Goal: Feedback & Contribution: Submit feedback/report problem

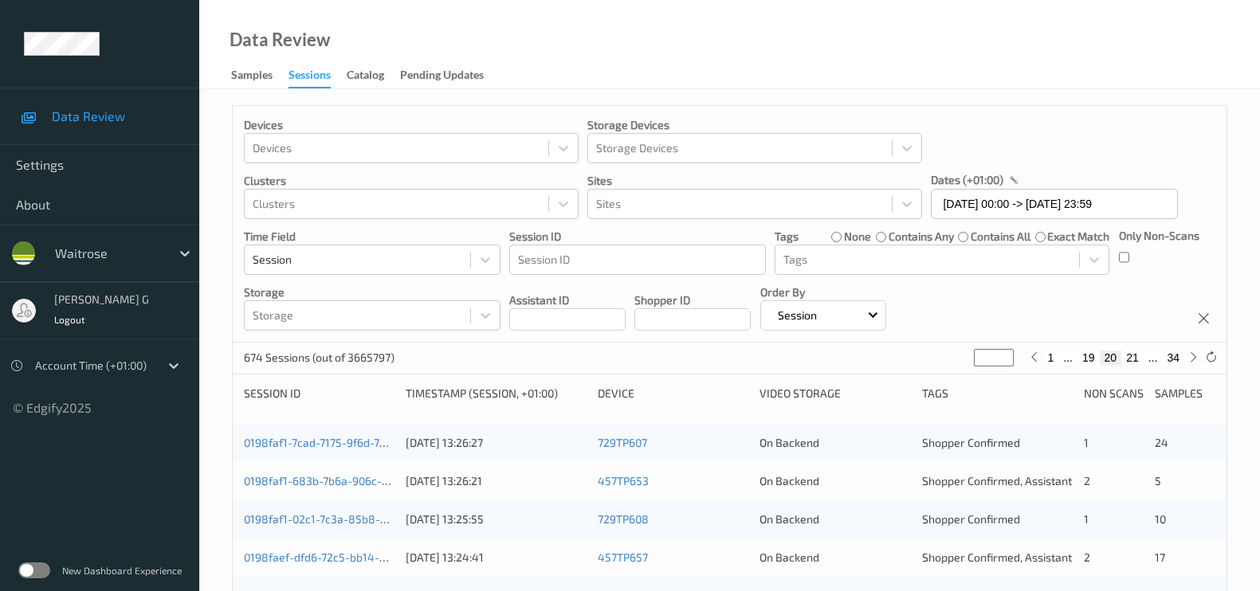
scroll to position [462, 0]
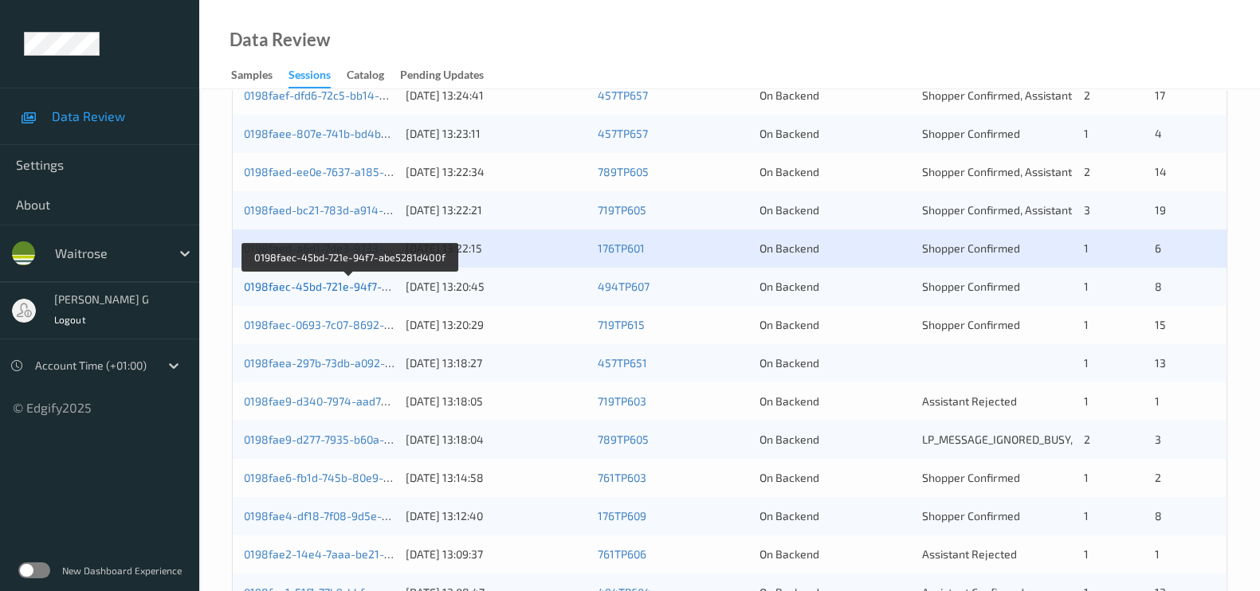
click at [338, 284] on link "0198faec-45bd-721e-94f7-abe5281d400f" at bounding box center [350, 287] width 212 height 14
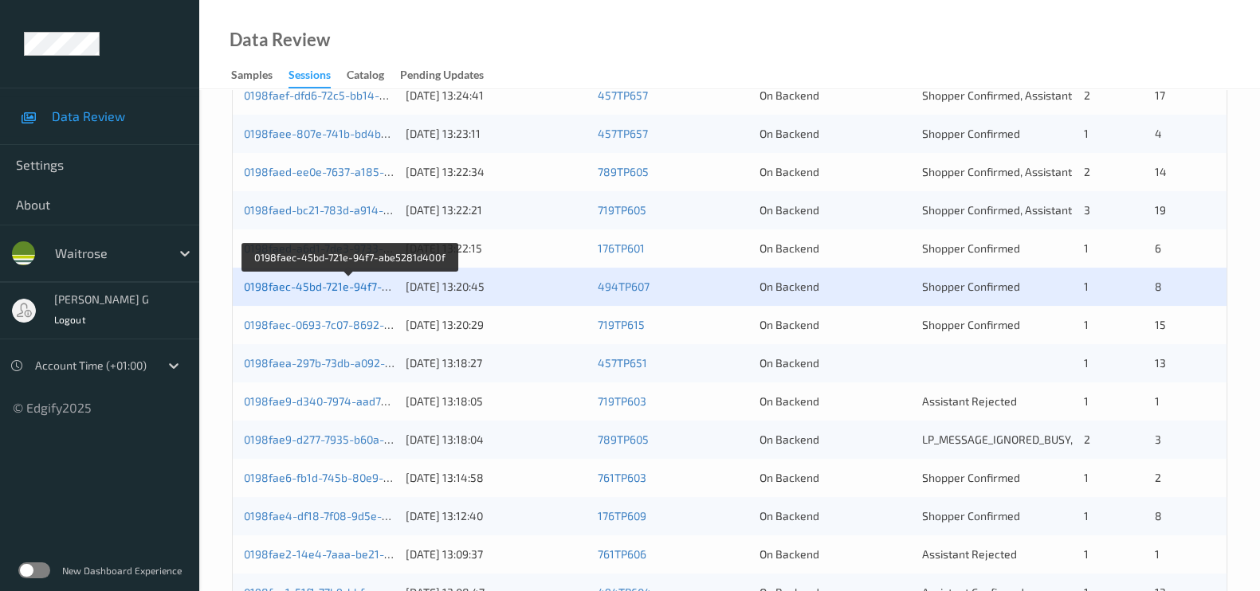
click at [286, 283] on link "0198faec-45bd-721e-94f7-abe5281d400f" at bounding box center [350, 287] width 212 height 14
click at [291, 284] on link "0198faec-45bd-721e-94f7-abe5281d400f" at bounding box center [350, 287] width 212 height 14
click at [310, 284] on link "0198faec-45bd-721e-94f7-abe5281d400f" at bounding box center [350, 287] width 212 height 14
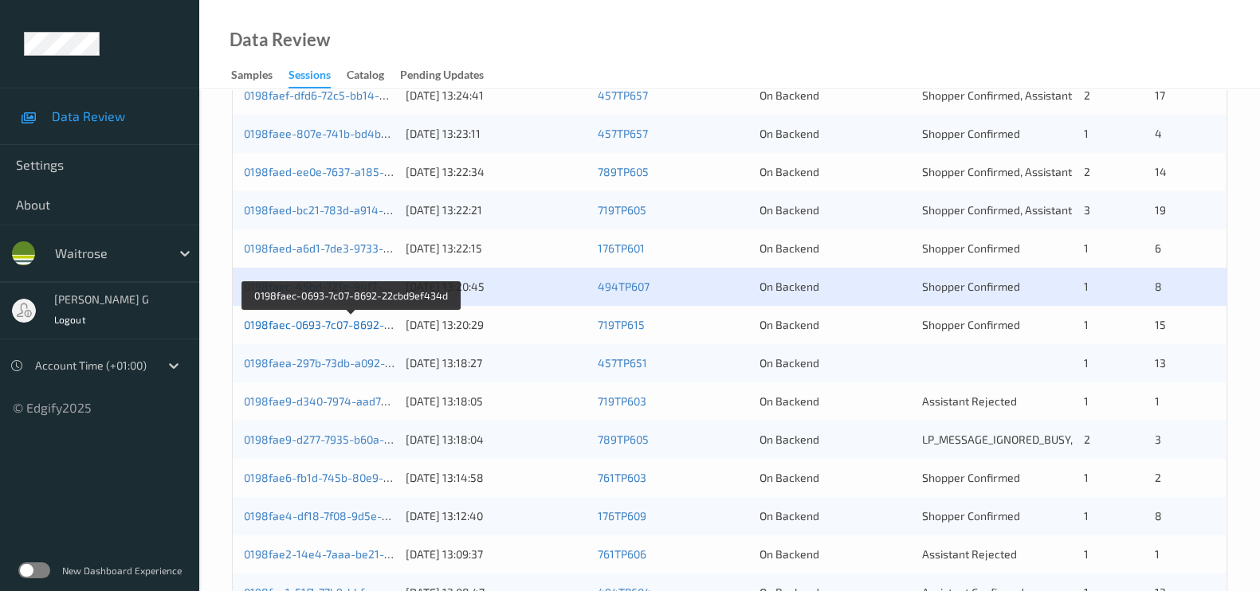
click at [307, 328] on link "0198faec-0693-7c07-8692-22cbd9ef434d" at bounding box center [351, 325] width 215 height 14
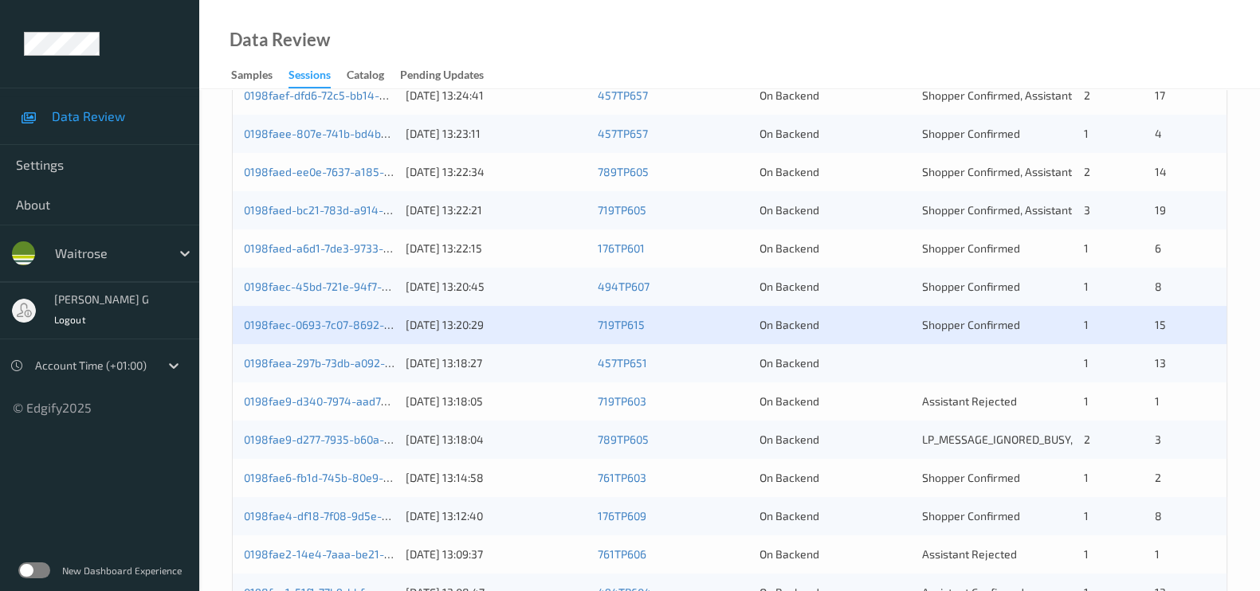
click at [226, 291] on div "Devices Devices Storage Devices Storage Devices Clusters Clusters Sites Sites d…" at bounding box center [729, 209] width 1061 height 1165
click at [238, 278] on div "0198faec-45bd-721e-94f7-abe5281d400f 30/08/2025 13:20:45 494TP607 On Backend Sh…" at bounding box center [730, 287] width 994 height 38
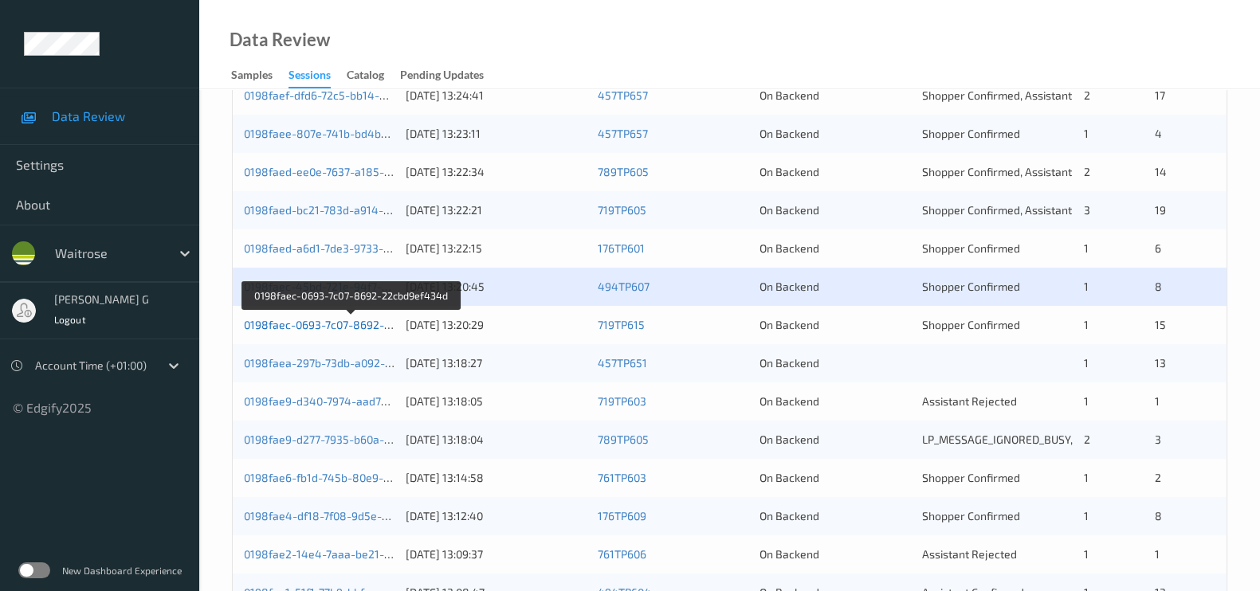
click at [313, 320] on link "0198faec-0693-7c07-8692-22cbd9ef434d" at bounding box center [351, 325] width 215 height 14
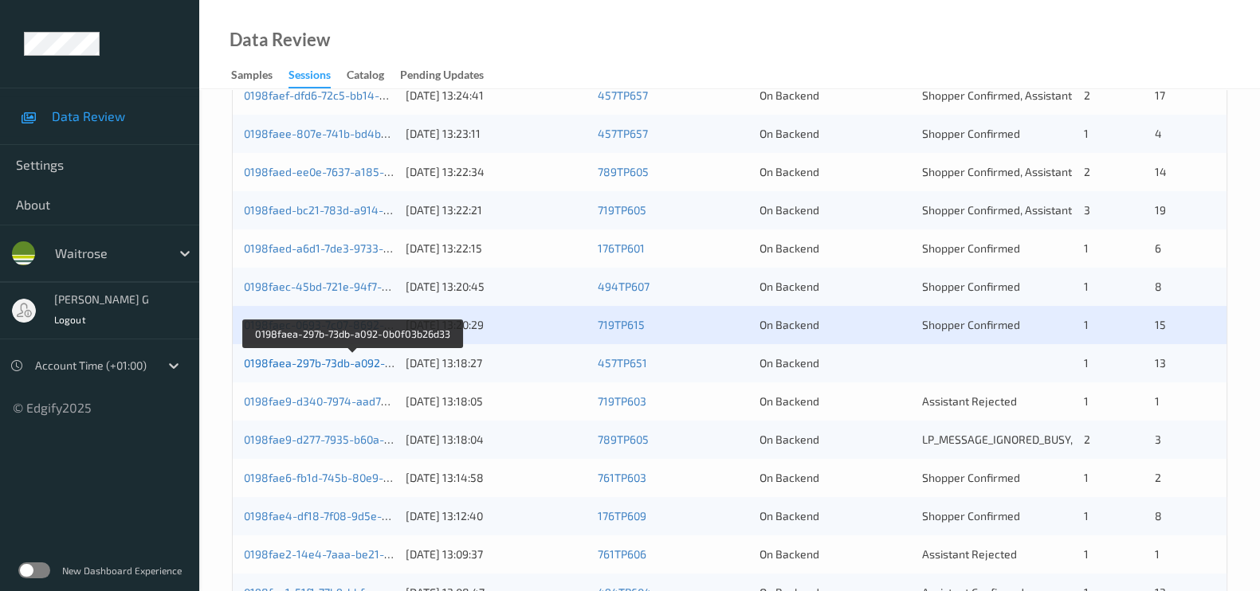
click at [279, 356] on link "0198faea-297b-73db-a092-0b0f03b26d33" at bounding box center [351, 363] width 215 height 14
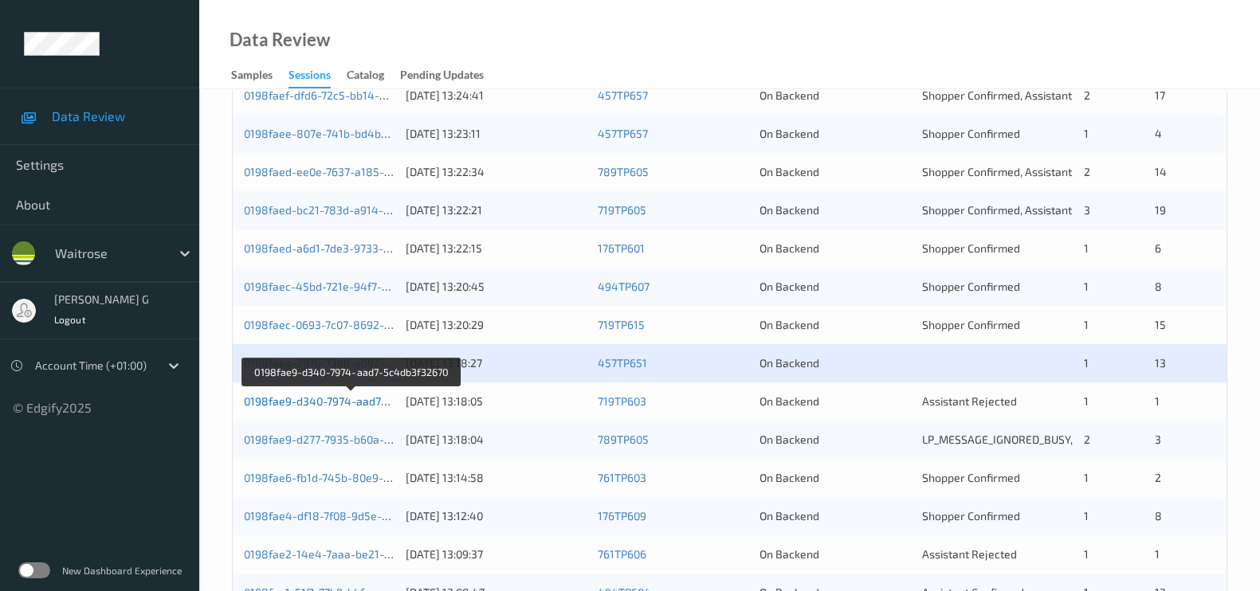
click at [292, 396] on link "0198fae9-d340-7974-aad7-5c4db3f32670" at bounding box center [351, 401] width 215 height 14
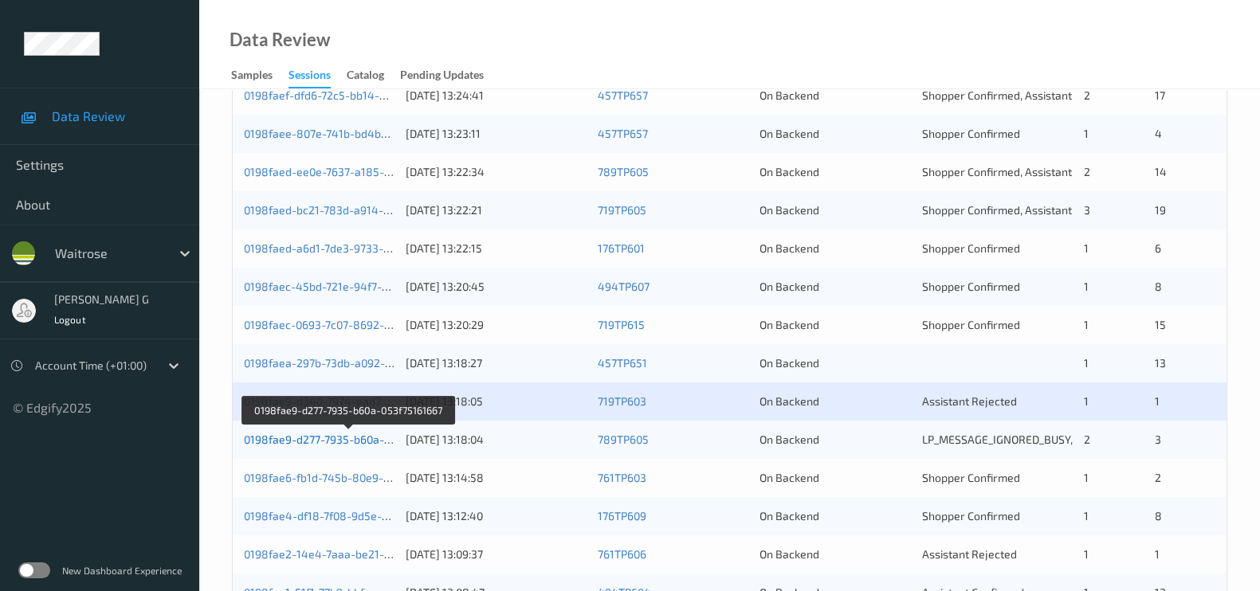
click at [288, 437] on link "0198fae9-d277-7935-b60a-053f75161667" at bounding box center [349, 440] width 210 height 14
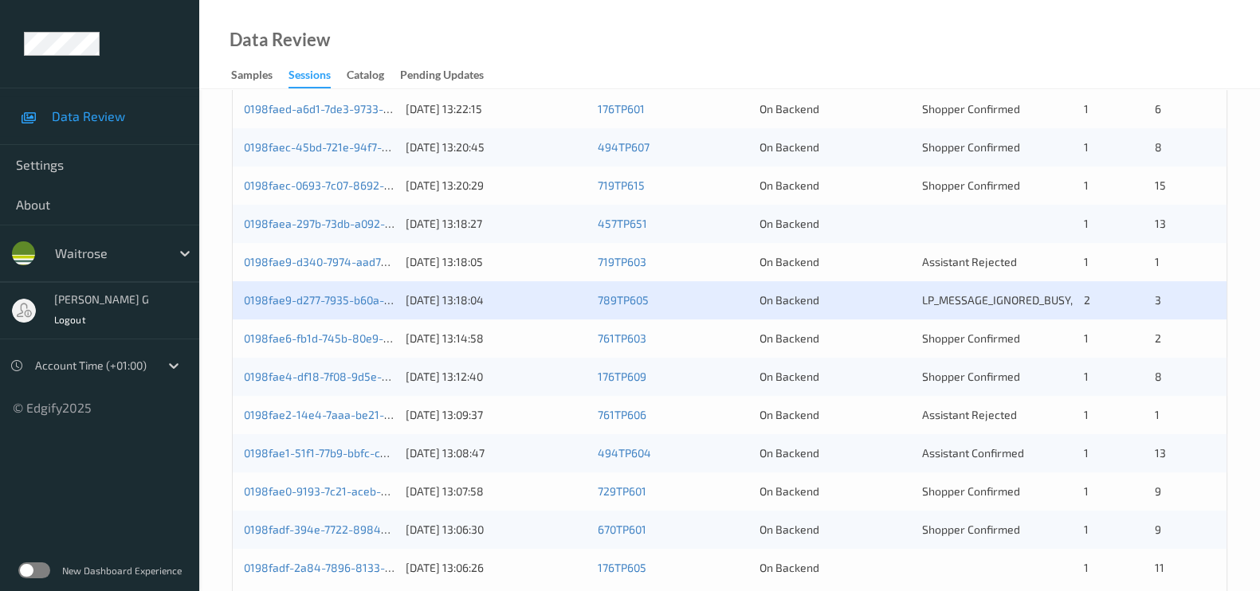
scroll to position [661, 0]
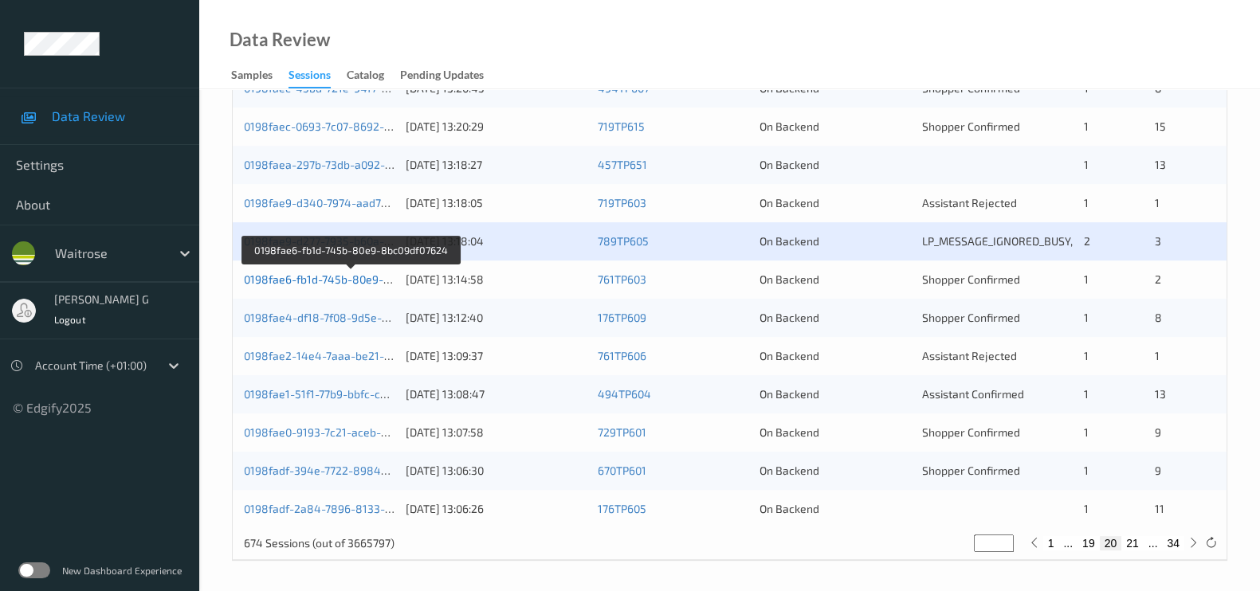
click at [295, 273] on link "0198fae6-fb1d-745b-80e9-8bc09df07624" at bounding box center [351, 280] width 214 height 14
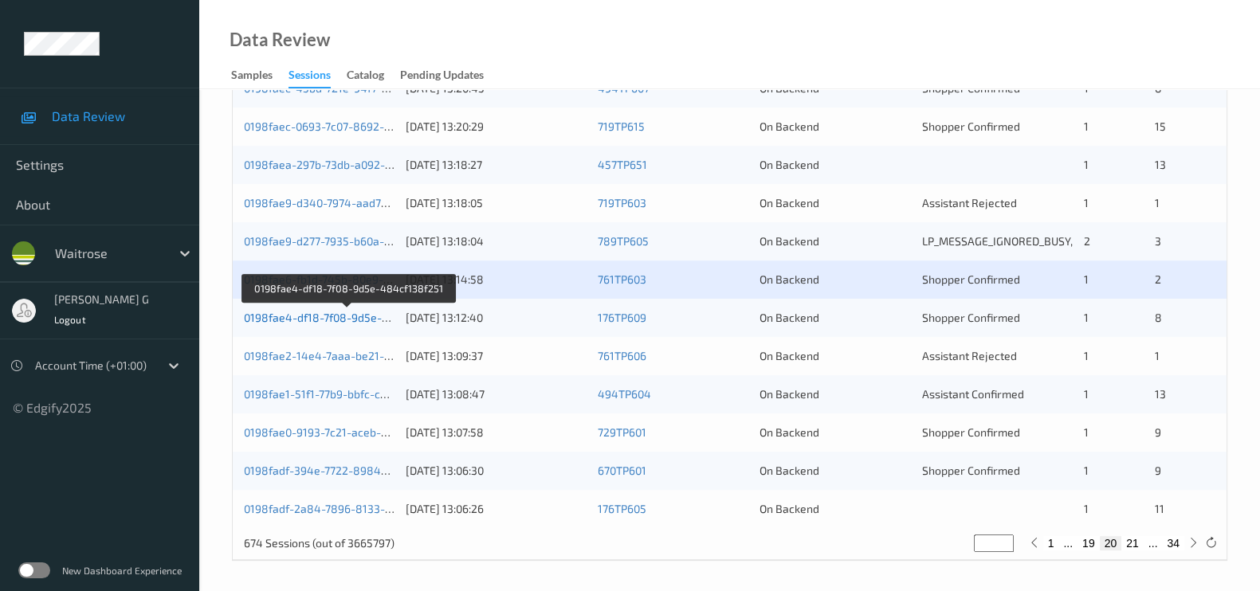
click at [290, 312] on link "0198fae4-df18-7f08-9d5e-484cf138f251" at bounding box center [348, 318] width 209 height 14
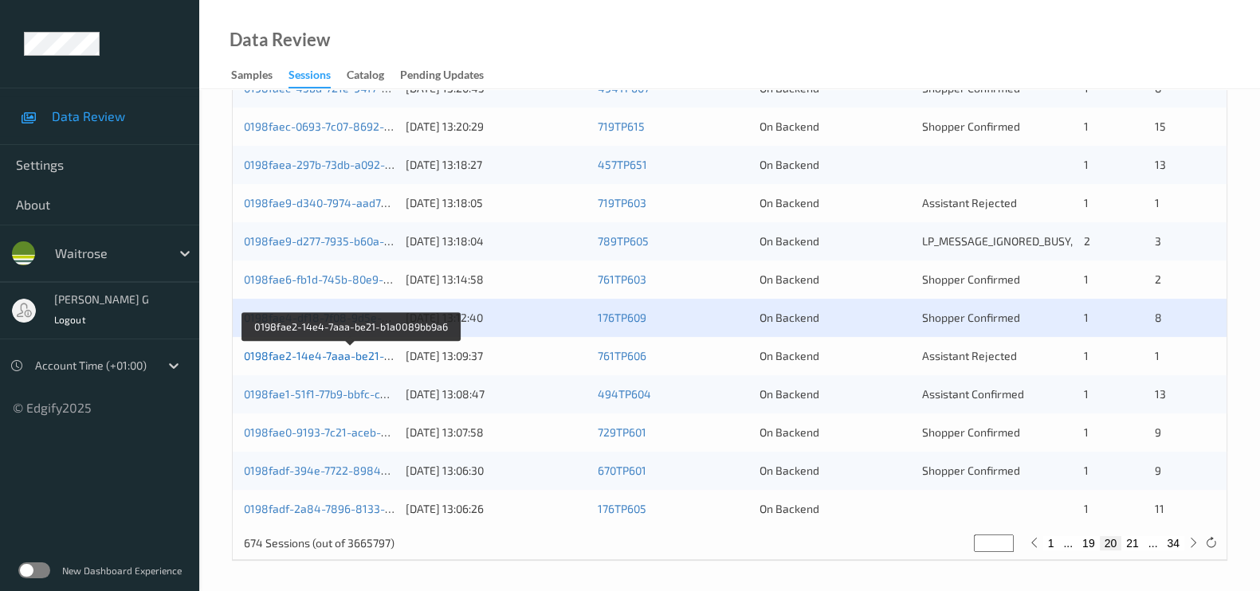
click at [284, 349] on link "0198fae2-14e4-7aaa-be21-b1a0089bb9a6" at bounding box center [352, 356] width 216 height 14
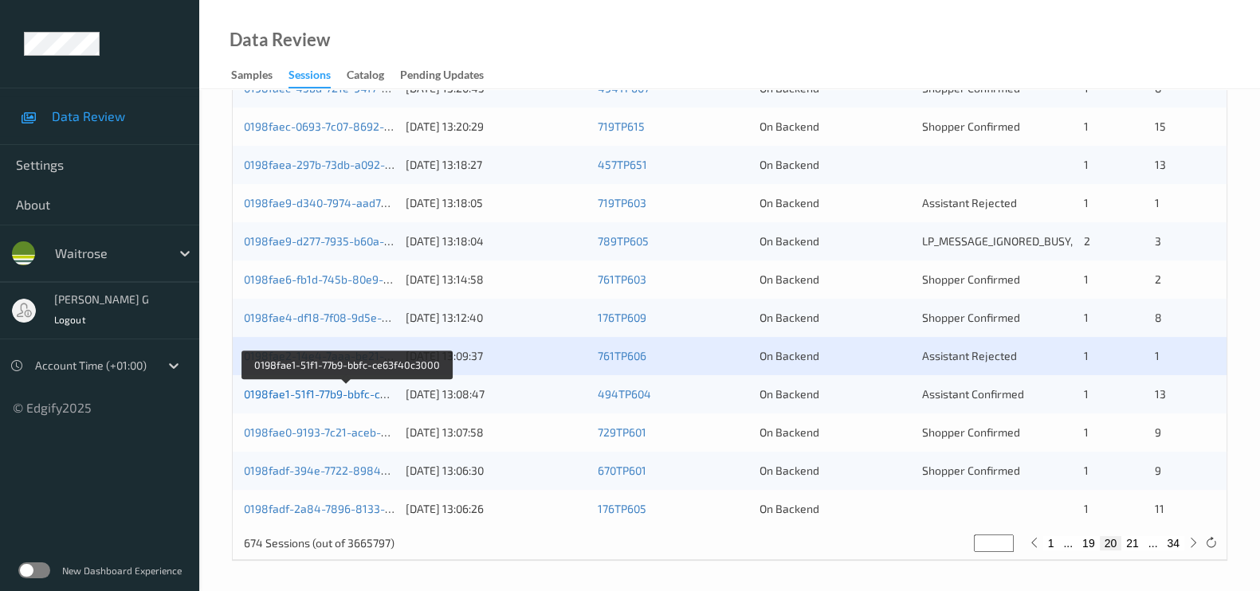
click at [328, 394] on link "0198fae1-51f1-77b9-bbfc-ce63f40c3000" at bounding box center [346, 394] width 204 height 14
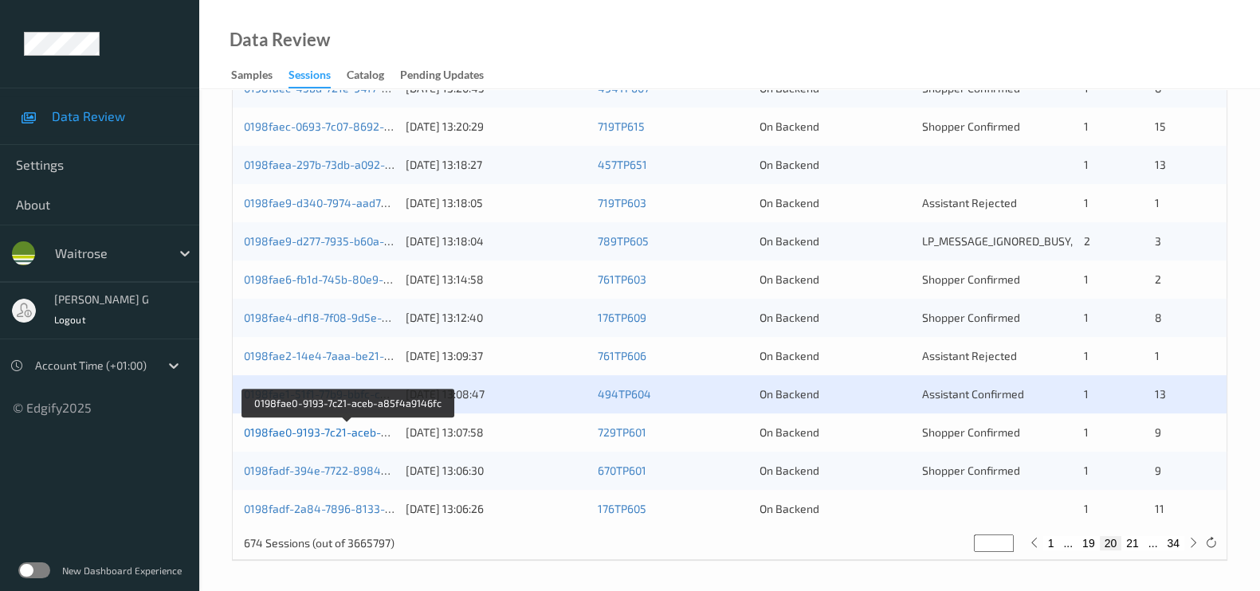
click at [306, 427] on link "0198fae0-9193-7c21-aceb-a85f4a9146fc" at bounding box center [348, 433] width 209 height 14
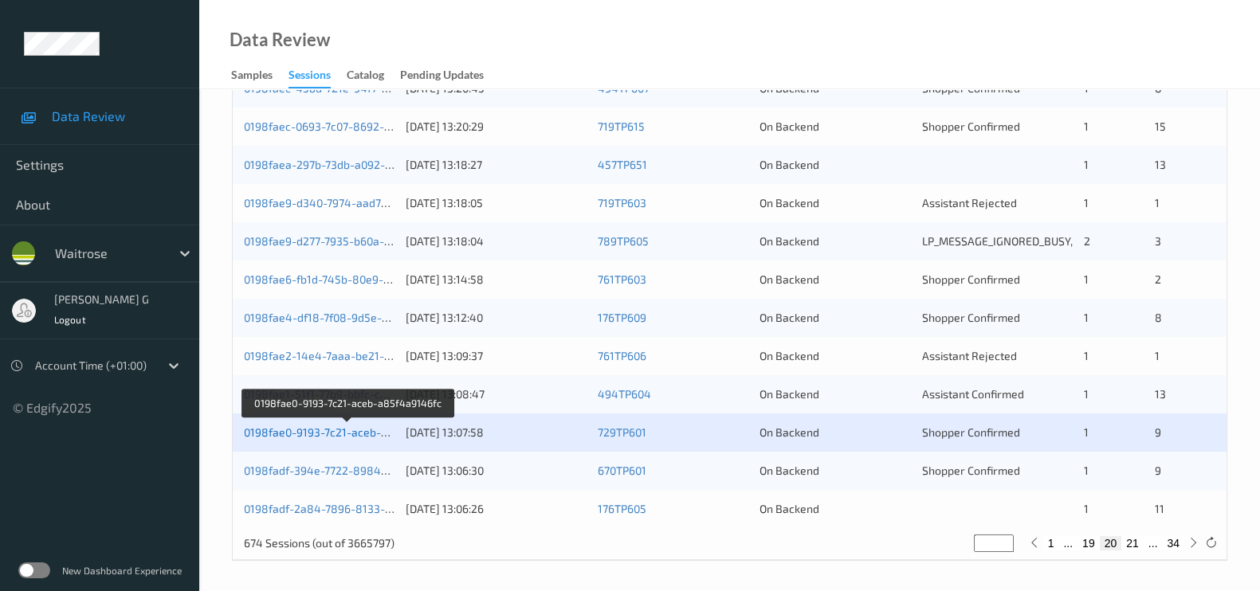
click at [288, 428] on link "0198fae0-9193-7c21-aceb-a85f4a9146fc" at bounding box center [348, 433] width 209 height 14
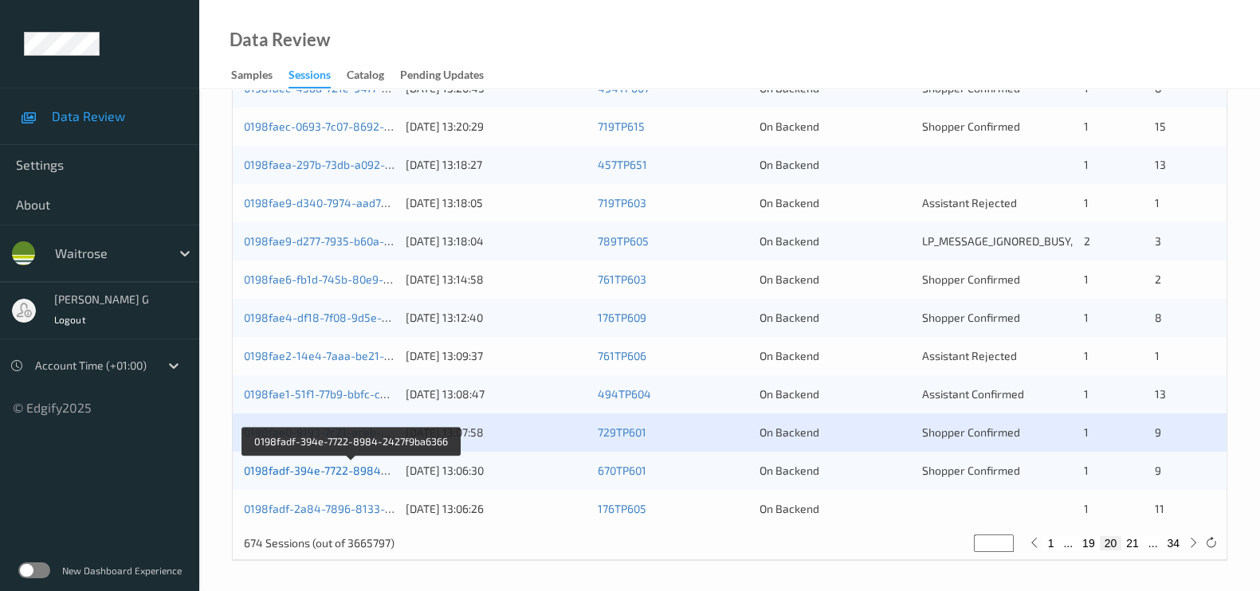
click at [288, 467] on link "0198fadf-394e-7722-8984-2427f9ba6366" at bounding box center [352, 471] width 216 height 14
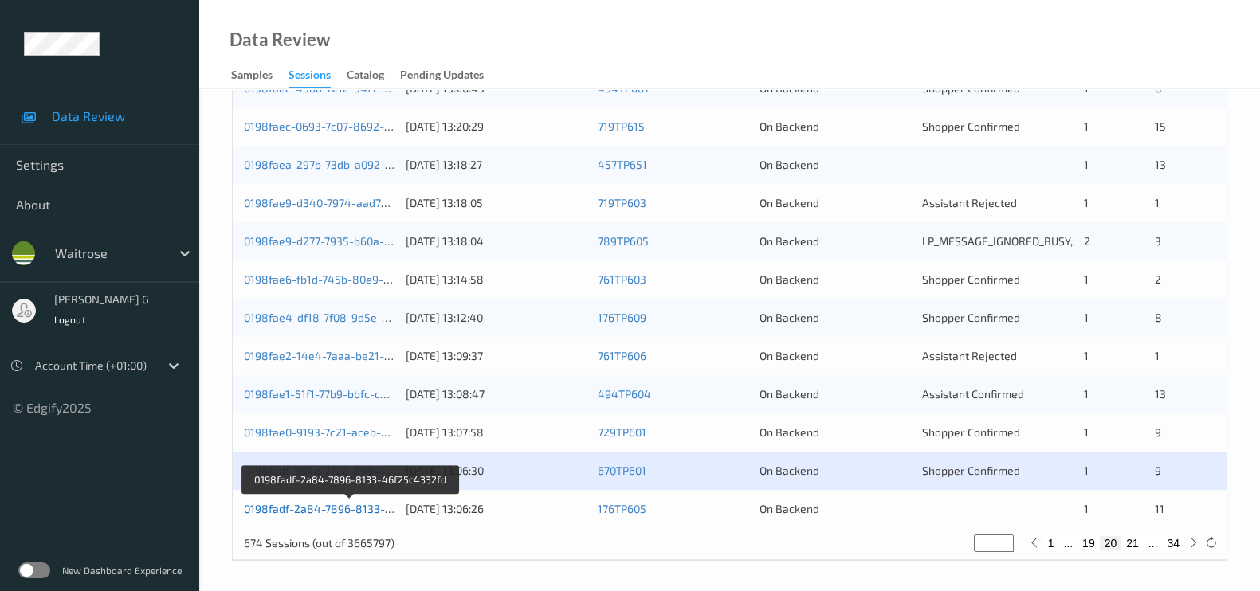
click at [292, 507] on link "0198fadf-2a84-7896-8133-46f25c4332fd" at bounding box center [351, 509] width 214 height 14
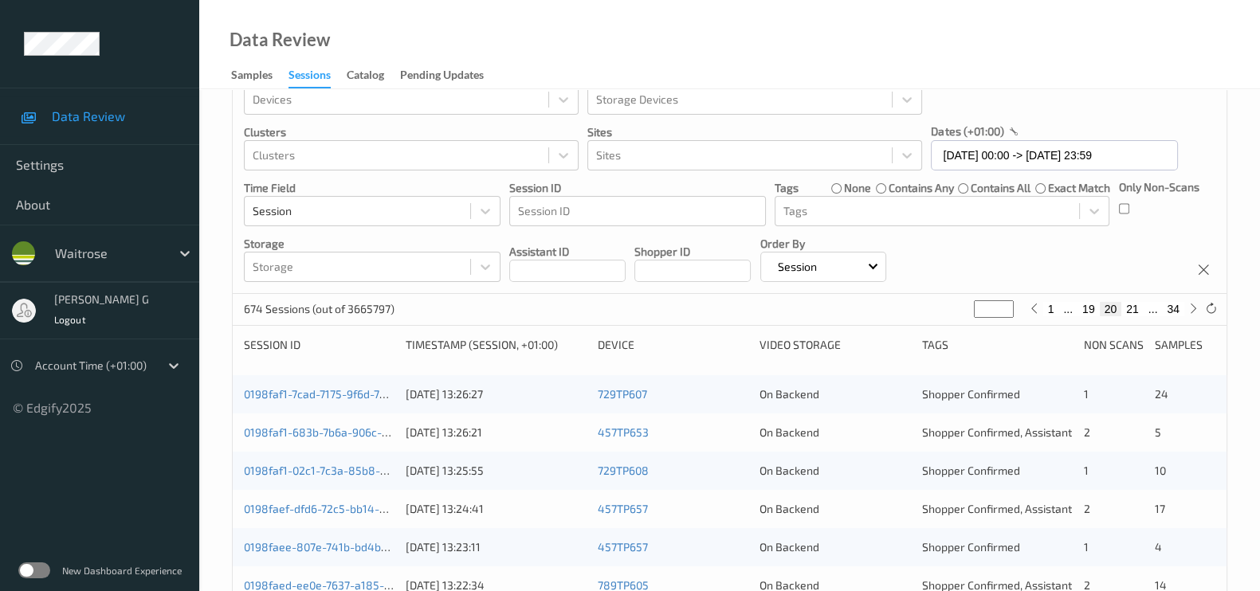
scroll to position [0, 0]
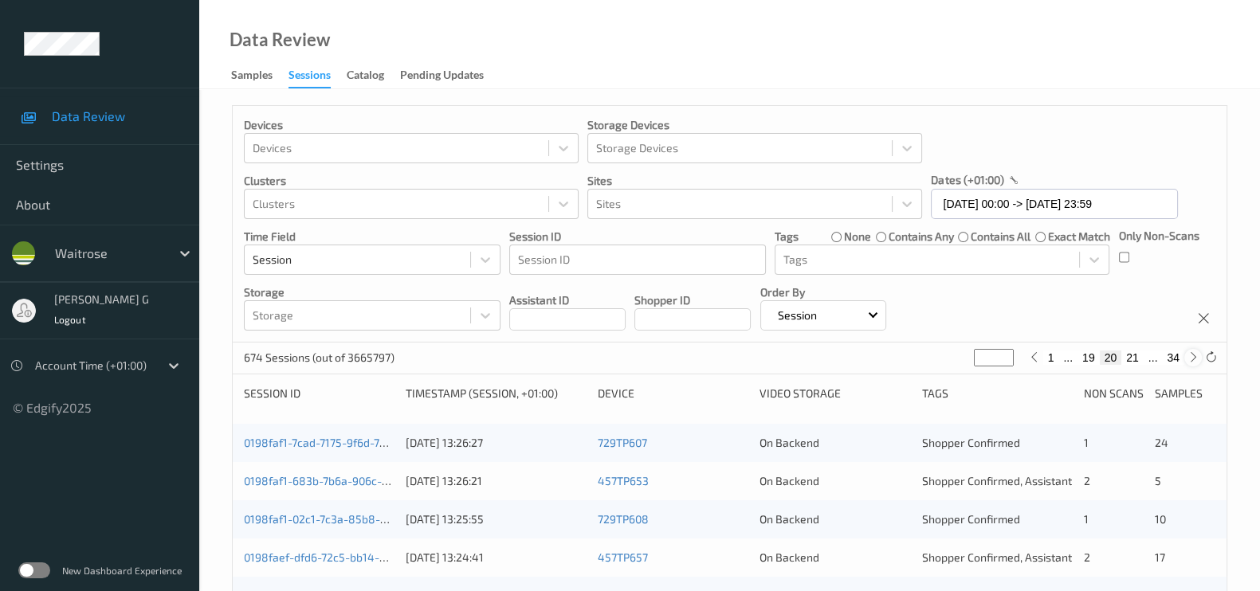
click at [1184, 356] on div at bounding box center [1193, 358] width 18 height 18
type input "**"
click at [1174, 358] on button "34" at bounding box center [1173, 358] width 22 height 14
type input "**"
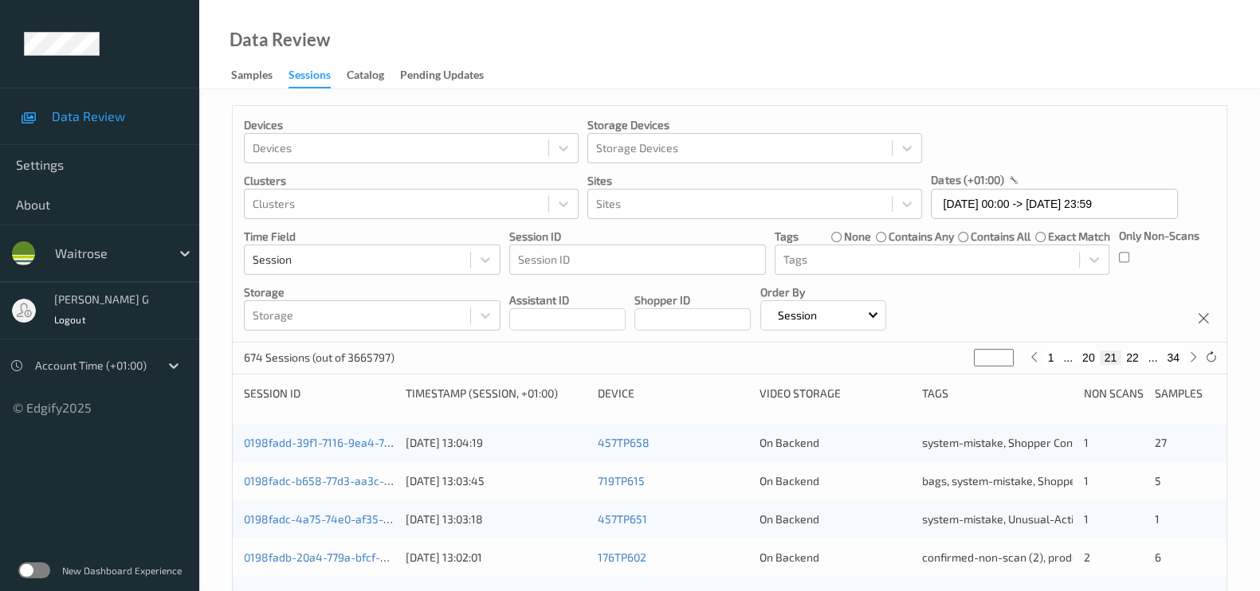
type input "**"
click at [1139, 356] on button "33" at bounding box center [1138, 358] width 22 height 14
type input "**"
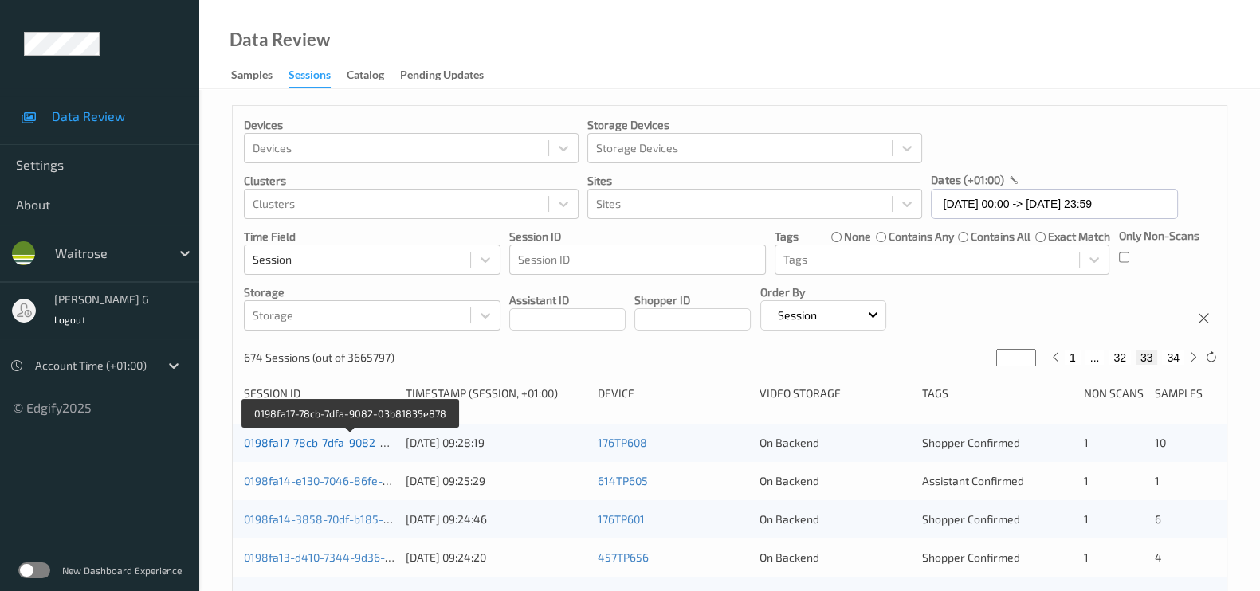
click at [299, 438] on link "0198fa17-78cb-7dfa-9082-03b81835e878" at bounding box center [351, 443] width 214 height 14
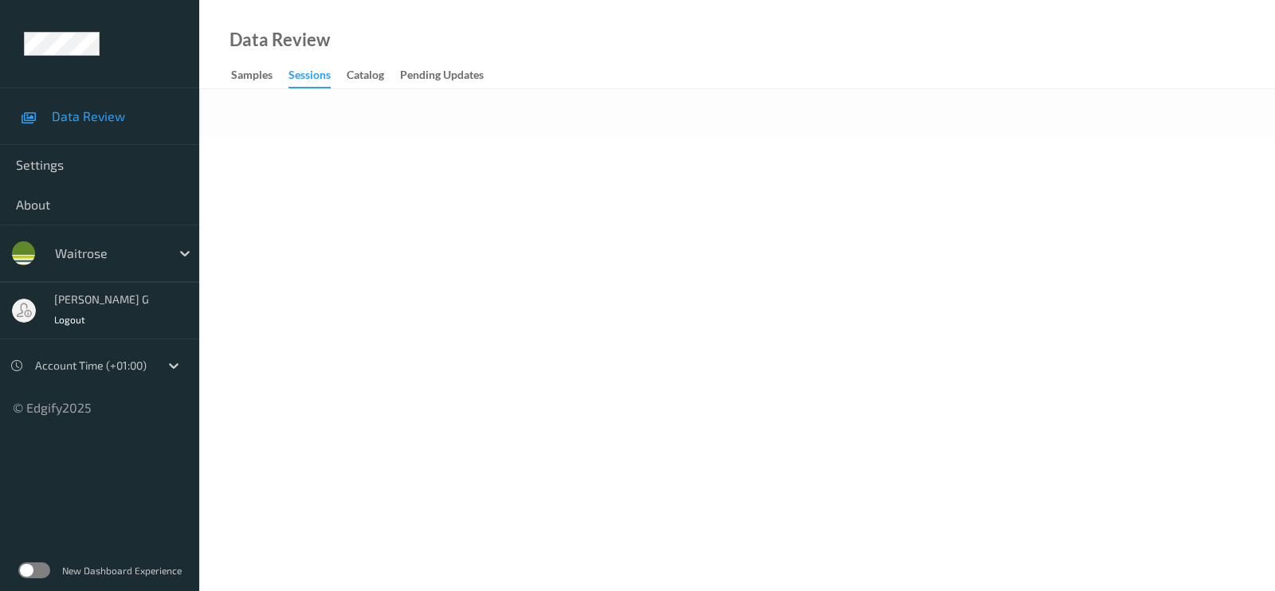
click at [719, 249] on body "Data Review Settings About waitrose varsha g Logout Account Time (+01:00) © Edg…" at bounding box center [637, 295] width 1275 height 591
click at [626, 193] on body "Data Review Settings About waitrose varsha g Logout Account Time (+01:00) © Edg…" at bounding box center [637, 295] width 1275 height 591
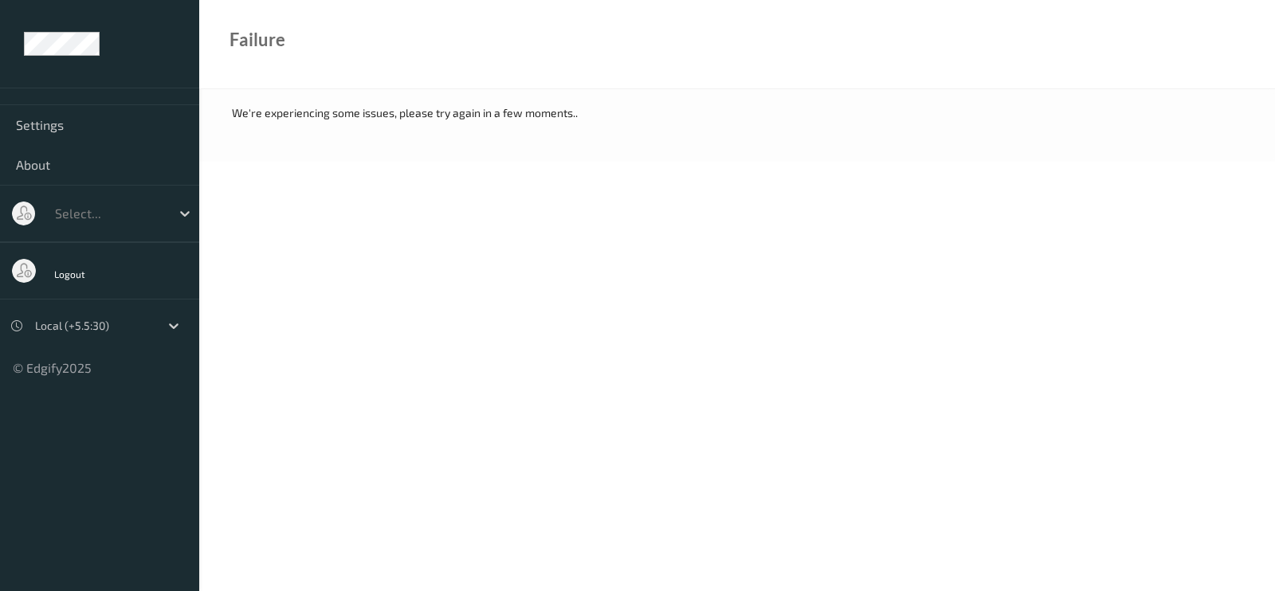
click at [591, 72] on div "Failure" at bounding box center [737, 44] width 1076 height 89
click at [775, 249] on body "Settings About Select... Logout Local (+5.5:30) © Edgify 2025 New Dashboard Exp…" at bounding box center [637, 295] width 1275 height 591
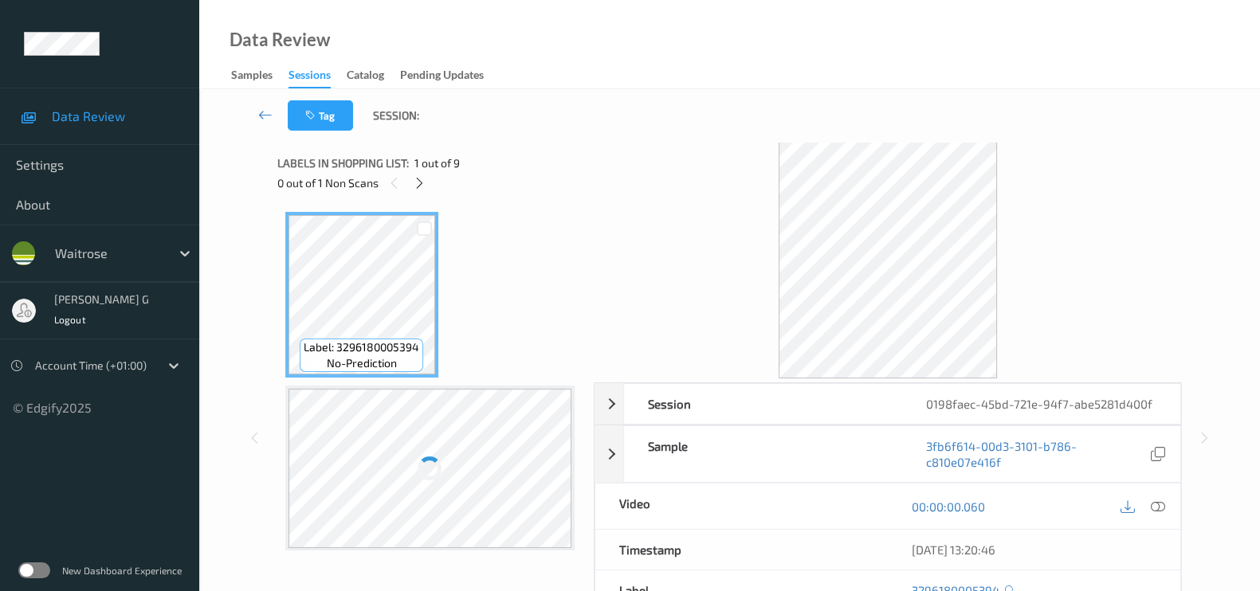
click at [675, 69] on div "Data Review Samples Sessions Catalog Pending Updates" at bounding box center [729, 44] width 1061 height 89
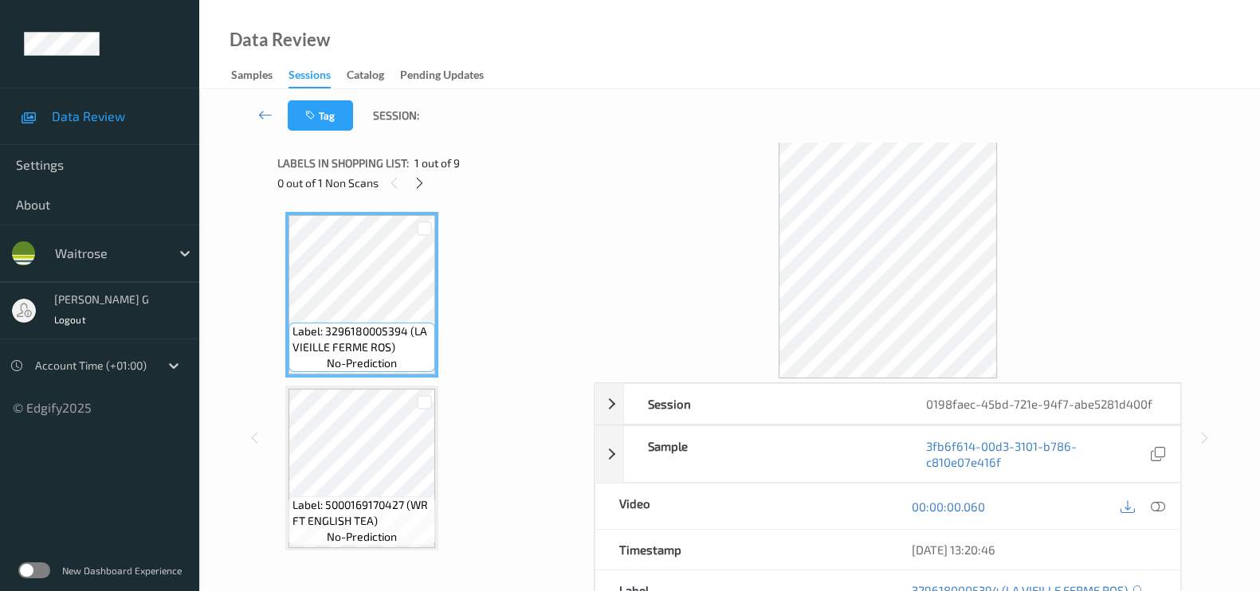
click at [579, 91] on div "Tag Session:" at bounding box center [729, 115] width 995 height 53
click at [417, 182] on icon at bounding box center [420, 183] width 14 height 14
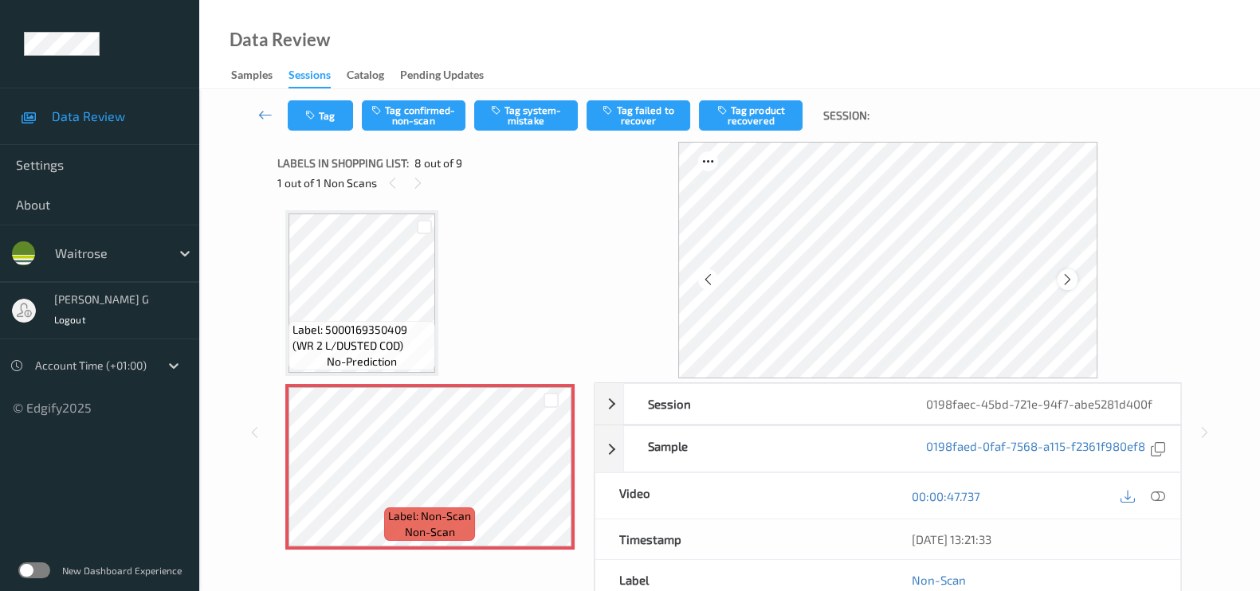
click at [1073, 276] on icon at bounding box center [1068, 280] width 14 height 14
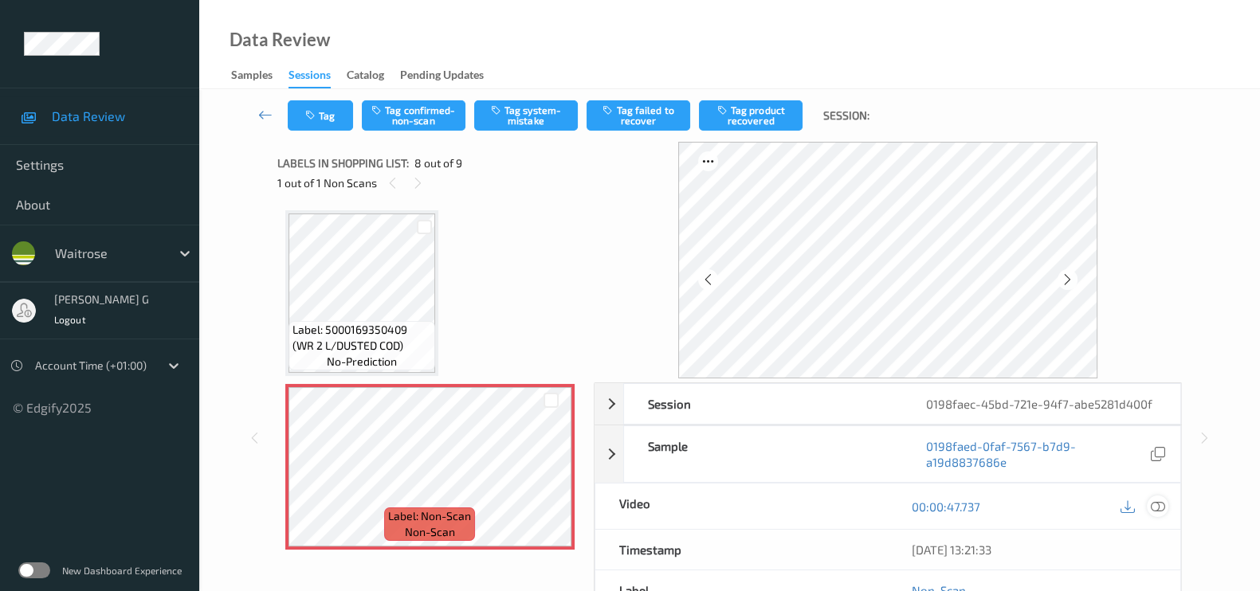
click at [1159, 504] on icon at bounding box center [1158, 507] width 14 height 14
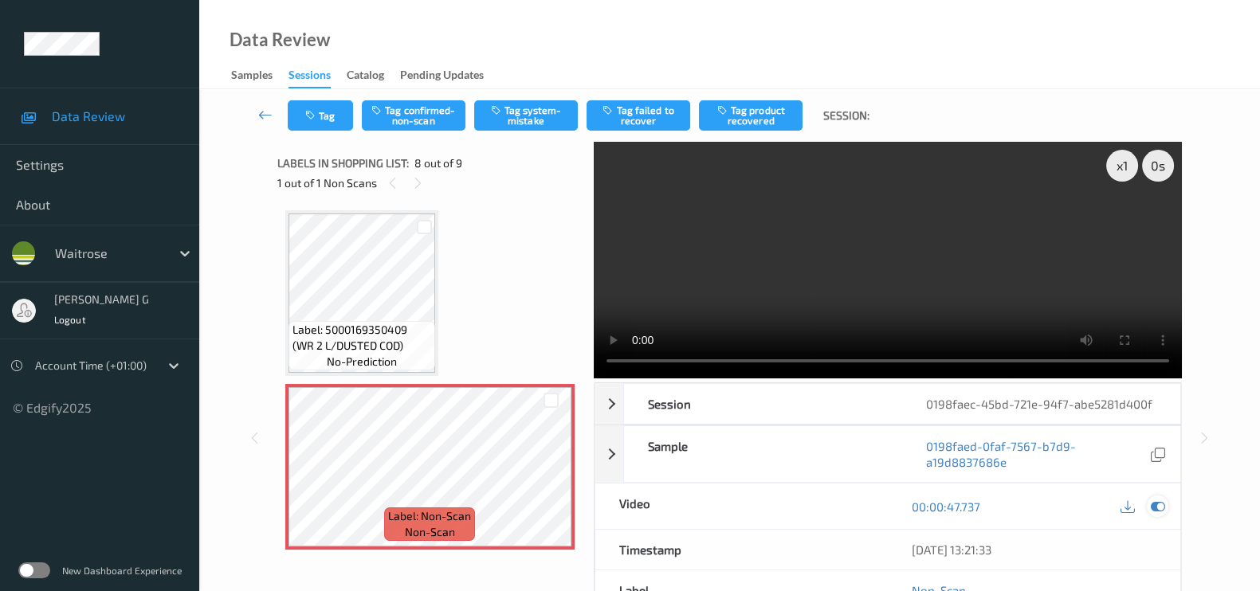
click at [1159, 508] on icon at bounding box center [1158, 507] width 14 height 14
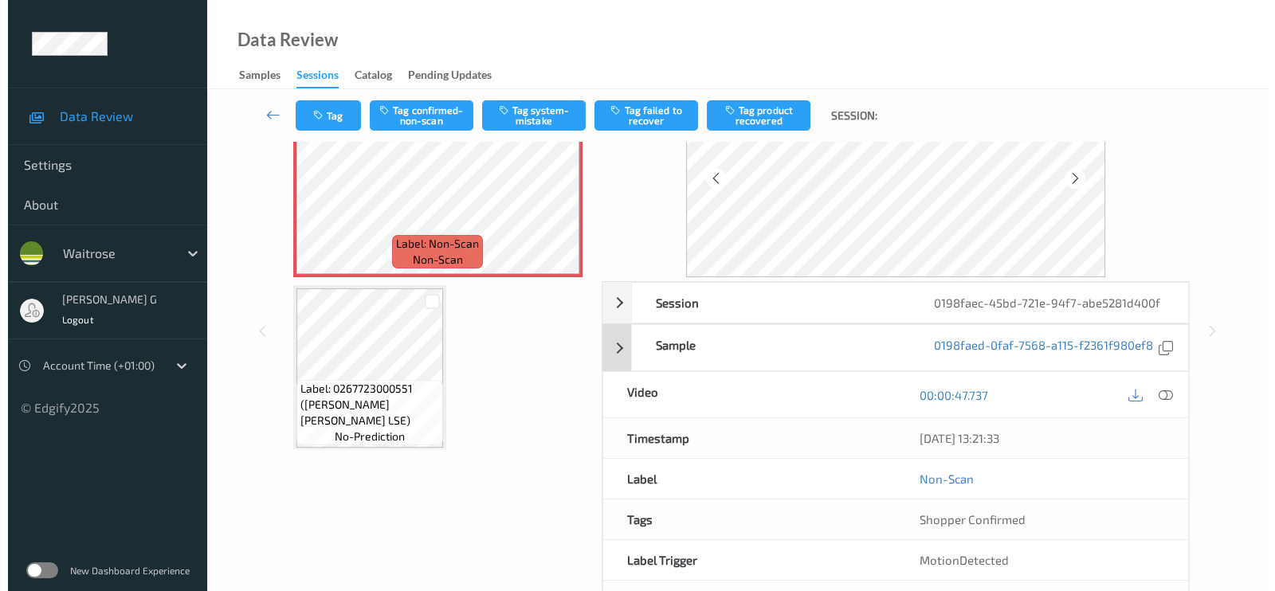
scroll to position [0, 0]
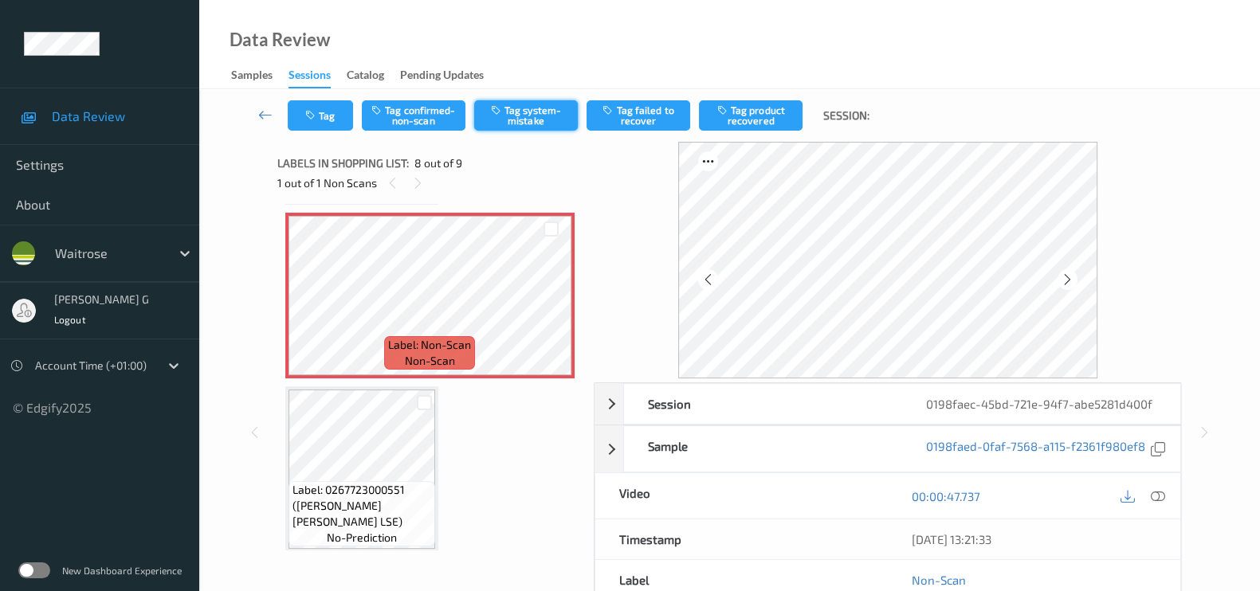
click at [511, 112] on button "Tag system-mistake" at bounding box center [526, 115] width 104 height 30
click at [312, 106] on button "Tag" at bounding box center [320, 115] width 65 height 30
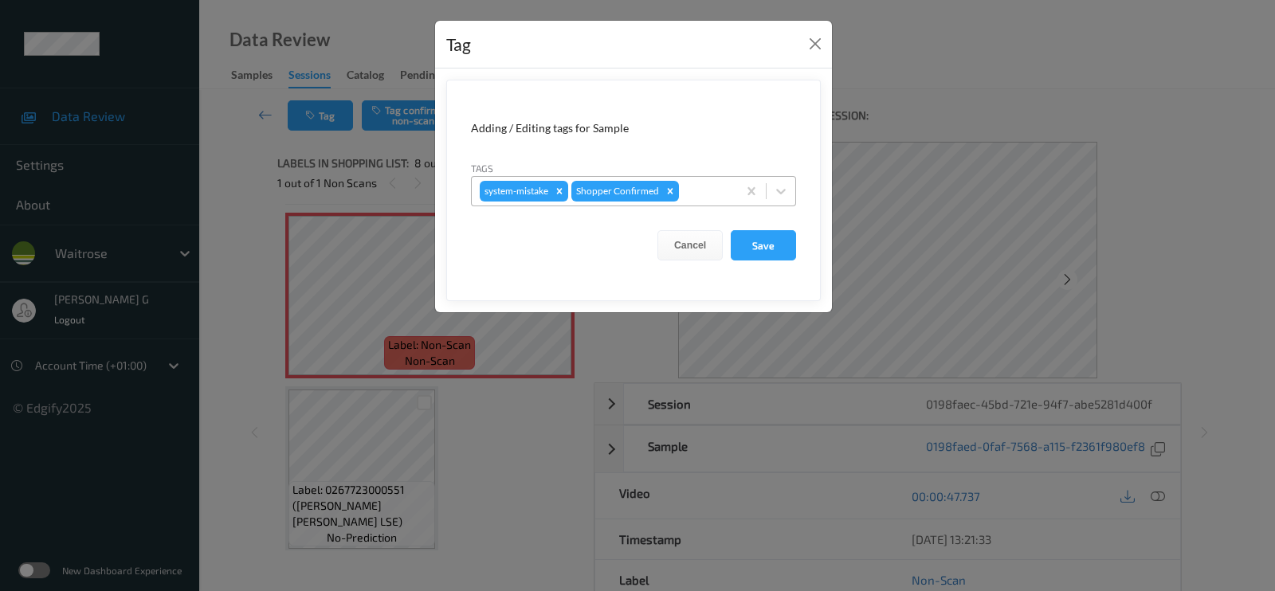
click at [684, 189] on div at bounding box center [705, 191] width 47 height 19
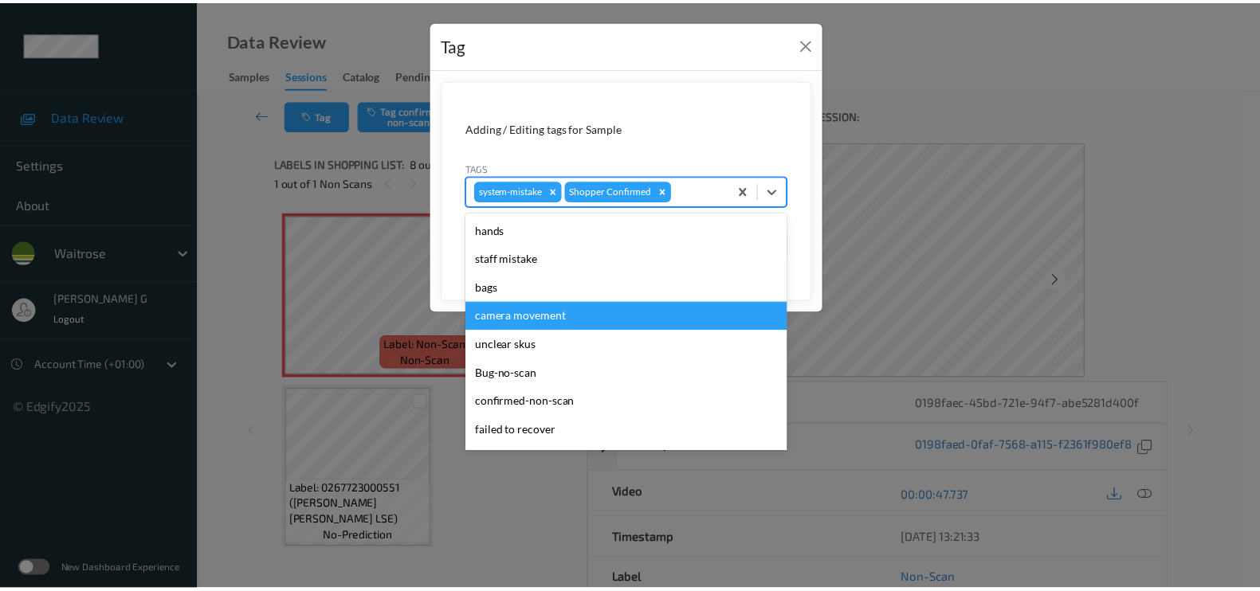
scroll to position [299, 0]
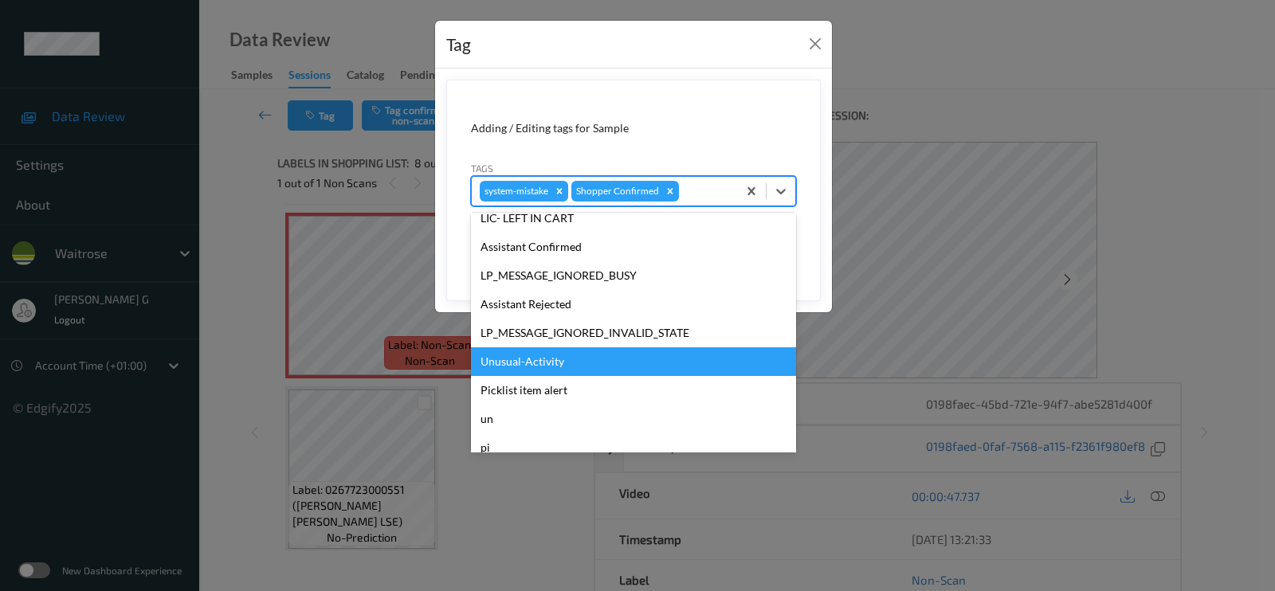
click at [506, 373] on div "Unusual-Activity" at bounding box center [633, 361] width 325 height 29
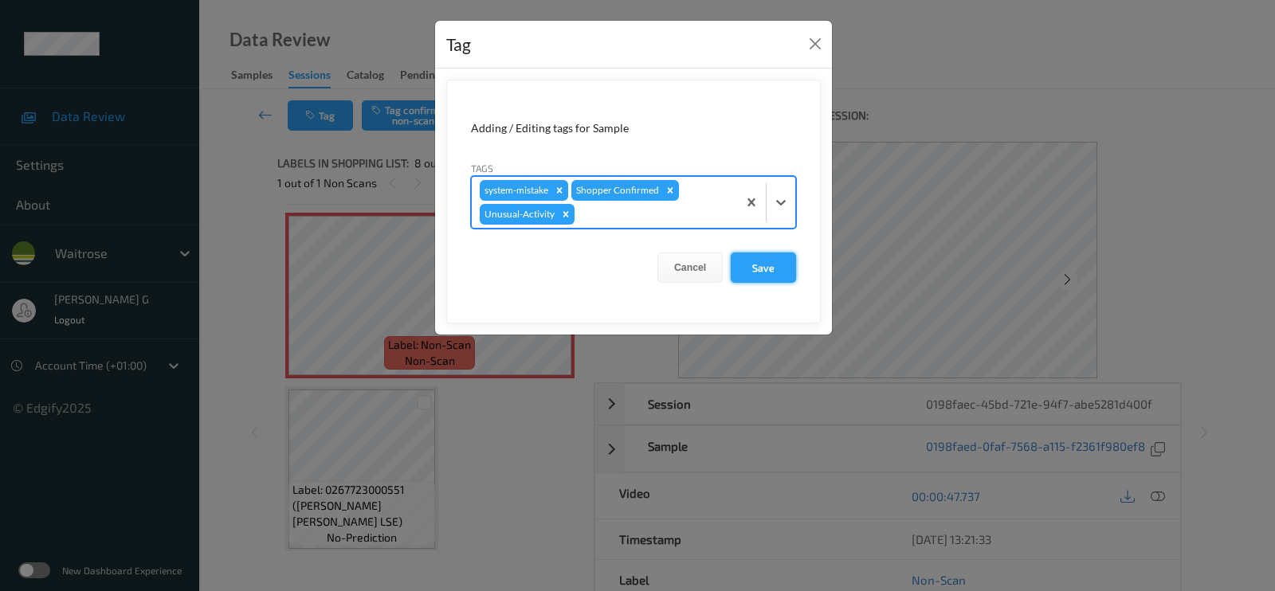
click at [759, 269] on button "Save" at bounding box center [763, 268] width 65 height 30
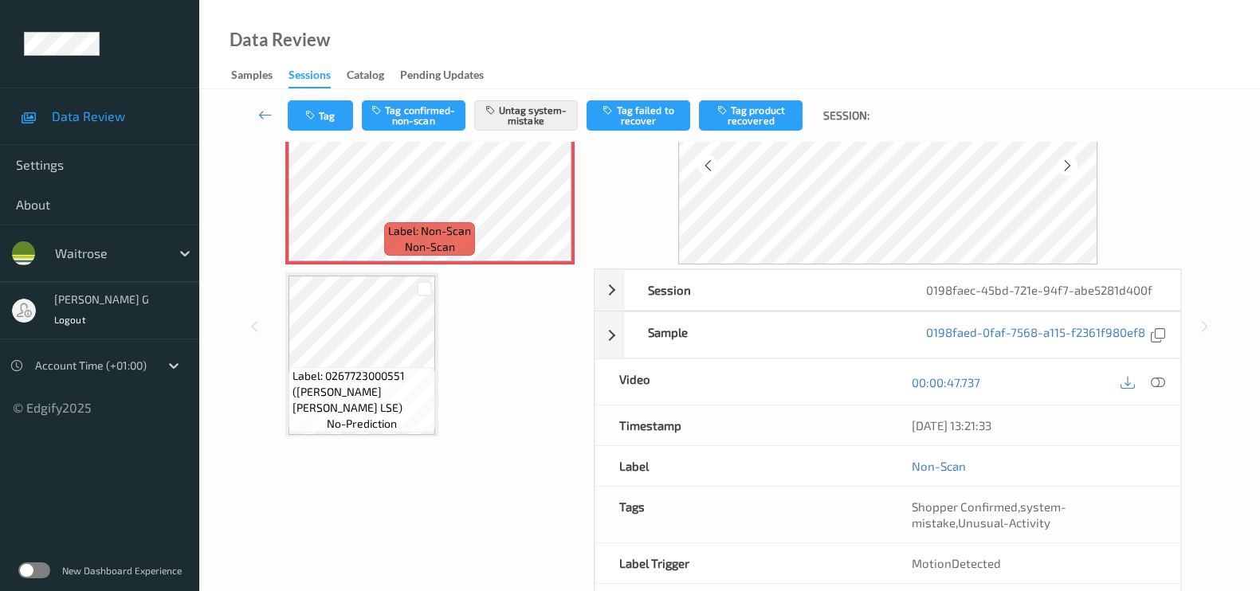
scroll to position [178, 0]
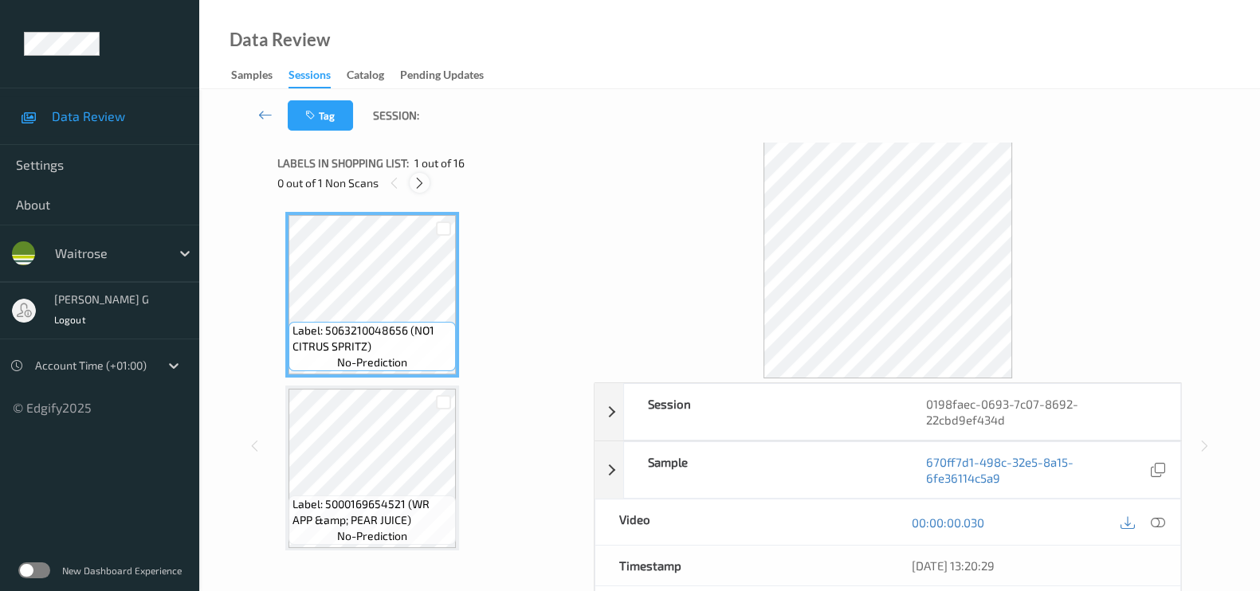
click at [415, 189] on icon at bounding box center [420, 183] width 14 height 14
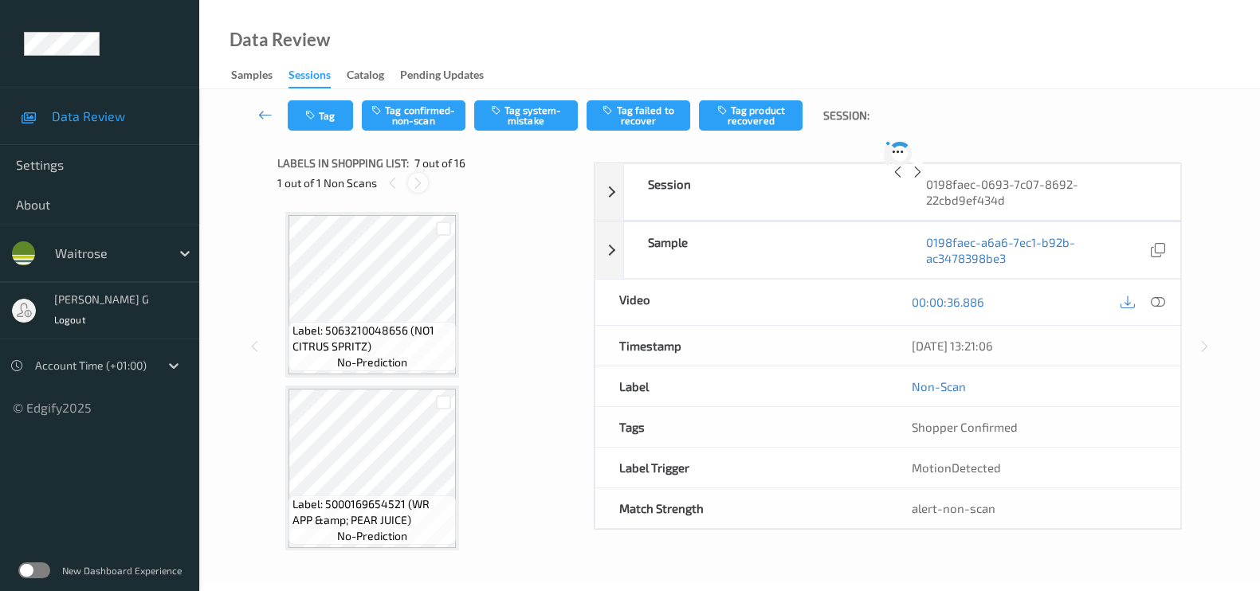
scroll to position [871, 0]
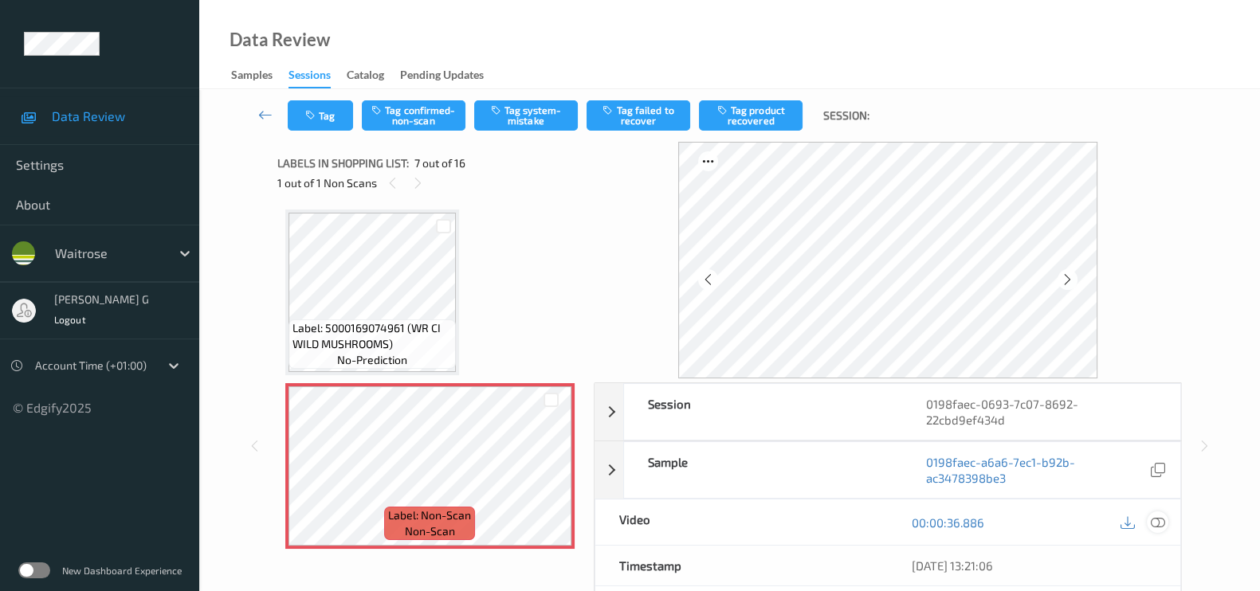
click at [1159, 516] on icon at bounding box center [1158, 523] width 14 height 14
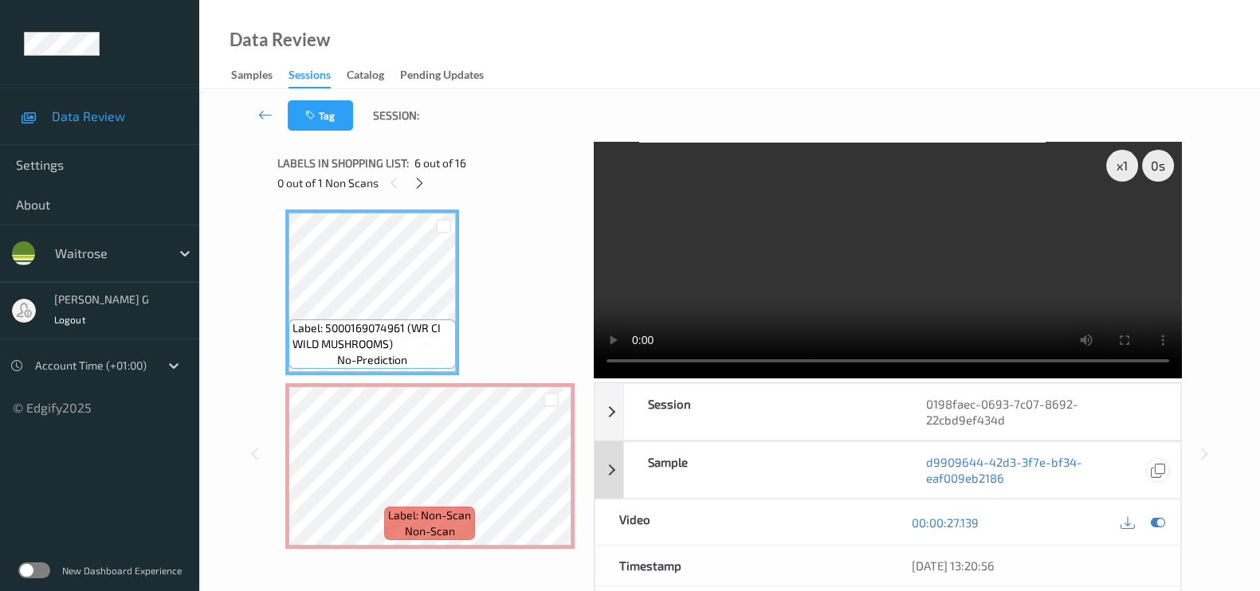
click at [1166, 524] on div at bounding box center [1158, 523] width 22 height 22
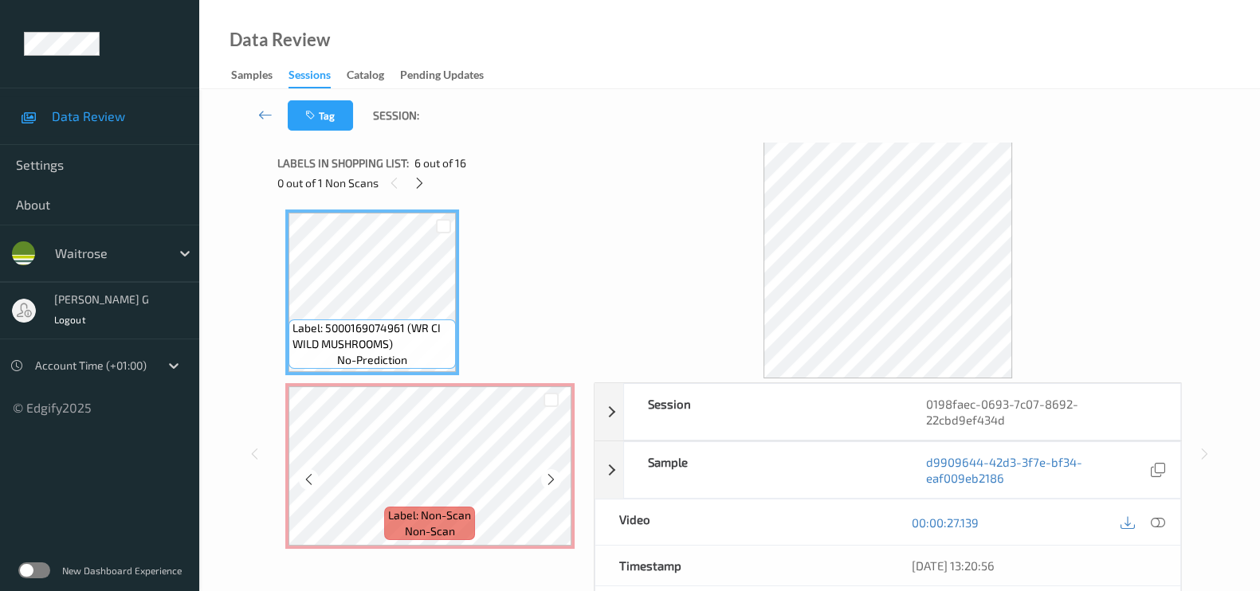
scroll to position [971, 0]
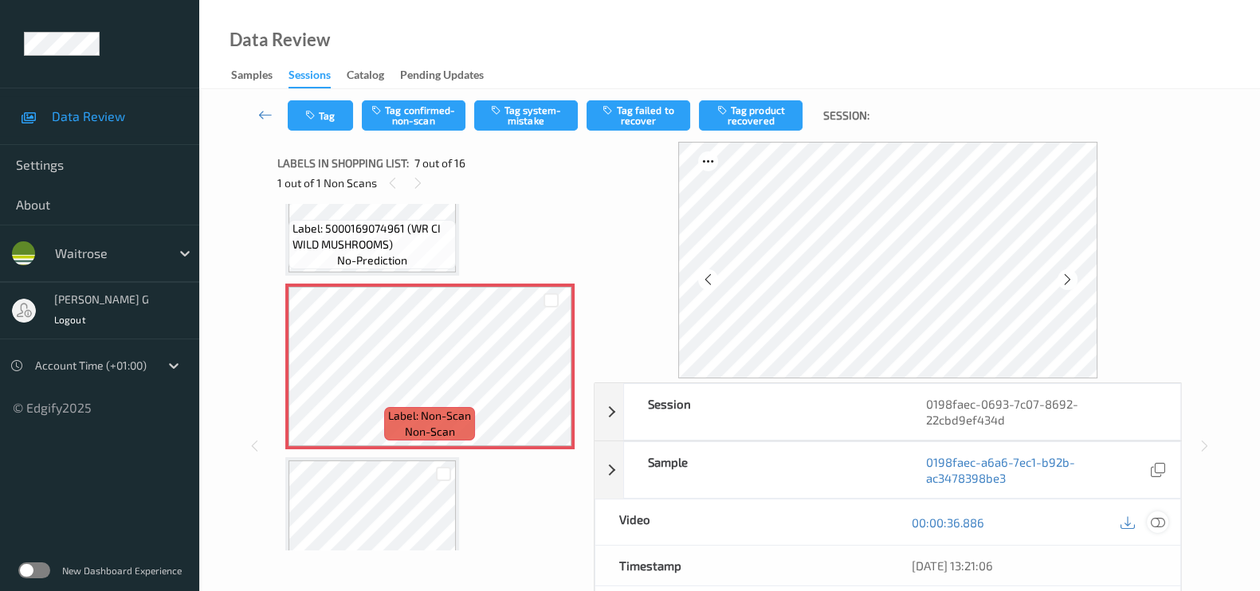
click at [1158, 520] on icon at bounding box center [1158, 523] width 14 height 14
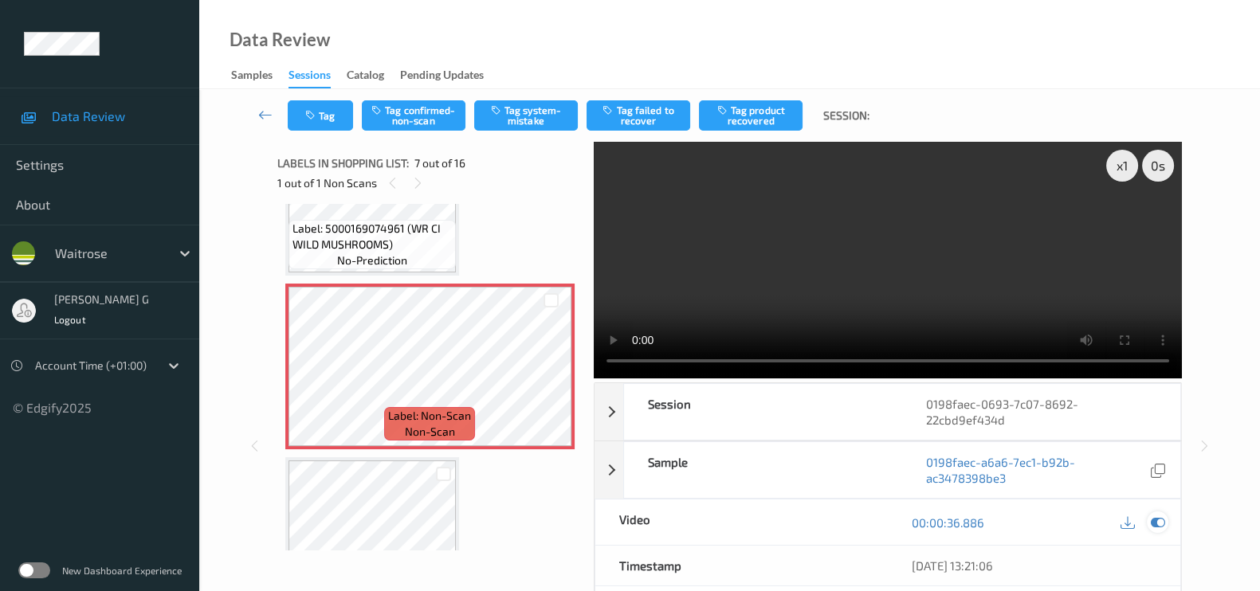
click at [1151, 524] on icon at bounding box center [1158, 523] width 14 height 14
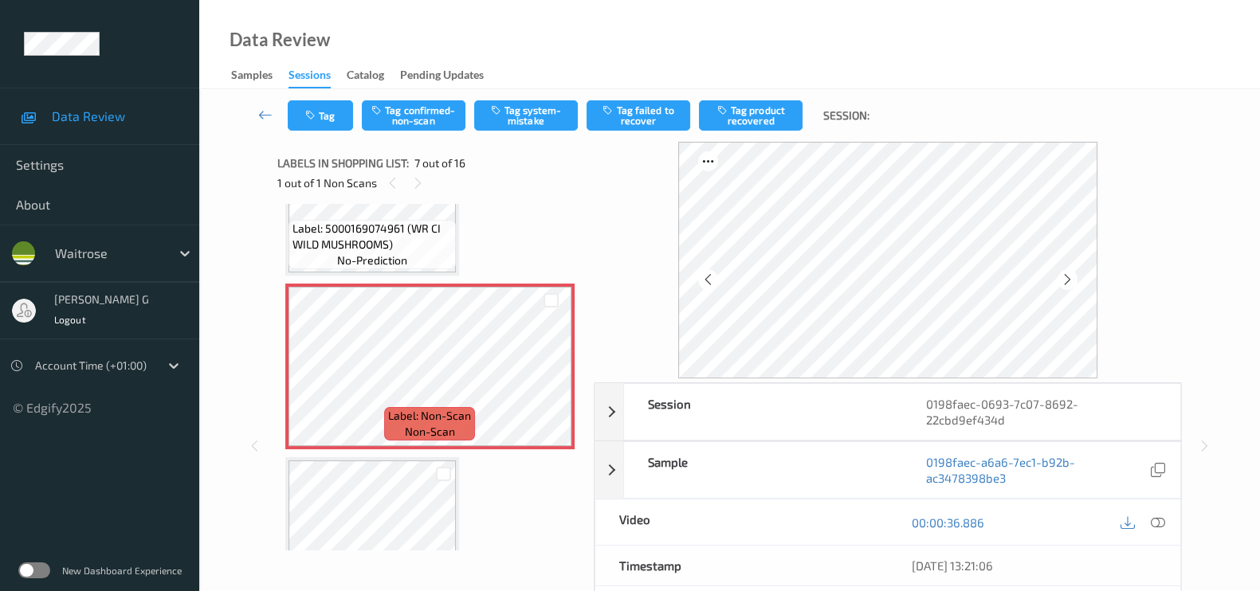
click at [270, 331] on div "Session 0198faec-0693-7c07-8692-22cbd9ef434d Session ID 0198faec-0693-7c07-8692…" at bounding box center [729, 446] width 995 height 608
click at [418, 113] on button "Tag confirmed-non-scan" at bounding box center [414, 115] width 104 height 30
click at [783, 107] on button "Tag product recovered" at bounding box center [751, 115] width 104 height 30
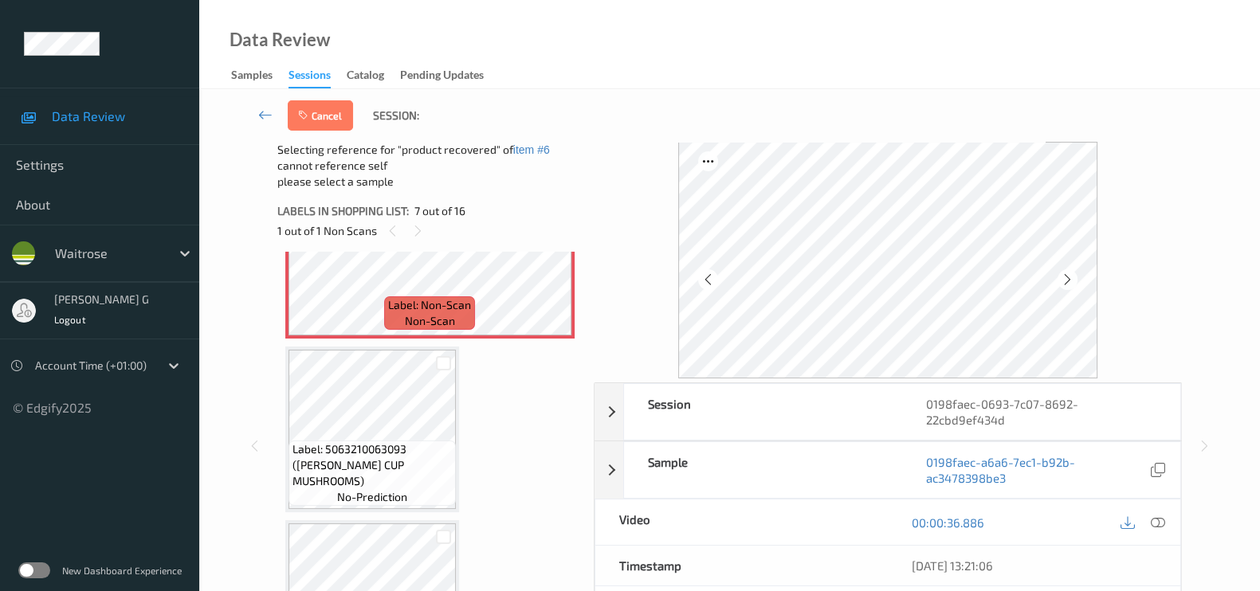
scroll to position [1170, 0]
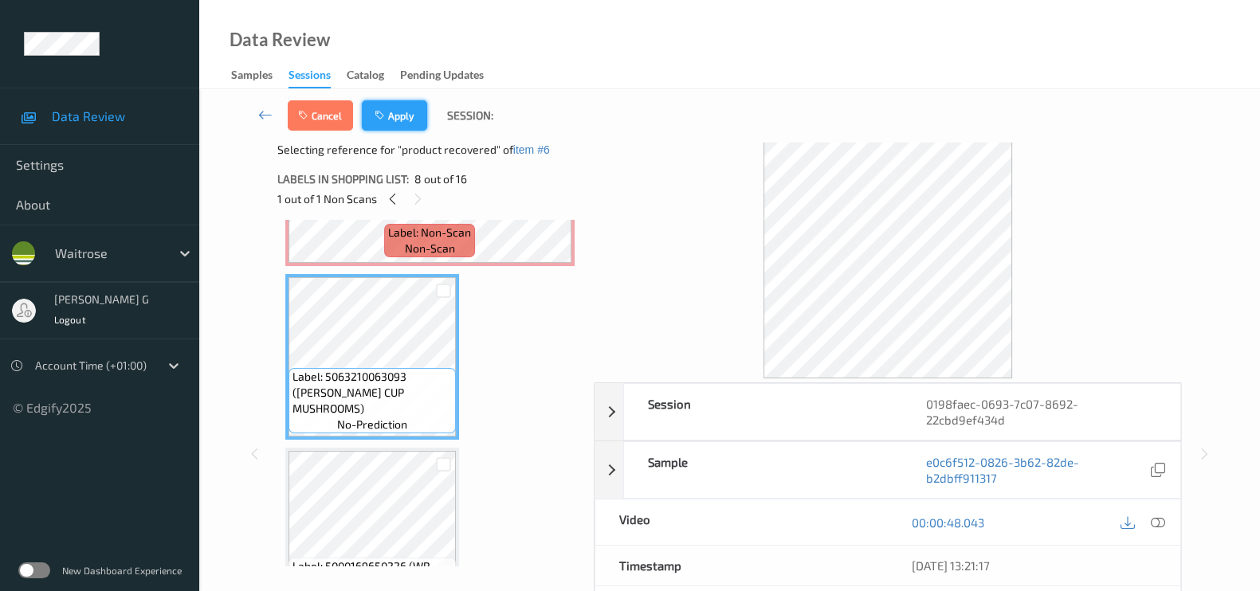
click at [395, 117] on button "Apply" at bounding box center [394, 115] width 65 height 30
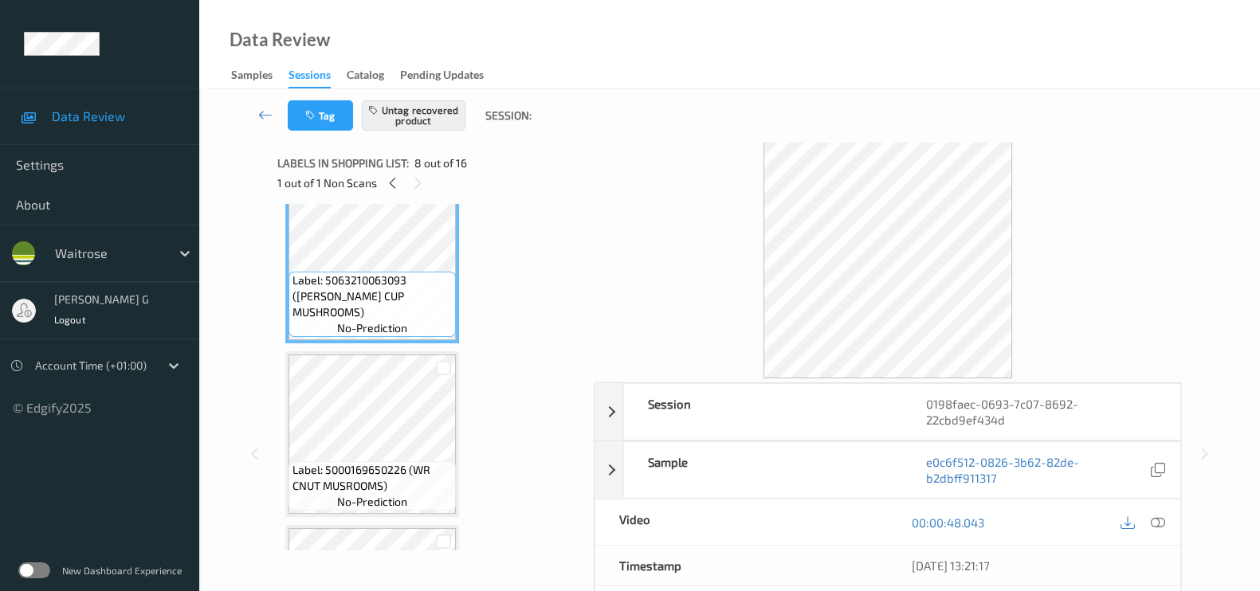
scroll to position [1269, 0]
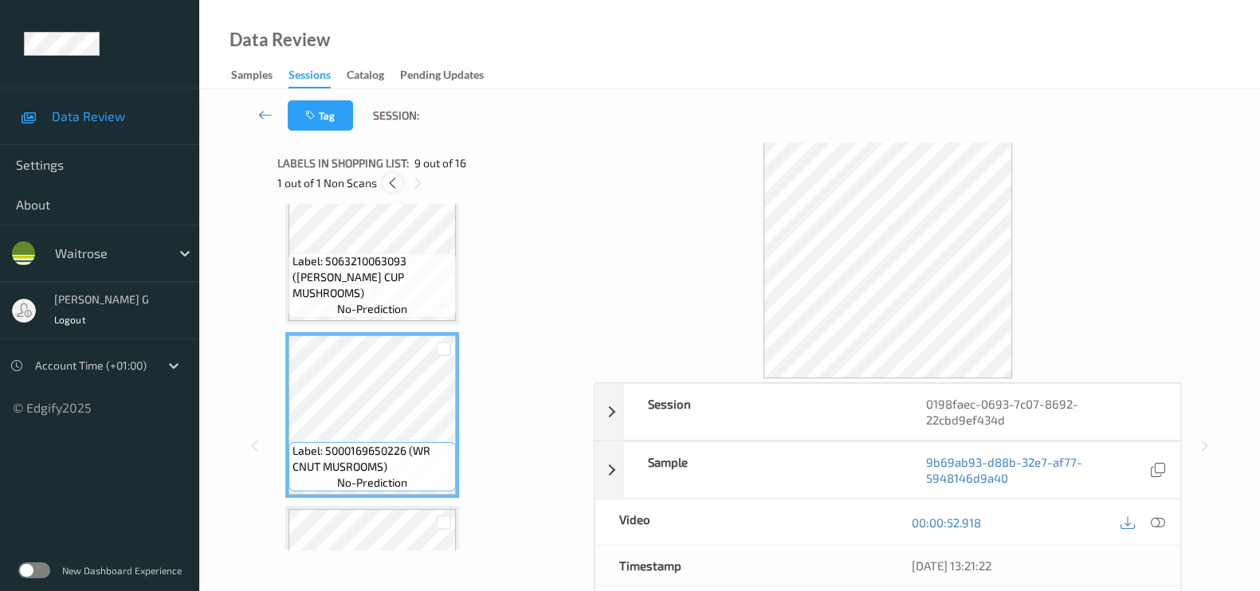
click at [390, 181] on icon at bounding box center [393, 183] width 14 height 14
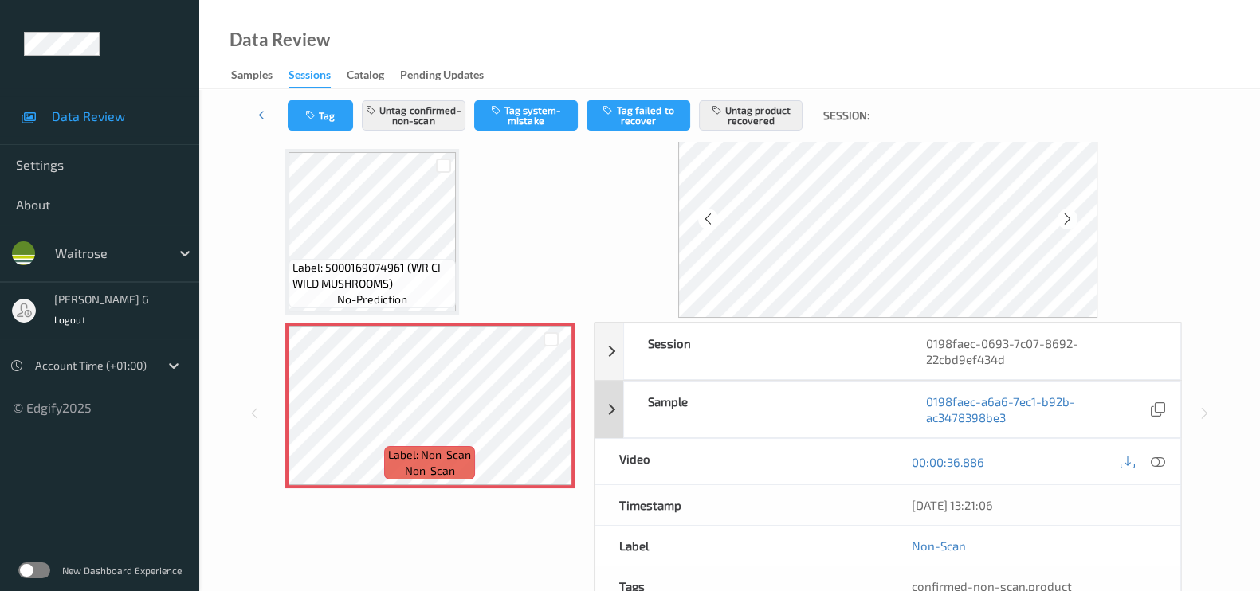
scroll to position [246, 0]
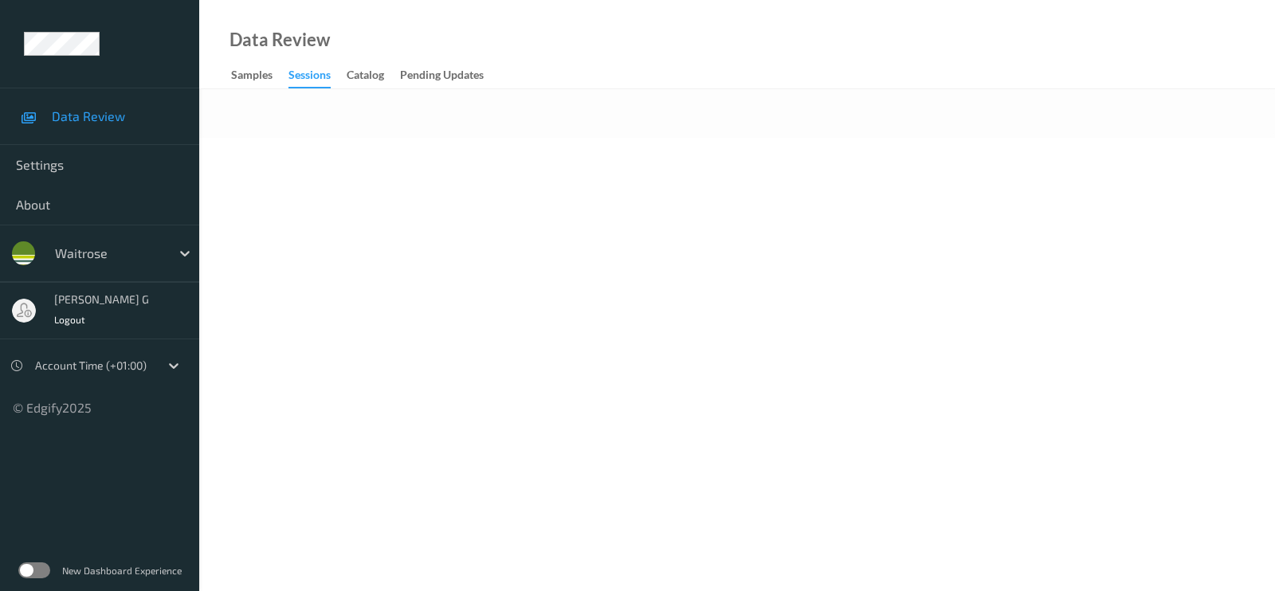
click at [728, 274] on body "Data Review Settings About waitrose [PERSON_NAME] g Logout Account Time (+01:00…" at bounding box center [637, 295] width 1275 height 591
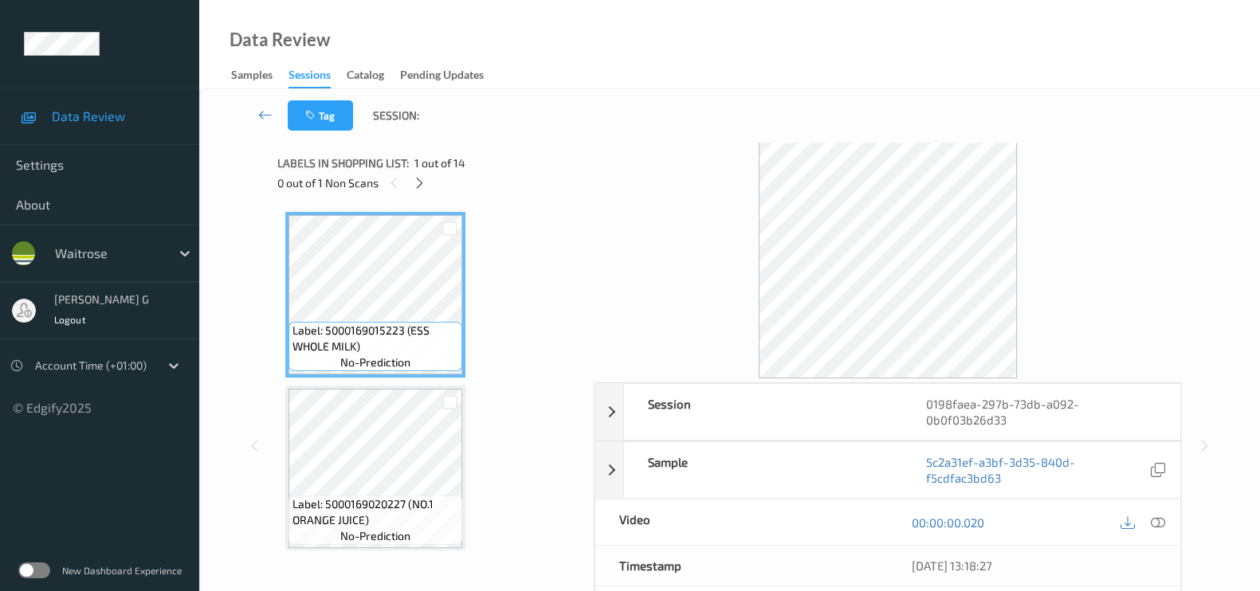
click at [420, 169] on span "1 out of 14" at bounding box center [439, 163] width 51 height 16
click at [416, 188] on icon at bounding box center [420, 183] width 14 height 14
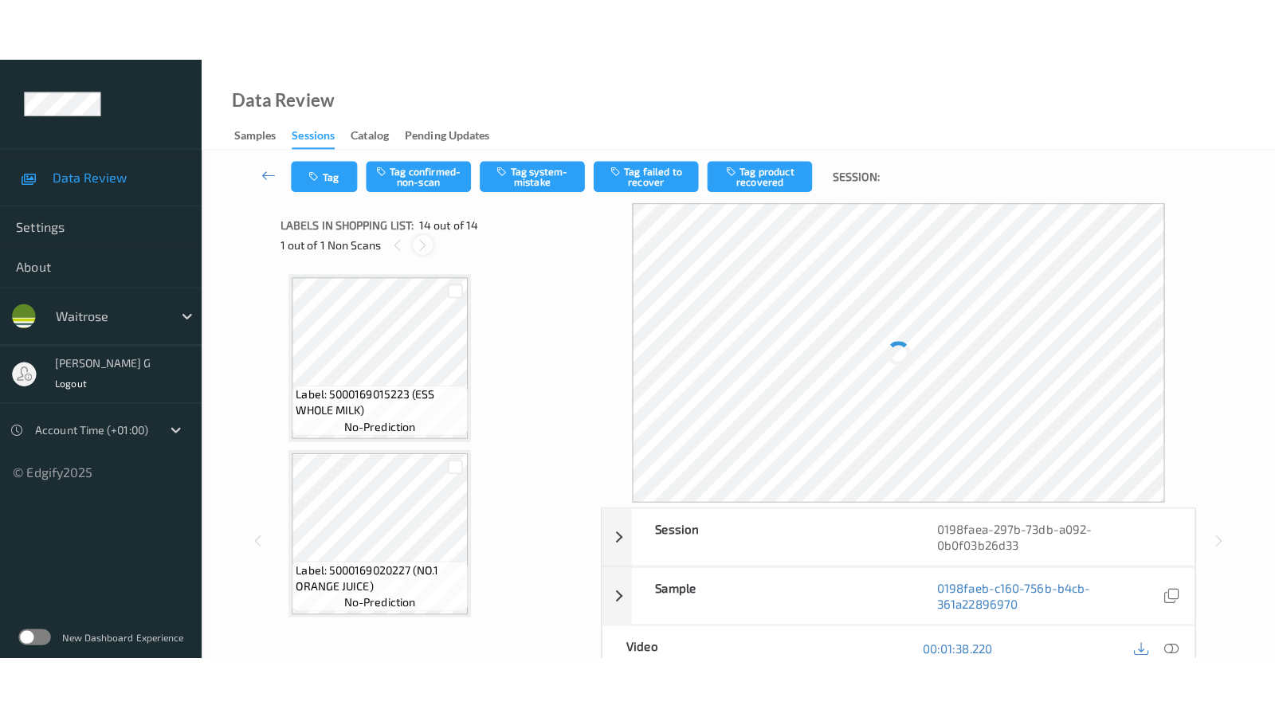
scroll to position [2078, 0]
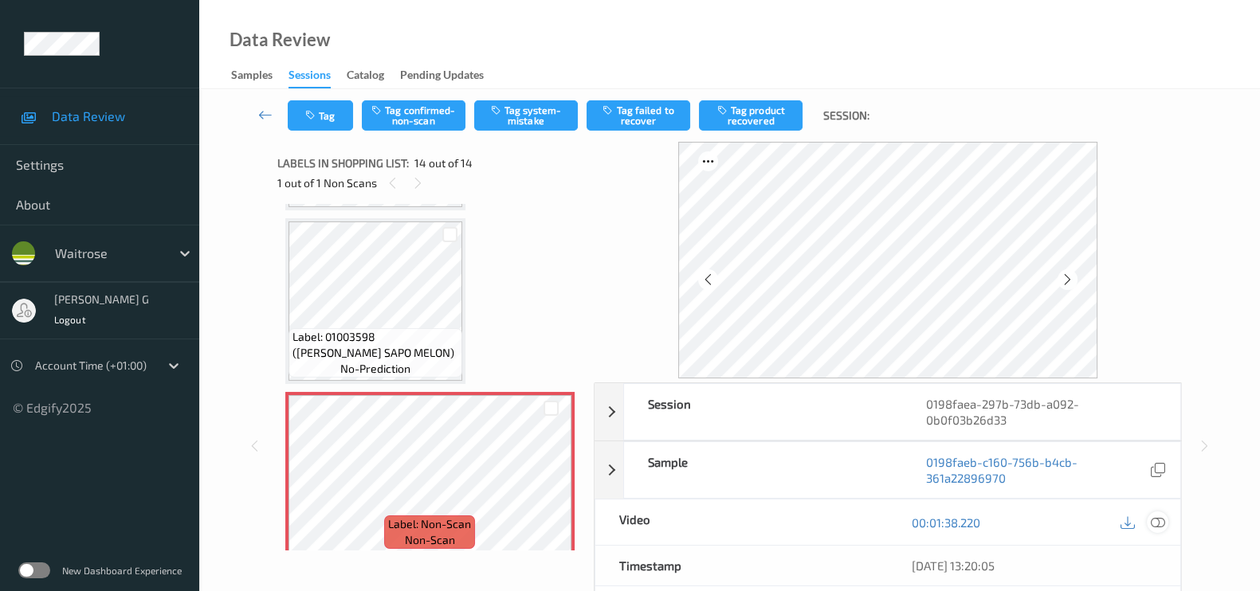
click at [1163, 520] on icon at bounding box center [1158, 523] width 14 height 14
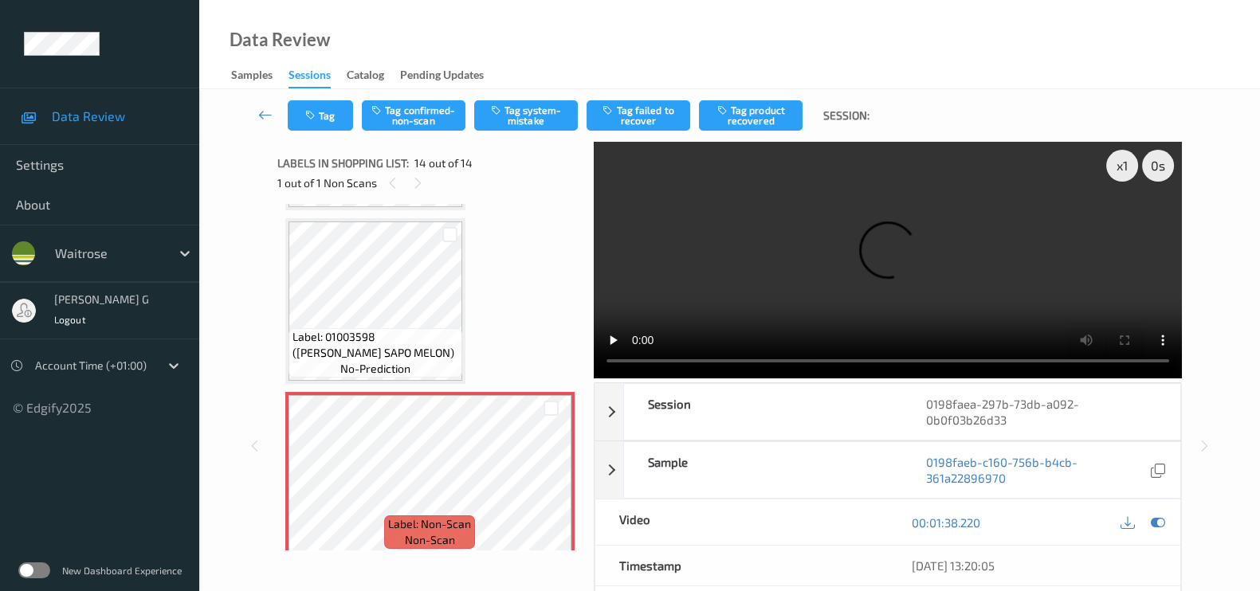
scroll to position [1952, 0]
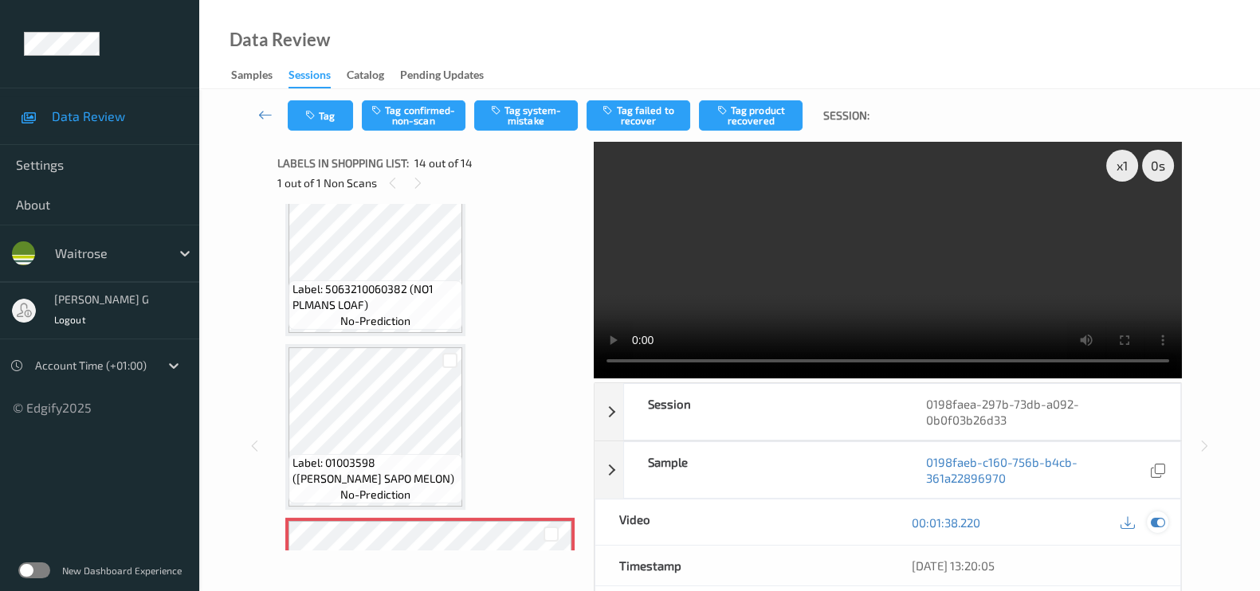
click at [1163, 524] on icon at bounding box center [1158, 523] width 14 height 14
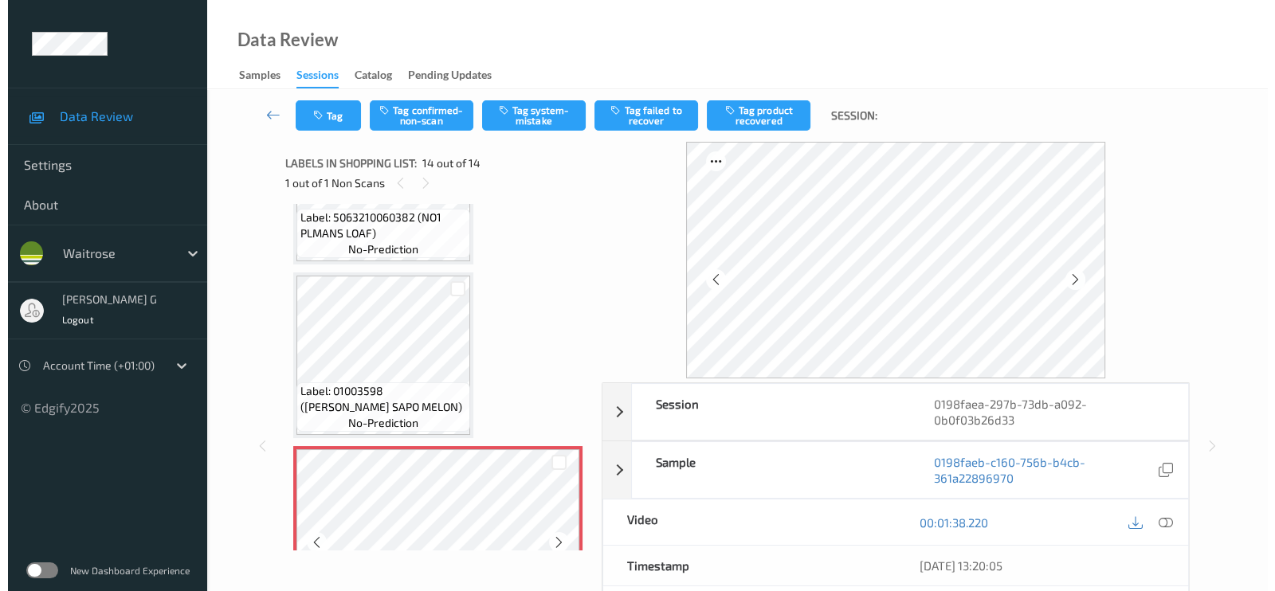
scroll to position [2078, 0]
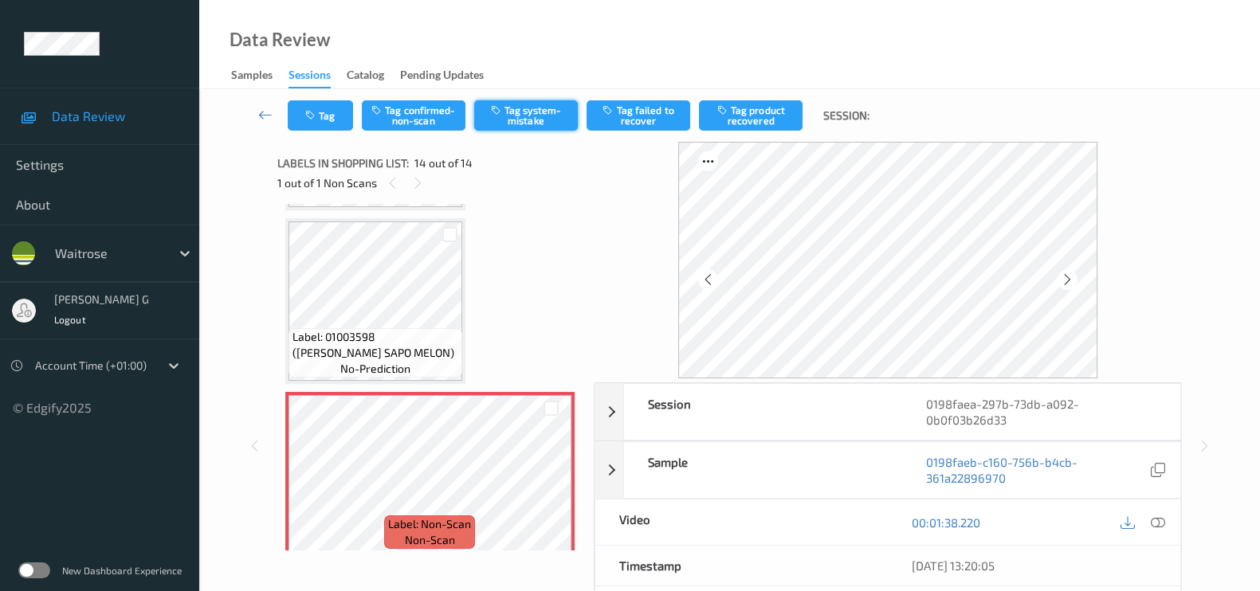
click at [528, 116] on button "Tag system-mistake" at bounding box center [526, 115] width 104 height 30
click at [327, 106] on button "Tag" at bounding box center [320, 115] width 65 height 30
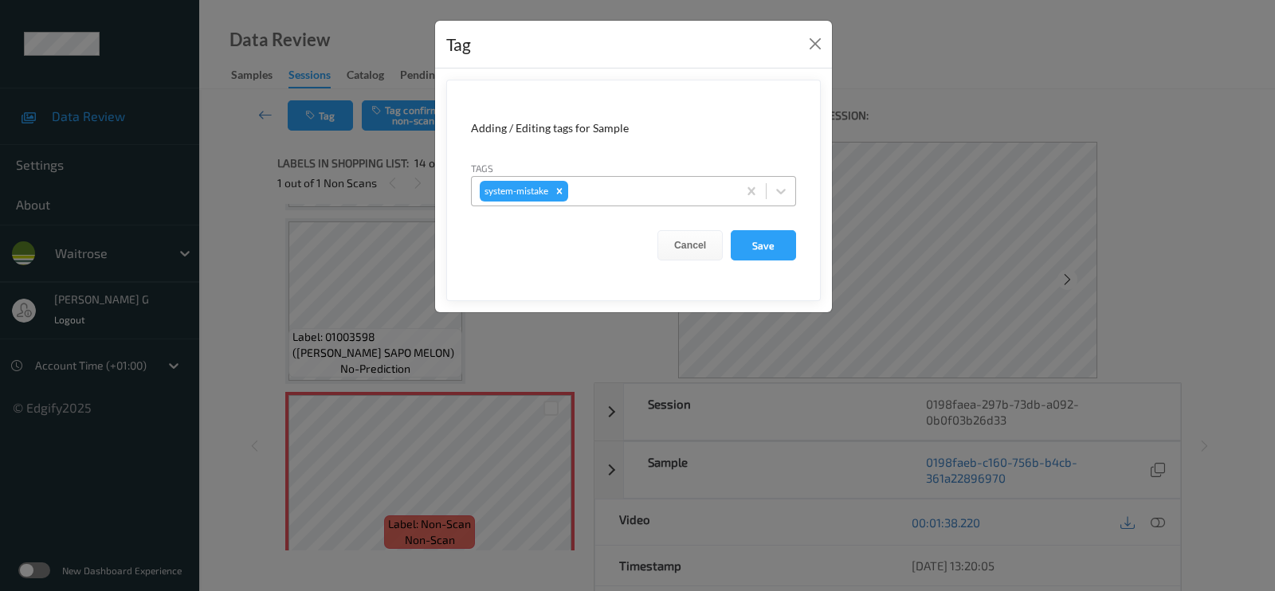
click at [674, 190] on div at bounding box center [650, 191] width 158 height 19
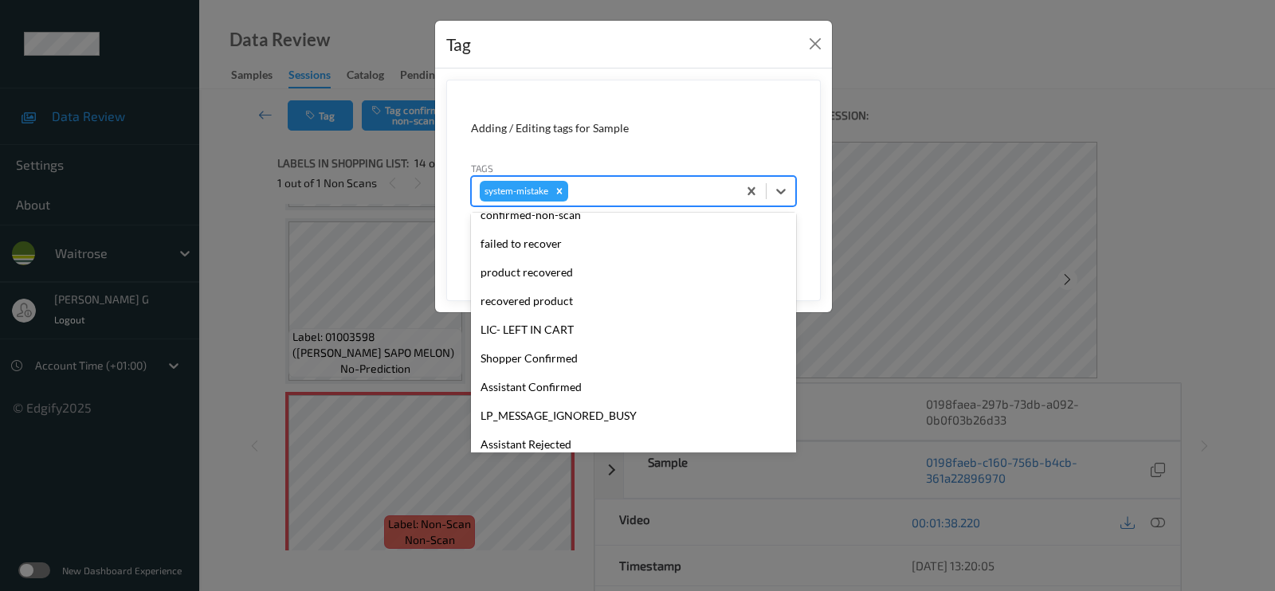
scroll to position [299, 0]
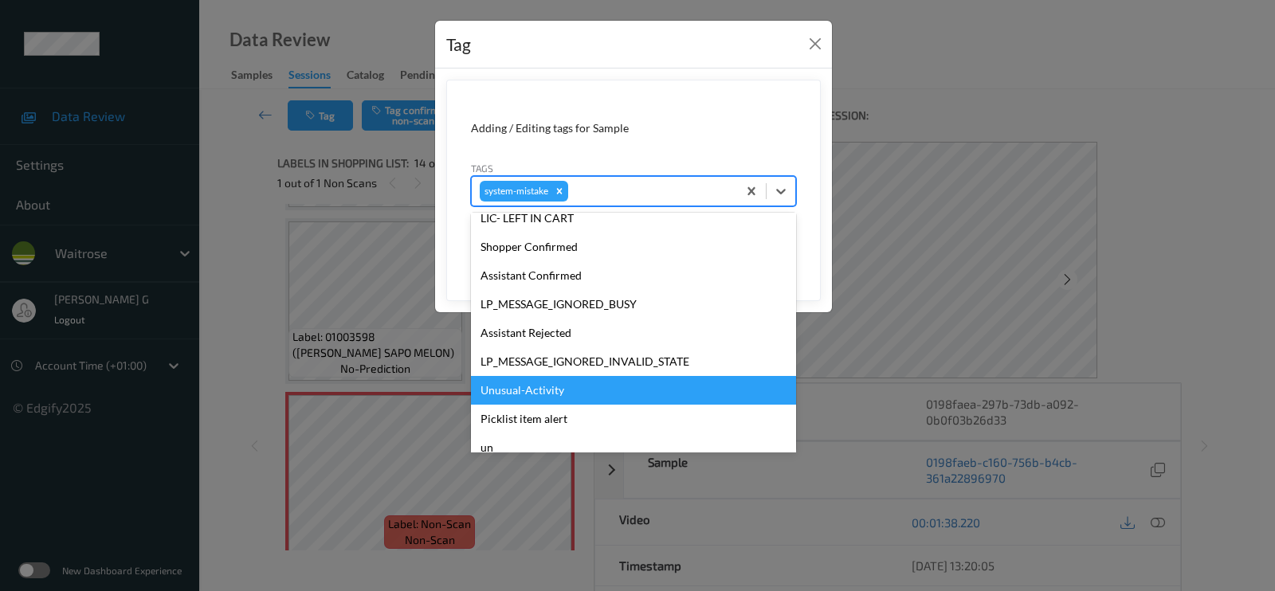
click at [533, 396] on div "Unusual-Activity" at bounding box center [633, 390] width 325 height 29
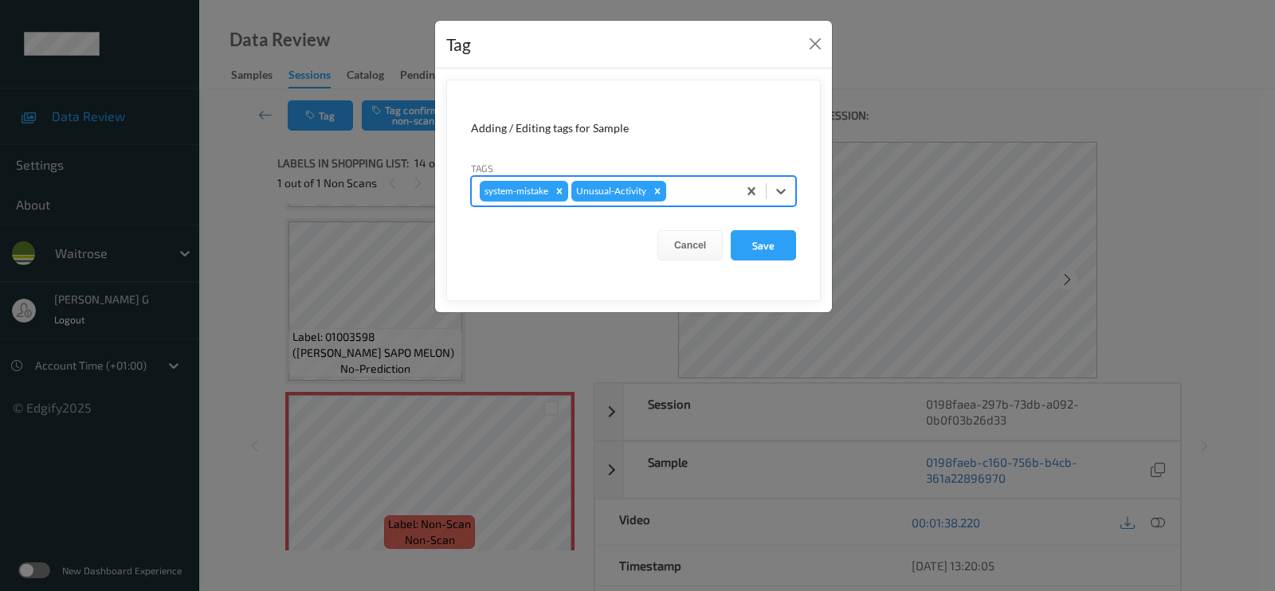
click at [678, 182] on div at bounding box center [699, 191] width 60 height 19
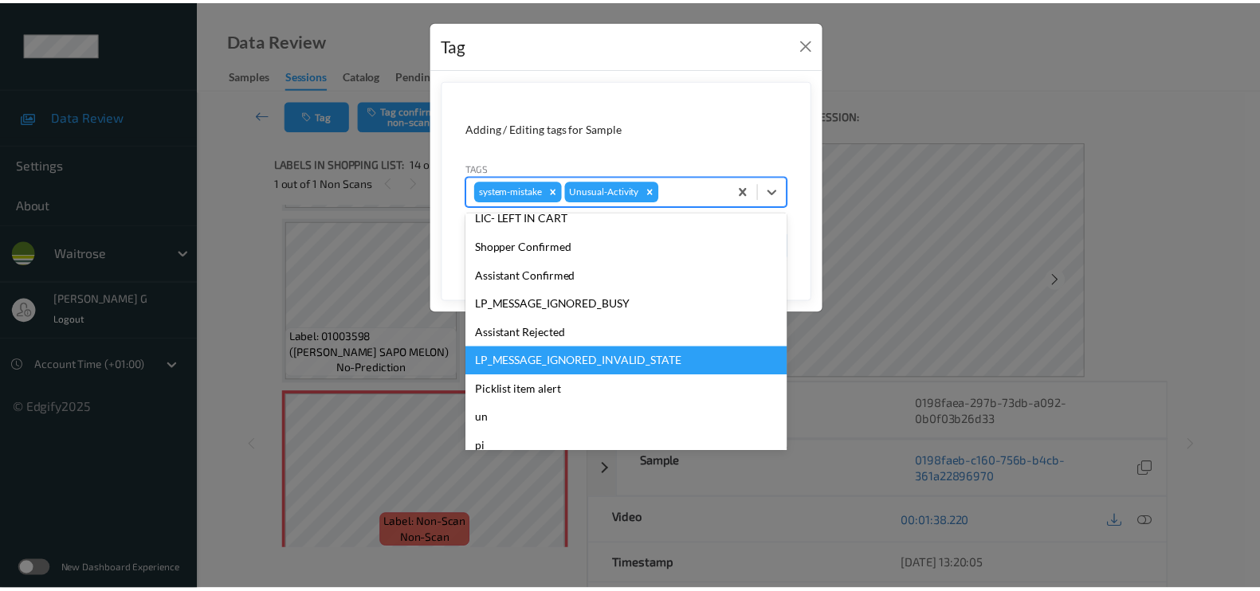
scroll to position [340, 0]
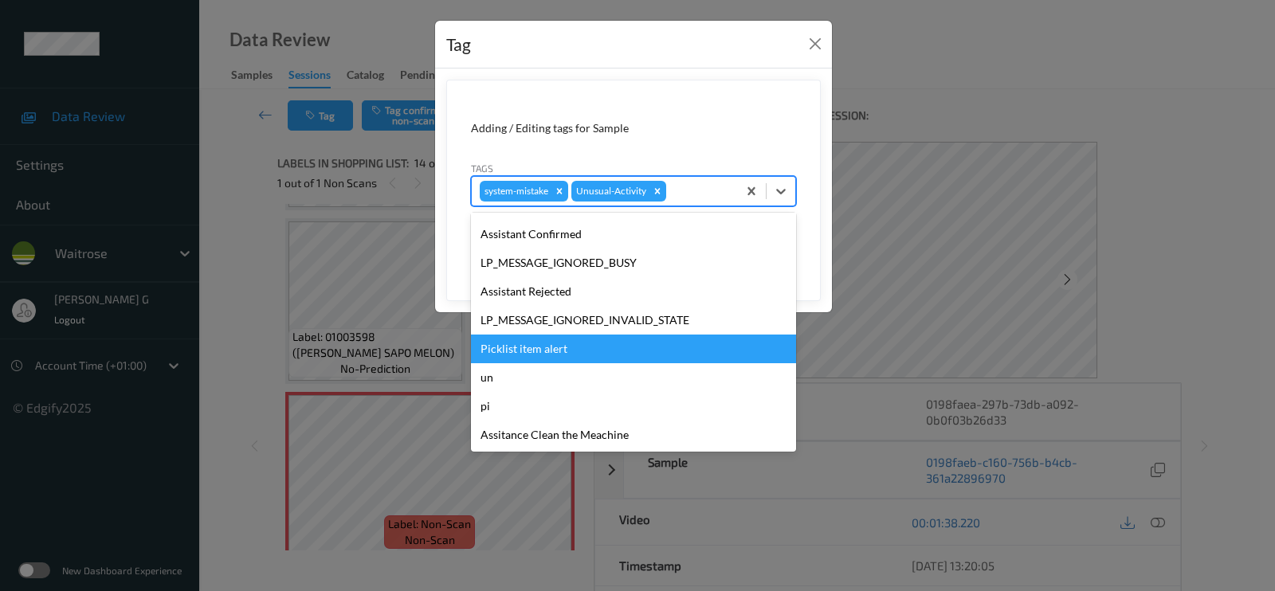
click at [520, 348] on div "Picklist item alert" at bounding box center [633, 349] width 325 height 29
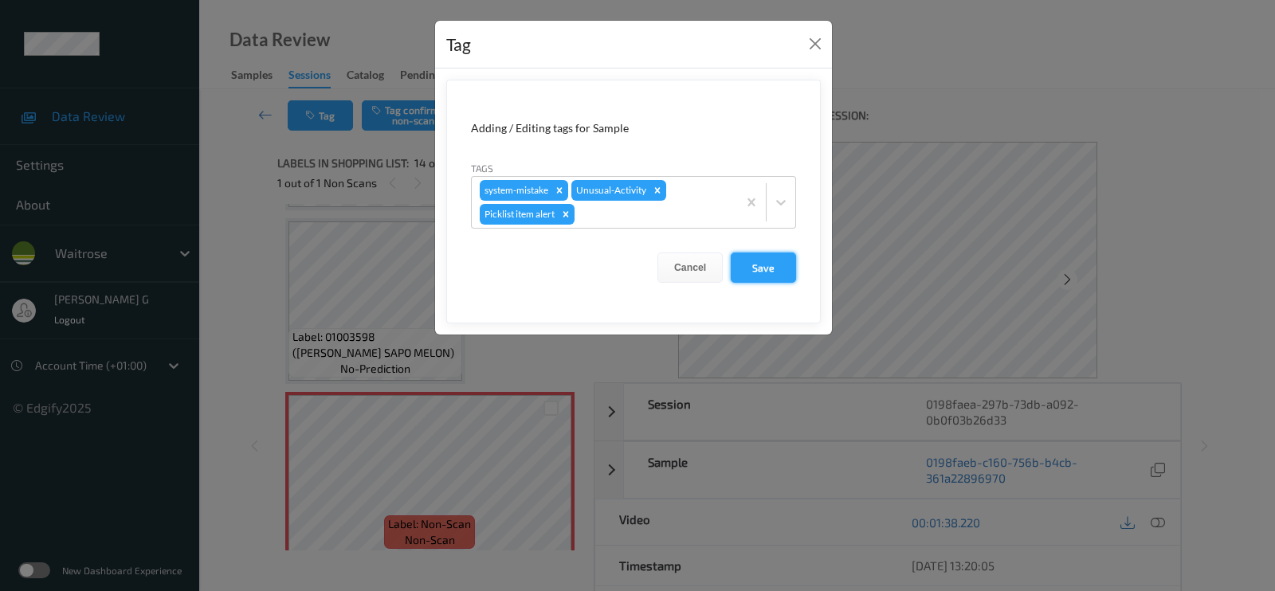
click at [767, 264] on button "Save" at bounding box center [763, 268] width 65 height 30
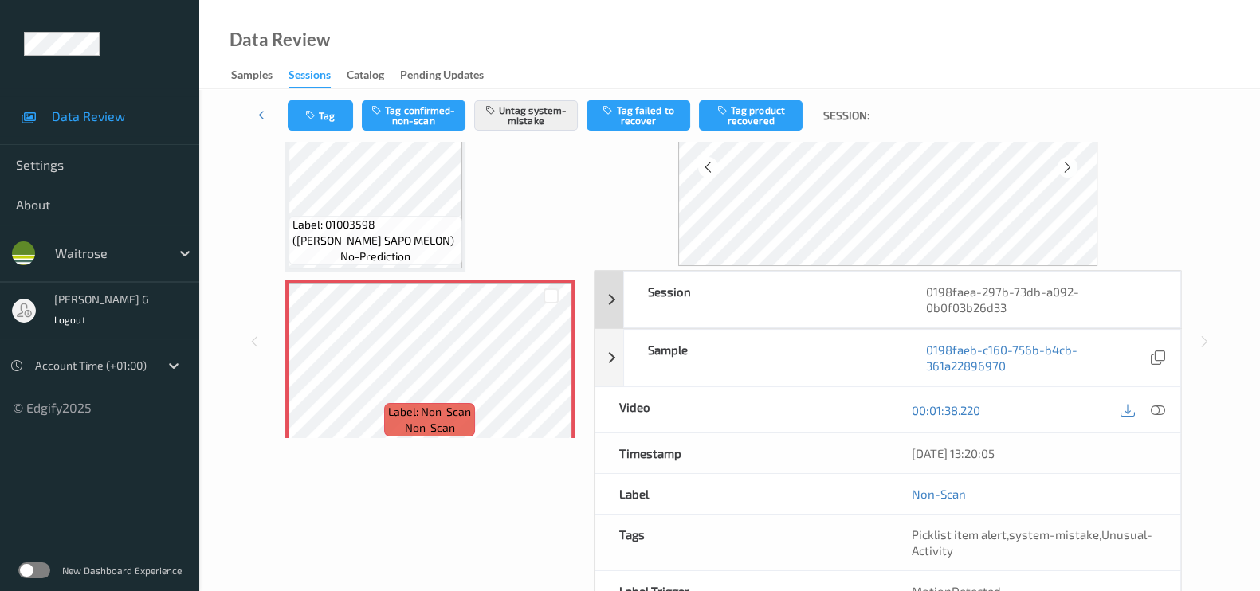
scroll to position [206, 0]
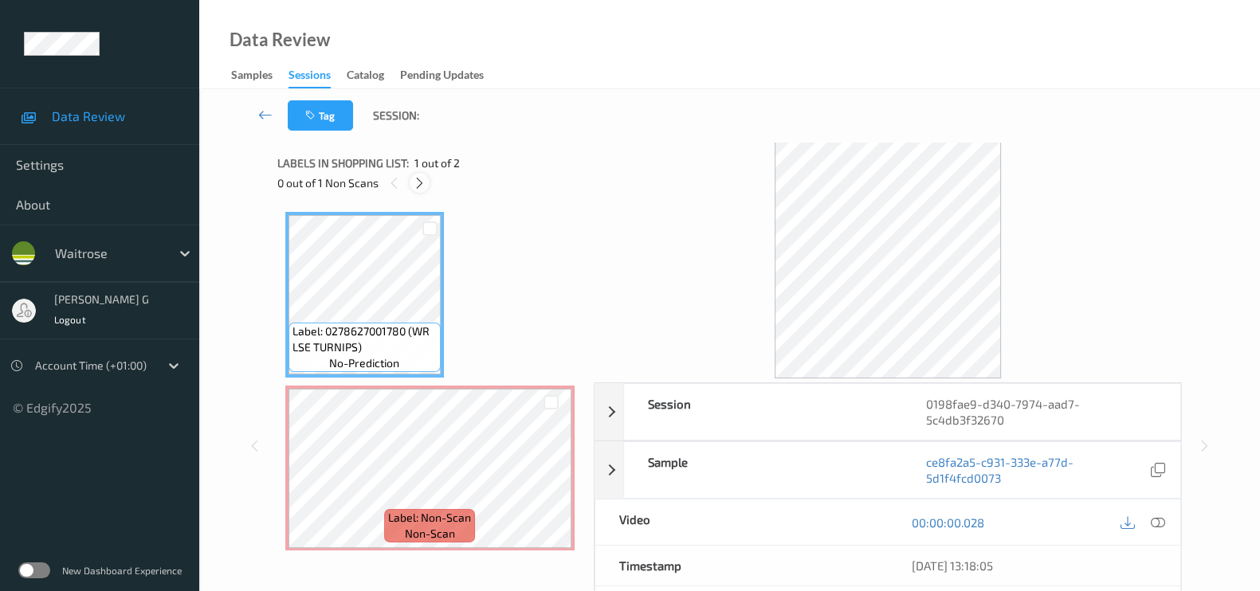
click at [414, 181] on icon at bounding box center [420, 183] width 14 height 14
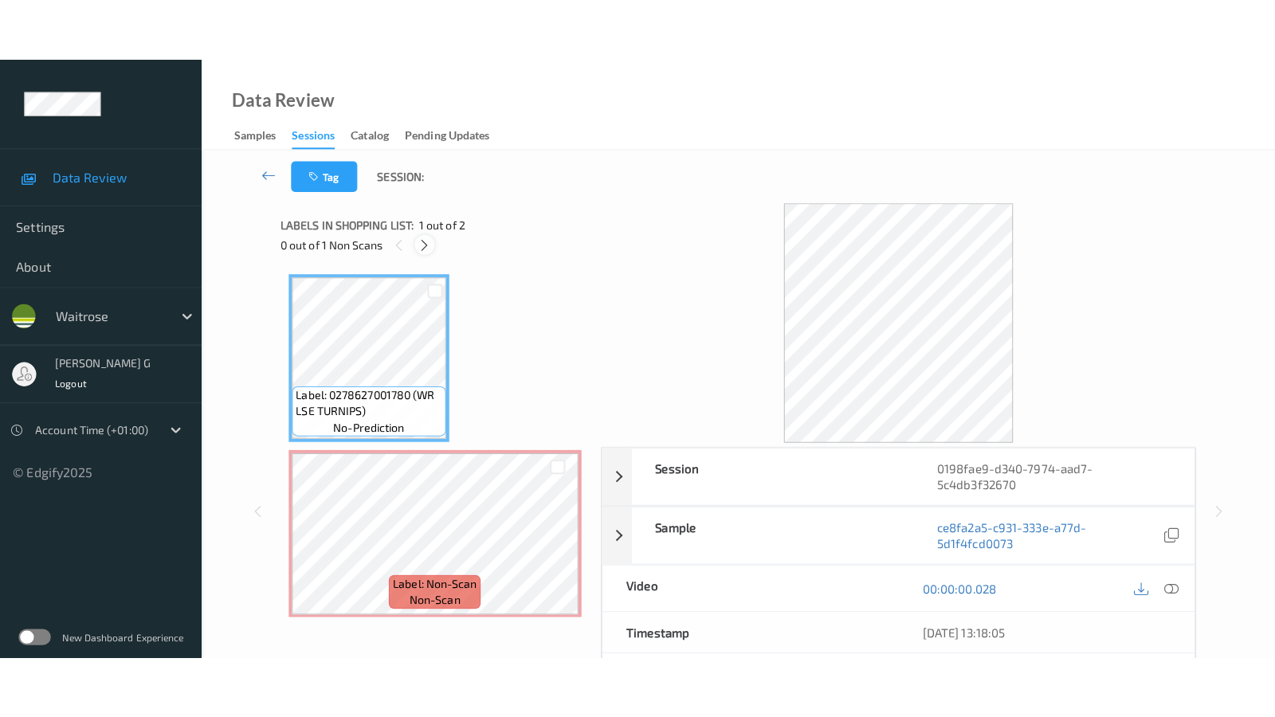
scroll to position [6, 0]
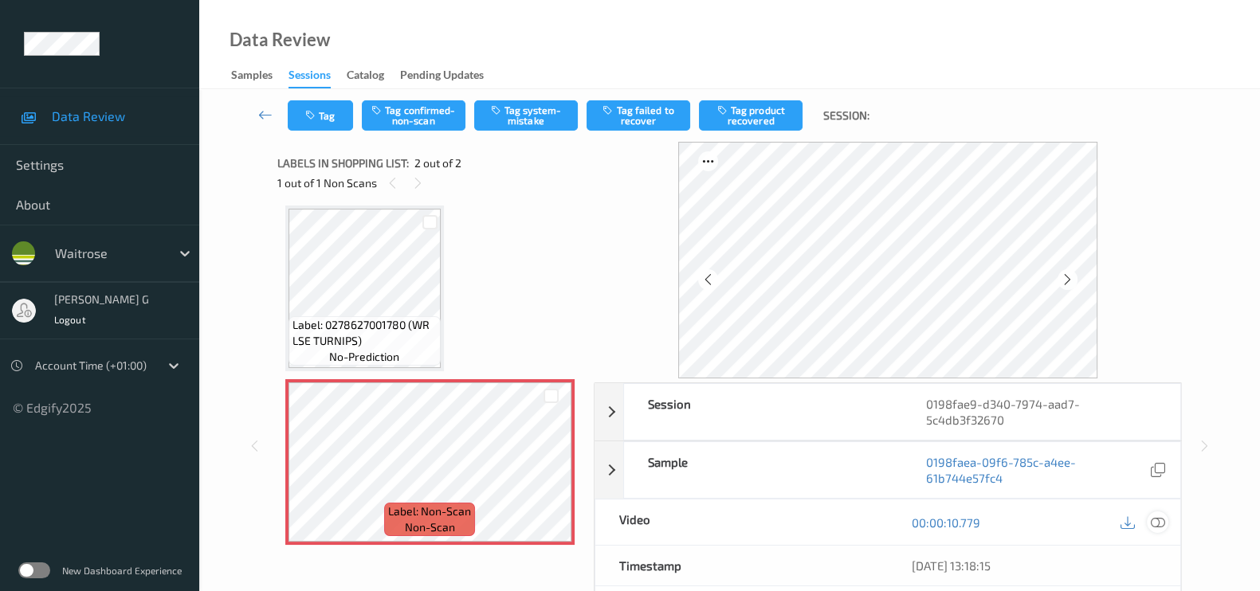
click at [1155, 524] on icon at bounding box center [1158, 523] width 14 height 14
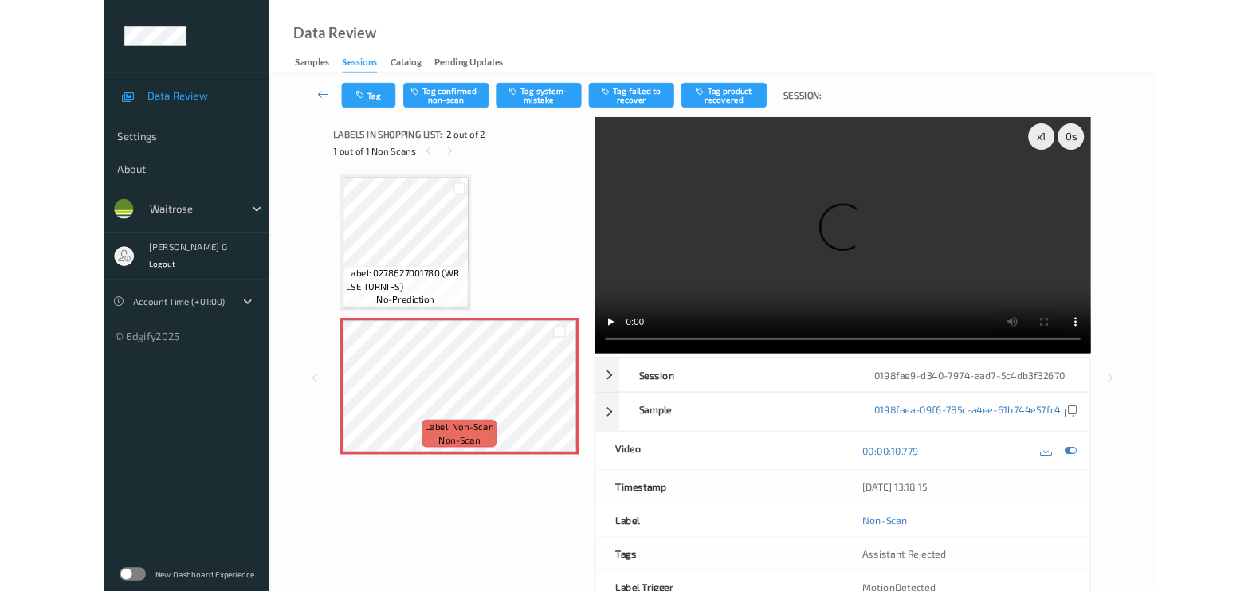
scroll to position [0, 0]
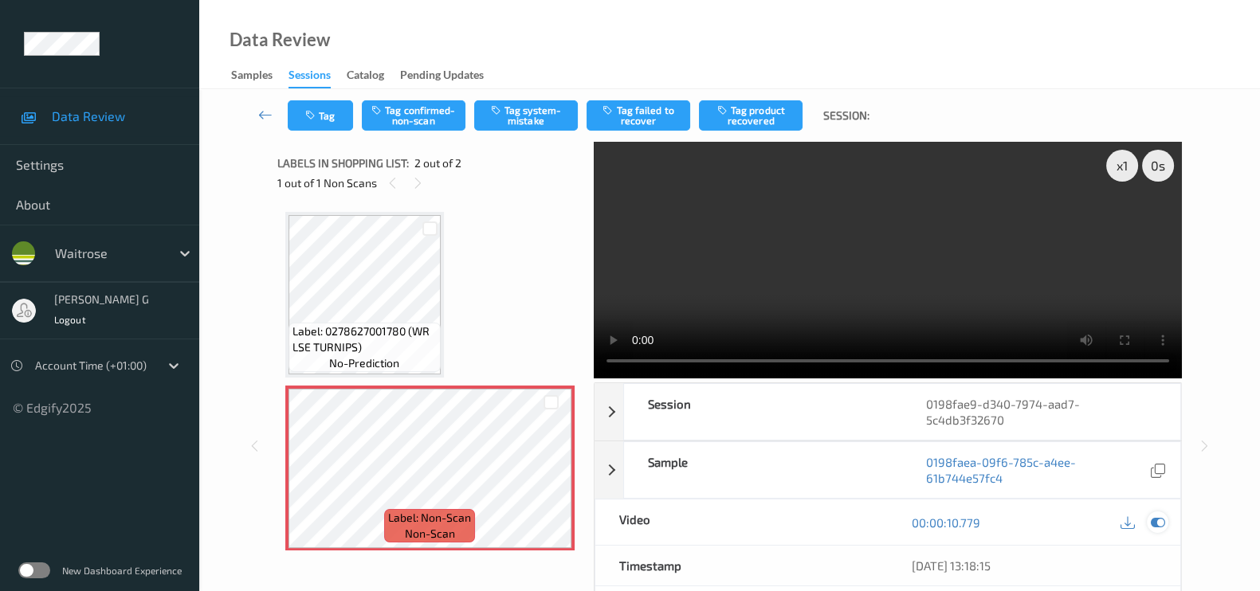
click at [1158, 522] on icon at bounding box center [1158, 523] width 14 height 14
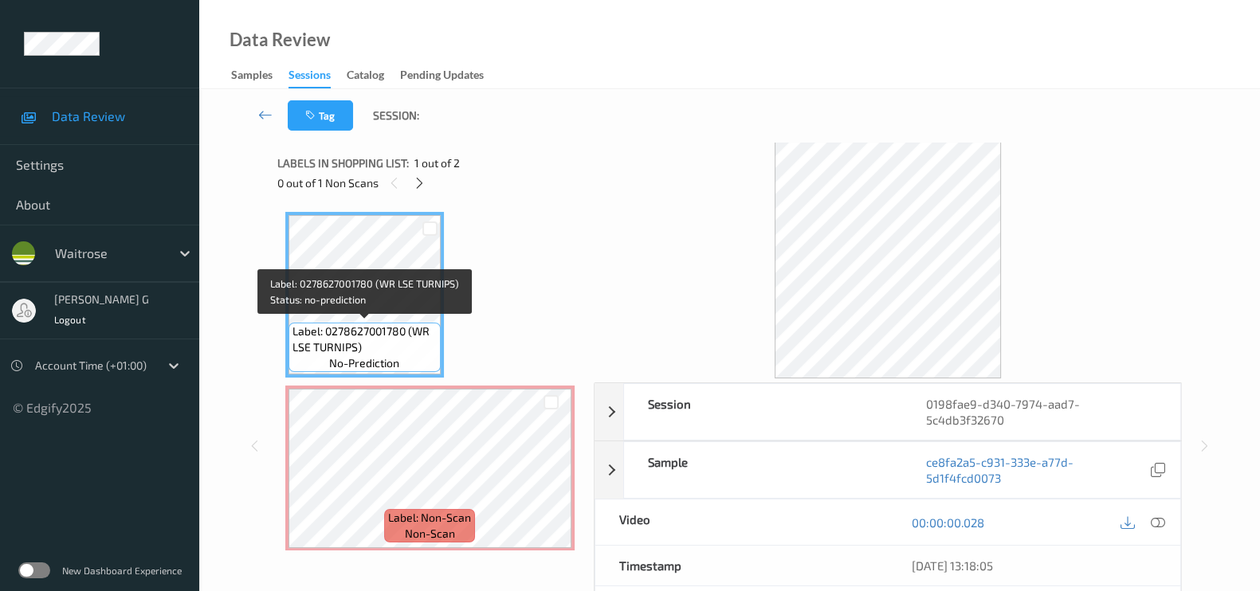
click at [290, 344] on div "Label: 0278627001780 (WR LSE TURNIPS) no-prediction" at bounding box center [364, 347] width 152 height 49
drag, startPoint x: 294, startPoint y: 348, endPoint x: 357, endPoint y: 344, distance: 63.1
click at [357, 344] on span "Label: 0278627001780 (WR LSE TURNIPS)" at bounding box center [364, 340] width 144 height 32
copy span "LSE TURNIPS"
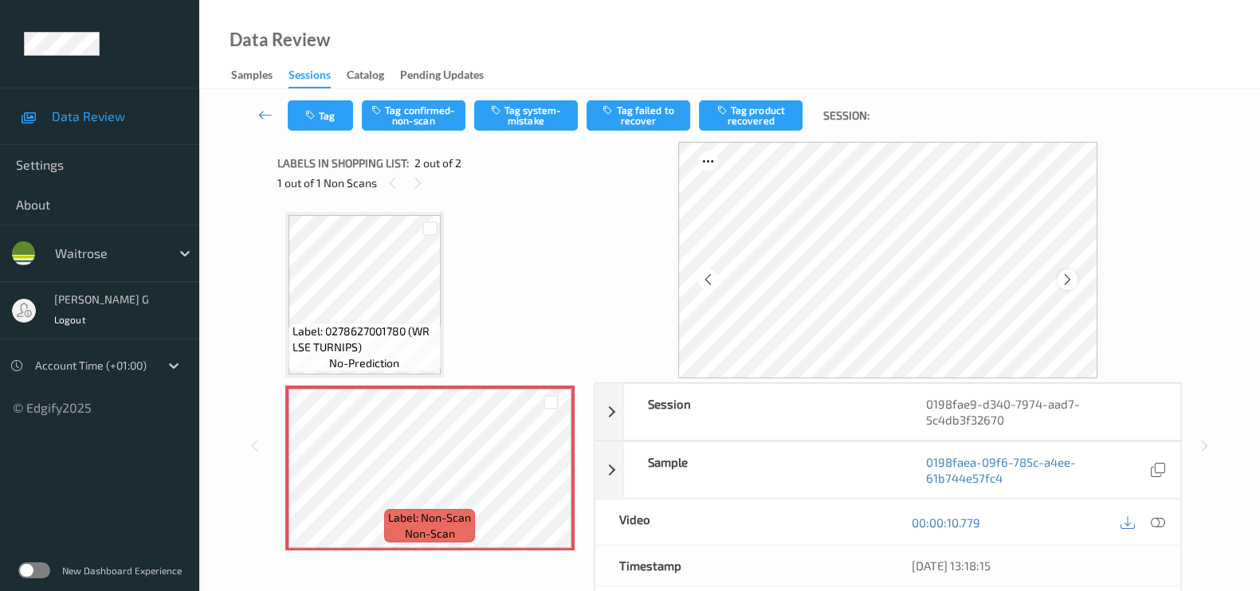
click at [1074, 273] on icon at bounding box center [1068, 280] width 14 height 14
click at [1156, 521] on icon at bounding box center [1158, 523] width 14 height 14
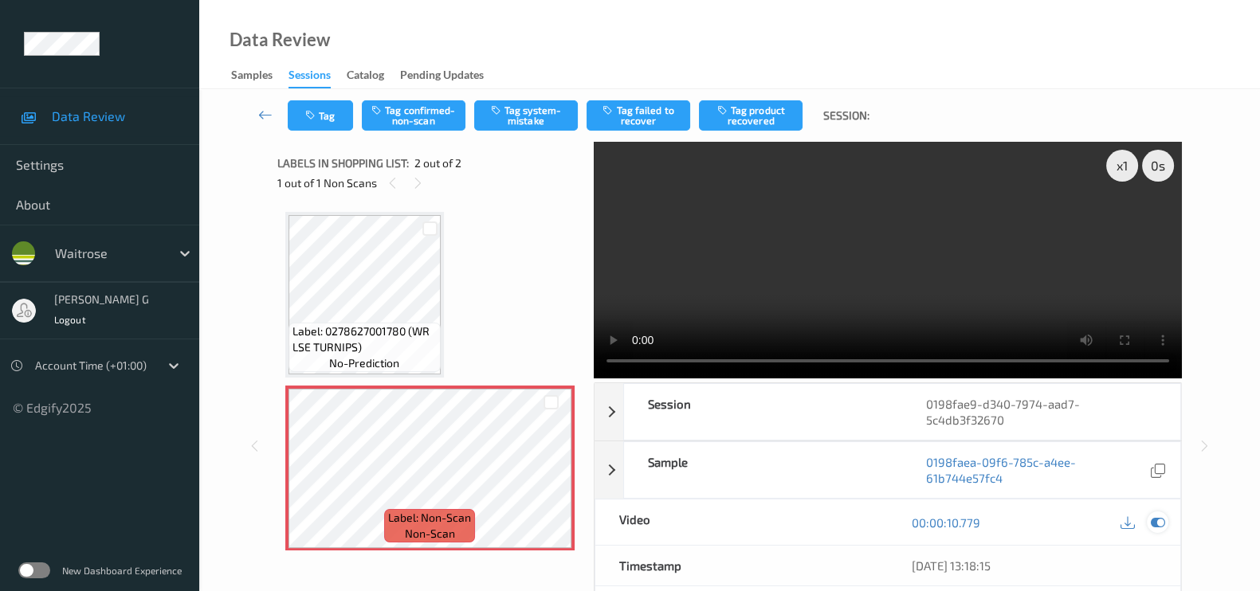
click at [1151, 524] on icon at bounding box center [1158, 523] width 14 height 14
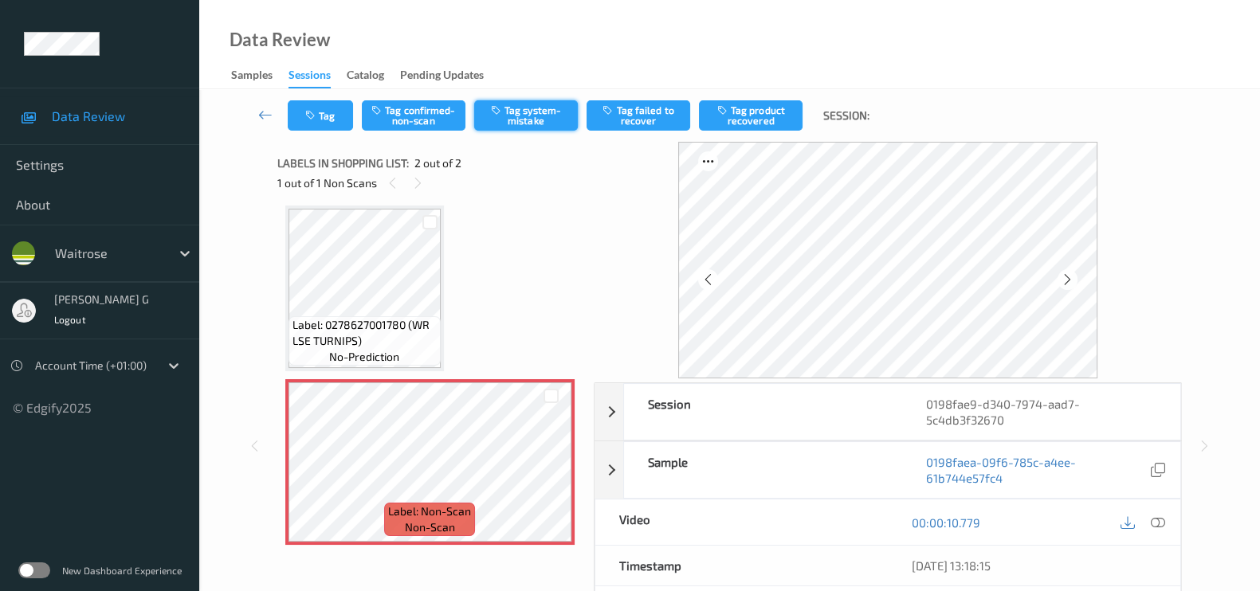
click at [536, 123] on button "Tag system-mistake" at bounding box center [526, 115] width 104 height 30
click at [308, 122] on button "Tag" at bounding box center [320, 115] width 65 height 30
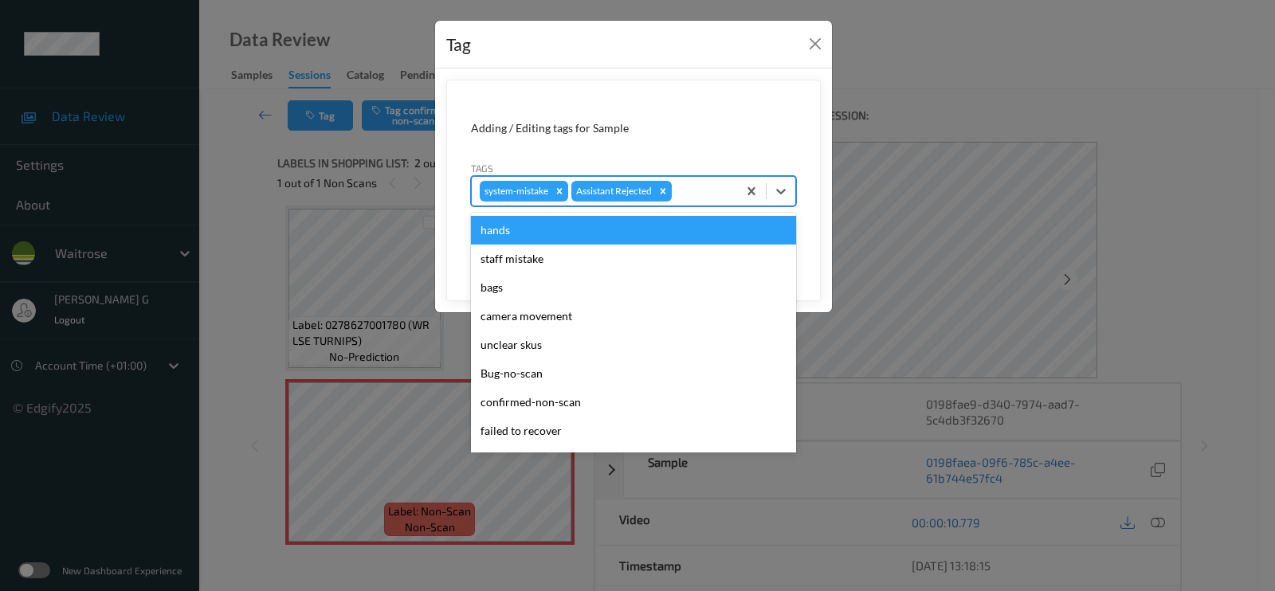
click at [684, 185] on div at bounding box center [702, 191] width 54 height 19
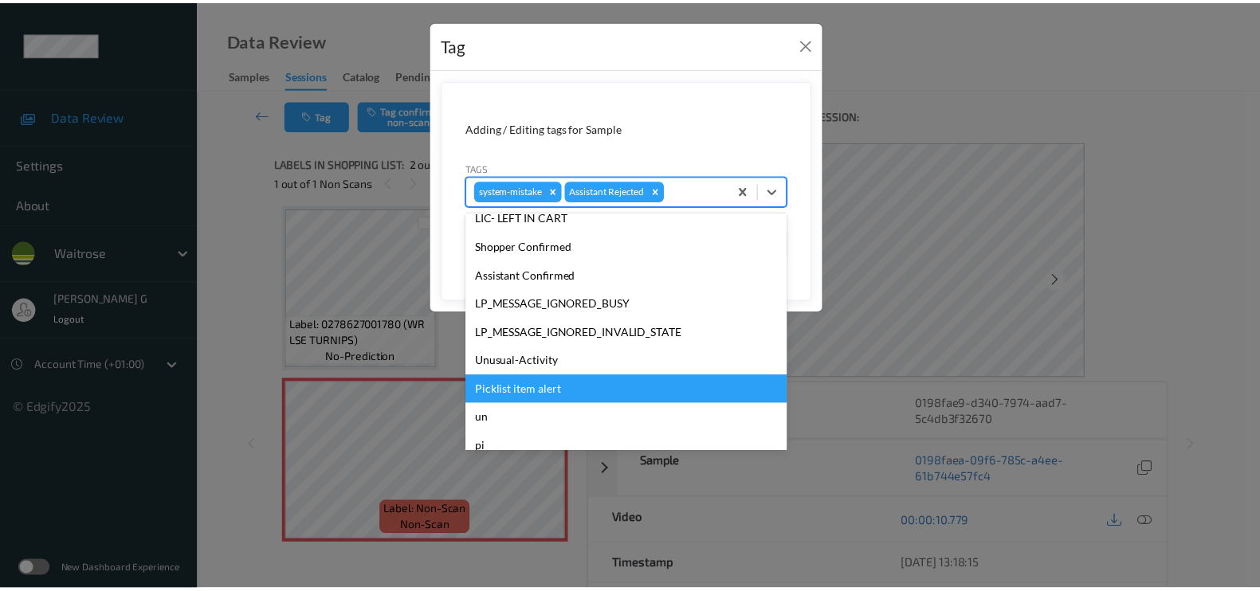
scroll to position [340, 0]
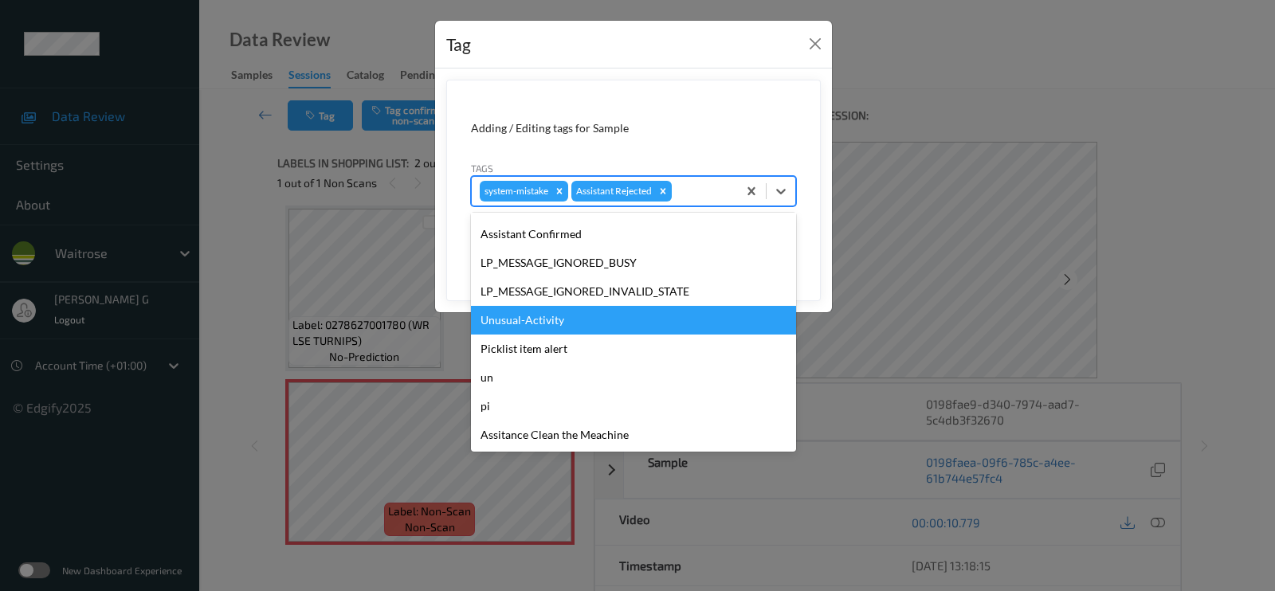
click at [528, 321] on div "Unusual-Activity" at bounding box center [633, 320] width 325 height 29
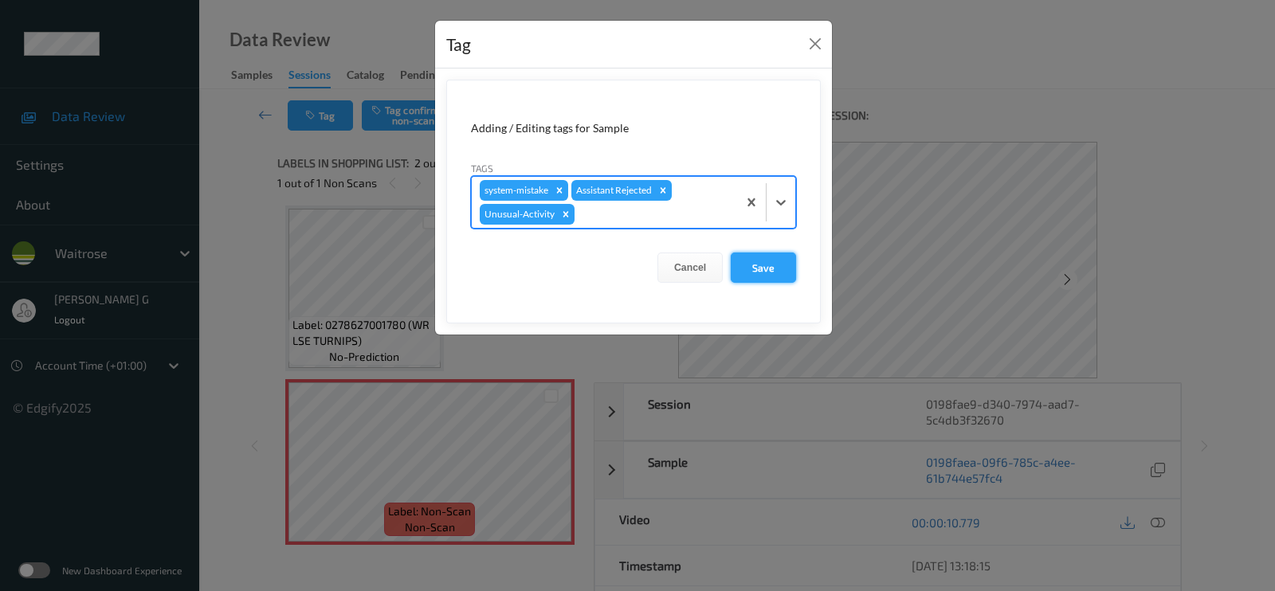
click at [762, 271] on button "Save" at bounding box center [763, 268] width 65 height 30
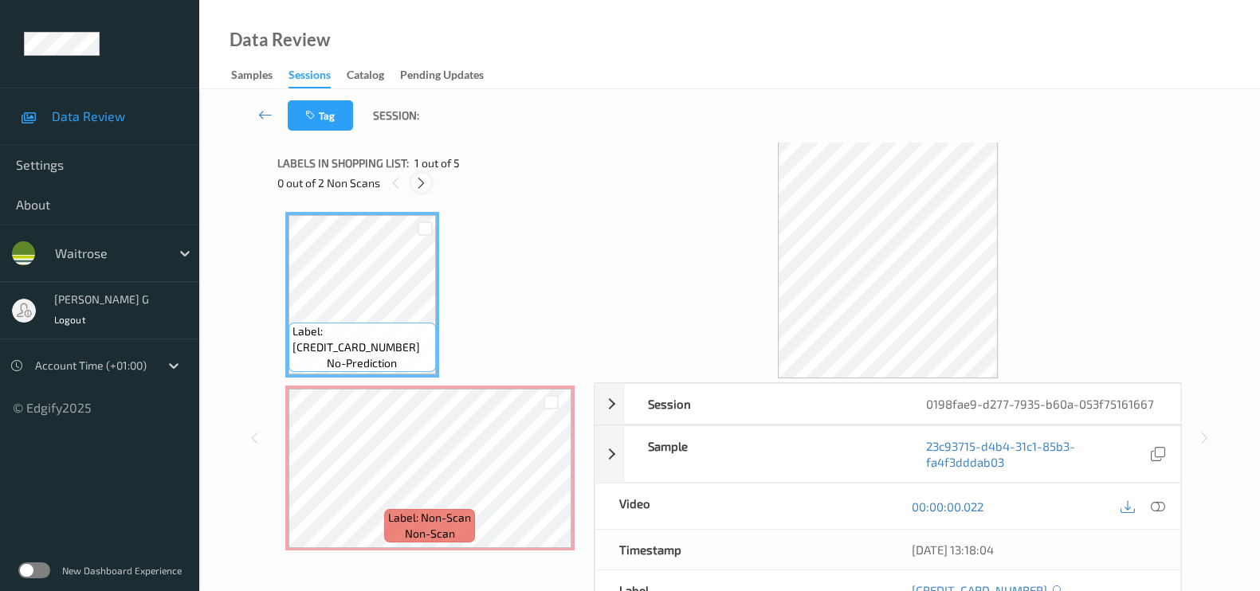
click at [422, 183] on icon at bounding box center [421, 183] width 14 height 14
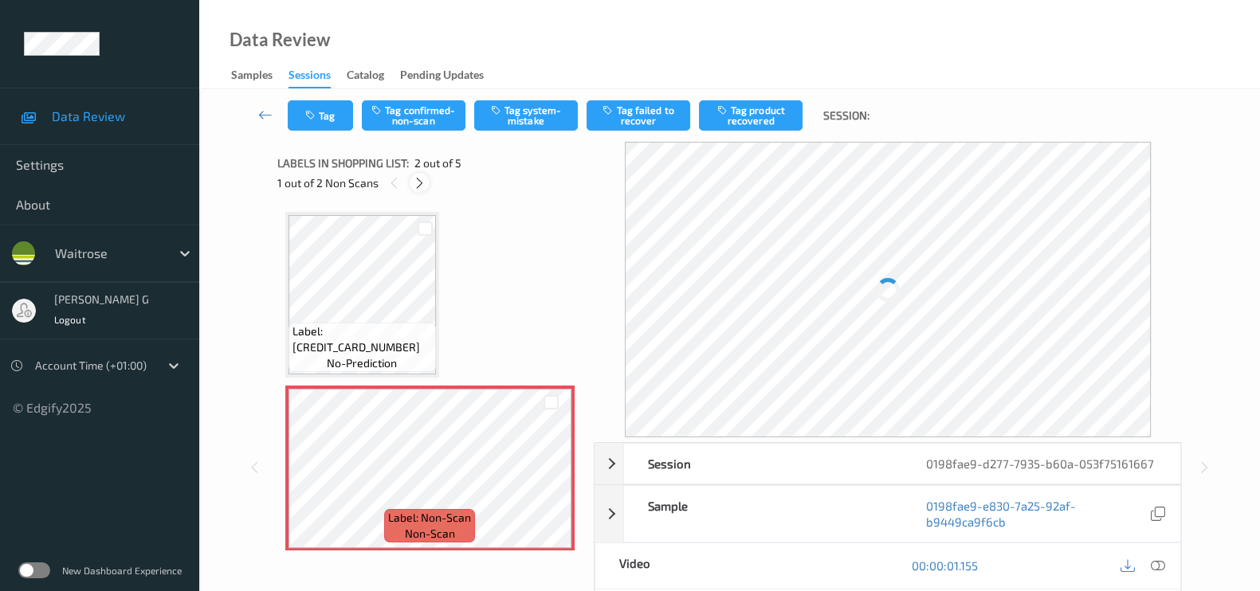
scroll to position [8, 0]
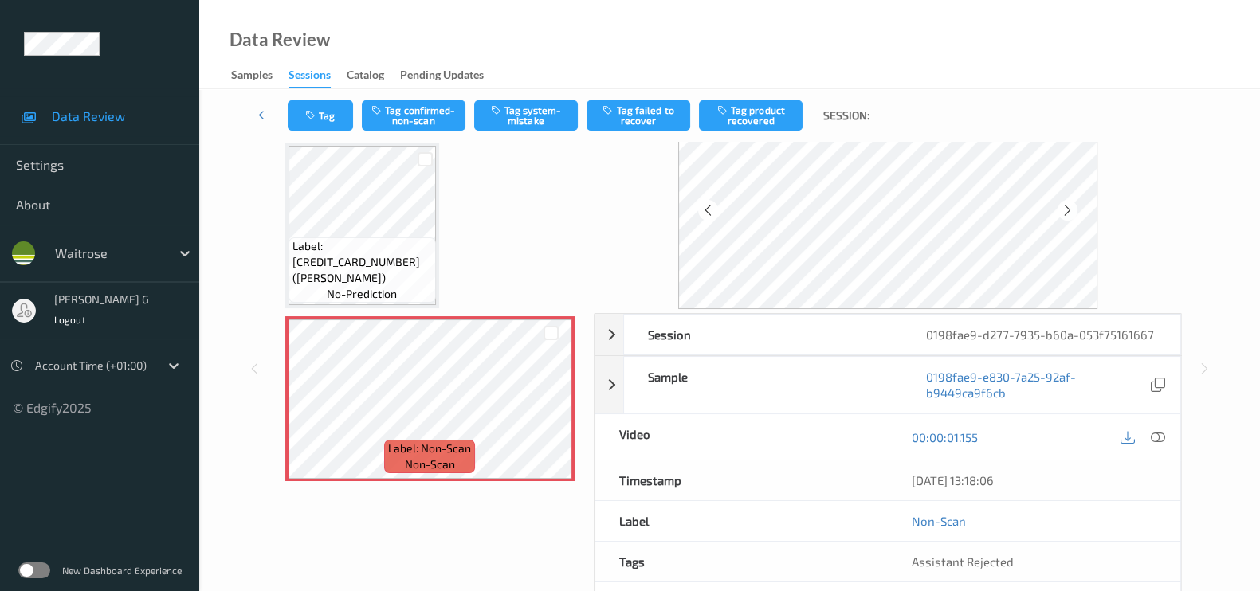
scroll to position [0, 0]
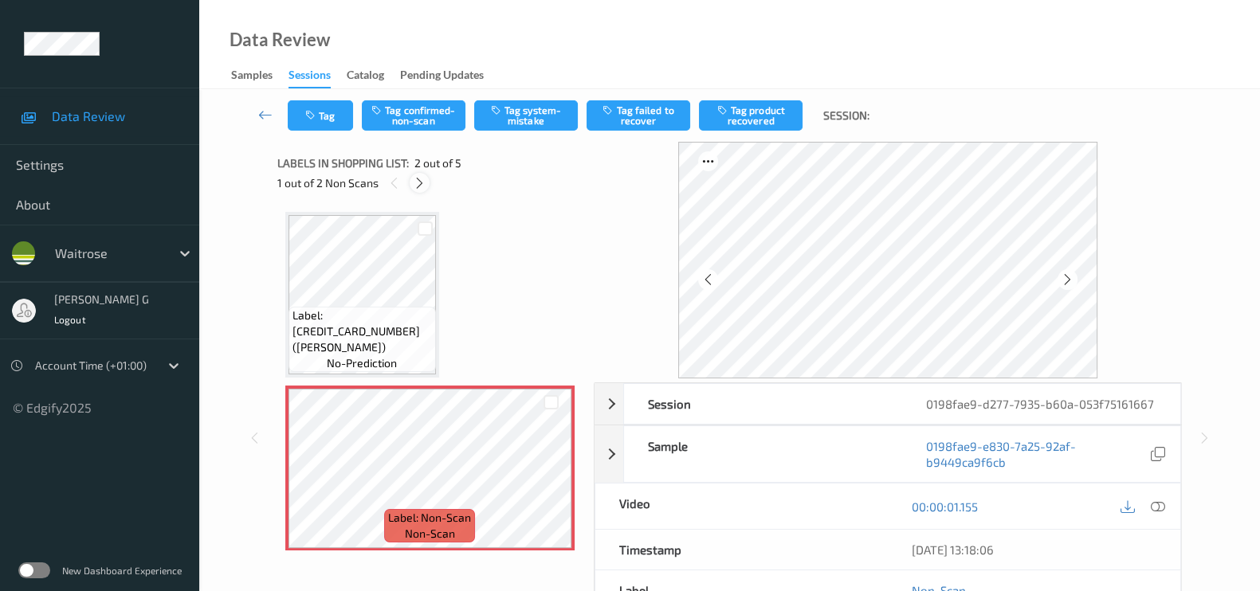
click at [418, 184] on icon at bounding box center [420, 183] width 14 height 14
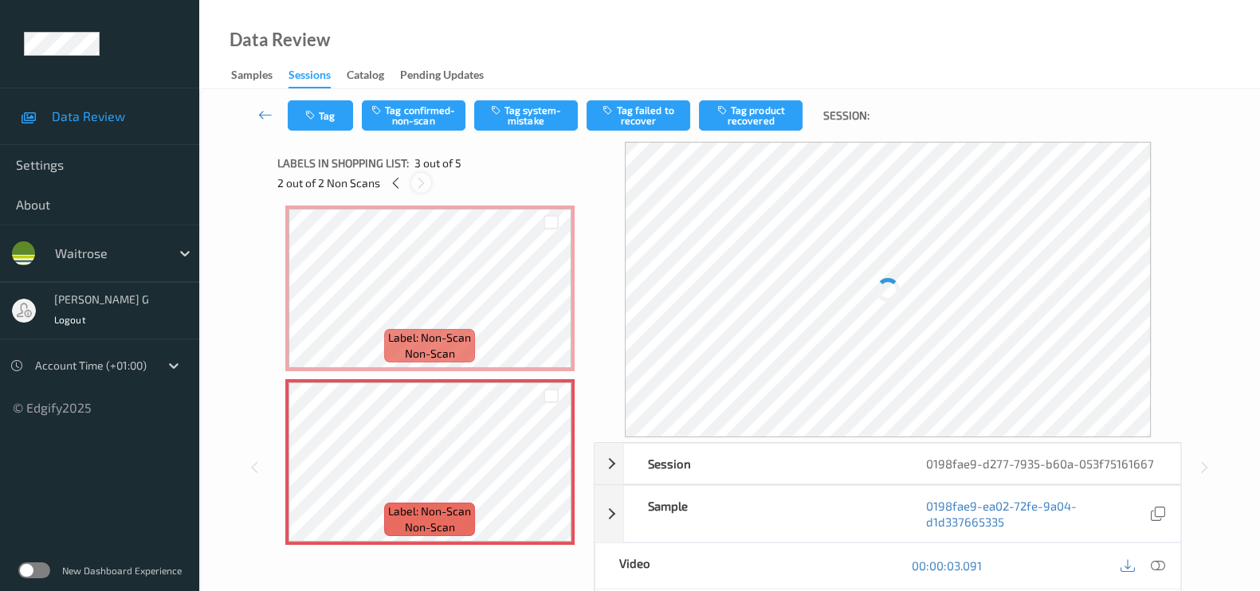
click at [418, 184] on icon at bounding box center [421, 183] width 14 height 14
click at [403, 184] on div at bounding box center [396, 183] width 20 height 20
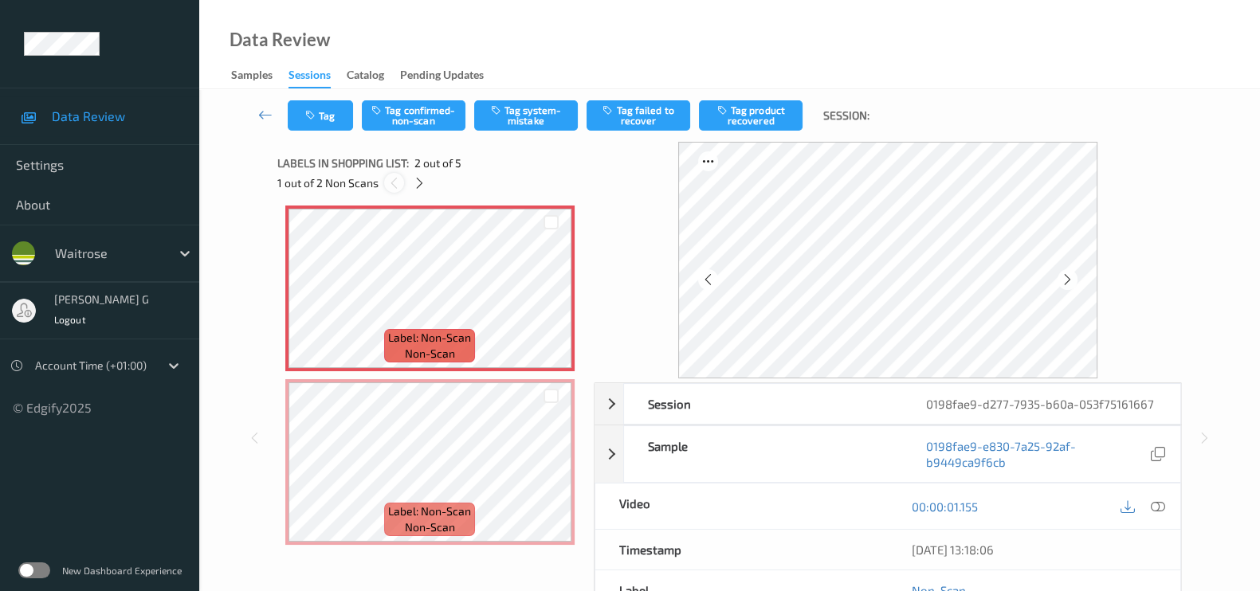
scroll to position [8, 0]
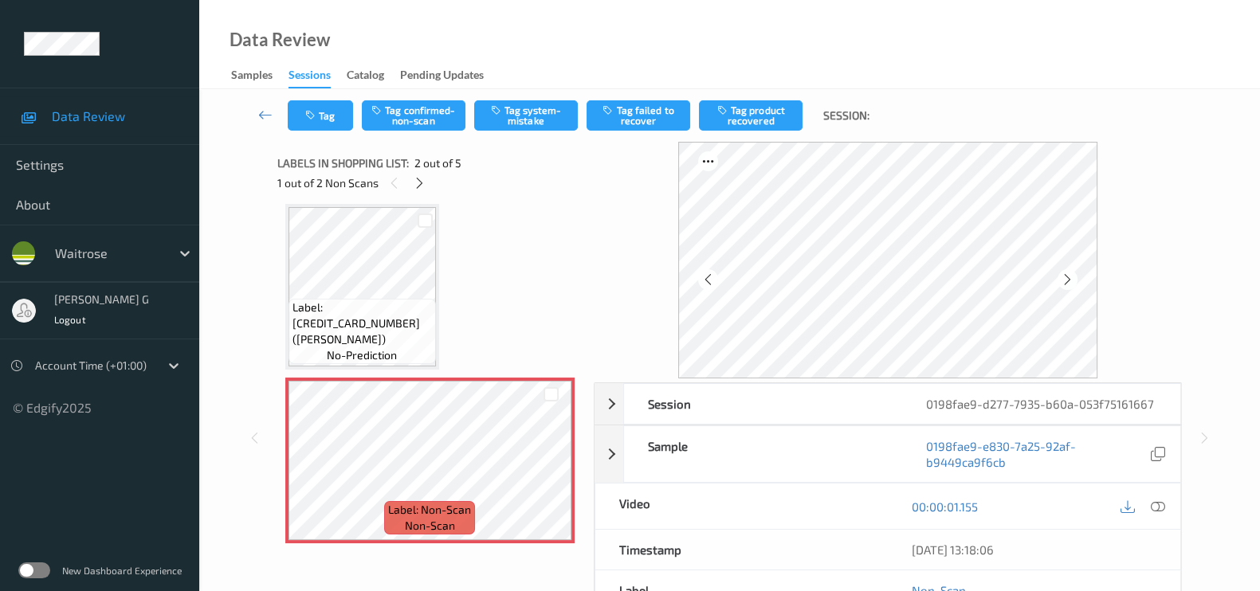
click at [430, 181] on div "1 out of 2 Non Scans" at bounding box center [429, 183] width 305 height 20
click at [418, 186] on icon at bounding box center [420, 183] width 14 height 14
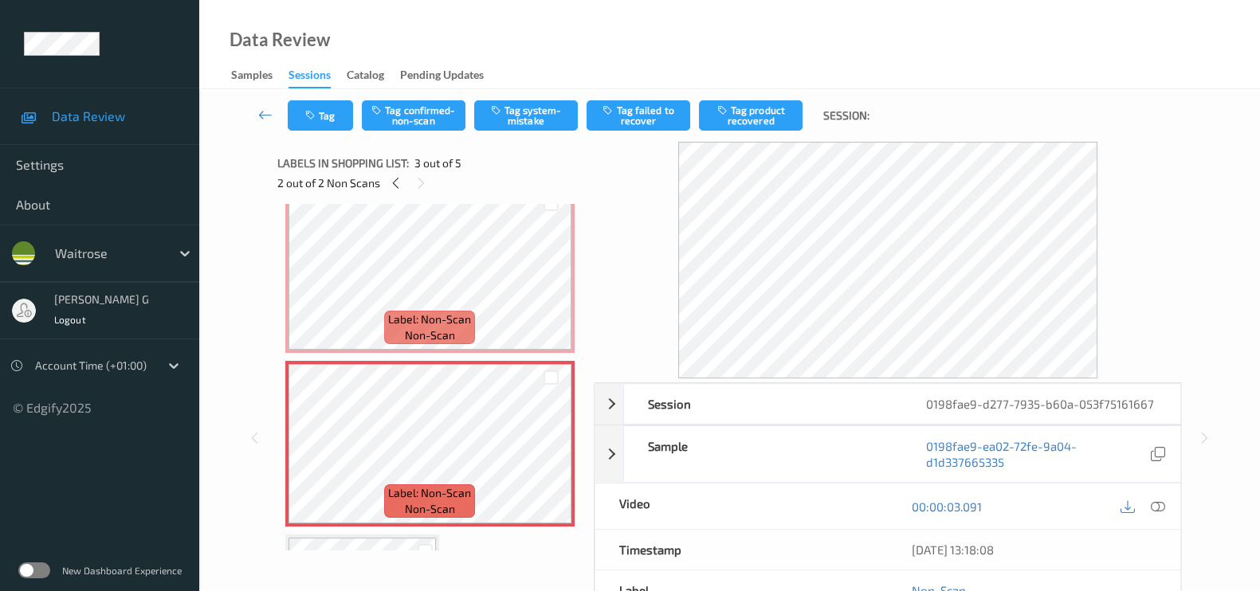
scroll to position [0, 0]
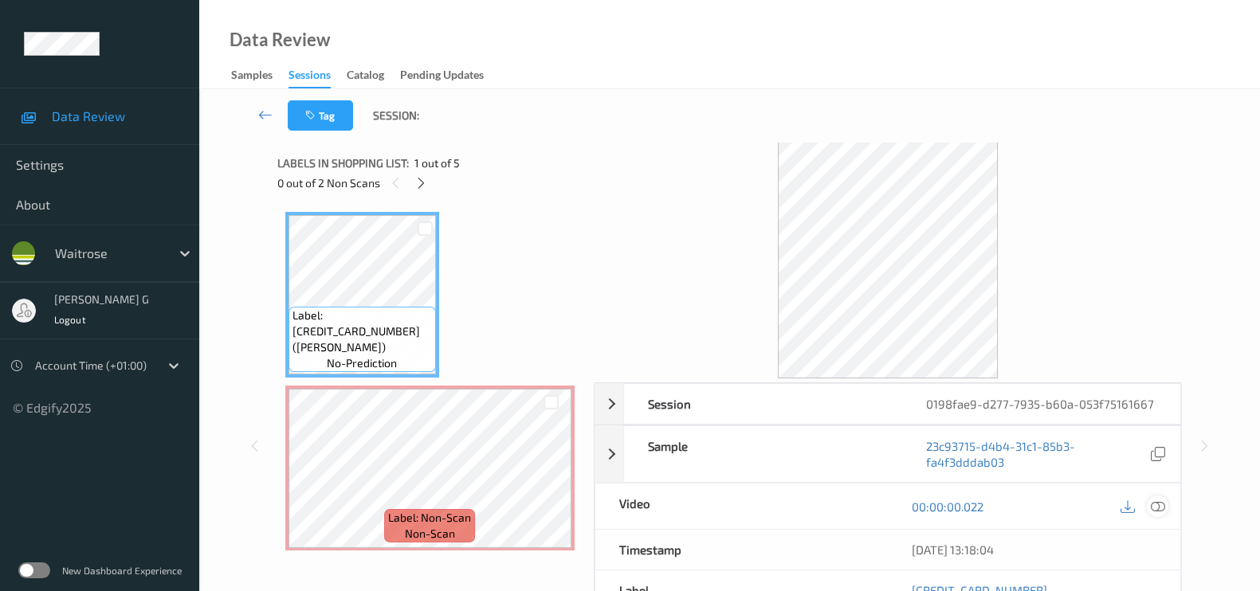
click at [1159, 505] on icon at bounding box center [1158, 507] width 14 height 14
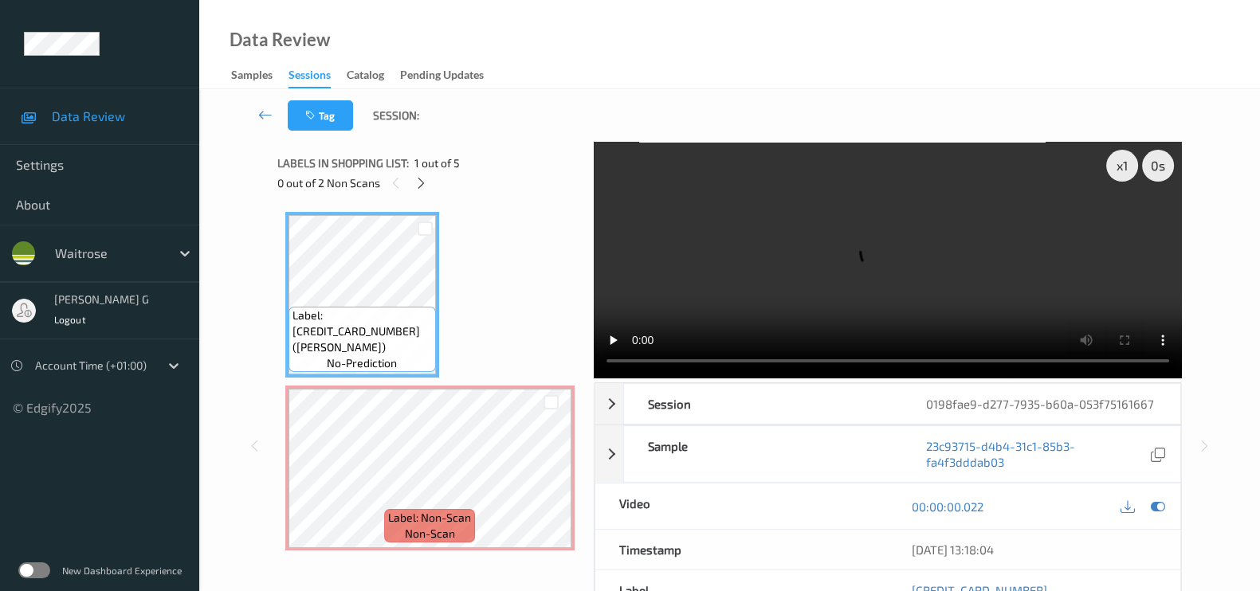
click at [1124, 221] on video at bounding box center [888, 260] width 588 height 237
click at [1160, 510] on icon at bounding box center [1158, 507] width 14 height 14
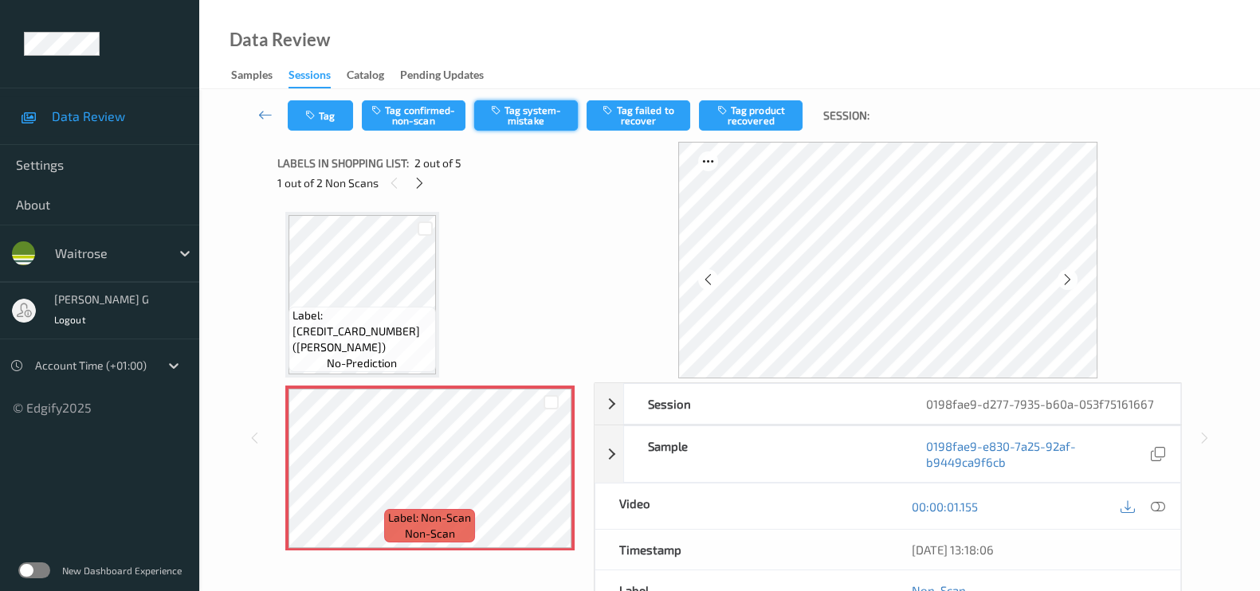
click at [520, 111] on button "Tag system-mistake" at bounding box center [526, 115] width 104 height 30
click at [321, 124] on button "Tag" at bounding box center [320, 115] width 65 height 30
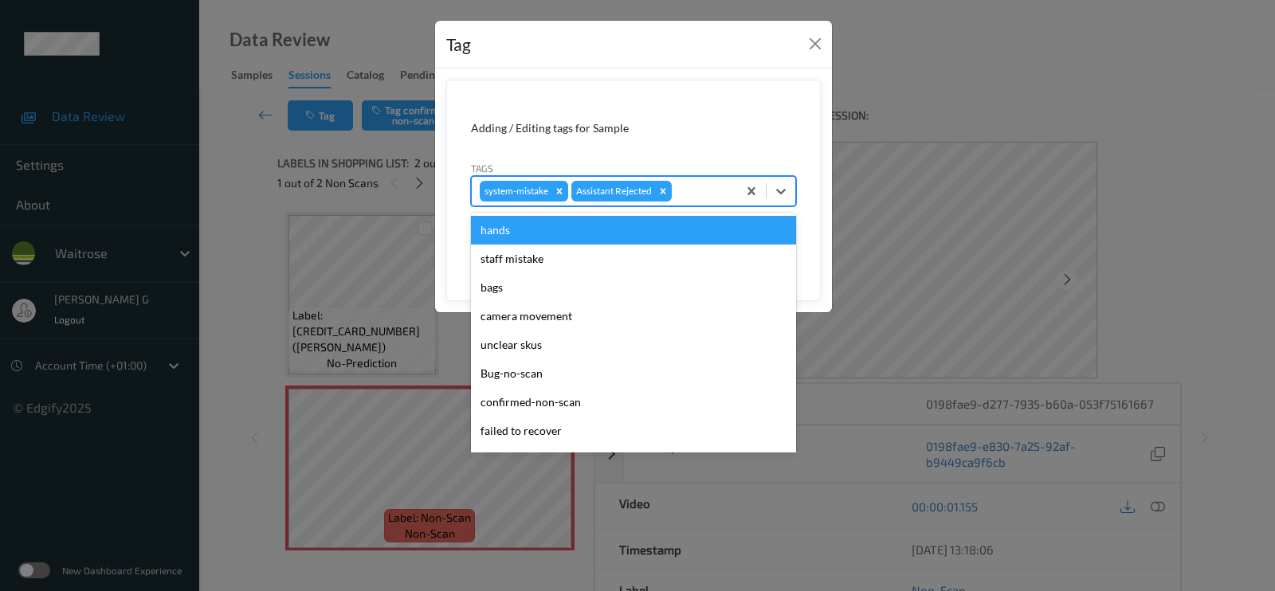
click at [692, 192] on div at bounding box center [702, 191] width 54 height 19
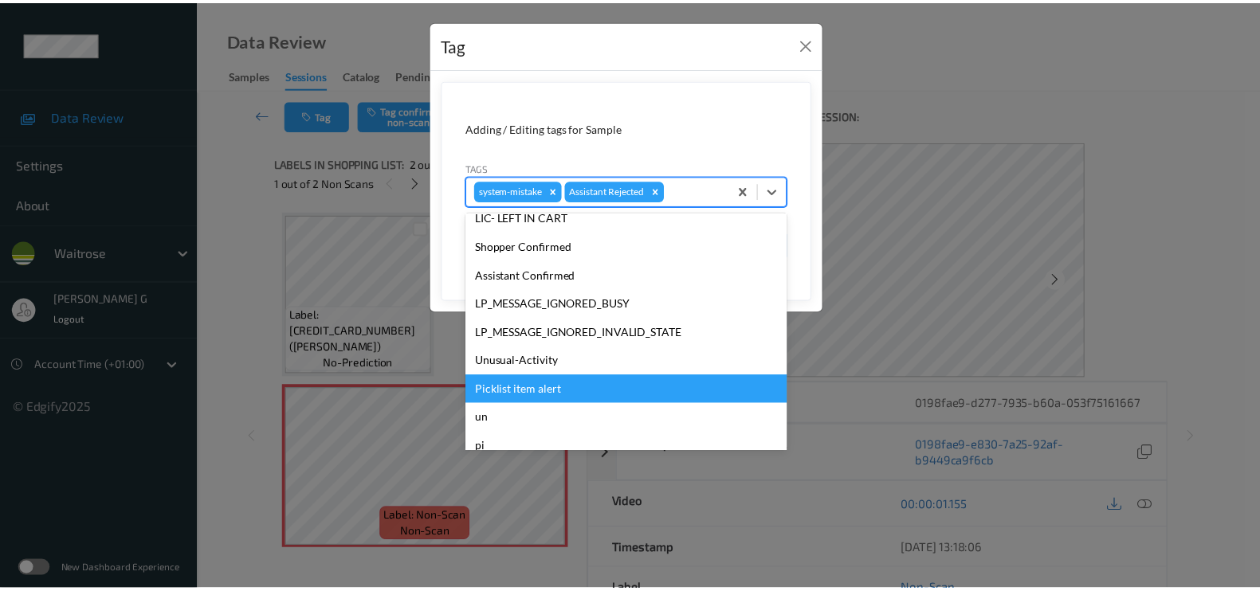
scroll to position [340, 0]
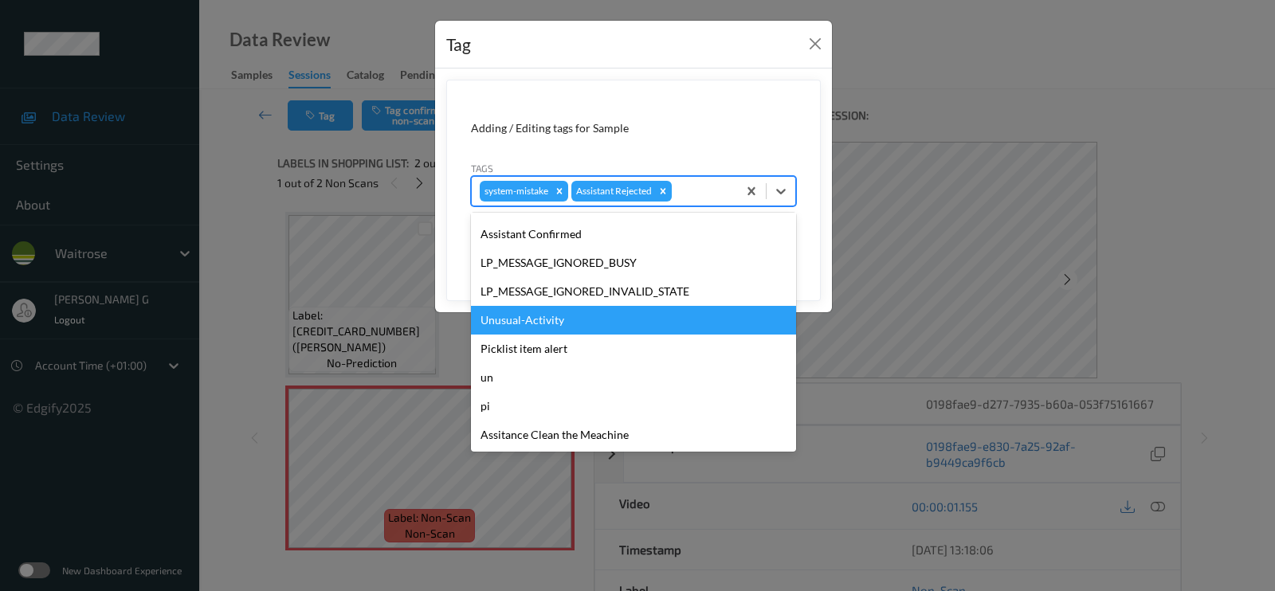
click at [513, 312] on div "Unusual-Activity" at bounding box center [633, 320] width 325 height 29
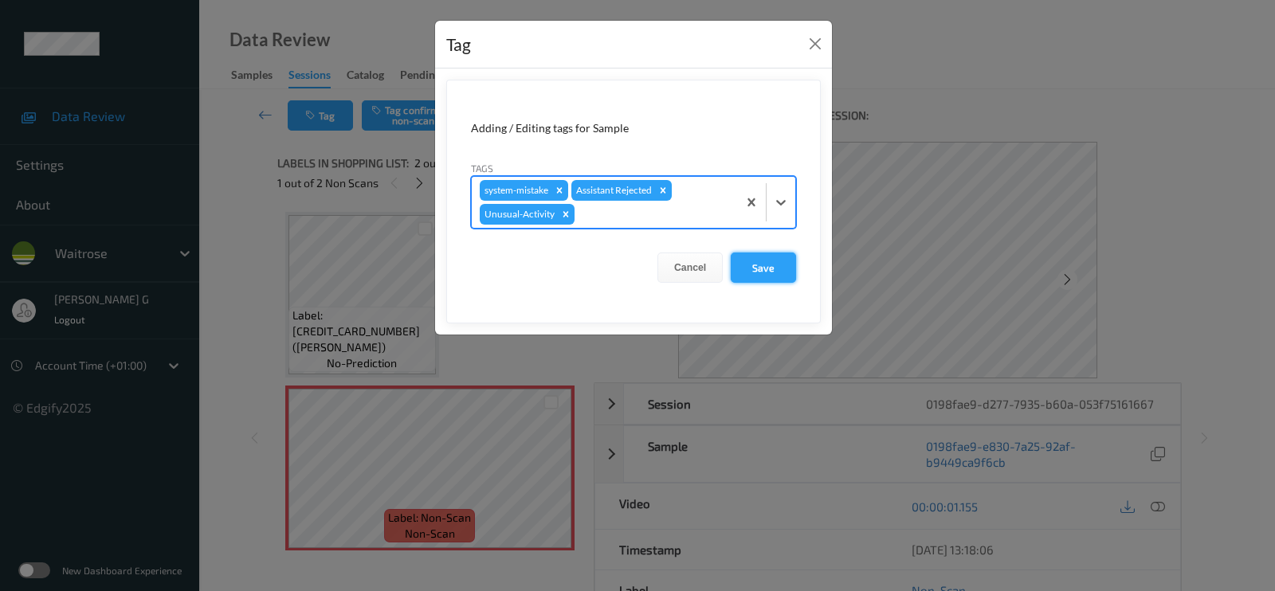
click at [750, 266] on button "Save" at bounding box center [763, 268] width 65 height 30
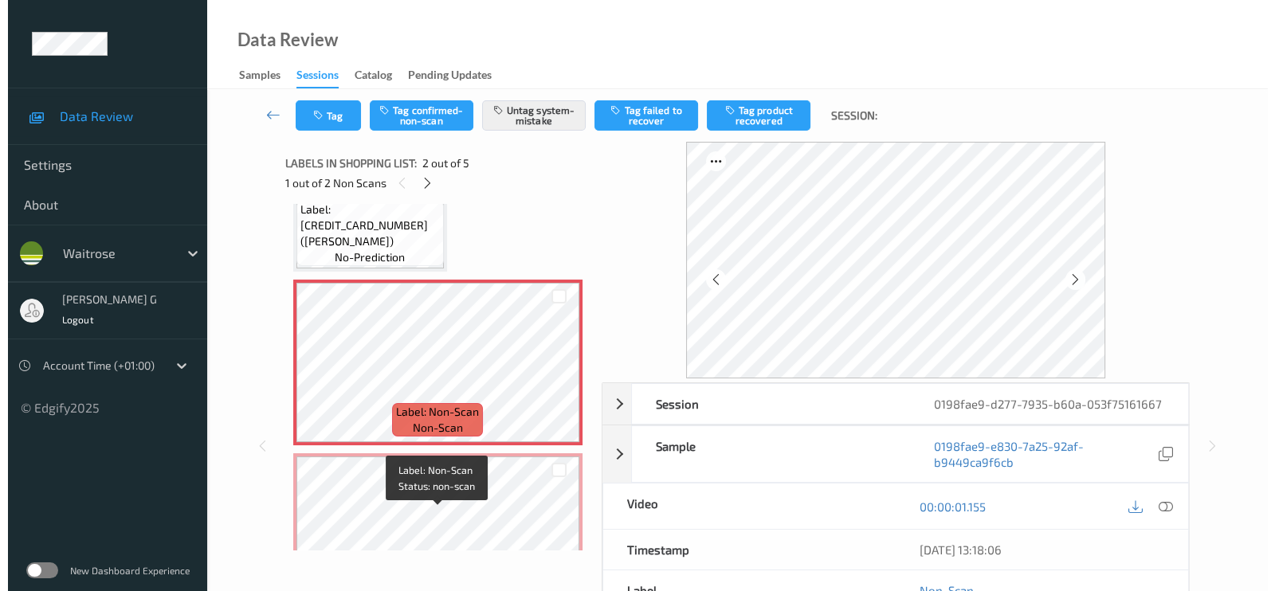
scroll to position [299, 0]
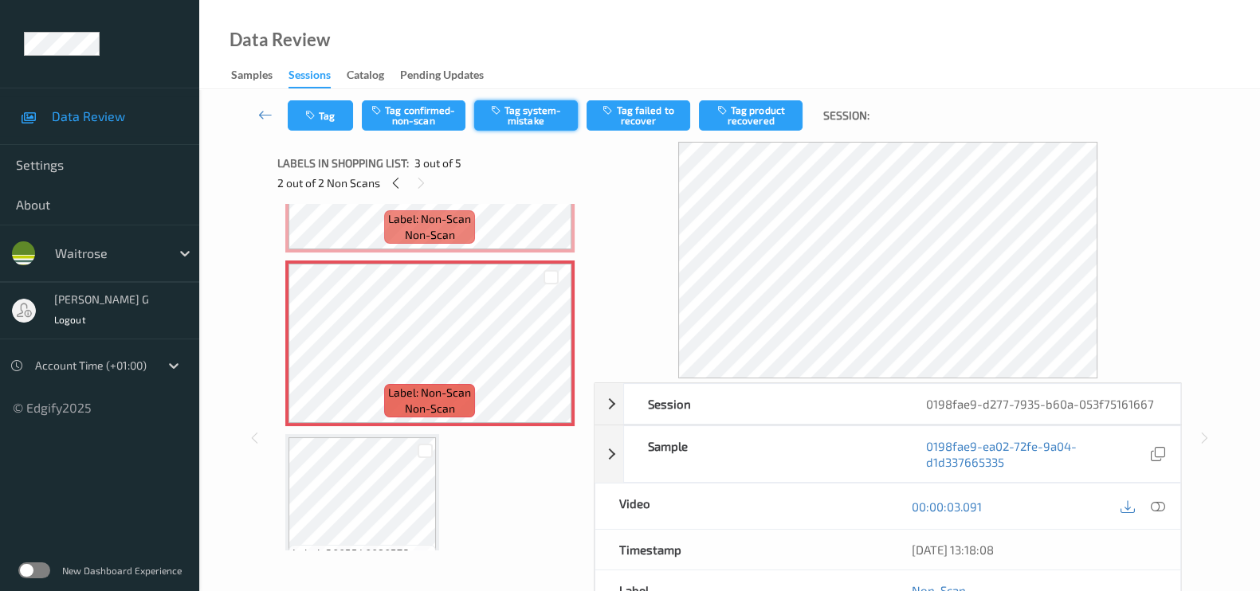
click at [511, 117] on button "Tag system-mistake" at bounding box center [526, 115] width 104 height 30
click at [315, 116] on icon "button" at bounding box center [312, 115] width 14 height 11
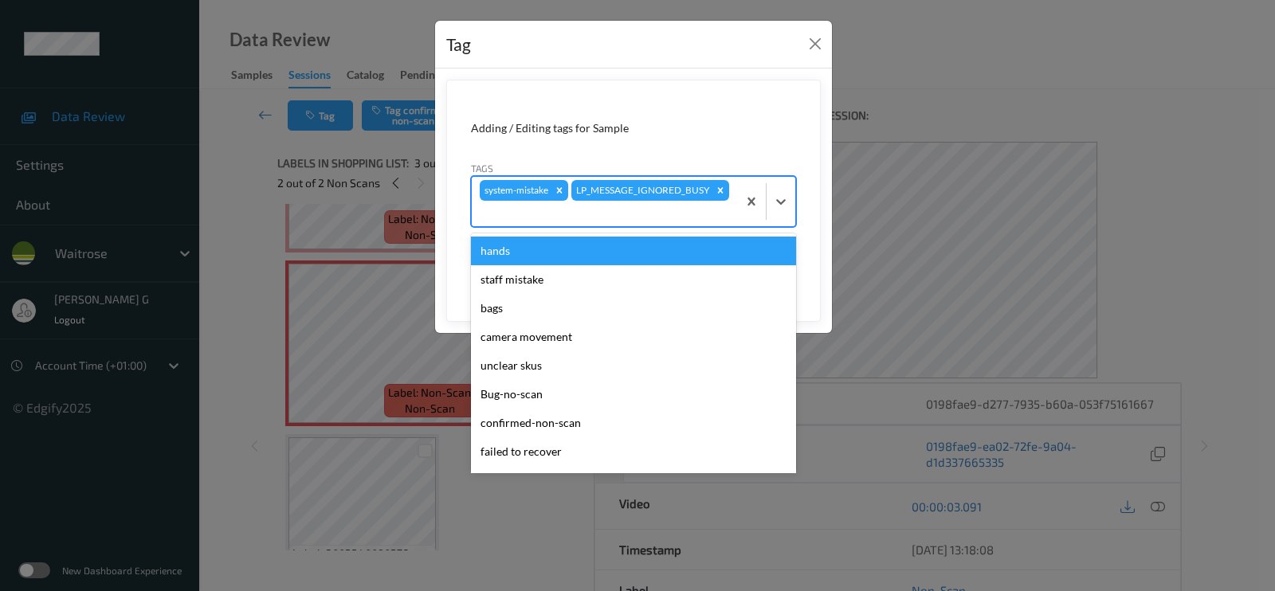
click at [683, 213] on div at bounding box center [604, 213] width 249 height 19
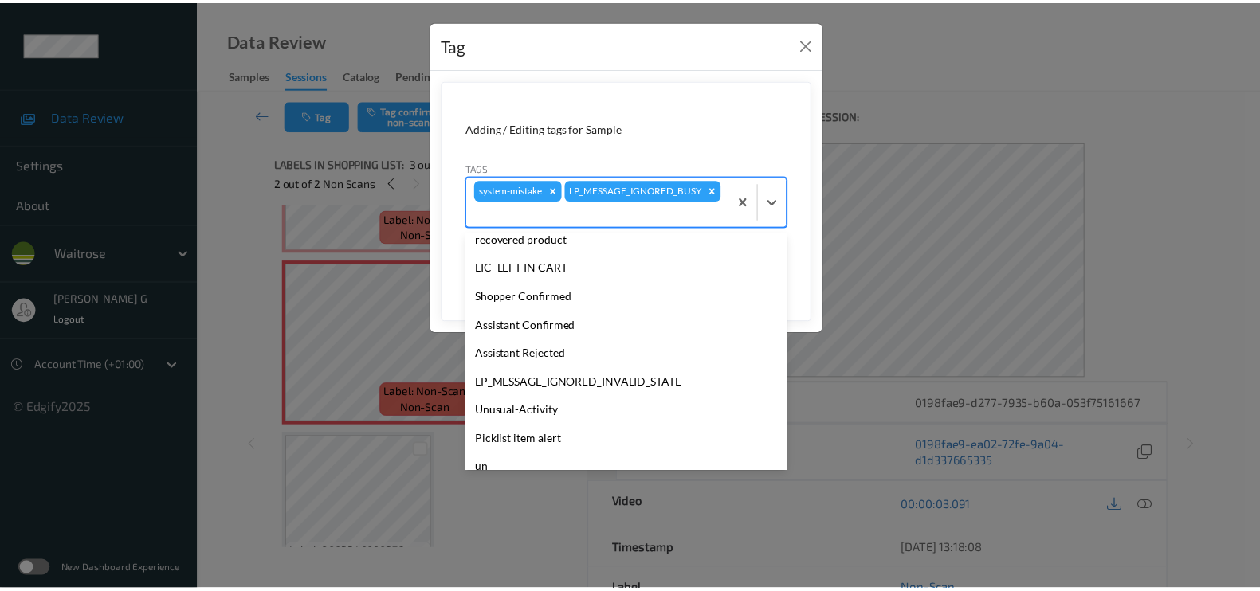
scroll to position [340, 0]
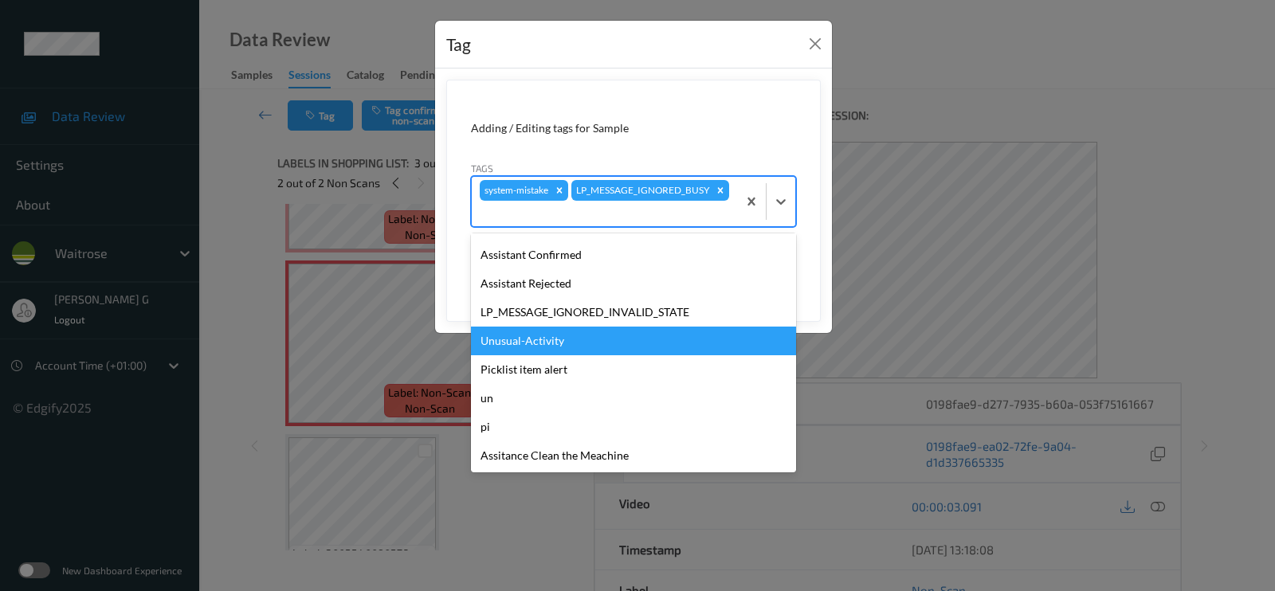
click at [516, 332] on div "Unusual-Activity" at bounding box center [633, 341] width 325 height 29
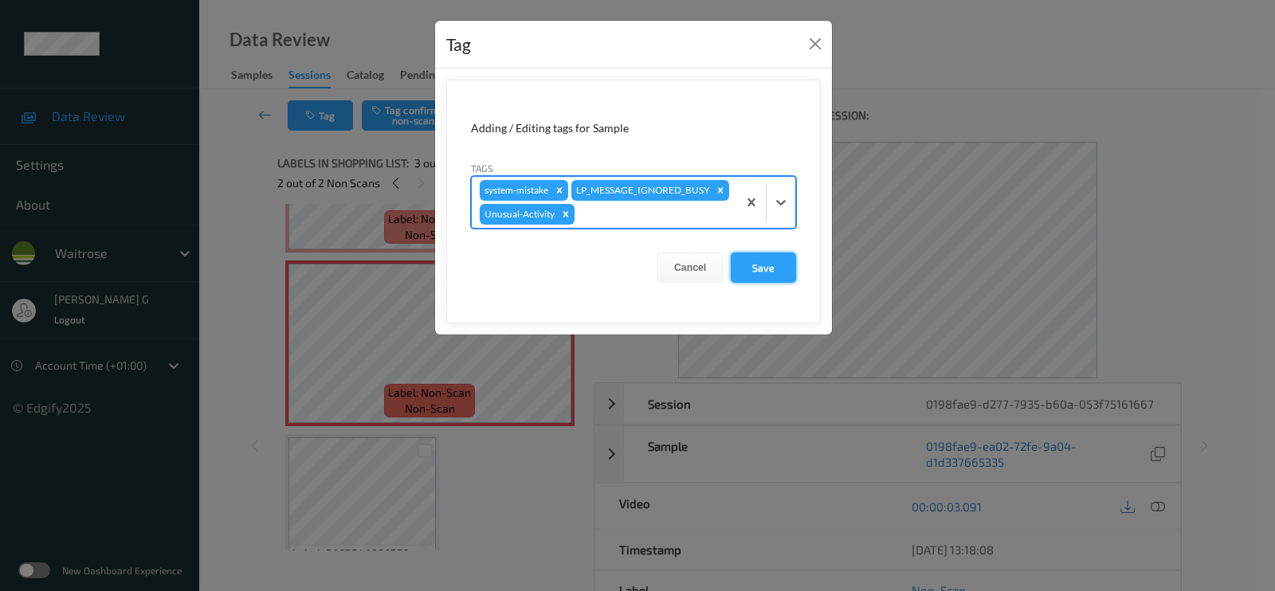
click at [764, 266] on button "Save" at bounding box center [763, 268] width 65 height 30
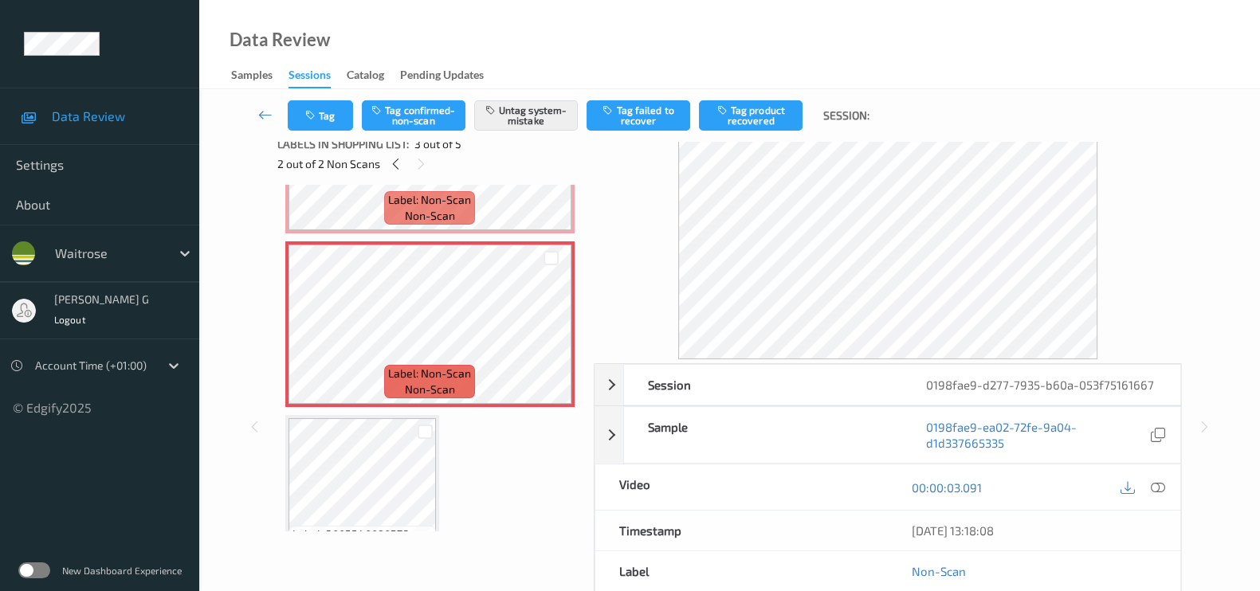
scroll to position [0, 0]
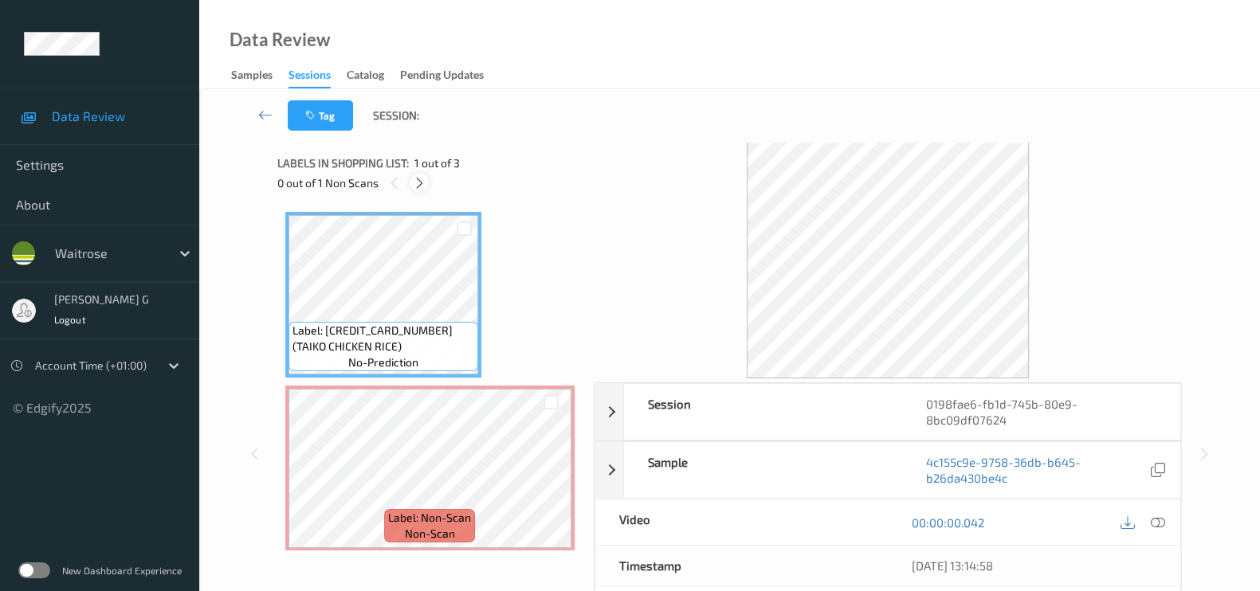
click at [418, 177] on icon at bounding box center [420, 183] width 14 height 14
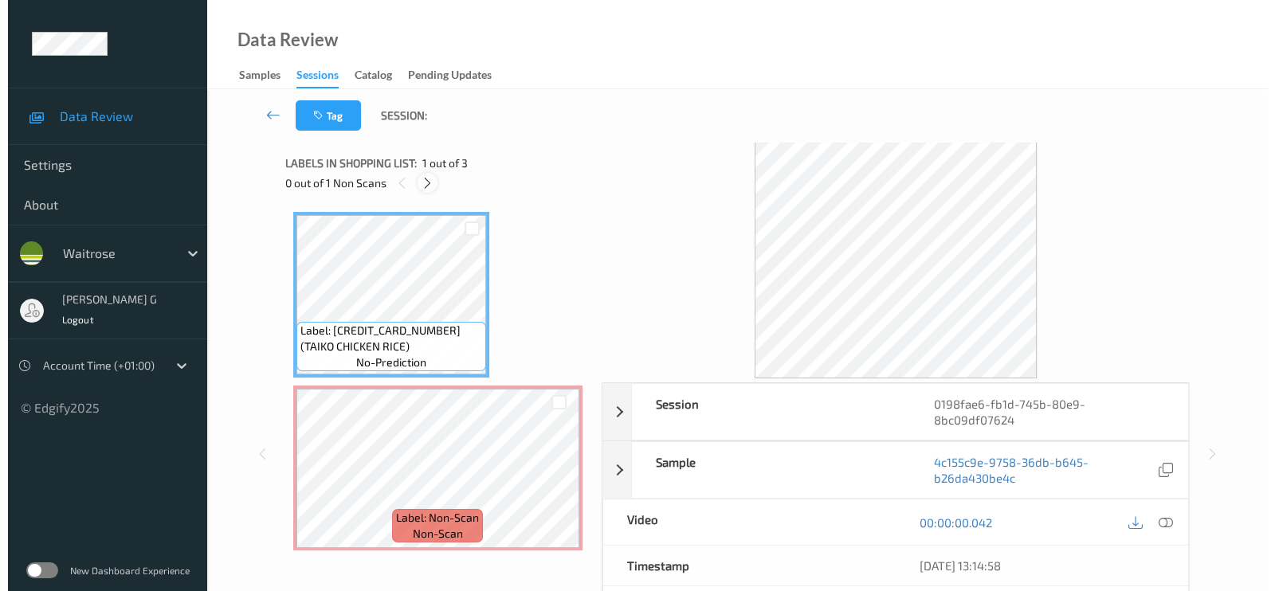
scroll to position [8, 0]
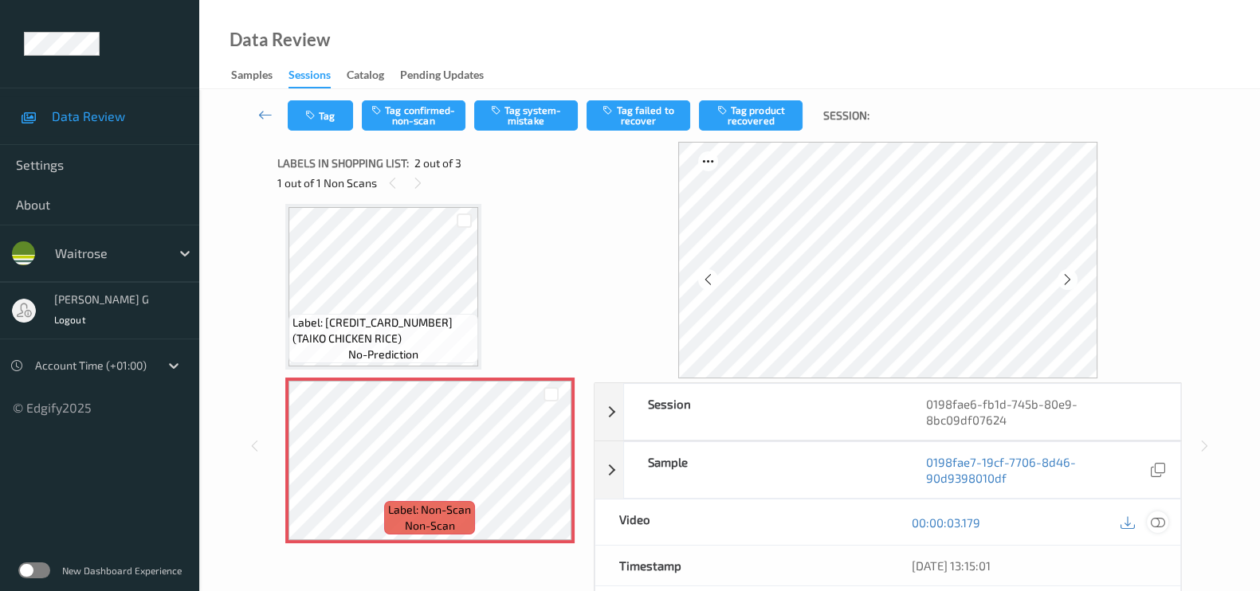
click at [1159, 516] on icon at bounding box center [1158, 523] width 14 height 14
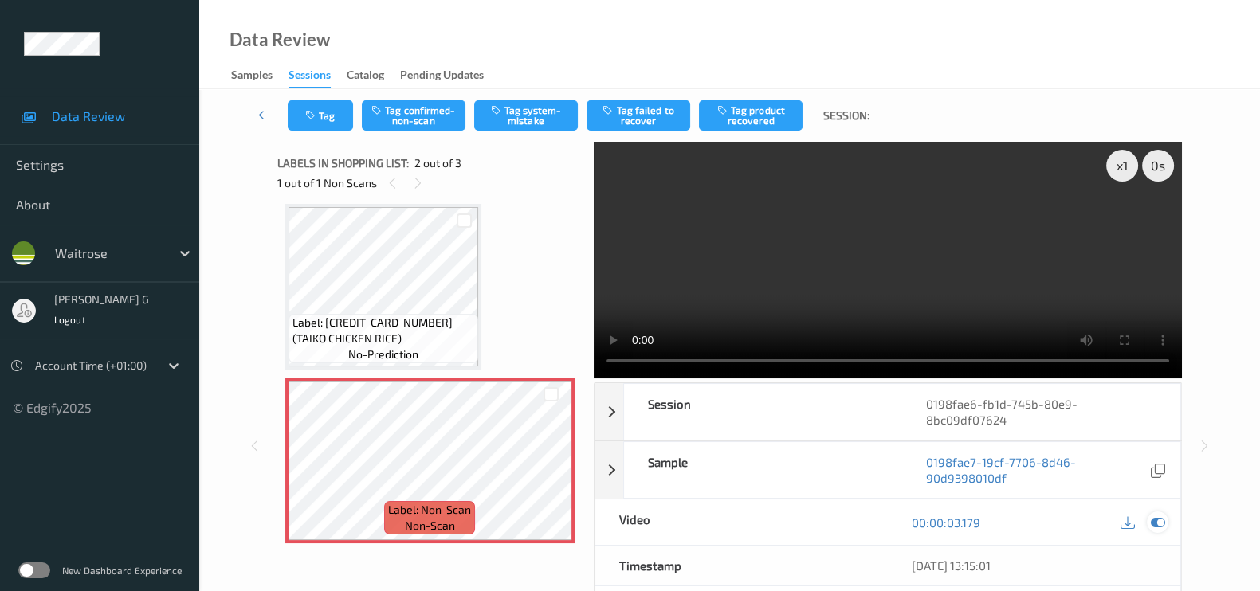
click at [1151, 524] on icon at bounding box center [1158, 523] width 14 height 14
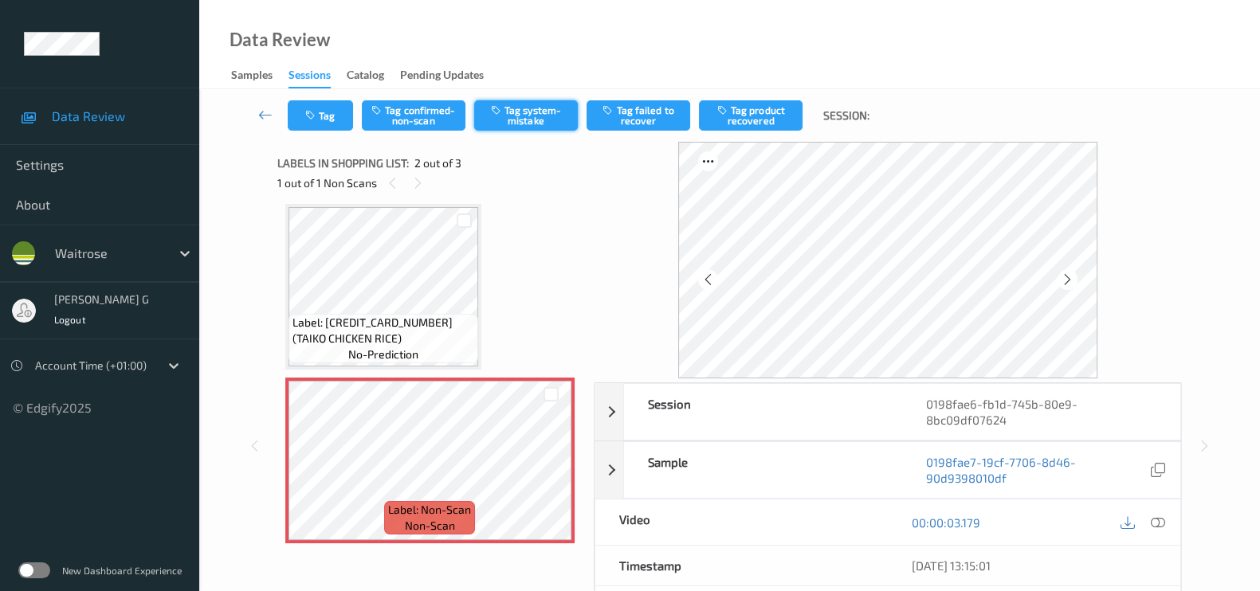
click at [520, 129] on button "Tag system-mistake" at bounding box center [526, 115] width 104 height 30
click at [302, 134] on div "Tag Tag confirmed-non-scan Untag system-mistake Tag failed to recover Tag produ…" at bounding box center [729, 115] width 995 height 53
click at [317, 117] on icon "button" at bounding box center [312, 115] width 14 height 11
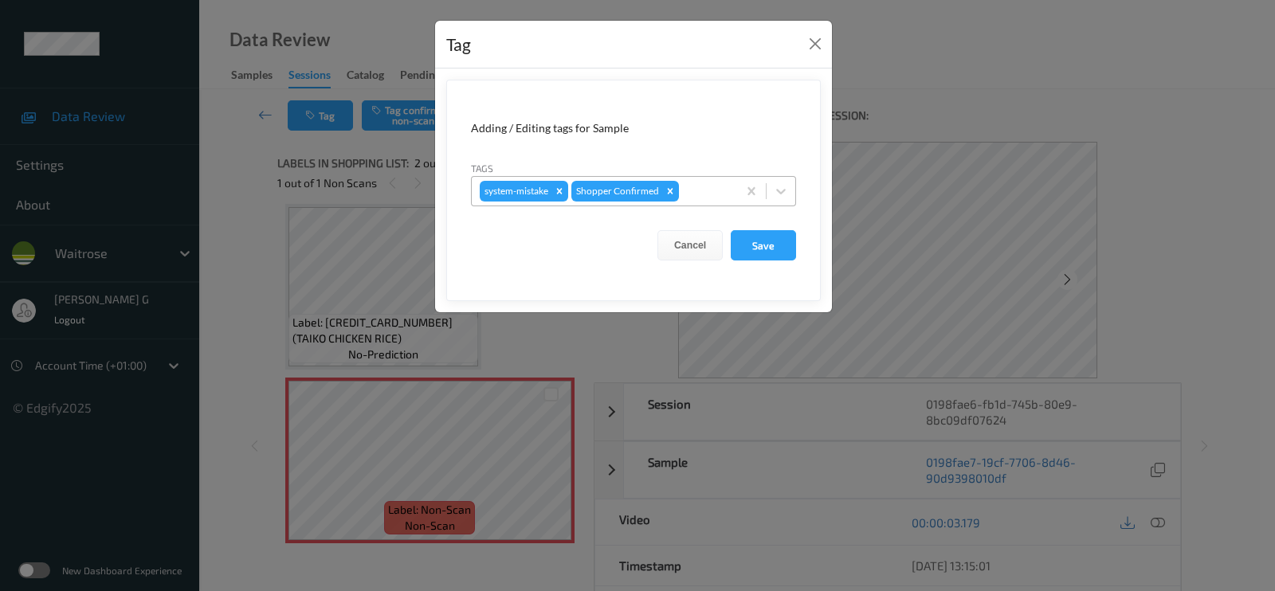
click at [726, 200] on div at bounding box center [705, 191] width 47 height 19
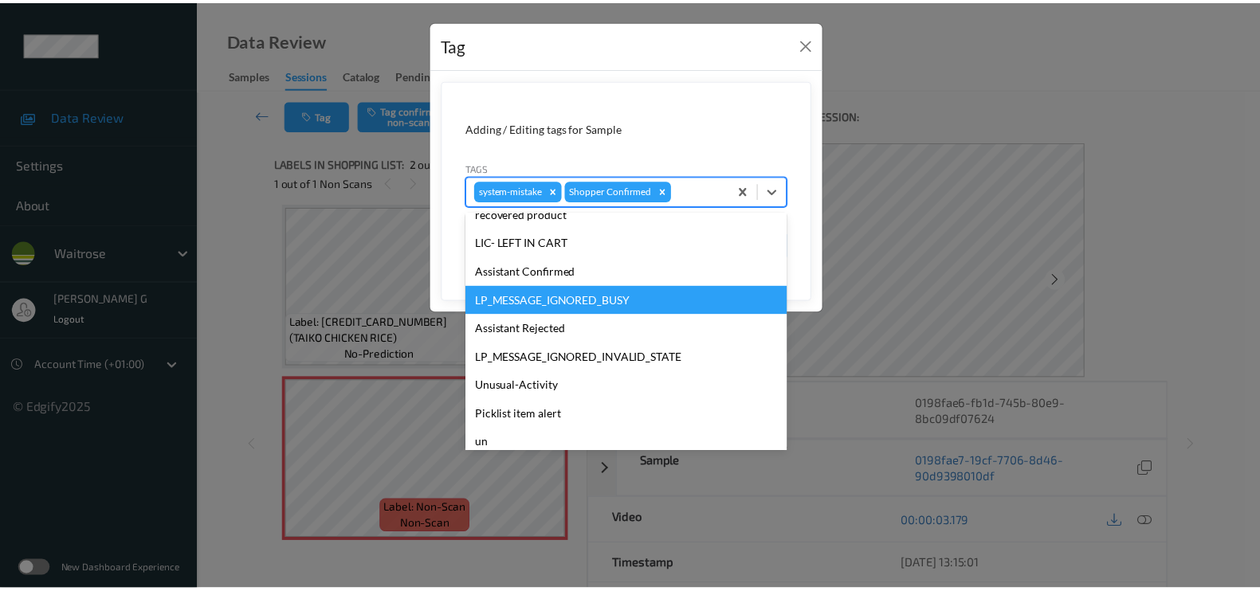
scroll to position [340, 0]
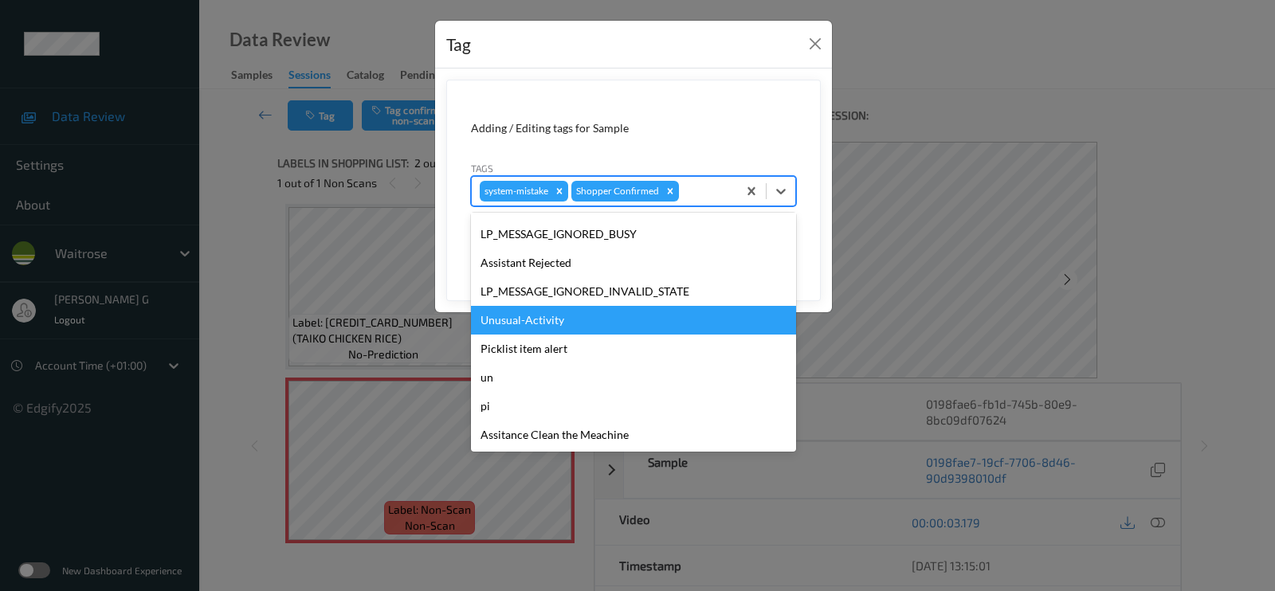
click at [538, 322] on div "Unusual-Activity" at bounding box center [633, 320] width 325 height 29
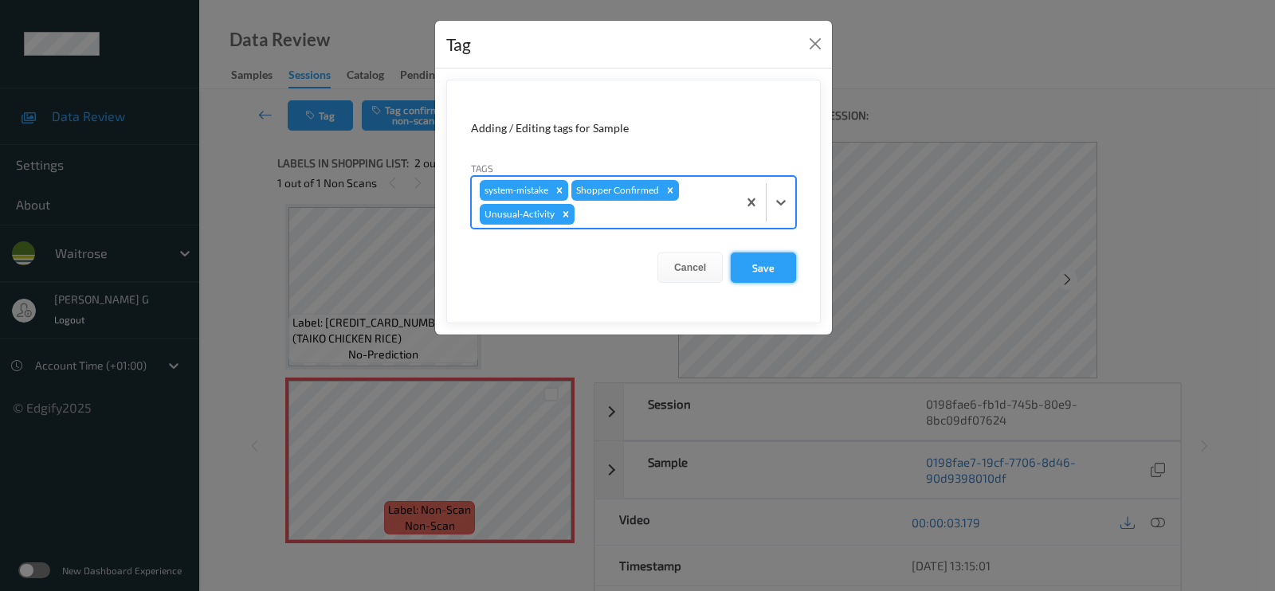
click at [740, 270] on button "Save" at bounding box center [763, 268] width 65 height 30
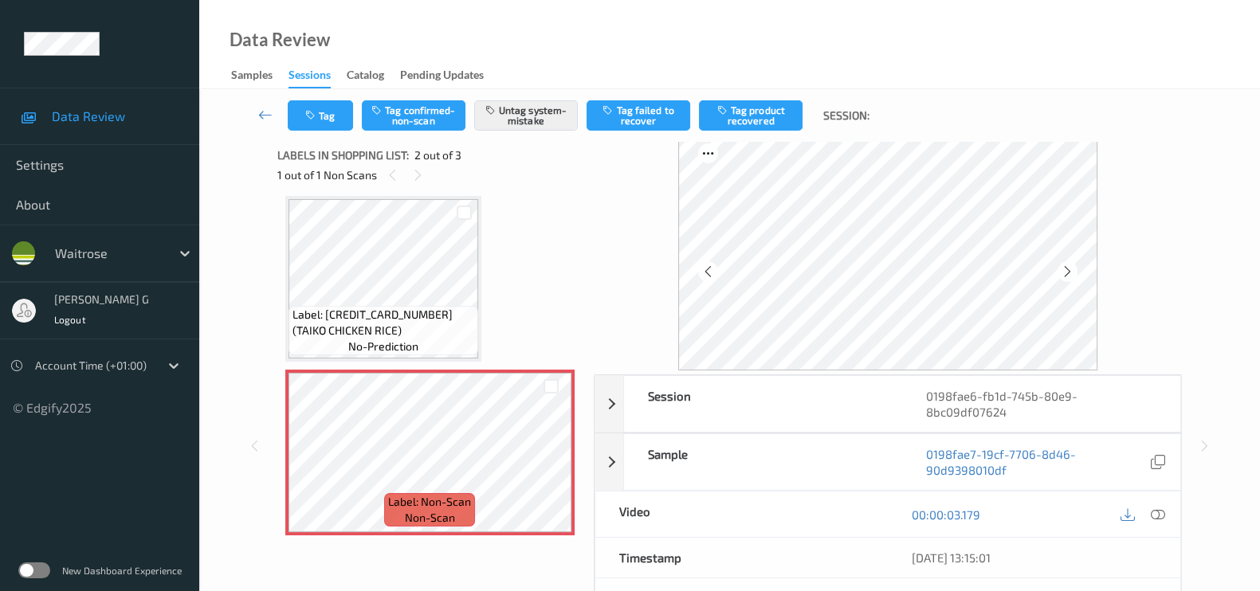
scroll to position [6, 0]
click at [530, 238] on div "Label: [CREDIT_CARD_NUMBER] (TAIKO CHICKEN RICE) no-prediction Label: Non-Scan …" at bounding box center [429, 454] width 289 height 513
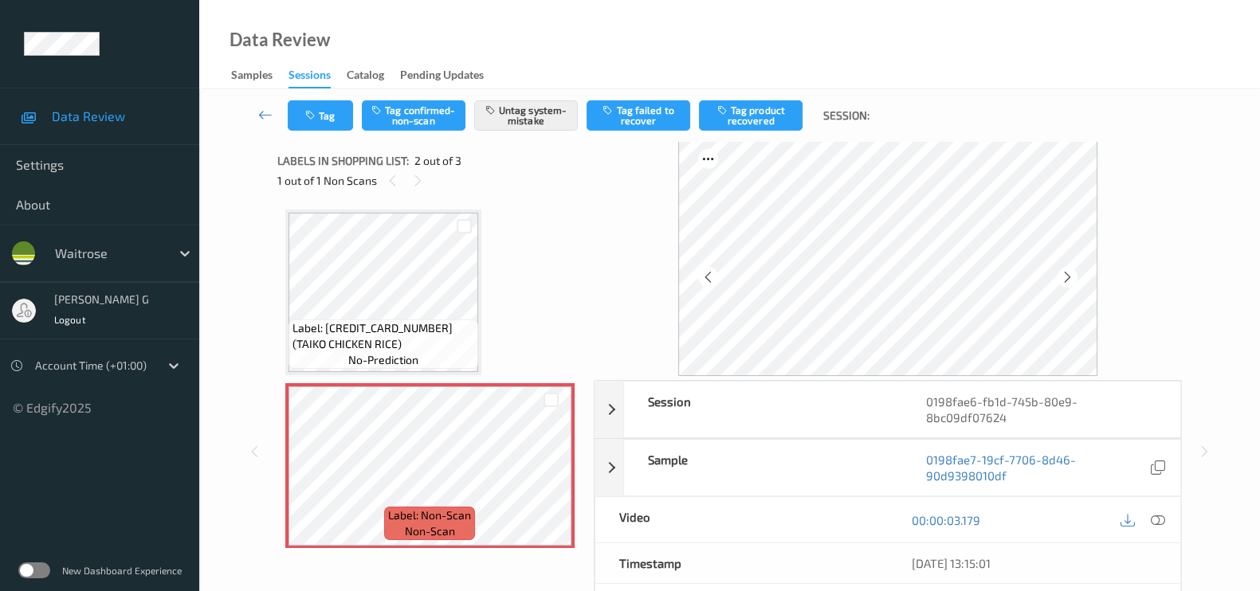
scroll to position [0, 0]
click at [421, 181] on icon at bounding box center [418, 183] width 14 height 14
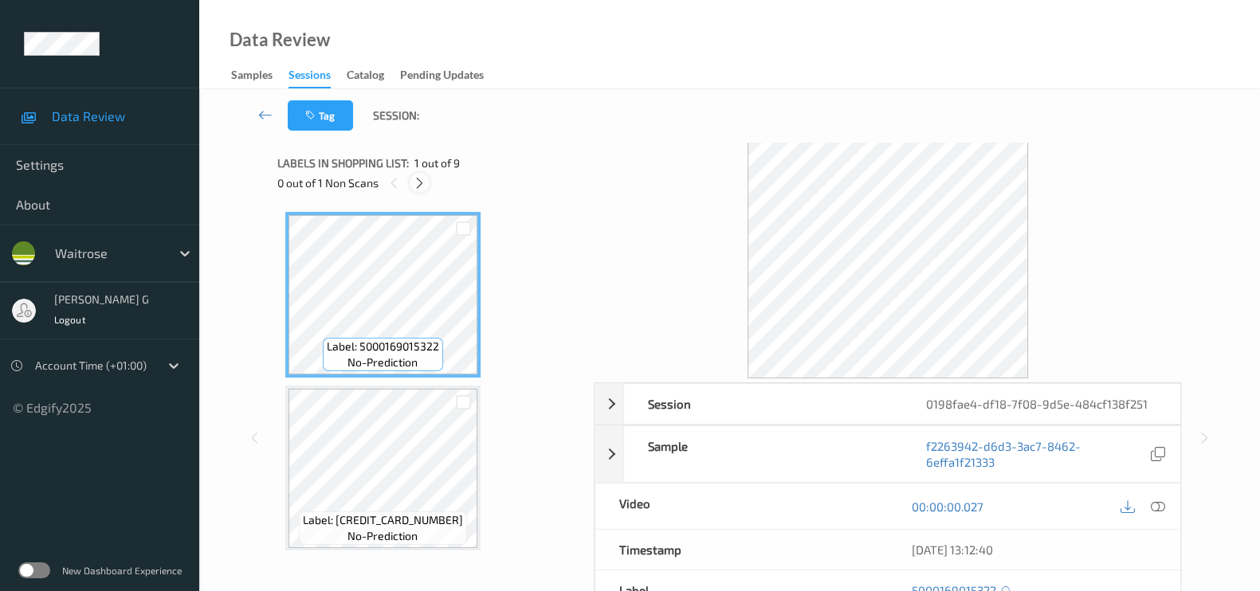
click at [411, 189] on div at bounding box center [420, 183] width 20 height 20
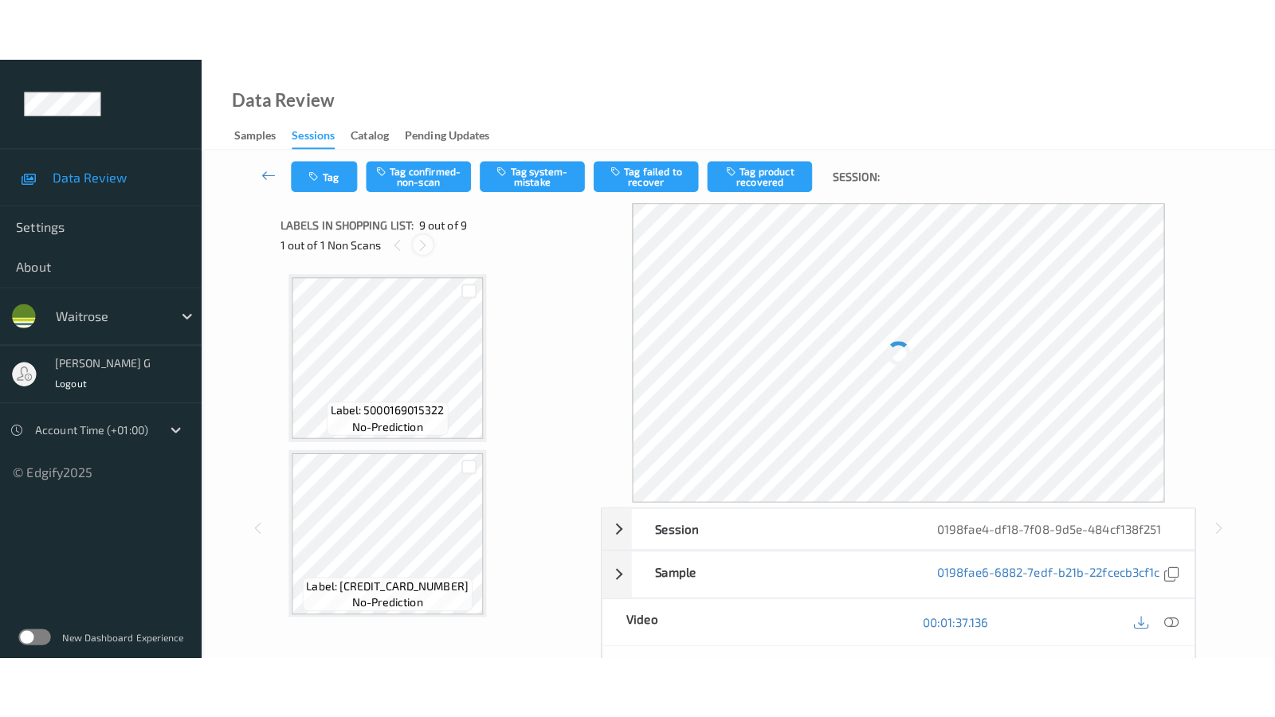
scroll to position [1215, 0]
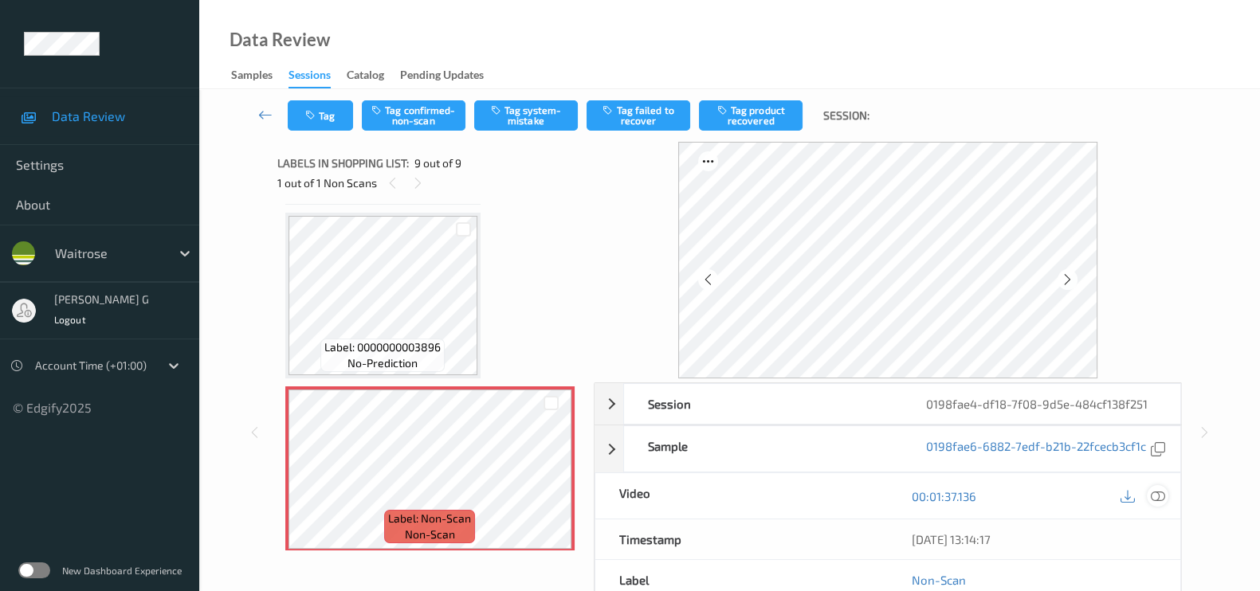
click at [1163, 501] on icon at bounding box center [1158, 496] width 14 height 14
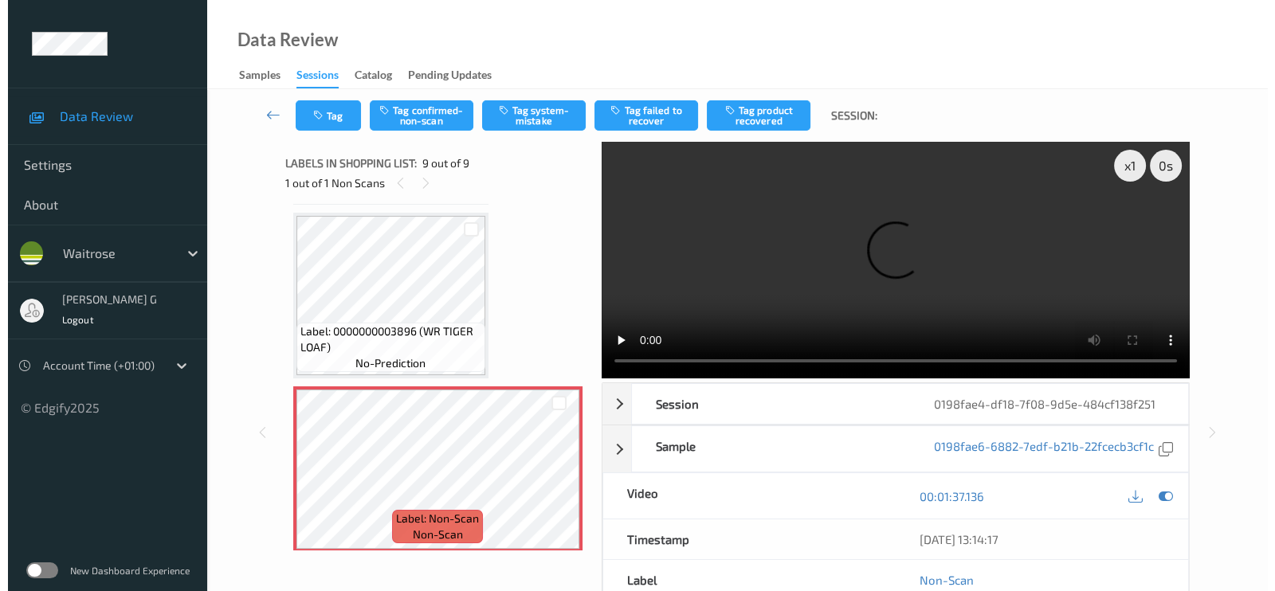
scroll to position [1089, 0]
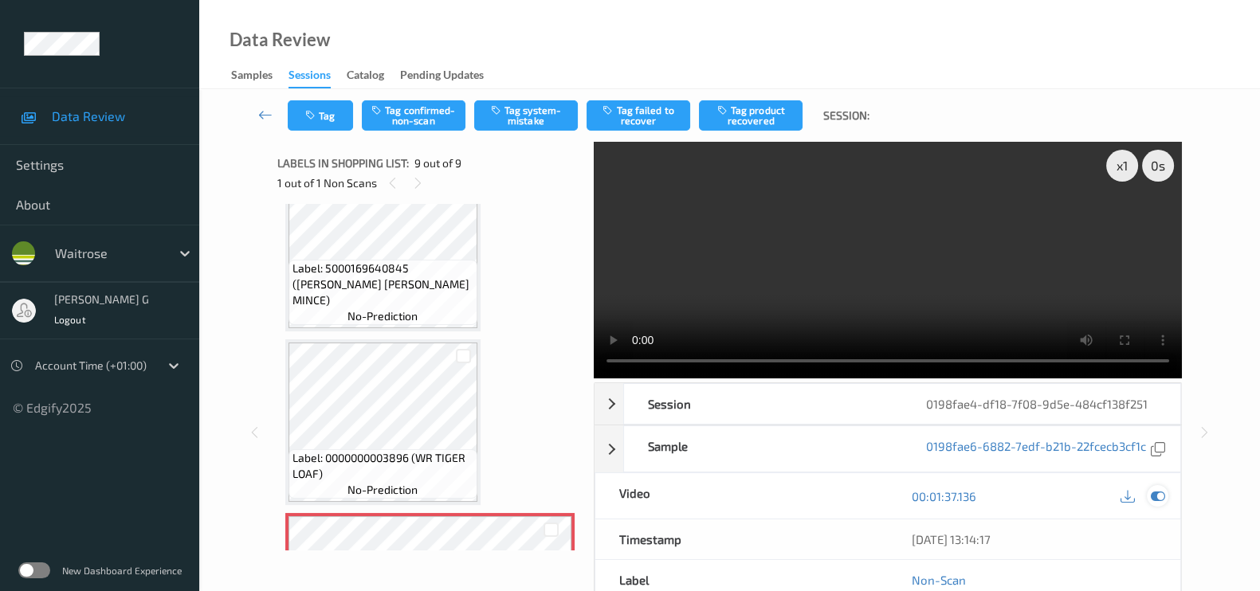
click at [1157, 499] on icon at bounding box center [1158, 496] width 14 height 14
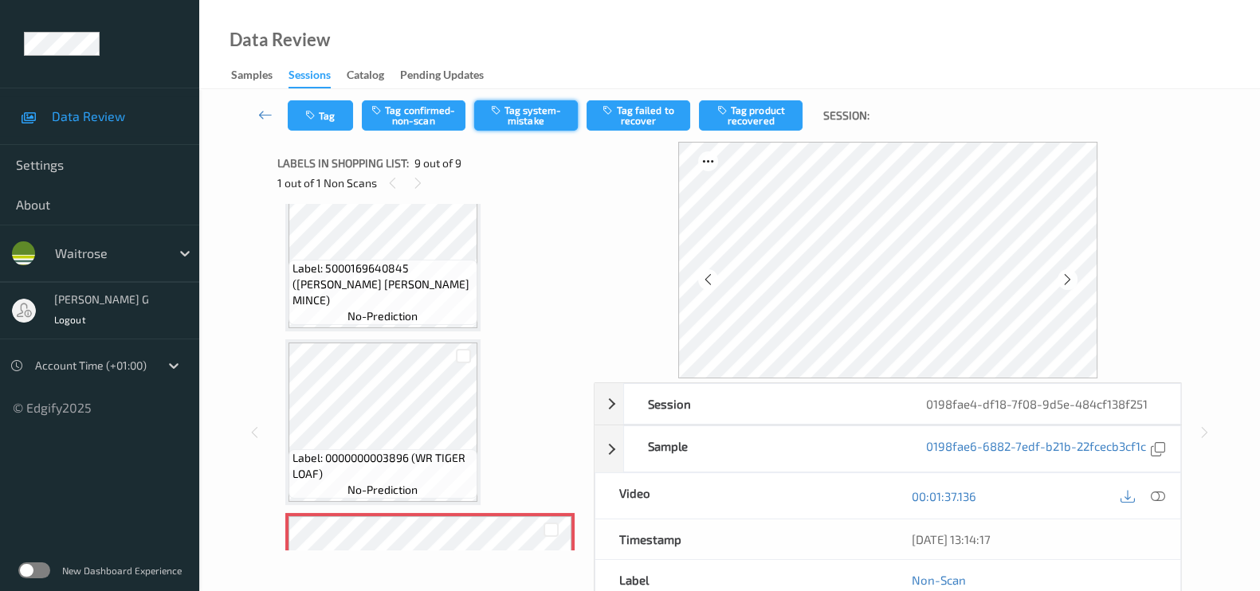
click at [526, 115] on button "Tag system-mistake" at bounding box center [526, 115] width 104 height 30
click at [314, 122] on button "Tag" at bounding box center [320, 115] width 65 height 30
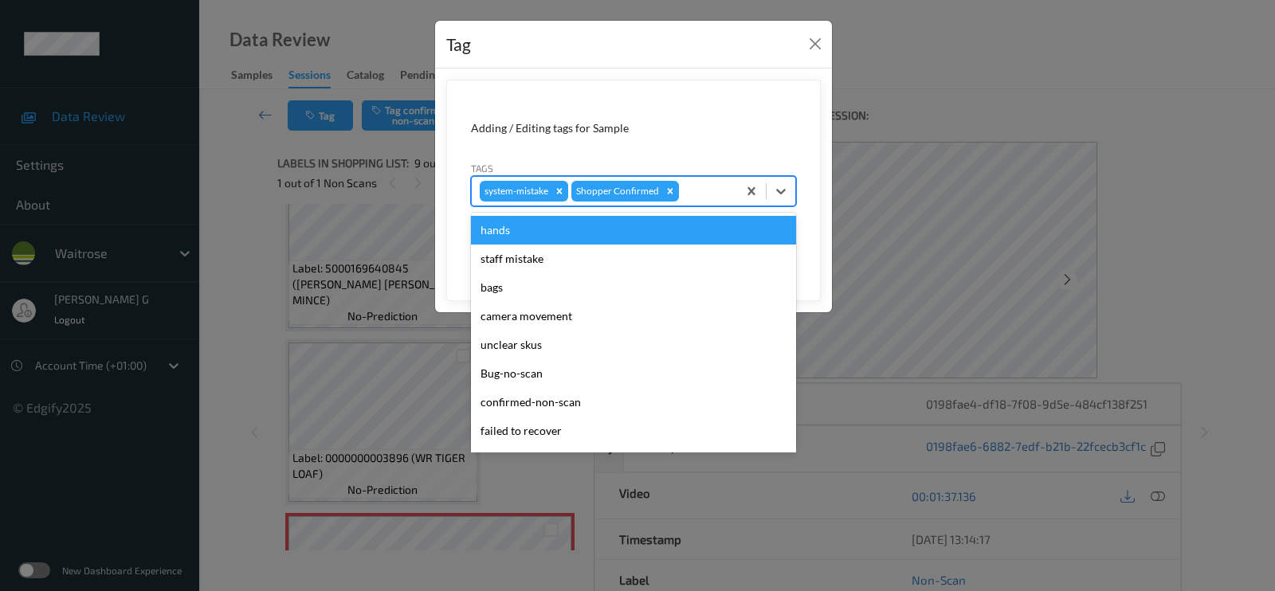
click at [705, 194] on div at bounding box center [705, 191] width 47 height 19
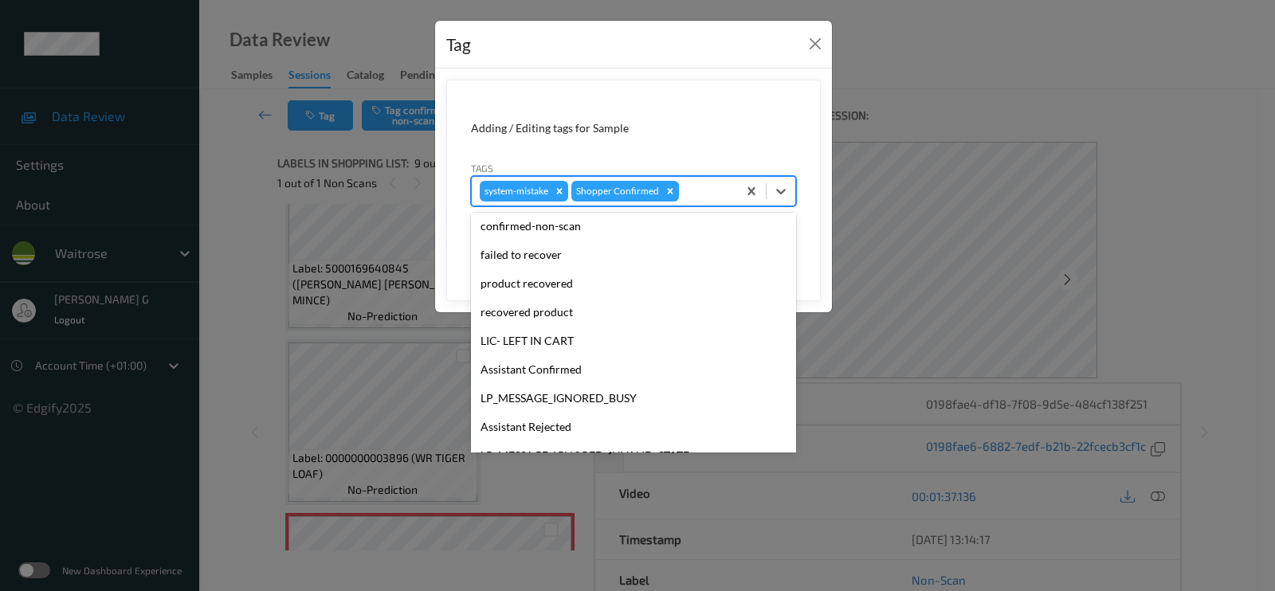
scroll to position [340, 0]
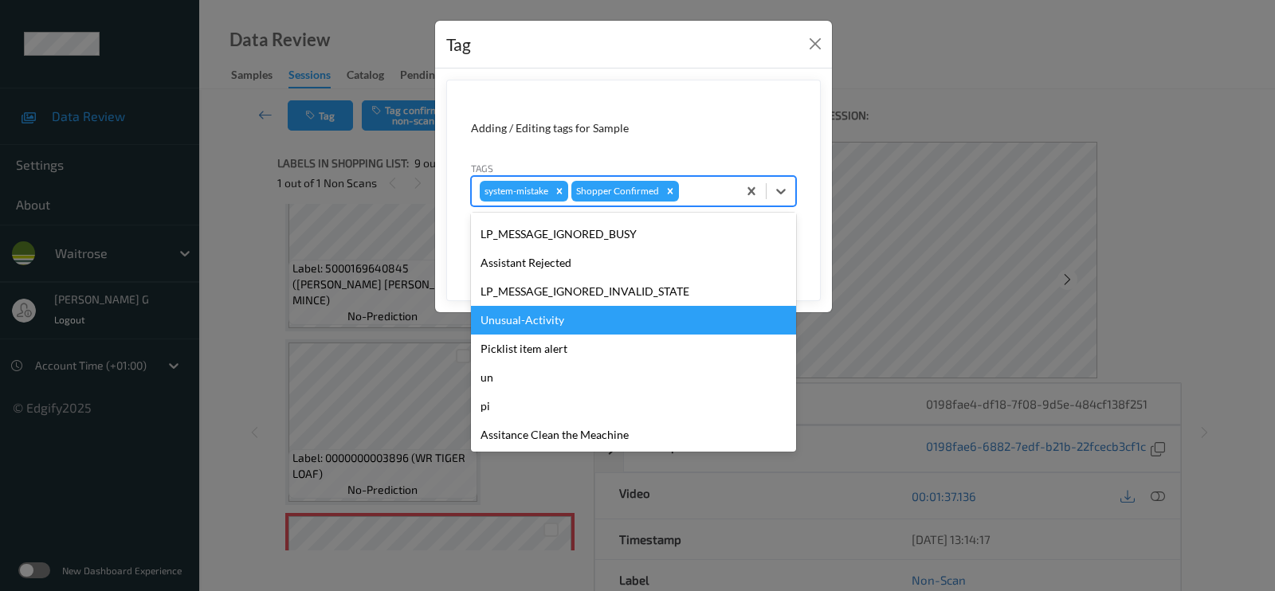
click at [526, 312] on div "Unusual-Activity" at bounding box center [633, 320] width 325 height 29
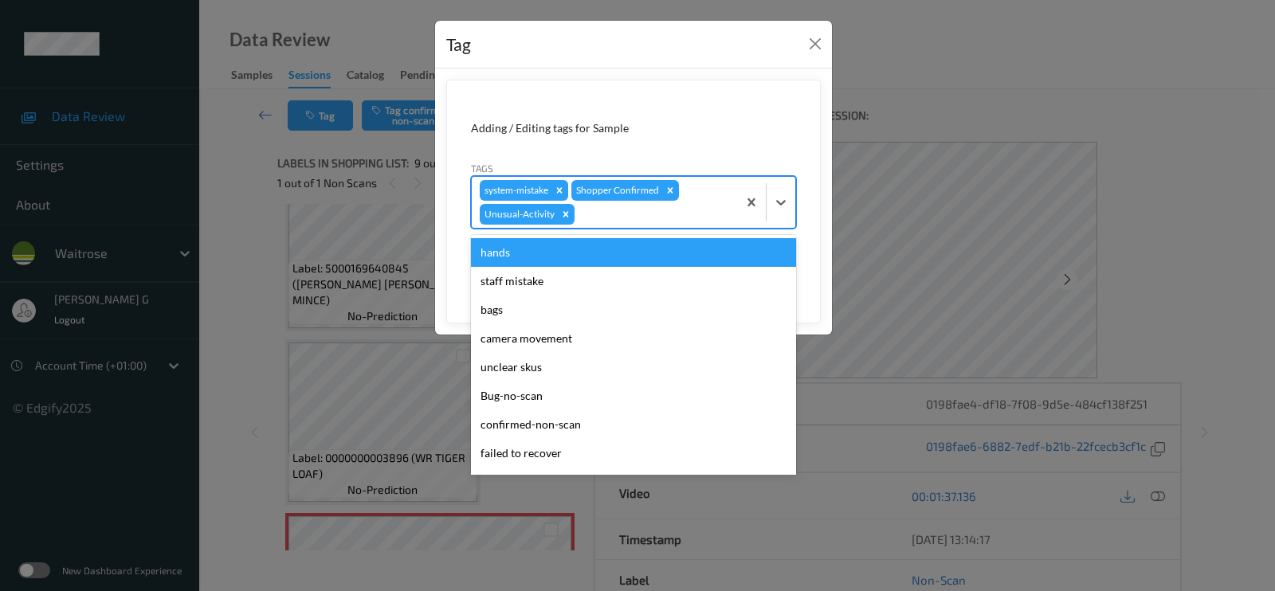
click at [663, 218] on div at bounding box center [653, 214] width 151 height 19
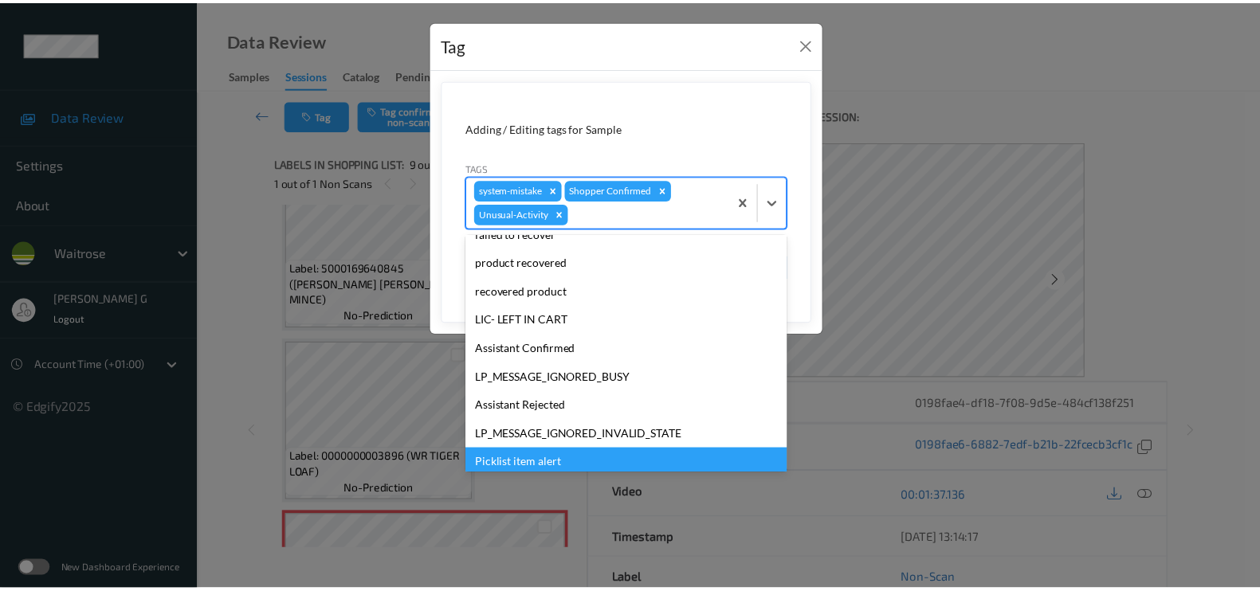
scroll to position [312, 0]
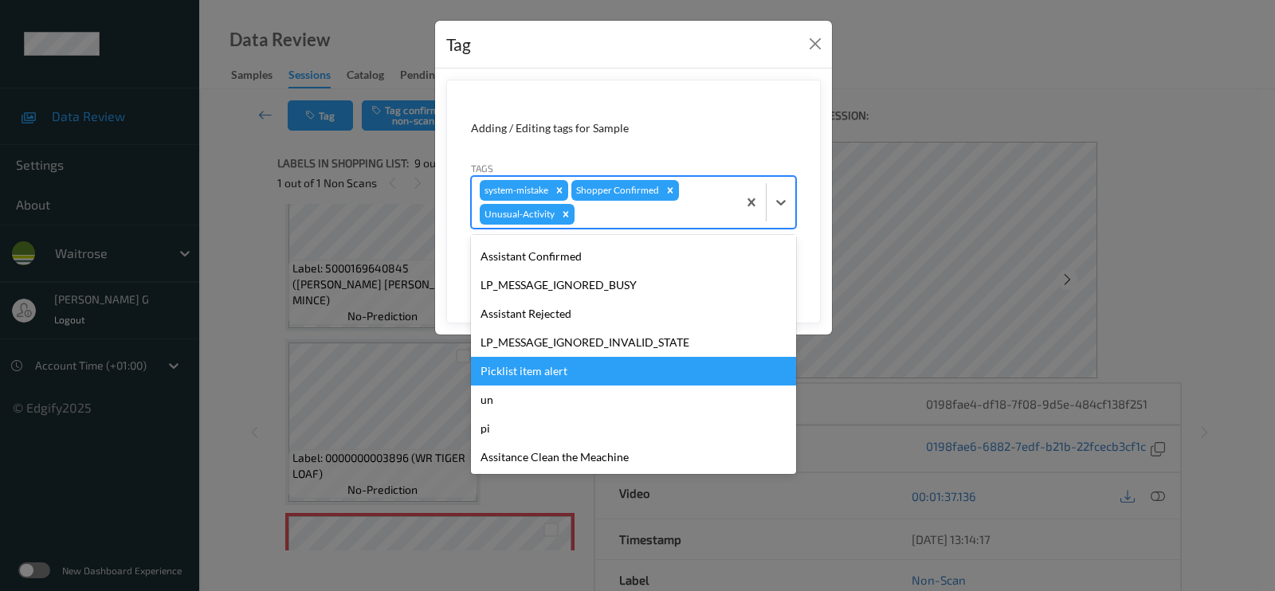
click at [530, 367] on div "Picklist item alert" at bounding box center [633, 371] width 325 height 29
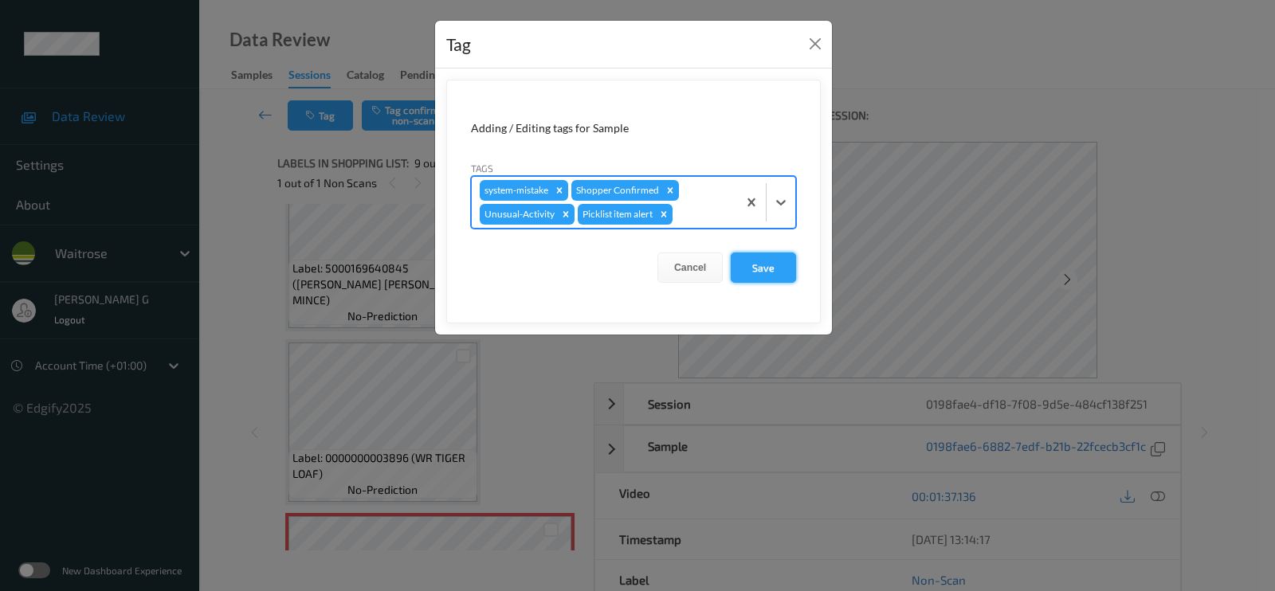
click at [749, 261] on button "Save" at bounding box center [763, 268] width 65 height 30
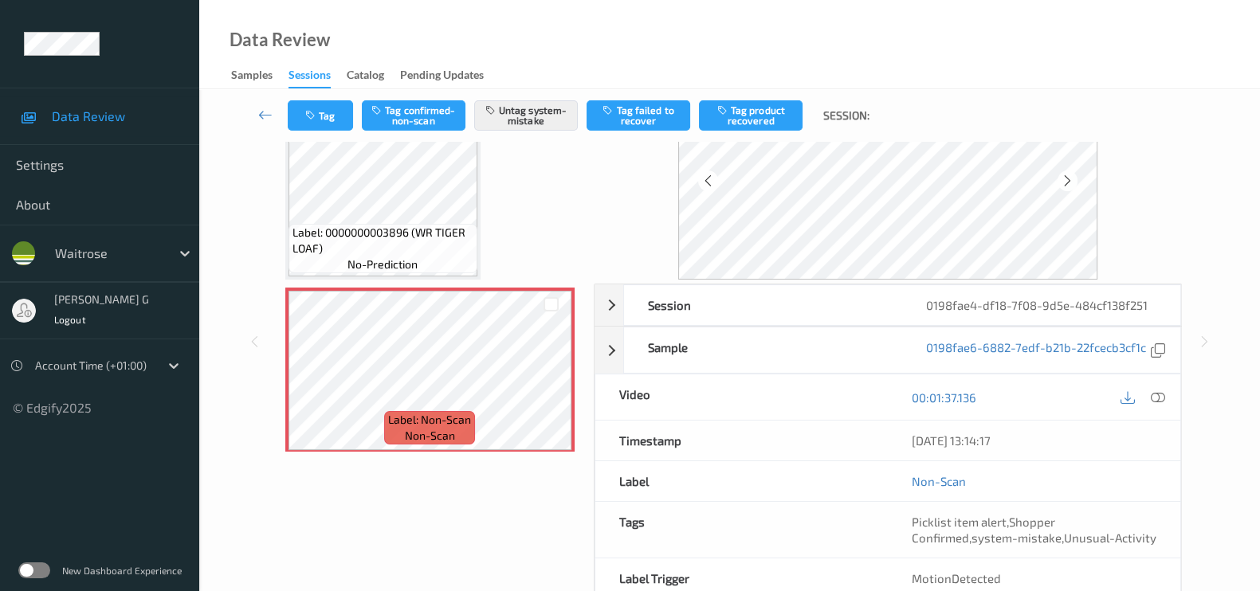
scroll to position [190, 0]
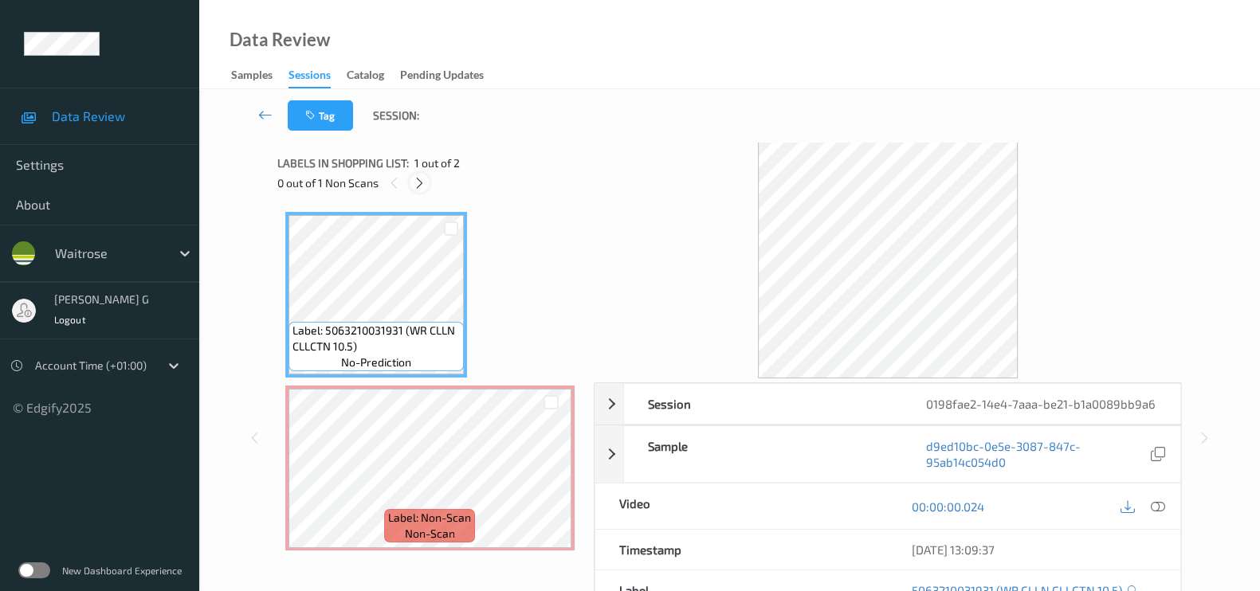
click at [419, 182] on icon at bounding box center [420, 183] width 14 height 14
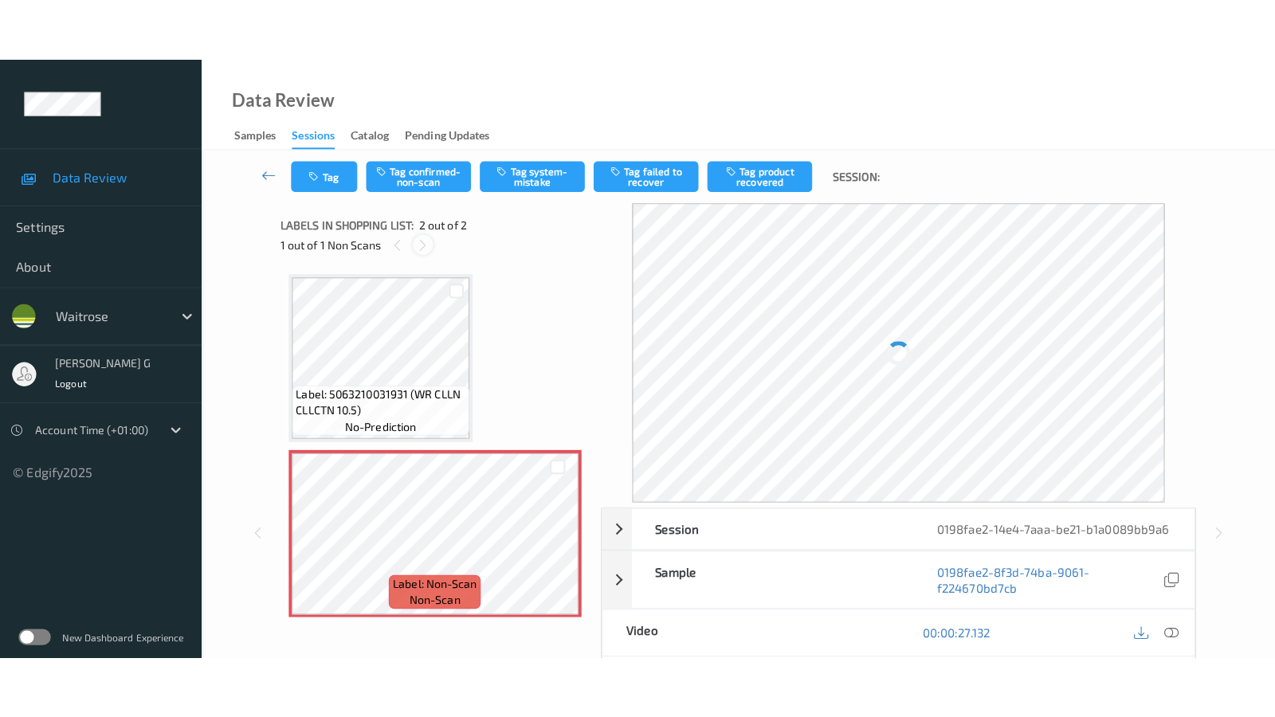
scroll to position [6, 0]
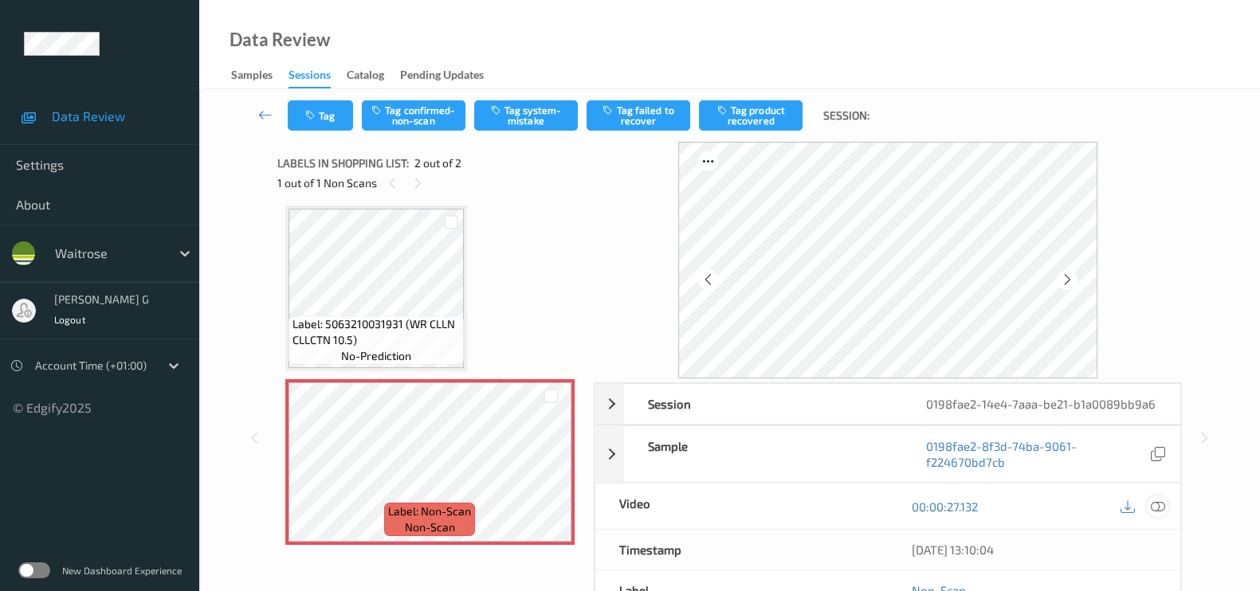
click at [1158, 514] on icon at bounding box center [1158, 507] width 14 height 14
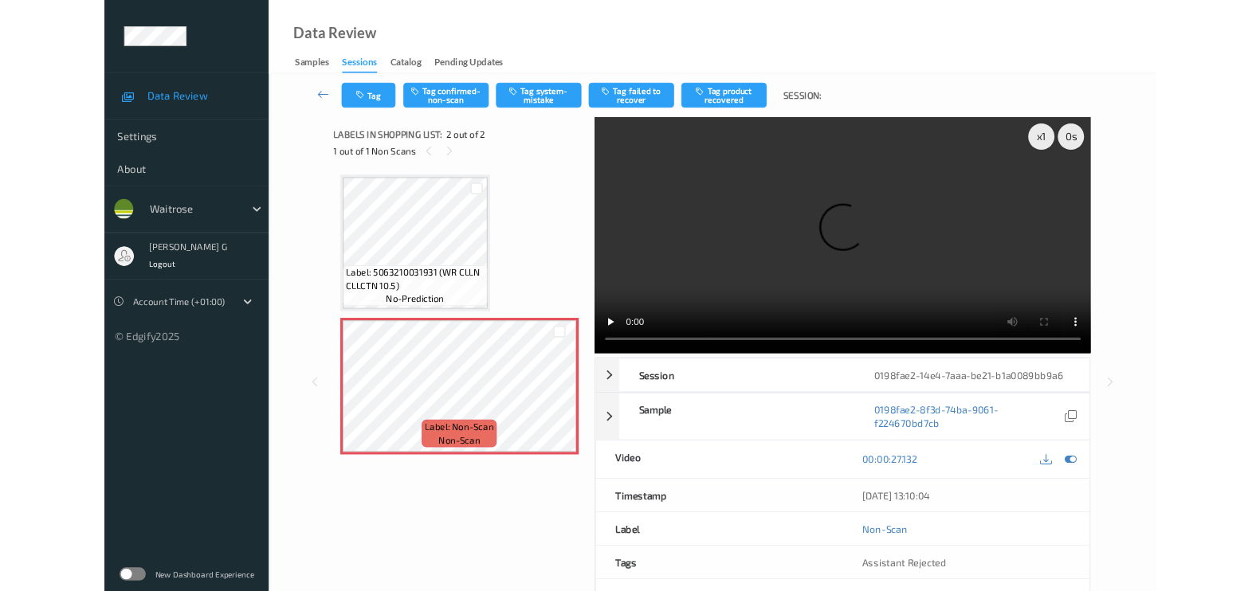
scroll to position [0, 0]
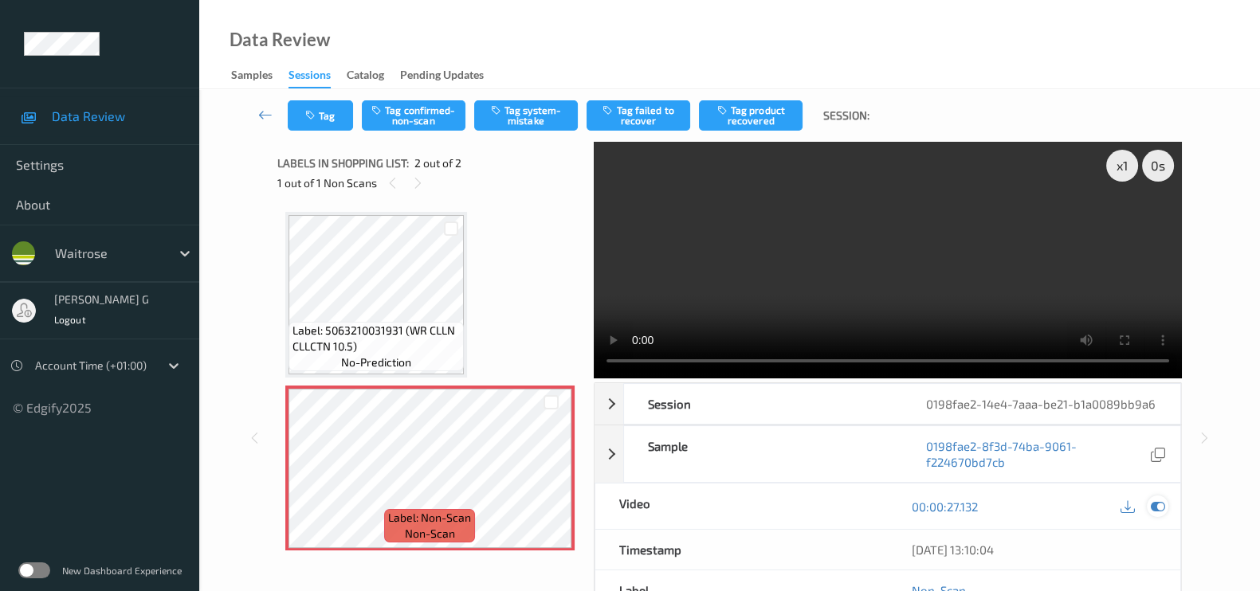
click at [1164, 514] on icon at bounding box center [1158, 507] width 14 height 14
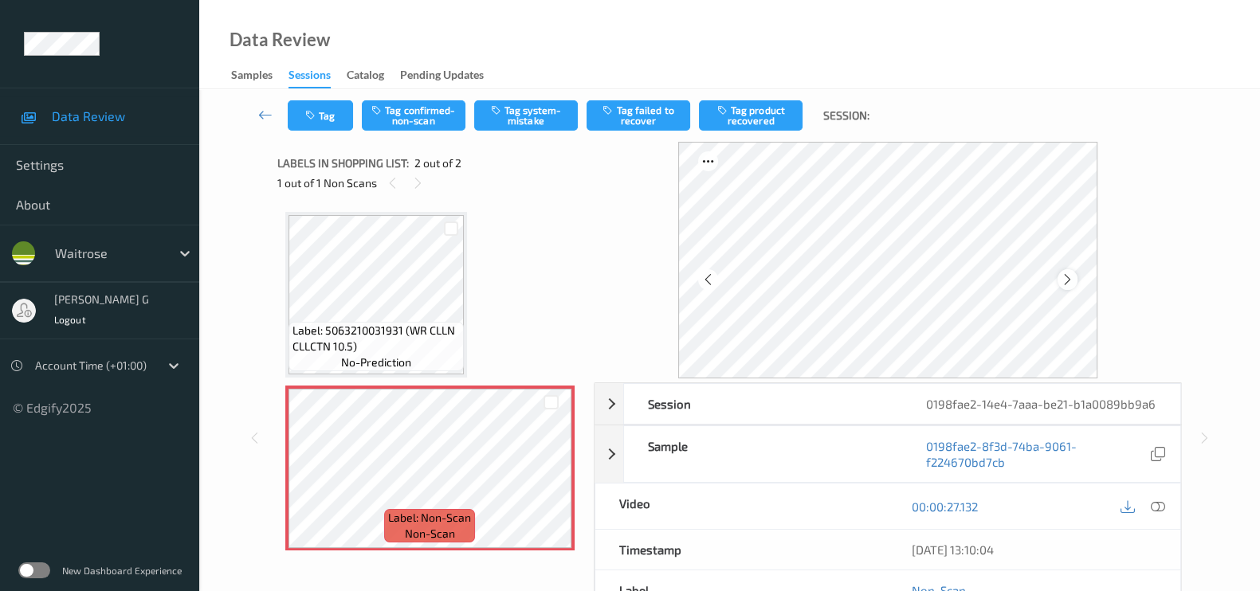
click at [1074, 285] on icon at bounding box center [1068, 280] width 14 height 14
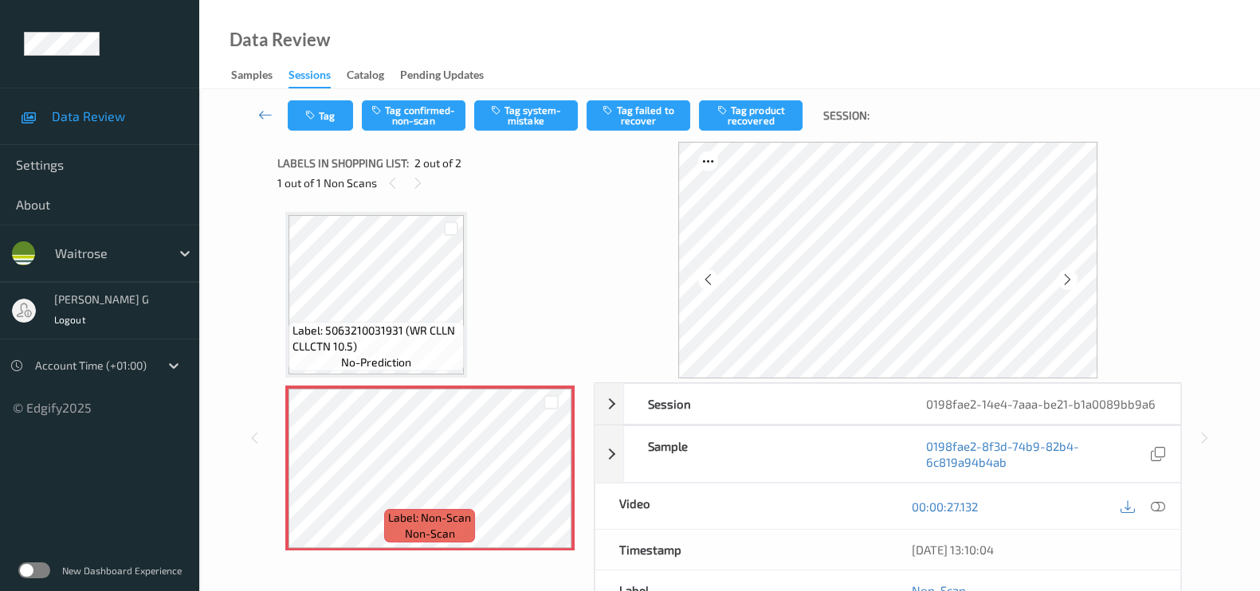
click at [1074, 285] on icon at bounding box center [1068, 280] width 14 height 14
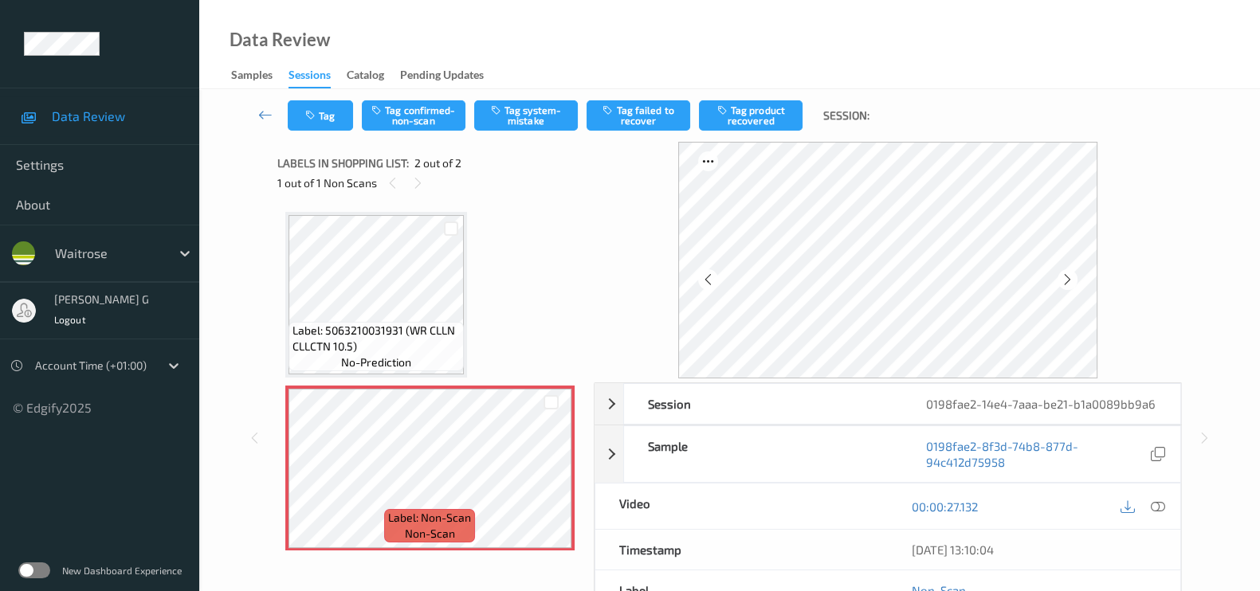
click at [1074, 285] on icon at bounding box center [1068, 280] width 14 height 14
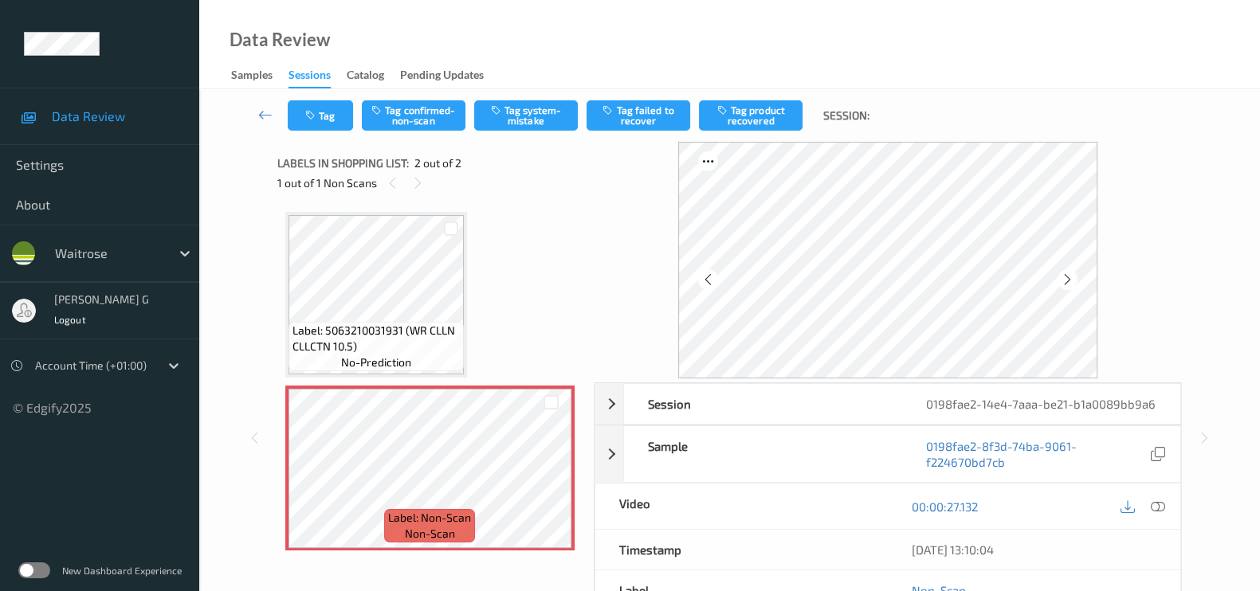
click at [1074, 285] on icon at bounding box center [1068, 280] width 14 height 14
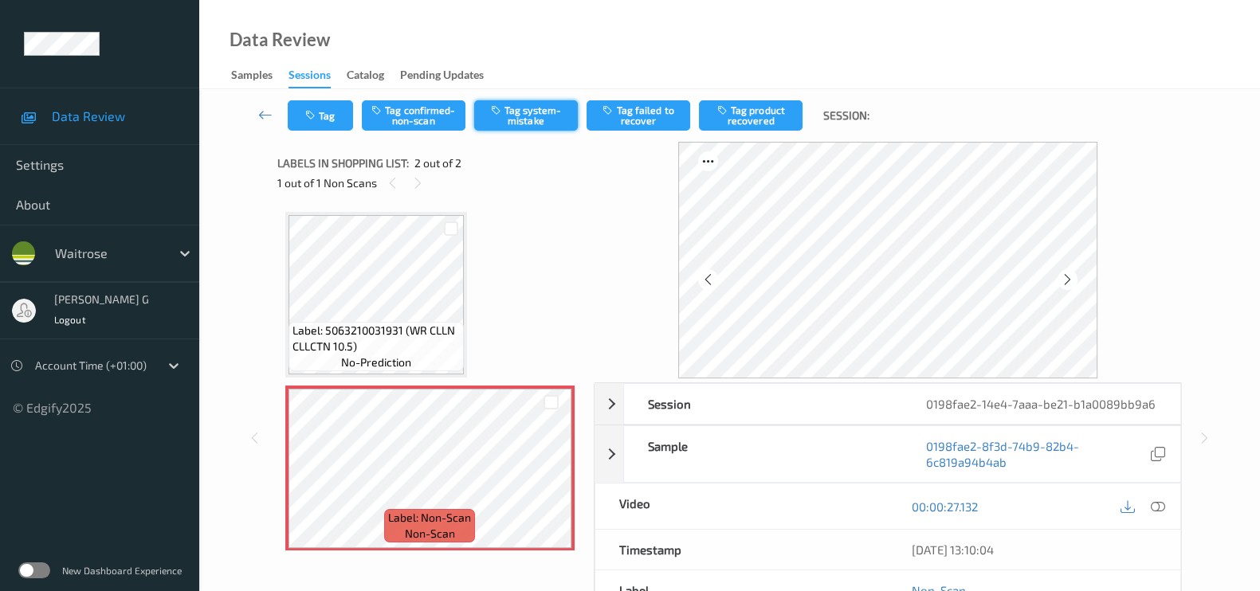
click at [532, 104] on button "Tag system-mistake" at bounding box center [526, 115] width 104 height 30
click at [313, 101] on button "Tag" at bounding box center [320, 115] width 65 height 30
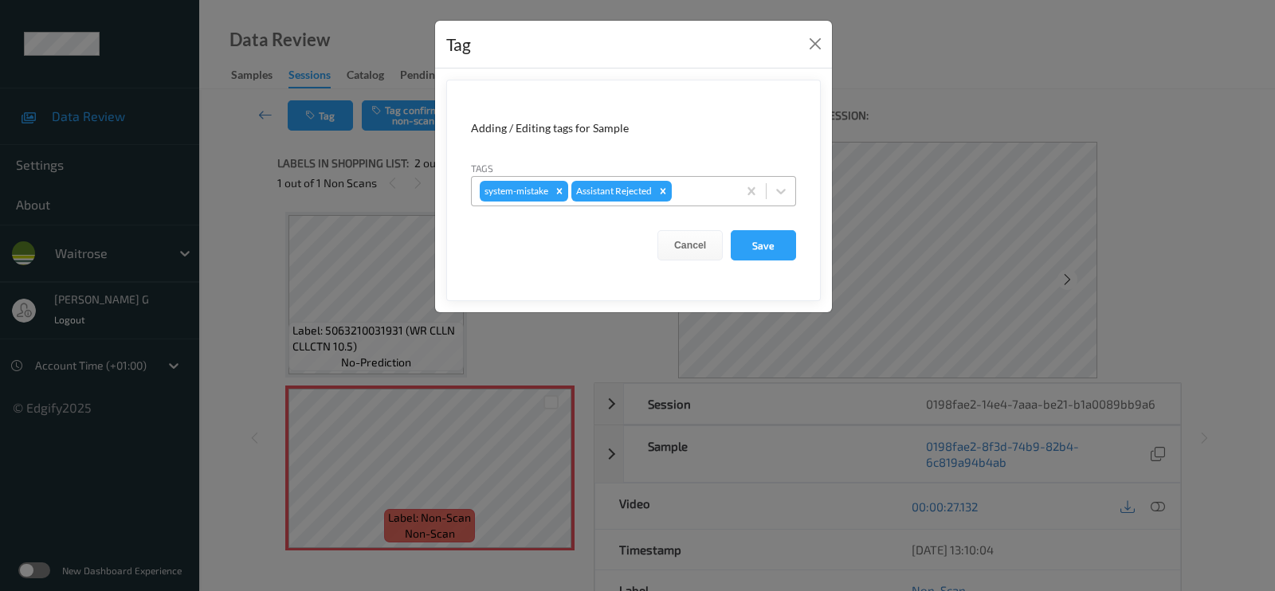
click at [679, 192] on div at bounding box center [702, 191] width 54 height 19
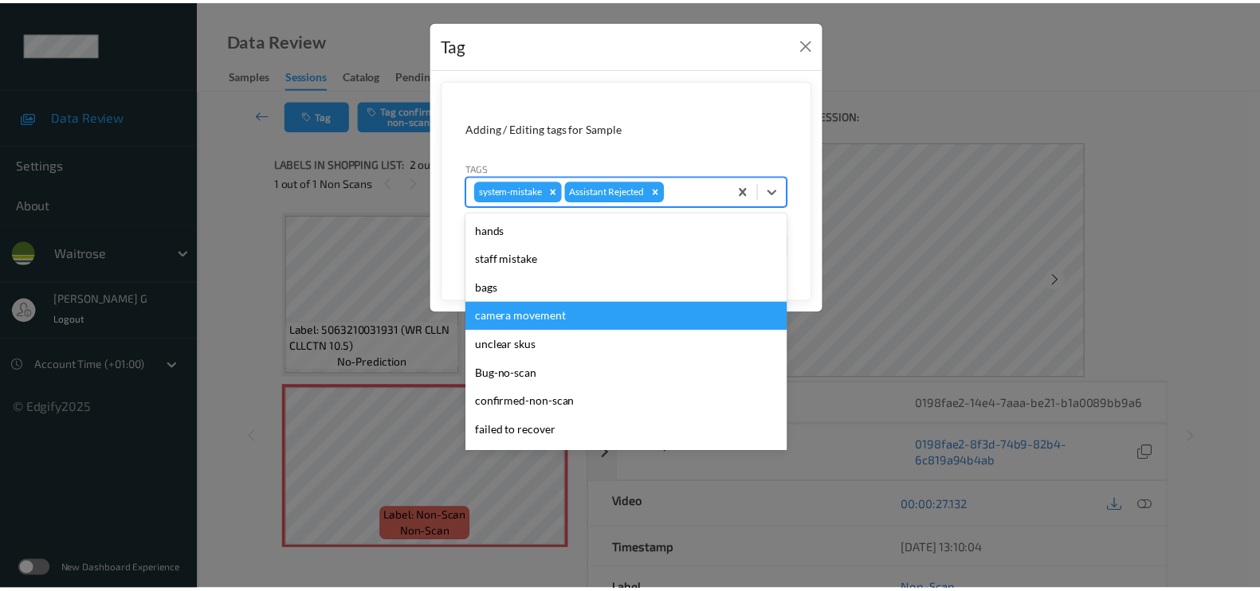
scroll to position [340, 0]
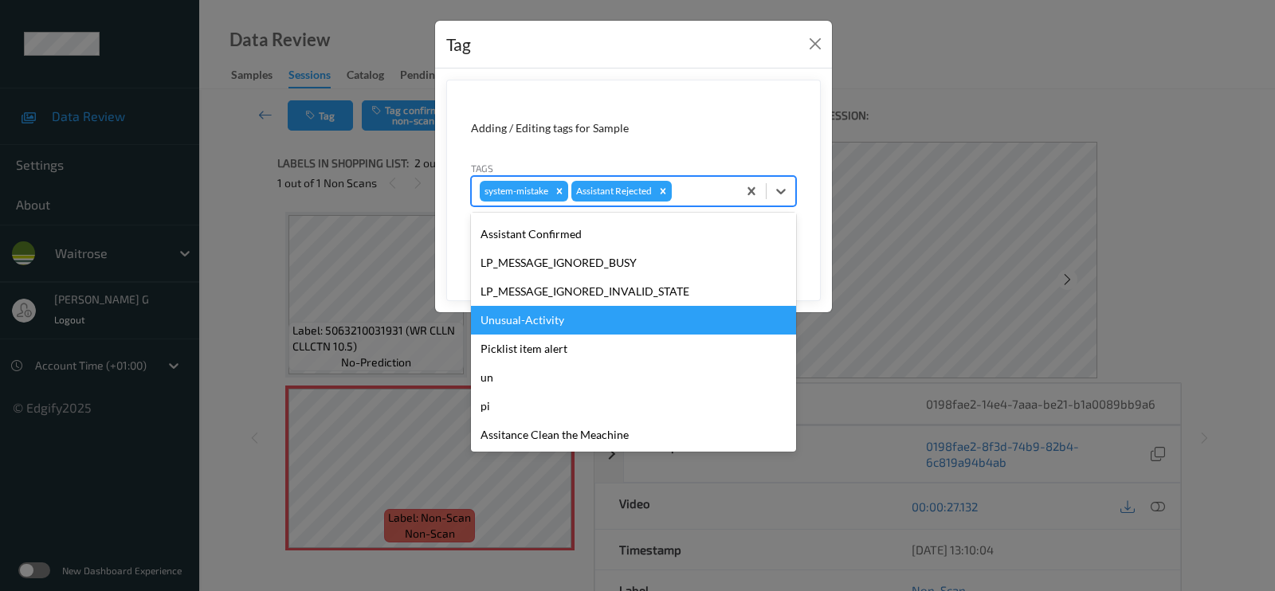
click at [530, 324] on div "Unusual-Activity" at bounding box center [633, 320] width 325 height 29
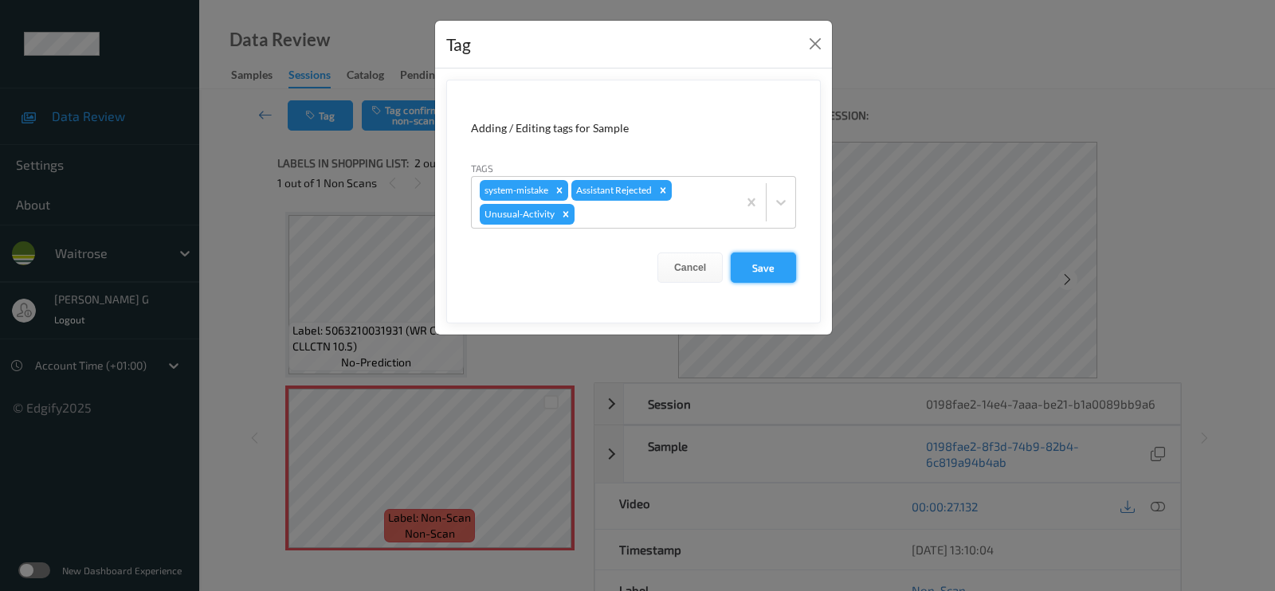
click at [767, 262] on button "Save" at bounding box center [763, 268] width 65 height 30
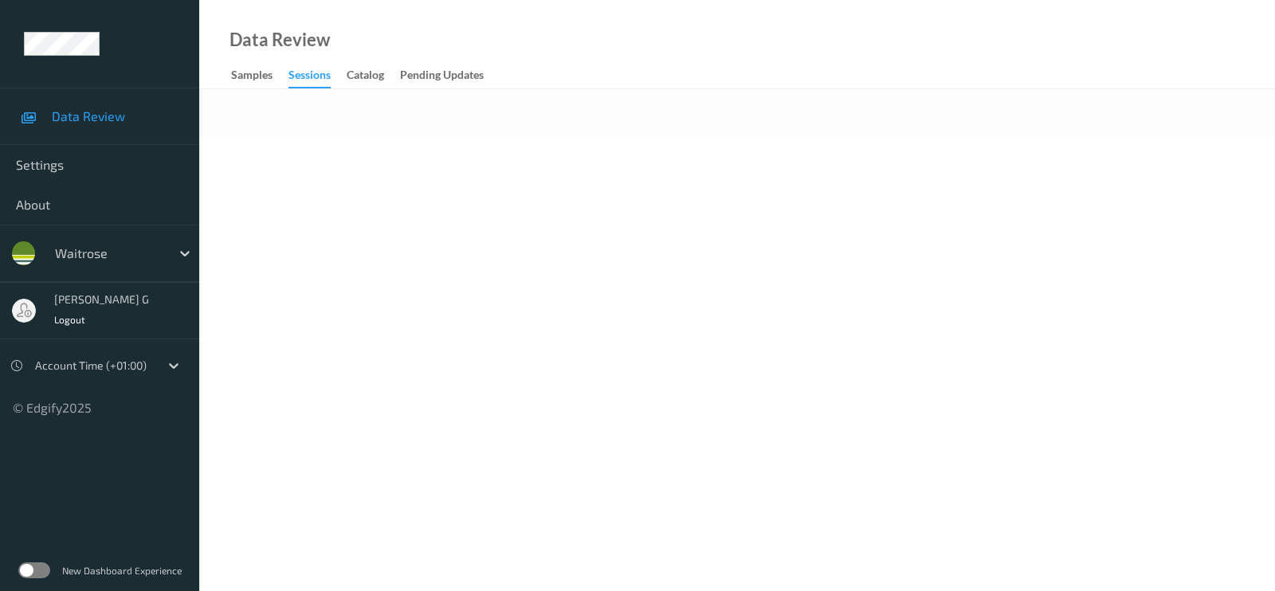
click at [454, 43] on div "Data Review Samples Sessions Catalog Pending Updates" at bounding box center [737, 44] width 1076 height 89
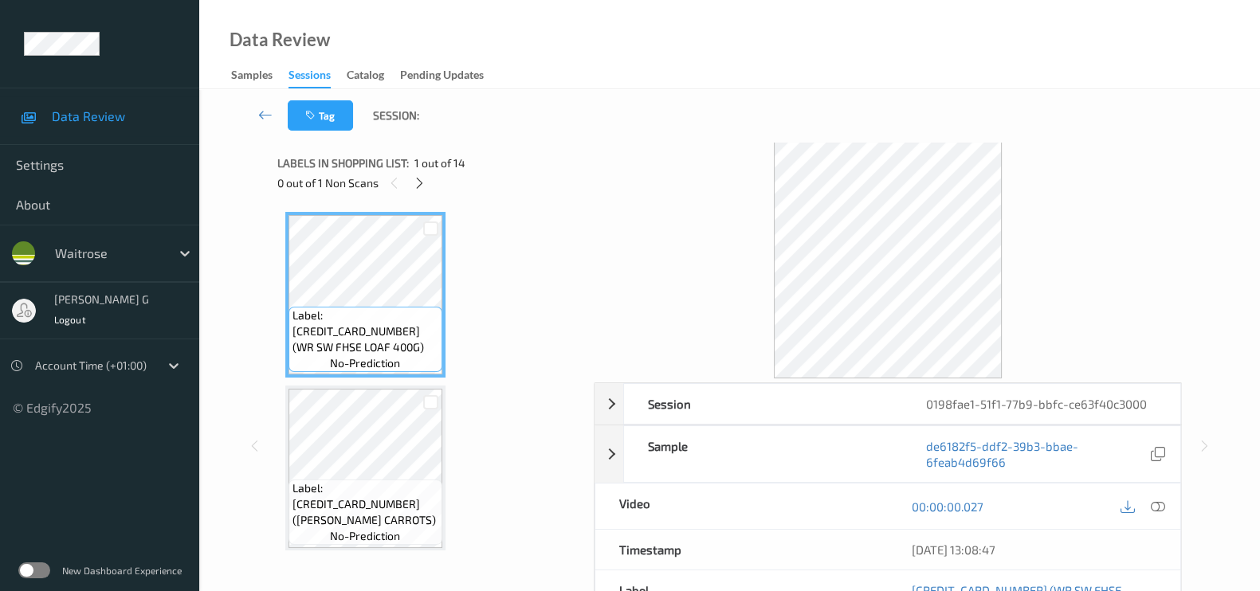
click at [504, 166] on div "Labels in shopping list: 1 out of 14" at bounding box center [429, 163] width 305 height 20
click at [424, 176] on icon at bounding box center [420, 183] width 14 height 14
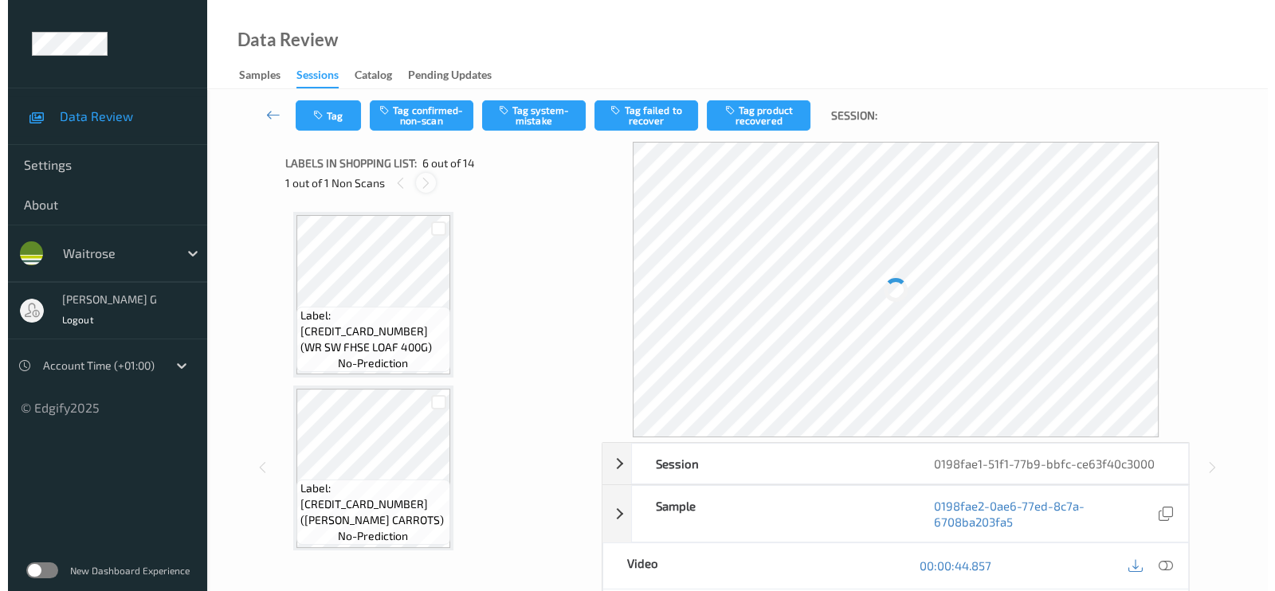
scroll to position [698, 0]
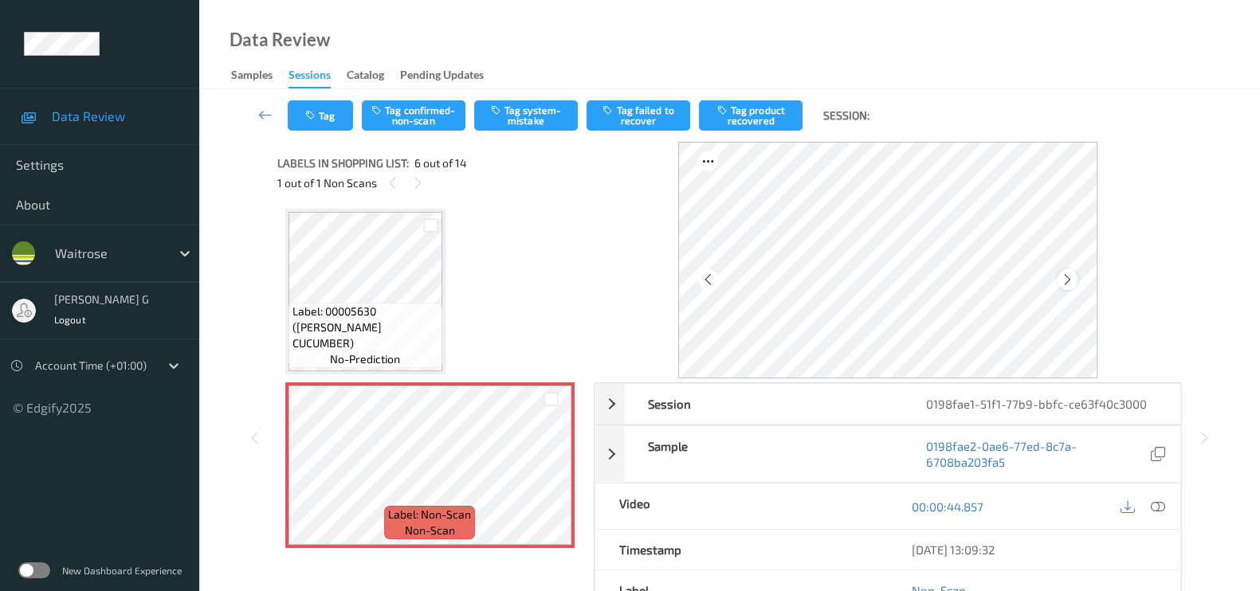
click at [1065, 285] on icon at bounding box center [1068, 280] width 14 height 14
click at [1068, 285] on icon at bounding box center [1068, 280] width 14 height 14
click at [1155, 508] on icon at bounding box center [1158, 507] width 14 height 14
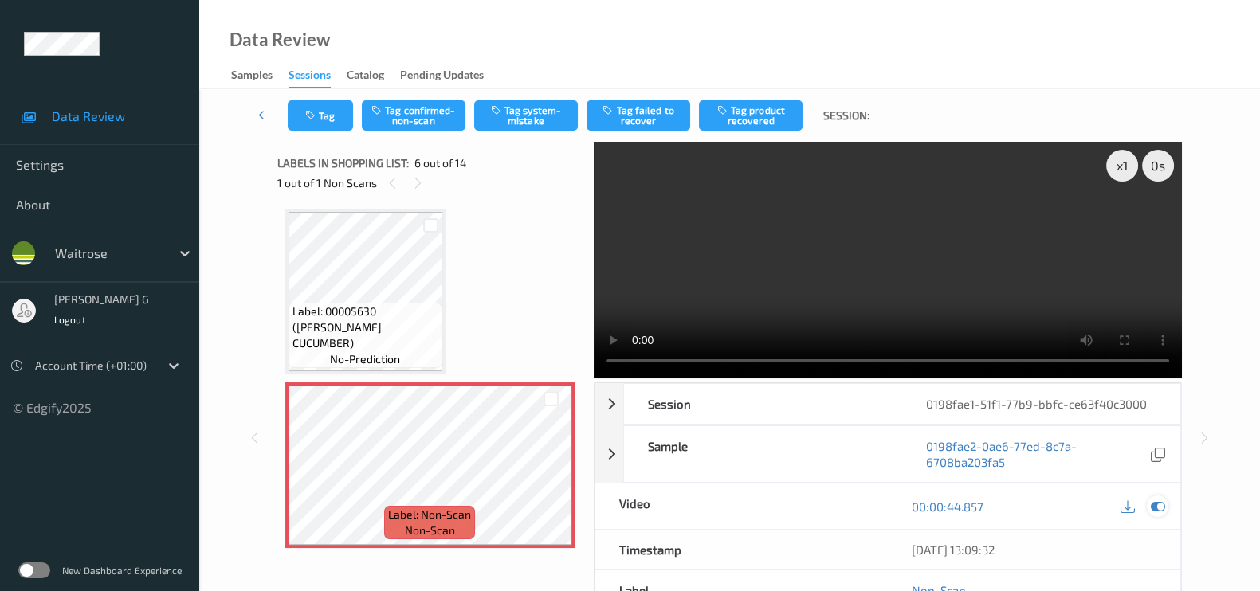
click at [1155, 514] on div at bounding box center [1158, 507] width 22 height 22
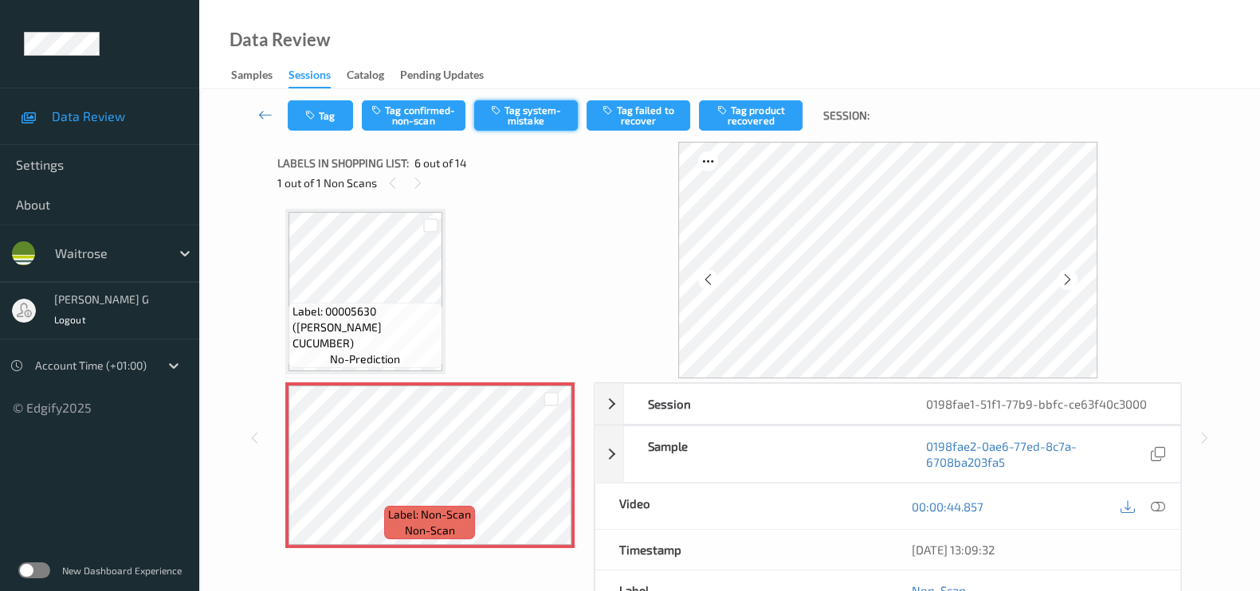
click at [525, 102] on button "Tag system-mistake" at bounding box center [526, 115] width 104 height 30
click at [327, 141] on div "Tag Tag confirmed-non-scan Untag system-mistake Tag failed to recover Tag produ…" at bounding box center [729, 115] width 995 height 53
click at [260, 140] on div "Tag Tag confirmed-non-scan Untag system-mistake Tag failed to recover Tag produ…" at bounding box center [729, 115] width 995 height 53
click at [324, 115] on button "Tag" at bounding box center [320, 115] width 65 height 30
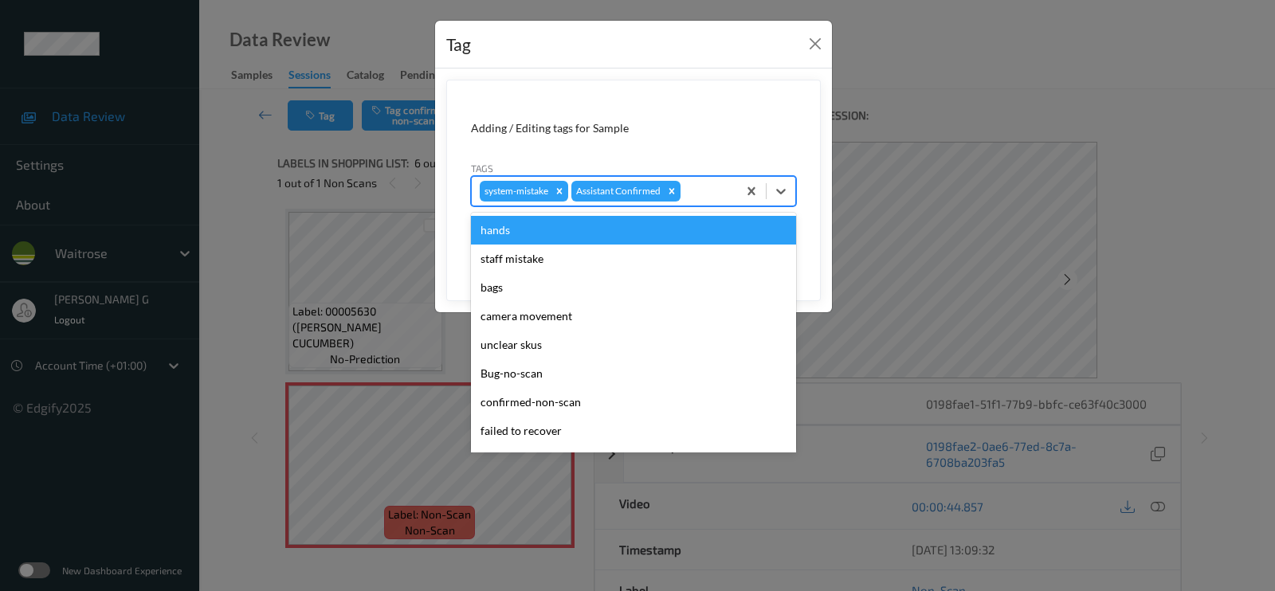
click at [708, 182] on div at bounding box center [706, 191] width 45 height 19
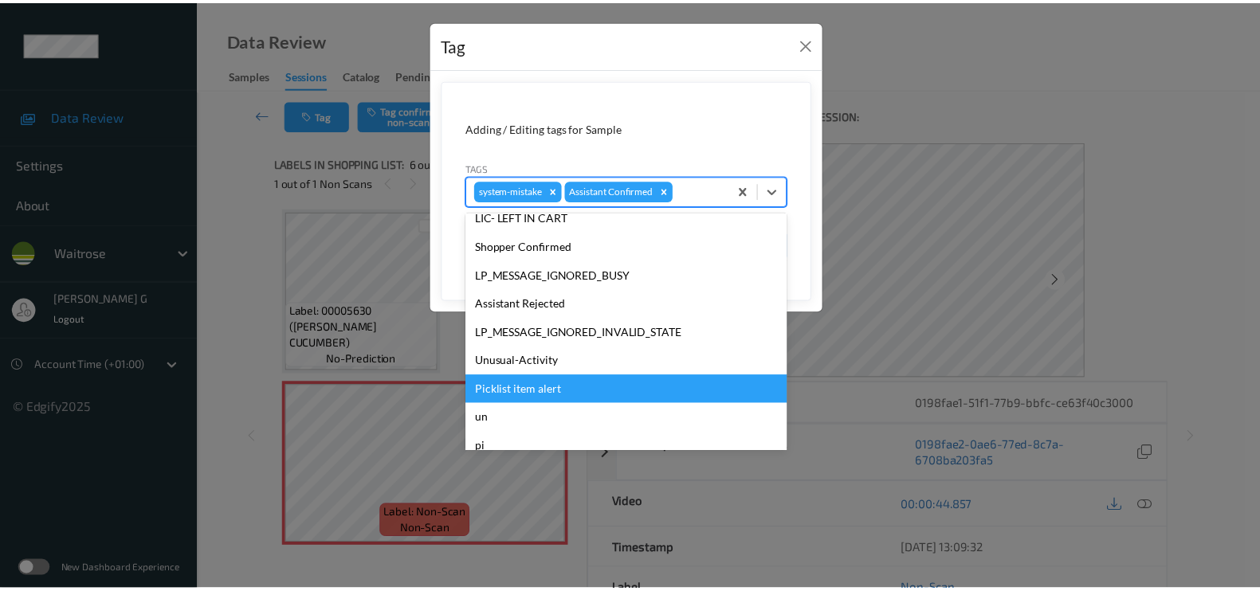
scroll to position [340, 0]
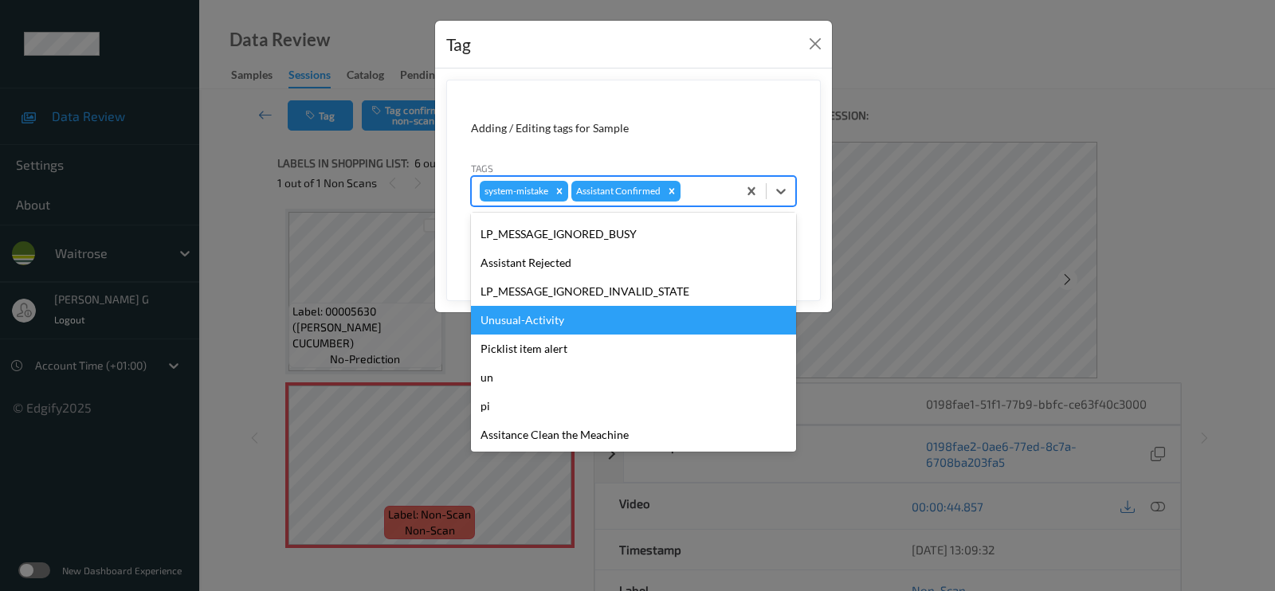
click at [525, 320] on div "Unusual-Activity" at bounding box center [633, 320] width 325 height 29
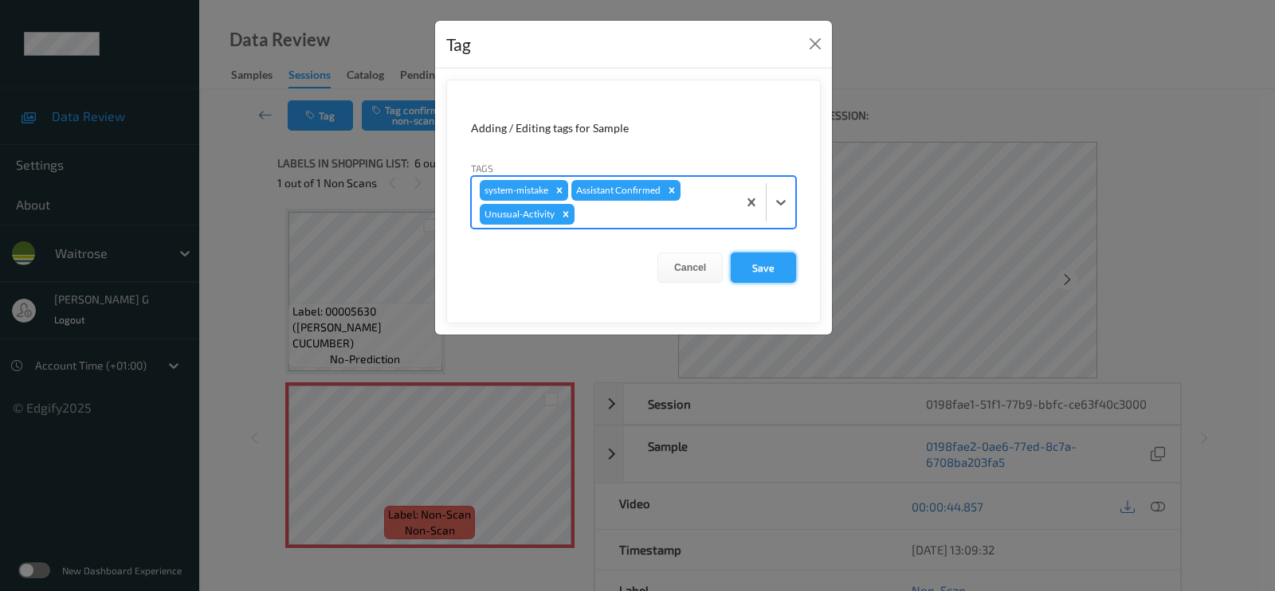
click at [789, 261] on button "Save" at bounding box center [763, 268] width 65 height 30
click at [759, 269] on button "Save" at bounding box center [763, 268] width 65 height 30
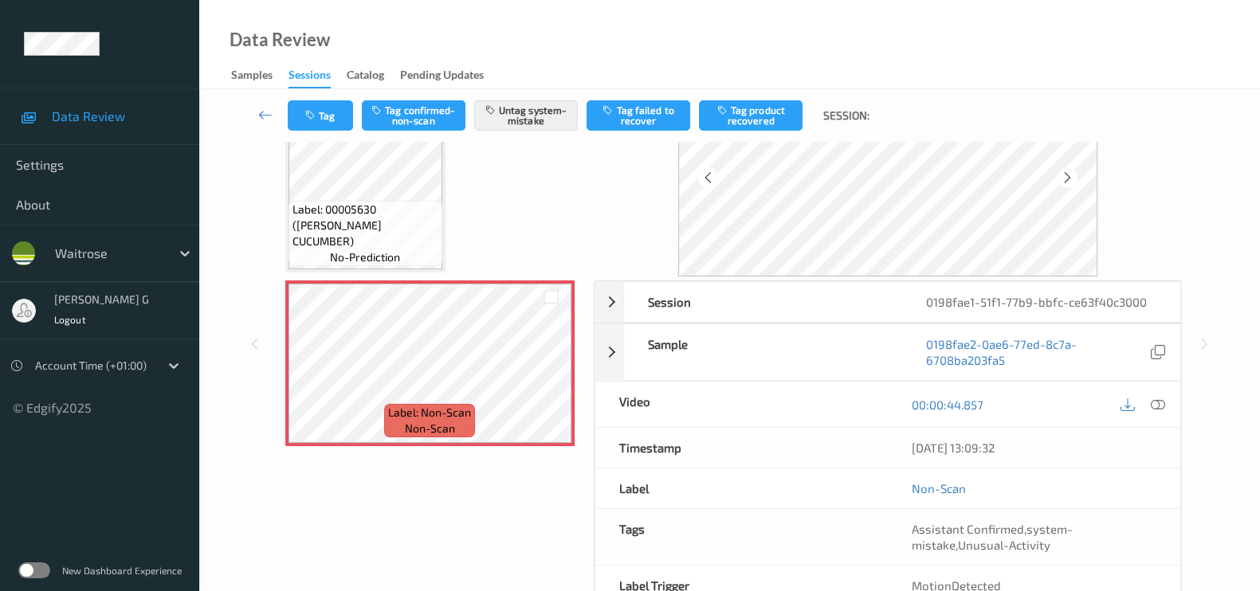
scroll to position [0, 0]
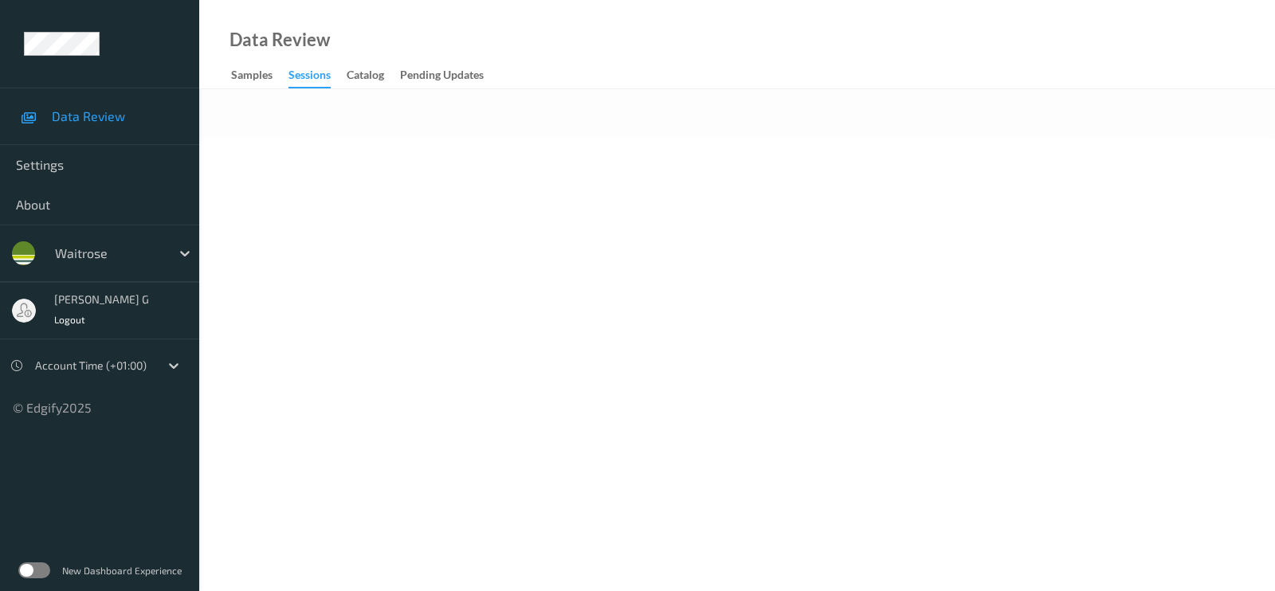
click at [769, 114] on div at bounding box center [737, 113] width 1076 height 49
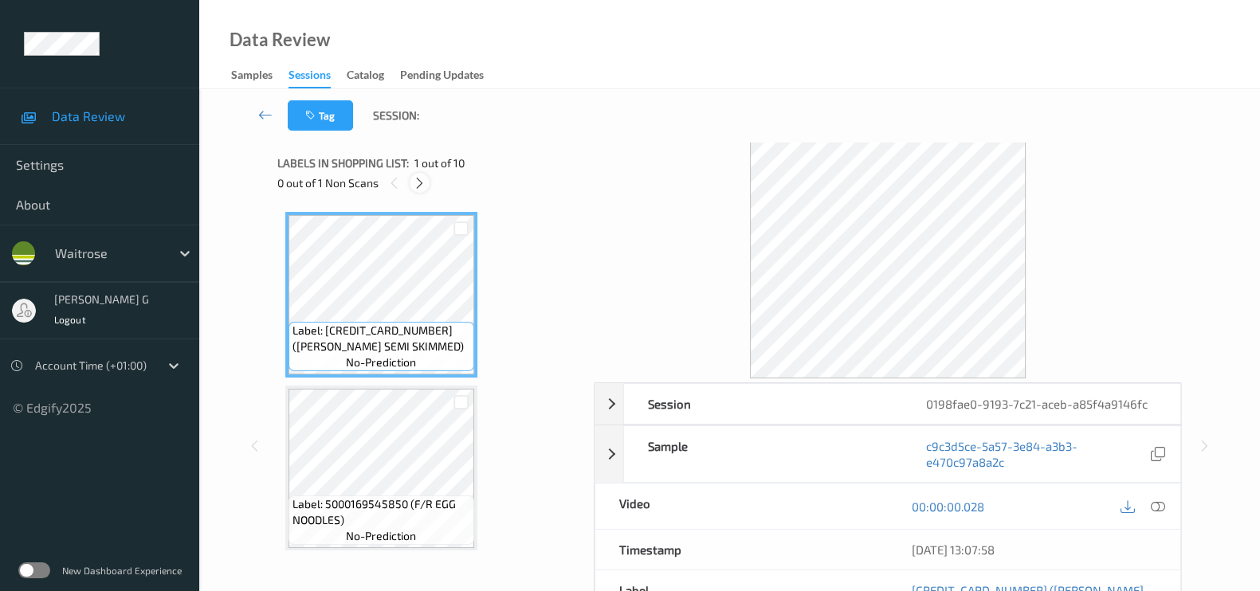
click at [421, 176] on icon at bounding box center [420, 183] width 14 height 14
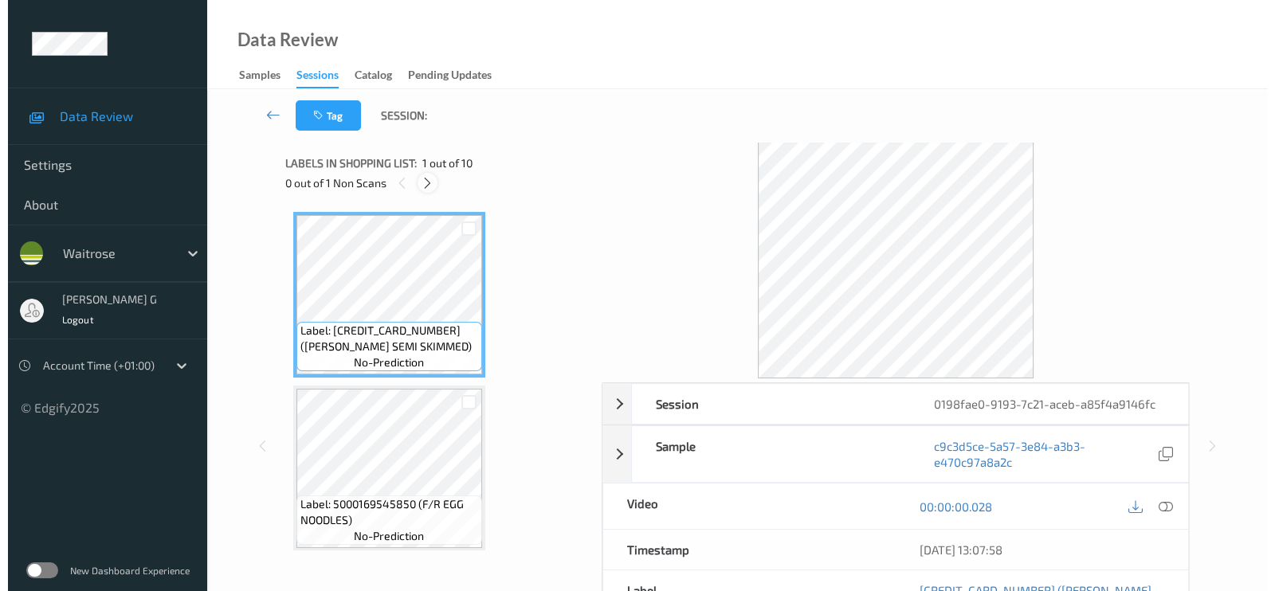
scroll to position [180, 0]
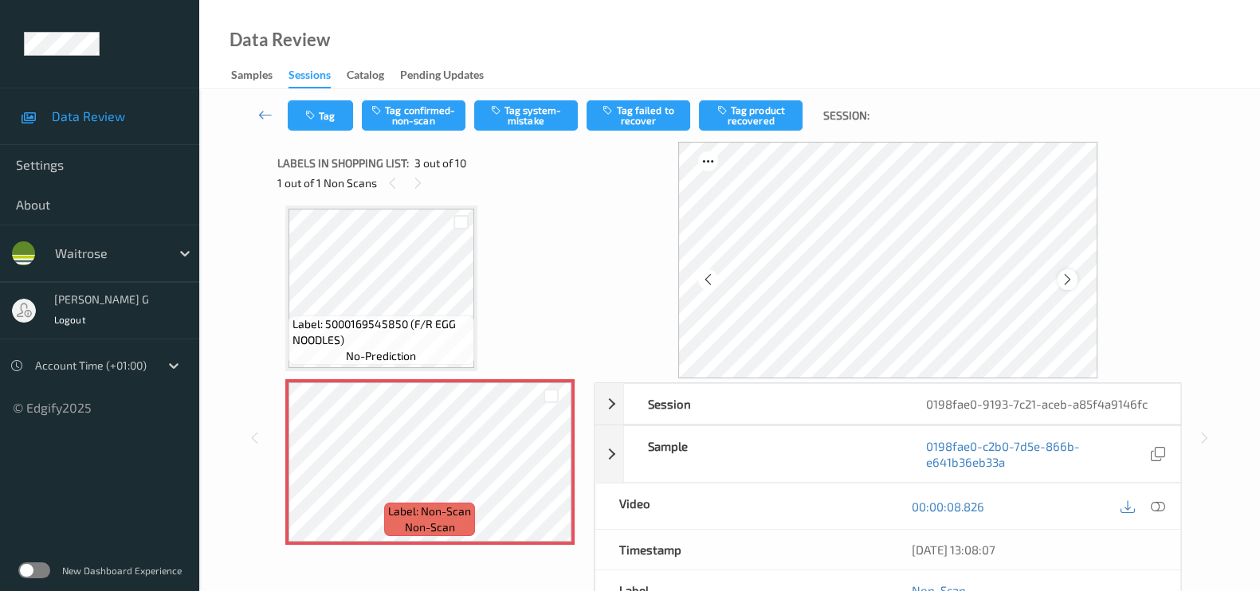
click at [1019, 279] on icon at bounding box center [1068, 280] width 14 height 14
click at [1019, 273] on icon at bounding box center [1068, 280] width 14 height 14
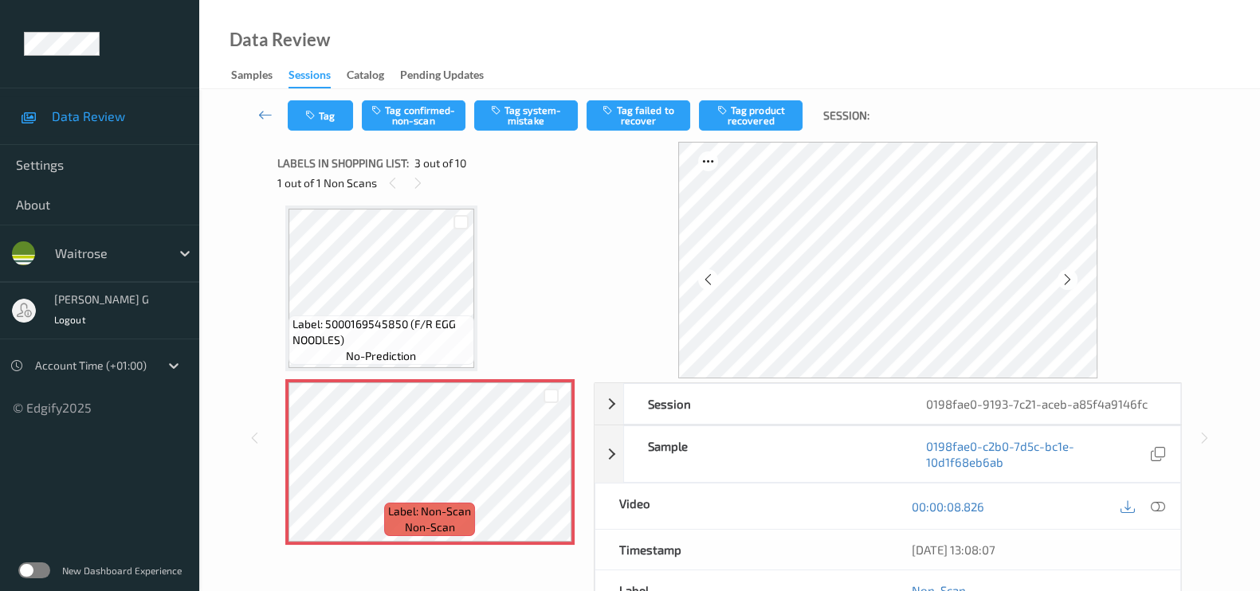
click at [1019, 273] on icon at bounding box center [1068, 280] width 14 height 14
click at [1019, 472] on icon at bounding box center [1158, 507] width 14 height 14
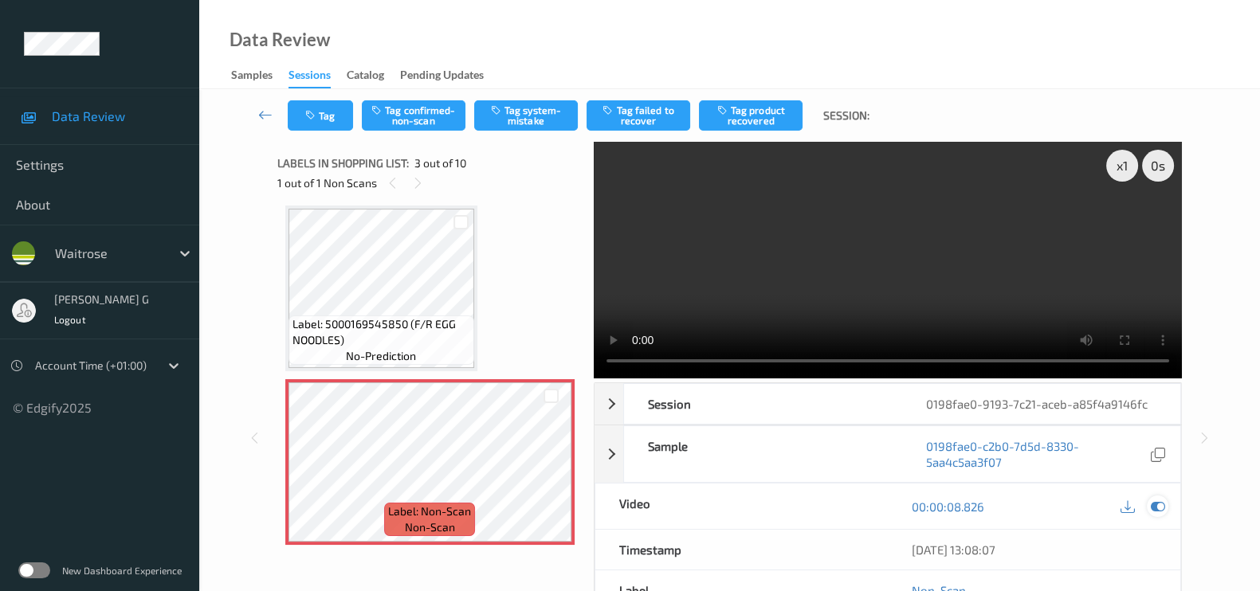
click at [1019, 472] on icon at bounding box center [1158, 507] width 14 height 14
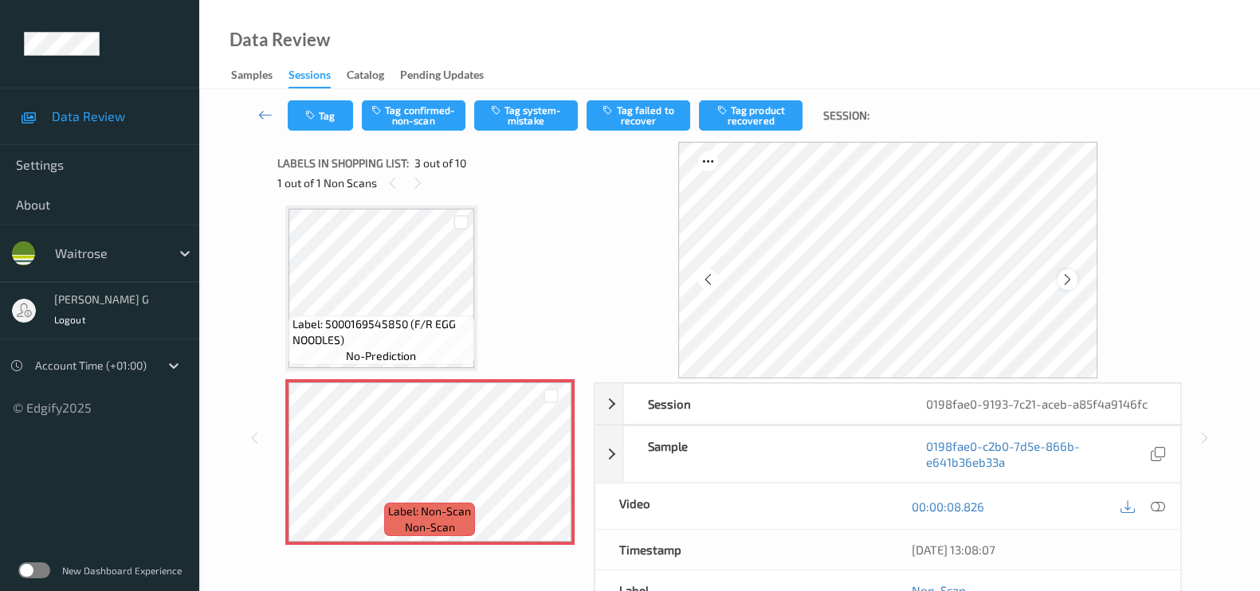
click at [1019, 277] on icon at bounding box center [1068, 280] width 14 height 14
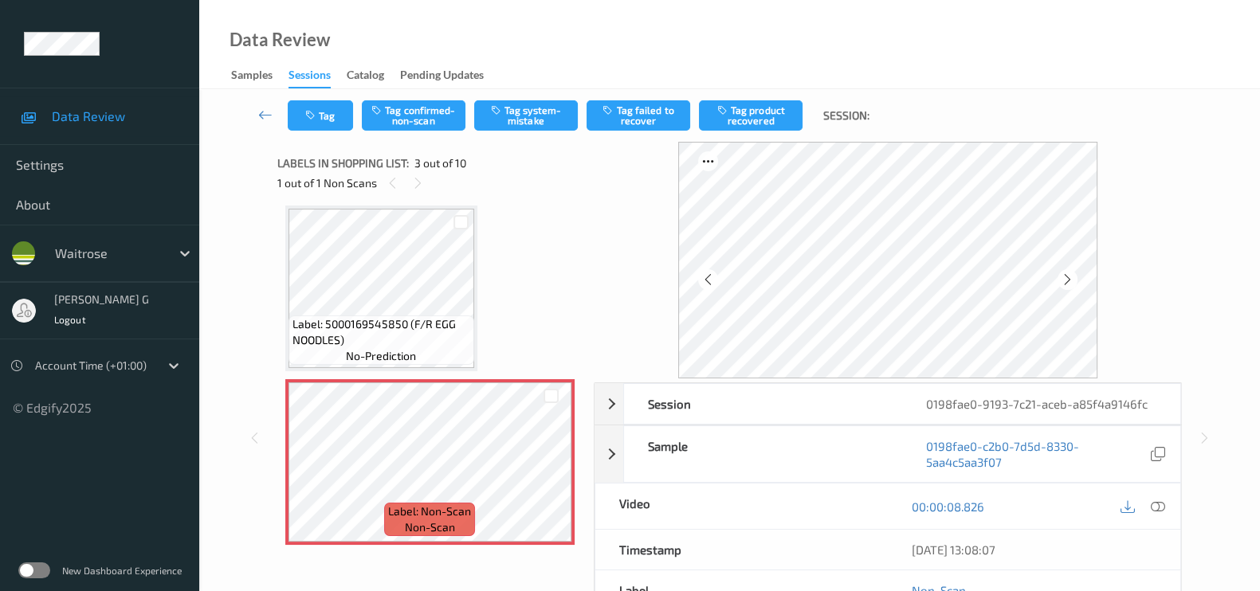
click at [1019, 277] on icon at bounding box center [1068, 280] width 14 height 14
click at [546, 110] on button "Tag system-mistake" at bounding box center [526, 115] width 104 height 30
click at [310, 110] on icon "button" at bounding box center [312, 115] width 14 height 11
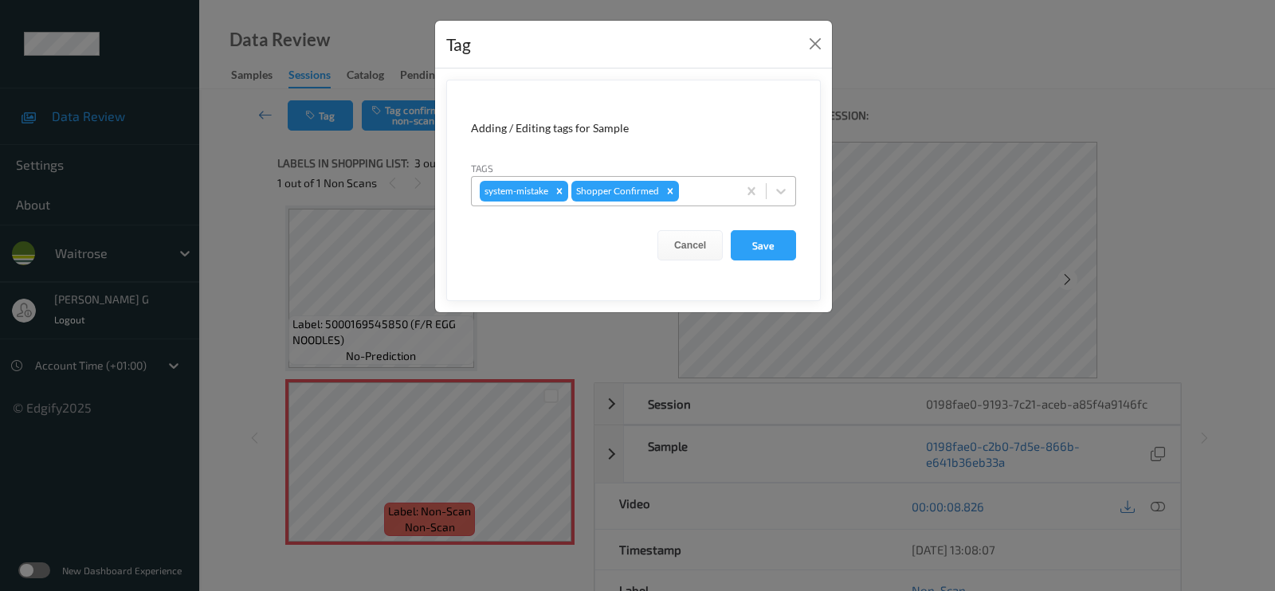
click at [716, 195] on div at bounding box center [705, 191] width 47 height 19
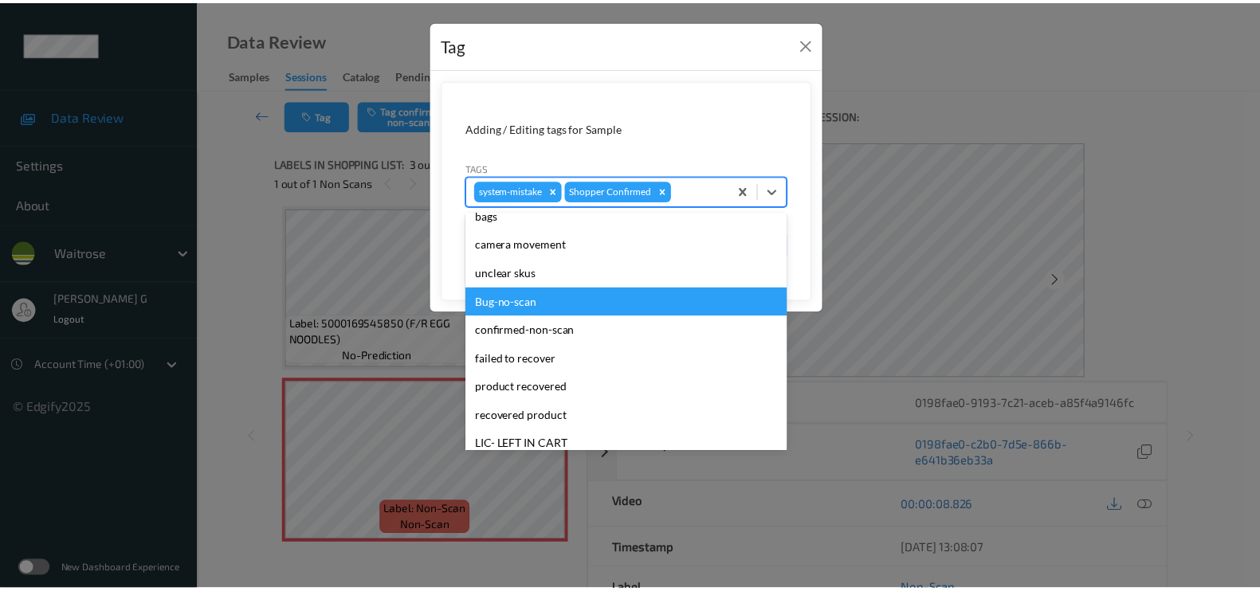
scroll to position [340, 0]
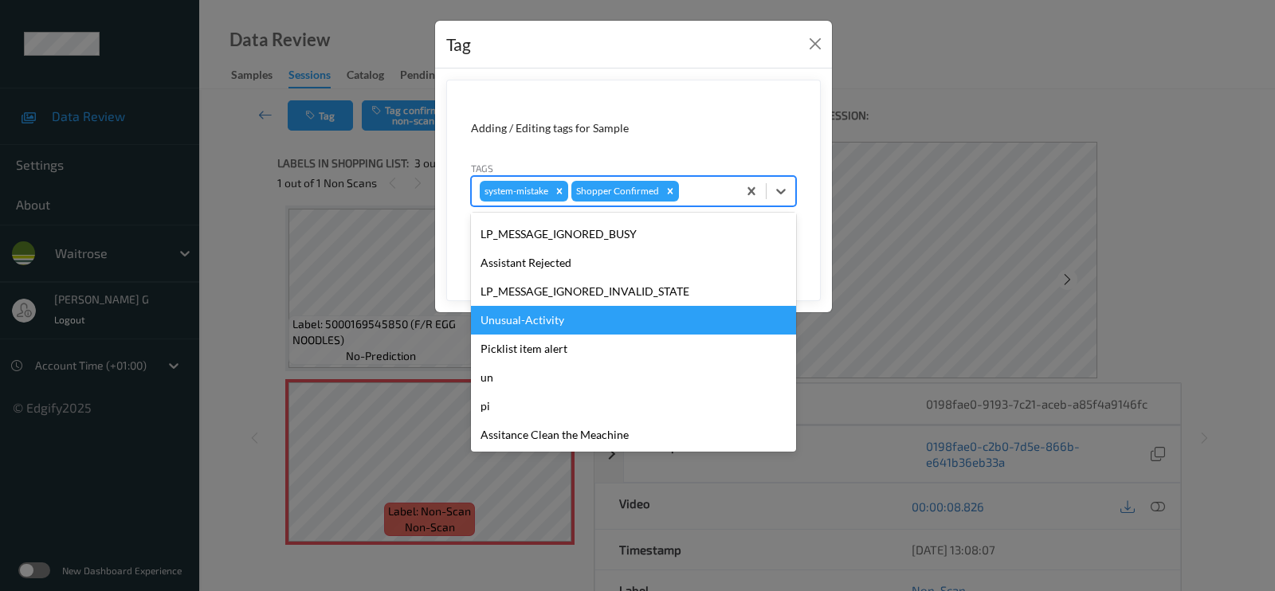
click at [506, 324] on div "Unusual-Activity" at bounding box center [633, 320] width 325 height 29
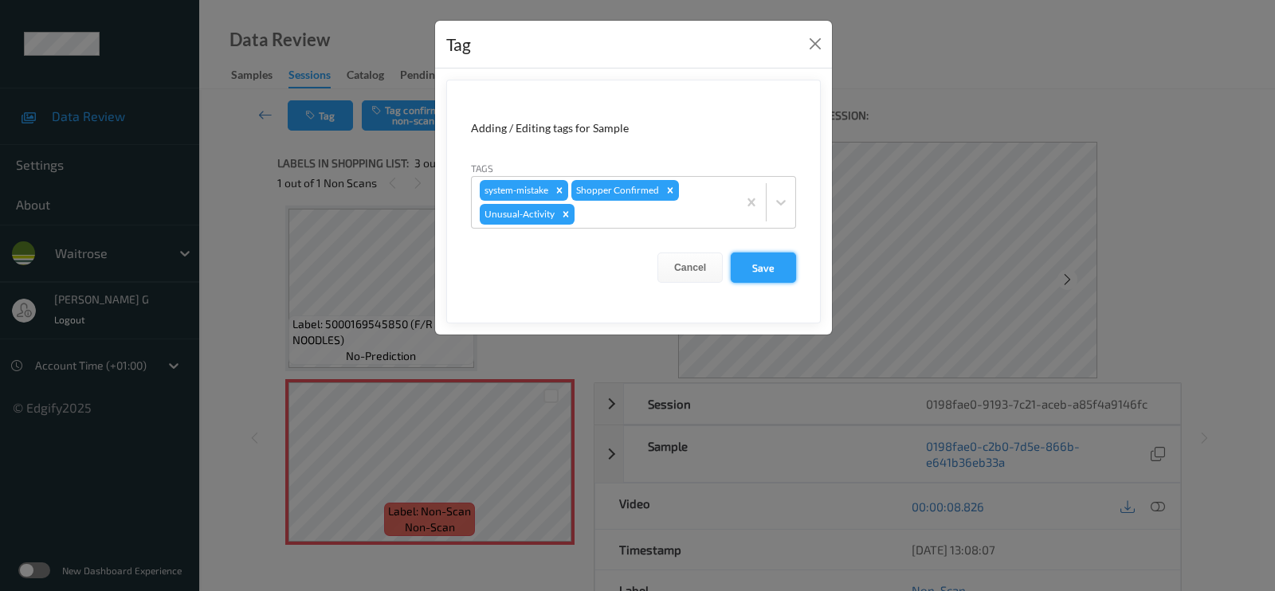
click at [760, 261] on button "Save" at bounding box center [763, 268] width 65 height 30
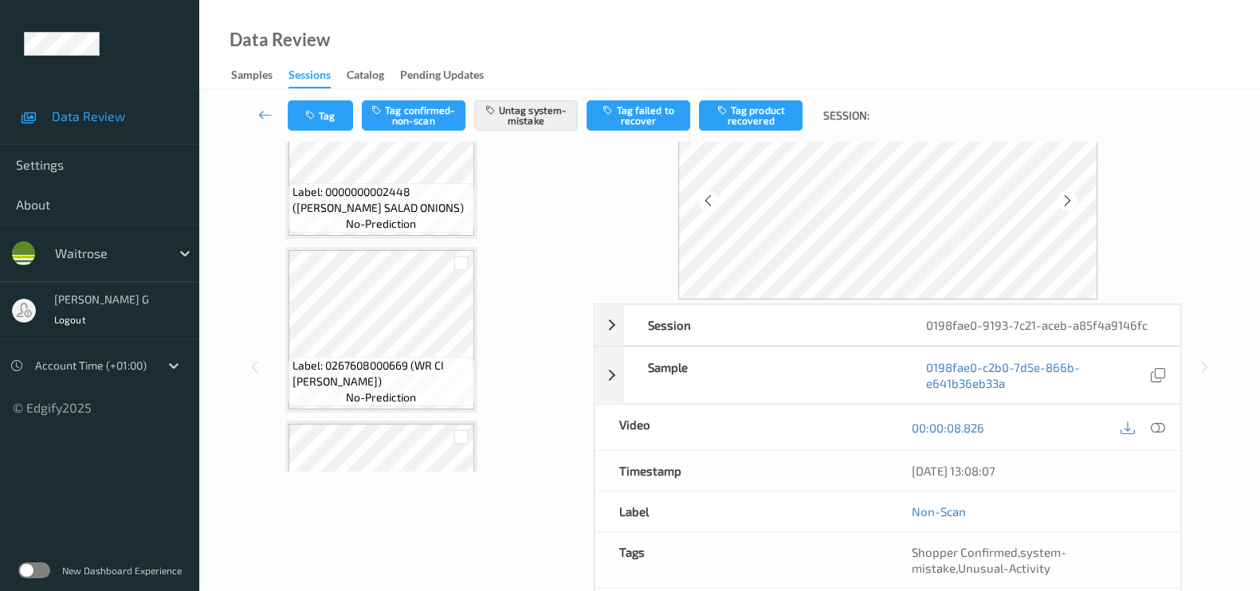
scroll to position [190, 0]
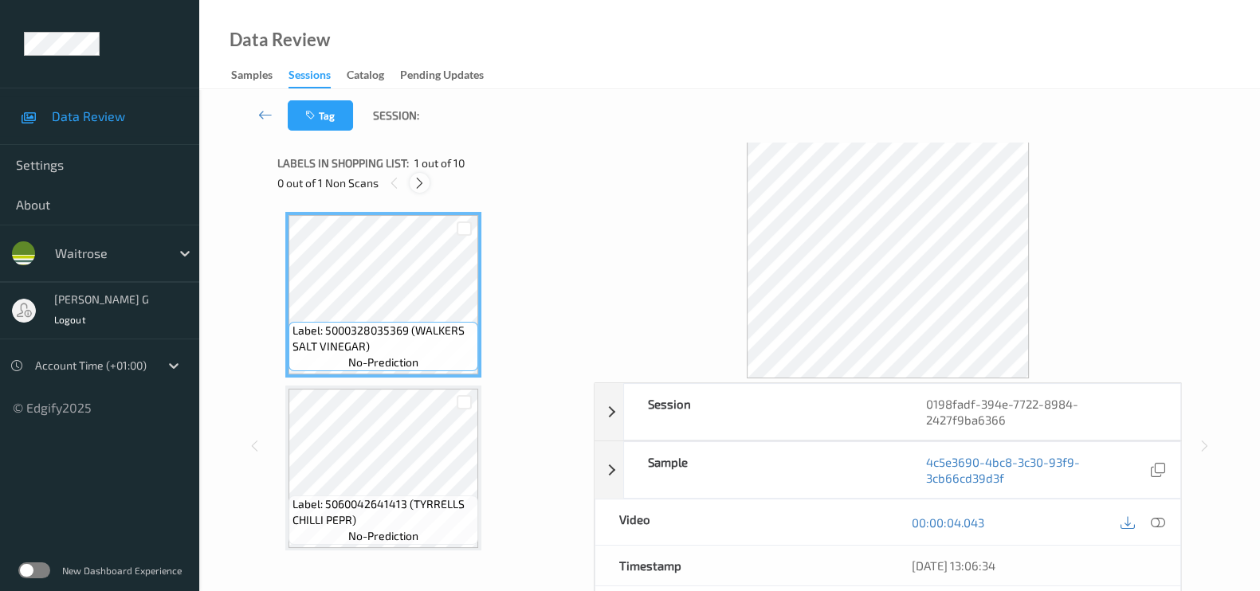
click at [422, 181] on icon at bounding box center [420, 183] width 14 height 14
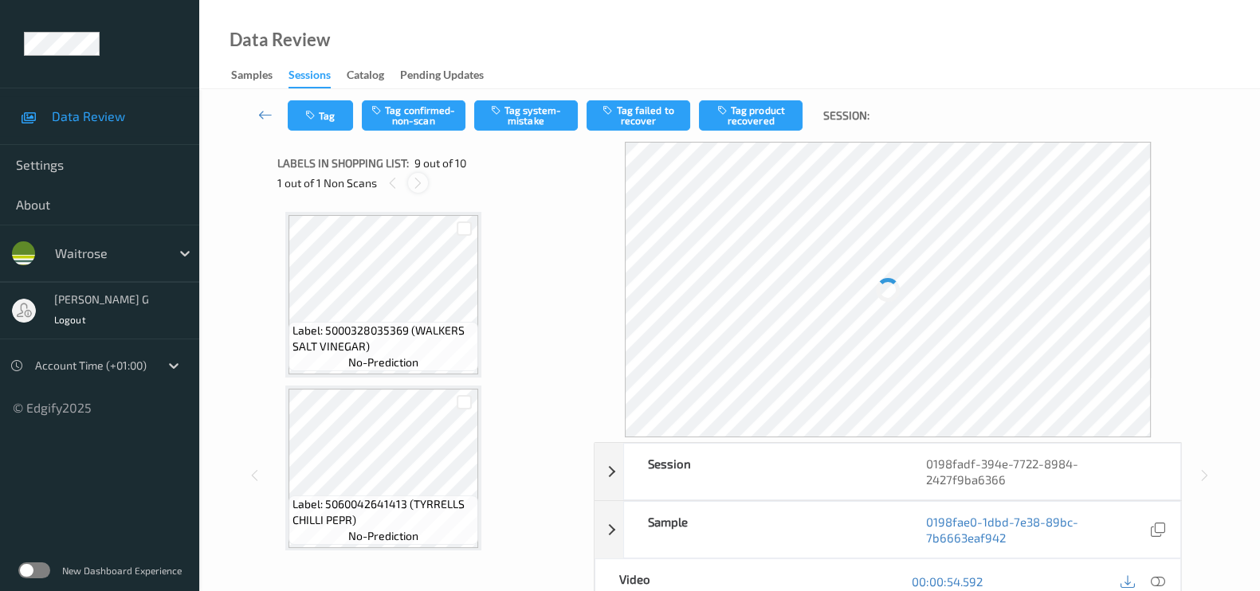
scroll to position [1216, 0]
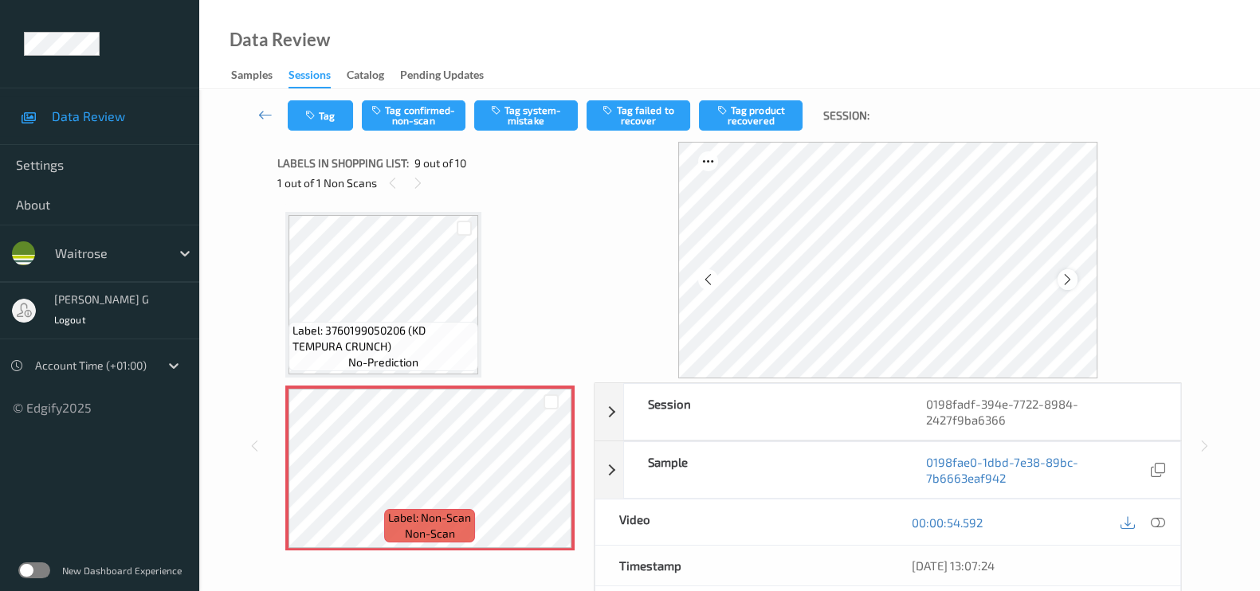
click at [1068, 285] on icon at bounding box center [1068, 280] width 14 height 14
click at [1151, 520] on icon at bounding box center [1158, 523] width 14 height 14
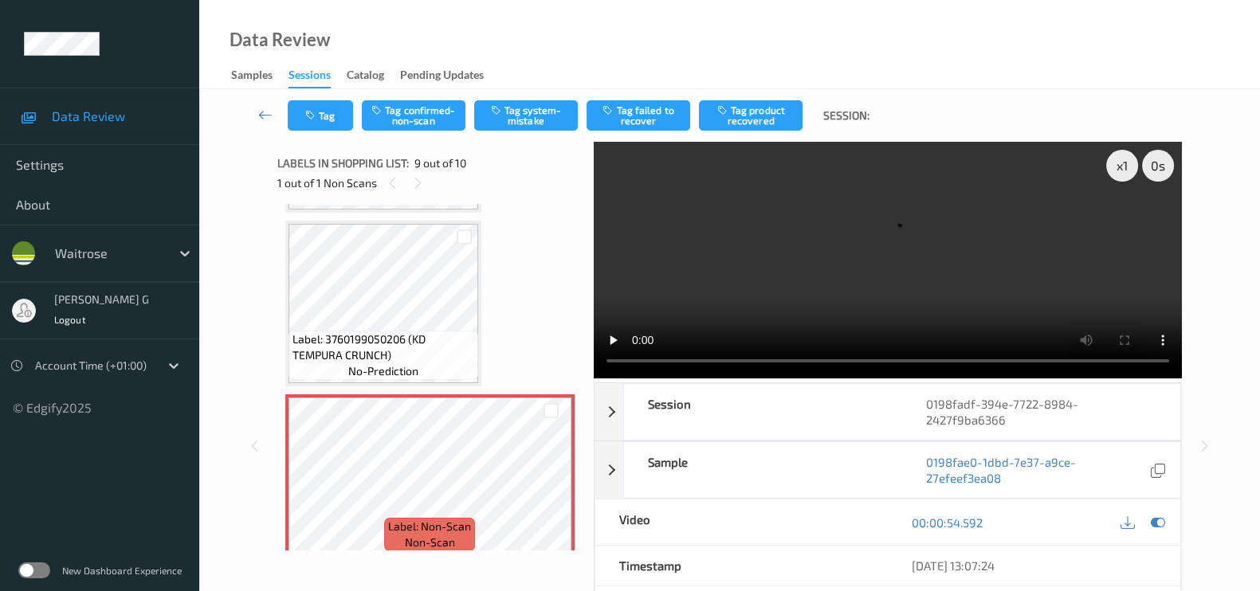
scroll to position [1188, 0]
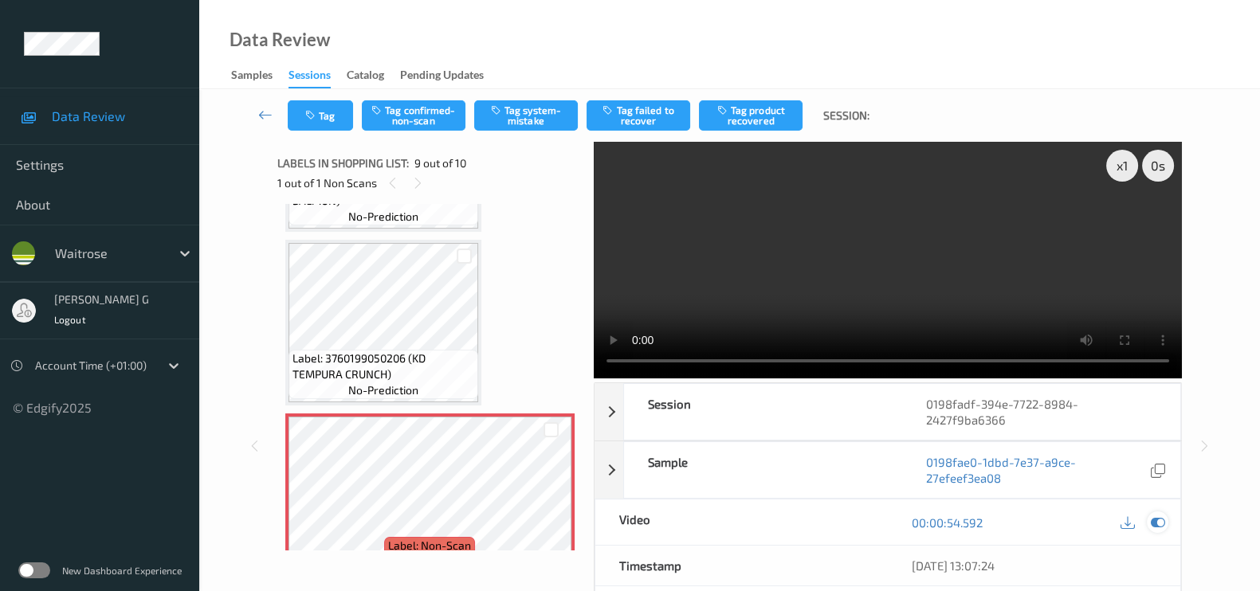
click at [1155, 522] on icon at bounding box center [1158, 523] width 14 height 14
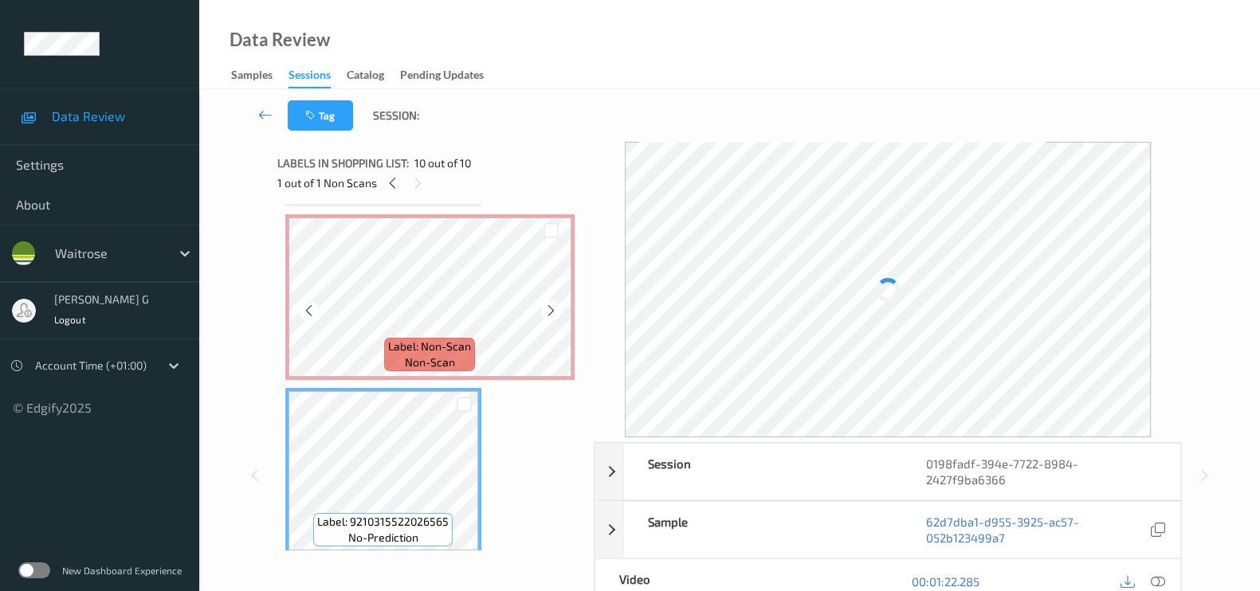
scroll to position [1288, 0]
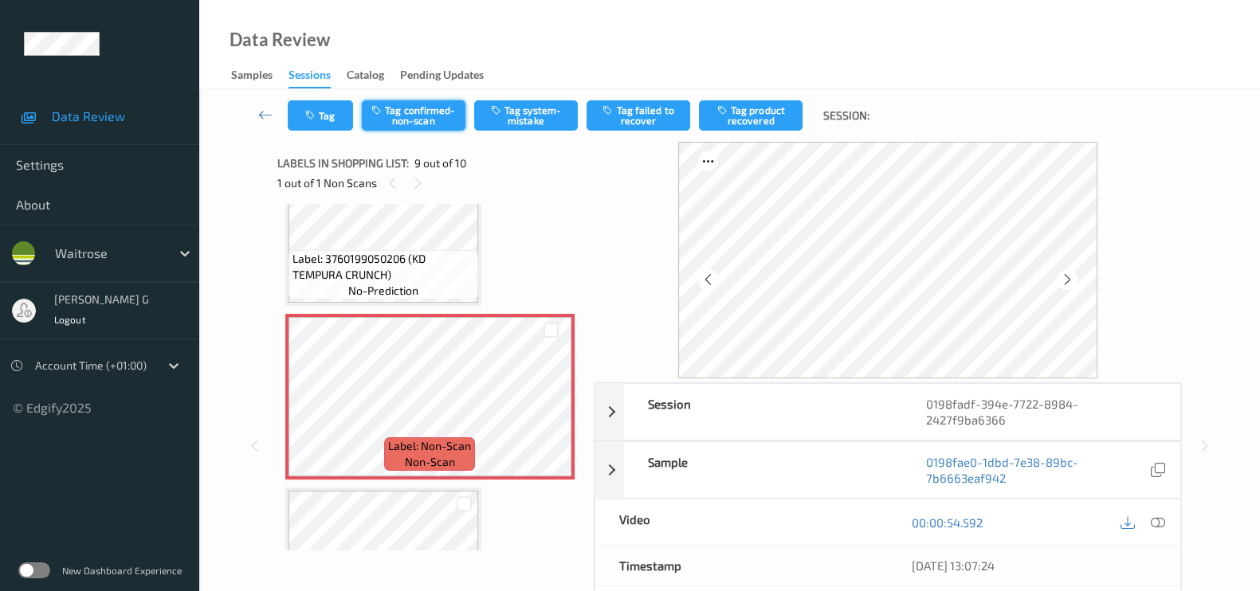
click at [418, 112] on button "Tag confirmed-non-scan" at bounding box center [414, 115] width 104 height 30
click at [656, 110] on button "Tag failed to recover" at bounding box center [638, 115] width 104 height 30
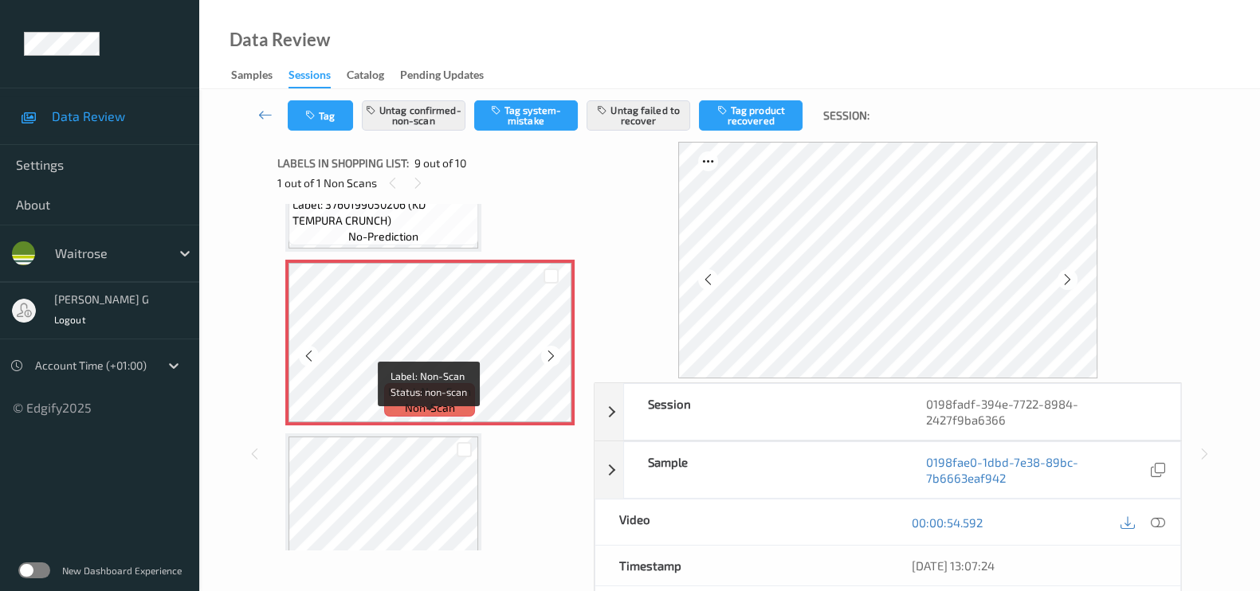
scroll to position [1387, 0]
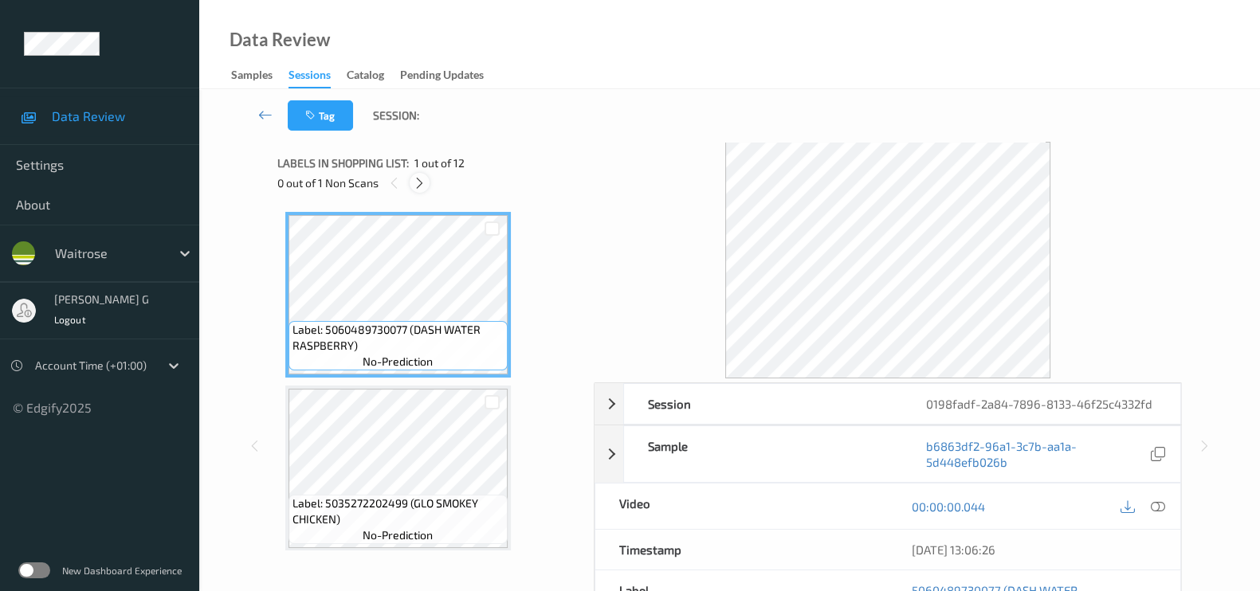
click at [421, 181] on icon at bounding box center [420, 183] width 14 height 14
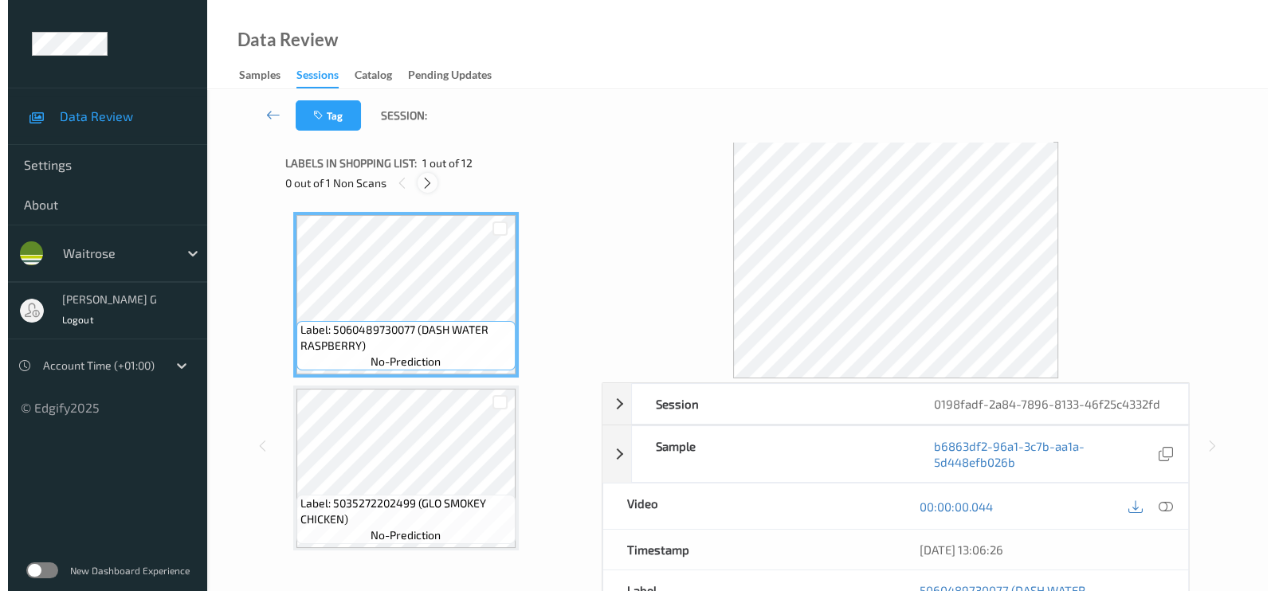
scroll to position [180, 0]
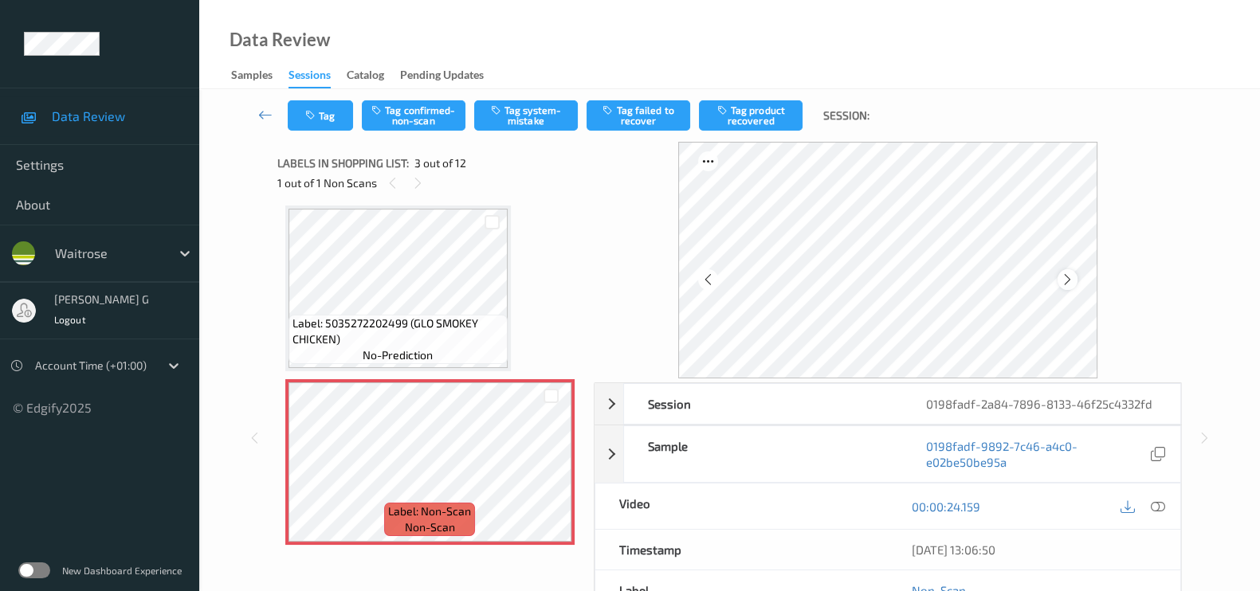
click at [1073, 279] on icon at bounding box center [1068, 280] width 14 height 14
click at [1074, 274] on icon at bounding box center [1068, 280] width 14 height 14
click at [1157, 504] on icon at bounding box center [1158, 507] width 14 height 14
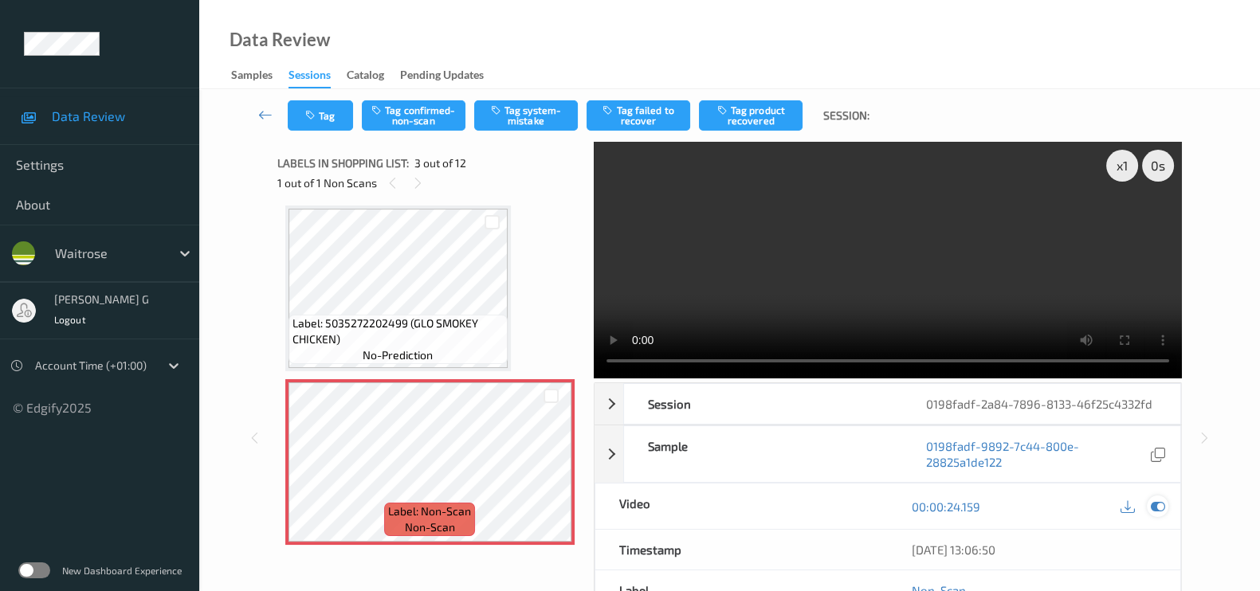
click at [1158, 504] on icon at bounding box center [1158, 507] width 14 height 14
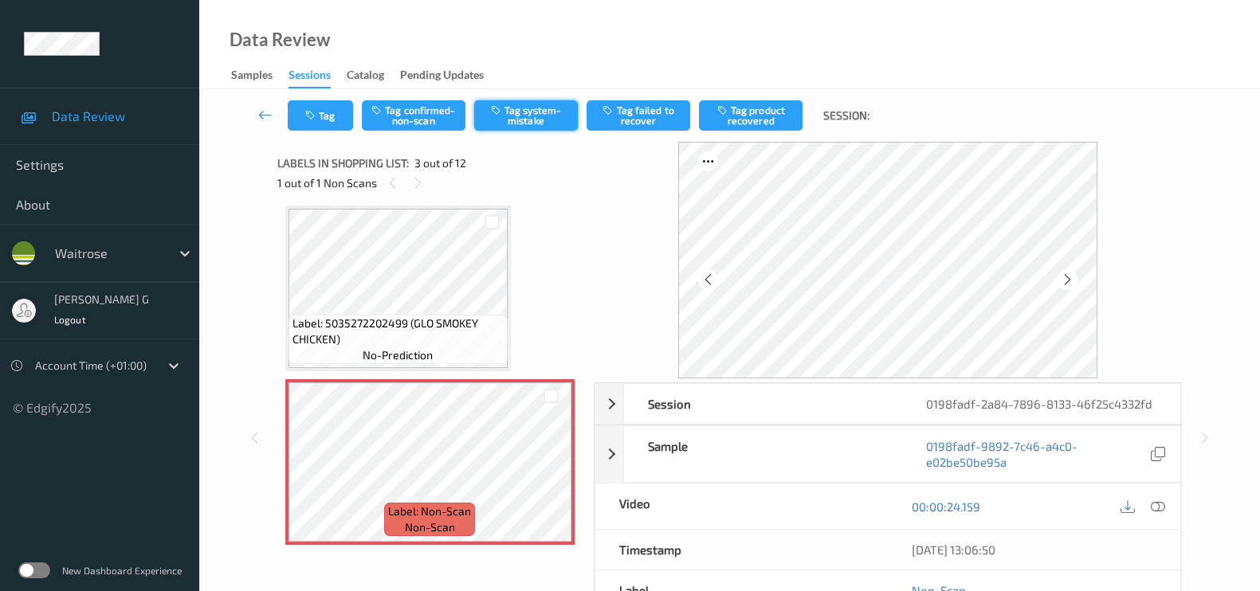
click at [522, 107] on button "Tag system-mistake" at bounding box center [526, 115] width 104 height 30
click at [320, 119] on button "Tag" at bounding box center [320, 115] width 65 height 30
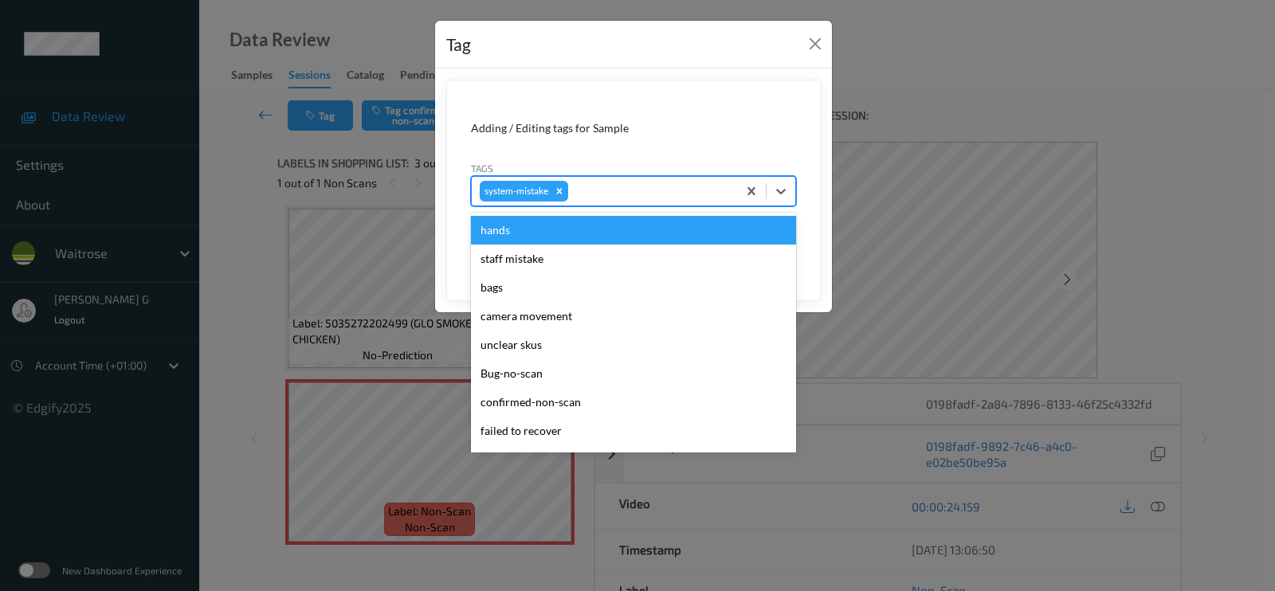
click at [639, 193] on div at bounding box center [650, 191] width 158 height 19
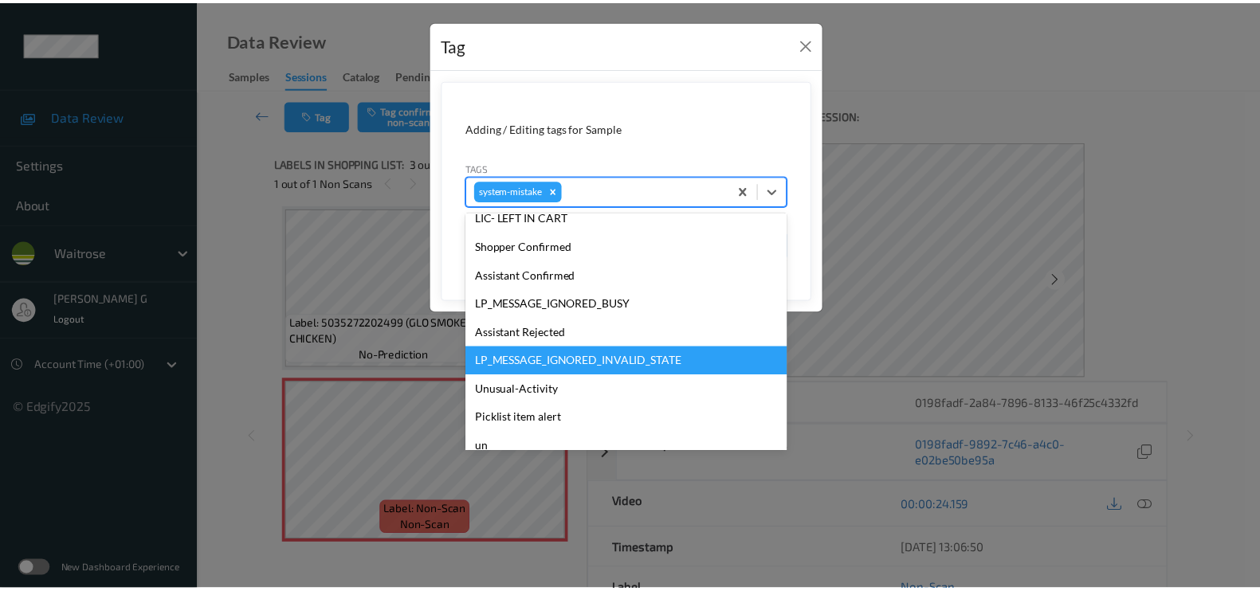
scroll to position [369, 0]
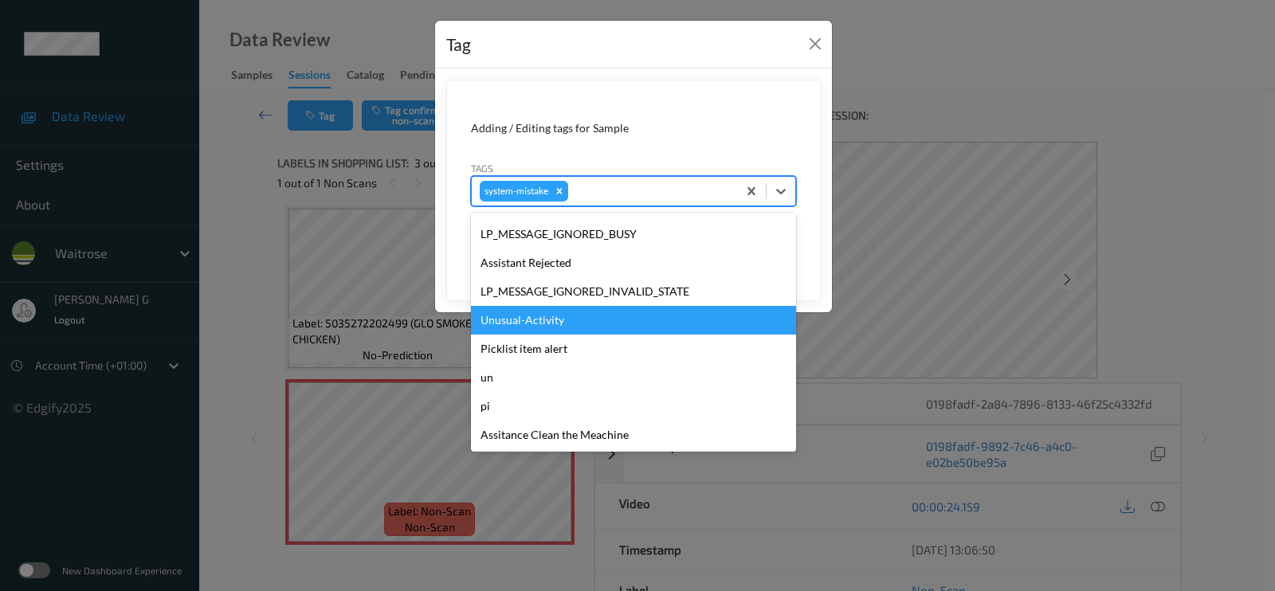
click at [534, 324] on div "Unusual-Activity" at bounding box center [633, 320] width 325 height 29
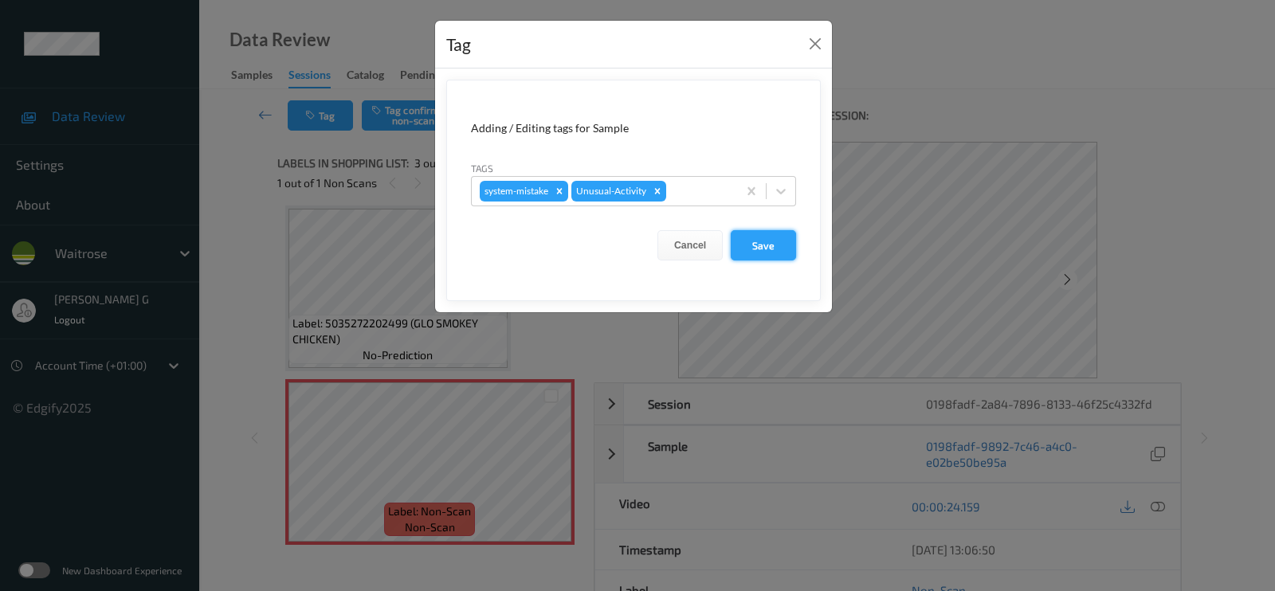
click at [773, 245] on button "Save" at bounding box center [763, 245] width 65 height 30
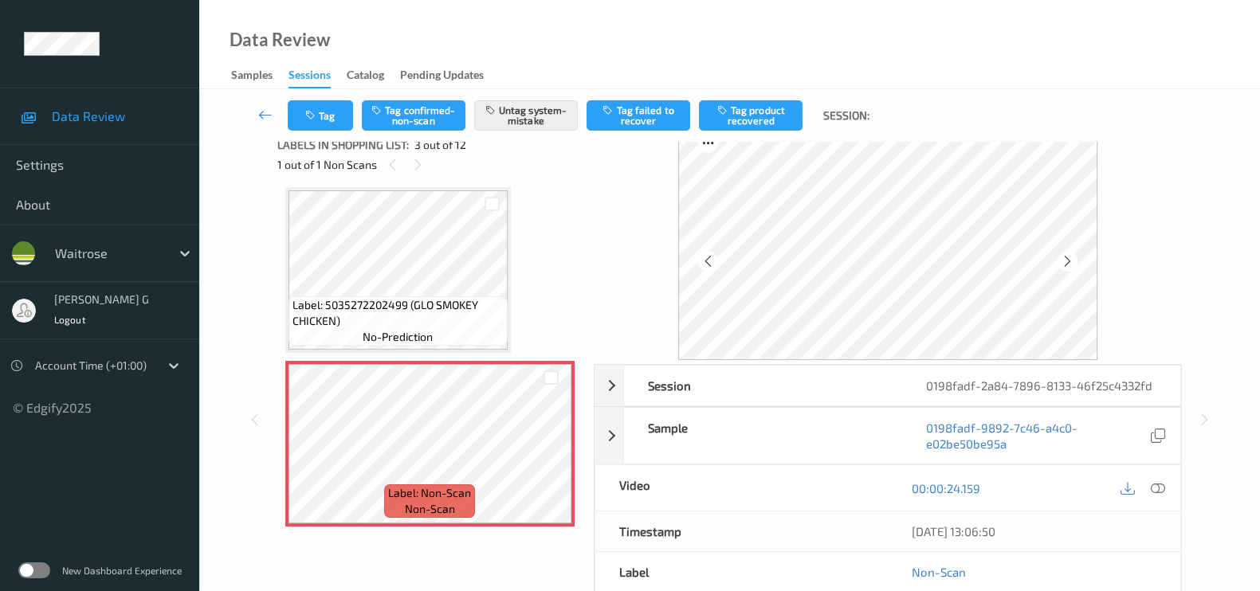
scroll to position [0, 0]
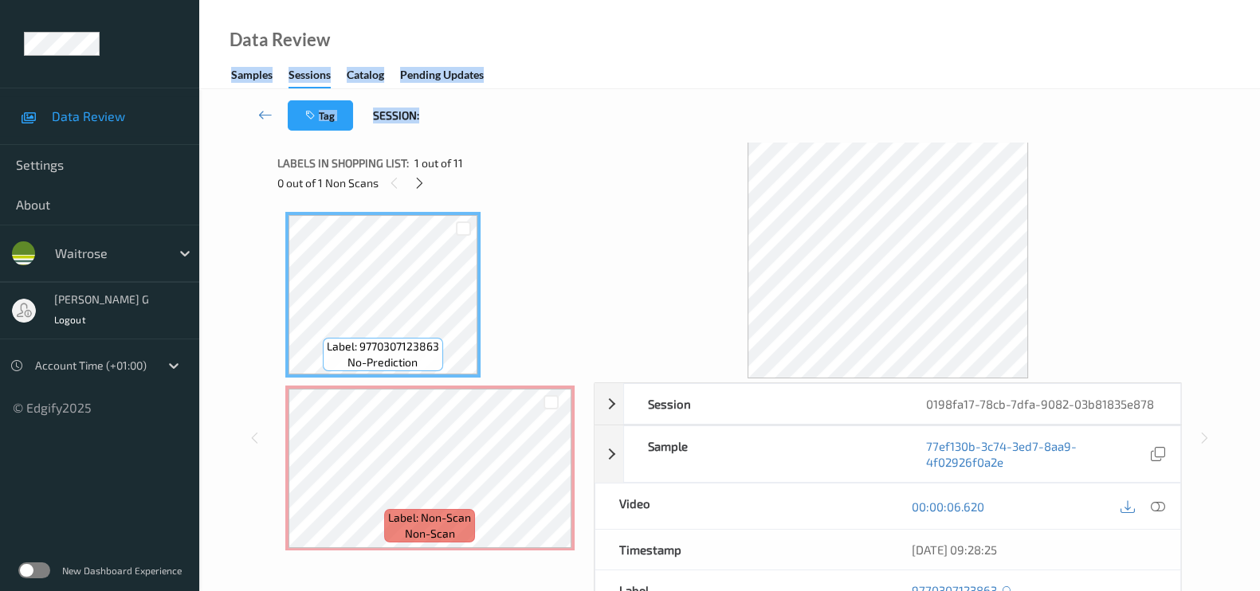
drag, startPoint x: 657, startPoint y: 57, endPoint x: 808, endPoint y: -20, distance: 169.3
click at [808, 0] on html "Data Review Settings About waitrose [PERSON_NAME] g Logout Account Time (+01:00…" at bounding box center [630, 295] width 1260 height 591
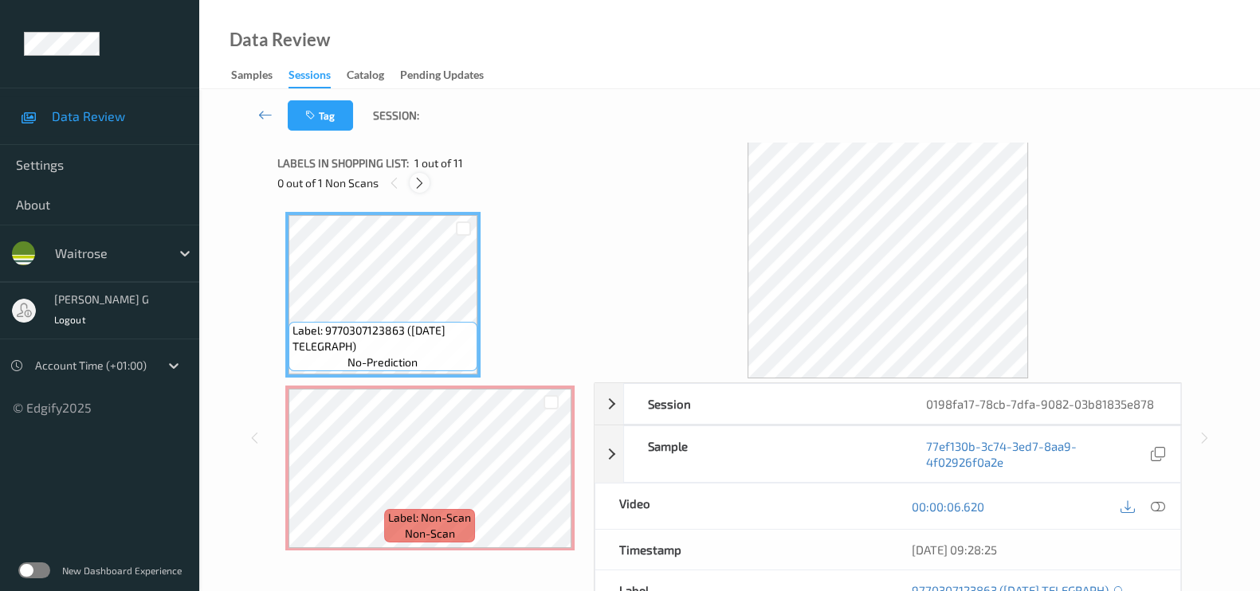
click at [415, 185] on icon at bounding box center [420, 183] width 14 height 14
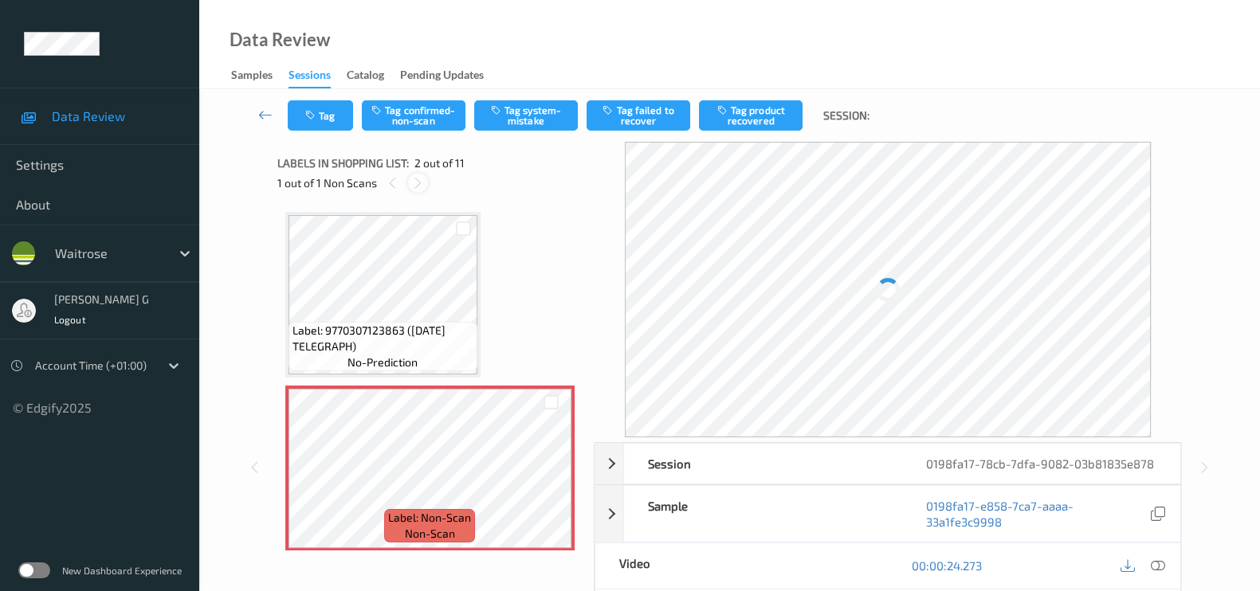
scroll to position [8, 0]
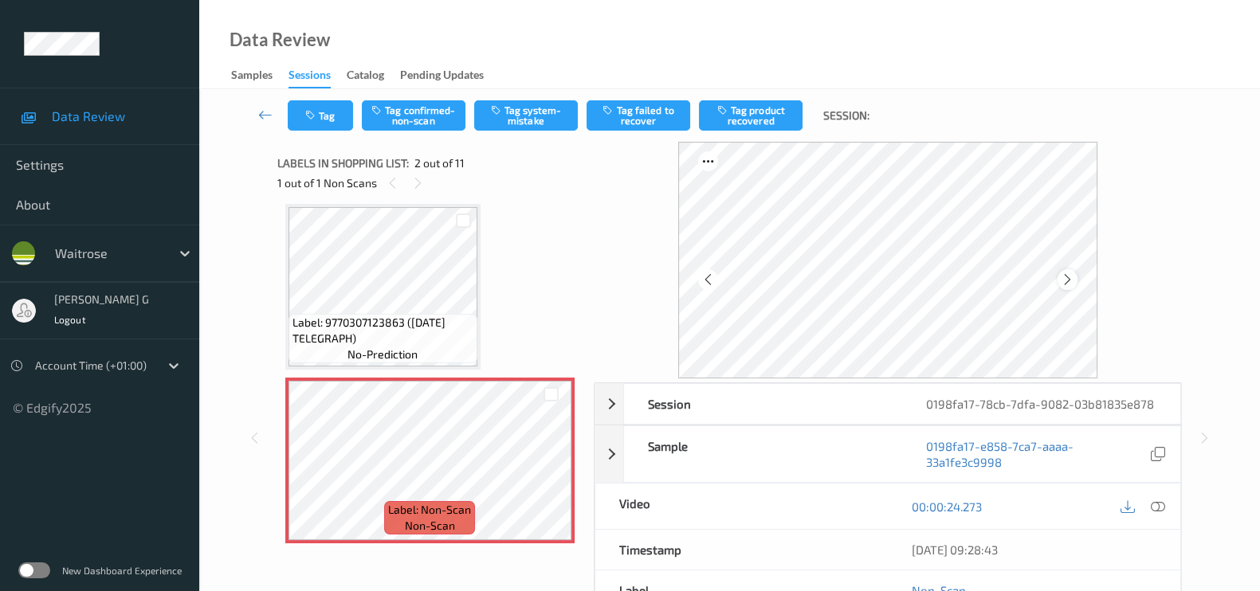
click at [1073, 278] on icon at bounding box center [1068, 280] width 14 height 14
click at [1073, 279] on icon at bounding box center [1068, 280] width 14 height 14
click at [1152, 504] on icon at bounding box center [1158, 507] width 14 height 14
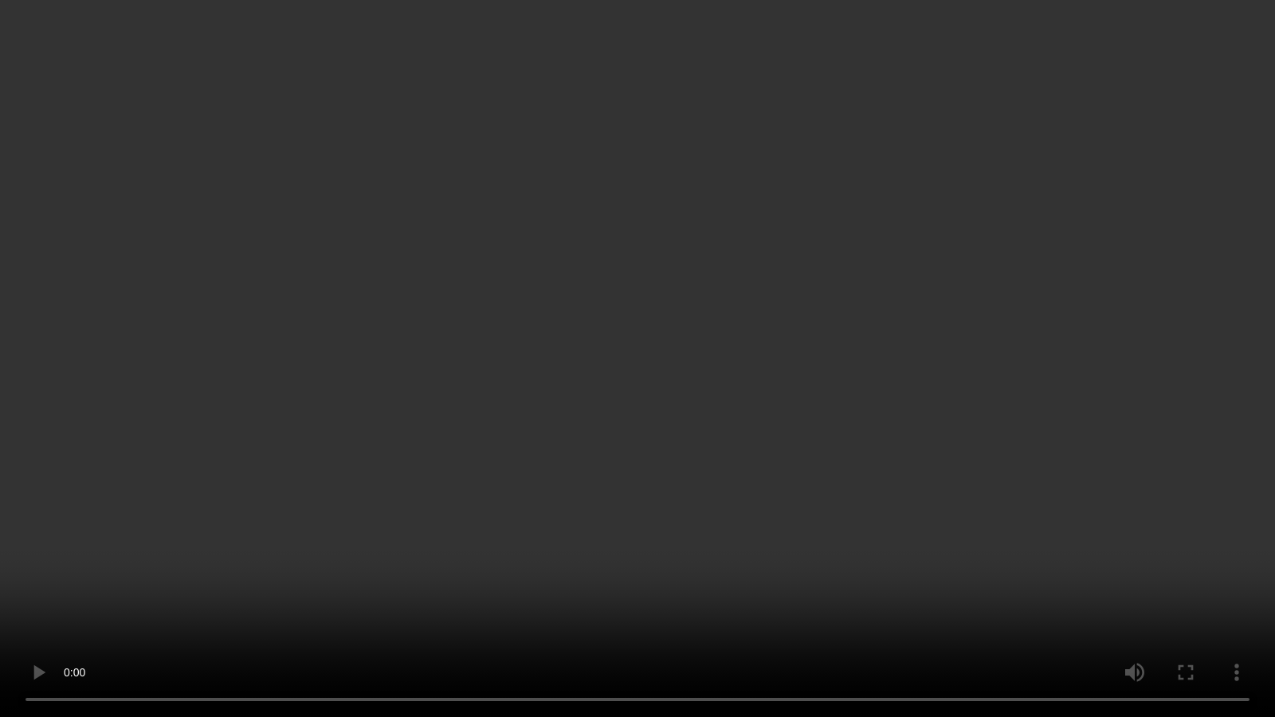
click at [1191, 0] on video at bounding box center [637, 358] width 1275 height 717
click at [72, 590] on video at bounding box center [637, 358] width 1275 height 717
drag, startPoint x: 611, startPoint y: 423, endPoint x: 0, endPoint y: 453, distance: 611.9
click at [0, 453] on video at bounding box center [637, 358] width 1275 height 717
click at [907, 355] on video at bounding box center [637, 358] width 1275 height 717
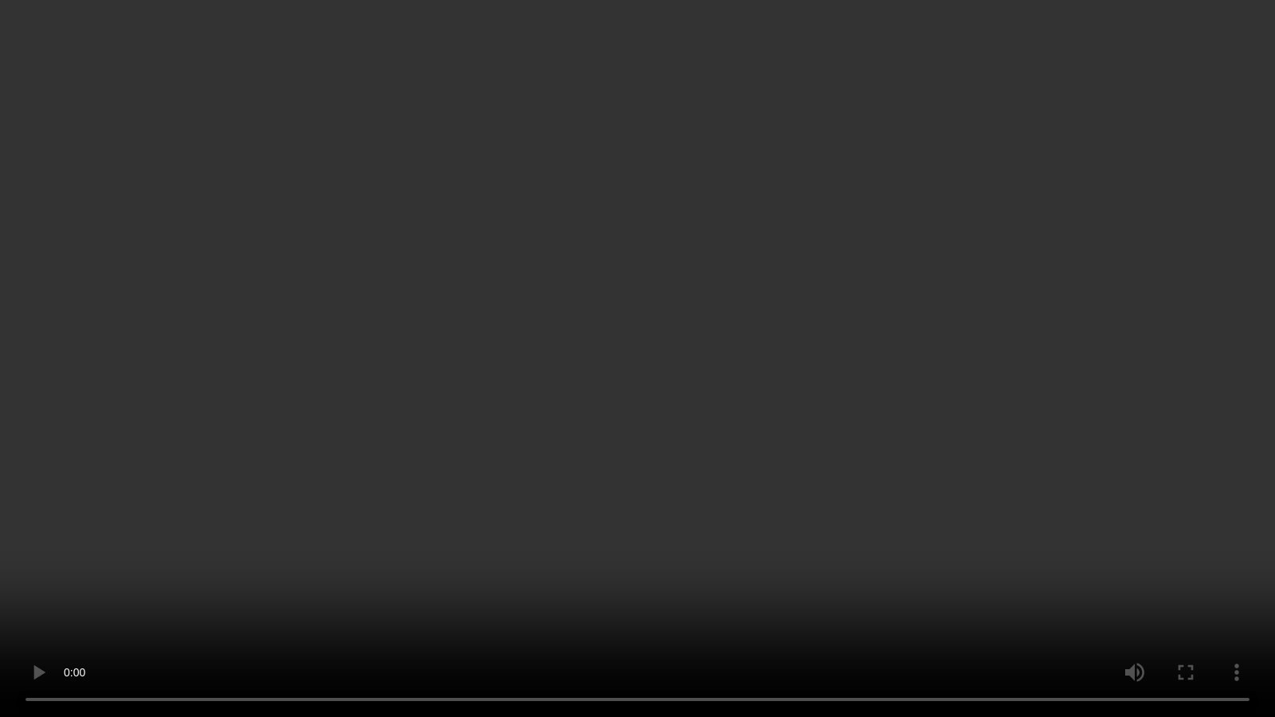
drag, startPoint x: 791, startPoint y: 406, endPoint x: 775, endPoint y: 409, distance: 16.3
click at [775, 409] on video at bounding box center [637, 358] width 1275 height 717
click at [357, 409] on div "x 1 0 s Session 0198fa17-78cb-7dfa-9082-03b81835e878 Session ID 0198fa17-78cb-7…" at bounding box center [737, 409] width 919 height 535
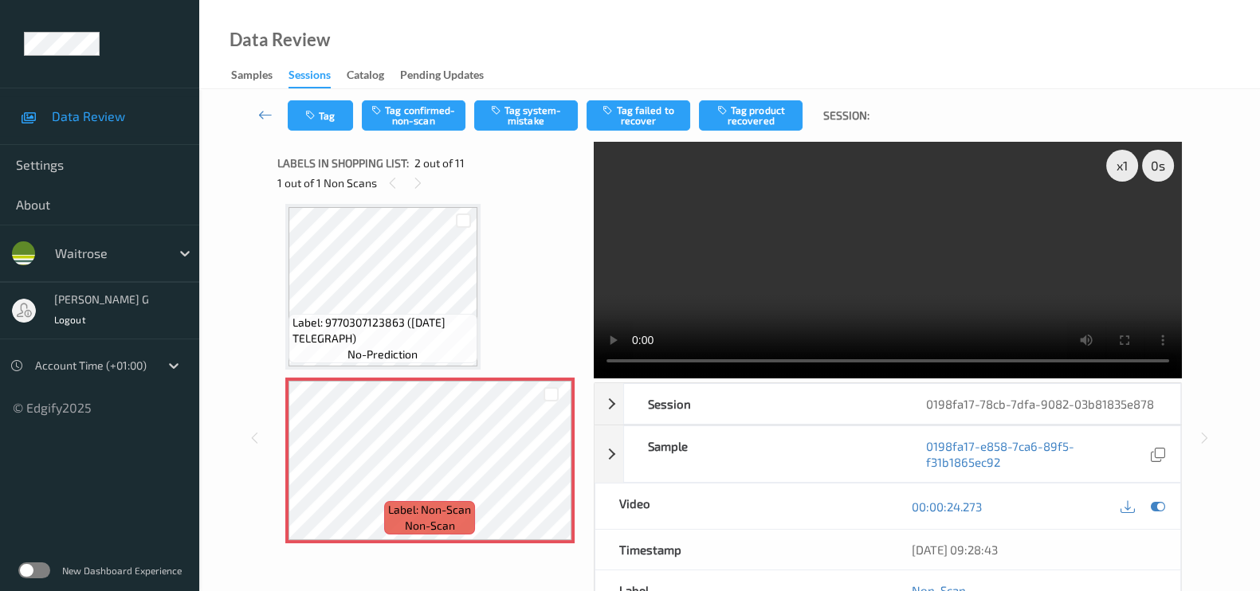
drag, startPoint x: 775, startPoint y: 409, endPoint x: 1124, endPoint y: 429, distance: 349.6
click at [1119, 379] on video at bounding box center [888, 260] width 588 height 237
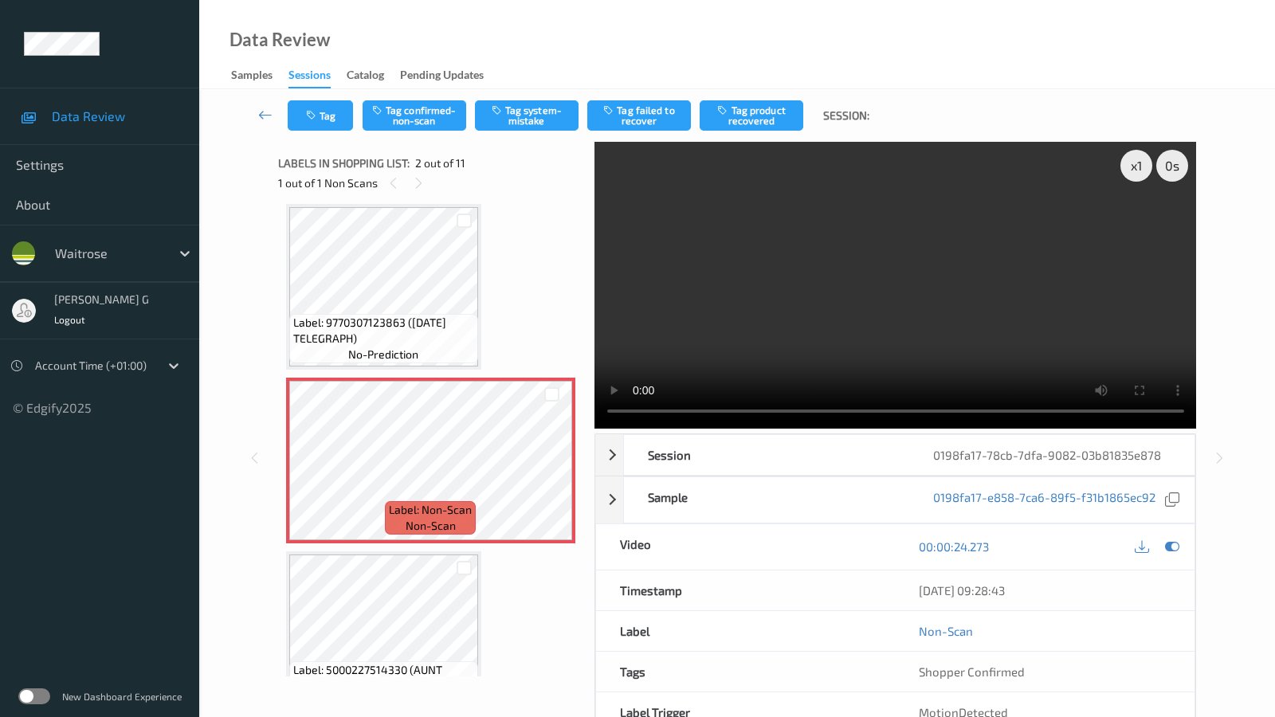
click at [1126, 429] on video at bounding box center [895, 285] width 602 height 287
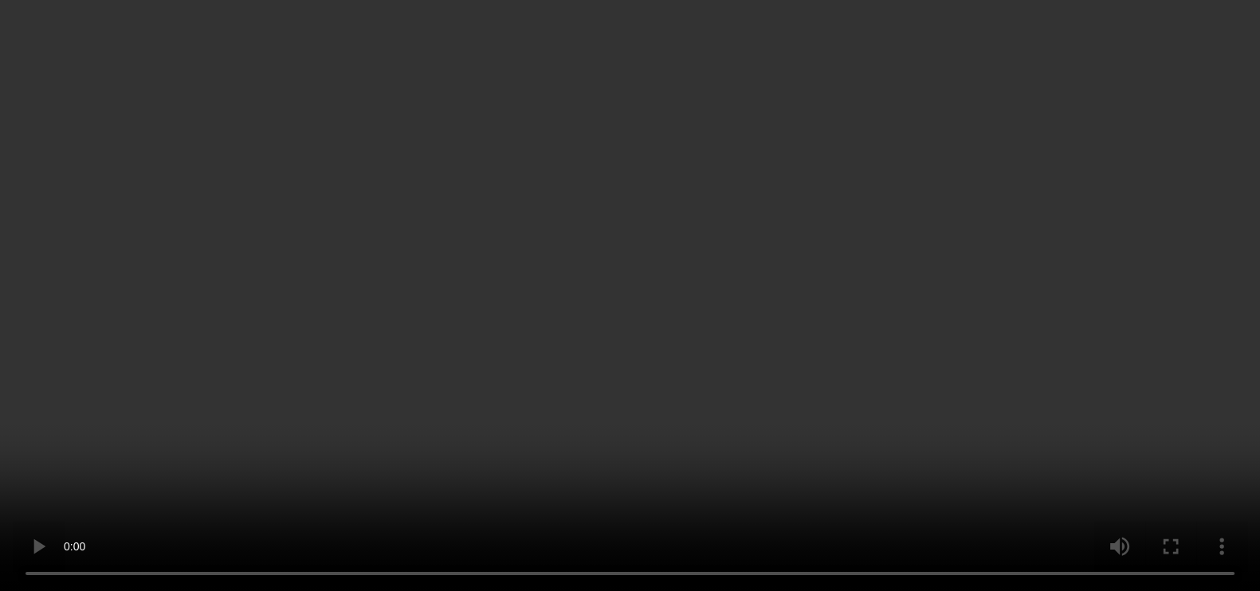
click at [1126, 342] on video at bounding box center [630, 295] width 1260 height 591
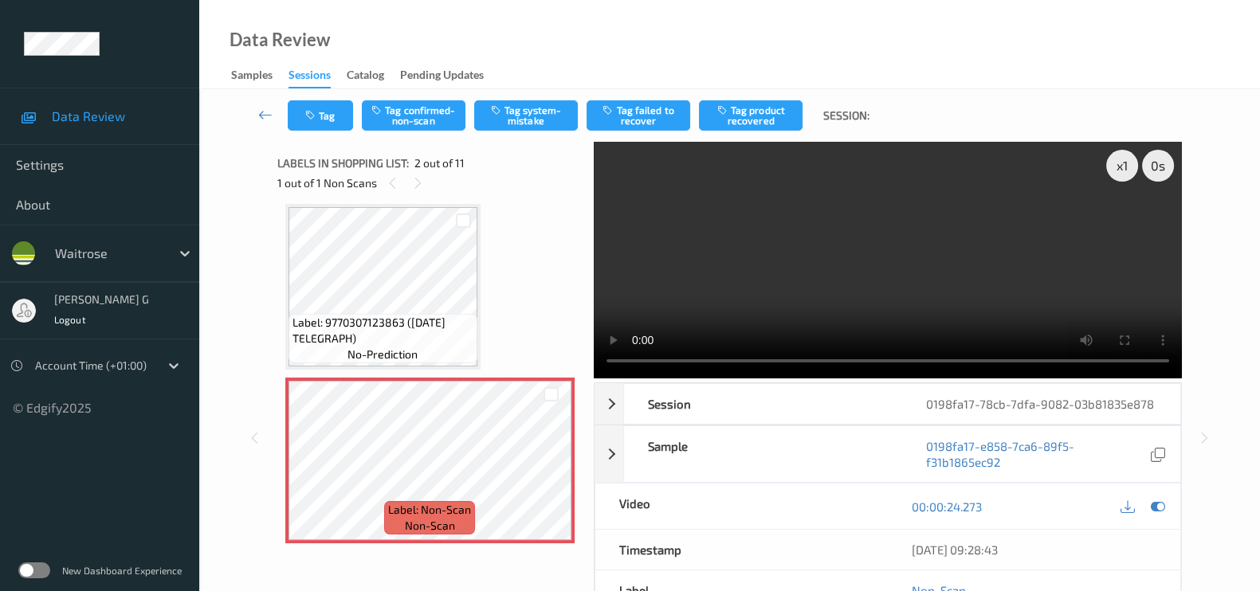
drag, startPoint x: 1126, startPoint y: 429, endPoint x: 1274, endPoint y: 308, distance: 190.9
click at [1182, 356] on video at bounding box center [888, 260] width 588 height 237
click at [1182, 308] on video at bounding box center [888, 260] width 588 height 237
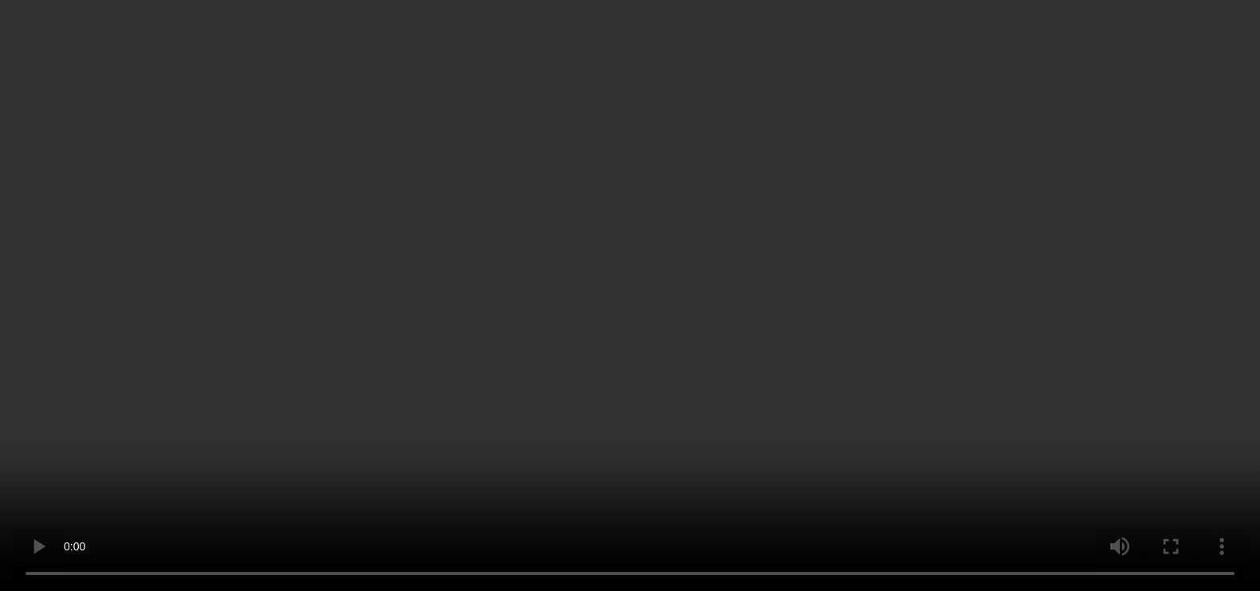
click at [1259, 307] on video at bounding box center [630, 295] width 1260 height 591
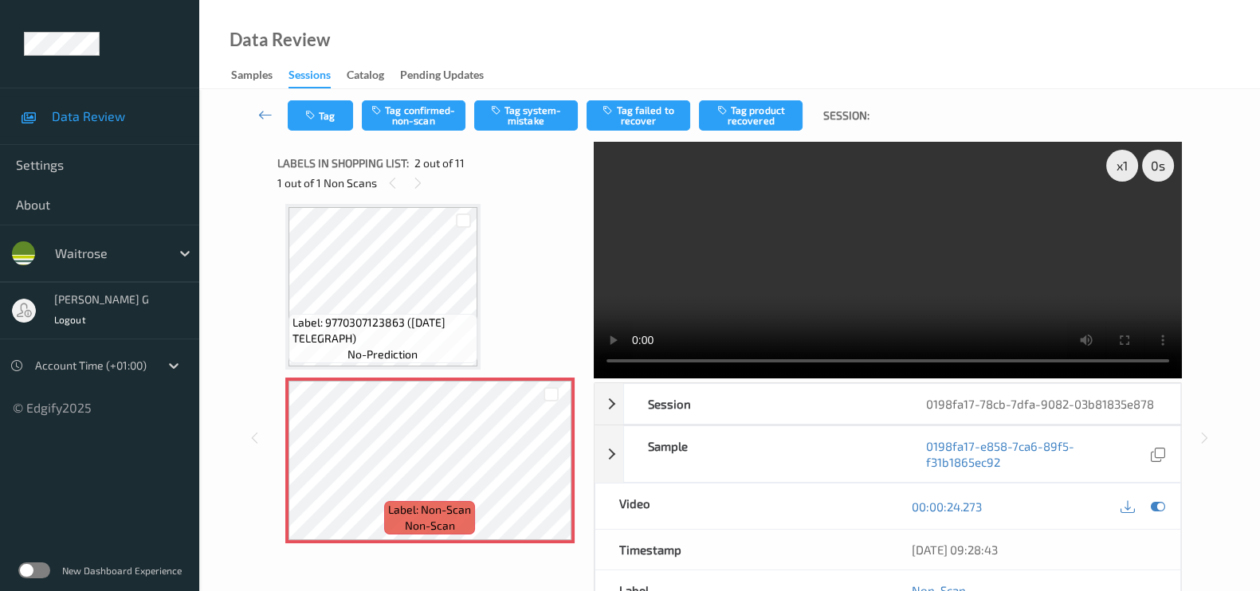
click at [270, 477] on div "x 1 0 s Session 0198fa17-78cb-7dfa-9082-03b81835e878 Session ID 0198fa17-78cb-7…" at bounding box center [729, 438] width 995 height 592
drag, startPoint x: 270, startPoint y: 477, endPoint x: 197, endPoint y: 477, distance: 73.3
click at [197, 477] on div "Data Review Settings About waitrose varsha g Logout Account Time (+01:00) © Edg…" at bounding box center [630, 338] width 1260 height 677
click at [1218, 280] on div "x 1 0 s Session 0198fa17-78cb-7dfa-9082-03b81835e878 Session ID 0198fa17-78cb-7…" at bounding box center [729, 438] width 995 height 592
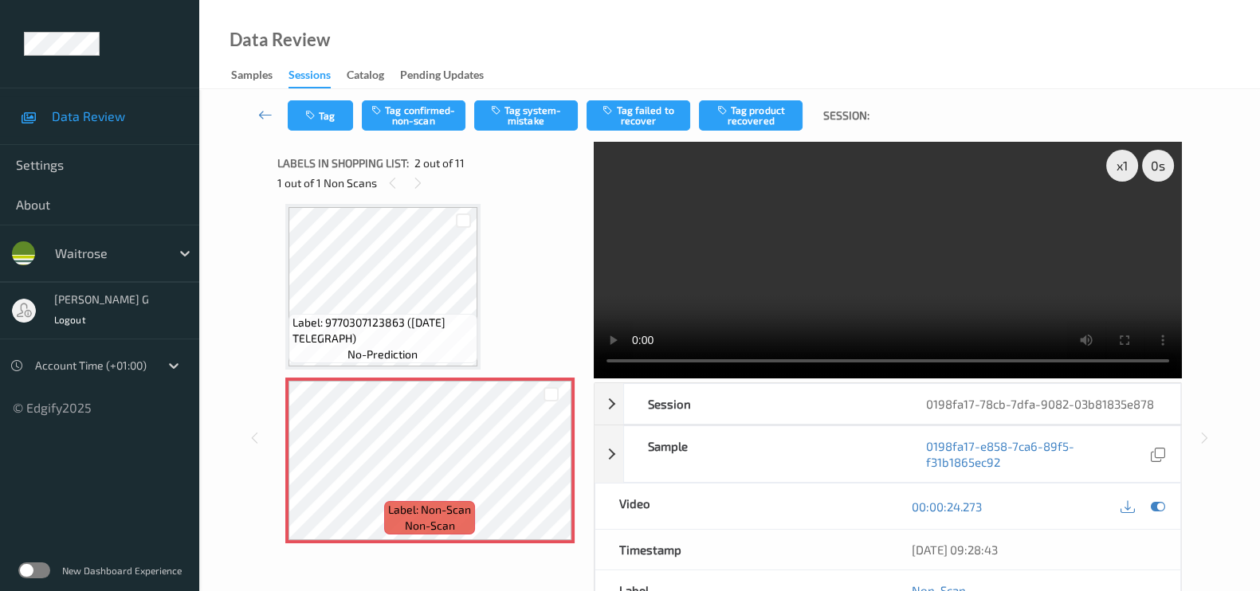
click at [1218, 280] on div "x 1 0 s Session 0198fa17-78cb-7dfa-9082-03b81835e878 Session ID 0198fa17-78cb-7…" at bounding box center [729, 438] width 995 height 592
drag, startPoint x: 1218, startPoint y: 280, endPoint x: 1085, endPoint y: 292, distance: 134.5
click at [1214, 282] on div "x 1 0 s Session 0198fa17-78cb-7dfa-9082-03b81835e878 Session ID 0198fa17-78cb-7…" at bounding box center [729, 438] width 995 height 592
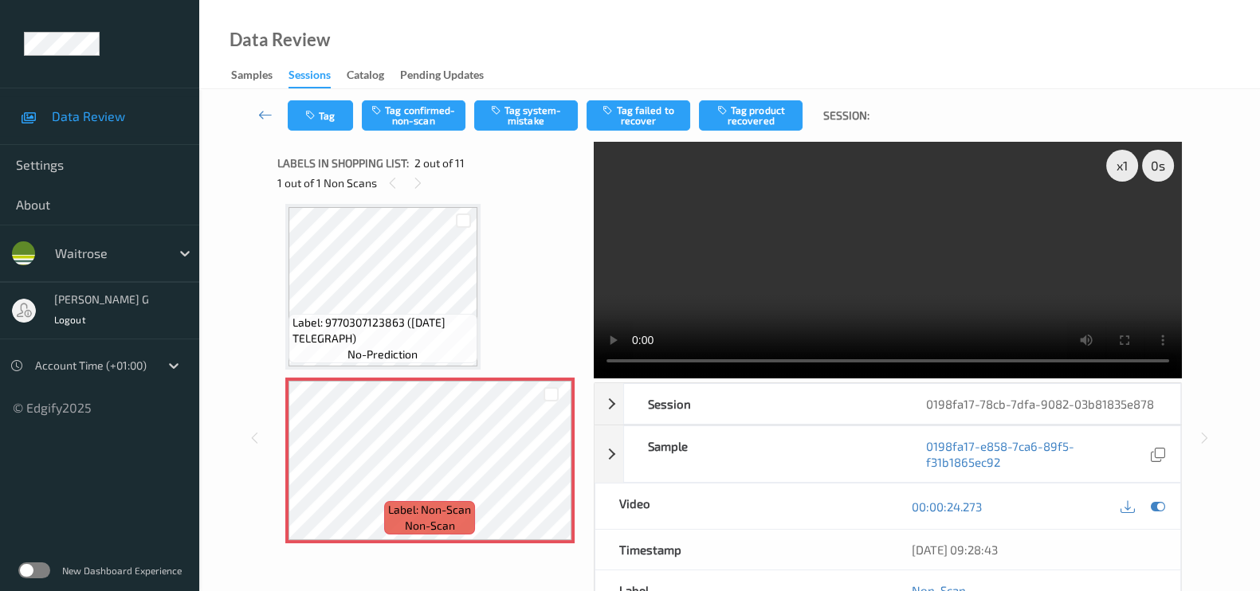
drag, startPoint x: 1019, startPoint y: 291, endPoint x: 842, endPoint y: 320, distance: 179.3
click at [842, 320] on video at bounding box center [888, 260] width 588 height 237
click at [842, 379] on video at bounding box center [888, 260] width 588 height 237
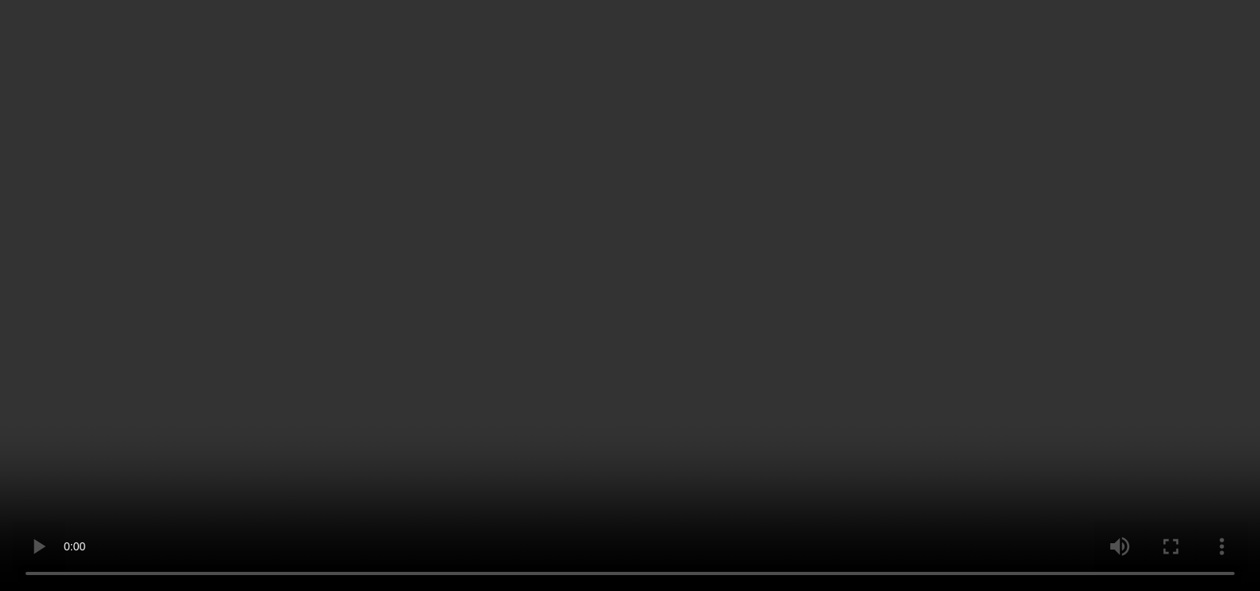
click at [1184, 551] on div "x 1 0 s Session 0198fa17-78cb-7dfa-9082-03b81835e878 Session ID 0198fa17-78cb-7…" at bounding box center [729, 346] width 995 height 409
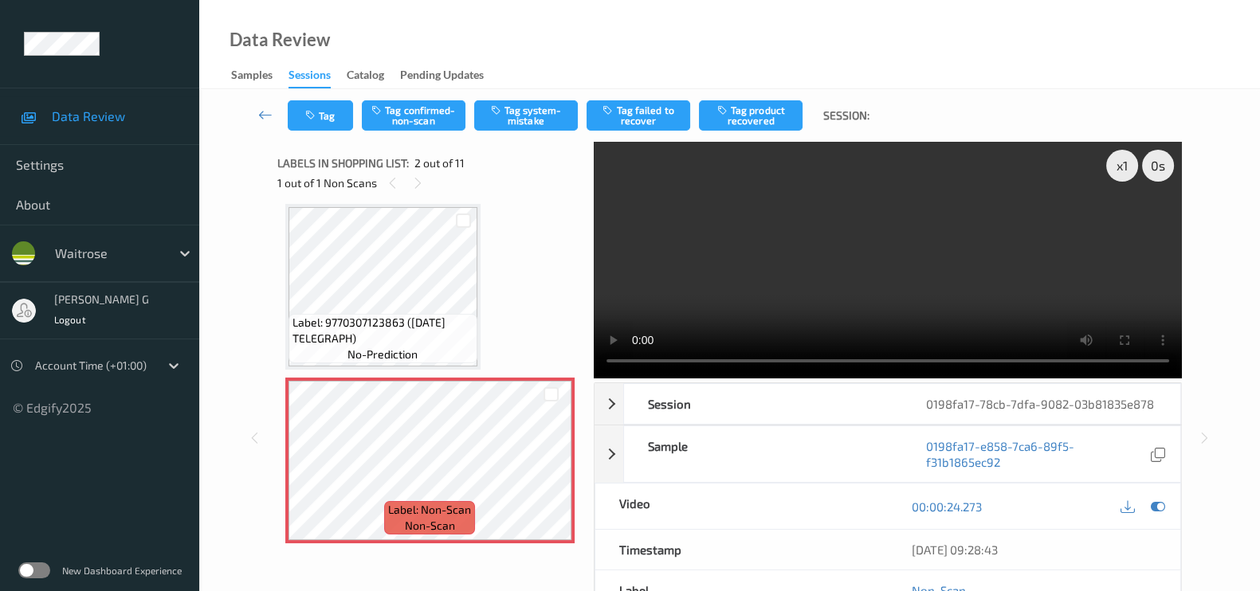
drag, startPoint x: 1183, startPoint y: 563, endPoint x: 1231, endPoint y: 426, distance: 146.2
click at [1231, 426] on div "Tag Tag confirmed-non-scan Tag system-mistake Tag failed to recover Tag product…" at bounding box center [729, 427] width 1061 height 677
drag, startPoint x: 1231, startPoint y: 426, endPoint x: 1223, endPoint y: 429, distance: 8.6
click at [1223, 429] on div "Tag Tag confirmed-non-scan Tag system-mistake Tag failed to recover Tag product…" at bounding box center [729, 427] width 1061 height 677
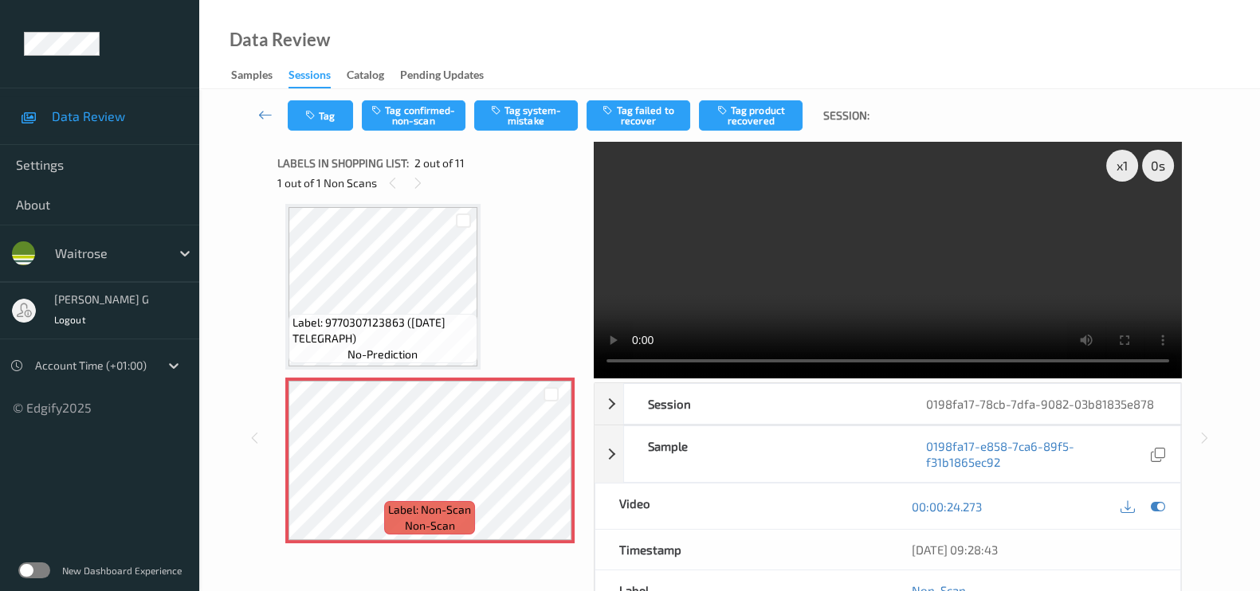
click at [1223, 429] on div "x 1 0 s Session 0198fa17-78cb-7dfa-9082-03b81835e878 Session ID 0198fa17-78cb-7…" at bounding box center [729, 438] width 995 height 592
click at [1207, 431] on icon at bounding box center [1205, 438] width 14 height 14
click at [1154, 430] on div "0198fa17-e858-7ca6-89f5-f31b1865ec92" at bounding box center [1041, 454] width 278 height 56
click at [1151, 428] on div "0198fa17-e858-7ca6-89f5-f31b1865ec92" at bounding box center [1041, 454] width 278 height 56
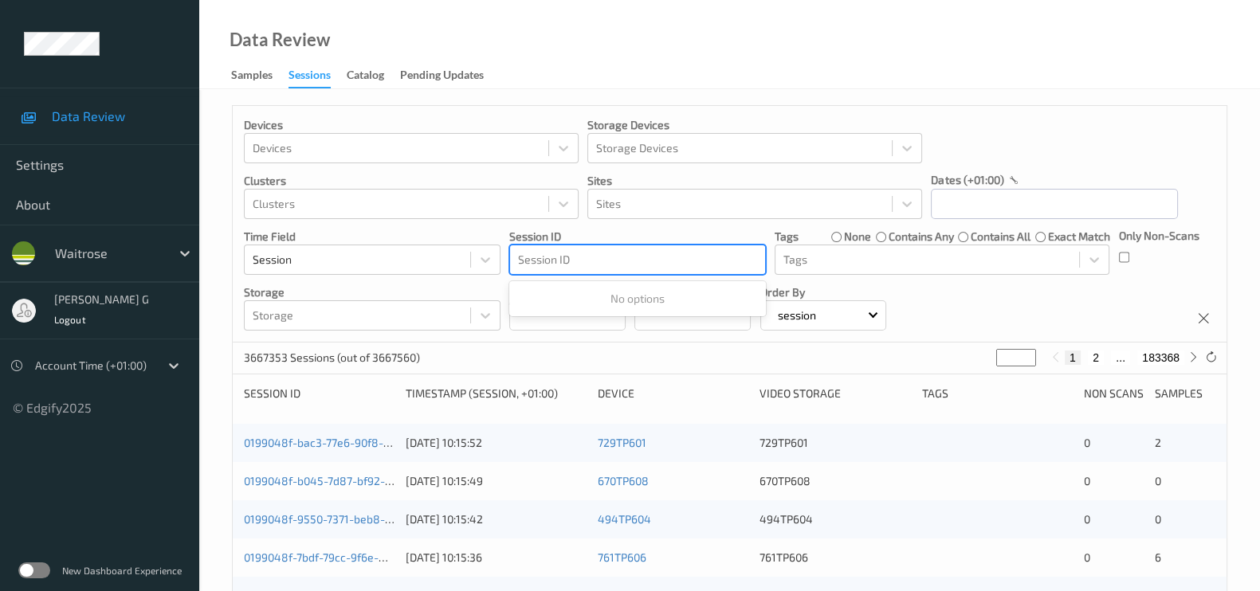
click at [641, 273] on div "Session ID" at bounding box center [637, 260] width 257 height 30
drag, startPoint x: 641, startPoint y: 273, endPoint x: 590, endPoint y: 273, distance: 51.0
click at [641, 273] on div "Session ID" at bounding box center [637, 260] width 257 height 30
click at [588, 273] on div "Session ID" at bounding box center [637, 260] width 257 height 30
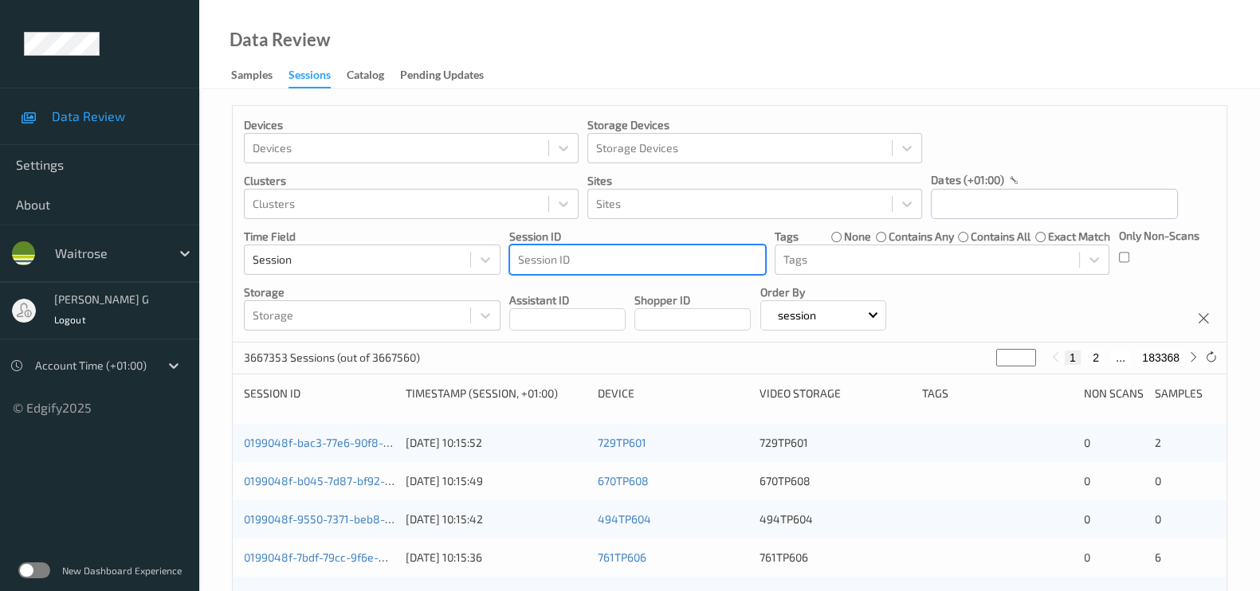
click at [588, 273] on div "Session ID" at bounding box center [637, 260] width 257 height 30
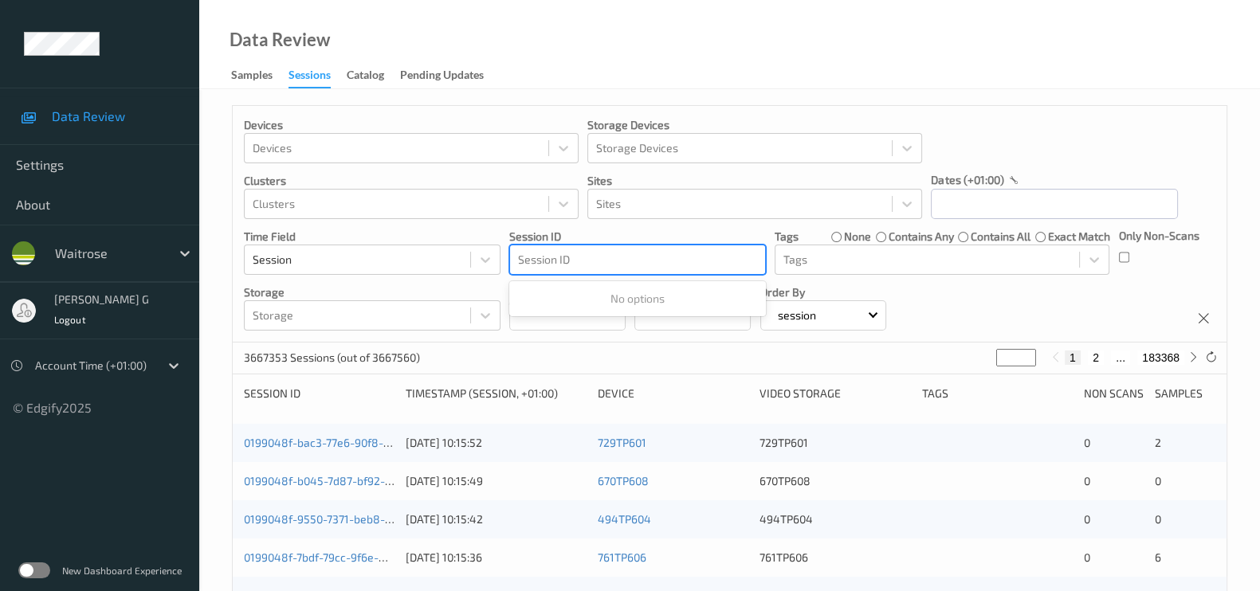
click at [682, 47] on div "Data Review Samples Sessions Catalog Pending Updates Devices Devices Storage De…" at bounding box center [729, 582] width 1061 height 1165
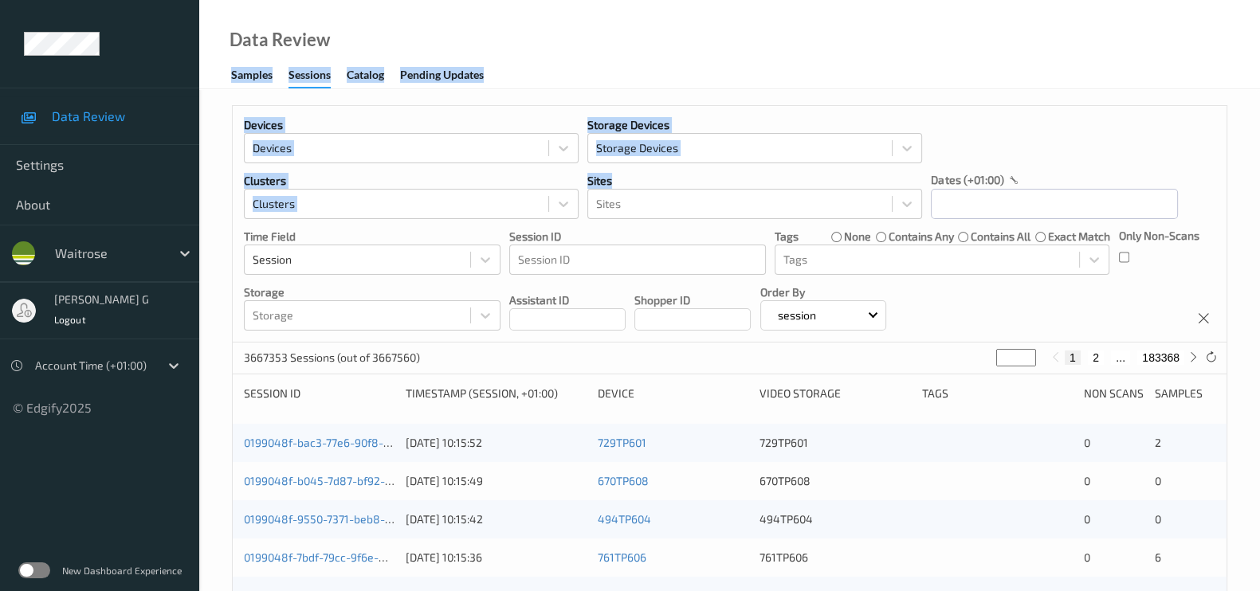
click at [917, 82] on div "Data Review Samples Sessions Catalog Pending Updates" at bounding box center [729, 44] width 1061 height 89
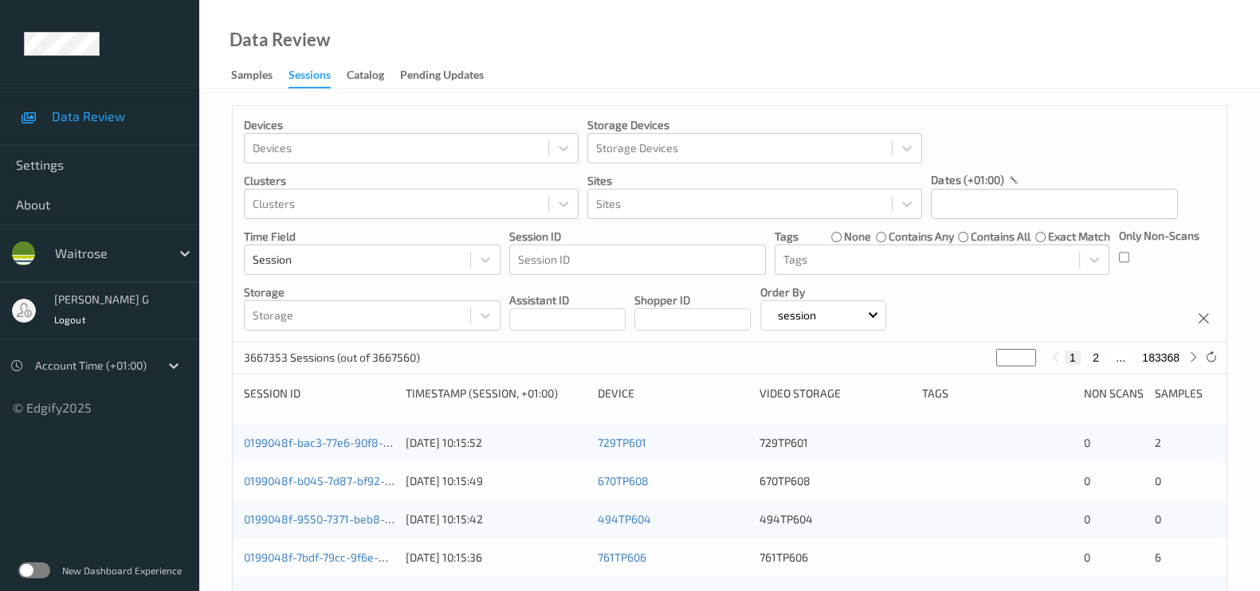
click at [917, 82] on div "Data Review Samples Sessions Catalog Pending Updates" at bounding box center [729, 44] width 1061 height 89
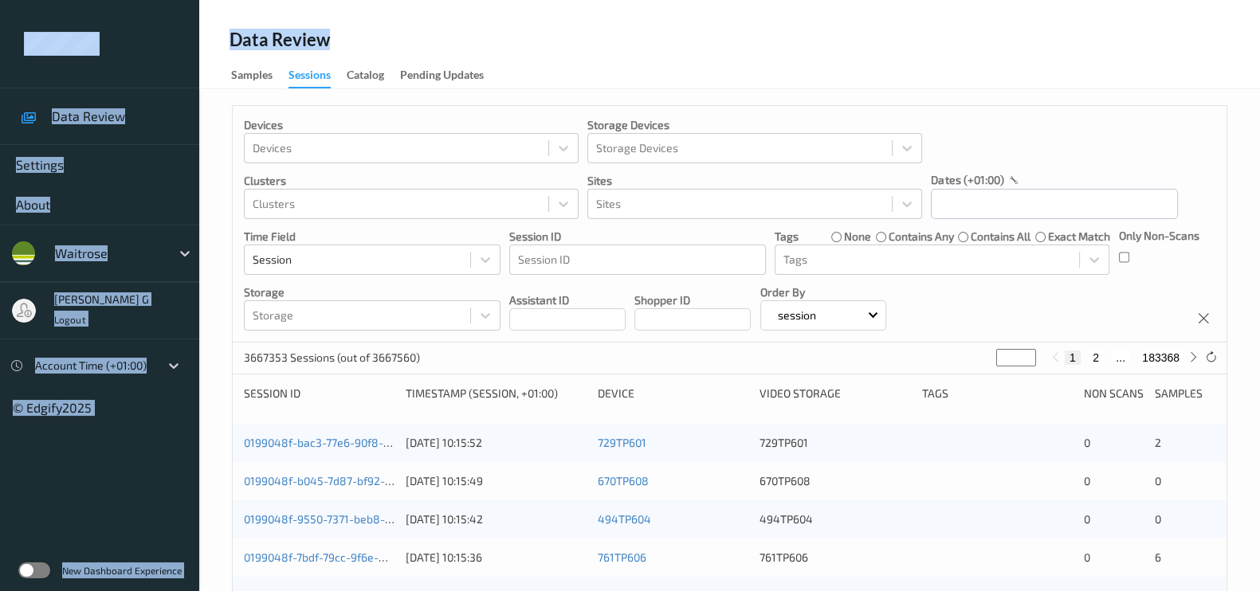
drag, startPoint x: 917, startPoint y: 82, endPoint x: 2, endPoint y: -87, distance: 930.3
click at [2, 0] on html "Data Review Settings About waitrose varsha g Logout Account Time (+01:00) © Edg…" at bounding box center [630, 295] width 1260 height 591
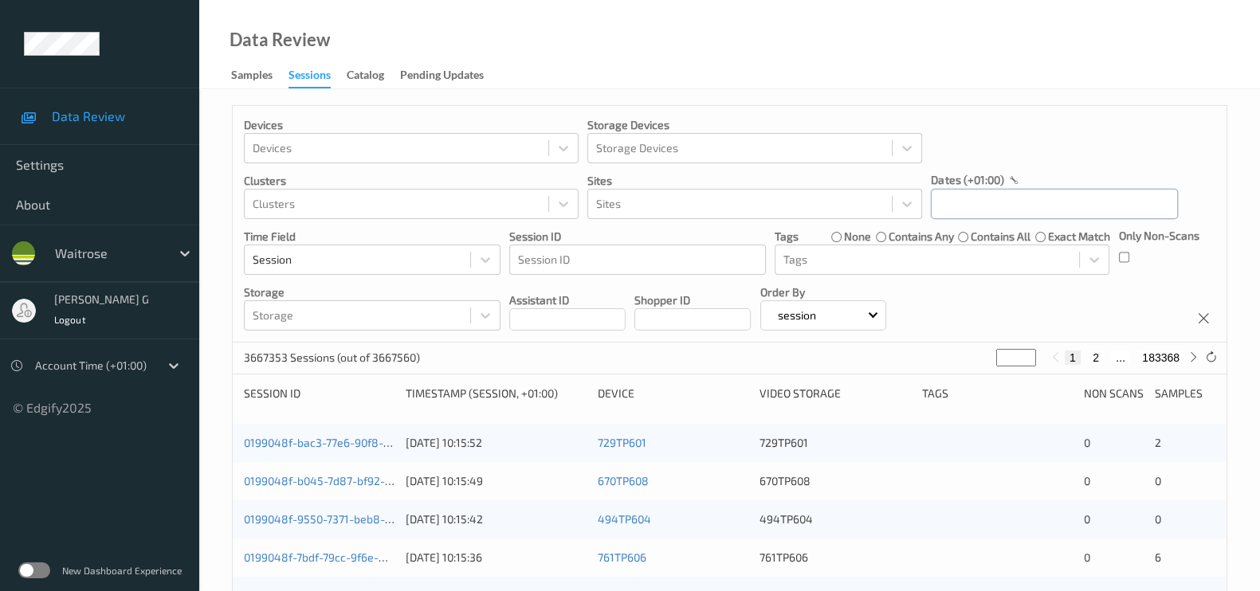
click at [988, 208] on input "text" at bounding box center [1054, 204] width 247 height 30
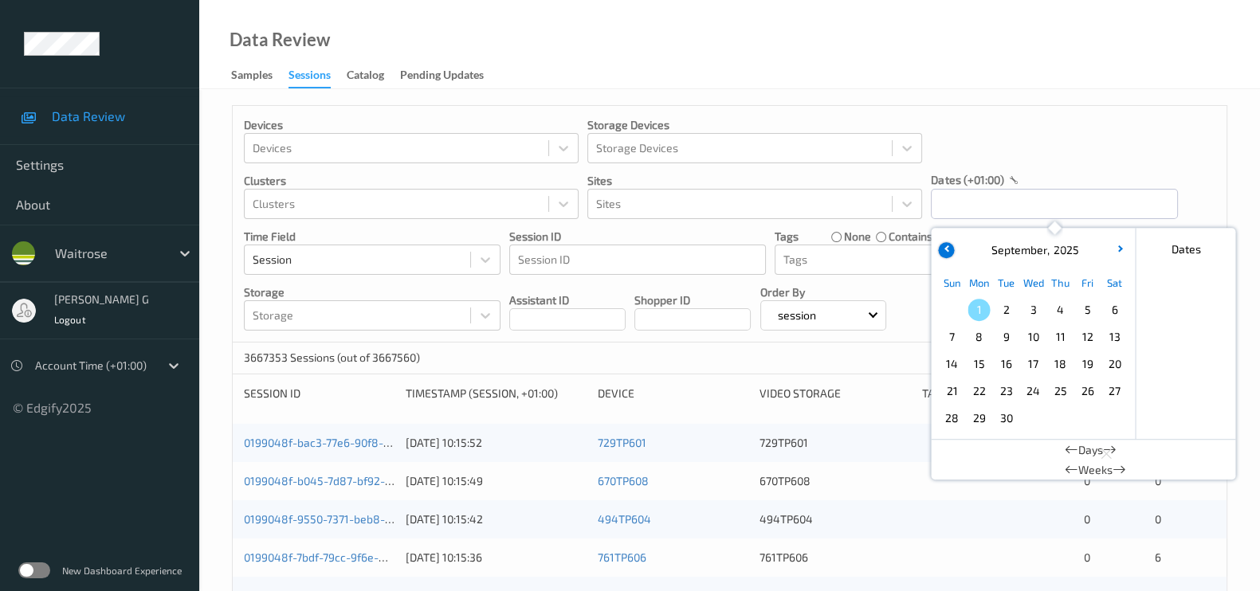
click at [951, 253] on button "button" at bounding box center [946, 250] width 16 height 16
click at [1116, 423] on span "30" at bounding box center [1114, 418] width 22 height 22
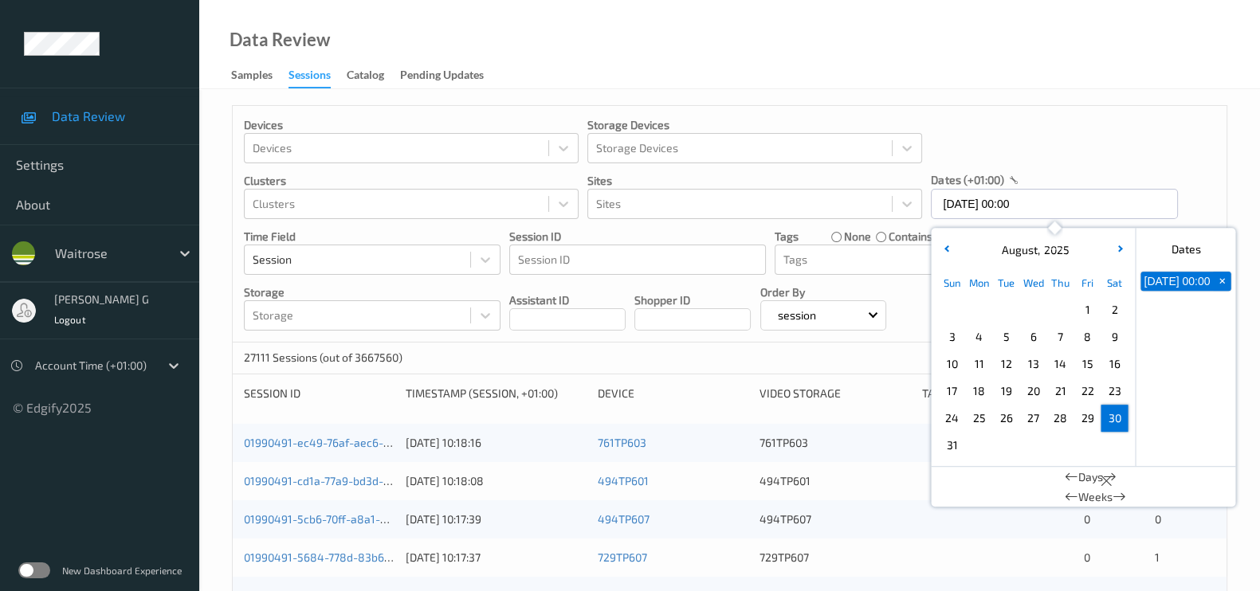
click at [1116, 417] on span "30" at bounding box center [1114, 418] width 22 height 22
type input "30/08/2025 00:00 -> 30/08/2025 23:59"
click at [1103, 161] on div "Devices Devices Storage Devices Storage Devices Clusters Clusters Sites Sites d…" at bounding box center [730, 224] width 994 height 237
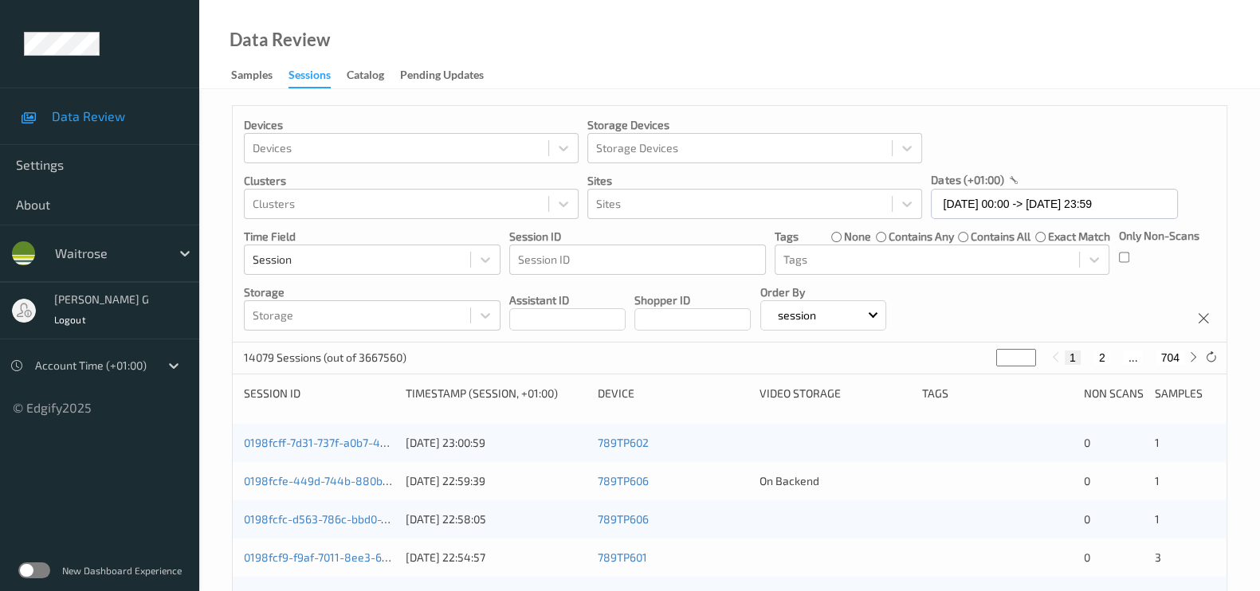
click at [1116, 252] on div "Devices Devices Storage Devices Storage Devices Clusters Clusters Sites Sites d…" at bounding box center [730, 224] width 994 height 237
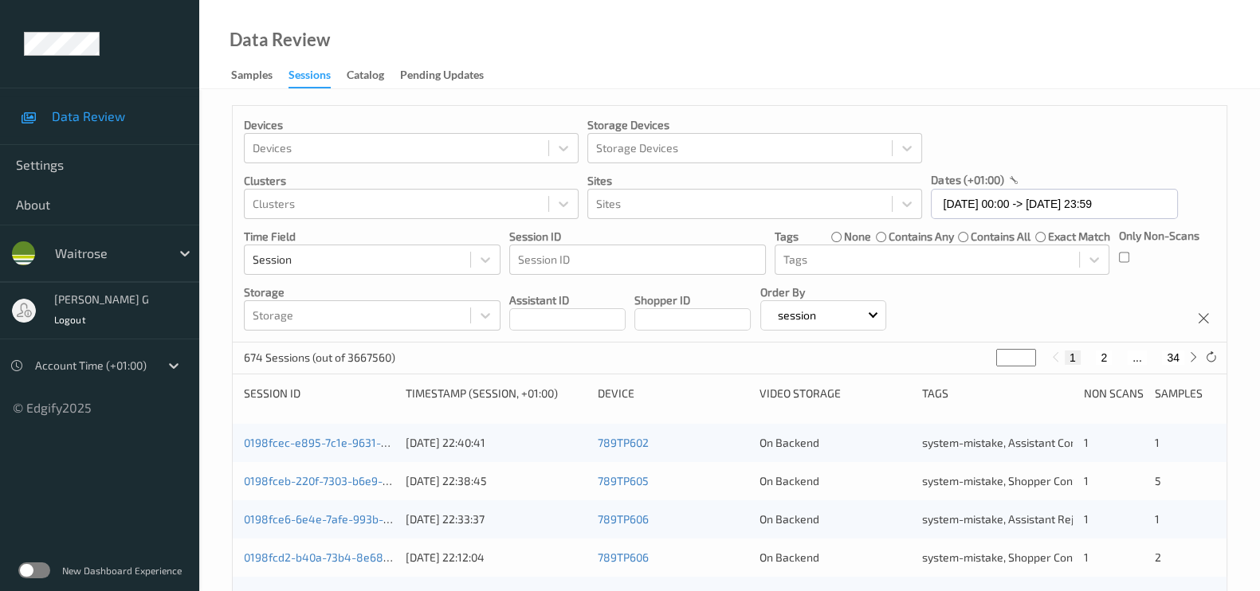
click at [1181, 352] on button "34" at bounding box center [1173, 358] width 22 height 14
type input "**"
click at [1144, 358] on button "33" at bounding box center [1138, 358] width 22 height 14
type input "**"
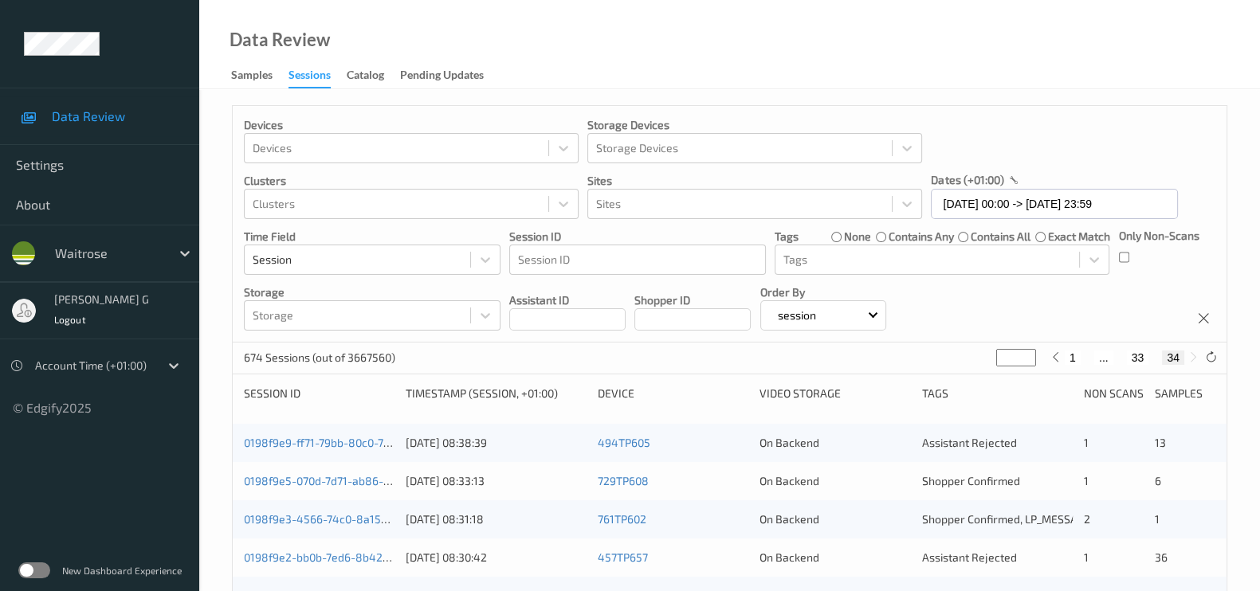
type input "**"
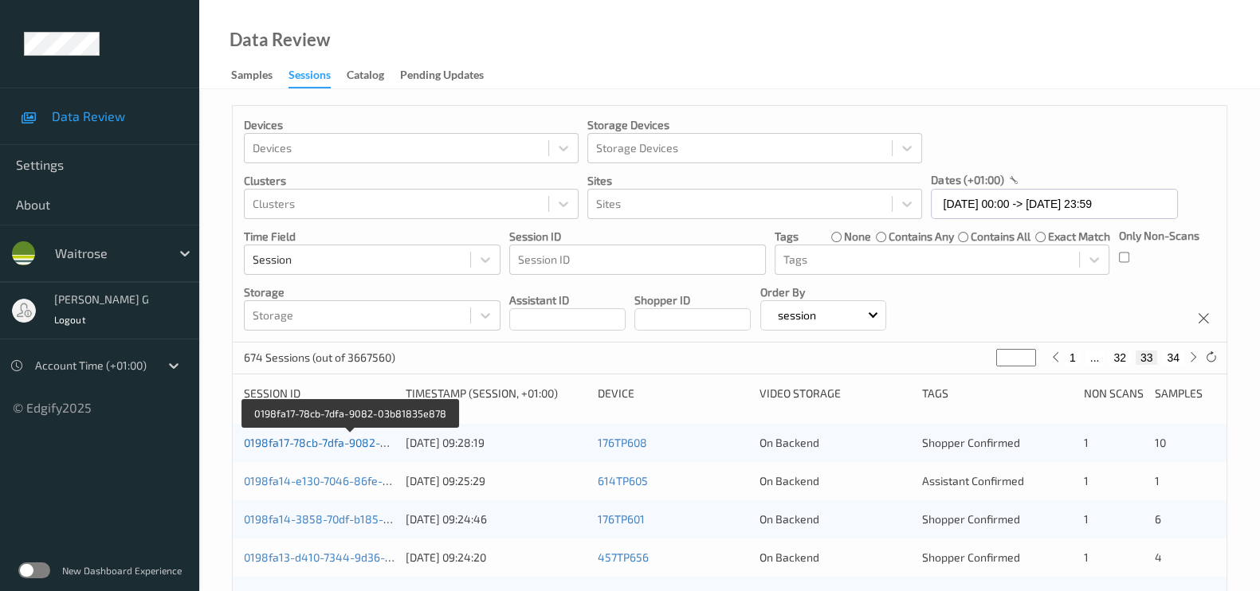
click at [299, 440] on link "0198fa17-78cb-7dfa-9082-03b81835e878" at bounding box center [351, 443] width 214 height 14
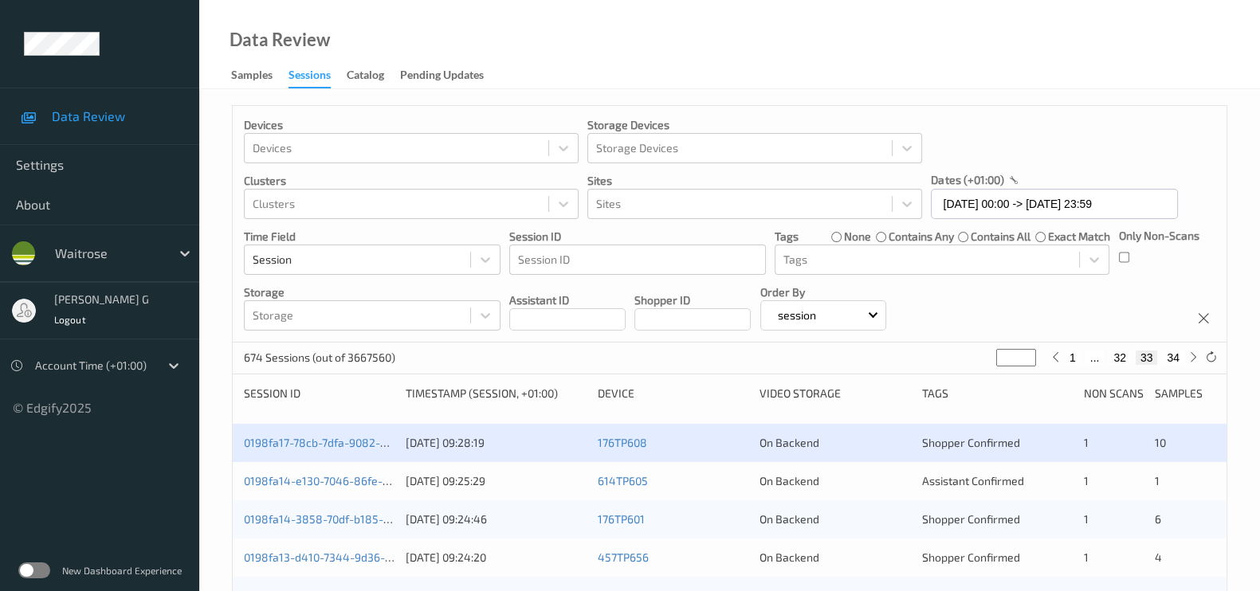
drag, startPoint x: 331, startPoint y: 417, endPoint x: 677, endPoint y: -87, distance: 611.4
click at [677, 0] on html "Data Review Settings About waitrose varsha g Logout Account Time (+01:00) © Edg…" at bounding box center [630, 295] width 1260 height 591
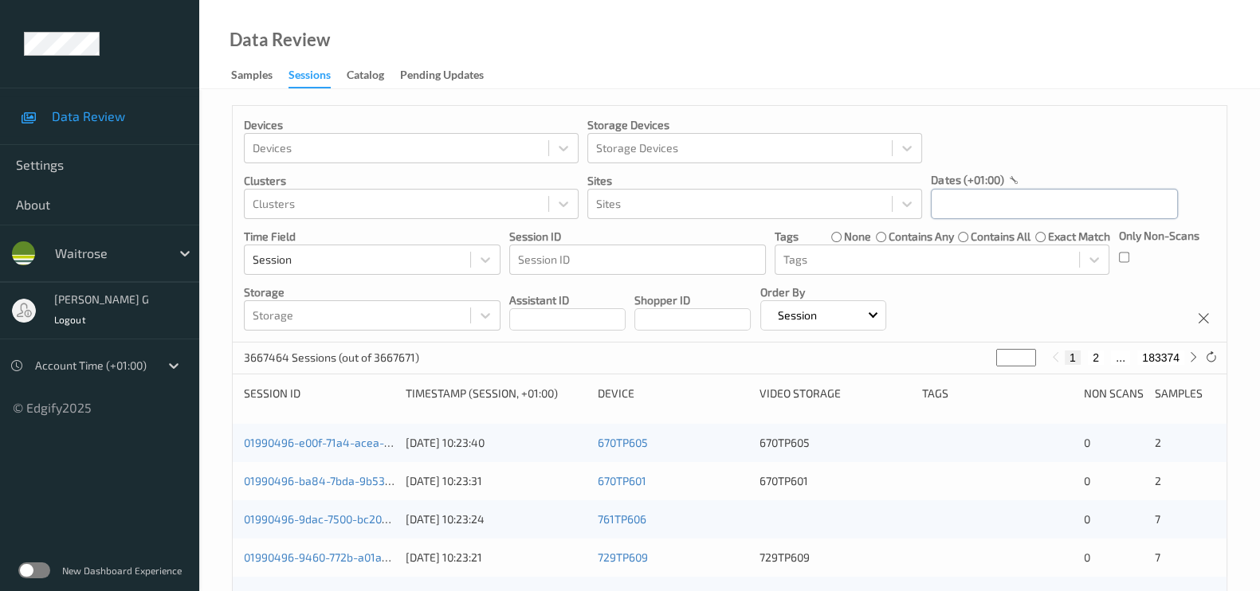
click at [1006, 196] on input "text" at bounding box center [1054, 204] width 247 height 30
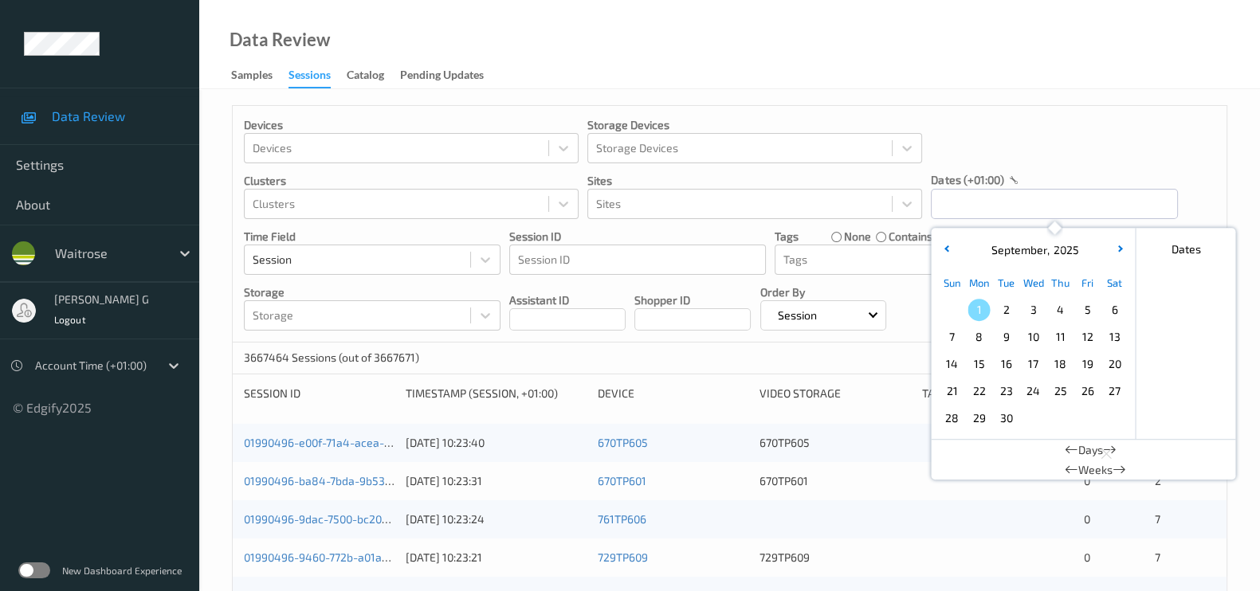
click at [1007, 421] on span "30" at bounding box center [1005, 418] width 22 height 22
type input "30/09/2025 00:00"
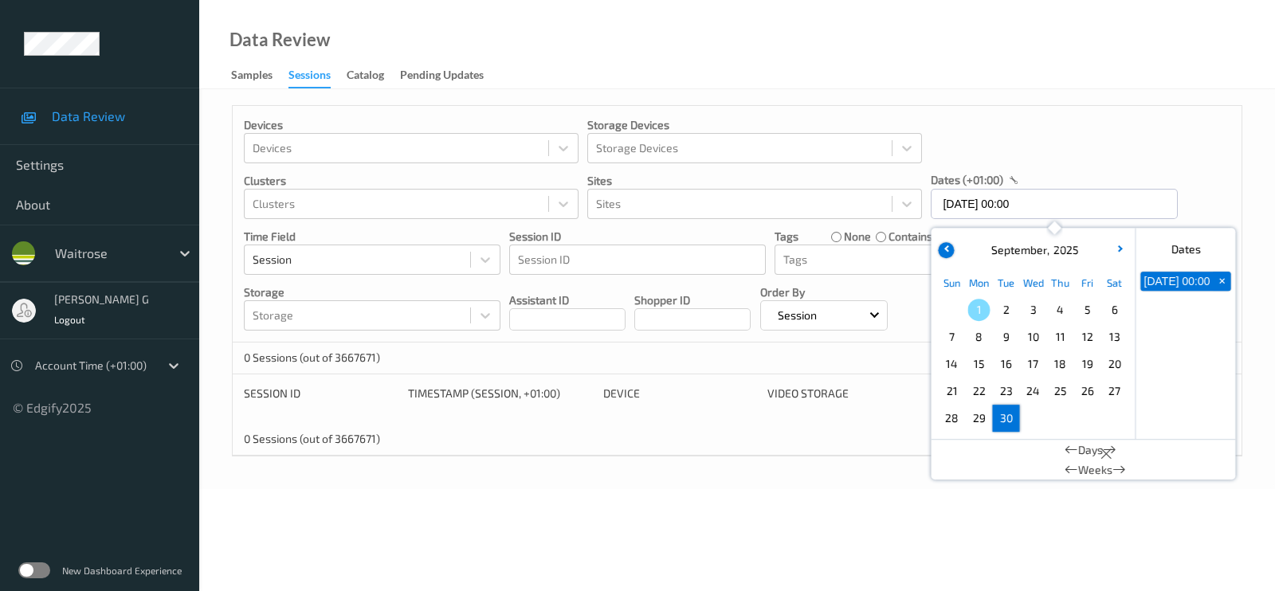
click at [944, 252] on button "button" at bounding box center [946, 250] width 16 height 16
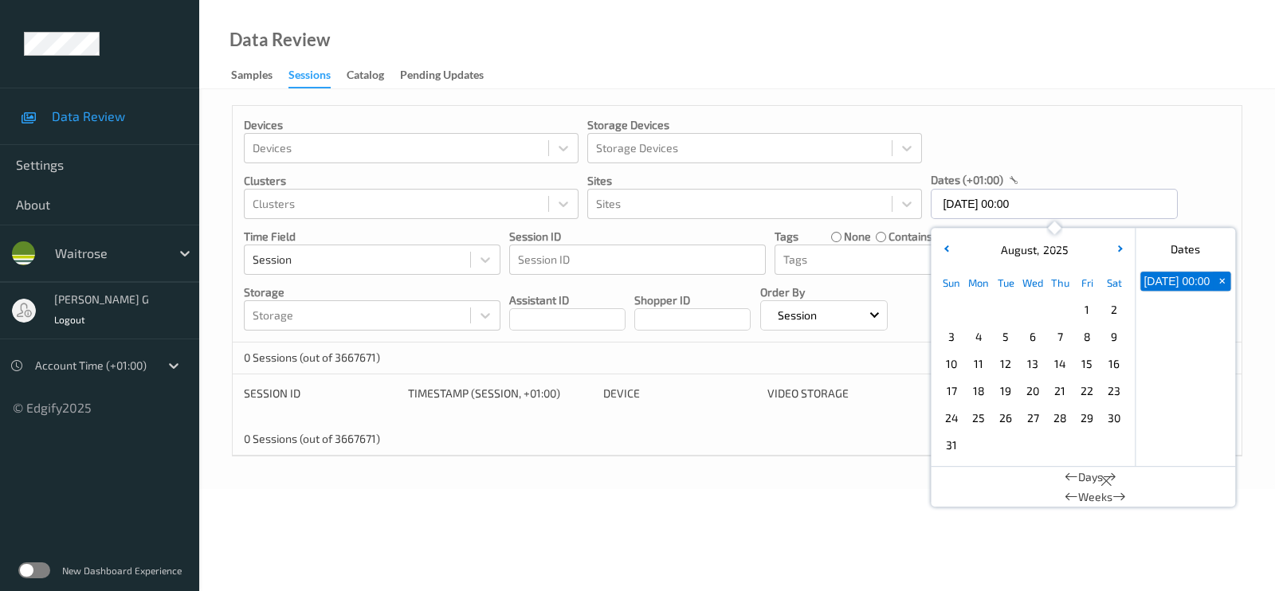
click at [1222, 288] on span "+" at bounding box center [1222, 281] width 17 height 17
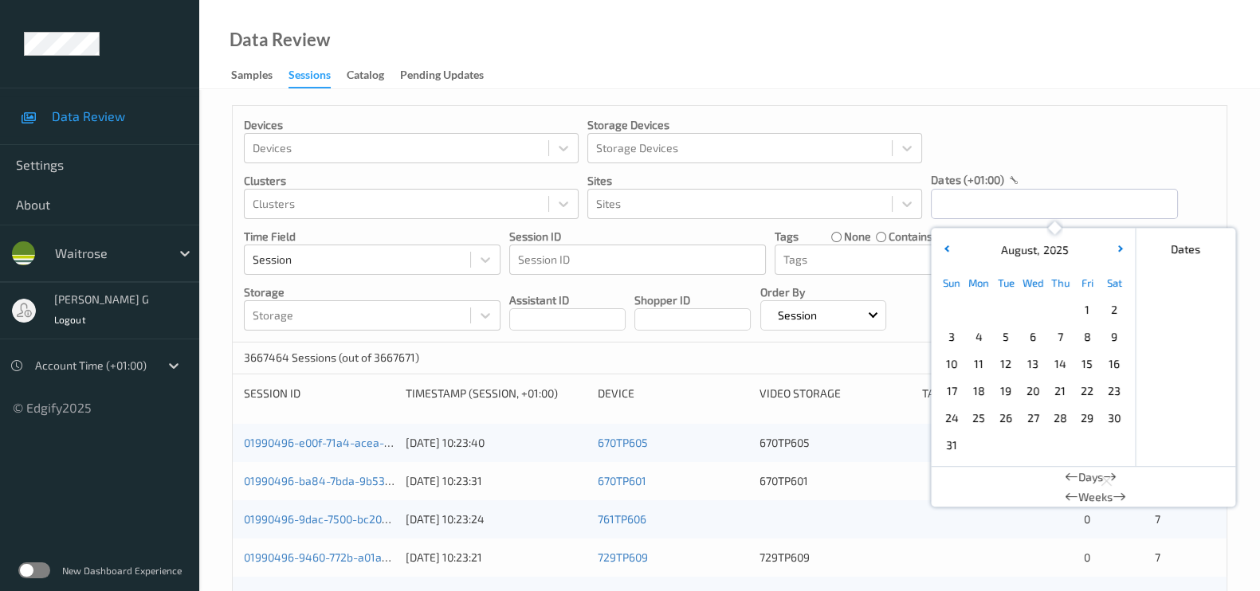
click at [1110, 419] on span "30" at bounding box center [1114, 418] width 22 height 22
click at [1110, 418] on span "30" at bounding box center [1114, 418] width 22 height 22
type input "30/08/2025 00:00 -> 30/08/2025 23:59"
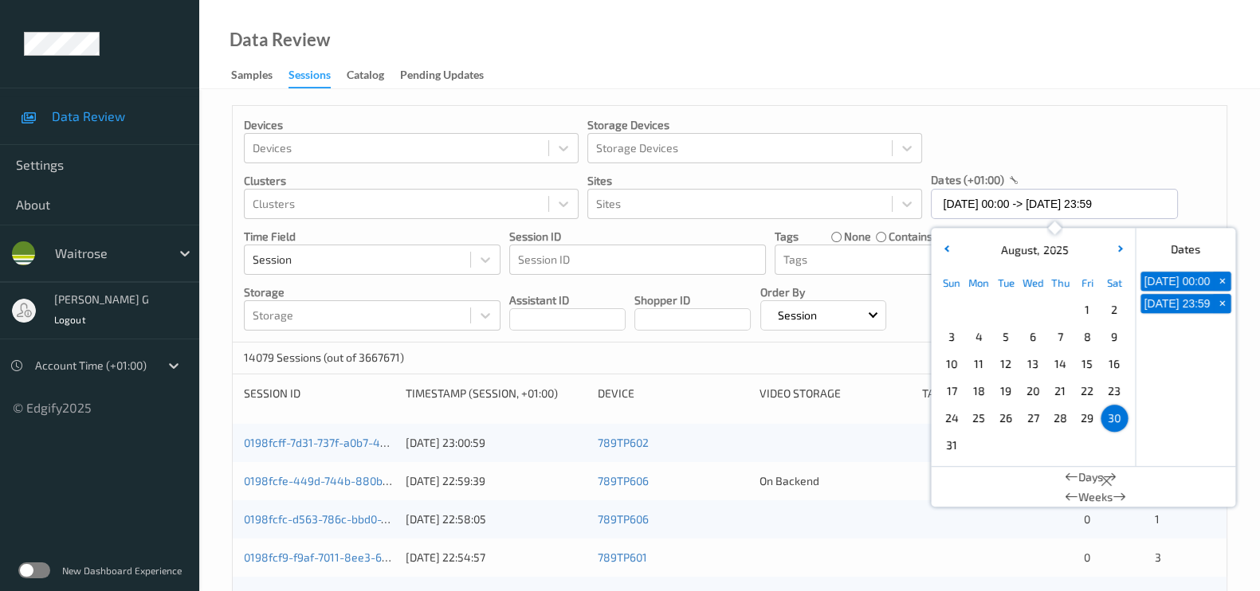
click at [1088, 149] on div "Devices Devices Storage Devices Storage Devices Clusters Clusters Sites Sites d…" at bounding box center [730, 224] width 994 height 237
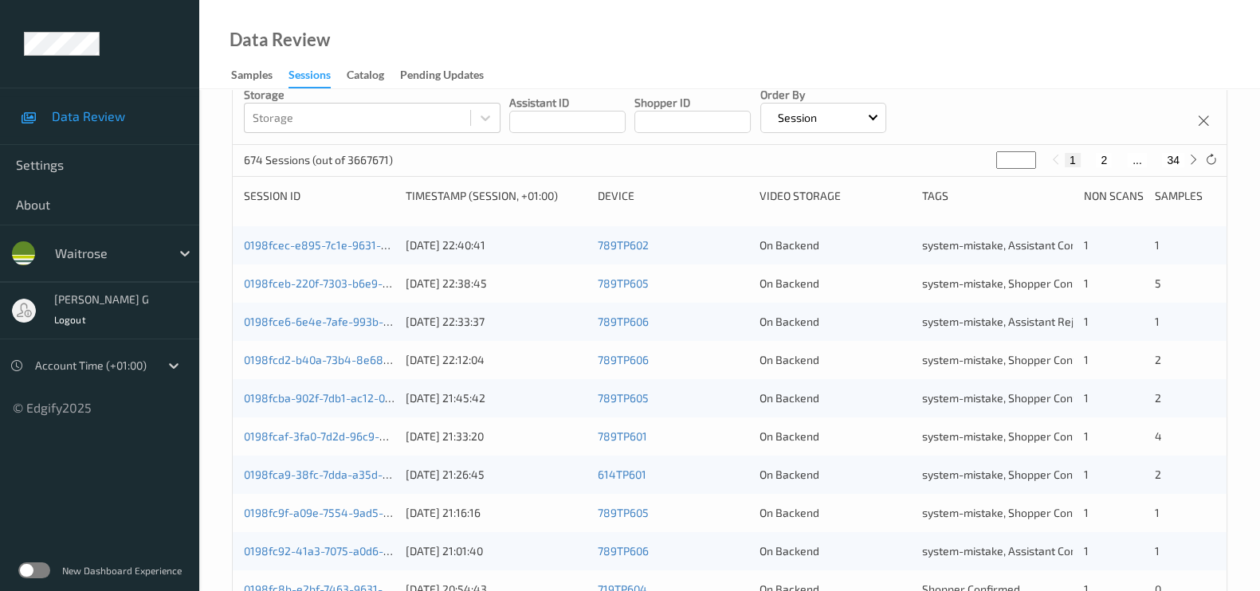
scroll to position [198, 0]
click at [1167, 161] on button "34" at bounding box center [1173, 159] width 22 height 14
type input "**"
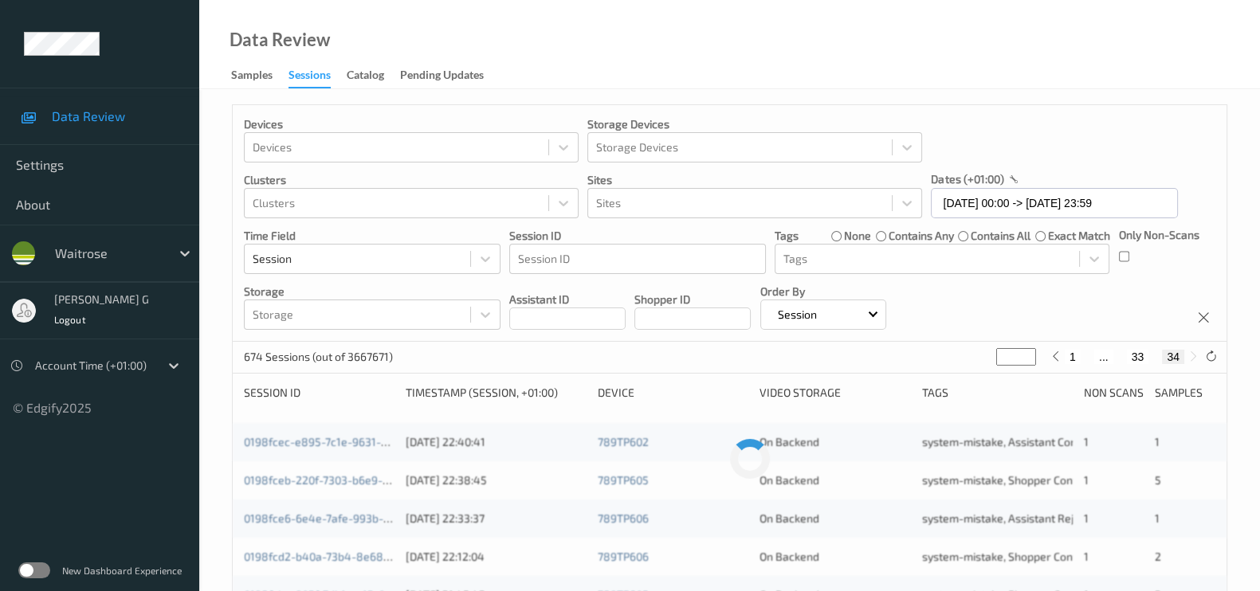
scroll to position [0, 0]
click at [1136, 356] on button "33" at bounding box center [1138, 358] width 22 height 14
type input "**"
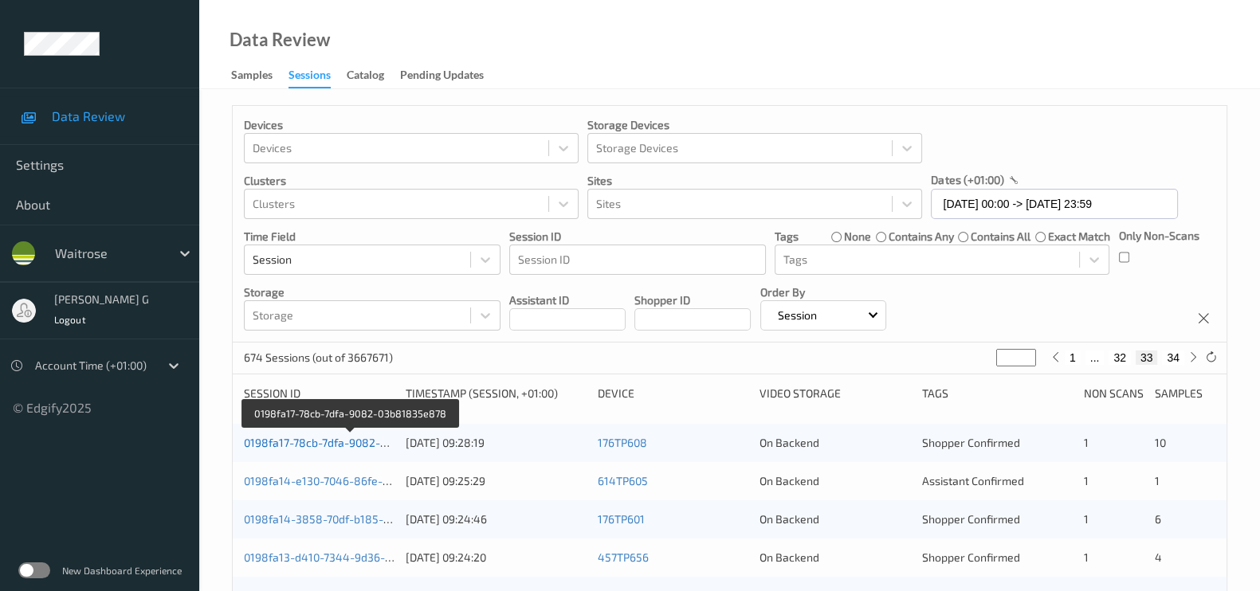
click at [291, 445] on link "0198fa17-78cb-7dfa-9082-03b81835e878" at bounding box center [351, 443] width 214 height 14
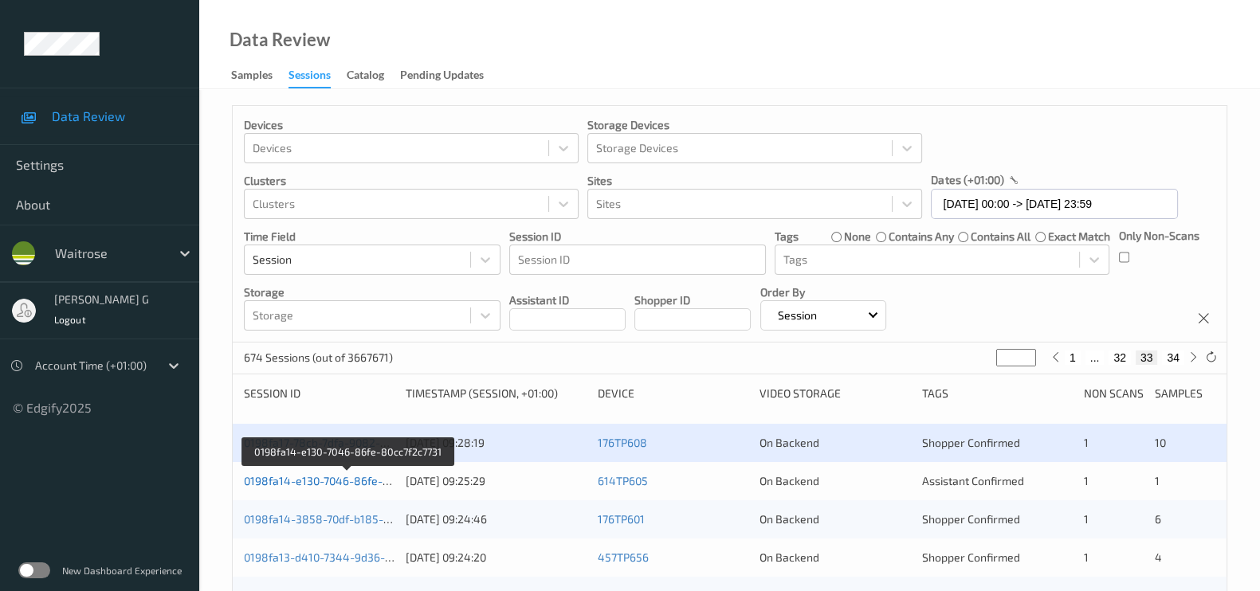
click at [292, 477] on link "0198fa14-e130-7046-86fe-80cc7f2c7731" at bounding box center [347, 481] width 207 height 14
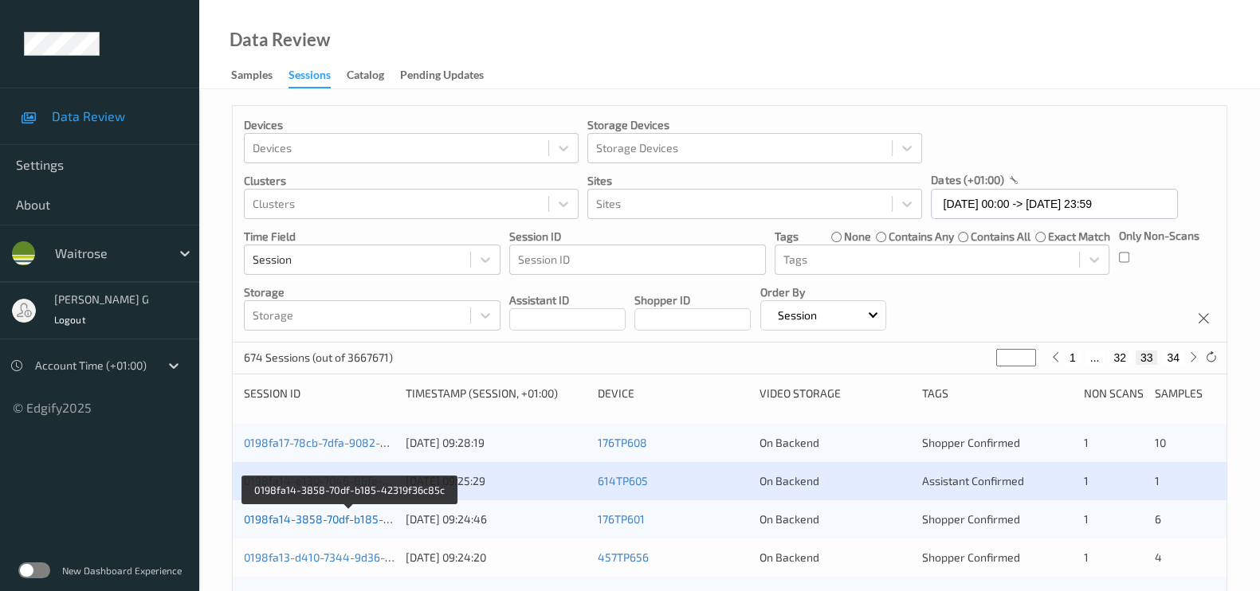
click at [306, 512] on link "0198fa14-3858-70df-b185-42319f36c85c" at bounding box center [350, 519] width 212 height 14
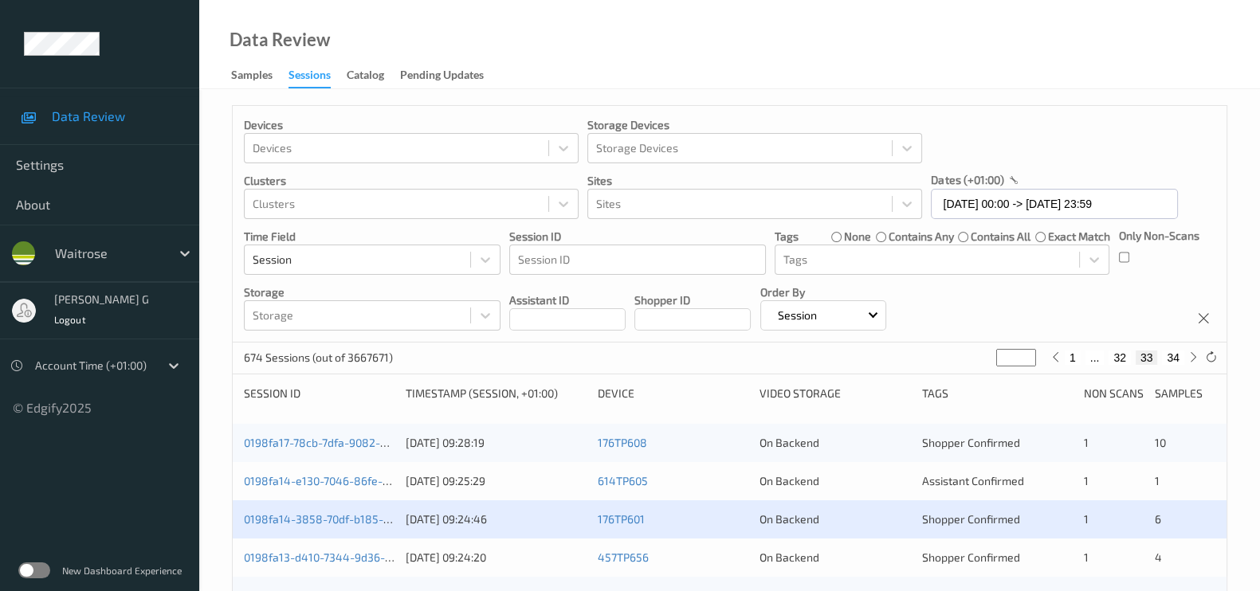
scroll to position [198, 0]
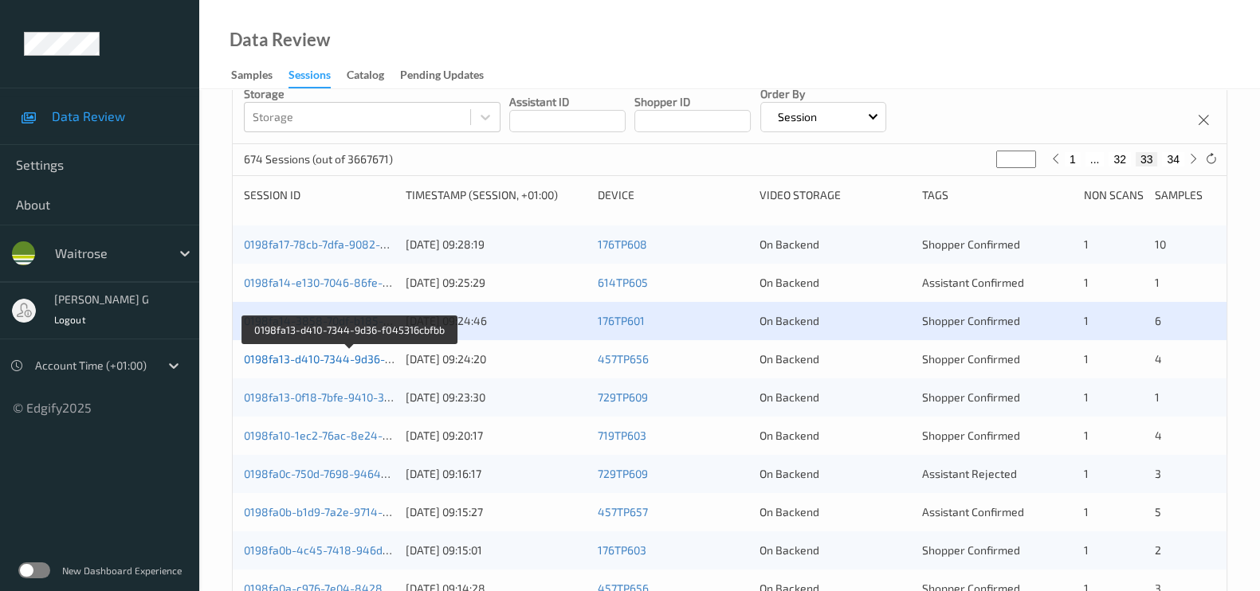
click at [316, 352] on link "0198fa13-d410-7344-9d36-f045316cbfbb" at bounding box center [349, 359] width 211 height 14
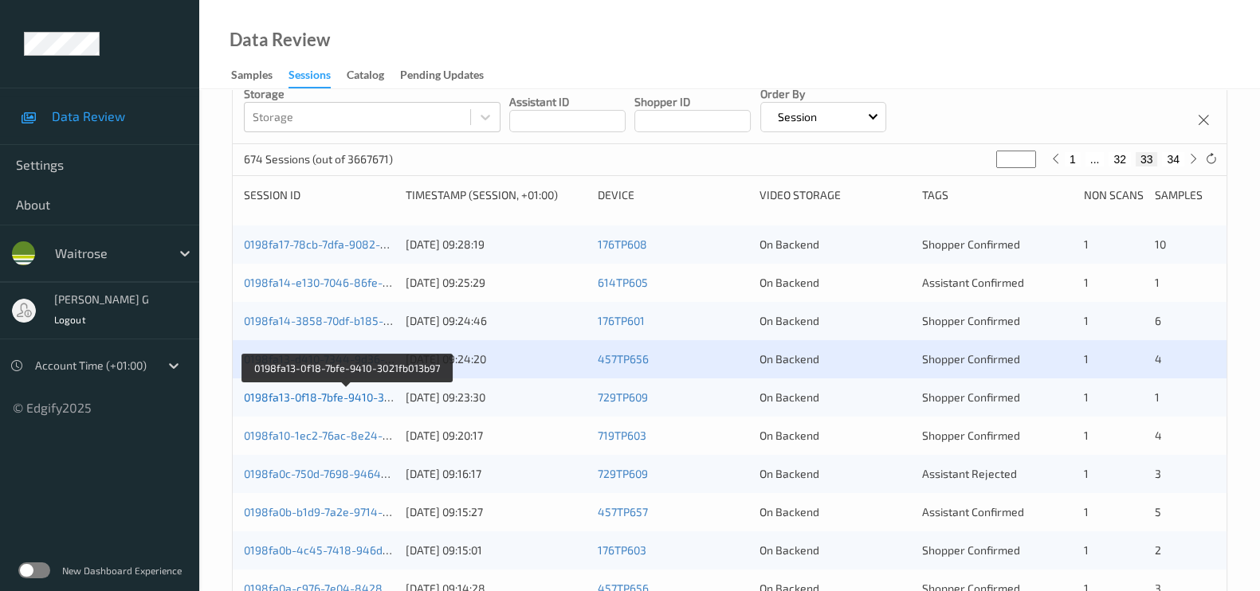
click at [319, 398] on link "0198fa13-0f18-7bfe-9410-3021fb013b97" at bounding box center [346, 397] width 204 height 14
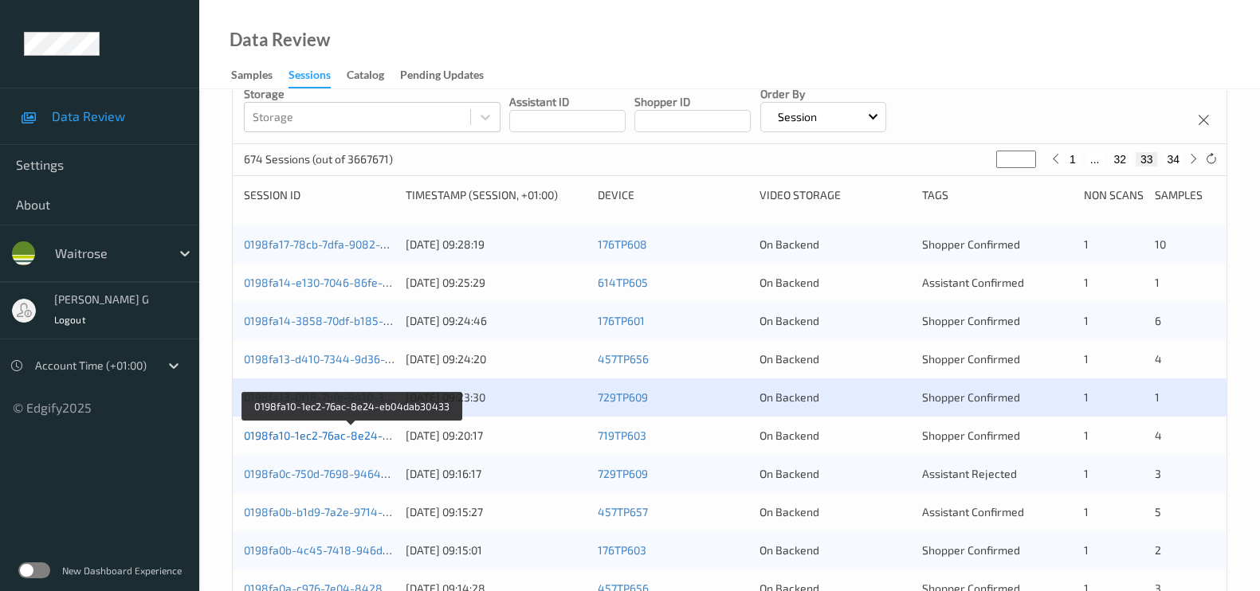
click at [294, 434] on link "0198fa10-1ec2-76ac-8e24-eb04dab30433" at bounding box center [352, 436] width 217 height 14
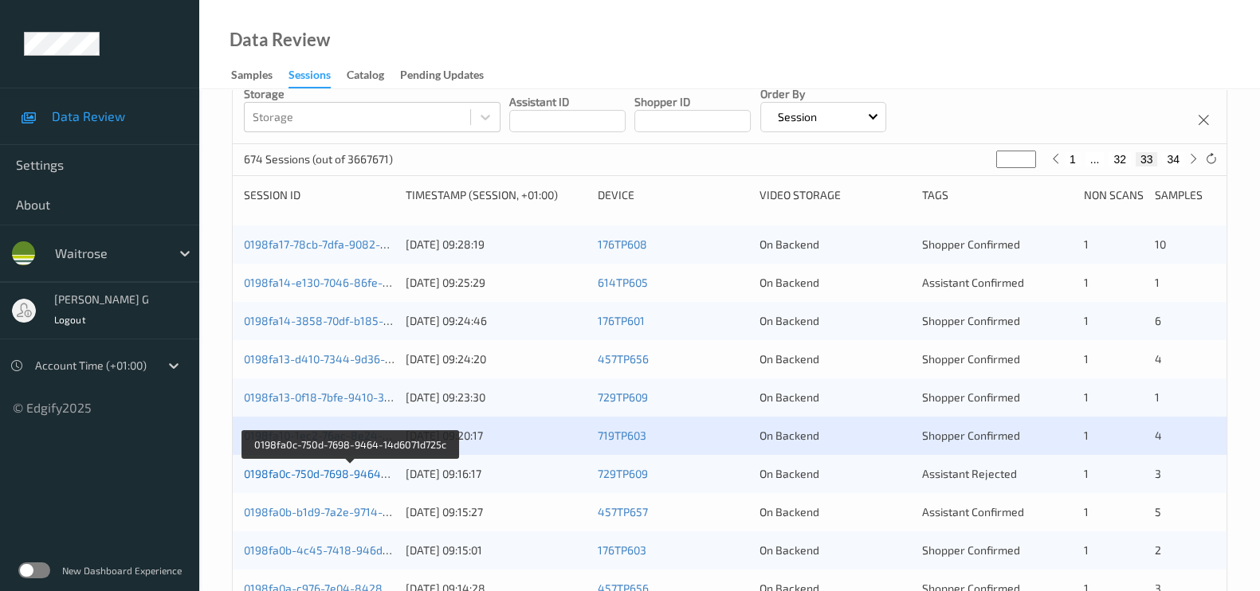
click at [296, 467] on link "0198fa0c-750d-7698-9464-14d6071d725c" at bounding box center [351, 474] width 214 height 14
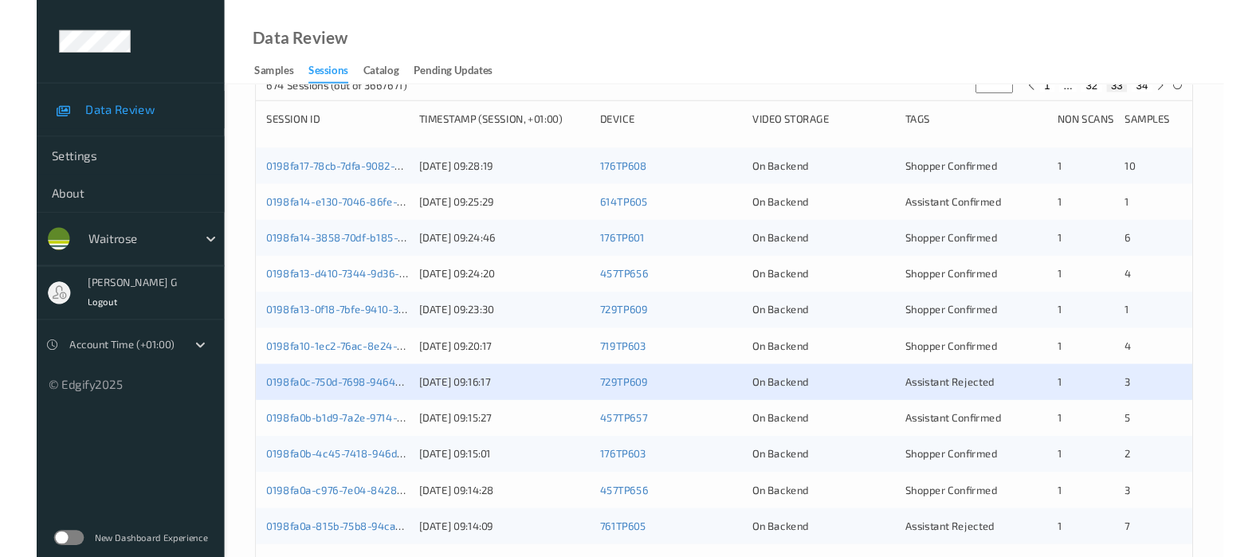
scroll to position [299, 0]
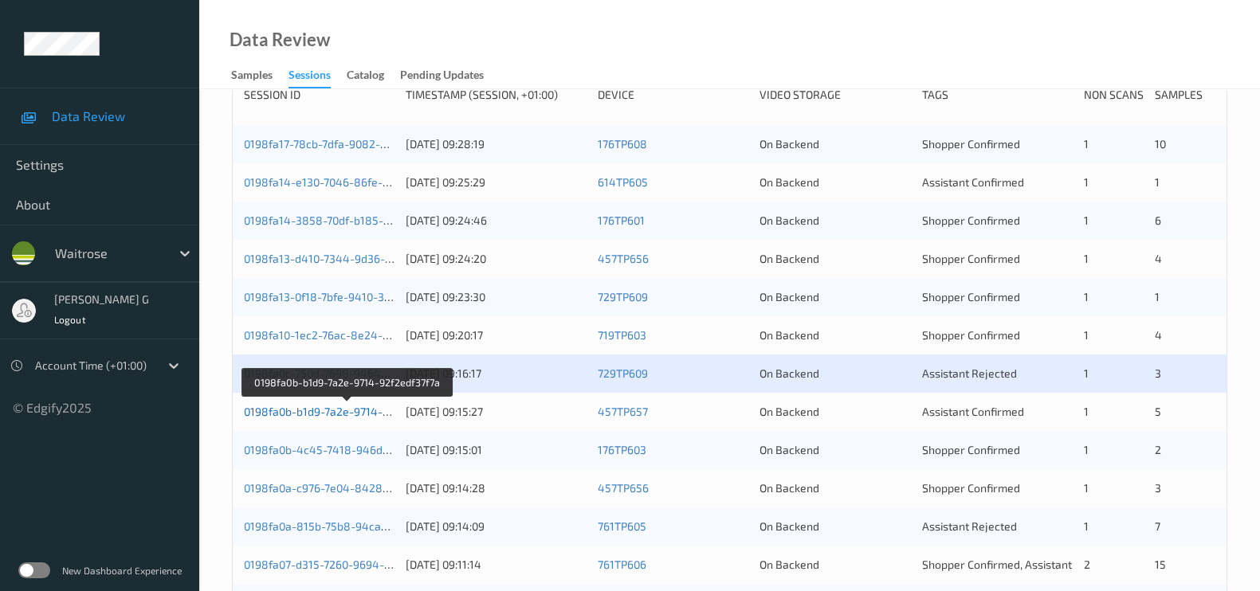
click at [333, 408] on link "0198fa0b-b1d9-7a2e-9714-92f2edf37f7a" at bounding box center [347, 412] width 206 height 14
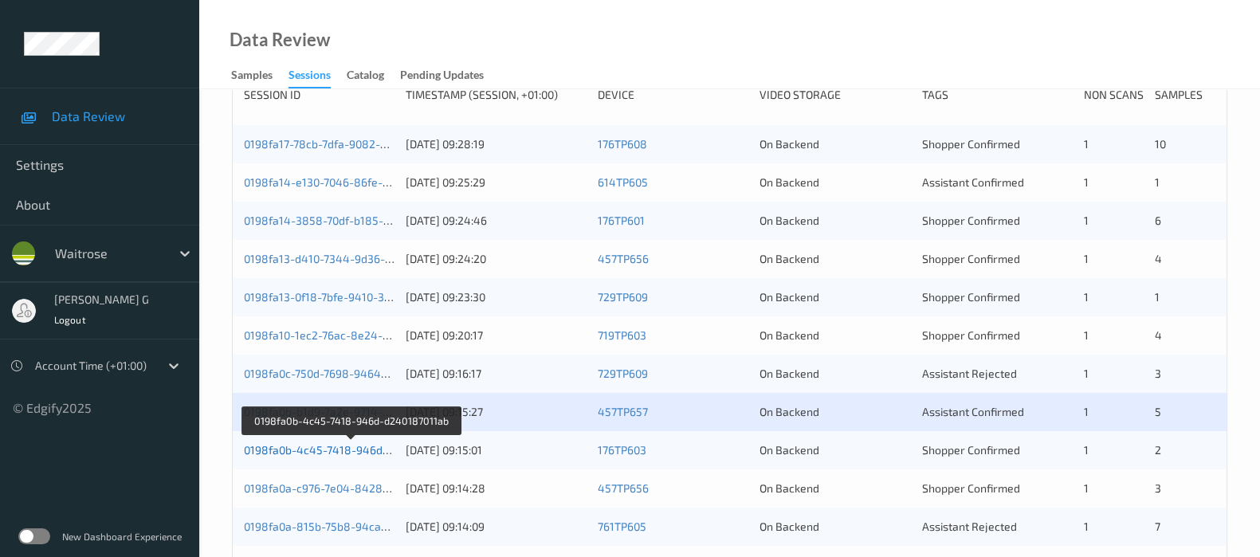
click at [296, 450] on link "0198fa0b-4c45-7418-946d-d240187011ab" at bounding box center [352, 450] width 216 height 14
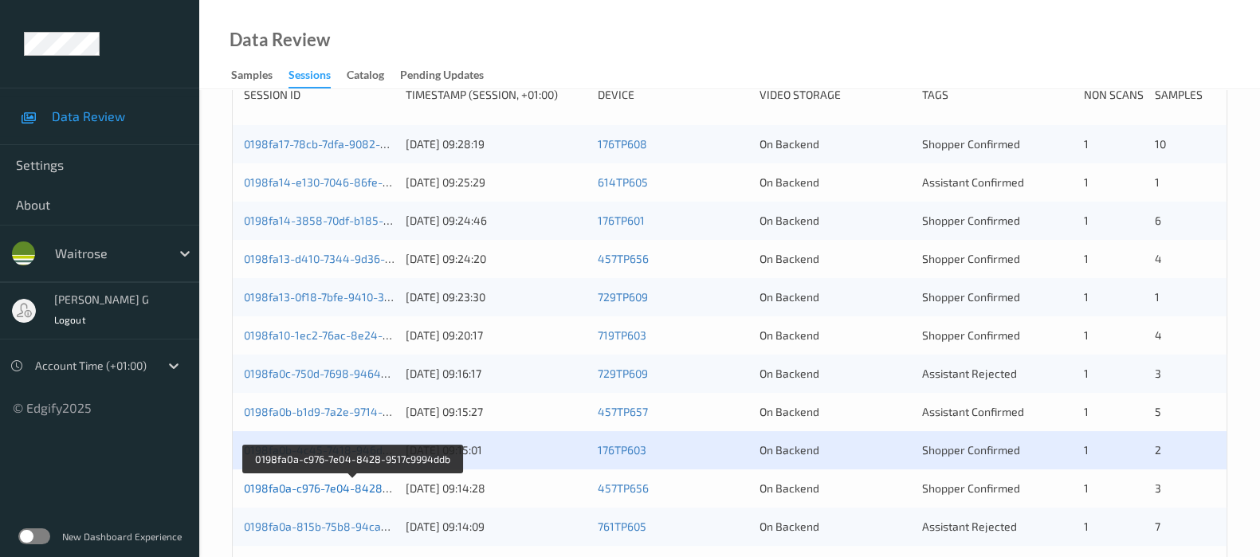
click at [315, 490] on link "0198fa0a-c976-7e04-8428-9517c9994ddb" at bounding box center [353, 488] width 218 height 14
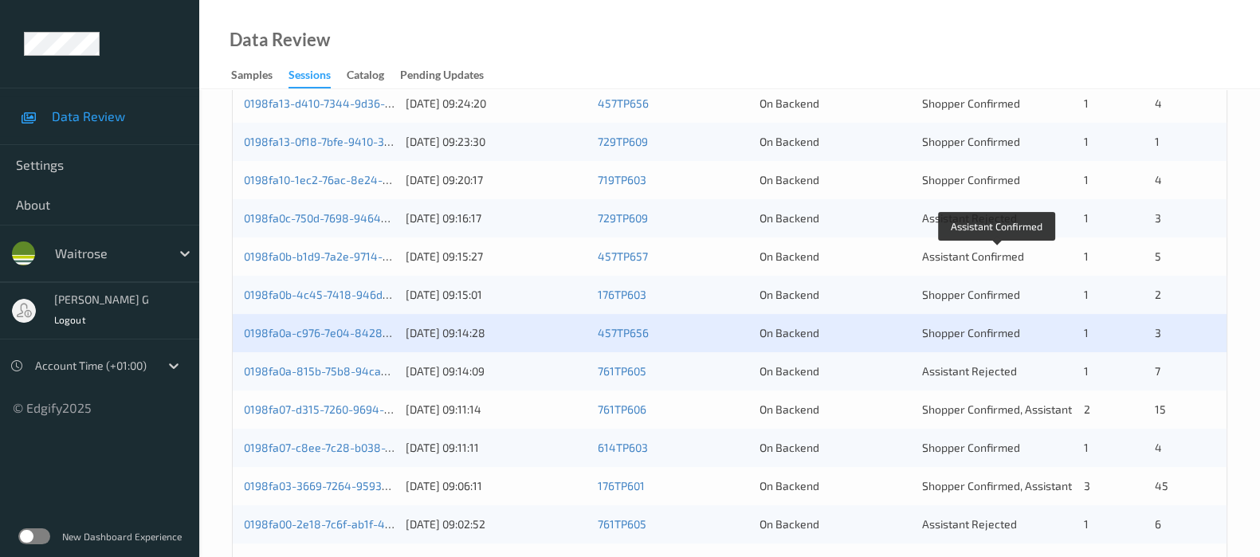
scroll to position [498, 0]
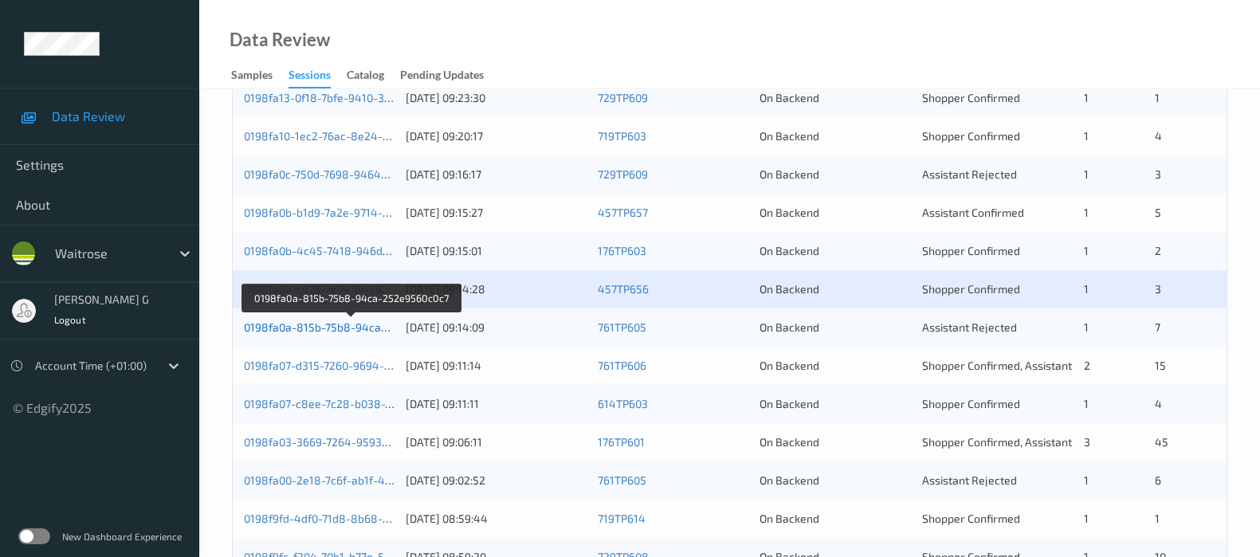
click at [331, 323] on link "0198fa0a-815b-75b8-94ca-252e9560c0c7" at bounding box center [352, 327] width 216 height 14
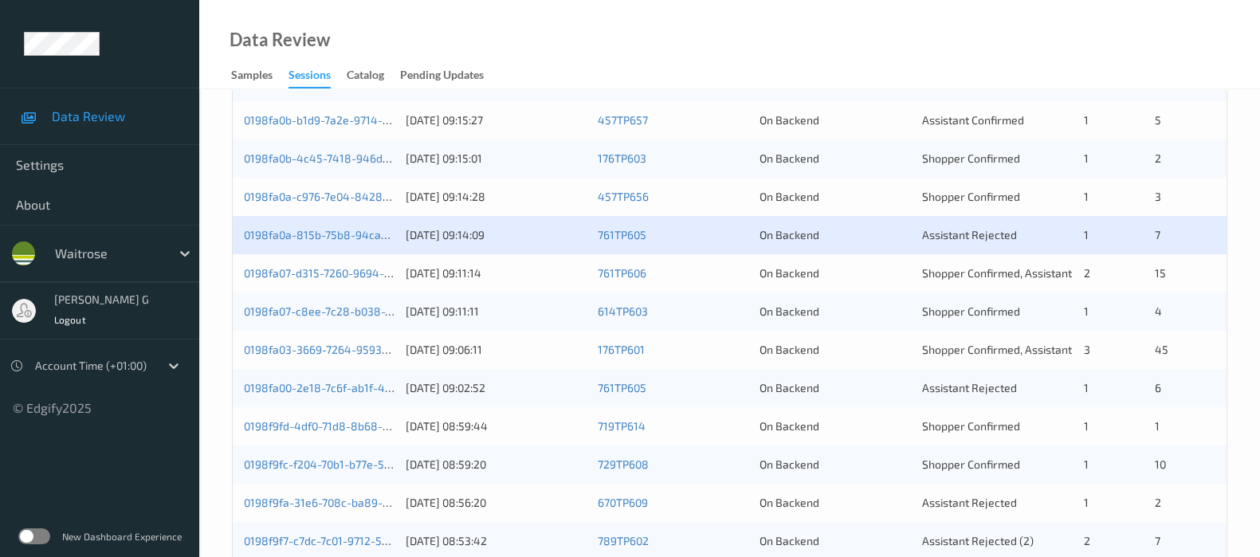
scroll to position [695, 0]
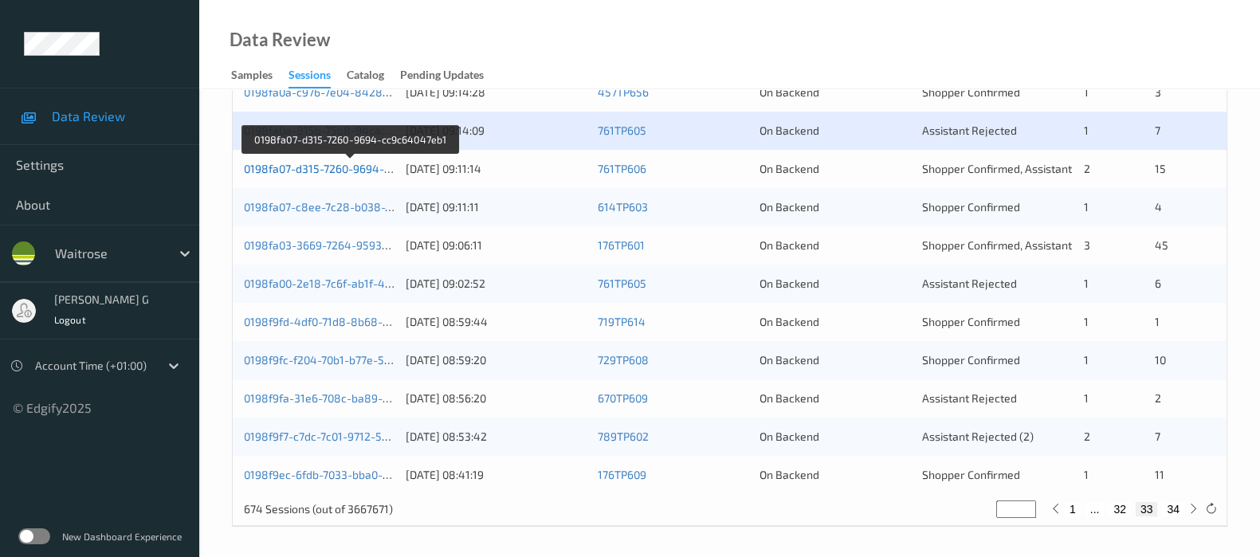
click at [288, 170] on link "0198fa07-d315-7260-9694-cc9c64047eb1" at bounding box center [351, 169] width 214 height 14
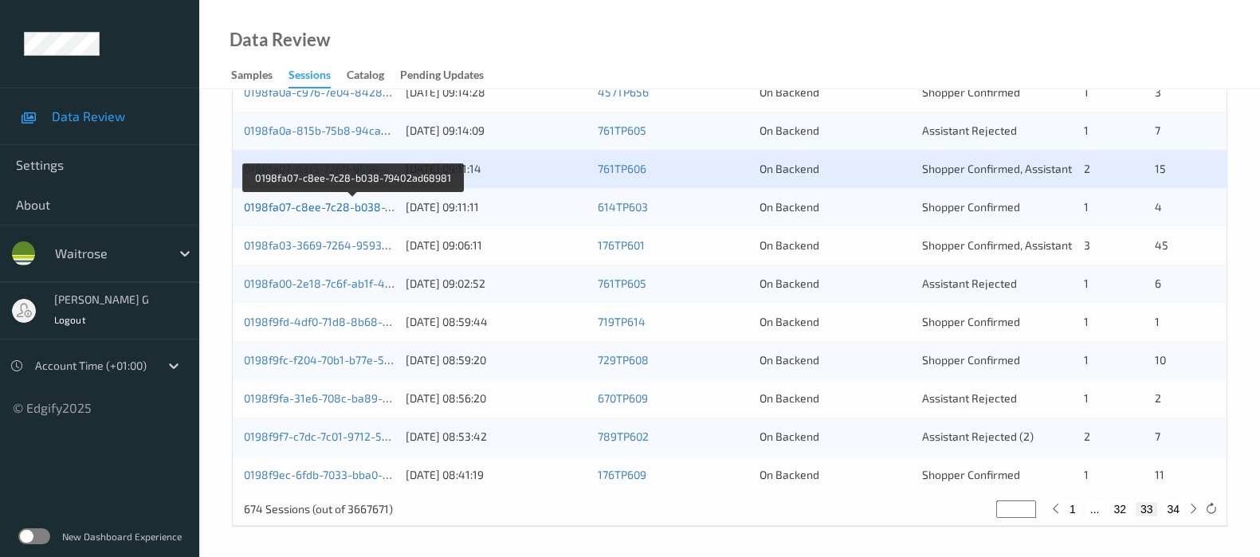
click at [275, 200] on link "0198fa07-c8ee-7c28-b038-79402ad68981" at bounding box center [353, 207] width 218 height 14
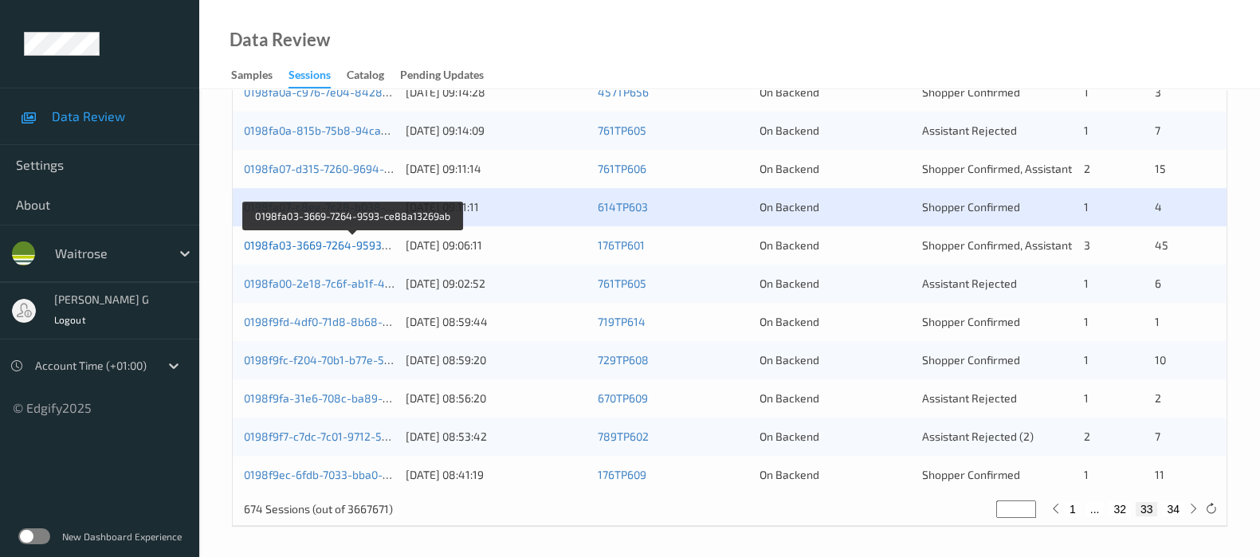
click at [295, 240] on link "0198fa03-3669-7264-9593-ce88a13269ab" at bounding box center [353, 245] width 218 height 14
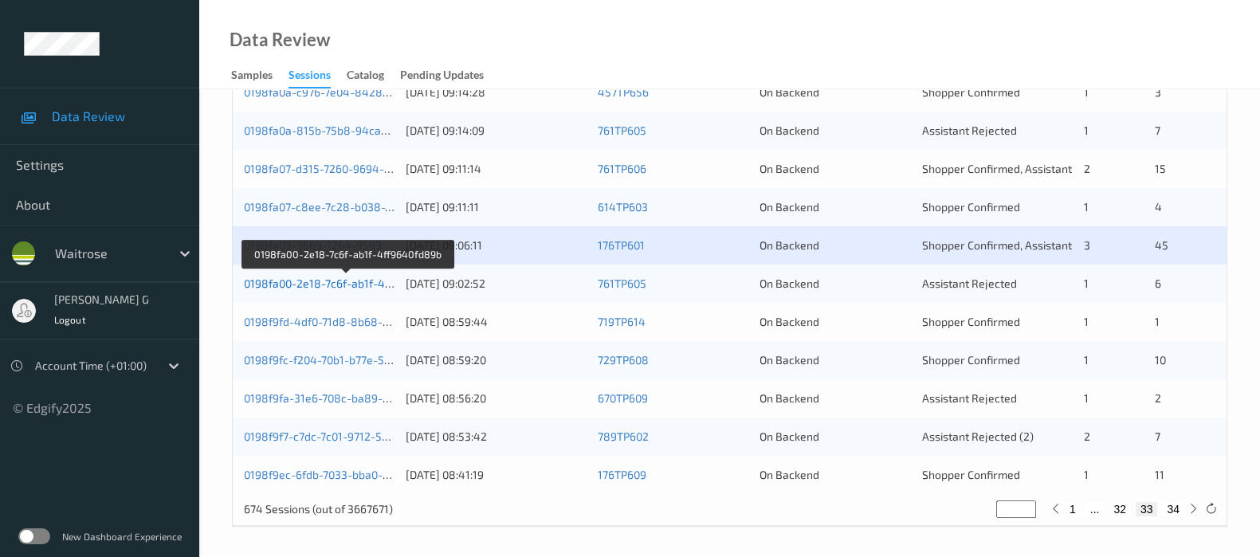
click at [305, 282] on link "0198fa00-2e18-7c6f-ab1f-4ff9640fd89b" at bounding box center [347, 284] width 206 height 14
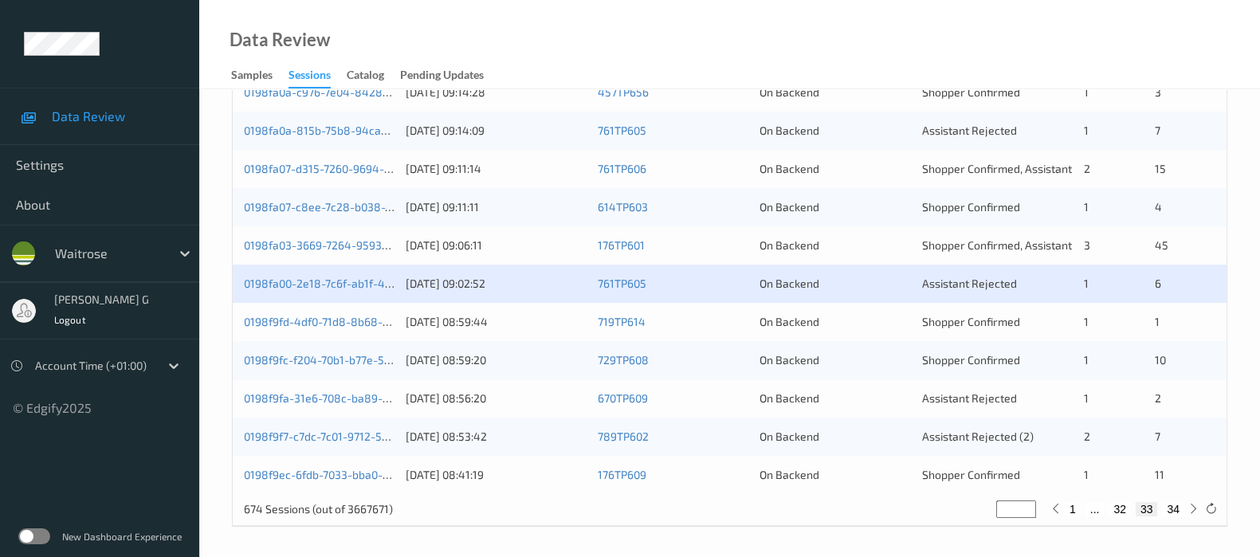
click at [269, 309] on div "0198f9fd-4df0-71d8-8b68-651841e81477 30/08/2025 08:59:44 719TP614 On Backend Sh…" at bounding box center [730, 322] width 994 height 38
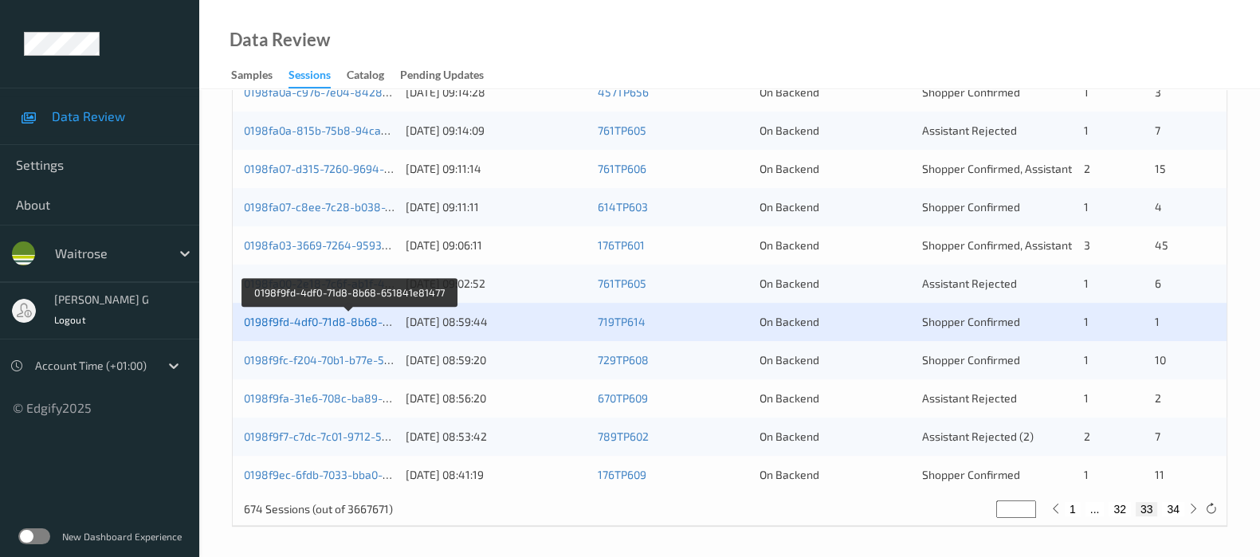
click at [275, 315] on link "0198f9fd-4df0-71d8-8b68-651841e81477" at bounding box center [350, 322] width 212 height 14
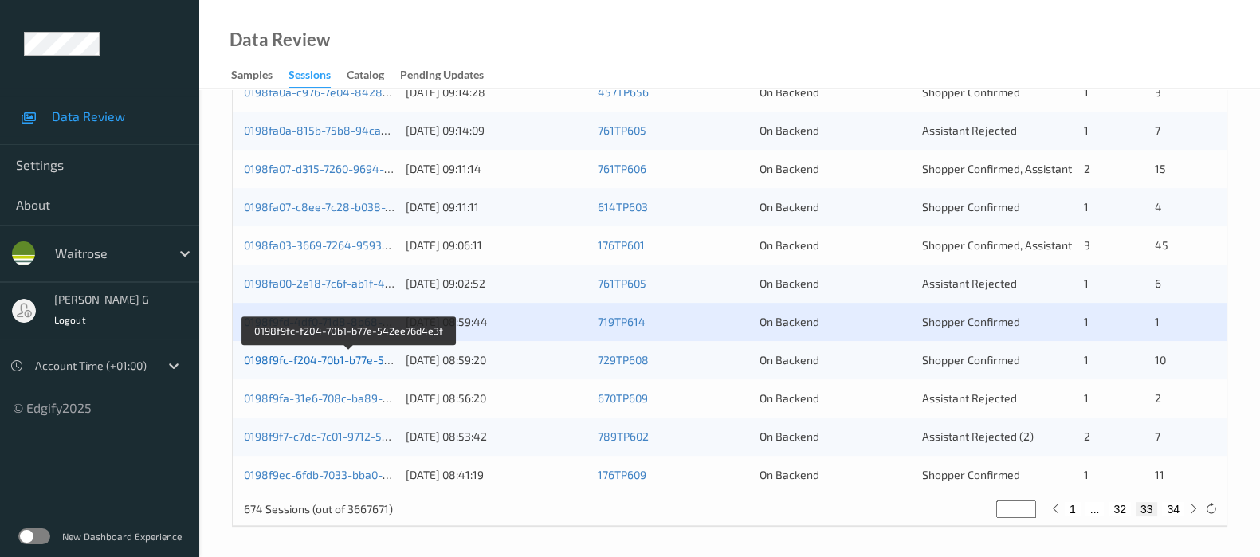
click at [272, 359] on link "0198f9fc-f204-70b1-b77e-542ee76d4e3f" at bounding box center [348, 360] width 209 height 14
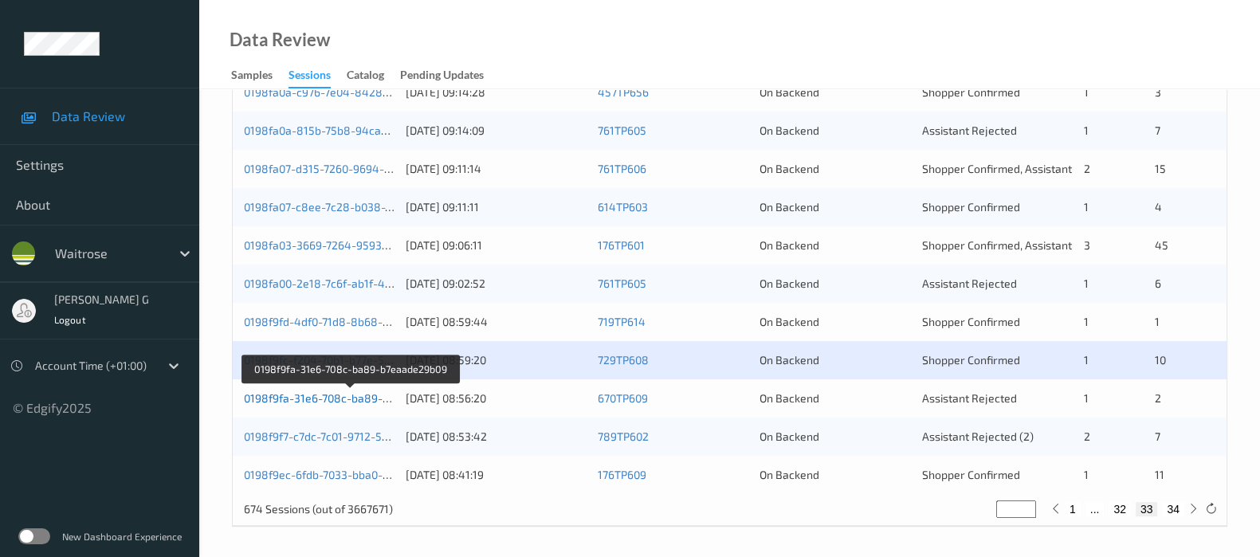
click at [269, 400] on link "0198f9fa-31e6-708c-ba89-b7eaade29b09" at bounding box center [351, 398] width 214 height 14
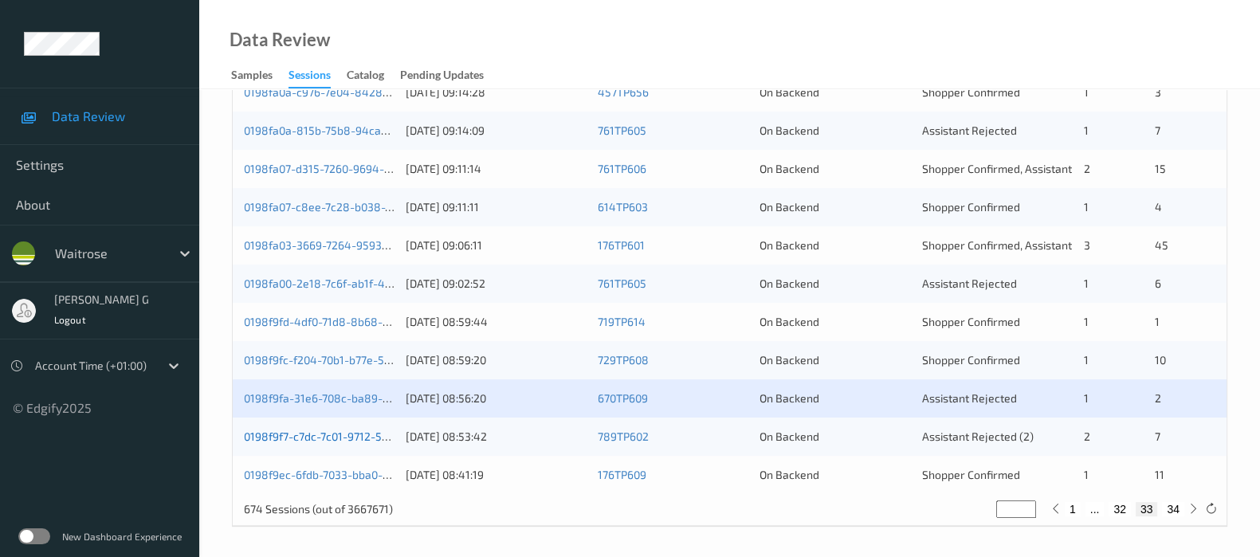
click at [303, 430] on link "0198f9f7-c7dc-7c01-9712-5fad70baacfc" at bounding box center [344, 437] width 201 height 14
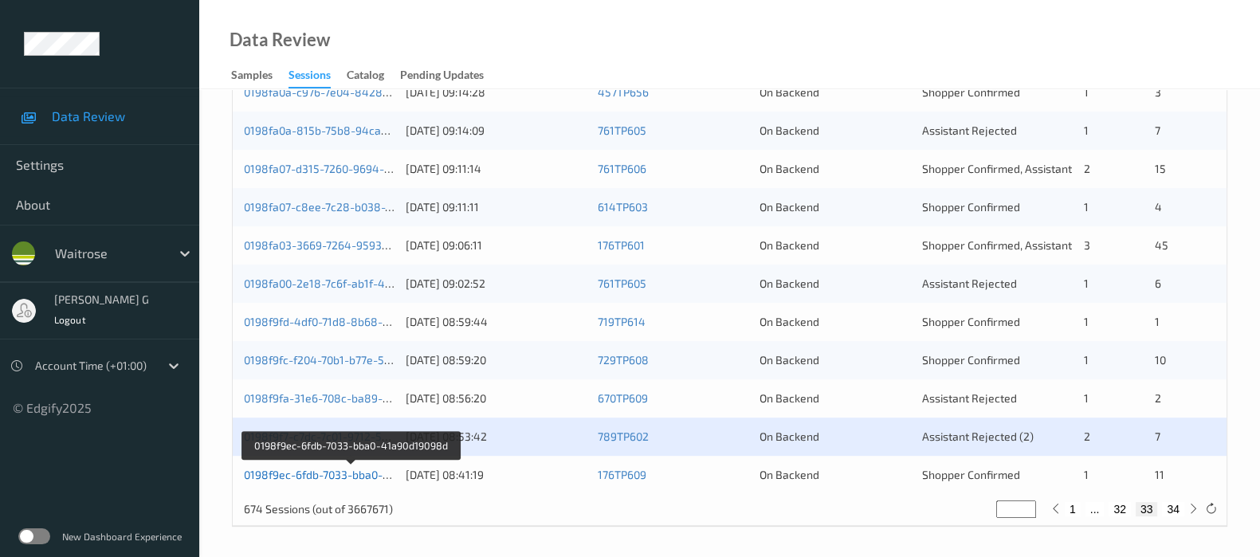
click at [279, 470] on link "0198f9ec-6fdb-7033-bba0-41a90d19098d" at bounding box center [351, 475] width 214 height 14
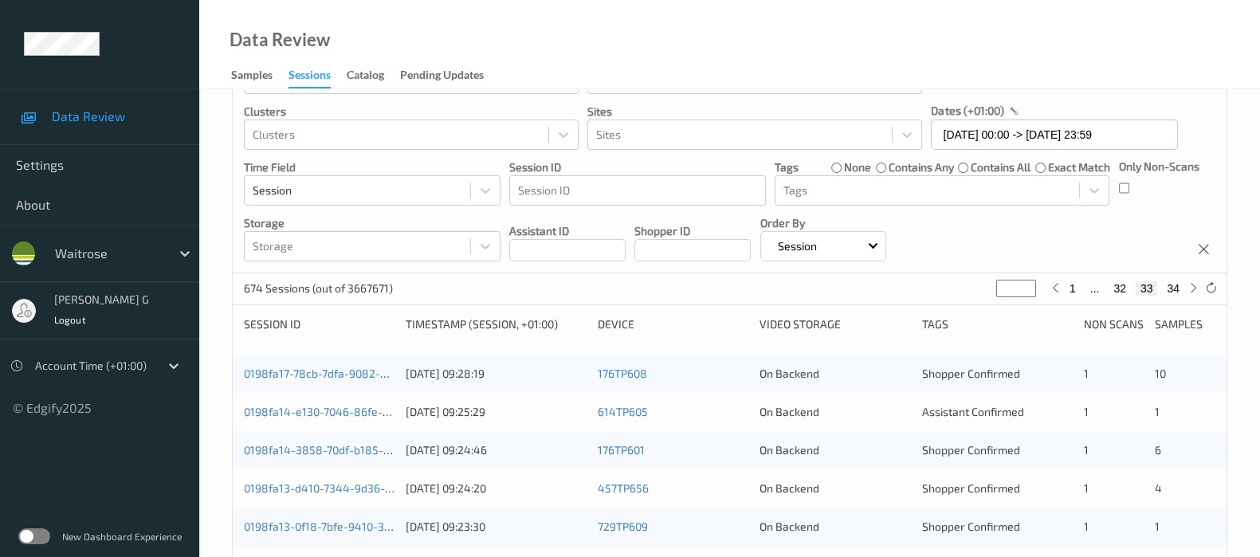
scroll to position [0, 0]
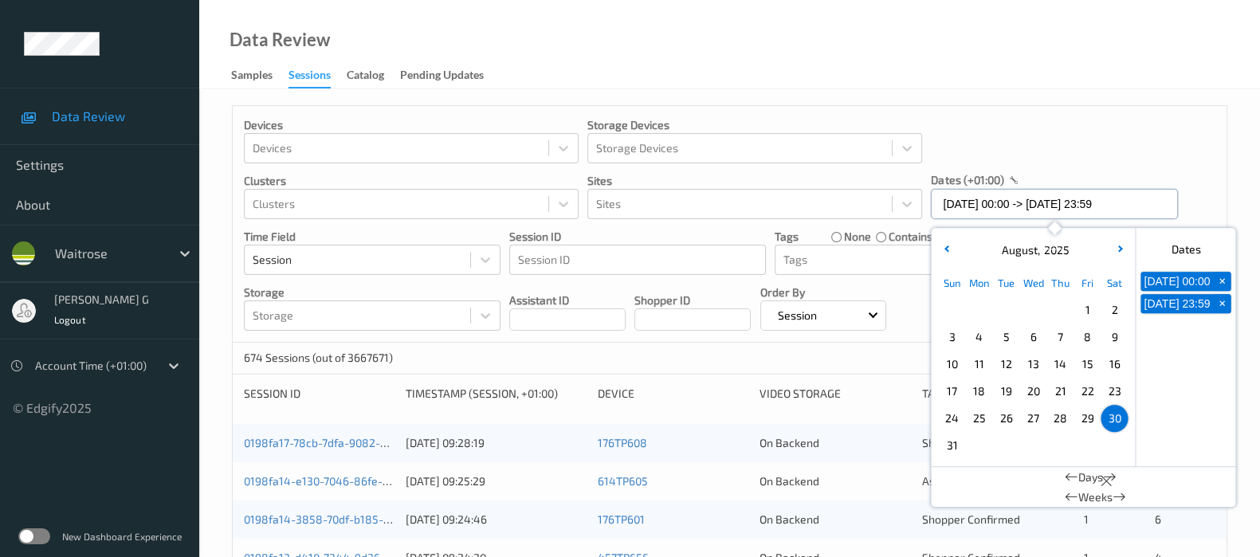
click at [1132, 205] on input "30/08/2025 00:00 -> 30/08/2025 23:59" at bounding box center [1054, 204] width 247 height 30
click at [948, 439] on span "31" at bounding box center [951, 445] width 22 height 22
type input "31/08/2025 00:00"
type input "*"
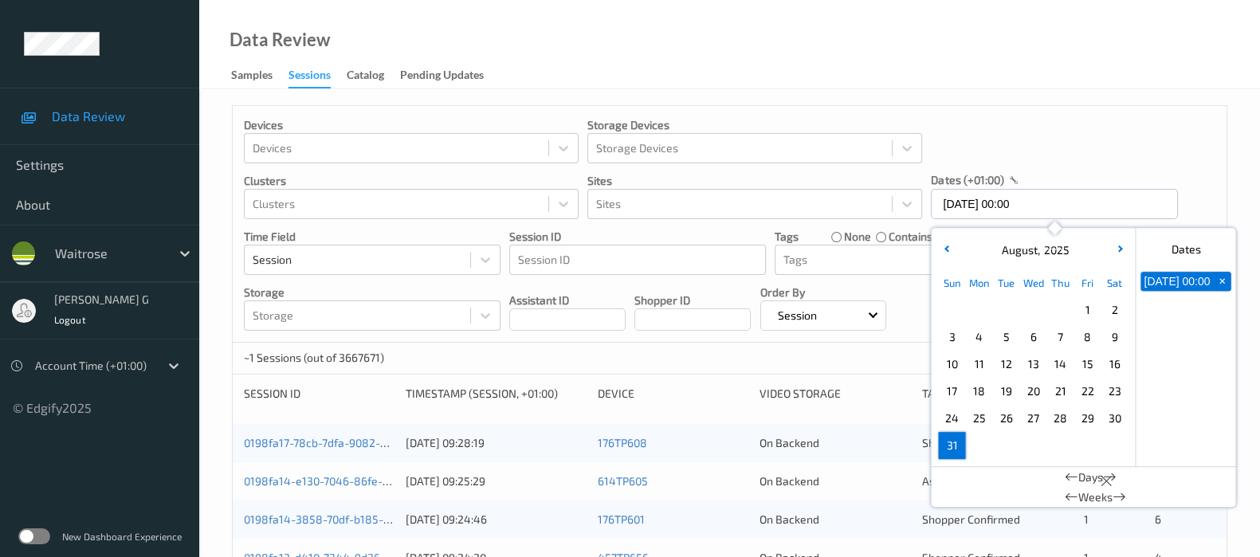
click at [948, 439] on span "31" at bounding box center [951, 445] width 22 height 22
type input "31/08/2025 00:00 -> 31/08/2025 23:59"
click at [1151, 131] on div "Devices Devices Storage Devices Storage Devices Clusters Clusters Sites Sites d…" at bounding box center [730, 224] width 994 height 237
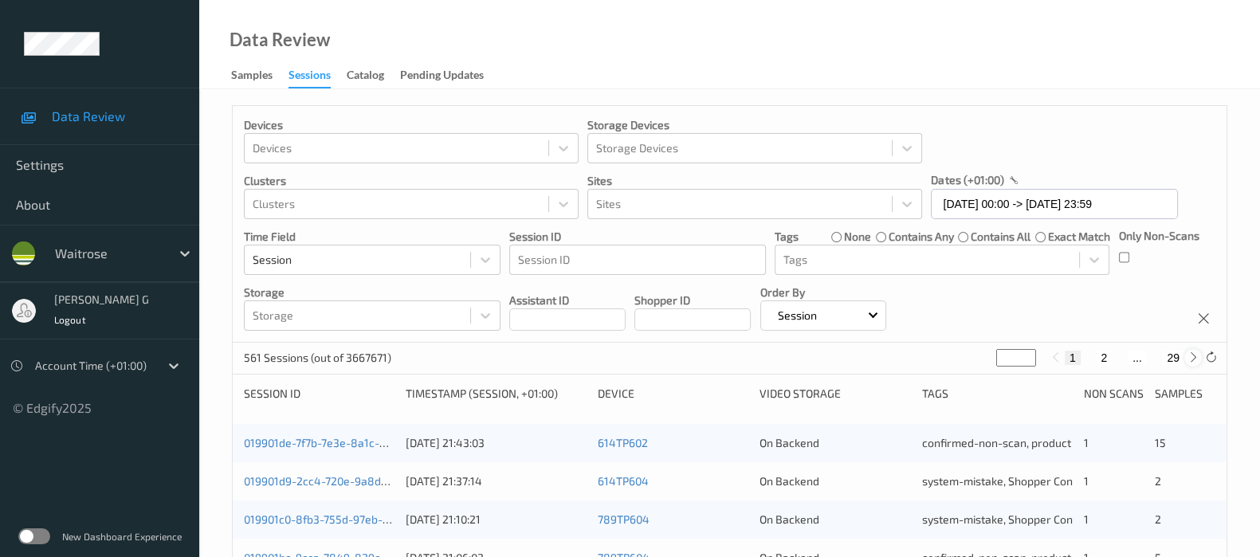
click at [1193, 356] on icon at bounding box center [1193, 357] width 12 height 12
type input "*"
click at [1193, 356] on icon at bounding box center [1193, 357] width 12 height 12
type input "*"
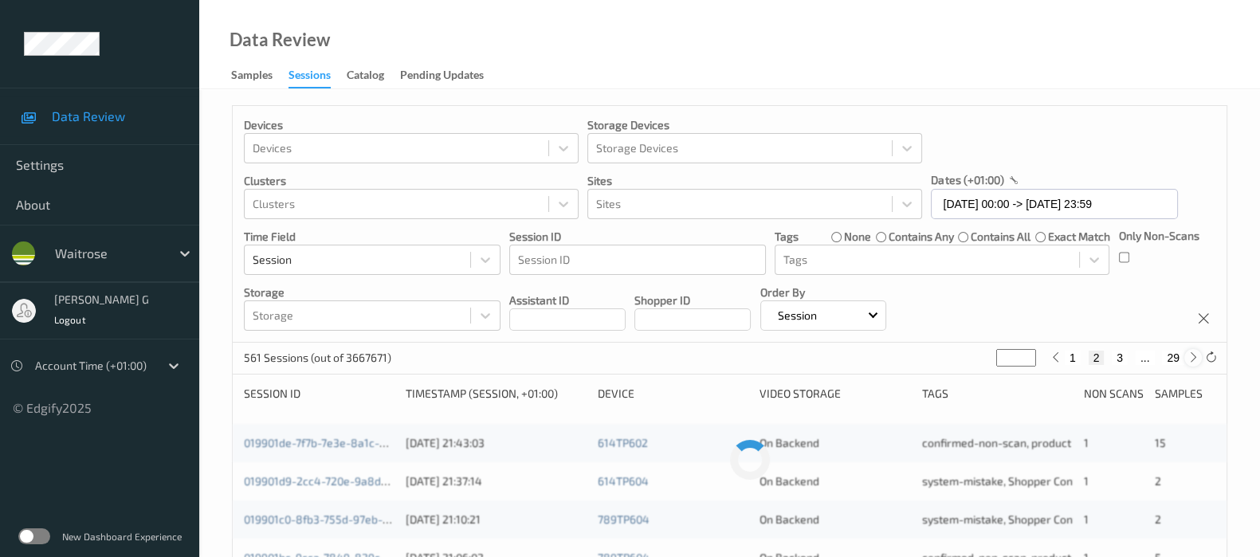
type input "*"
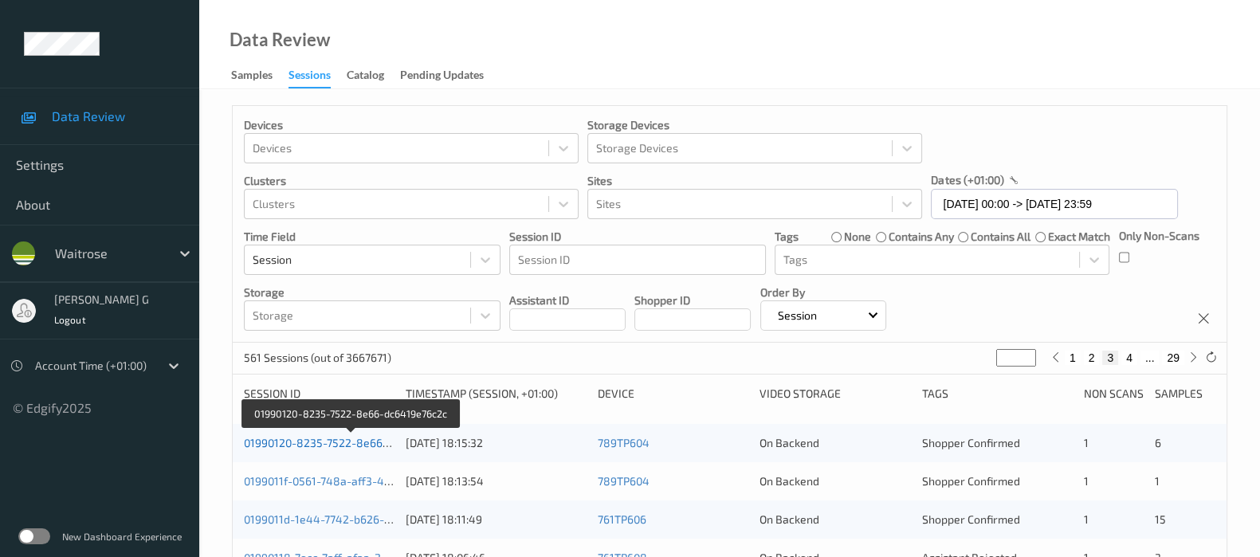
click at [290, 436] on link "01990120-8235-7522-8e66-dc6419e76c2c" at bounding box center [352, 443] width 216 height 14
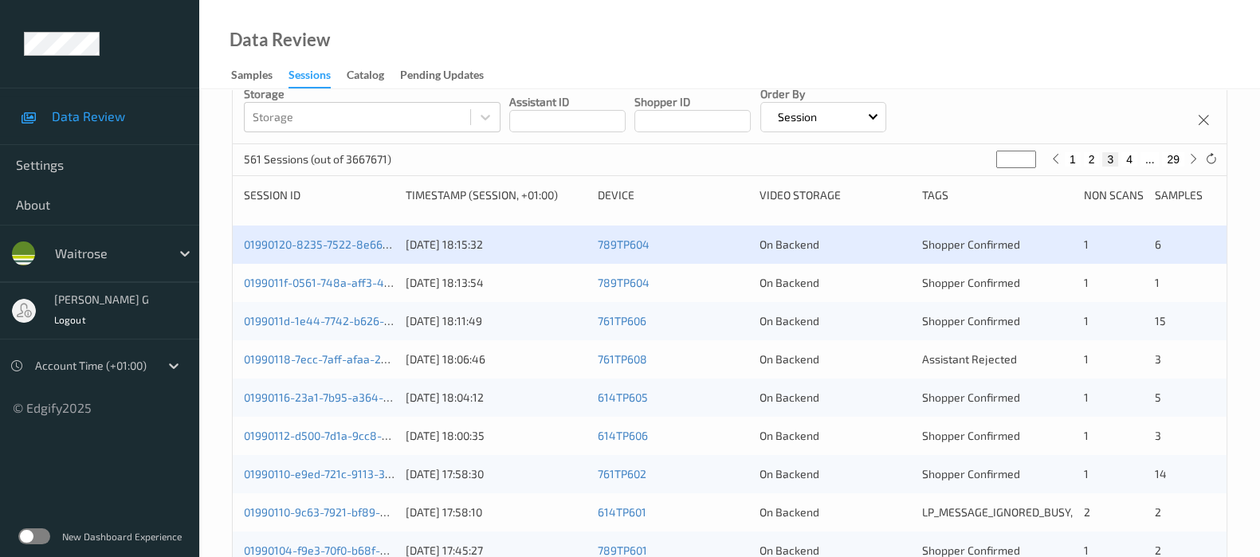
scroll to position [197, 0]
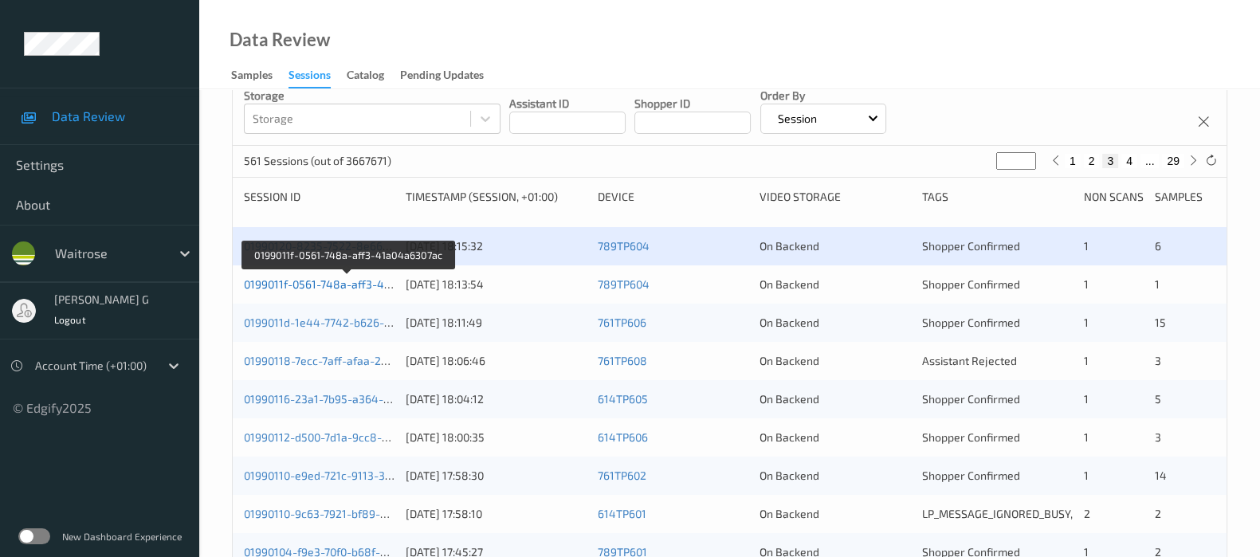
click at [293, 280] on link "0199011f-0561-748a-aff3-41a04a6307ac" at bounding box center [348, 284] width 208 height 14
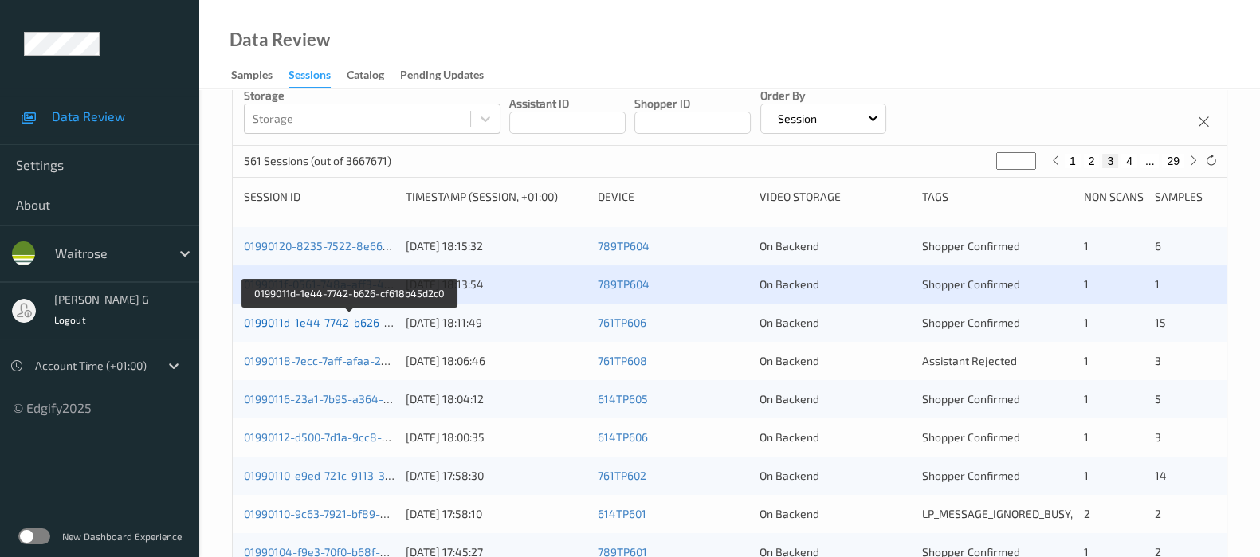
click at [331, 316] on link "0199011d-1e44-7742-b626-cf618b45d2c0" at bounding box center [350, 323] width 213 height 14
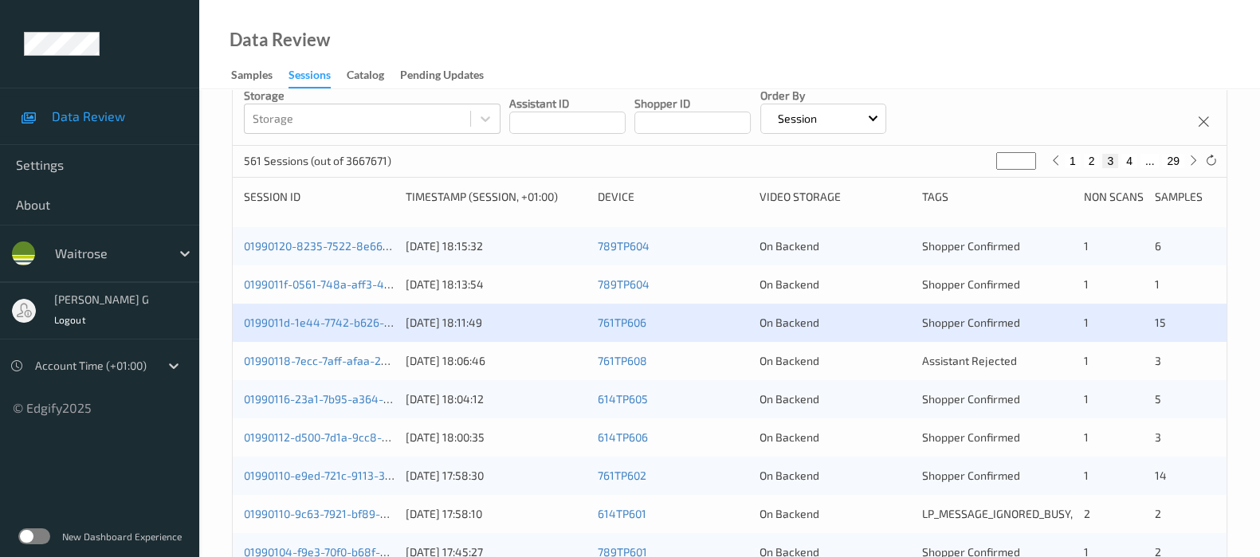
scroll to position [296, 0]
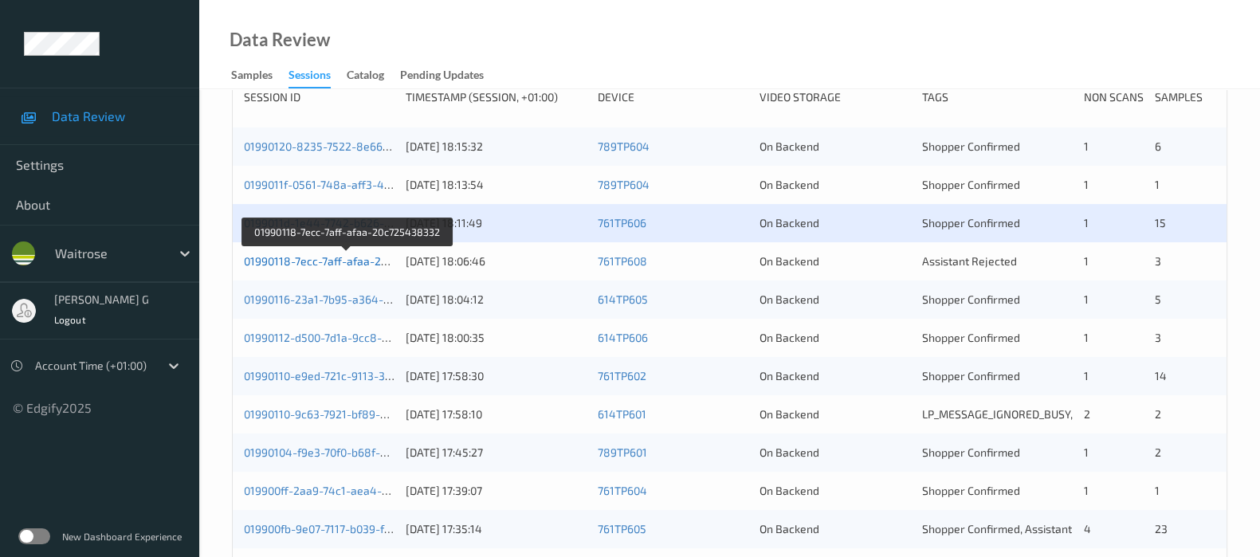
click at [273, 257] on link "01990118-7ecc-7aff-afaa-20c725438332" at bounding box center [347, 261] width 207 height 14
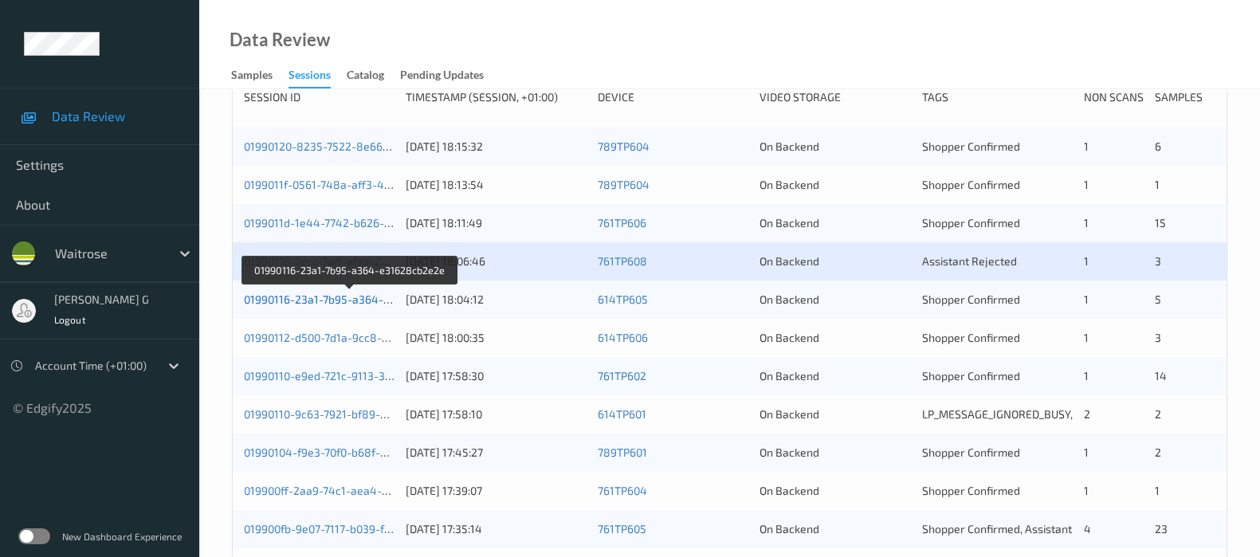
click at [299, 298] on link "01990116-23a1-7b95-a364-e31628cb2e2e" at bounding box center [351, 299] width 214 height 14
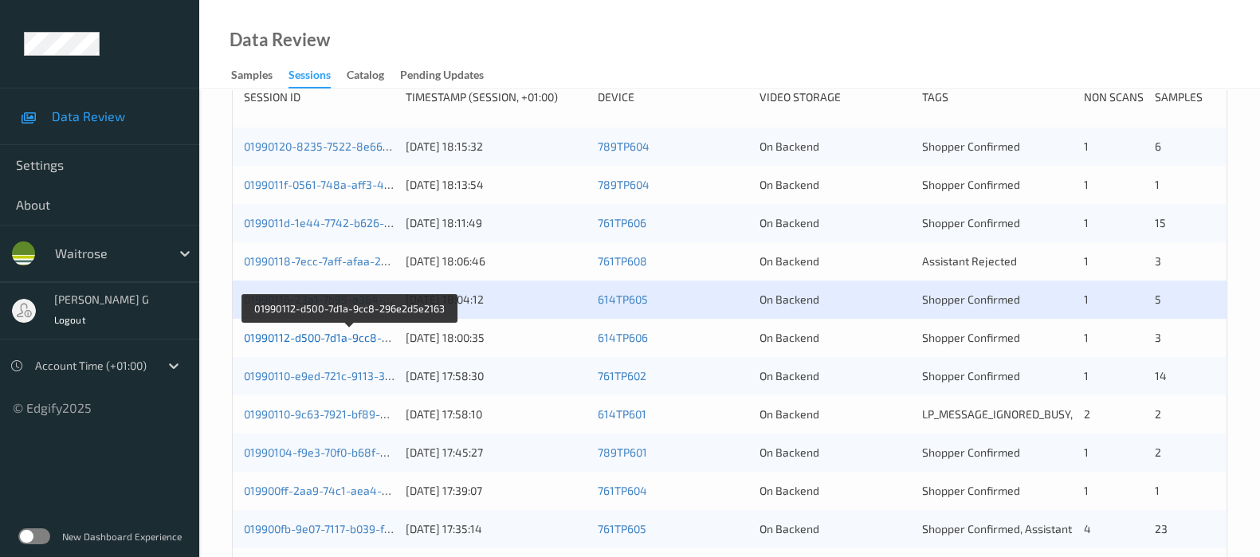
click at [278, 332] on link "01990112-d500-7d1a-9cc8-296e2d5e2163" at bounding box center [350, 338] width 213 height 14
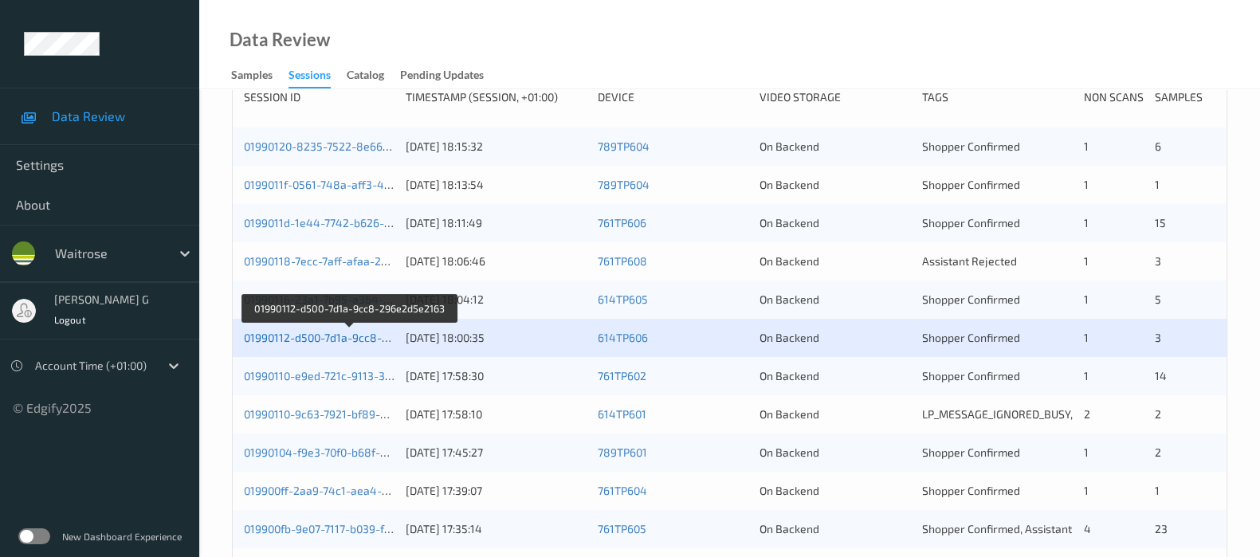
click at [316, 338] on link "01990112-d500-7d1a-9cc8-296e2d5e2163" at bounding box center [350, 338] width 213 height 14
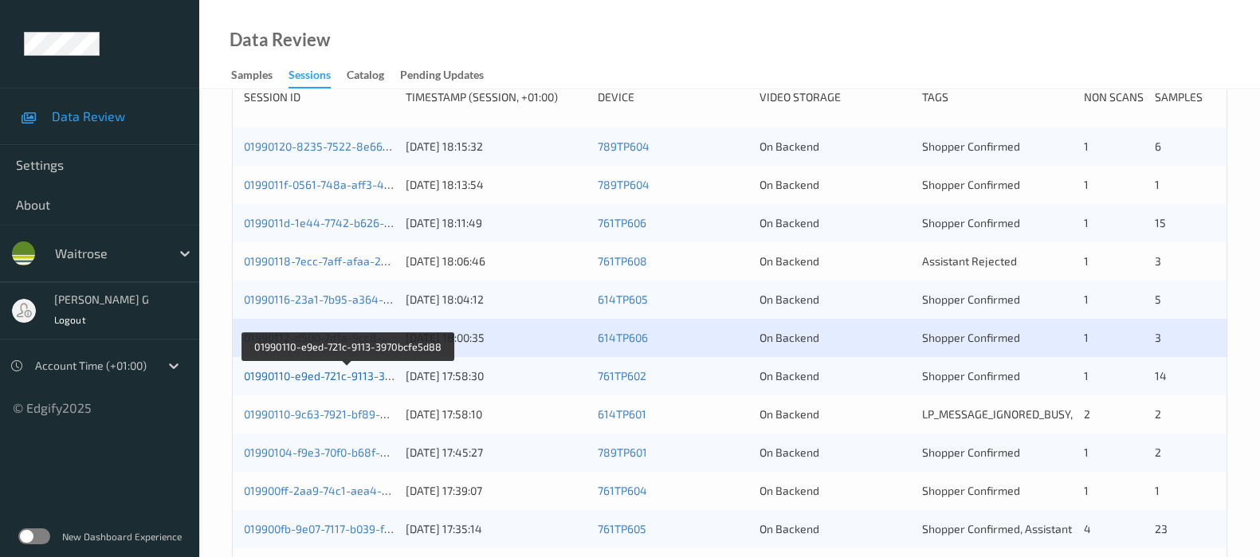
click at [282, 378] on link "01990110-e9ed-721c-9113-3970bcfe5d88" at bounding box center [348, 376] width 209 height 14
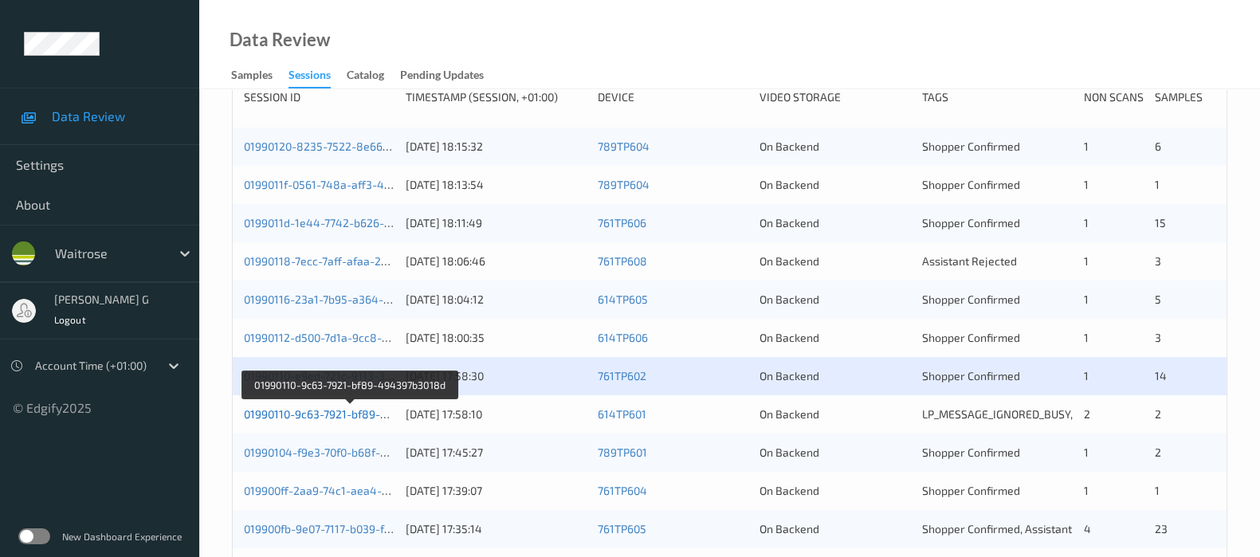
click at [293, 407] on link "01990110-9c63-7921-bf89-494397b3018d" at bounding box center [350, 414] width 213 height 14
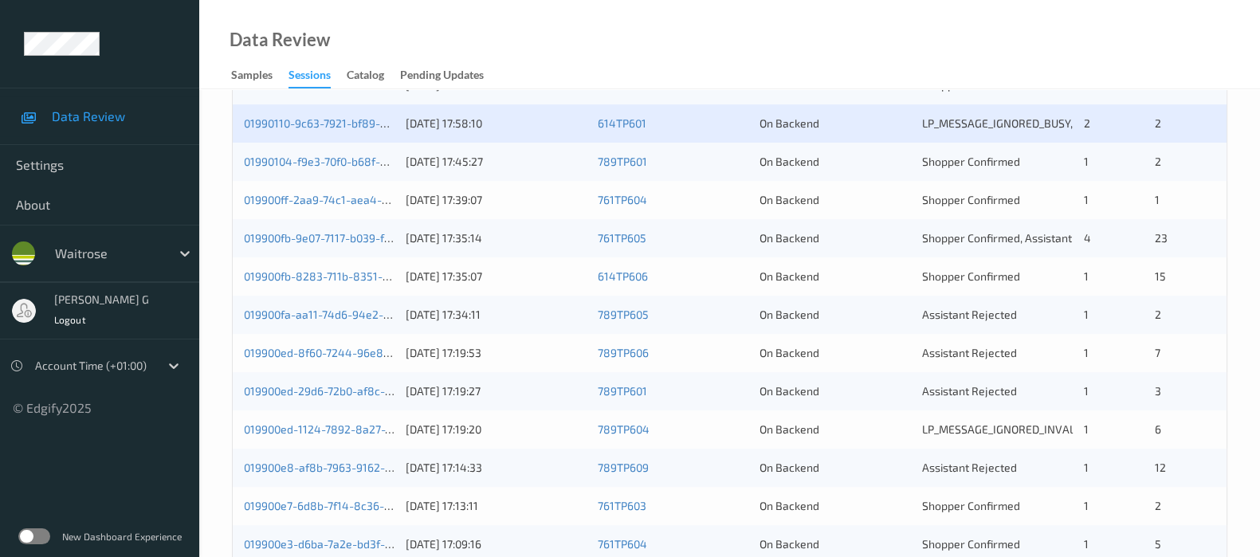
scroll to position [595, 0]
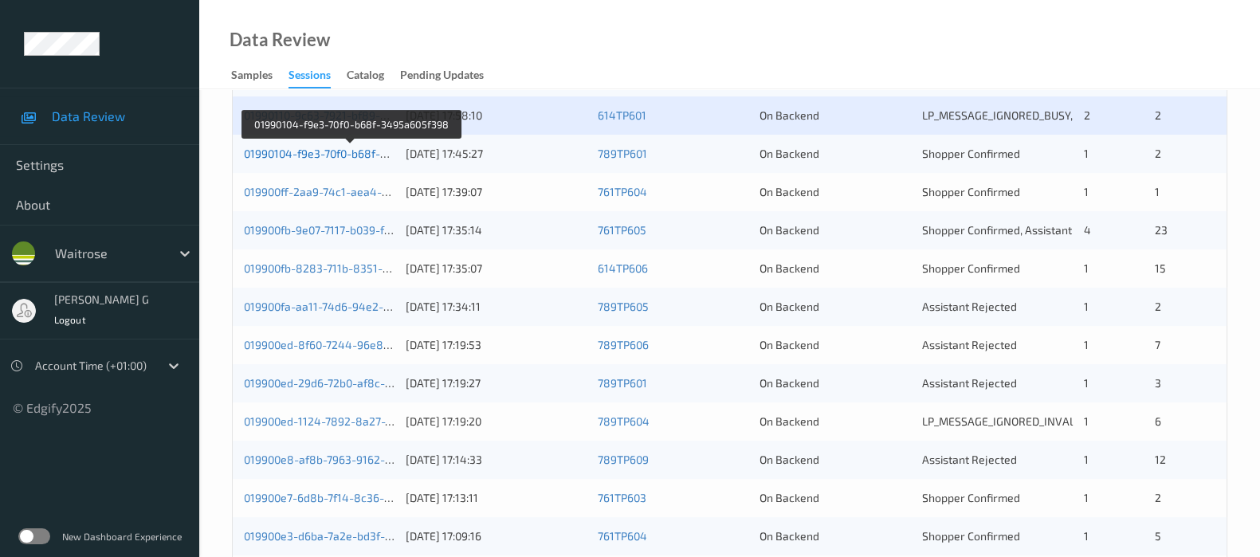
click at [296, 153] on link "01990104-f9e3-70f0-b68f-3495a605f398" at bounding box center [350, 154] width 212 height 14
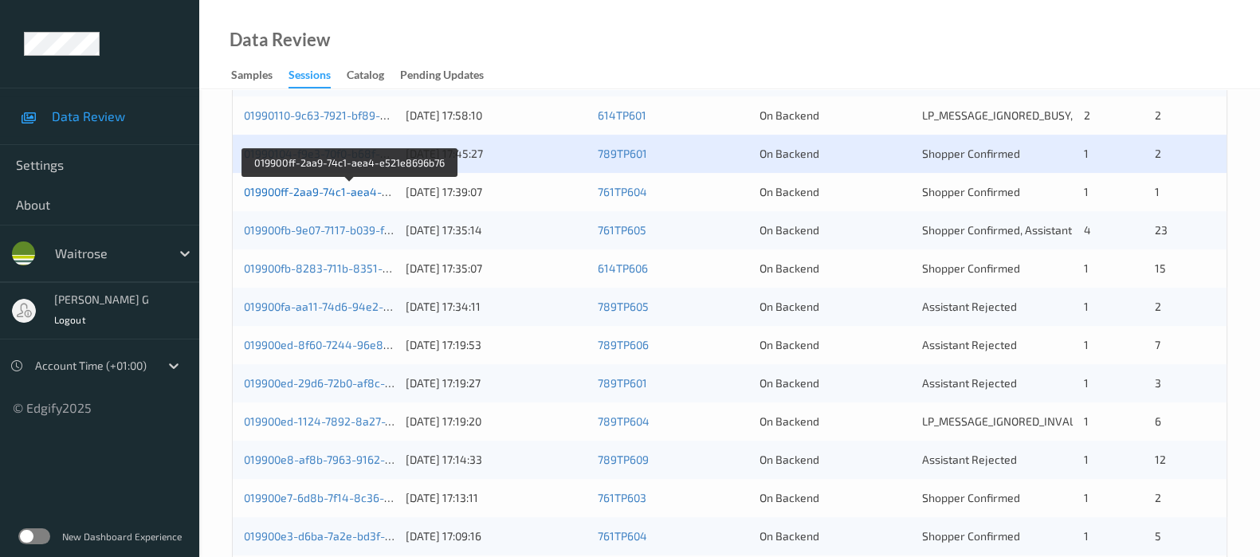
click at [313, 187] on link "019900ff-2aa9-74c1-aea4-e521e8696b76" at bounding box center [350, 192] width 213 height 14
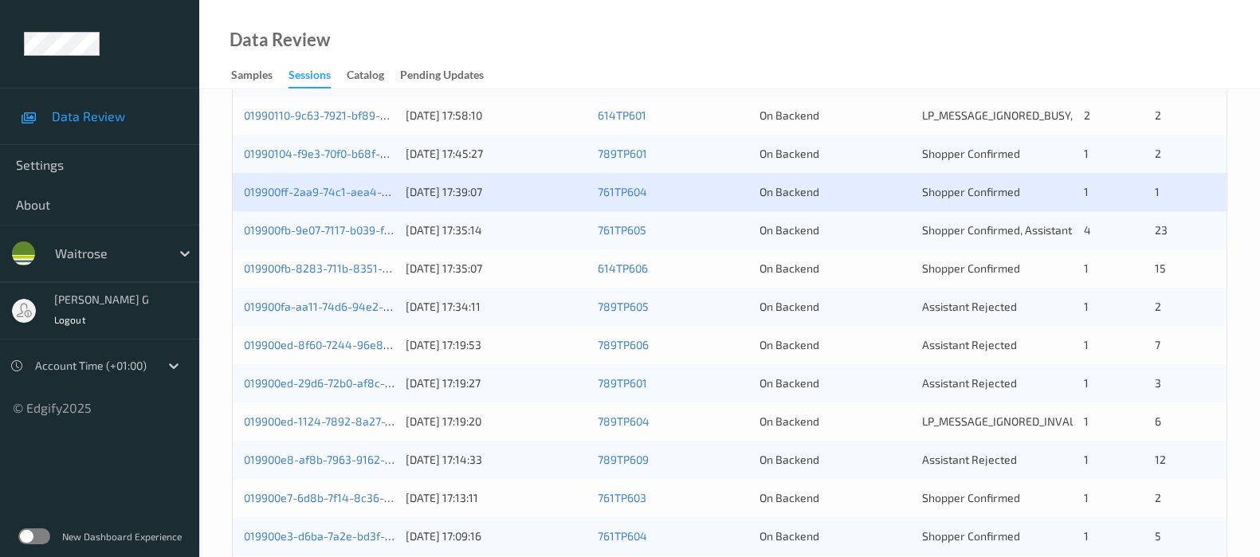
click at [239, 228] on div "019900fb-9e07-7117-b039-f800560025e7 31/08/2025 17:35:14 761TP605 On Backend Sh…" at bounding box center [730, 230] width 994 height 38
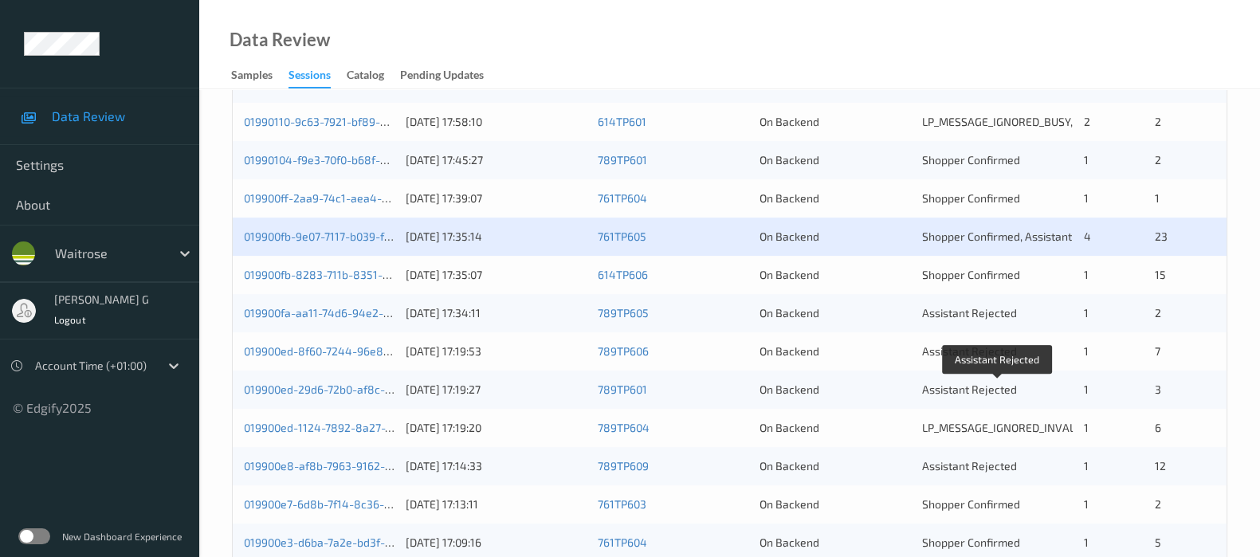
scroll to position [496, 0]
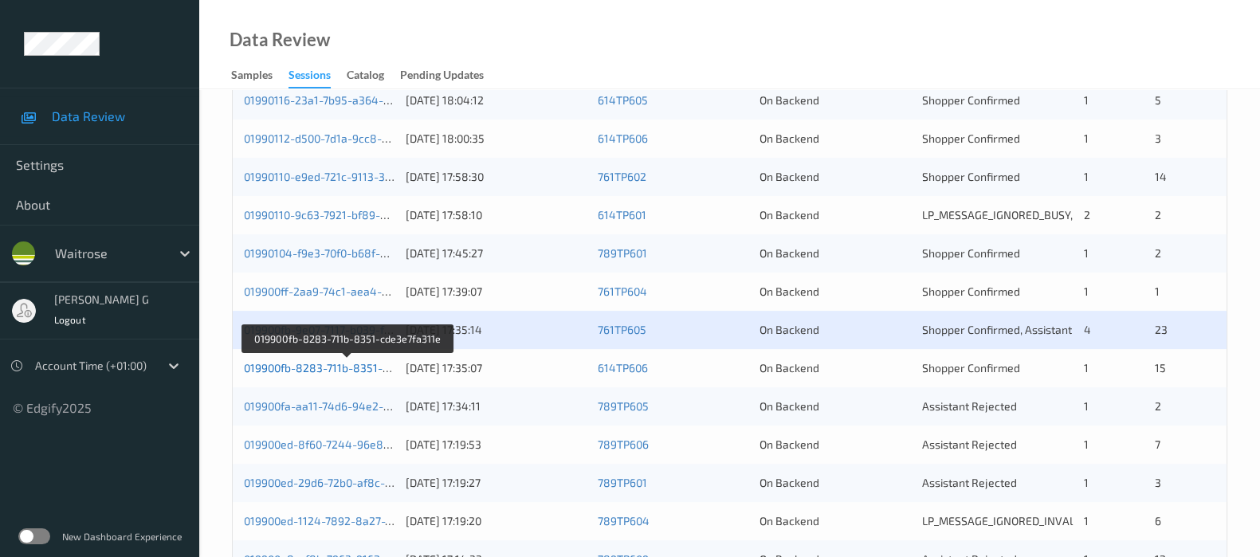
click at [271, 367] on link "019900fb-8283-711b-8351-cde3e7fa311e" at bounding box center [348, 368] width 208 height 14
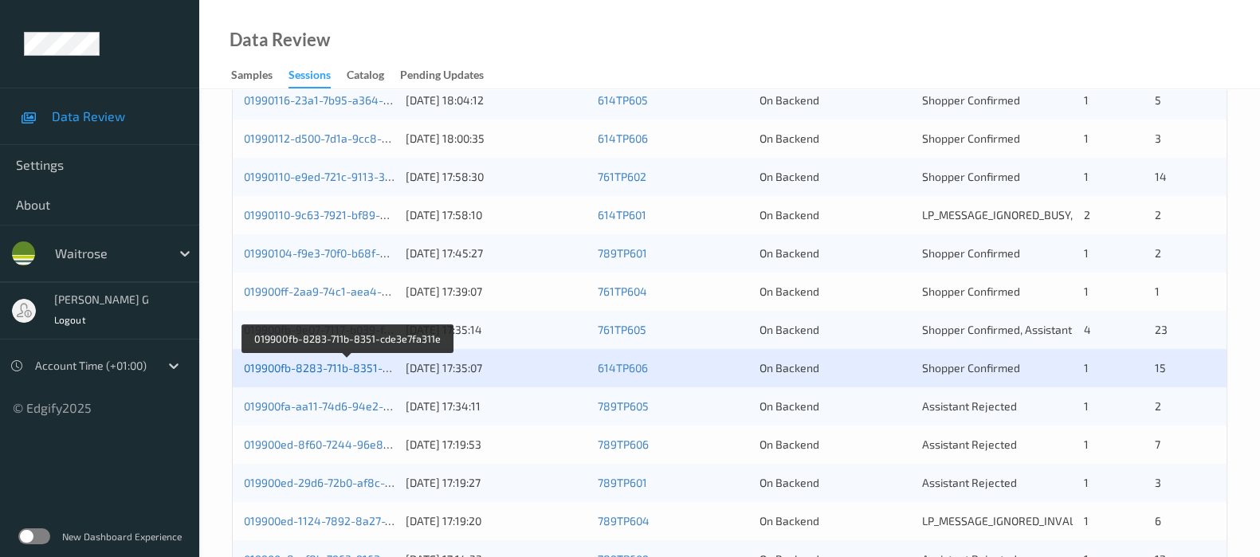
click at [302, 367] on link "019900fb-8283-711b-8351-cde3e7fa311e" at bounding box center [348, 368] width 208 height 14
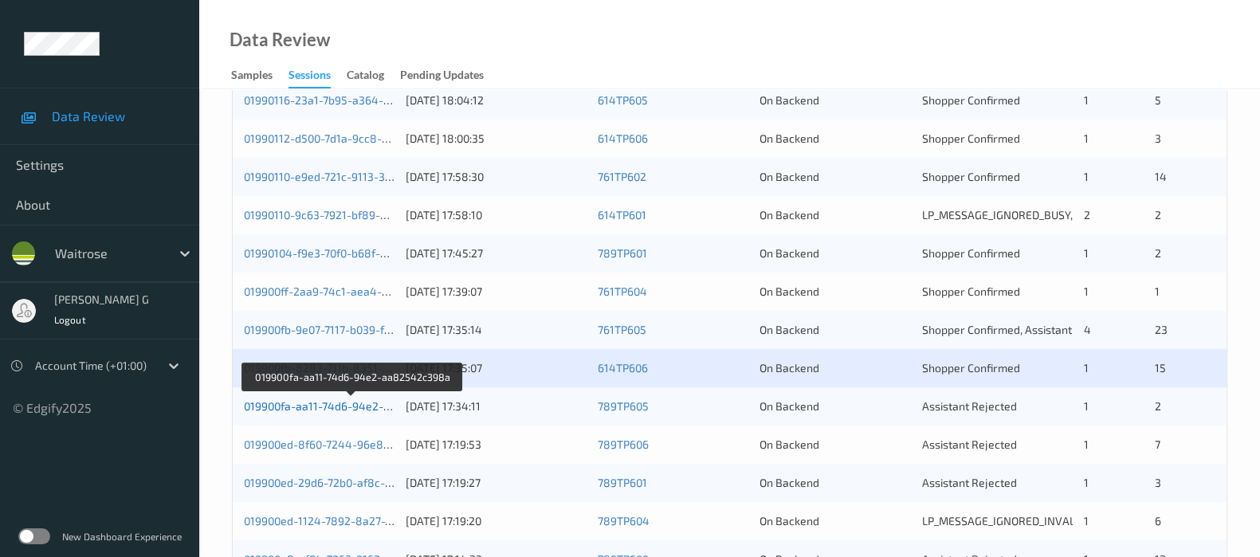
click at [324, 406] on link "019900fa-aa11-74d6-94e2-aa82542c398a" at bounding box center [353, 406] width 218 height 14
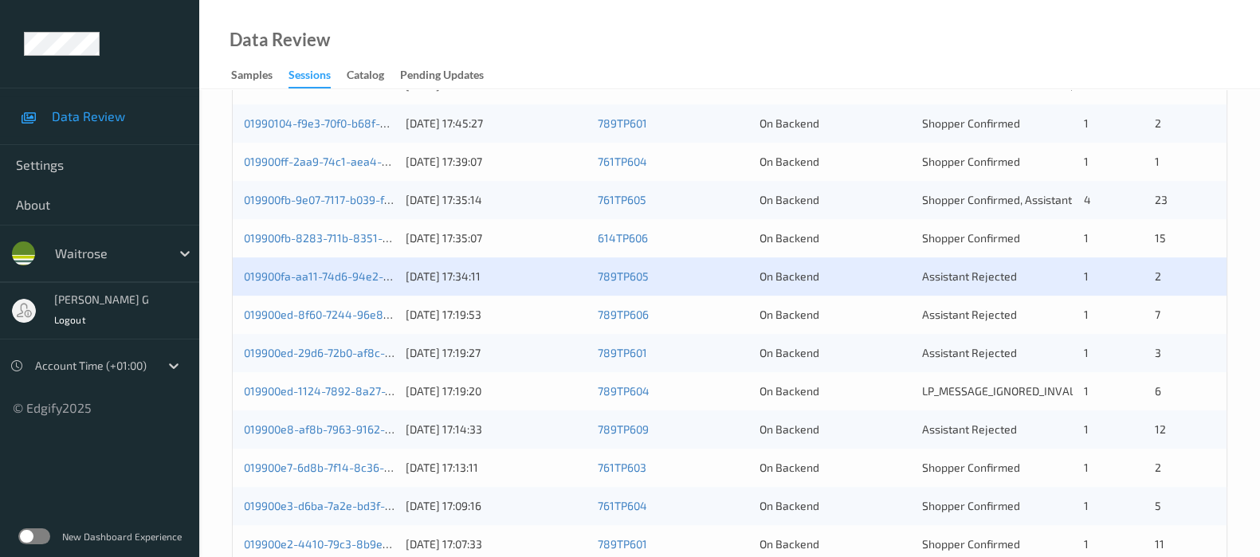
scroll to position [695, 0]
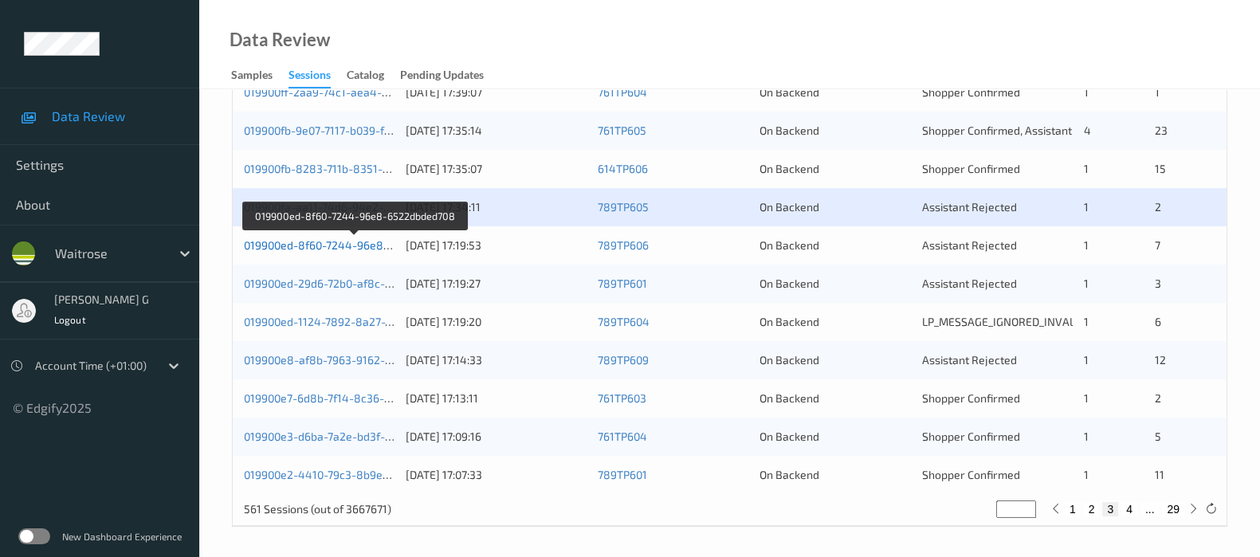
click at [324, 246] on link "019900ed-8f60-7244-96e8-6522dbded708" at bounding box center [354, 245] width 221 height 14
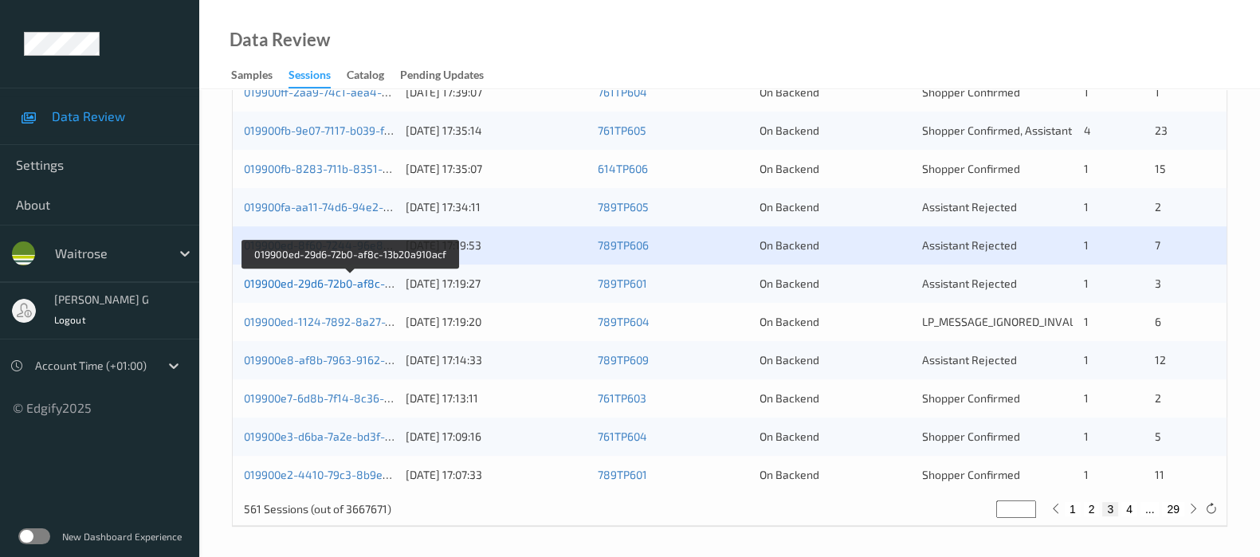
click at [298, 280] on link "019900ed-29d6-72b0-af8c-13b20a910acf" at bounding box center [349, 284] width 211 height 14
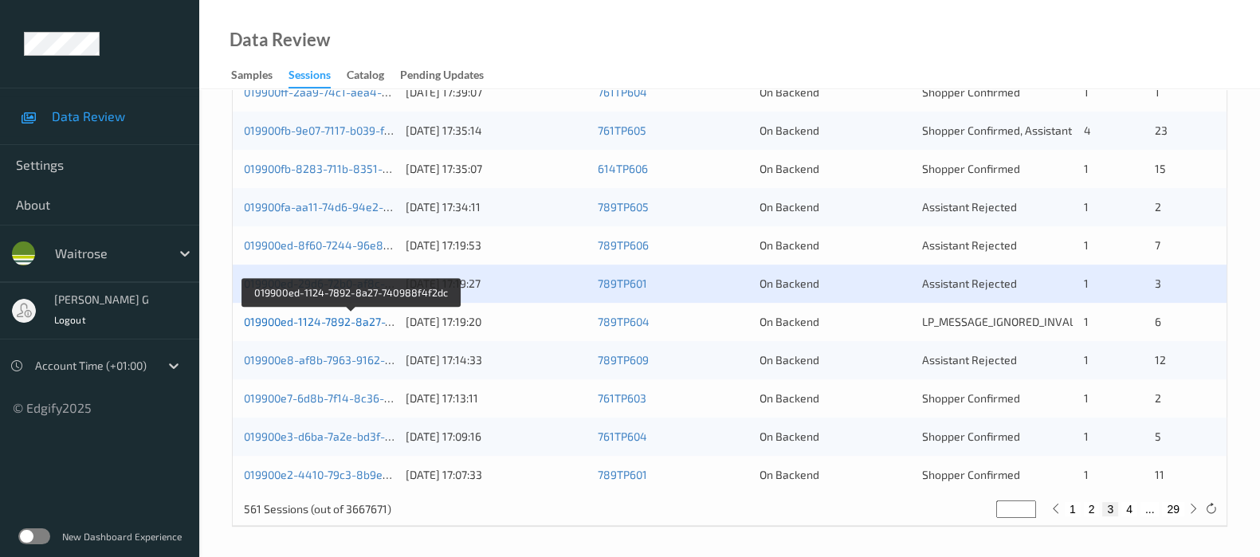
click at [325, 315] on link "019900ed-1124-7892-8a27-740988f4f2dc" at bounding box center [351, 322] width 214 height 14
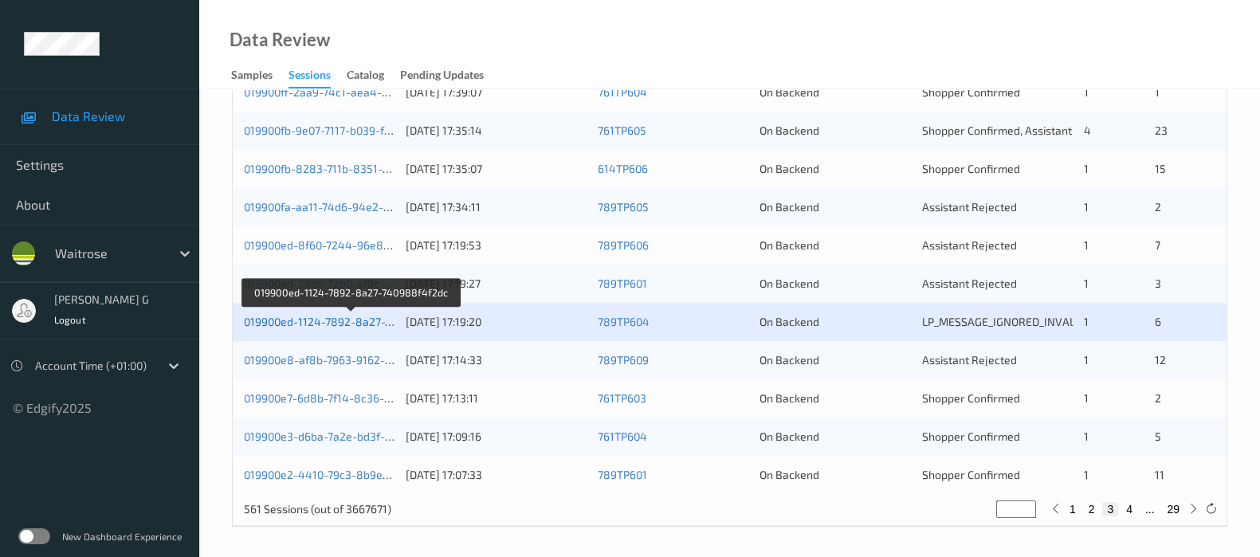
click at [293, 324] on link "019900ed-1124-7892-8a27-740988f4f2dc" at bounding box center [351, 322] width 214 height 14
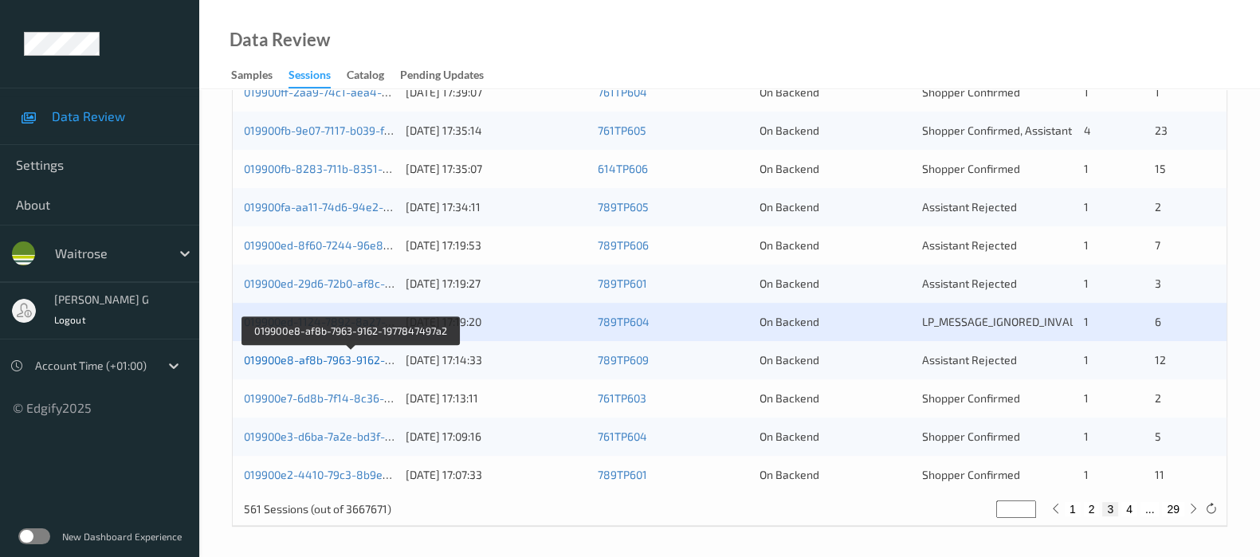
click at [319, 358] on link "019900e8-af8b-7963-9162-1977847497a2" at bounding box center [351, 360] width 215 height 14
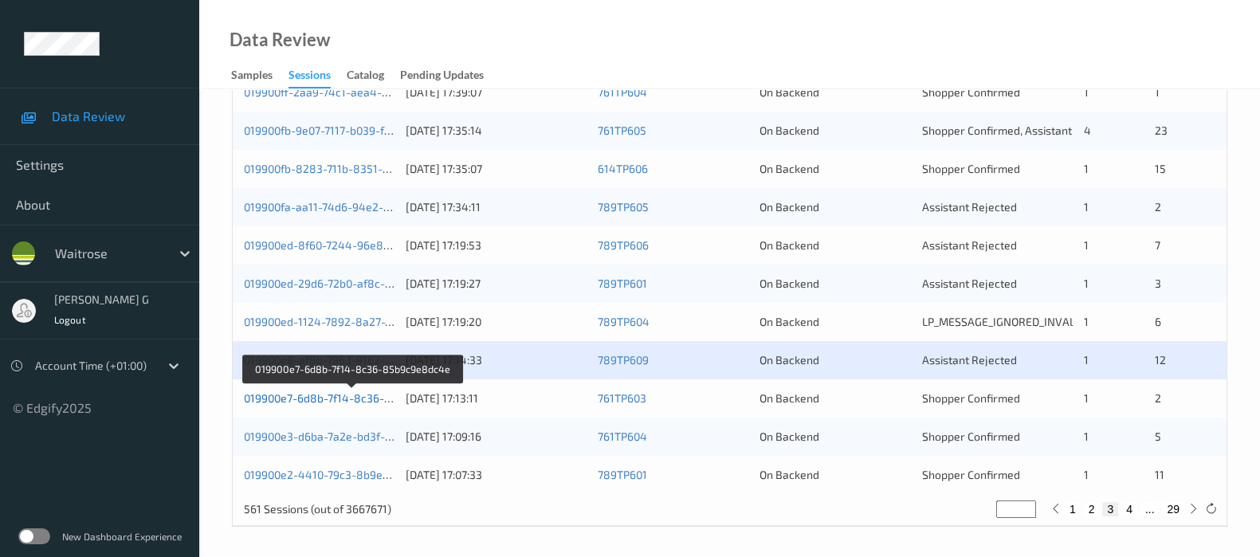
click at [276, 398] on link "019900e7-6d8b-7f14-8c36-85b9c9e8dc4e" at bounding box center [353, 398] width 218 height 14
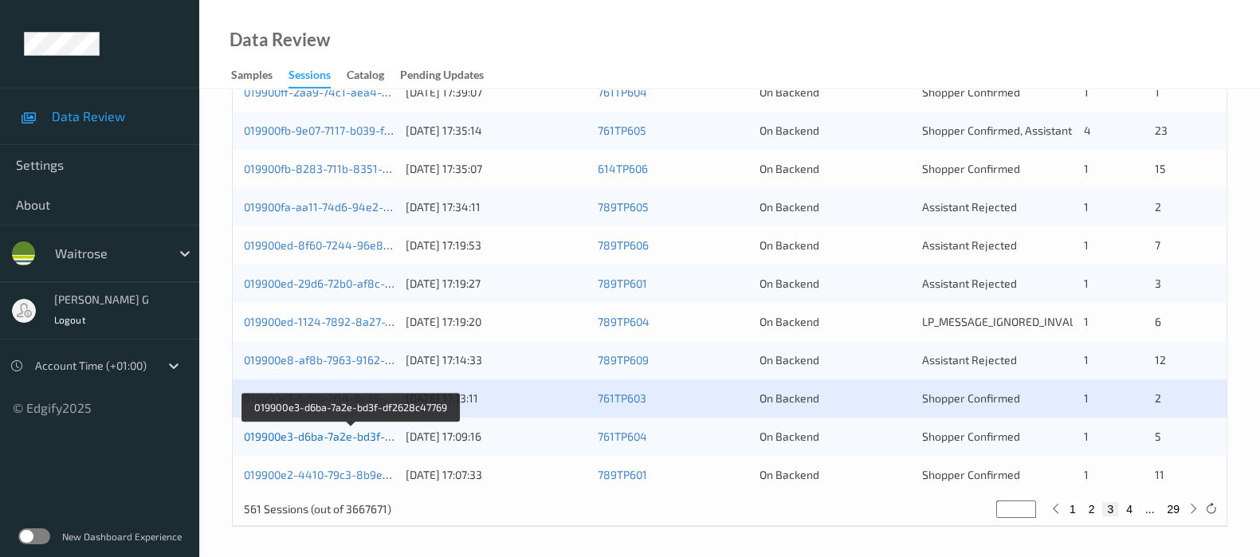
click at [272, 437] on link "019900e3-d6ba-7a2e-bd3f-df2628c47769" at bounding box center [351, 437] width 214 height 14
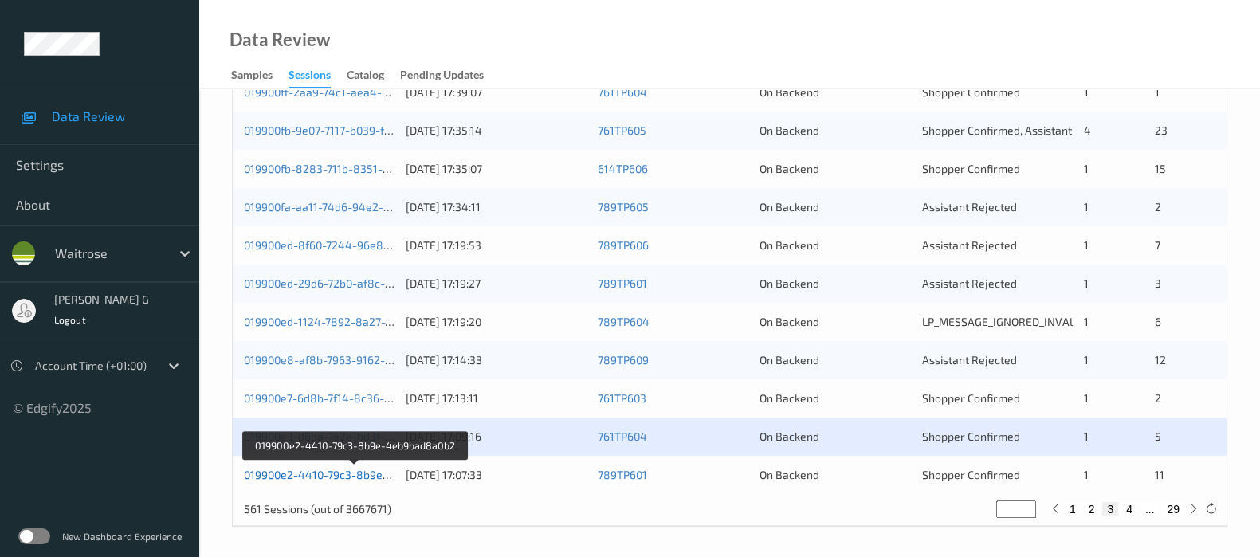
click at [298, 473] on link "019900e2-4410-79c3-8b9e-4eb9bad8a0b2" at bounding box center [355, 475] width 222 height 14
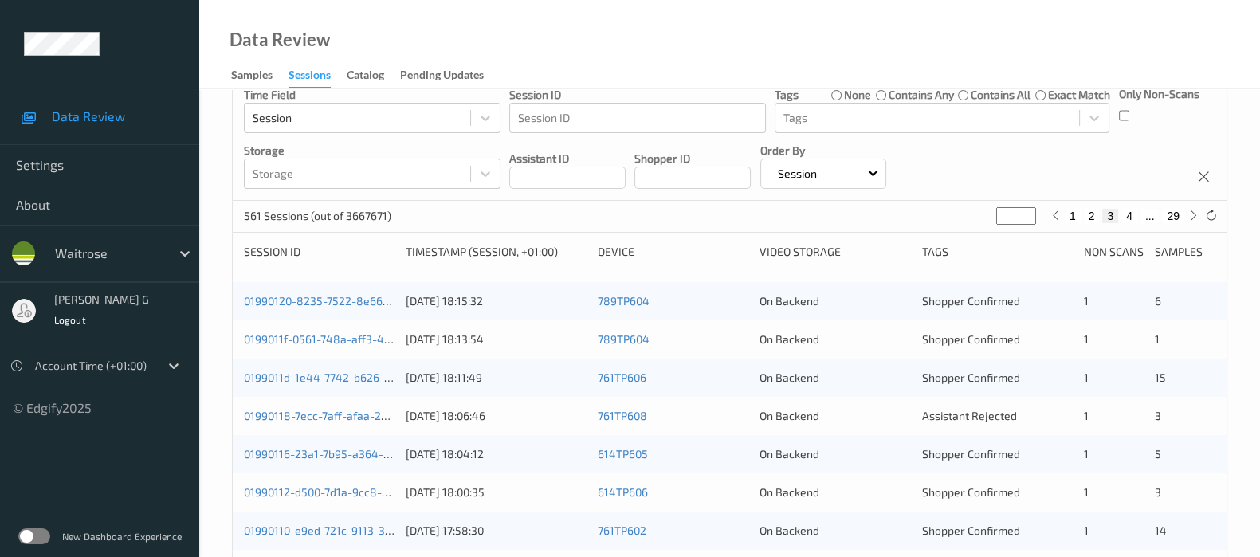
scroll to position [97, 0]
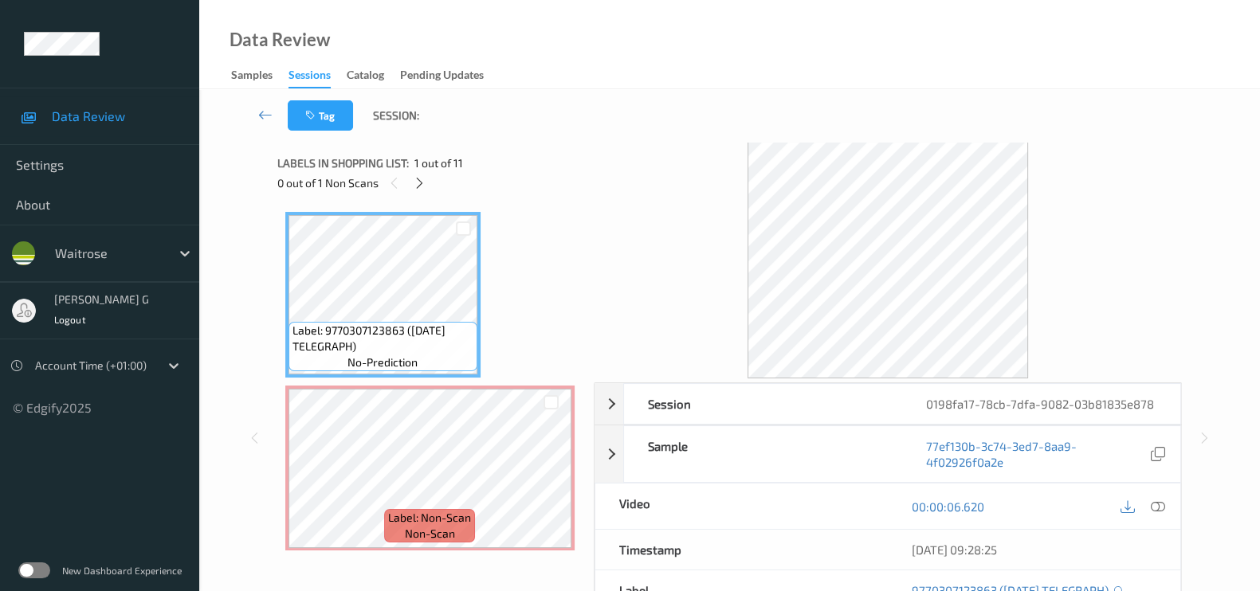
click at [626, 123] on div "Tag Session:" at bounding box center [729, 115] width 995 height 53
click at [418, 184] on icon at bounding box center [420, 183] width 14 height 14
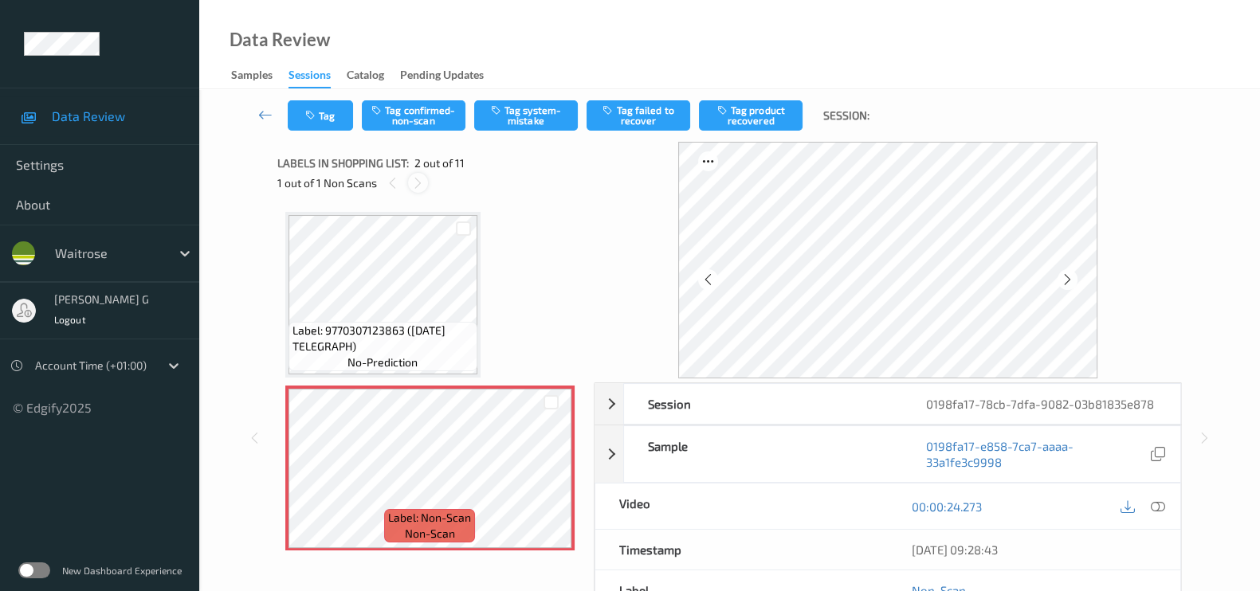
scroll to position [8, 0]
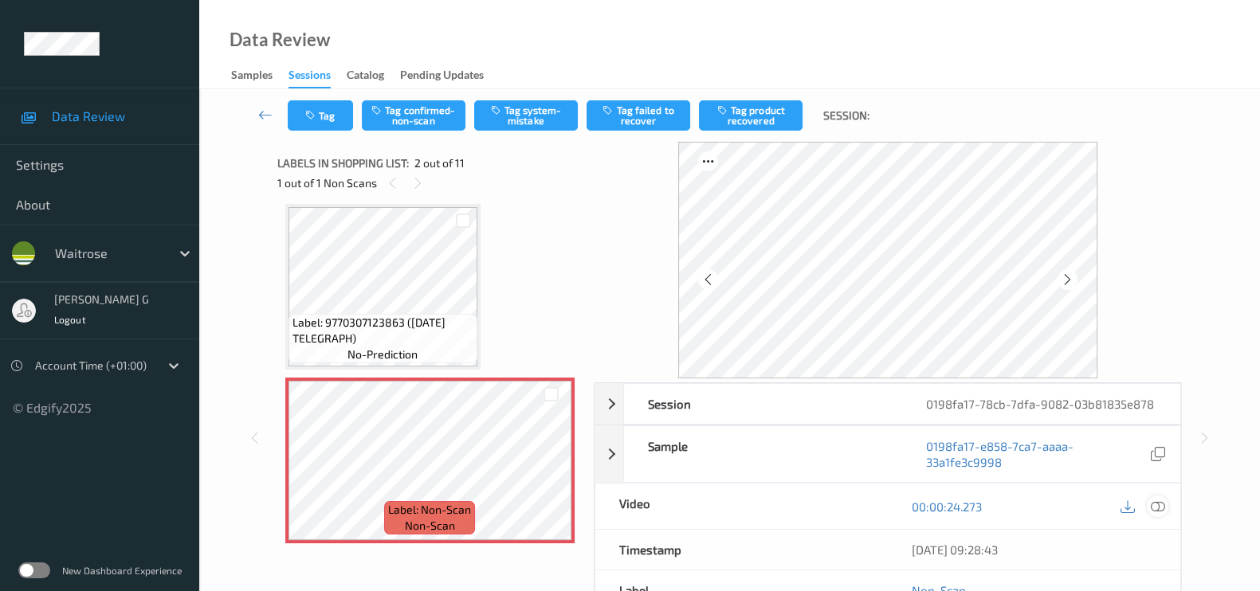
click at [1154, 508] on icon at bounding box center [1158, 507] width 14 height 14
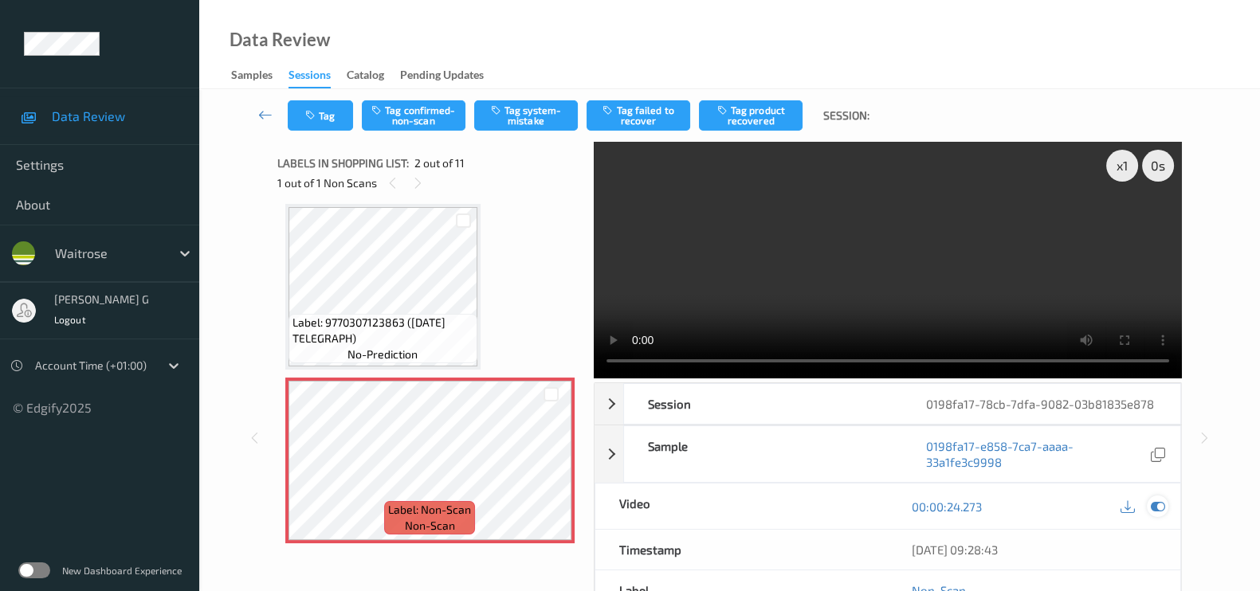
click at [1157, 501] on icon at bounding box center [1158, 507] width 14 height 14
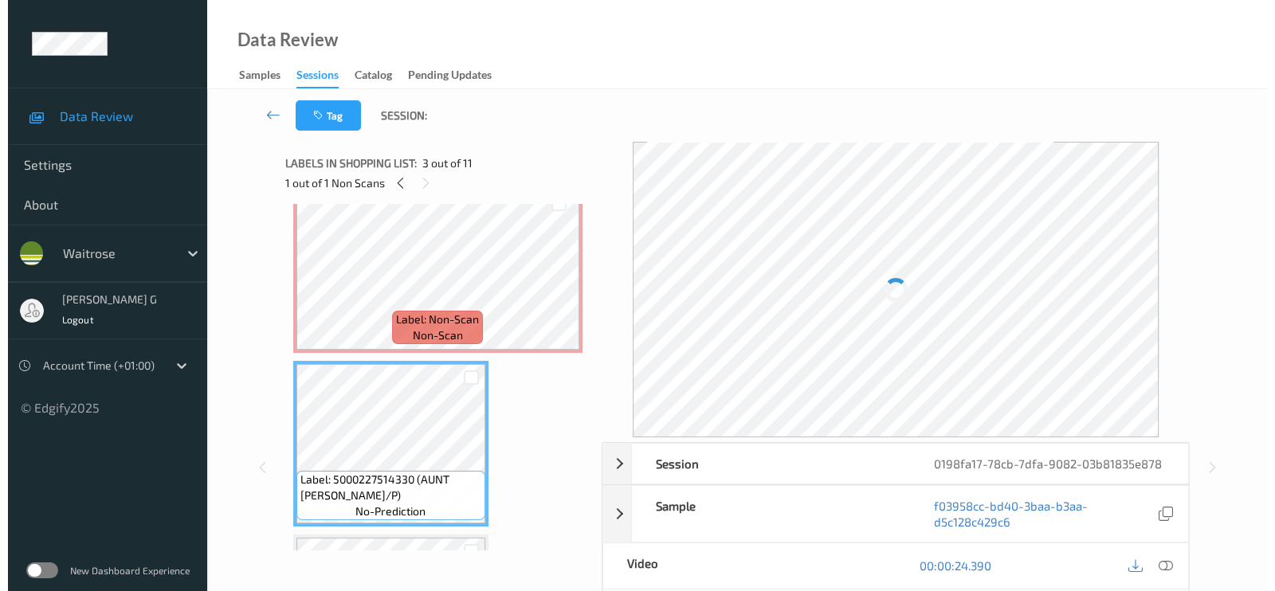
scroll to position [99, 0]
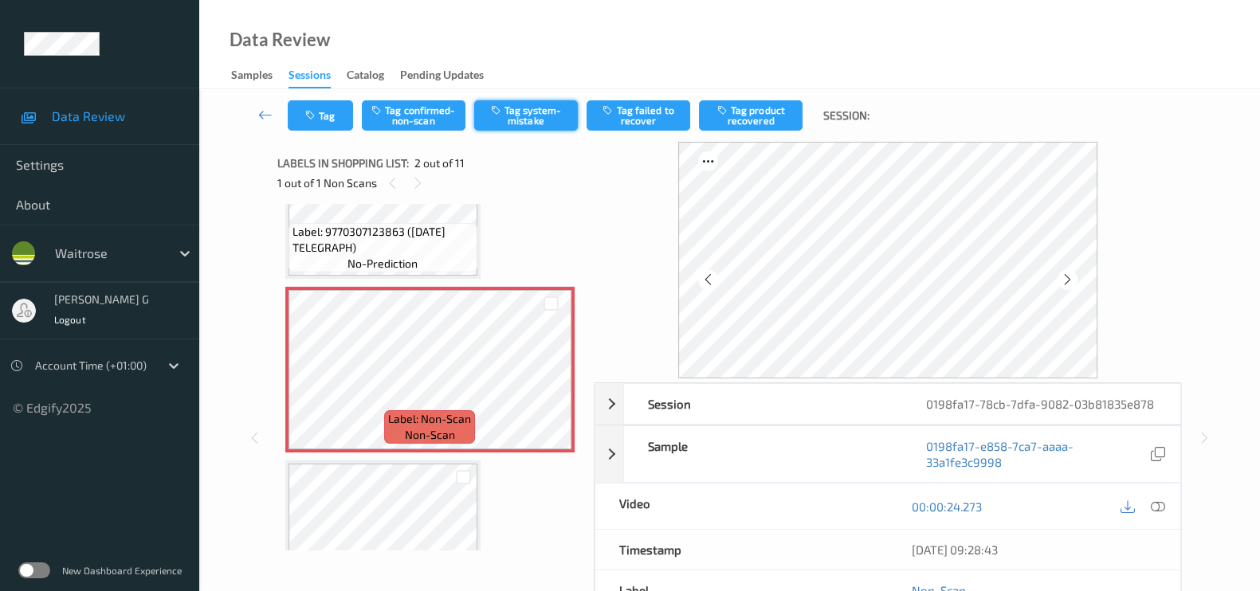
click at [507, 113] on button "Tag system-mistake" at bounding box center [526, 115] width 104 height 30
click at [328, 120] on button "Tag" at bounding box center [320, 115] width 65 height 30
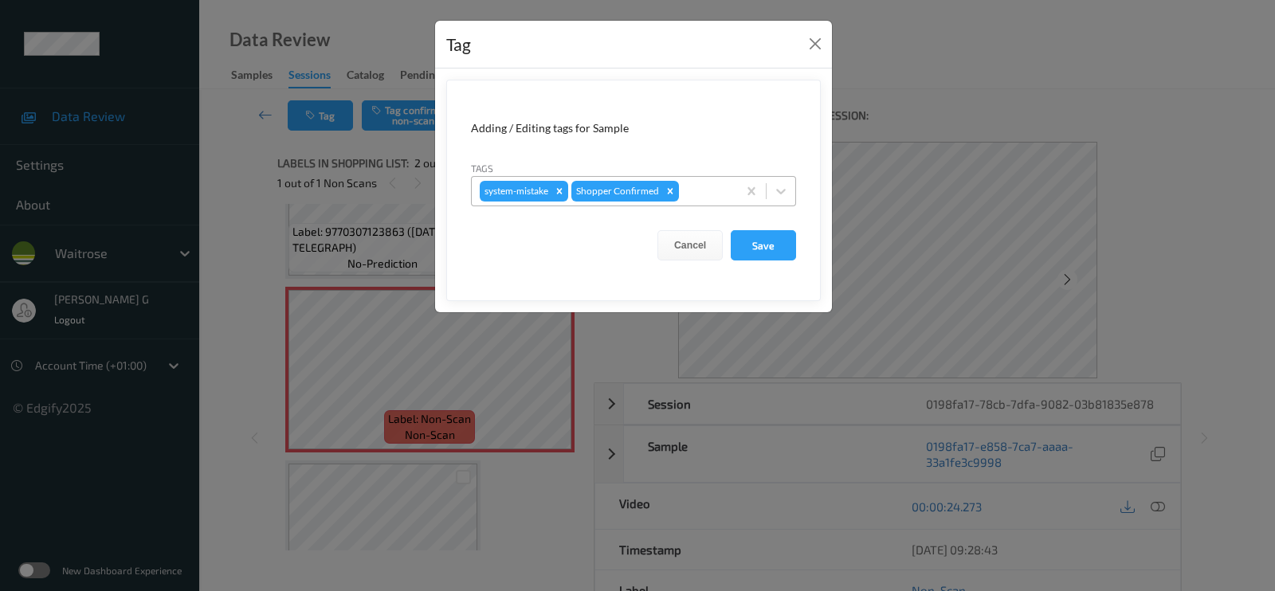
click at [700, 190] on div at bounding box center [705, 191] width 47 height 19
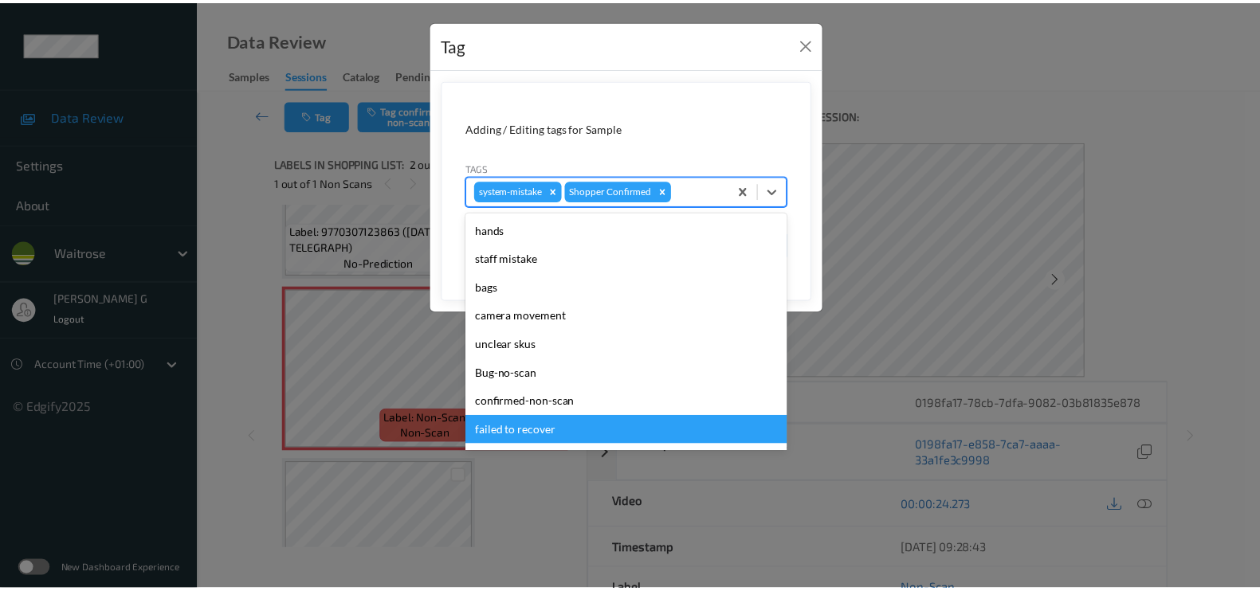
scroll to position [340, 0]
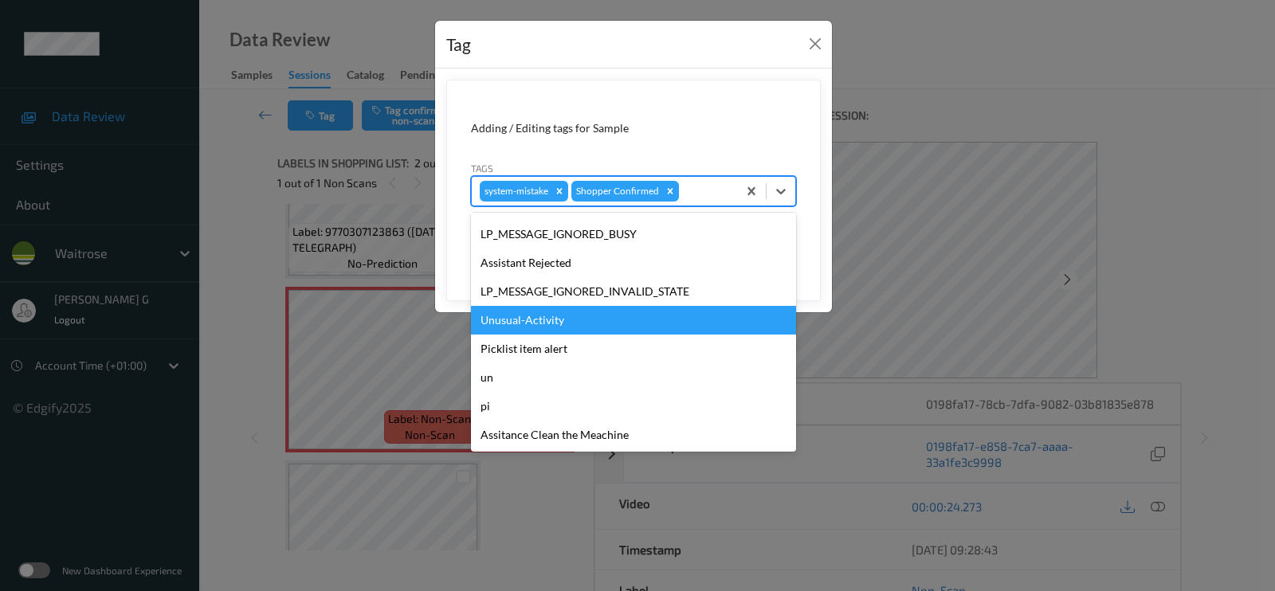
click at [531, 306] on div "Unusual-Activity" at bounding box center [633, 320] width 325 height 29
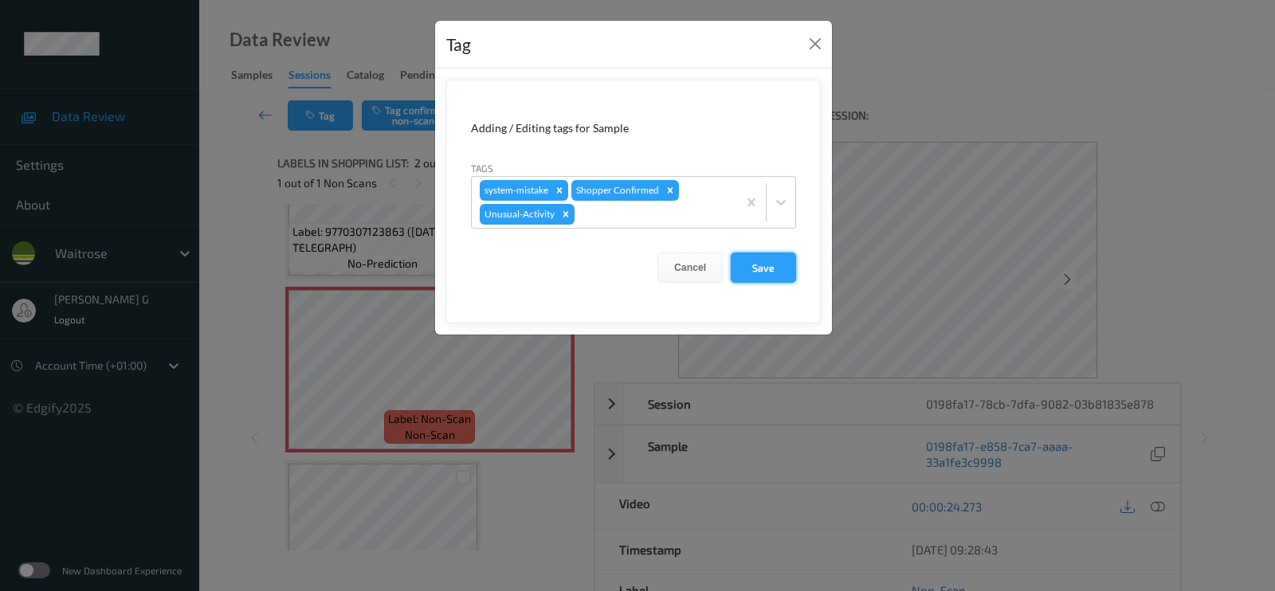
click at [764, 270] on button "Save" at bounding box center [763, 268] width 65 height 30
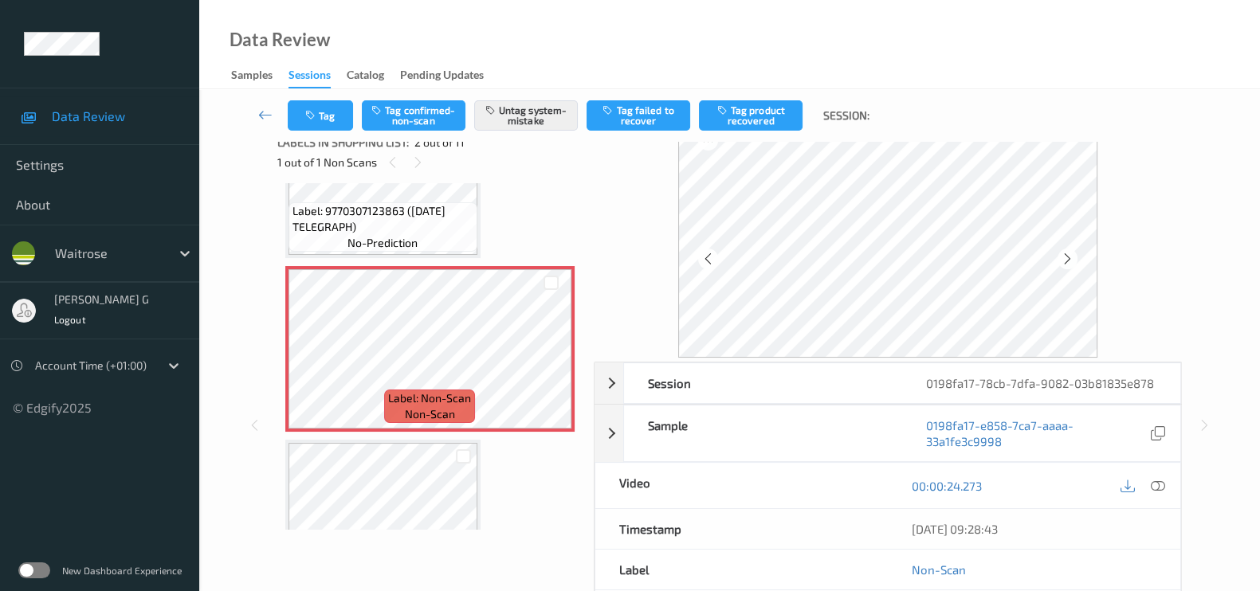
scroll to position [0, 0]
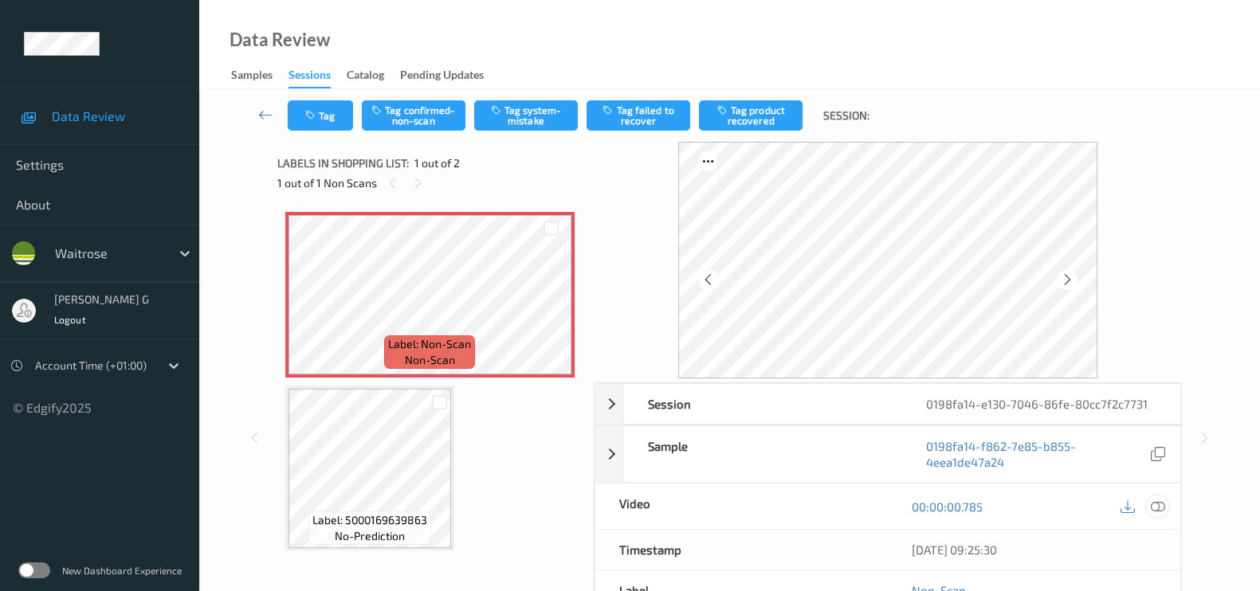
click at [1158, 509] on icon at bounding box center [1158, 507] width 14 height 14
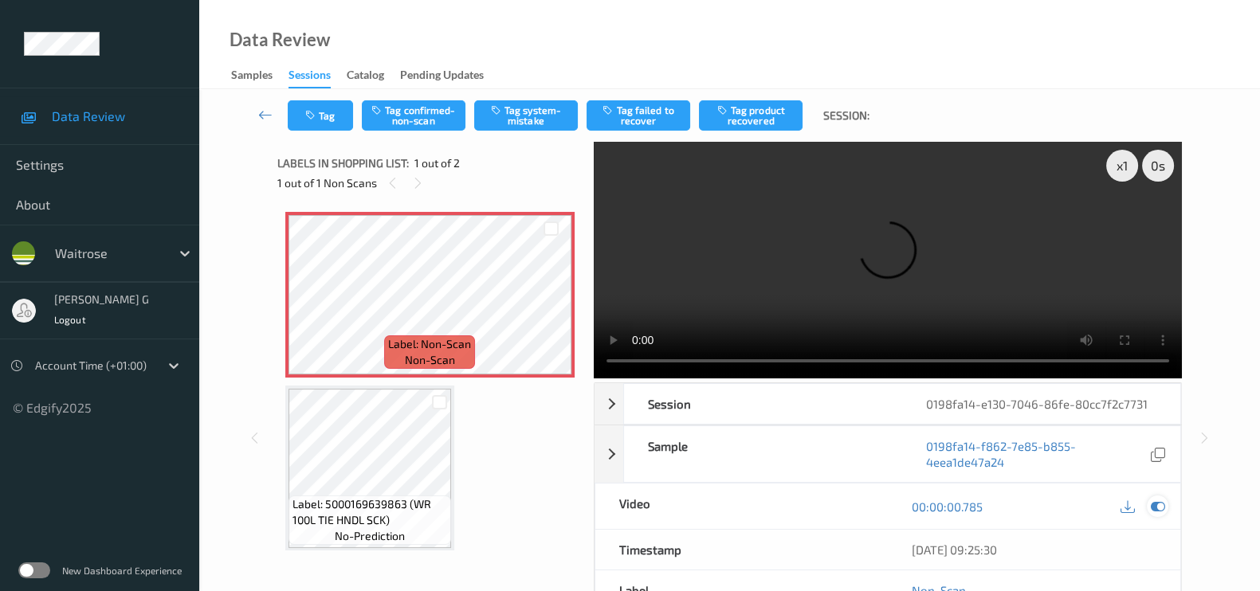
click at [1158, 504] on icon at bounding box center [1158, 507] width 14 height 14
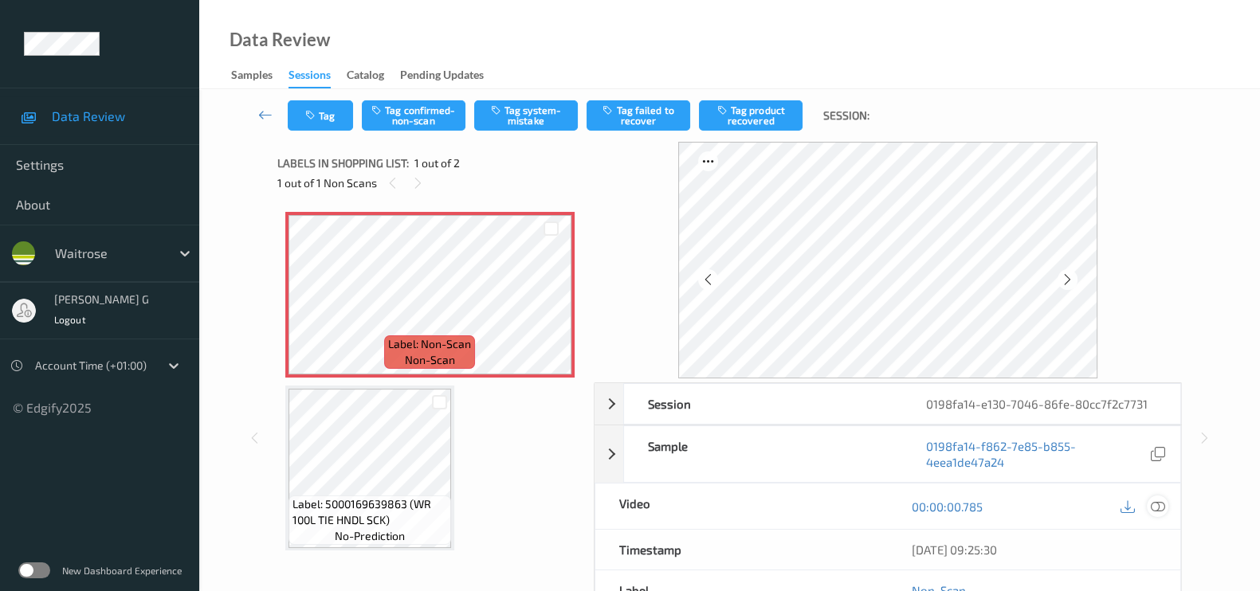
click at [1156, 500] on icon at bounding box center [1158, 507] width 14 height 14
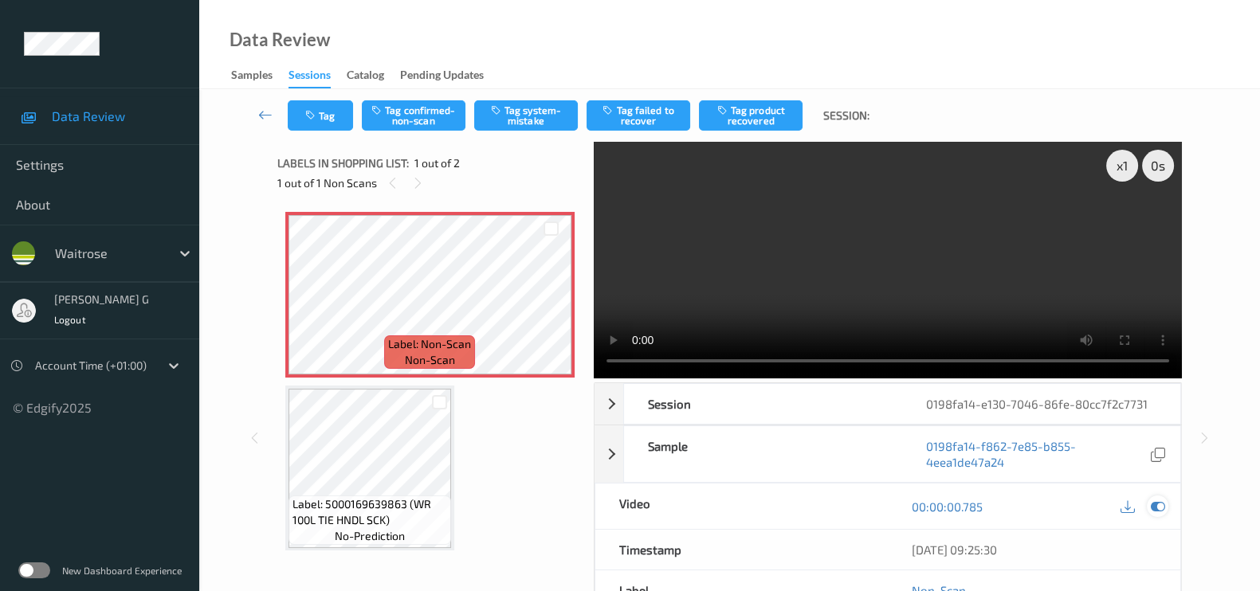
click at [1159, 503] on icon at bounding box center [1158, 507] width 14 height 14
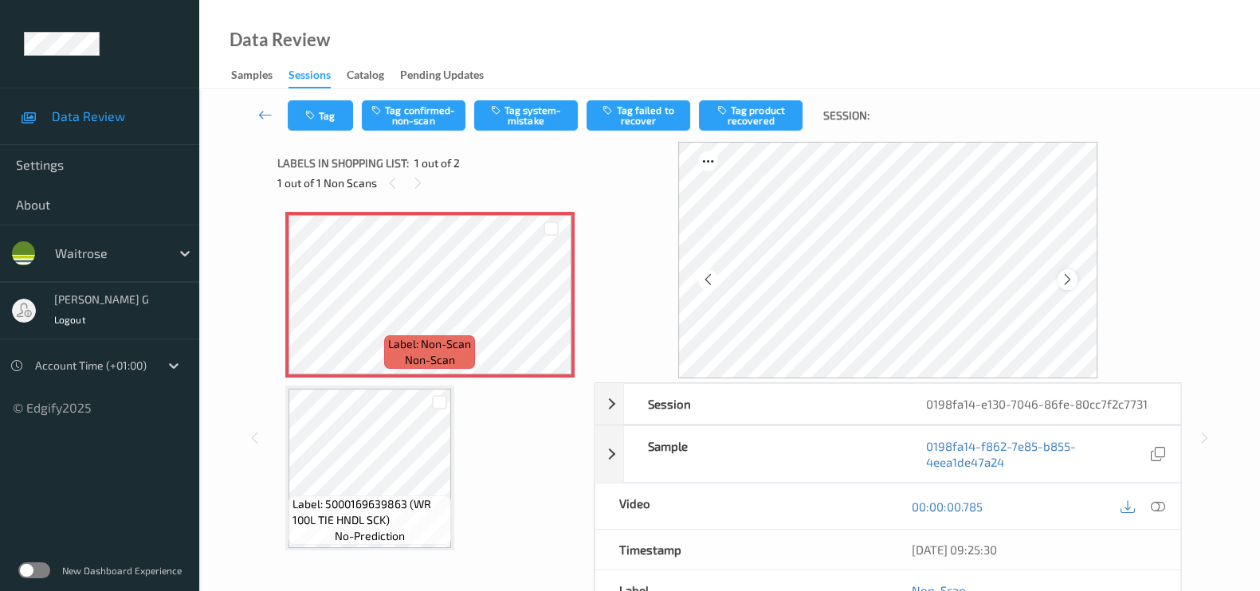
click at [1073, 280] on icon at bounding box center [1068, 280] width 14 height 14
click at [520, 125] on button "Tag system-mistake" at bounding box center [526, 115] width 104 height 30
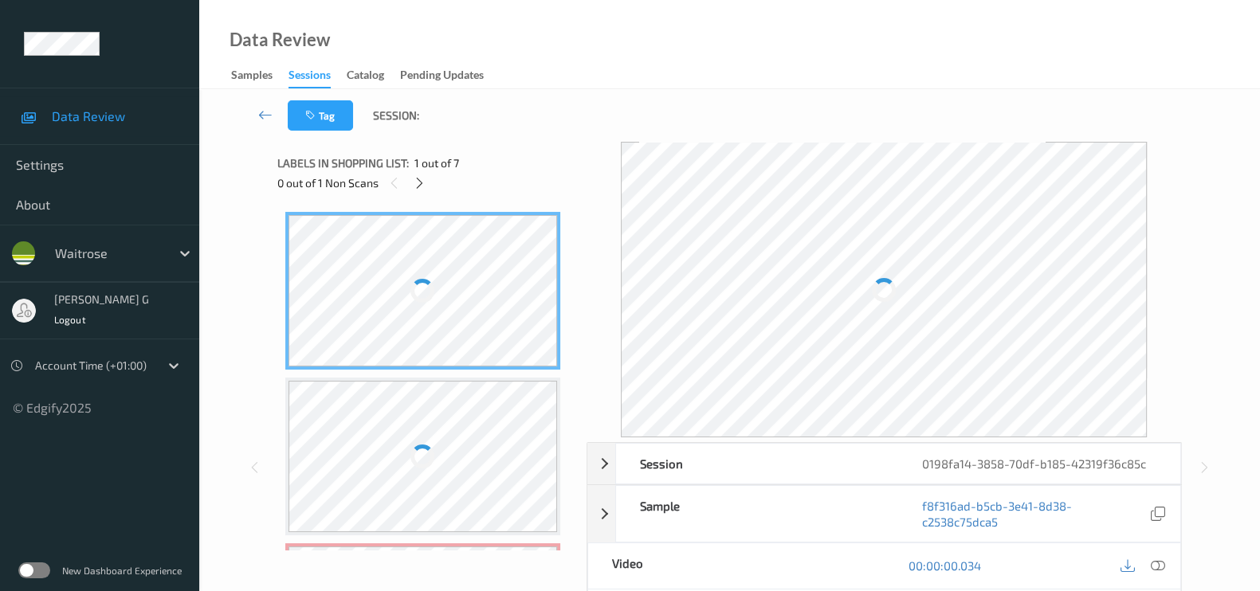
click at [739, 62] on div "Data Review Samples Sessions Catalog Pending Updates" at bounding box center [729, 44] width 1061 height 89
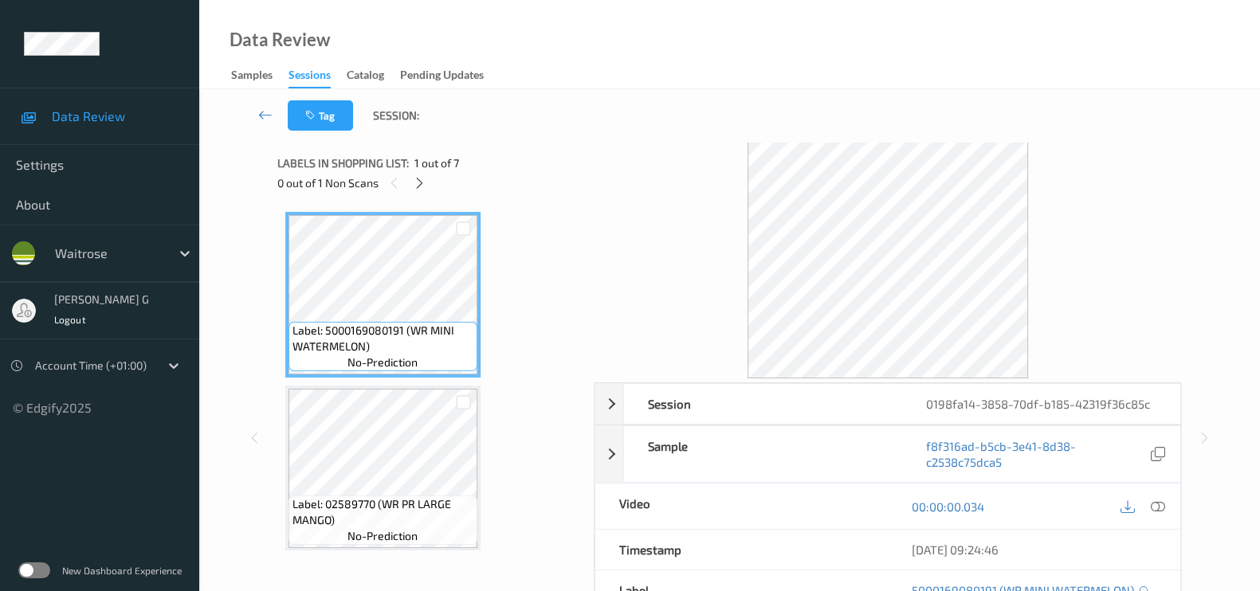
click at [426, 190] on div "0 out of 1 Non Scans" at bounding box center [429, 183] width 305 height 20
click at [419, 186] on icon at bounding box center [420, 183] width 14 height 14
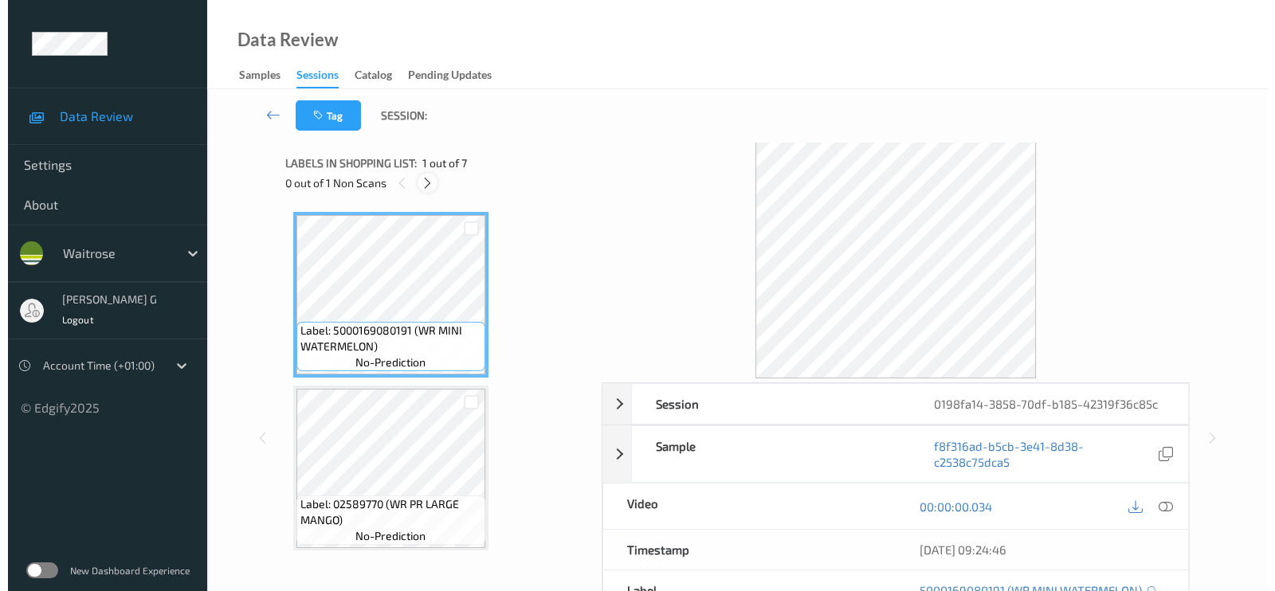
scroll to position [180, 0]
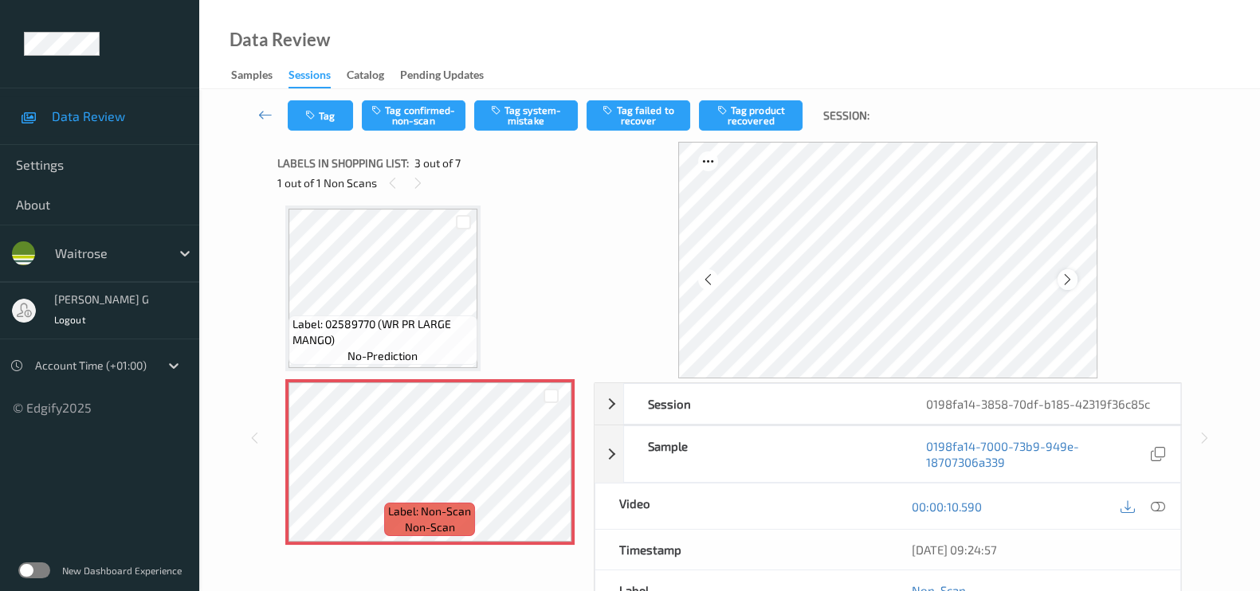
click at [1074, 280] on icon at bounding box center [1068, 280] width 14 height 14
click at [1161, 508] on icon at bounding box center [1158, 507] width 14 height 14
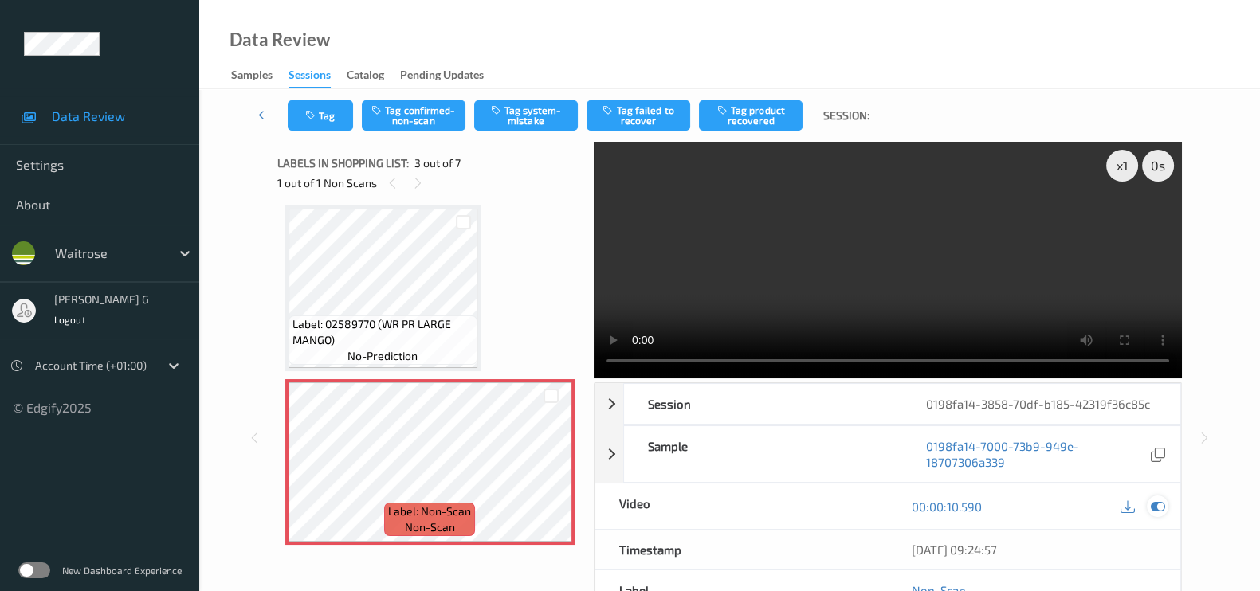
click at [1153, 512] on icon at bounding box center [1158, 507] width 14 height 14
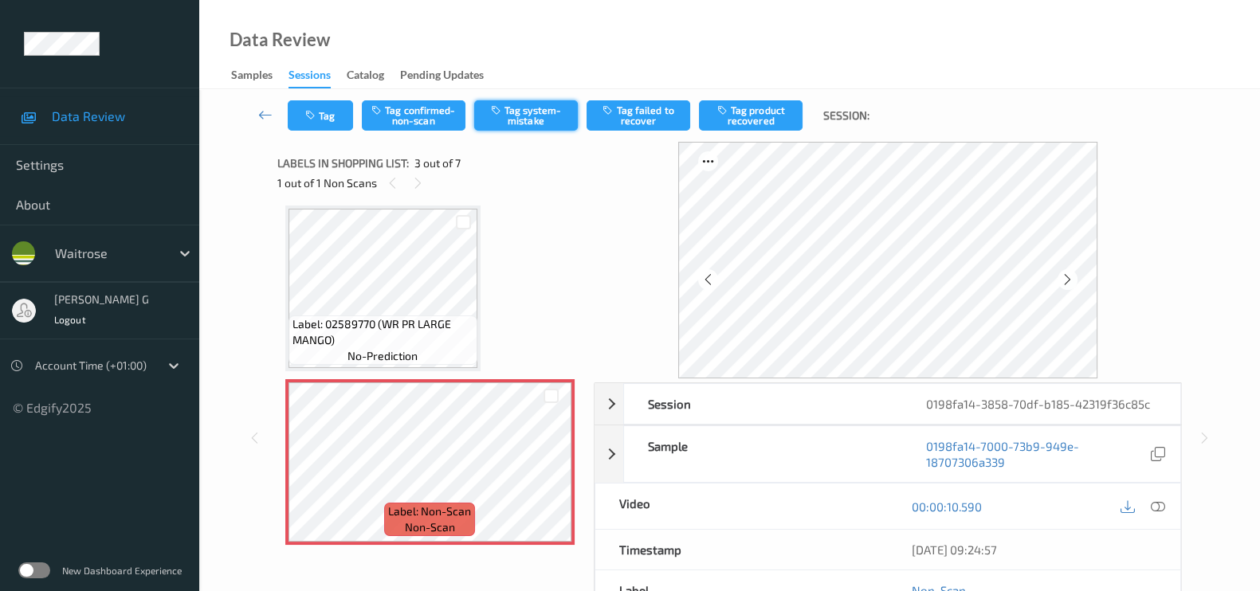
click at [501, 115] on icon "button" at bounding box center [498, 109] width 14 height 11
click at [311, 112] on icon "button" at bounding box center [312, 115] width 14 height 11
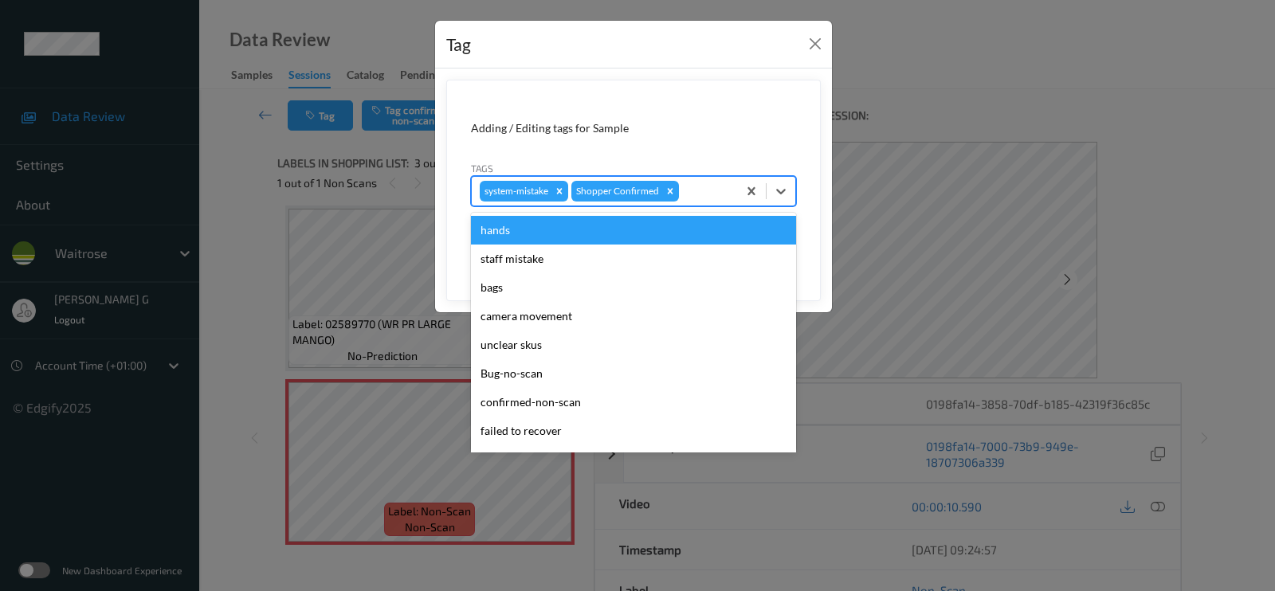
click at [697, 188] on div at bounding box center [705, 191] width 47 height 19
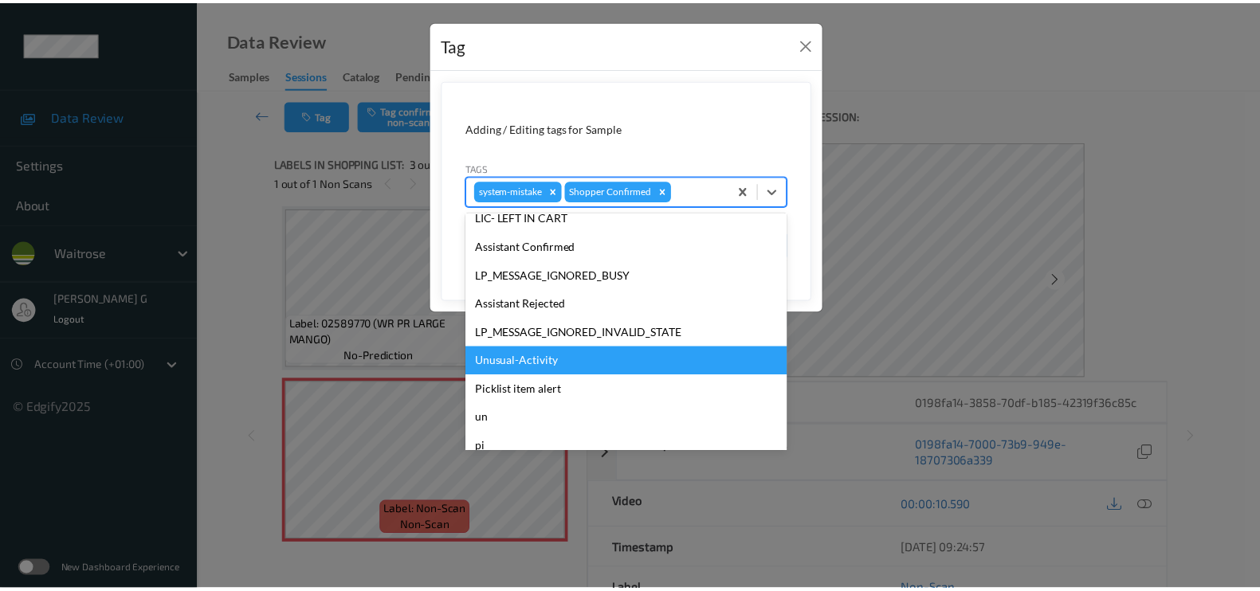
scroll to position [340, 0]
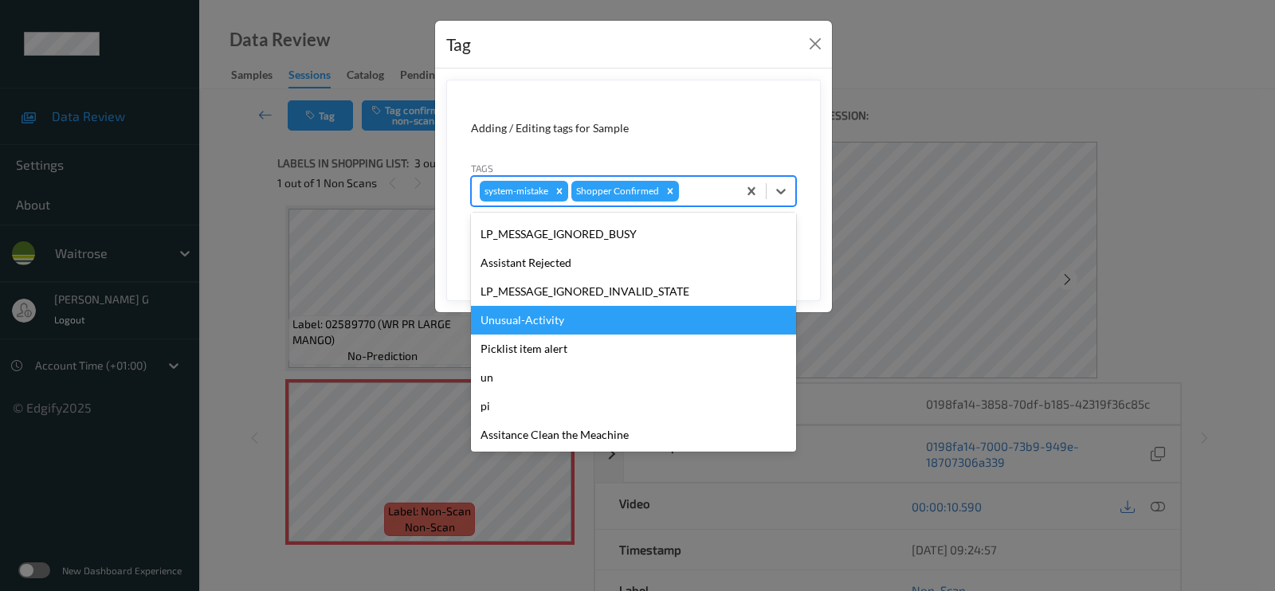
click at [546, 324] on div "Unusual-Activity" at bounding box center [633, 320] width 325 height 29
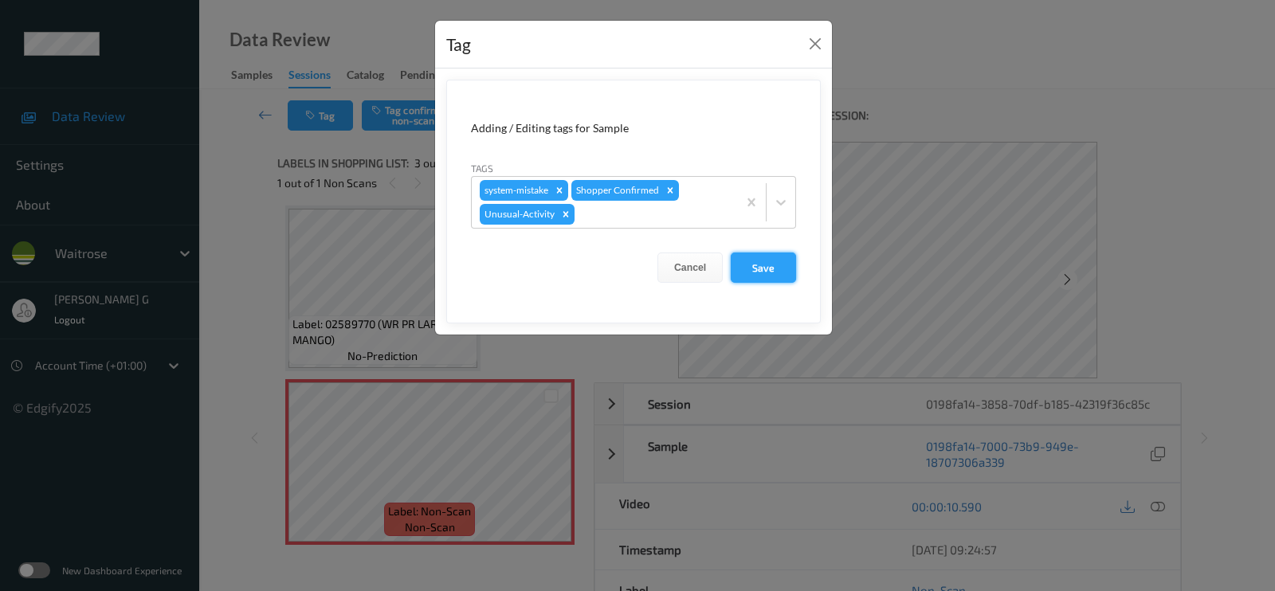
click at [753, 258] on button "Save" at bounding box center [763, 268] width 65 height 30
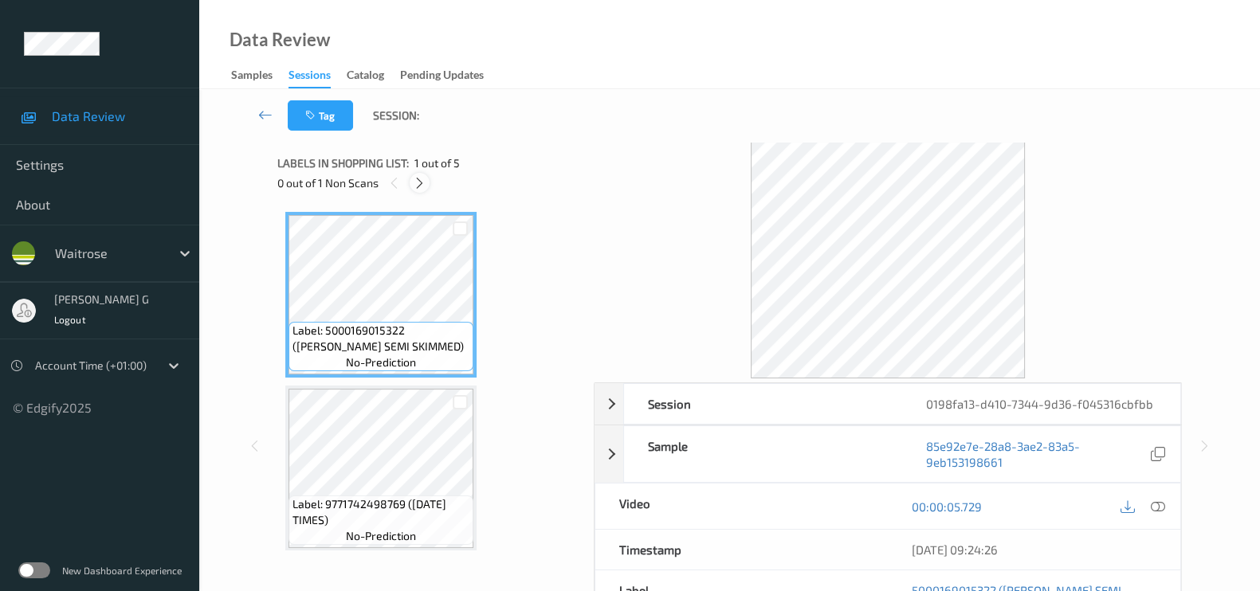
click at [418, 182] on icon at bounding box center [420, 183] width 14 height 14
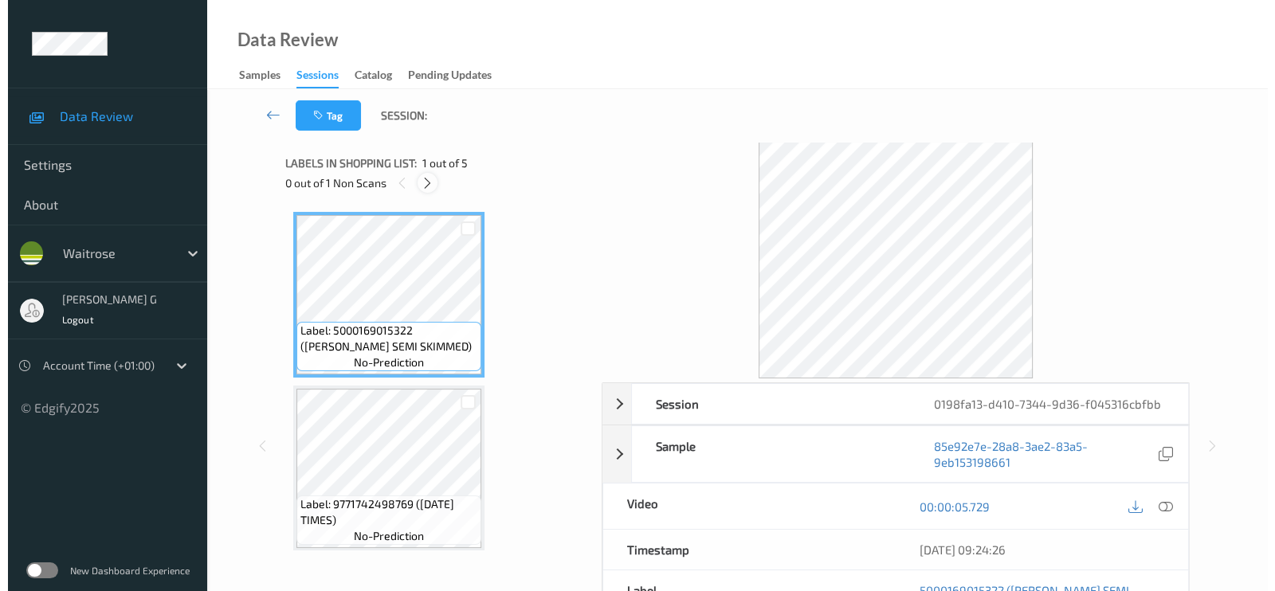
scroll to position [353, 0]
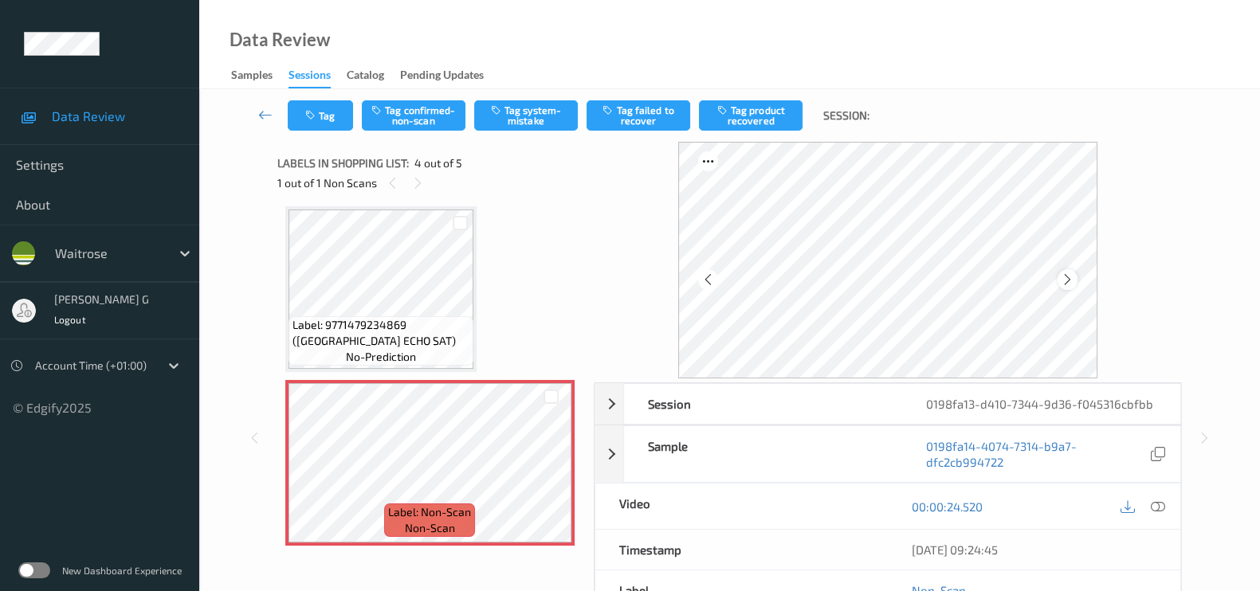
click at [1073, 280] on icon at bounding box center [1068, 280] width 14 height 14
click at [1165, 501] on div at bounding box center [1158, 507] width 22 height 22
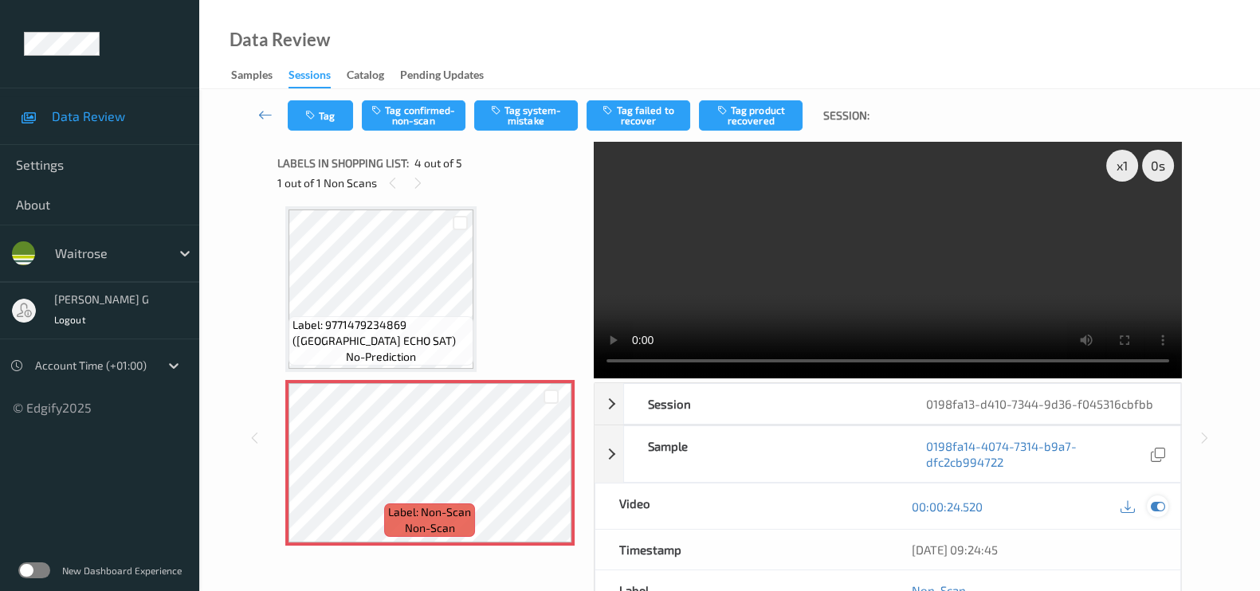
click at [1156, 508] on icon at bounding box center [1158, 507] width 14 height 14
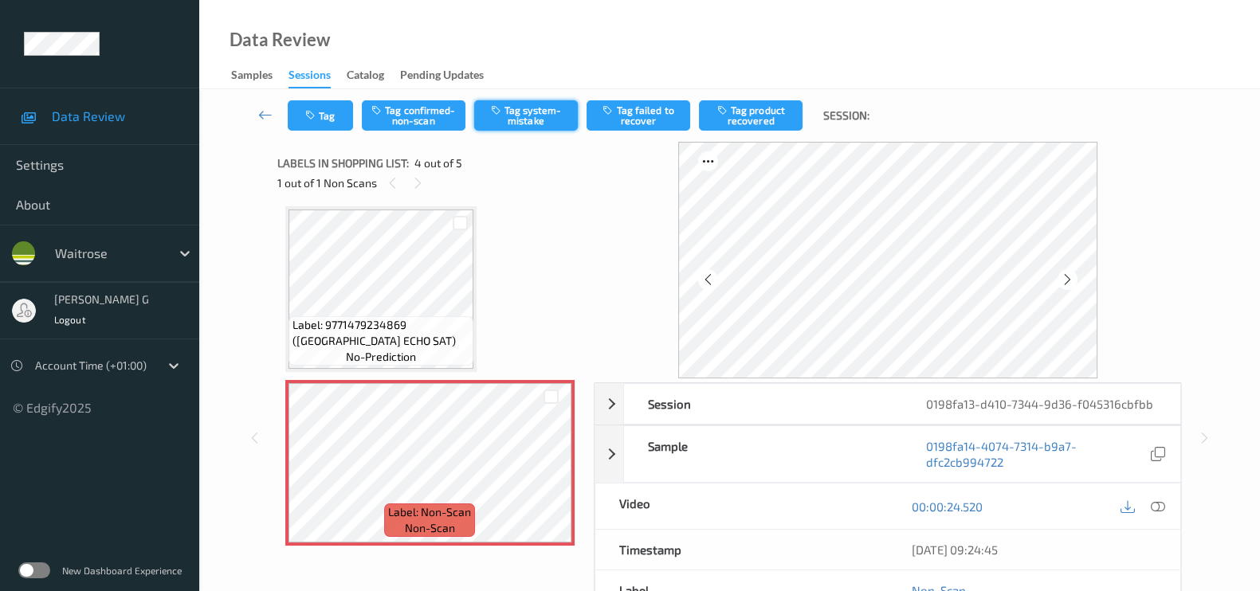
click at [528, 118] on button "Tag system-mistake" at bounding box center [526, 115] width 104 height 30
click at [307, 115] on icon "button" at bounding box center [312, 115] width 14 height 11
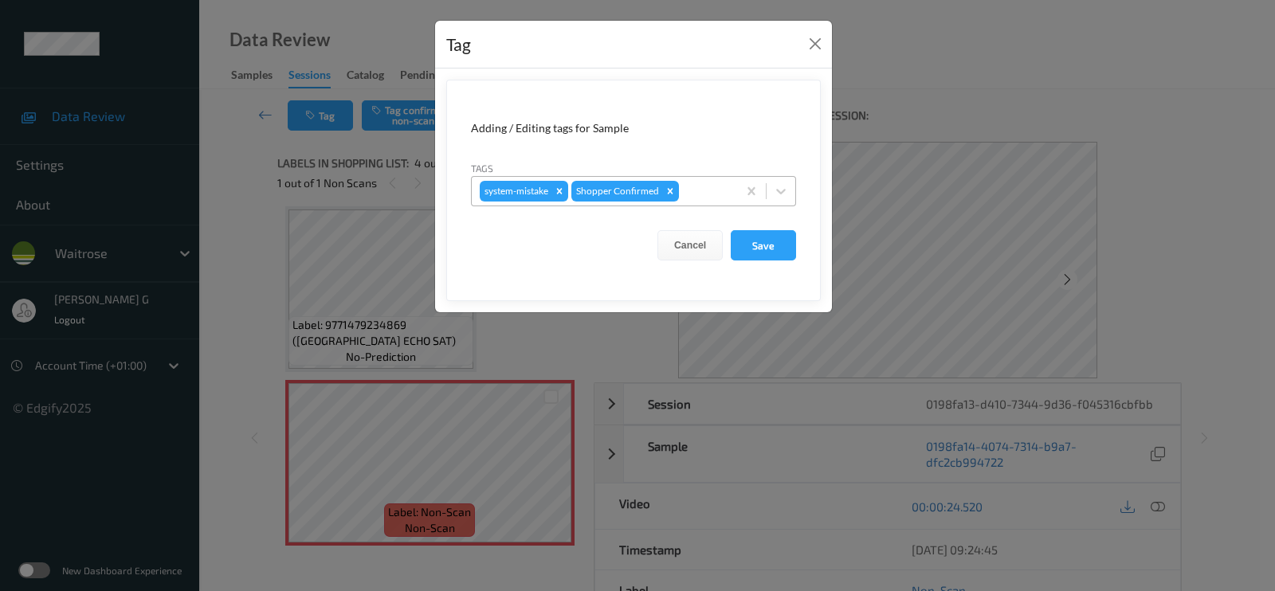
click at [701, 186] on div at bounding box center [705, 191] width 47 height 19
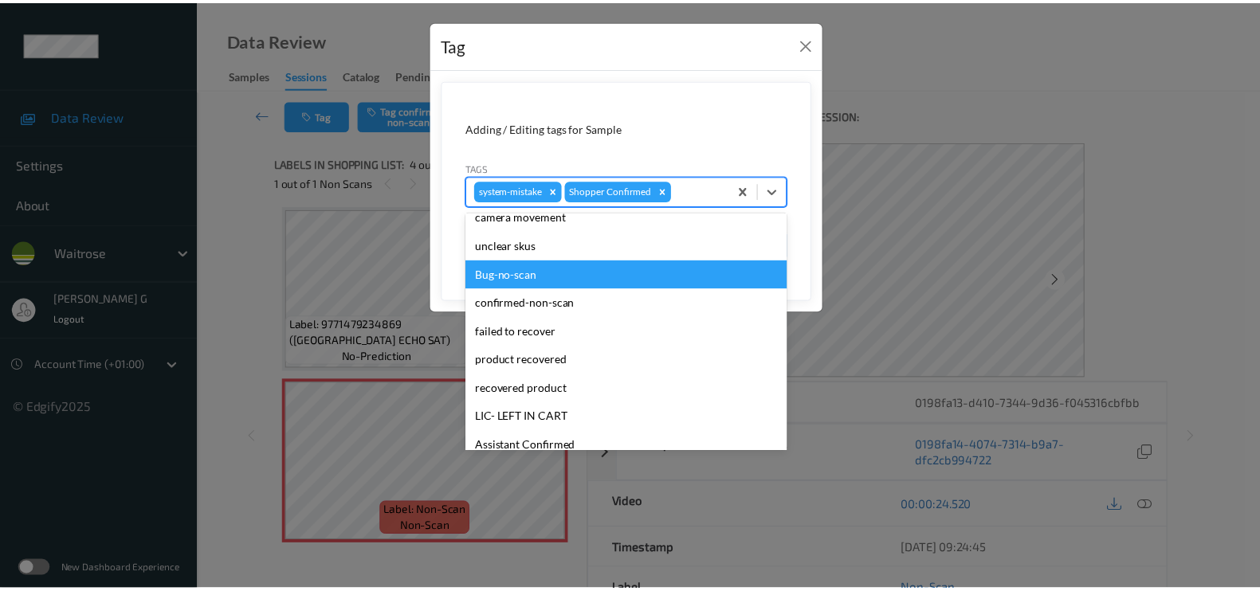
scroll to position [0, 0]
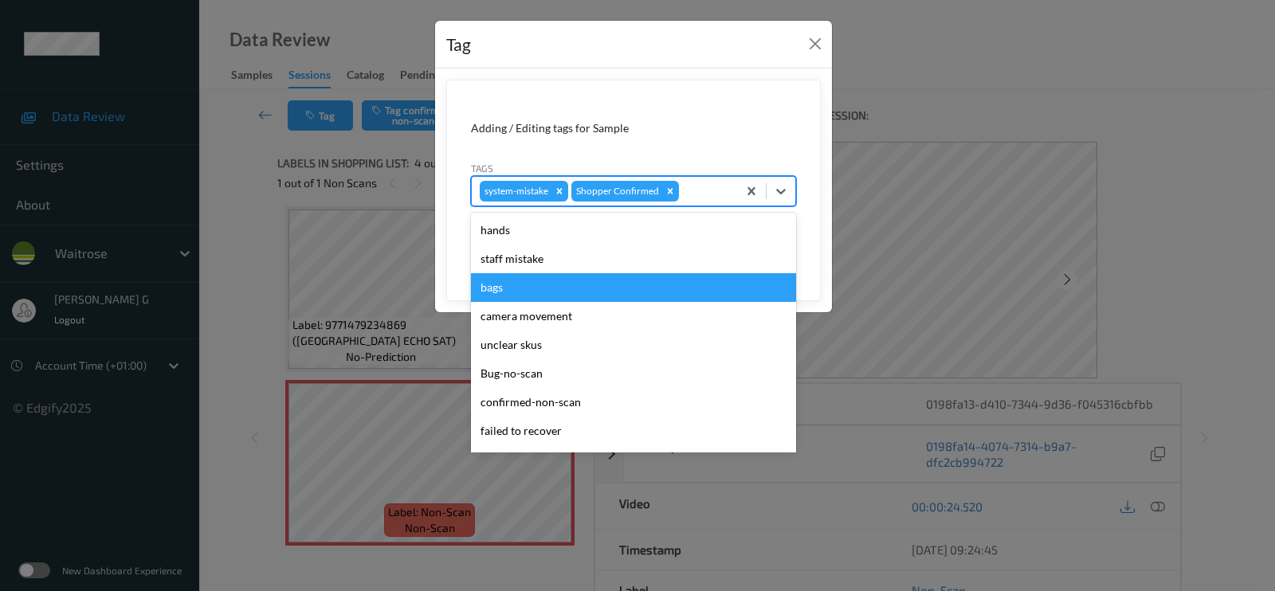
click at [508, 284] on div "bags" at bounding box center [633, 287] width 325 height 29
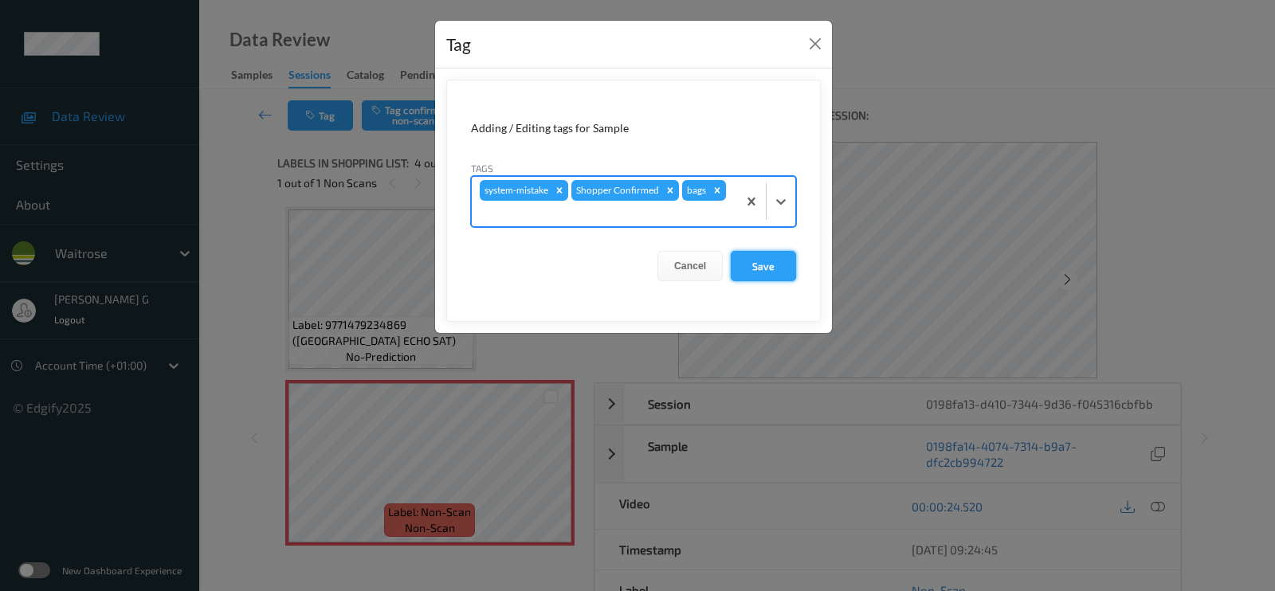
click at [778, 277] on button "Save" at bounding box center [763, 266] width 65 height 30
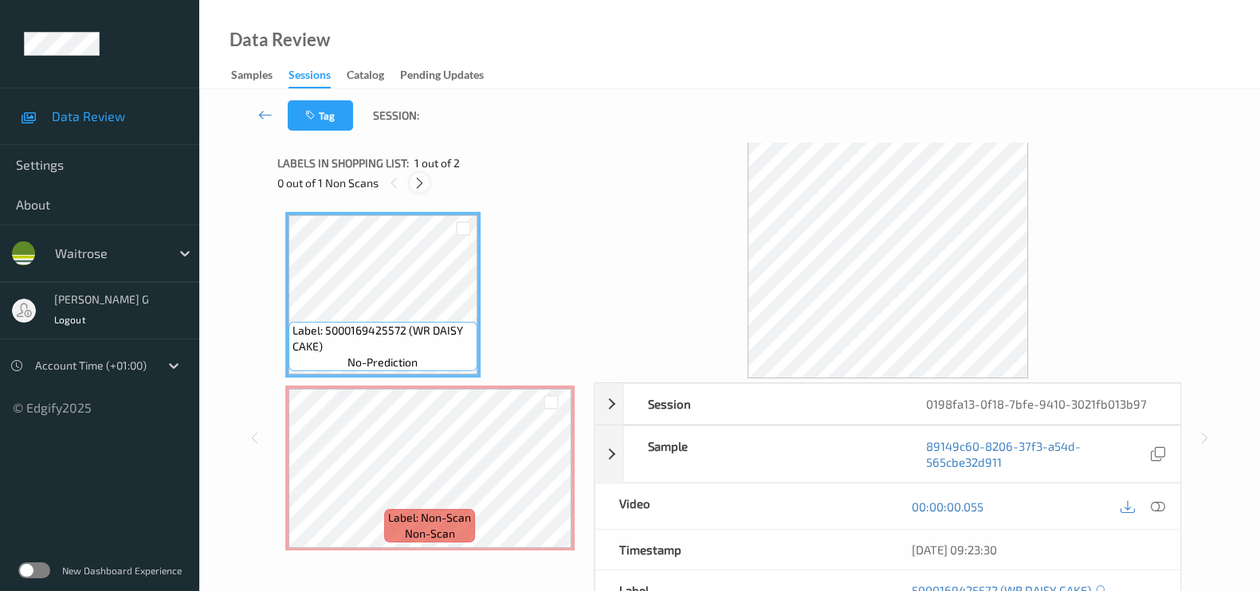
click at [423, 182] on icon at bounding box center [420, 183] width 14 height 14
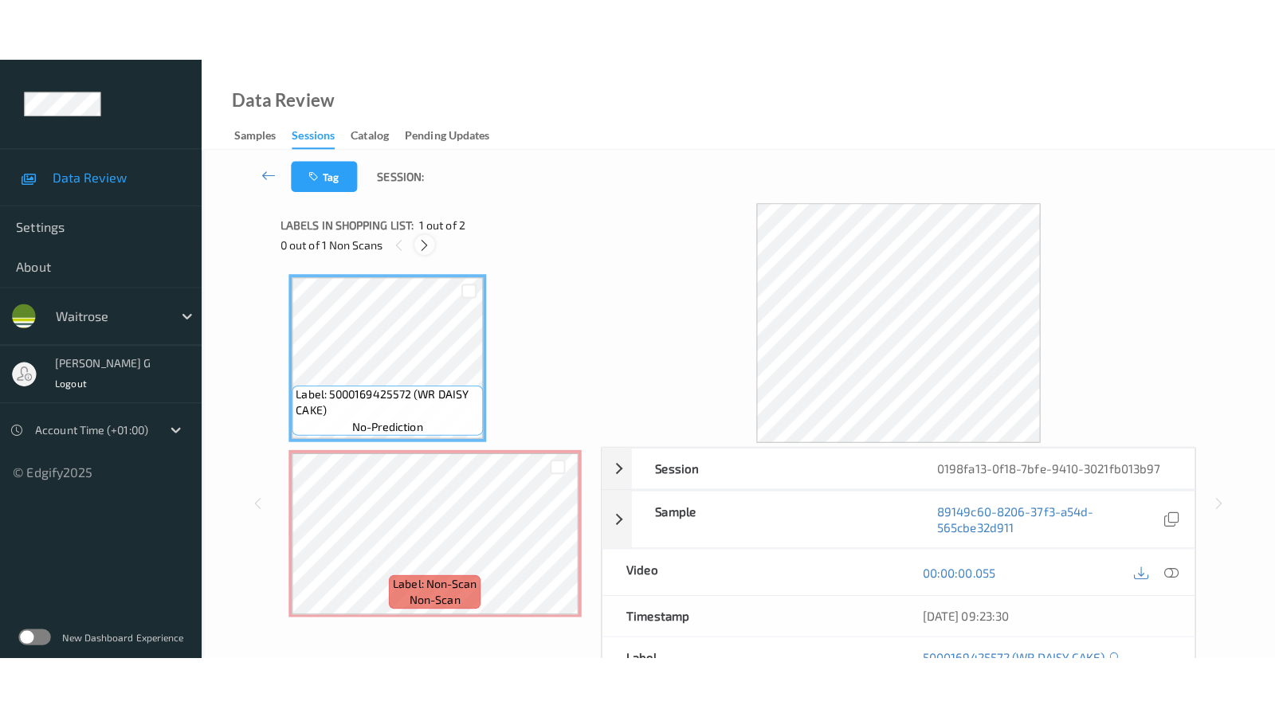
scroll to position [6, 0]
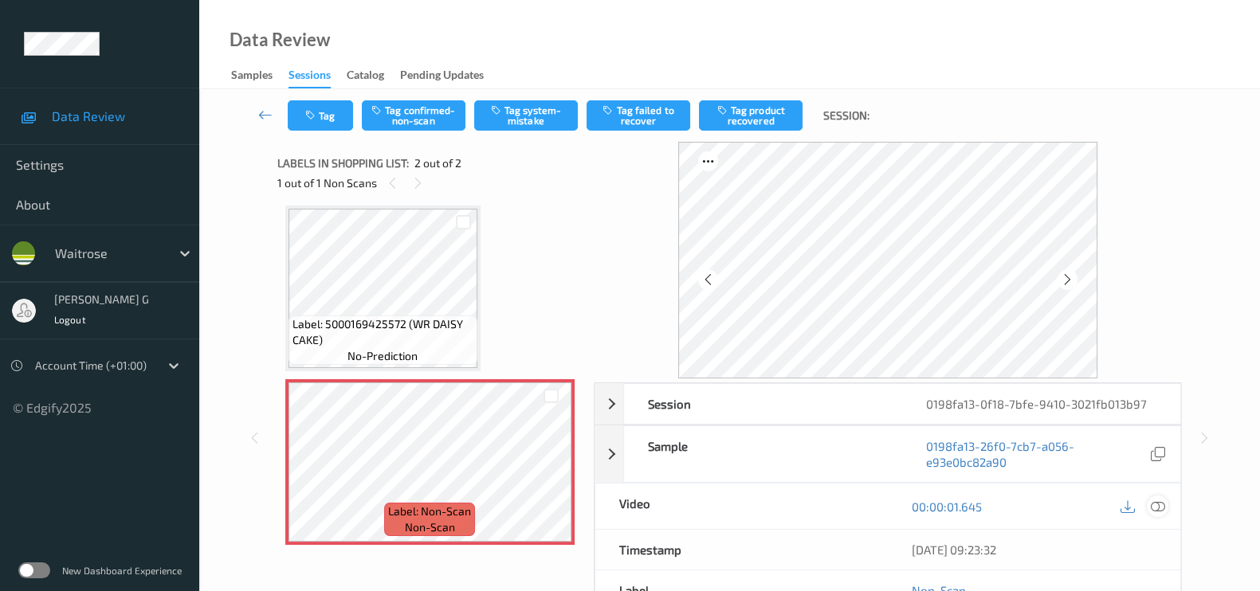
click at [1151, 508] on icon at bounding box center [1158, 507] width 14 height 14
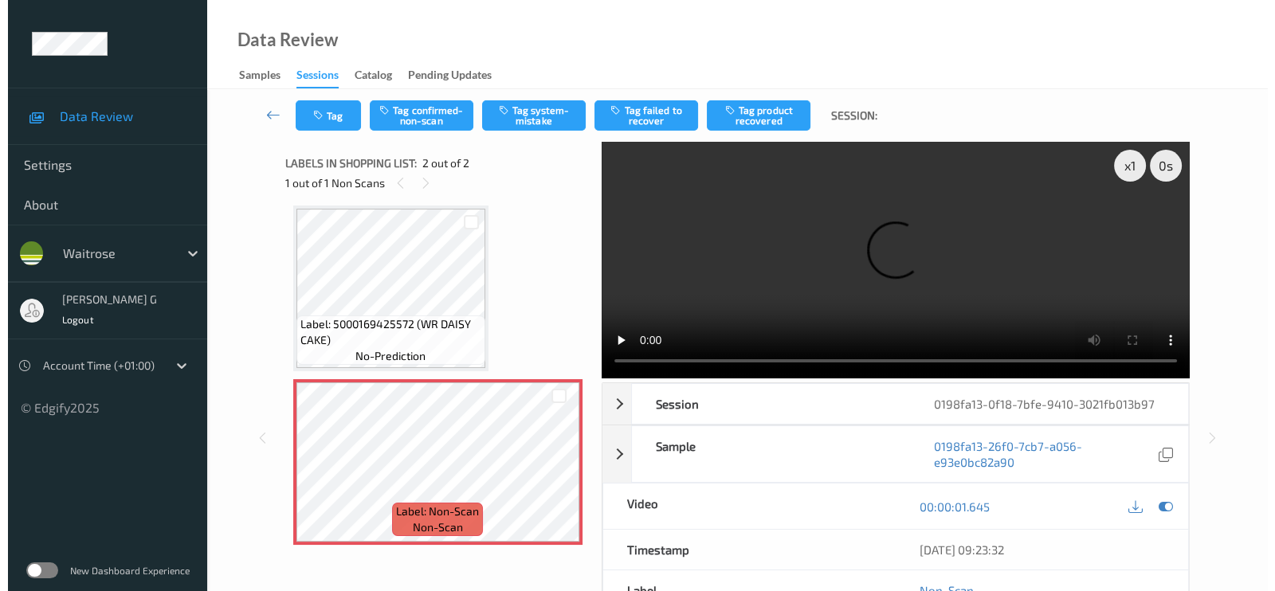
scroll to position [0, 0]
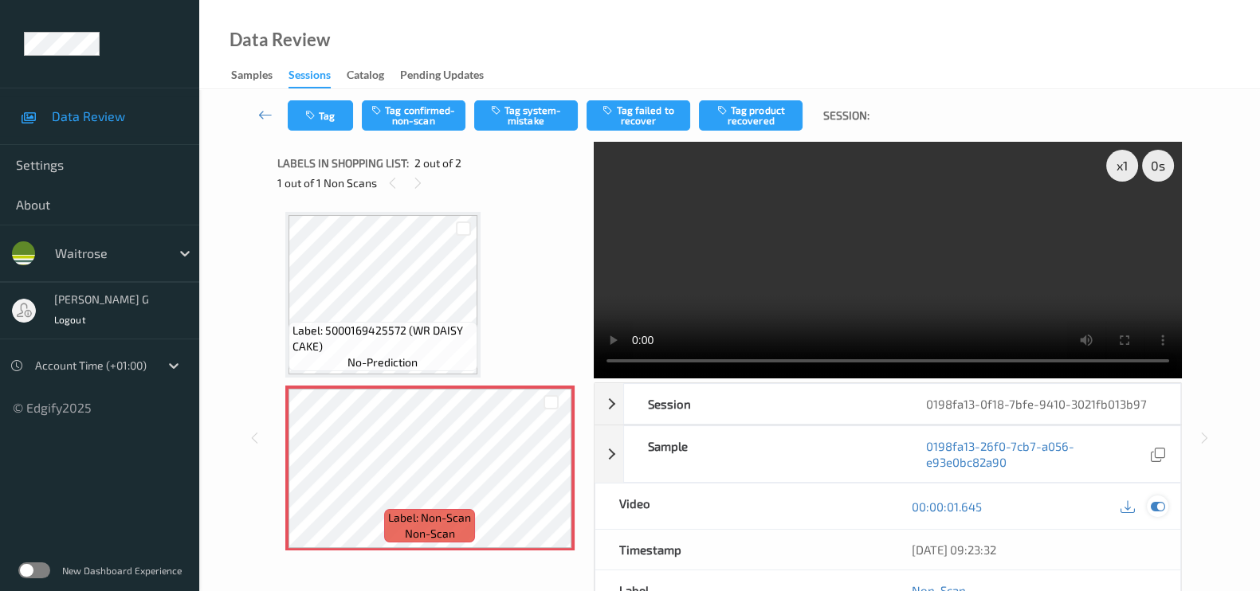
click at [1155, 500] on icon at bounding box center [1158, 507] width 14 height 14
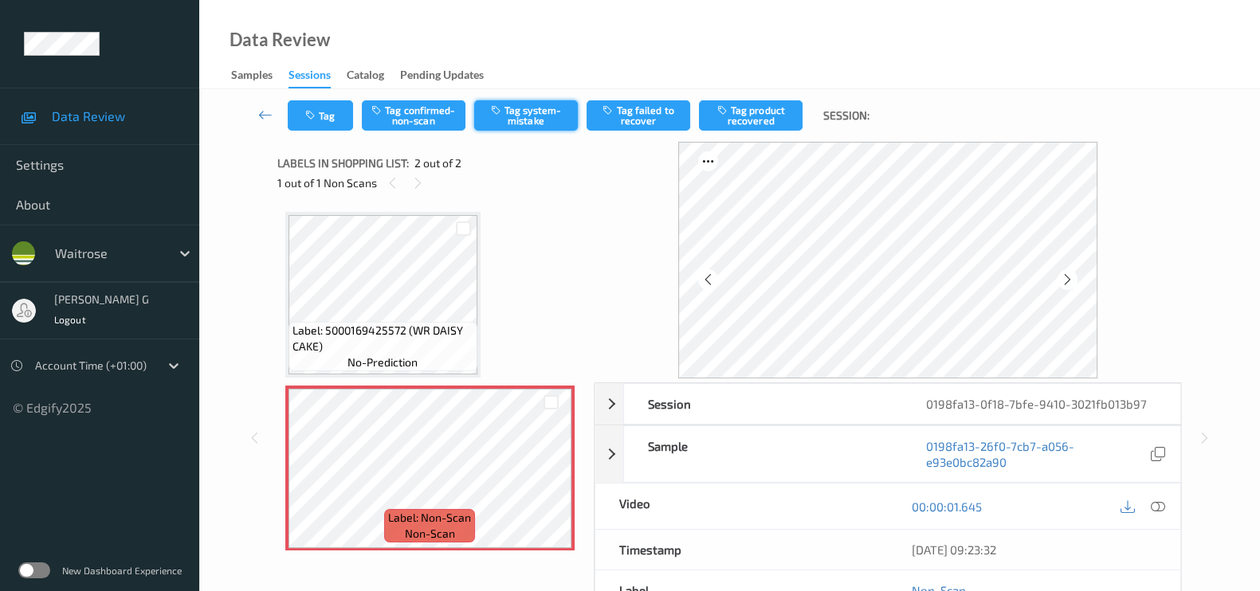
click at [535, 108] on button "Tag system-mistake" at bounding box center [526, 115] width 104 height 30
click at [344, 117] on button "Tag" at bounding box center [320, 115] width 65 height 30
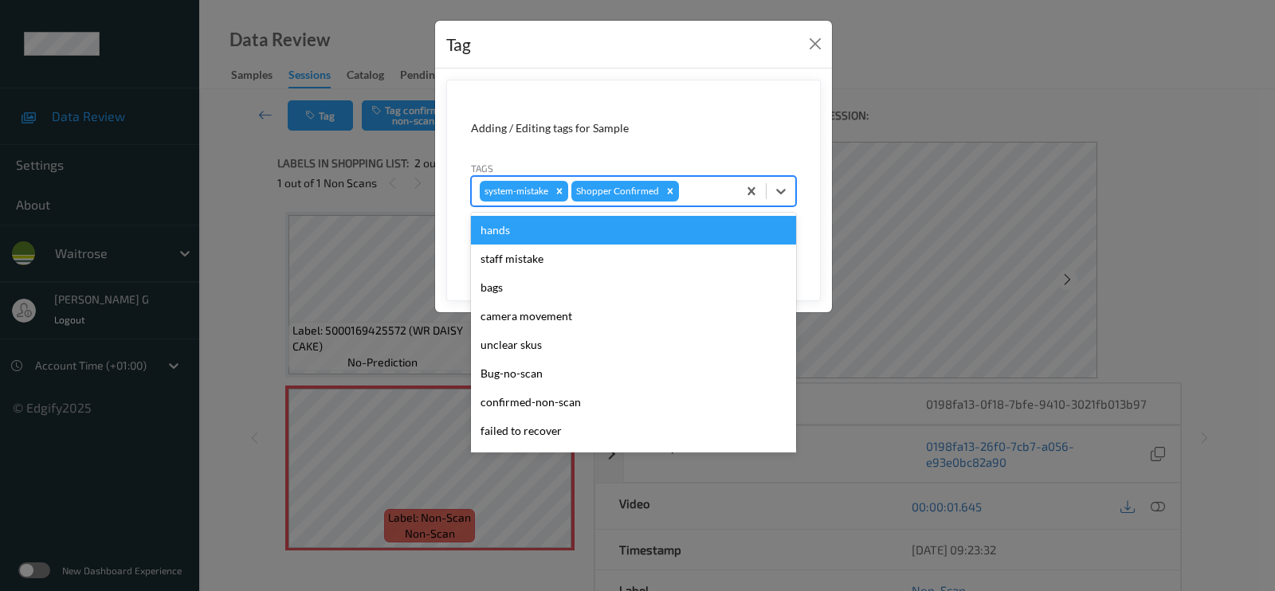
click at [696, 198] on div at bounding box center [705, 191] width 47 height 19
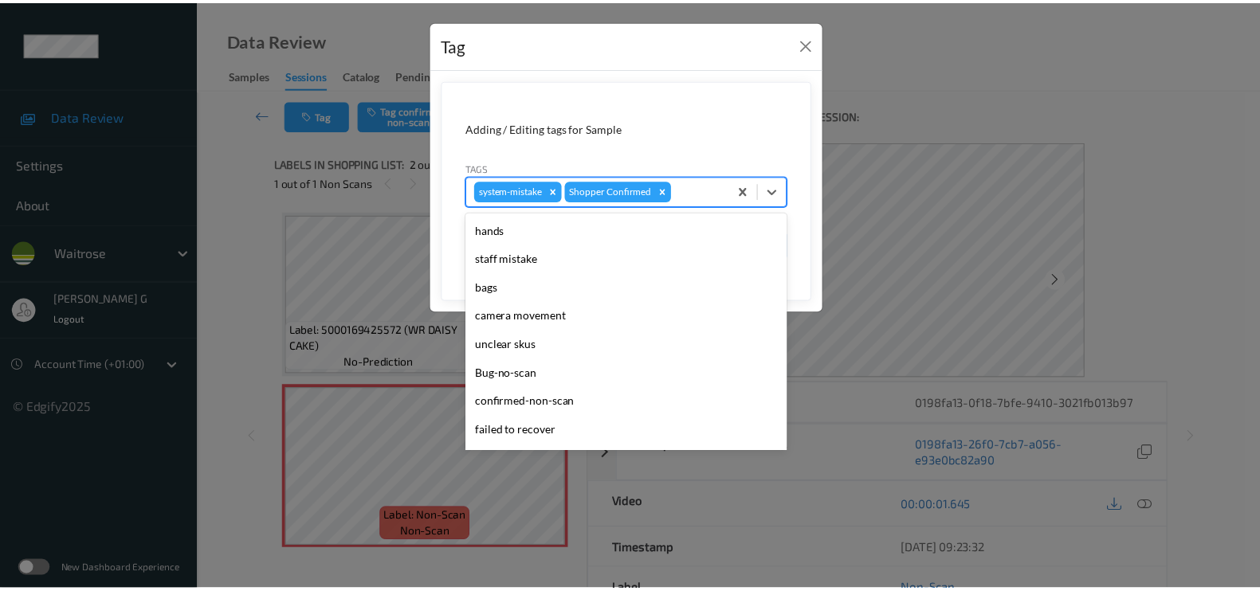
scroll to position [299, 0]
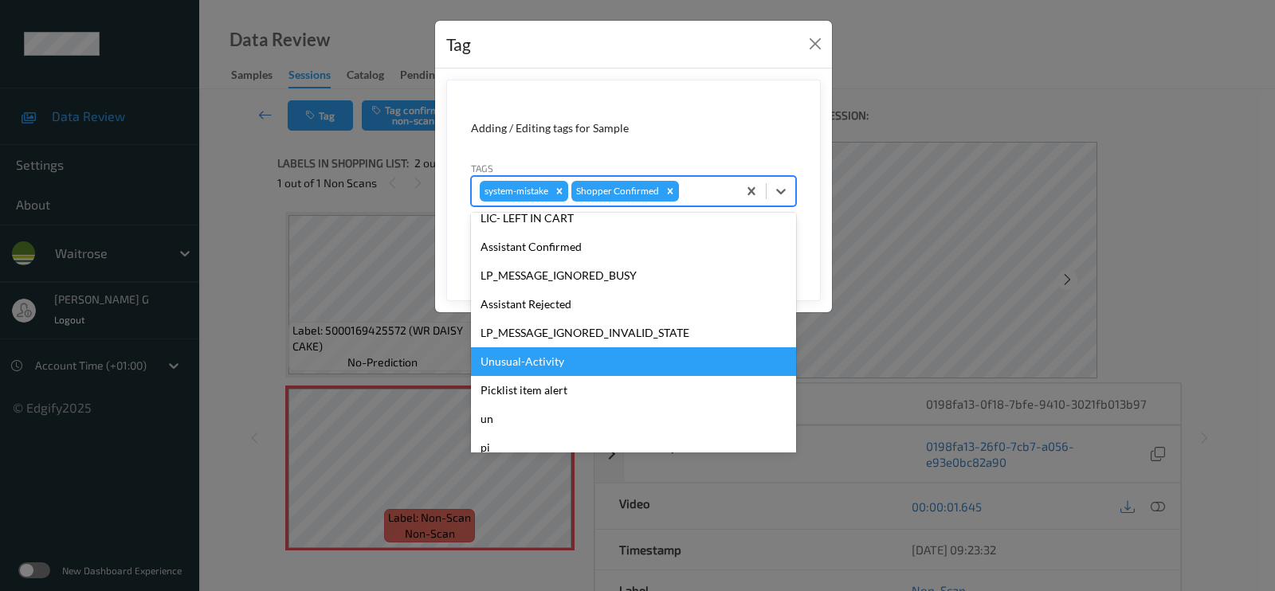
click at [512, 363] on div "Unusual-Activity" at bounding box center [633, 361] width 325 height 29
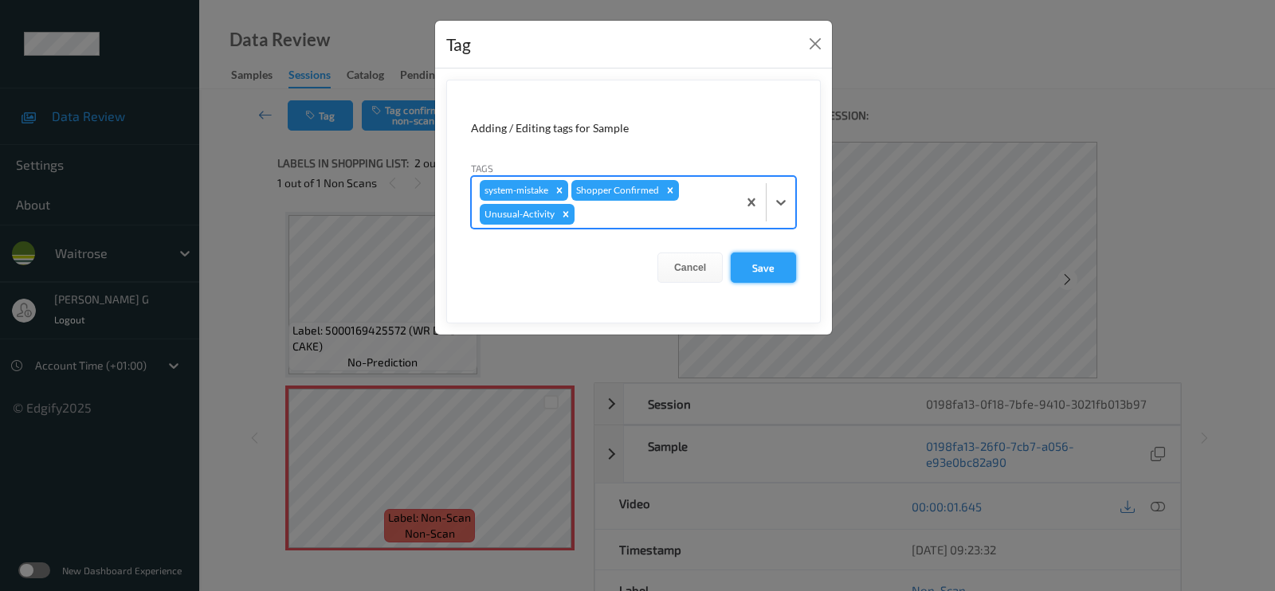
click at [767, 264] on button "Save" at bounding box center [763, 268] width 65 height 30
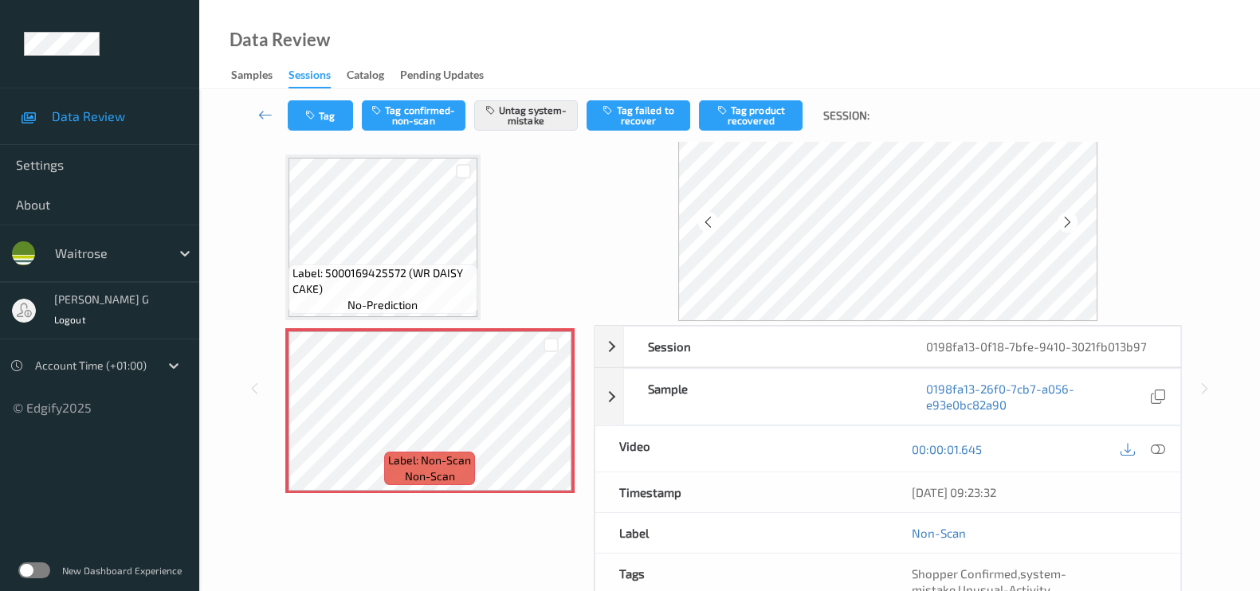
scroll to position [0, 0]
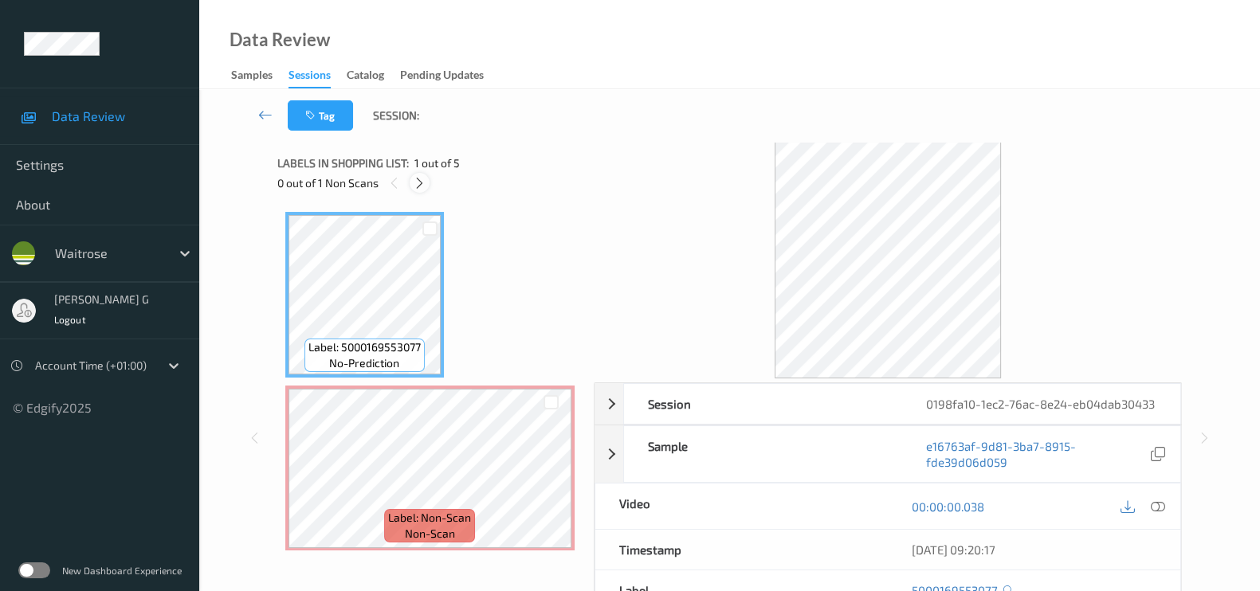
click at [414, 182] on icon at bounding box center [420, 183] width 14 height 14
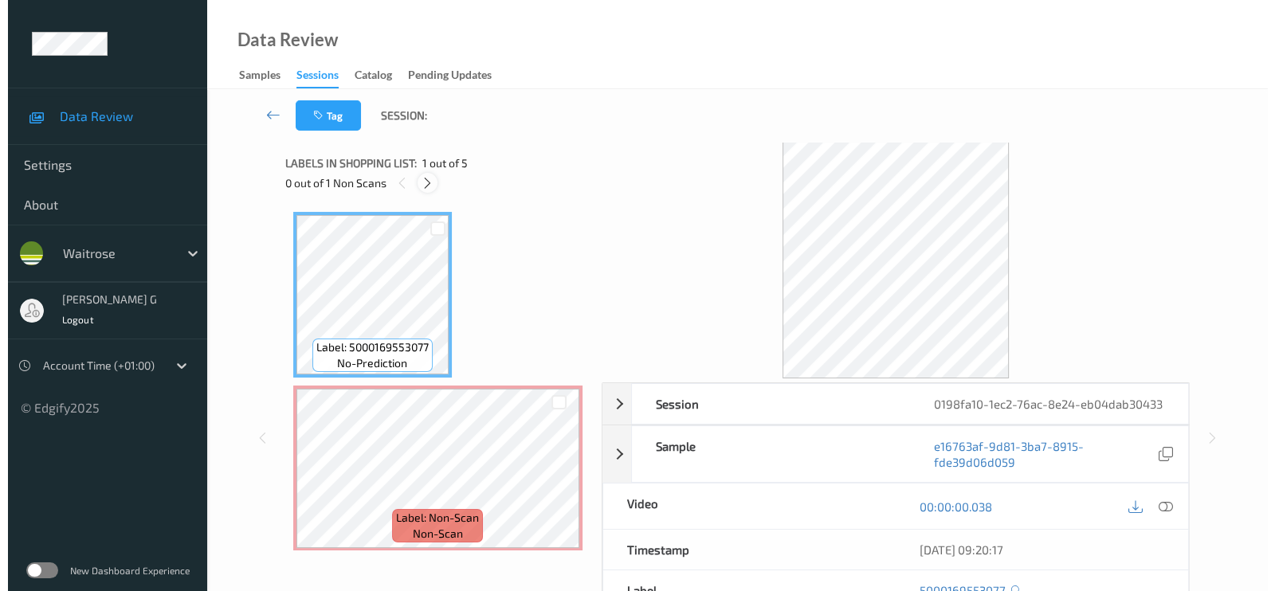
scroll to position [8, 0]
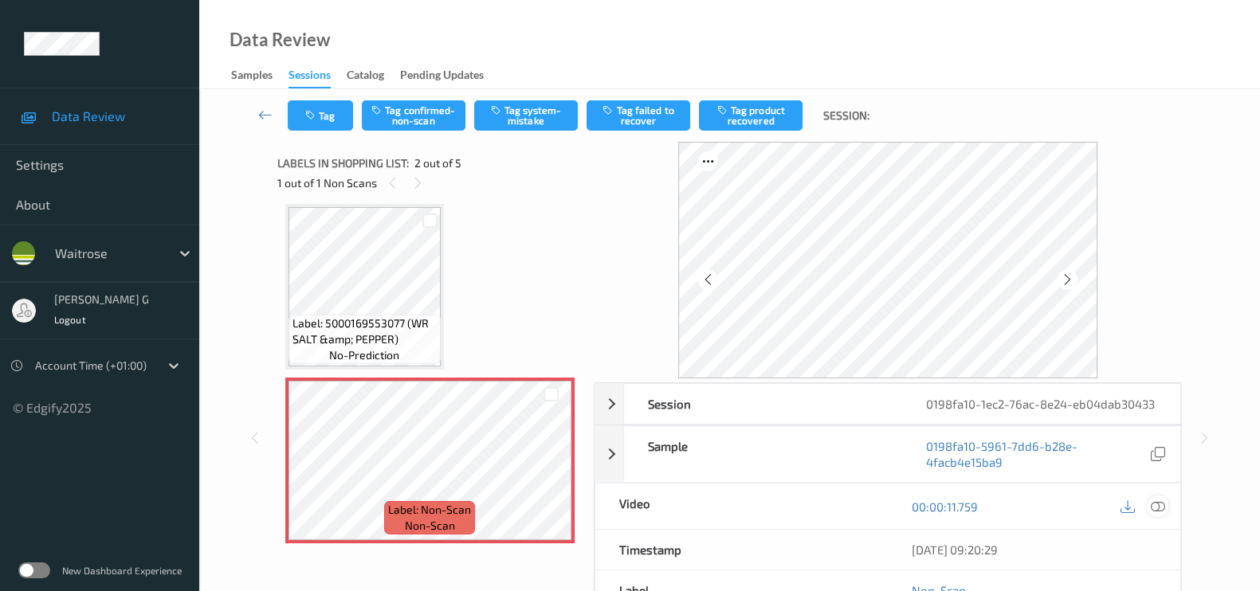
click at [1155, 514] on icon at bounding box center [1158, 507] width 14 height 14
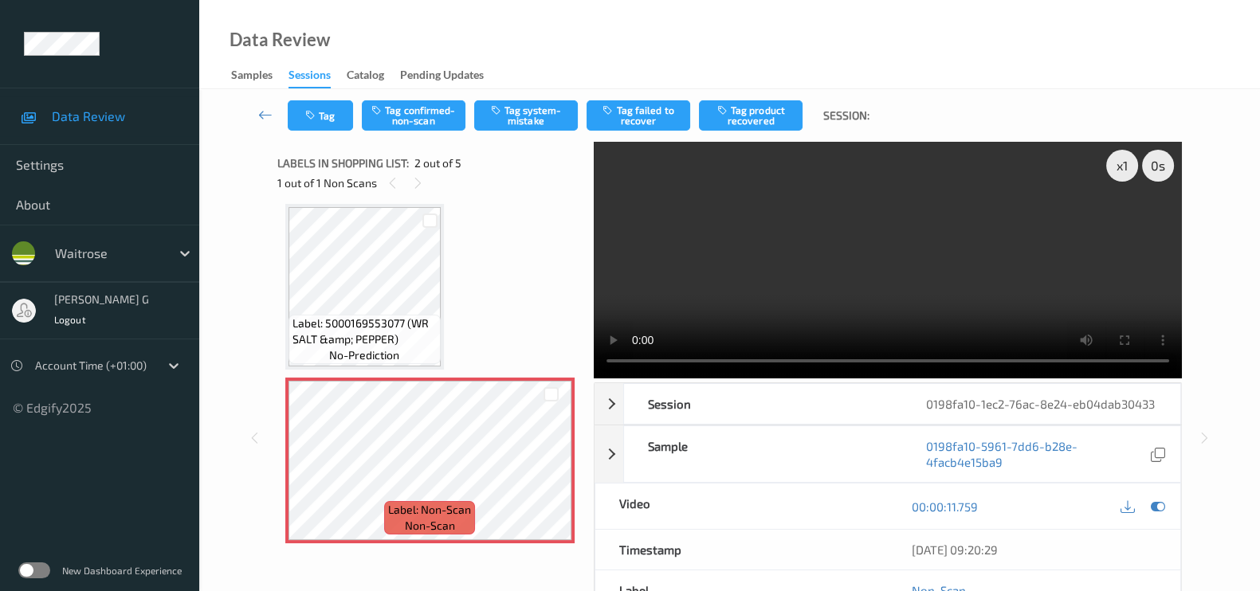
click at [1124, 225] on video at bounding box center [888, 260] width 588 height 237
click at [1157, 514] on icon at bounding box center [1158, 507] width 14 height 14
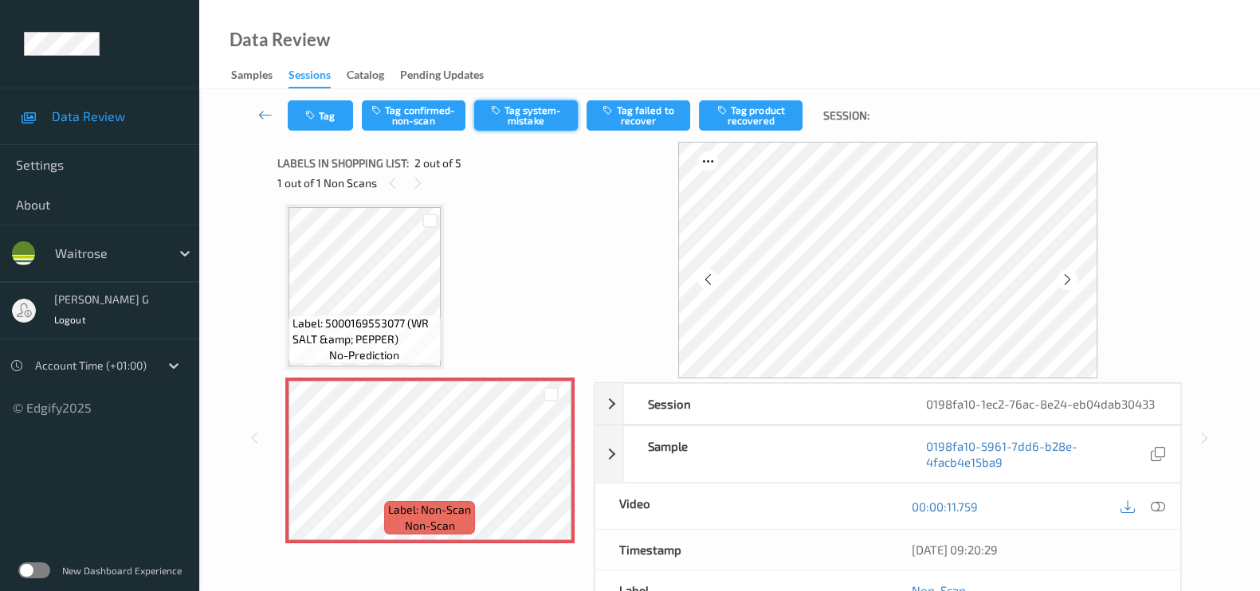
click at [523, 113] on button "Tag system-mistake" at bounding box center [526, 115] width 104 height 30
click at [323, 120] on button "Tag" at bounding box center [320, 115] width 65 height 30
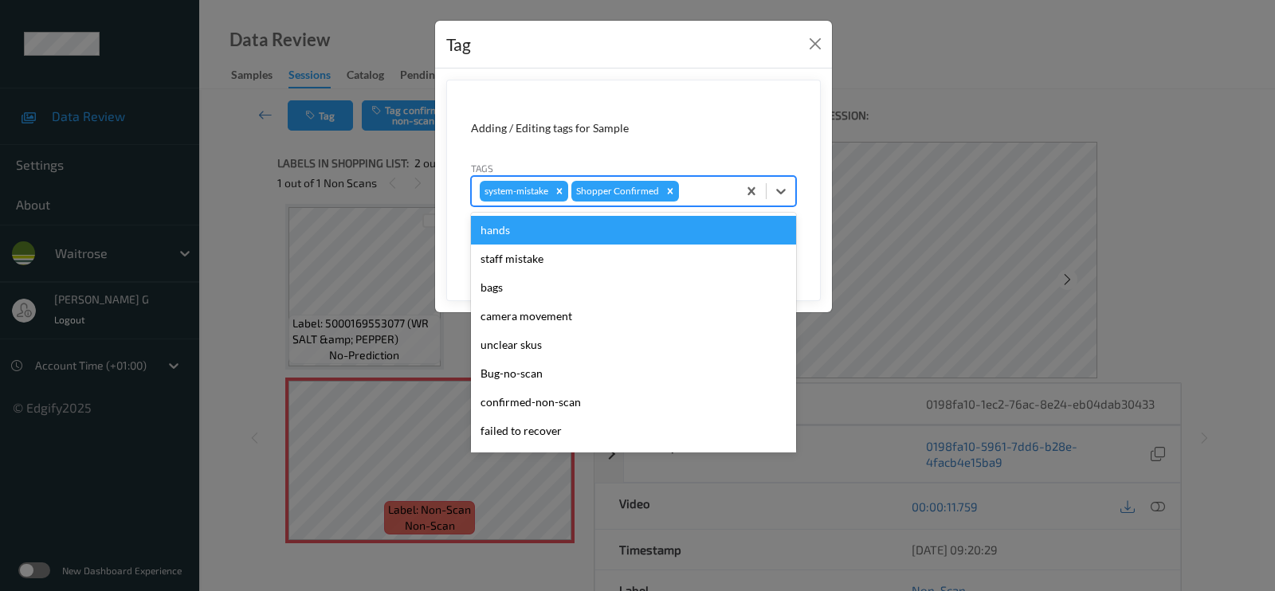
click at [716, 196] on div at bounding box center [705, 191] width 47 height 19
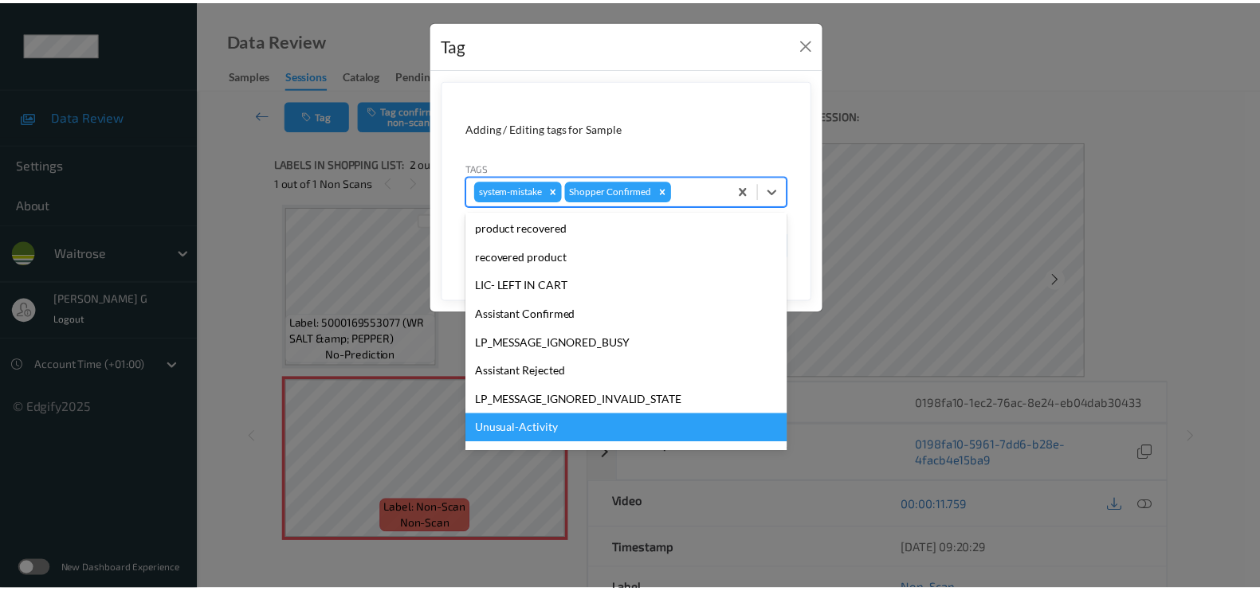
scroll to position [340, 0]
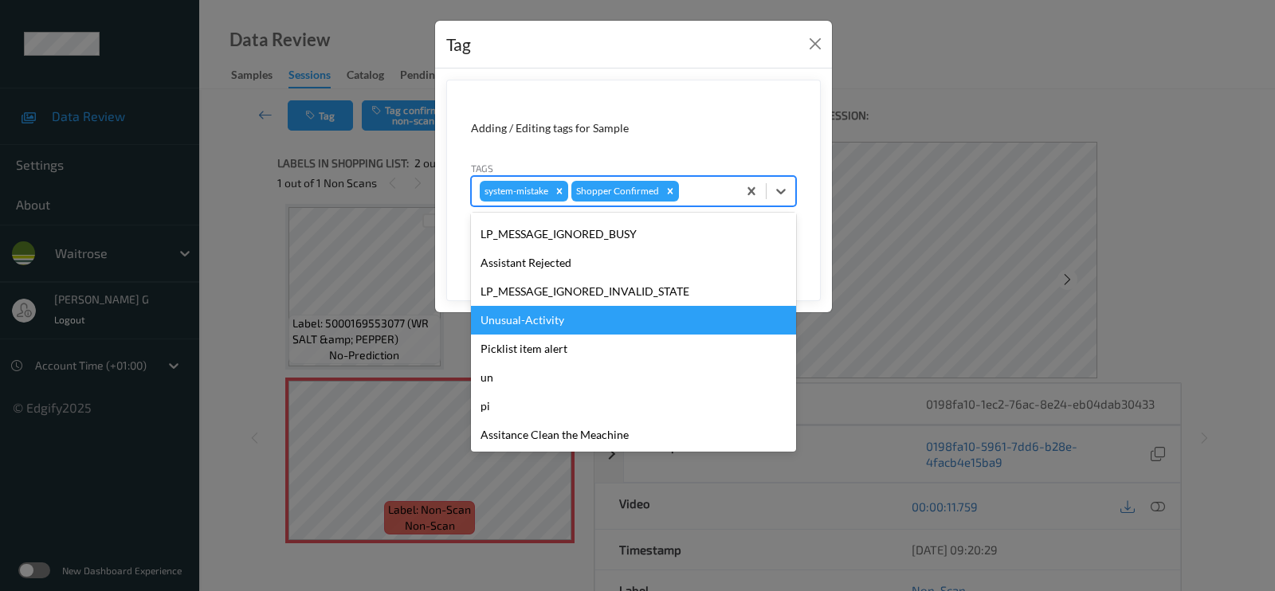
click at [520, 320] on div "Unusual-Activity" at bounding box center [633, 320] width 325 height 29
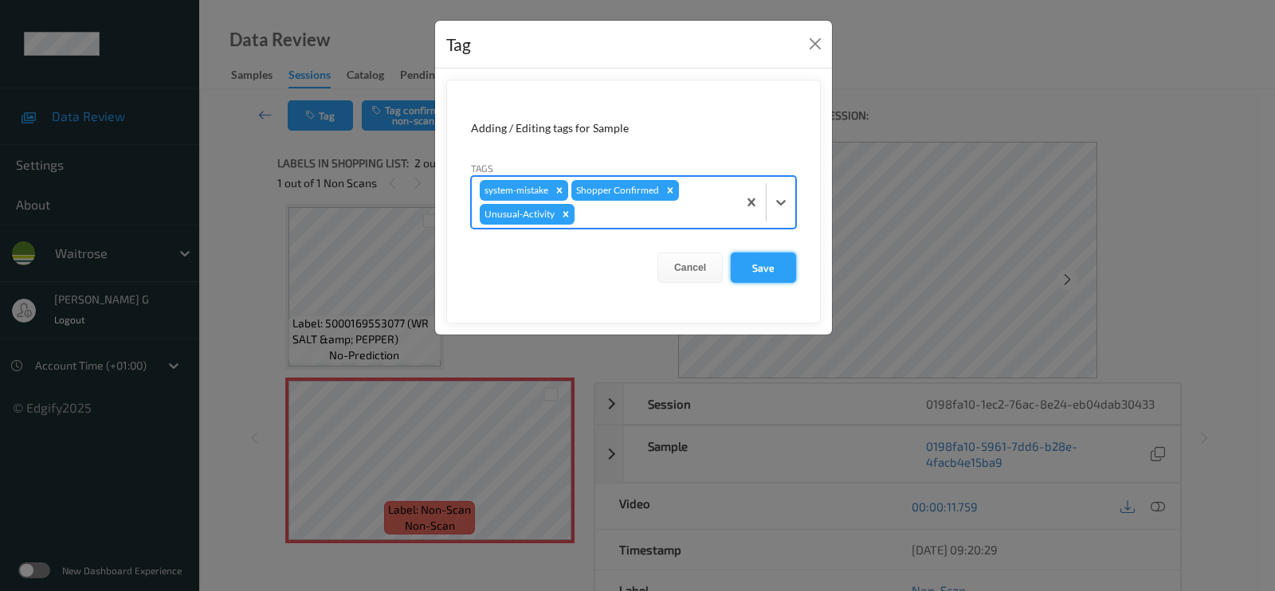
click at [767, 265] on button "Save" at bounding box center [763, 268] width 65 height 30
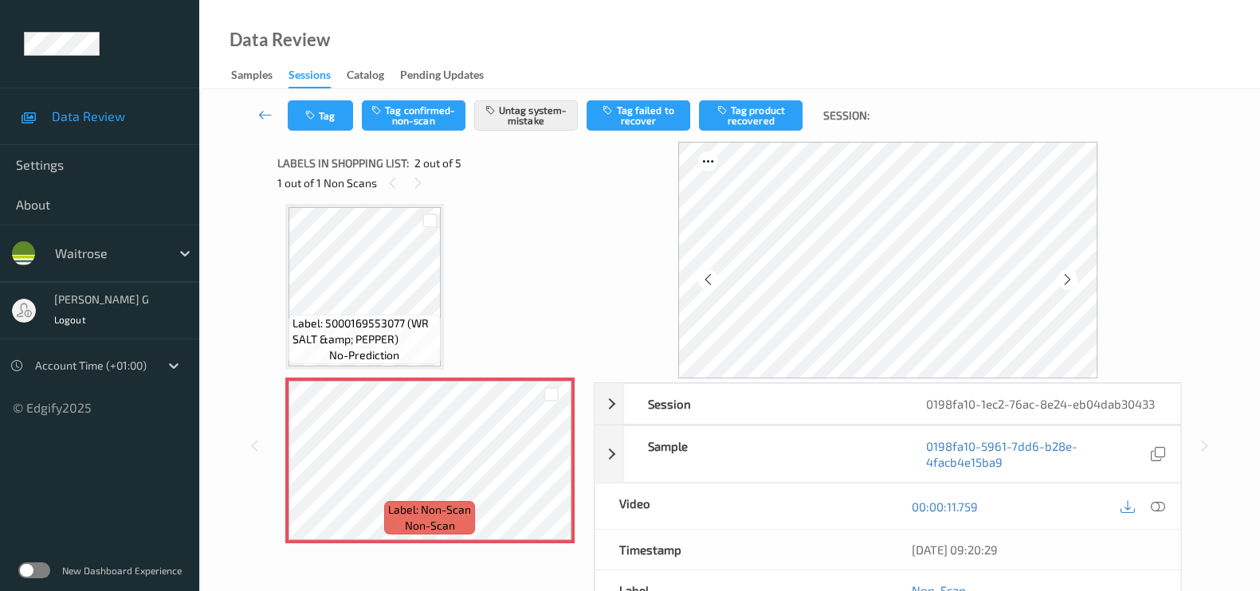
scroll to position [206, 0]
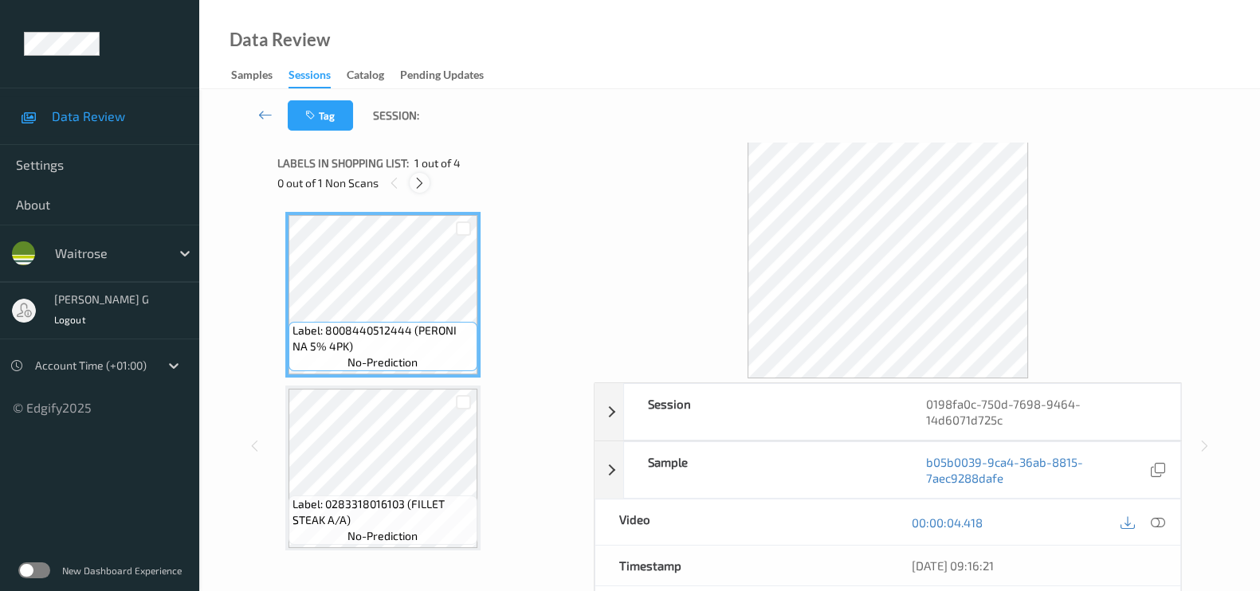
click at [416, 182] on icon at bounding box center [420, 183] width 14 height 14
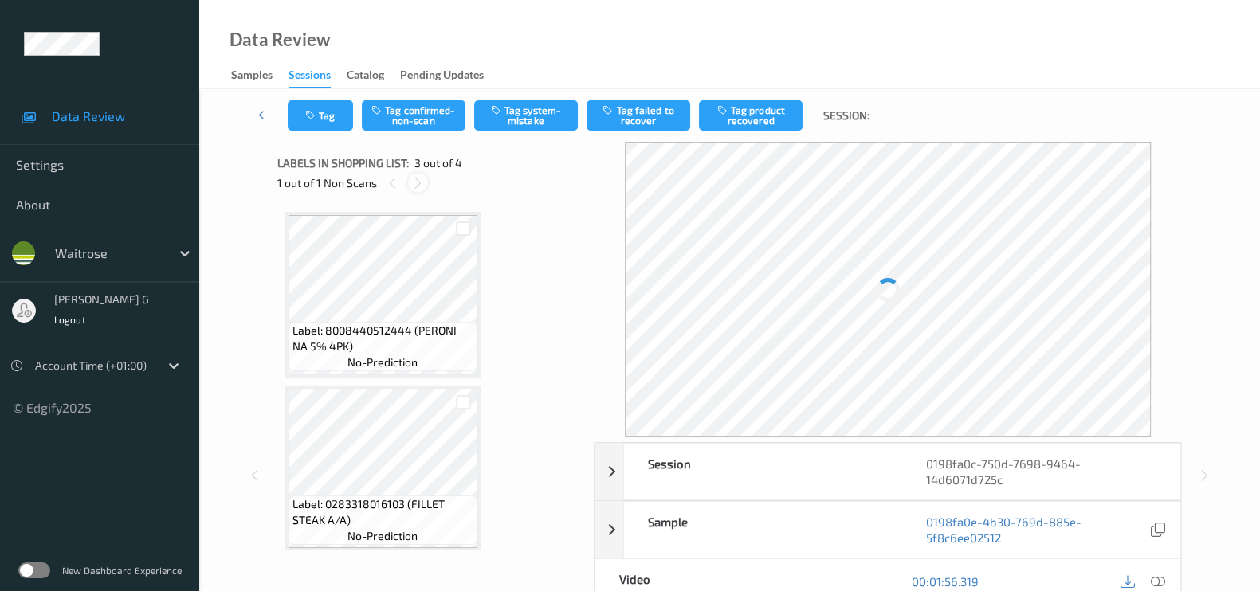
scroll to position [180, 0]
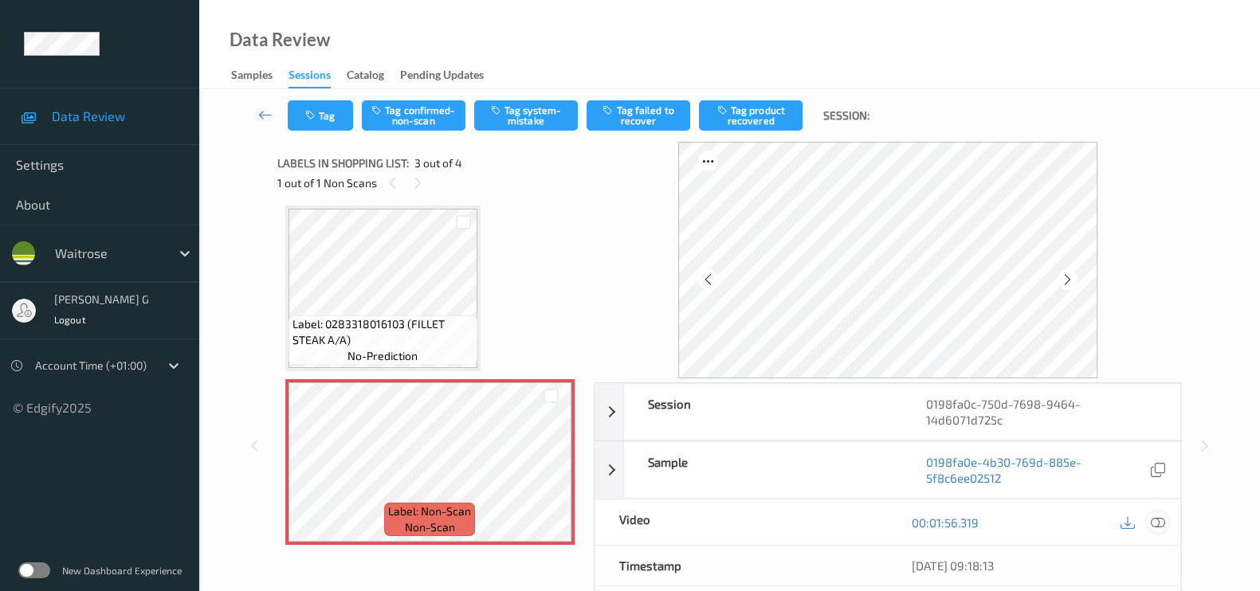
click at [1162, 521] on icon at bounding box center [1158, 523] width 14 height 14
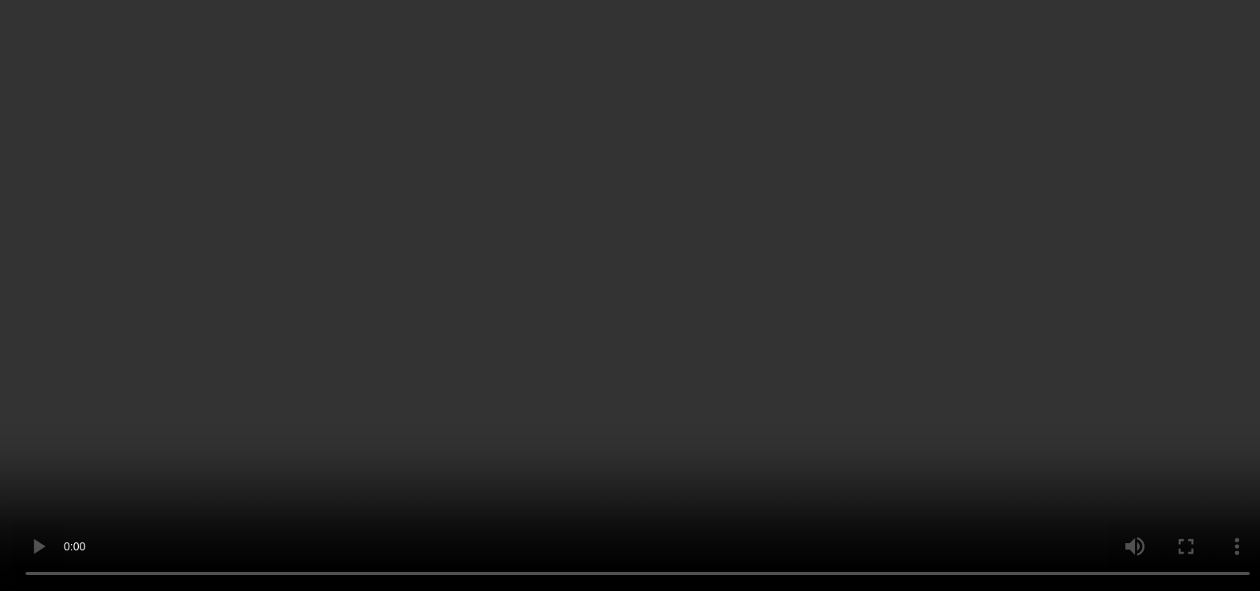
scroll to position [99, 0]
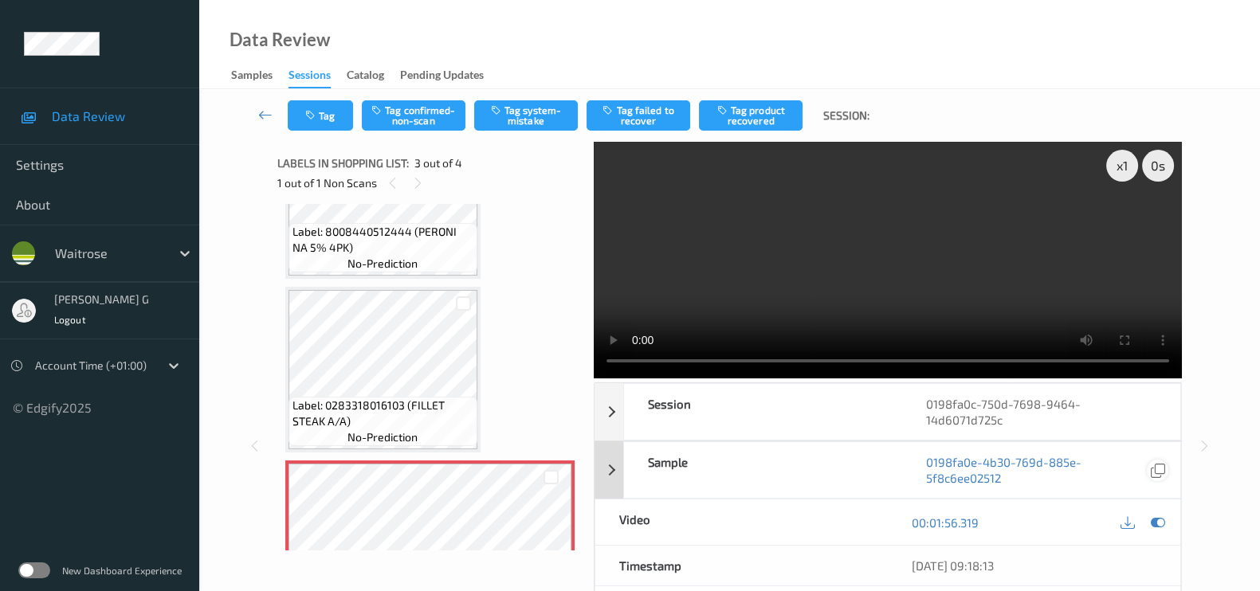
click at [1158, 524] on icon at bounding box center [1158, 523] width 14 height 14
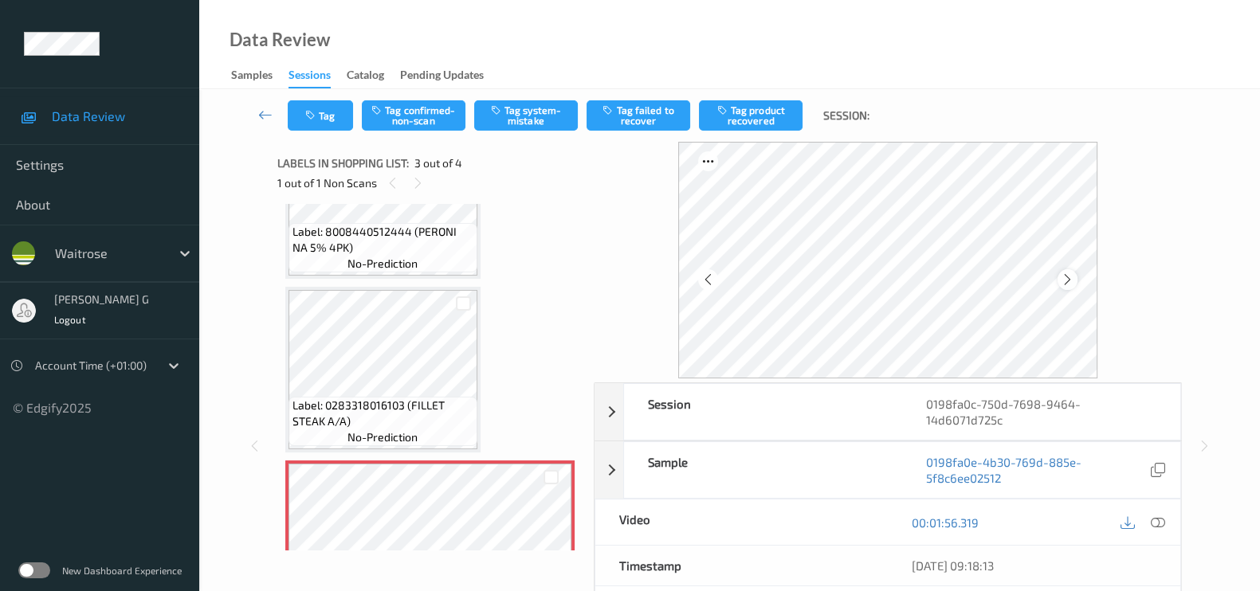
click at [1077, 273] on div at bounding box center [1067, 279] width 20 height 20
click at [1074, 276] on icon at bounding box center [1068, 280] width 14 height 14
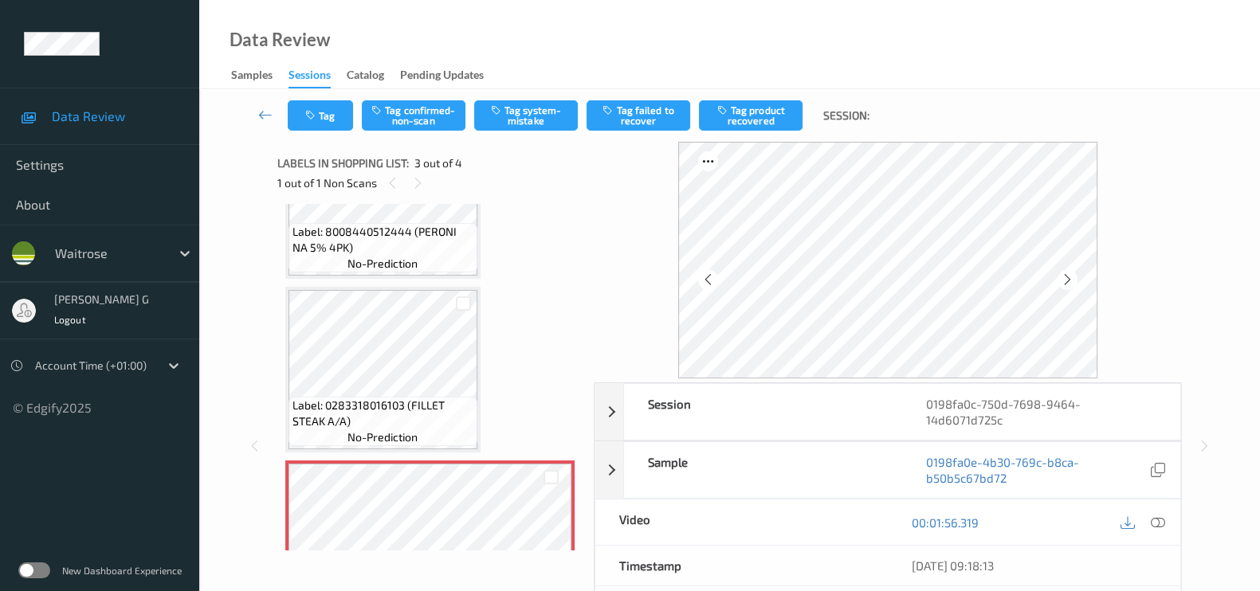
click at [1074, 276] on icon at bounding box center [1068, 280] width 14 height 14
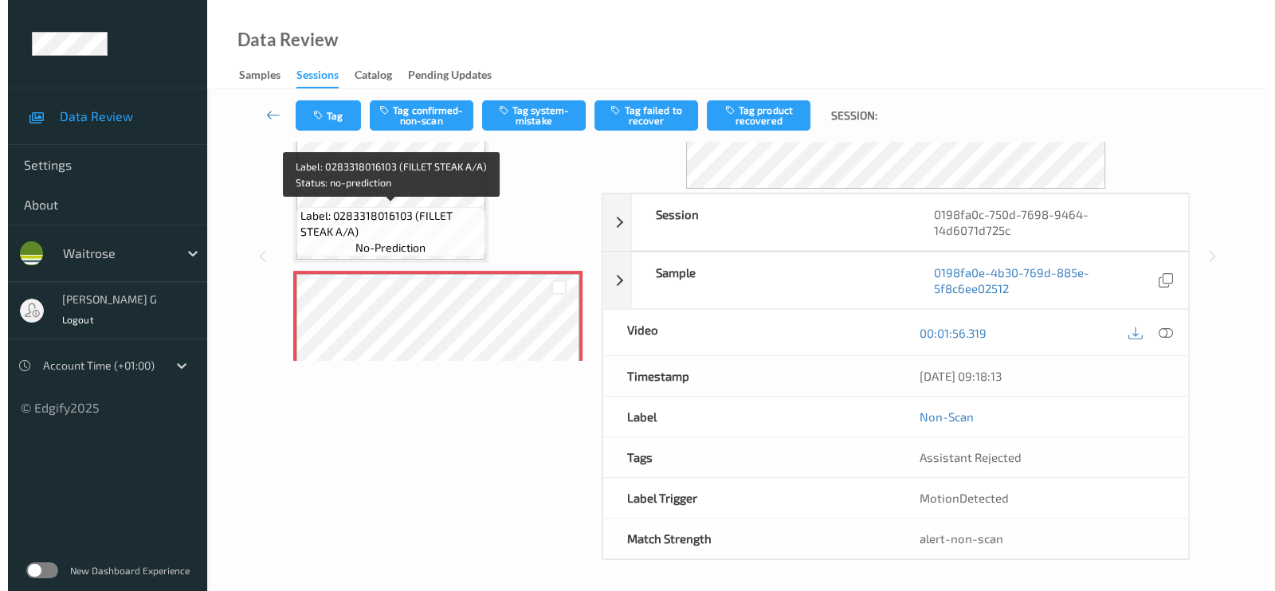
scroll to position [0, 0]
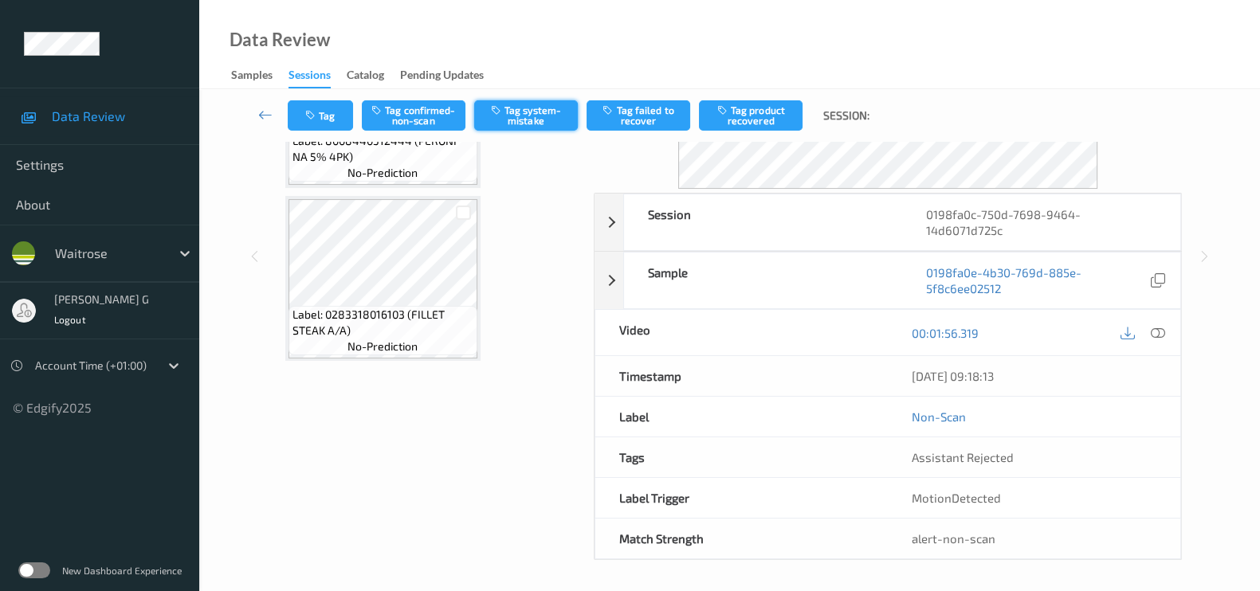
click at [528, 108] on button "Tag system-mistake" at bounding box center [526, 115] width 104 height 30
click at [321, 114] on button "Tag" at bounding box center [320, 115] width 65 height 30
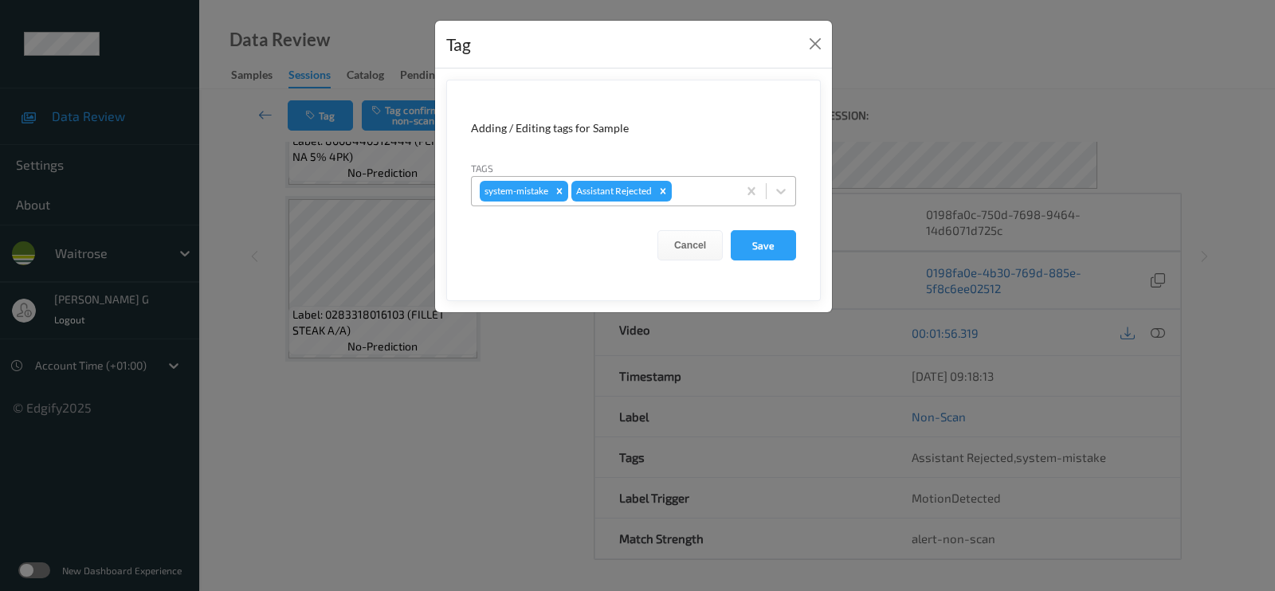
click at [716, 193] on div at bounding box center [702, 191] width 54 height 19
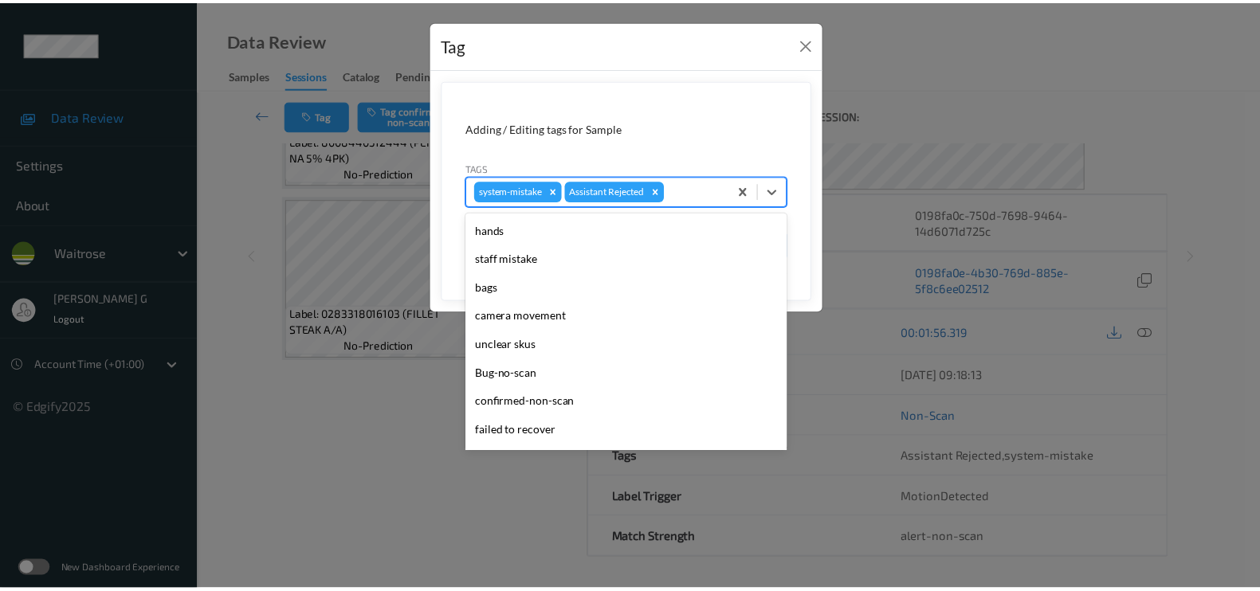
scroll to position [340, 0]
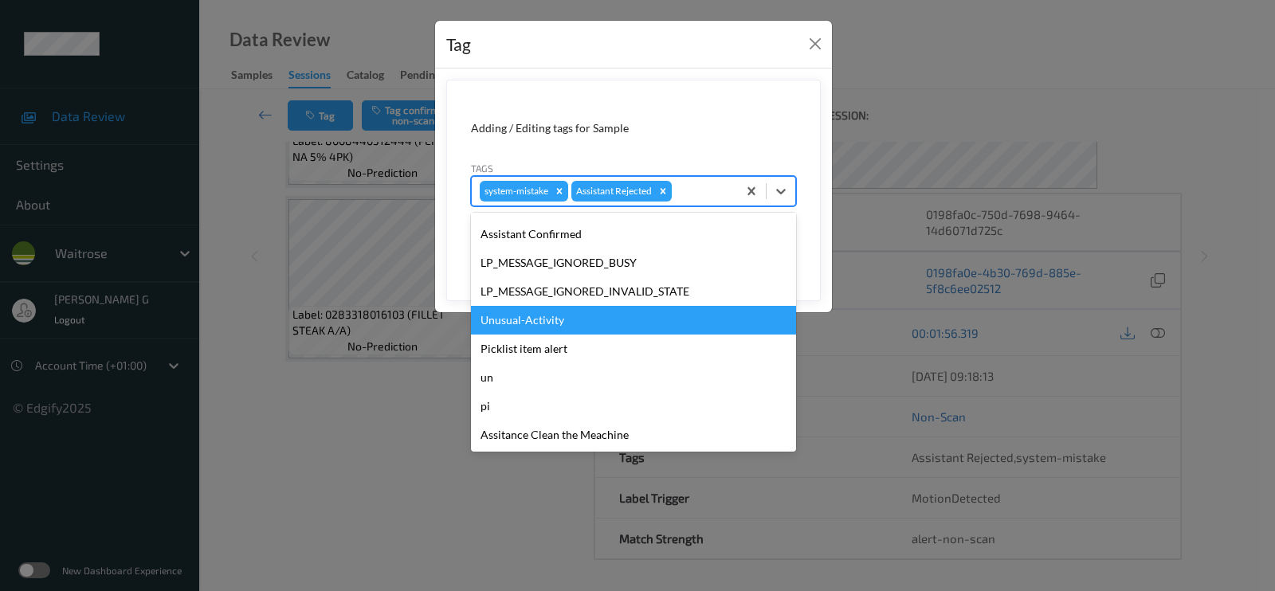
click at [513, 324] on div "Unusual-Activity" at bounding box center [633, 320] width 325 height 29
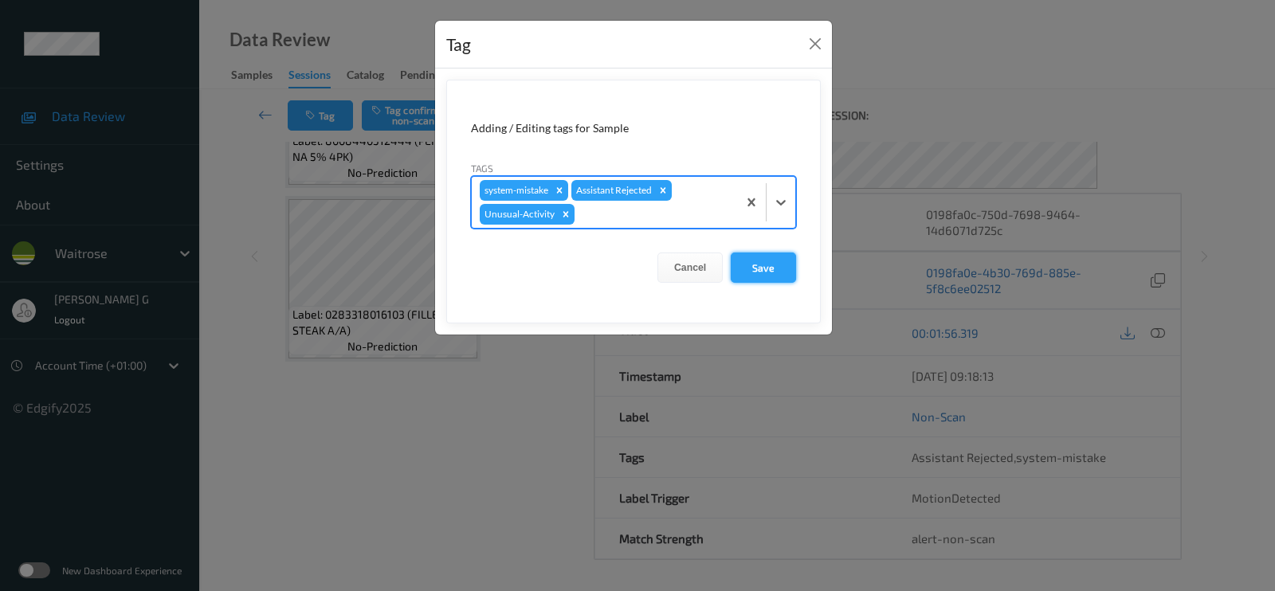
click at [773, 265] on button "Save" at bounding box center [763, 268] width 65 height 30
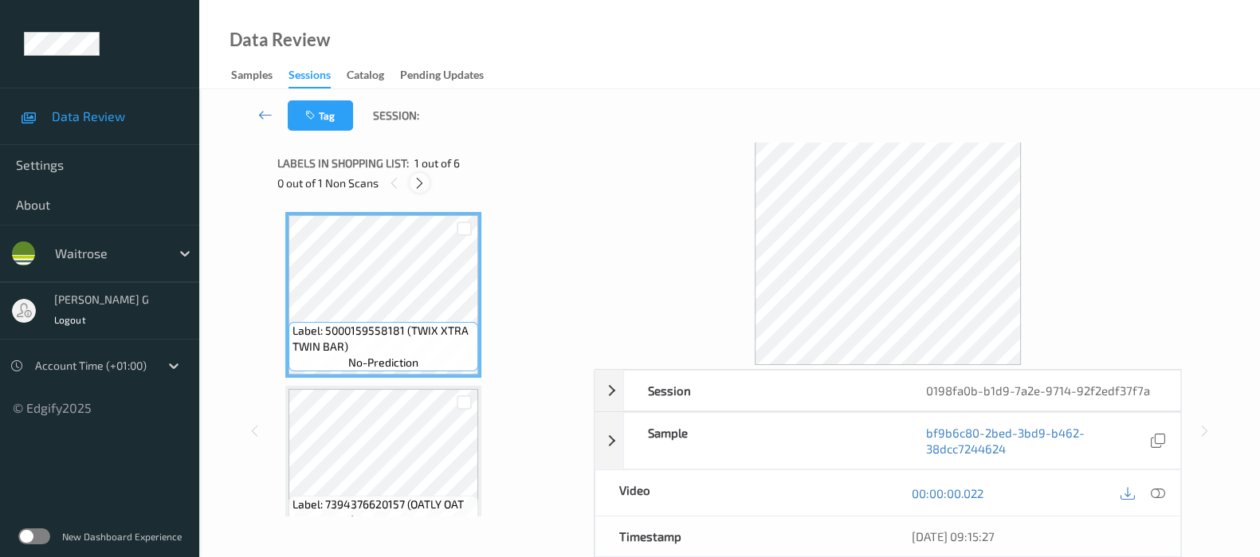
click at [419, 185] on icon at bounding box center [420, 183] width 14 height 14
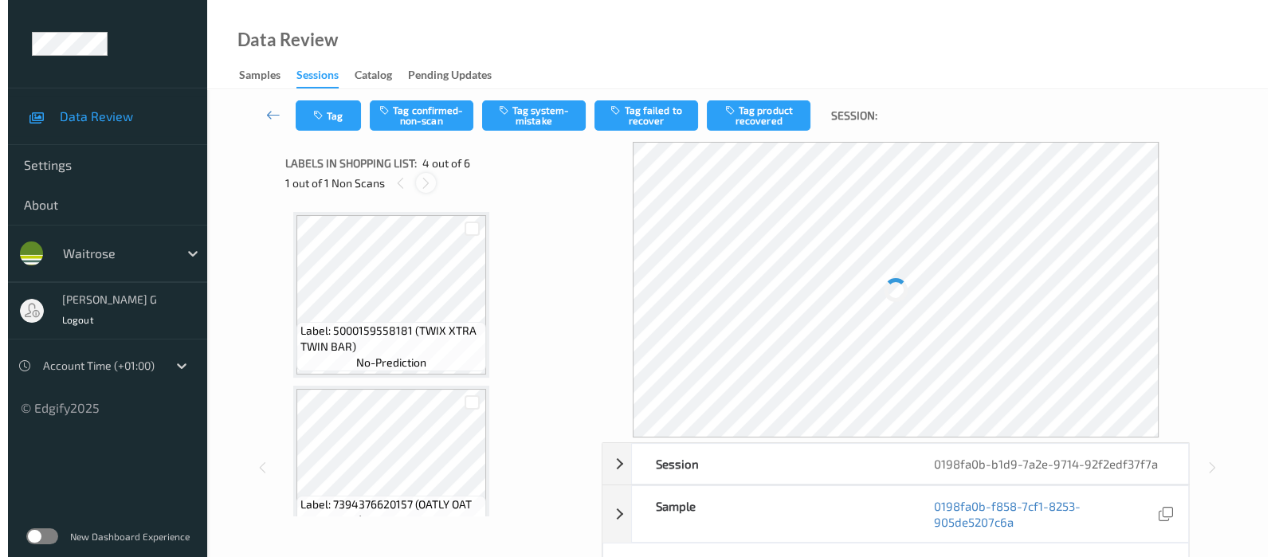
scroll to position [353, 0]
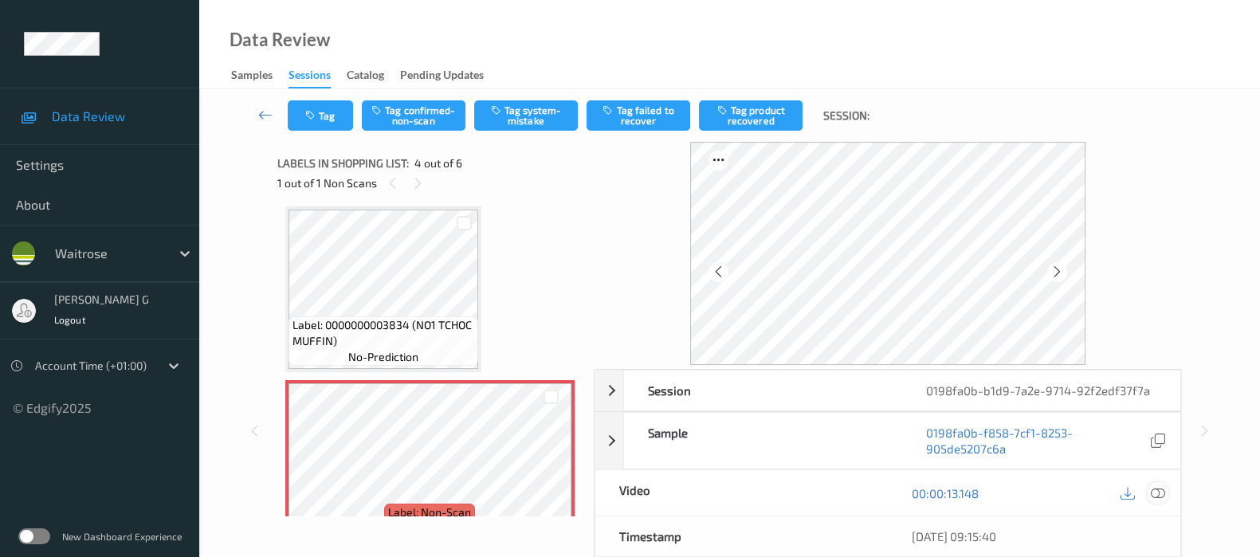
click at [1158, 486] on icon at bounding box center [1158, 493] width 14 height 14
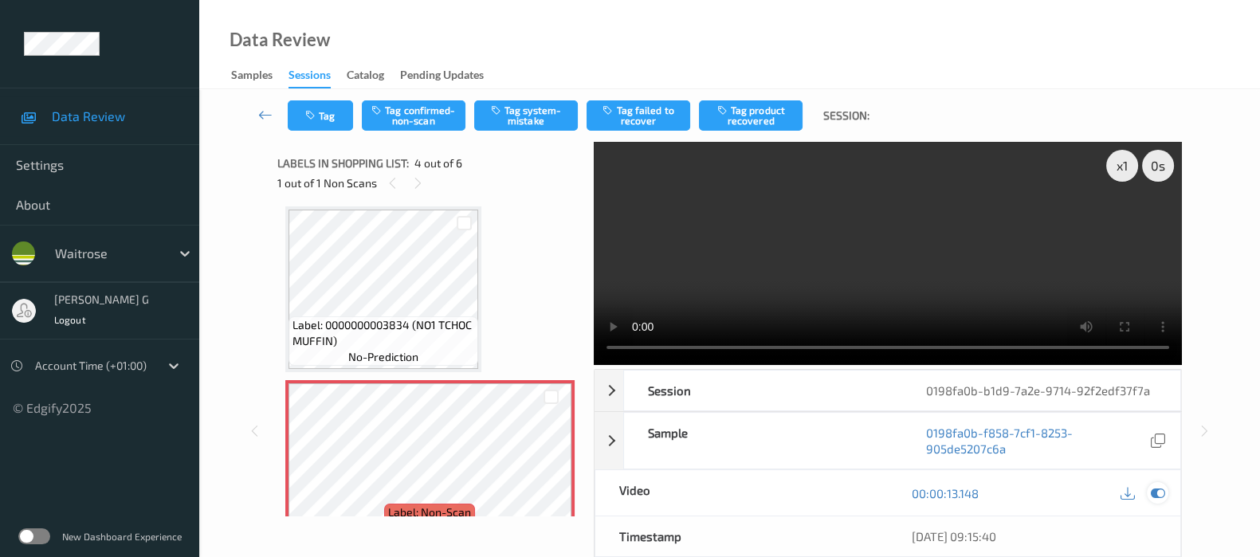
click at [1159, 488] on icon at bounding box center [1158, 493] width 14 height 14
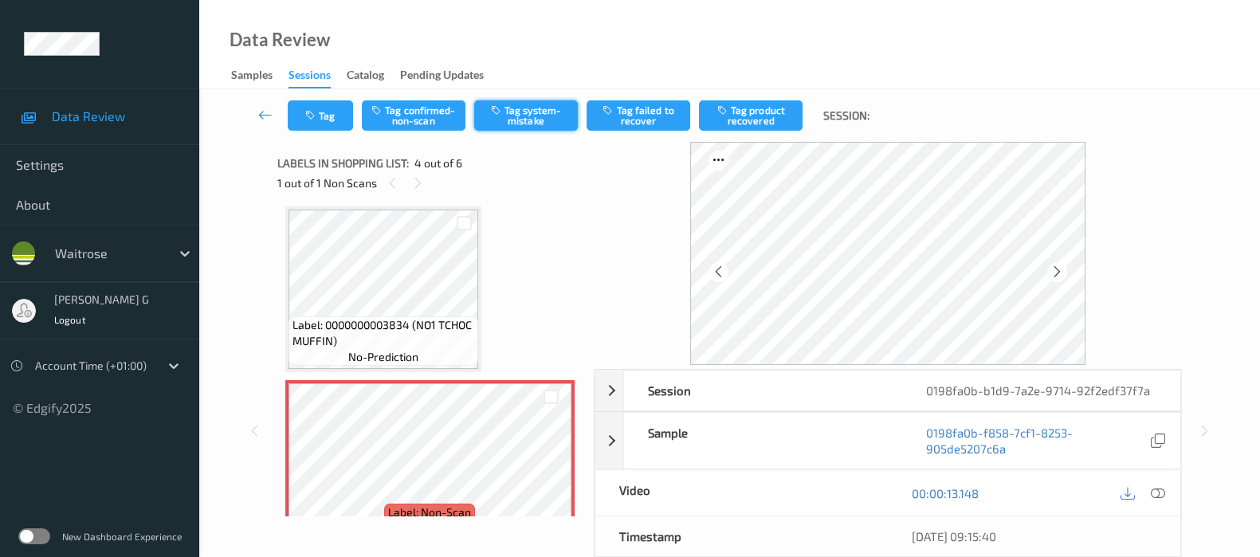
click at [506, 116] on button "Tag system-mistake" at bounding box center [526, 115] width 104 height 30
click at [313, 120] on icon "button" at bounding box center [312, 115] width 14 height 11
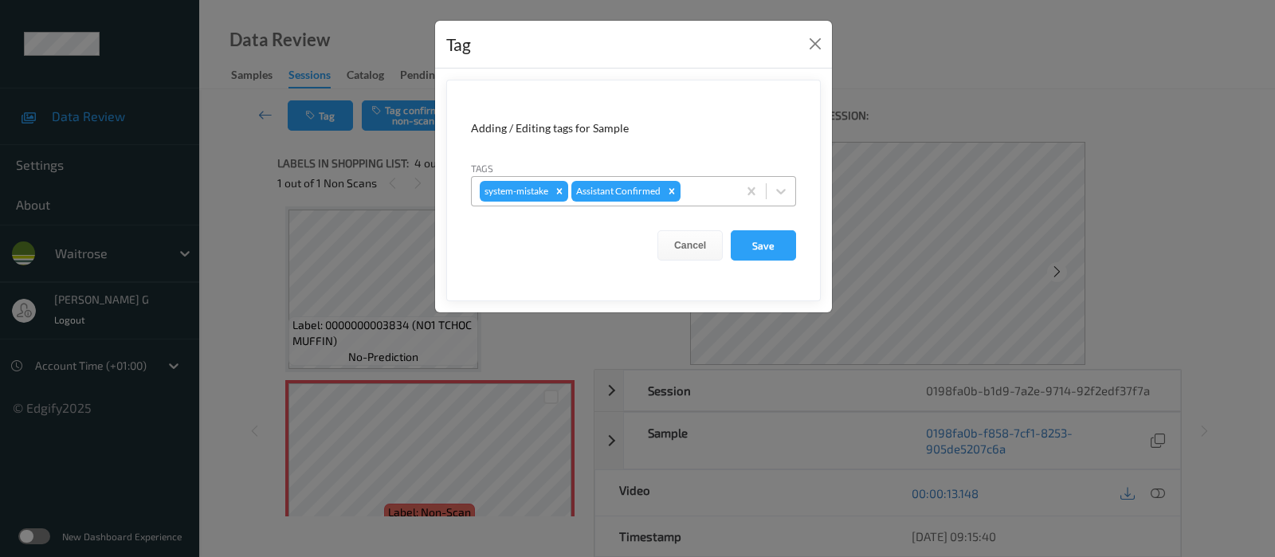
click at [695, 198] on div at bounding box center [706, 191] width 45 height 19
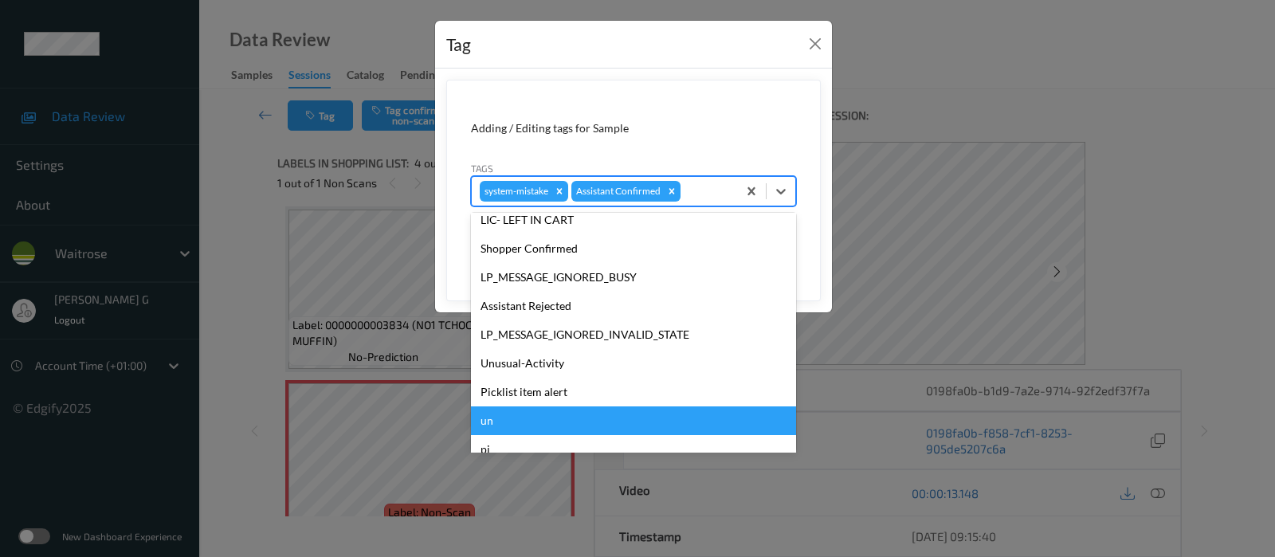
scroll to position [340, 0]
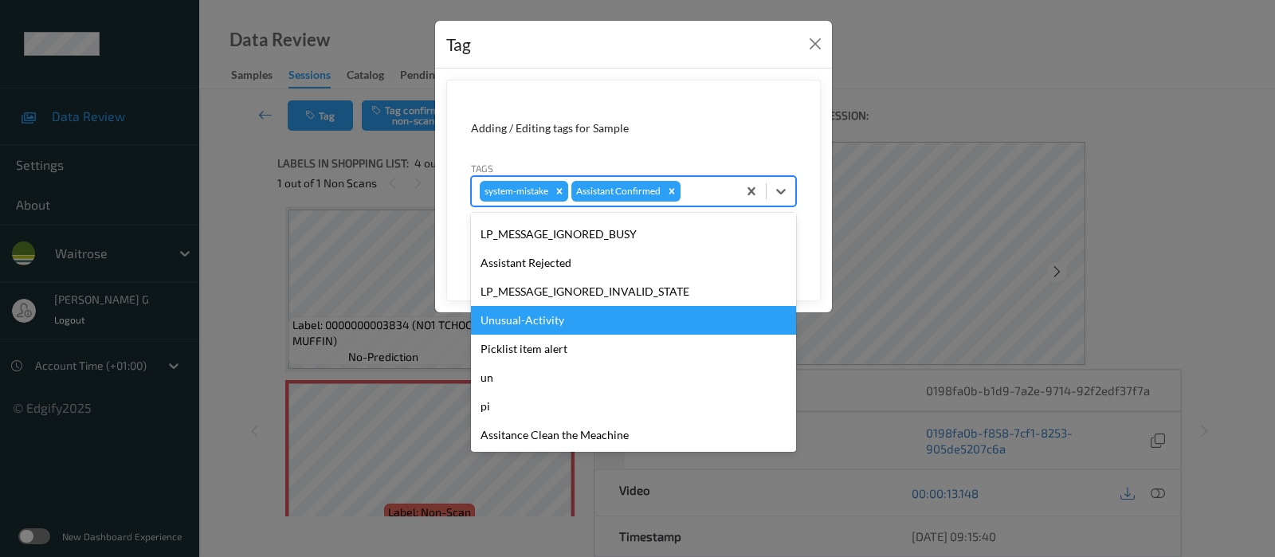
click at [526, 324] on div "Unusual-Activity" at bounding box center [633, 320] width 325 height 29
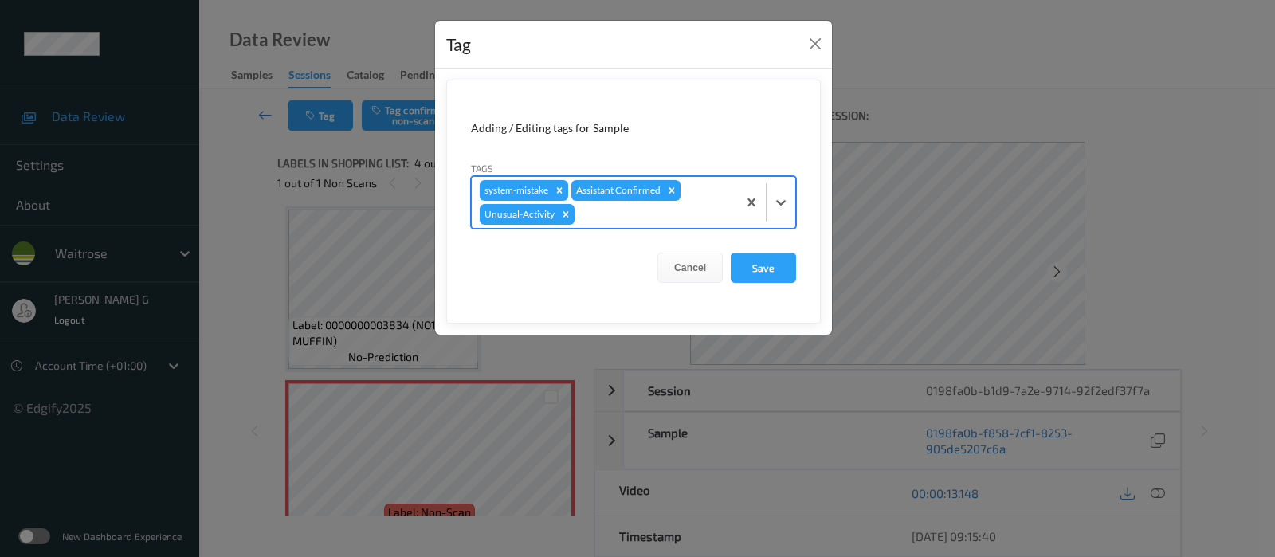
click at [629, 218] on div at bounding box center [653, 214] width 151 height 19
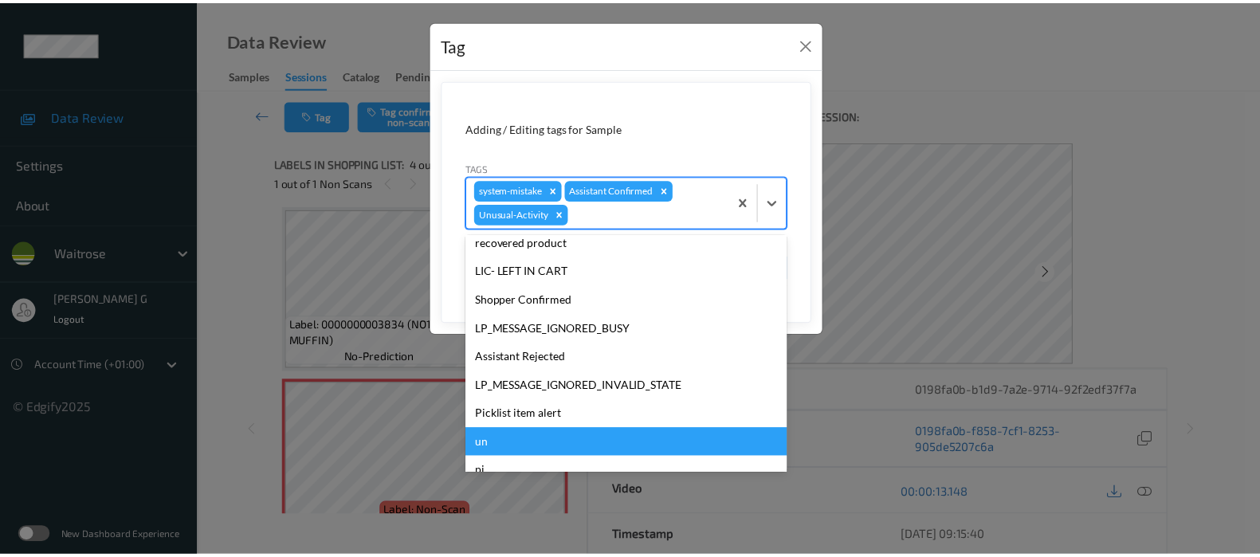
scroll to position [312, 0]
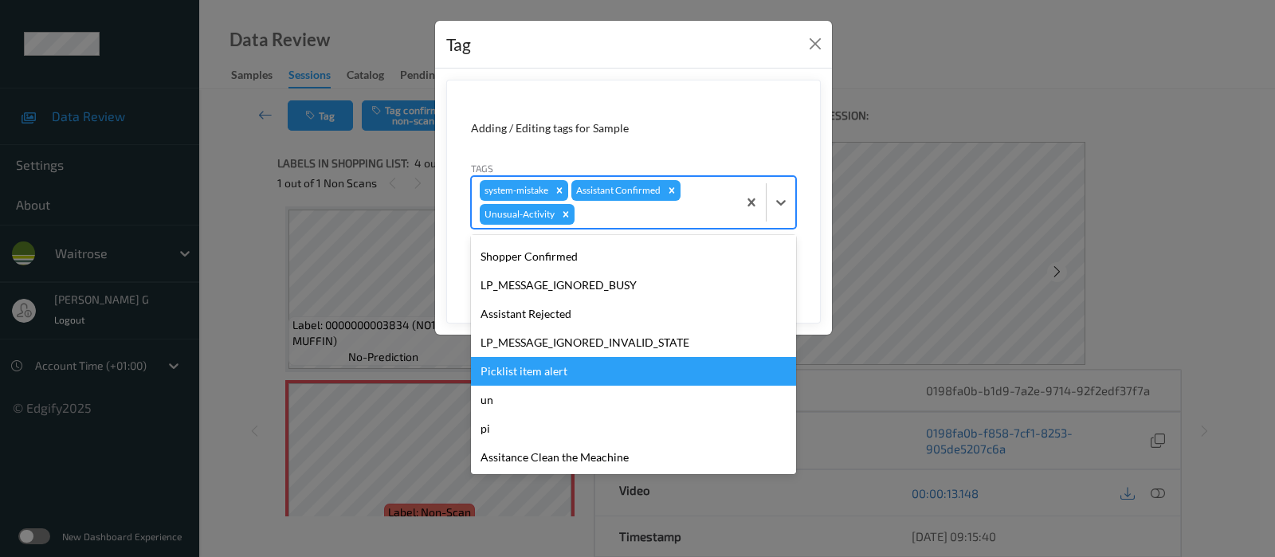
click at [526, 371] on div "Picklist item alert" at bounding box center [633, 371] width 325 height 29
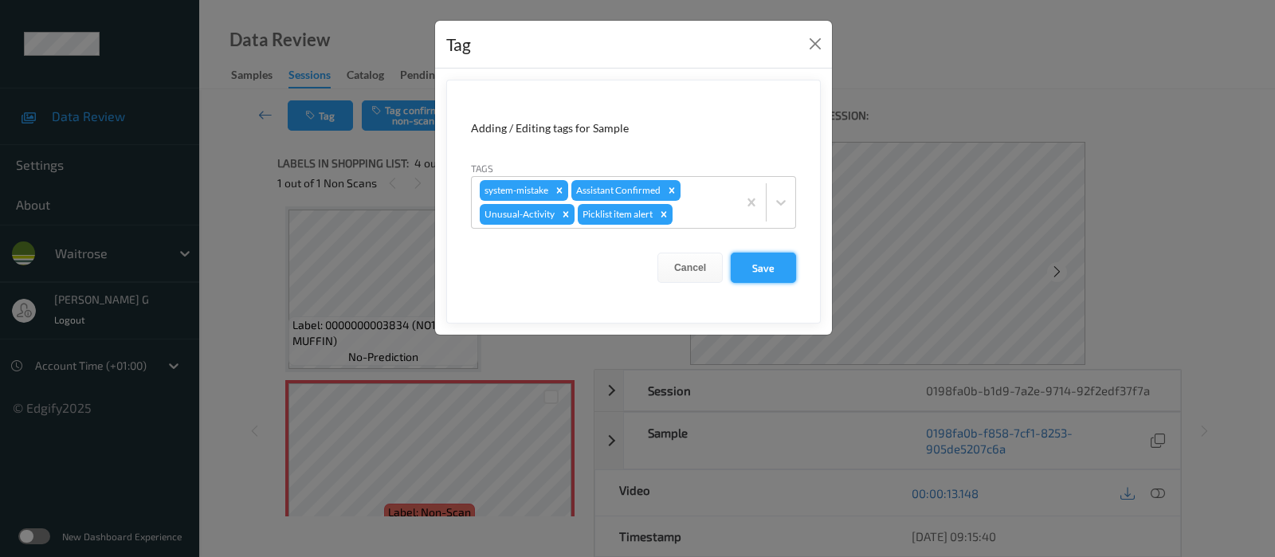
click at [778, 265] on button "Save" at bounding box center [763, 268] width 65 height 30
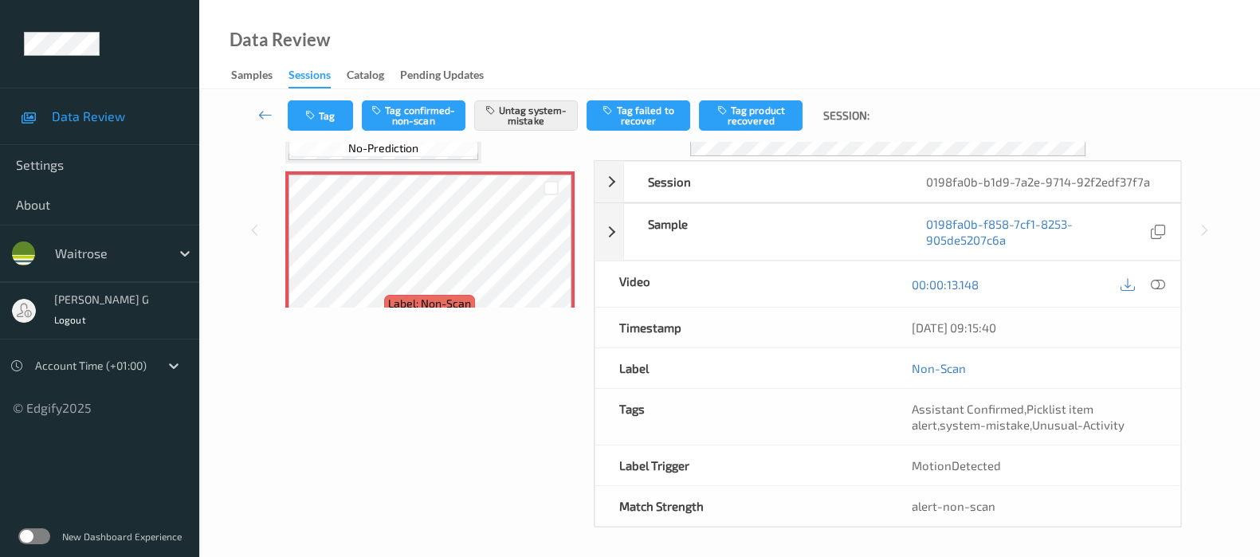
scroll to position [210, 0]
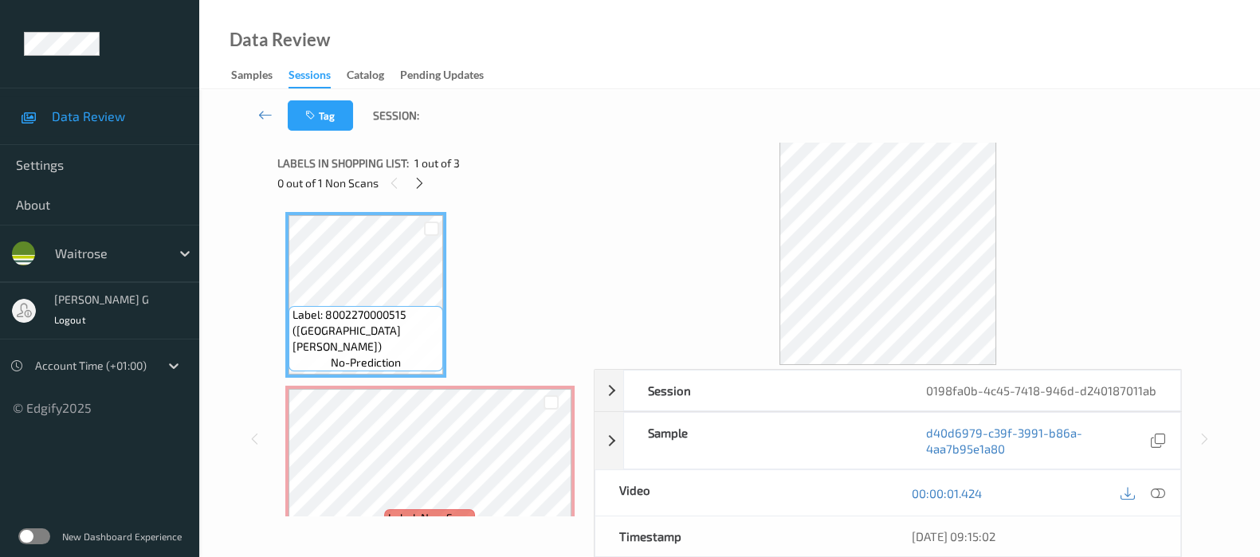
click at [474, 127] on div "Tag Session:" at bounding box center [729, 115] width 995 height 53
click at [423, 186] on icon at bounding box center [420, 183] width 14 height 14
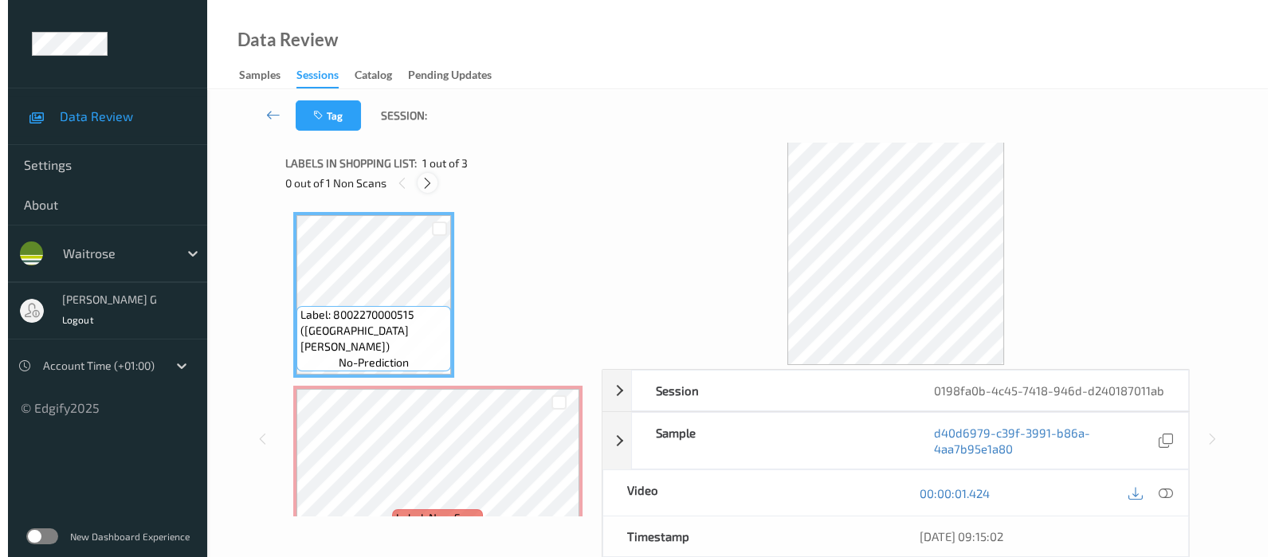
scroll to position [8, 0]
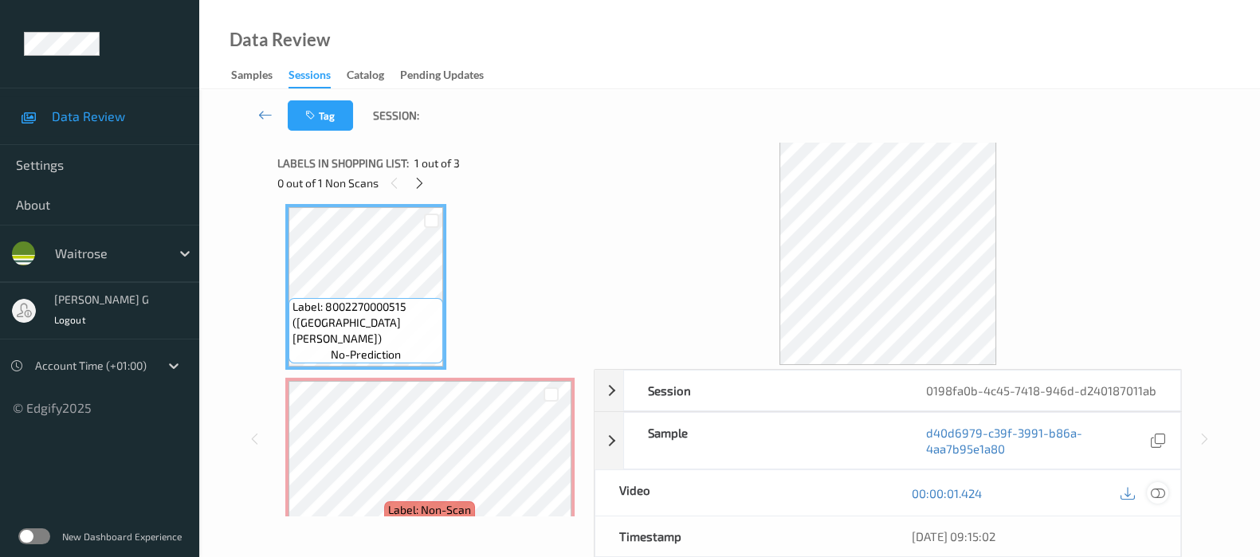
click at [1163, 500] on icon at bounding box center [1158, 493] width 14 height 14
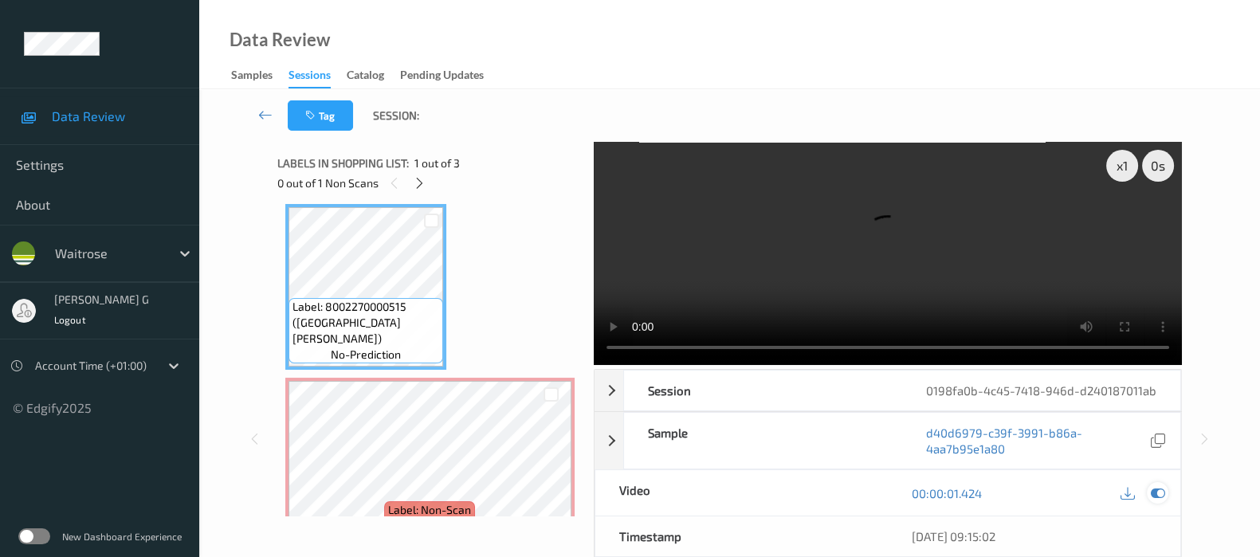
click at [1161, 500] on icon at bounding box center [1158, 493] width 14 height 14
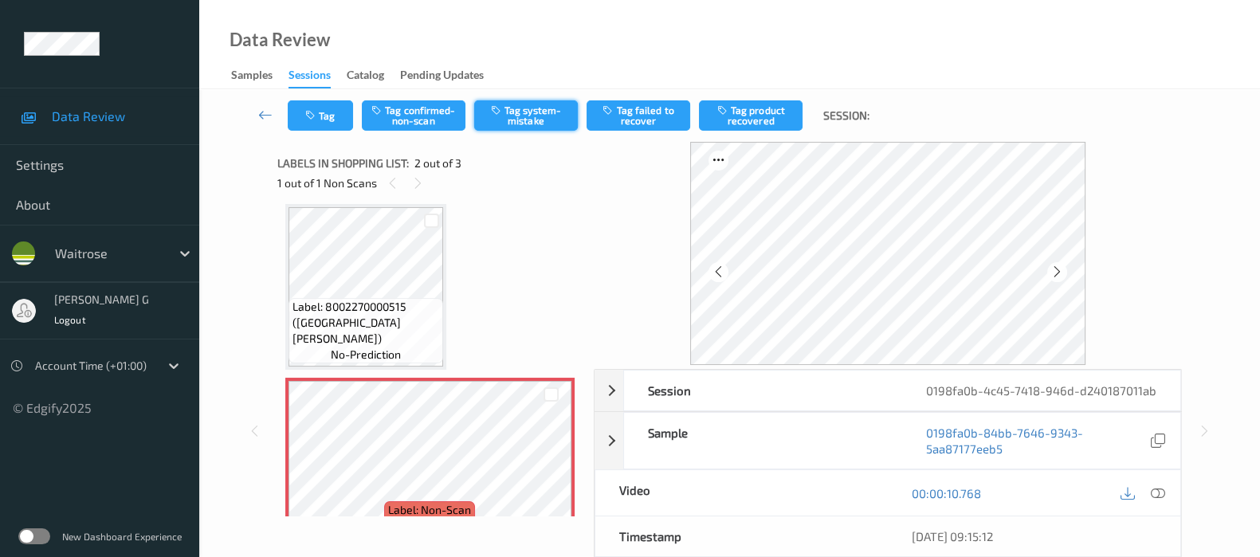
click at [535, 114] on button "Tag system-mistake" at bounding box center [526, 115] width 104 height 30
click at [322, 109] on button "Tag" at bounding box center [320, 115] width 65 height 30
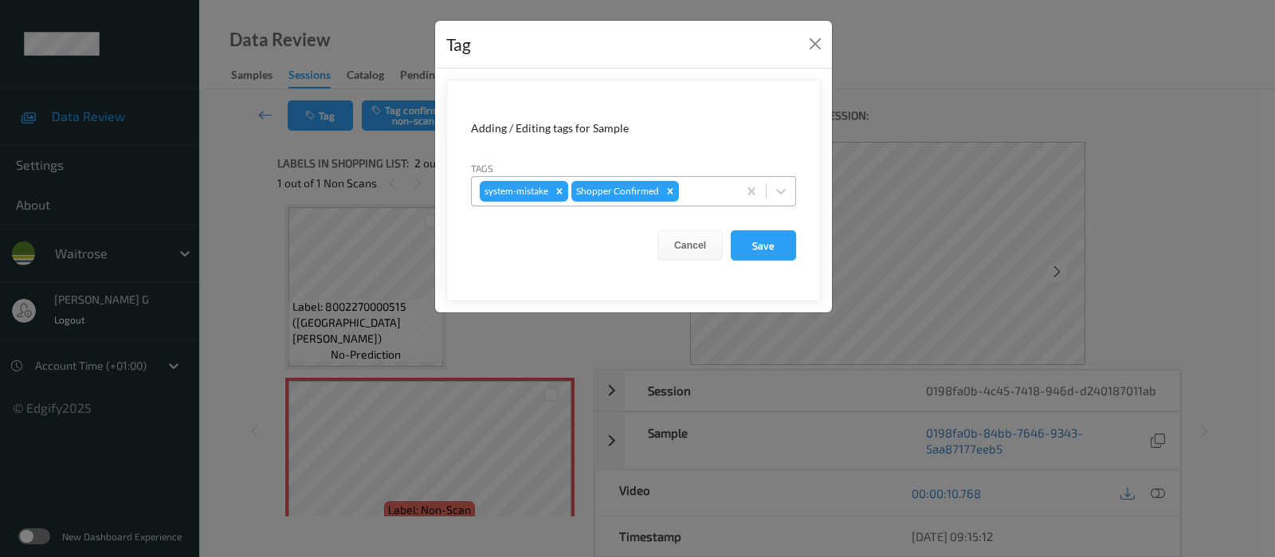
click at [697, 197] on div at bounding box center [705, 191] width 47 height 19
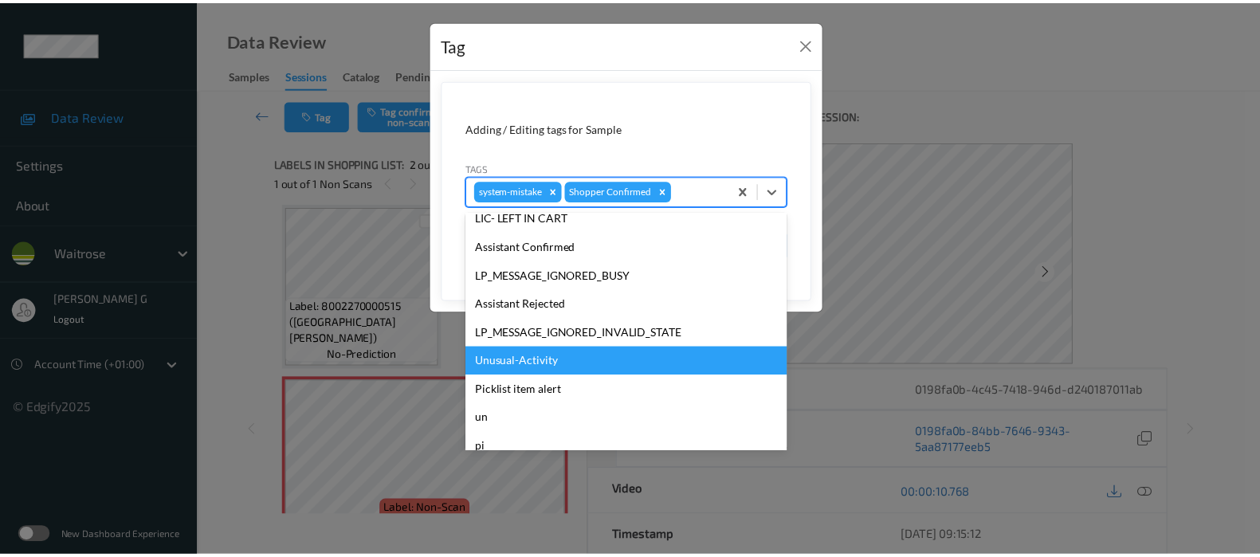
scroll to position [340, 0]
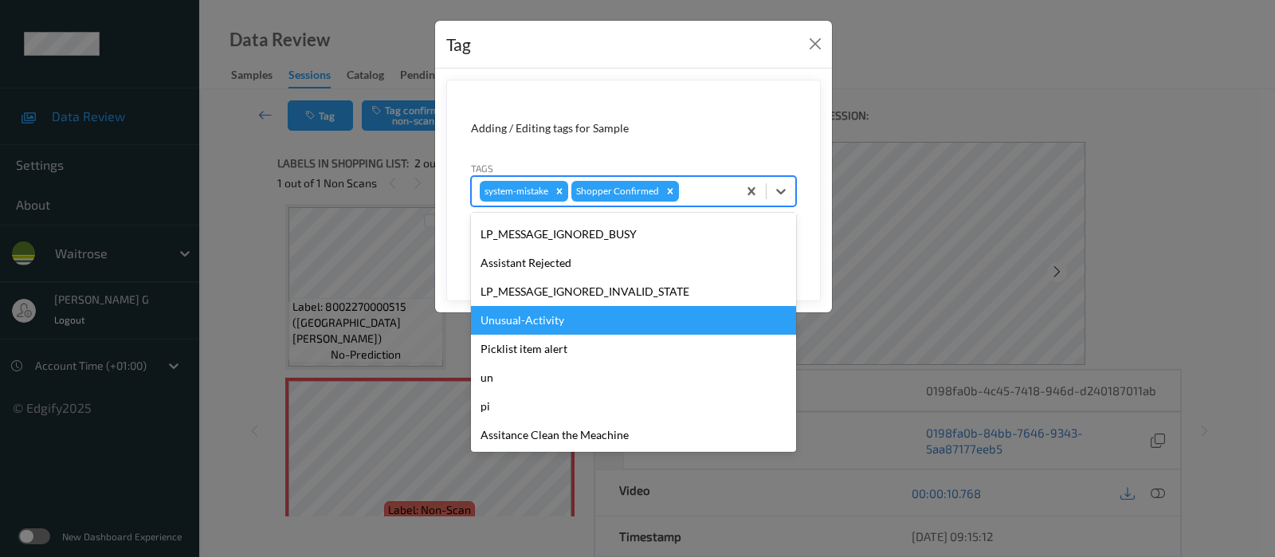
click at [545, 320] on div "Unusual-Activity" at bounding box center [633, 320] width 325 height 29
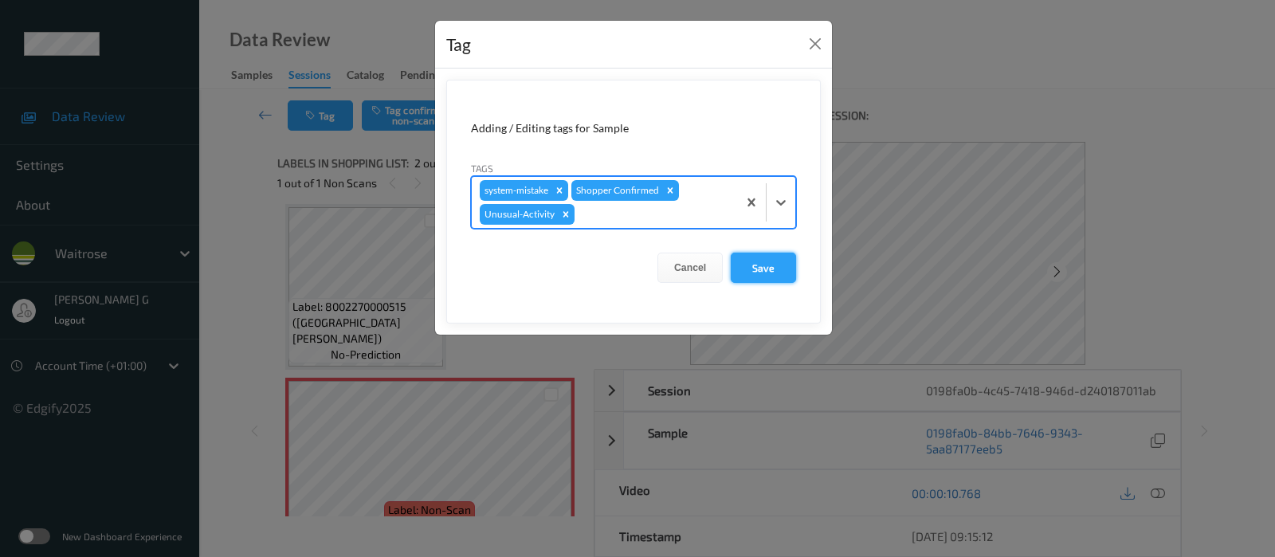
click at [763, 268] on button "Save" at bounding box center [763, 268] width 65 height 30
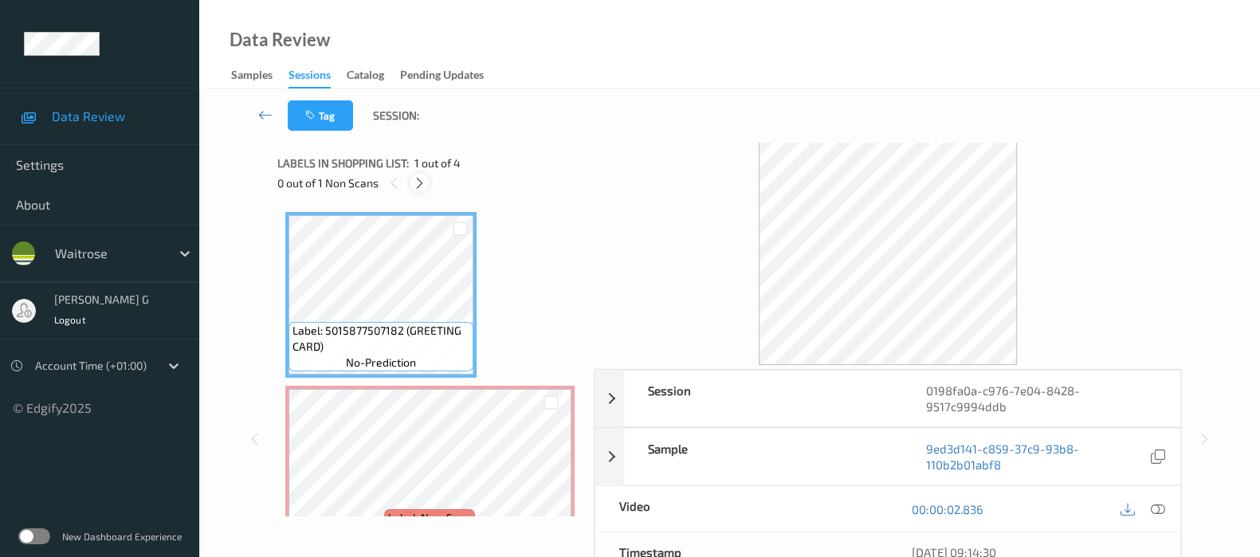
click at [421, 178] on icon at bounding box center [420, 183] width 14 height 14
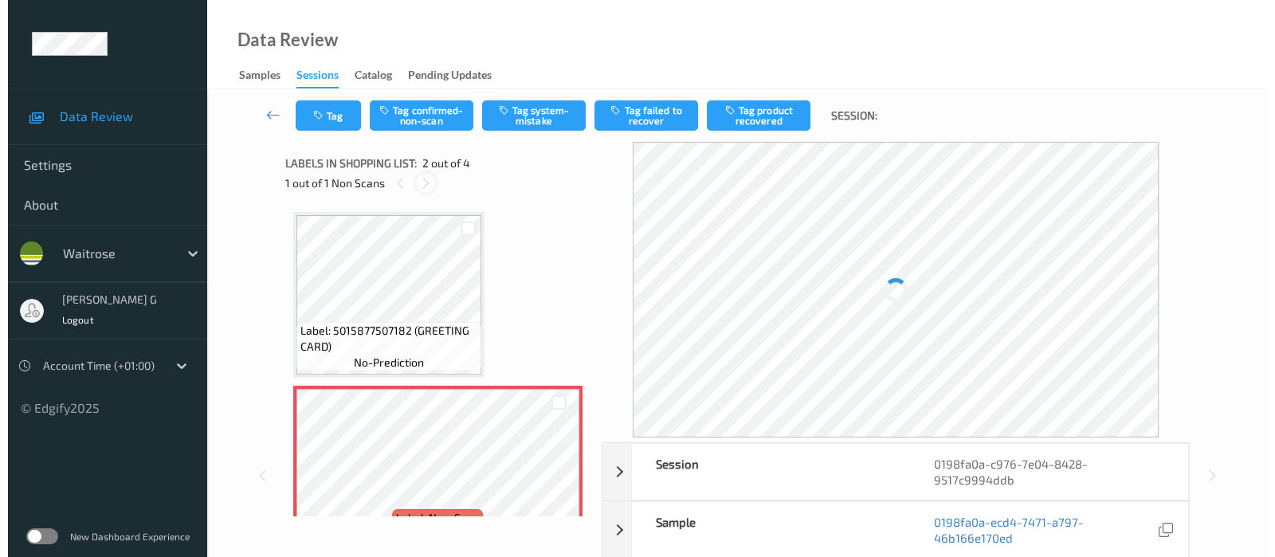
scroll to position [8, 0]
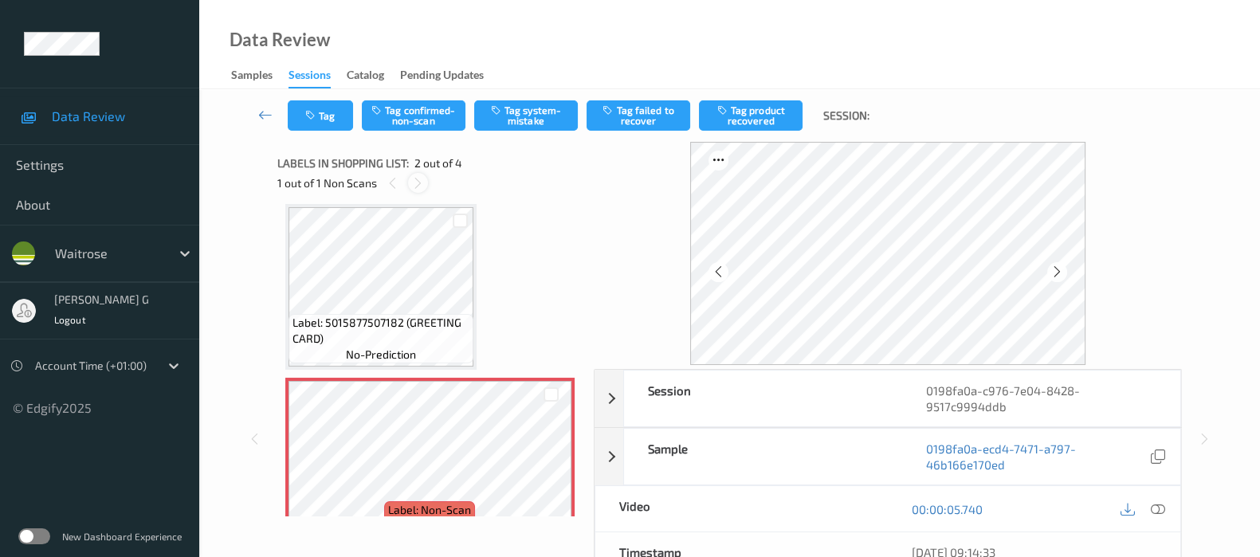
click at [414, 182] on icon at bounding box center [418, 183] width 14 height 14
click at [1158, 510] on icon at bounding box center [1158, 509] width 14 height 14
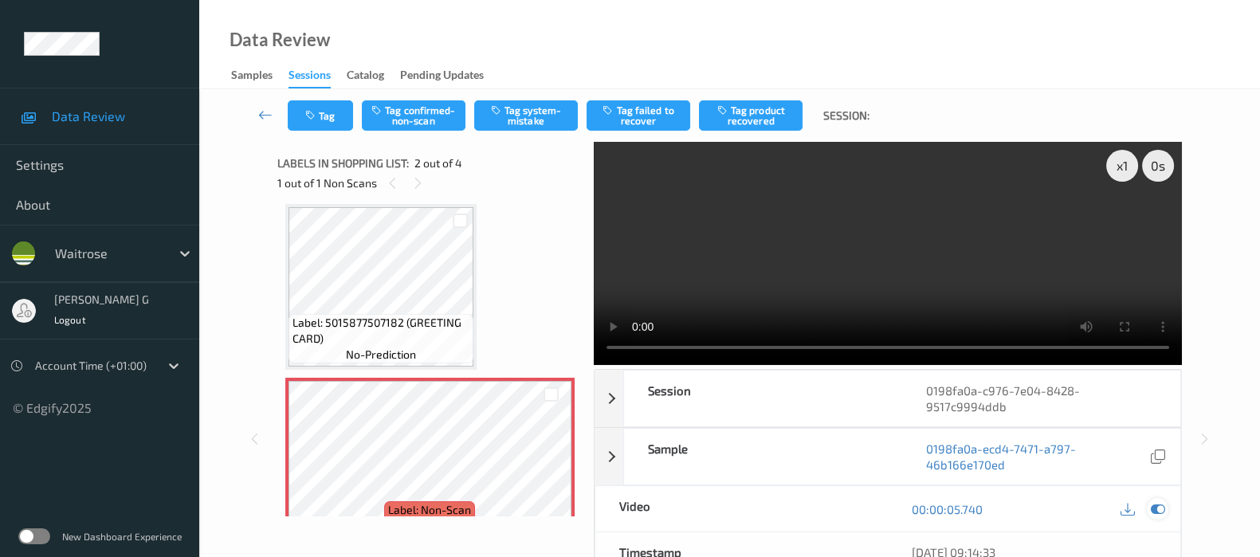
click at [1151, 511] on icon at bounding box center [1158, 509] width 14 height 14
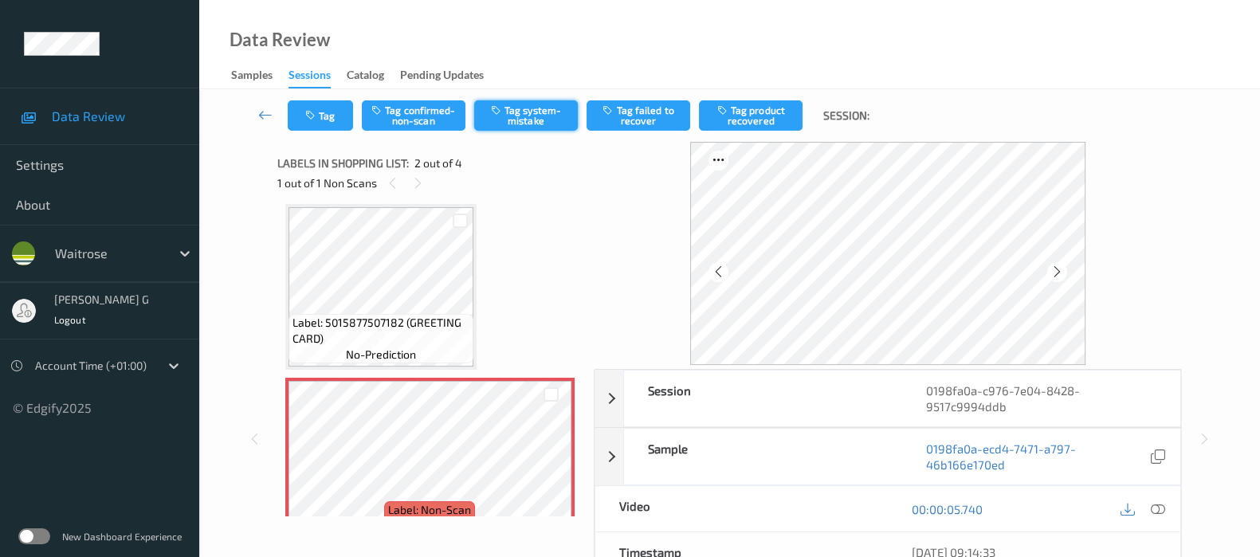
click at [526, 106] on button "Tag system-mistake" at bounding box center [526, 115] width 104 height 30
click at [512, 116] on button "Tag system-mistake" at bounding box center [526, 115] width 104 height 30
click at [320, 114] on button "Tag" at bounding box center [320, 115] width 65 height 30
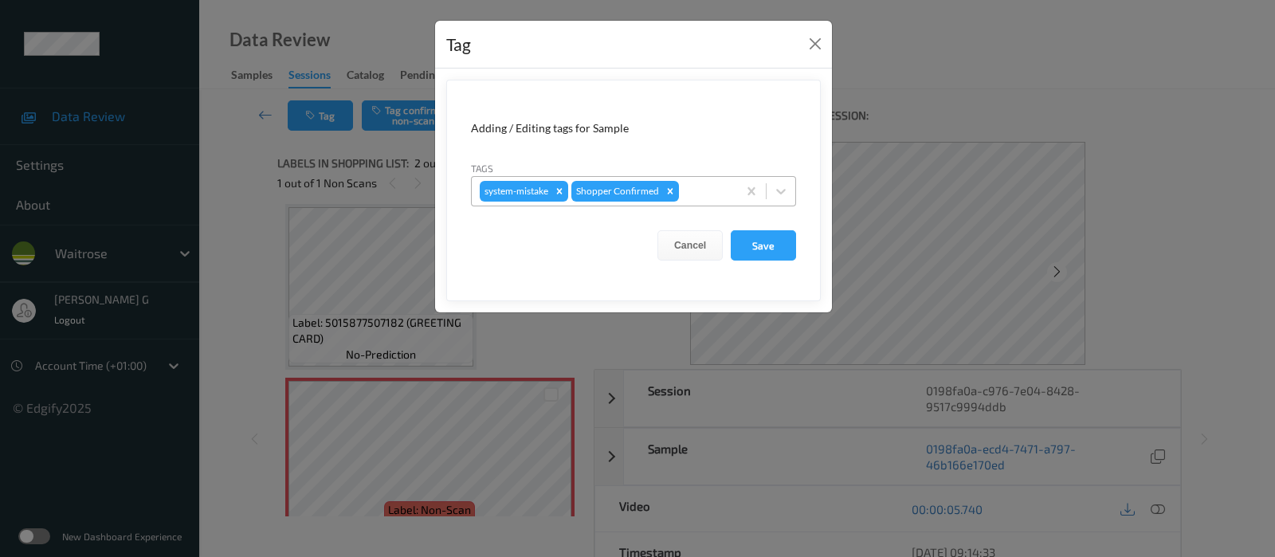
click at [700, 178] on div "system-mistake Shopper Confirmed" at bounding box center [604, 191] width 265 height 27
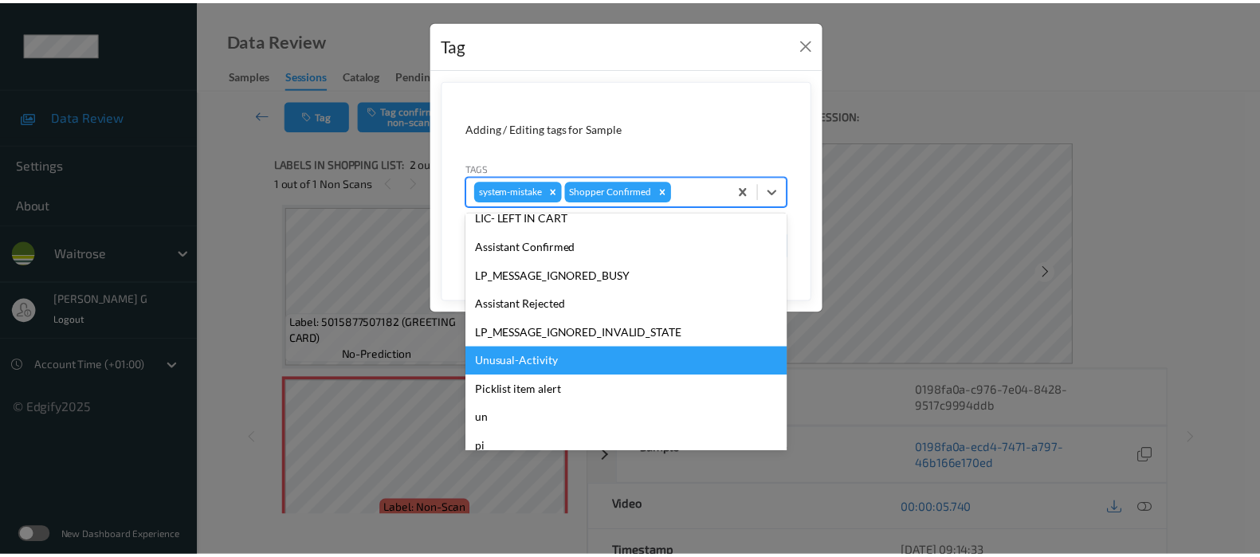
scroll to position [340, 0]
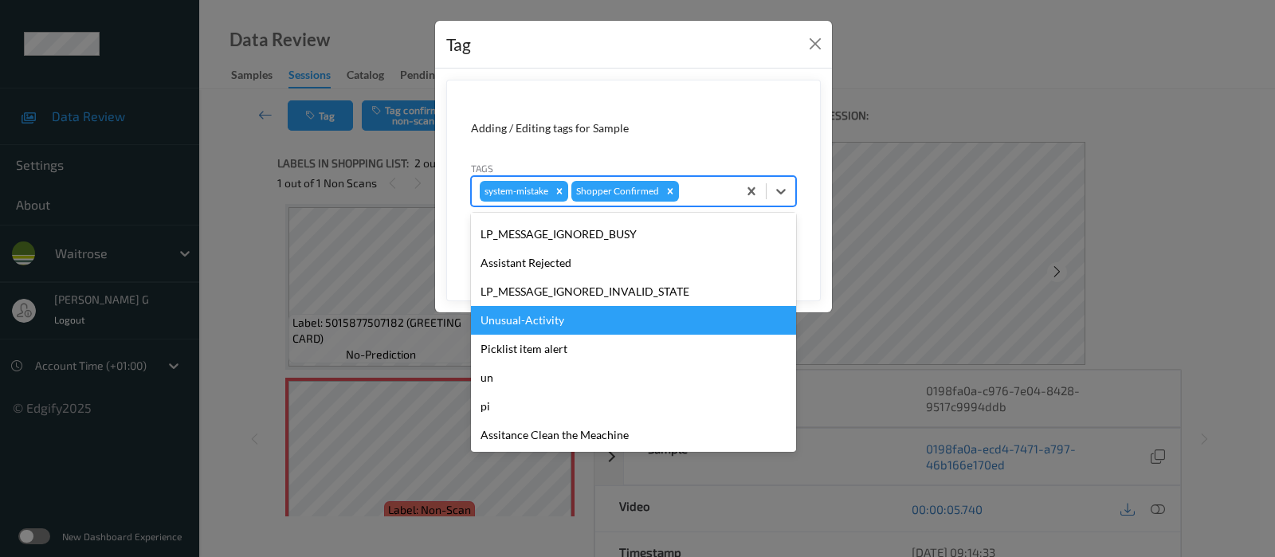
click at [508, 321] on div "Unusual-Activity" at bounding box center [633, 320] width 325 height 29
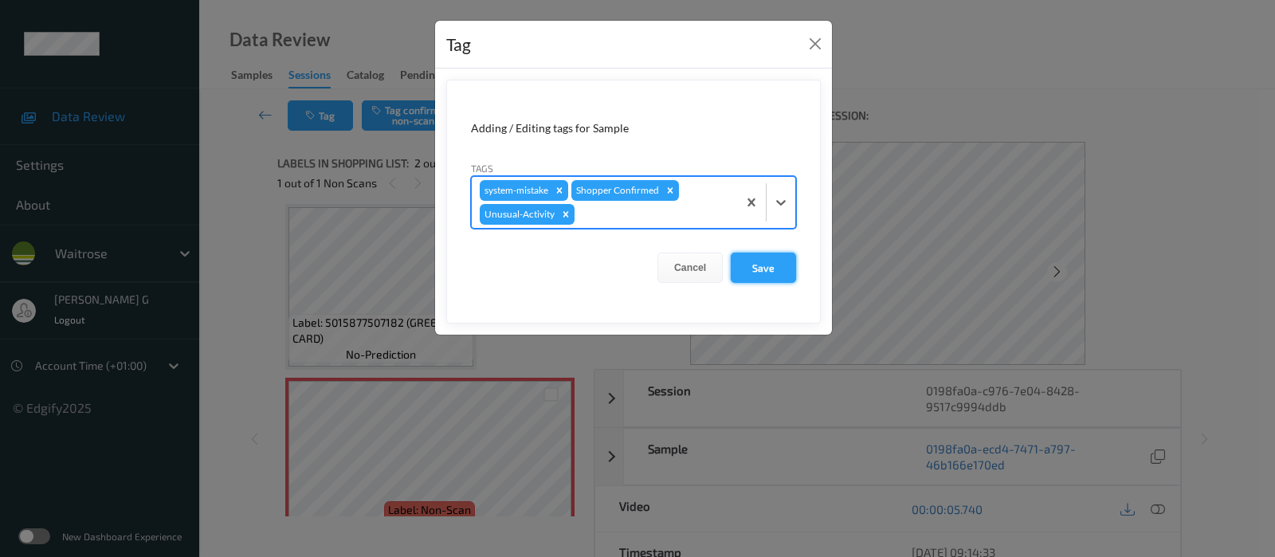
click at [767, 261] on button "Save" at bounding box center [763, 268] width 65 height 30
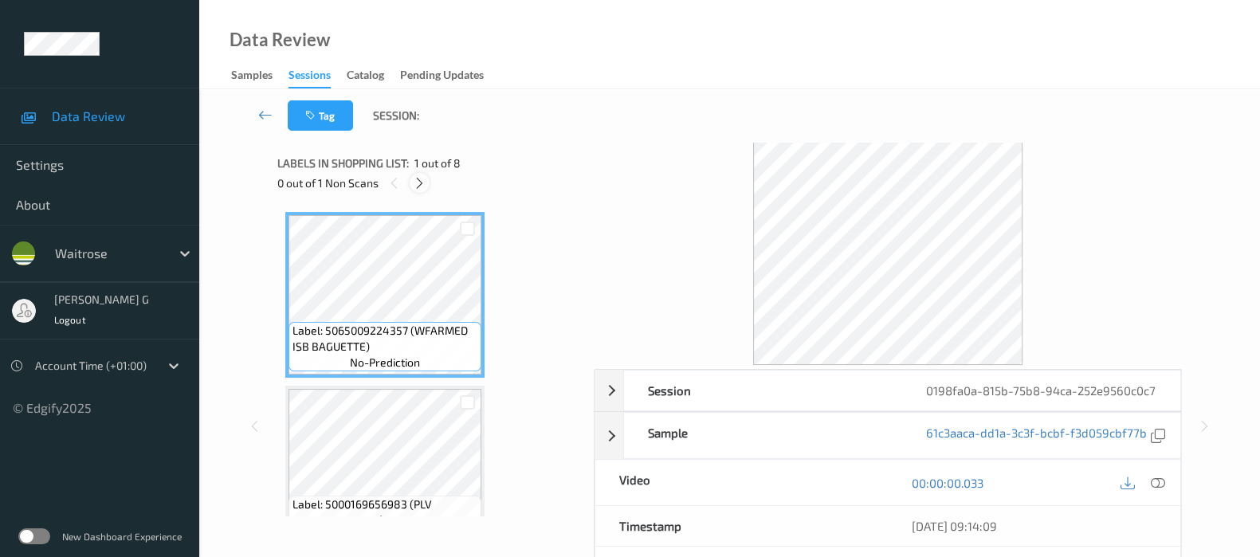
click at [423, 185] on icon at bounding box center [420, 183] width 14 height 14
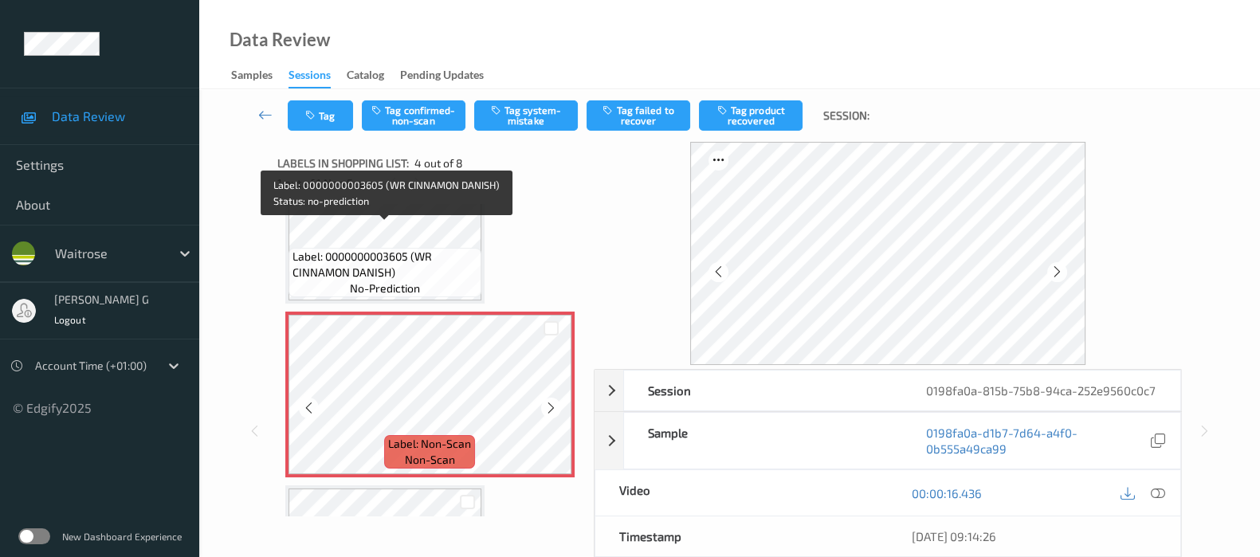
scroll to position [453, 0]
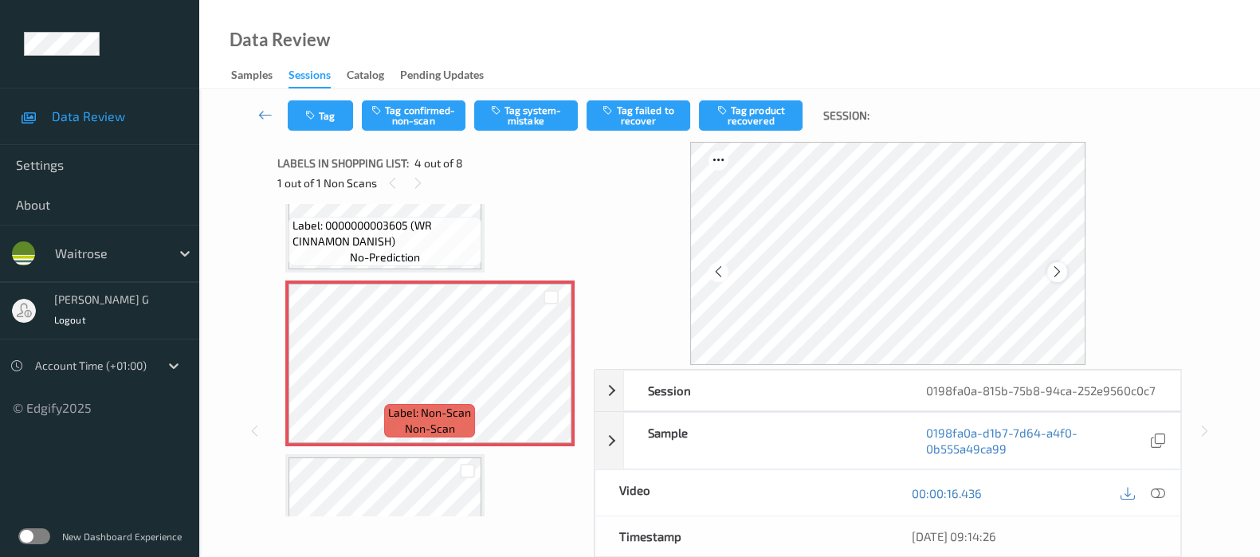
click at [1060, 274] on icon at bounding box center [1057, 272] width 14 height 14
click at [1060, 273] on icon at bounding box center [1057, 272] width 14 height 14
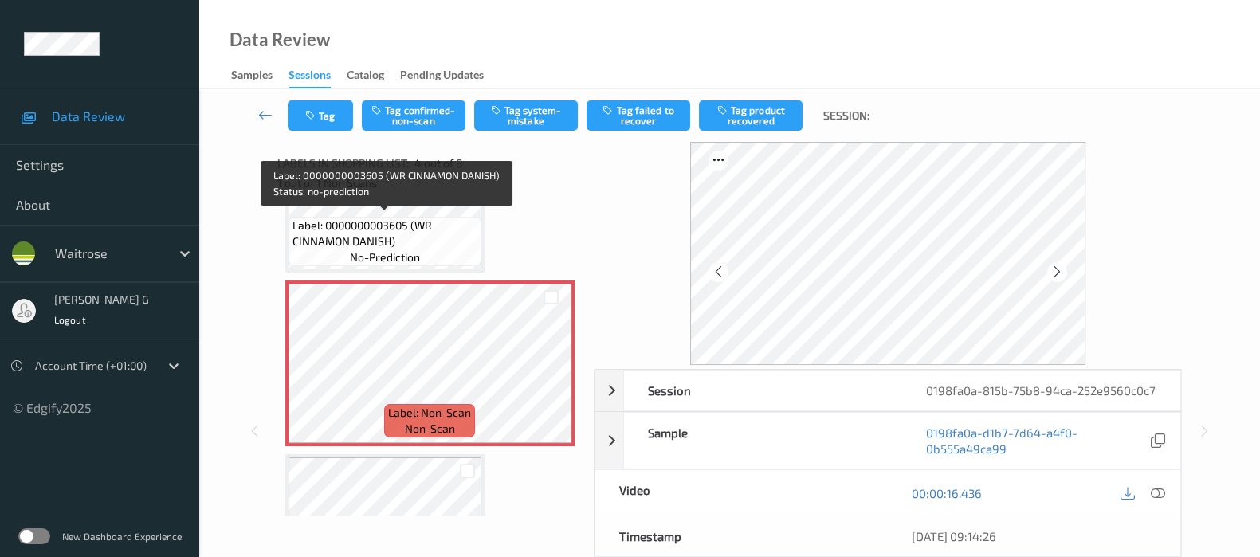
click at [363, 229] on span "Label: 0000000003605 (WR CINNAMON DANISH)" at bounding box center [384, 234] width 185 height 32
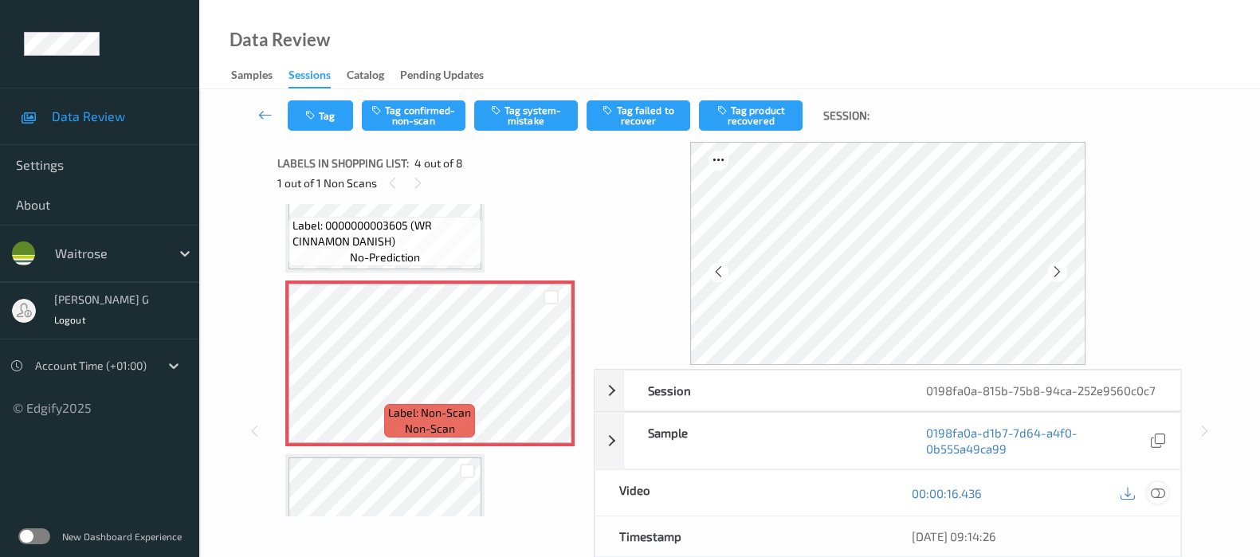
click at [1155, 500] on icon at bounding box center [1158, 493] width 14 height 14
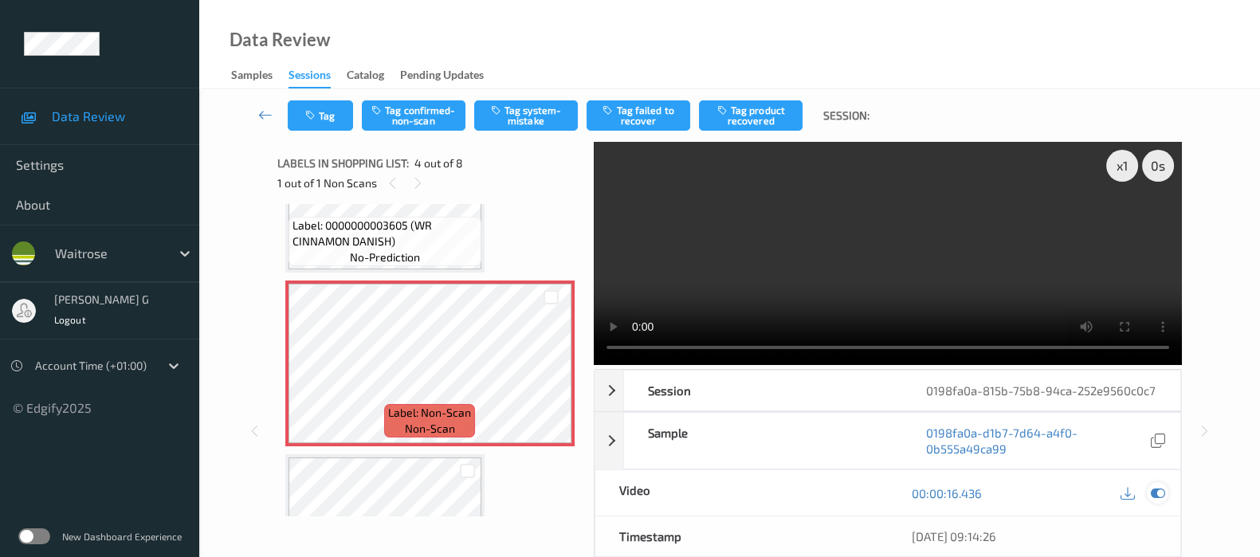
click at [1163, 500] on icon at bounding box center [1158, 493] width 14 height 14
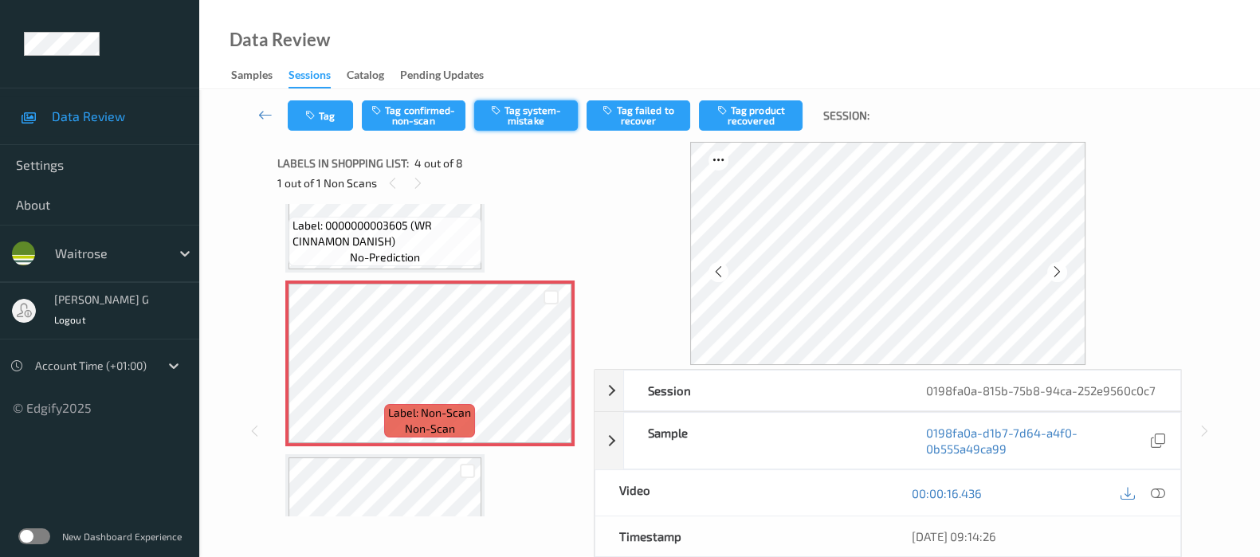
click at [521, 108] on button "Tag system-mistake" at bounding box center [526, 115] width 104 height 30
click at [324, 116] on button "Tag" at bounding box center [320, 115] width 65 height 30
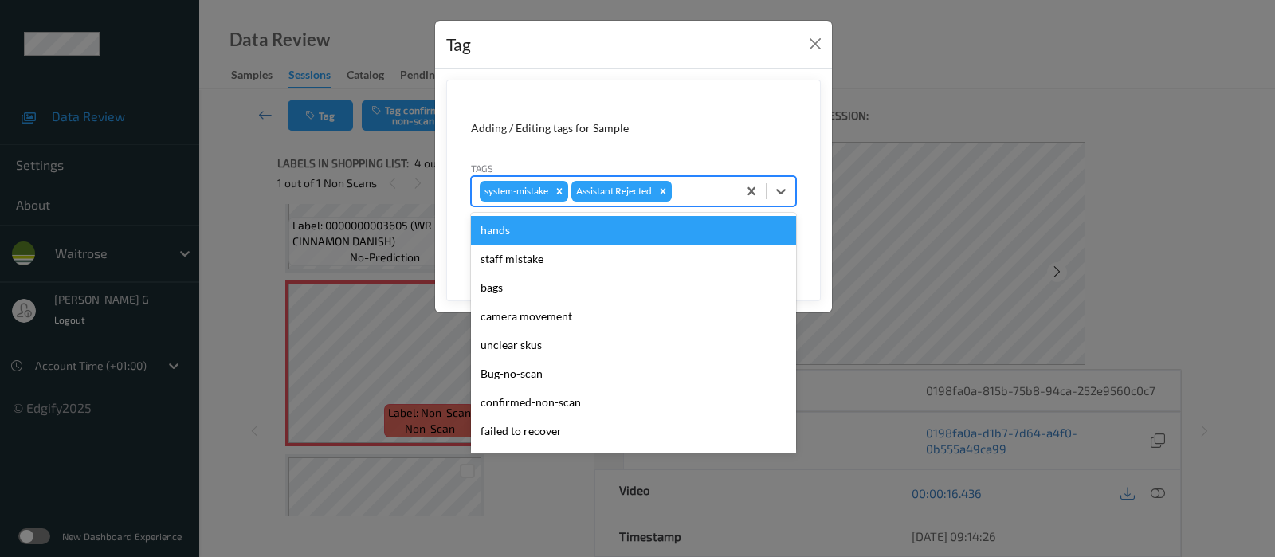
click at [682, 189] on div at bounding box center [702, 191] width 54 height 19
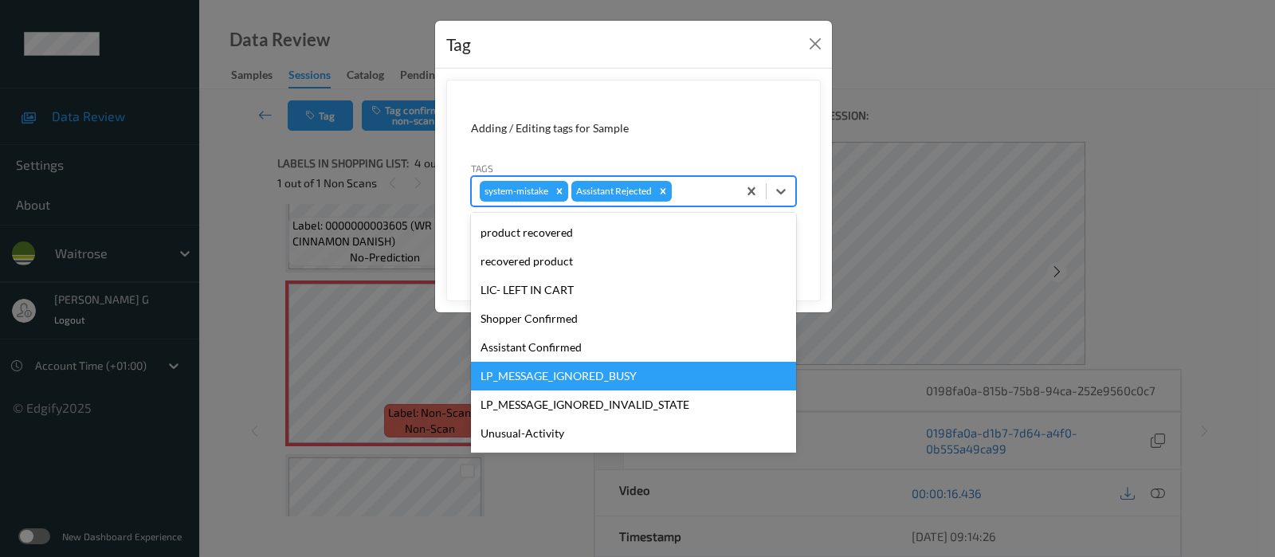
scroll to position [340, 0]
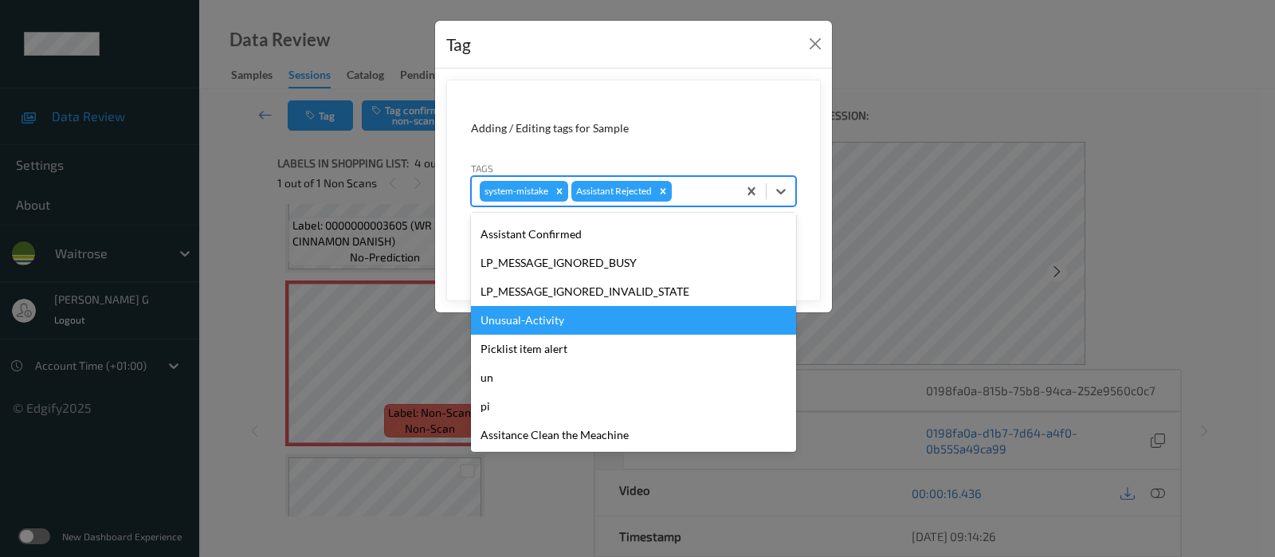
click at [522, 328] on div "Unusual-Activity" at bounding box center [633, 320] width 325 height 29
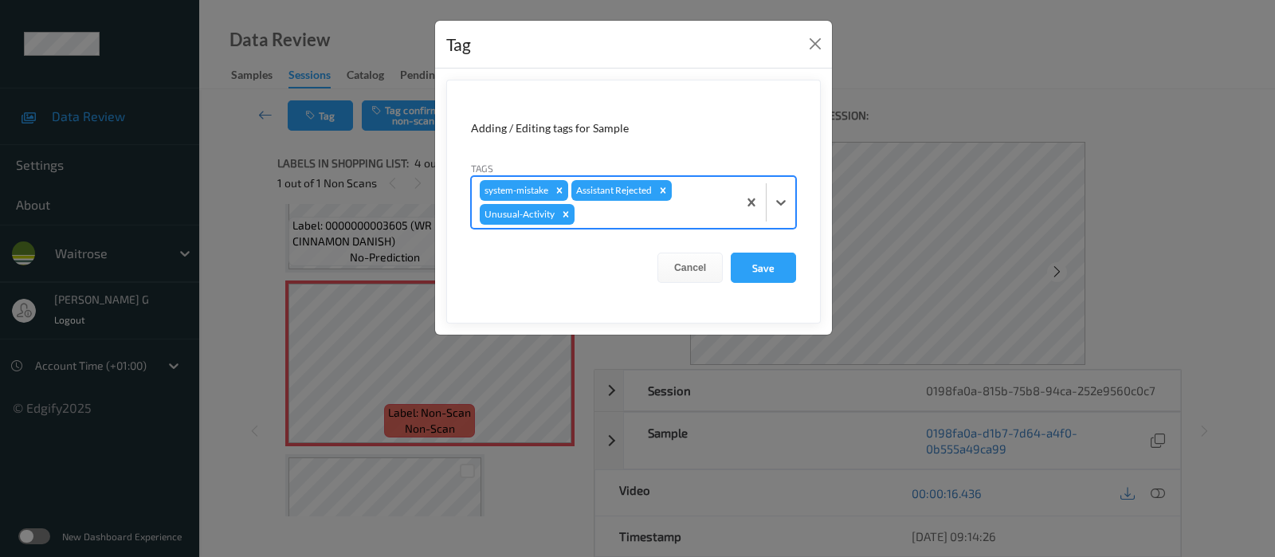
click at [622, 217] on div at bounding box center [653, 214] width 151 height 19
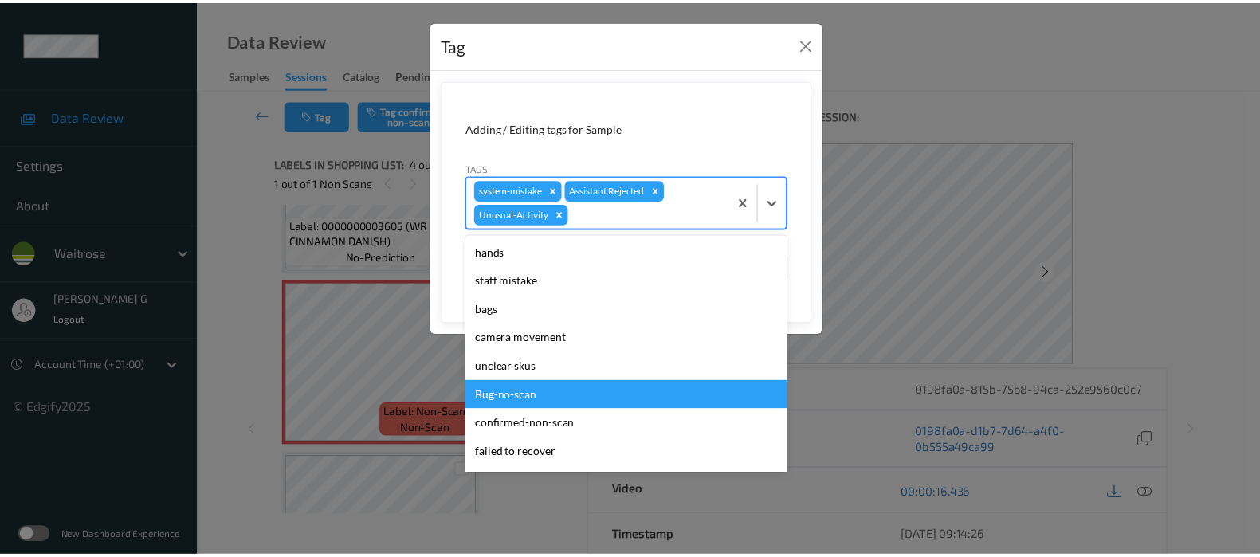
scroll to position [312, 0]
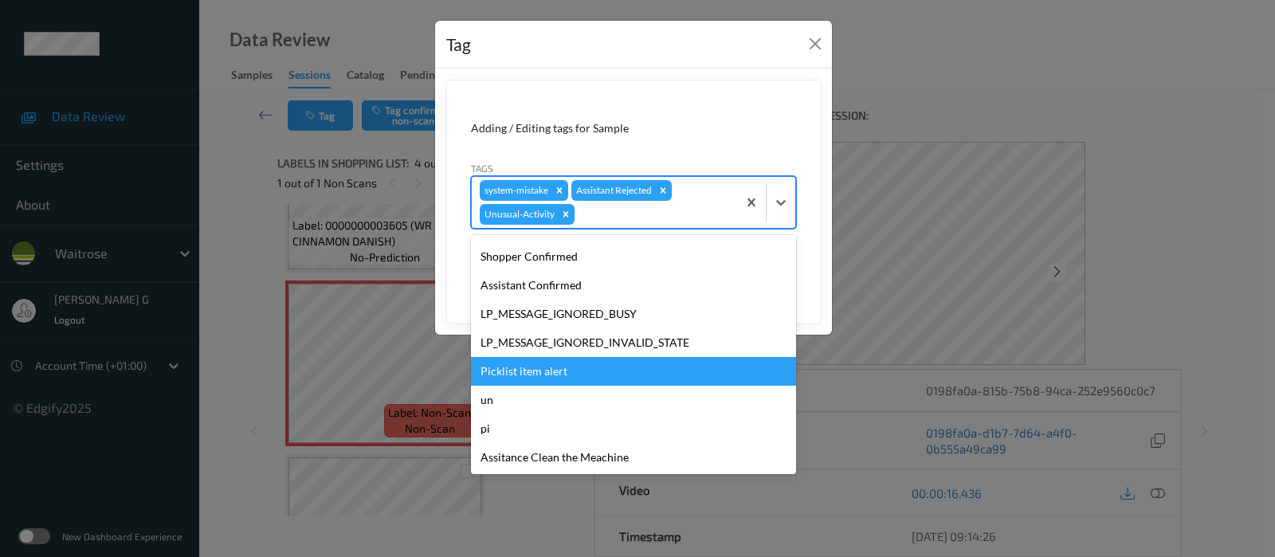
click at [520, 375] on div "Picklist item alert" at bounding box center [633, 371] width 325 height 29
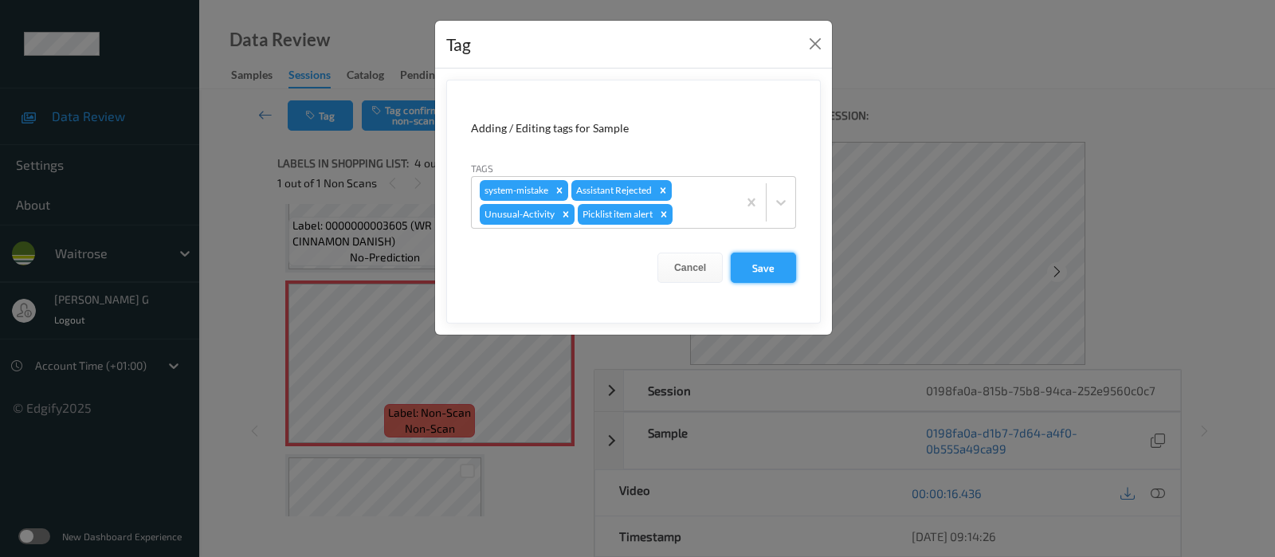
click at [764, 259] on button "Save" at bounding box center [763, 268] width 65 height 30
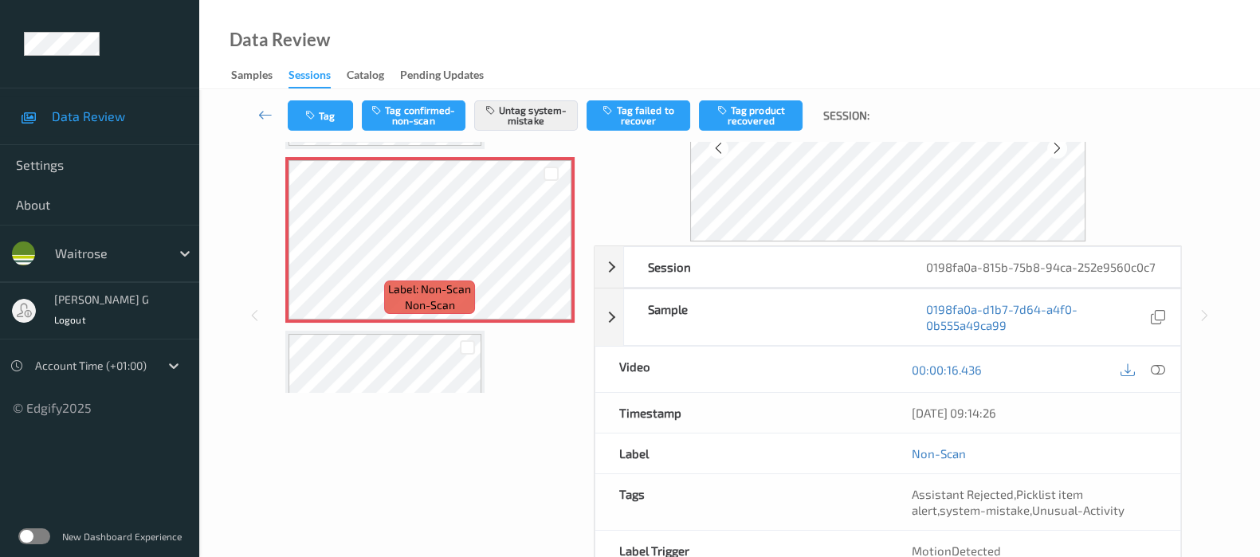
scroll to position [226, 0]
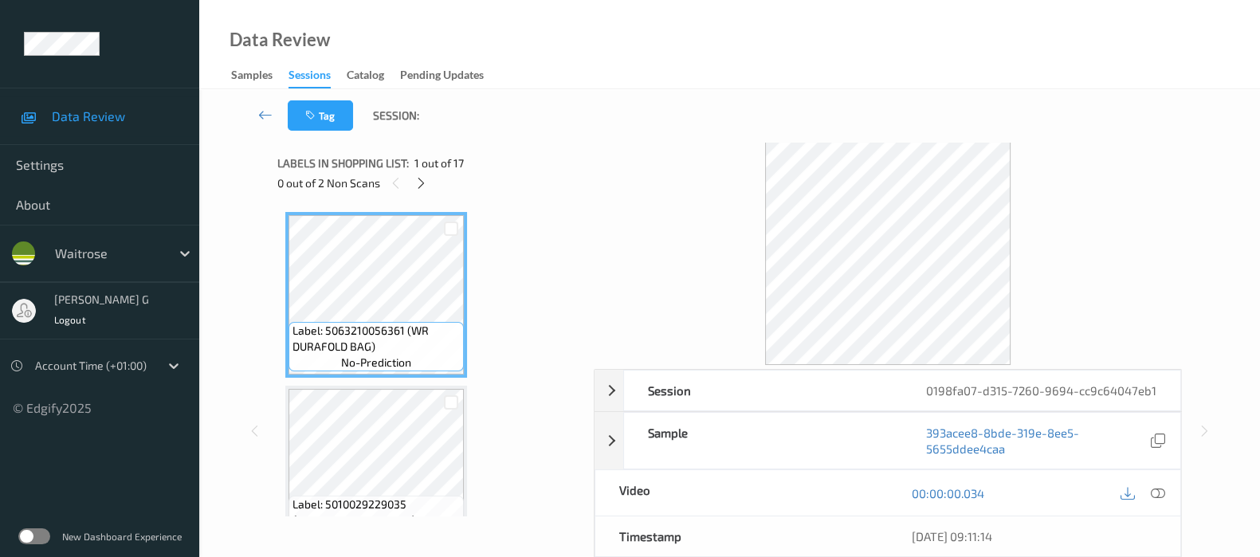
drag, startPoint x: 439, startPoint y: 184, endPoint x: 425, endPoint y: 184, distance: 14.3
click at [438, 184] on div "0 out of 2 Non Scans" at bounding box center [429, 183] width 305 height 20
click at [423, 185] on icon at bounding box center [421, 183] width 14 height 14
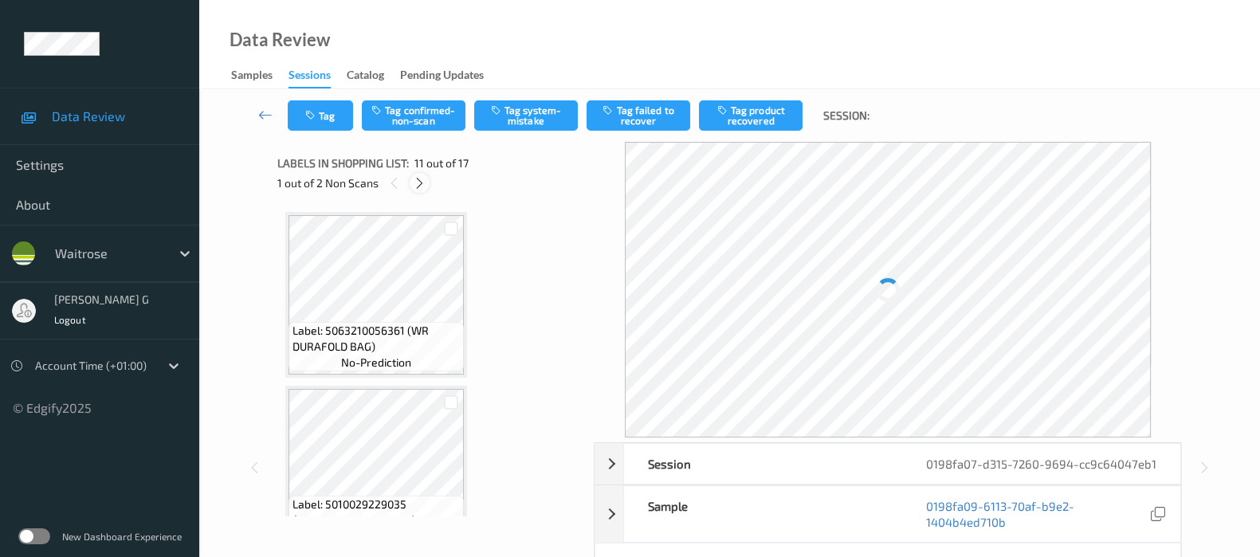
scroll to position [1561, 0]
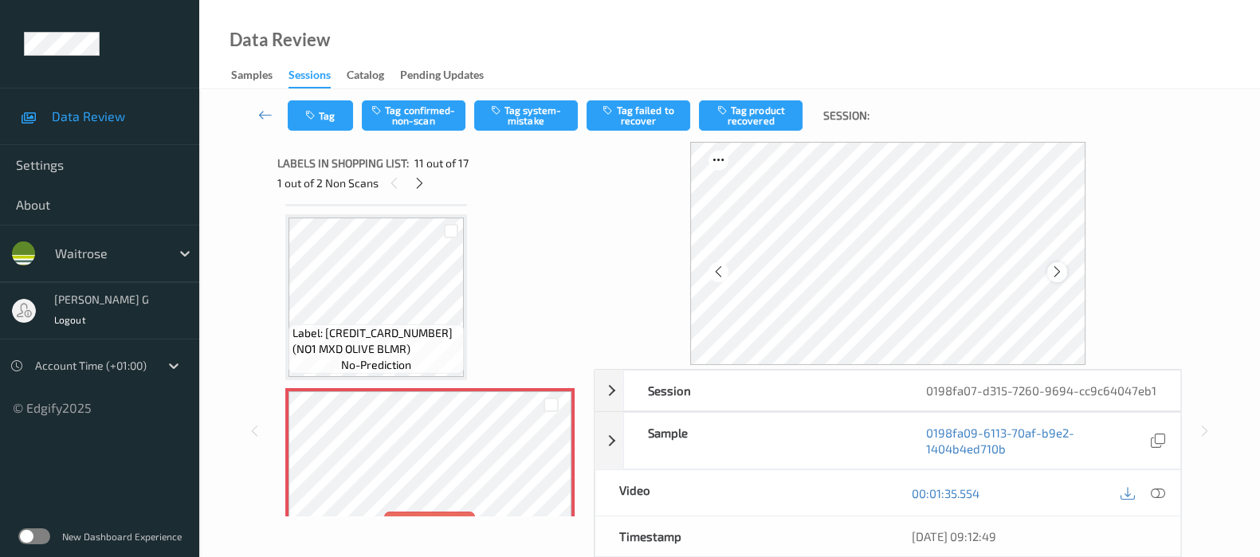
click at [1064, 275] on icon at bounding box center [1057, 272] width 14 height 14
click at [1166, 504] on div at bounding box center [1158, 493] width 22 height 22
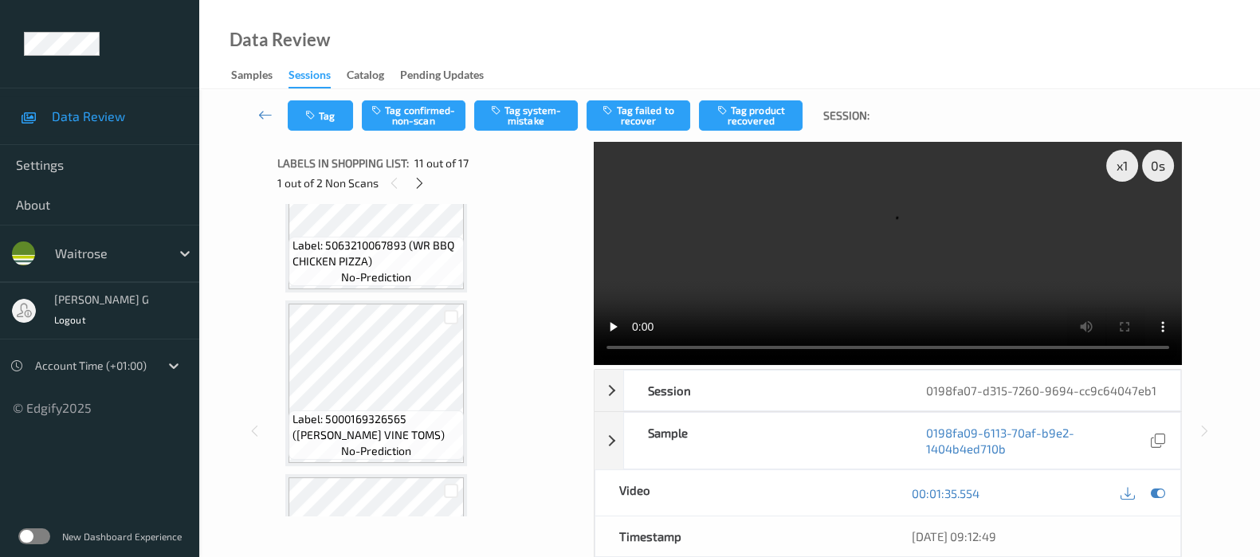
scroll to position [566, 0]
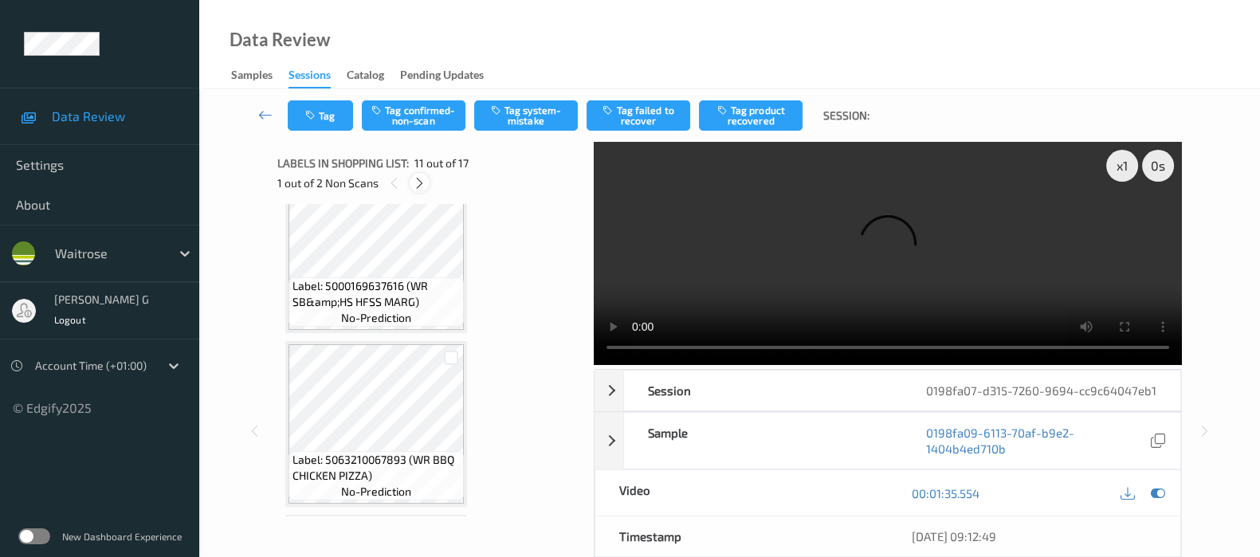
click at [417, 186] on icon at bounding box center [420, 183] width 14 height 14
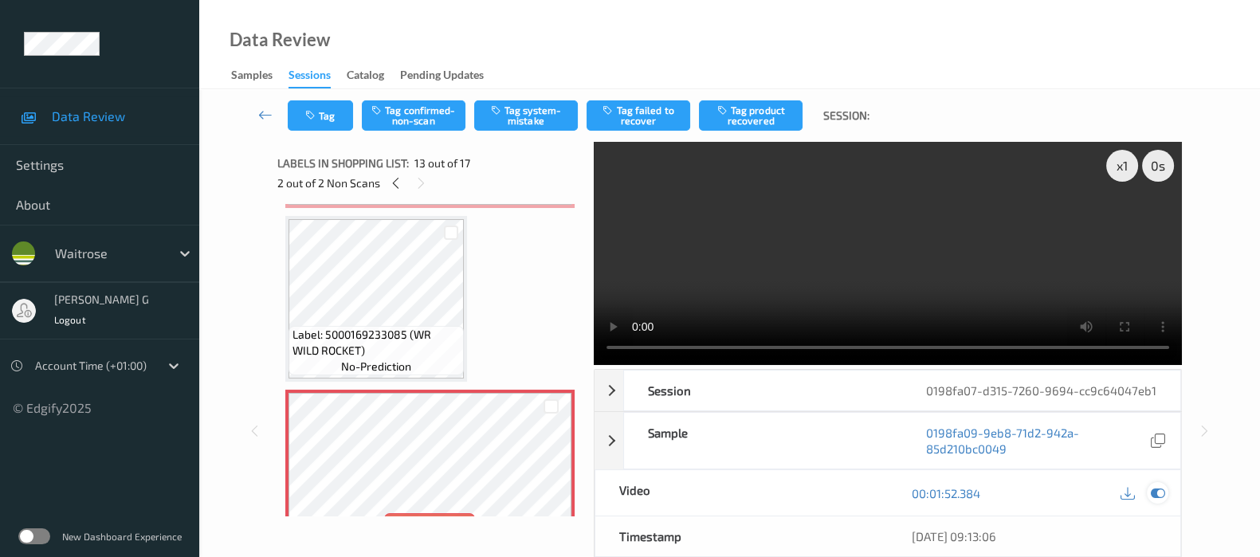
click at [1149, 482] on div at bounding box center [1158, 493] width 22 height 22
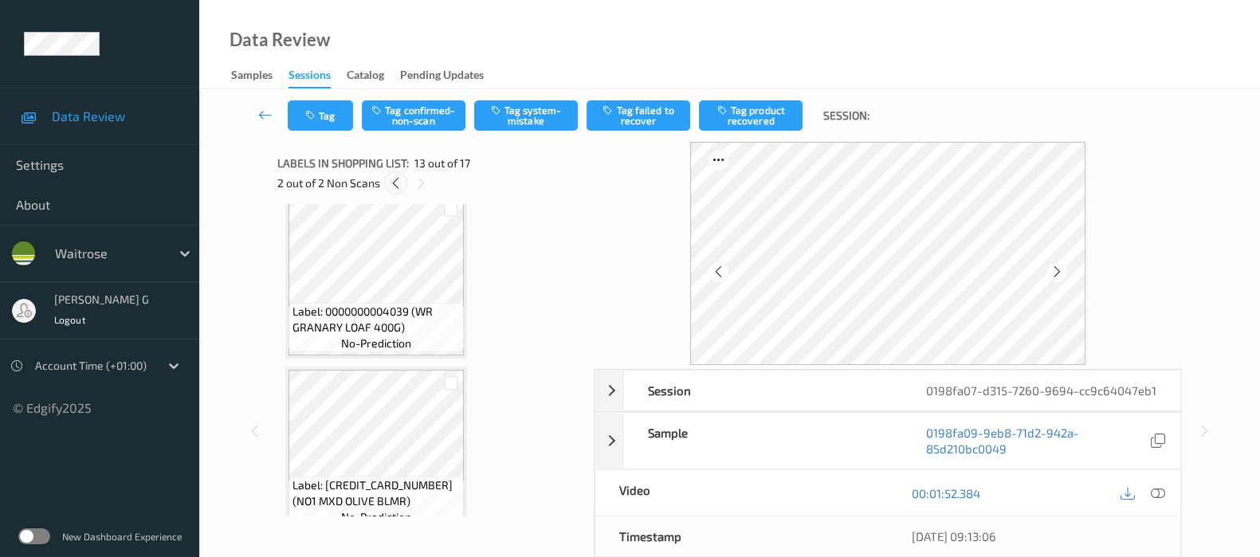
click at [402, 178] on div at bounding box center [396, 183] width 20 height 20
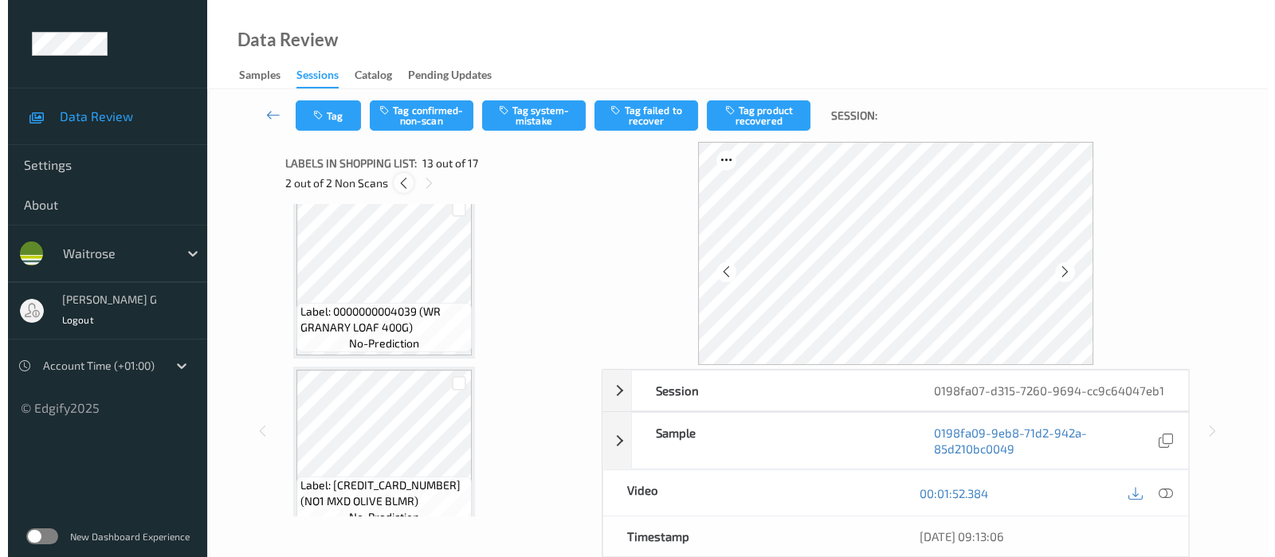
scroll to position [1561, 0]
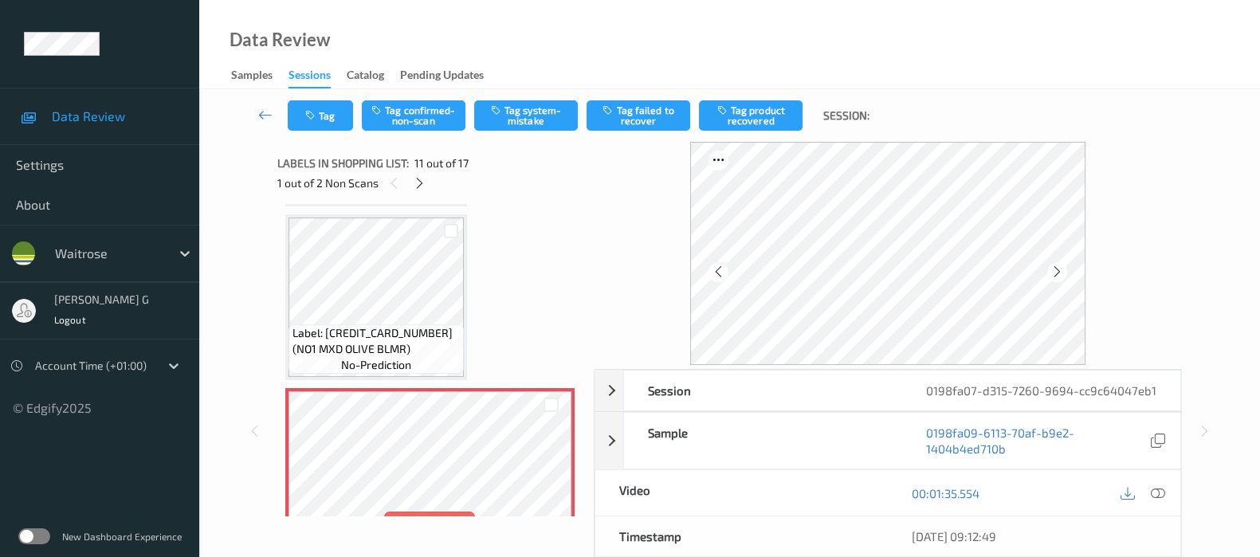
click at [1155, 500] on icon at bounding box center [1158, 493] width 14 height 14
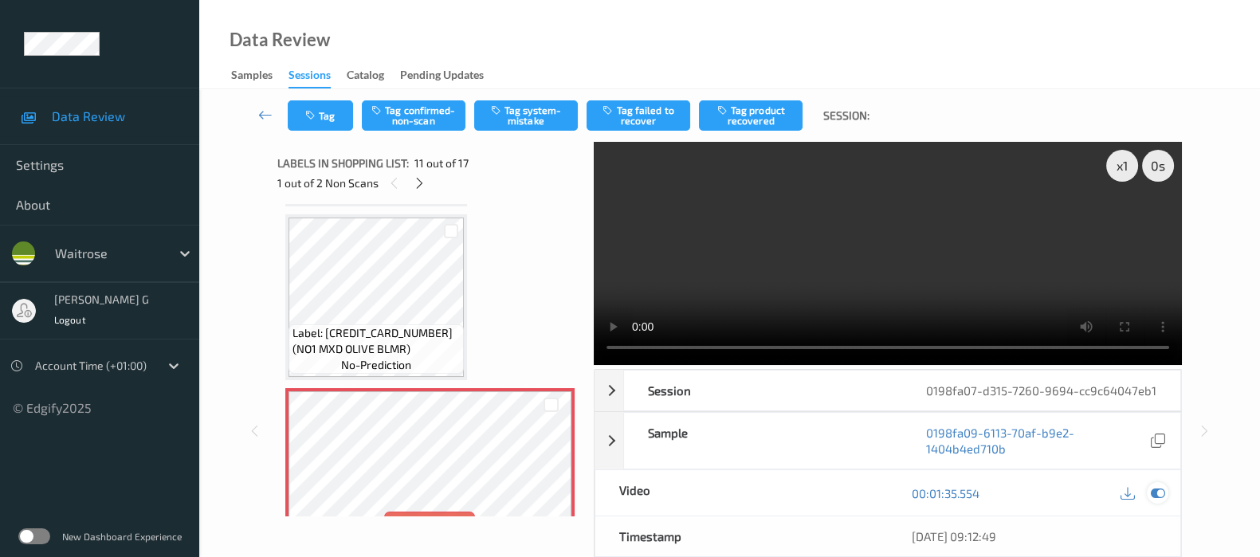
click at [1157, 500] on icon at bounding box center [1158, 493] width 14 height 14
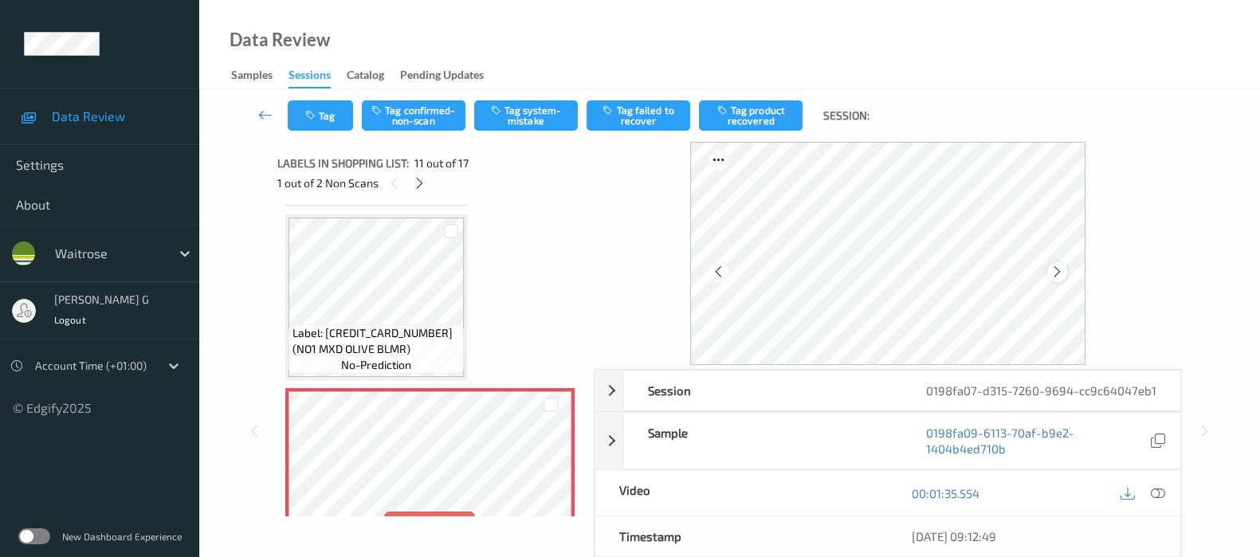
click at [1064, 275] on icon at bounding box center [1057, 272] width 14 height 14
click at [511, 109] on button "Tag system-mistake" at bounding box center [526, 115] width 104 height 30
click at [314, 113] on icon "button" at bounding box center [312, 115] width 14 height 11
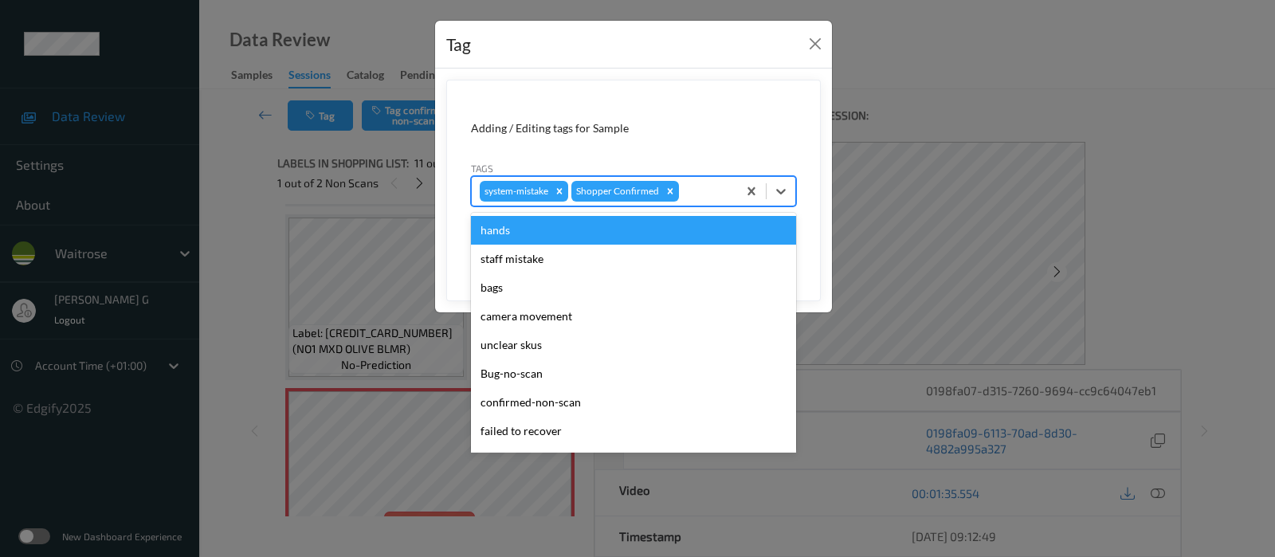
click at [703, 178] on div "system-mistake Shopper Confirmed" at bounding box center [604, 191] width 265 height 27
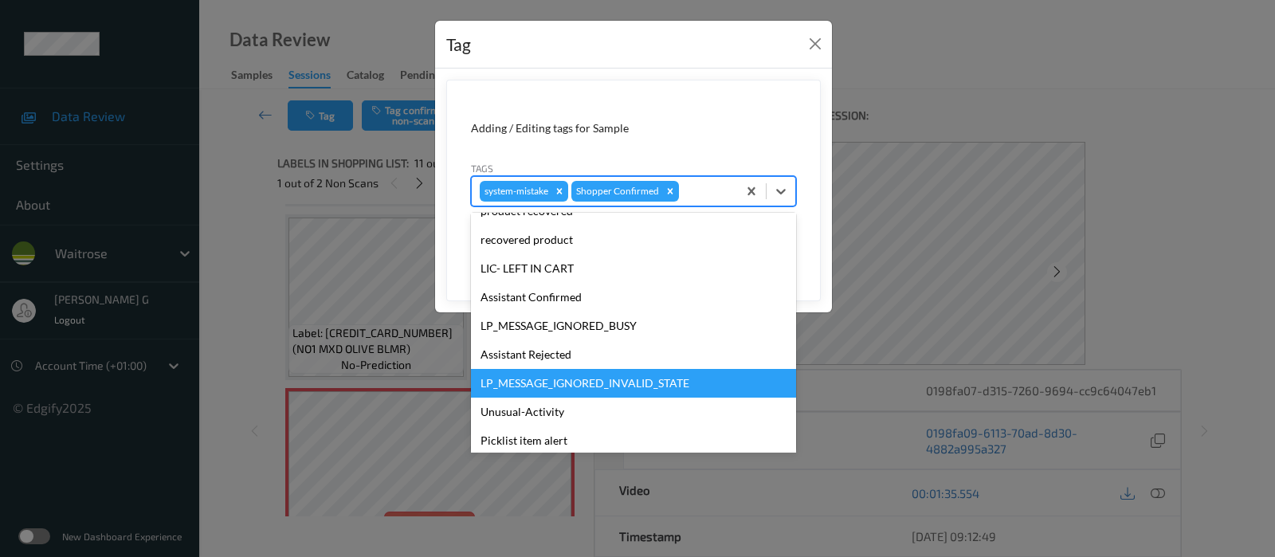
scroll to position [299, 0]
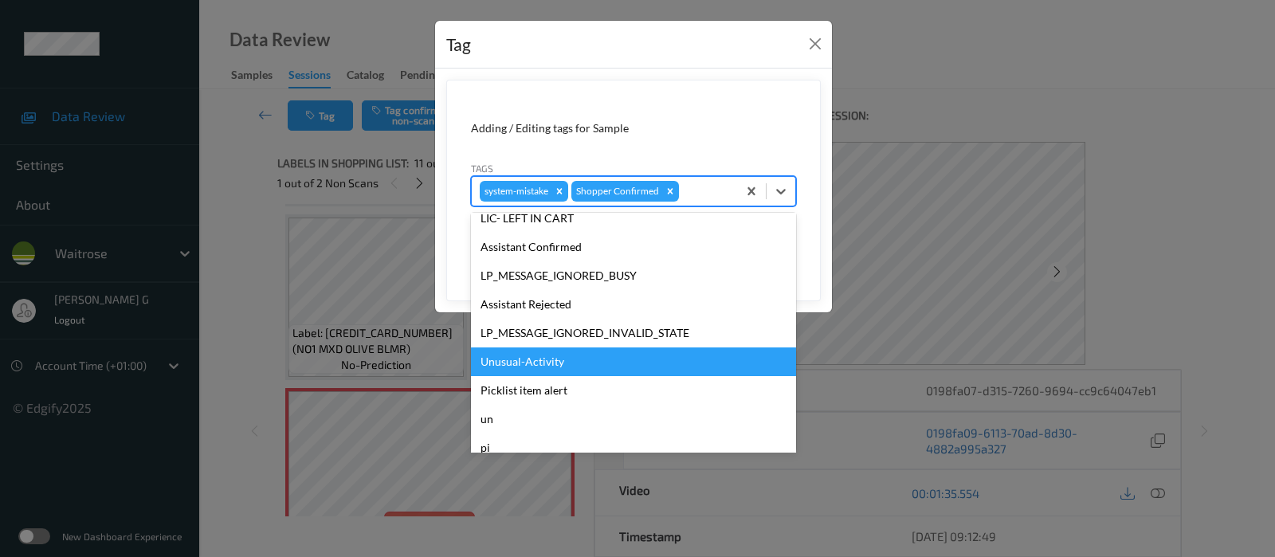
click at [518, 357] on div "Unusual-Activity" at bounding box center [633, 361] width 325 height 29
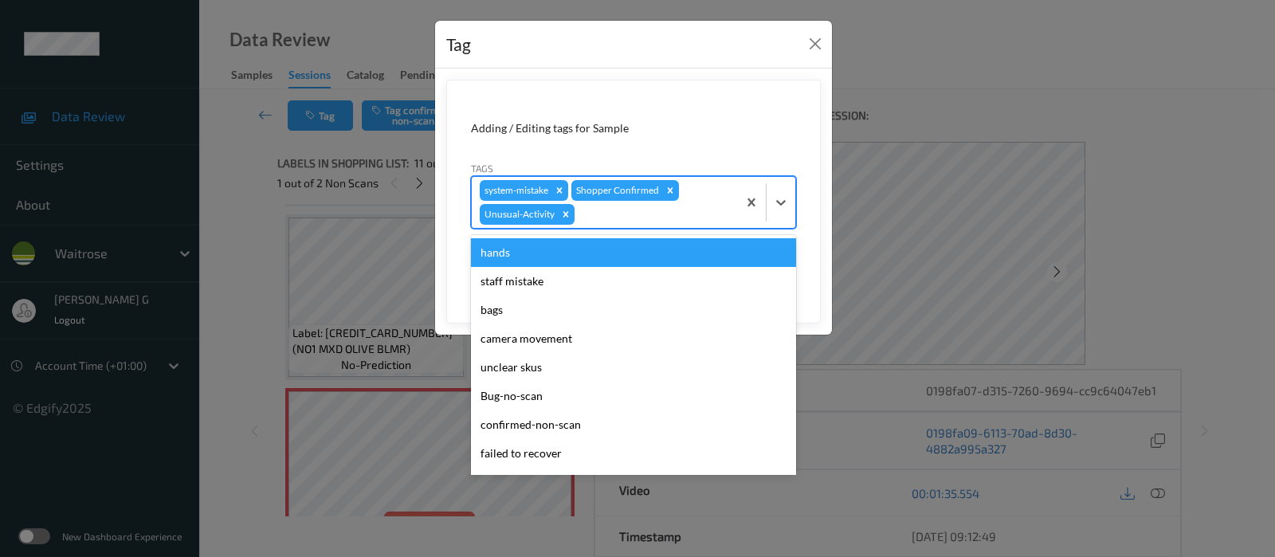
click at [621, 222] on div at bounding box center [653, 214] width 151 height 19
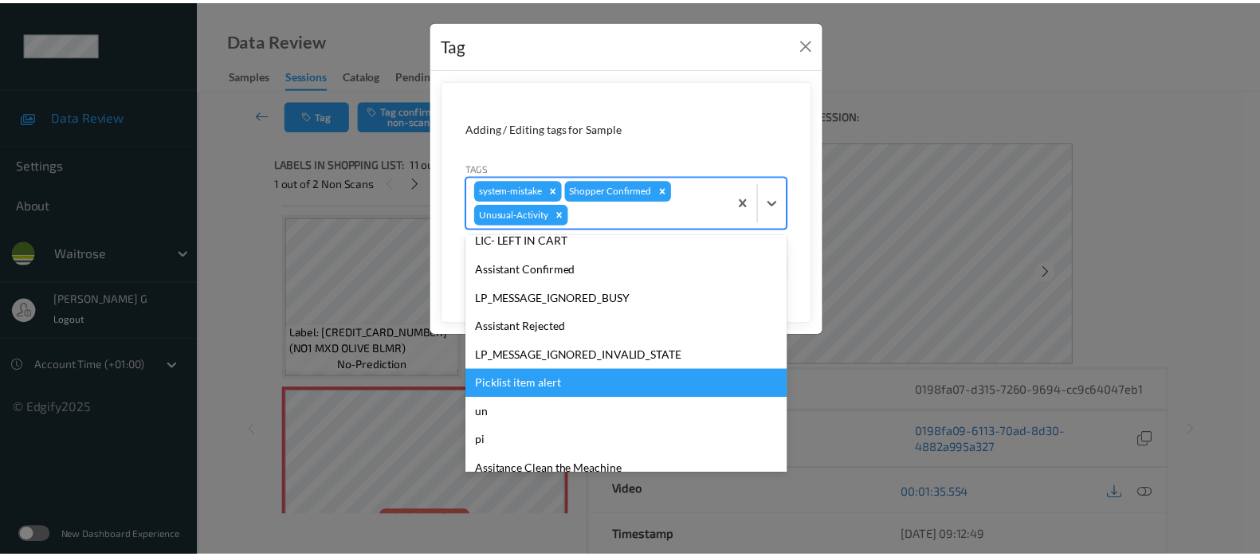
scroll to position [312, 0]
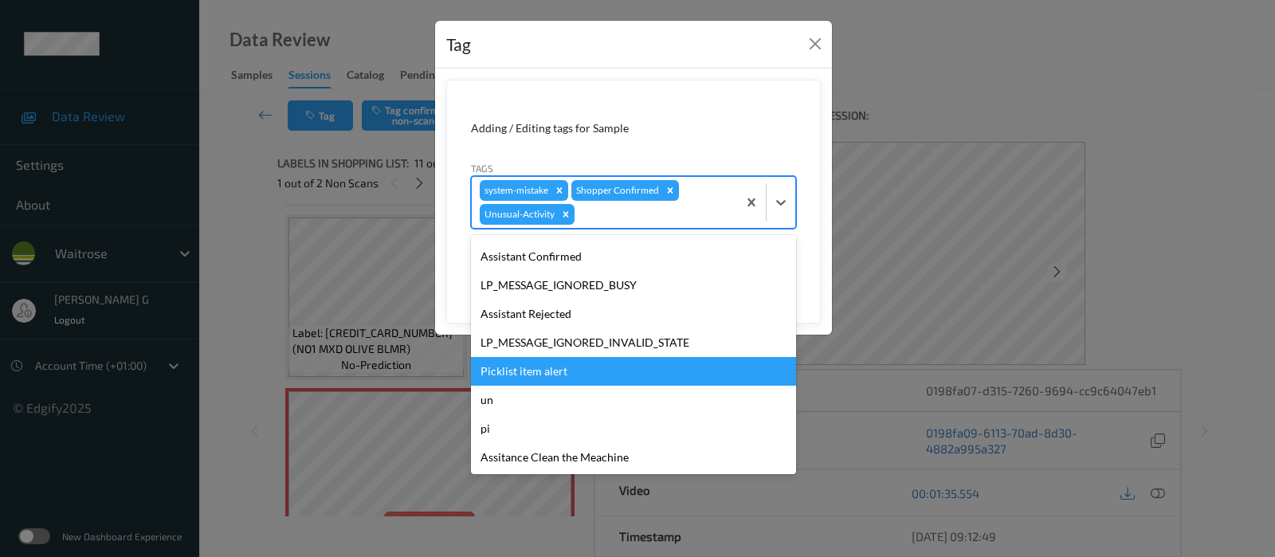
click at [530, 368] on div "Picklist item alert" at bounding box center [633, 371] width 325 height 29
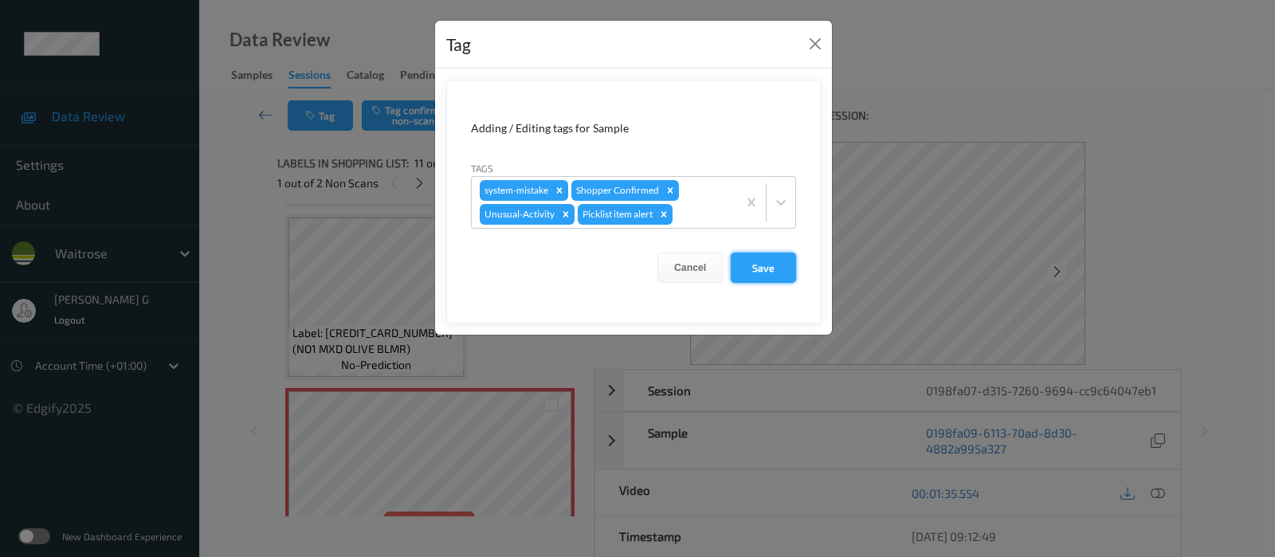
click at [769, 266] on button "Save" at bounding box center [763, 268] width 65 height 30
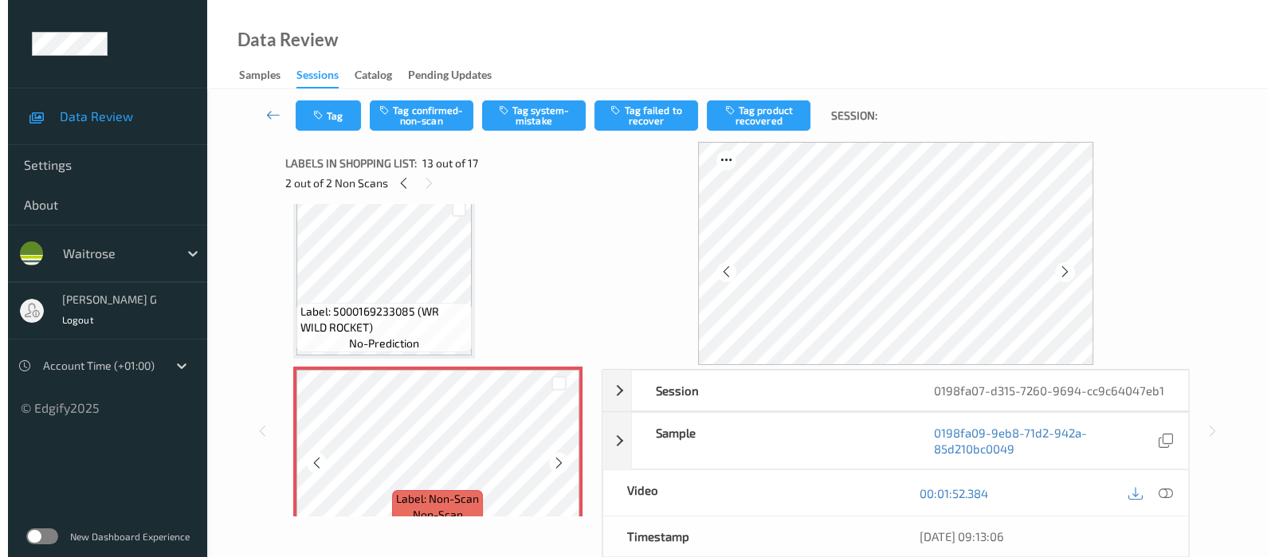
scroll to position [1960, 0]
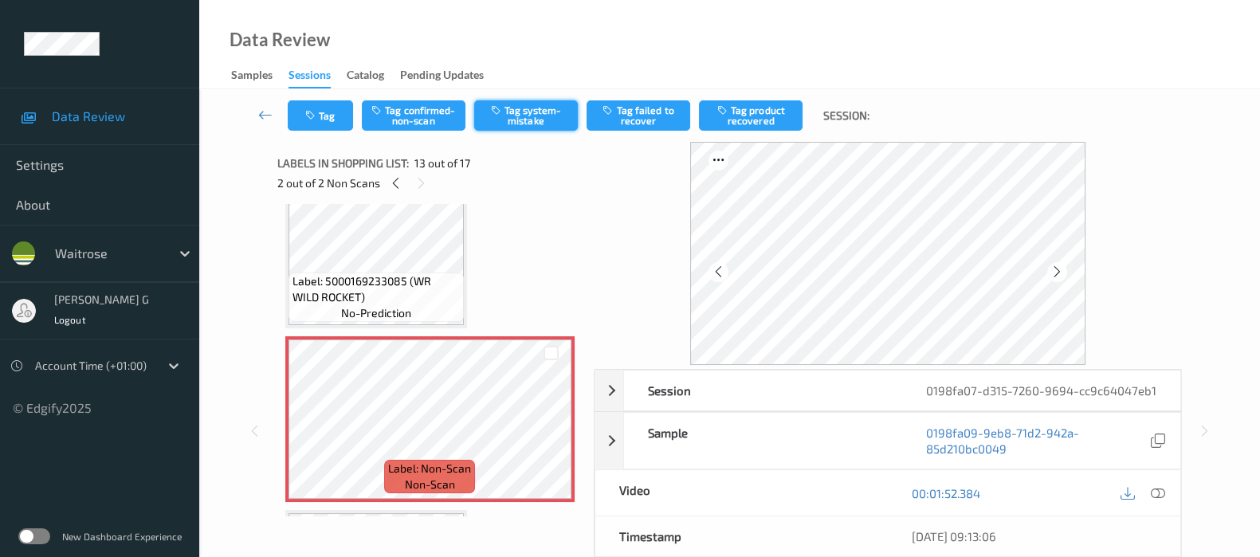
click at [541, 112] on button "Tag system-mistake" at bounding box center [526, 115] width 104 height 30
click at [295, 113] on button "Tag" at bounding box center [320, 115] width 65 height 30
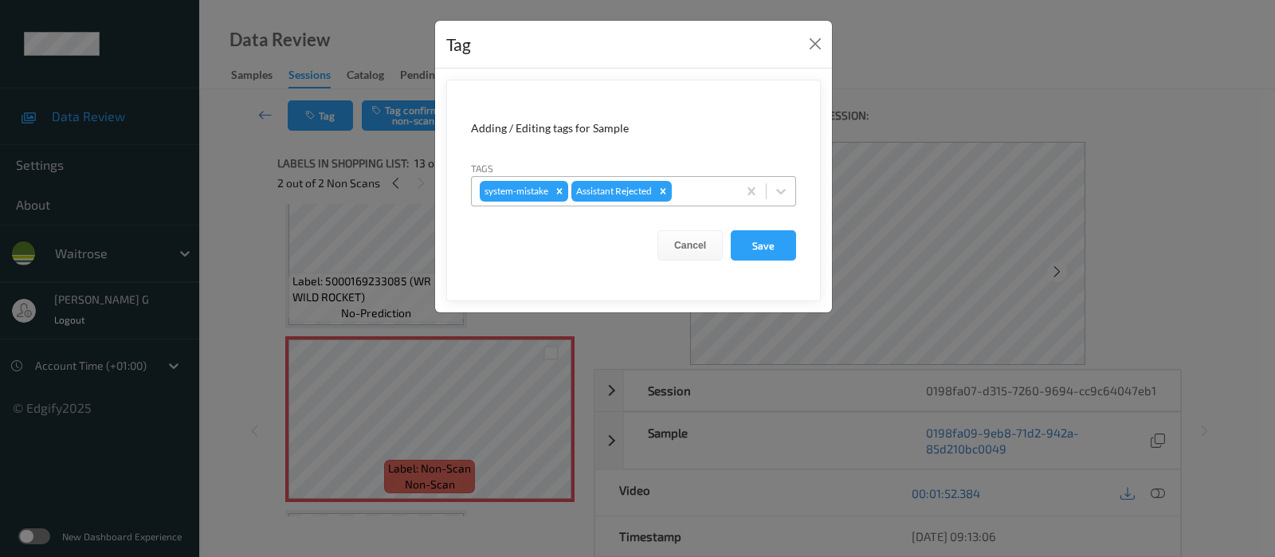
click at [699, 182] on div at bounding box center [702, 191] width 54 height 19
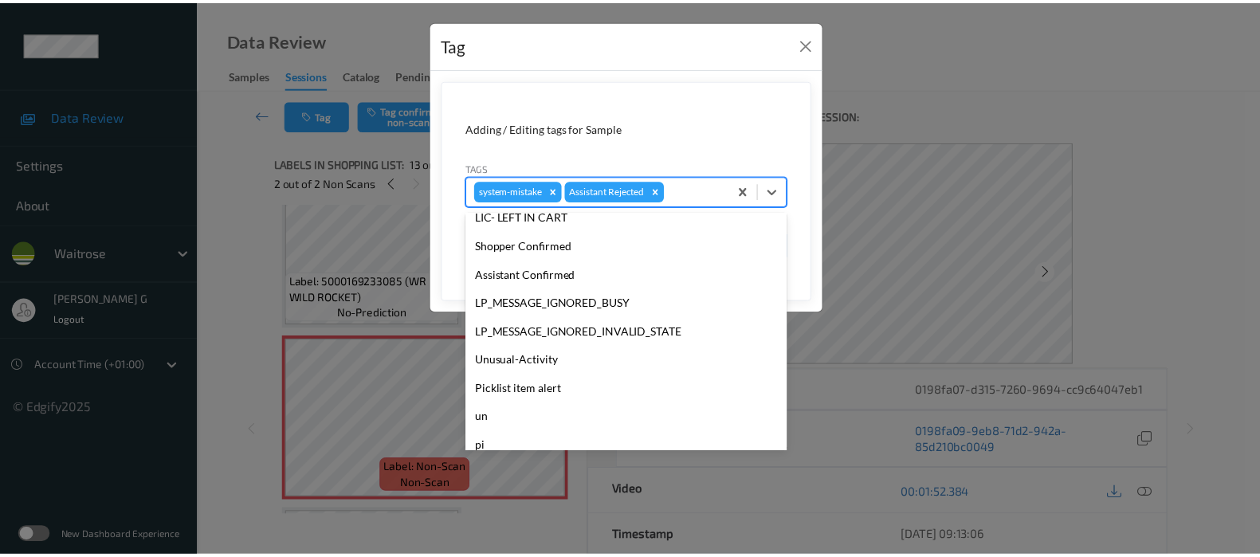
scroll to position [340, 0]
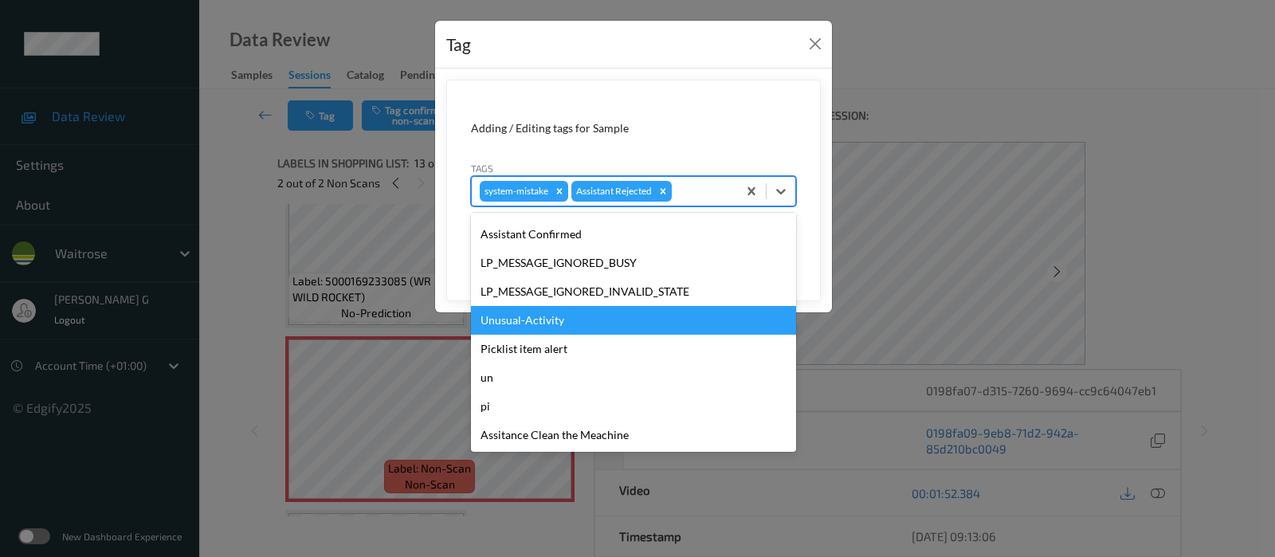
click at [512, 325] on div "Unusual-Activity" at bounding box center [633, 320] width 325 height 29
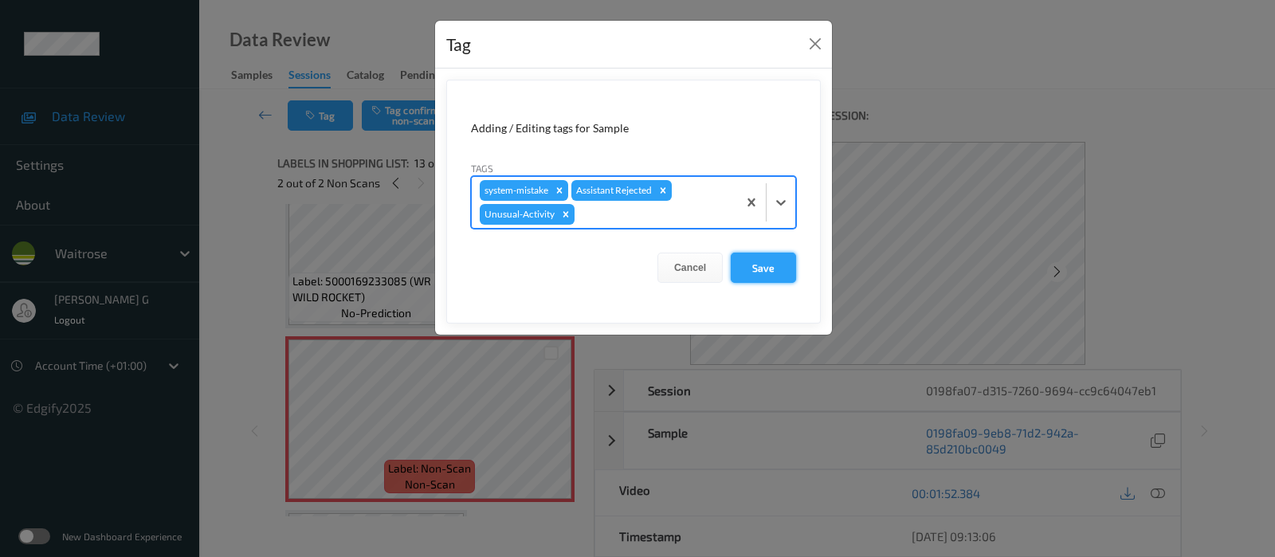
click at [758, 269] on button "Save" at bounding box center [763, 268] width 65 height 30
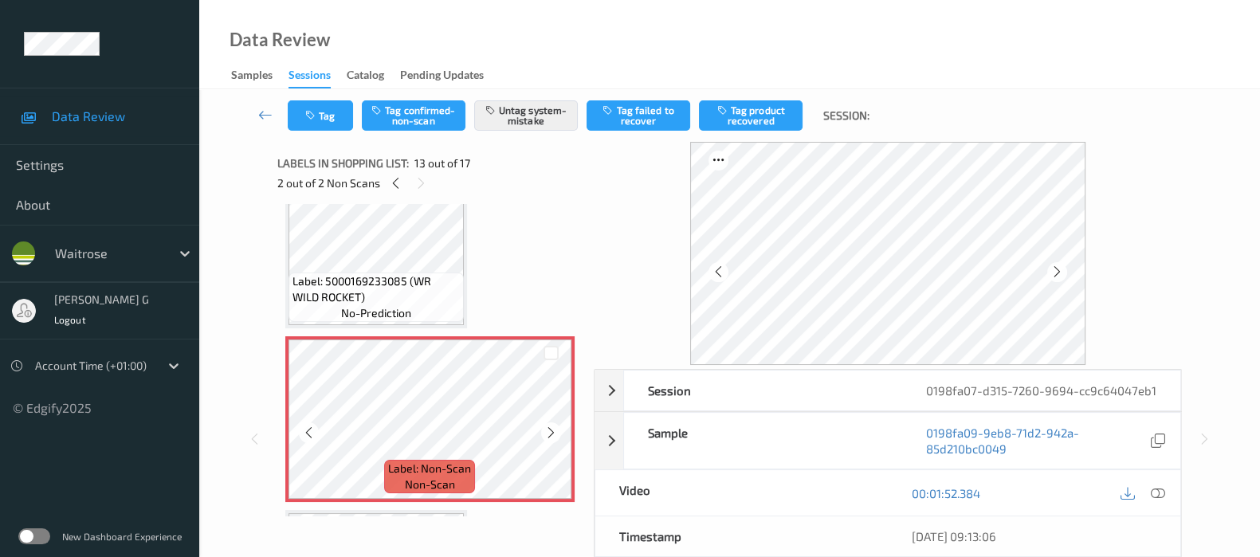
scroll to position [2160, 0]
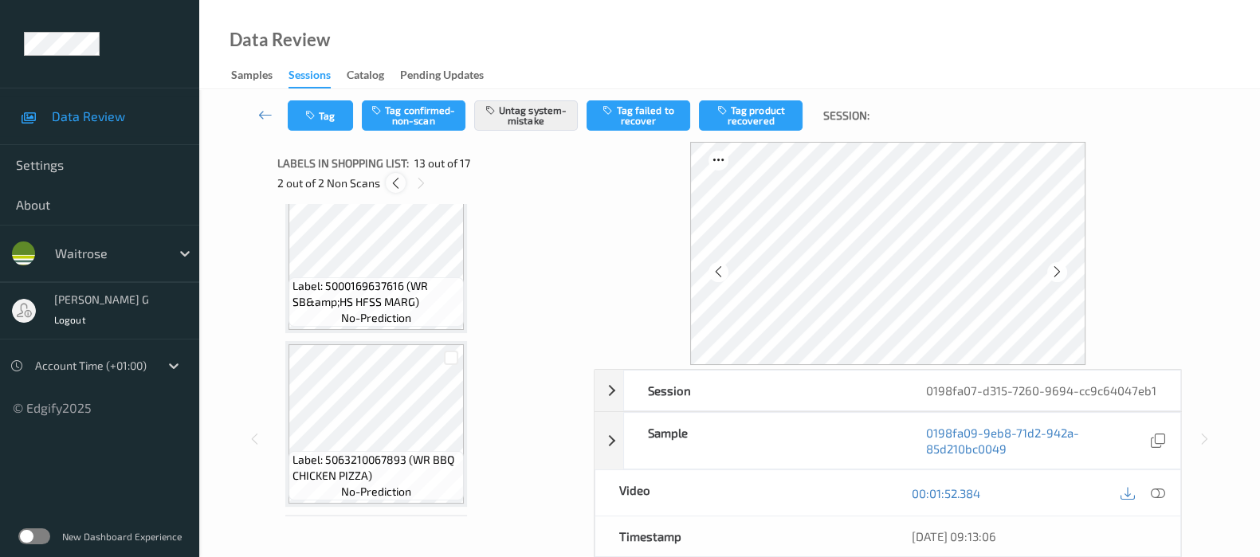
click at [392, 182] on icon at bounding box center [396, 183] width 14 height 14
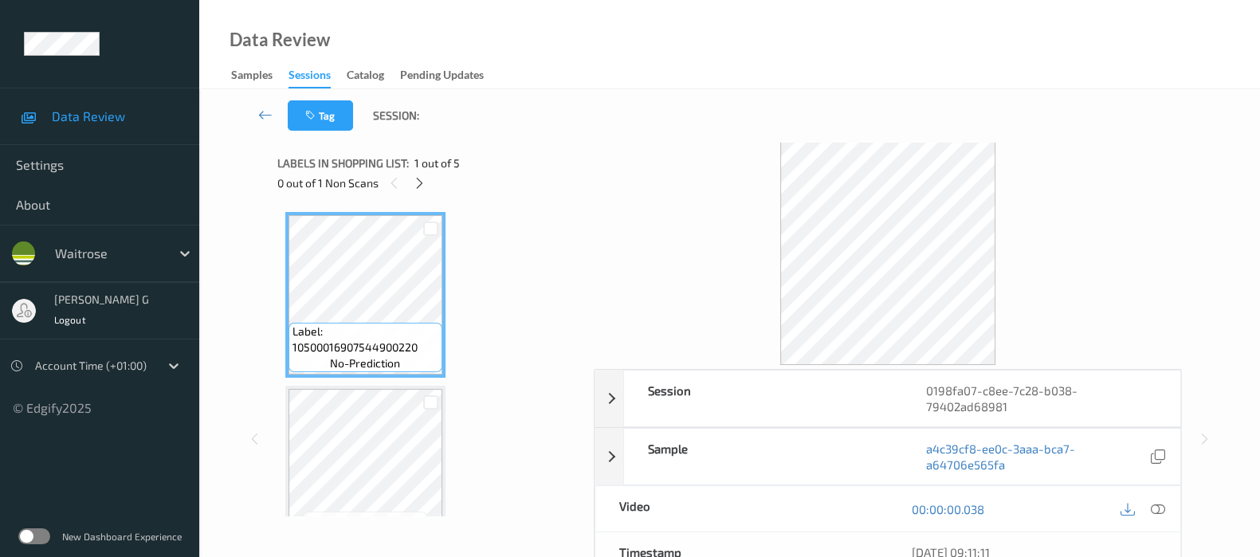
click at [1171, 506] on div "00:00:00.038" at bounding box center [1034, 508] width 292 height 45
click at [1160, 504] on icon at bounding box center [1158, 509] width 14 height 14
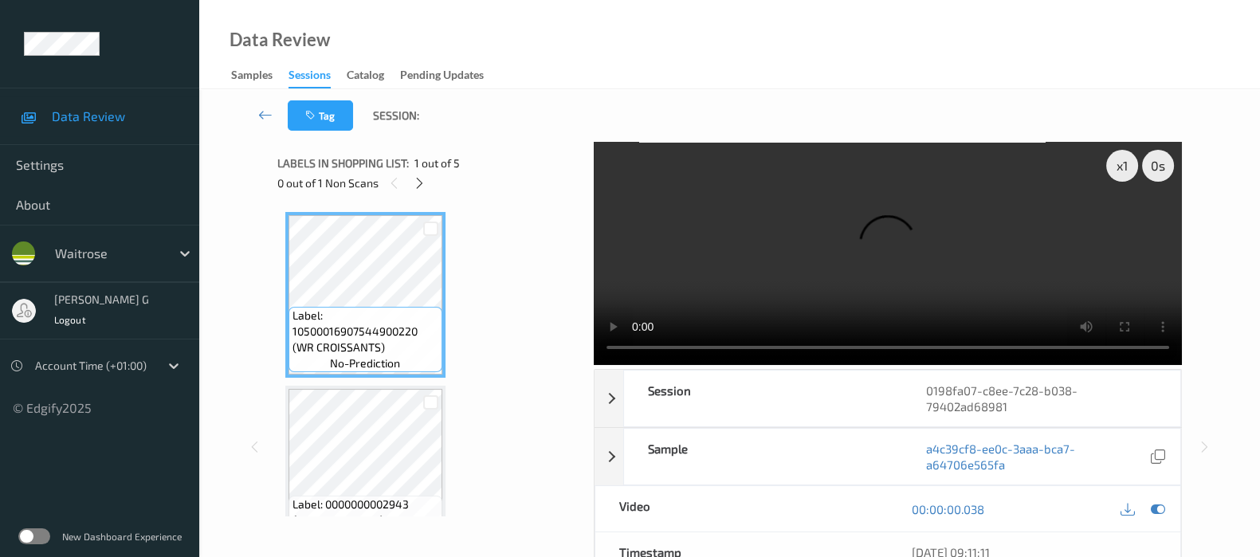
click at [1162, 520] on div "00:00:00.038" at bounding box center [1034, 508] width 292 height 45
click at [1156, 507] on icon at bounding box center [1158, 509] width 14 height 14
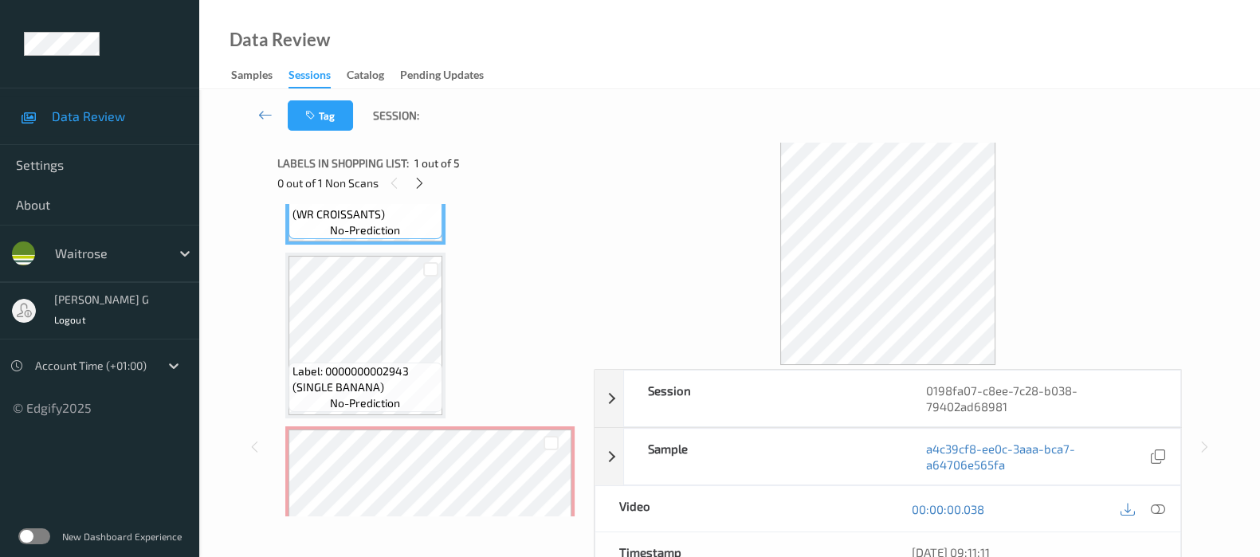
scroll to position [198, 0]
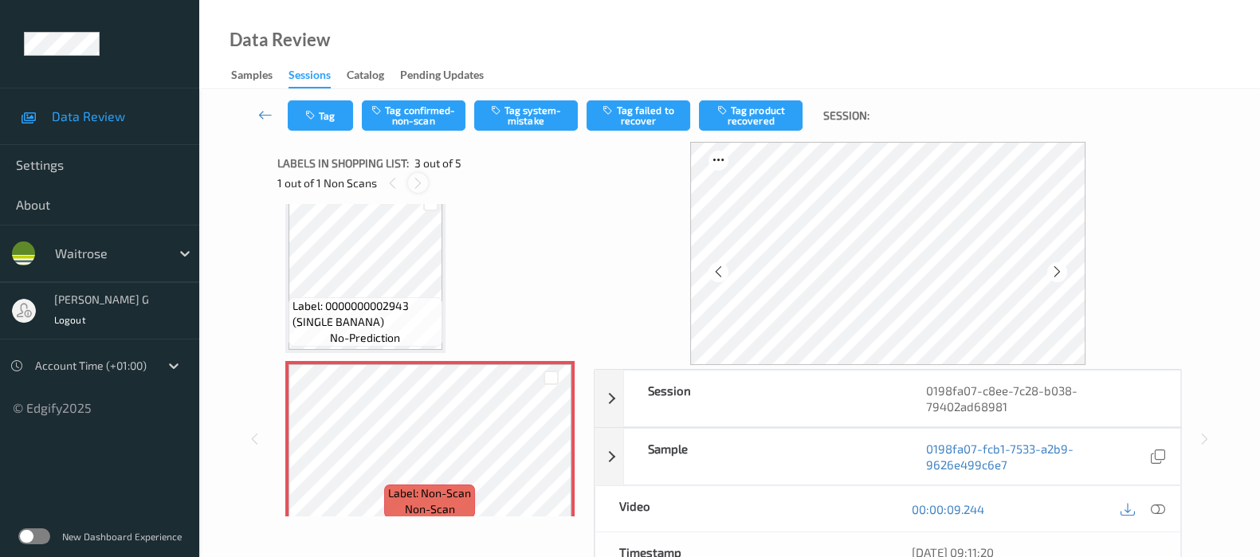
click at [415, 182] on icon at bounding box center [418, 183] width 14 height 14
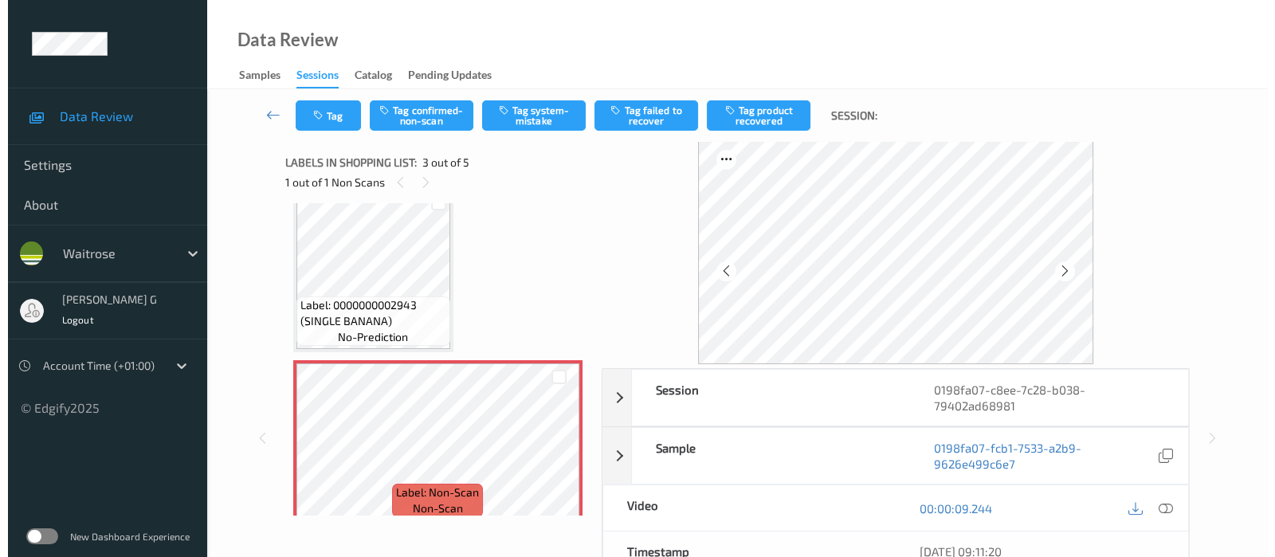
scroll to position [0, 0]
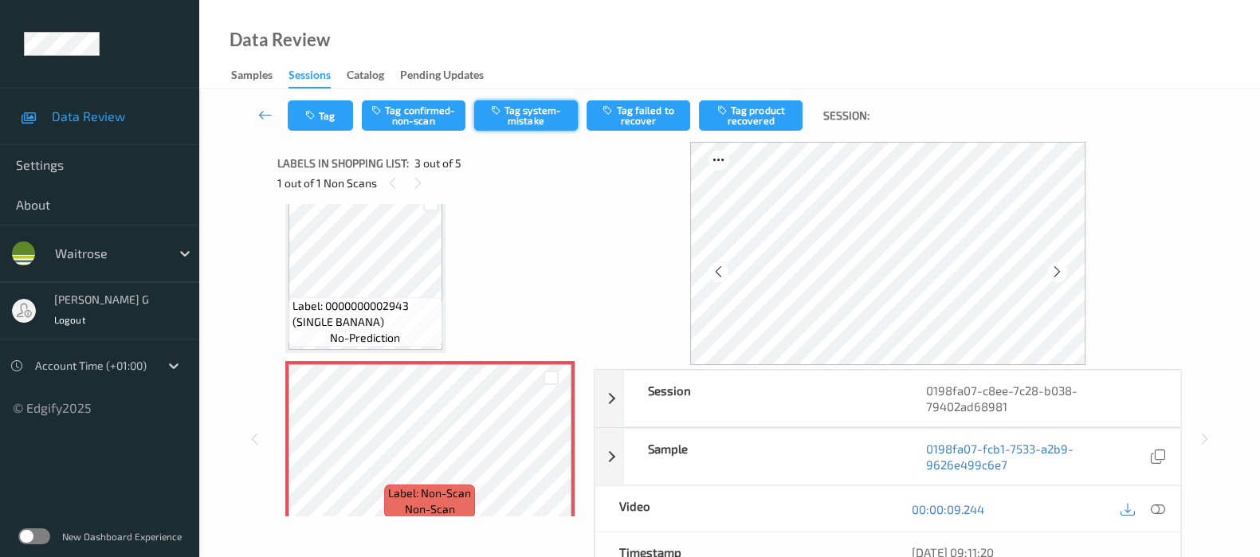
click at [522, 101] on button "Tag system-mistake" at bounding box center [526, 115] width 104 height 30
click at [307, 125] on button "Tag" at bounding box center [320, 115] width 65 height 30
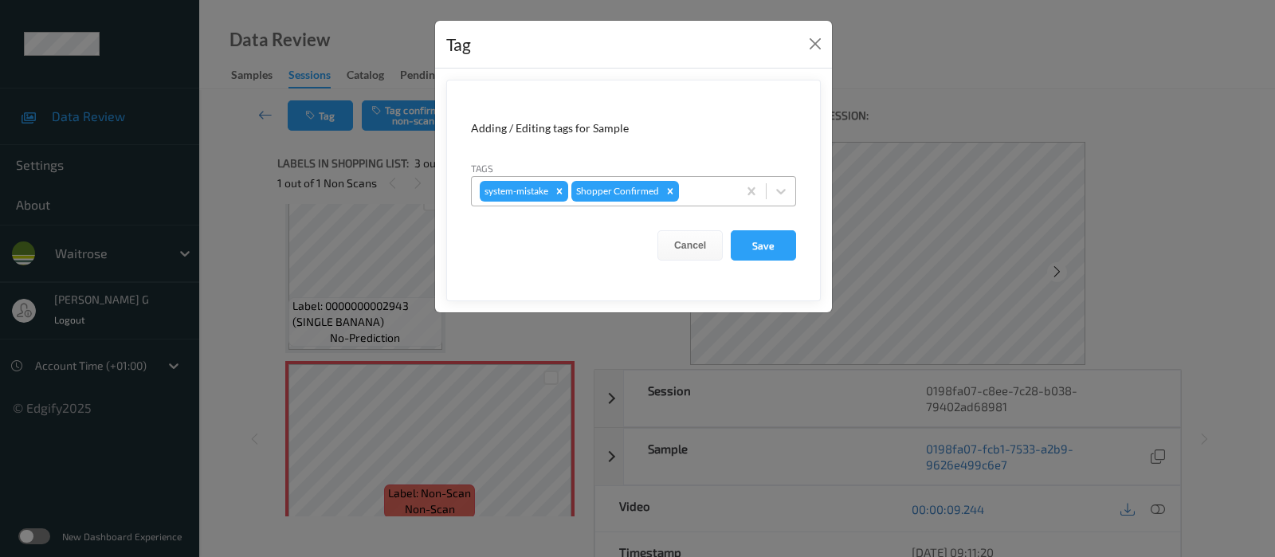
click at [708, 194] on div at bounding box center [705, 191] width 47 height 19
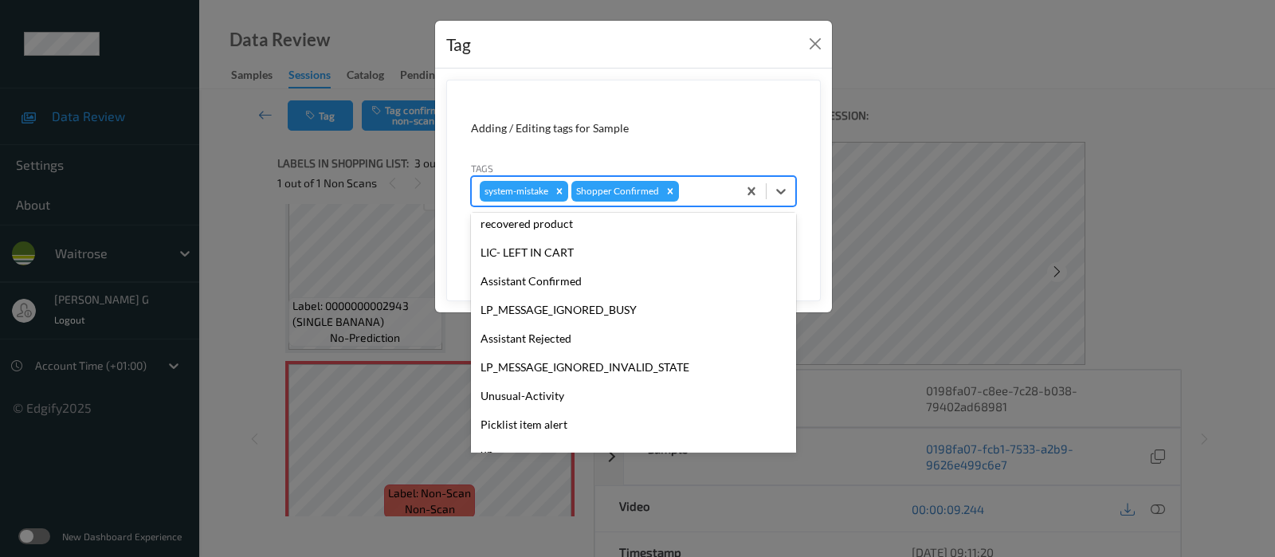
scroll to position [340, 0]
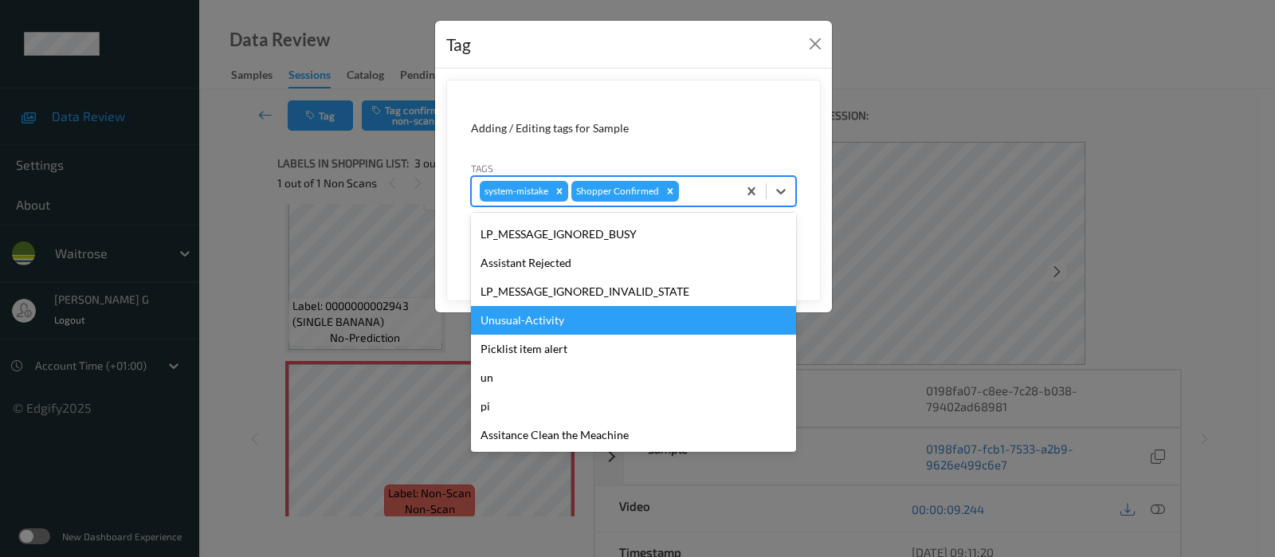
click at [519, 320] on div "Unusual-Activity" at bounding box center [633, 320] width 325 height 29
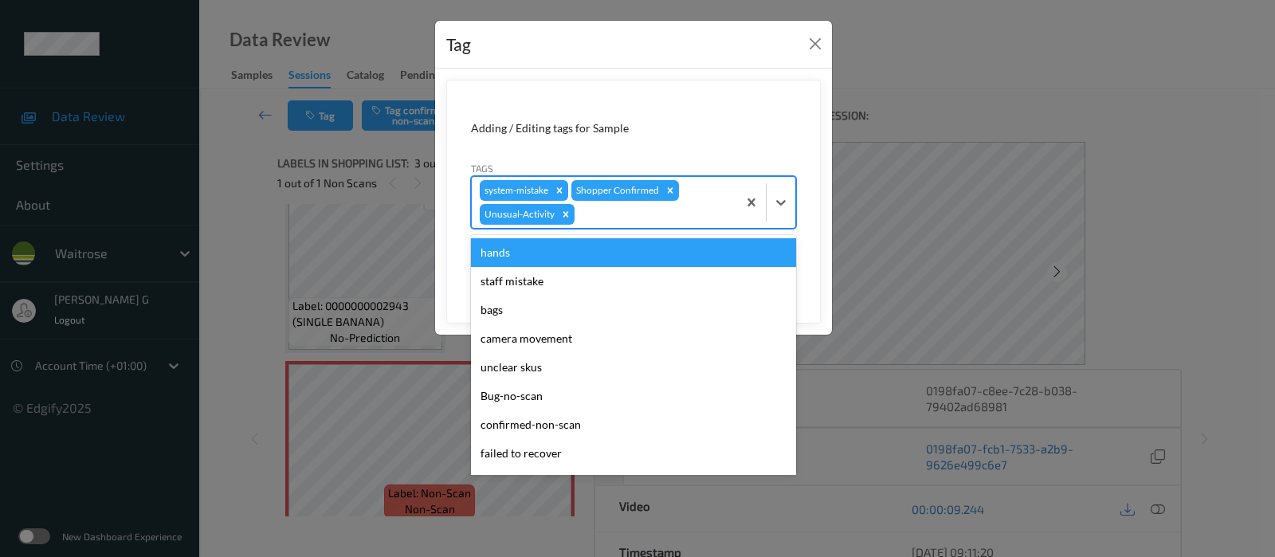
click at [665, 221] on div at bounding box center [653, 214] width 151 height 19
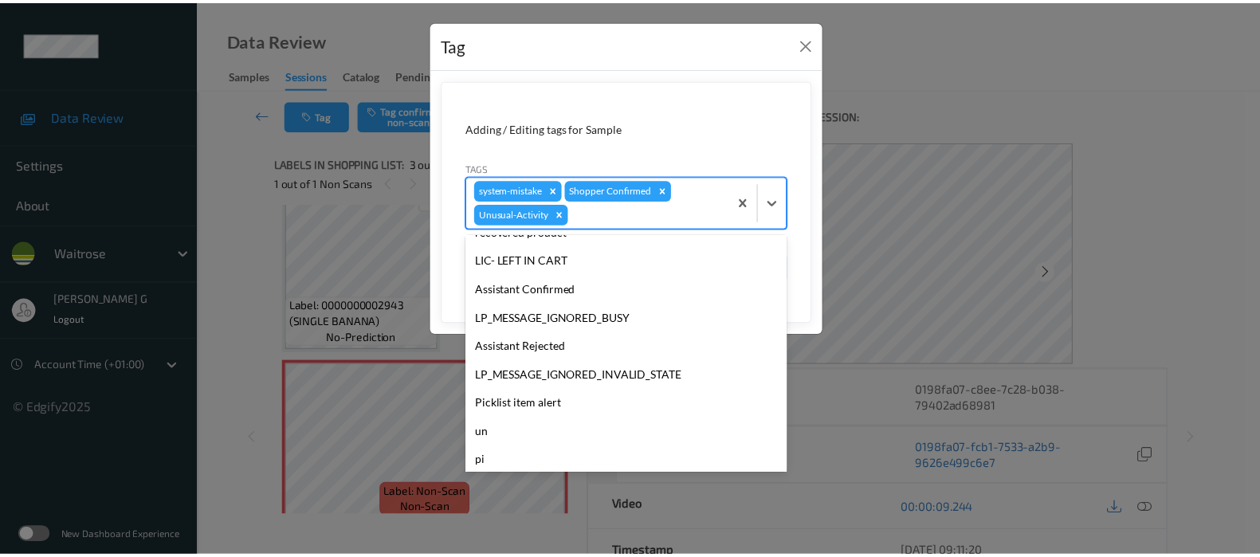
scroll to position [312, 0]
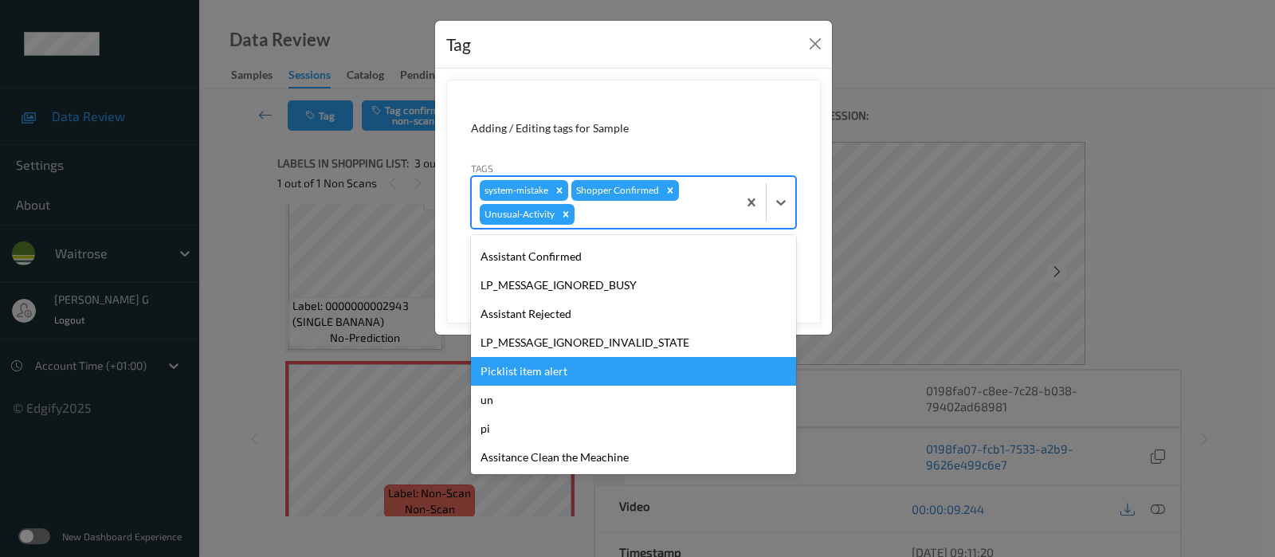
click at [530, 371] on div "Picklist item alert" at bounding box center [633, 371] width 325 height 29
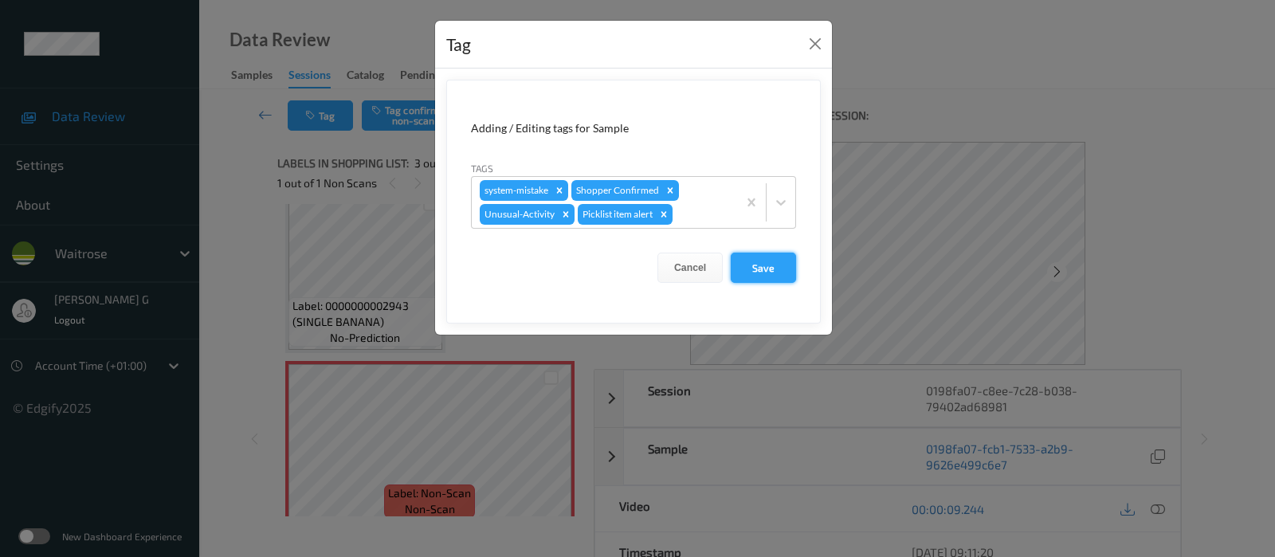
click at [743, 267] on button "Save" at bounding box center [763, 268] width 65 height 30
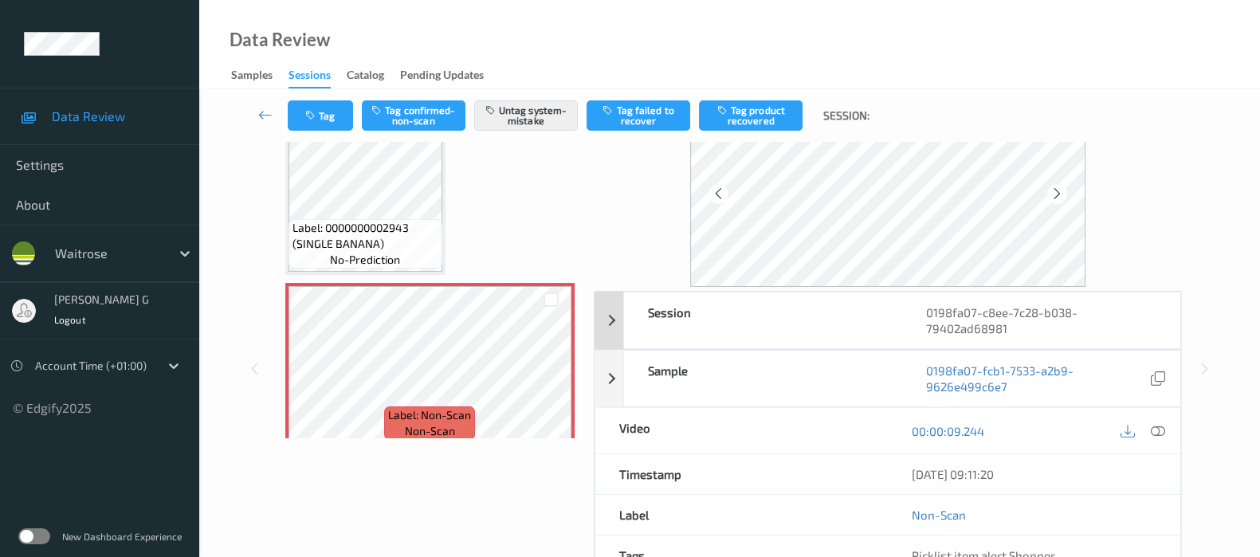
scroll to position [226, 0]
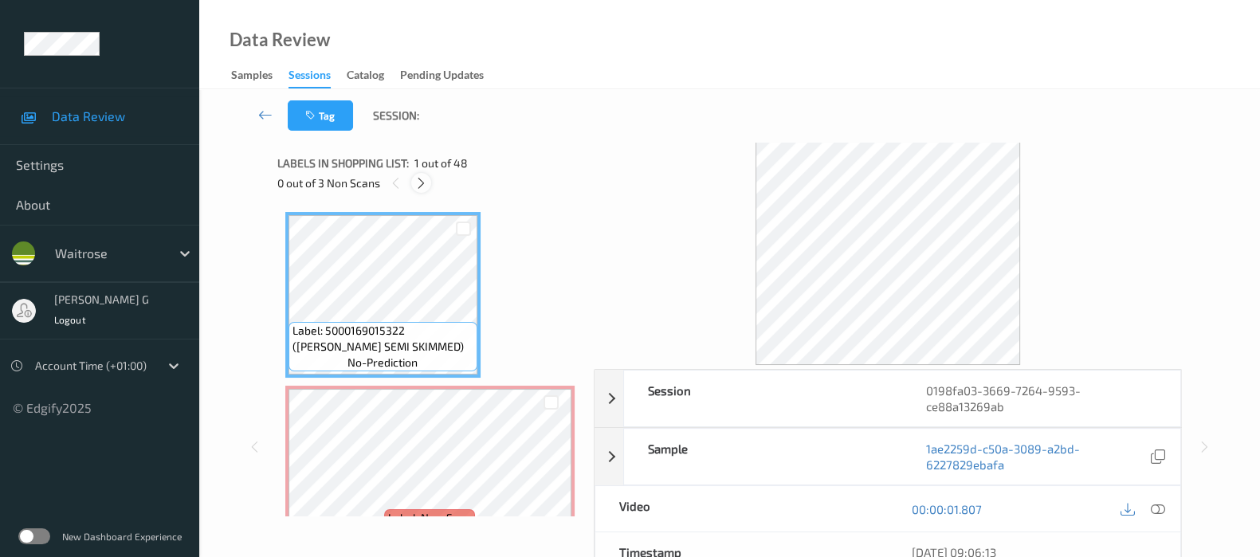
click at [424, 178] on icon at bounding box center [421, 183] width 14 height 14
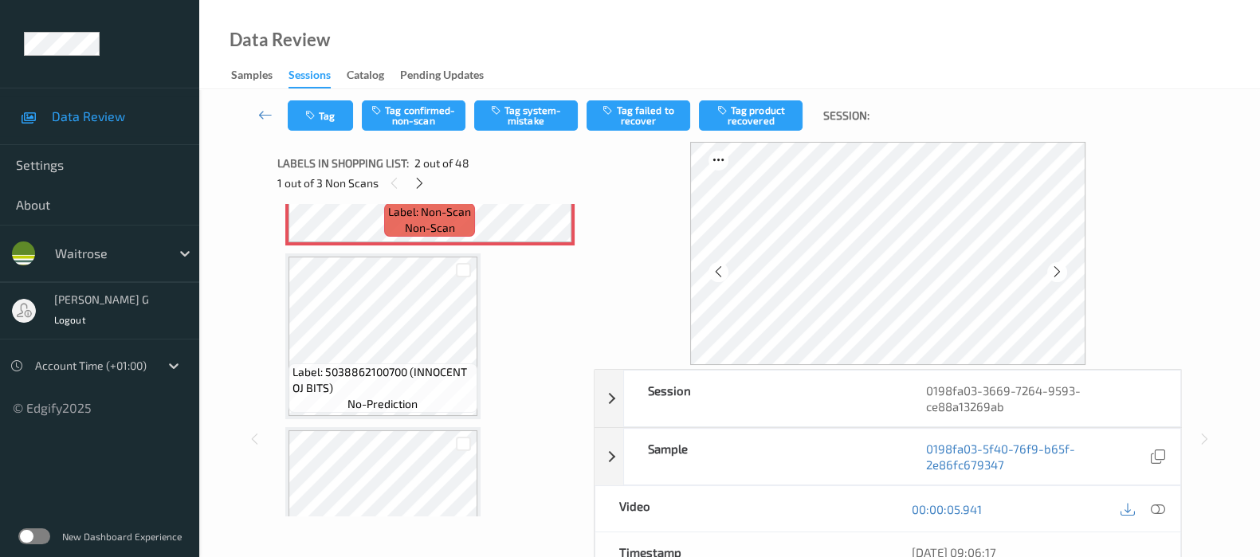
scroll to position [108, 0]
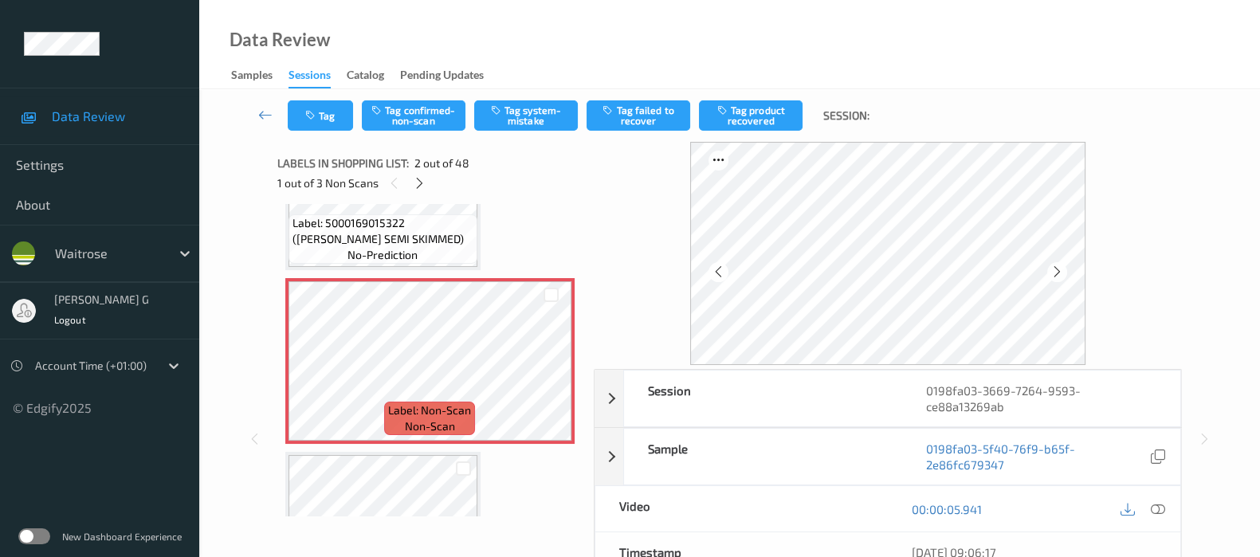
click at [1152, 508] on div at bounding box center [1158, 509] width 22 height 22
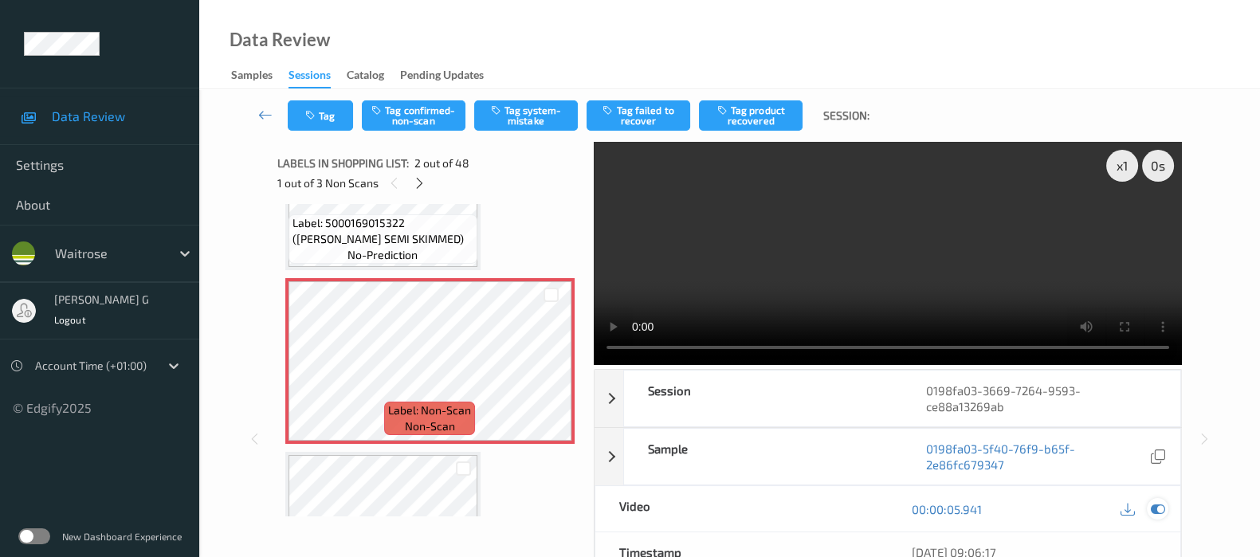
click at [1156, 516] on div at bounding box center [1158, 509] width 22 height 22
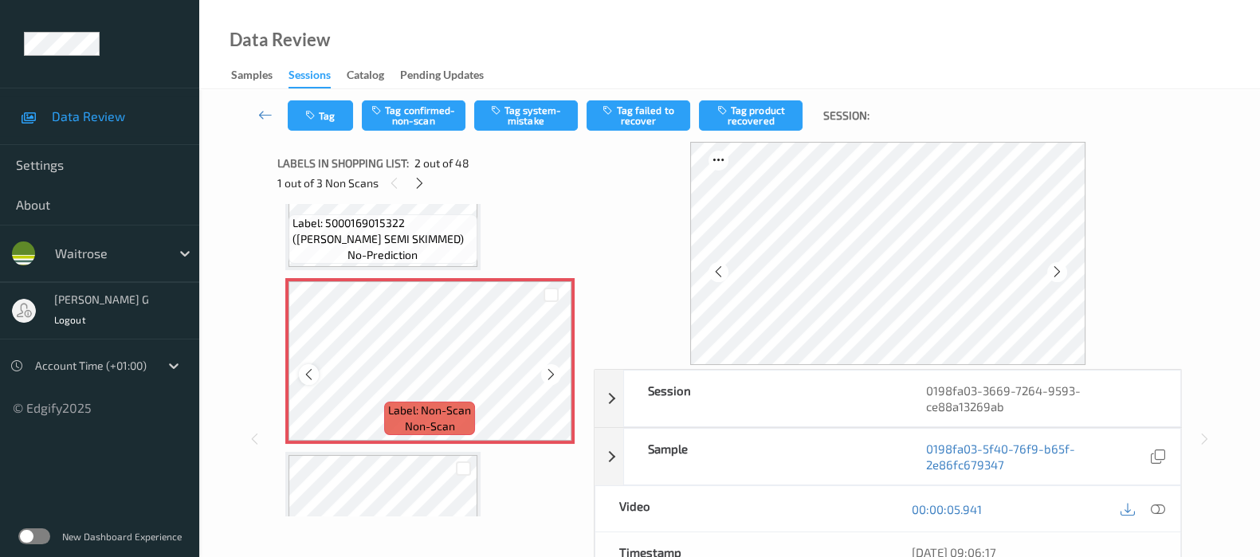
click at [300, 373] on div at bounding box center [309, 374] width 20 height 20
click at [1061, 271] on icon at bounding box center [1057, 272] width 14 height 14
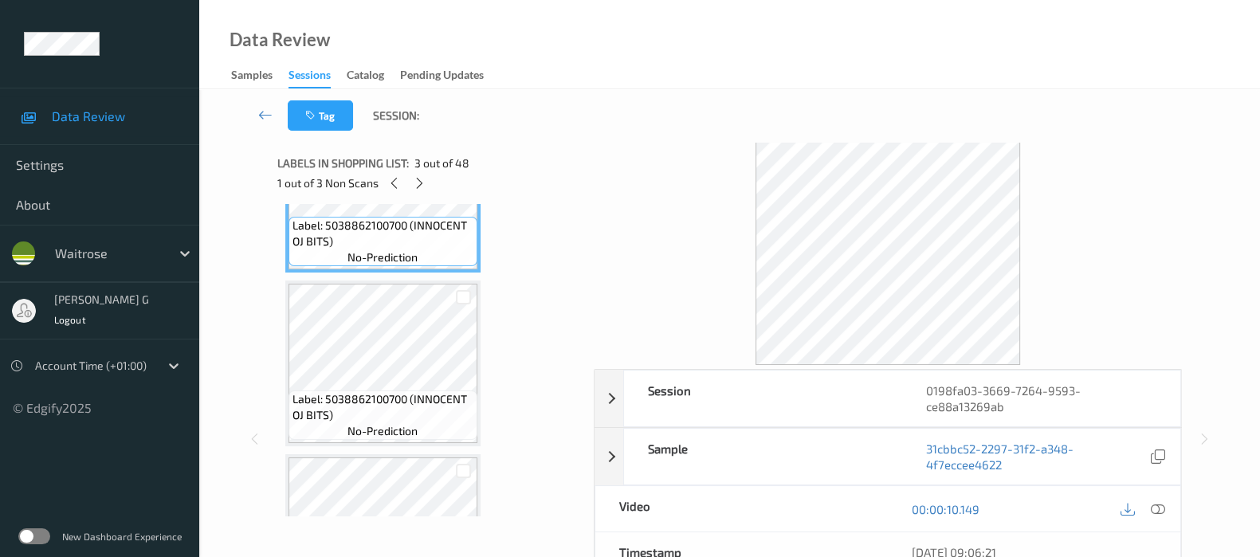
scroll to position [498, 0]
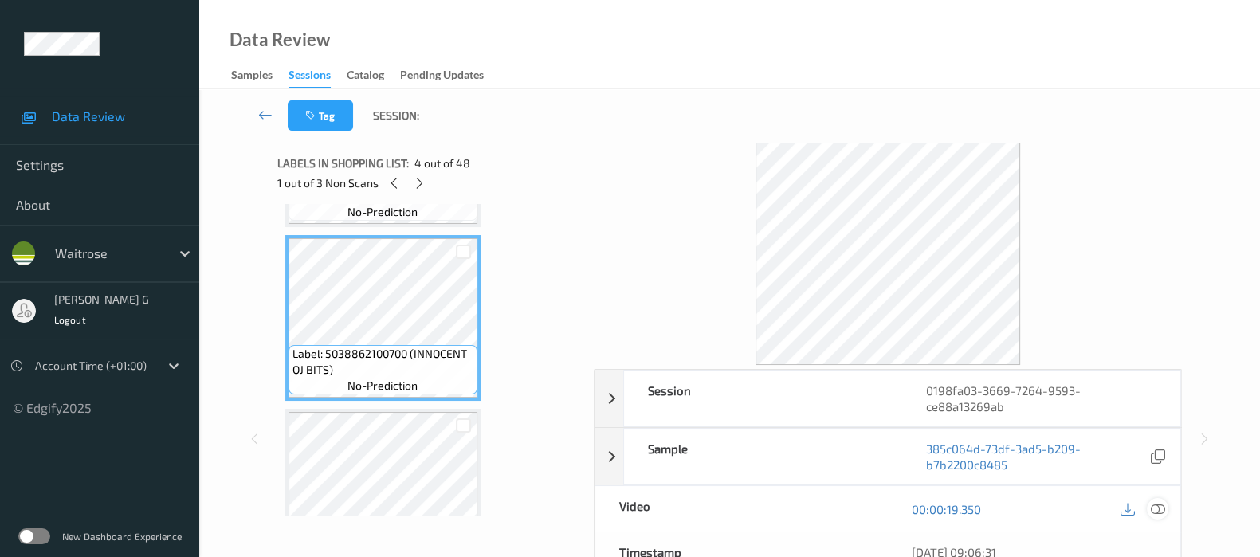
click at [1161, 506] on icon at bounding box center [1158, 509] width 14 height 14
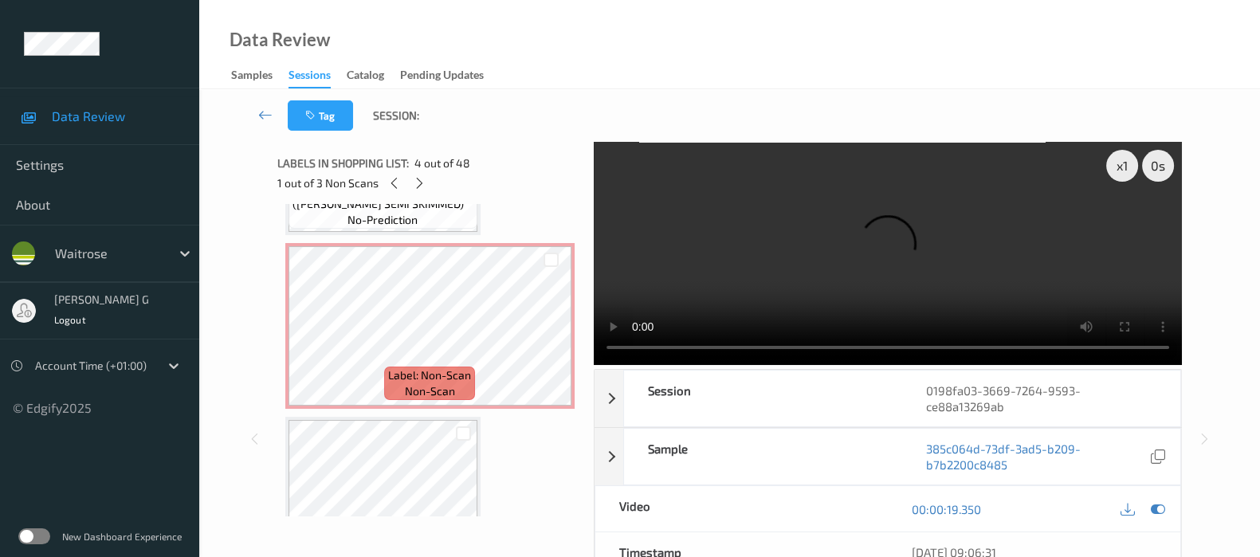
scroll to position [99, 0]
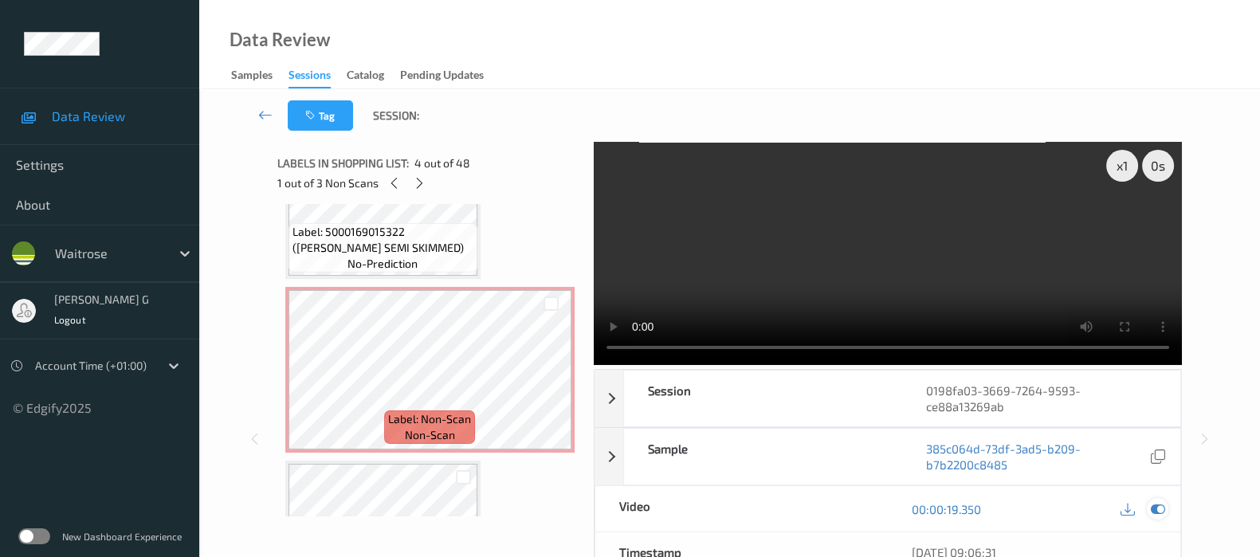
click at [1162, 510] on icon at bounding box center [1158, 509] width 14 height 14
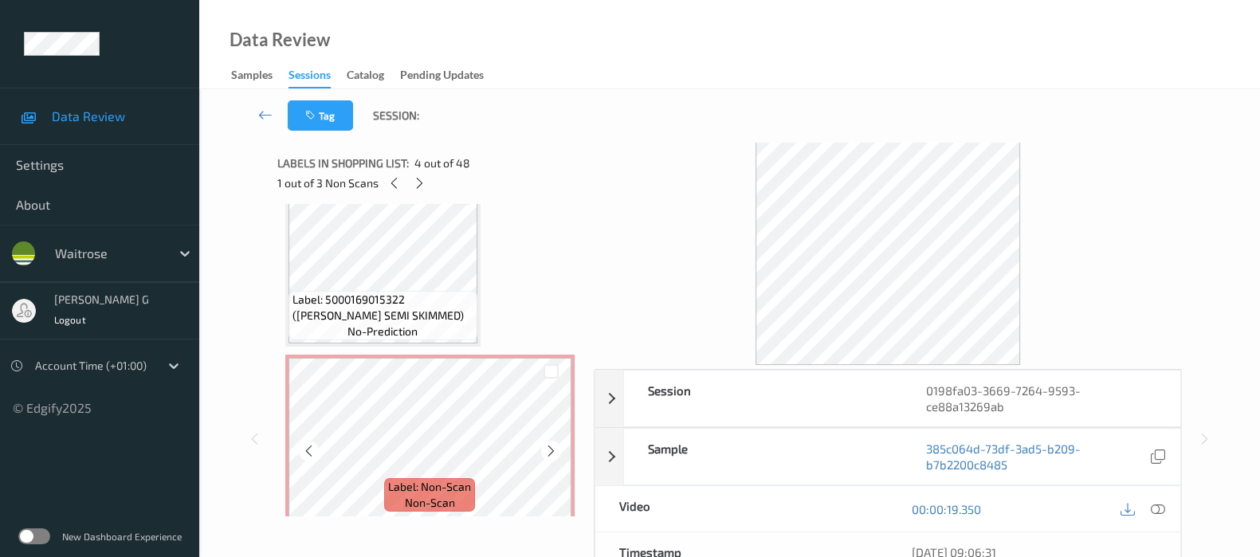
scroll to position [0, 0]
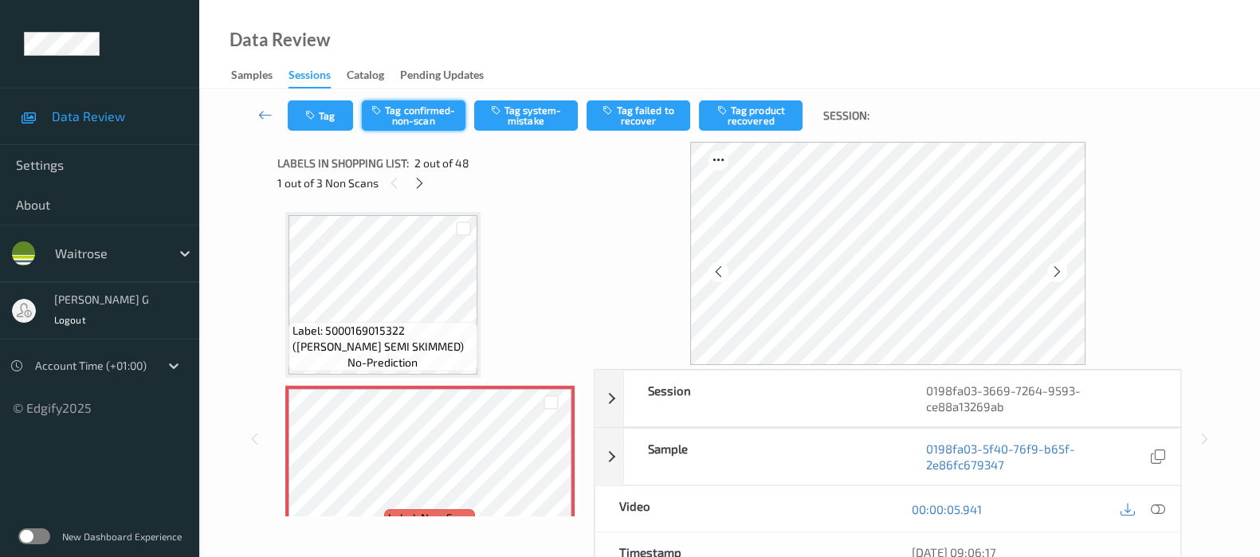
click at [406, 110] on button "Tag confirmed-non-scan" at bounding box center [414, 115] width 104 height 30
click at [731, 117] on button "Tag product recovered" at bounding box center [751, 115] width 104 height 30
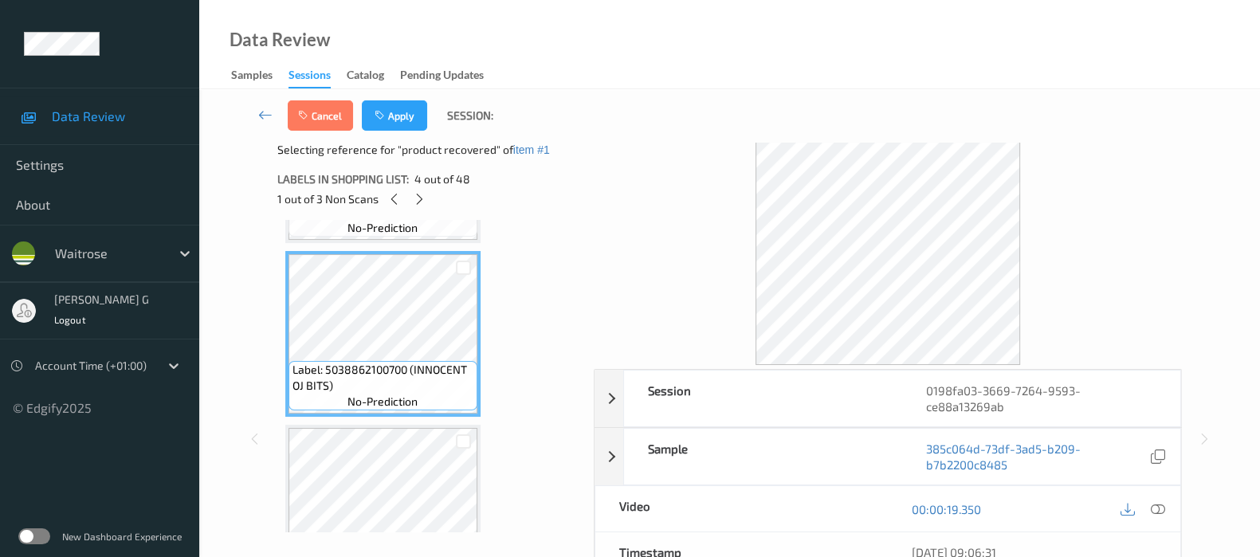
scroll to position [598, 0]
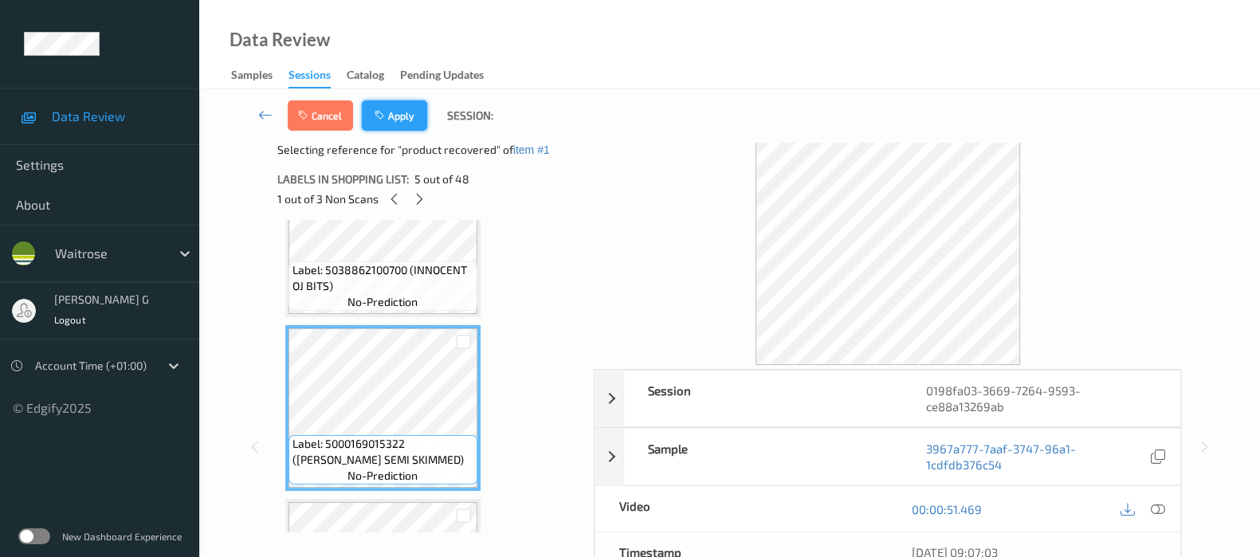
click at [400, 112] on button "Apply" at bounding box center [394, 115] width 65 height 30
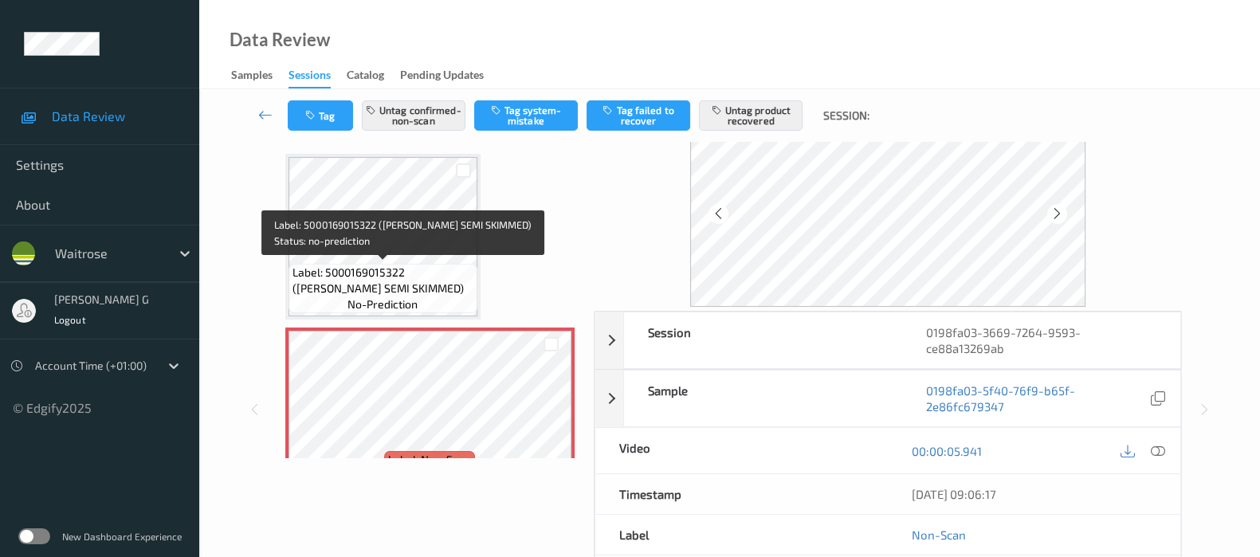
scroll to position [0, 0]
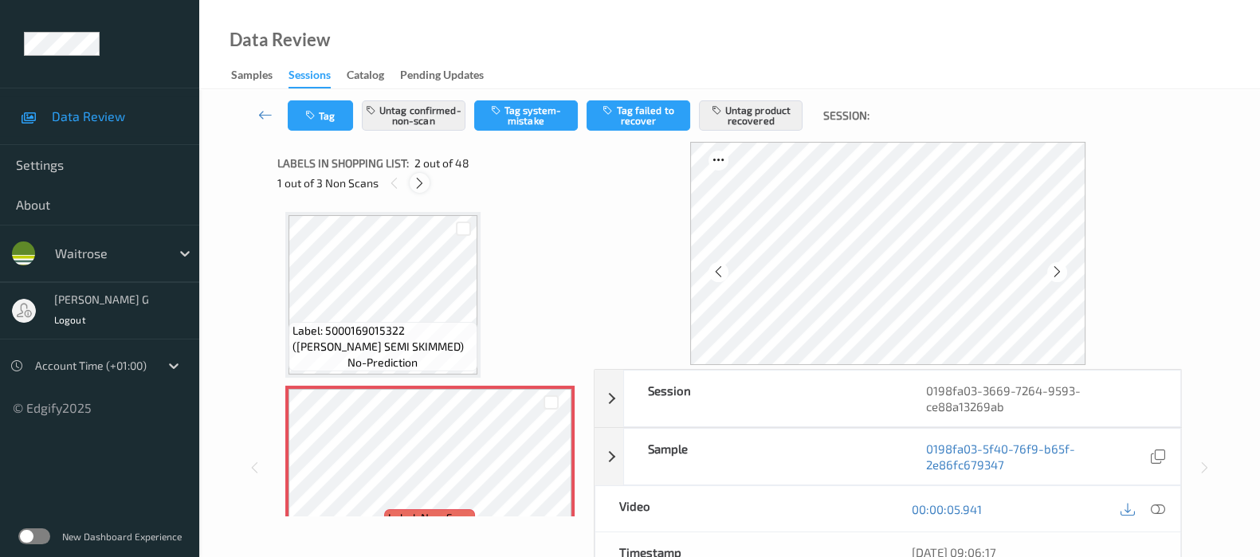
click at [418, 186] on icon at bounding box center [420, 183] width 14 height 14
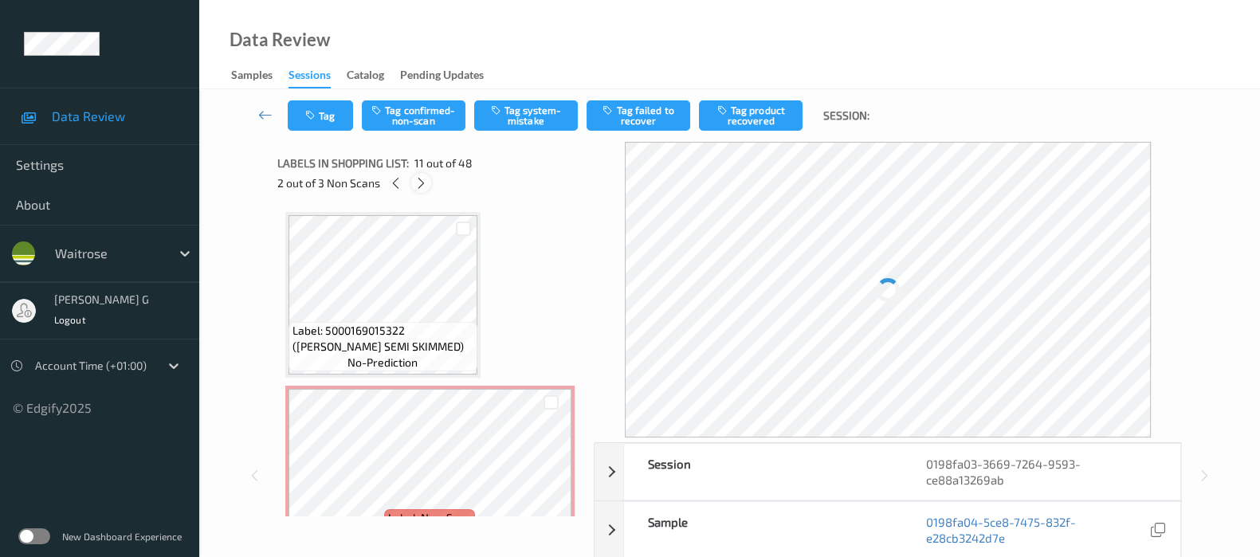
scroll to position [1561, 0]
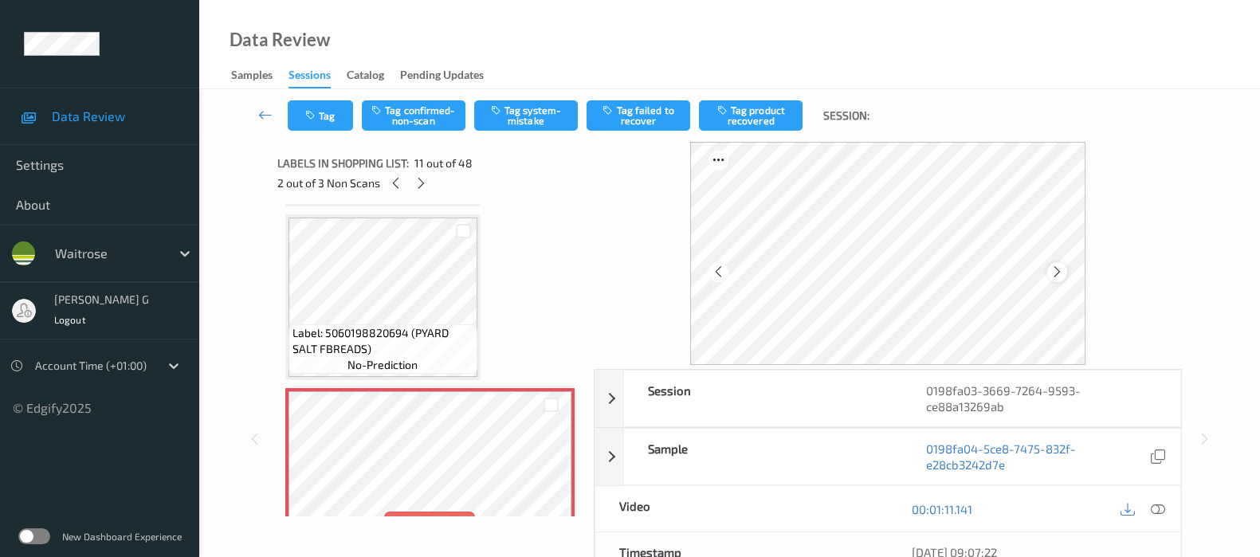
click at [1059, 267] on icon at bounding box center [1057, 272] width 14 height 14
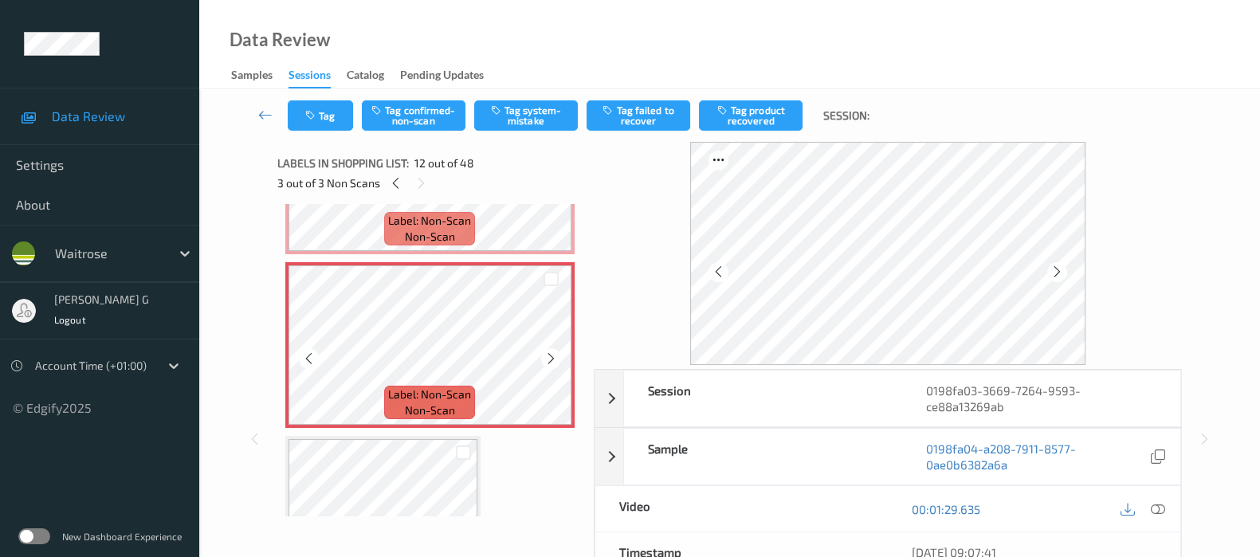
scroll to position [1661, 0]
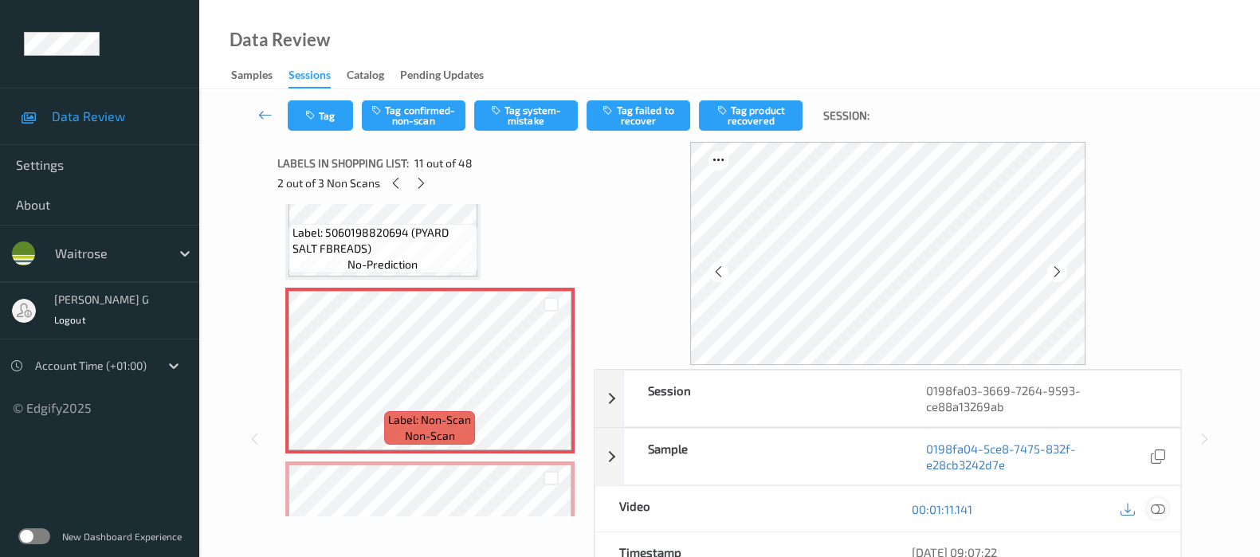
click at [1163, 509] on icon at bounding box center [1158, 509] width 14 height 14
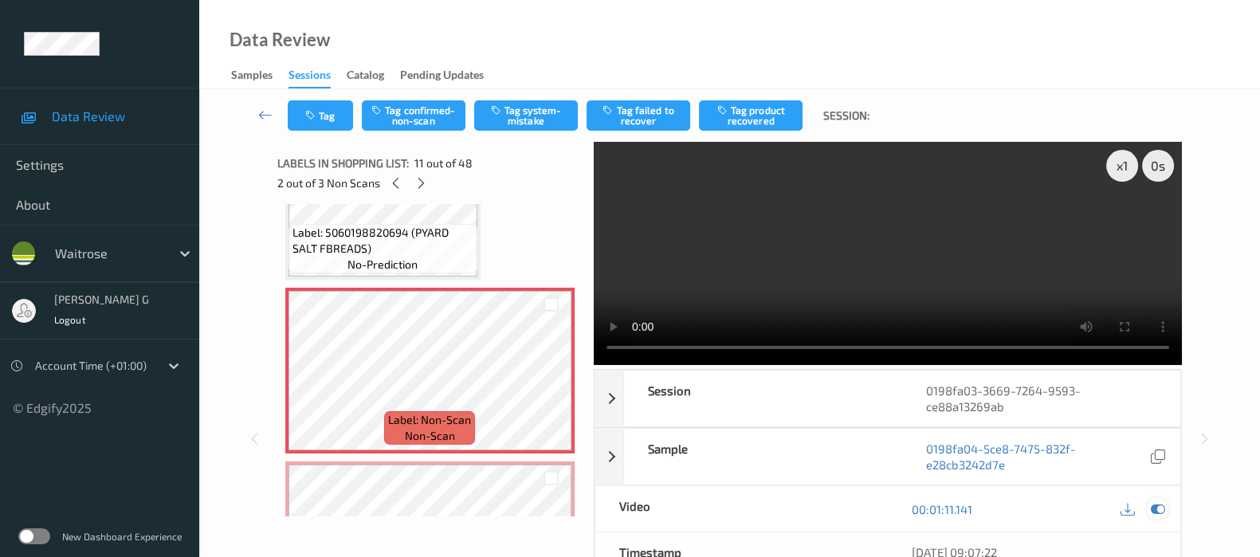
click at [1158, 508] on icon at bounding box center [1158, 509] width 14 height 14
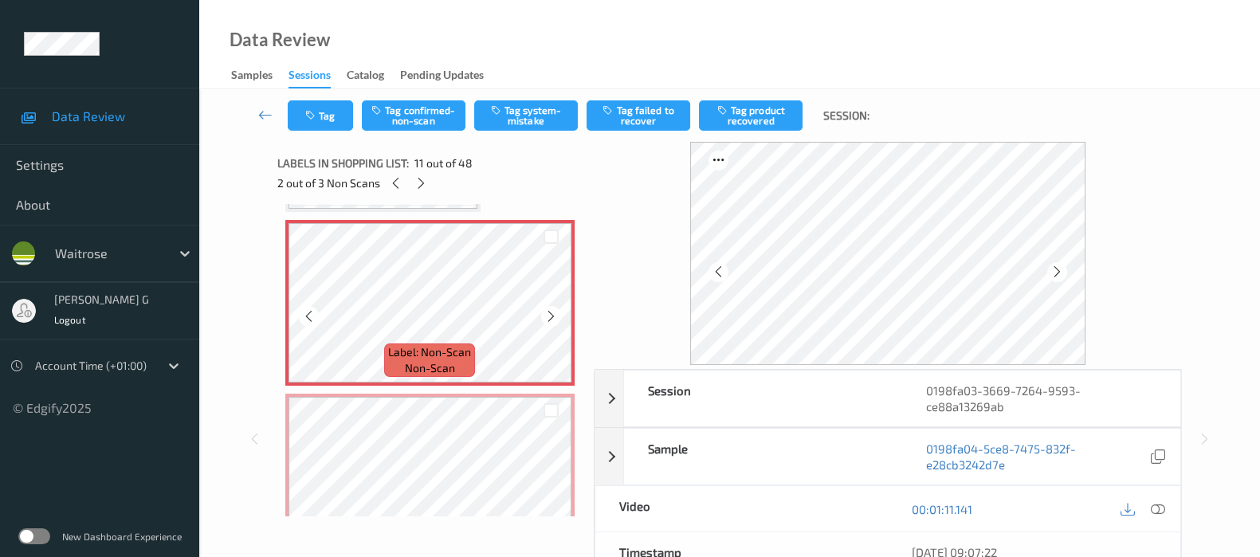
scroll to position [1761, 0]
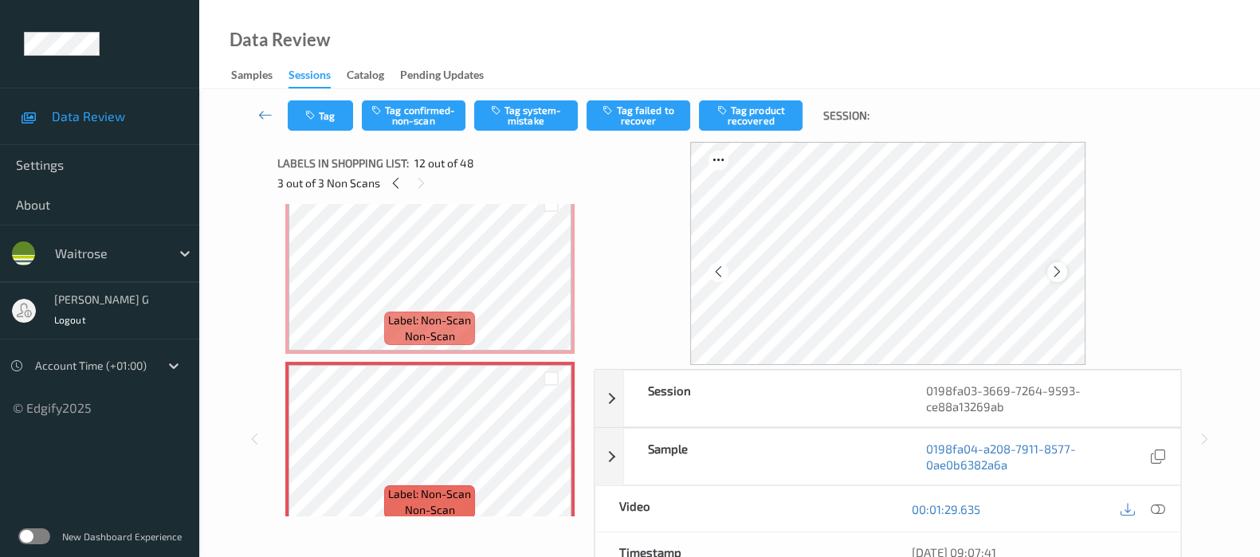
click at [1064, 270] on icon at bounding box center [1057, 272] width 14 height 14
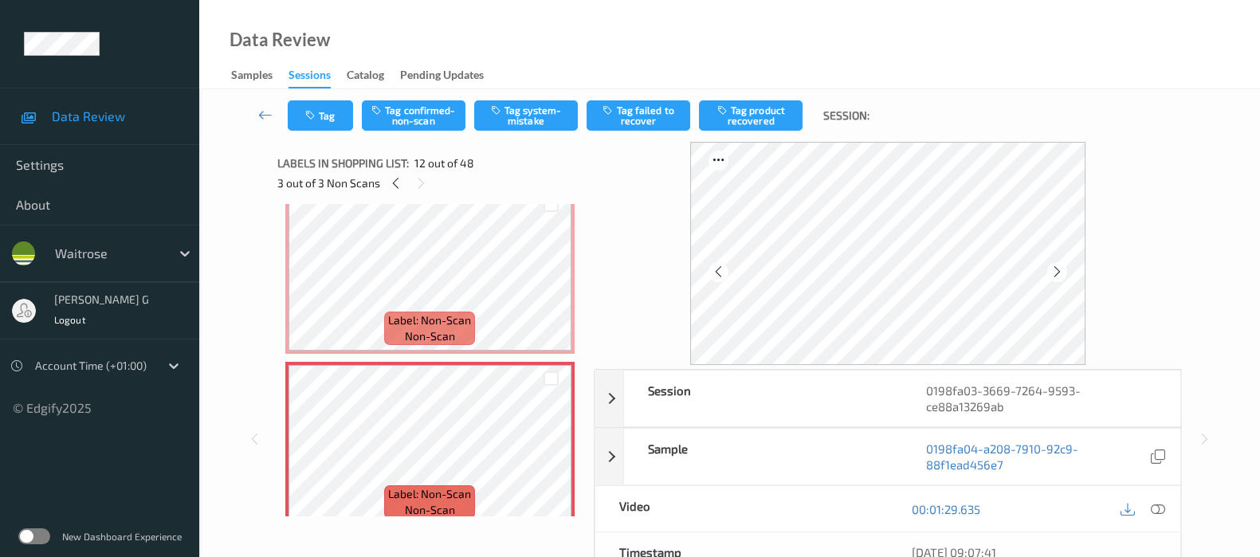
click at [1064, 270] on icon at bounding box center [1057, 272] width 14 height 14
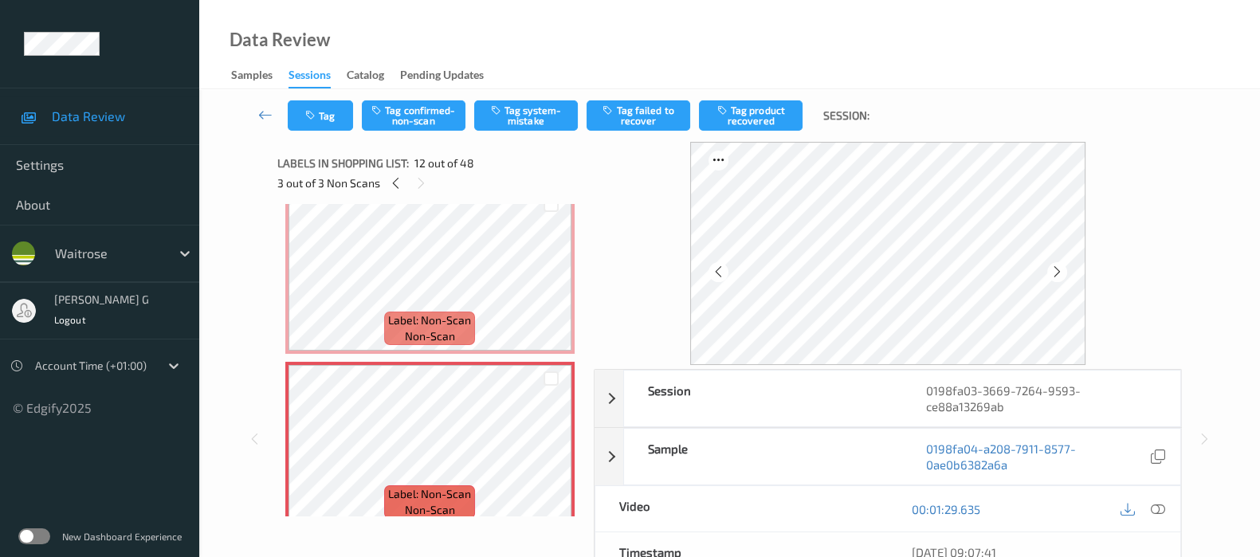
click at [1064, 270] on icon at bounding box center [1057, 272] width 14 height 14
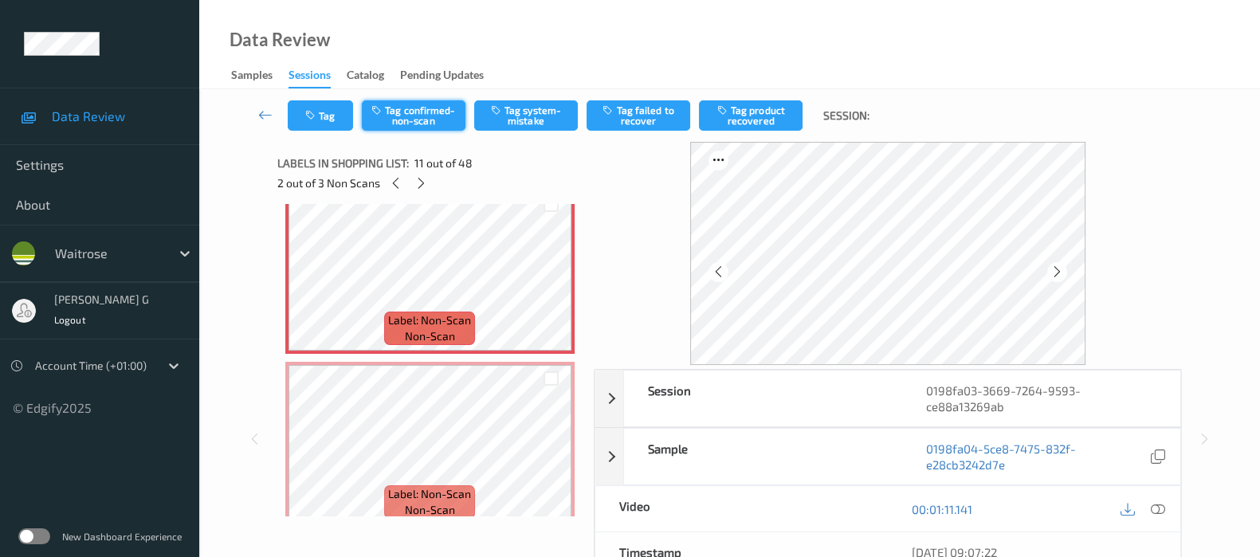
click at [396, 109] on button "Tag confirmed-non-scan" at bounding box center [414, 115] width 104 height 30
click at [759, 102] on button "Tag product recovered" at bounding box center [751, 115] width 104 height 30
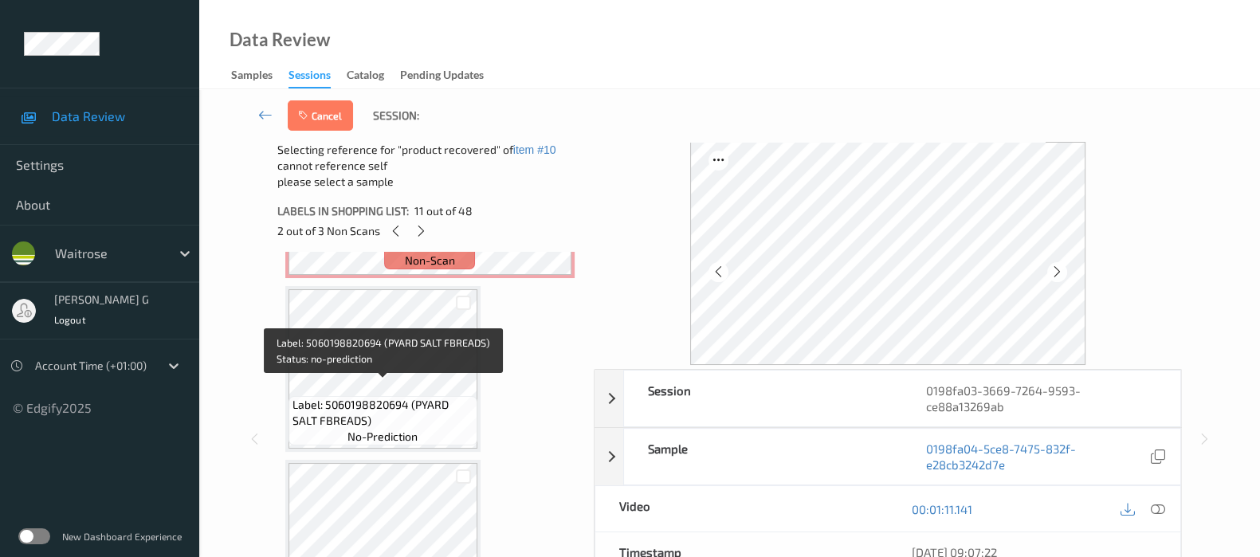
scroll to position [2060, 0]
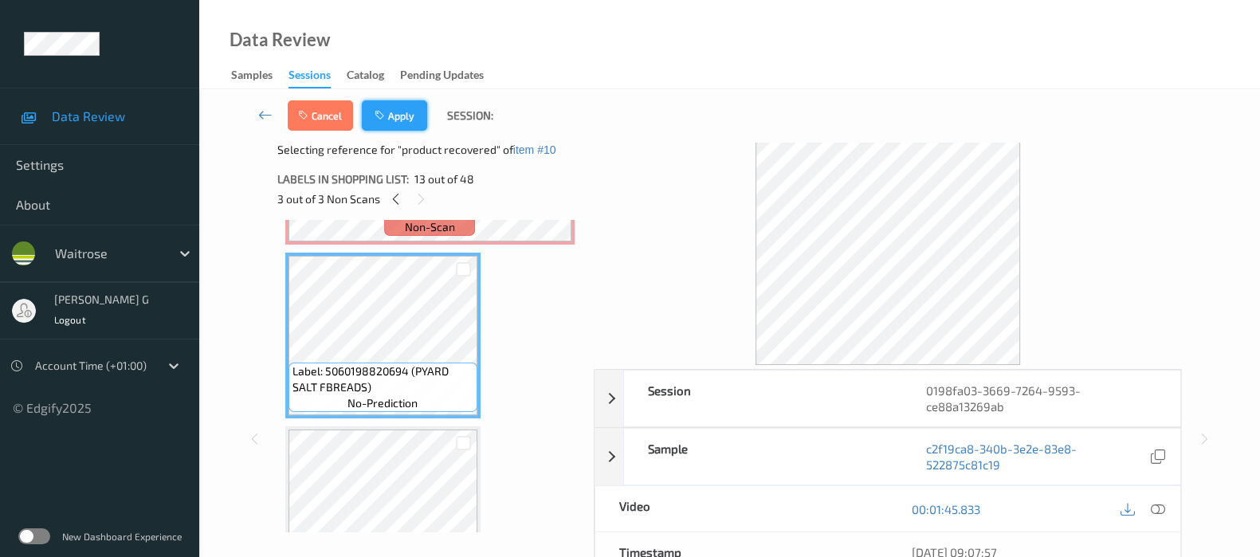
click at [386, 116] on icon "button" at bounding box center [382, 115] width 14 height 11
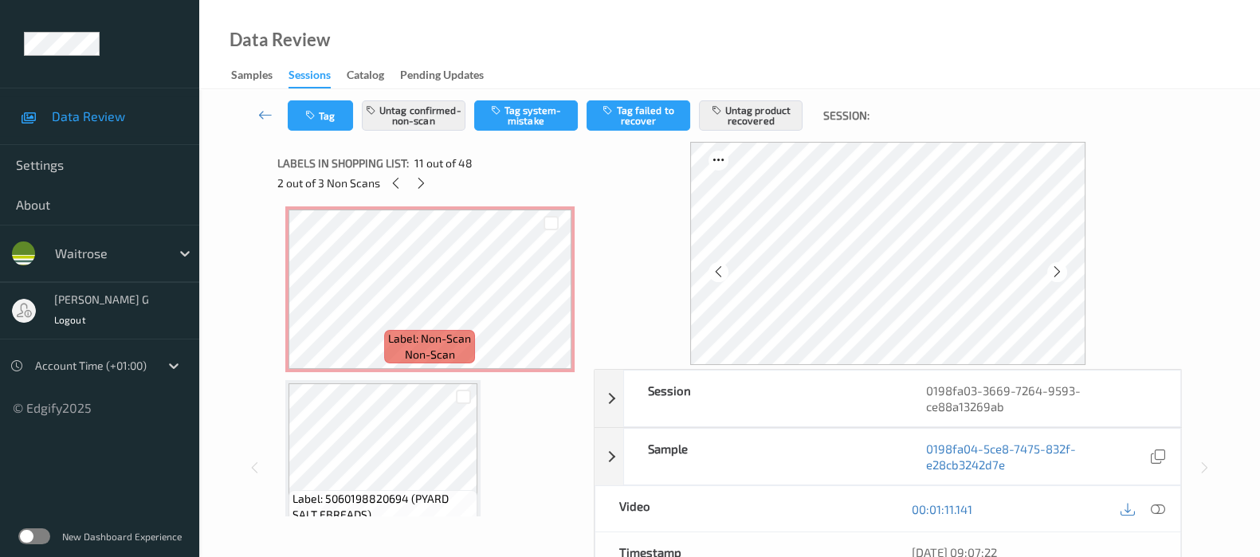
scroll to position [1960, 0]
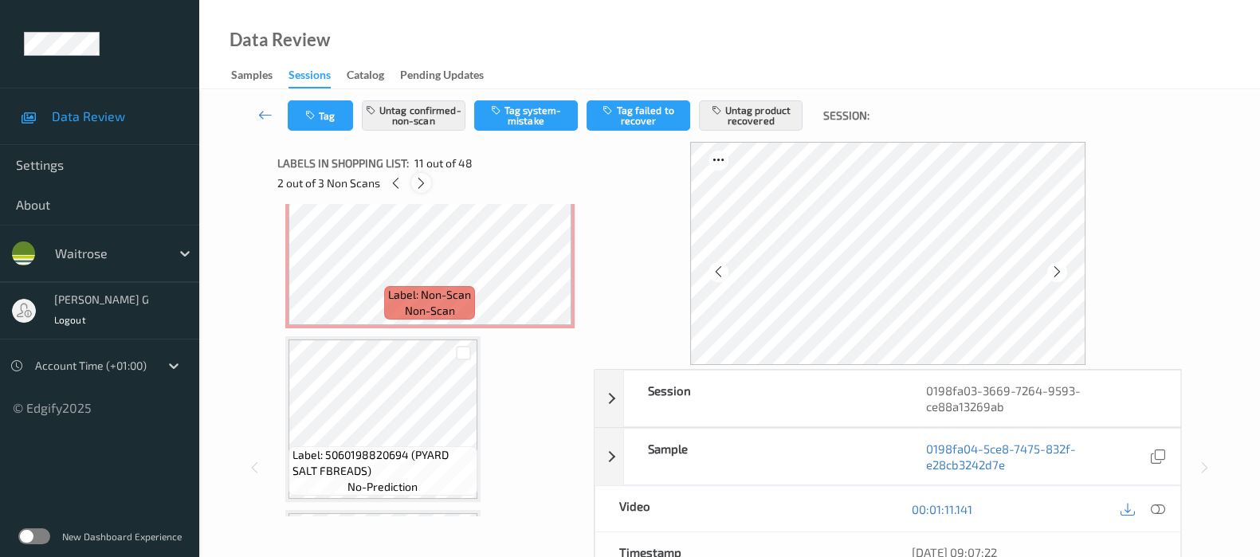
click at [422, 184] on icon at bounding box center [421, 183] width 14 height 14
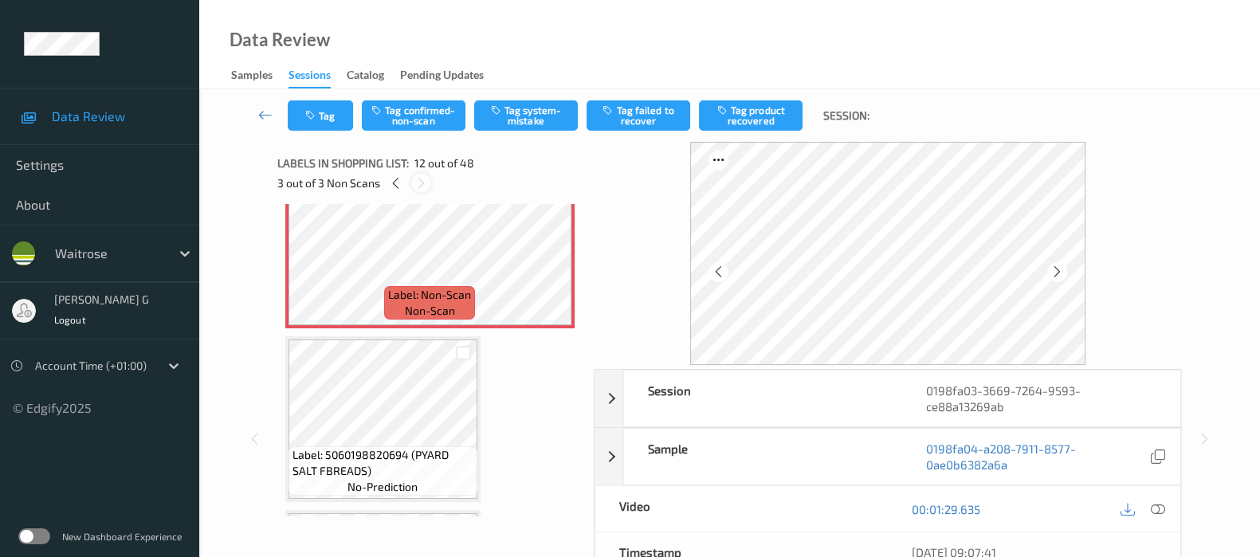
scroll to position [1734, 0]
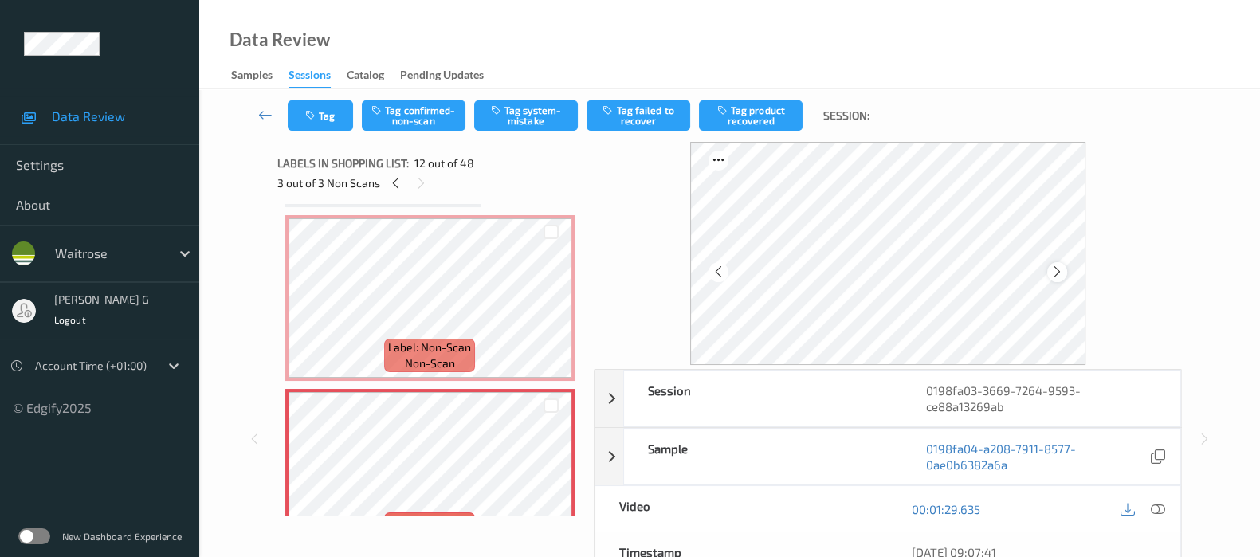
click at [1059, 273] on icon at bounding box center [1057, 272] width 14 height 14
click at [515, 117] on button "Tag system-mistake" at bounding box center [526, 115] width 104 height 30
click at [392, 177] on icon at bounding box center [396, 183] width 14 height 14
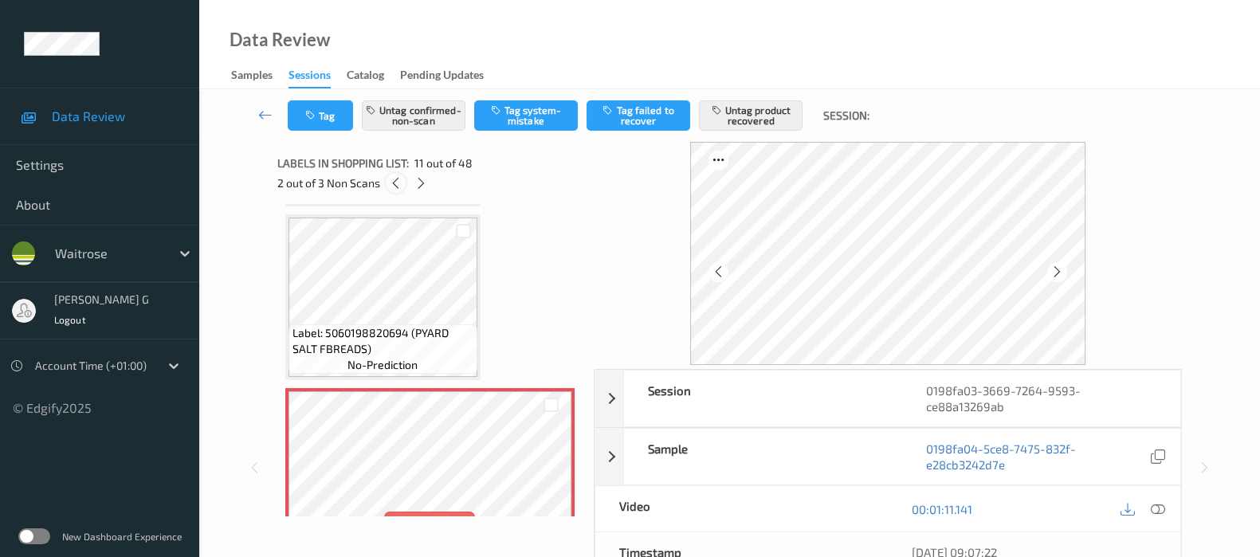
click at [392, 177] on icon at bounding box center [396, 183] width 14 height 14
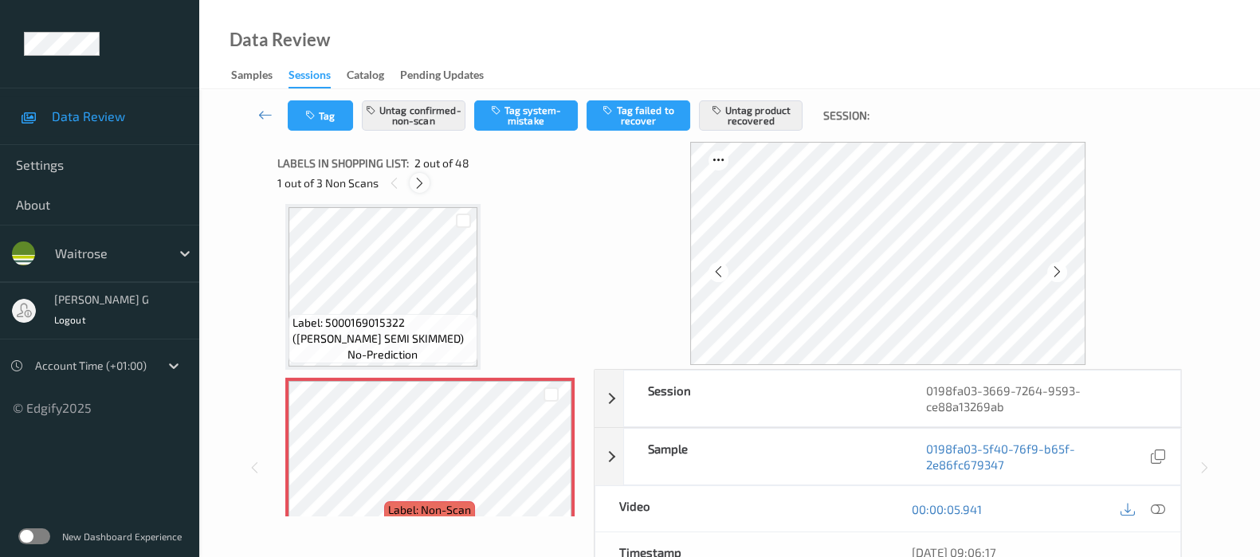
click at [414, 183] on icon at bounding box center [420, 183] width 14 height 14
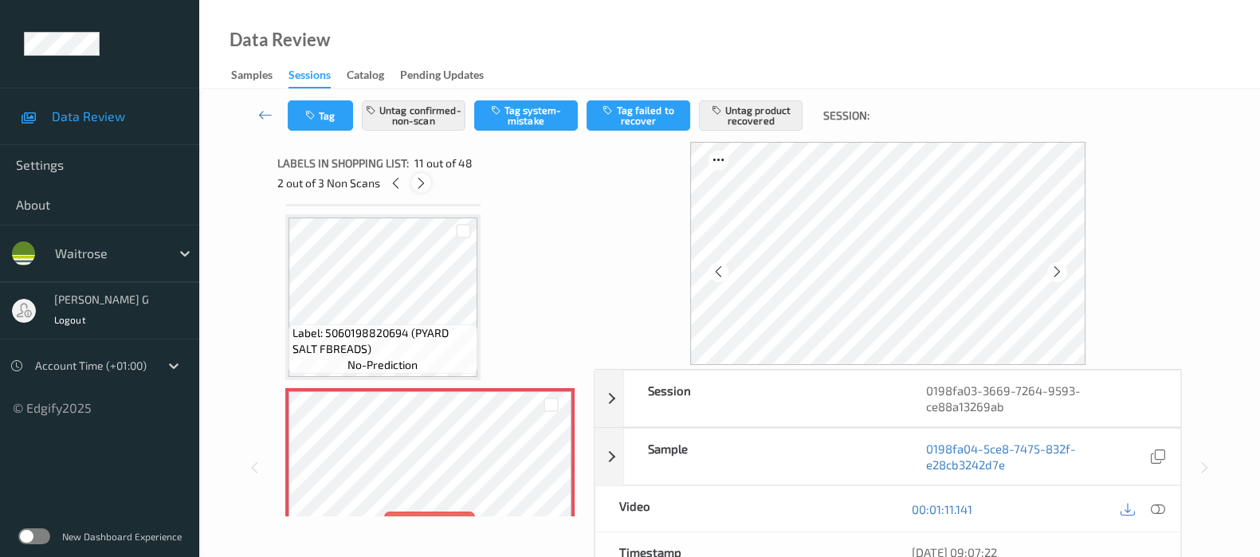
click at [420, 182] on icon at bounding box center [421, 183] width 14 height 14
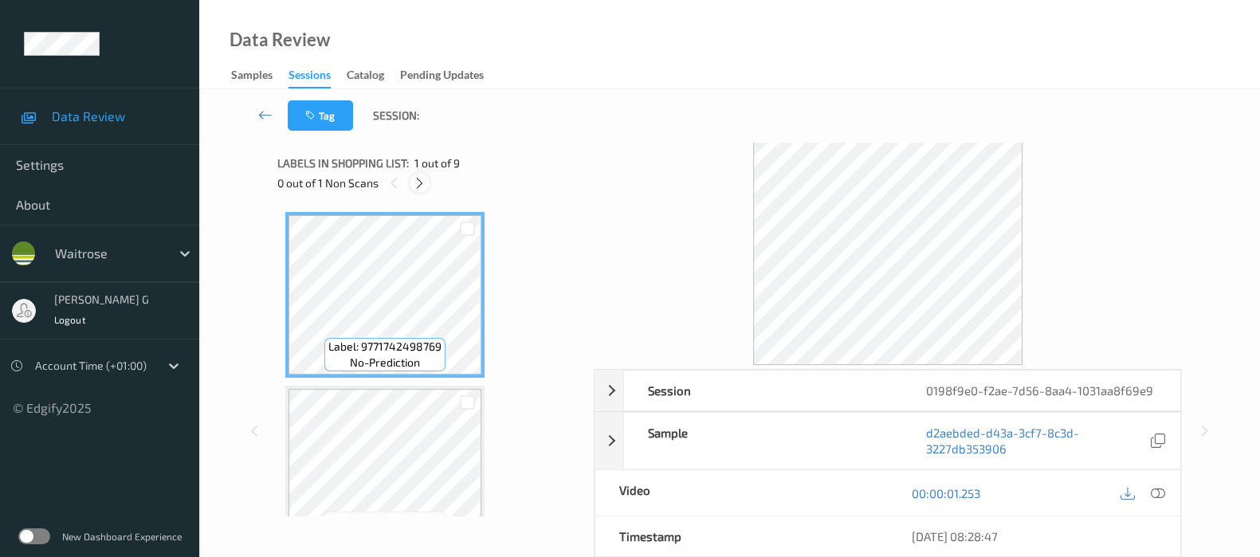
click at [422, 186] on icon at bounding box center [420, 183] width 14 height 14
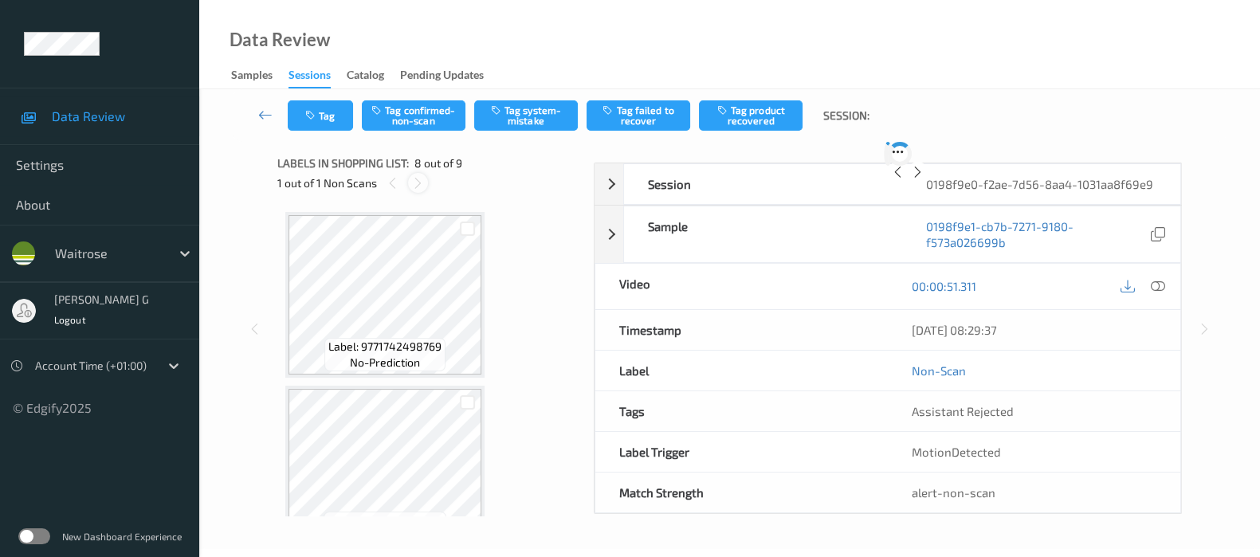
scroll to position [1044, 0]
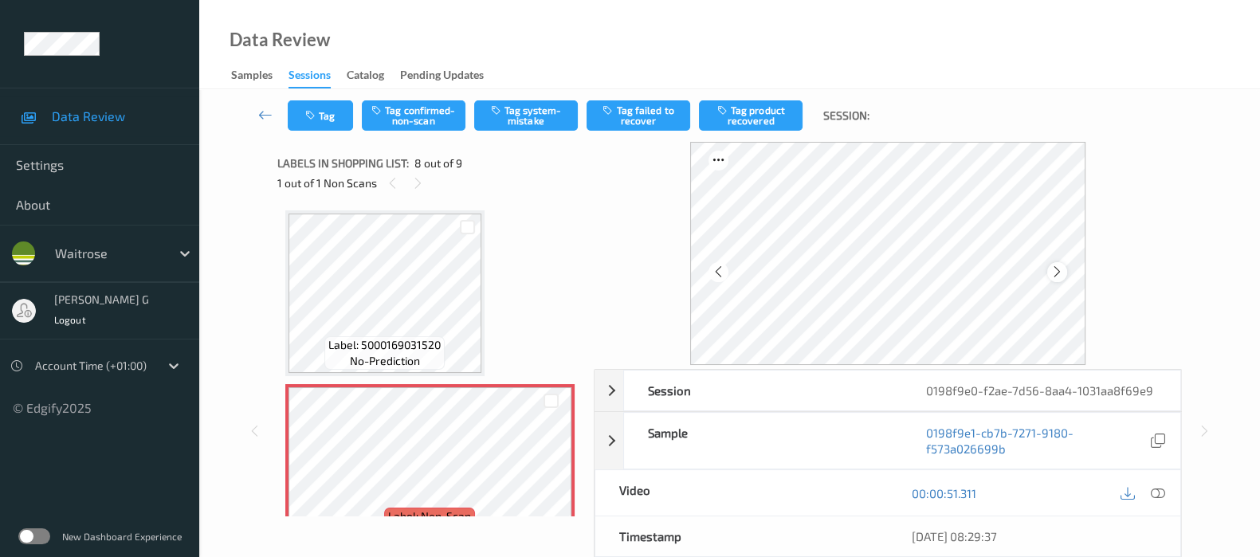
click at [1064, 268] on icon at bounding box center [1057, 272] width 14 height 14
click at [1064, 269] on icon at bounding box center [1057, 272] width 14 height 14
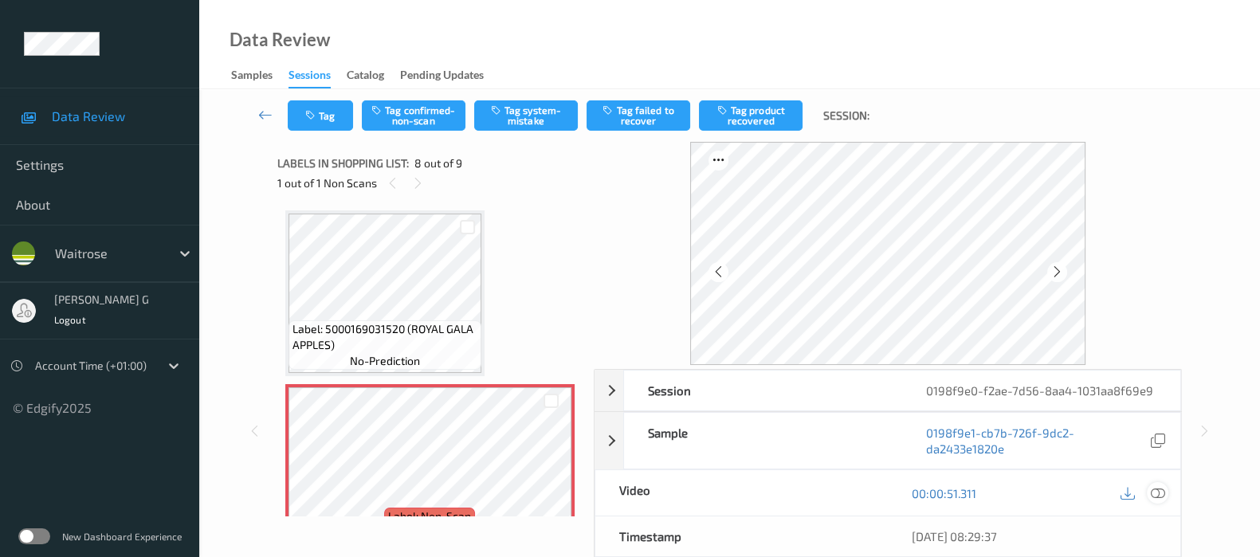
click at [1159, 486] on icon at bounding box center [1158, 493] width 14 height 14
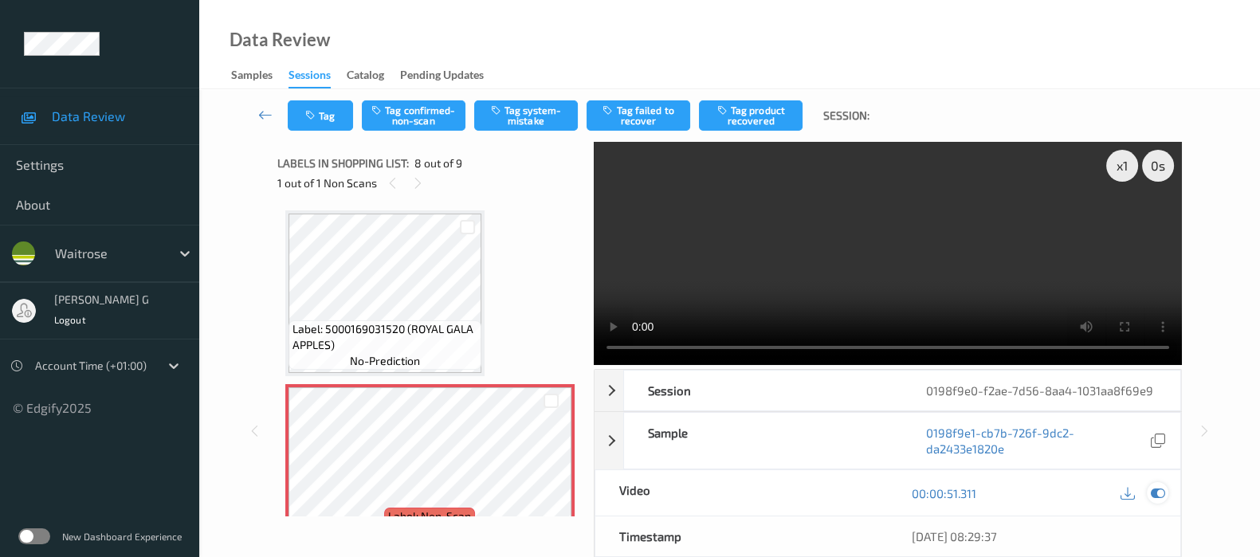
click at [1151, 492] on icon at bounding box center [1158, 493] width 14 height 14
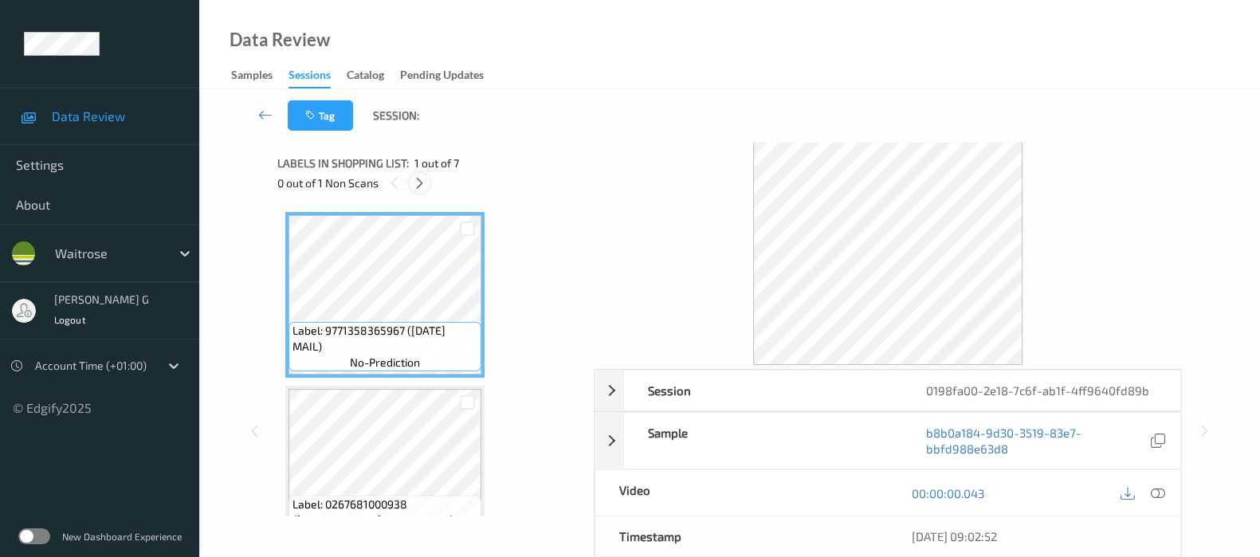
click at [422, 179] on icon at bounding box center [420, 183] width 14 height 14
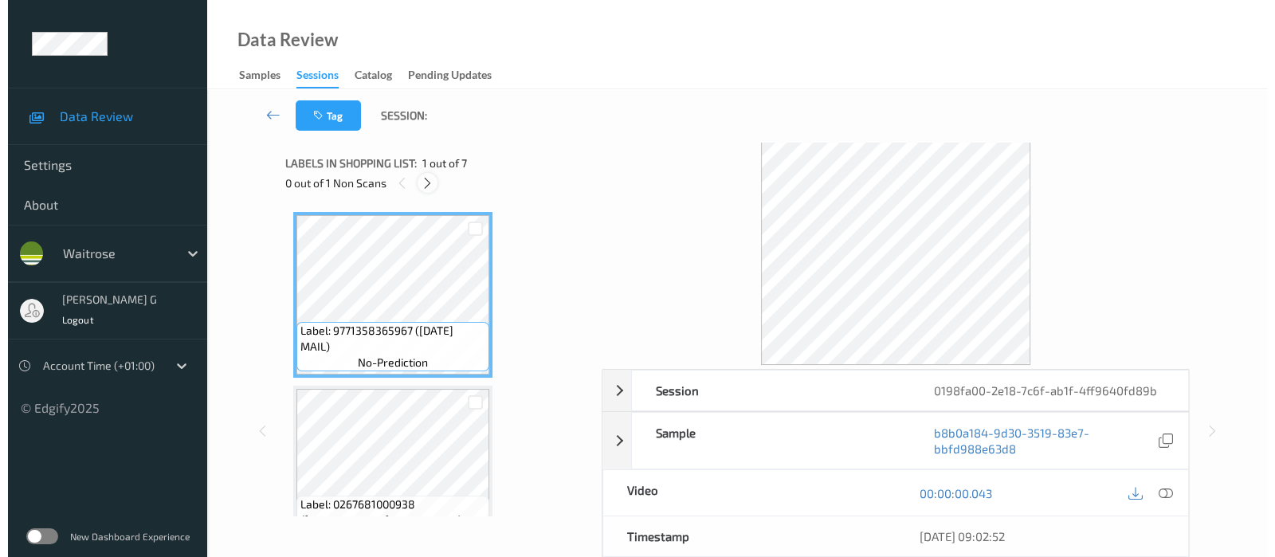
scroll to position [526, 0]
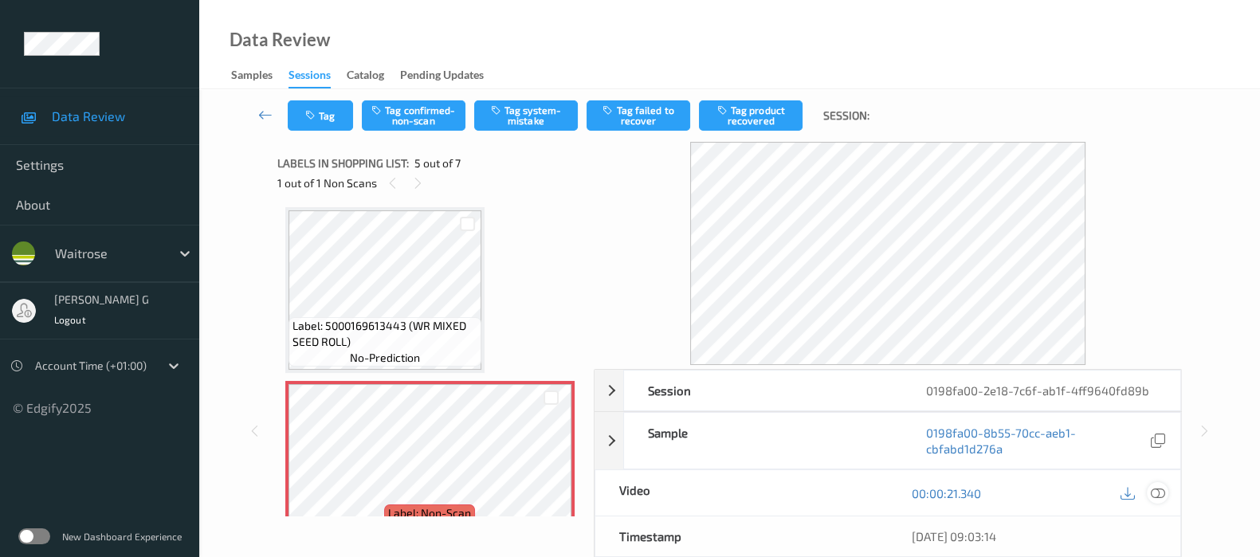
click at [1159, 489] on icon at bounding box center [1158, 493] width 14 height 14
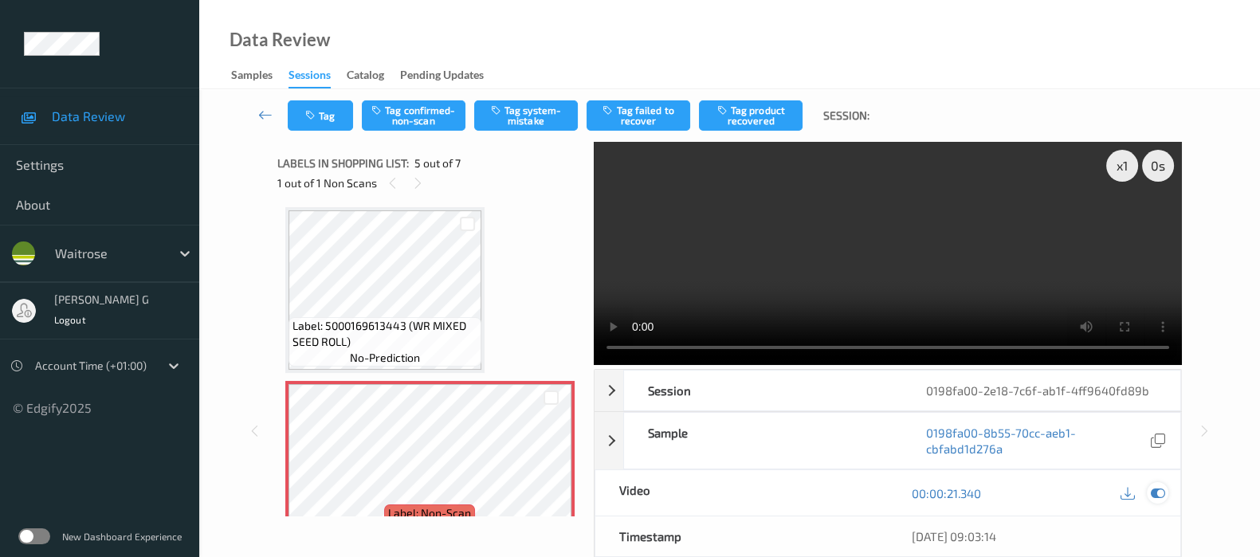
click at [1158, 491] on icon at bounding box center [1158, 493] width 14 height 14
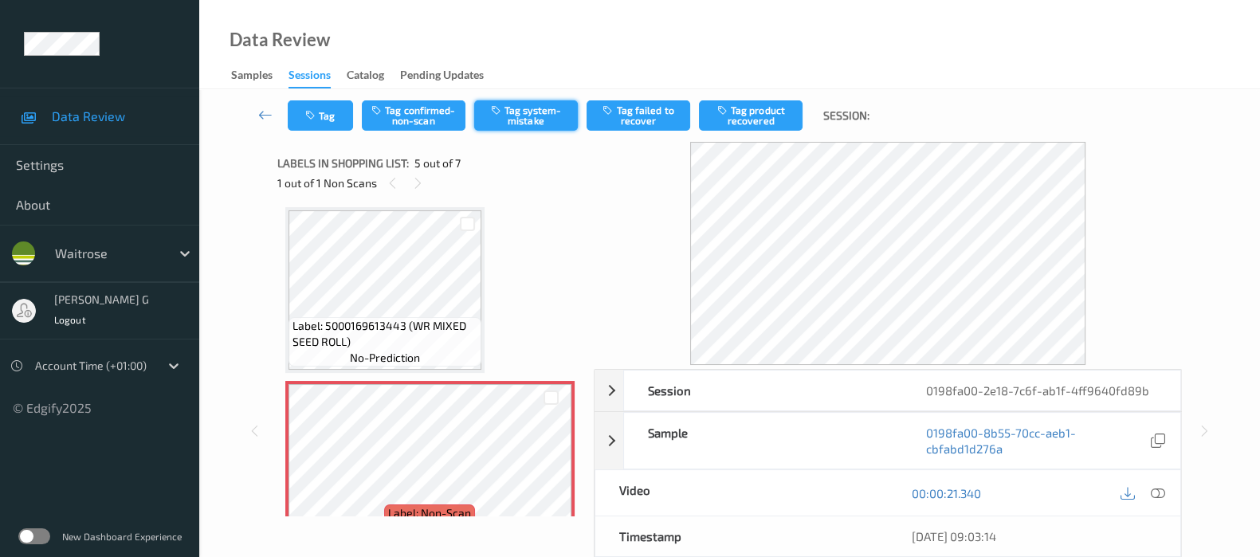
click at [534, 110] on button "Tag system-mistake" at bounding box center [526, 115] width 104 height 30
click at [513, 116] on button "Tag system-mistake" at bounding box center [526, 115] width 104 height 30
click at [320, 112] on button "Tag" at bounding box center [320, 115] width 65 height 30
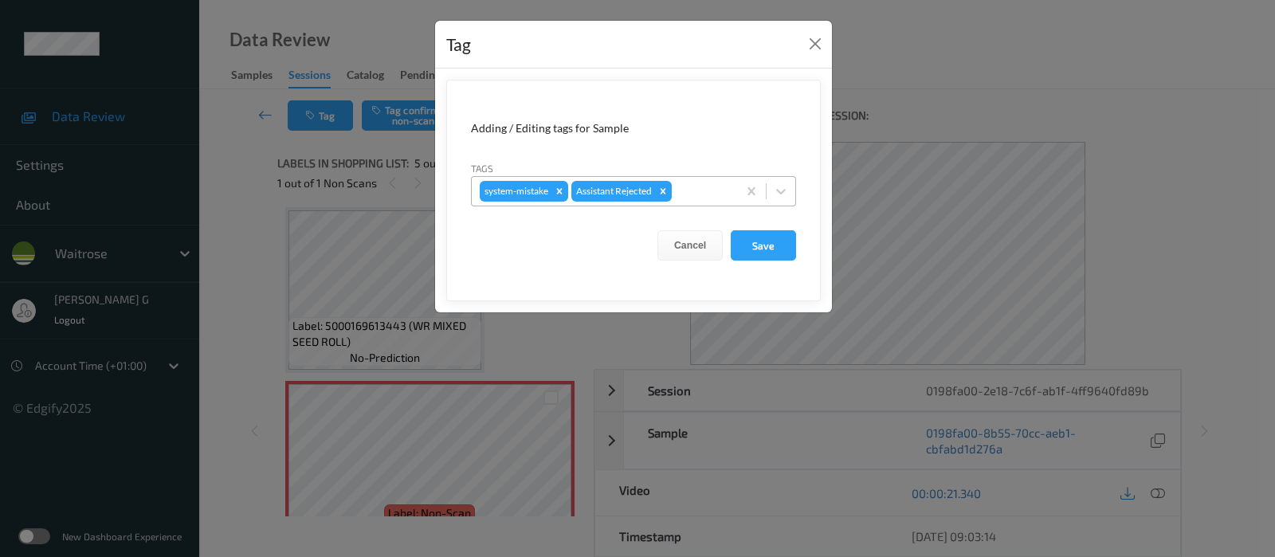
click at [685, 192] on div at bounding box center [702, 191] width 54 height 19
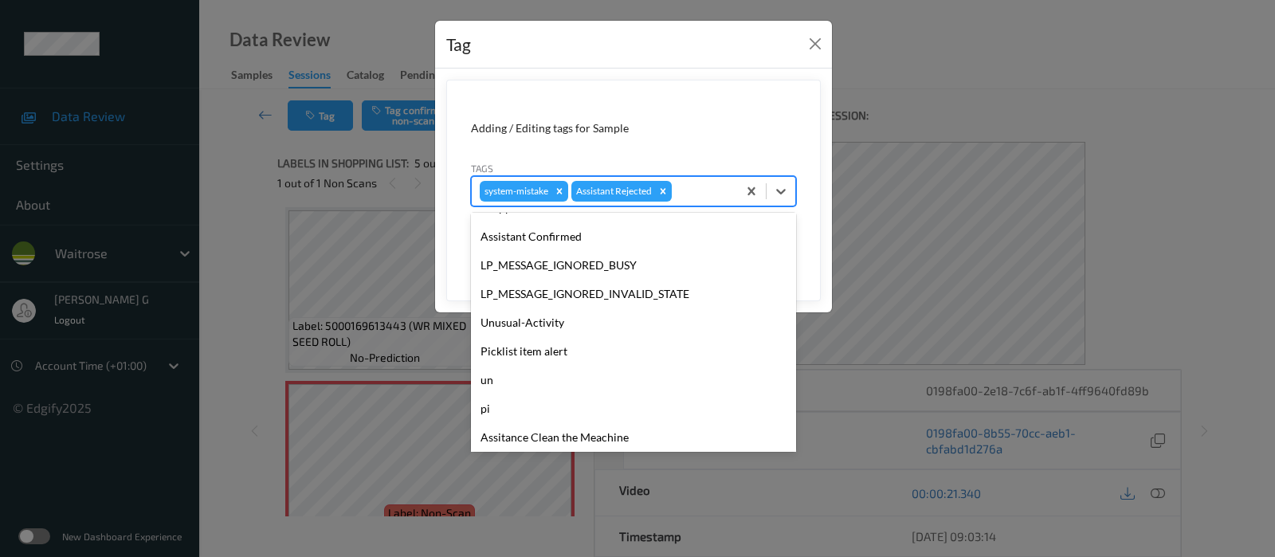
scroll to position [340, 0]
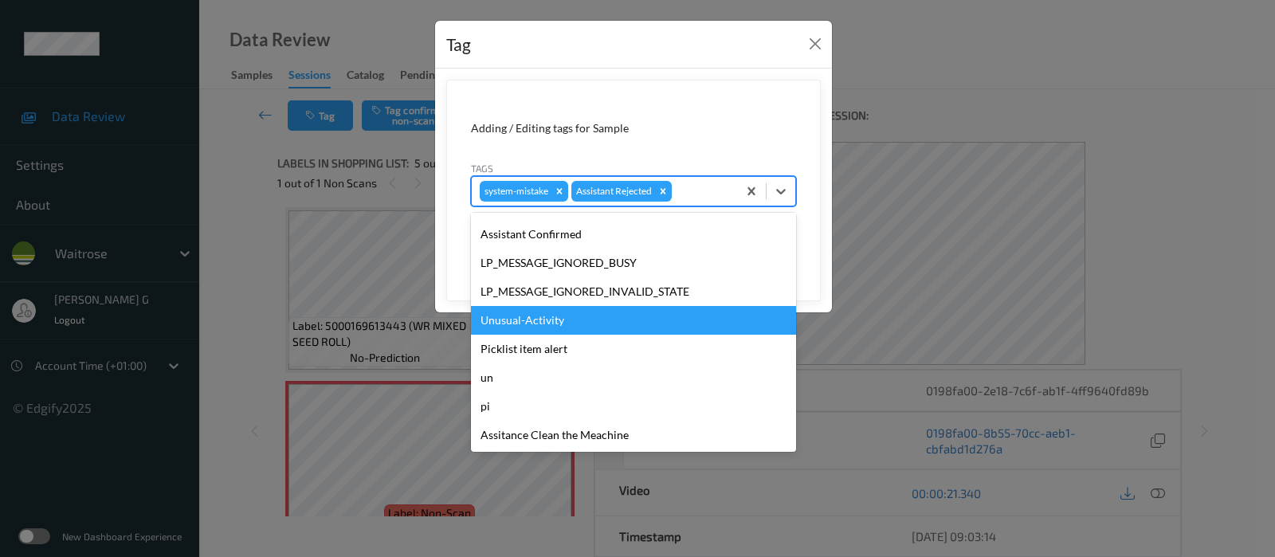
click at [516, 318] on div "Unusual-Activity" at bounding box center [633, 320] width 325 height 29
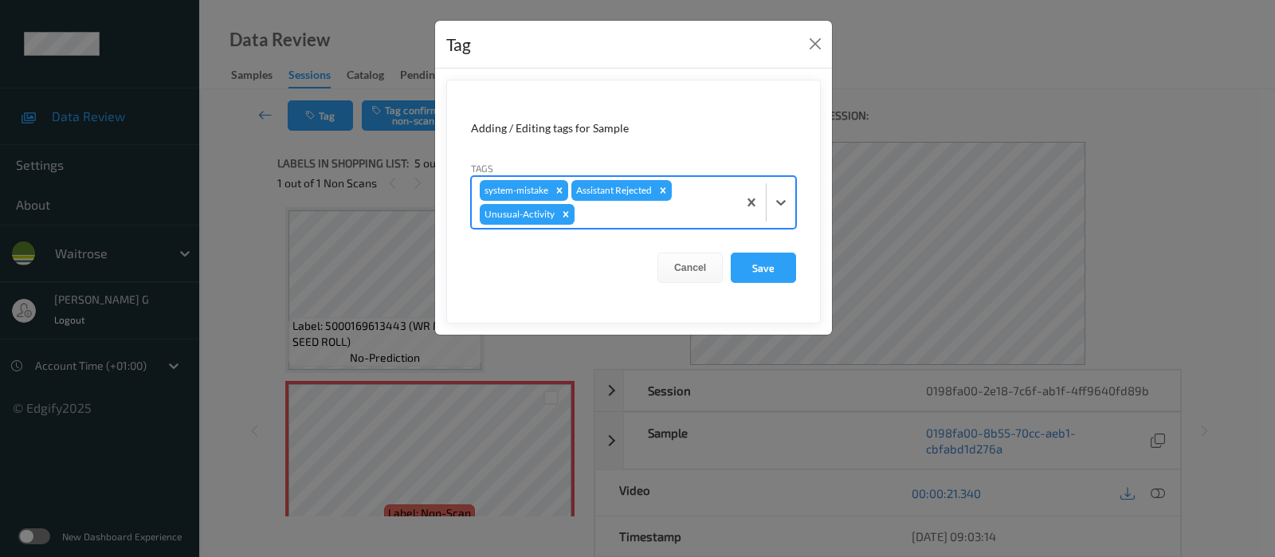
click at [673, 213] on div at bounding box center [653, 214] width 151 height 19
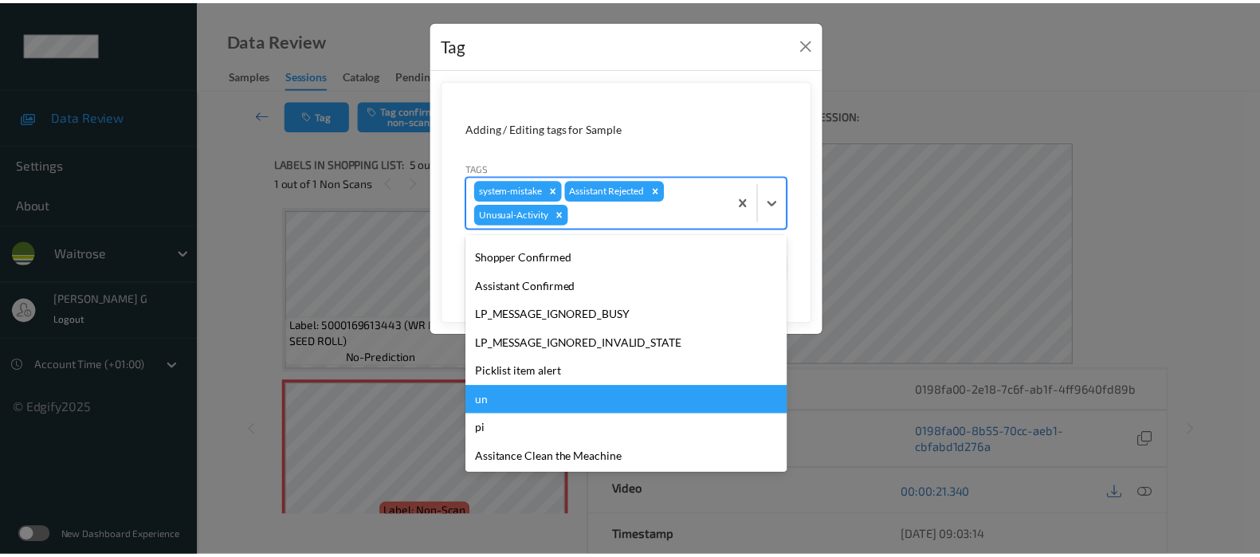
scroll to position [312, 0]
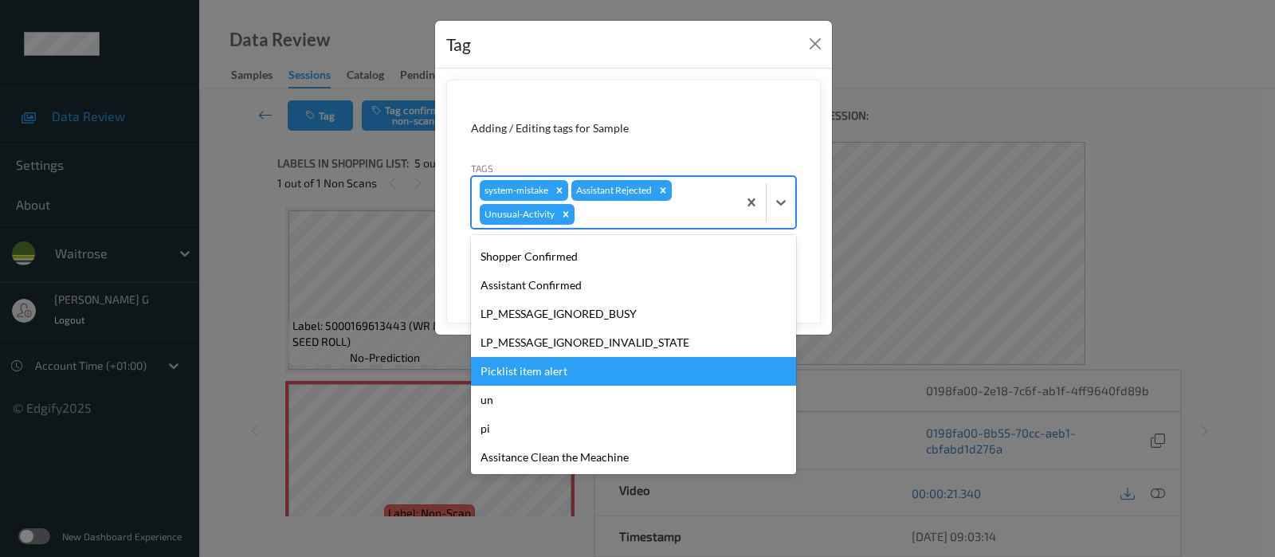
click at [522, 362] on div "Picklist item alert" at bounding box center [633, 371] width 325 height 29
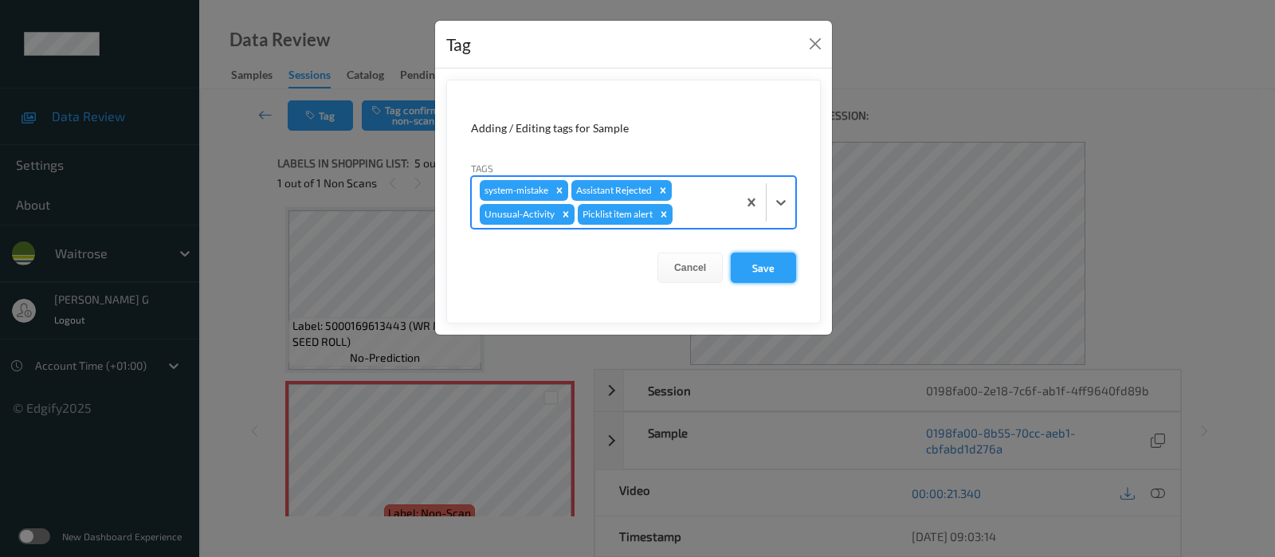
click at [776, 257] on button "Save" at bounding box center [763, 268] width 65 height 30
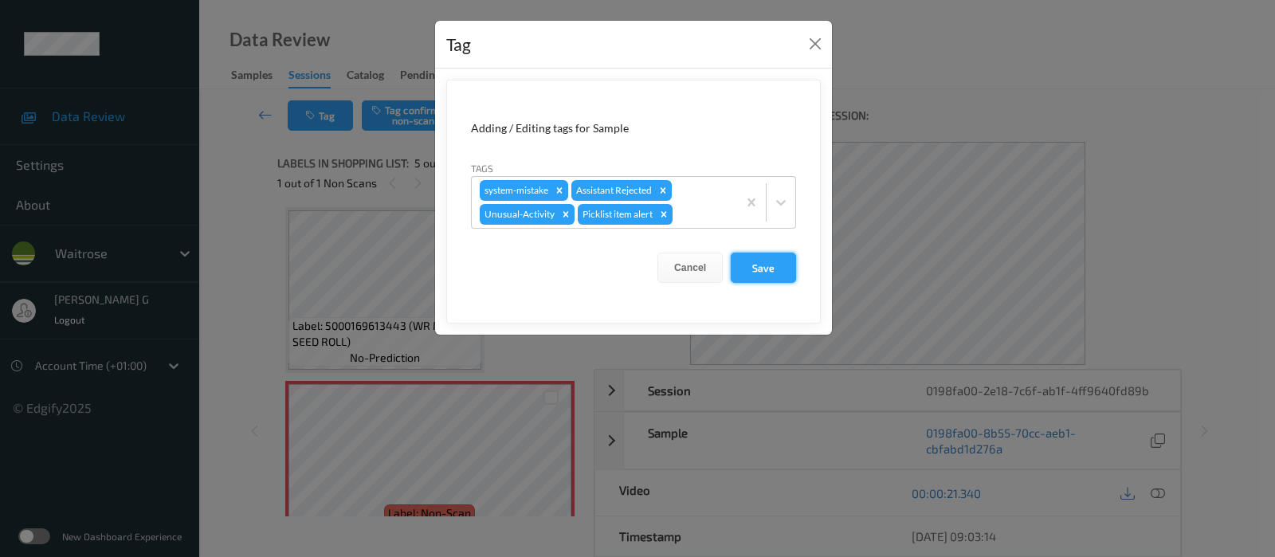
click at [759, 271] on button "Save" at bounding box center [763, 268] width 65 height 30
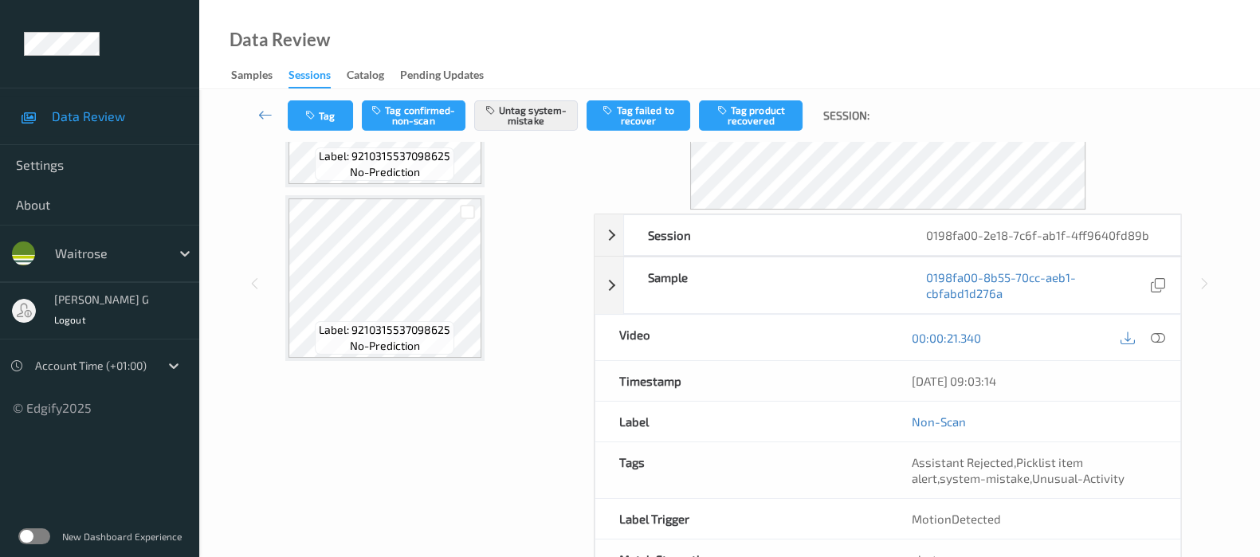
scroll to position [198, 0]
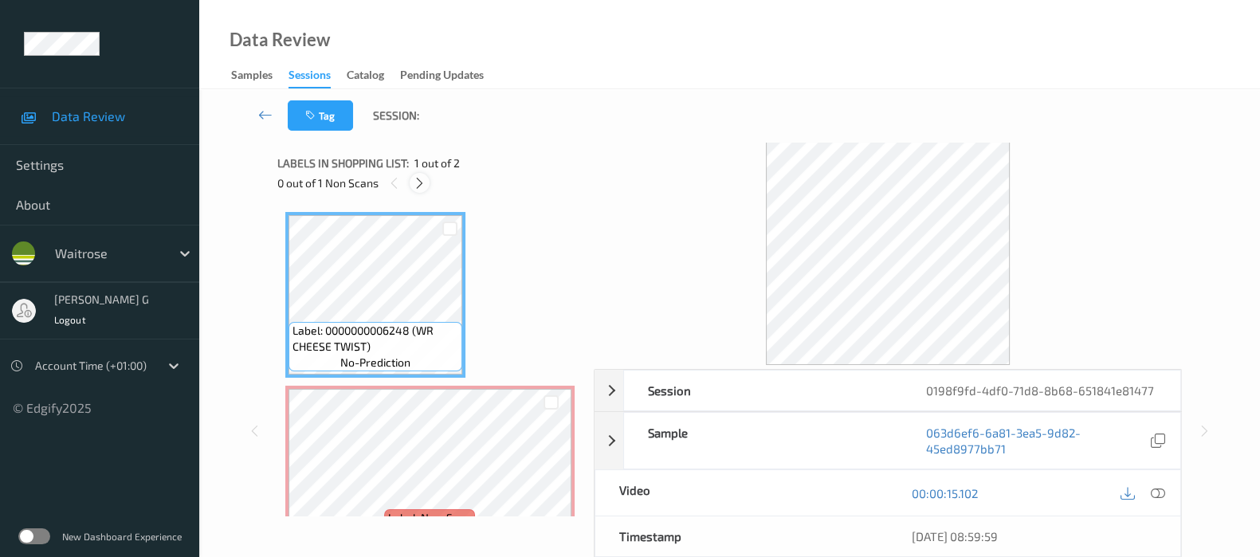
click at [423, 187] on icon at bounding box center [420, 183] width 14 height 14
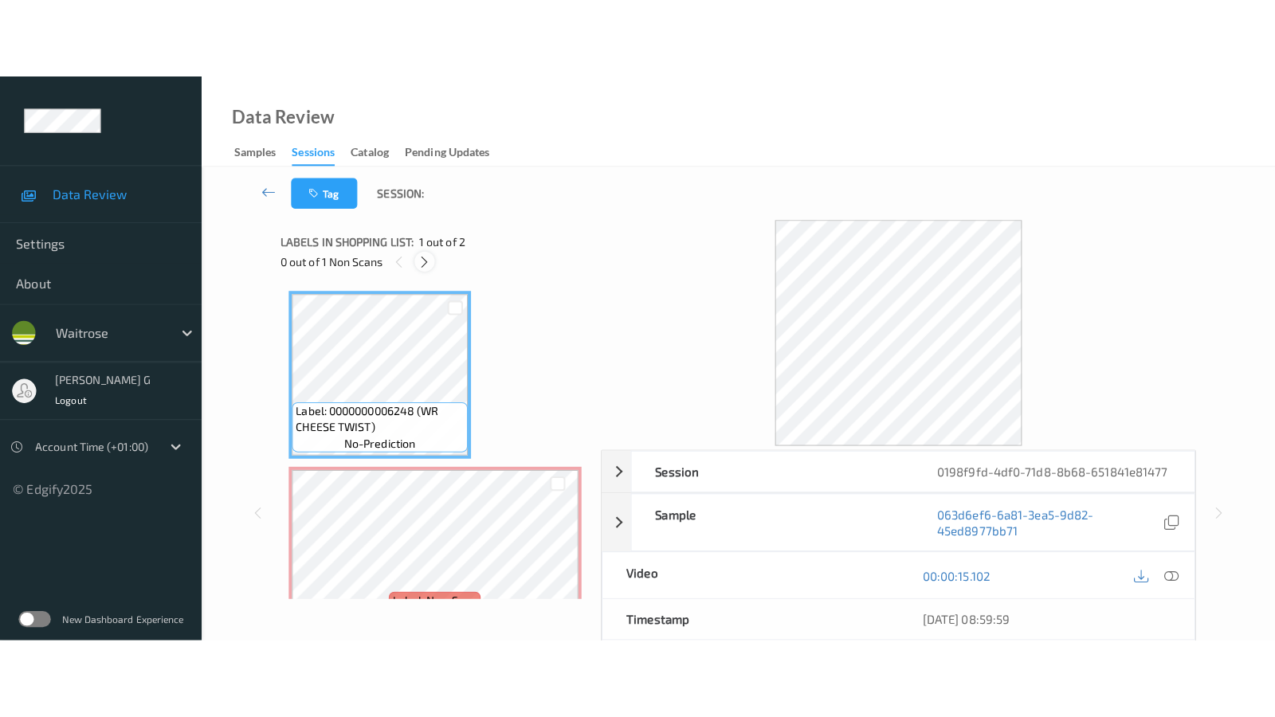
scroll to position [8, 0]
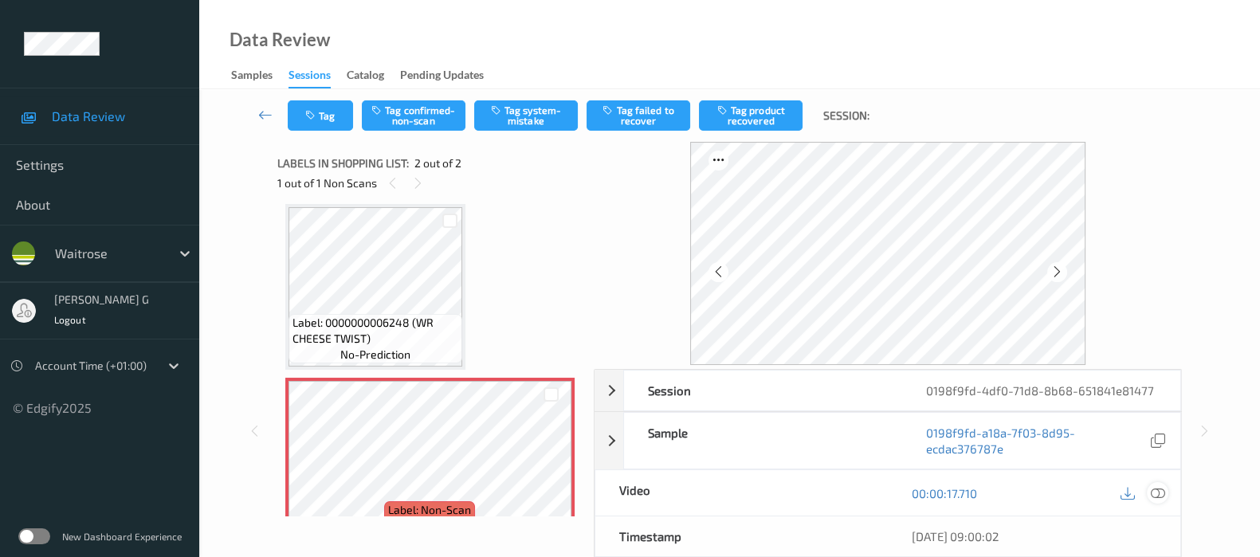
click at [1155, 495] on icon at bounding box center [1158, 493] width 14 height 14
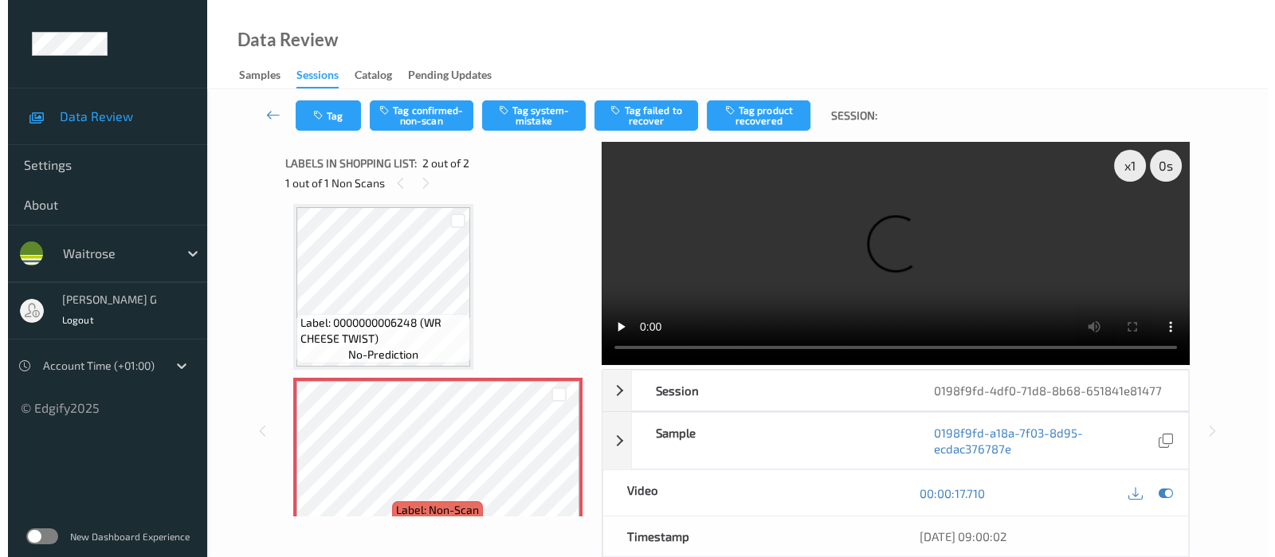
scroll to position [0, 0]
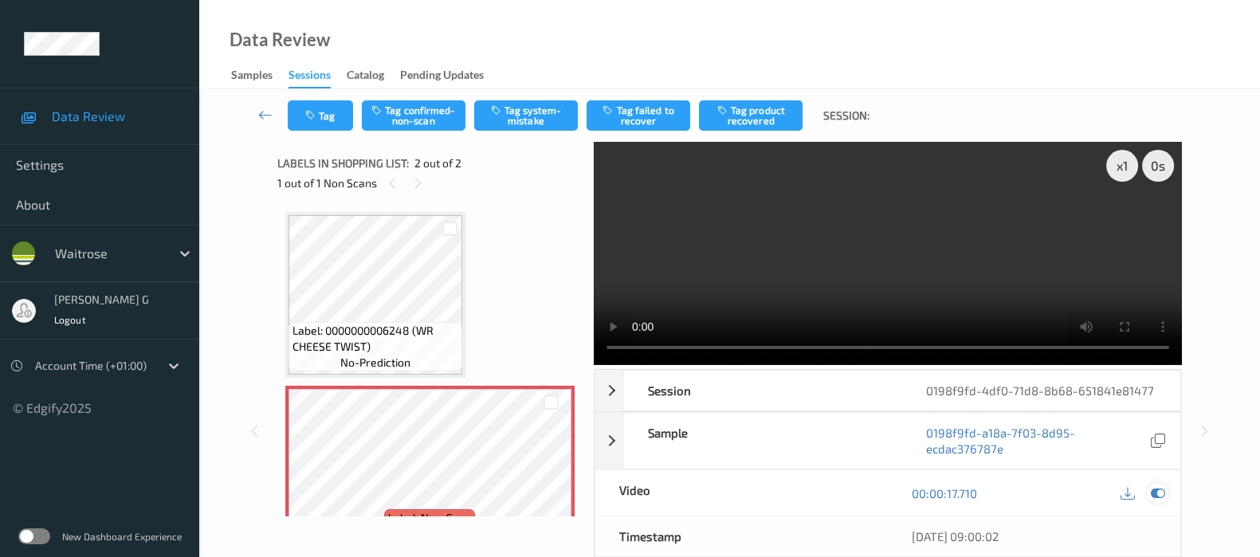
click at [1159, 492] on icon at bounding box center [1158, 493] width 14 height 14
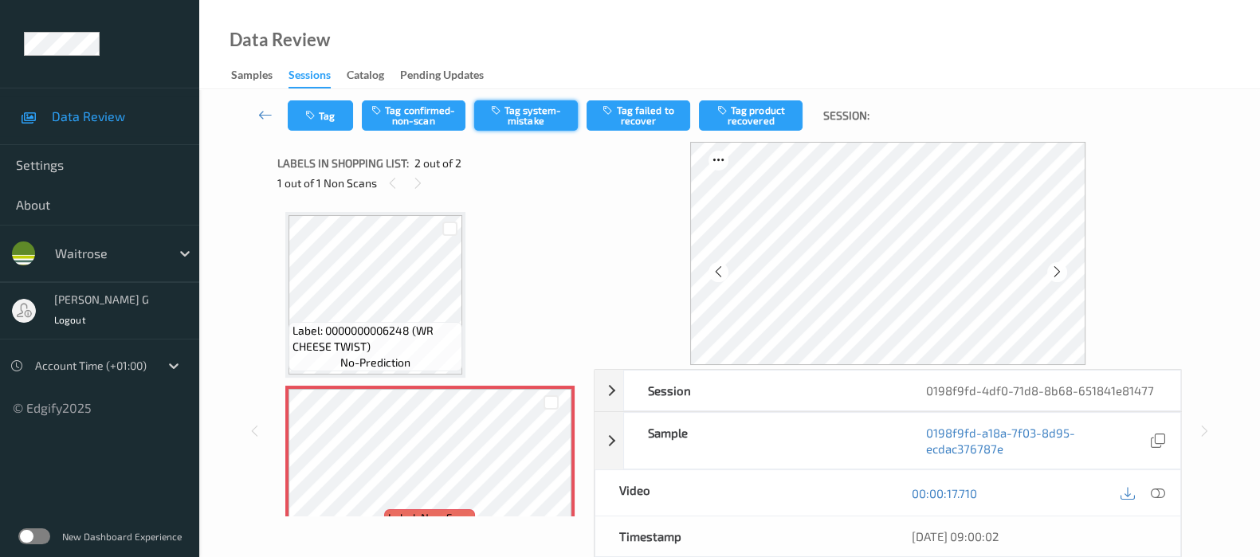
click at [539, 109] on button "Tag system-mistake" at bounding box center [526, 115] width 104 height 30
click at [319, 117] on button "Tag" at bounding box center [320, 115] width 65 height 30
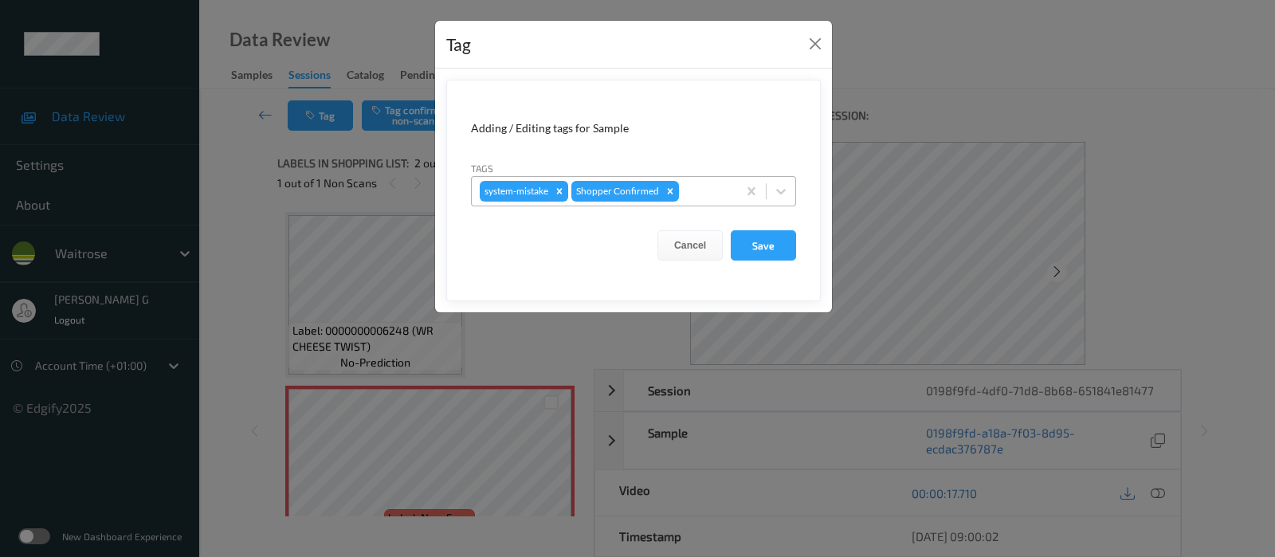
click at [706, 190] on div at bounding box center [705, 191] width 47 height 19
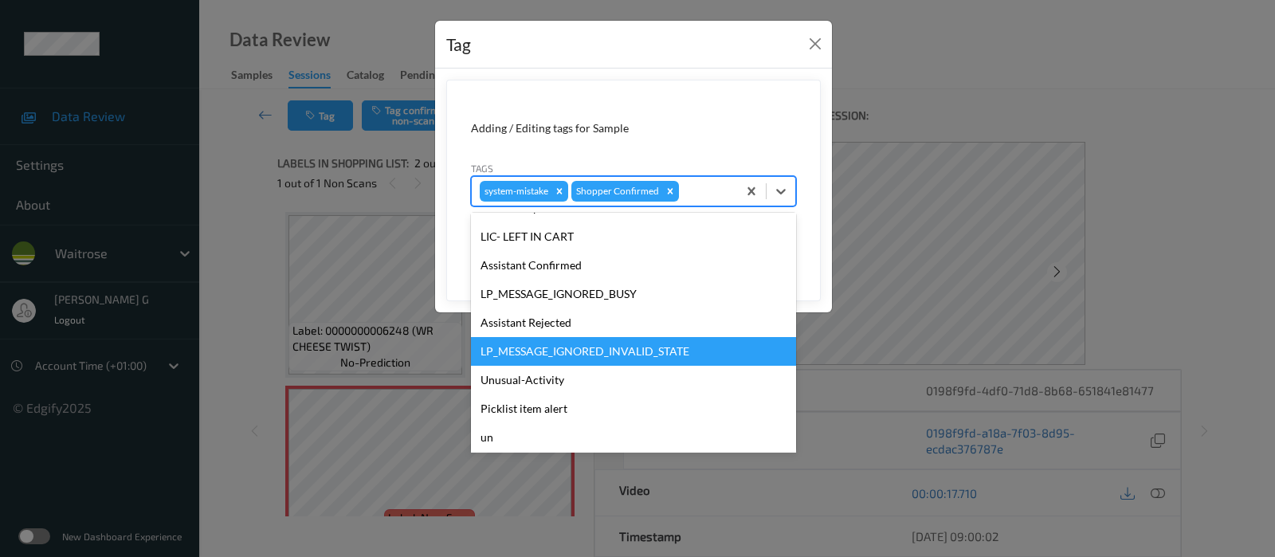
scroll to position [340, 0]
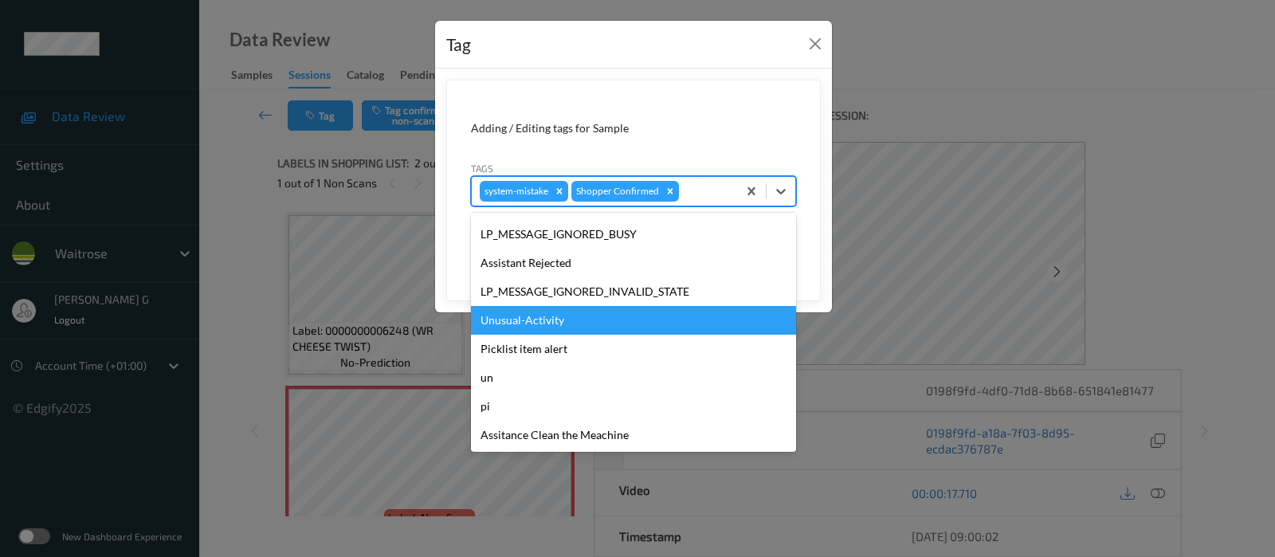
click at [512, 320] on div "Unusual-Activity" at bounding box center [633, 320] width 325 height 29
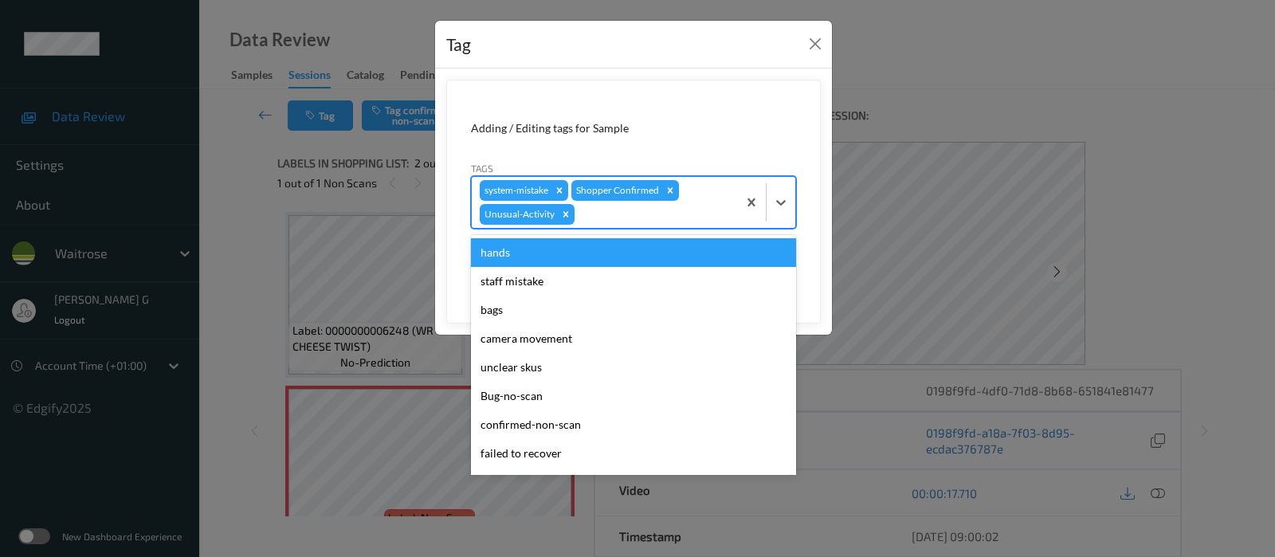
click at [665, 214] on div at bounding box center [653, 214] width 151 height 19
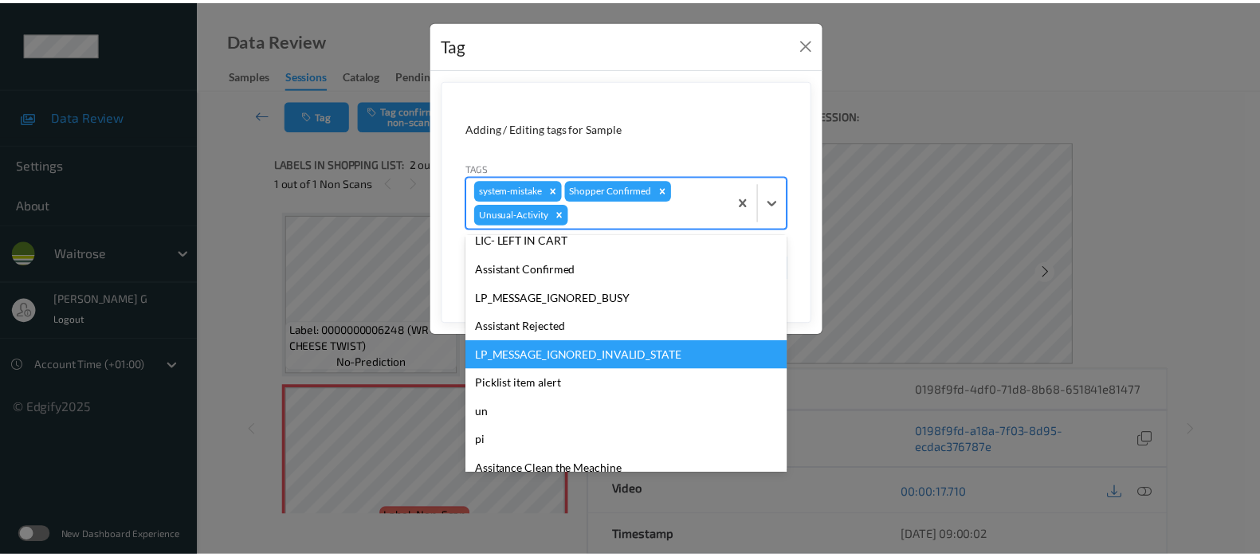
scroll to position [312, 0]
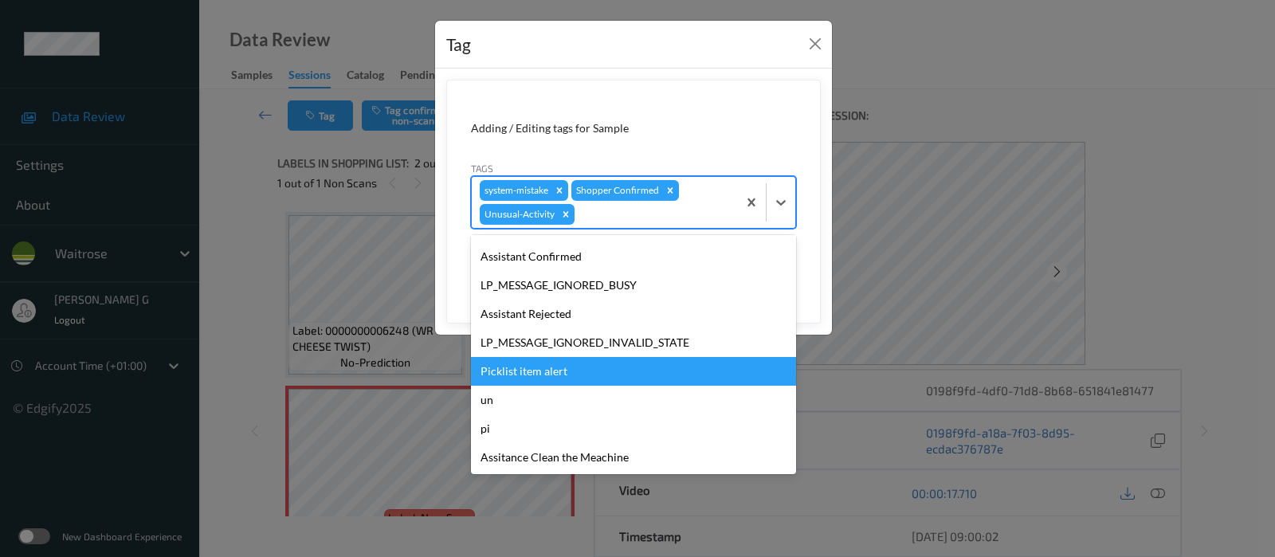
click at [516, 367] on div "Picklist item alert" at bounding box center [633, 371] width 325 height 29
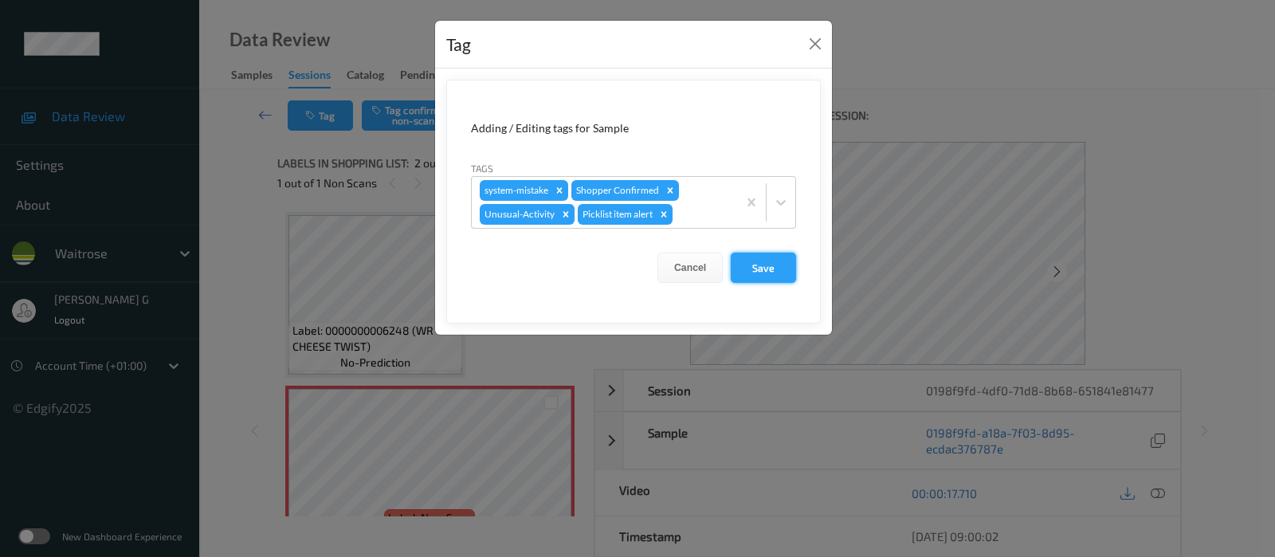
click at [751, 269] on button "Save" at bounding box center [763, 268] width 65 height 30
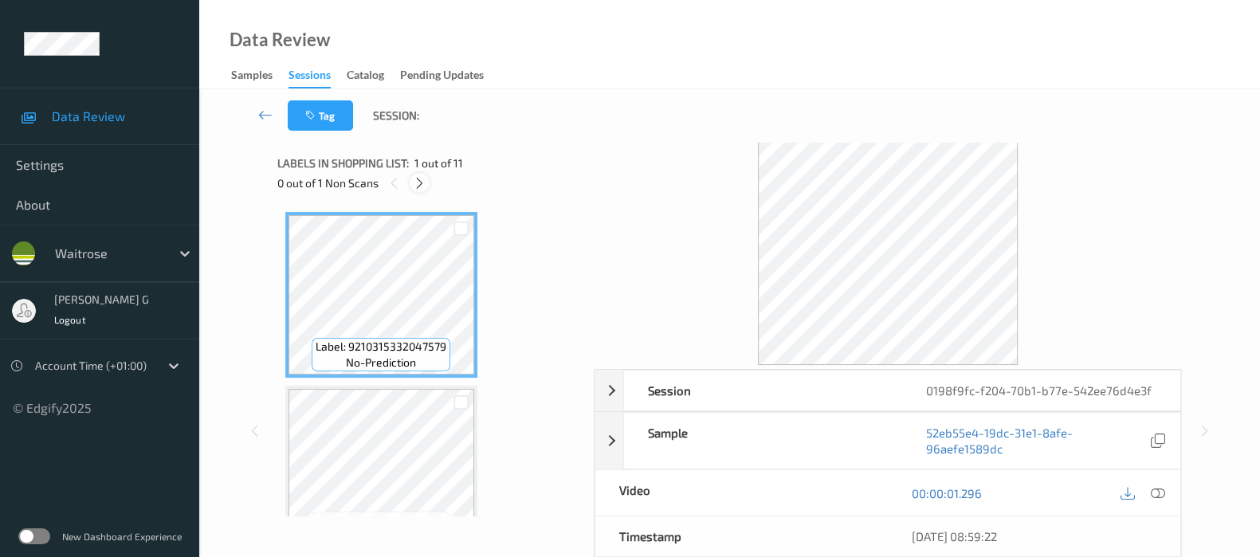
click at [412, 186] on div at bounding box center [420, 183] width 20 height 20
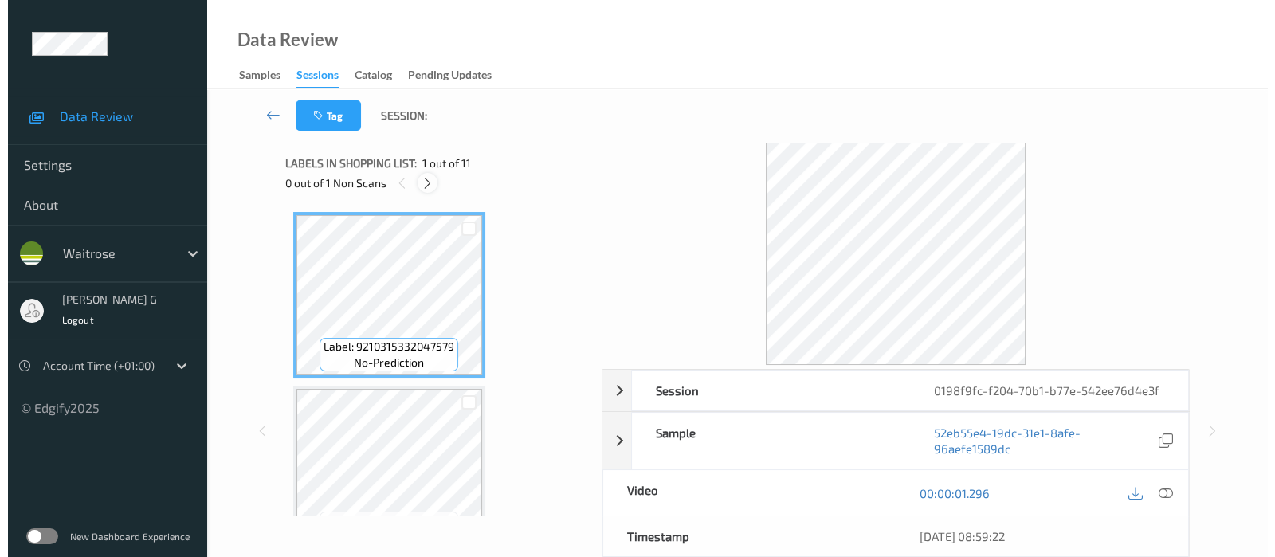
scroll to position [1389, 0]
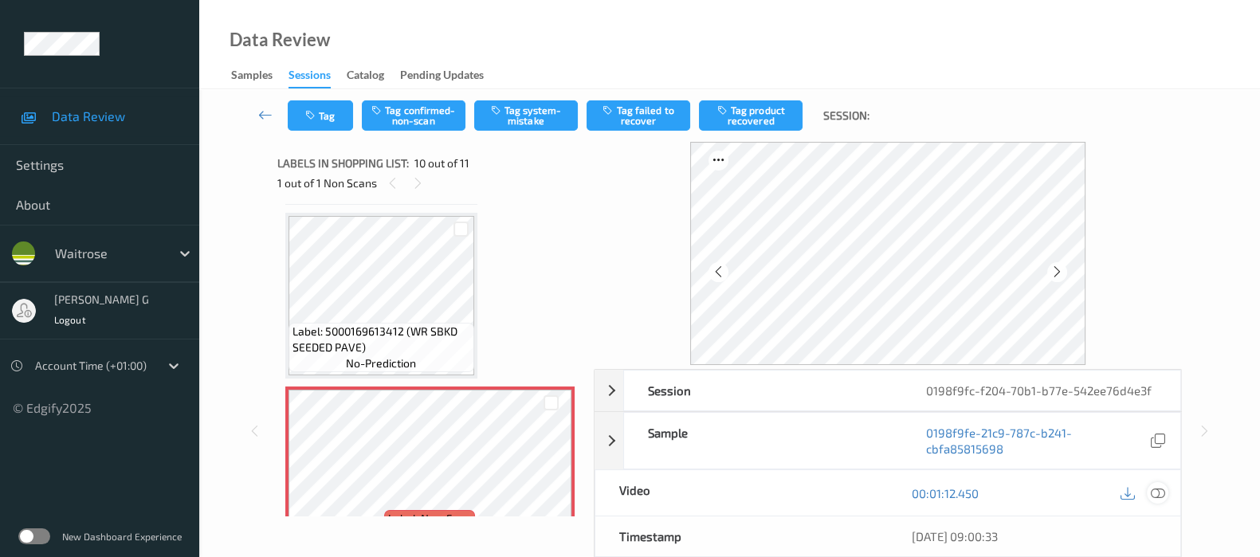
click at [1159, 486] on icon at bounding box center [1158, 493] width 14 height 14
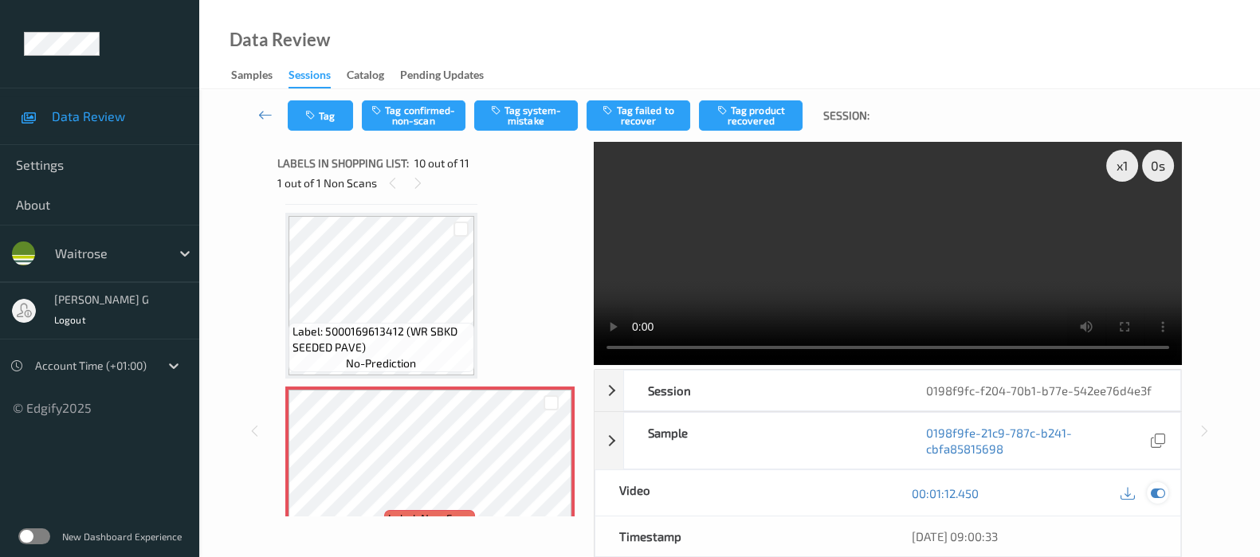
click at [1157, 494] on icon at bounding box center [1158, 493] width 14 height 14
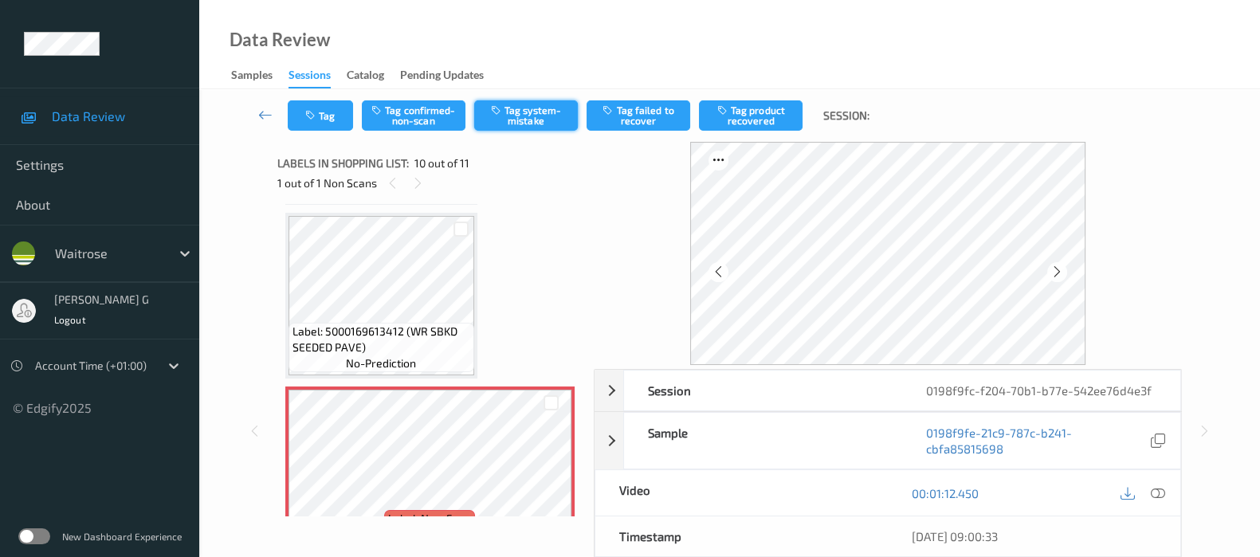
click at [527, 113] on button "Tag system-mistake" at bounding box center [526, 115] width 104 height 30
click at [316, 134] on div "Tag Tag confirmed-non-scan Untag system-mistake Tag failed to recover Tag produ…" at bounding box center [729, 115] width 995 height 53
click at [322, 124] on button "Tag" at bounding box center [320, 115] width 65 height 30
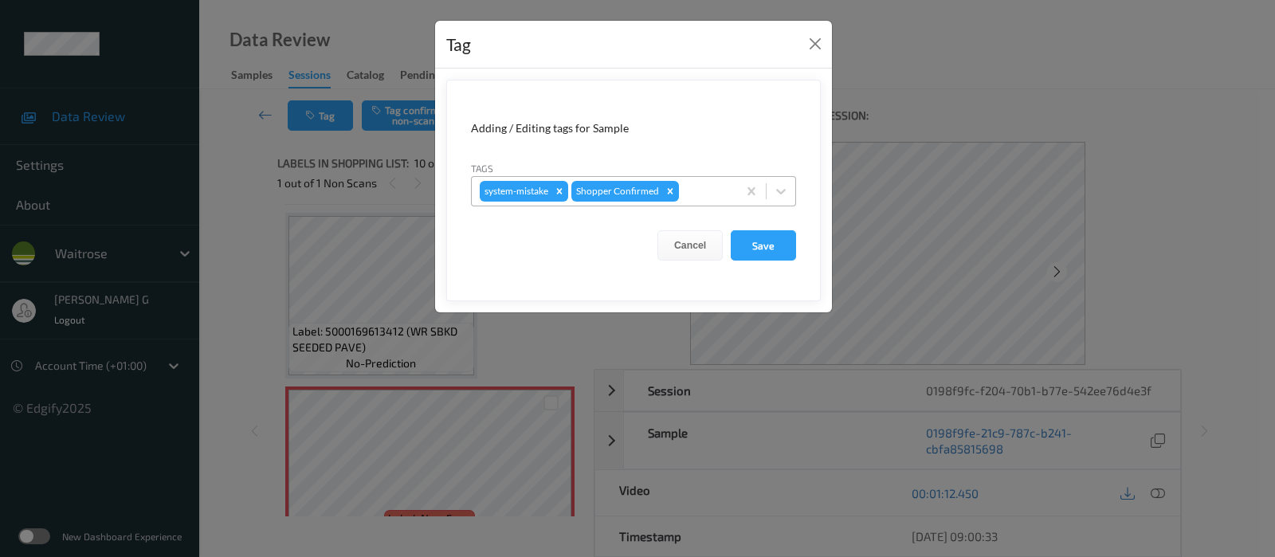
click at [707, 190] on div at bounding box center [705, 191] width 47 height 19
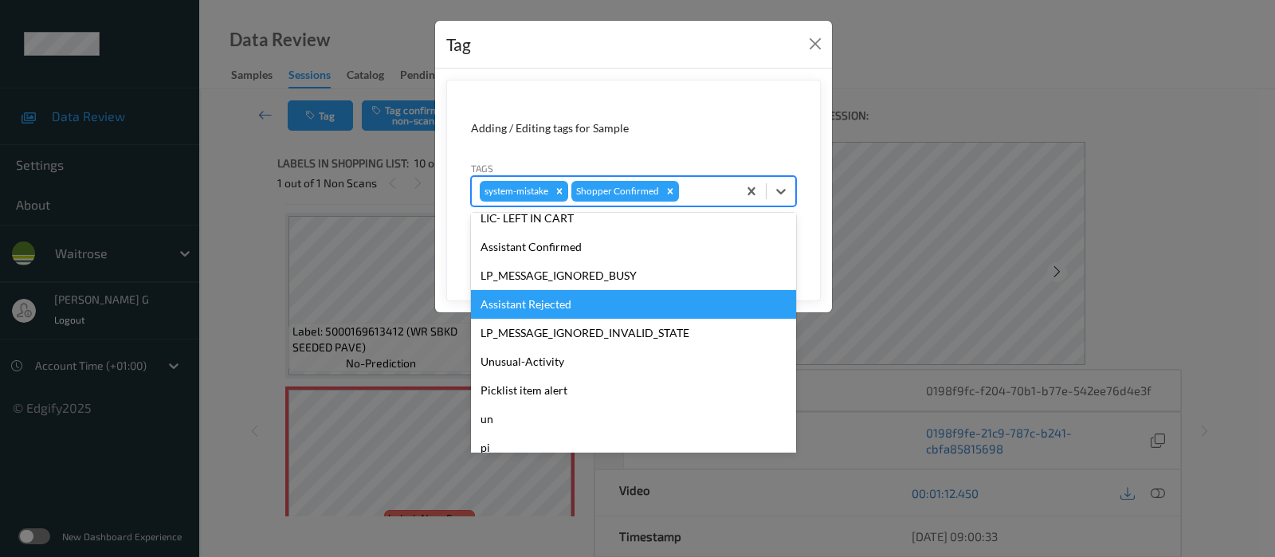
scroll to position [340, 0]
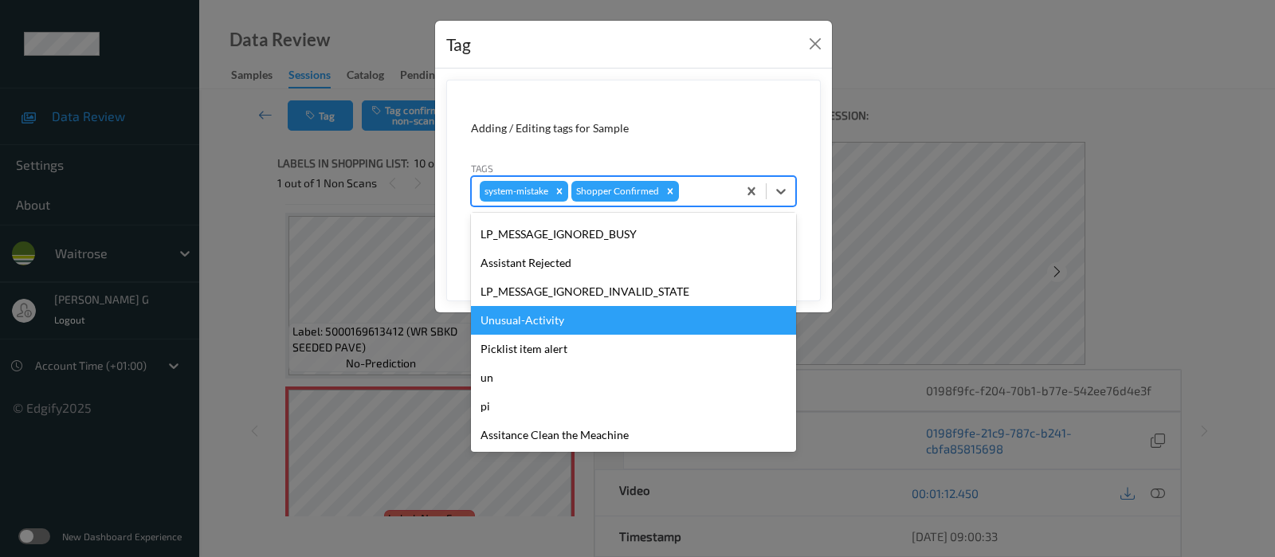
click at [540, 316] on div "Unusual-Activity" at bounding box center [633, 320] width 325 height 29
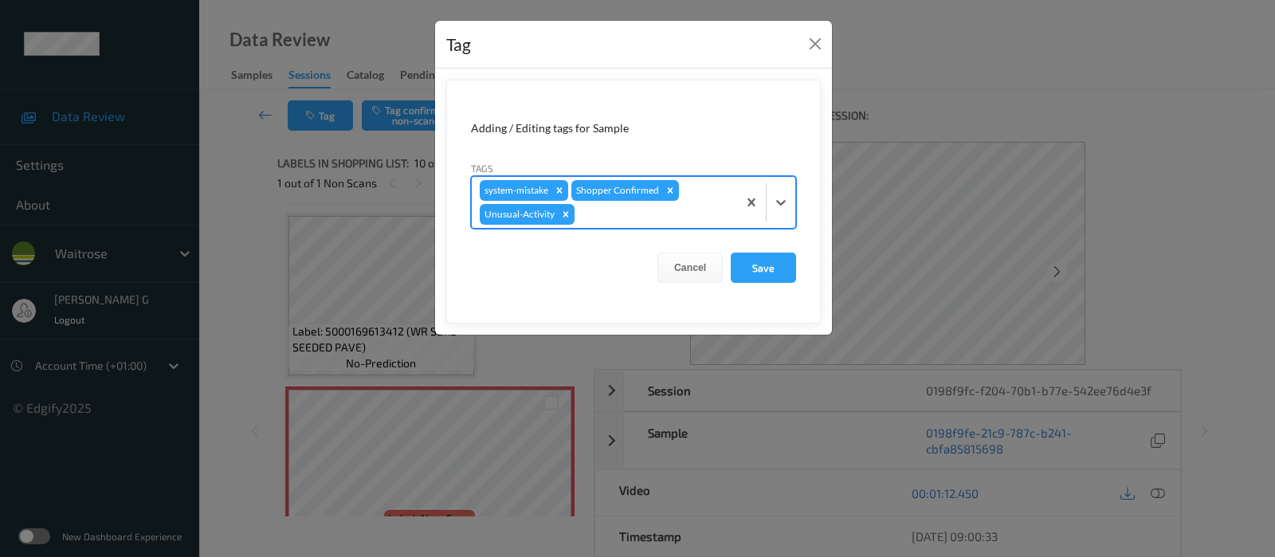
click at [657, 218] on div at bounding box center [653, 214] width 151 height 19
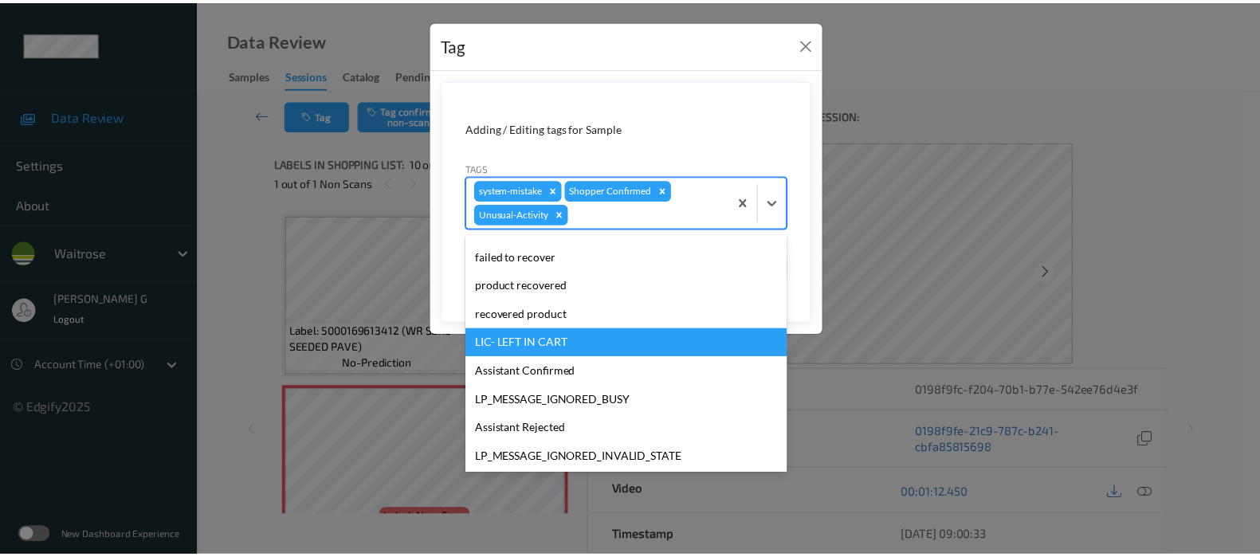
scroll to position [312, 0]
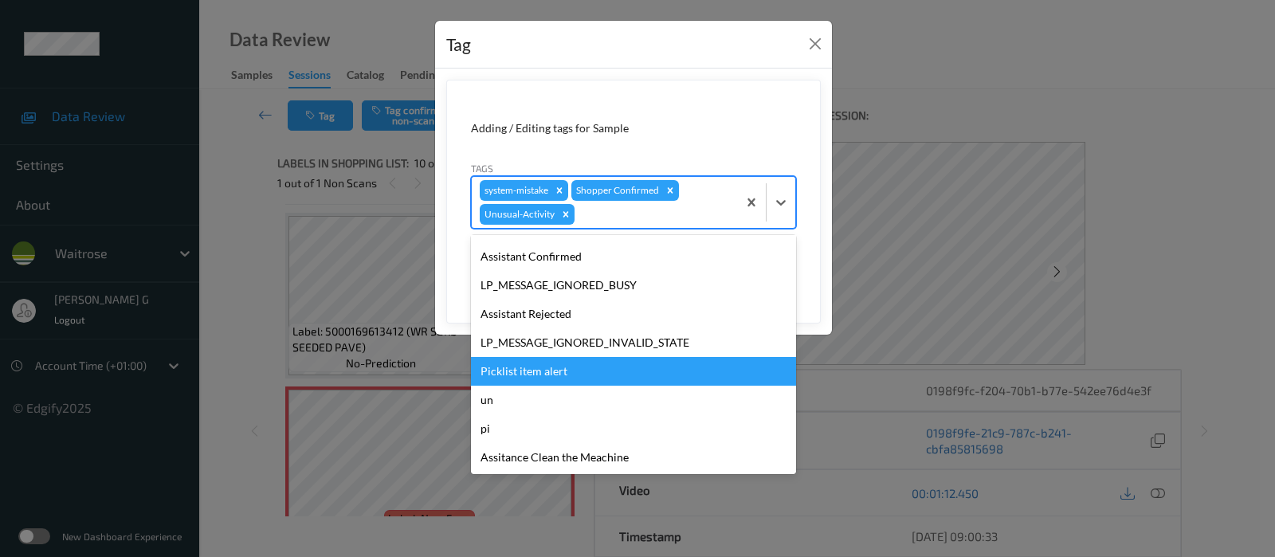
click at [521, 362] on div "Picklist item alert" at bounding box center [633, 371] width 325 height 29
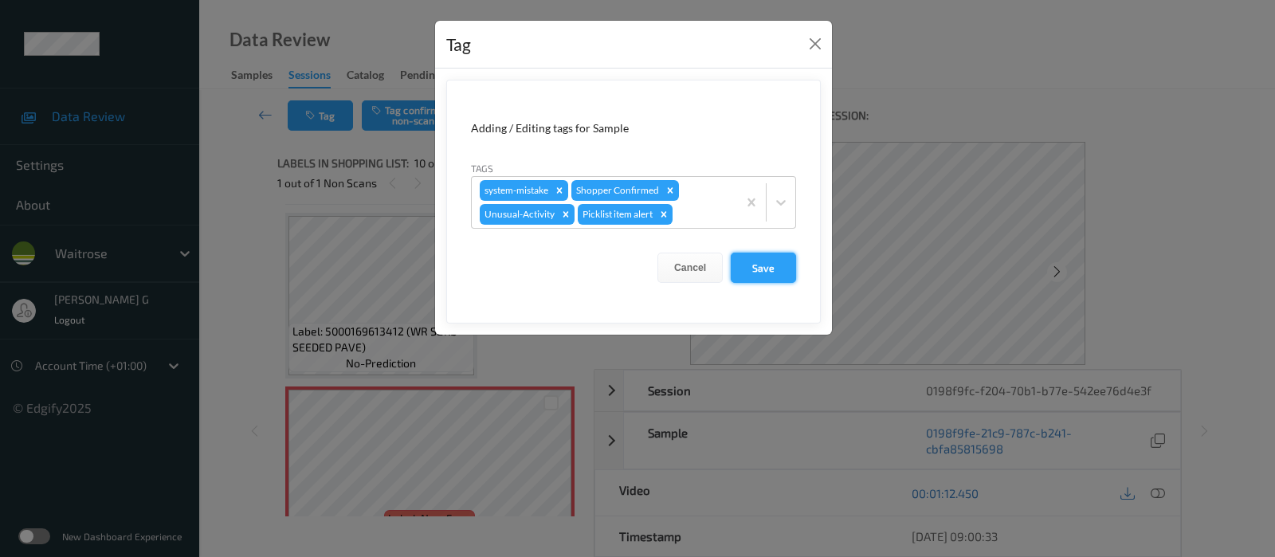
click at [741, 271] on button "Save" at bounding box center [763, 268] width 65 height 30
click at [753, 269] on button "Save" at bounding box center [763, 268] width 65 height 30
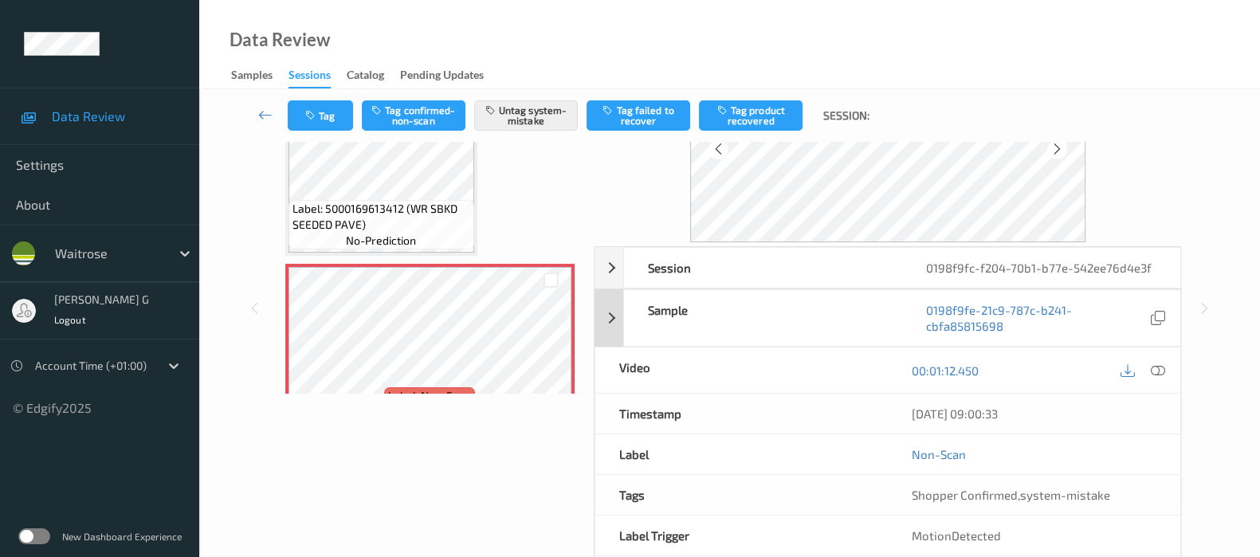
scroll to position [194, 0]
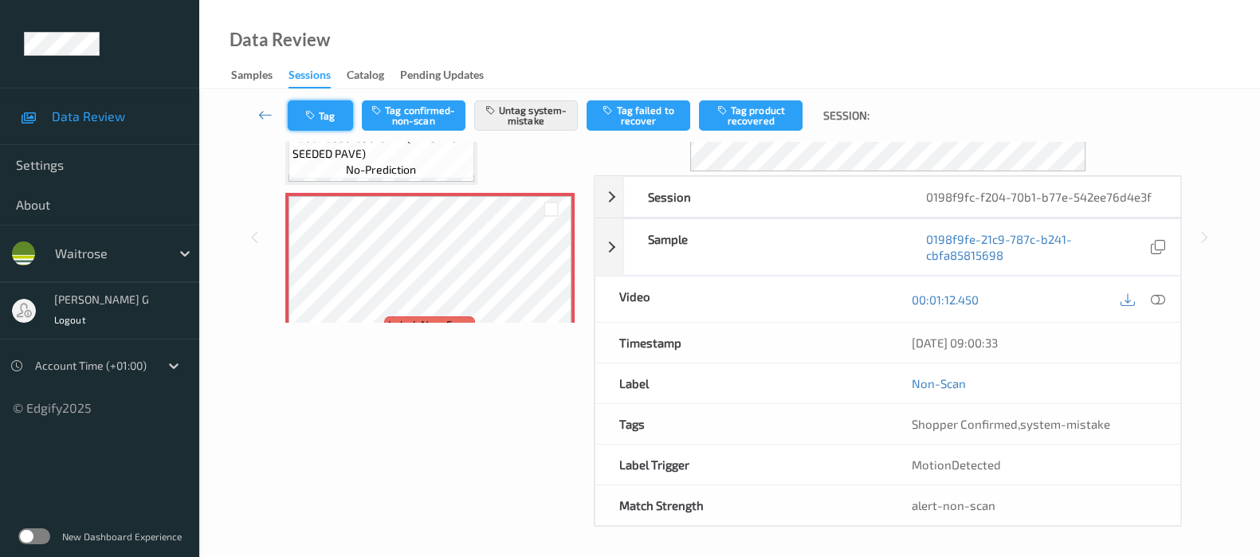
click at [339, 116] on button "Tag" at bounding box center [320, 115] width 65 height 30
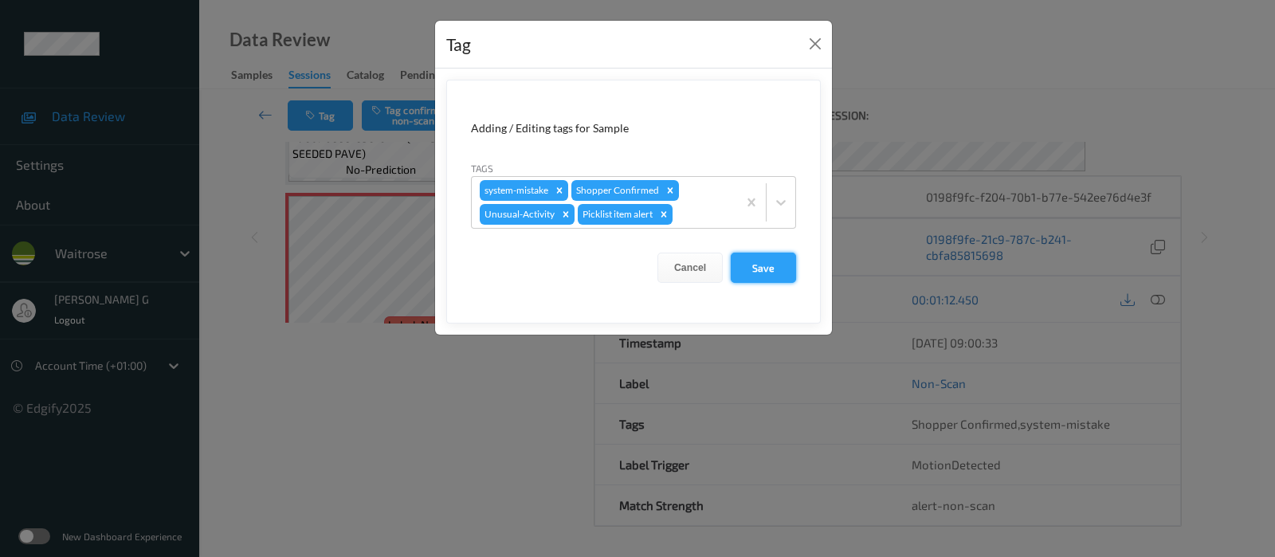
click at [769, 266] on button "Save" at bounding box center [763, 268] width 65 height 30
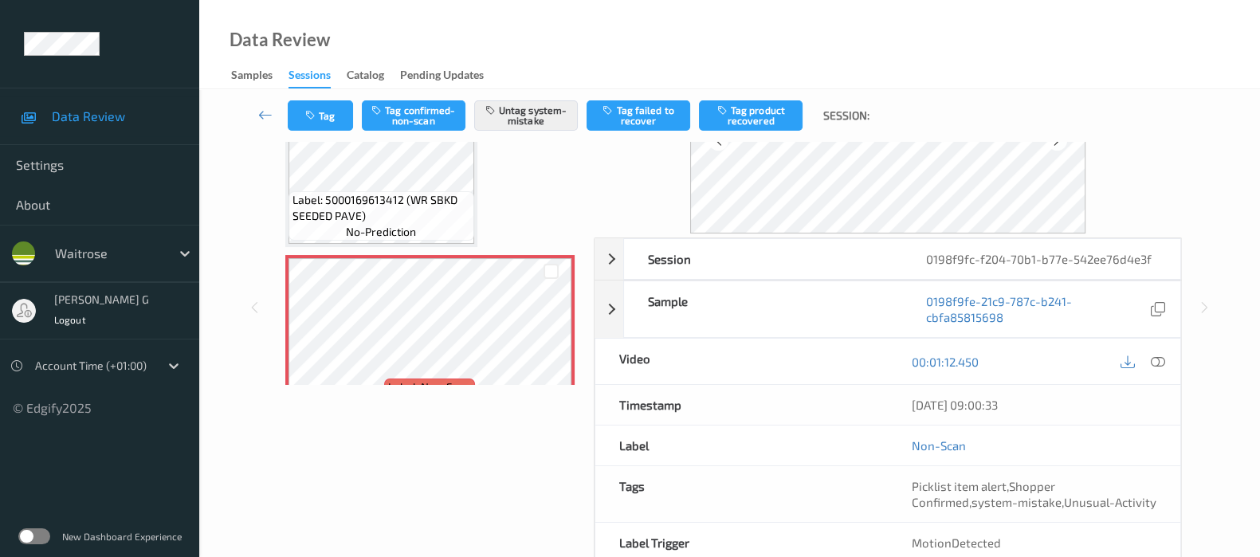
scroll to position [210, 0]
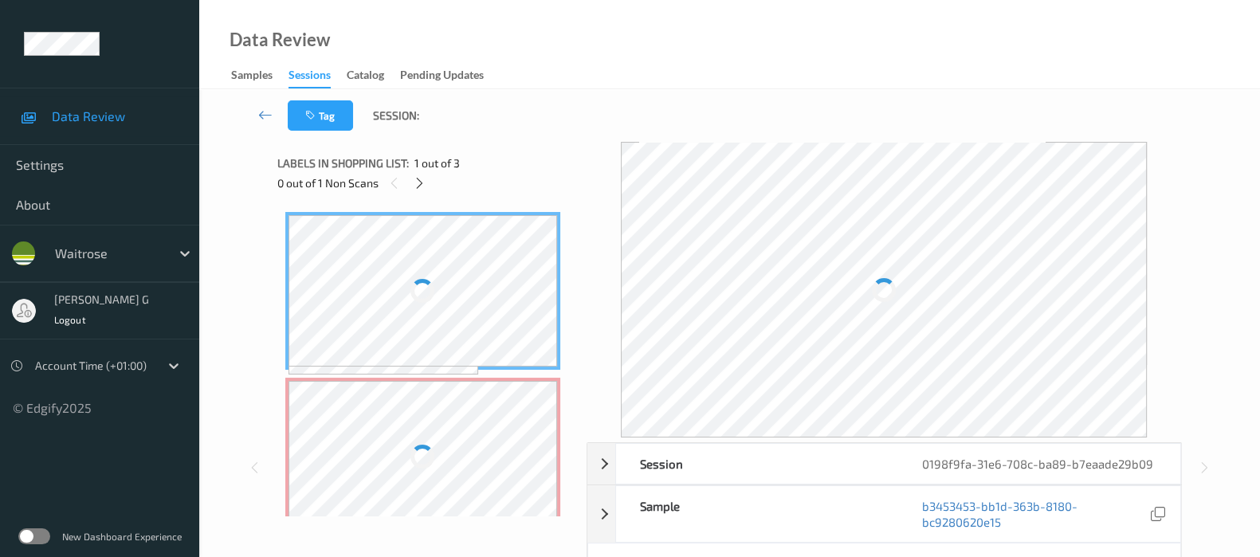
click at [757, 76] on div "Data Review Samples Sessions Catalog Pending Updates" at bounding box center [729, 44] width 1061 height 89
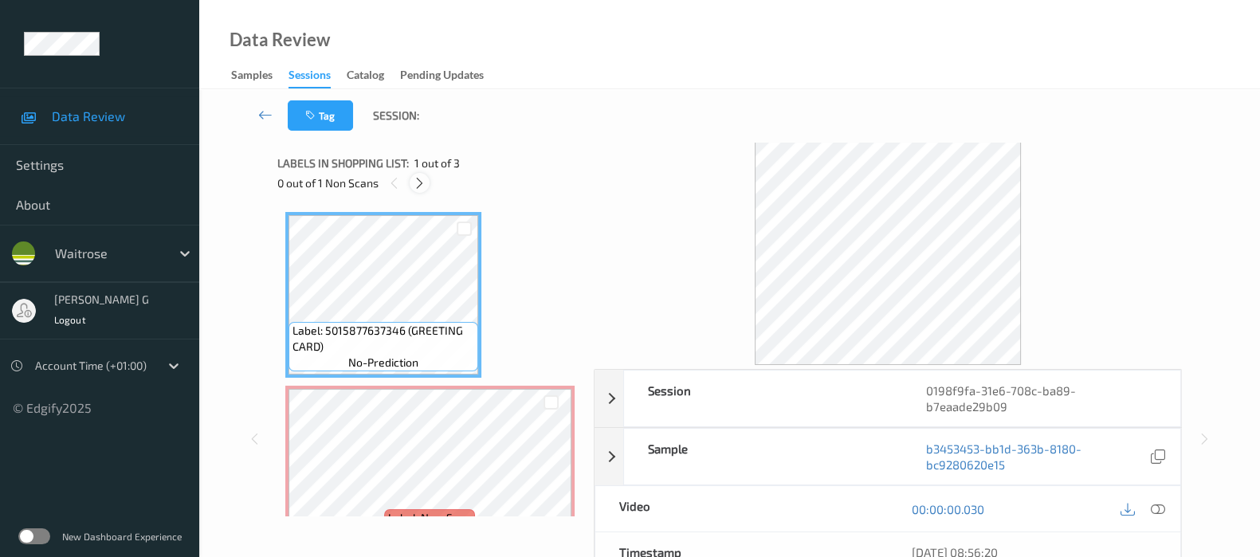
click at [422, 187] on icon at bounding box center [420, 183] width 14 height 14
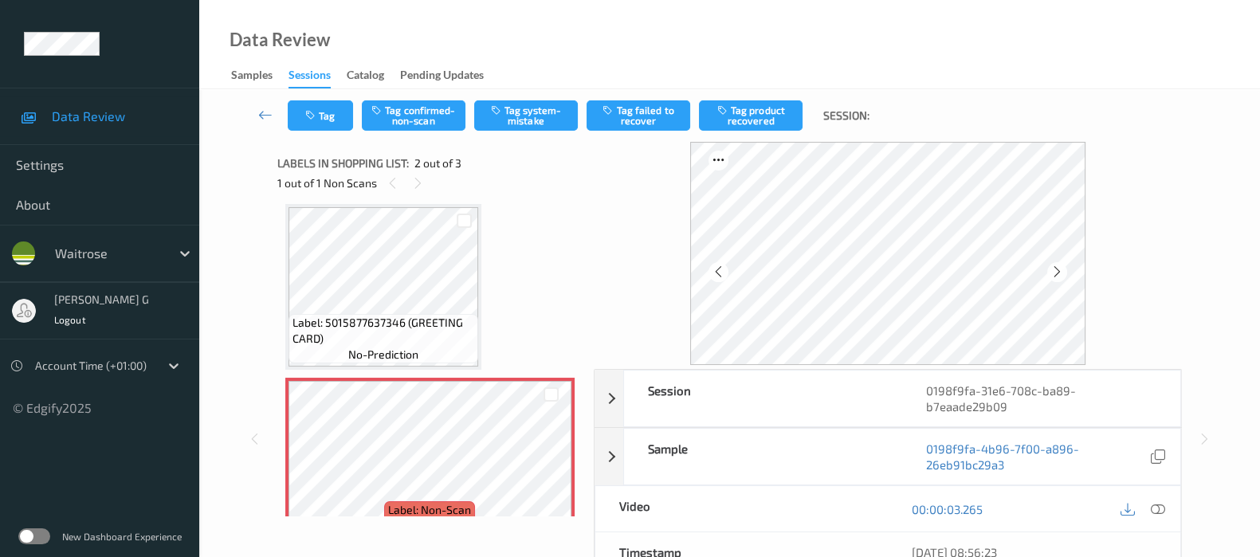
click at [769, 59] on div "Data Review Samples Sessions Catalog Pending Updates" at bounding box center [729, 44] width 1061 height 89
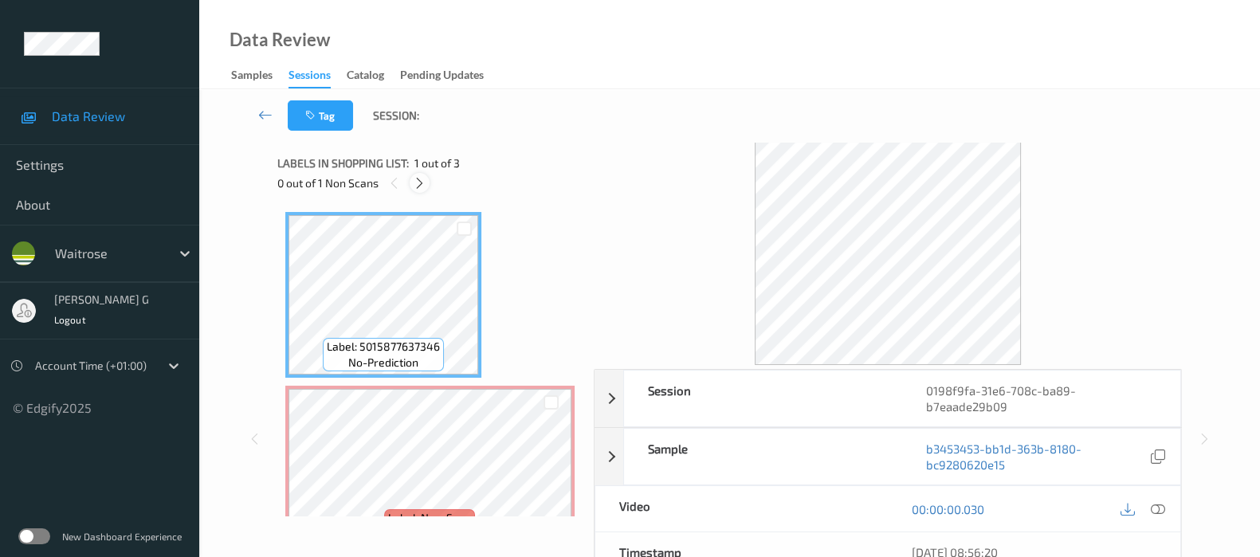
click at [420, 179] on icon at bounding box center [420, 183] width 14 height 14
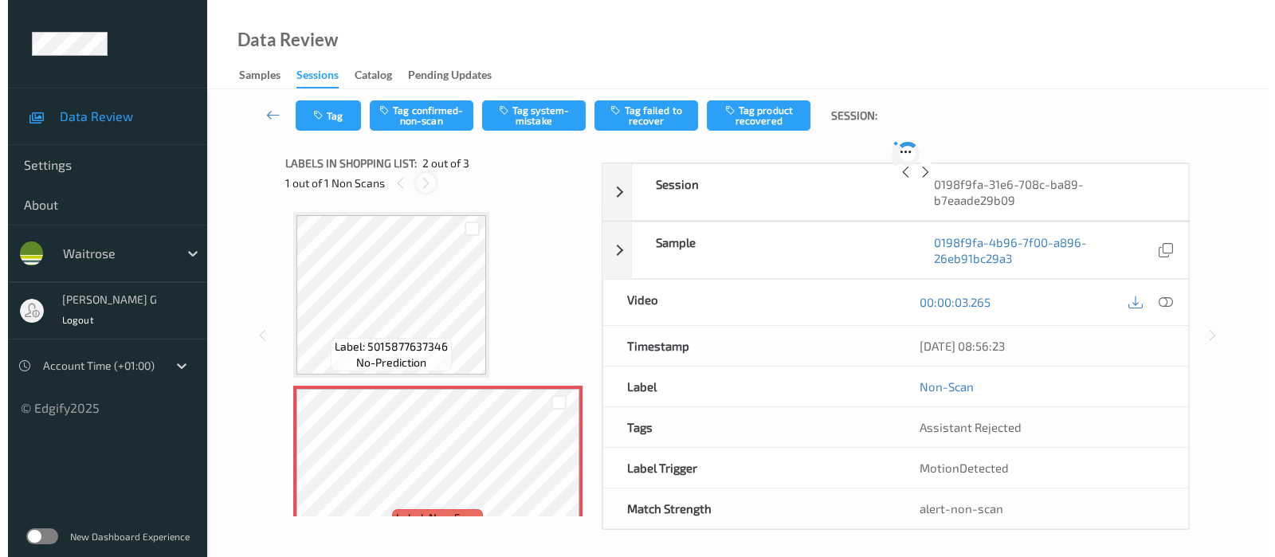
scroll to position [8, 0]
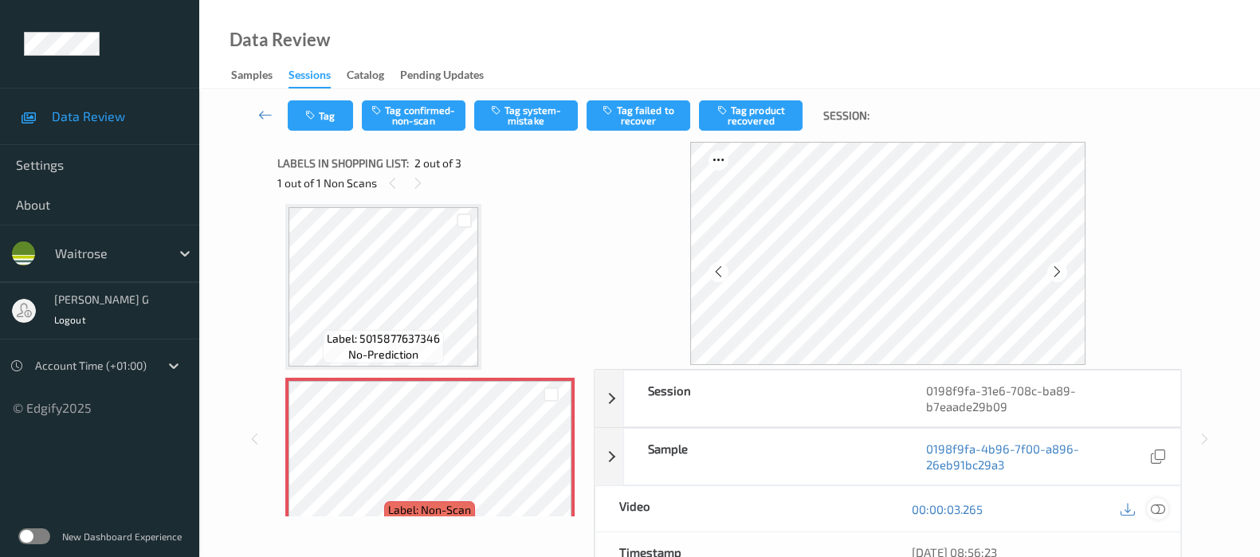
click at [1159, 502] on icon at bounding box center [1158, 509] width 14 height 14
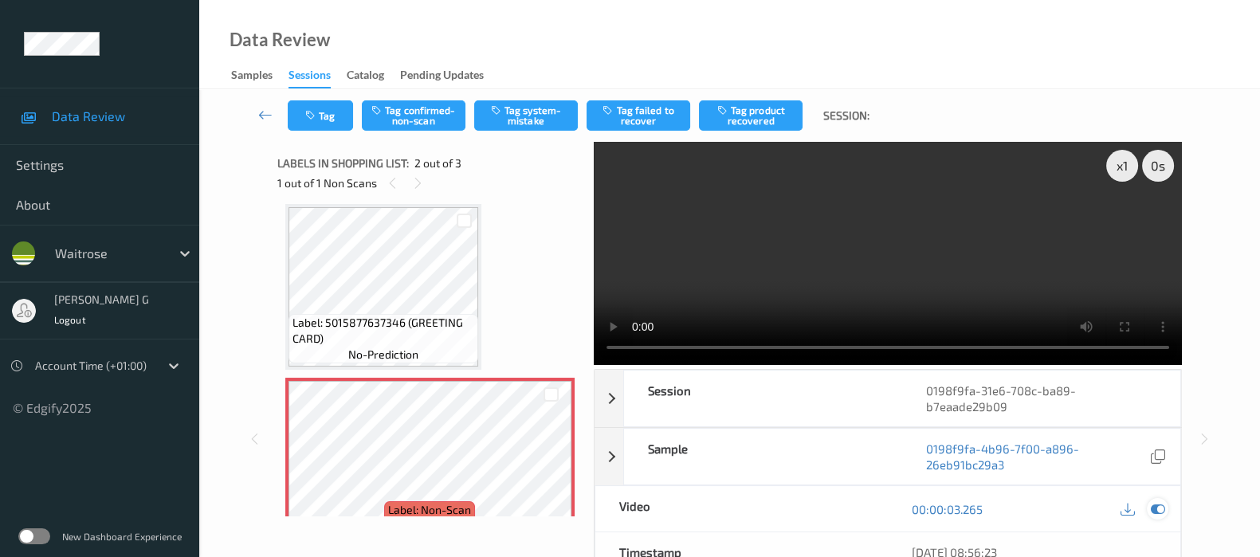
click at [1161, 508] on icon at bounding box center [1158, 509] width 14 height 14
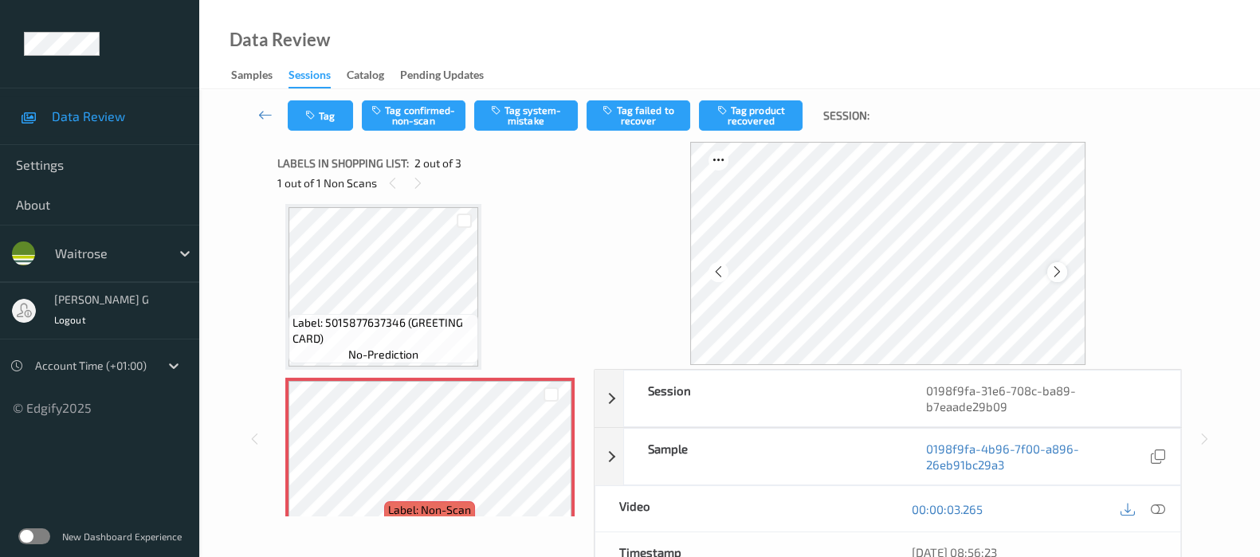
click at [1062, 272] on icon at bounding box center [1057, 272] width 14 height 14
click at [515, 96] on div "Tag Tag confirmed-non-scan Tag system-mistake Tag failed to recover Tag product…" at bounding box center [729, 115] width 995 height 53
click at [514, 107] on button "Tag system-mistake" at bounding box center [526, 115] width 104 height 30
click at [319, 123] on button "Tag" at bounding box center [320, 115] width 65 height 30
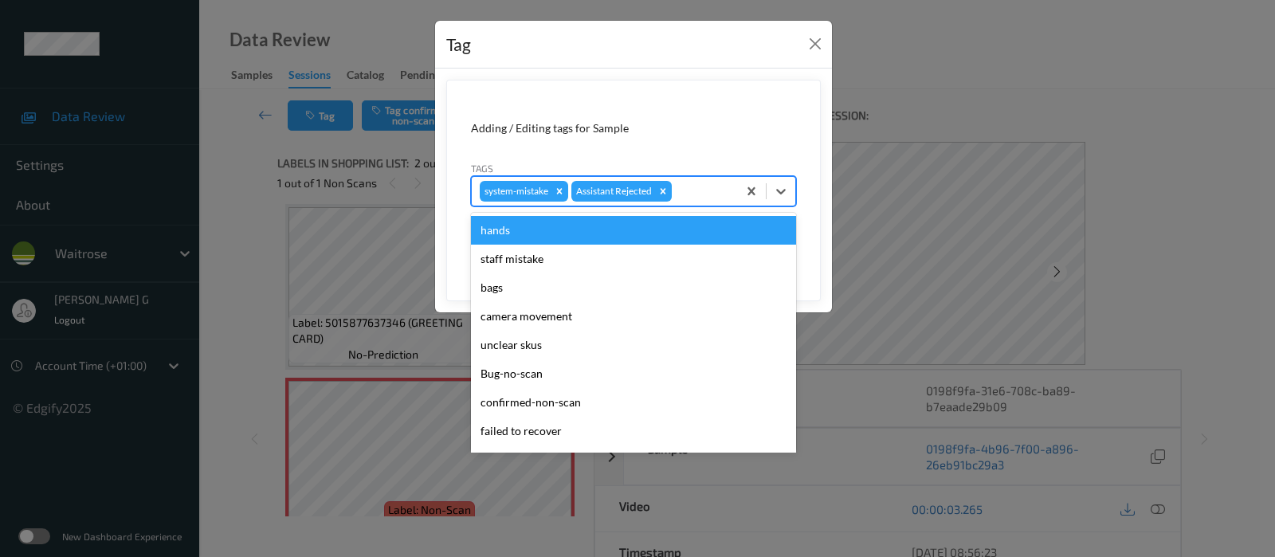
click at [686, 187] on div at bounding box center [702, 191] width 54 height 19
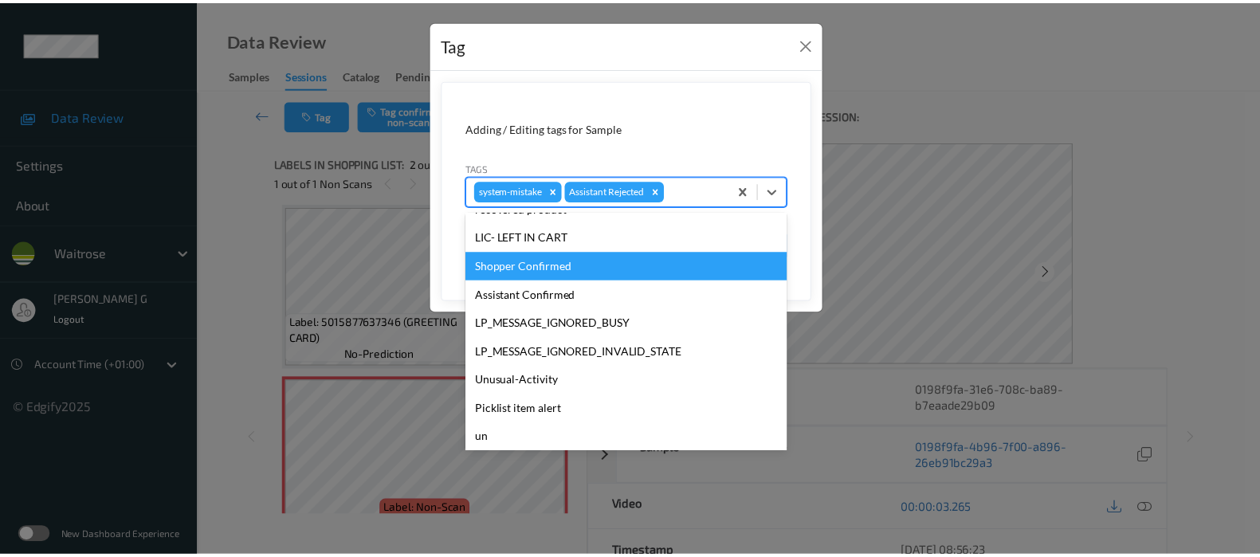
scroll to position [340, 0]
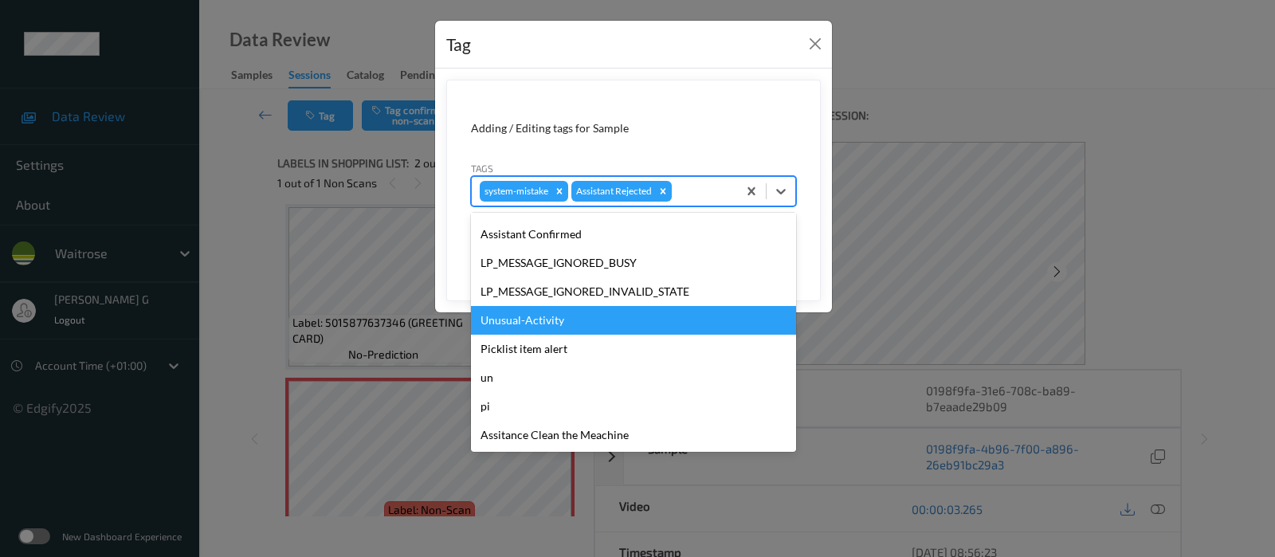
click at [516, 320] on div "Unusual-Activity" at bounding box center [633, 320] width 325 height 29
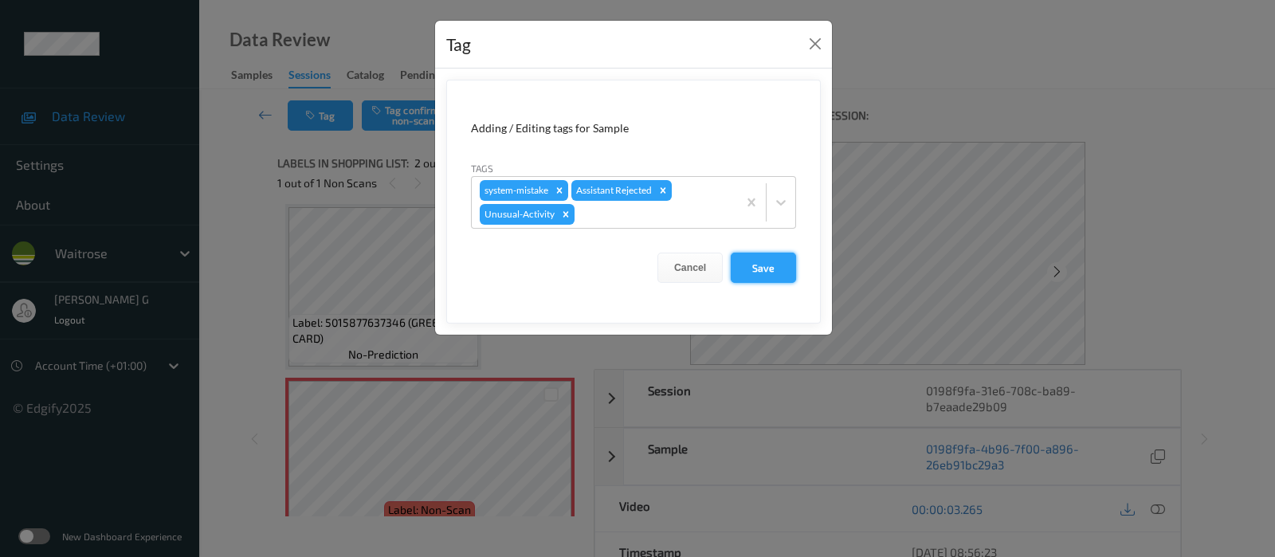
click at [758, 266] on button "Save" at bounding box center [763, 268] width 65 height 30
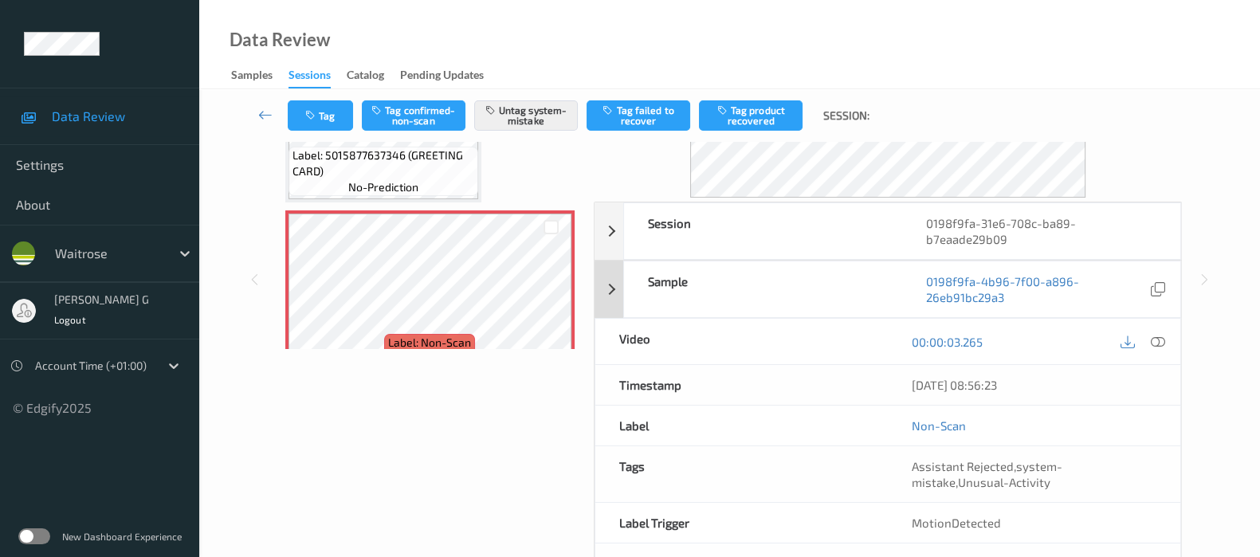
scroll to position [226, 0]
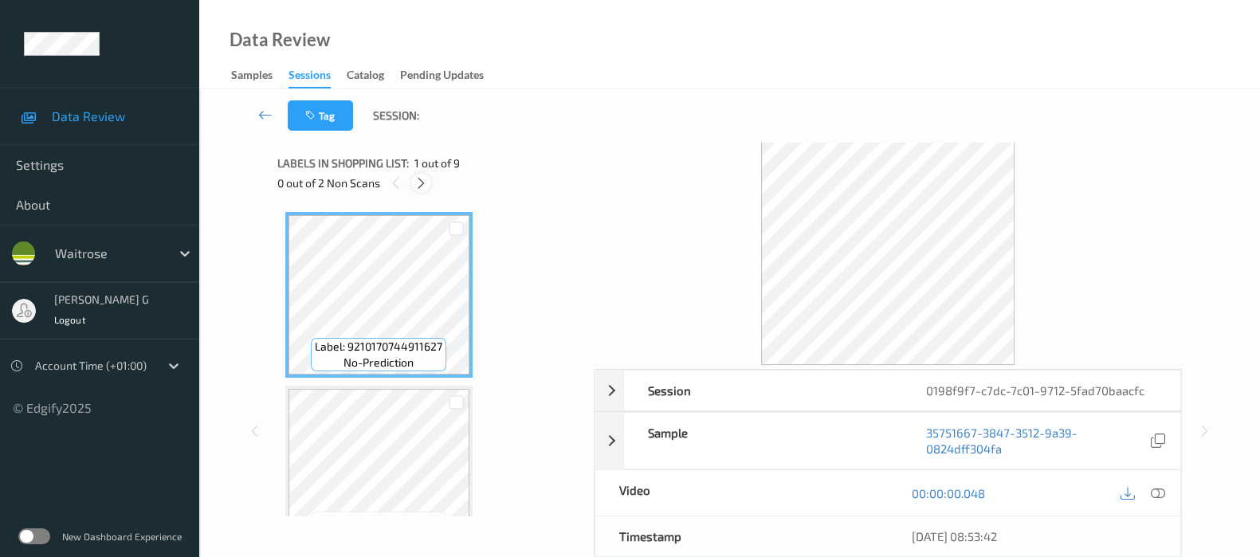
click at [417, 188] on icon at bounding box center [421, 183] width 14 height 14
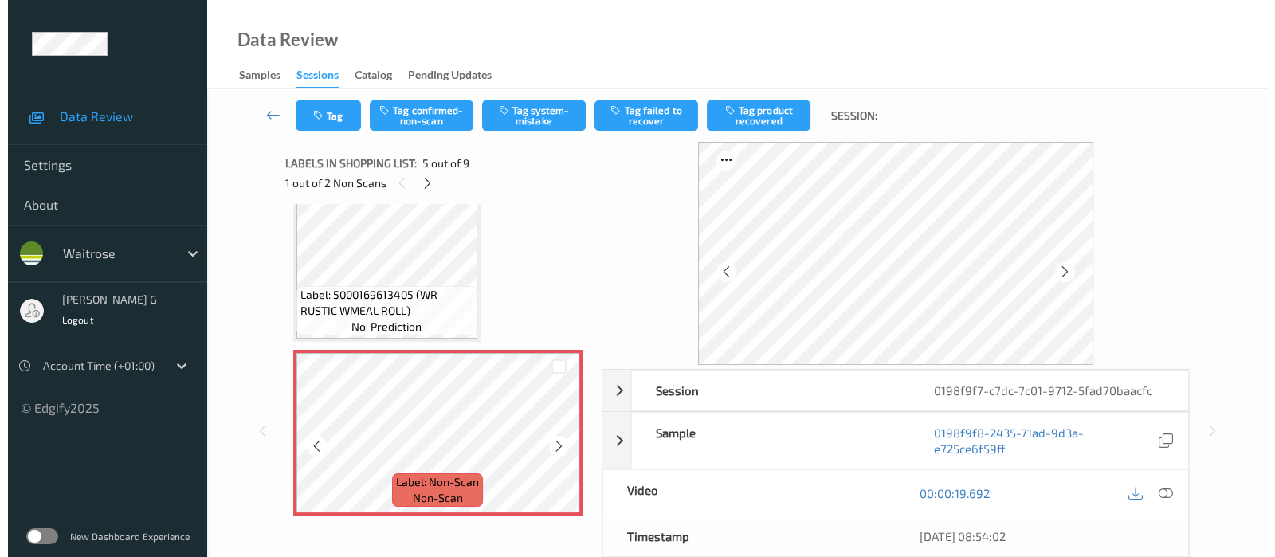
scroll to position [526, 0]
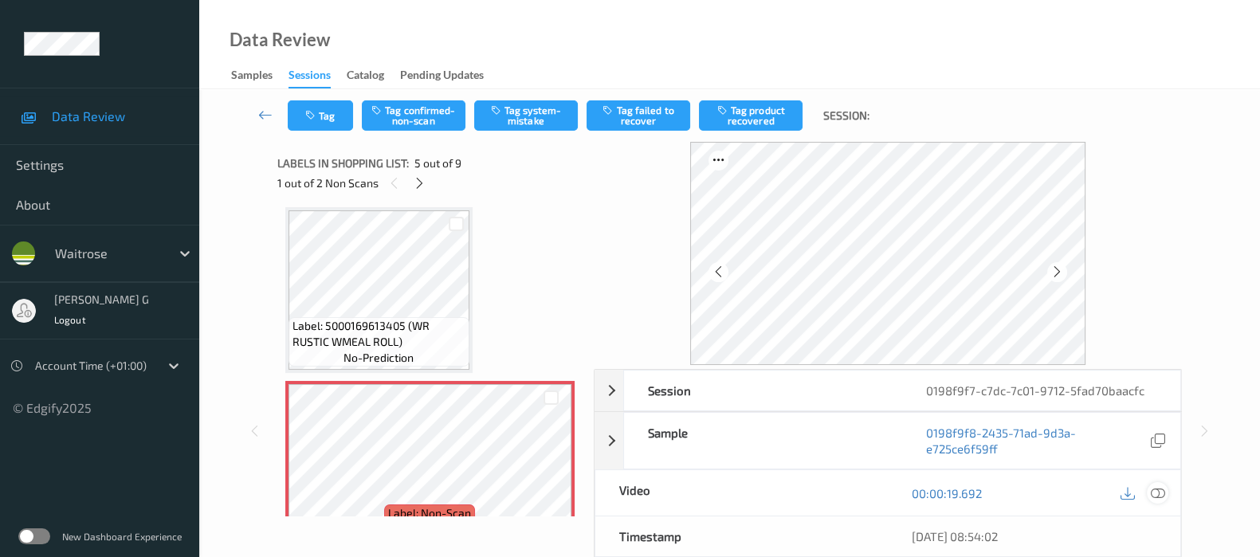
click at [1159, 489] on icon at bounding box center [1158, 493] width 14 height 14
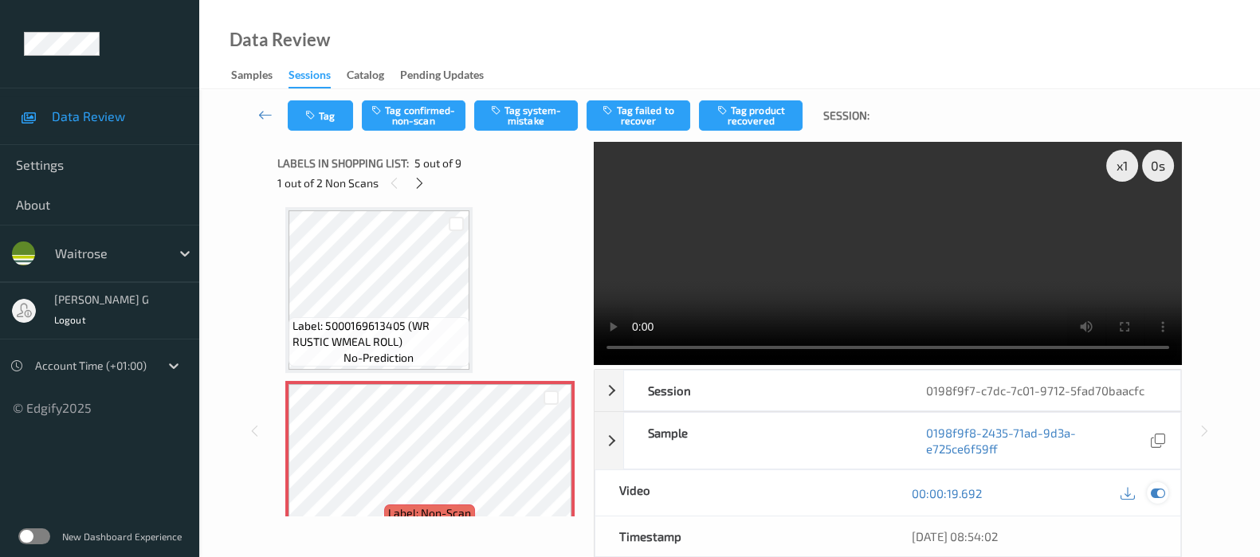
click at [1154, 496] on icon at bounding box center [1158, 493] width 14 height 14
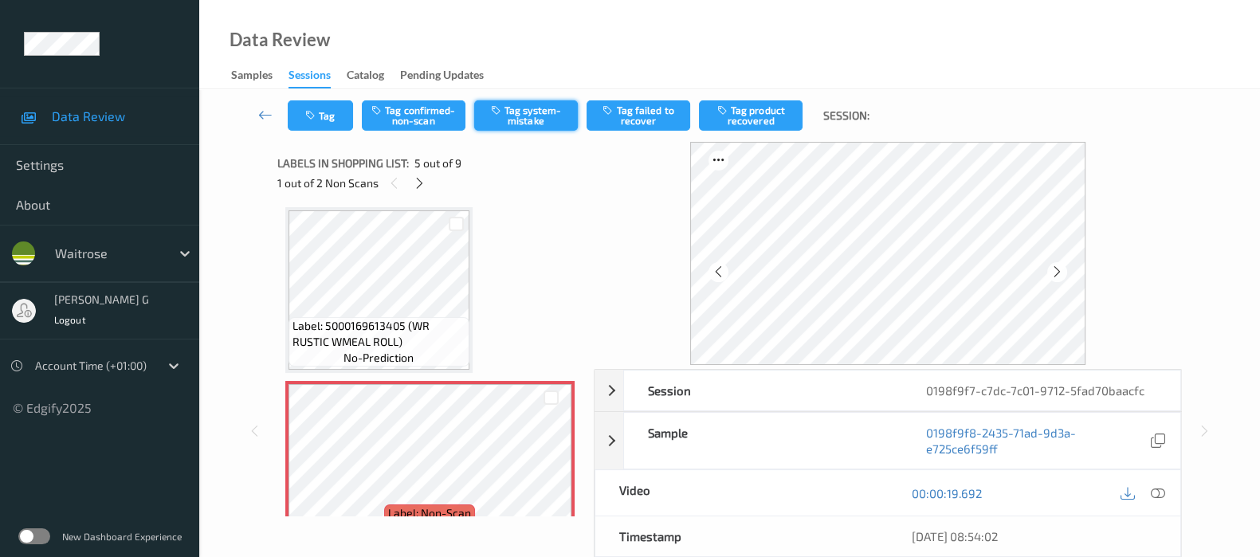
click at [546, 122] on button "Tag system-mistake" at bounding box center [526, 115] width 104 height 30
click at [307, 110] on icon "button" at bounding box center [312, 115] width 14 height 11
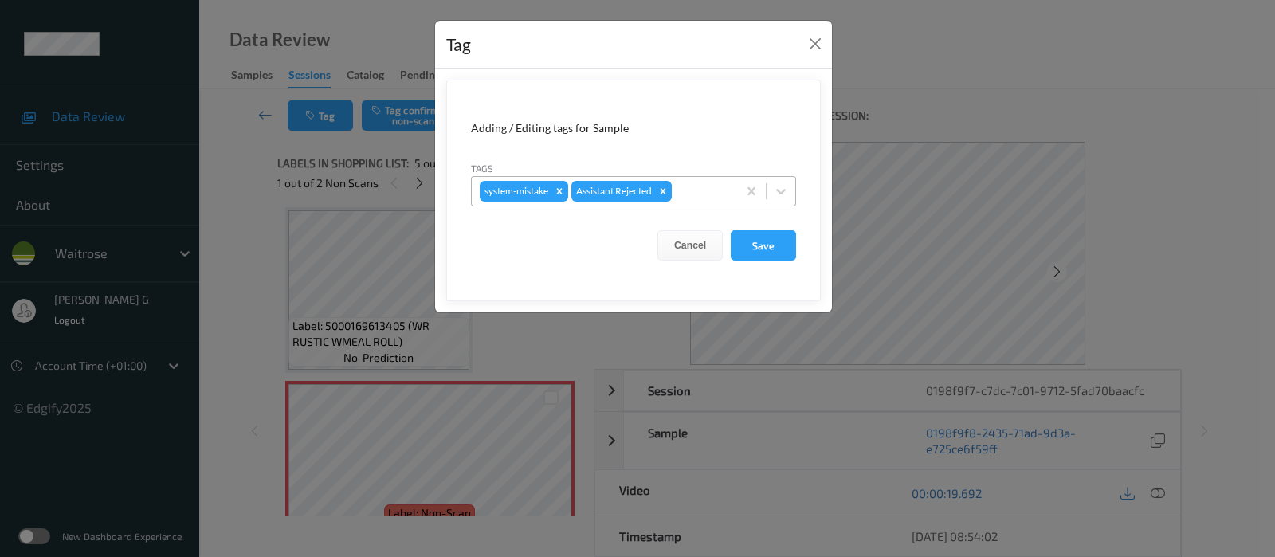
click at [701, 193] on div at bounding box center [702, 191] width 54 height 19
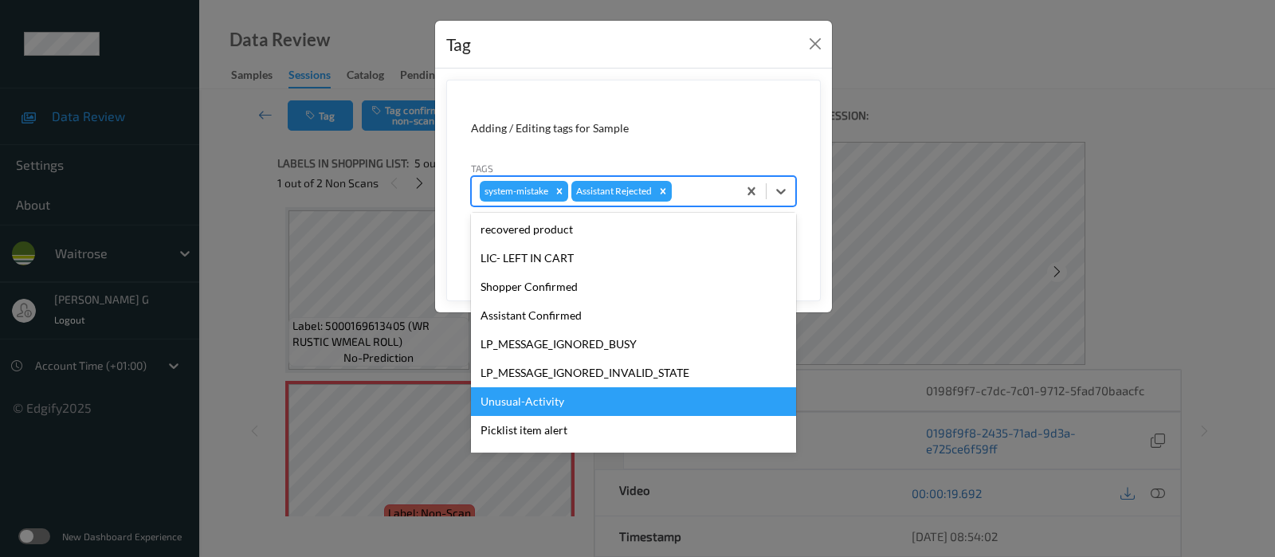
scroll to position [340, 0]
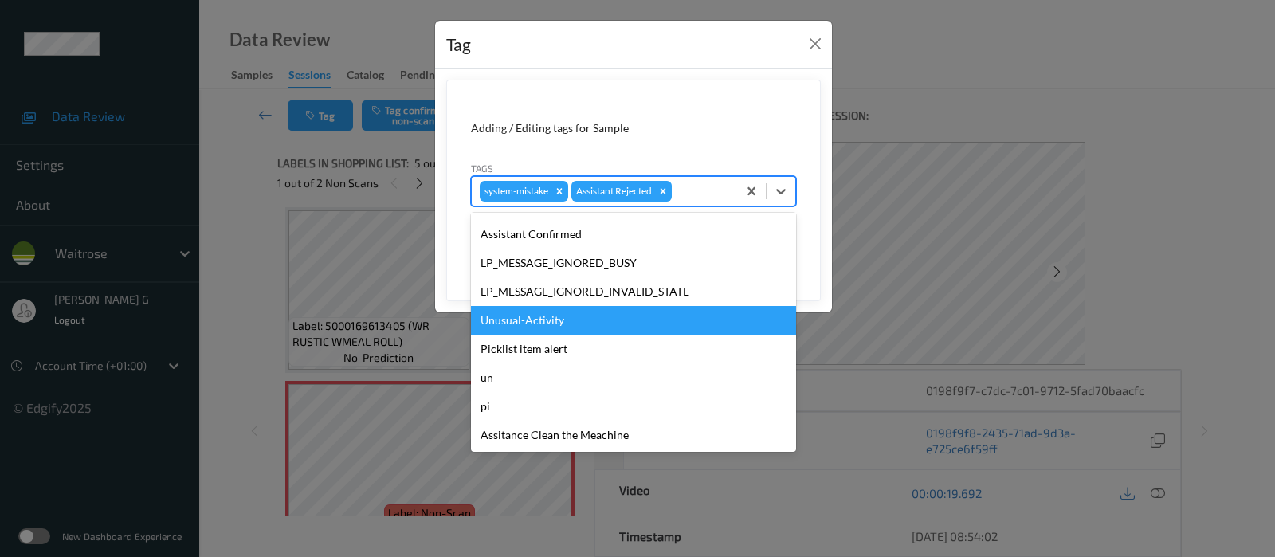
click at [527, 320] on div "Unusual-Activity" at bounding box center [633, 320] width 325 height 29
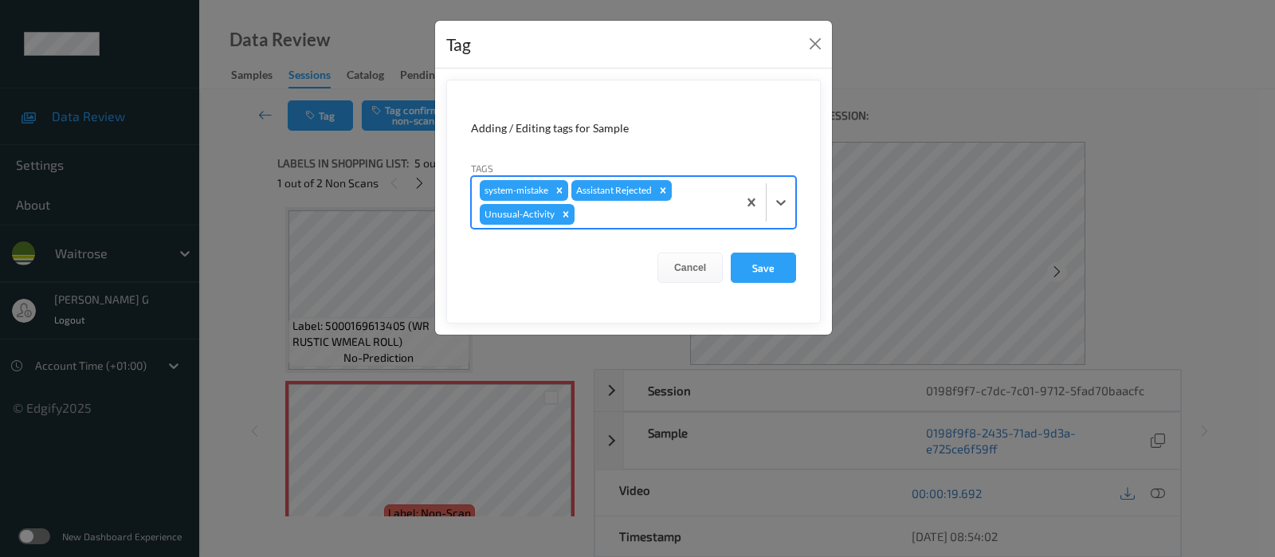
click at [693, 221] on div at bounding box center [653, 214] width 151 height 19
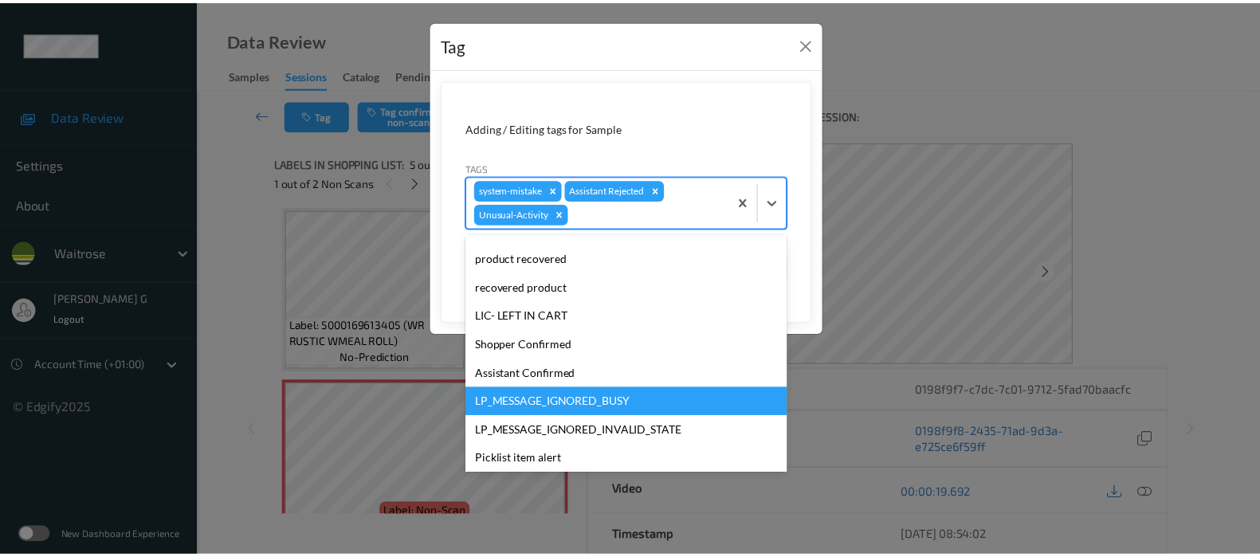
scroll to position [312, 0]
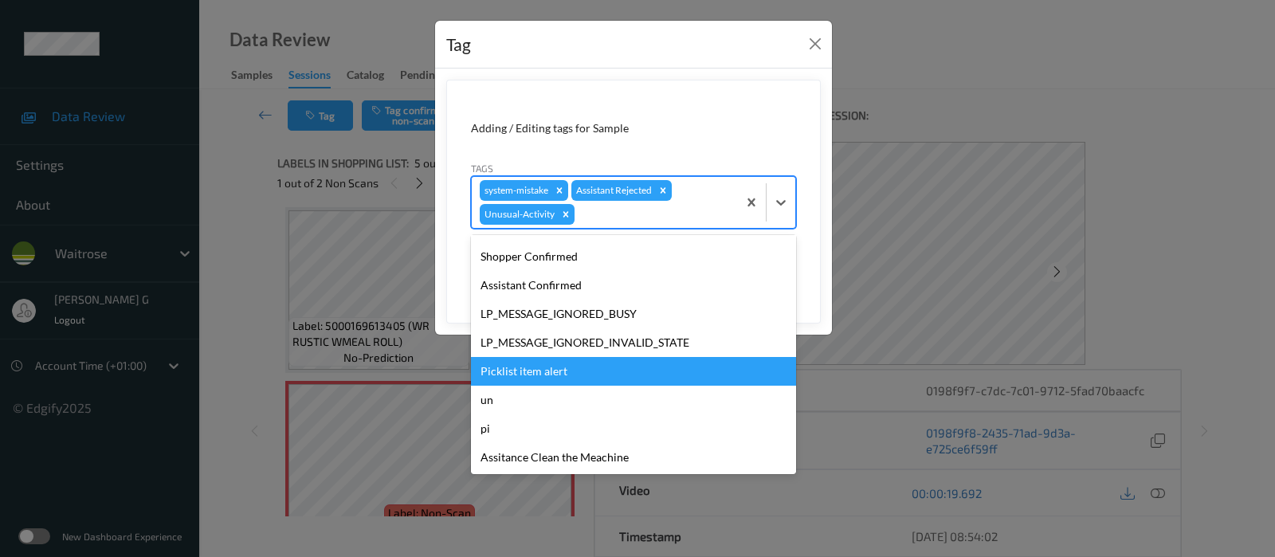
click at [508, 372] on div "Picklist item alert" at bounding box center [633, 371] width 325 height 29
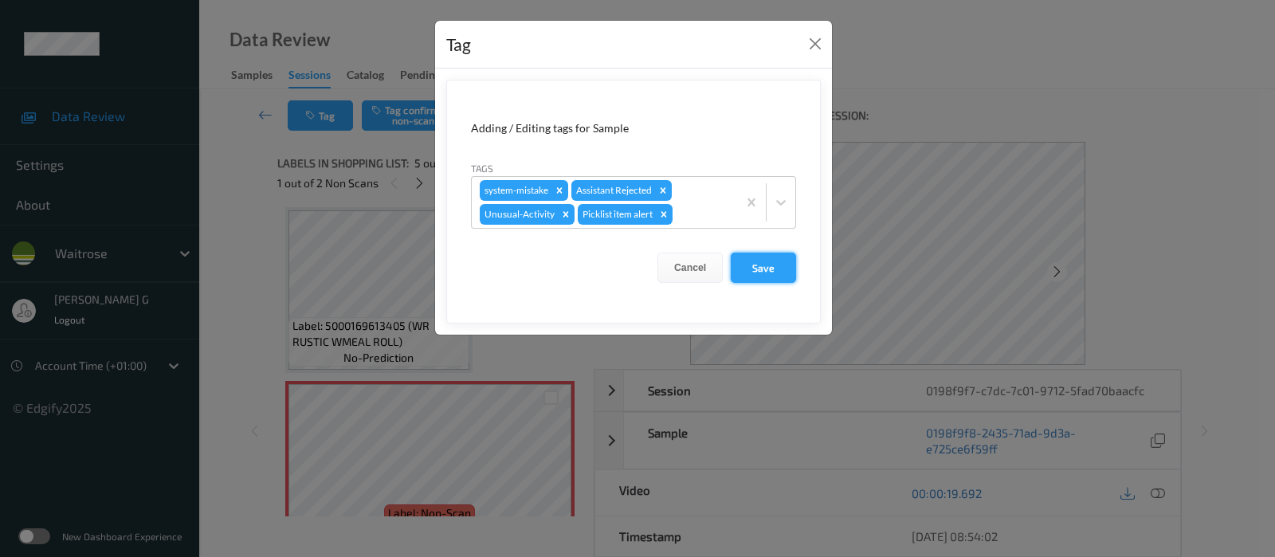
click at [763, 263] on button "Save" at bounding box center [763, 268] width 65 height 30
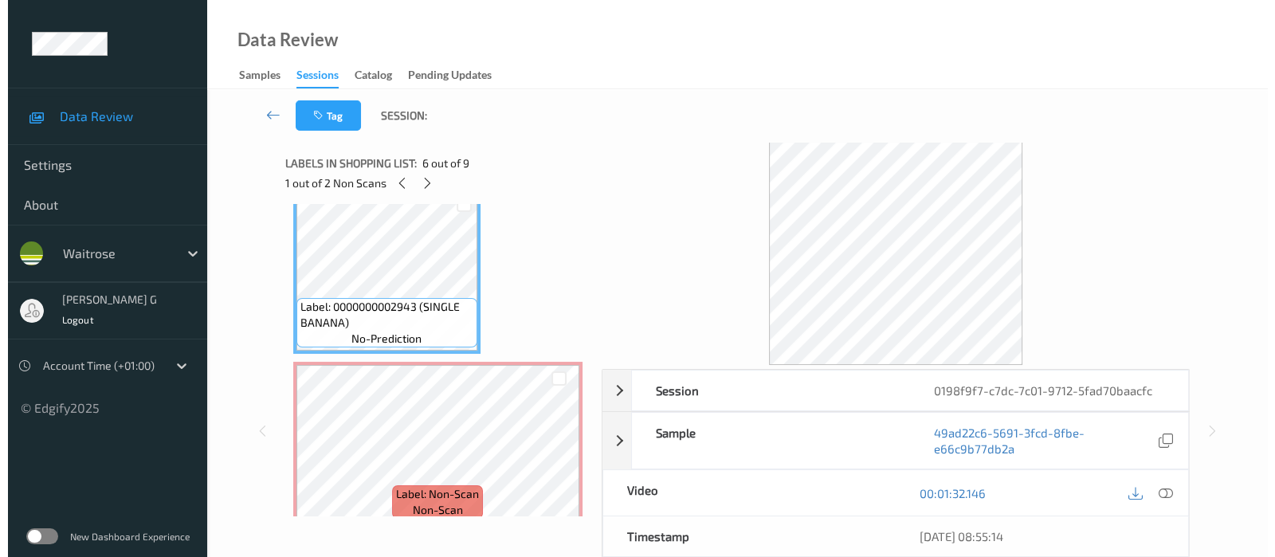
scroll to position [924, 0]
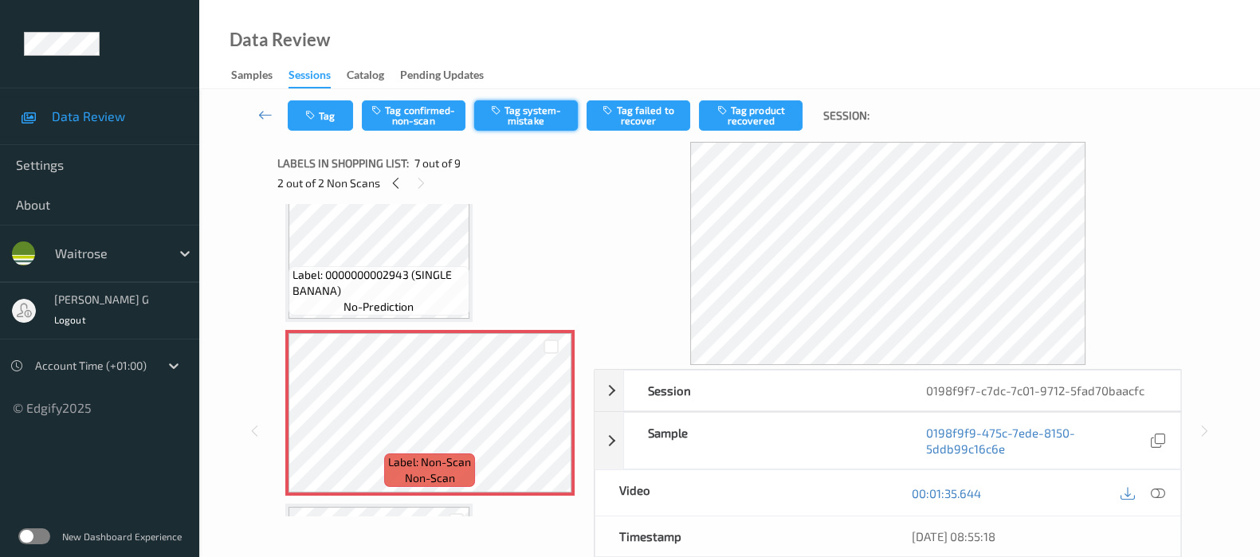
click at [535, 120] on button "Tag system-mistake" at bounding box center [526, 115] width 104 height 30
click at [343, 113] on button "Tag" at bounding box center [320, 115] width 65 height 30
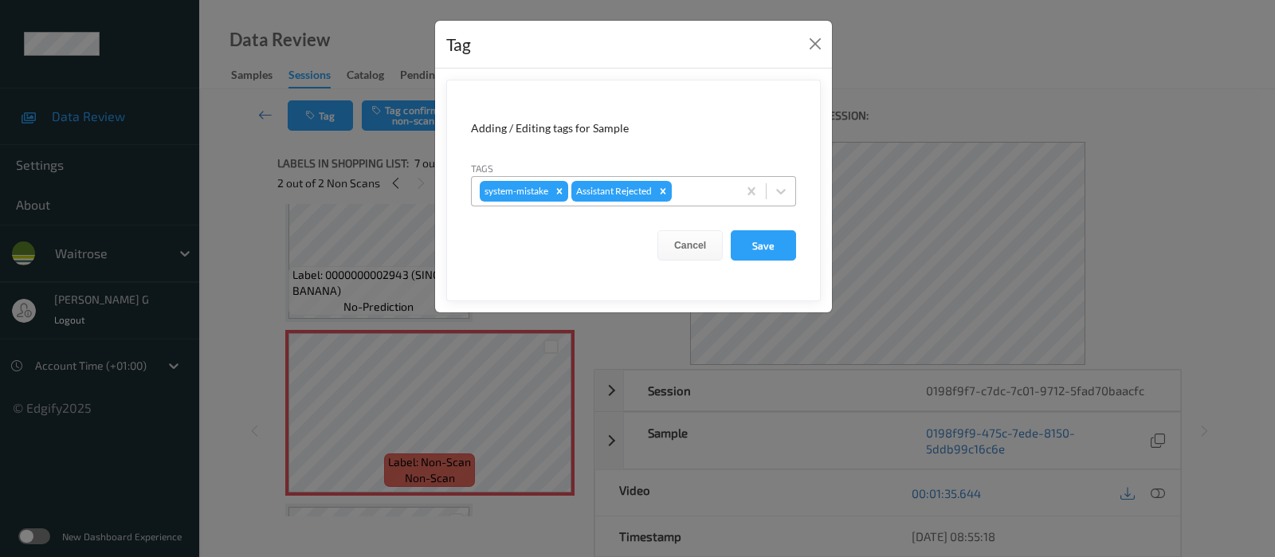
click at [697, 191] on div at bounding box center [702, 191] width 54 height 19
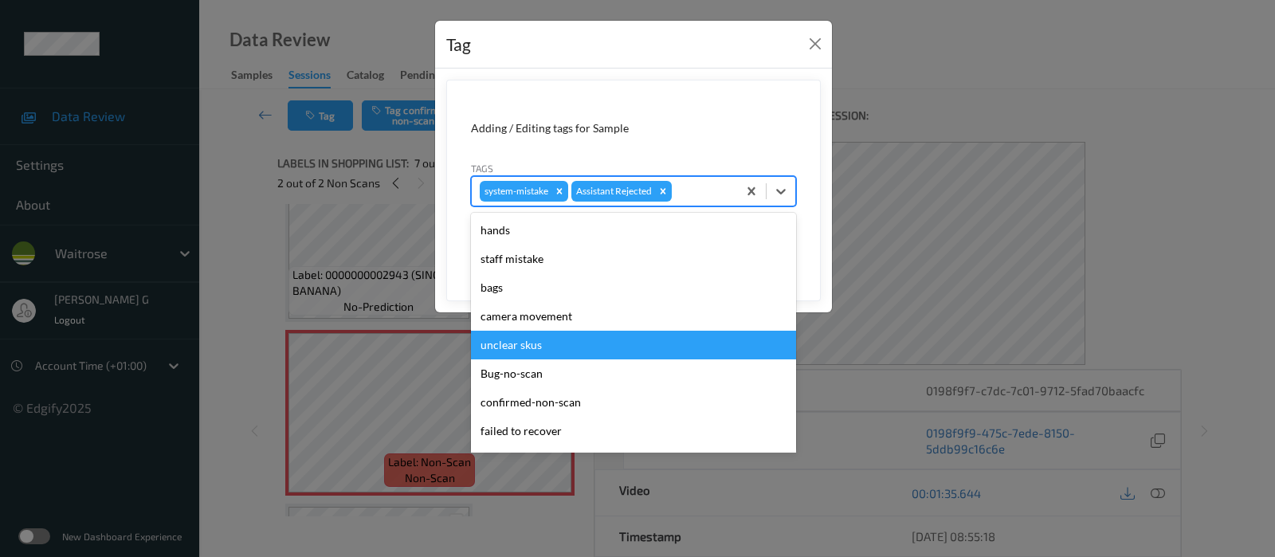
scroll to position [299, 0]
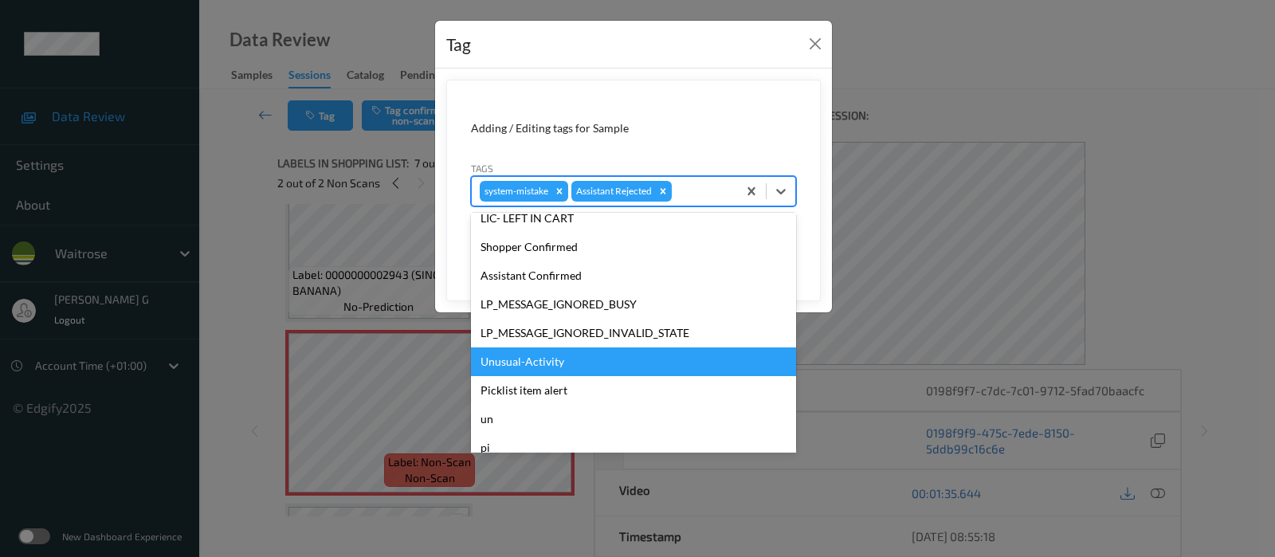
click at [506, 352] on div "Unusual-Activity" at bounding box center [633, 361] width 325 height 29
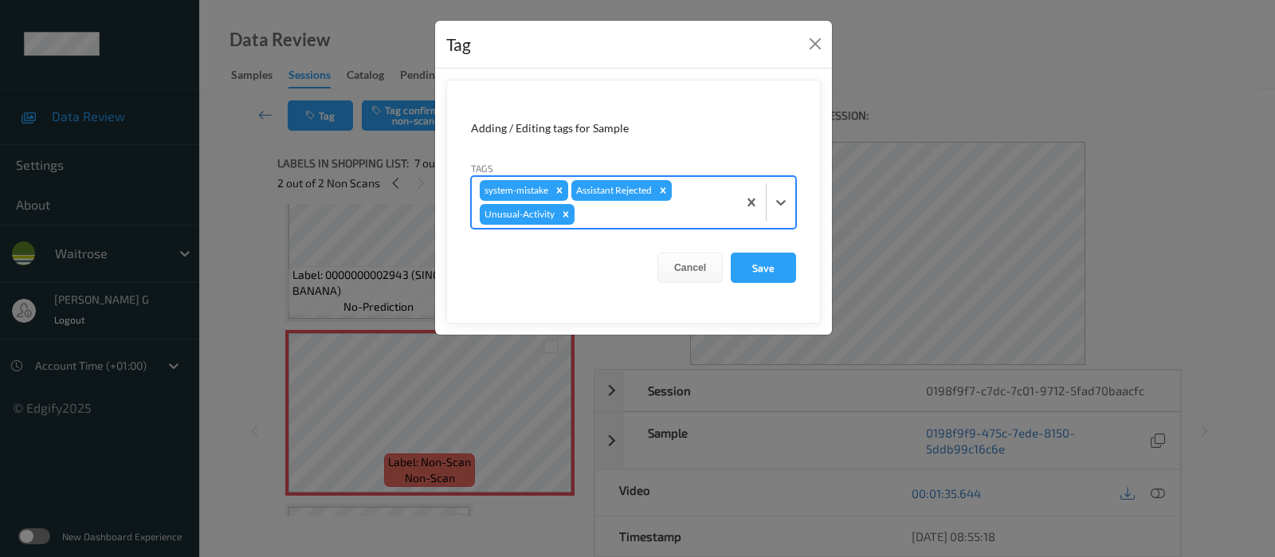
click at [677, 218] on div at bounding box center [653, 214] width 151 height 19
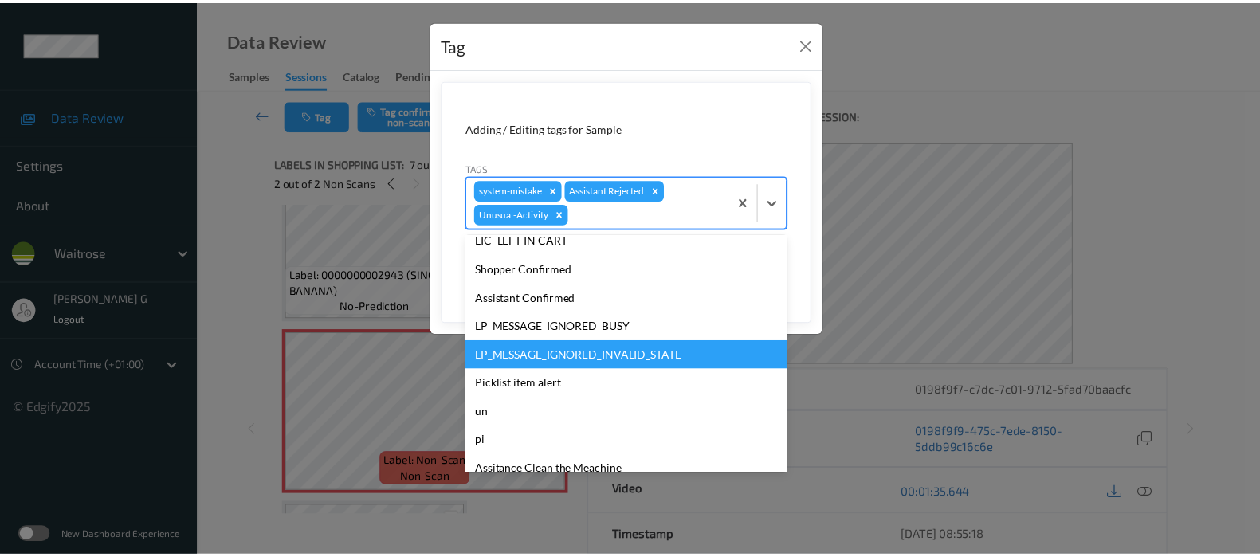
scroll to position [312, 0]
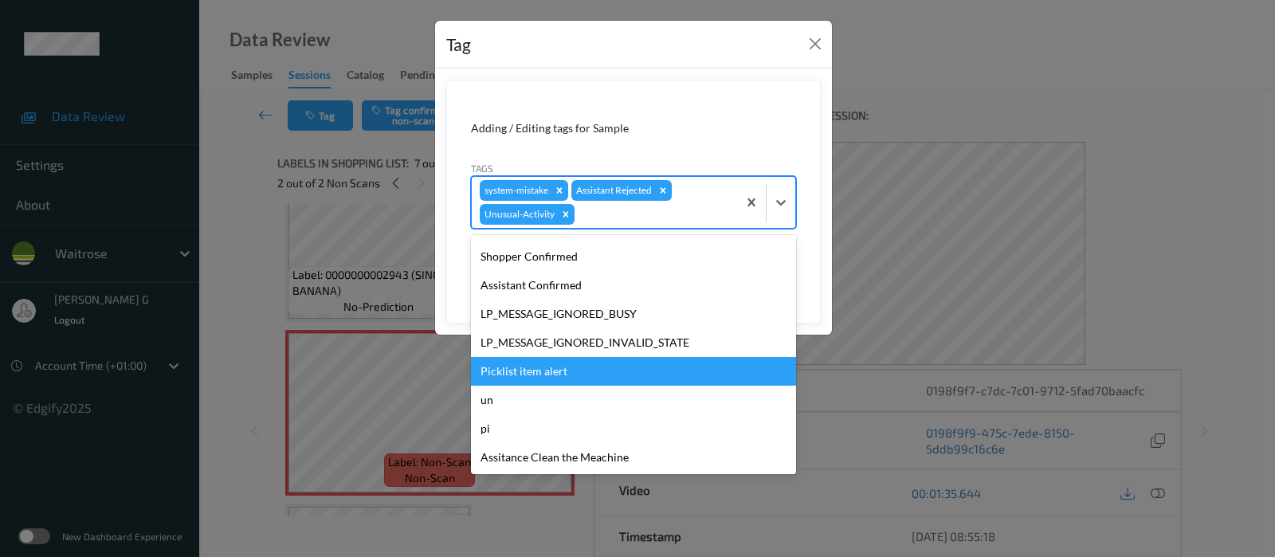
click at [531, 368] on div "Picklist item alert" at bounding box center [633, 371] width 325 height 29
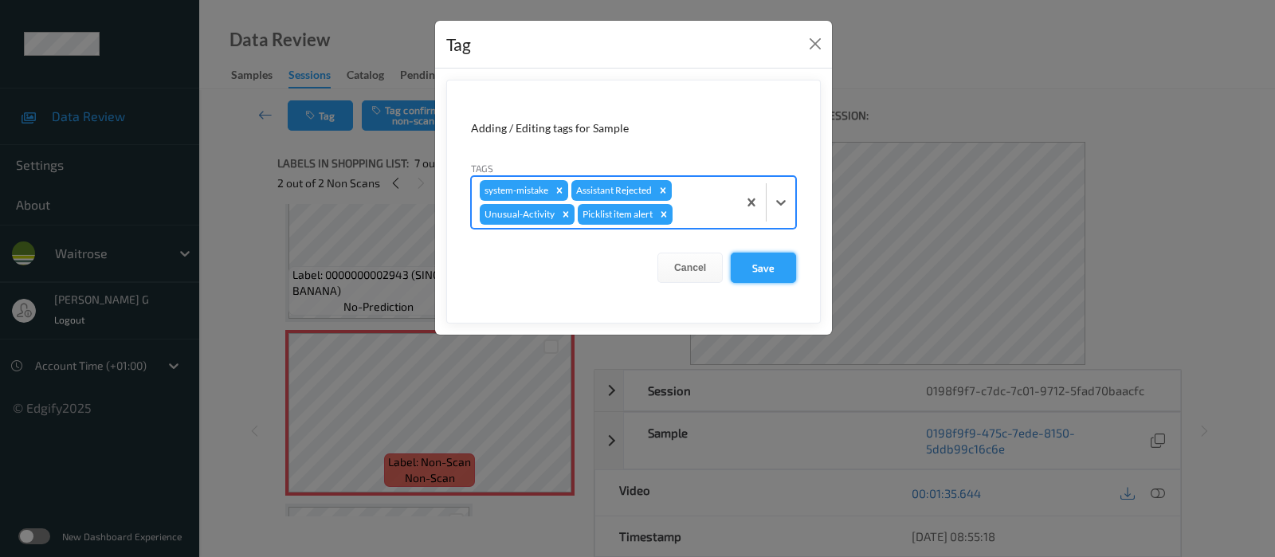
click at [766, 267] on button "Save" at bounding box center [763, 268] width 65 height 30
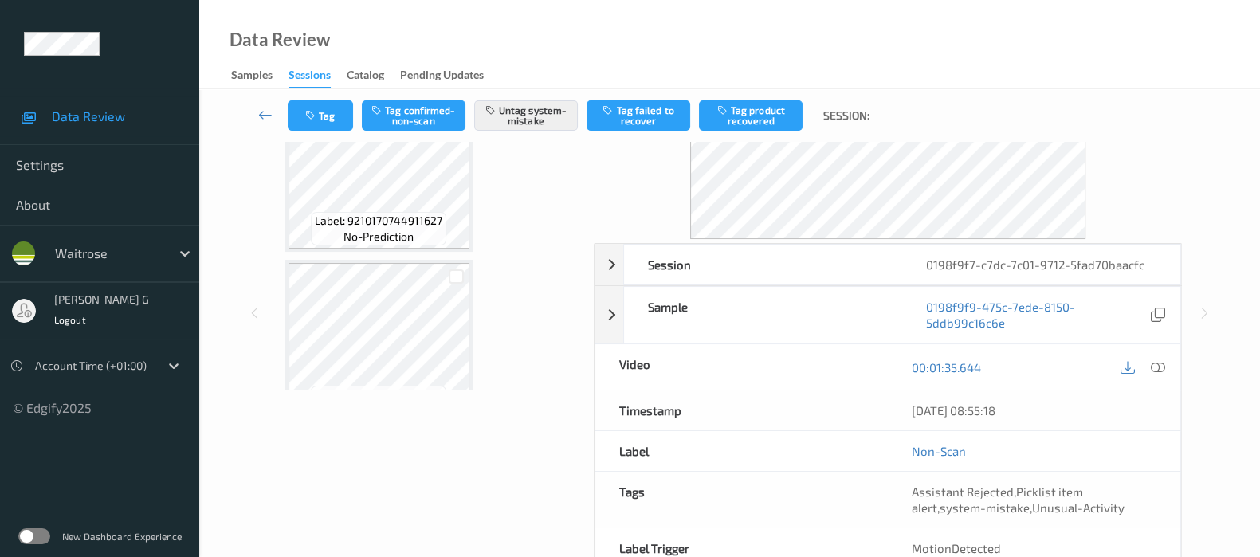
scroll to position [0, 0]
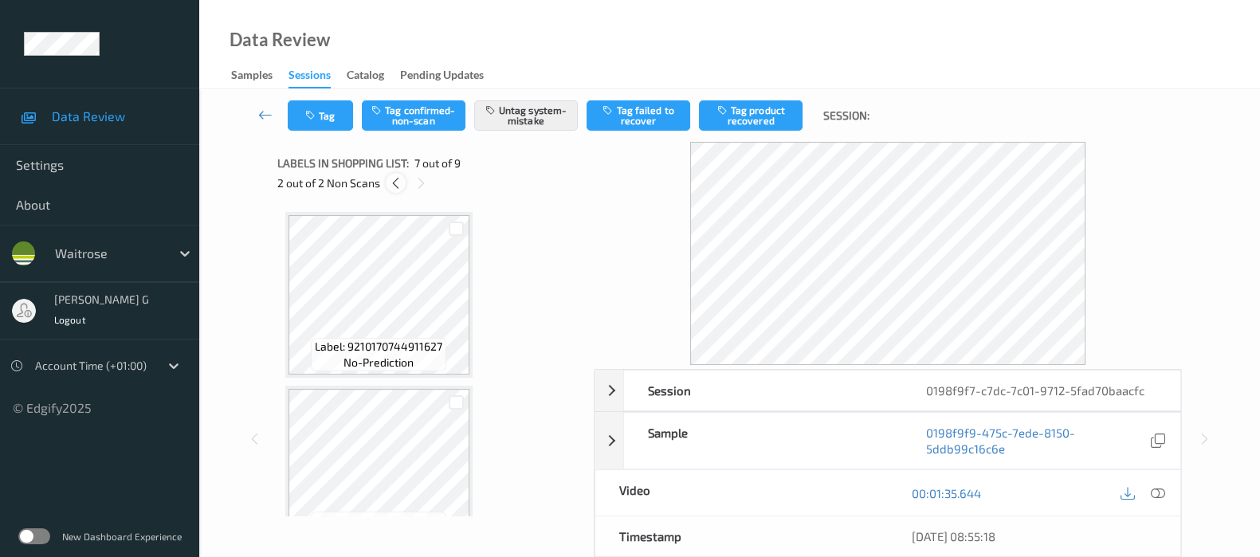
click at [394, 178] on icon at bounding box center [396, 183] width 14 height 14
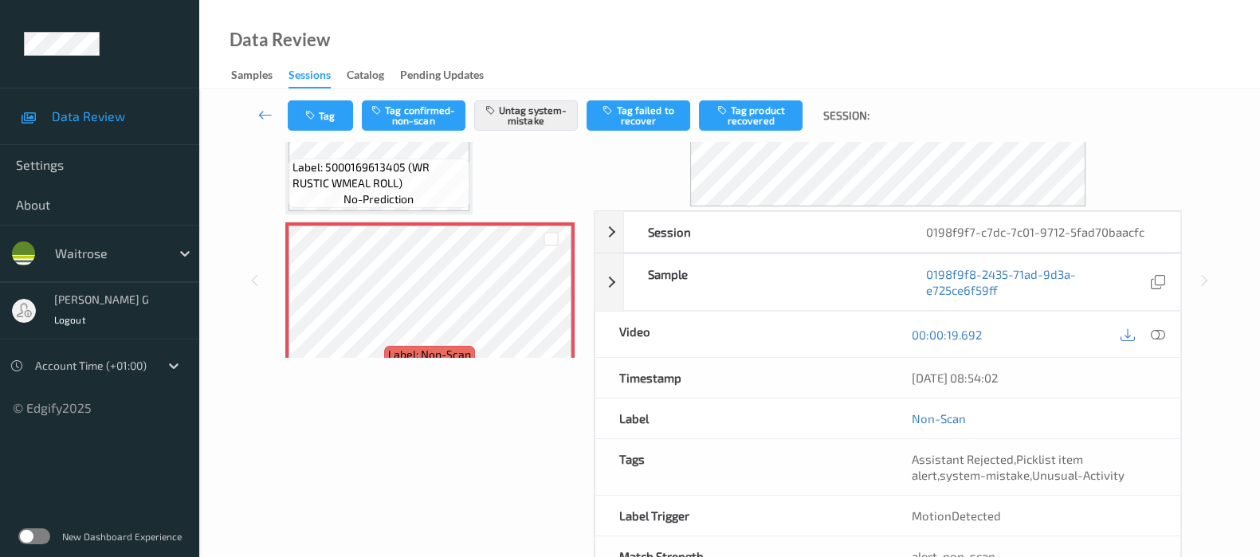
scroll to position [210, 0]
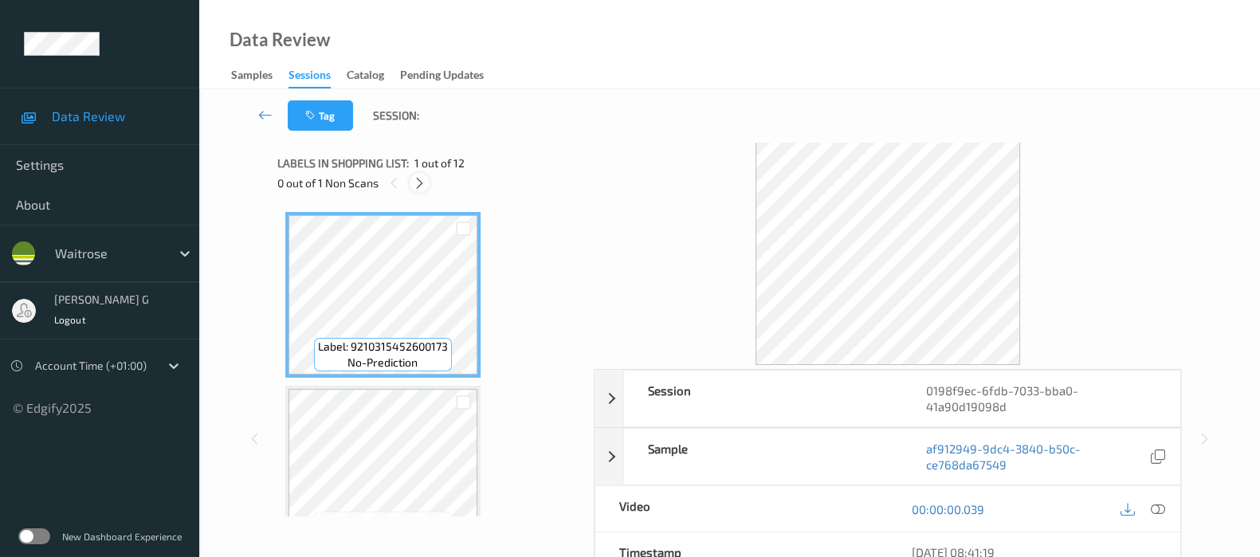
click at [417, 183] on icon at bounding box center [420, 183] width 14 height 14
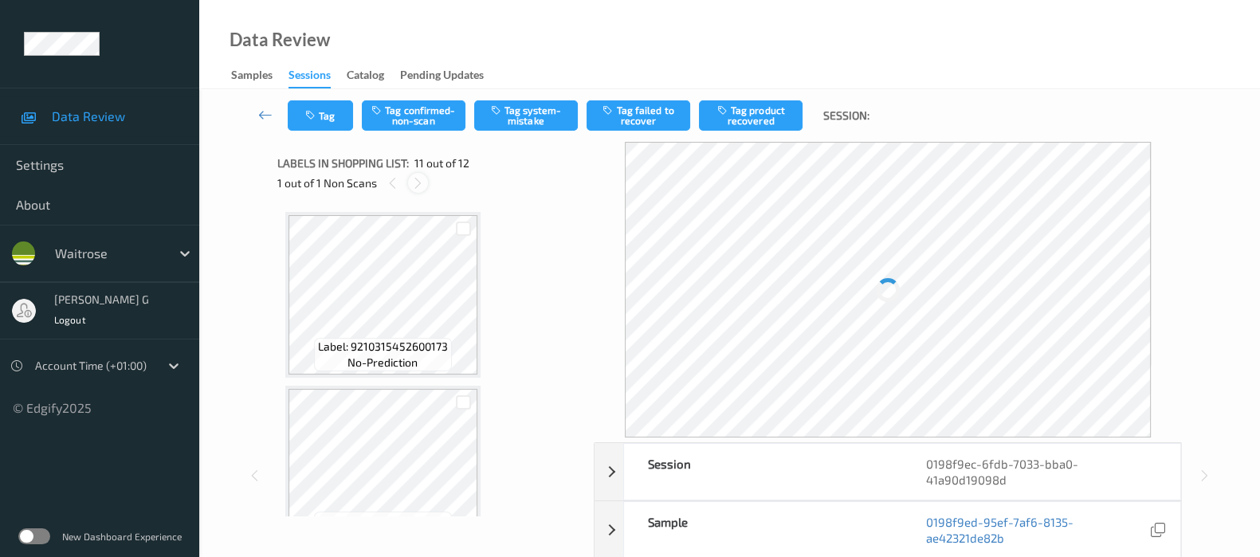
scroll to position [1561, 0]
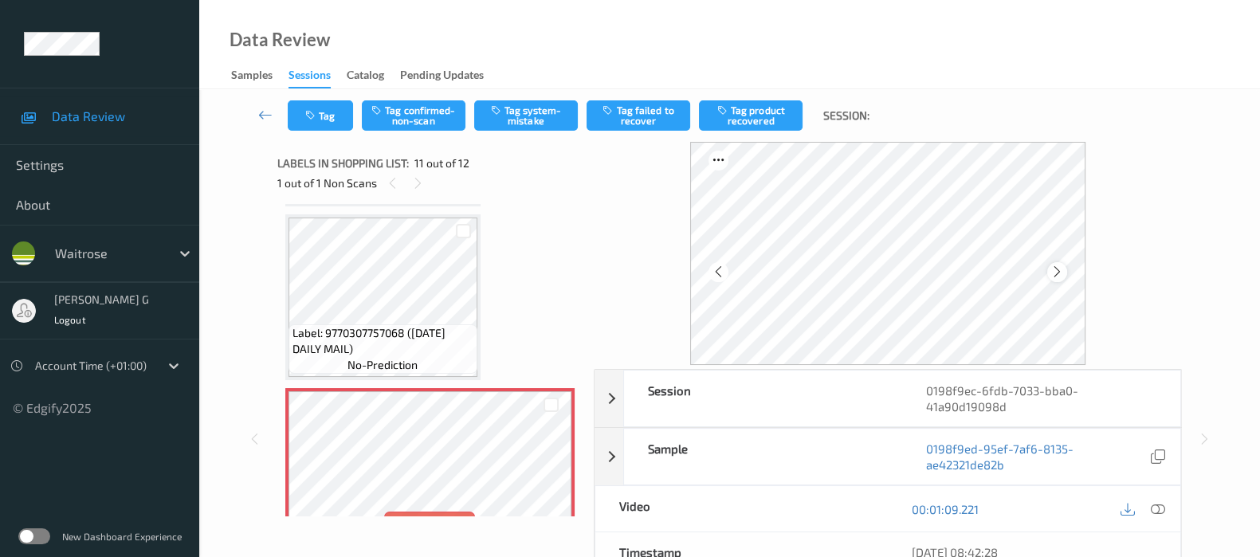
click at [1059, 271] on icon at bounding box center [1057, 272] width 14 height 14
click at [398, 173] on div "1 out of 1 Non Scans" at bounding box center [429, 183] width 305 height 20
click at [1159, 508] on icon at bounding box center [1158, 509] width 14 height 14
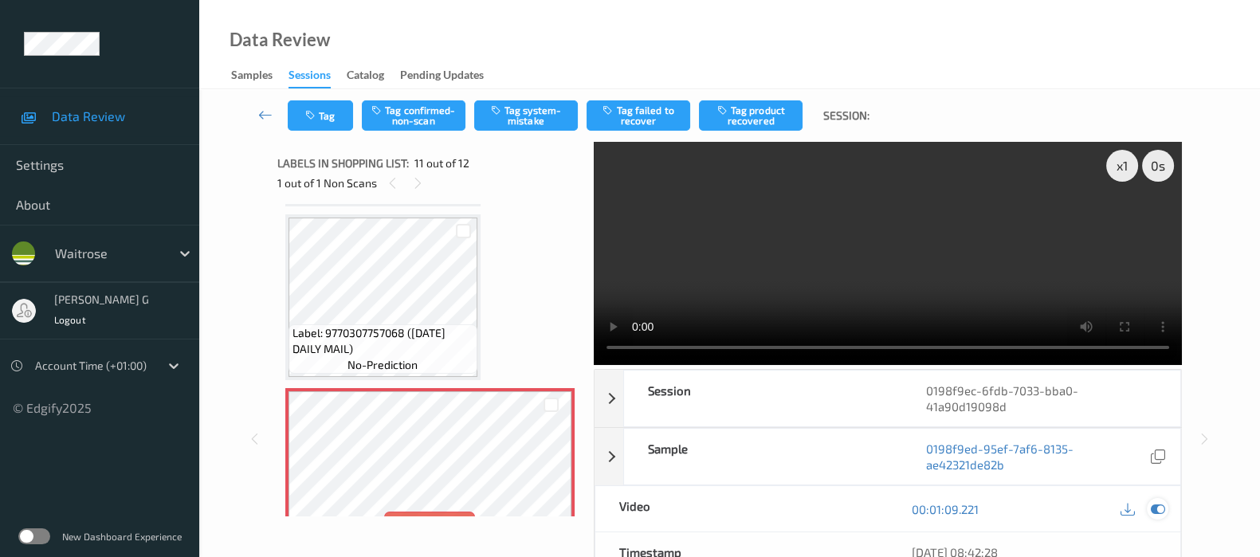
click at [1155, 509] on icon at bounding box center [1158, 509] width 14 height 14
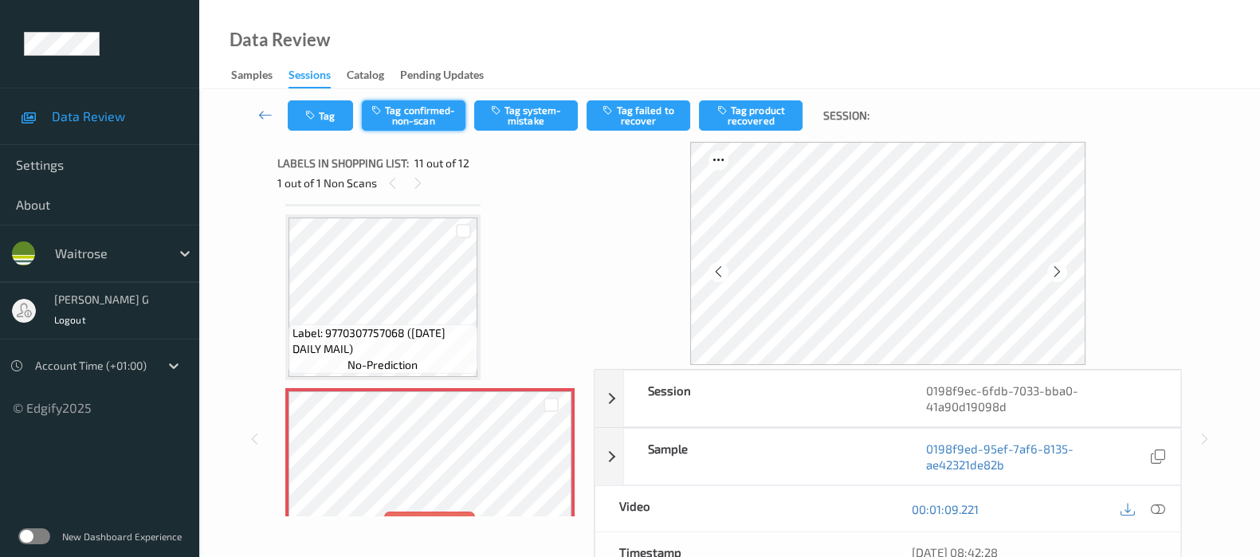
click at [405, 120] on button "Tag confirmed-non-scan" at bounding box center [414, 115] width 104 height 30
click at [747, 111] on button "Tag product recovered" at bounding box center [751, 115] width 104 height 30
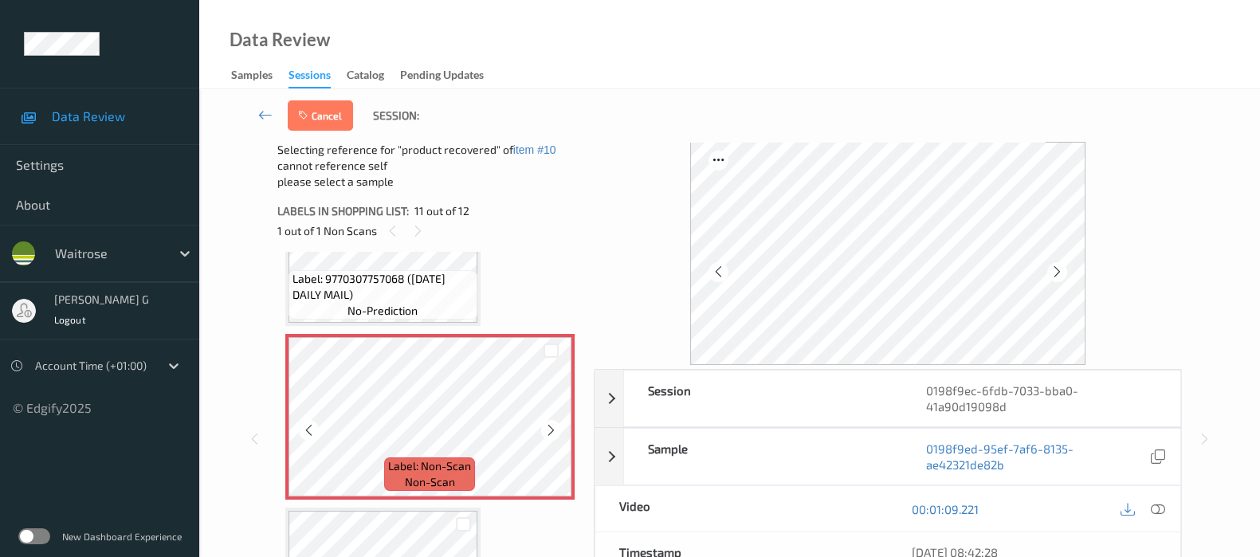
scroll to position [1767, 0]
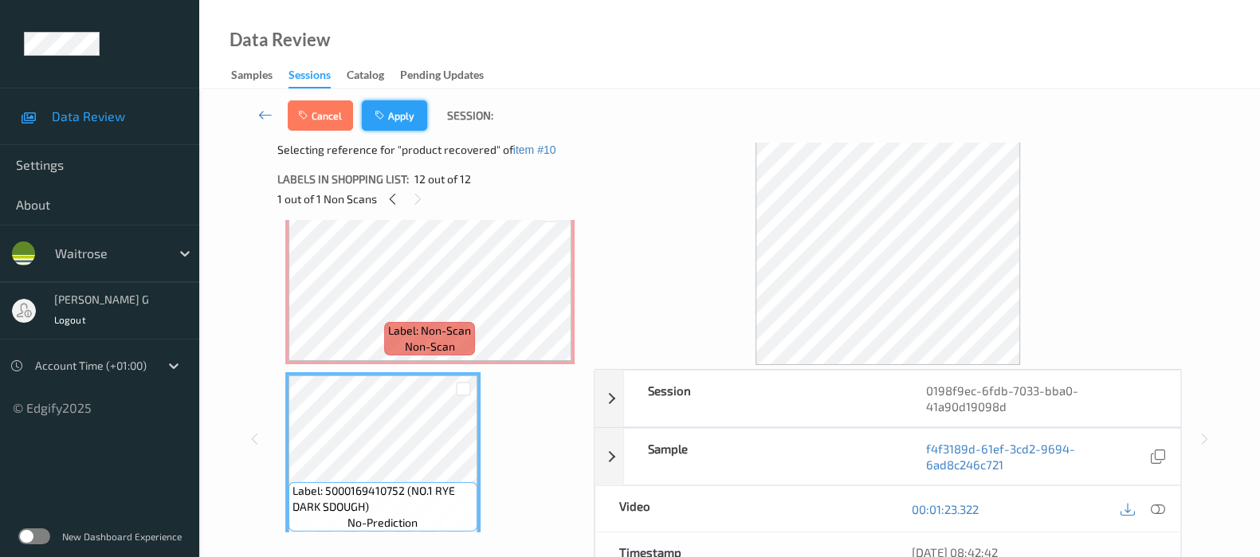
click at [386, 112] on icon "button" at bounding box center [382, 115] width 14 height 11
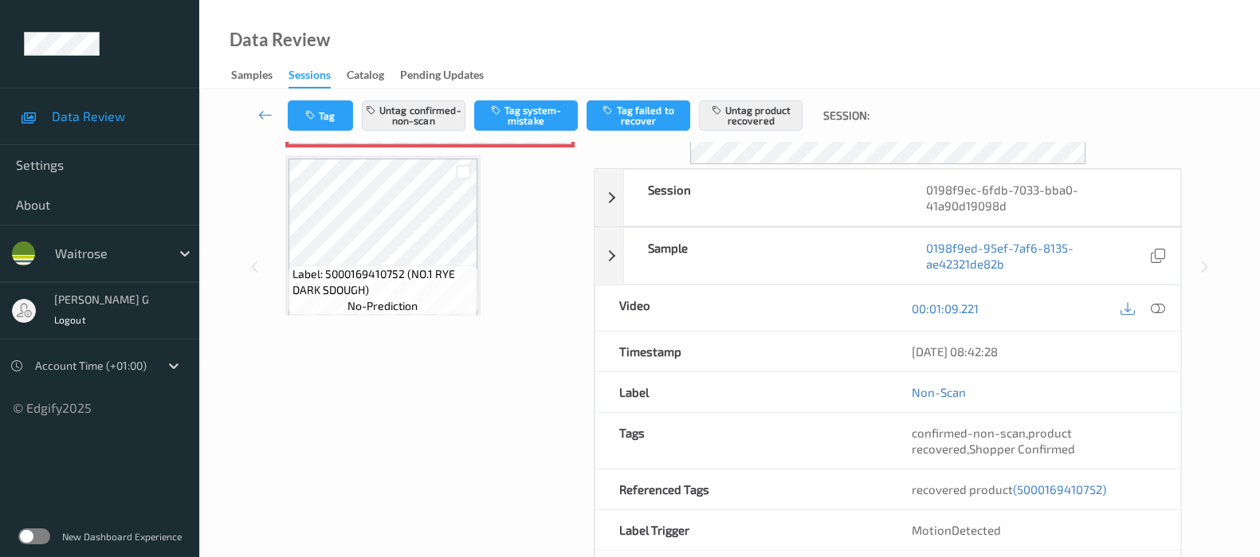
scroll to position [266, 0]
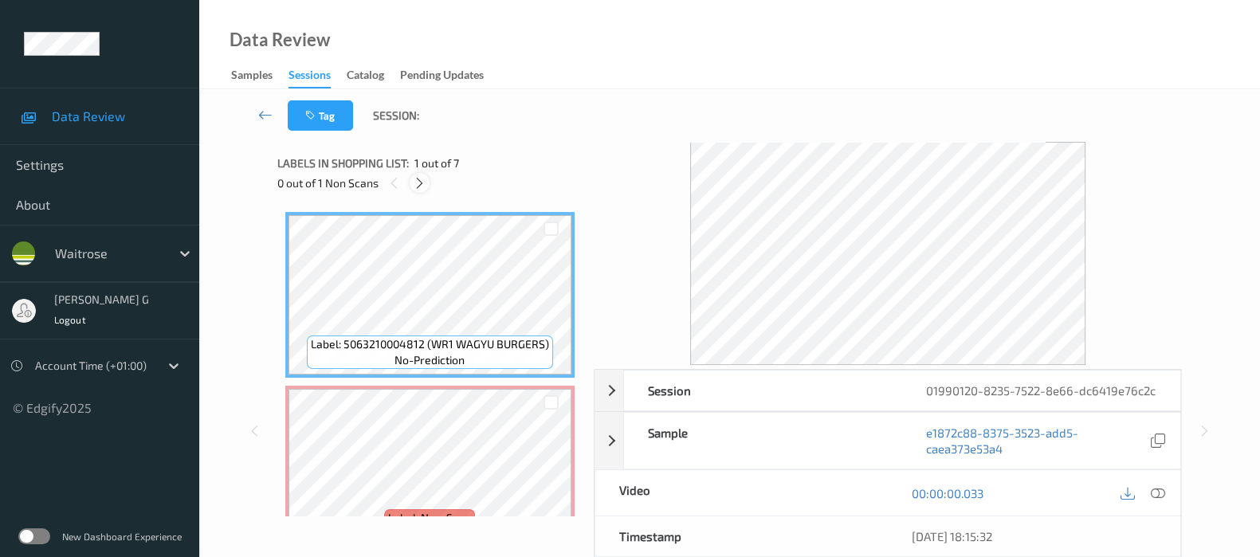
click at [418, 179] on icon at bounding box center [420, 183] width 14 height 14
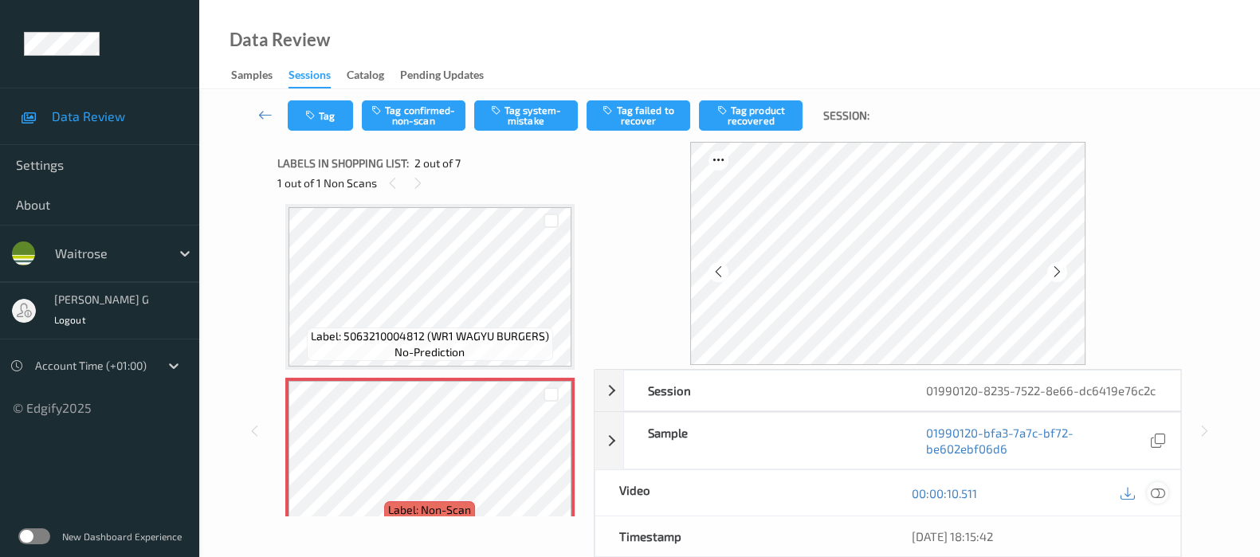
click at [1159, 500] on icon at bounding box center [1158, 493] width 14 height 14
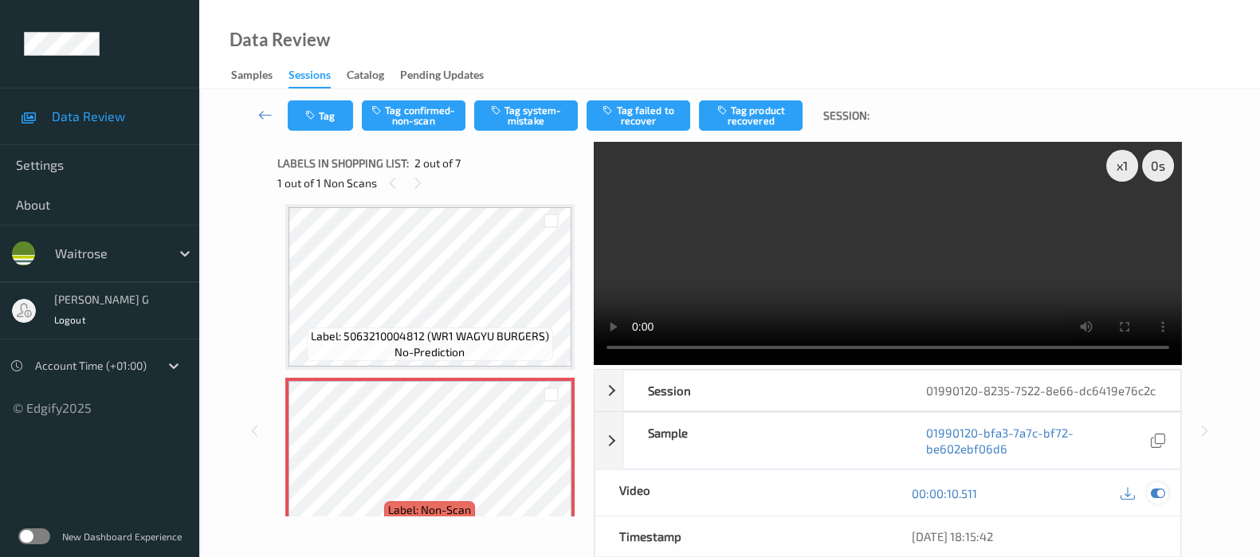
click at [1158, 500] on icon at bounding box center [1158, 493] width 14 height 14
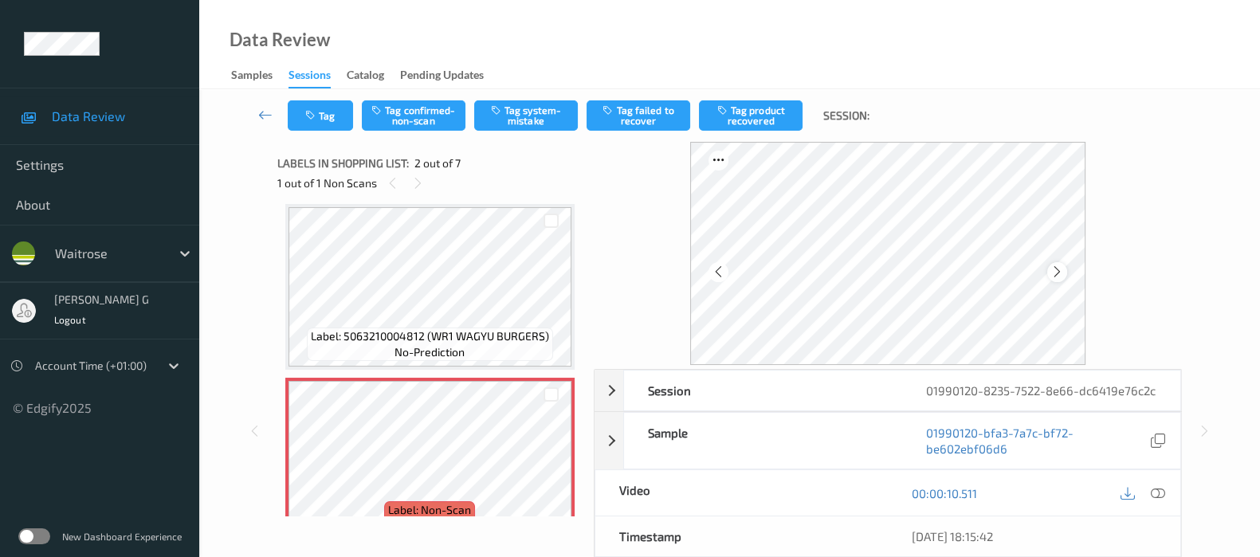
click at [1064, 274] on icon at bounding box center [1057, 272] width 14 height 14
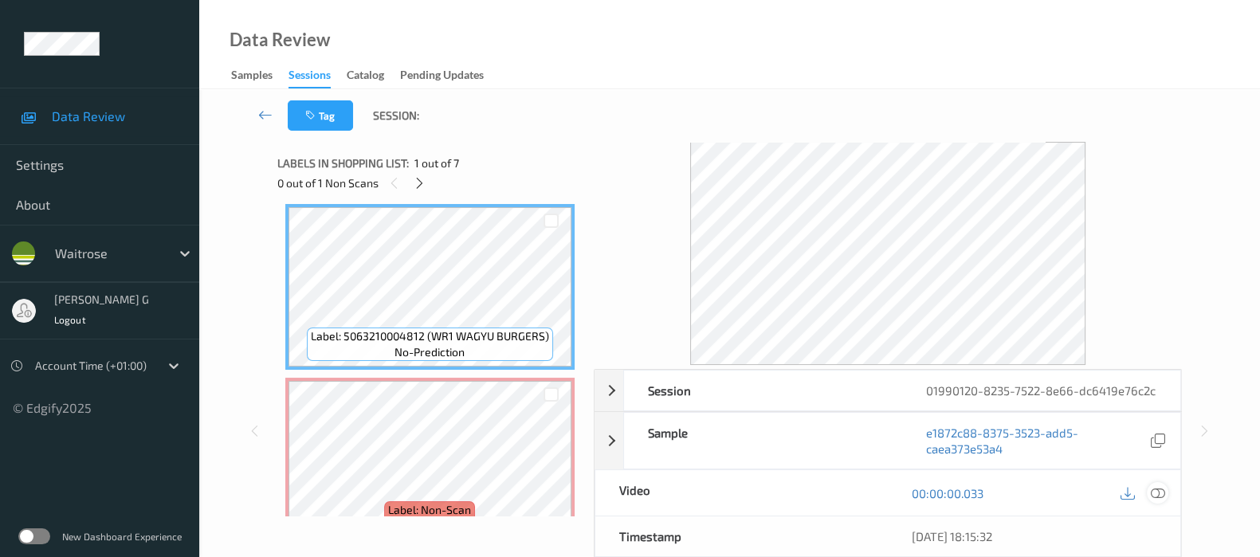
click at [1155, 500] on icon at bounding box center [1158, 493] width 14 height 14
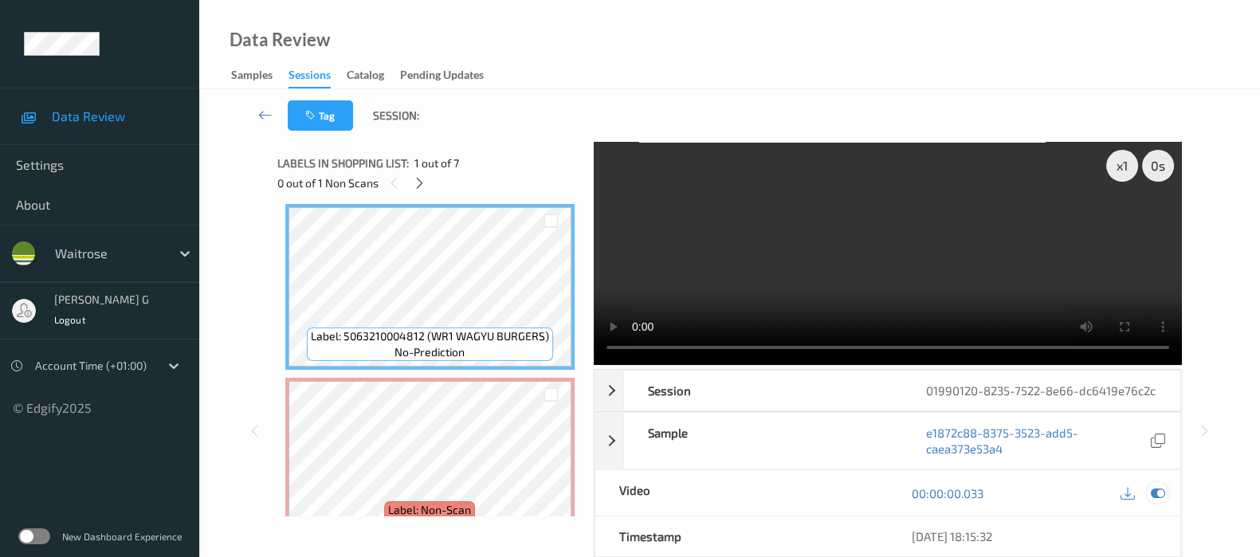
click at [1156, 500] on icon at bounding box center [1158, 493] width 14 height 14
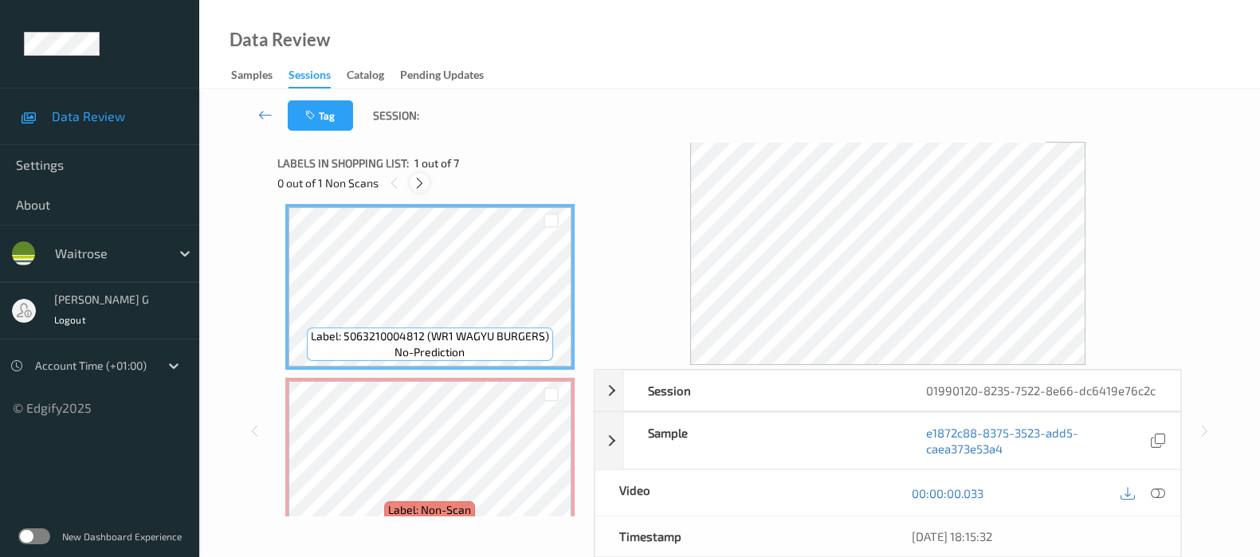
click at [420, 181] on icon at bounding box center [420, 183] width 14 height 14
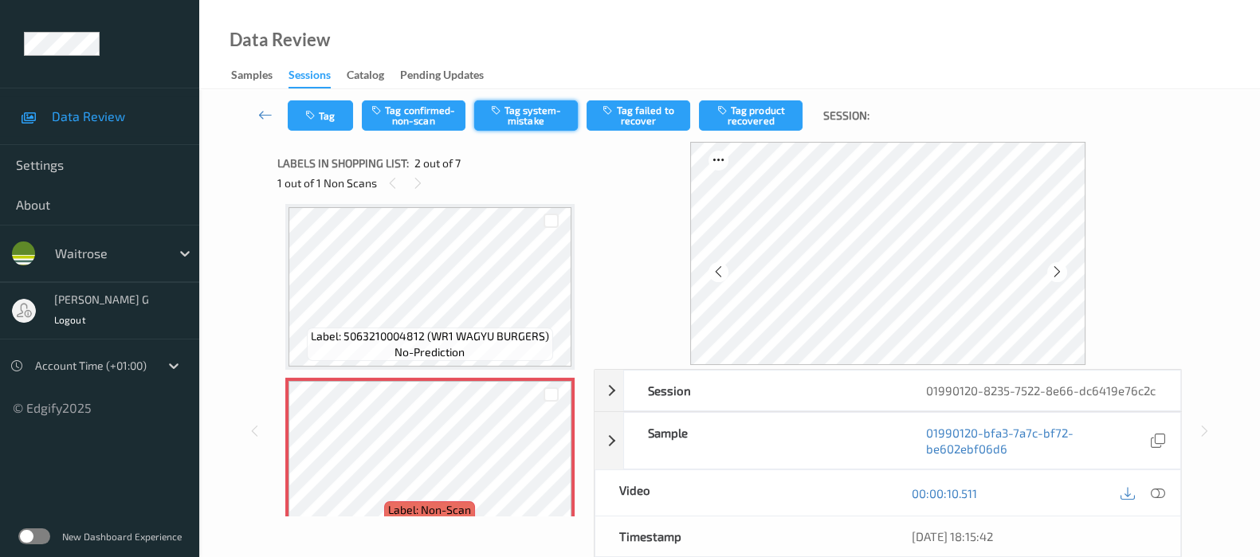
click at [515, 118] on button "Tag system-mistake" at bounding box center [526, 115] width 104 height 30
click at [315, 120] on icon "button" at bounding box center [312, 115] width 14 height 11
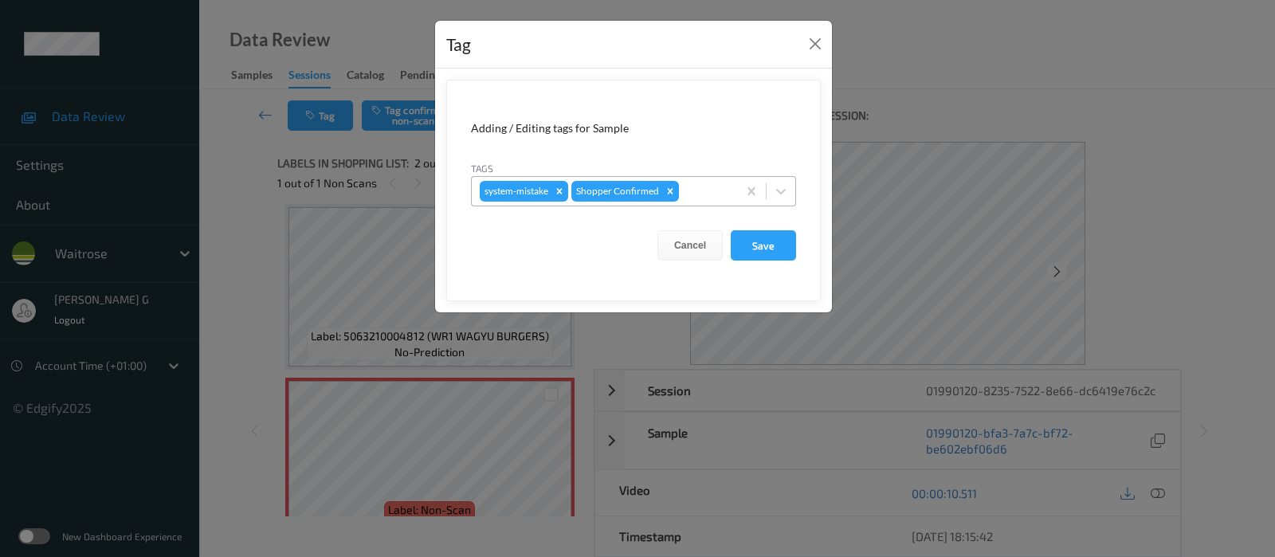
click at [709, 198] on div at bounding box center [705, 191] width 47 height 19
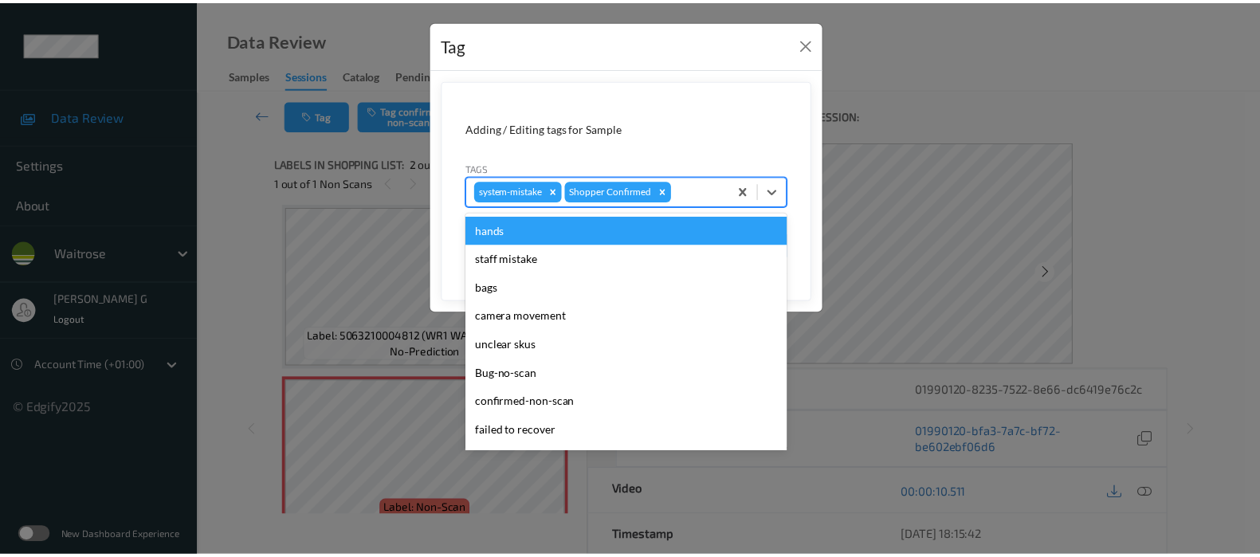
scroll to position [340, 0]
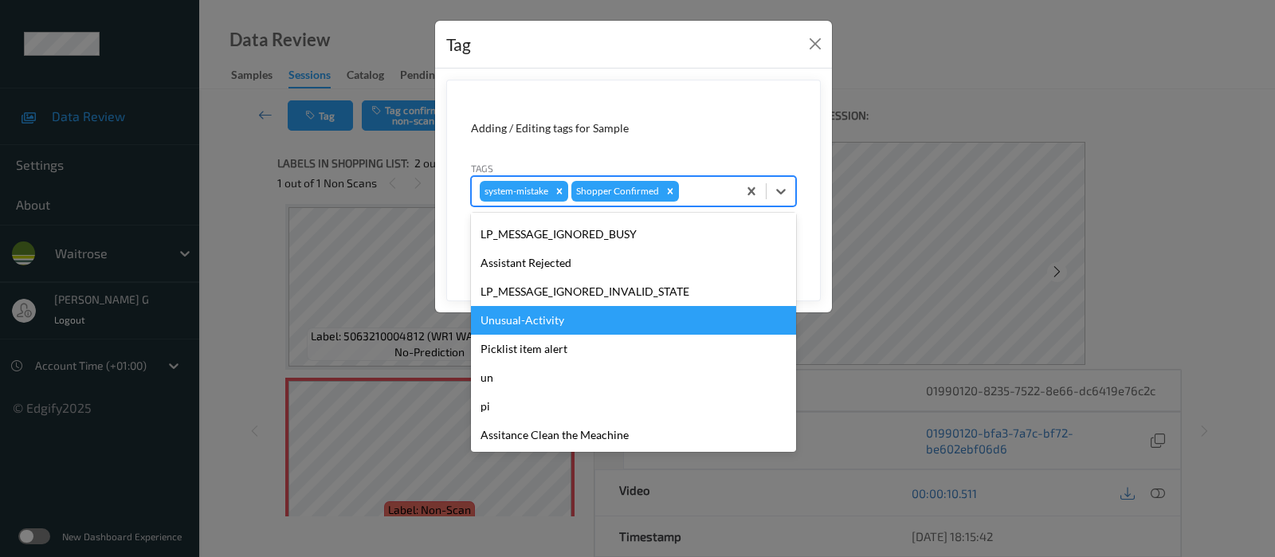
click at [523, 322] on div "Unusual-Activity" at bounding box center [633, 320] width 325 height 29
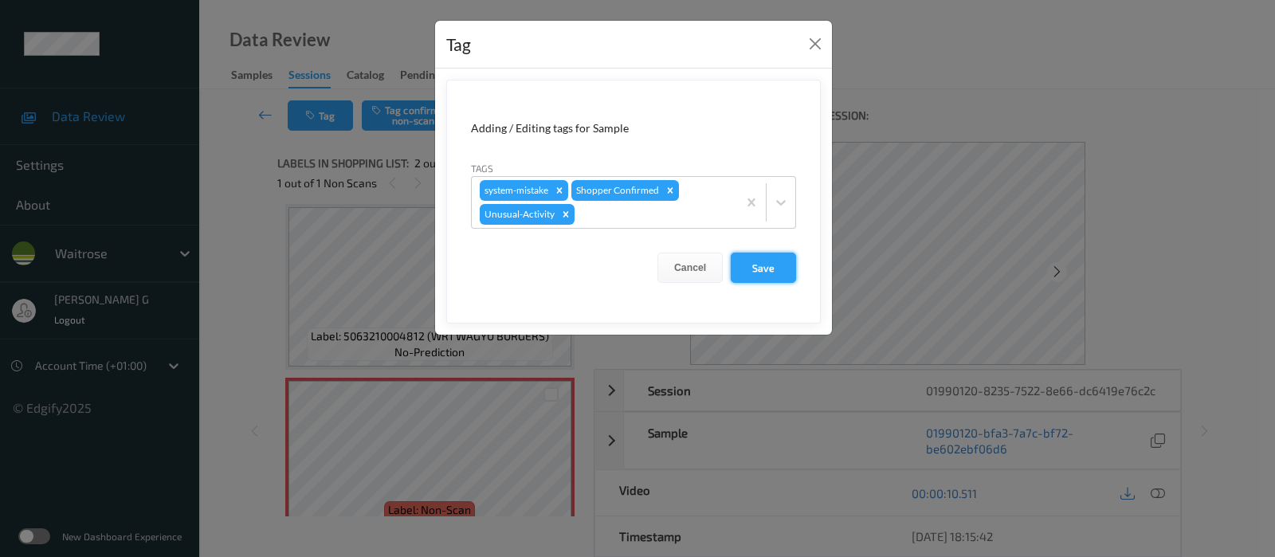
click at [753, 266] on button "Save" at bounding box center [763, 268] width 65 height 30
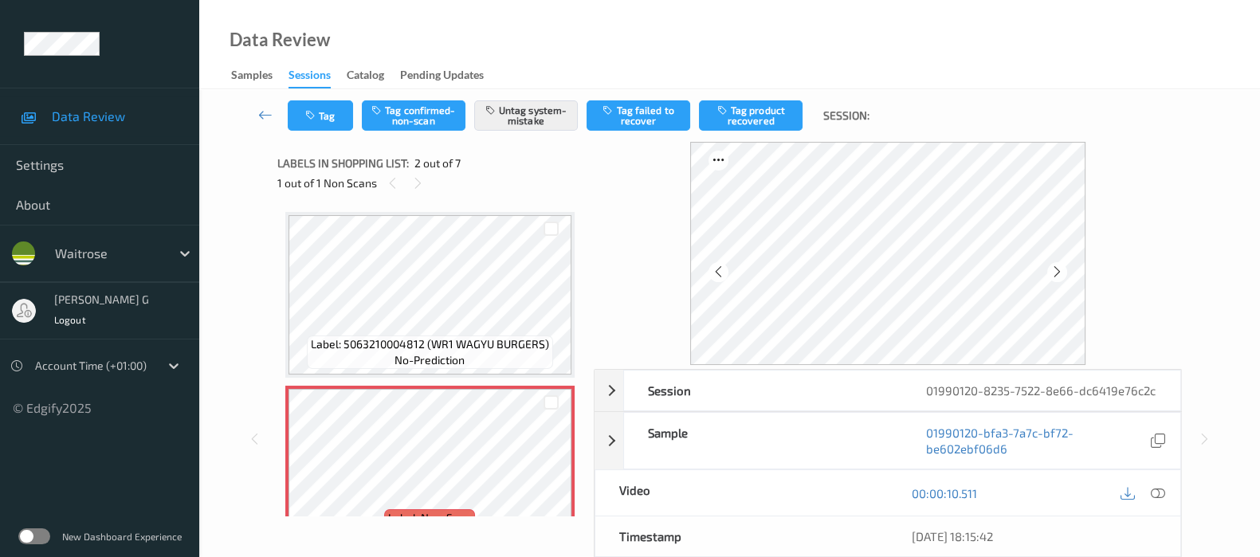
scroll to position [226, 0]
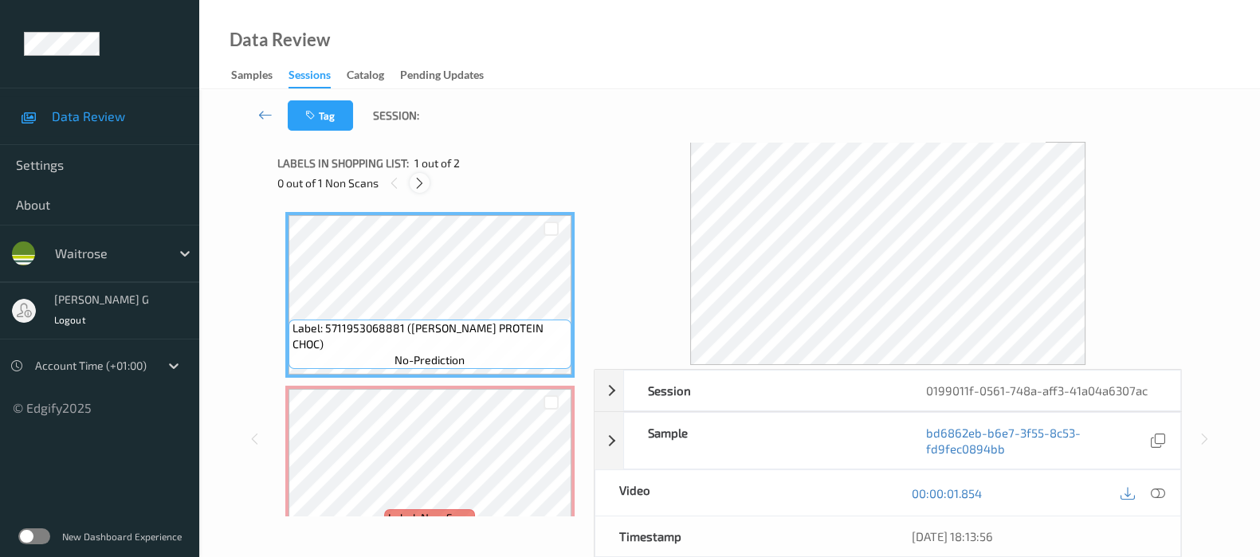
click at [417, 181] on icon at bounding box center [420, 183] width 14 height 14
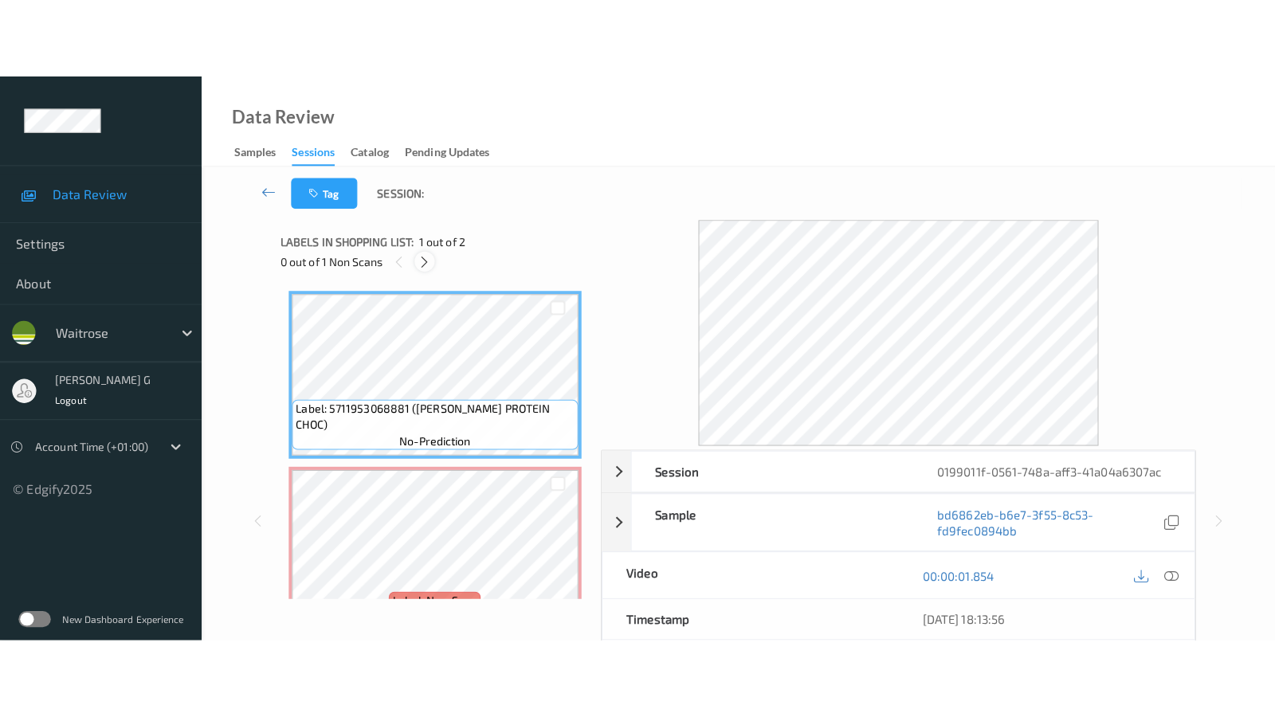
scroll to position [8, 0]
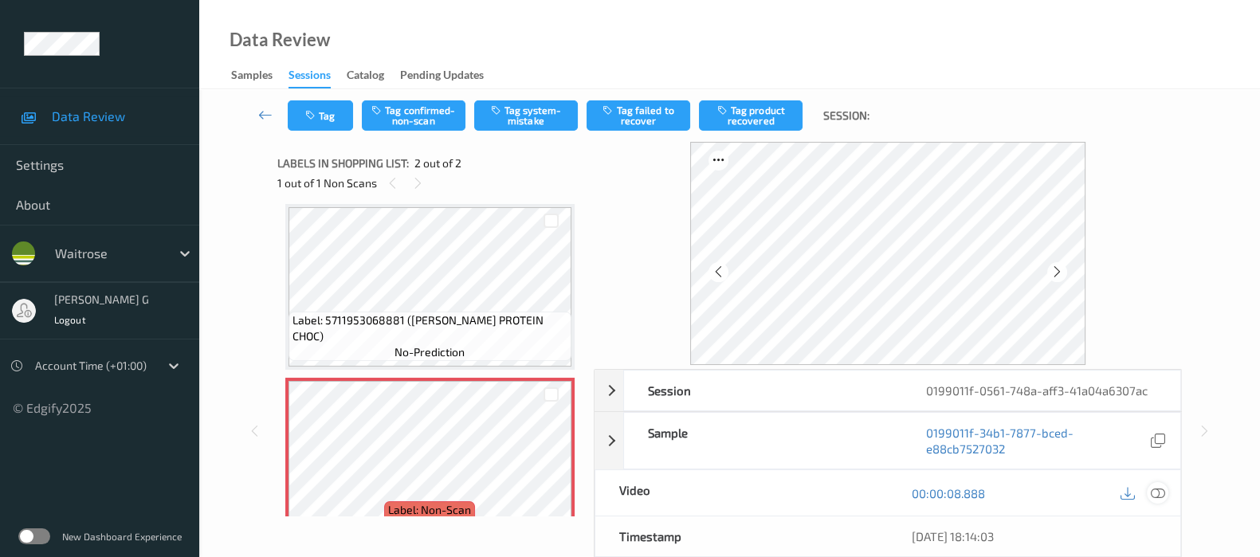
click at [1163, 492] on icon at bounding box center [1158, 493] width 14 height 14
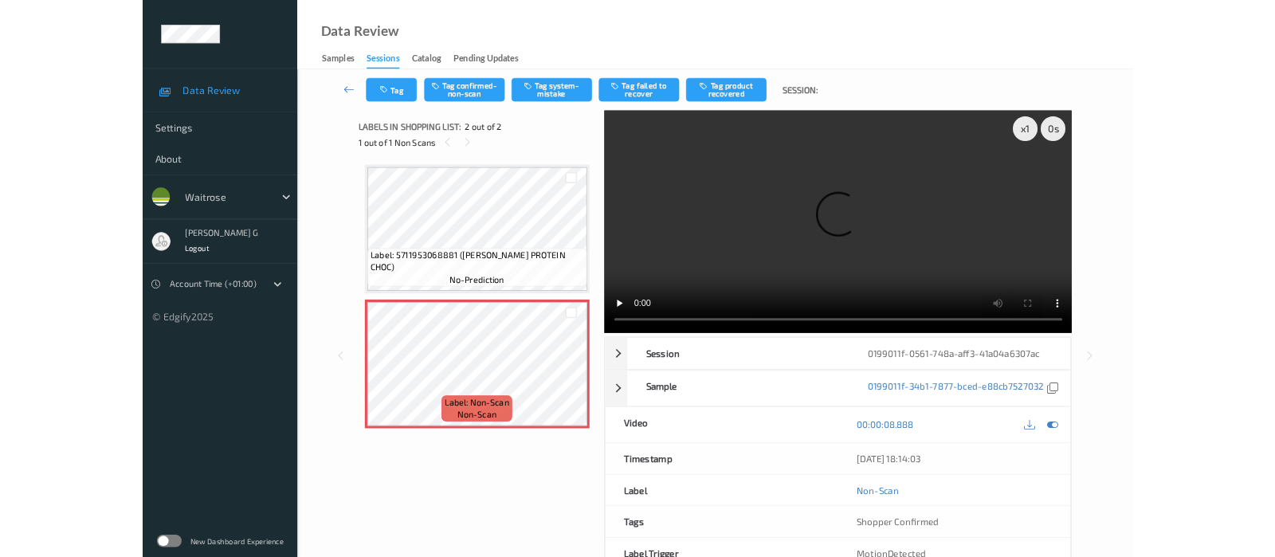
scroll to position [0, 0]
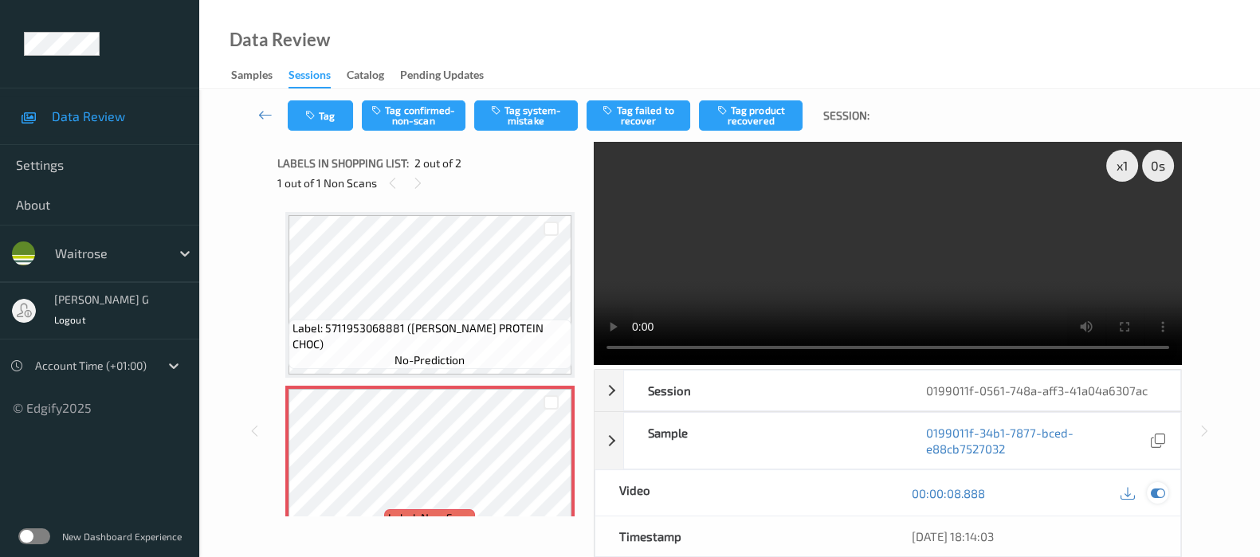
click at [1166, 496] on div at bounding box center [1158, 493] width 22 height 22
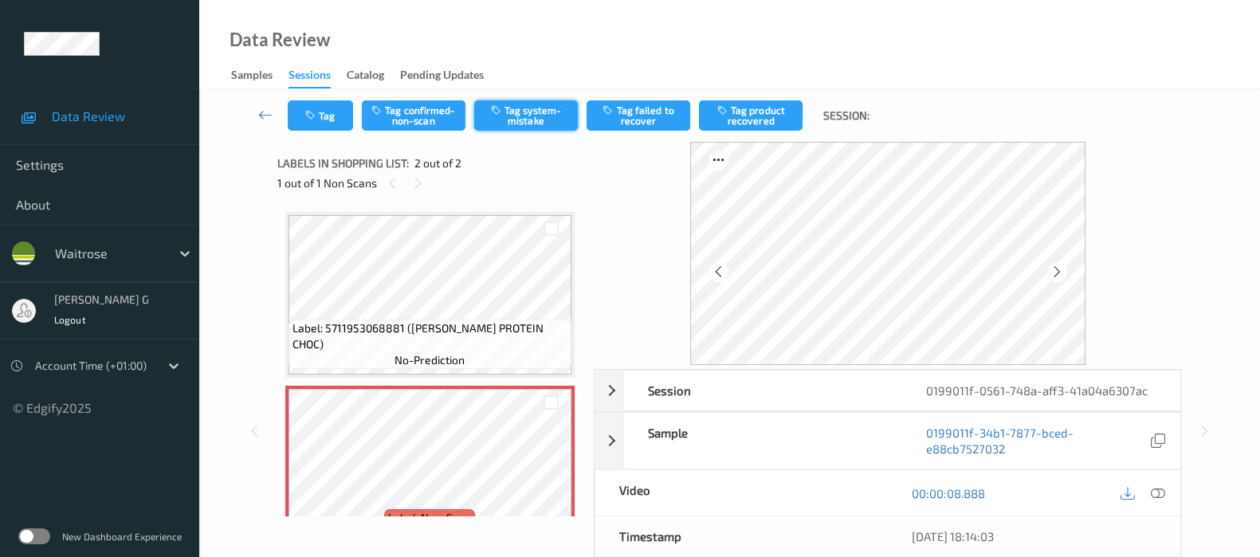
click at [522, 106] on button "Tag system-mistake" at bounding box center [526, 115] width 104 height 30
click at [526, 113] on button "Tag system-mistake" at bounding box center [526, 115] width 104 height 30
click at [516, 125] on button "Tag system-mistake" at bounding box center [526, 115] width 104 height 30
click at [318, 125] on button "Tag" at bounding box center [320, 115] width 65 height 30
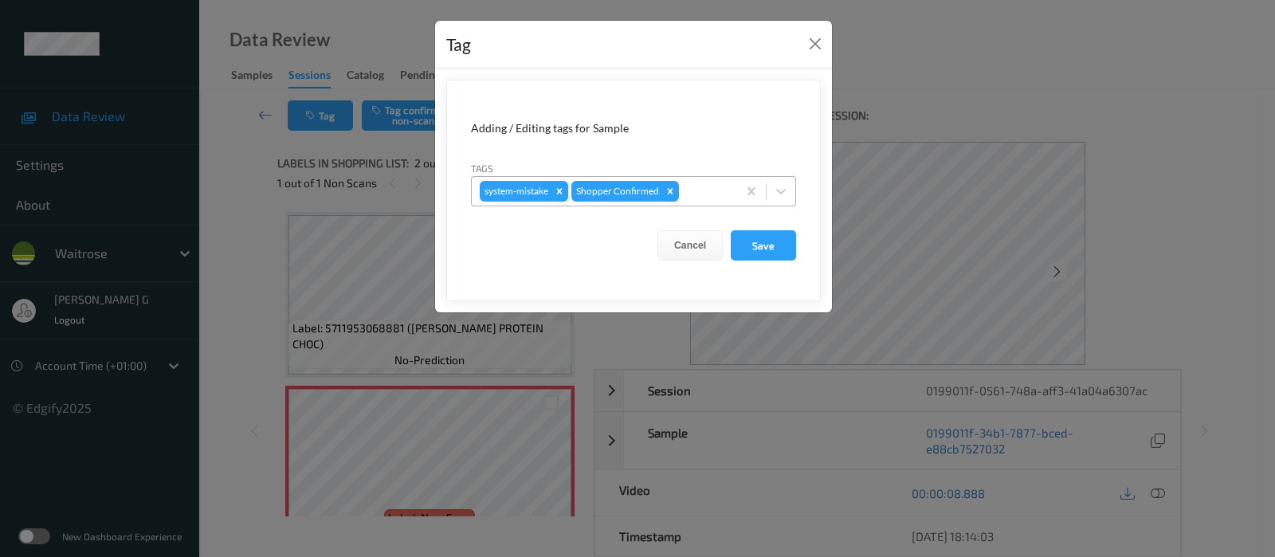
click at [710, 192] on div at bounding box center [705, 191] width 47 height 19
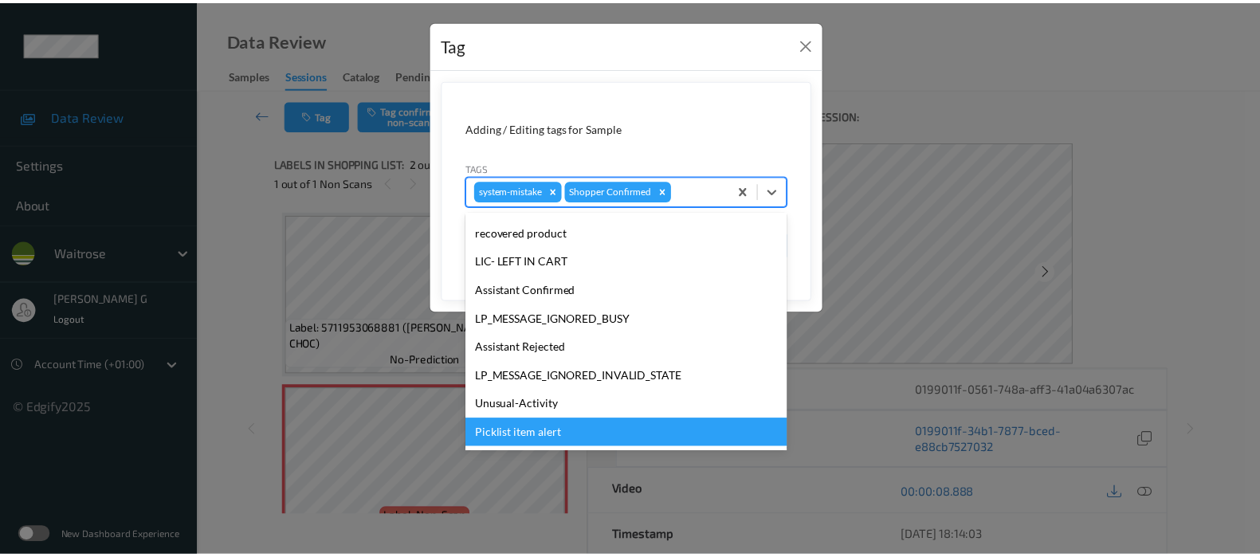
scroll to position [340, 0]
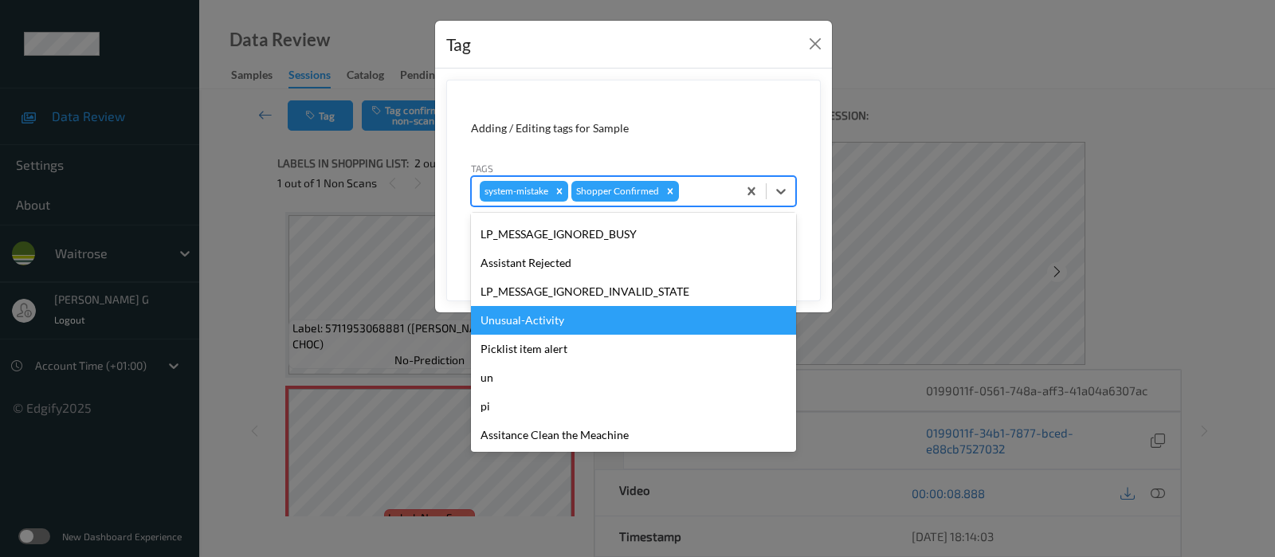
click at [509, 324] on div "Unusual-Activity" at bounding box center [633, 320] width 325 height 29
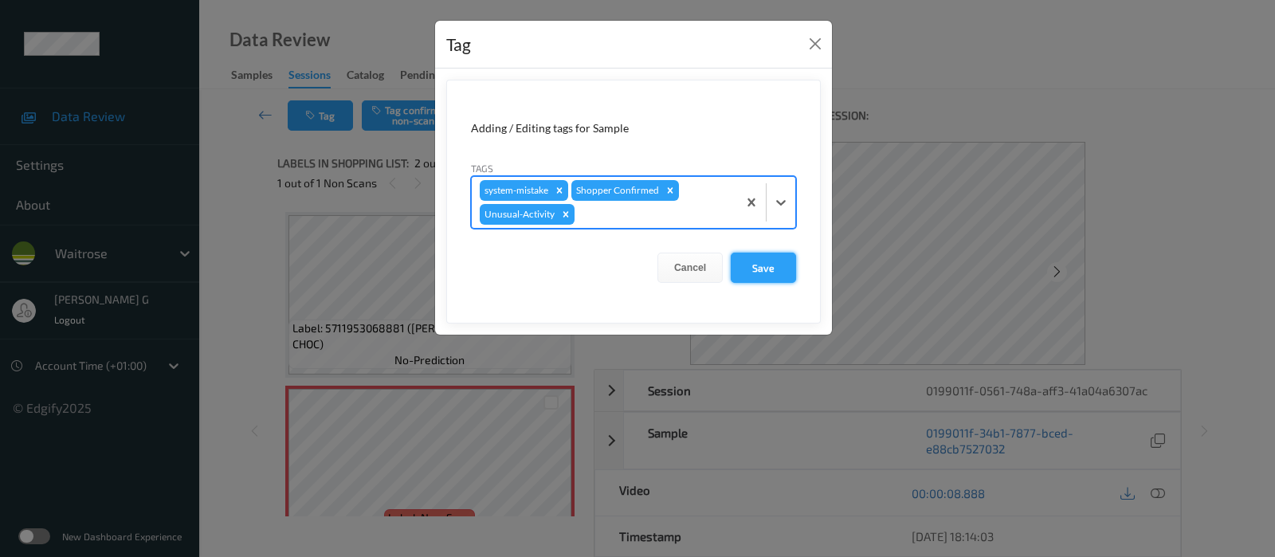
click at [771, 272] on button "Save" at bounding box center [763, 268] width 65 height 30
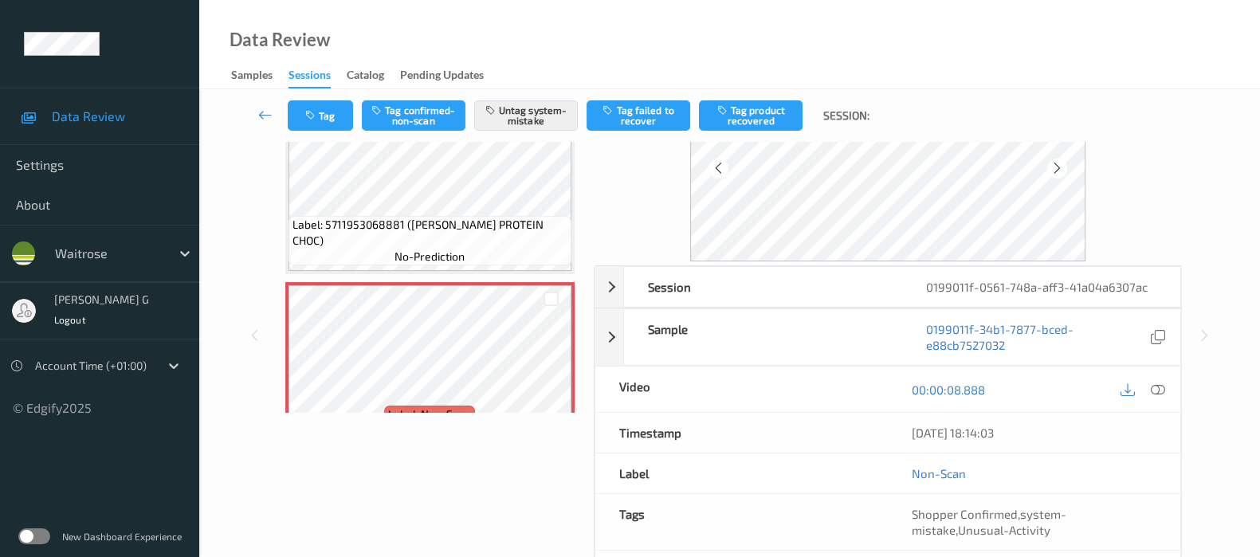
scroll to position [210, 0]
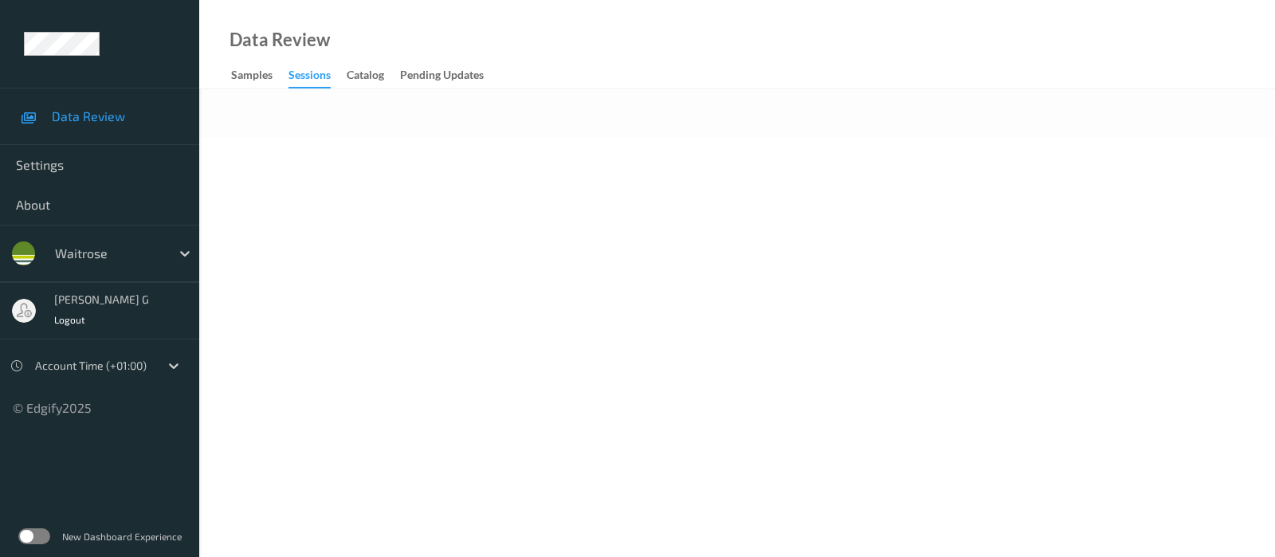
click at [480, 45] on div "Data Review Samples Sessions Catalog Pending Updates" at bounding box center [737, 44] width 1076 height 89
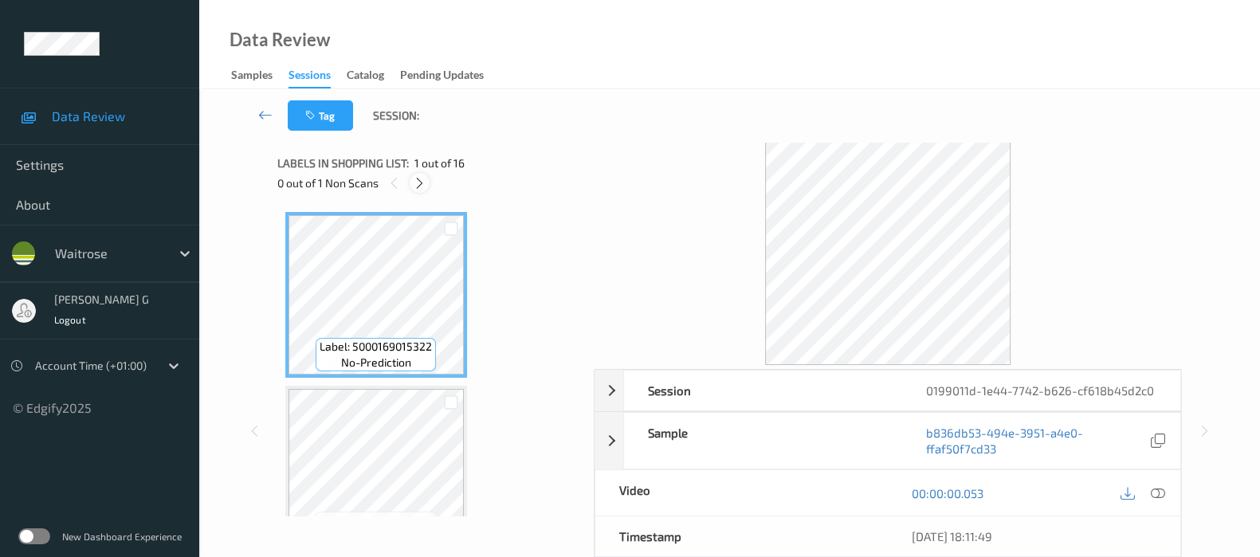
click at [417, 186] on icon at bounding box center [420, 183] width 14 height 14
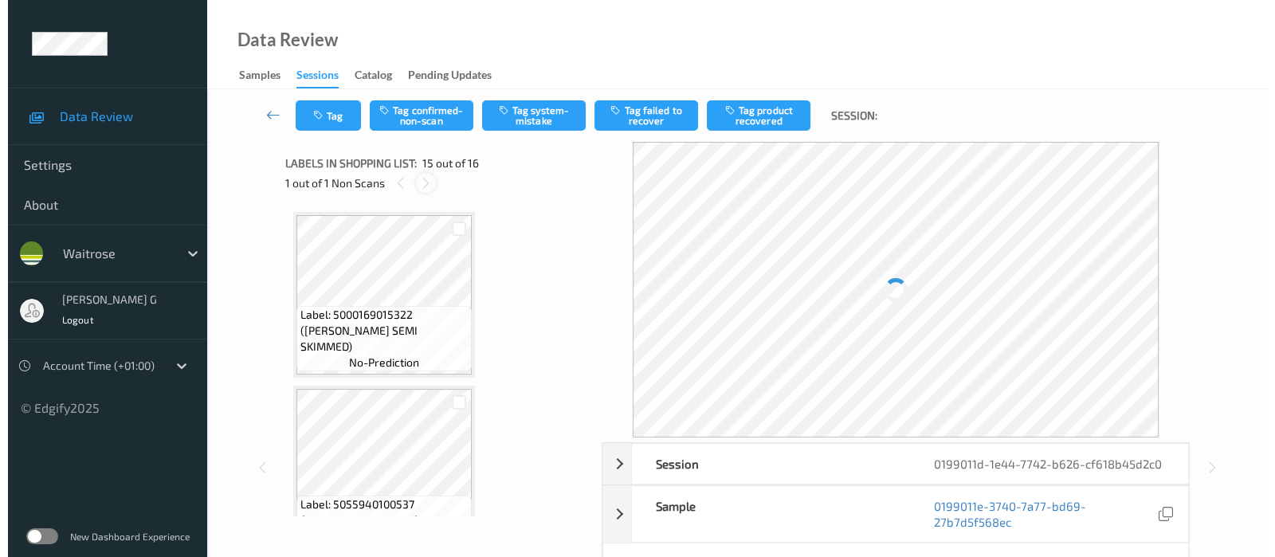
scroll to position [2252, 0]
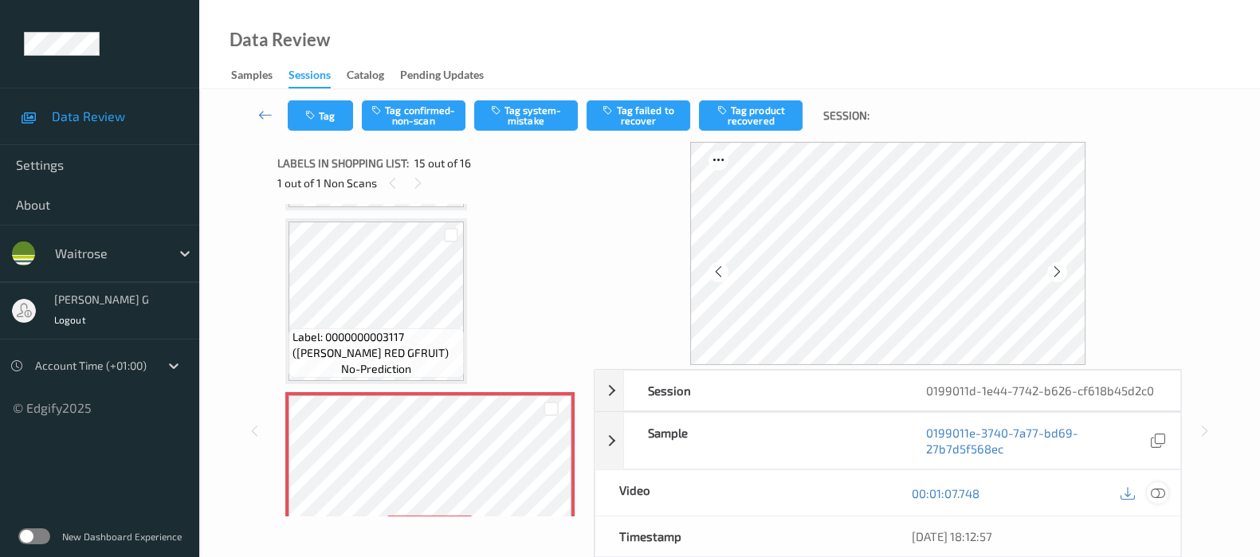
click at [1155, 495] on icon at bounding box center [1158, 493] width 14 height 14
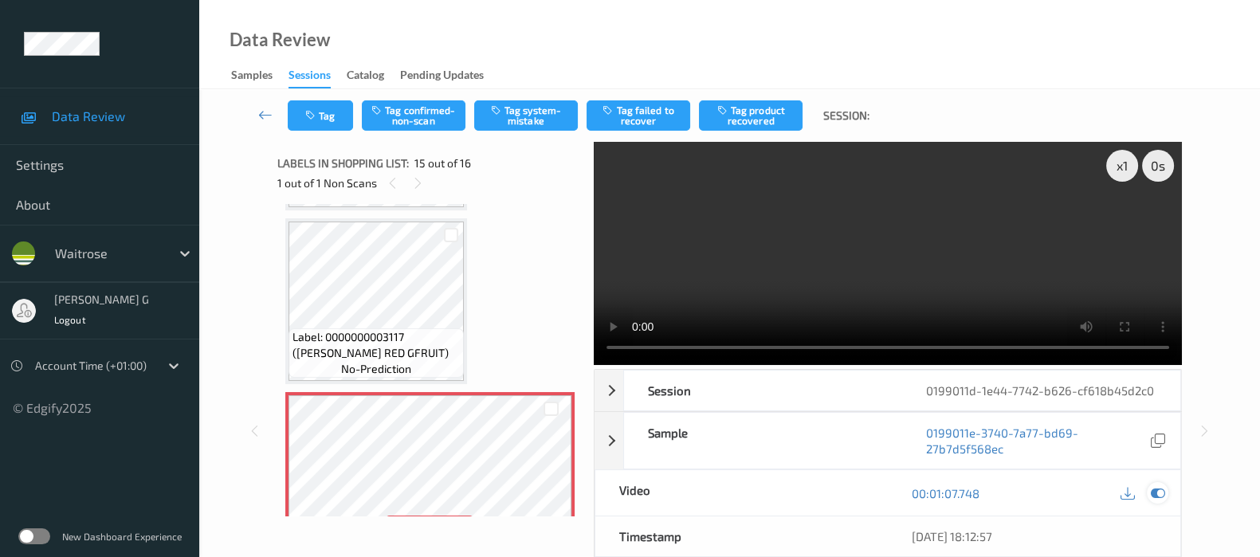
click at [1155, 492] on icon at bounding box center [1158, 493] width 14 height 14
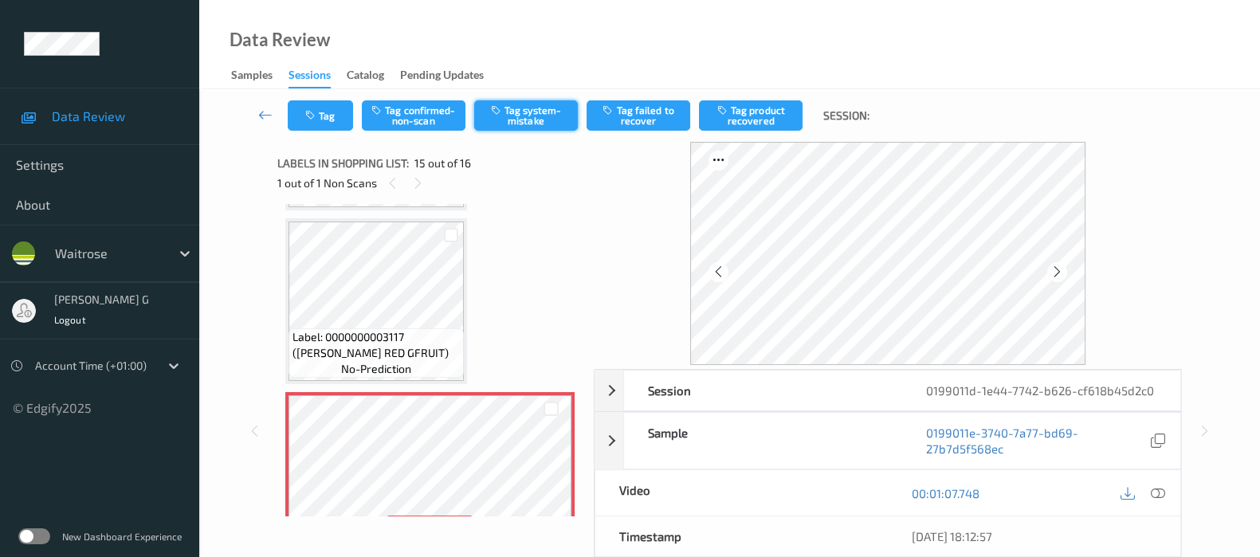
click at [542, 116] on button "Tag system-mistake" at bounding box center [526, 115] width 104 height 30
click at [299, 121] on button "Tag" at bounding box center [320, 115] width 65 height 30
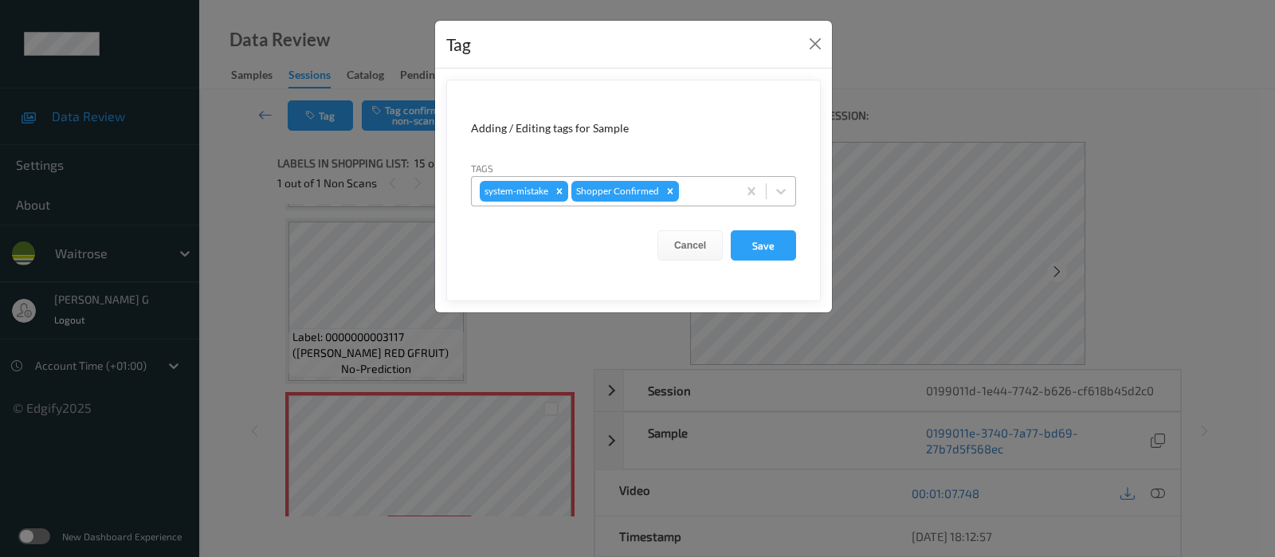
click at [697, 191] on div at bounding box center [705, 191] width 47 height 19
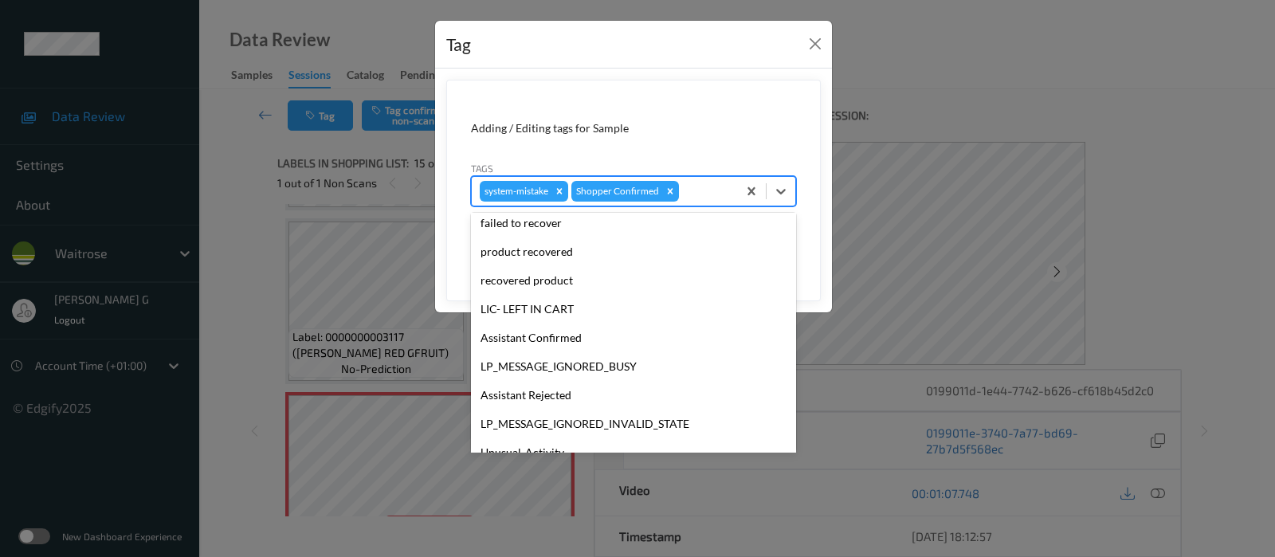
scroll to position [299, 0]
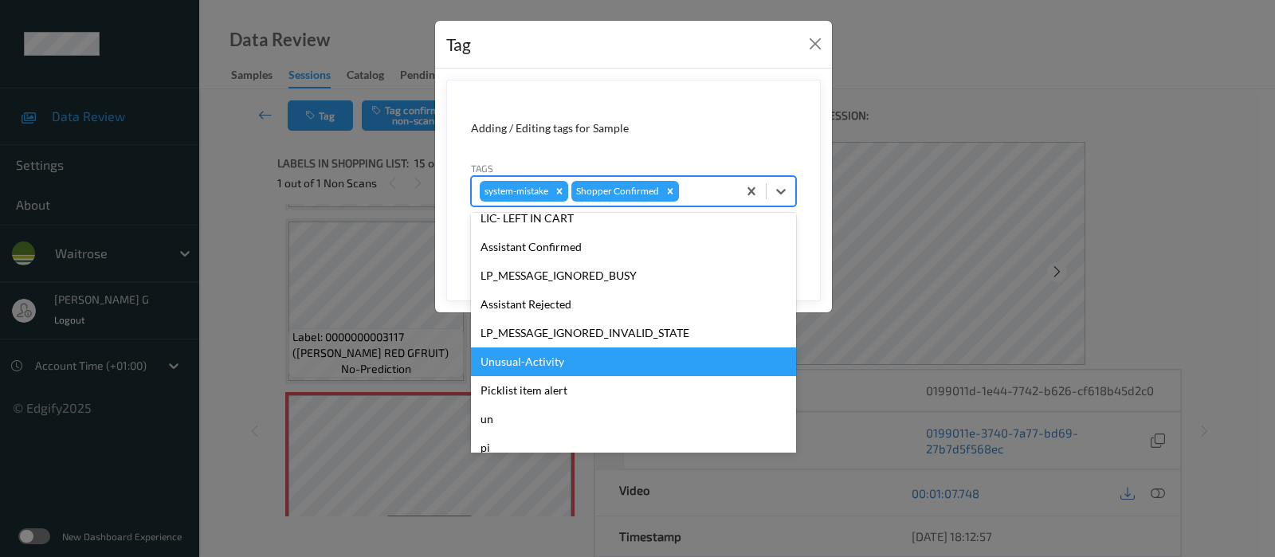
click at [506, 357] on div "Unusual-Activity" at bounding box center [633, 361] width 325 height 29
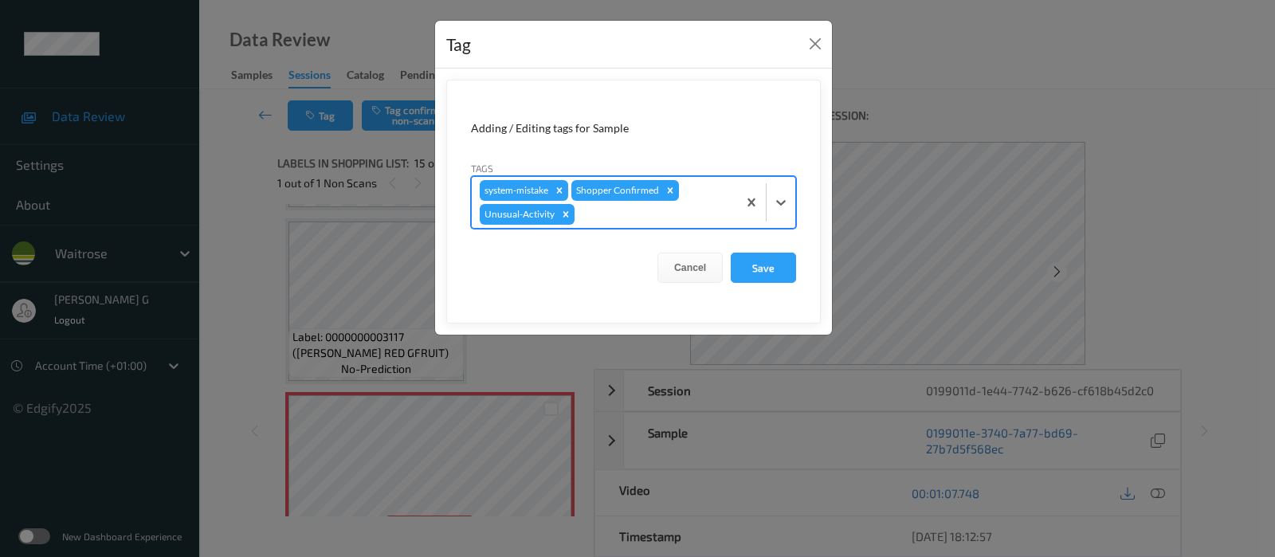
click at [622, 221] on div at bounding box center [653, 214] width 151 height 19
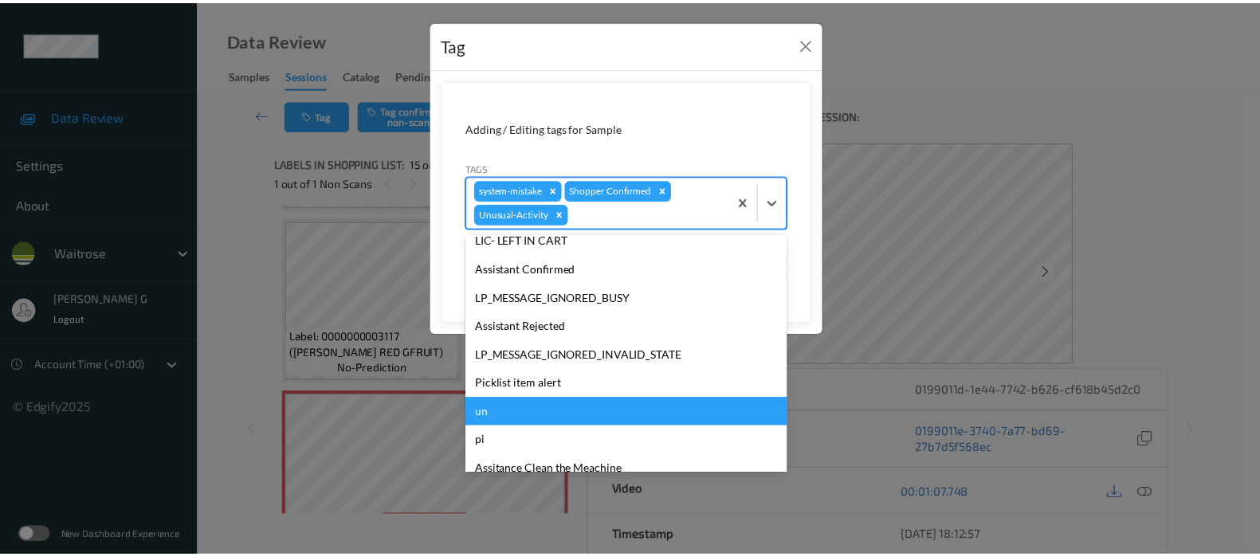
scroll to position [312, 0]
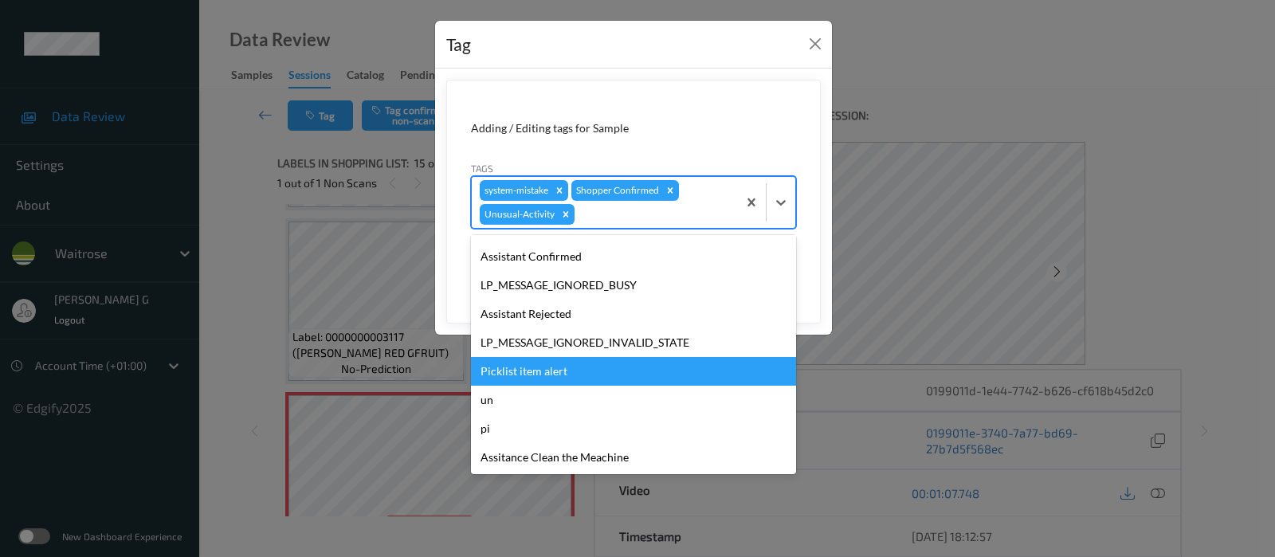
click at [527, 362] on div "Picklist item alert" at bounding box center [633, 371] width 325 height 29
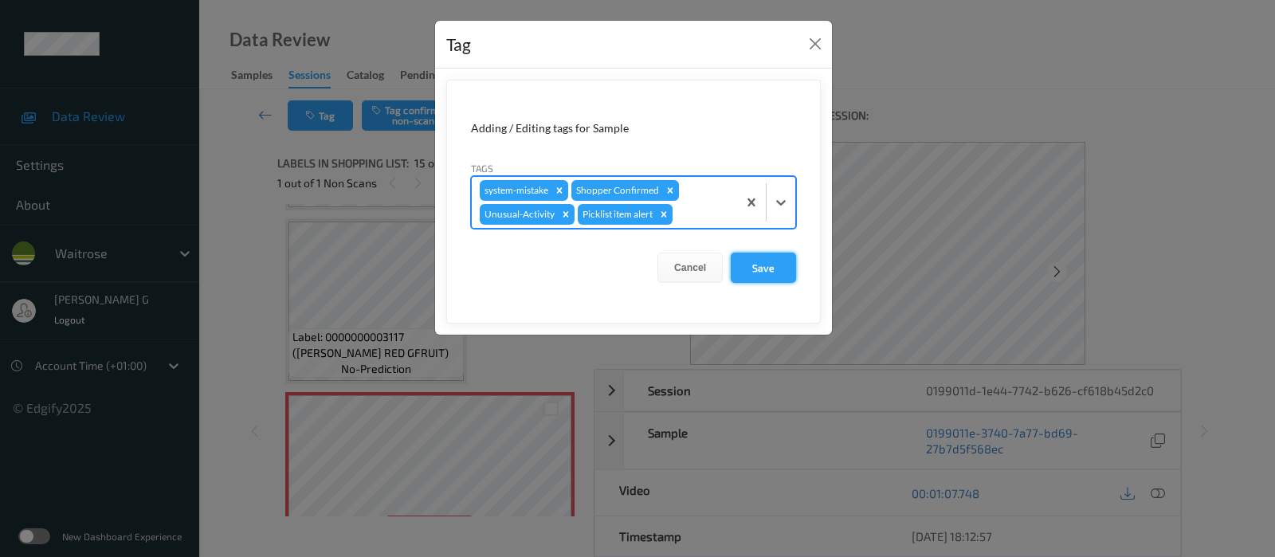
click at [763, 268] on button "Save" at bounding box center [763, 268] width 65 height 30
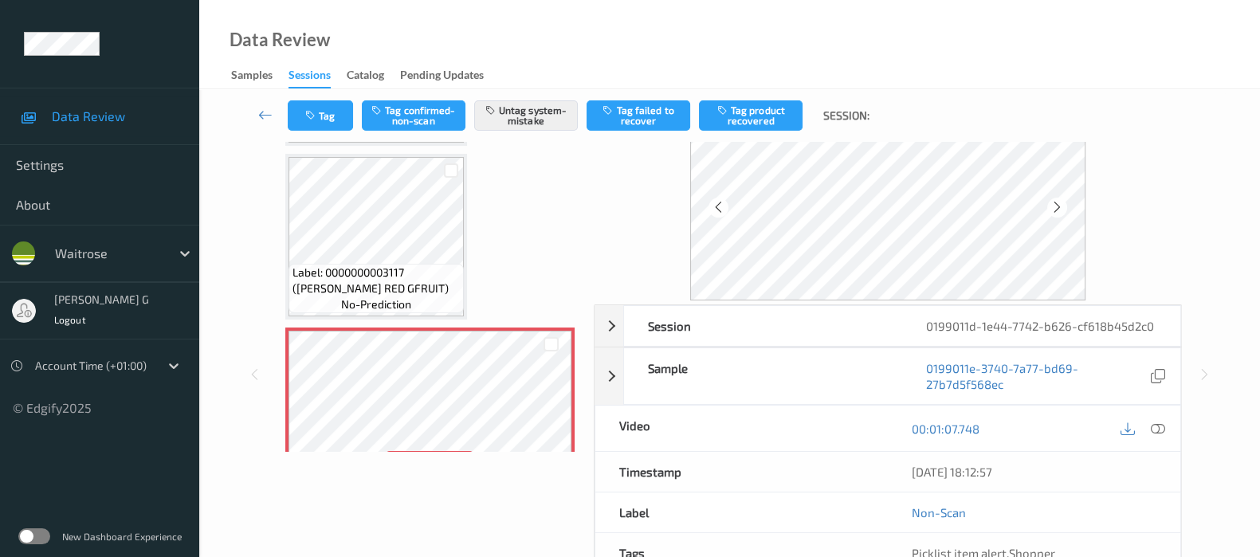
scroll to position [0, 0]
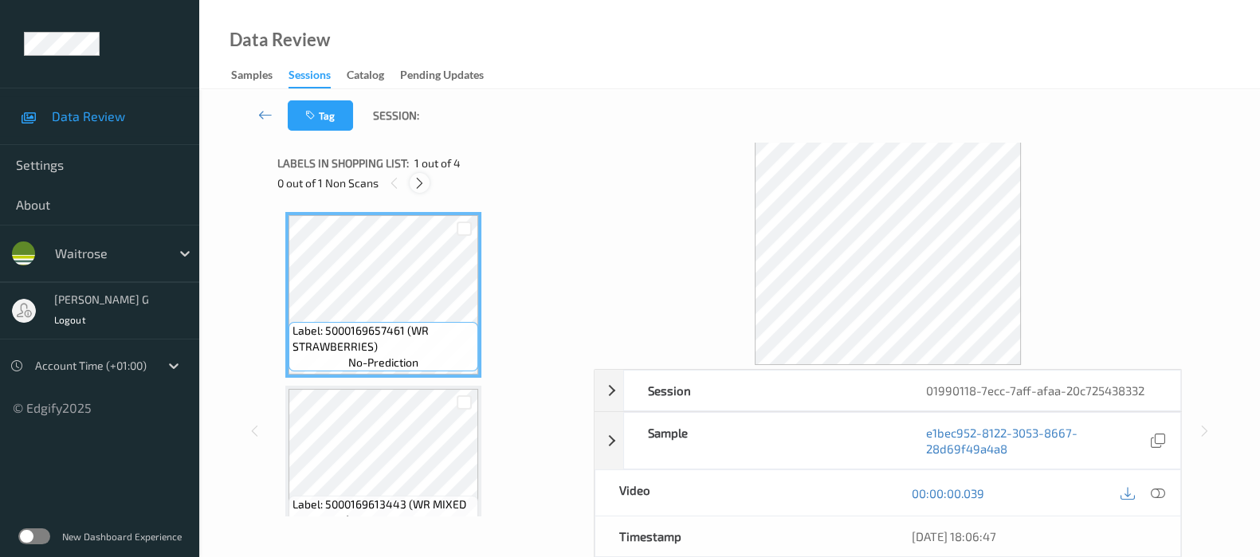
click at [416, 180] on icon at bounding box center [420, 183] width 14 height 14
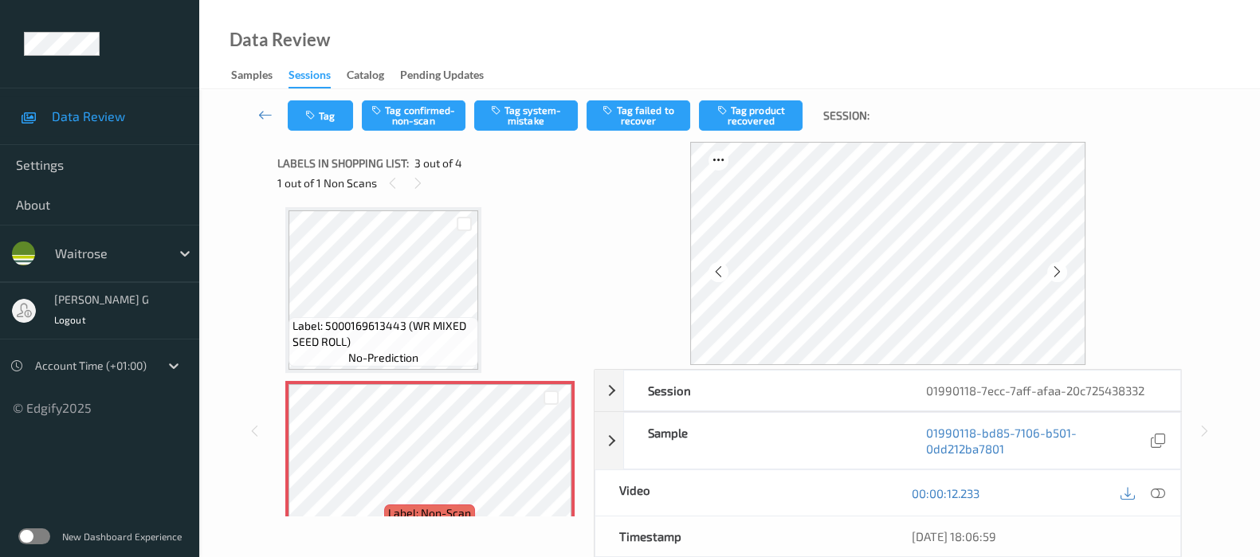
scroll to position [80, 0]
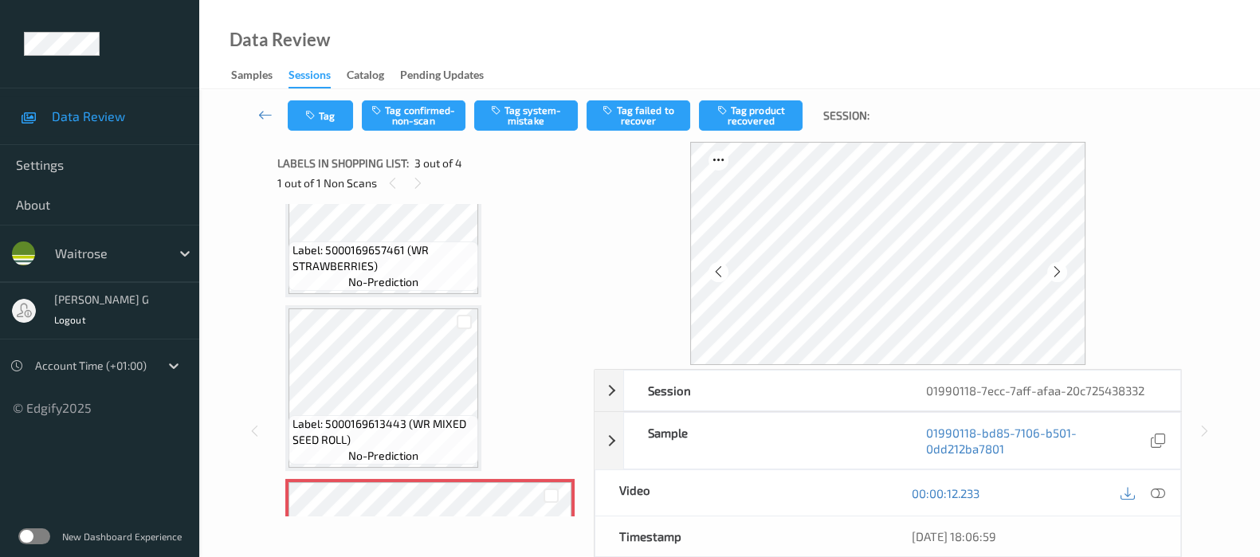
click at [355, 262] on span "Label: 5000169657461 (WR STRAWBERRIES)" at bounding box center [383, 258] width 182 height 32
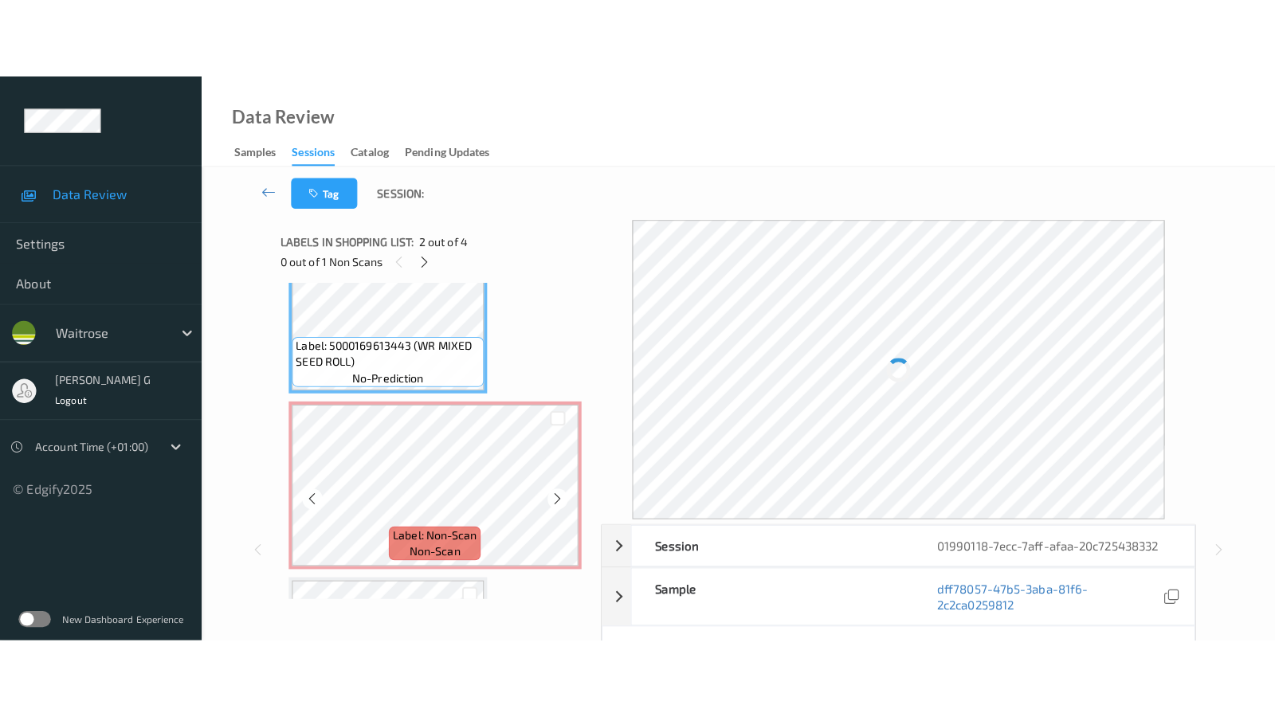
scroll to position [280, 0]
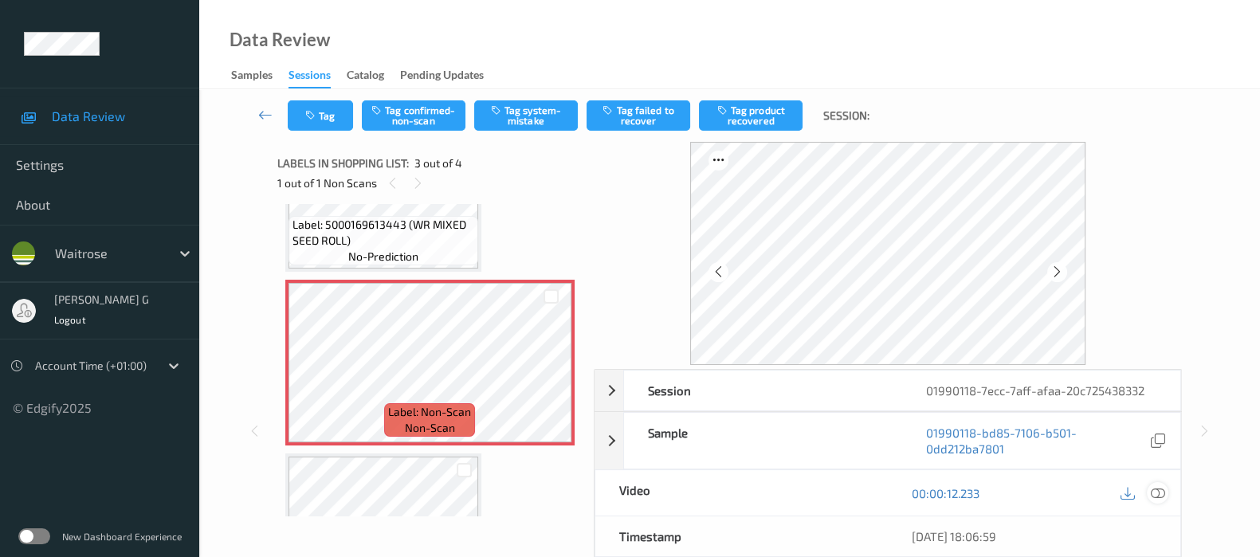
click at [1152, 492] on icon at bounding box center [1158, 493] width 14 height 14
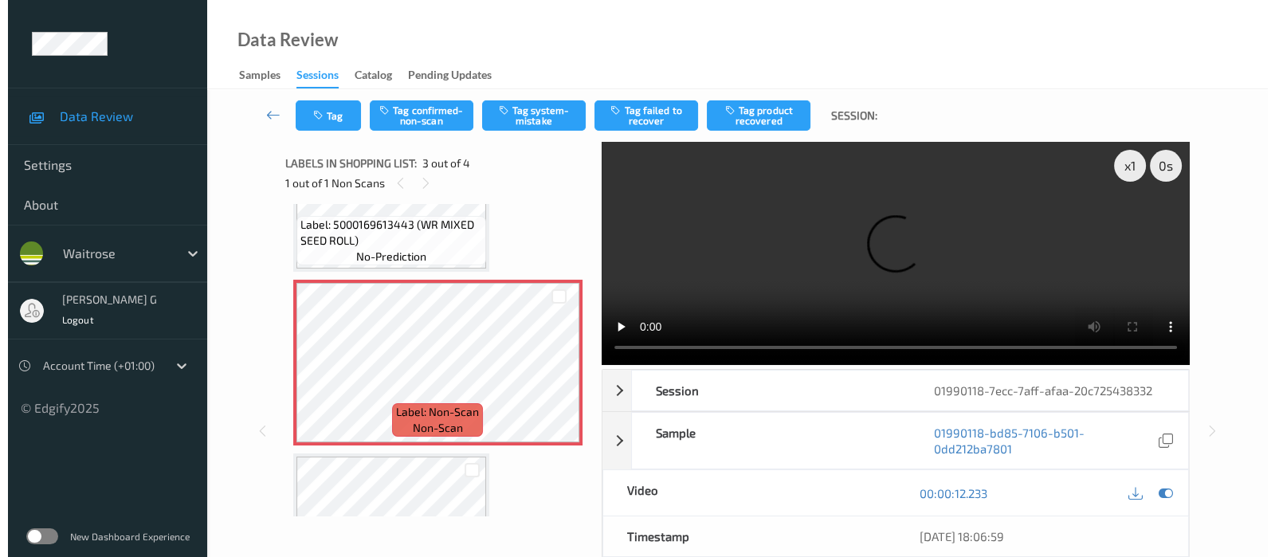
scroll to position [226, 0]
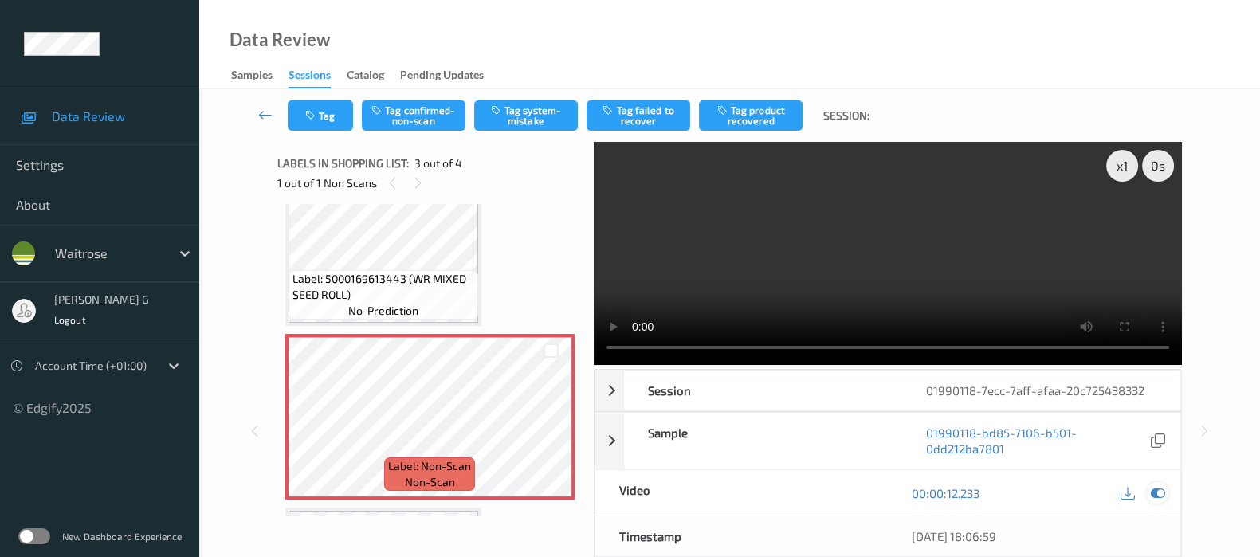
click at [1161, 491] on icon at bounding box center [1158, 493] width 14 height 14
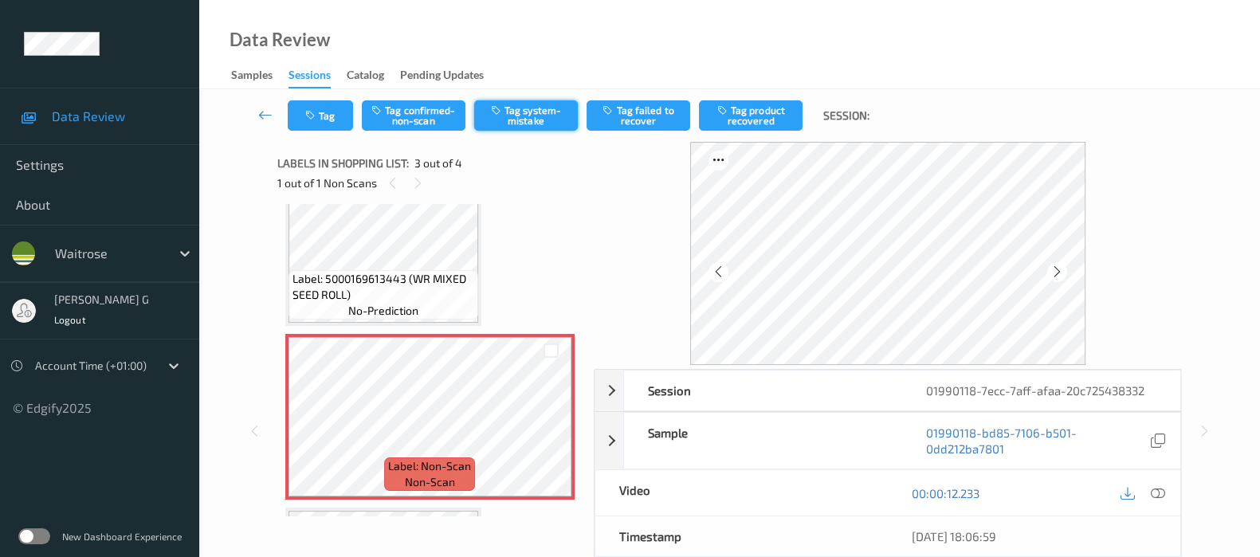
click at [526, 112] on button "Tag system-mistake" at bounding box center [526, 115] width 104 height 30
click at [307, 114] on icon "button" at bounding box center [312, 115] width 14 height 11
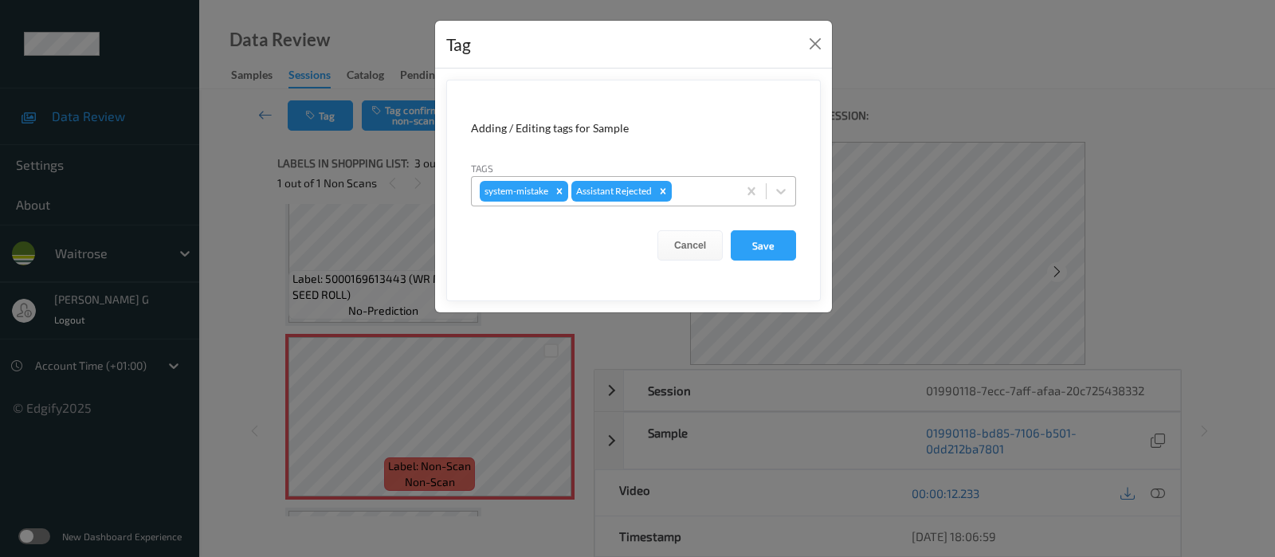
click at [688, 191] on div at bounding box center [702, 191] width 54 height 19
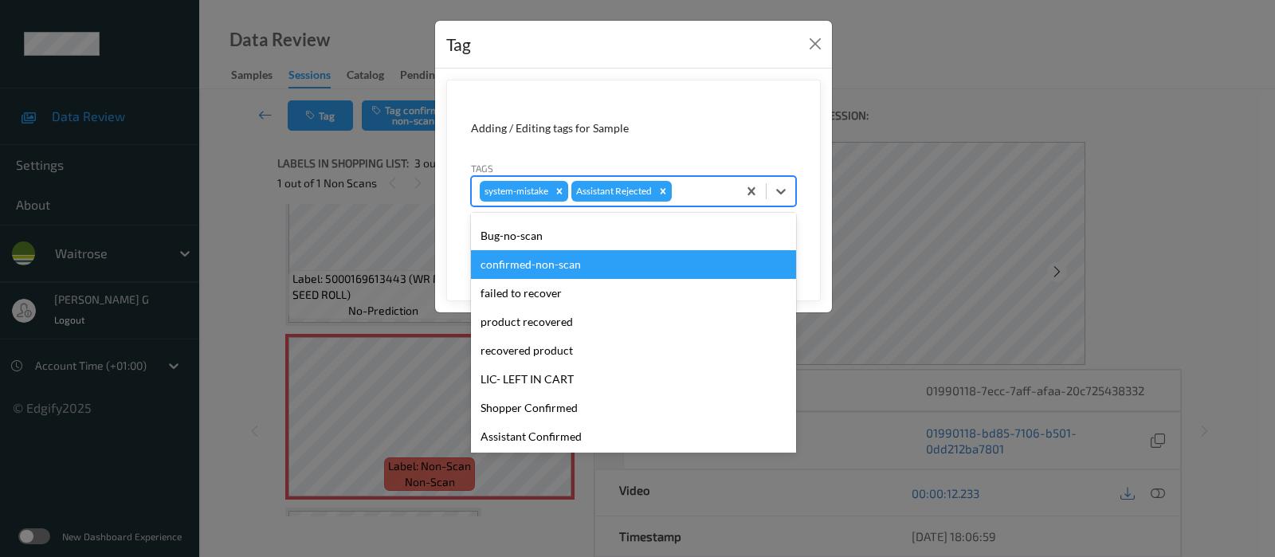
scroll to position [299, 0]
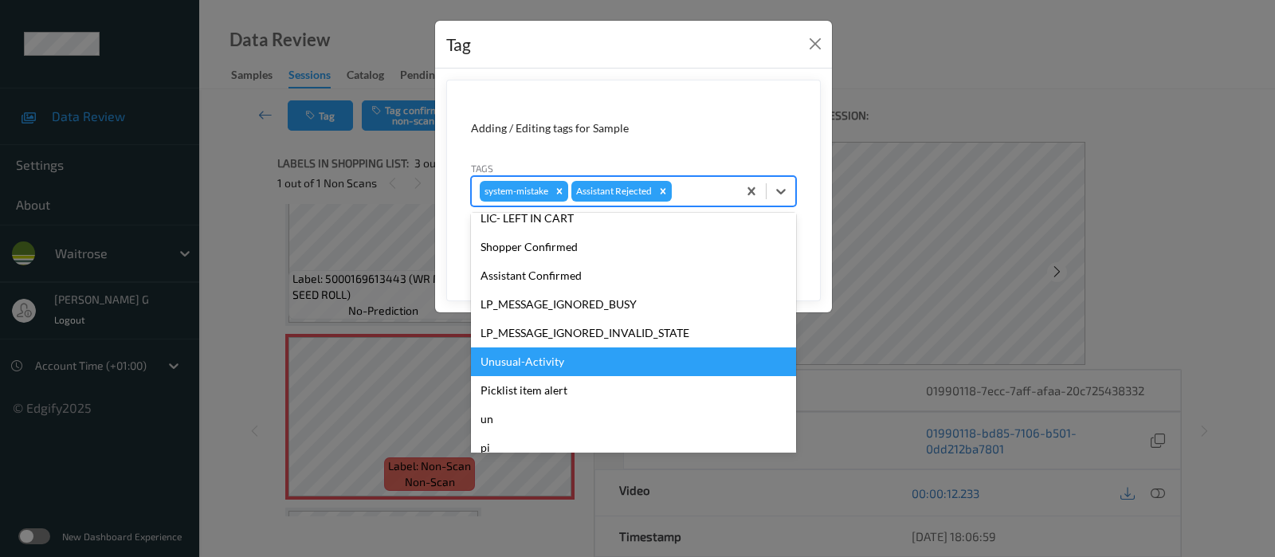
click at [538, 356] on div "Unusual-Activity" at bounding box center [633, 361] width 325 height 29
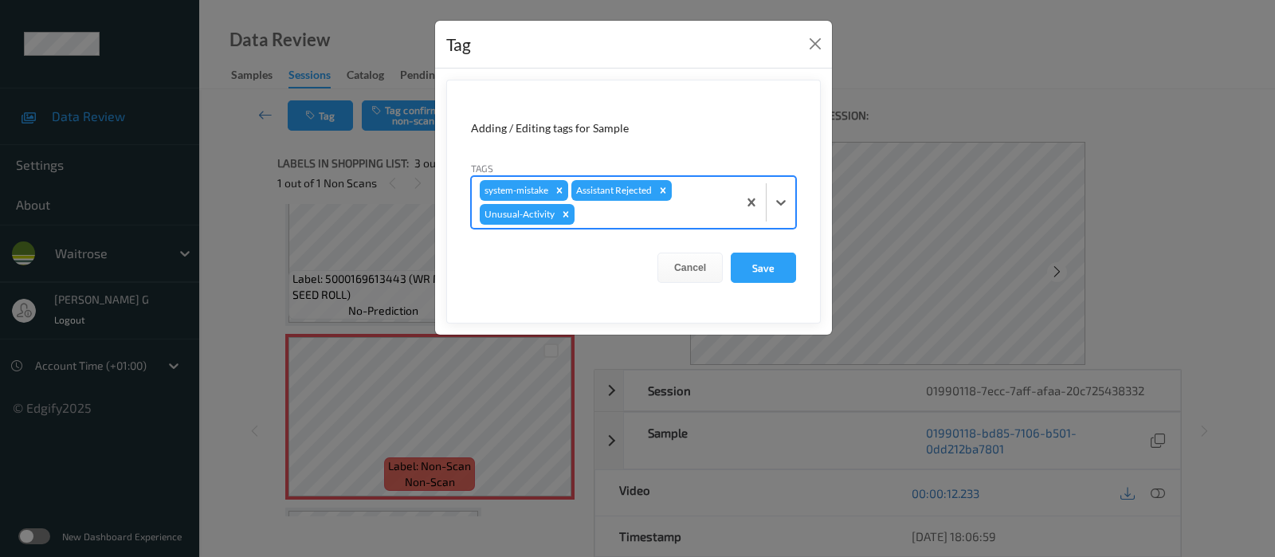
click at [666, 215] on div at bounding box center [653, 214] width 151 height 19
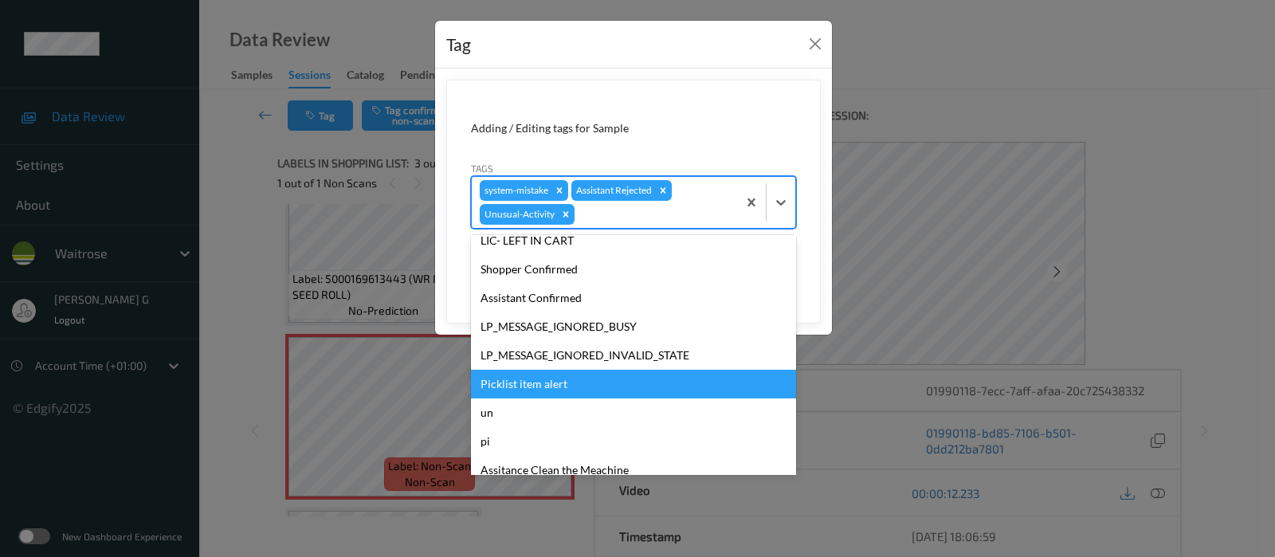
click at [522, 394] on div "Picklist item alert" at bounding box center [633, 384] width 325 height 29
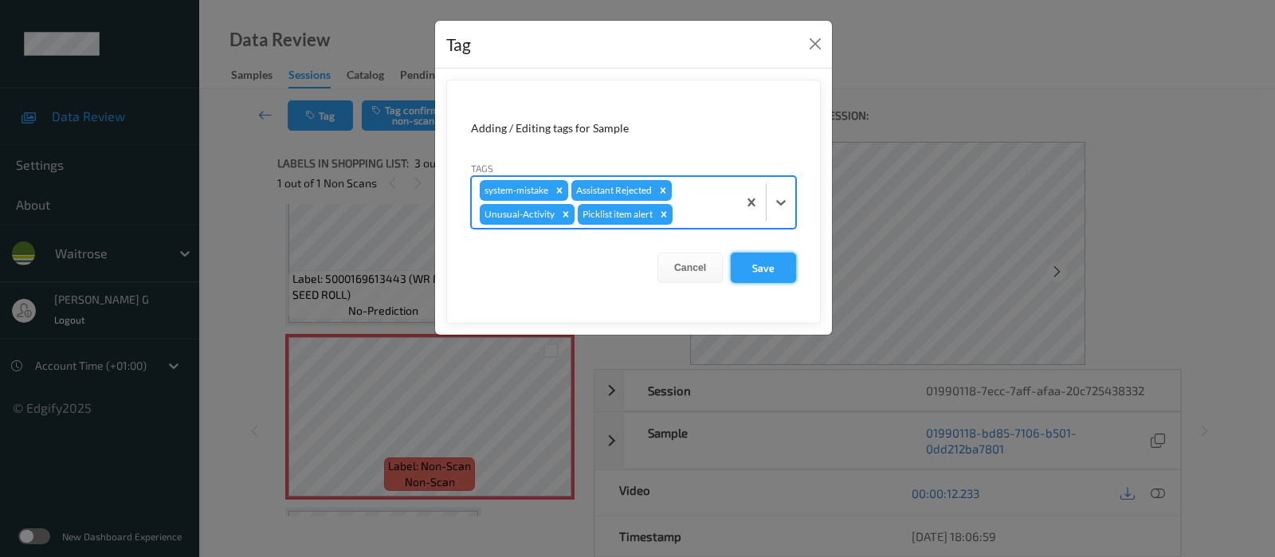
click at [758, 274] on button "Save" at bounding box center [763, 268] width 65 height 30
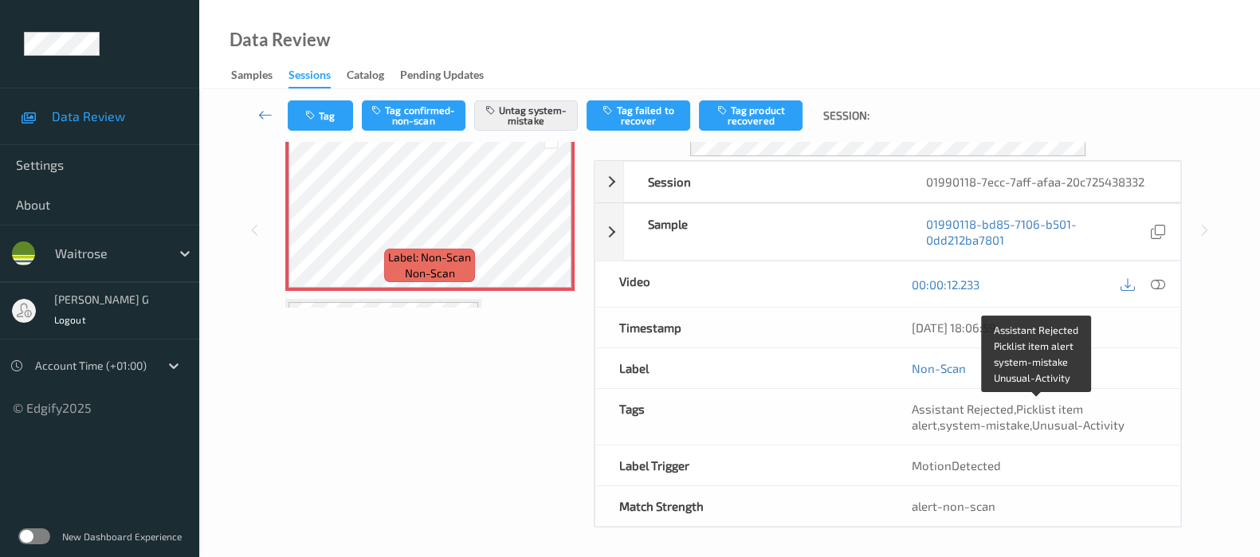
scroll to position [210, 0]
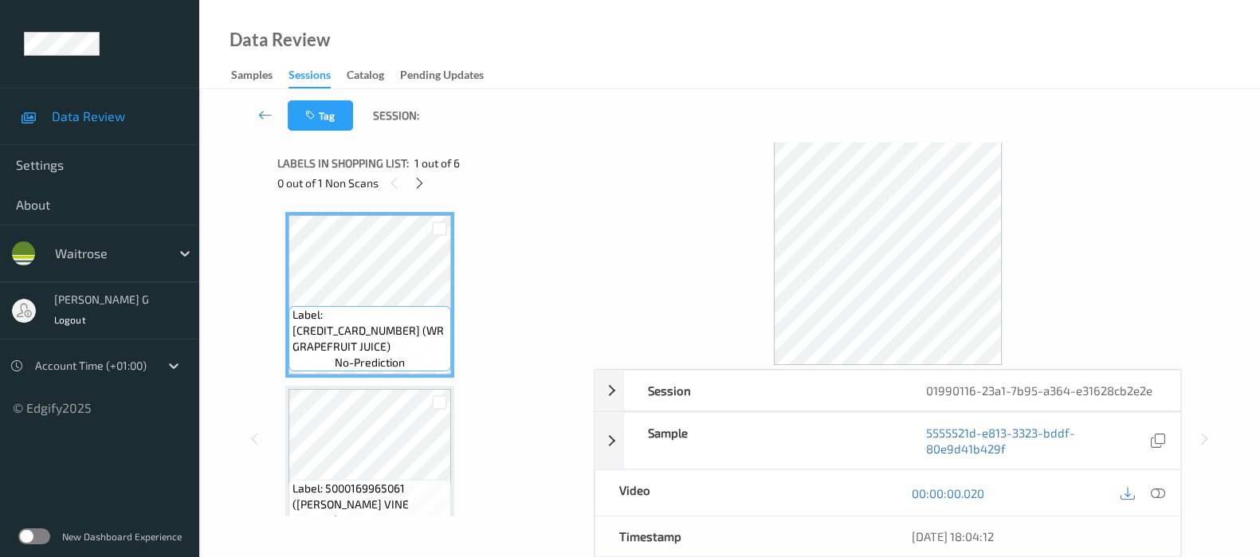
drag, startPoint x: 0, startPoint y: 0, endPoint x: 1078, endPoint y: 120, distance: 1084.8
click at [1078, 120] on div "Tag Session:" at bounding box center [729, 115] width 995 height 53
click at [410, 188] on div "0 out of 1 Non Scans" at bounding box center [429, 183] width 305 height 20
click at [429, 180] on div at bounding box center [420, 183] width 20 height 20
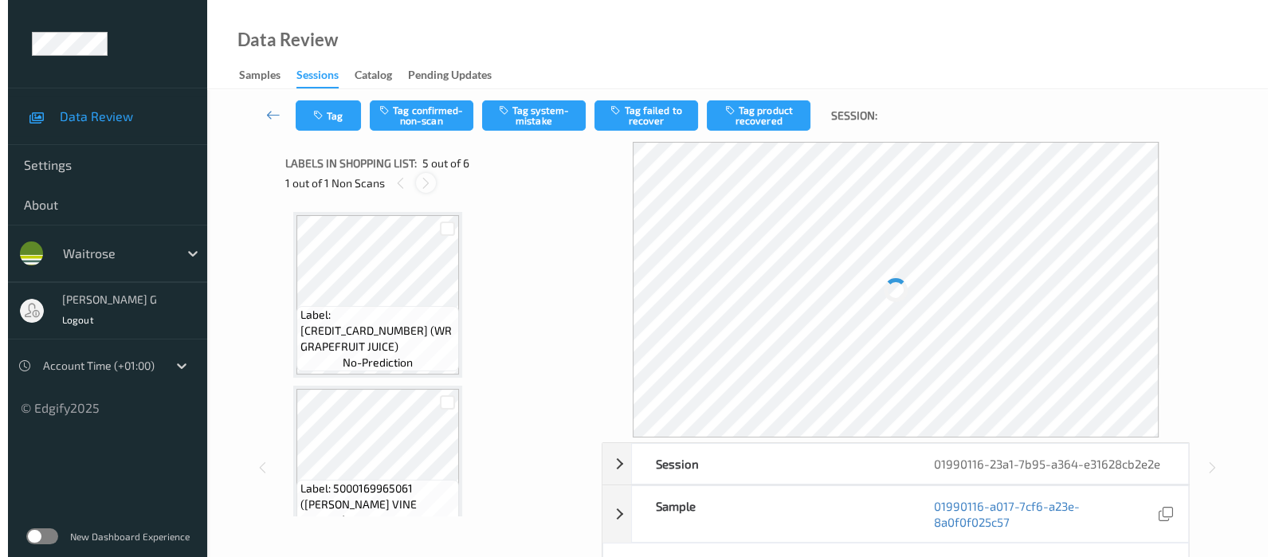
scroll to position [526, 0]
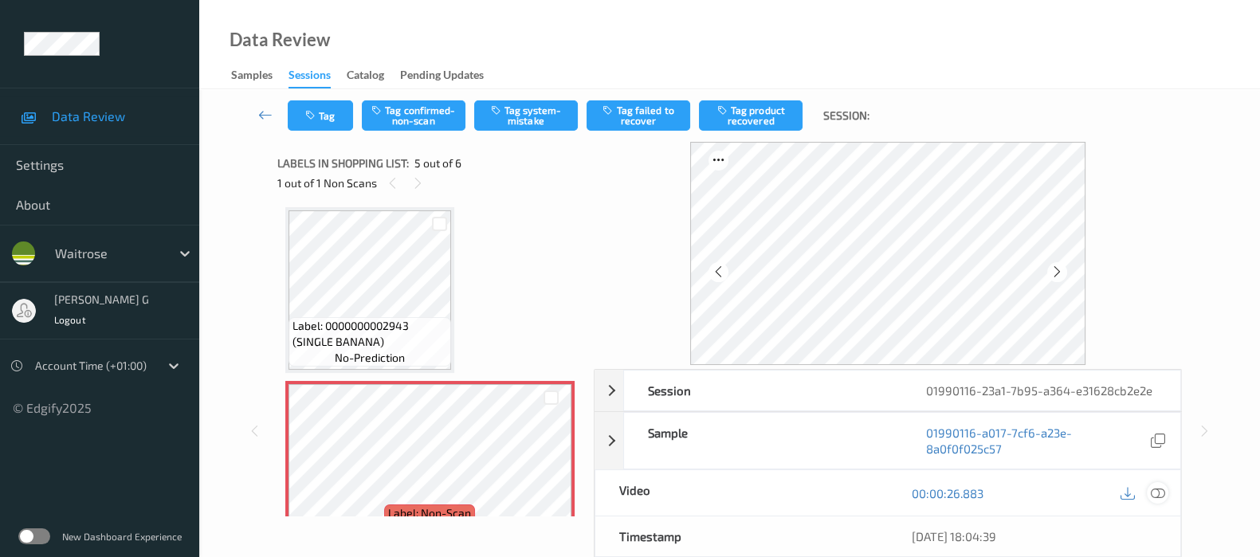
click at [1163, 491] on icon at bounding box center [1158, 493] width 14 height 14
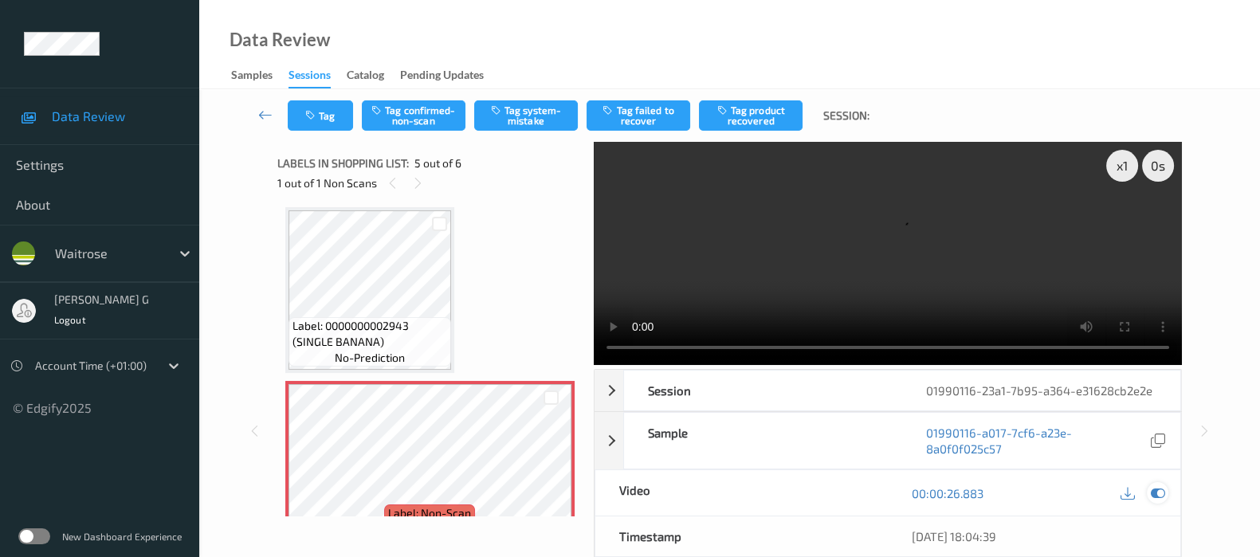
click at [1155, 486] on icon at bounding box center [1158, 493] width 14 height 14
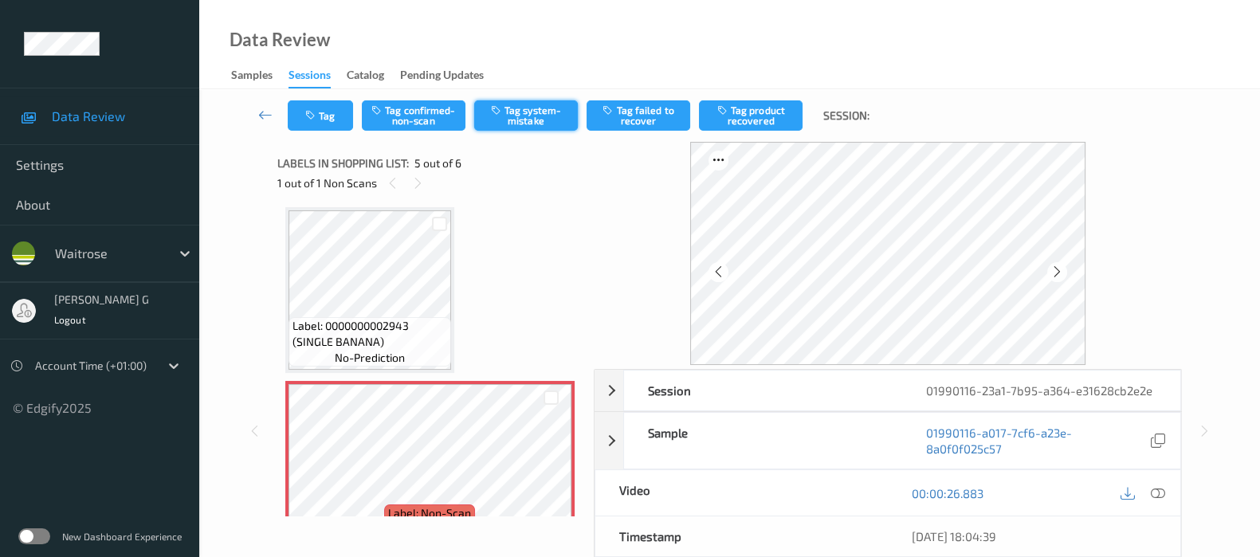
click at [555, 118] on button "Tag system-mistake" at bounding box center [526, 115] width 104 height 30
click at [295, 116] on button "Tag" at bounding box center [320, 115] width 65 height 30
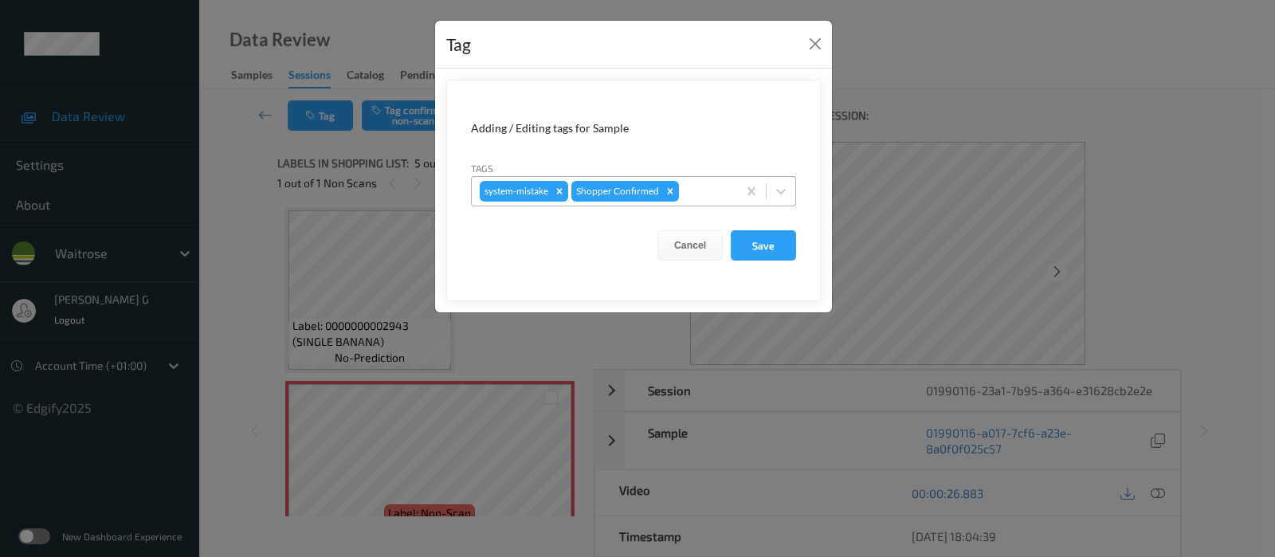
click at [703, 195] on div at bounding box center [705, 191] width 47 height 19
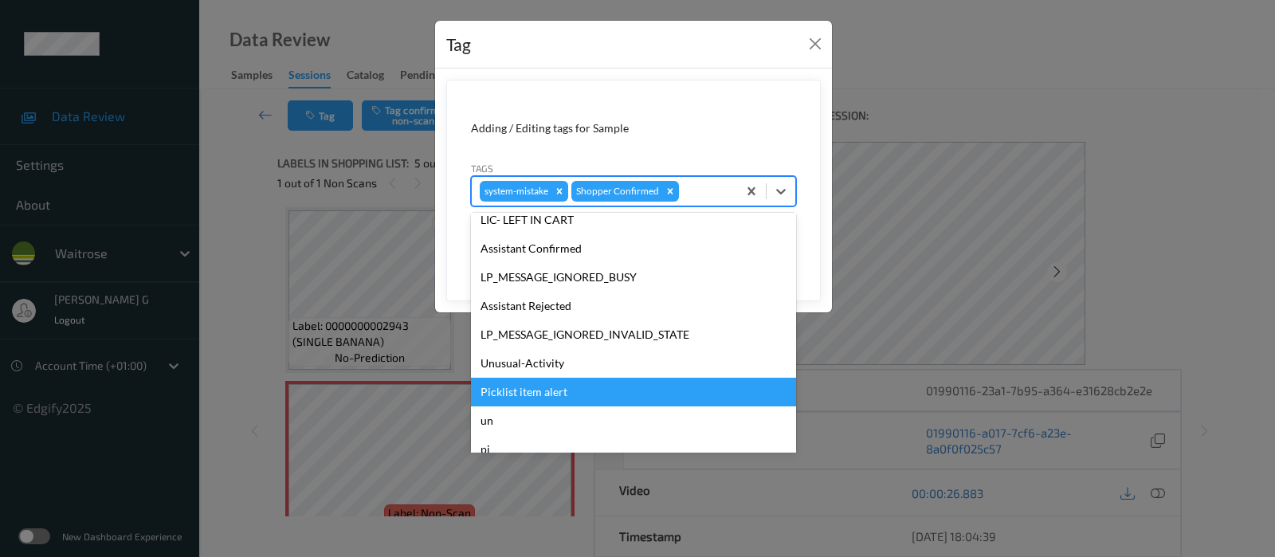
scroll to position [340, 0]
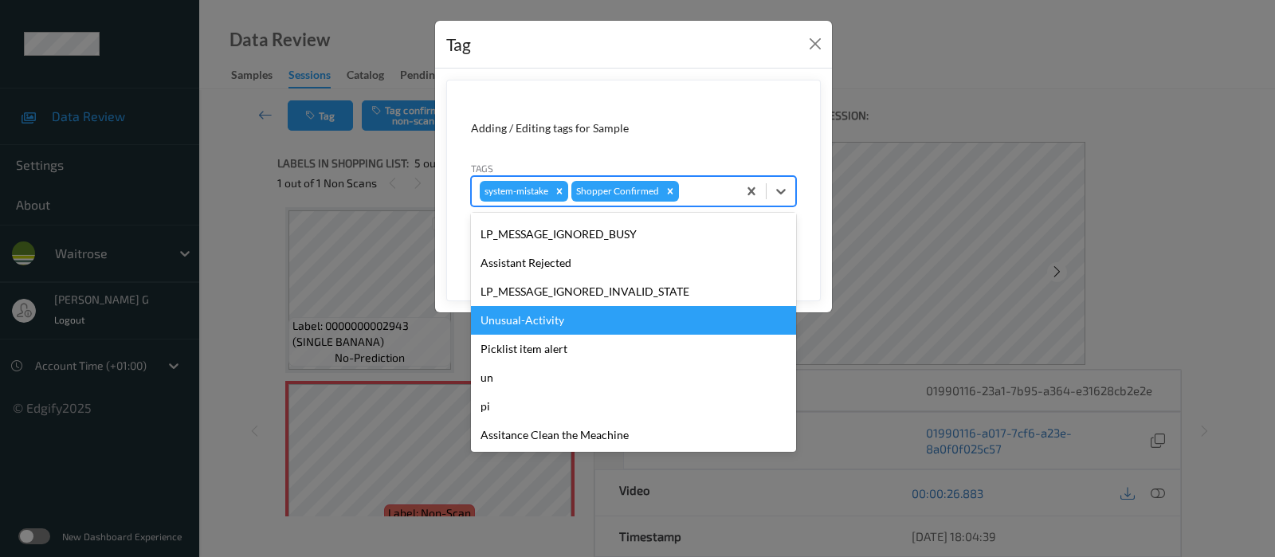
click at [535, 320] on div "Unusual-Activity" at bounding box center [633, 320] width 325 height 29
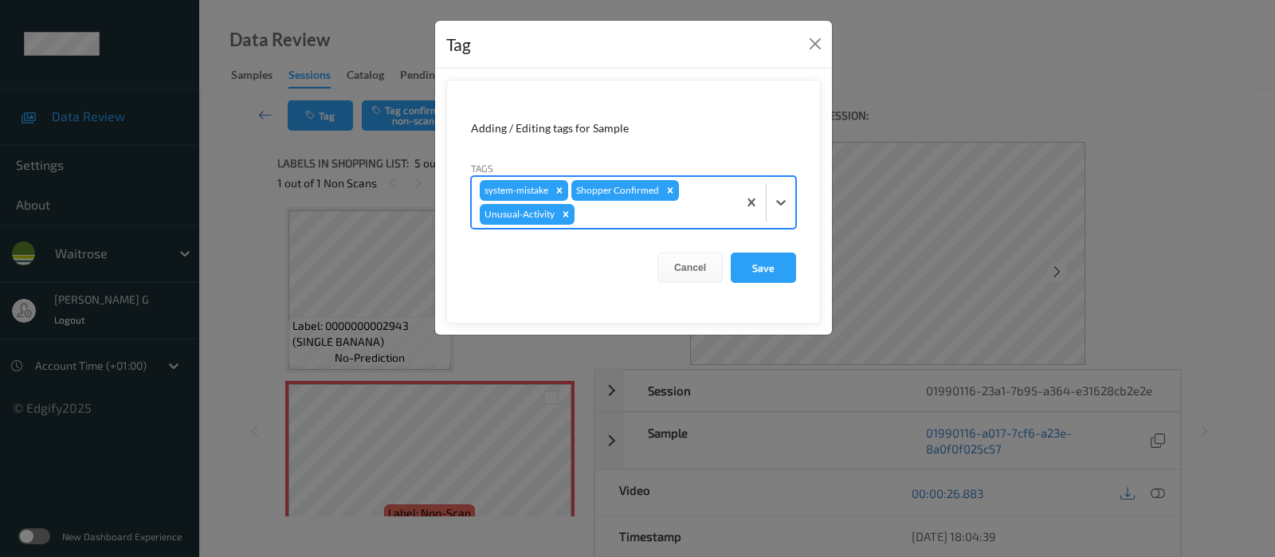
click at [646, 213] on div at bounding box center [653, 214] width 151 height 19
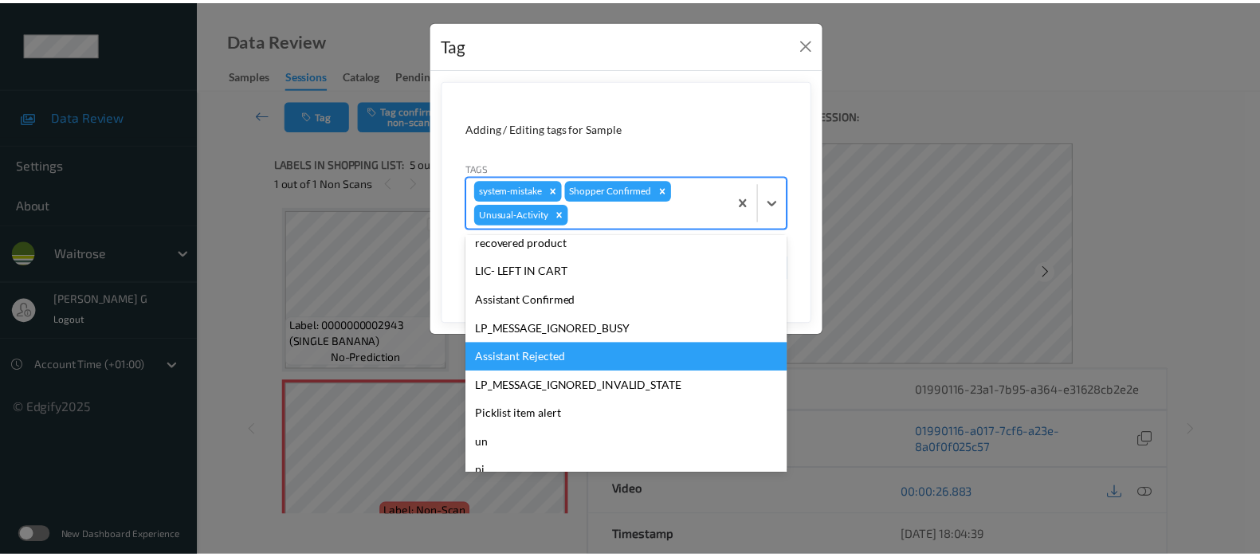
scroll to position [312, 0]
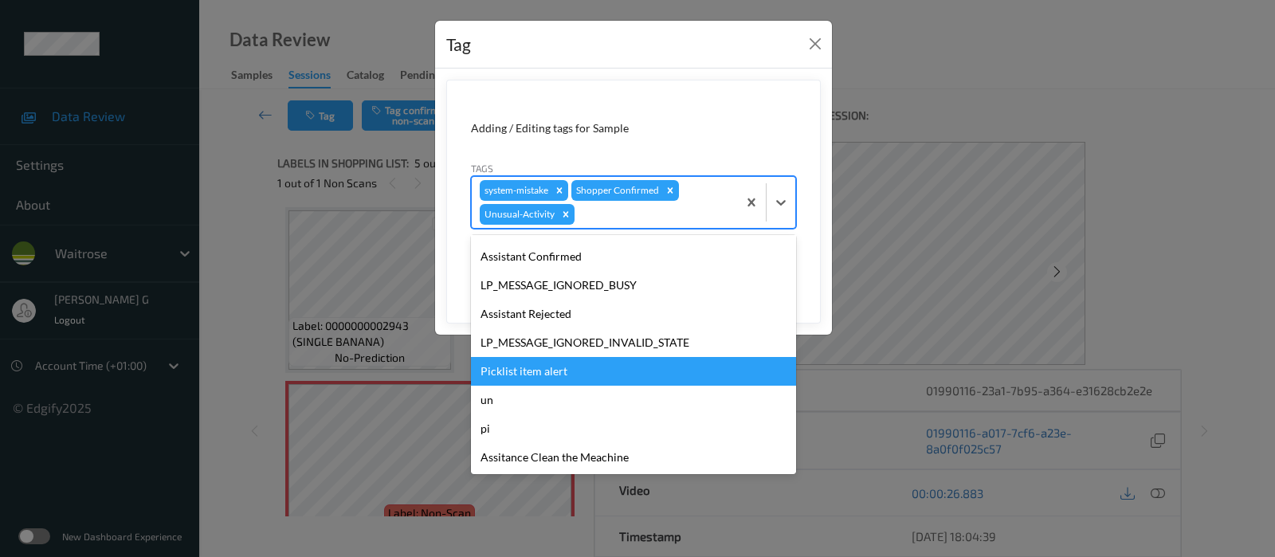
click at [537, 364] on div "Picklist item alert" at bounding box center [633, 371] width 325 height 29
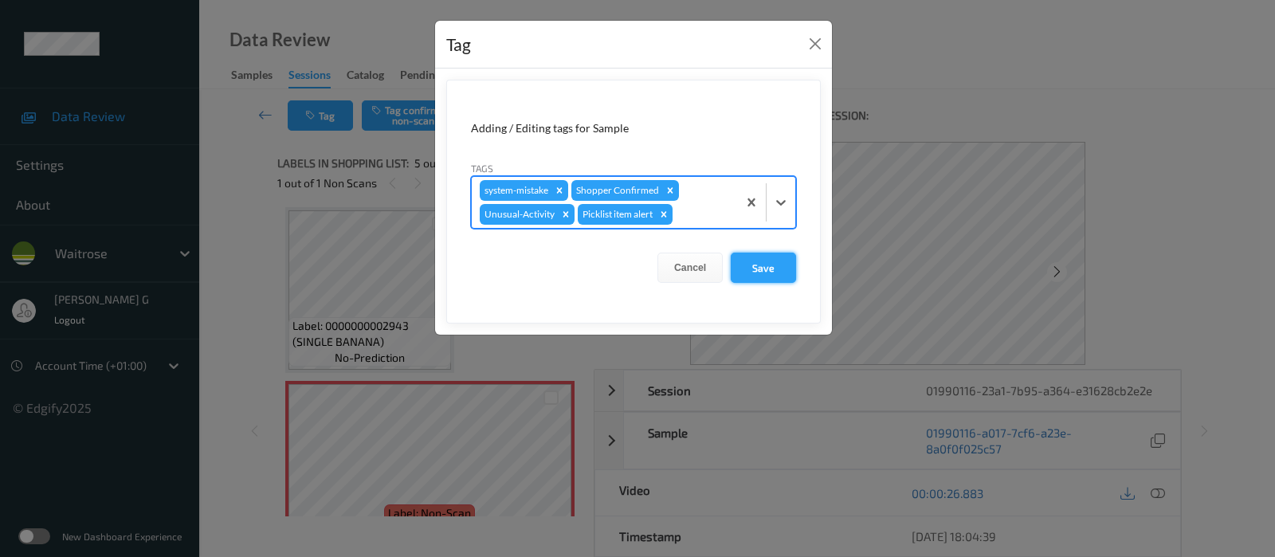
click at [765, 266] on button "Save" at bounding box center [763, 268] width 65 height 30
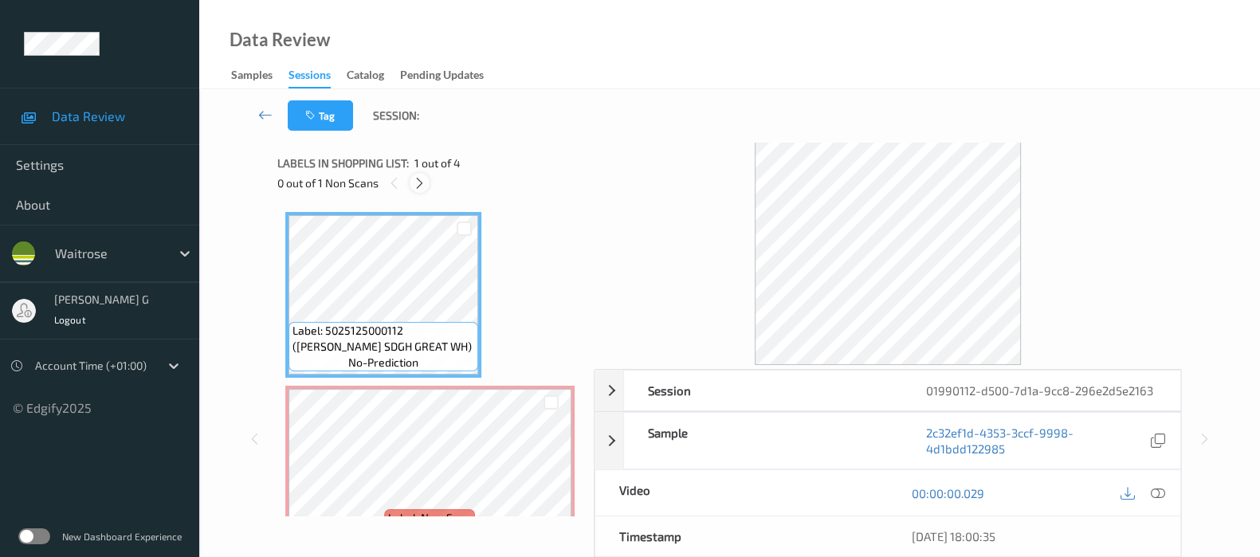
click at [420, 185] on icon at bounding box center [420, 183] width 14 height 14
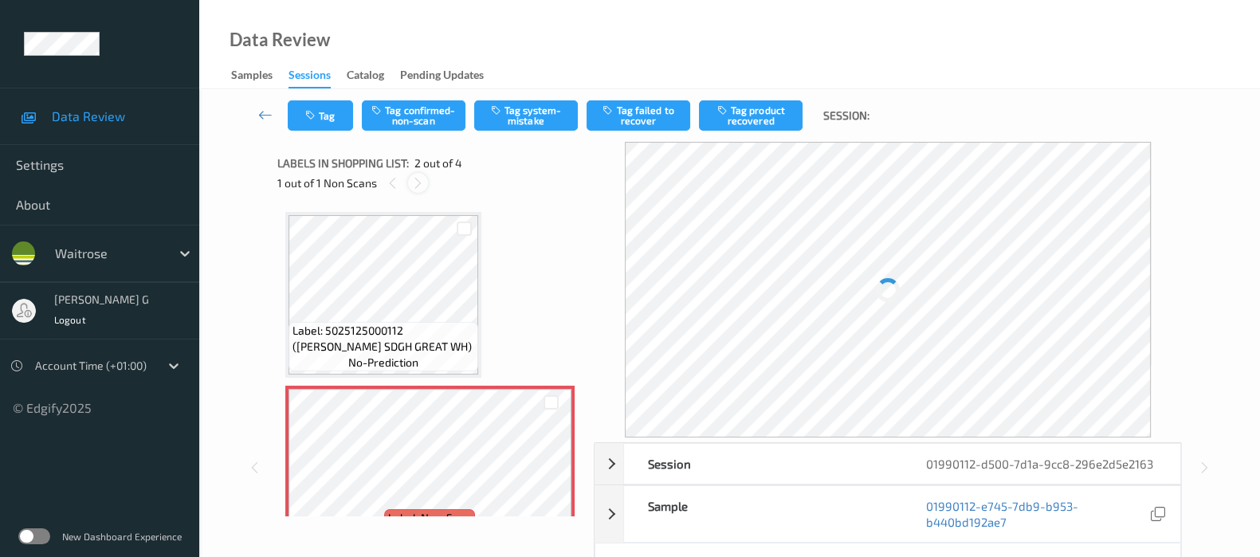
scroll to position [8, 0]
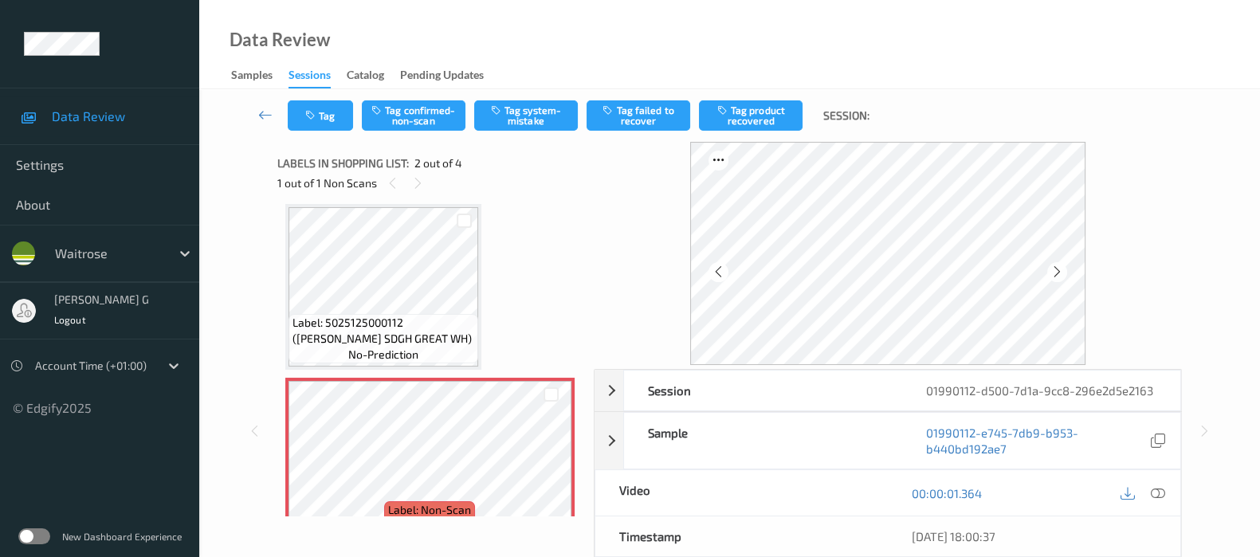
click at [558, 51] on div "Data Review Samples Sessions Catalog Pending Updates" at bounding box center [729, 44] width 1061 height 89
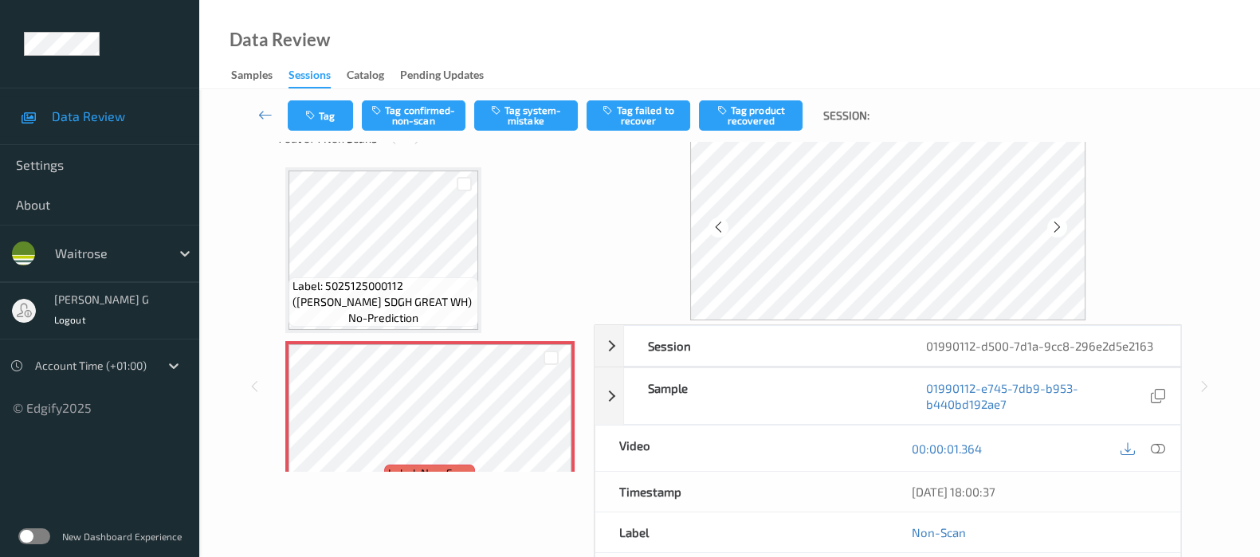
scroll to position [0, 0]
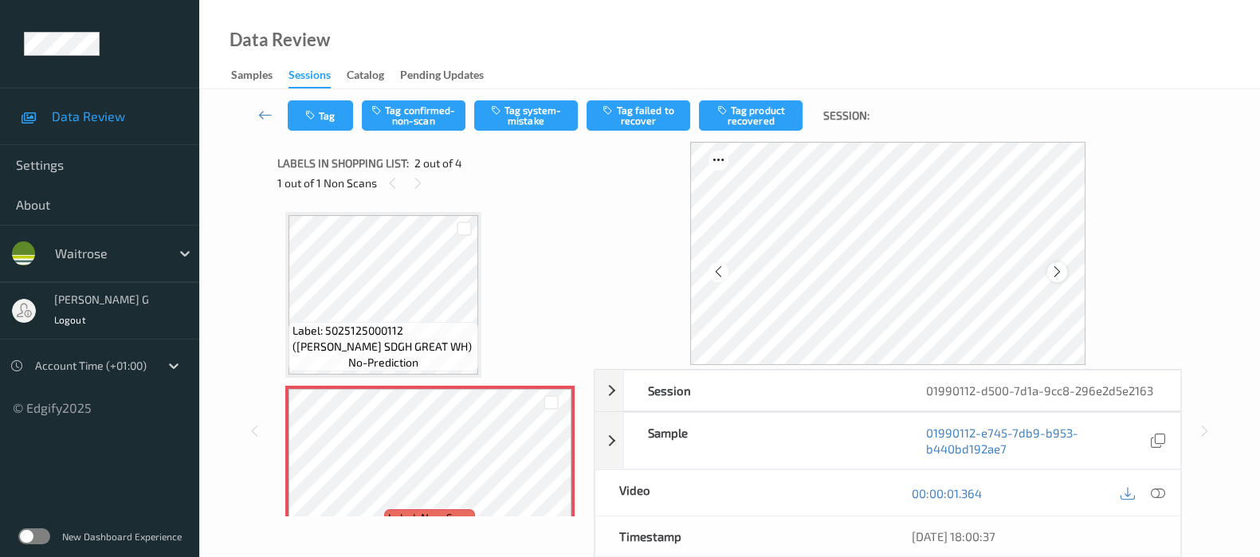
click at [1061, 278] on icon at bounding box center [1057, 272] width 14 height 14
click at [1159, 491] on icon at bounding box center [1158, 493] width 14 height 14
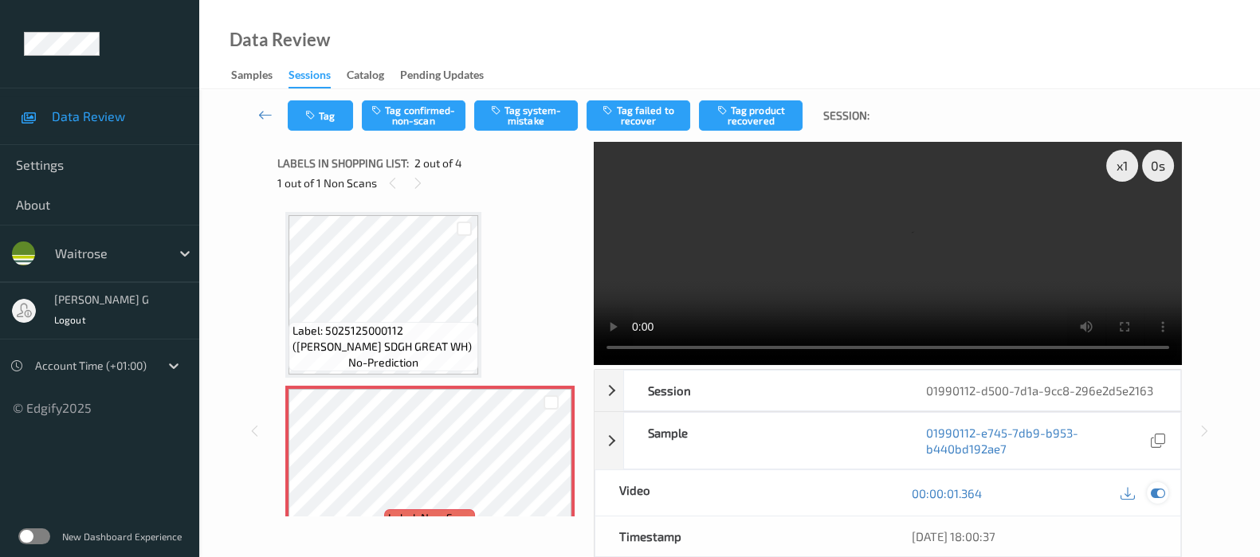
click at [1159, 492] on icon at bounding box center [1158, 493] width 14 height 14
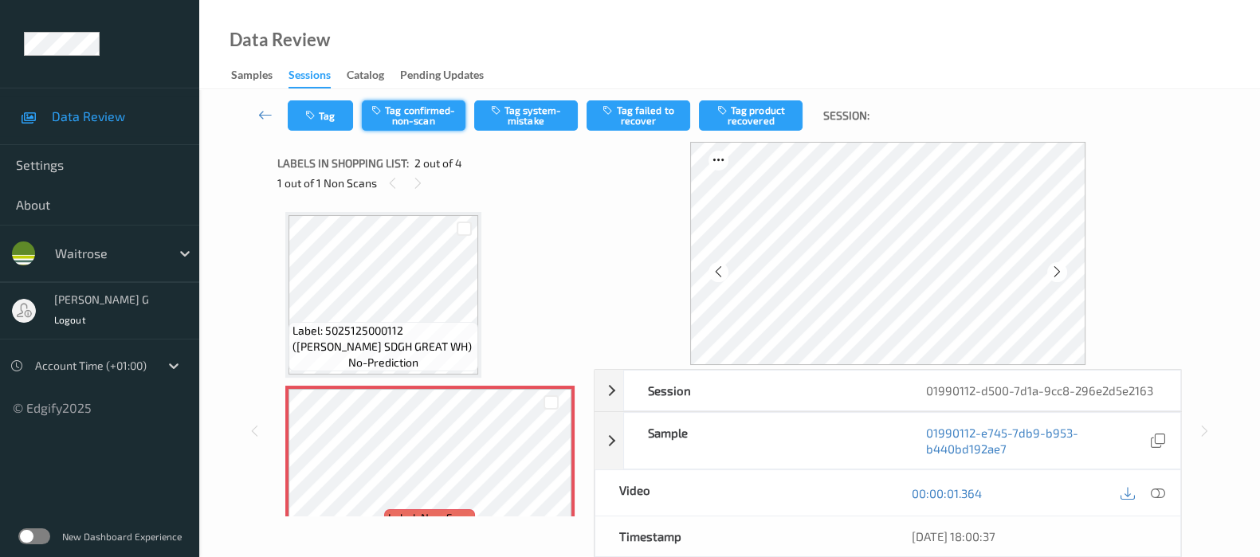
click at [400, 111] on button "Tag confirmed-non-scan" at bounding box center [414, 115] width 104 height 30
click at [757, 109] on button "Tag product recovered" at bounding box center [751, 115] width 104 height 30
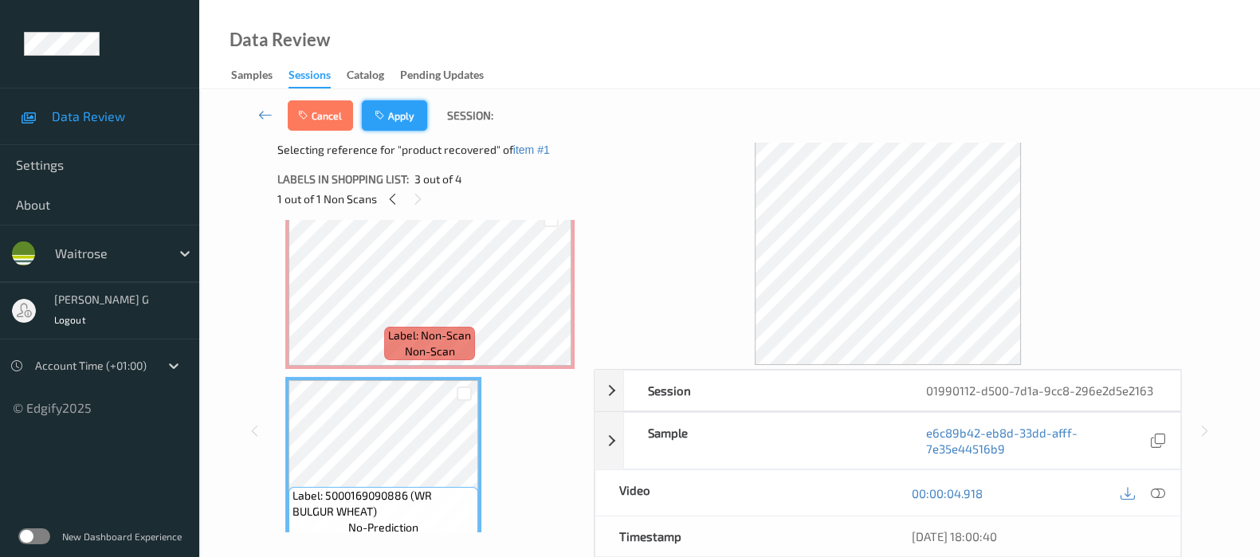
click at [394, 108] on button "Apply" at bounding box center [394, 115] width 65 height 30
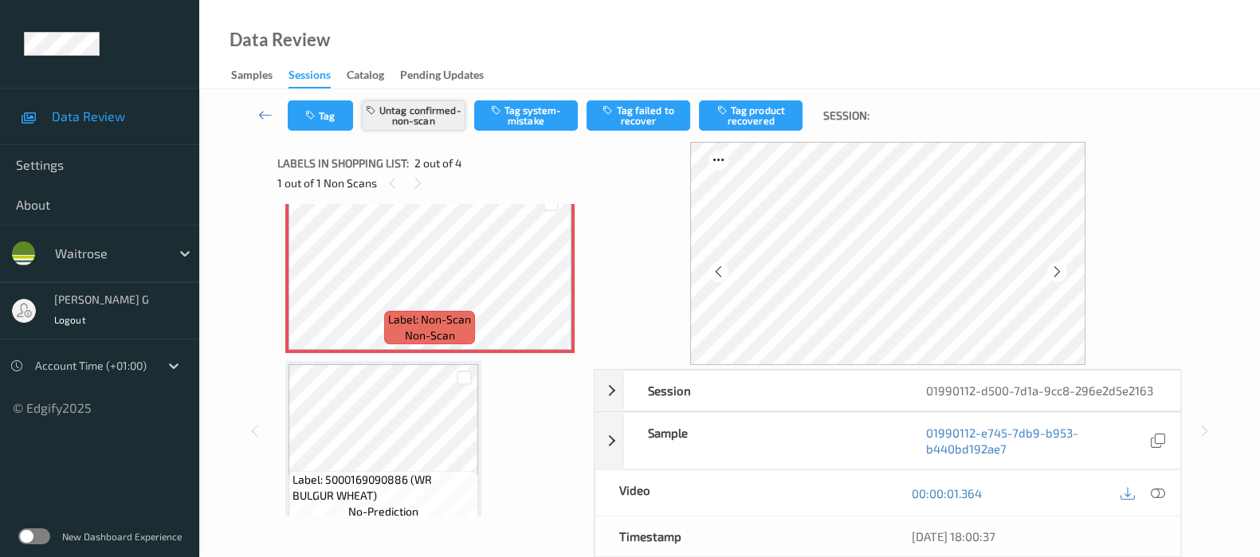
scroll to position [8, 0]
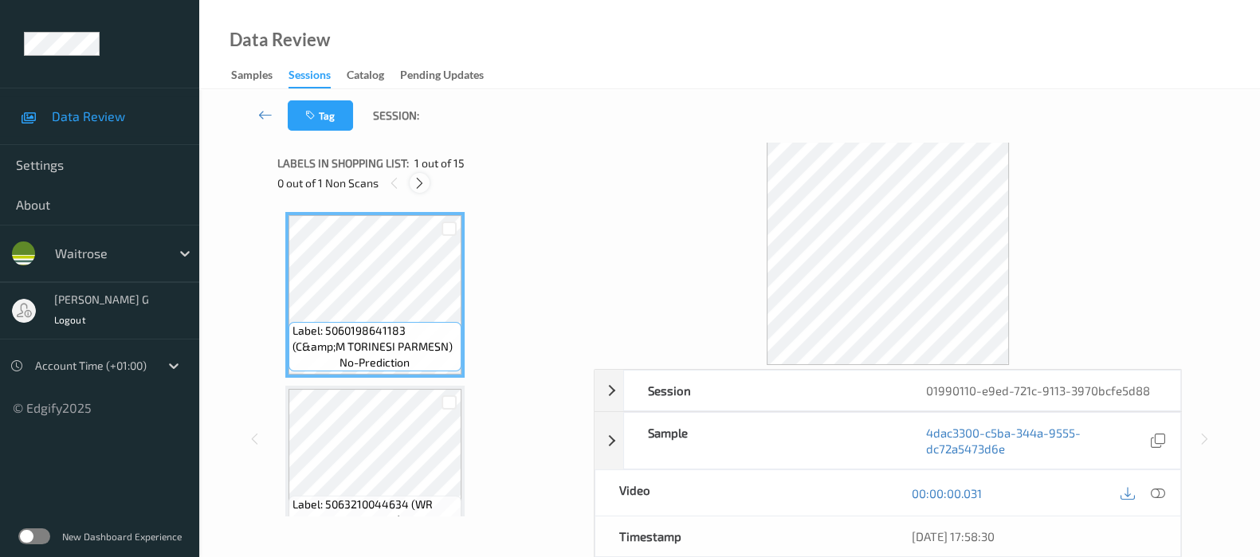
click at [419, 181] on icon at bounding box center [420, 183] width 14 height 14
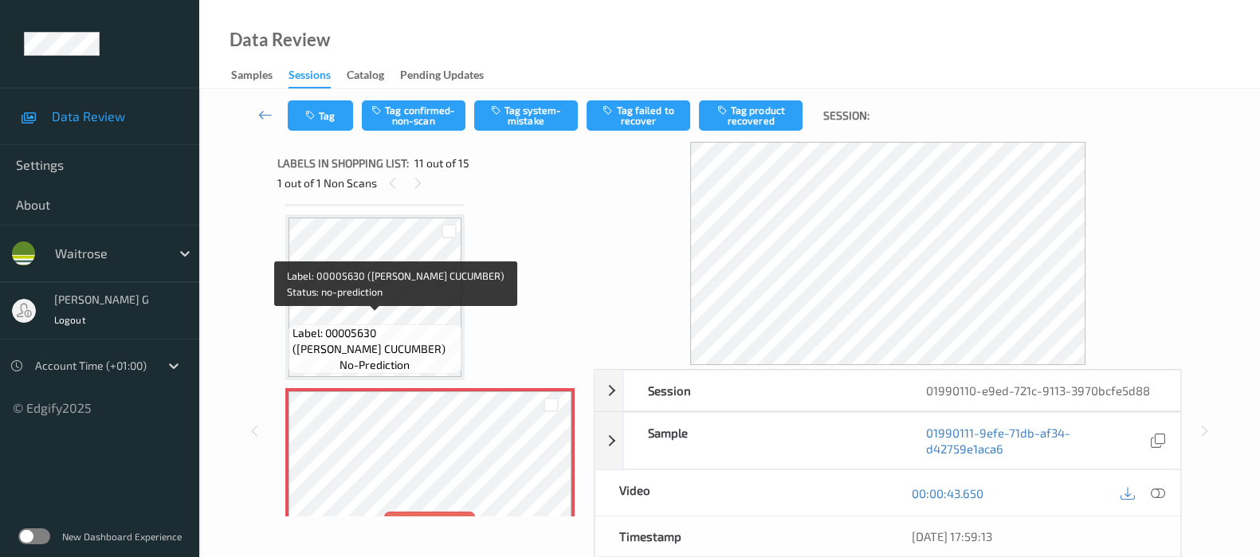
click at [366, 324] on div "Label: 00005630 (WR ESS CUCUMBER) no-prediction" at bounding box center [374, 348] width 173 height 49
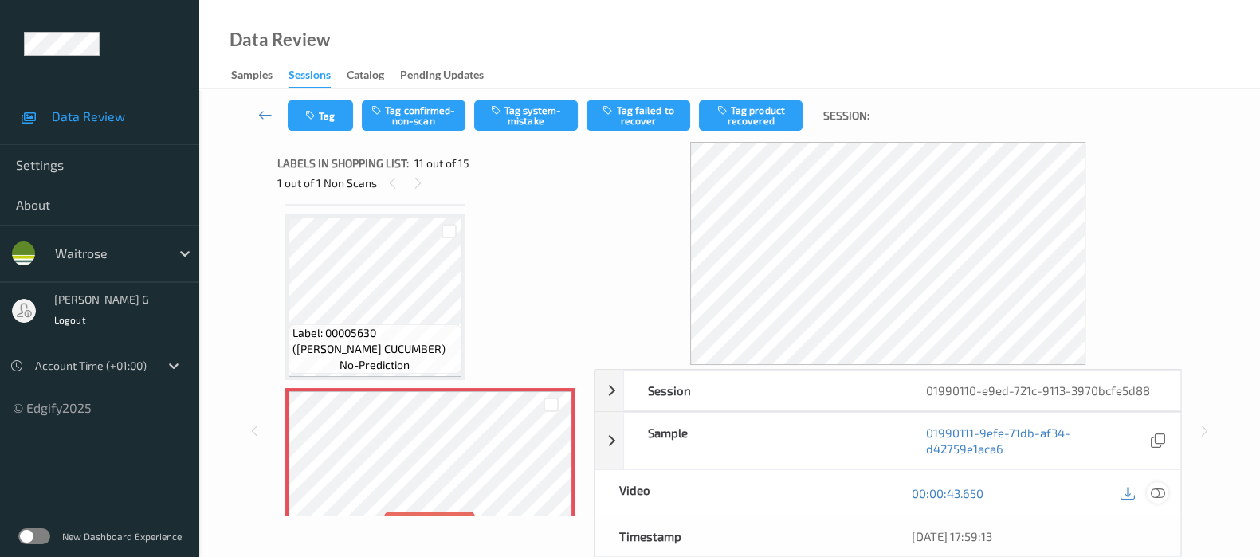
click at [1160, 495] on icon at bounding box center [1158, 493] width 14 height 14
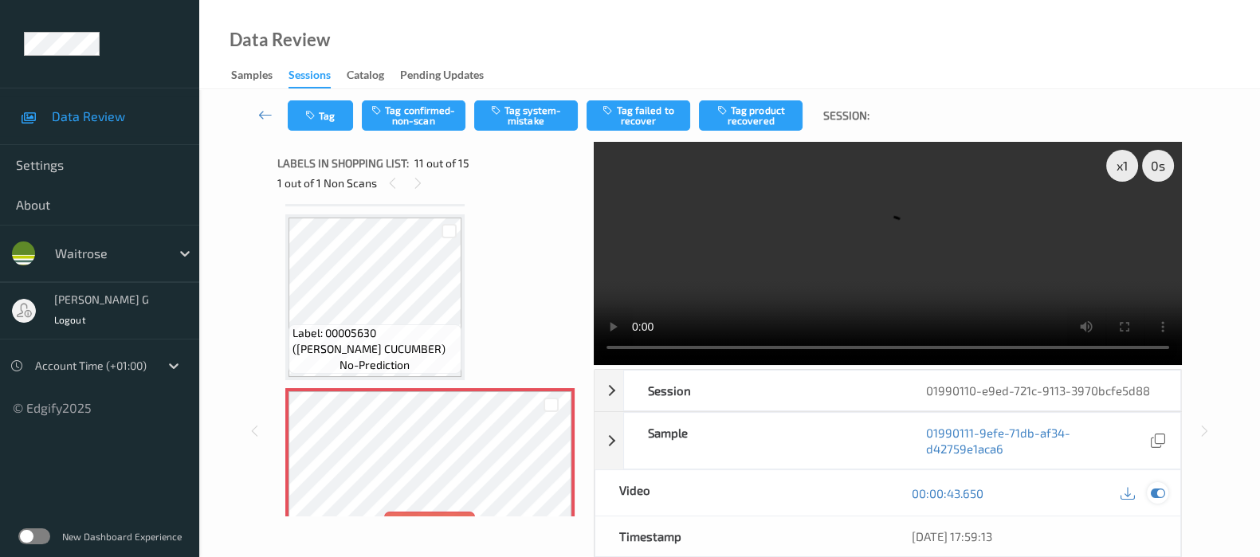
click at [1155, 495] on icon at bounding box center [1158, 493] width 14 height 14
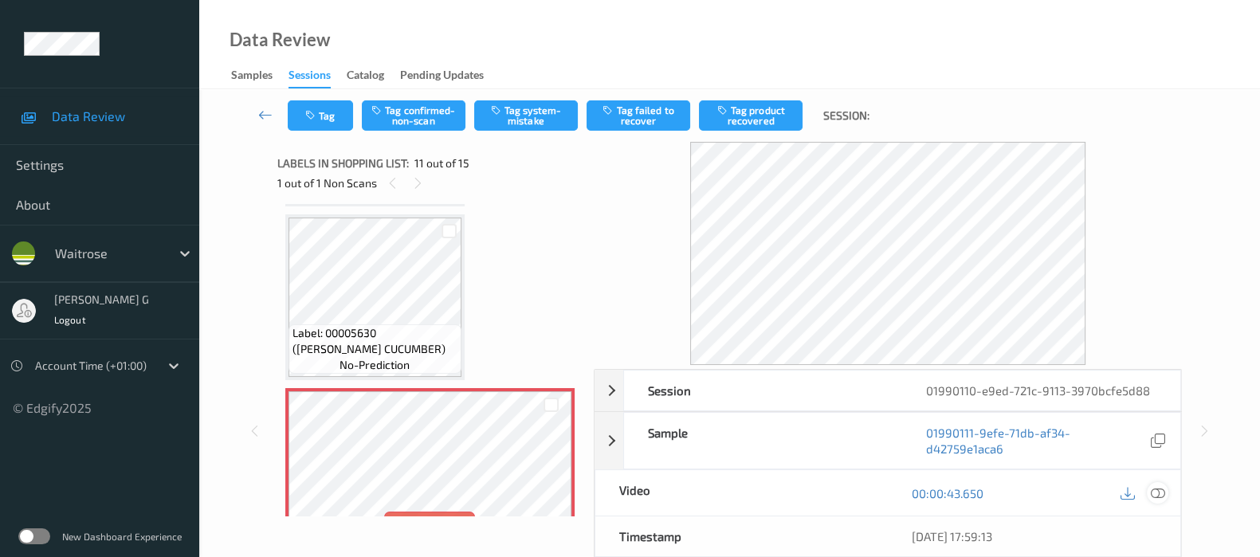
click at [1158, 493] on icon at bounding box center [1158, 493] width 14 height 14
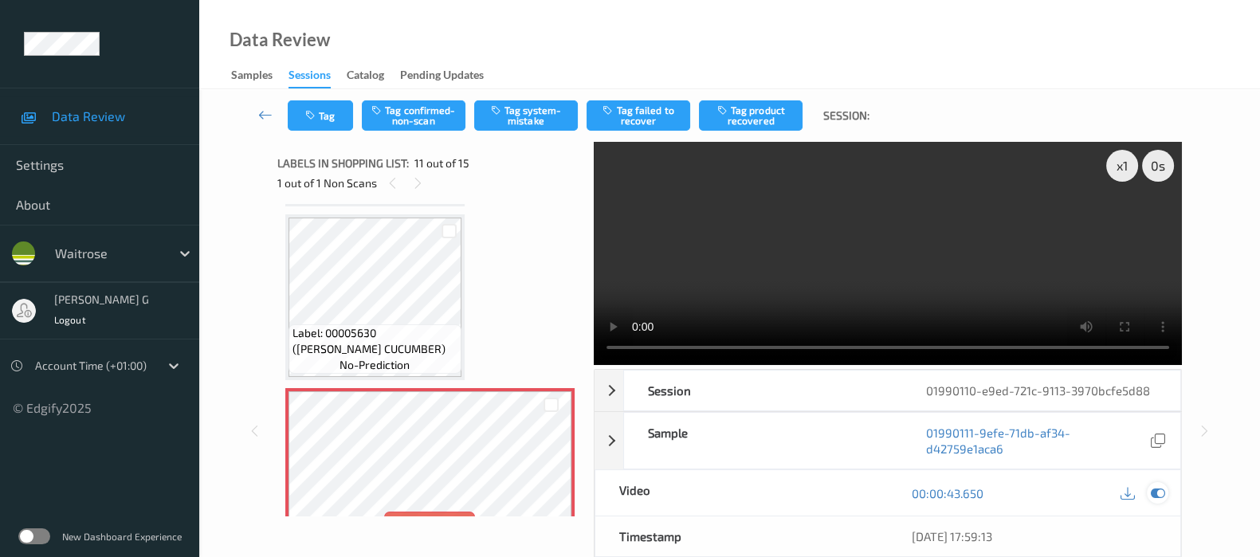
click at [1156, 492] on icon at bounding box center [1158, 493] width 14 height 14
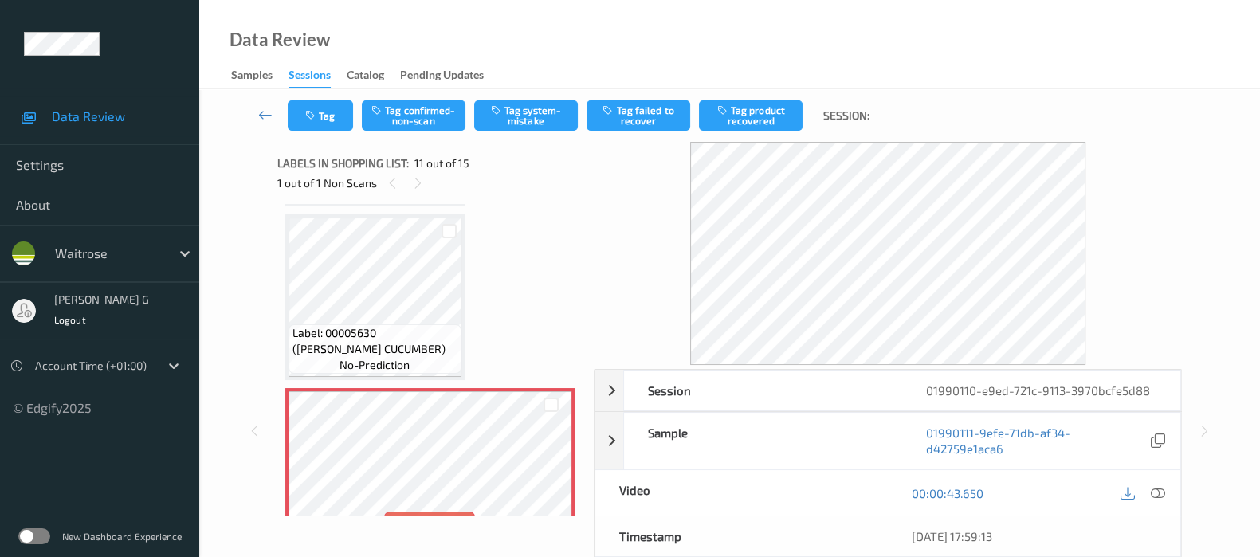
click at [1136, 264] on div at bounding box center [888, 253] width 588 height 223
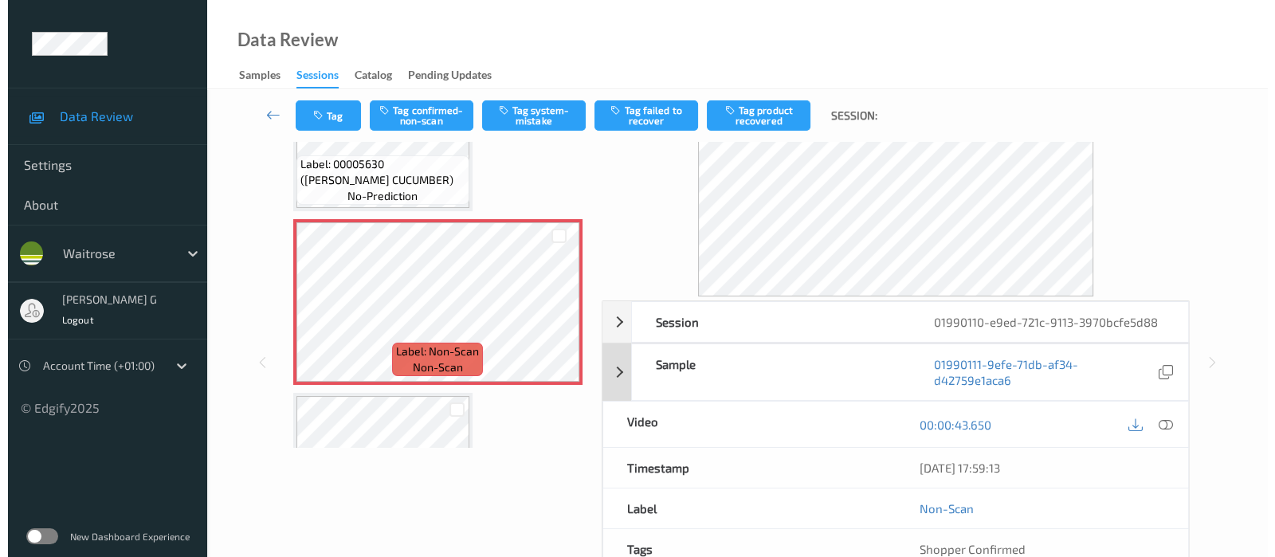
scroll to position [99, 0]
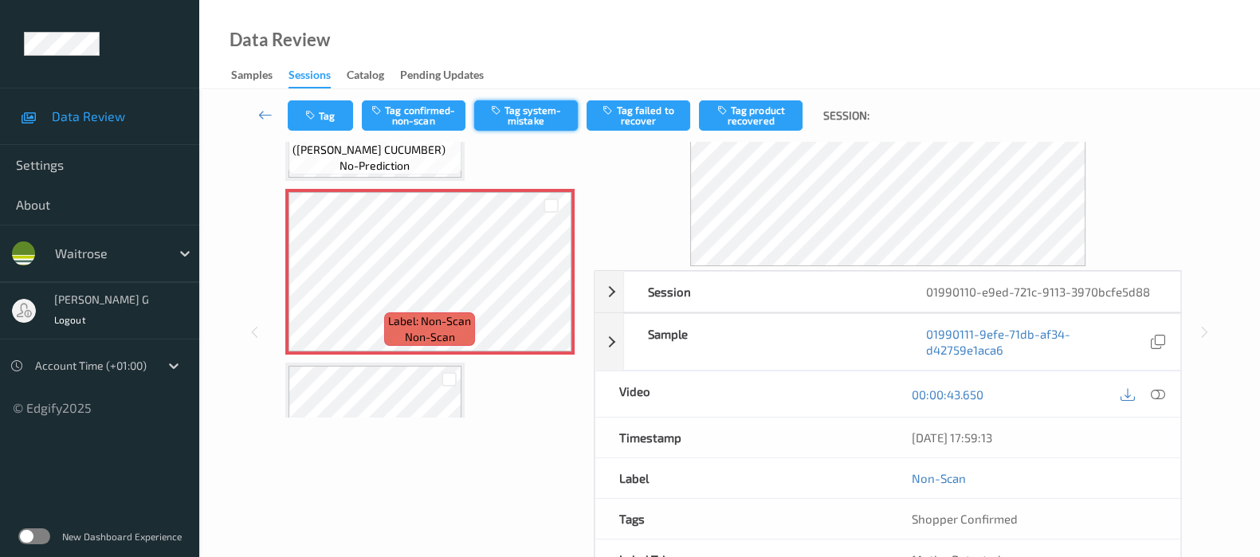
click at [532, 105] on button "Tag system-mistake" at bounding box center [526, 115] width 104 height 30
click at [324, 120] on button "Tag" at bounding box center [320, 115] width 65 height 30
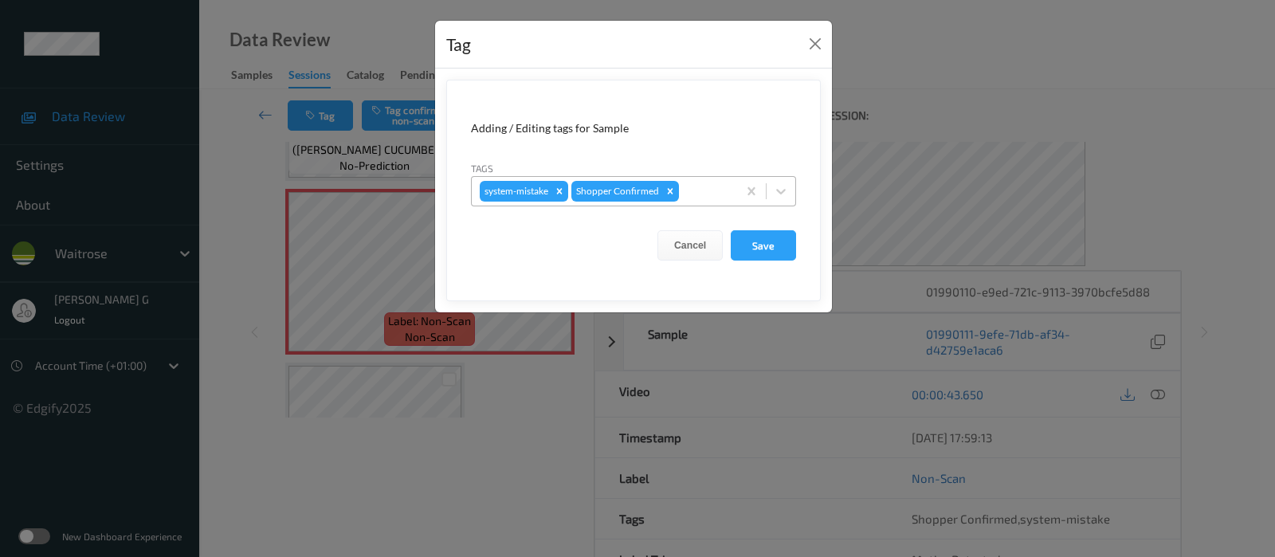
click at [704, 193] on div at bounding box center [705, 191] width 47 height 19
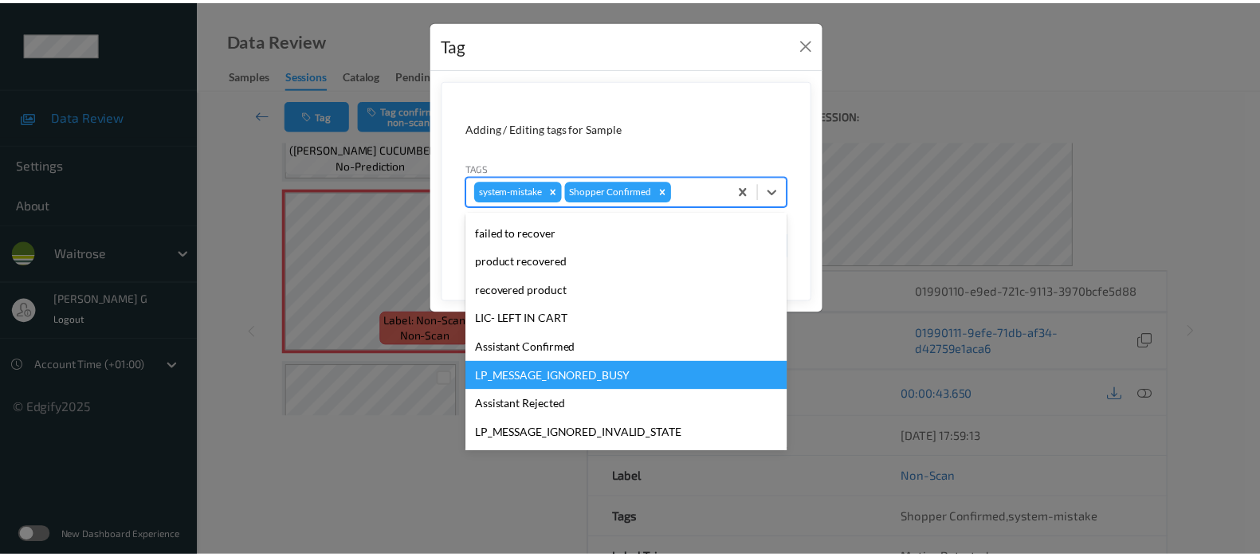
scroll to position [340, 0]
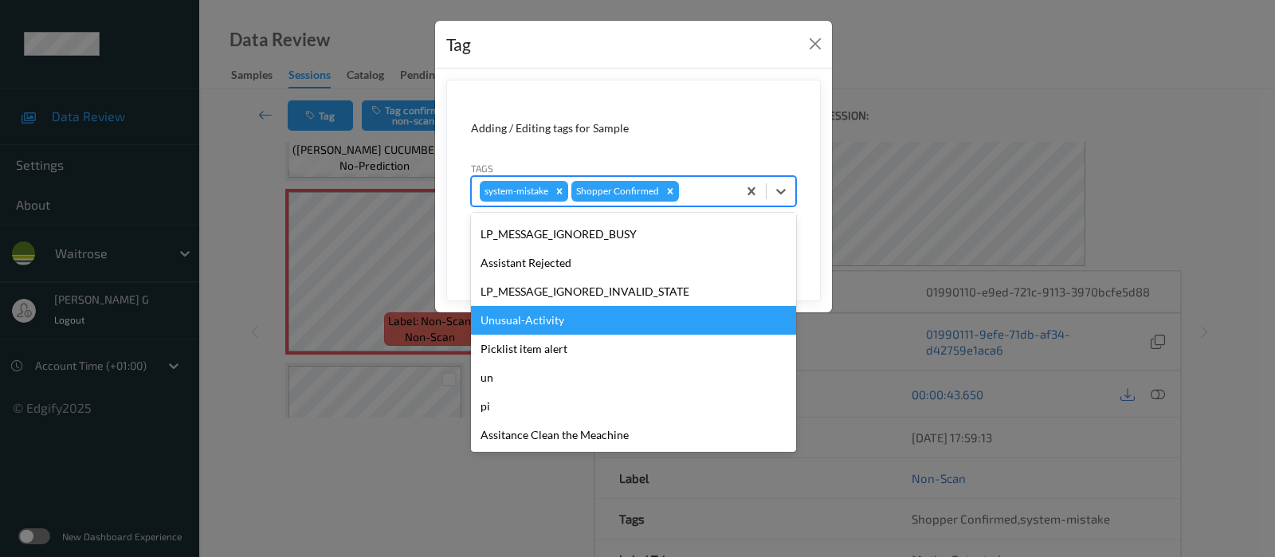
click at [528, 322] on div "Unusual-Activity" at bounding box center [633, 320] width 325 height 29
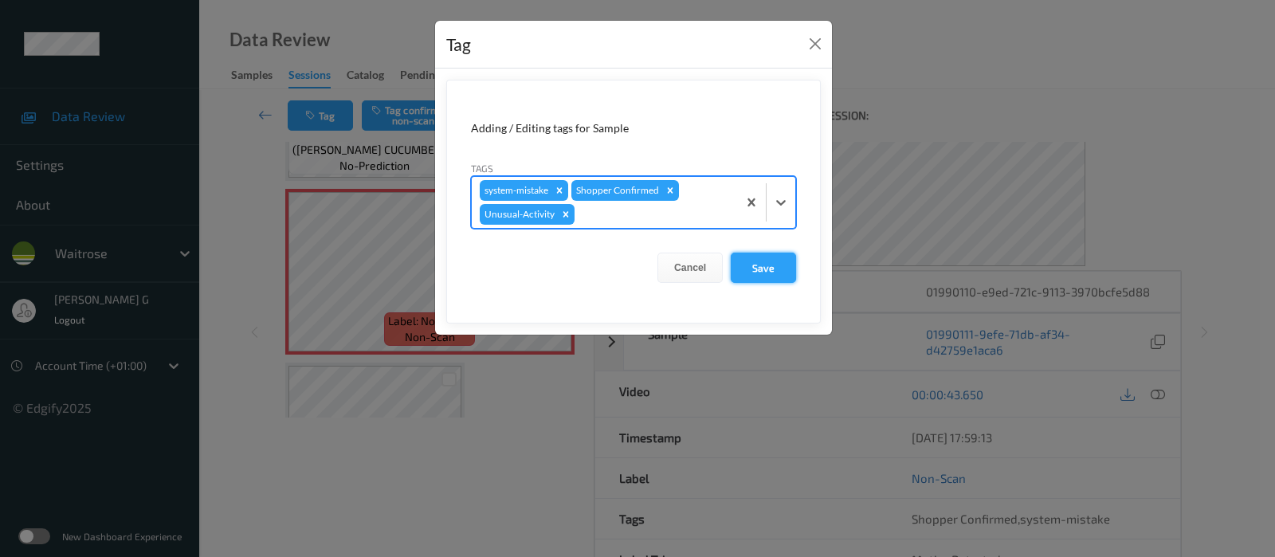
click at [771, 265] on button "Save" at bounding box center [763, 268] width 65 height 30
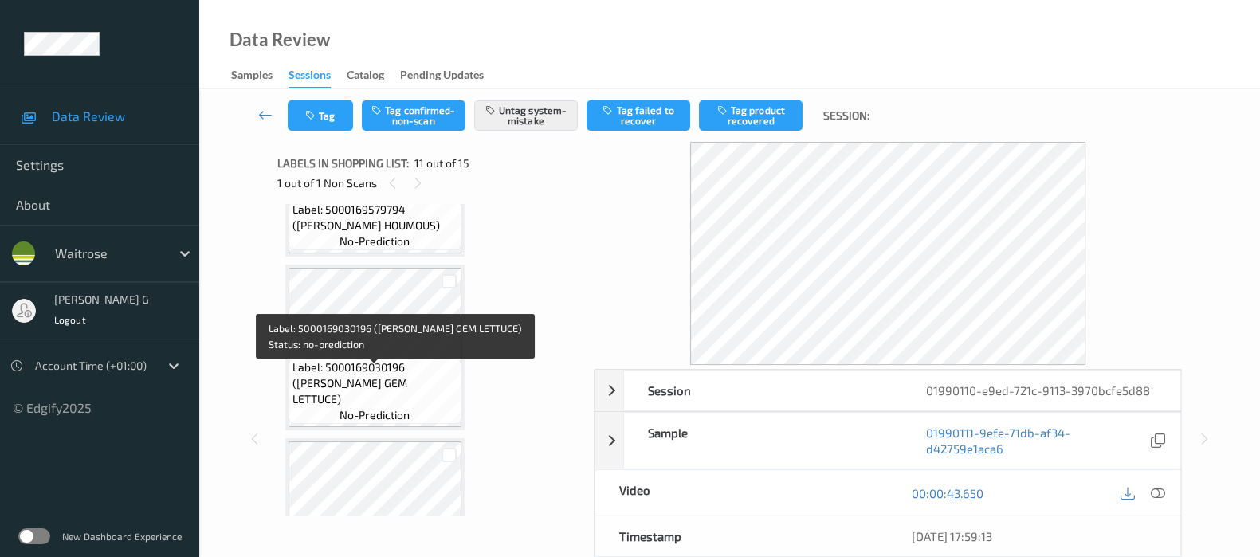
scroll to position [1461, 0]
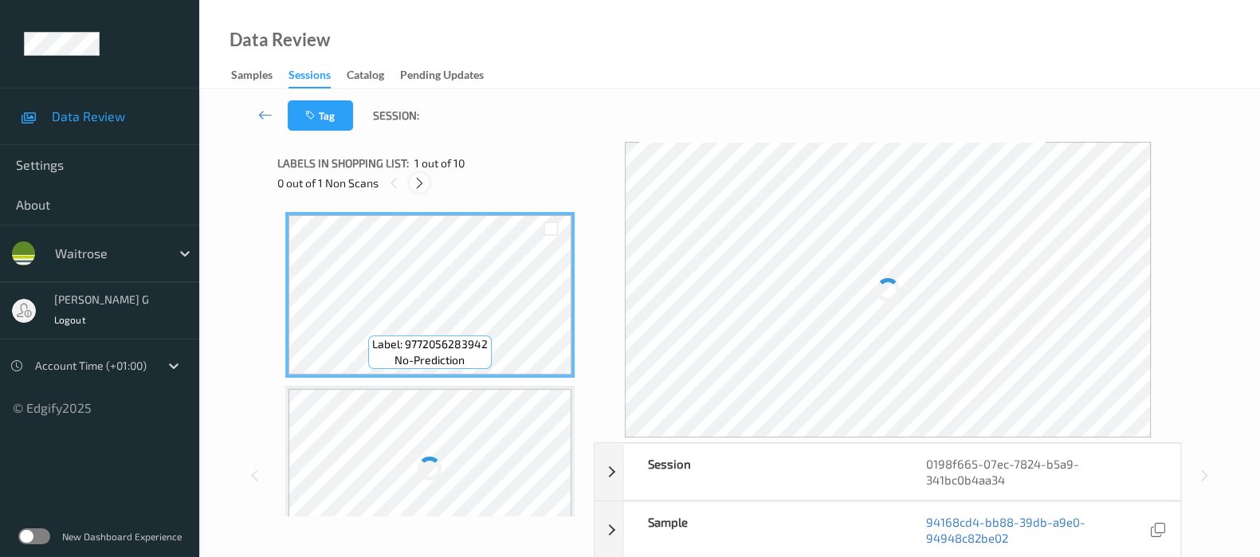
click at [415, 187] on icon at bounding box center [420, 183] width 14 height 14
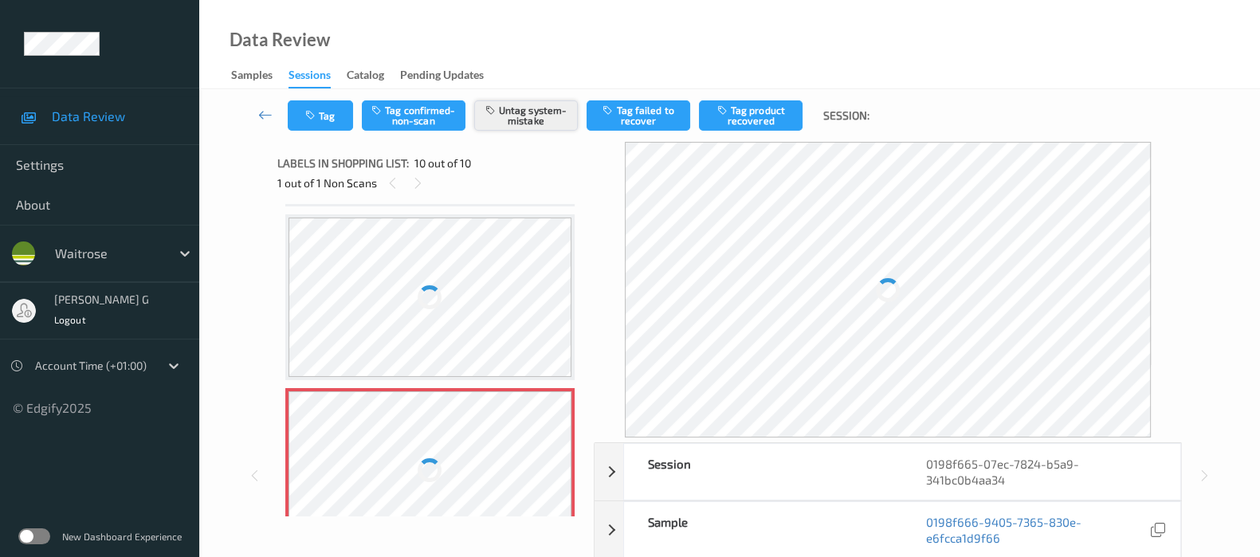
scroll to position [1388, 0]
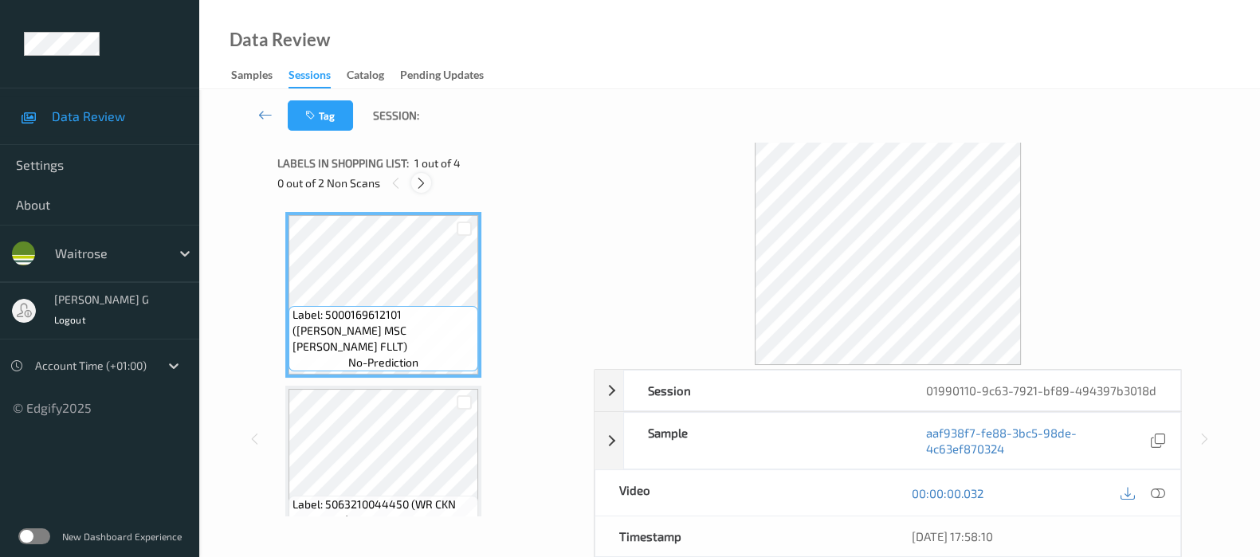
click at [418, 186] on icon at bounding box center [421, 183] width 14 height 14
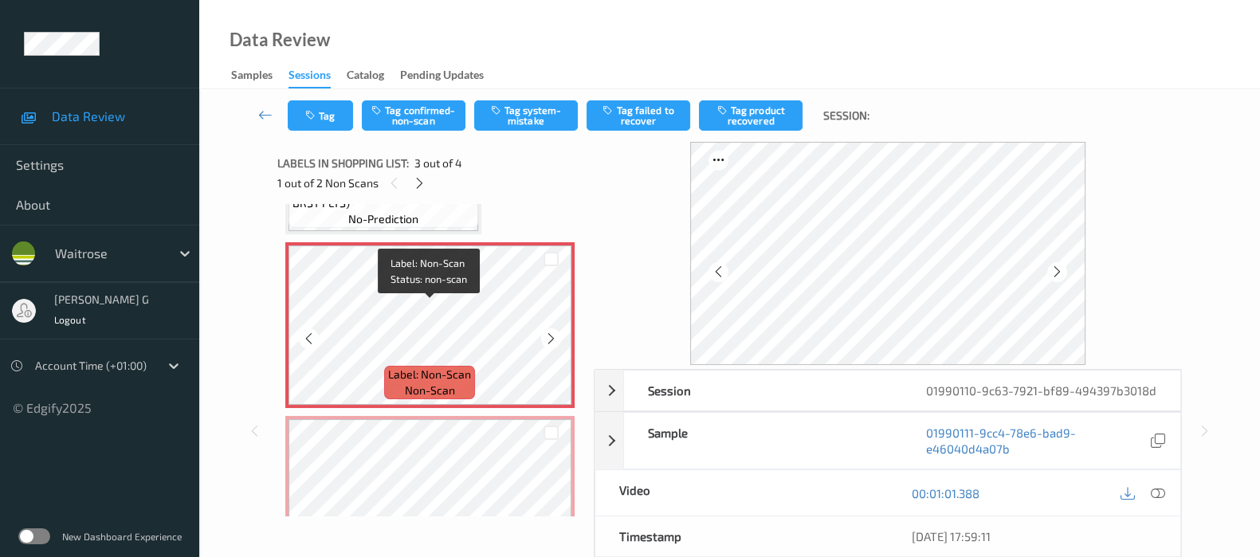
scroll to position [286, 0]
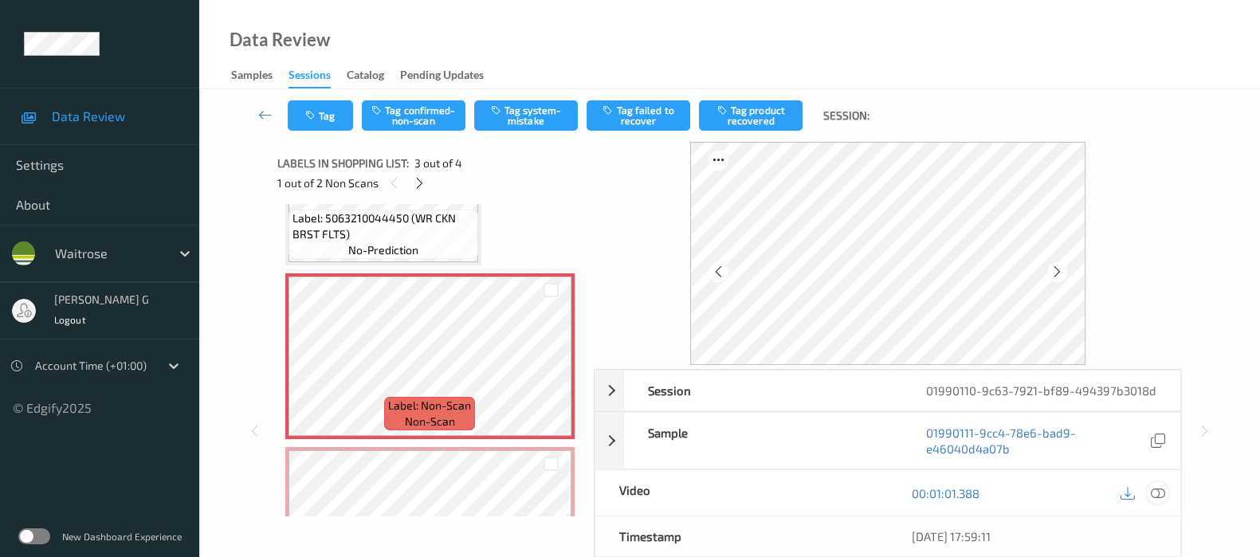
click at [1152, 492] on icon at bounding box center [1158, 493] width 14 height 14
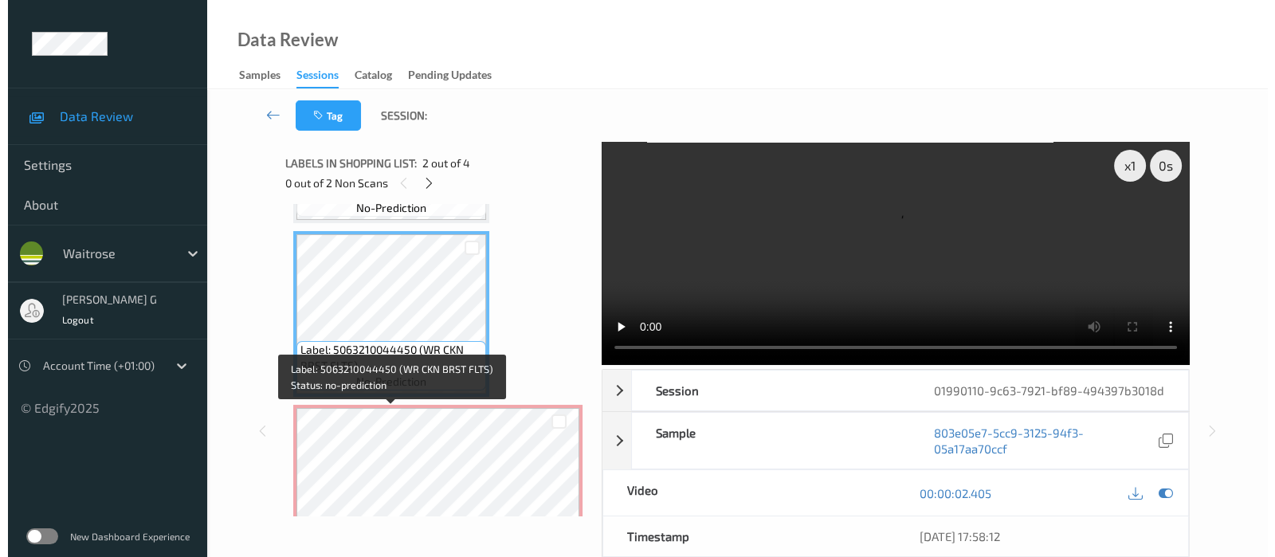
scroll to position [186, 0]
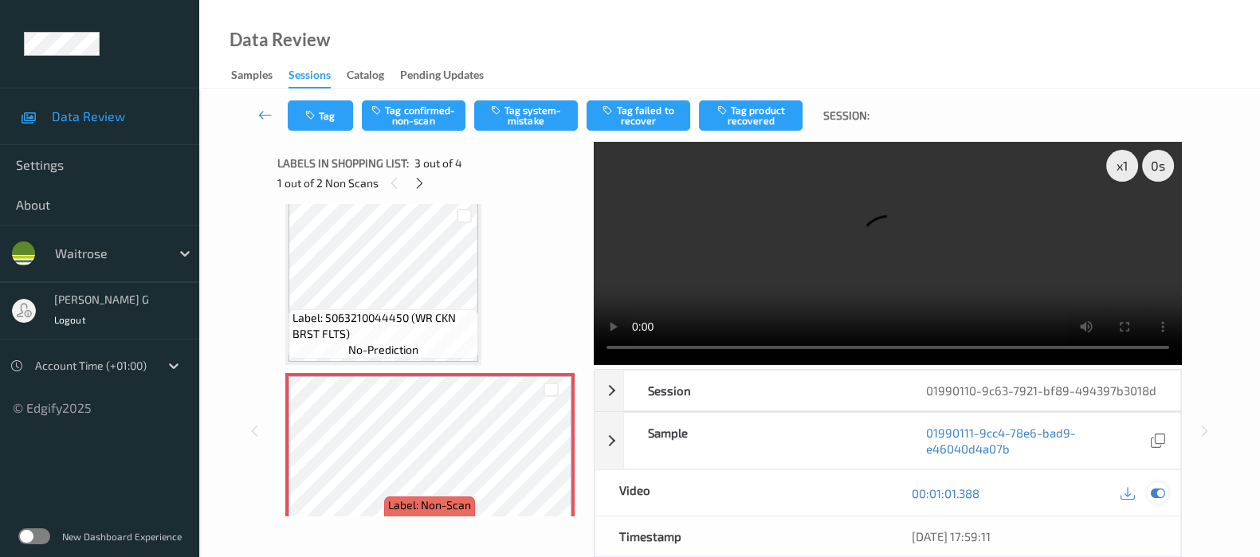
click at [1153, 491] on icon at bounding box center [1158, 493] width 14 height 14
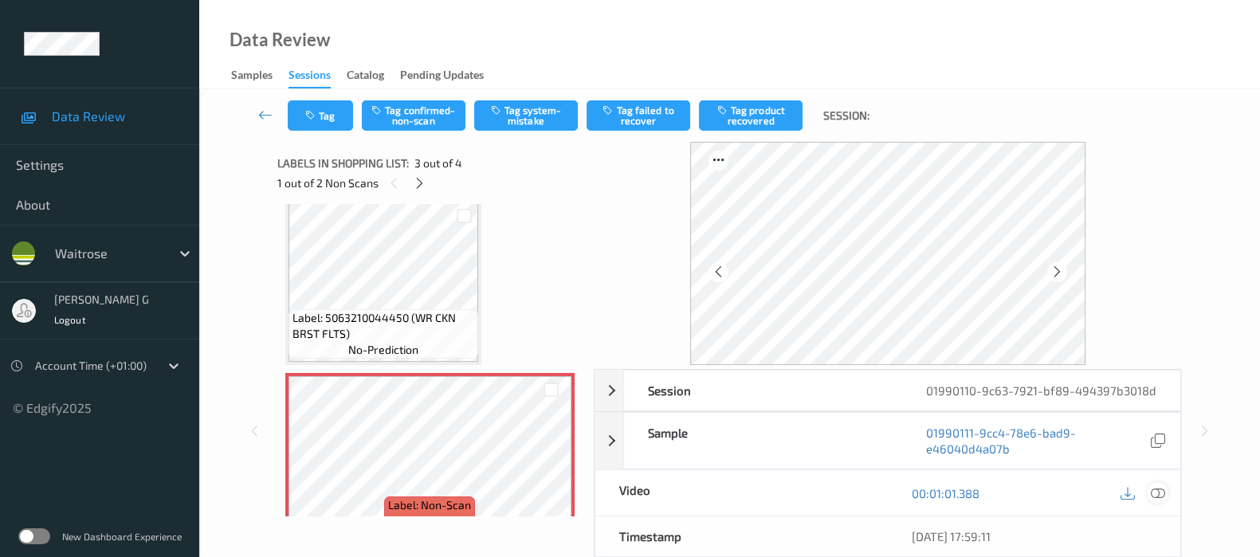
click at [1159, 495] on icon at bounding box center [1158, 493] width 14 height 14
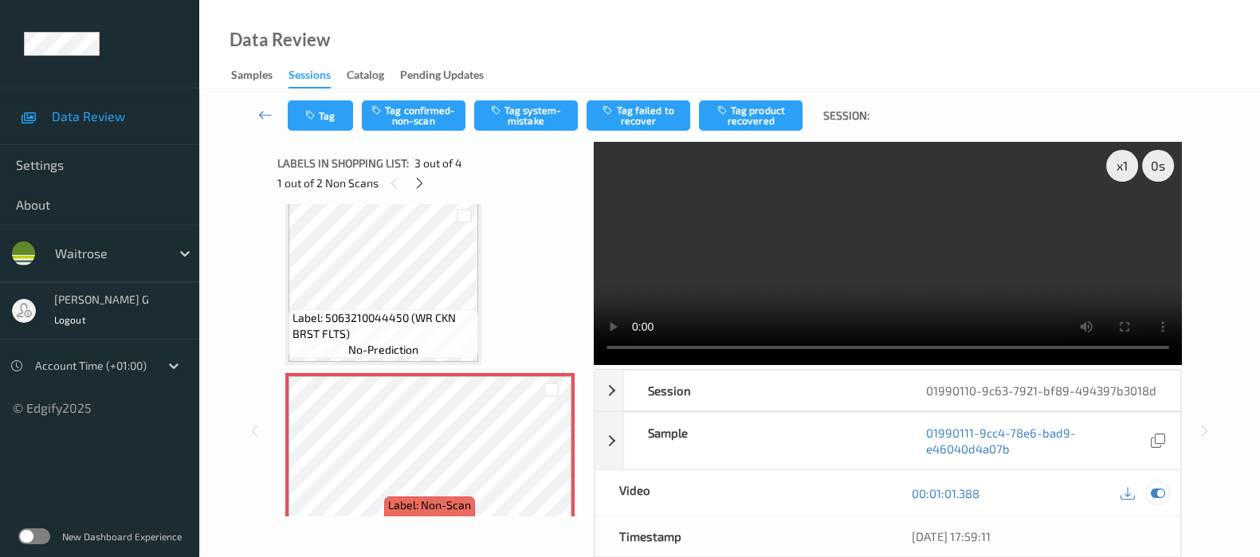
click at [1164, 488] on icon at bounding box center [1158, 493] width 14 height 14
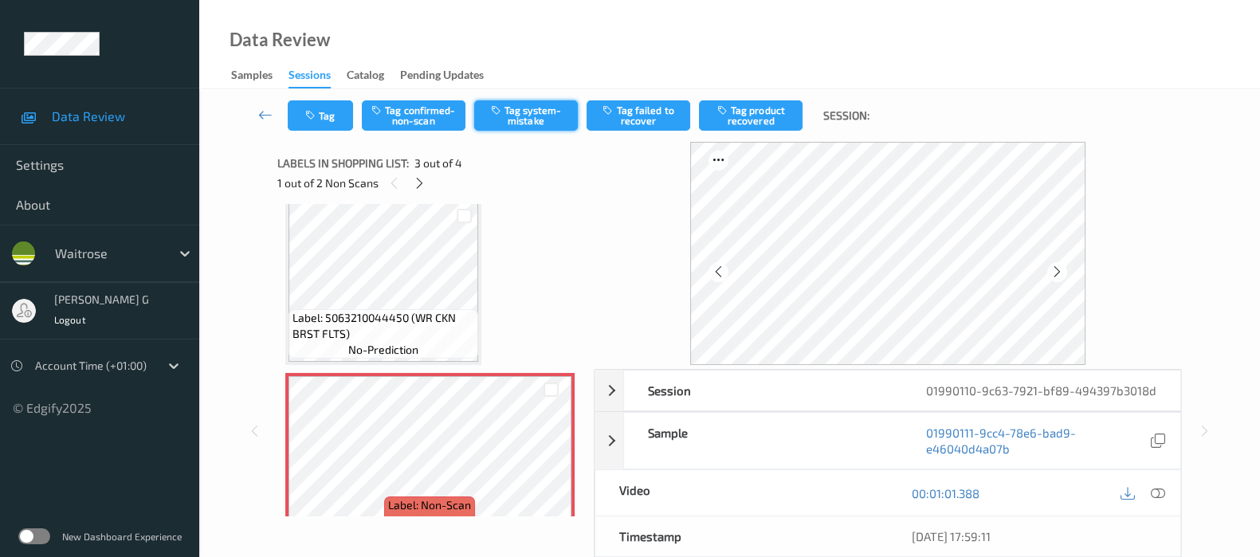
click at [523, 108] on button "Tag system-mistake" at bounding box center [526, 115] width 104 height 30
click at [319, 113] on button "Tag" at bounding box center [320, 115] width 65 height 30
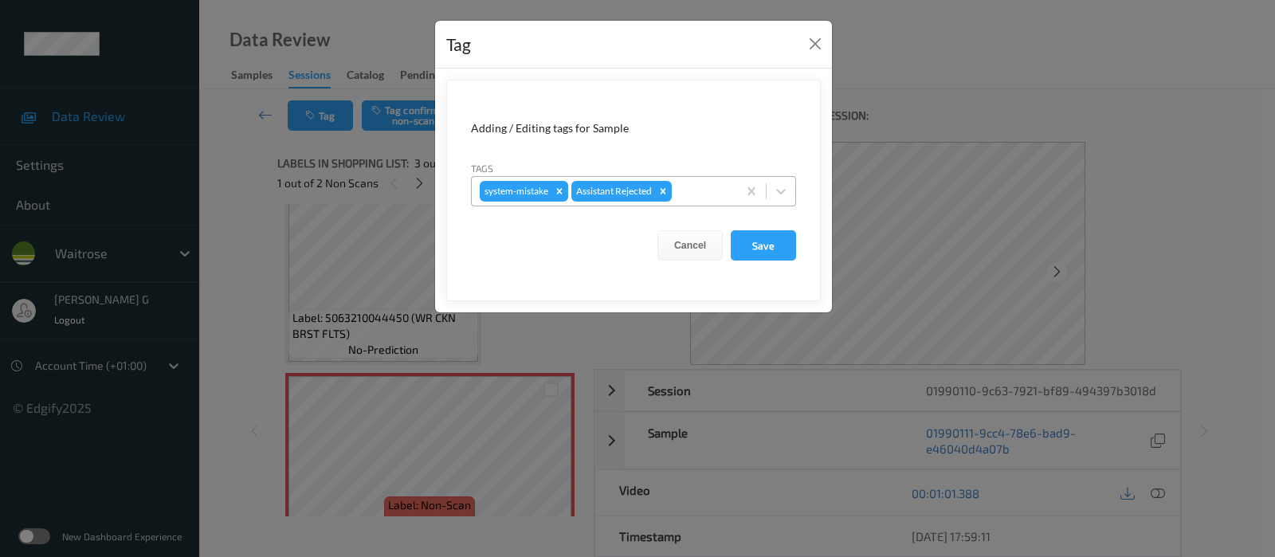
click at [708, 187] on div at bounding box center [702, 191] width 54 height 19
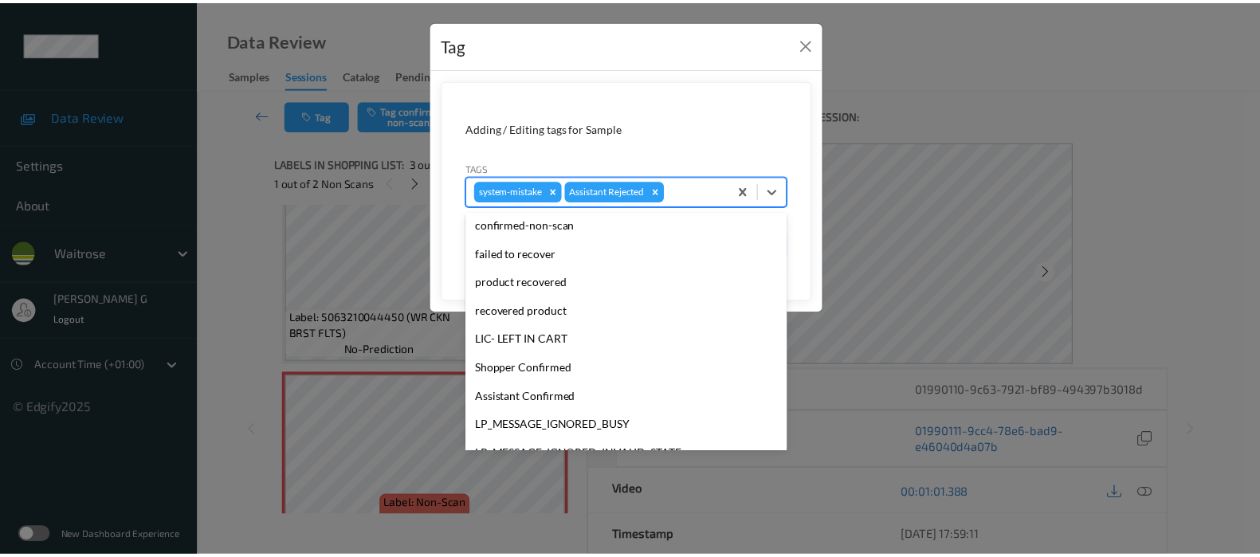
scroll to position [299, 0]
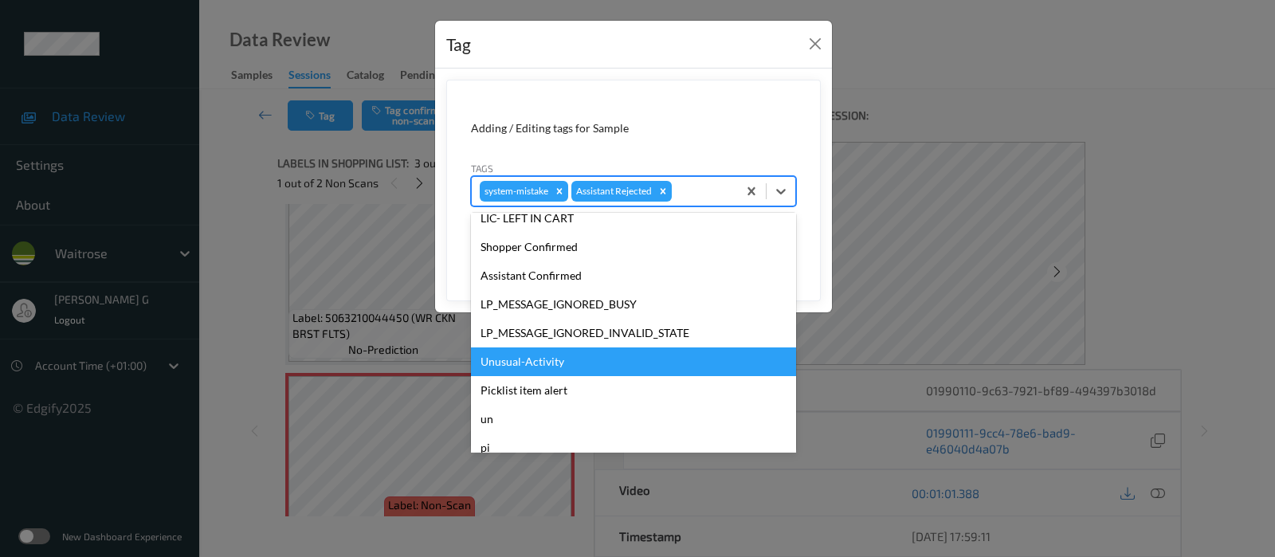
click at [521, 356] on div "Unusual-Activity" at bounding box center [633, 361] width 325 height 29
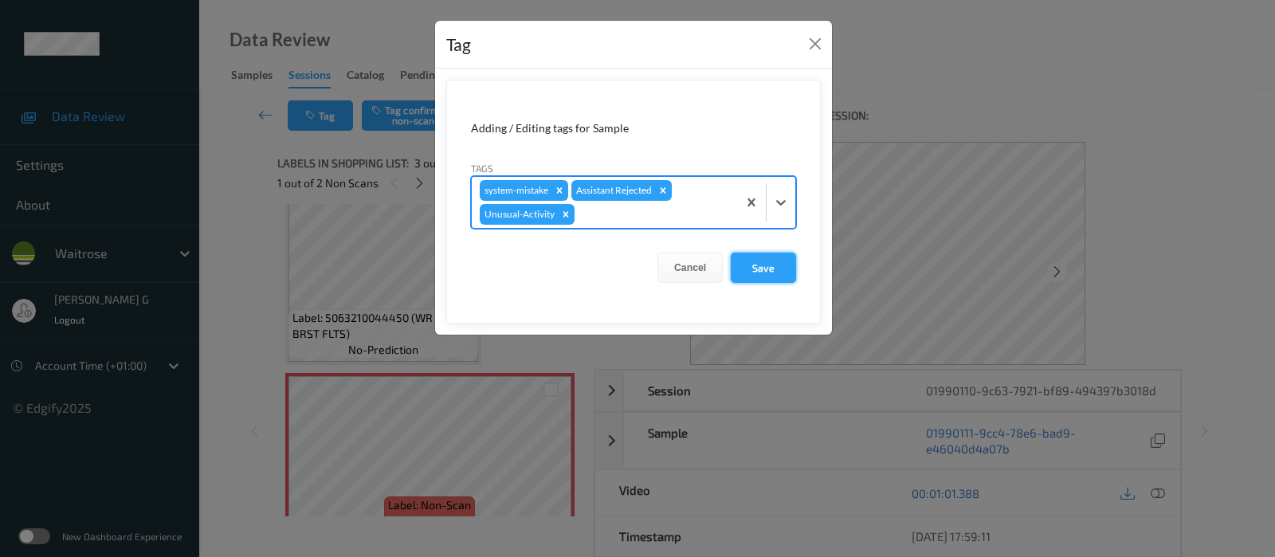
click at [770, 268] on button "Save" at bounding box center [763, 268] width 65 height 30
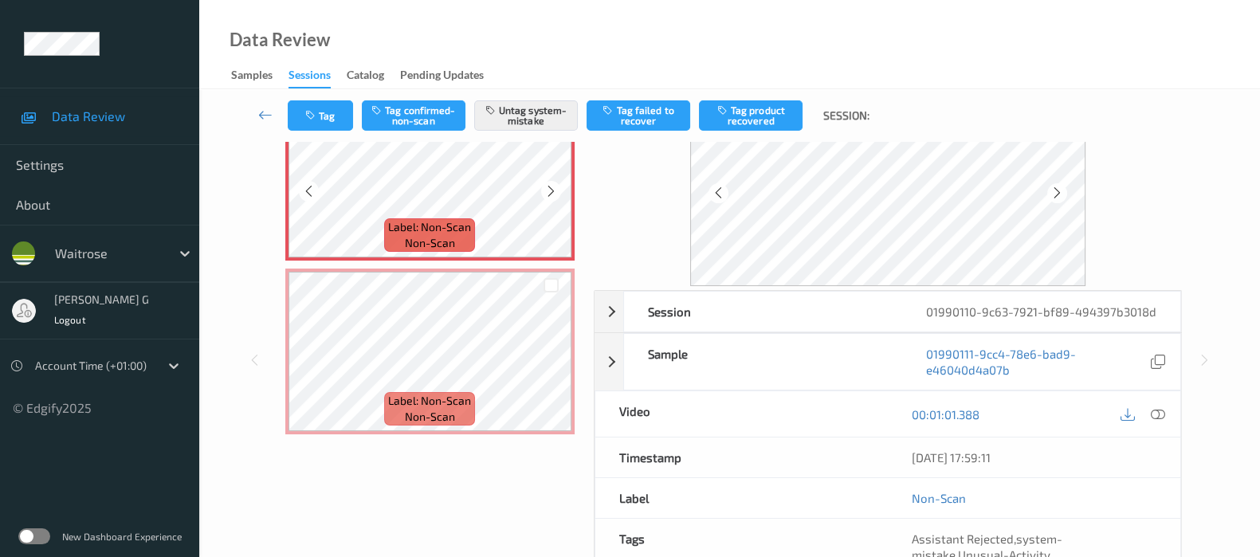
scroll to position [0, 0]
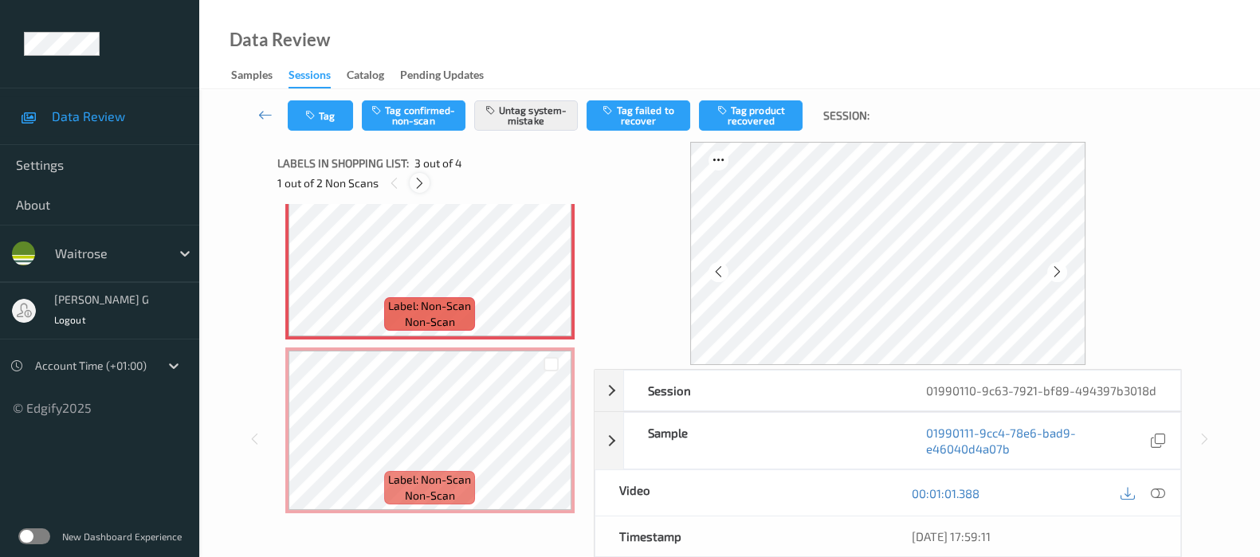
click at [414, 178] on icon at bounding box center [420, 183] width 14 height 14
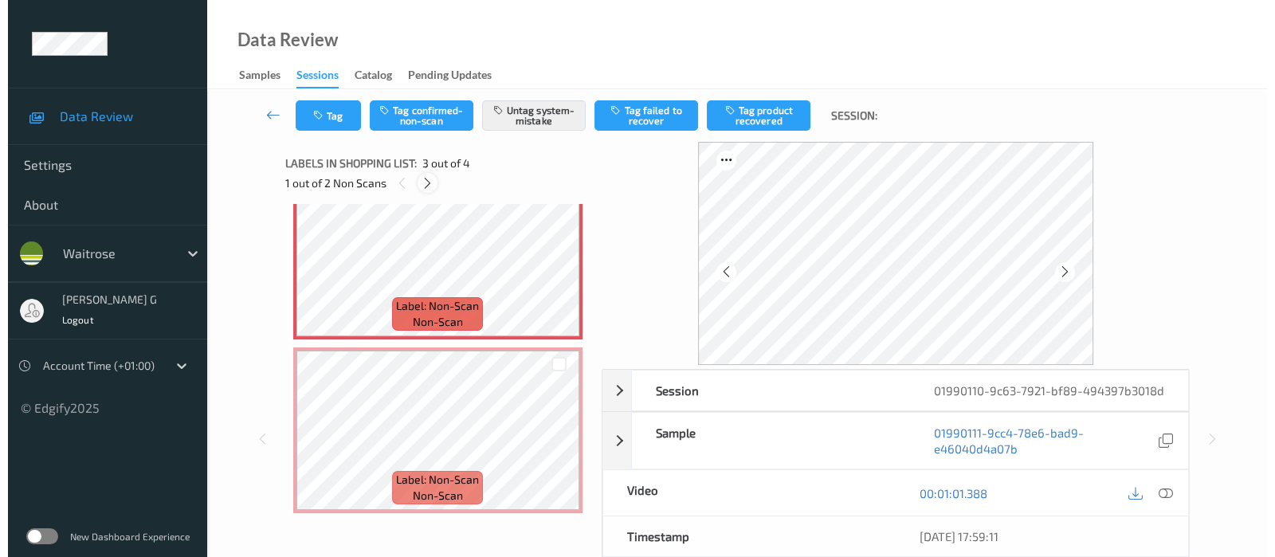
scroll to position [353, 0]
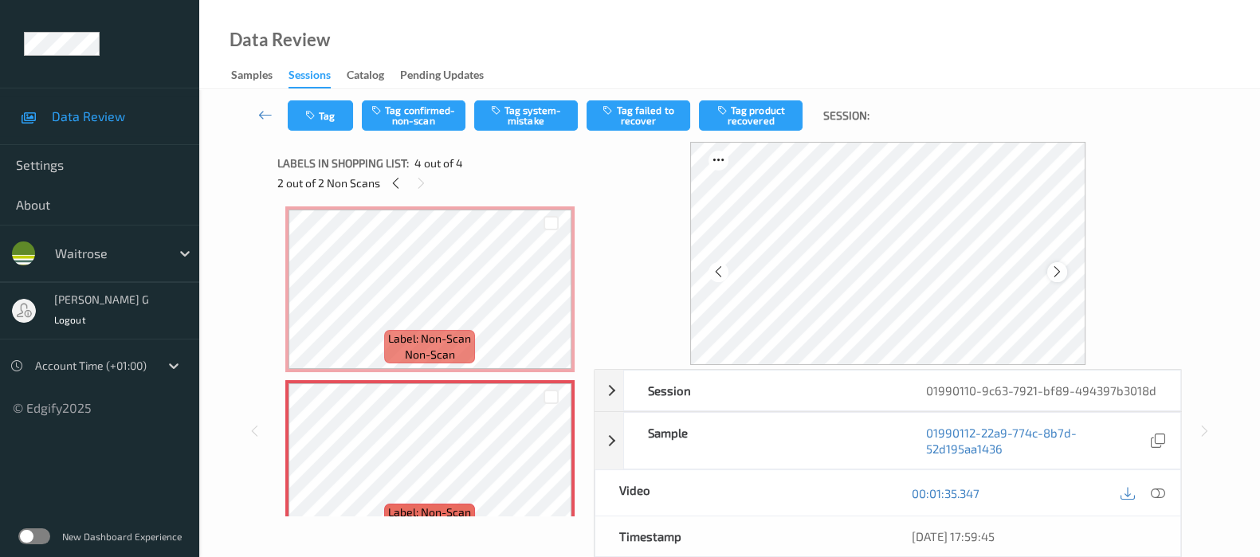
click at [1061, 273] on icon at bounding box center [1057, 272] width 14 height 14
click at [1061, 270] on icon at bounding box center [1057, 272] width 14 height 14
click at [542, 110] on button "Tag system-mistake" at bounding box center [526, 115] width 104 height 30
click at [316, 121] on button "Tag" at bounding box center [320, 115] width 65 height 30
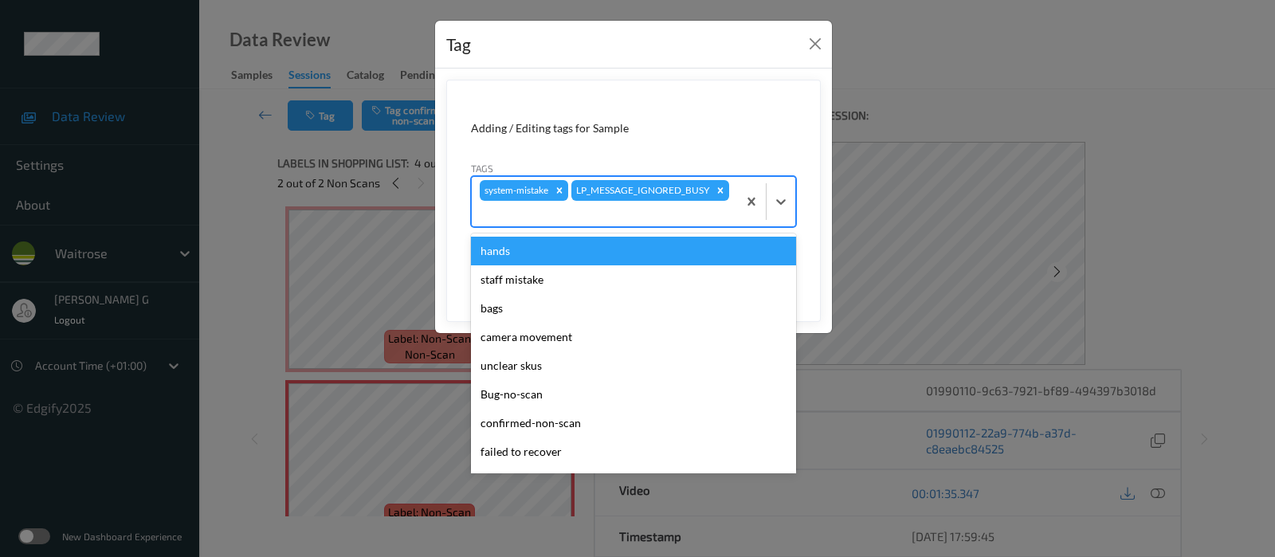
click at [590, 210] on div at bounding box center [604, 213] width 249 height 19
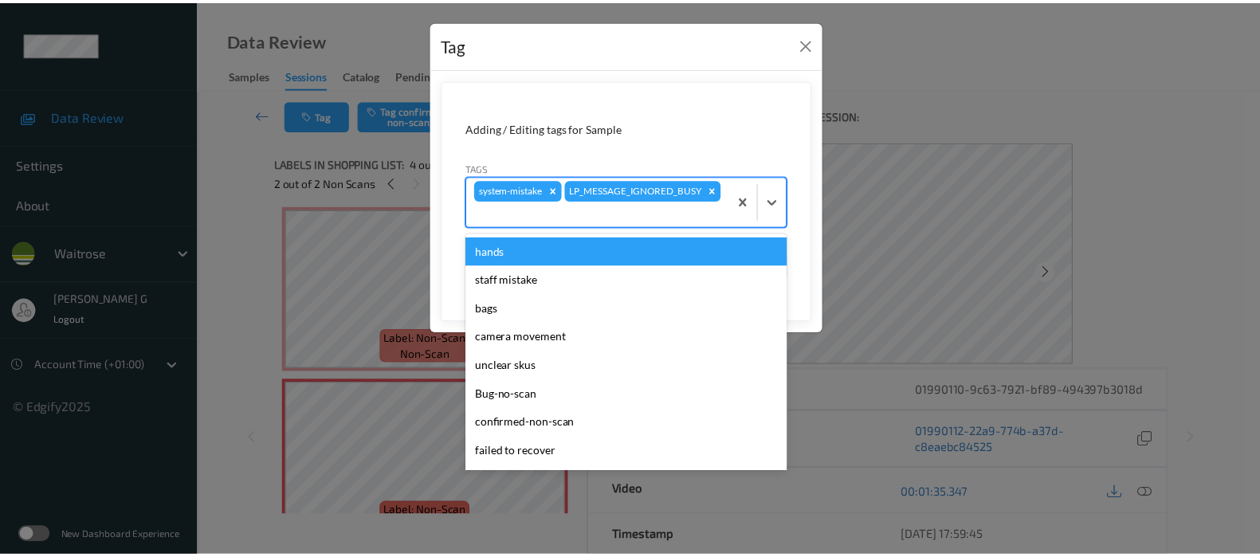
scroll to position [340, 0]
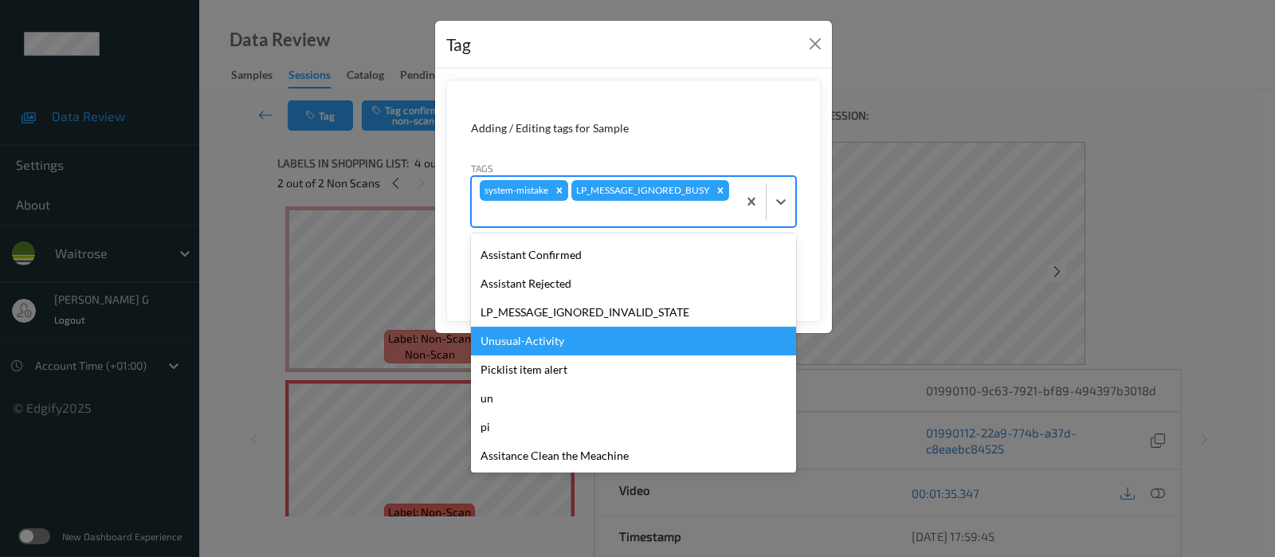
click at [518, 340] on div "Unusual-Activity" at bounding box center [633, 341] width 325 height 29
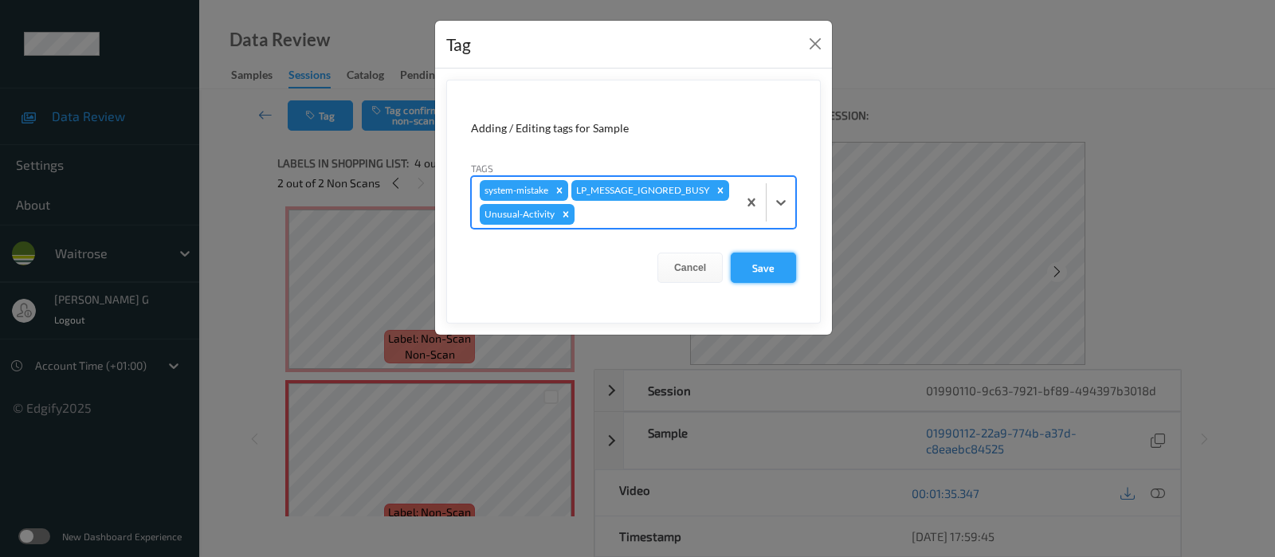
click at [762, 261] on button "Save" at bounding box center [763, 268] width 65 height 30
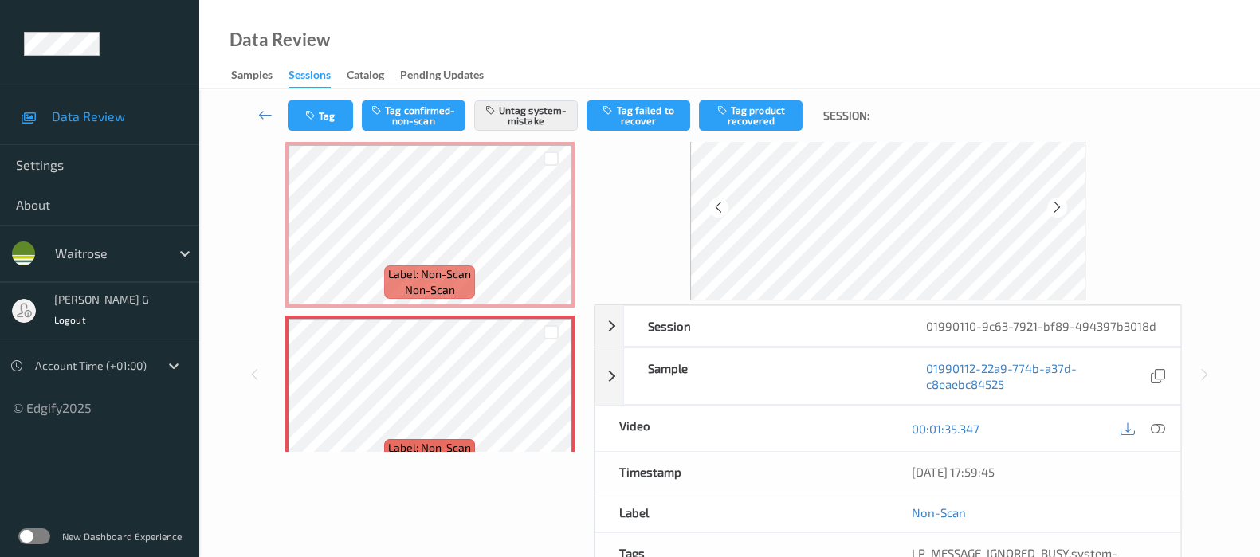
scroll to position [0, 0]
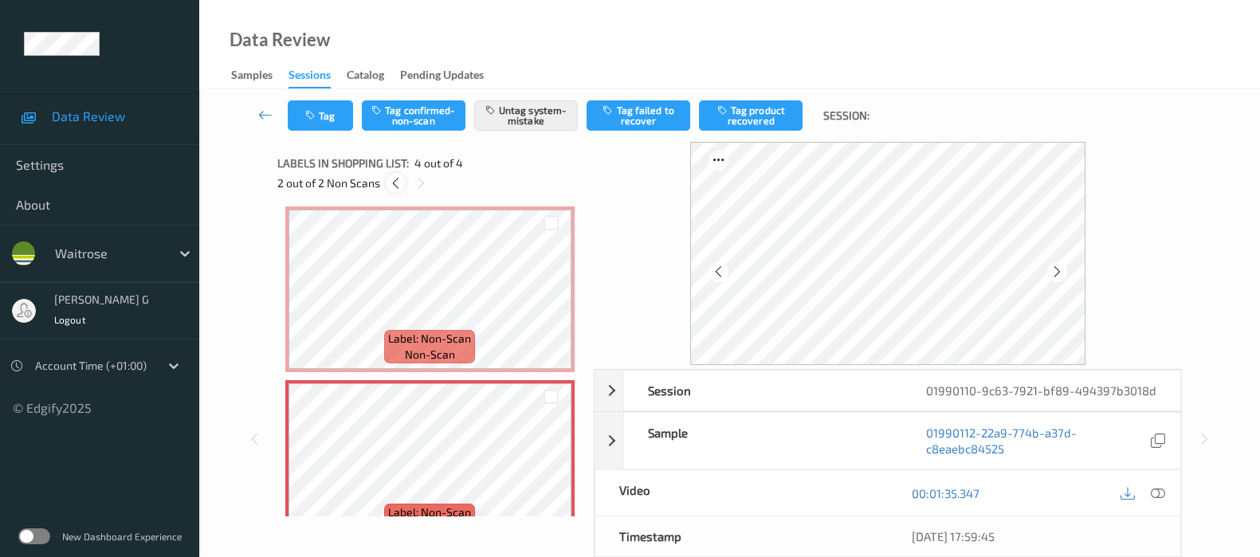
click at [395, 182] on icon at bounding box center [396, 183] width 14 height 14
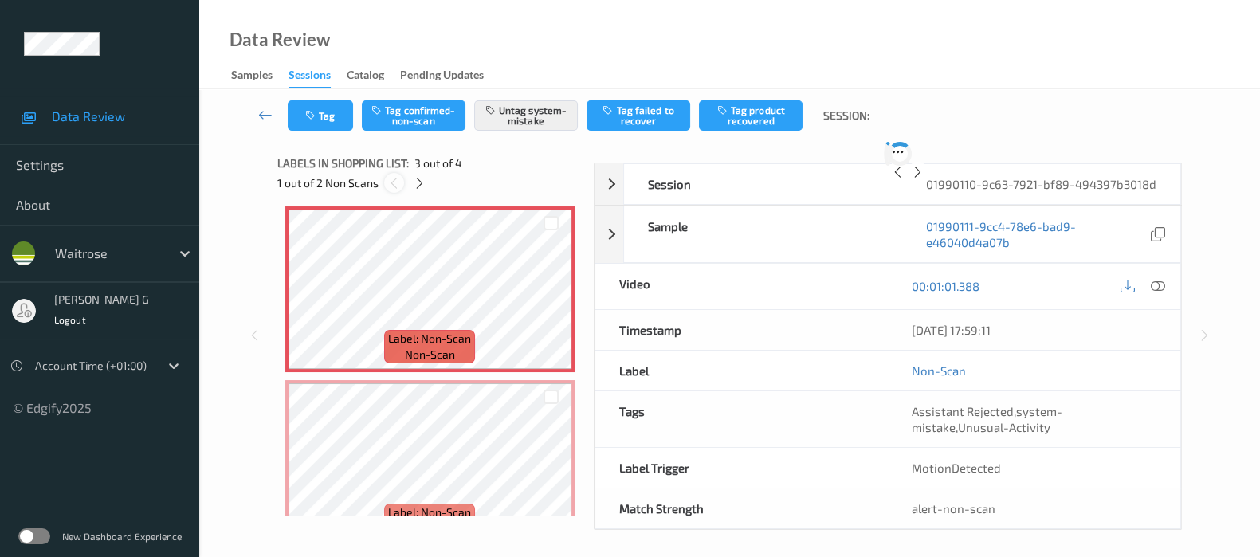
scroll to position [180, 0]
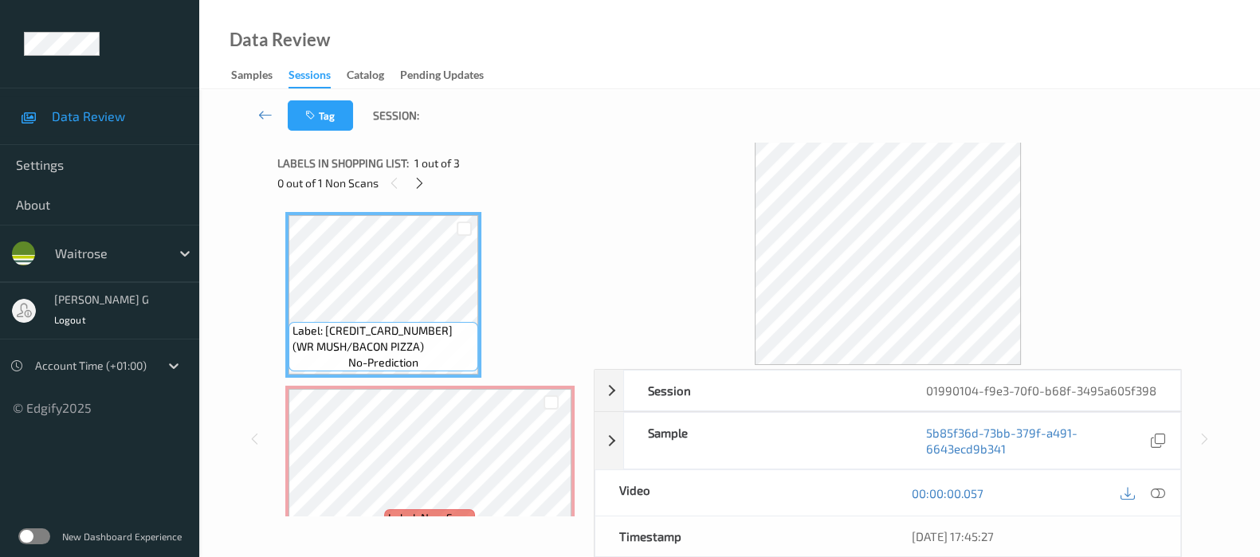
click at [583, 134] on div "Tag Session:" at bounding box center [729, 115] width 995 height 53
click at [422, 185] on icon at bounding box center [420, 183] width 14 height 14
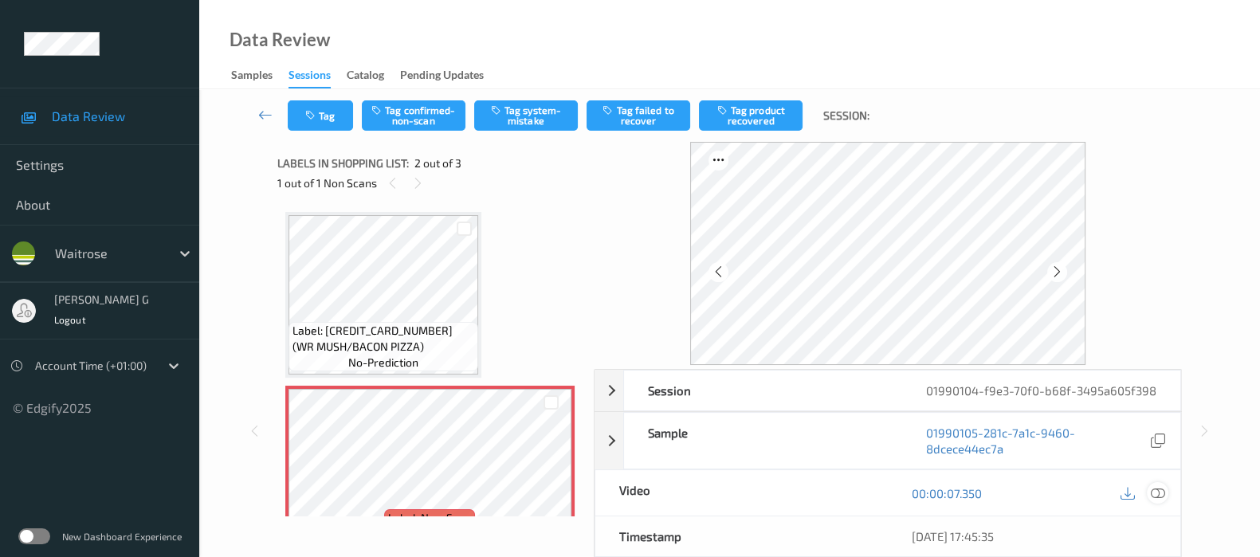
click at [1154, 496] on icon at bounding box center [1158, 493] width 14 height 14
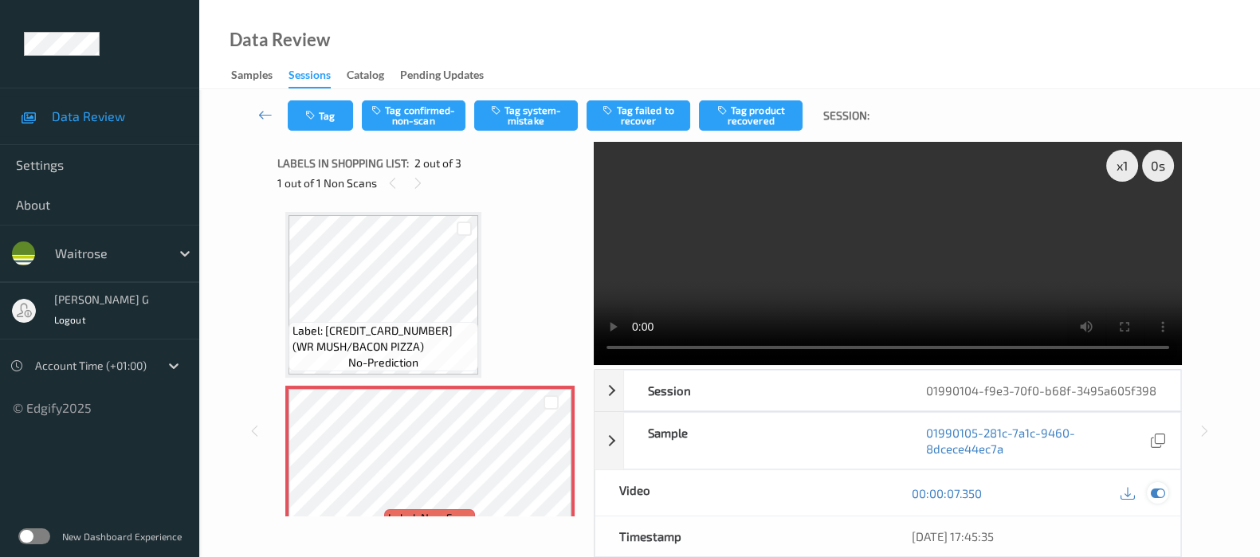
click at [1160, 496] on icon at bounding box center [1158, 493] width 14 height 14
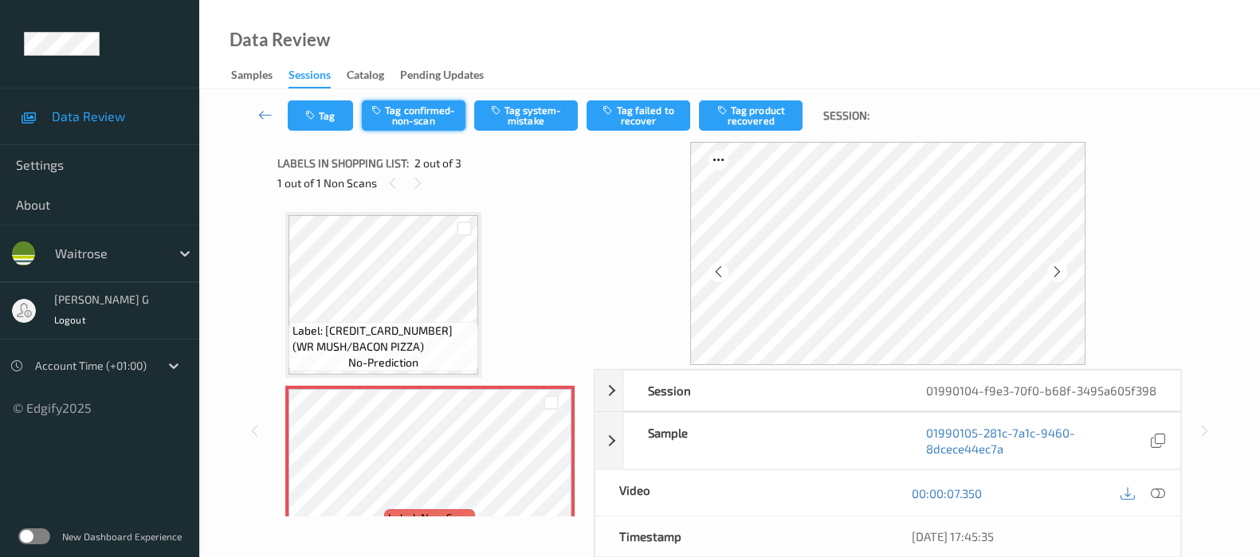
click at [410, 111] on button "Tag confirmed-non-scan" at bounding box center [414, 115] width 104 height 30
click at [736, 110] on button "Tag product recovered" at bounding box center [751, 115] width 104 height 30
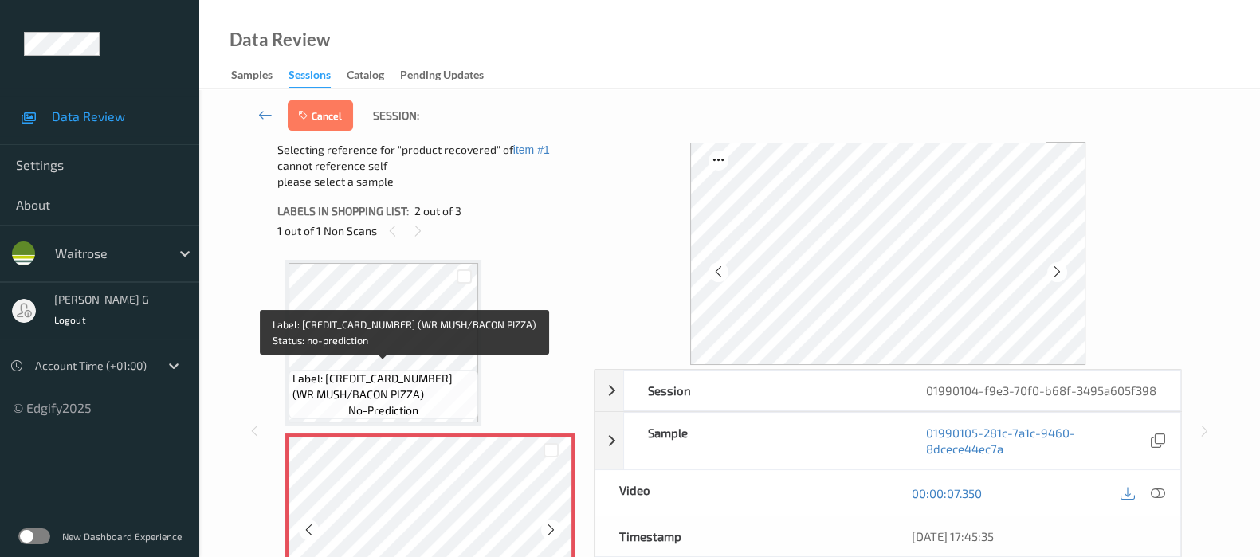
scroll to position [213, 0]
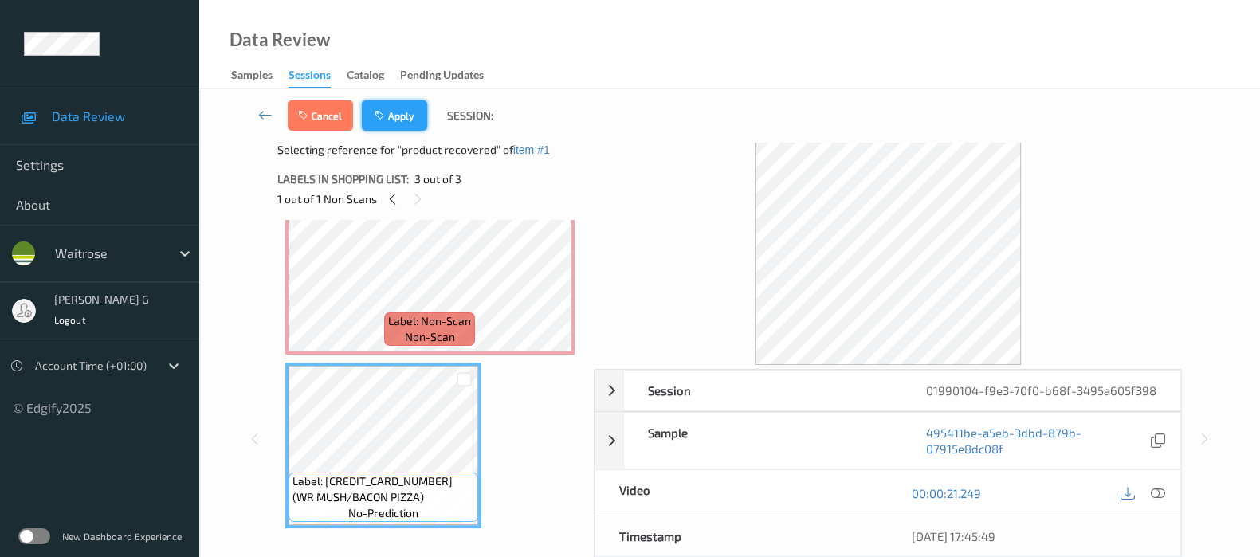
click at [405, 119] on button "Apply" at bounding box center [394, 115] width 65 height 30
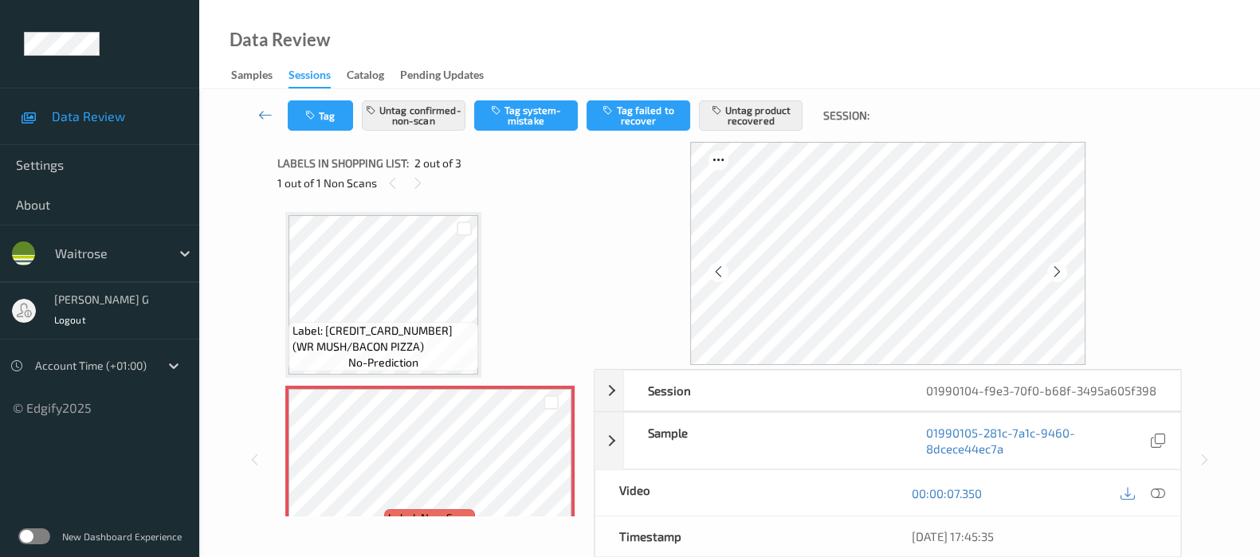
scroll to position [0, 0]
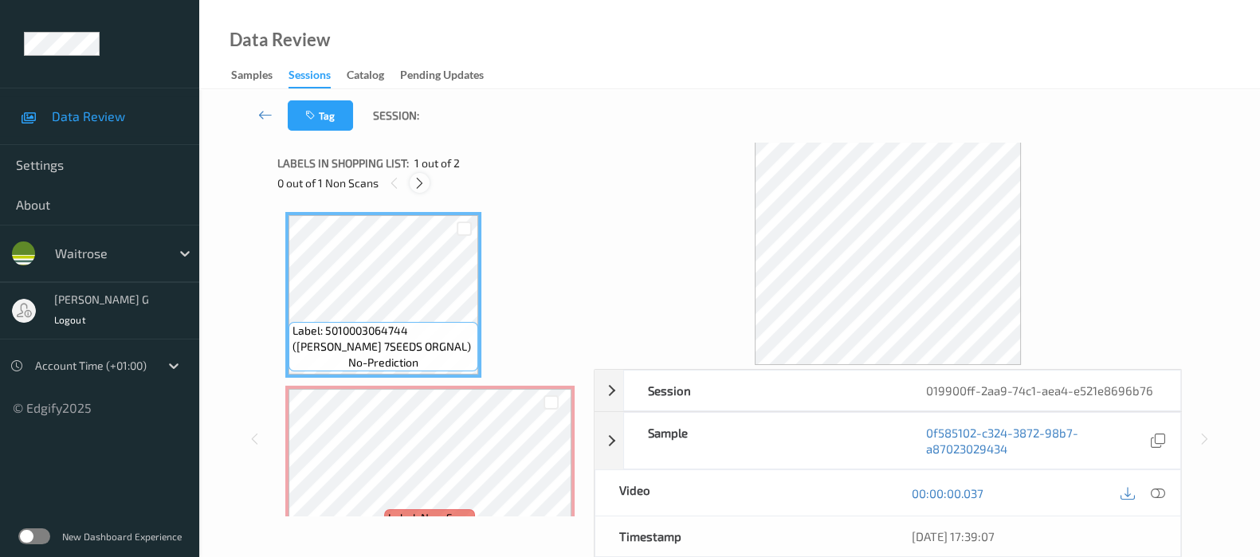
click at [422, 193] on div at bounding box center [420, 183] width 20 height 20
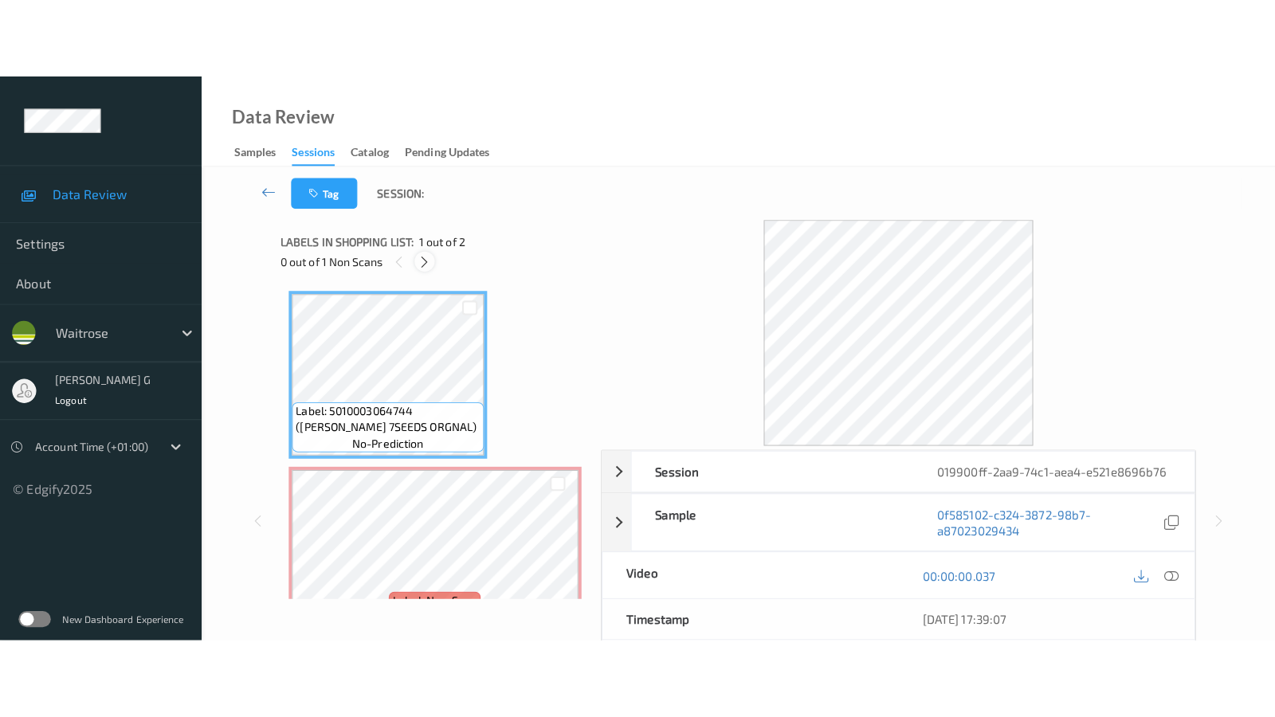
scroll to position [8, 0]
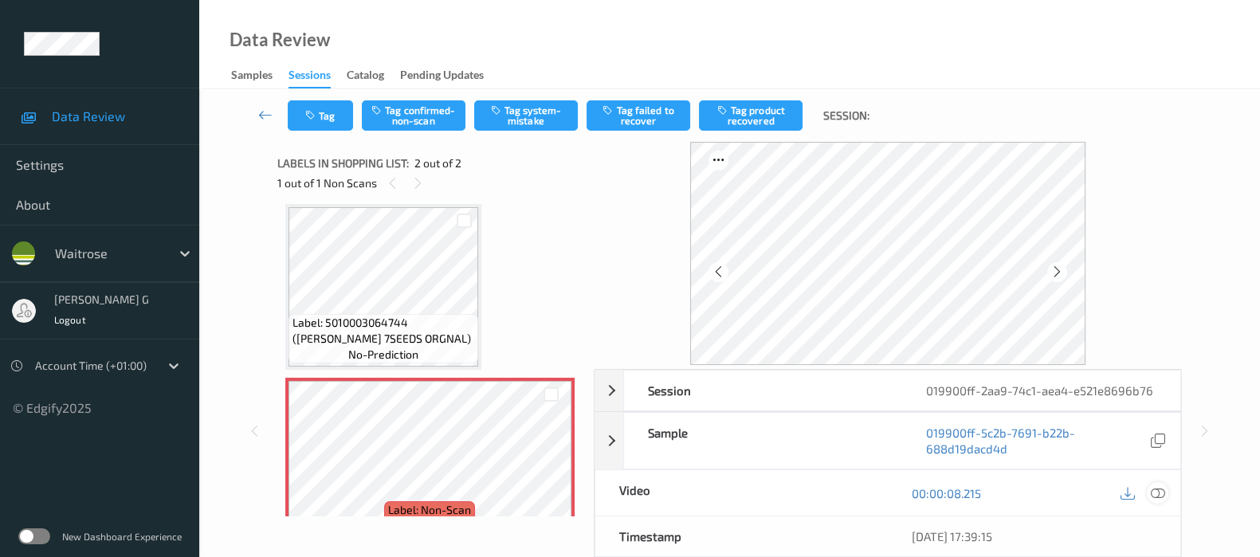
click at [1165, 492] on div at bounding box center [1158, 493] width 22 height 22
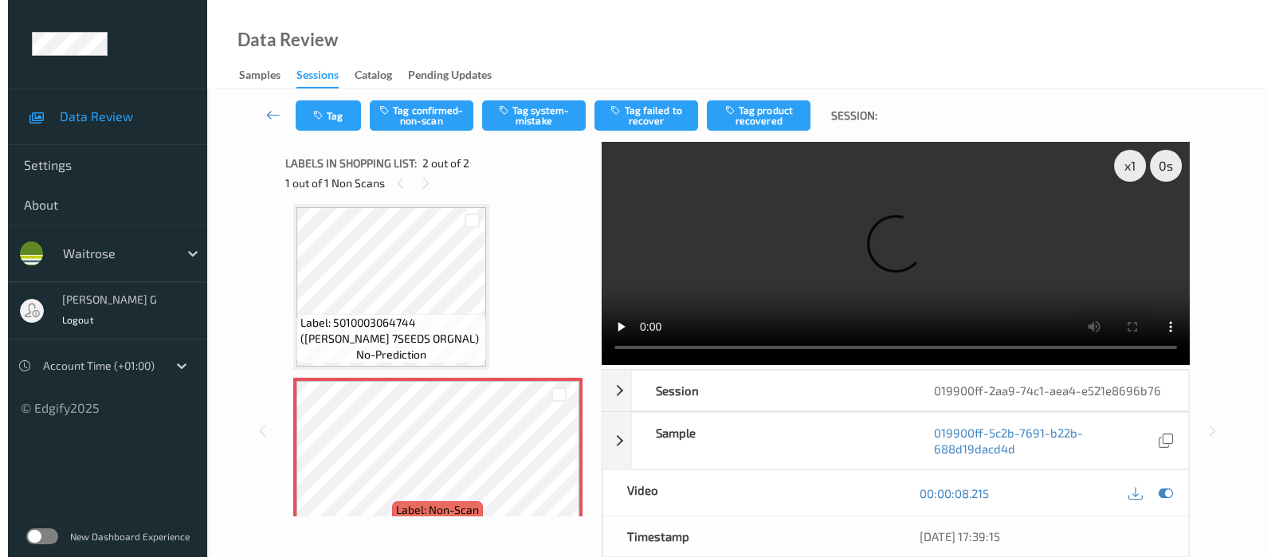
scroll to position [0, 0]
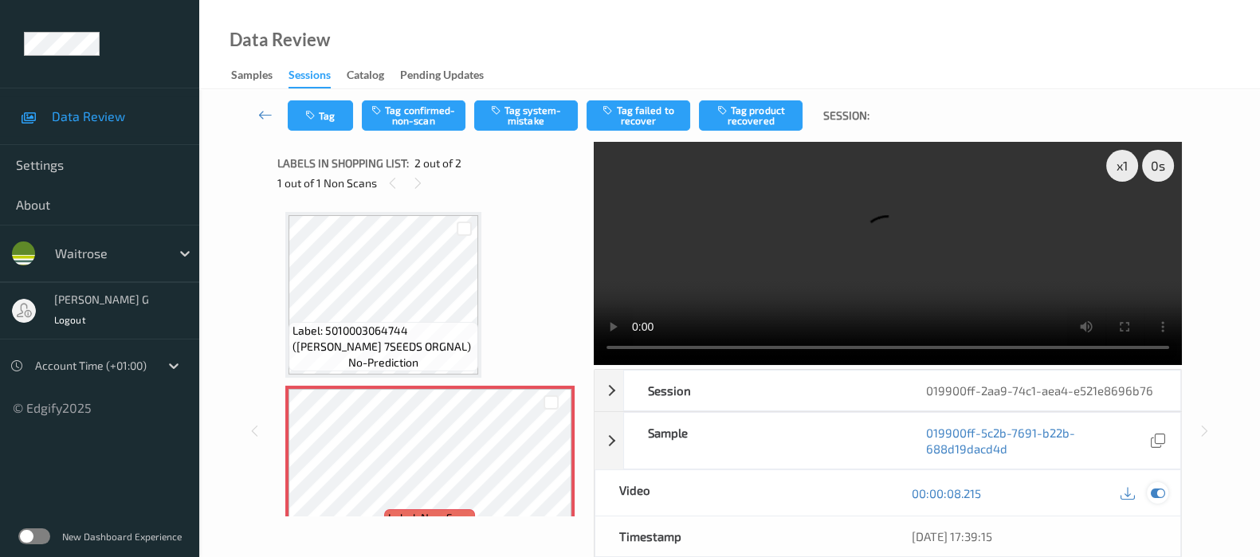
drag, startPoint x: 1156, startPoint y: 488, endPoint x: 1149, endPoint y: 496, distance: 10.1
click at [1156, 488] on icon at bounding box center [1158, 493] width 14 height 14
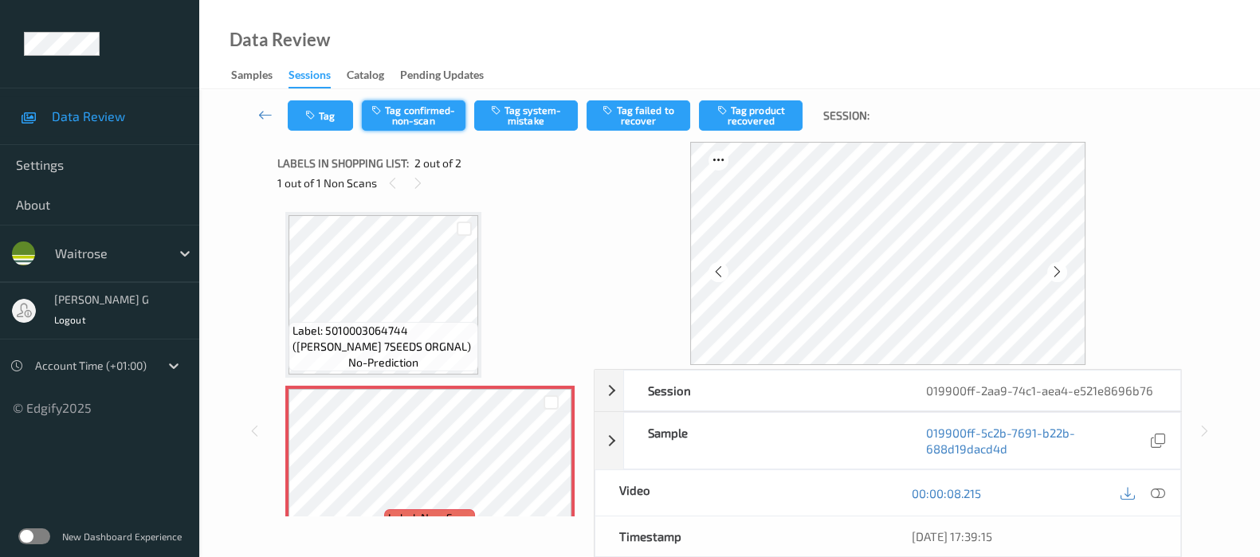
click at [429, 113] on button "Tag confirmed-non-scan" at bounding box center [414, 115] width 104 height 30
click at [418, 116] on button "Untag confirmed-non-scan" at bounding box center [414, 115] width 104 height 30
click at [505, 119] on button "Tag system-mistake" at bounding box center [526, 115] width 104 height 30
click at [316, 121] on button "Tag" at bounding box center [320, 115] width 65 height 30
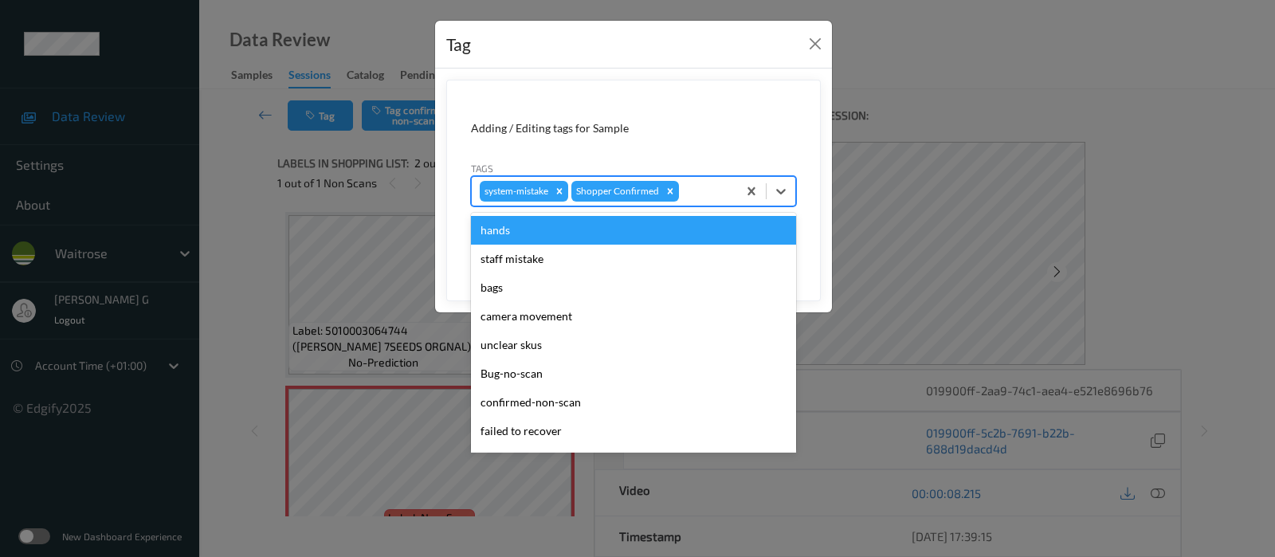
click at [705, 186] on div at bounding box center [705, 191] width 47 height 19
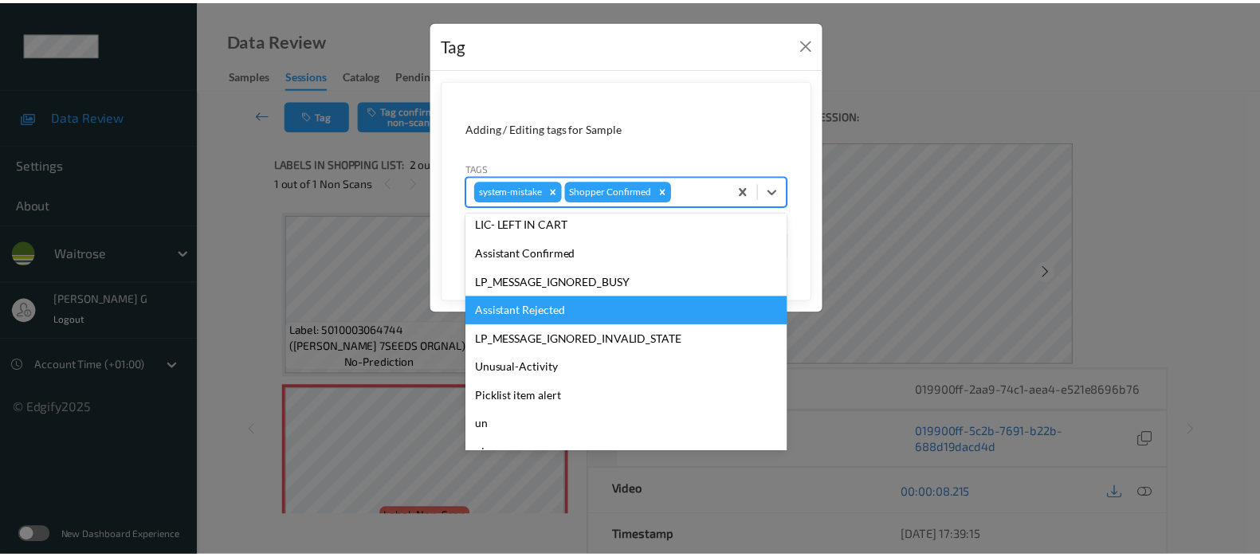
scroll to position [340, 0]
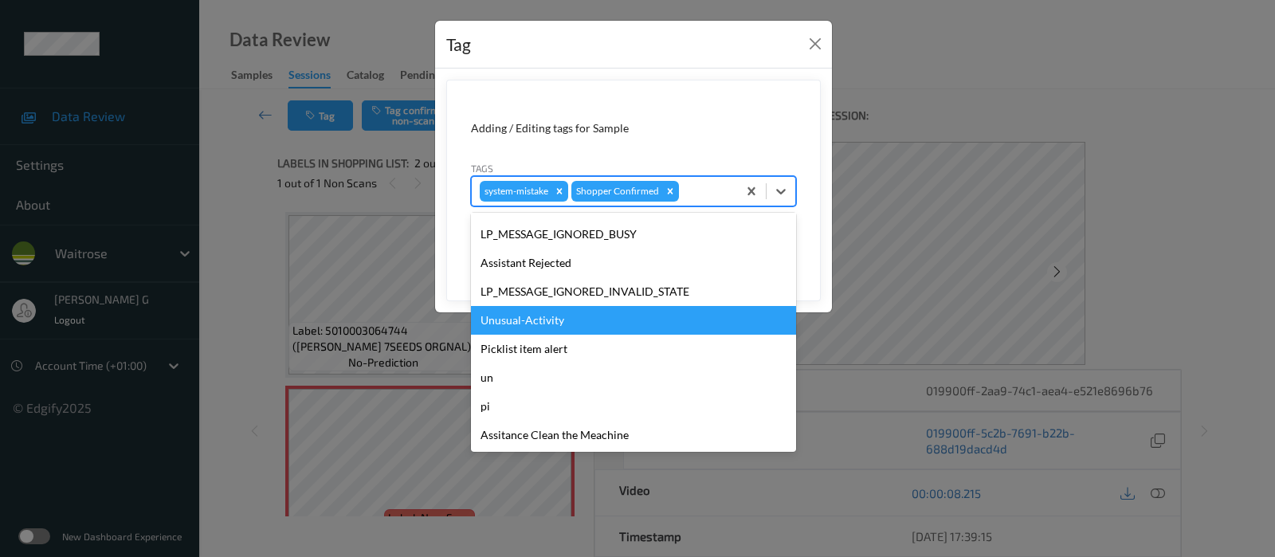
click at [514, 320] on div "Unusual-Activity" at bounding box center [633, 320] width 325 height 29
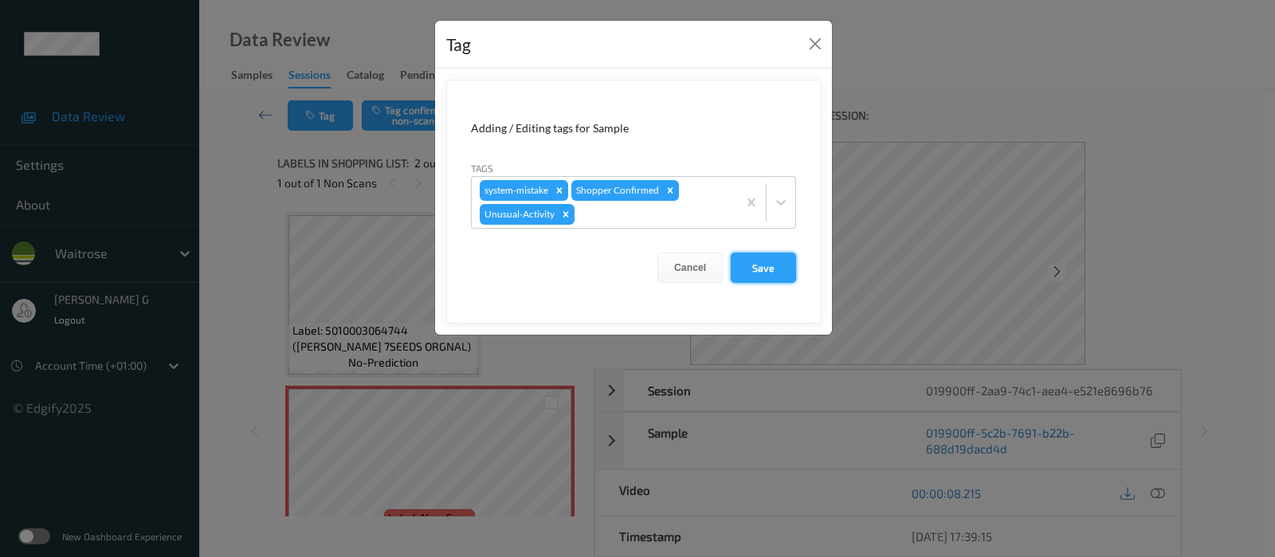
click at [754, 264] on button "Save" at bounding box center [763, 268] width 65 height 30
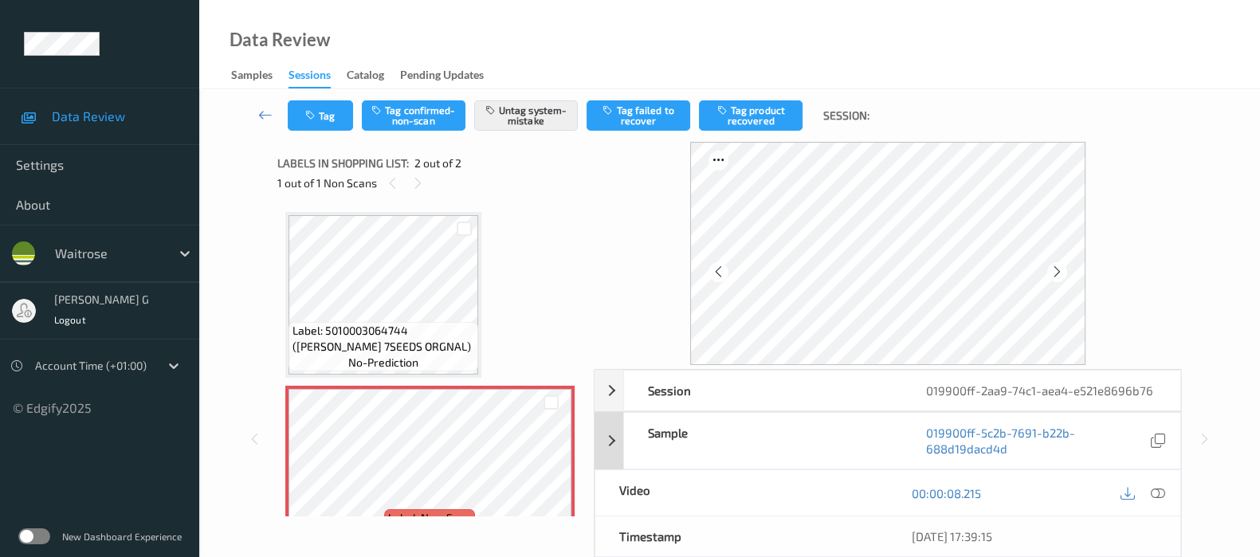
scroll to position [198, 0]
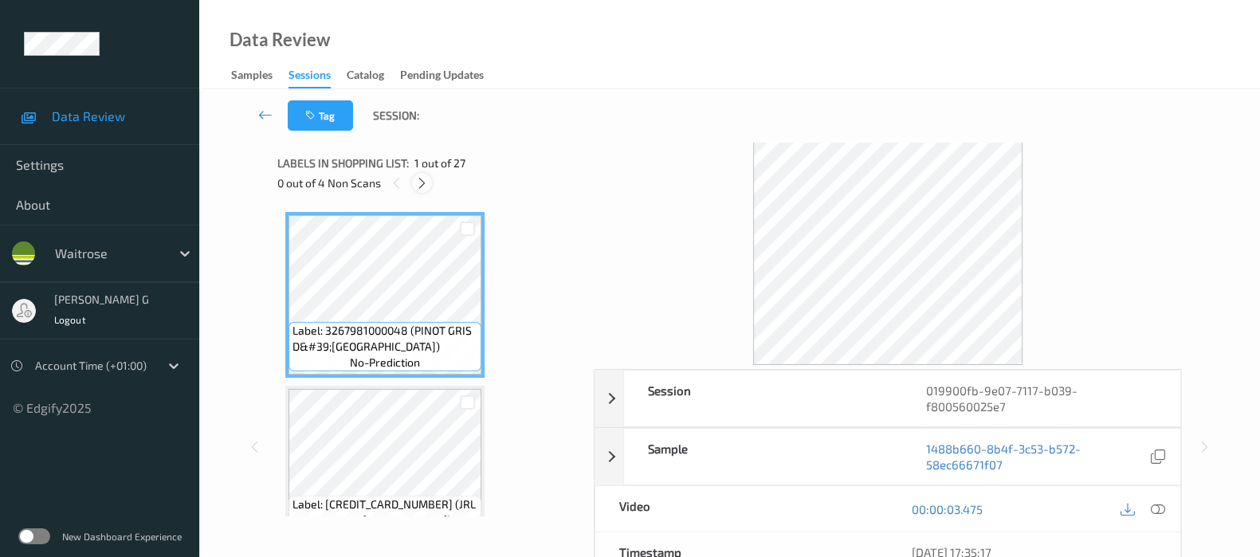
click at [422, 181] on icon at bounding box center [422, 183] width 14 height 14
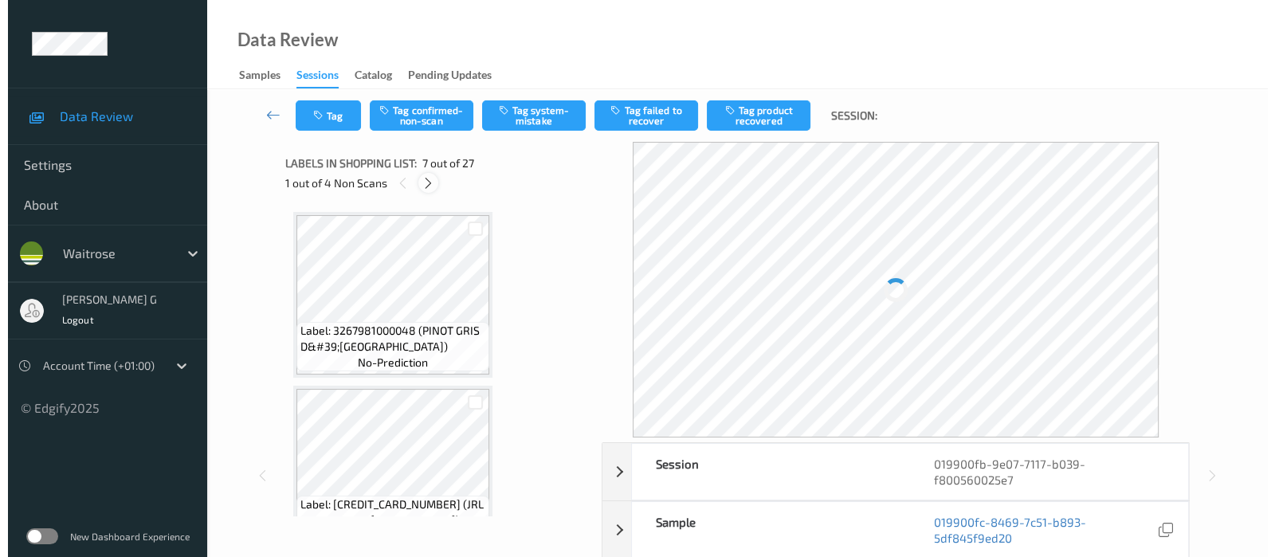
scroll to position [871, 0]
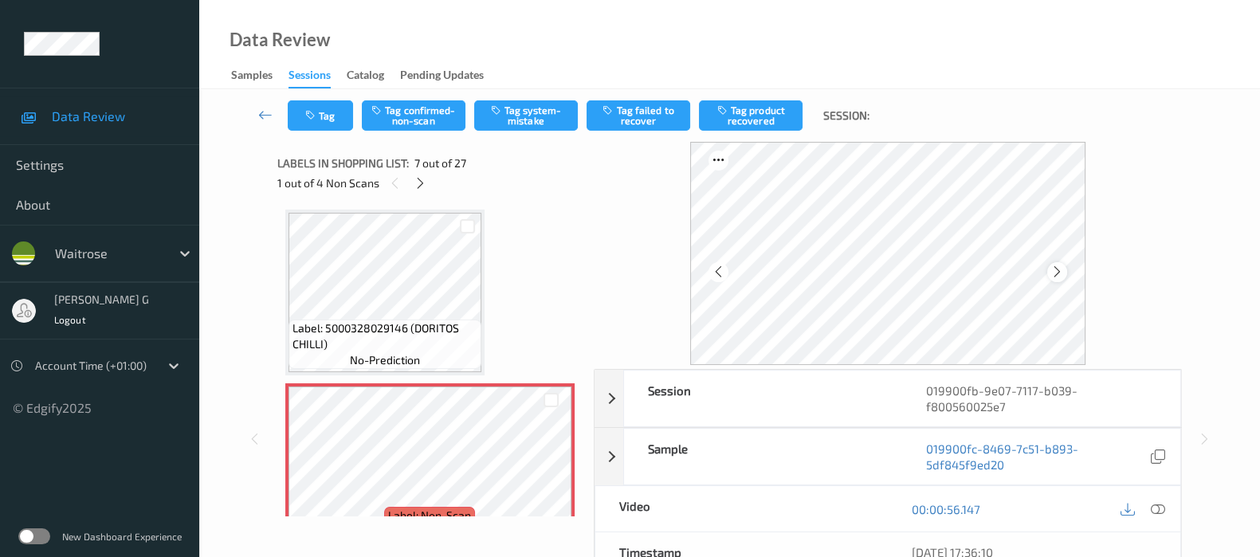
click at [1064, 278] on icon at bounding box center [1057, 272] width 14 height 14
click at [1159, 502] on icon at bounding box center [1158, 509] width 14 height 14
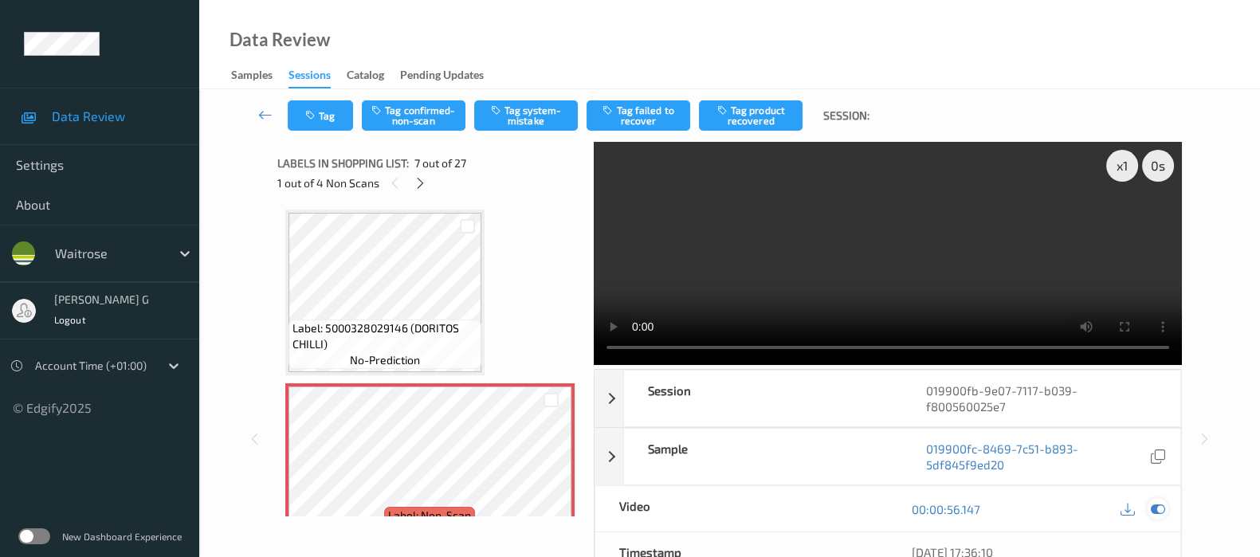
click at [1157, 502] on icon at bounding box center [1158, 509] width 14 height 14
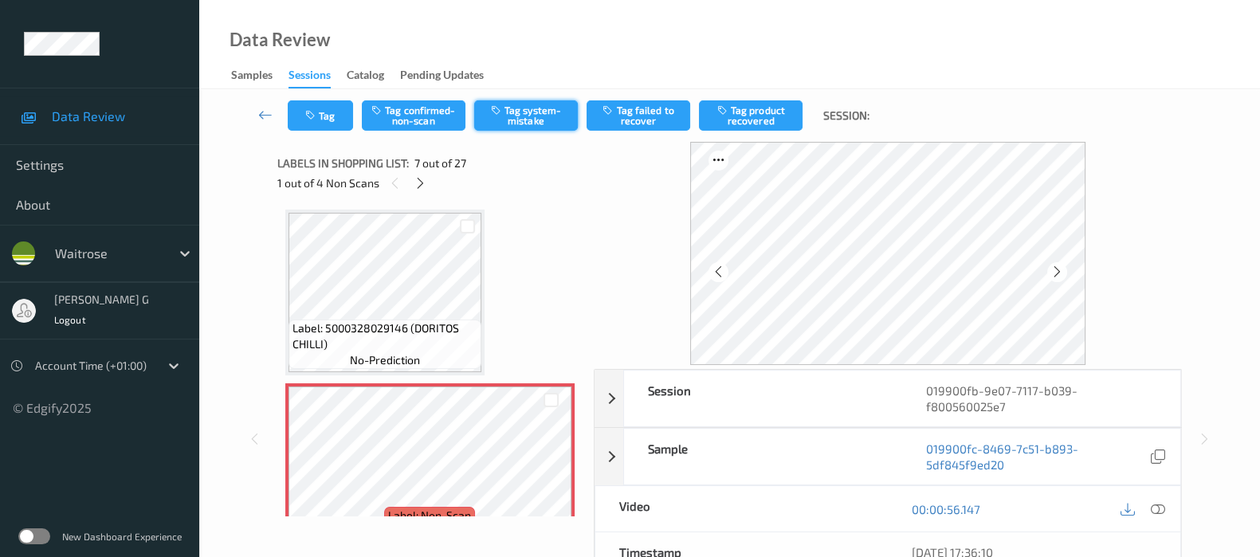
click at [516, 112] on button "Tag system-mistake" at bounding box center [526, 115] width 104 height 30
click at [322, 134] on div "Tag Tag confirmed-non-scan Untag system-mistake Tag failed to recover Tag produ…" at bounding box center [729, 115] width 995 height 53
click at [330, 121] on button "Tag" at bounding box center [320, 115] width 65 height 30
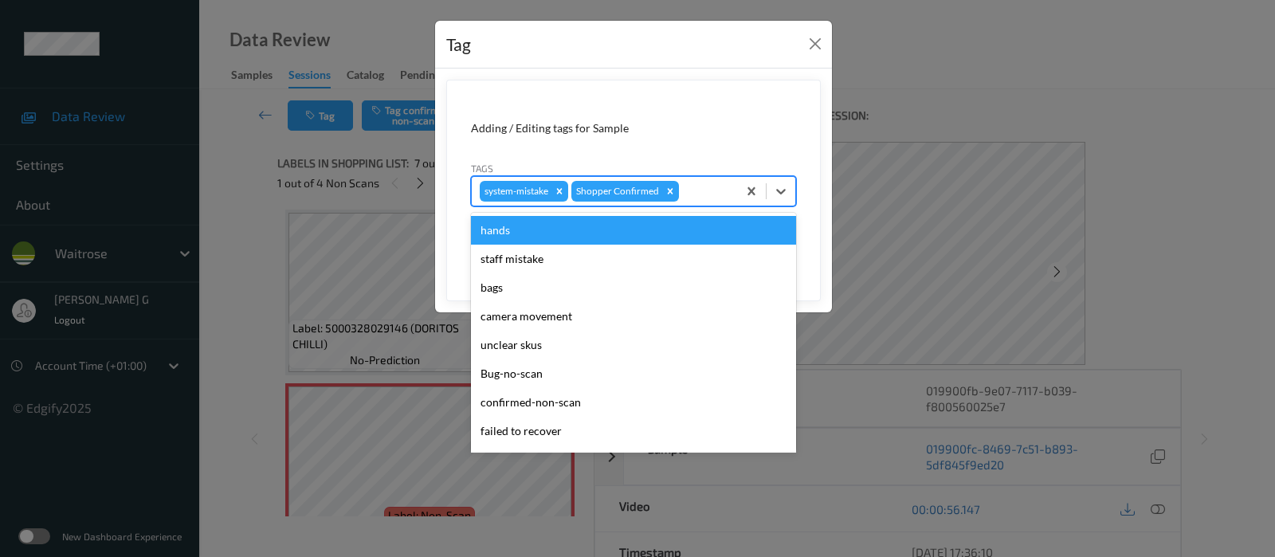
click at [701, 185] on div at bounding box center [705, 191] width 47 height 19
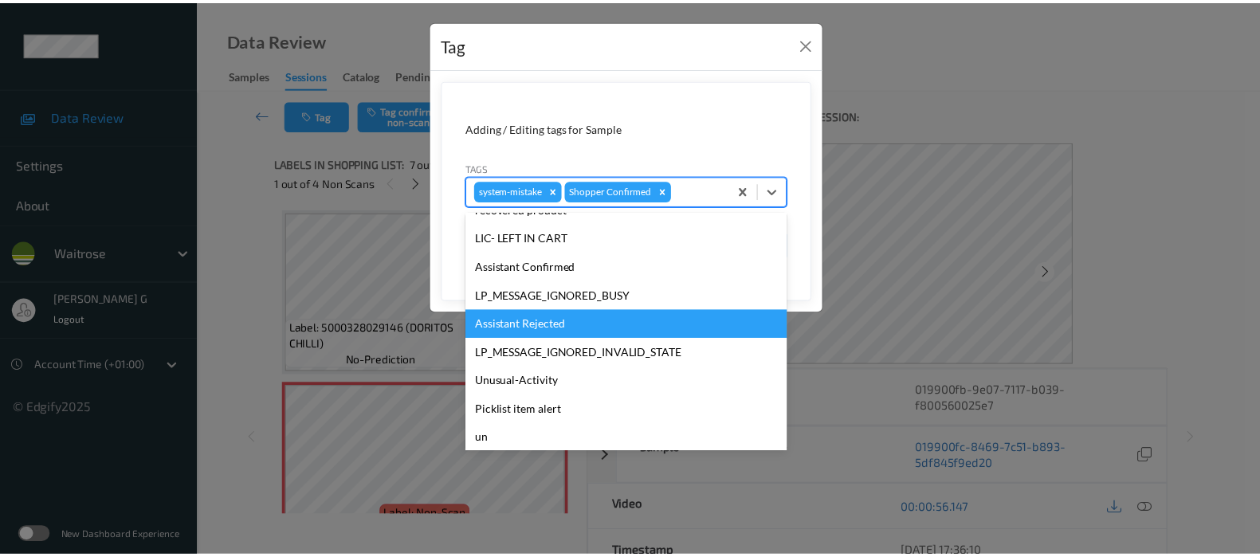
scroll to position [340, 0]
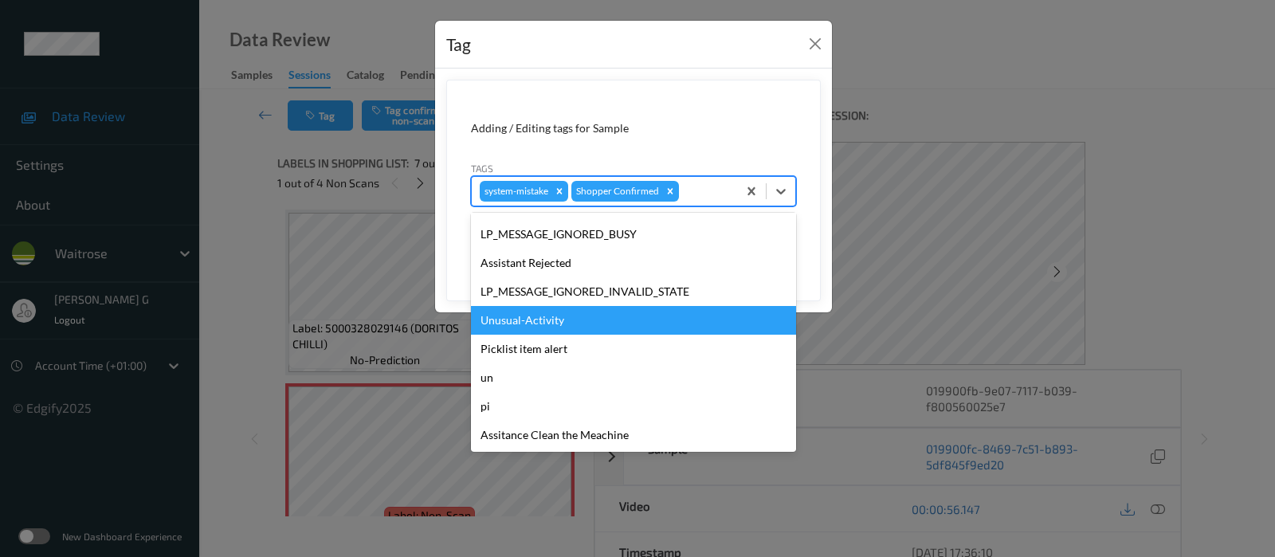
click at [496, 317] on div "Unusual-Activity" at bounding box center [633, 320] width 325 height 29
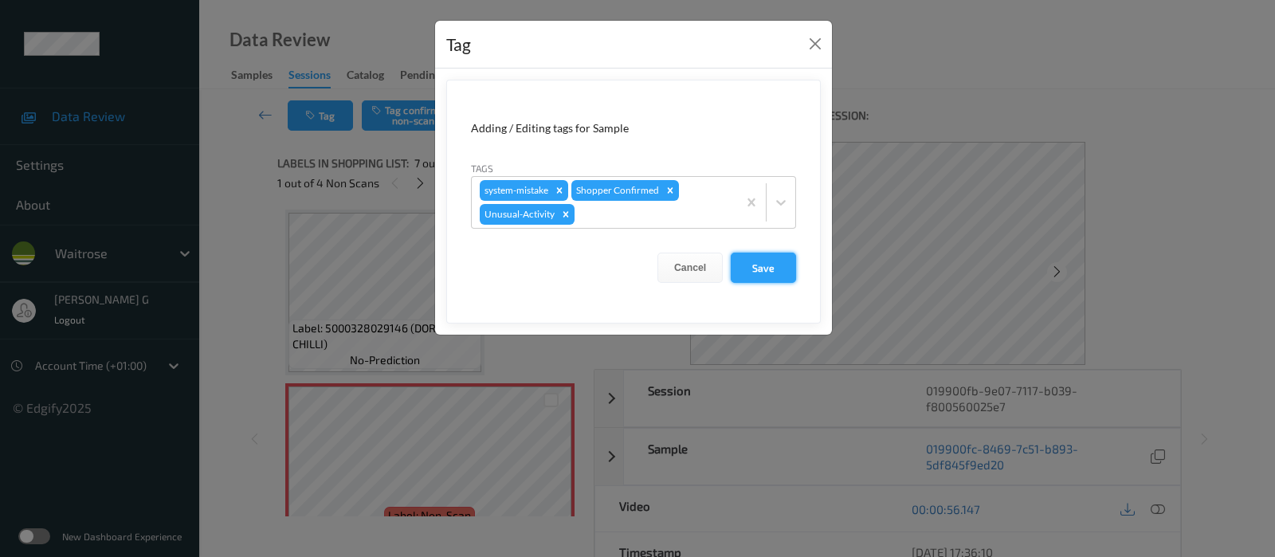
click at [773, 265] on button "Save" at bounding box center [763, 268] width 65 height 30
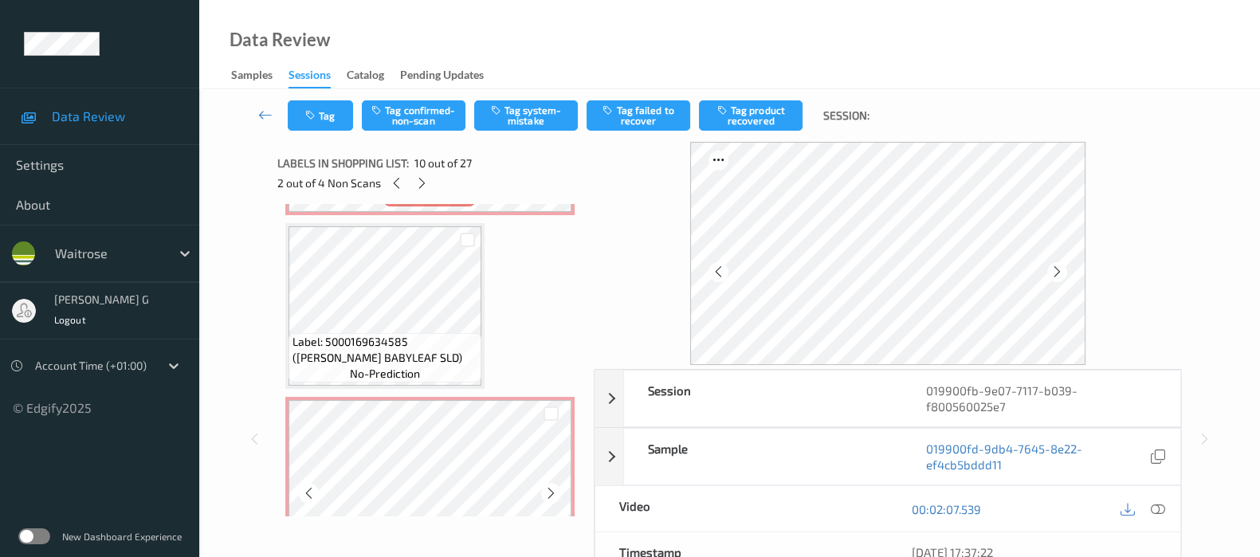
scroll to position [3760, 0]
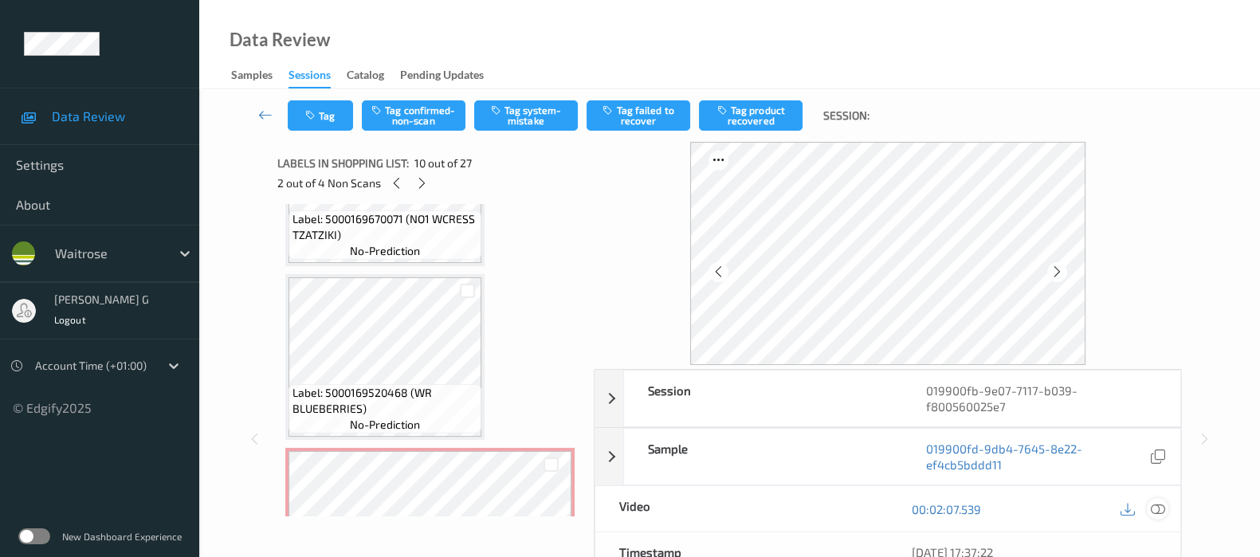
click at [1155, 502] on icon at bounding box center [1158, 509] width 14 height 14
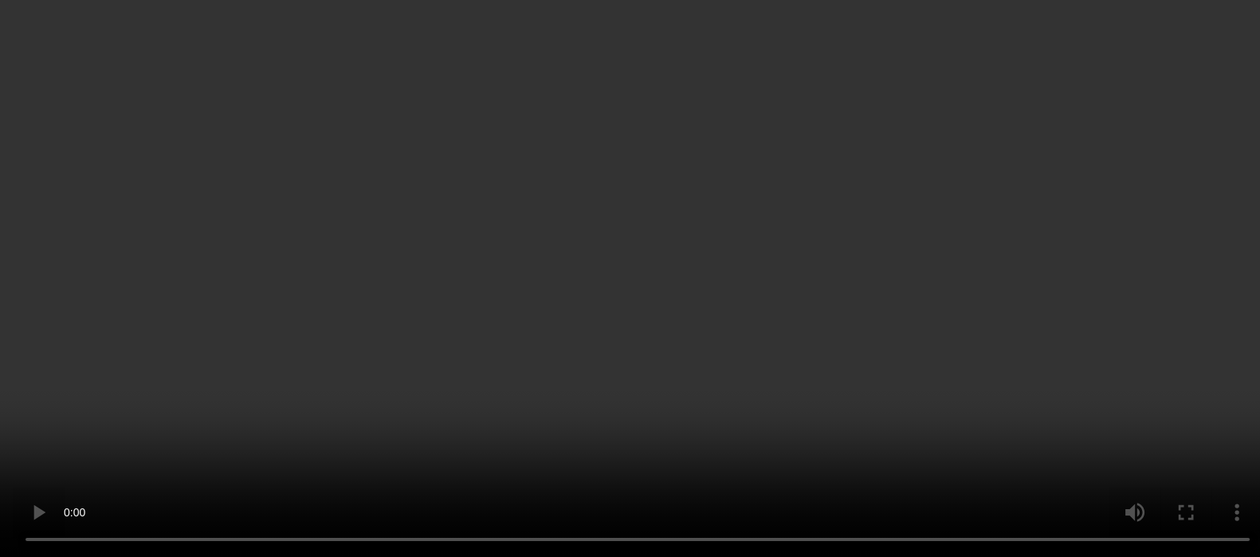
scroll to position [3959, 0]
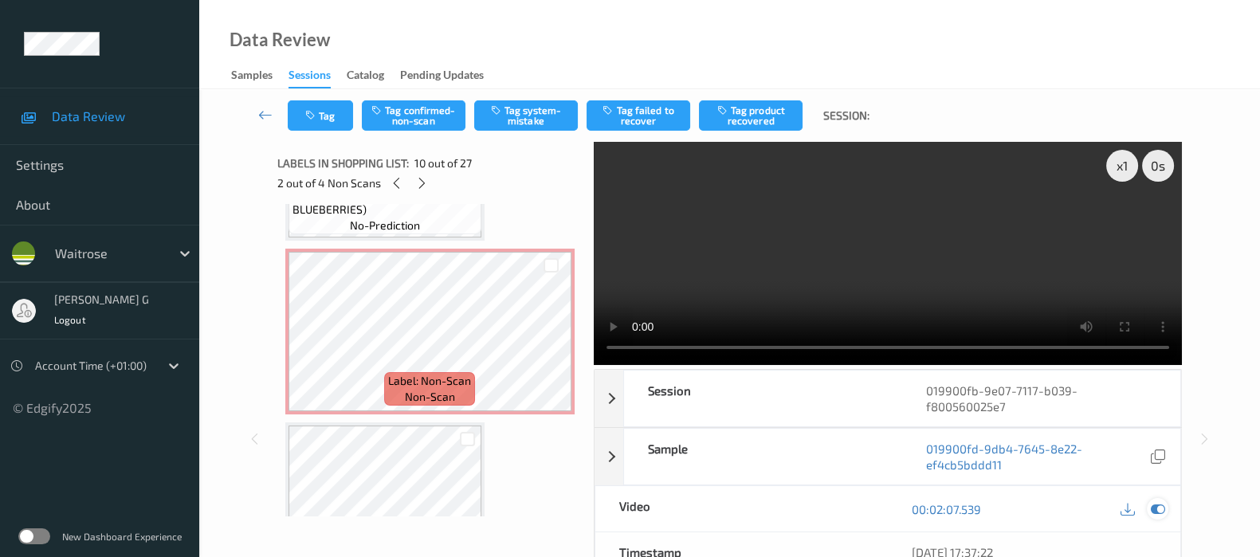
click at [1163, 502] on icon at bounding box center [1158, 509] width 14 height 14
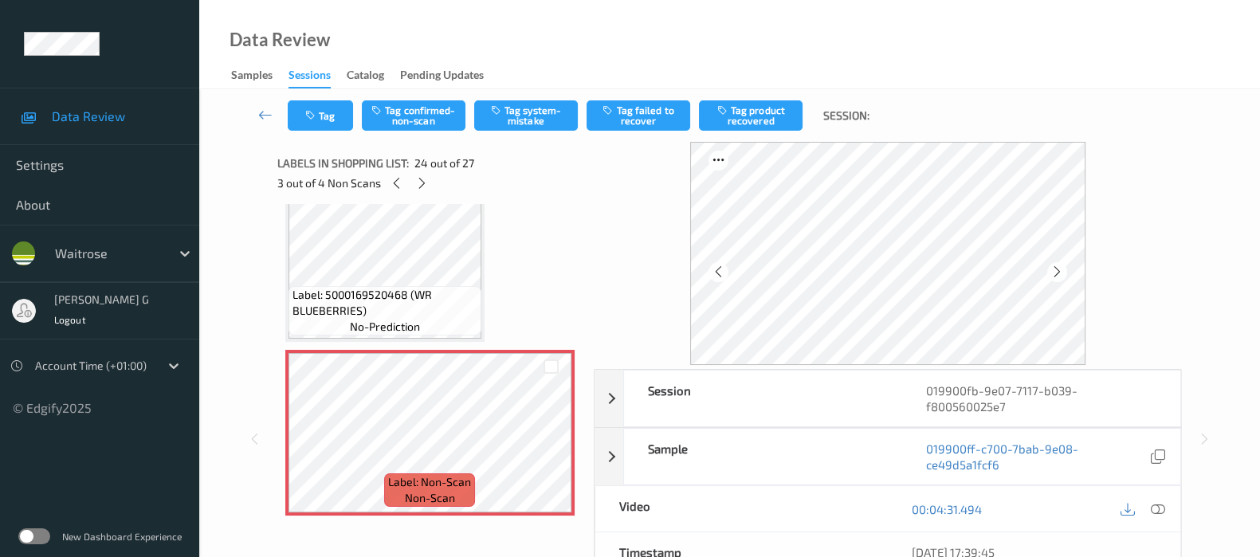
scroll to position [3760, 0]
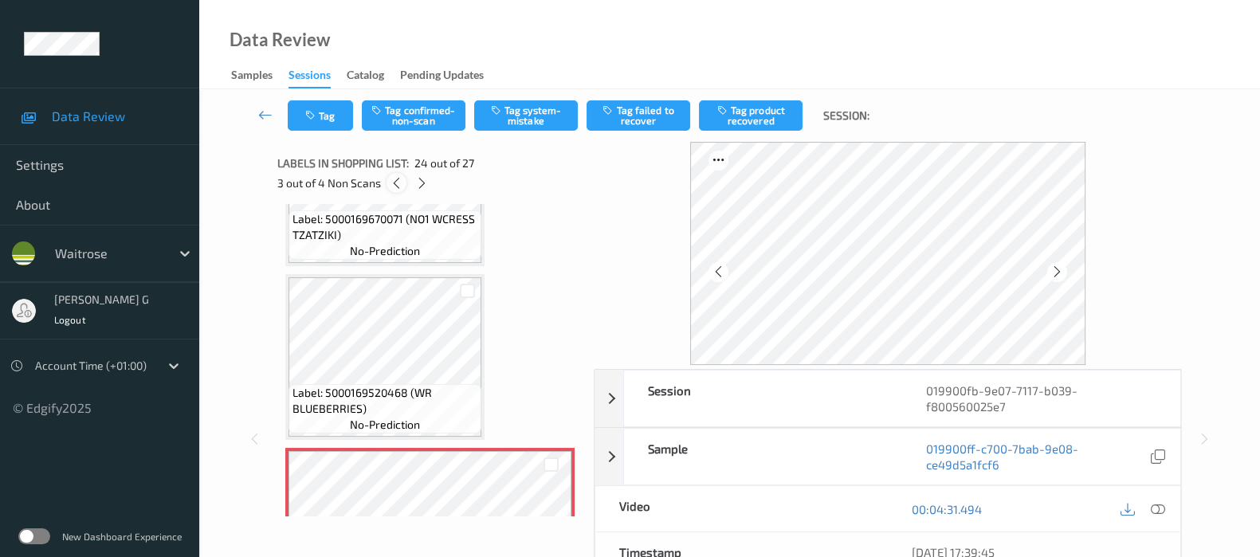
click at [391, 183] on icon at bounding box center [397, 183] width 14 height 14
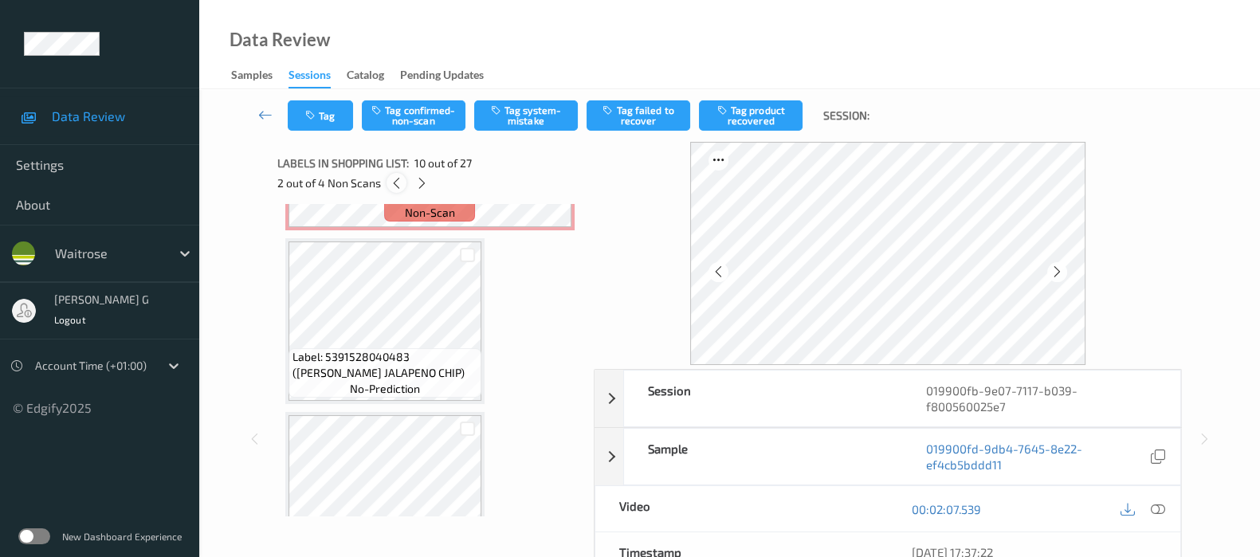
click at [398, 189] on icon at bounding box center [397, 183] width 14 height 14
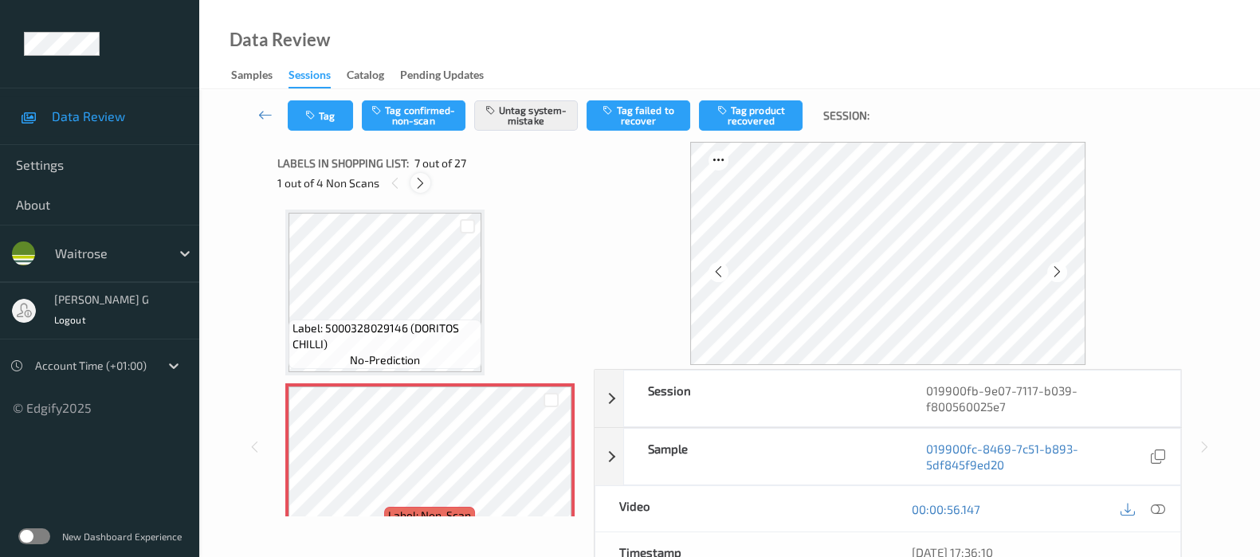
click at [419, 181] on icon at bounding box center [421, 183] width 14 height 14
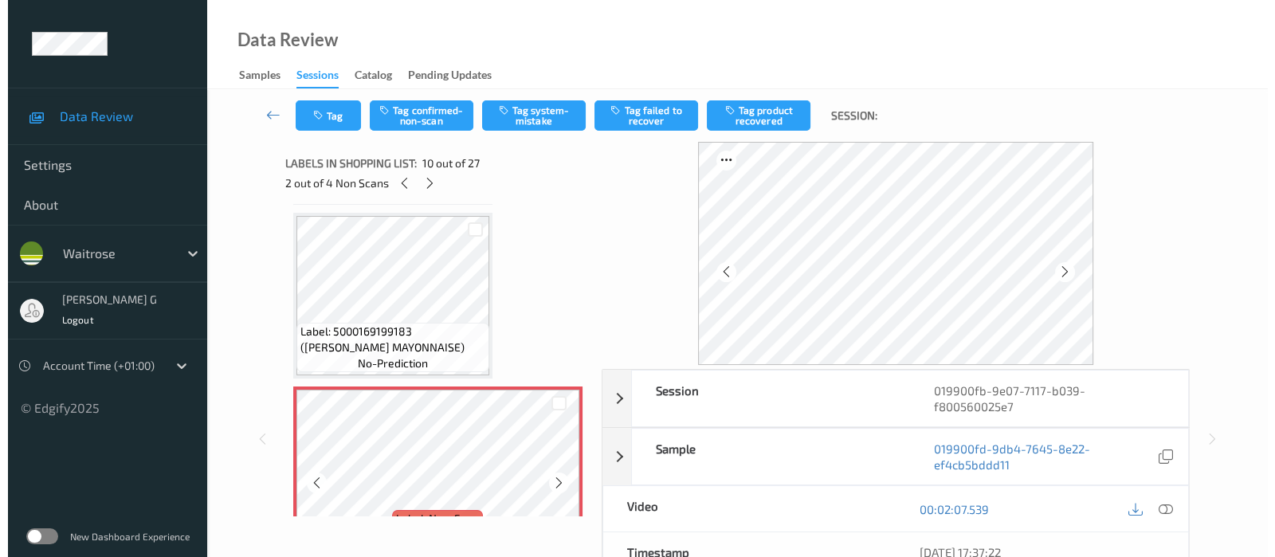
scroll to position [1489, 0]
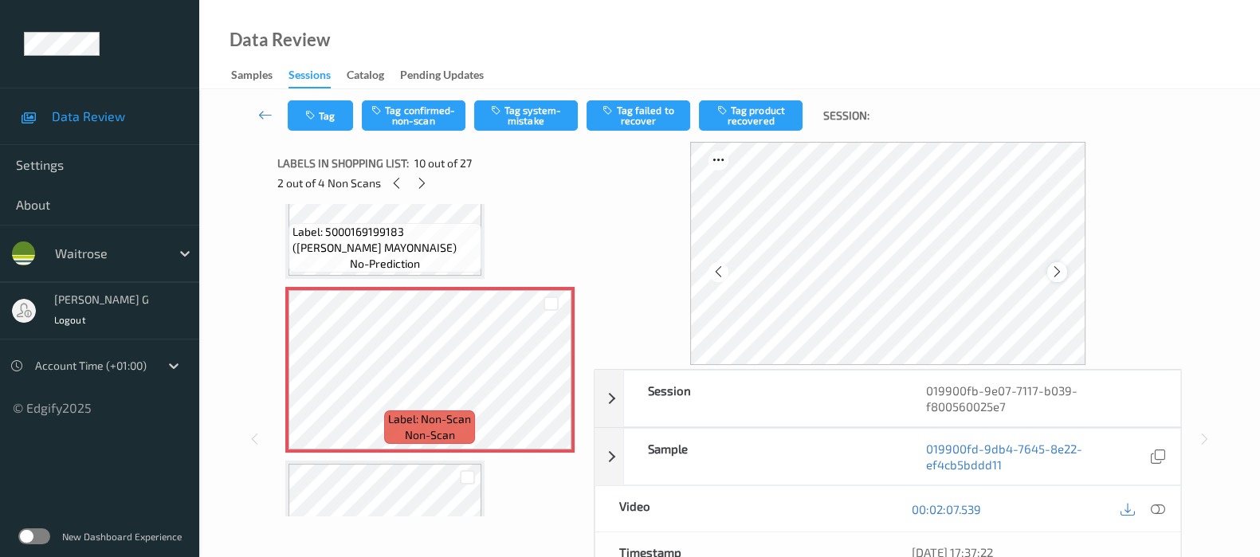
click at [1053, 273] on icon at bounding box center [1057, 272] width 14 height 14
click at [1053, 274] on icon at bounding box center [1057, 272] width 14 height 14
click at [528, 116] on button "Tag system-mistake" at bounding box center [526, 115] width 104 height 30
click at [311, 106] on button "Tag" at bounding box center [320, 115] width 65 height 30
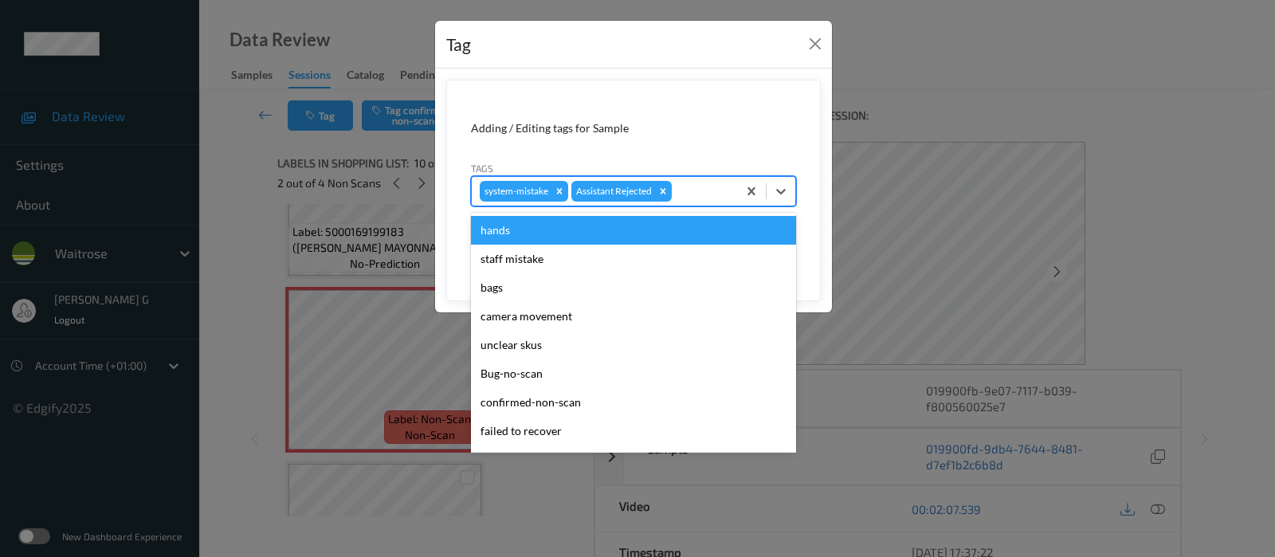
click at [694, 193] on div at bounding box center [702, 191] width 54 height 19
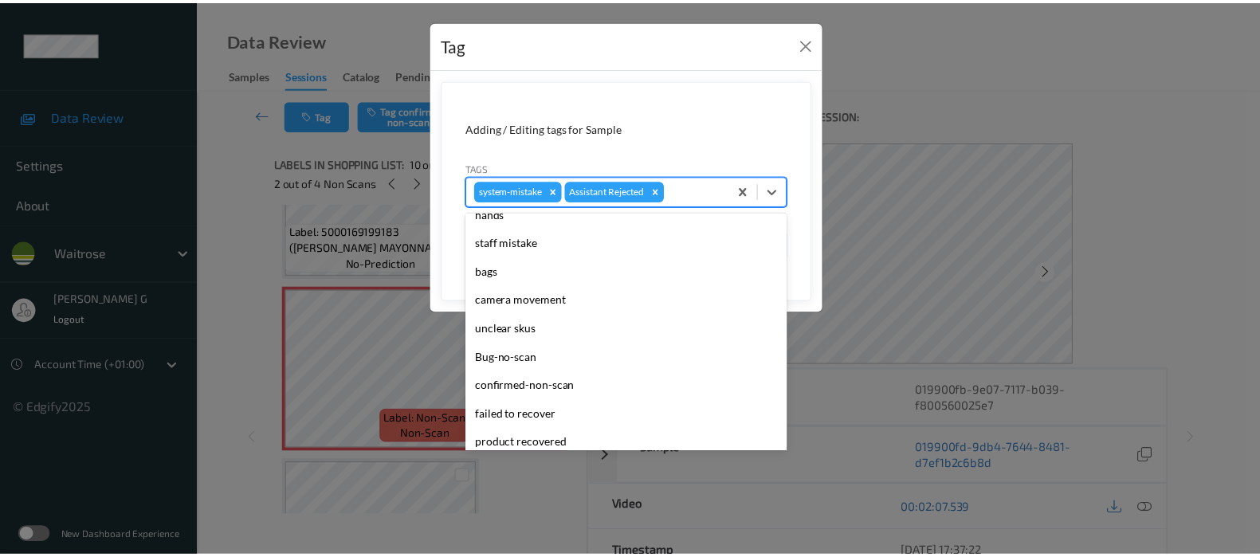
scroll to position [0, 0]
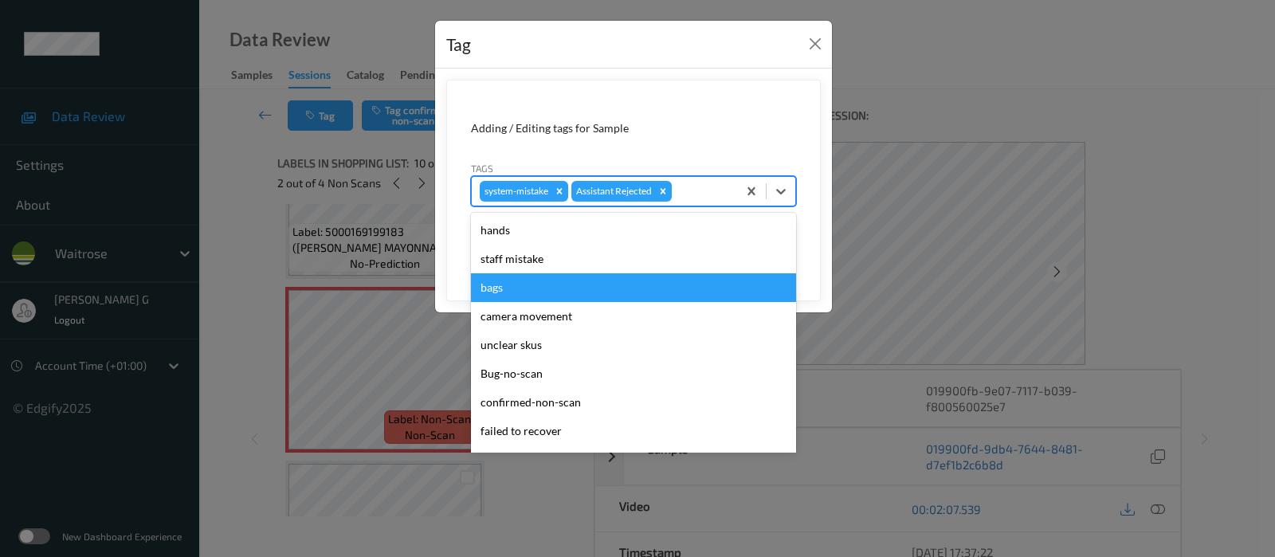
click at [503, 288] on div "bags" at bounding box center [633, 287] width 325 height 29
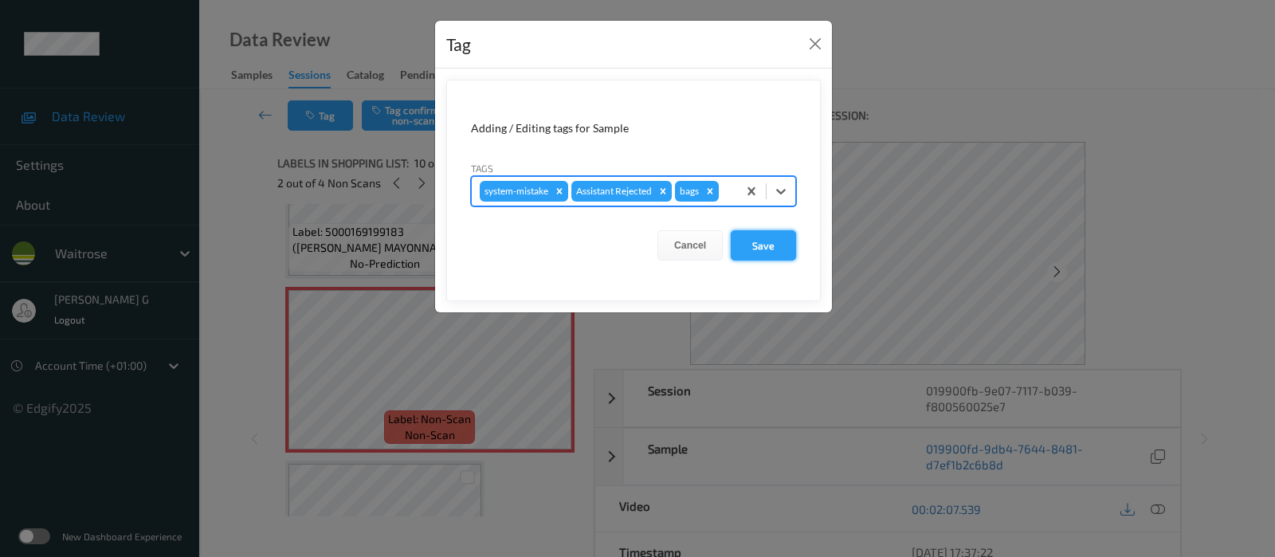
click at [754, 245] on button "Save" at bounding box center [763, 245] width 65 height 30
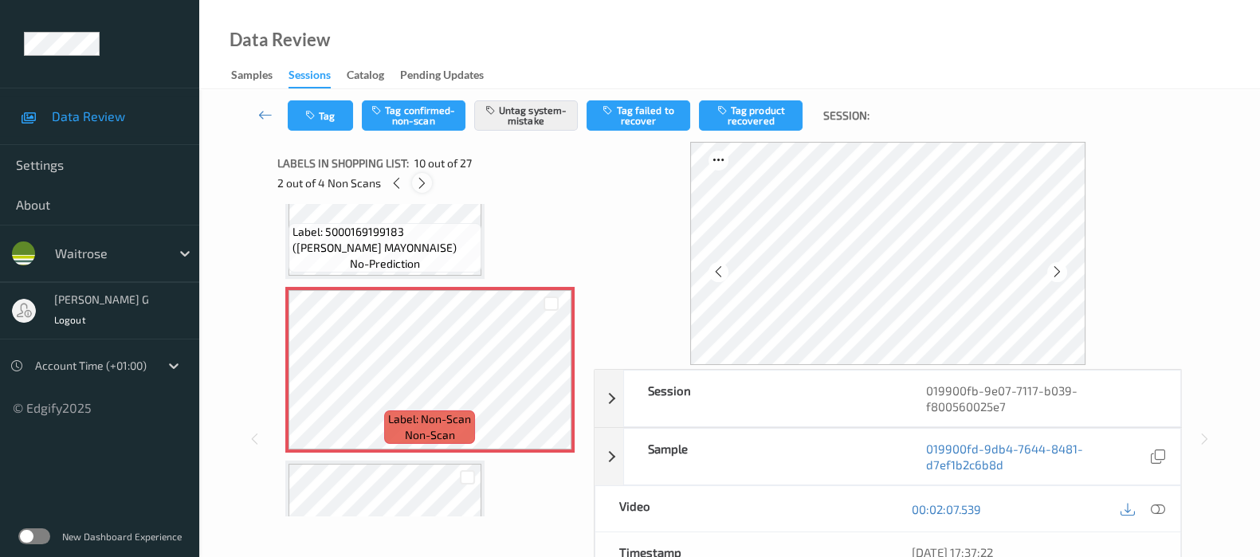
click at [416, 182] on icon at bounding box center [422, 183] width 14 height 14
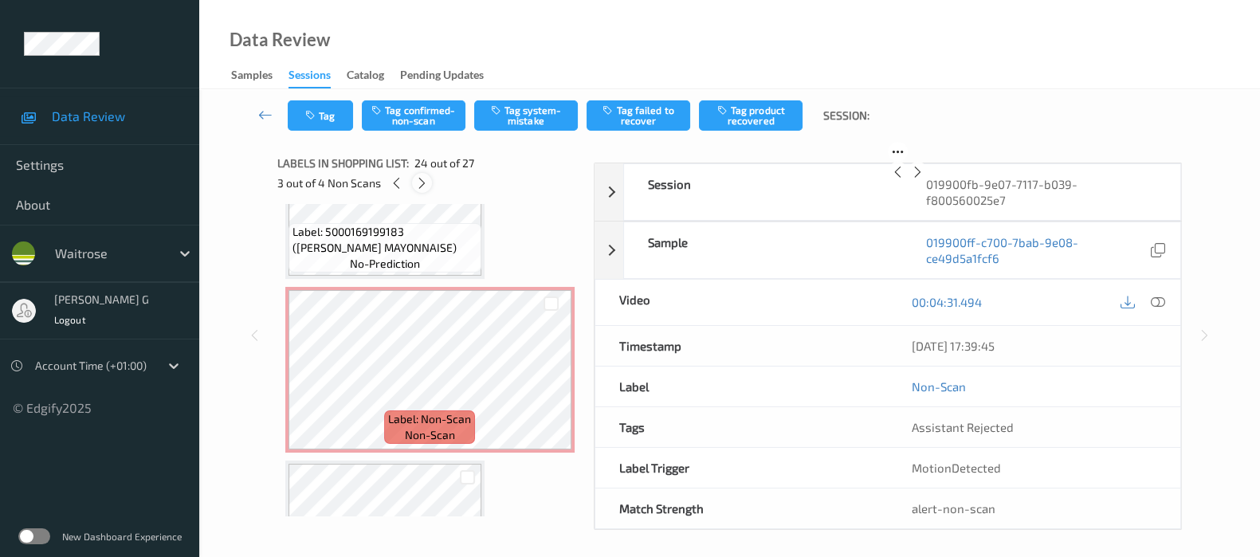
scroll to position [3806, 0]
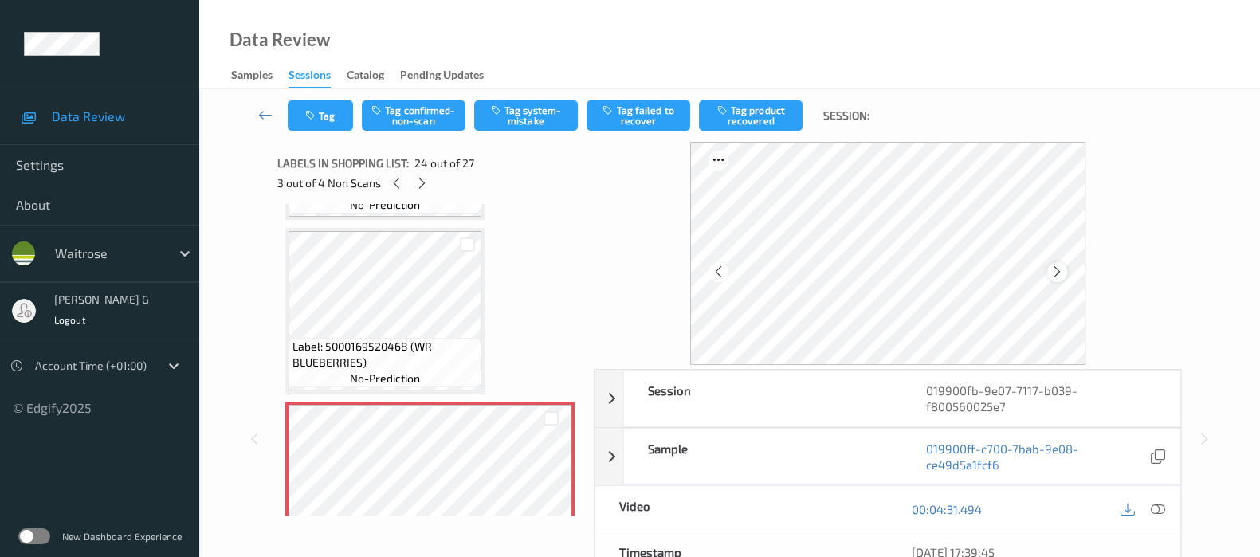
click at [1063, 266] on icon at bounding box center [1057, 272] width 14 height 14
click at [1061, 273] on icon at bounding box center [1057, 272] width 14 height 14
click at [1057, 267] on icon at bounding box center [1057, 272] width 14 height 14
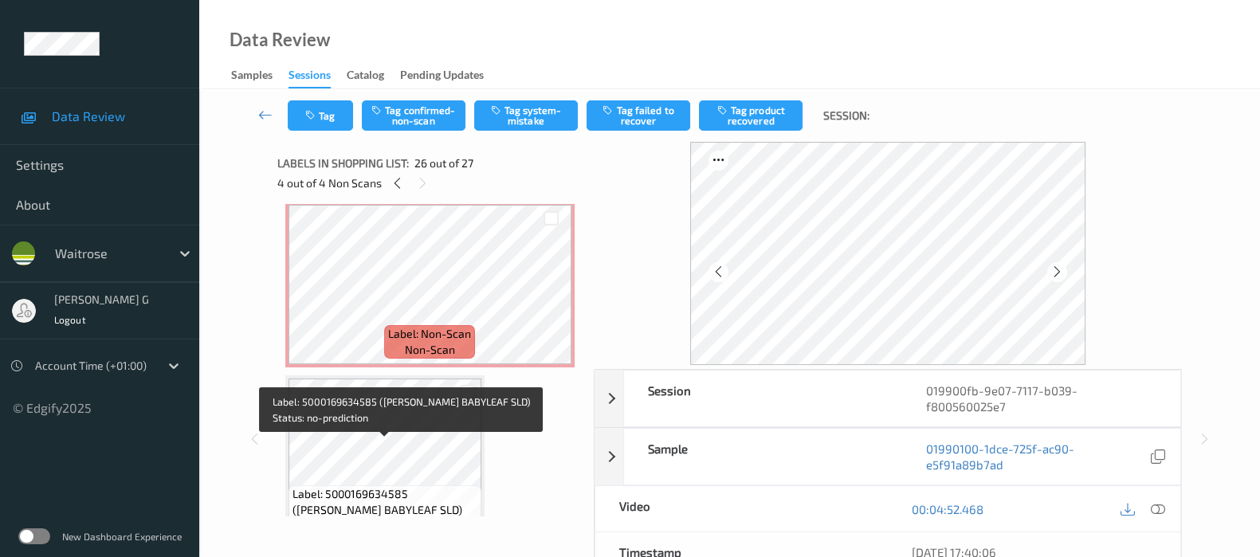
scroll to position [4005, 0]
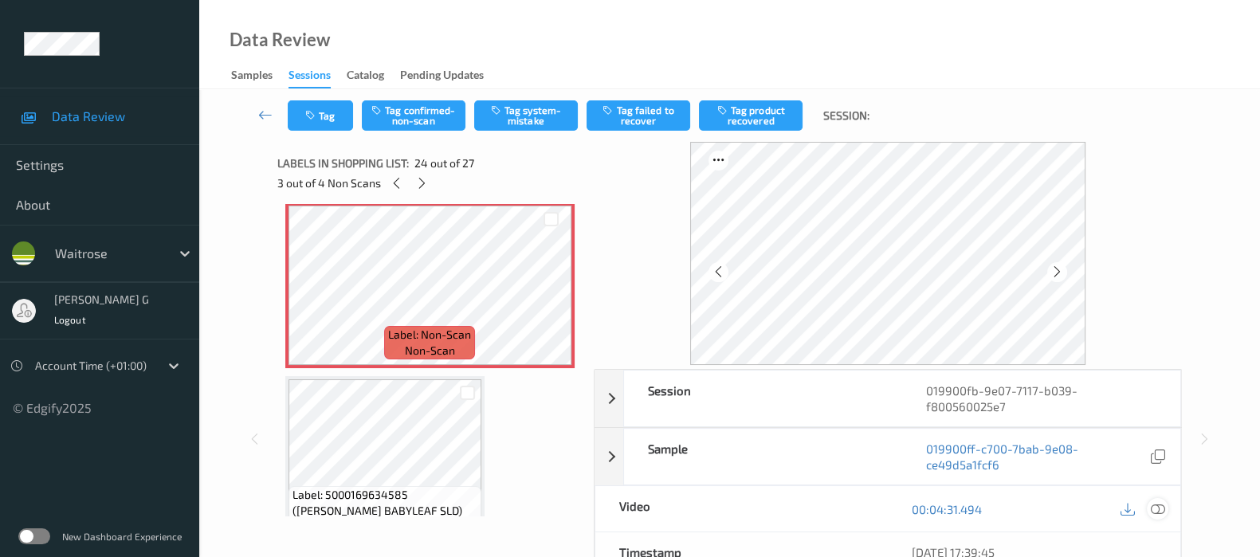
click at [1158, 502] on icon at bounding box center [1158, 509] width 14 height 14
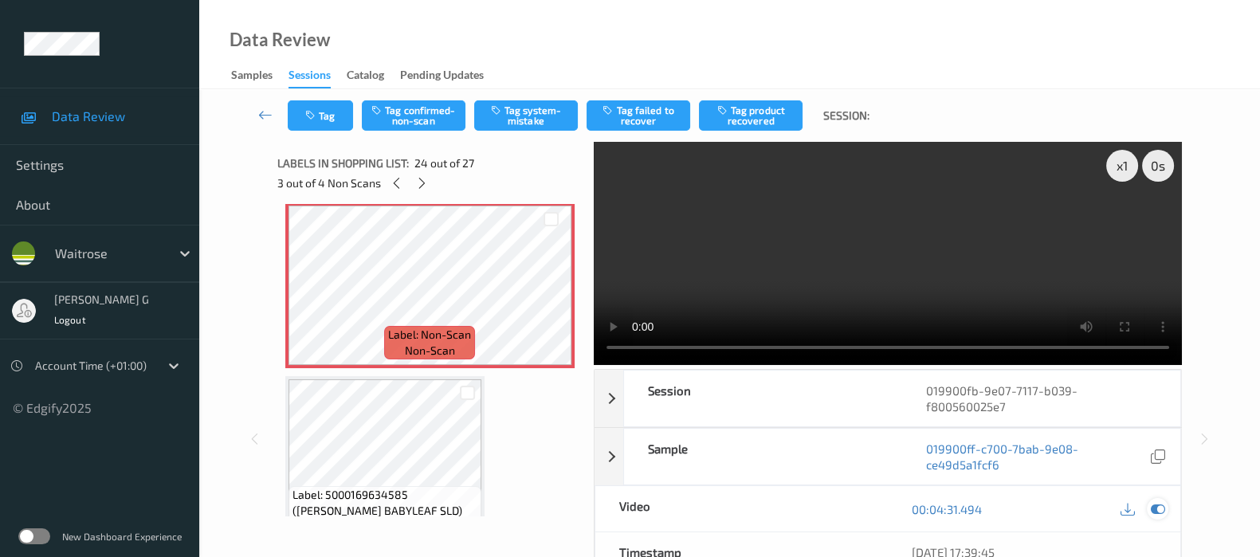
click at [1157, 502] on icon at bounding box center [1158, 509] width 14 height 14
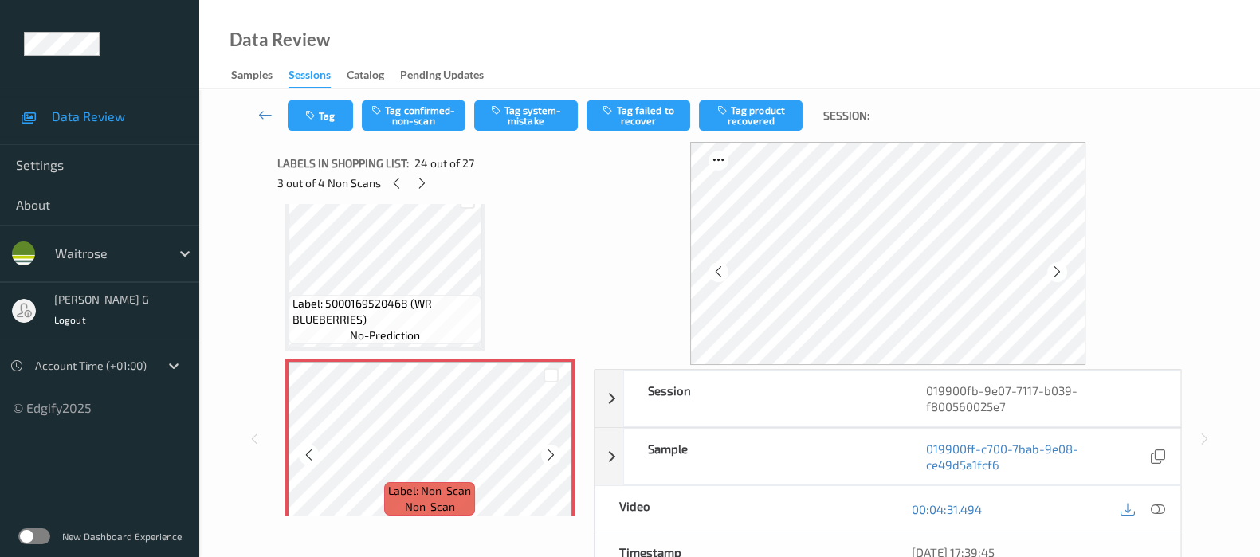
scroll to position [3806, 0]
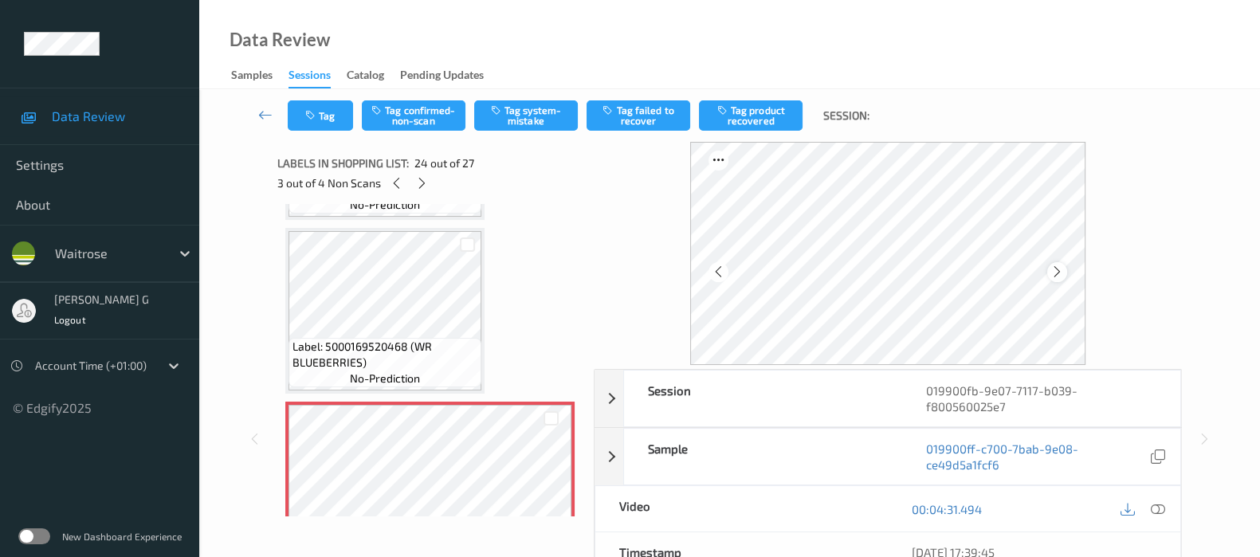
click at [1064, 273] on icon at bounding box center [1057, 272] width 14 height 14
click at [1052, 273] on div at bounding box center [1057, 272] width 20 height 20
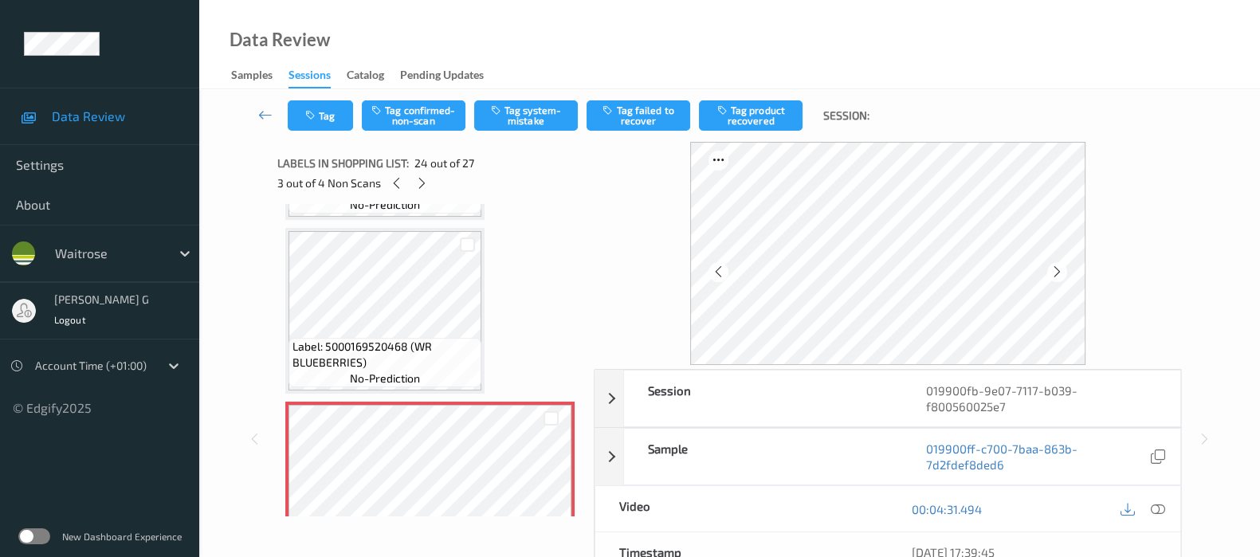
click at [1052, 273] on div at bounding box center [1057, 272] width 20 height 20
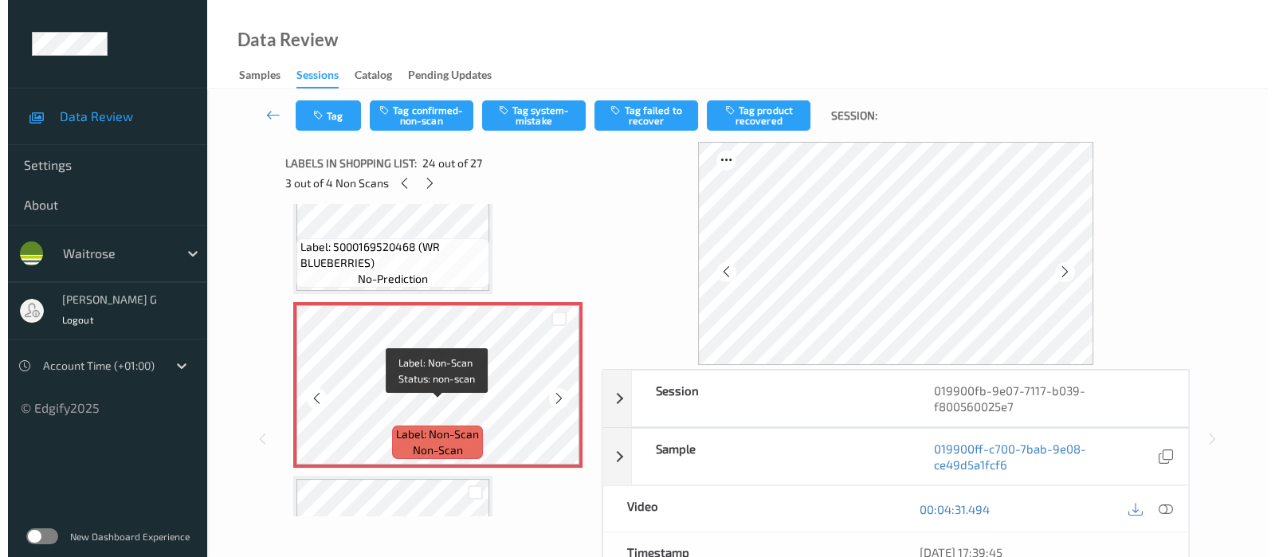
scroll to position [3706, 0]
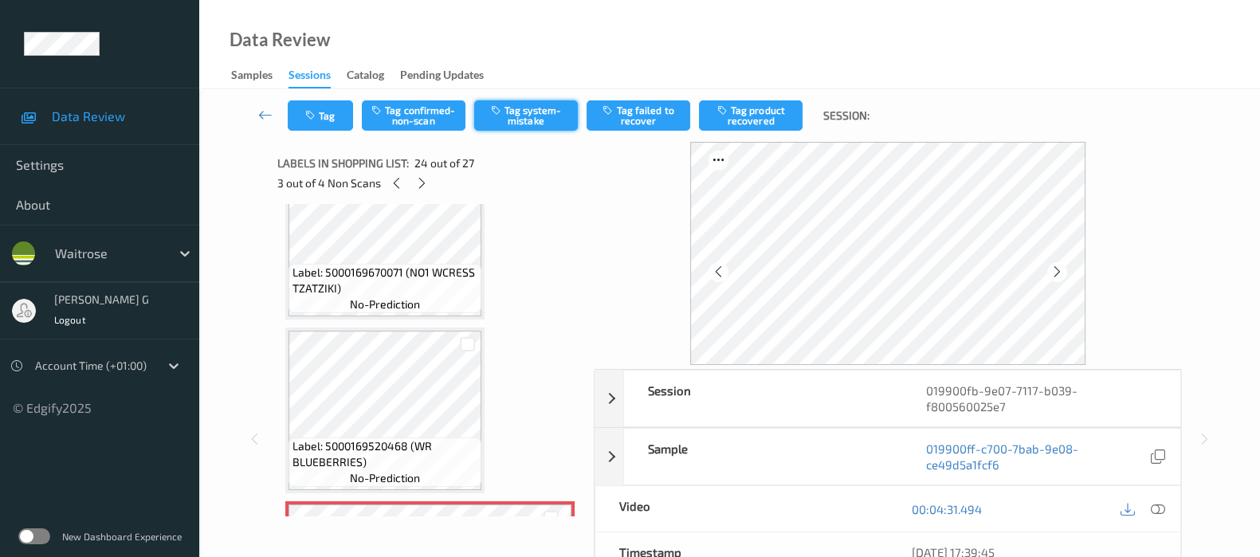
click at [514, 112] on button "Tag system-mistake" at bounding box center [526, 115] width 104 height 30
click at [305, 112] on icon "button" at bounding box center [312, 115] width 14 height 11
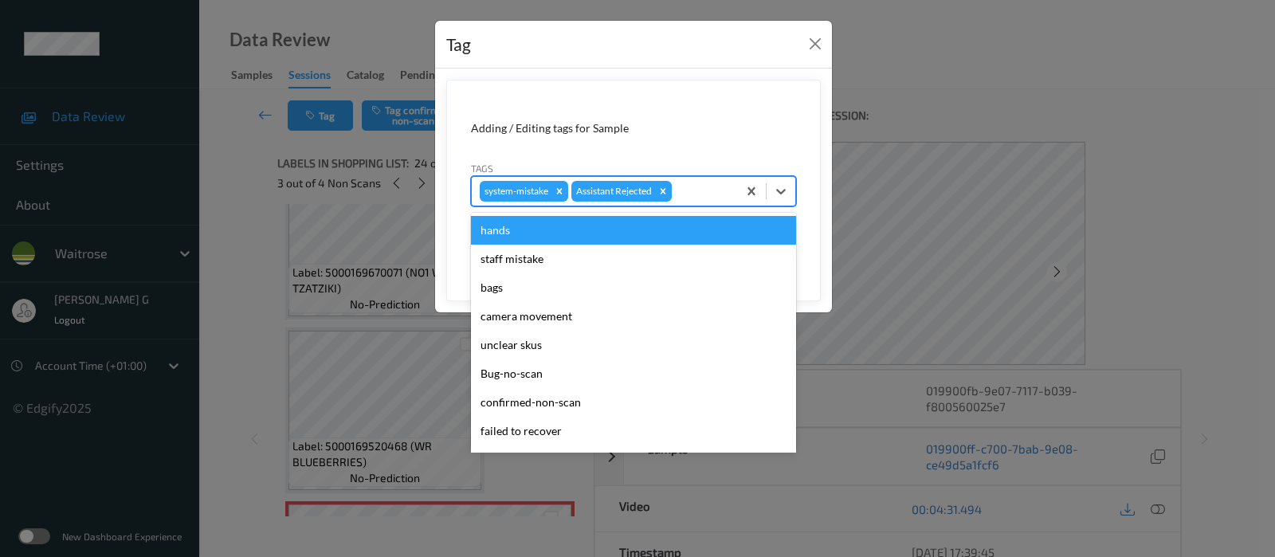
click at [704, 179] on div "system-mistake Assistant Rejected" at bounding box center [604, 191] width 265 height 27
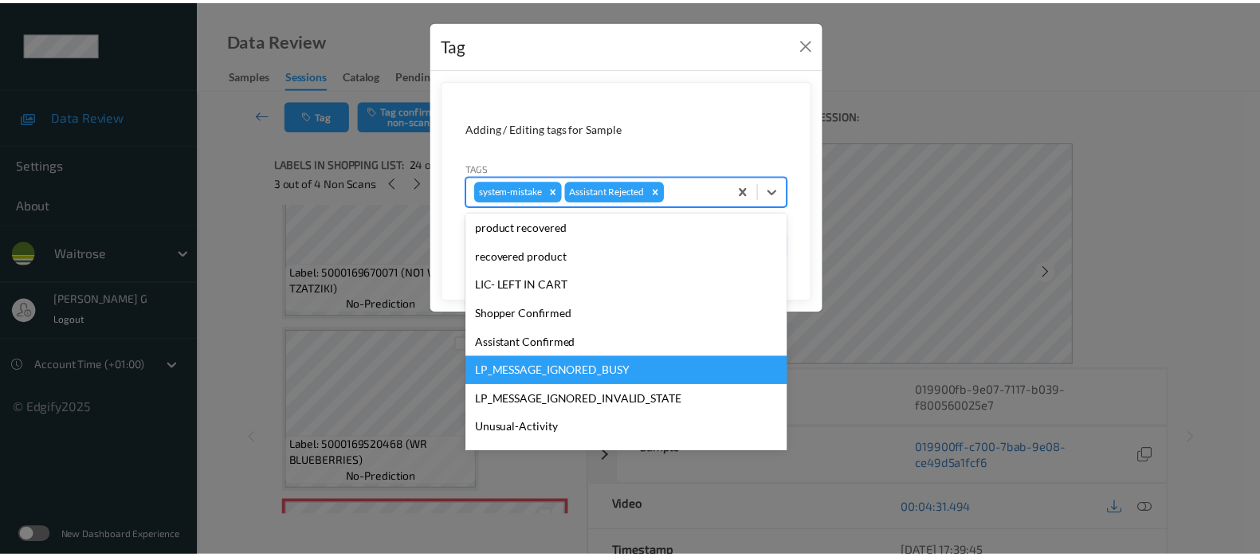
scroll to position [299, 0]
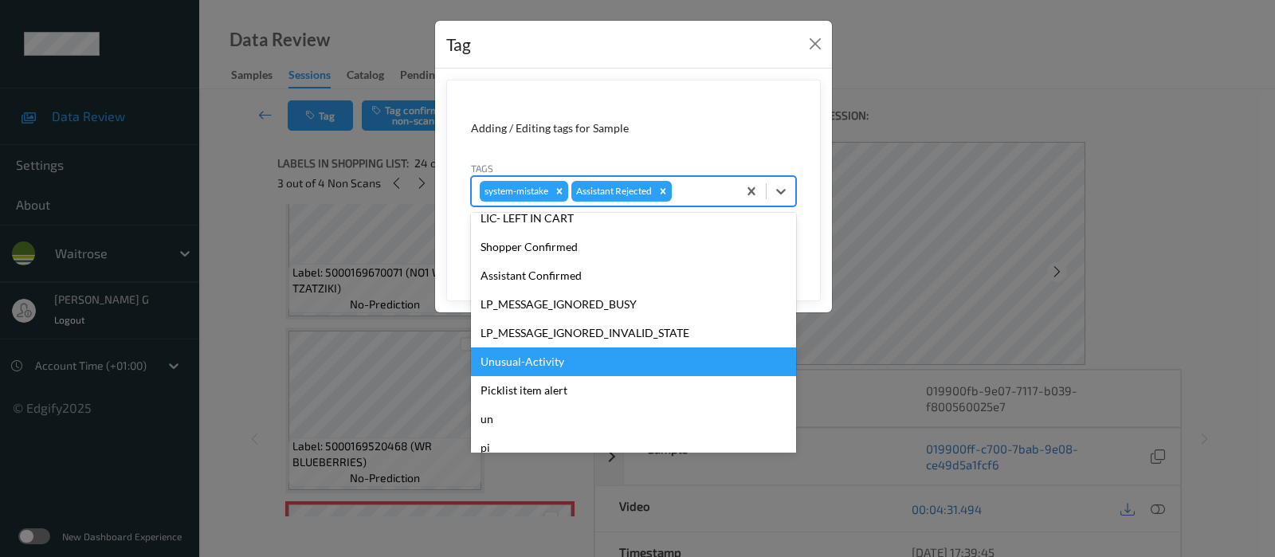
click at [518, 356] on div "Unusual-Activity" at bounding box center [633, 361] width 325 height 29
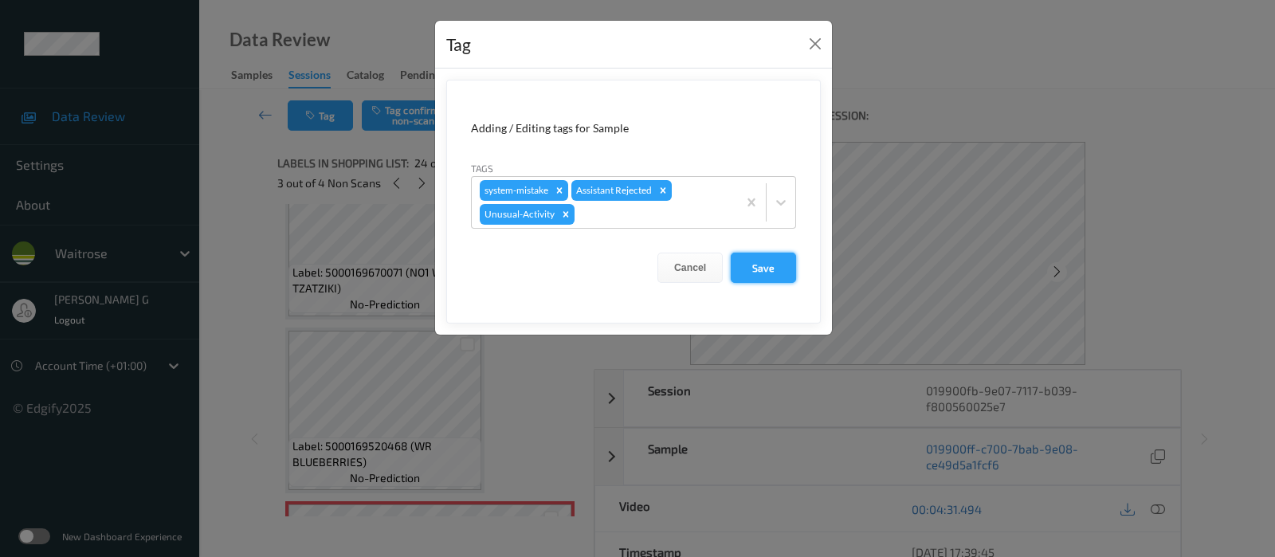
click at [765, 261] on button "Save" at bounding box center [763, 268] width 65 height 30
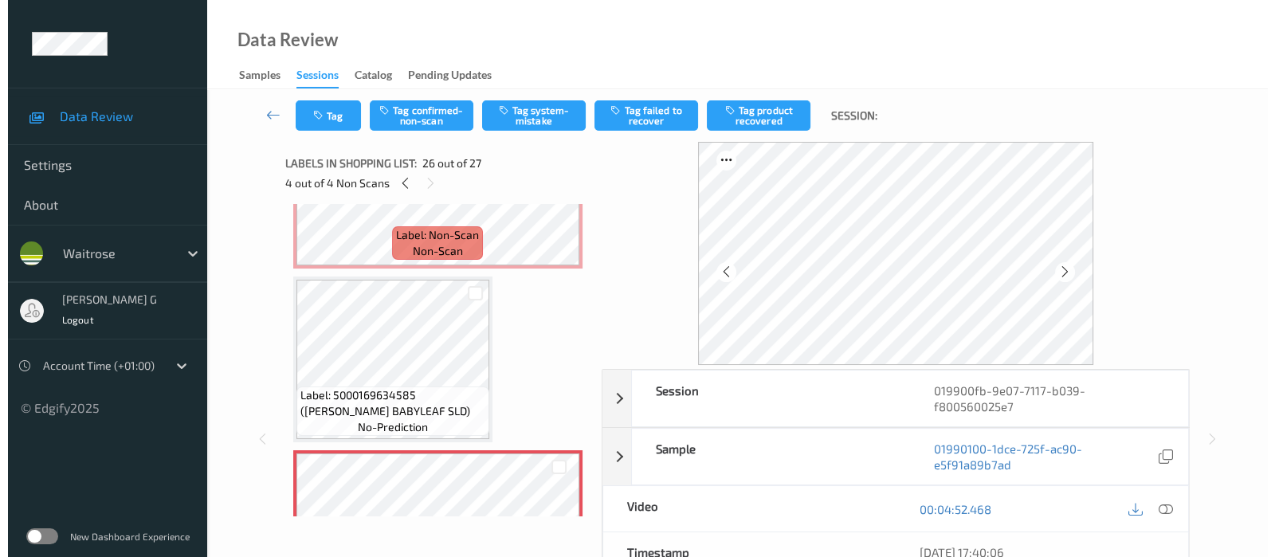
scroll to position [4204, 0]
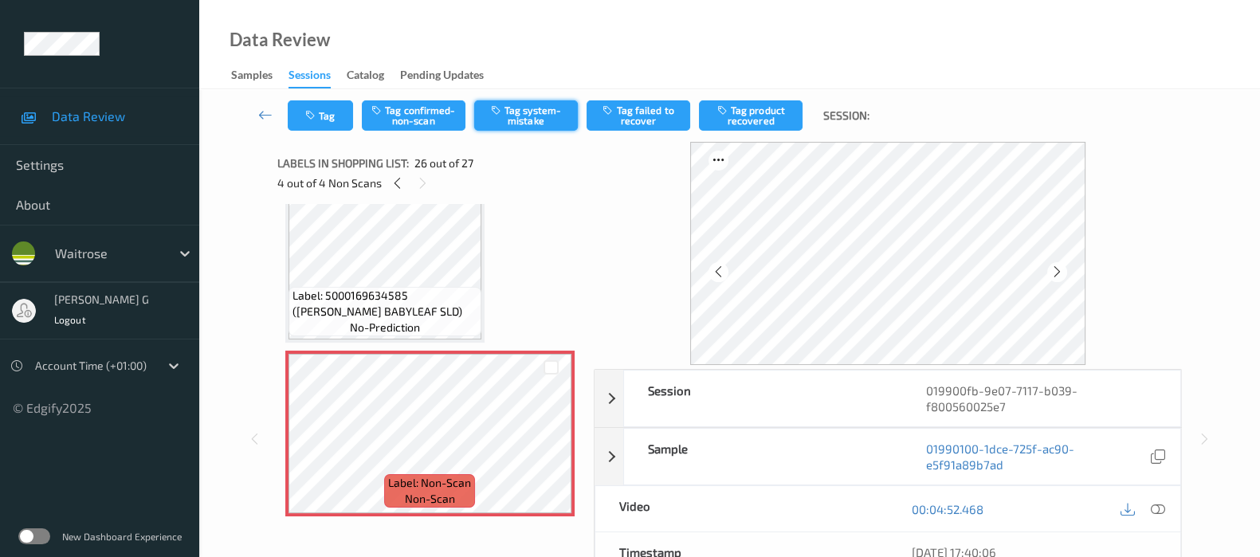
click at [528, 108] on button "Tag system-mistake" at bounding box center [526, 115] width 104 height 30
click at [312, 135] on div "Tag Tag confirmed-non-scan Untag system-mistake Tag failed to recover Tag produ…" at bounding box center [729, 115] width 995 height 53
click at [314, 126] on button "Tag" at bounding box center [320, 115] width 65 height 30
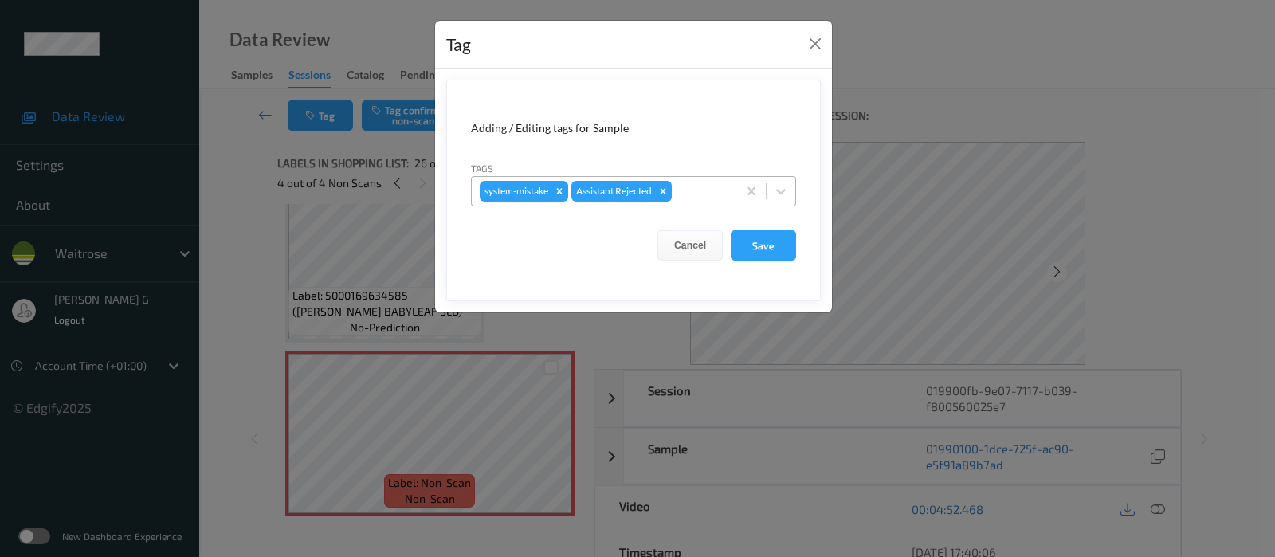
click at [706, 194] on div at bounding box center [702, 191] width 54 height 19
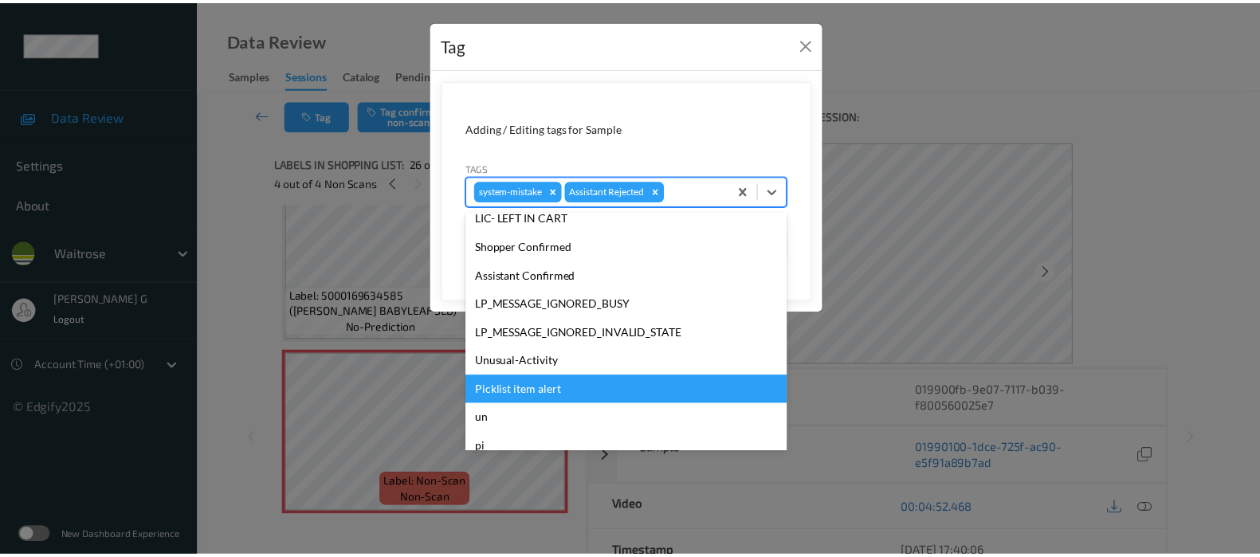
scroll to position [340, 0]
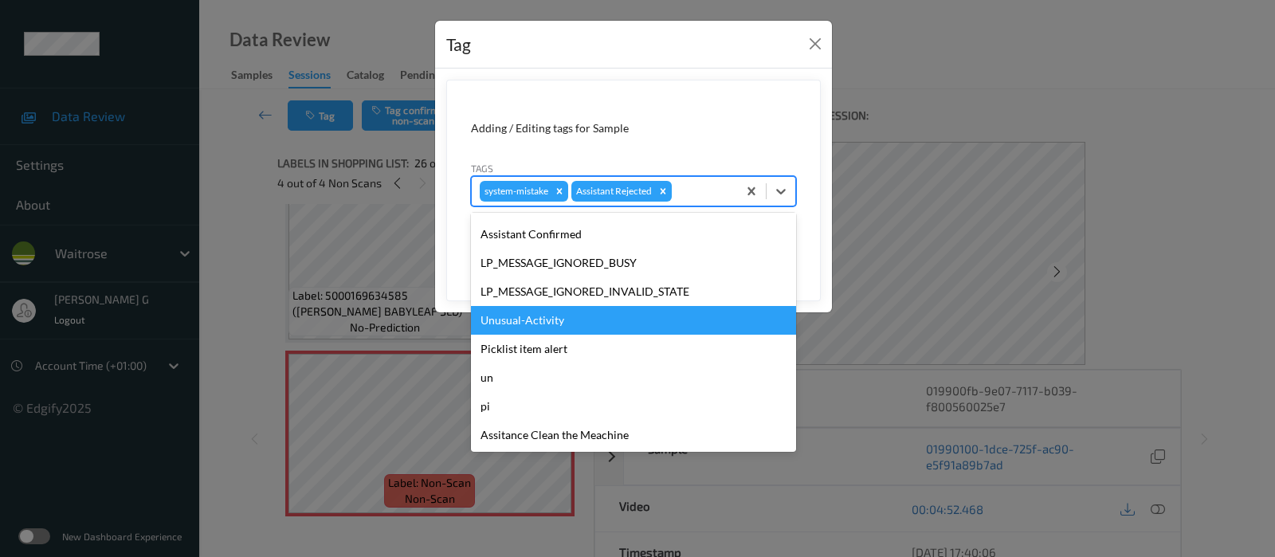
click at [532, 316] on div "Unusual-Activity" at bounding box center [633, 320] width 325 height 29
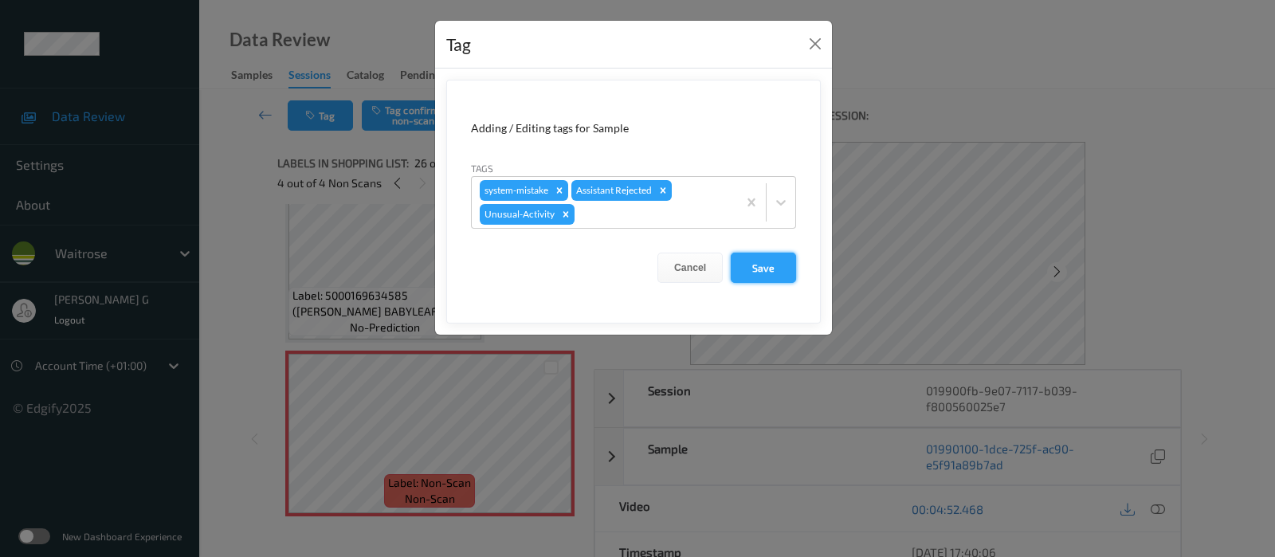
click at [775, 257] on button "Save" at bounding box center [763, 268] width 65 height 30
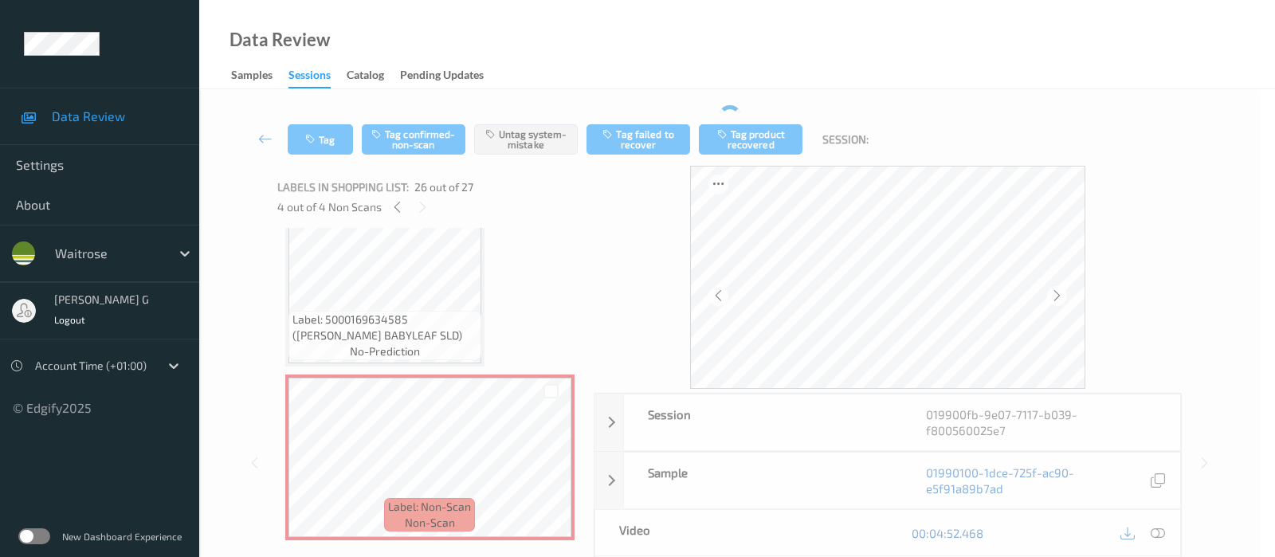
click at [774, 261] on form "Adding / Editing tags for Sample Tags system-mistake Assistant Rejected Cancel …" at bounding box center [633, 151] width 375 height 222
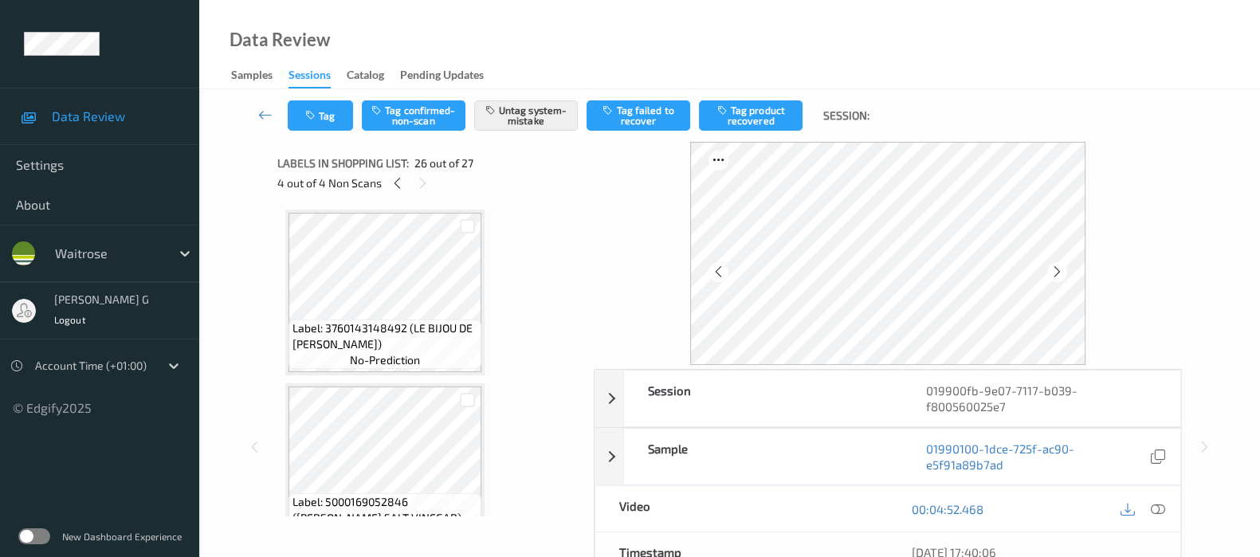
scroll to position [1515, 0]
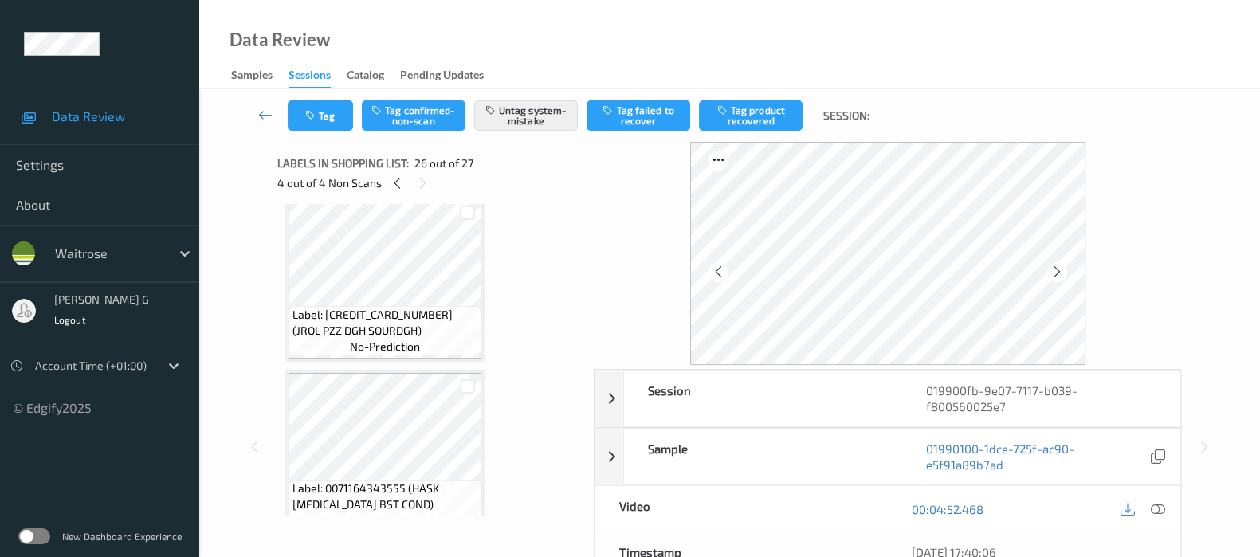
scroll to position [320, 0]
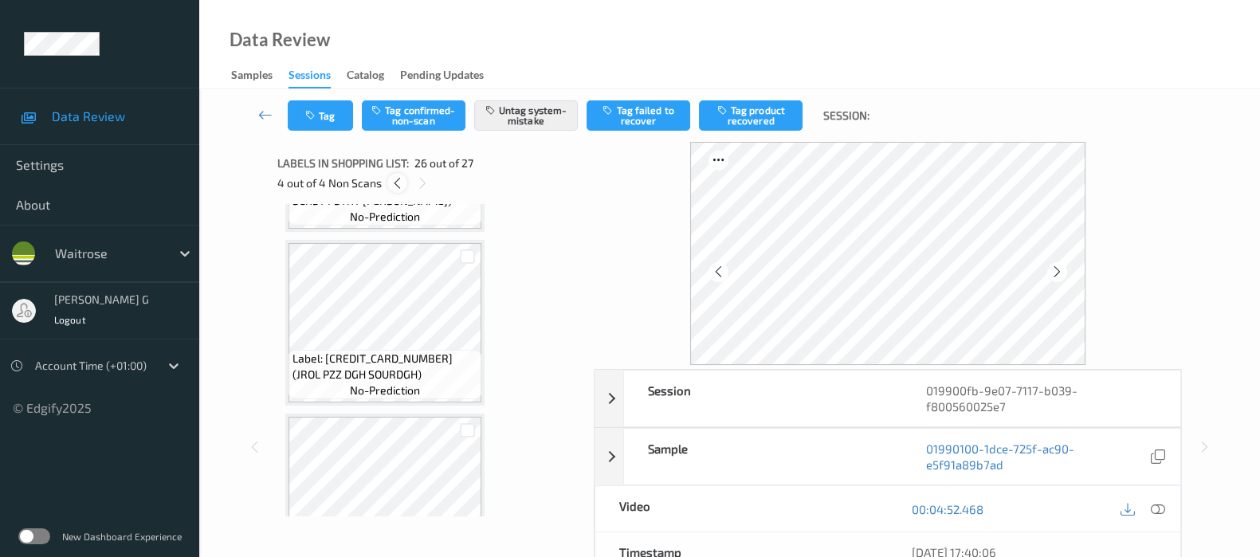
click at [397, 189] on icon at bounding box center [397, 183] width 14 height 14
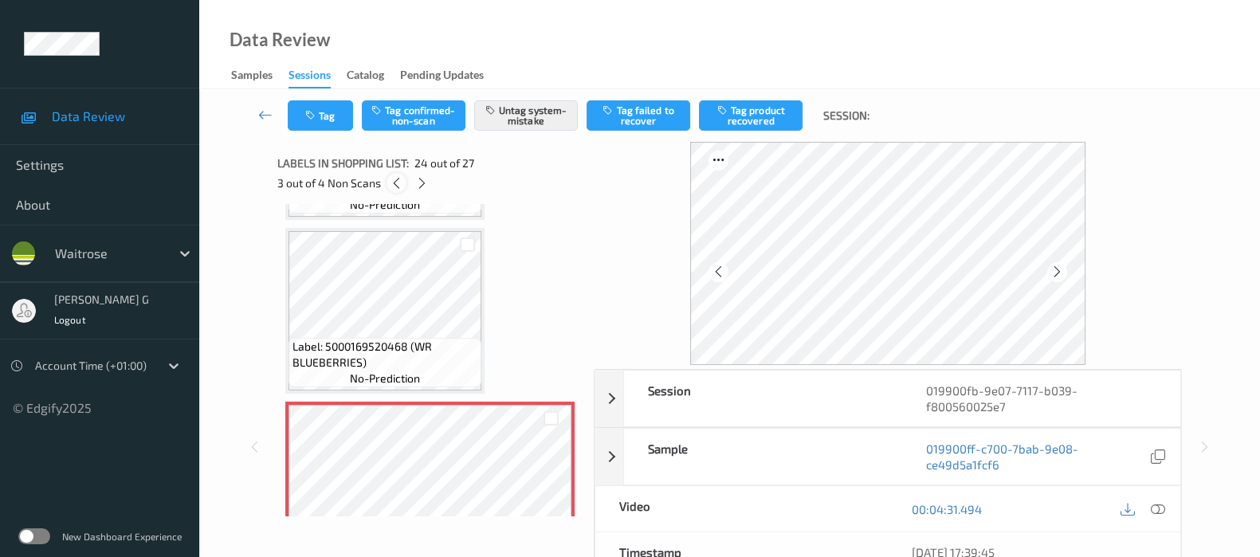
click at [398, 182] on icon at bounding box center [397, 183] width 14 height 14
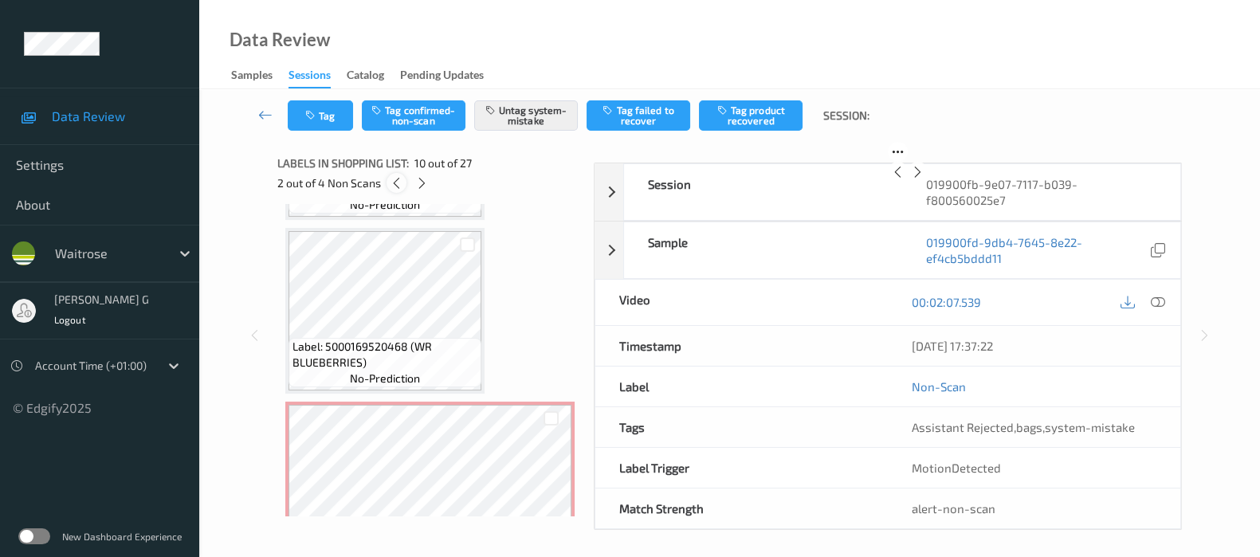
scroll to position [1389, 0]
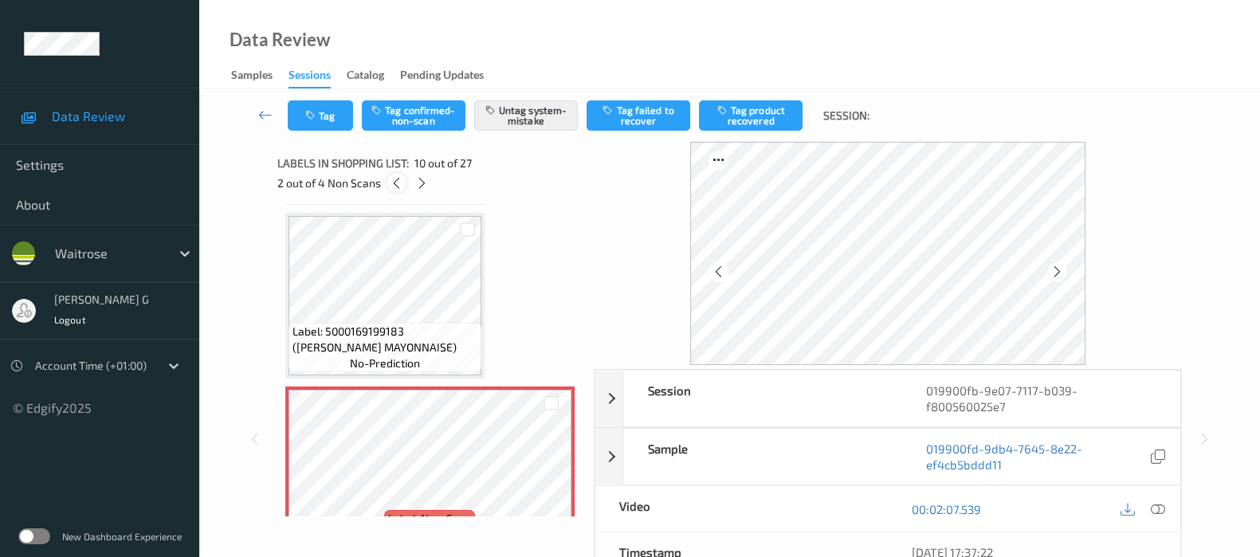
click at [398, 182] on icon at bounding box center [397, 183] width 14 height 14
click at [422, 185] on icon at bounding box center [421, 183] width 14 height 14
click at [422, 185] on icon at bounding box center [422, 183] width 14 height 14
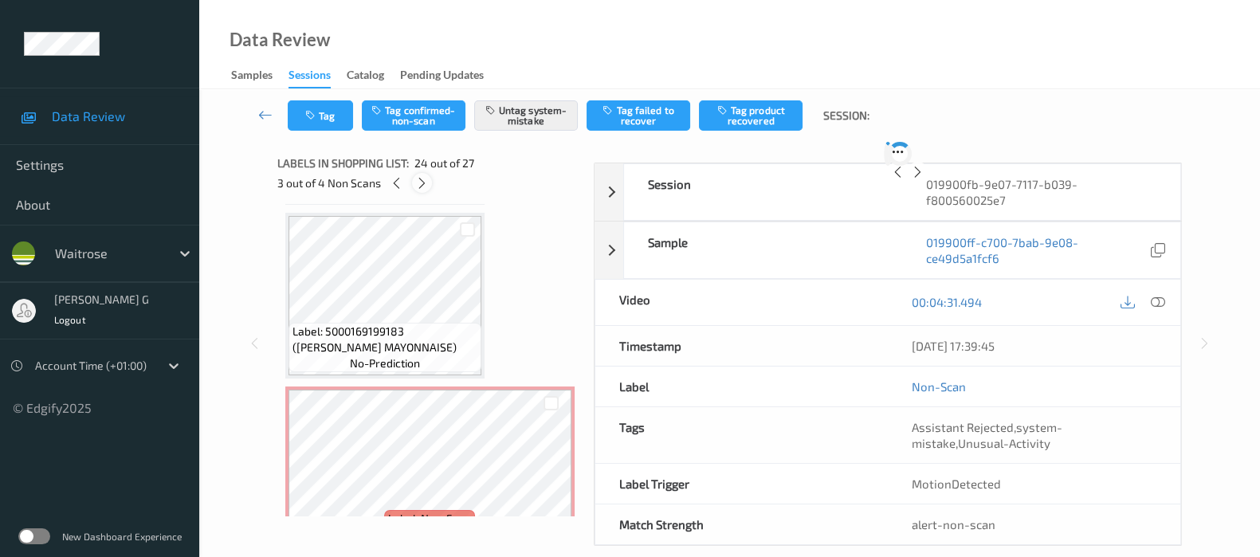
scroll to position [3806, 0]
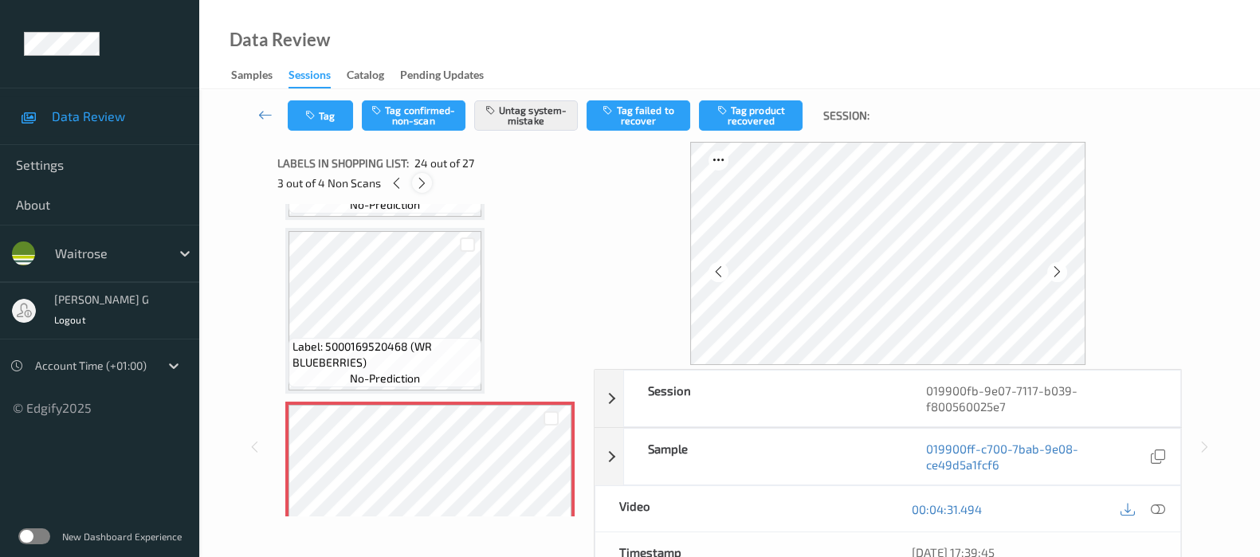
click at [422, 185] on icon at bounding box center [422, 183] width 14 height 14
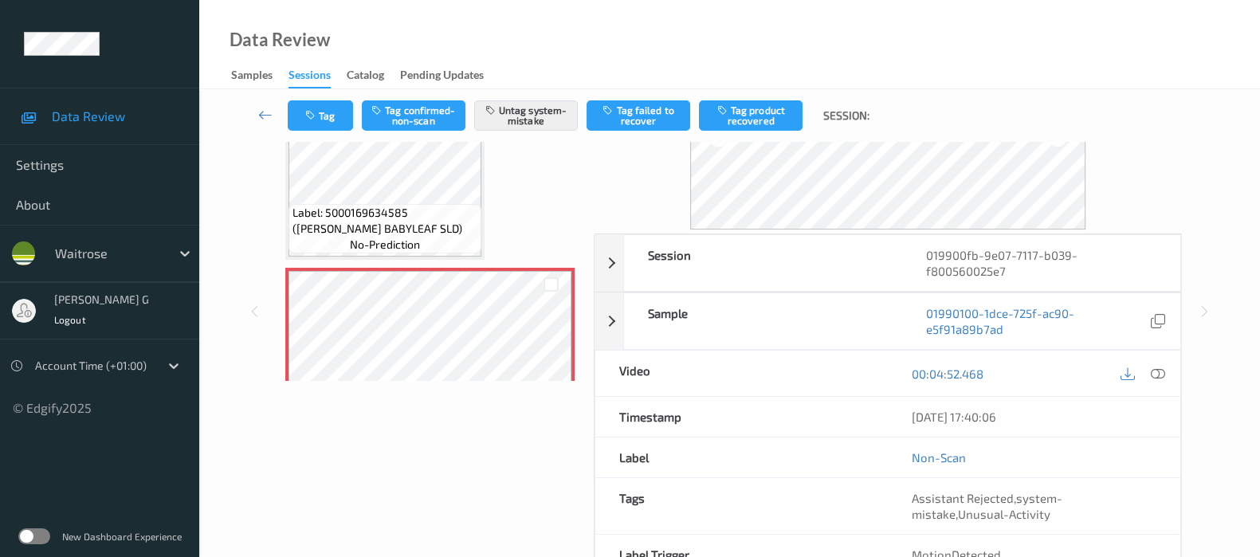
scroll to position [210, 0]
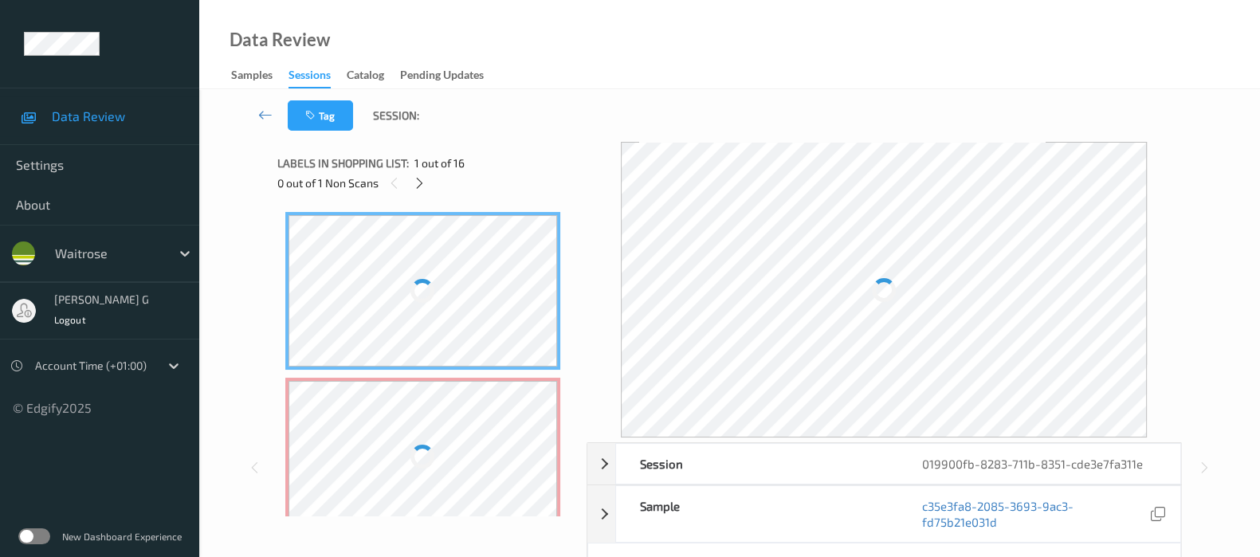
click at [809, 118] on div "Tag Session:" at bounding box center [729, 115] width 995 height 53
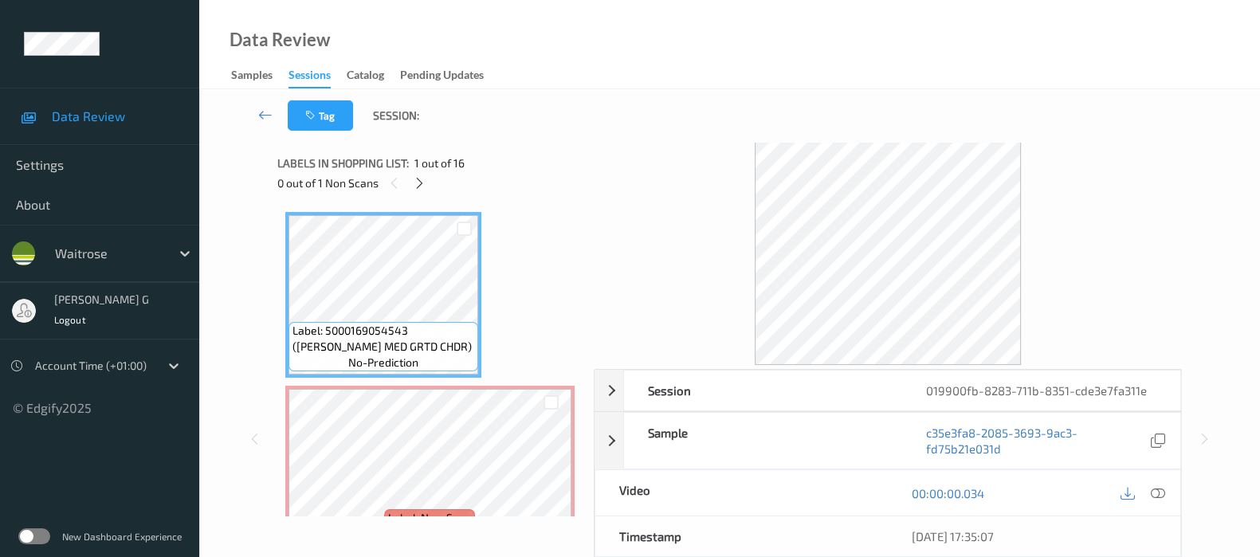
click at [416, 193] on div "Labels in shopping list: 1 out of 16 0 out of 1 Non Scans" at bounding box center [429, 173] width 305 height 62
click at [418, 182] on icon at bounding box center [420, 183] width 14 height 14
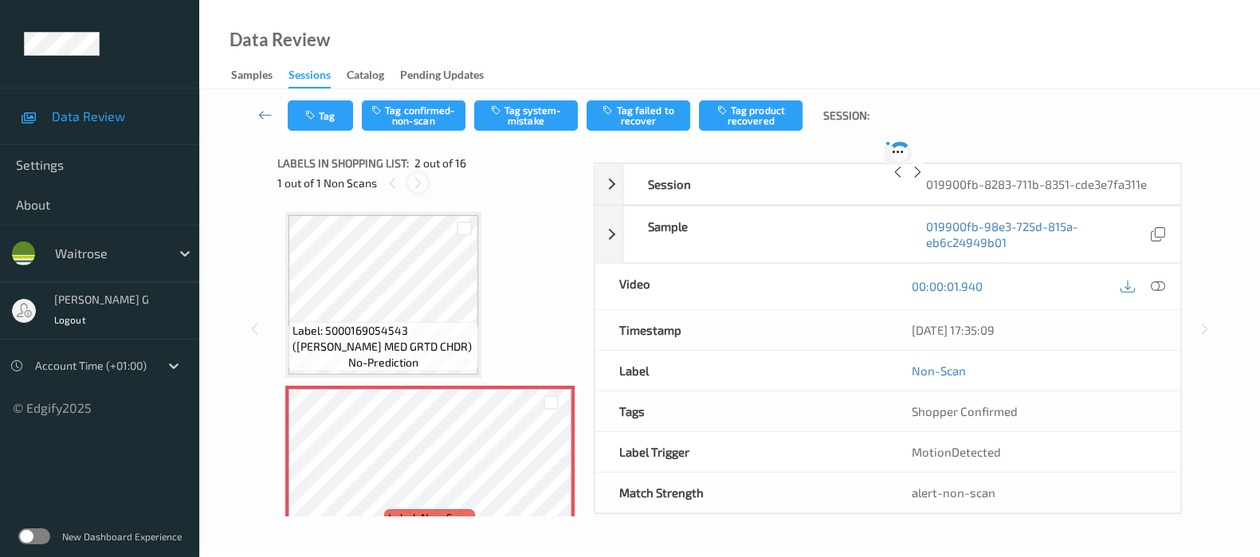
scroll to position [8, 0]
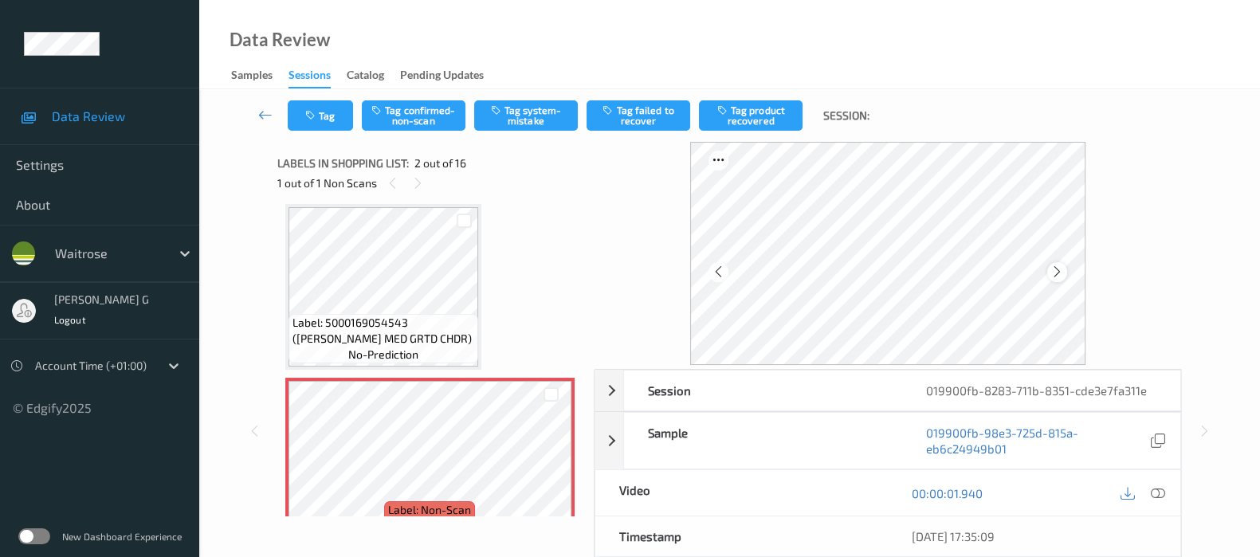
click at [1064, 266] on icon at bounding box center [1057, 272] width 14 height 14
click at [1144, 489] on div at bounding box center [1142, 493] width 52 height 22
click at [1152, 489] on icon at bounding box center [1158, 493] width 14 height 14
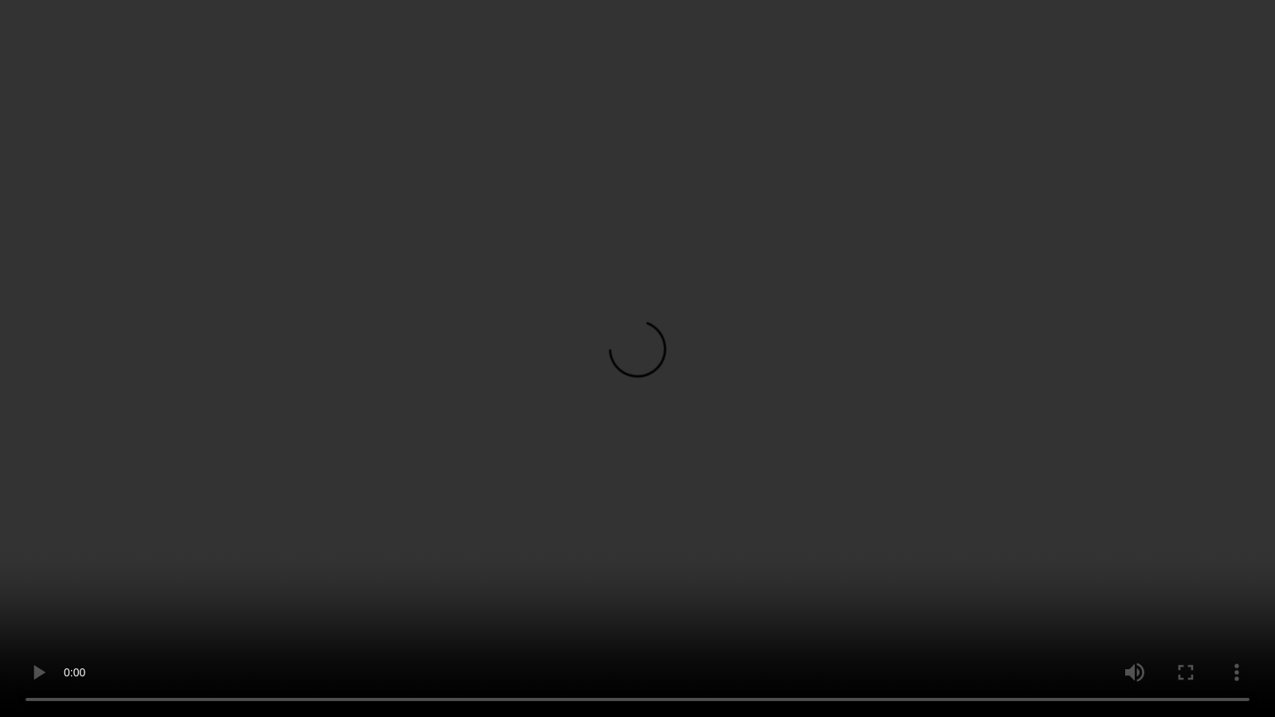
click at [3, 556] on video at bounding box center [637, 358] width 1275 height 717
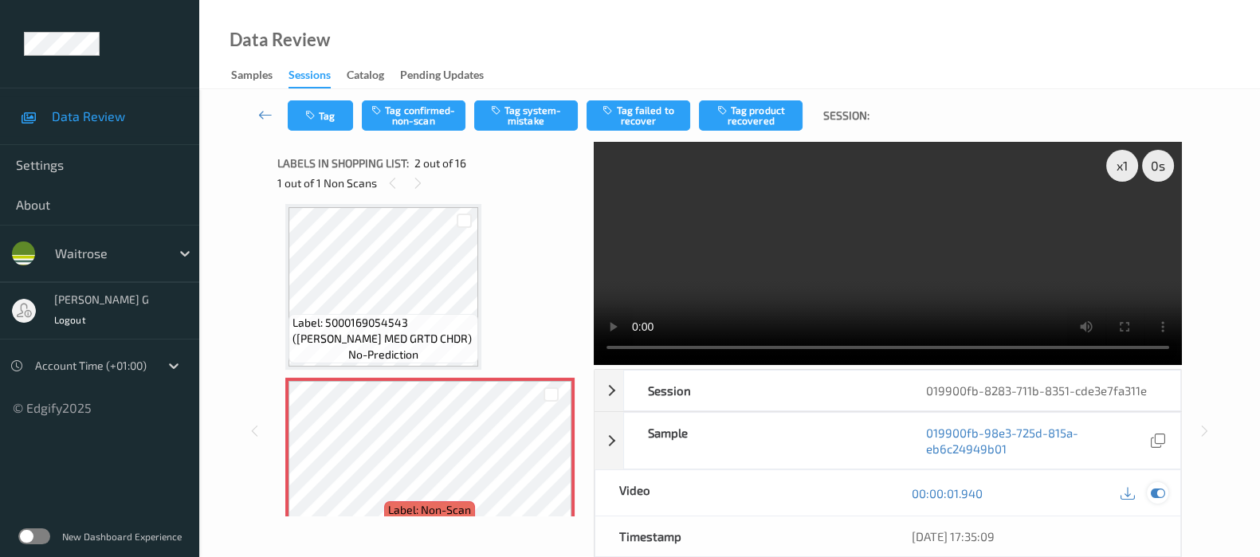
click at [1163, 491] on icon at bounding box center [1158, 493] width 14 height 14
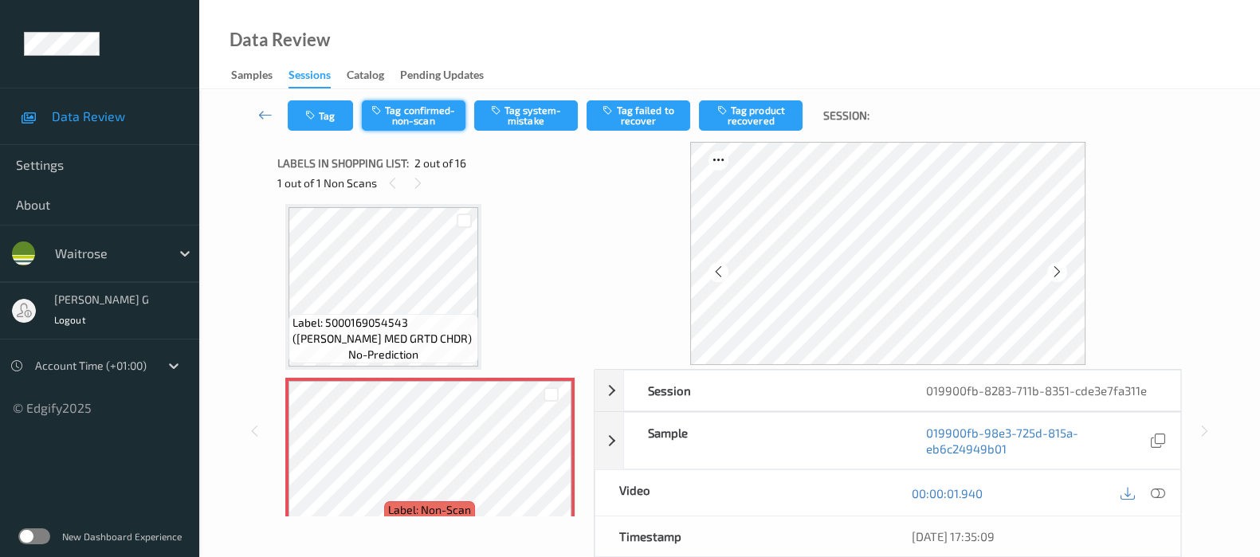
click at [386, 106] on button "Tag confirmed-non-scan" at bounding box center [414, 115] width 104 height 30
click at [771, 110] on button "Tag product recovered" at bounding box center [751, 115] width 104 height 30
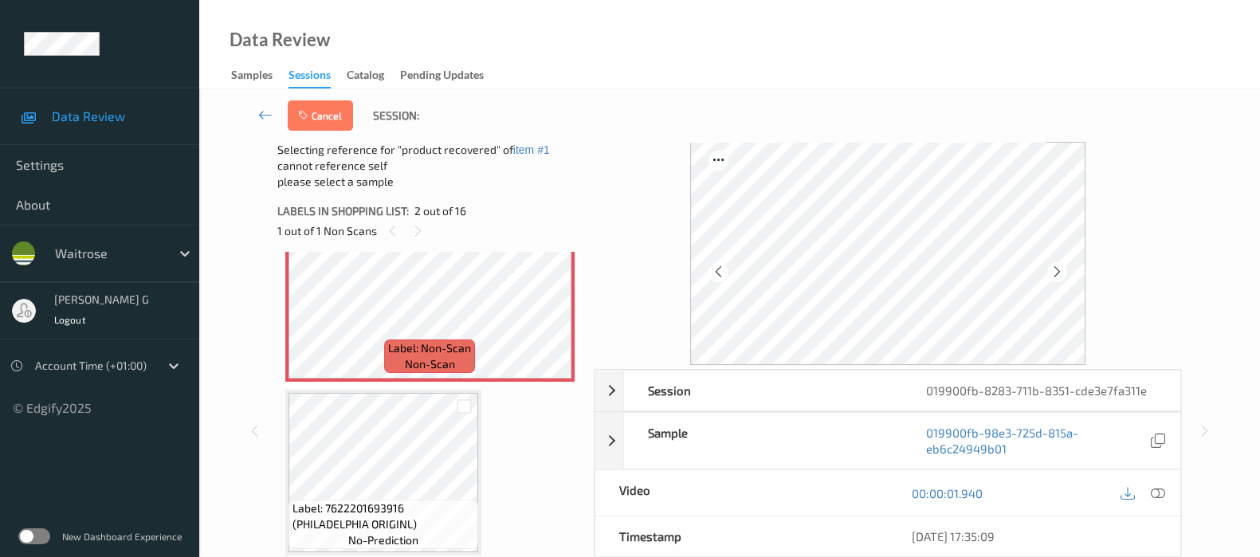
scroll to position [306, 0]
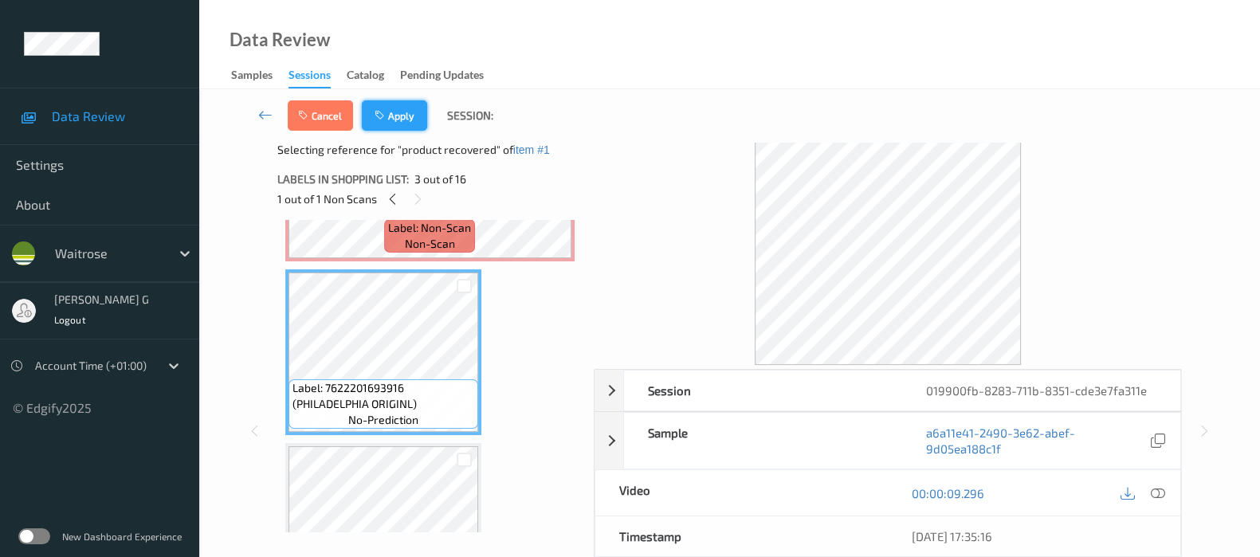
click at [390, 113] on button "Apply" at bounding box center [394, 115] width 65 height 30
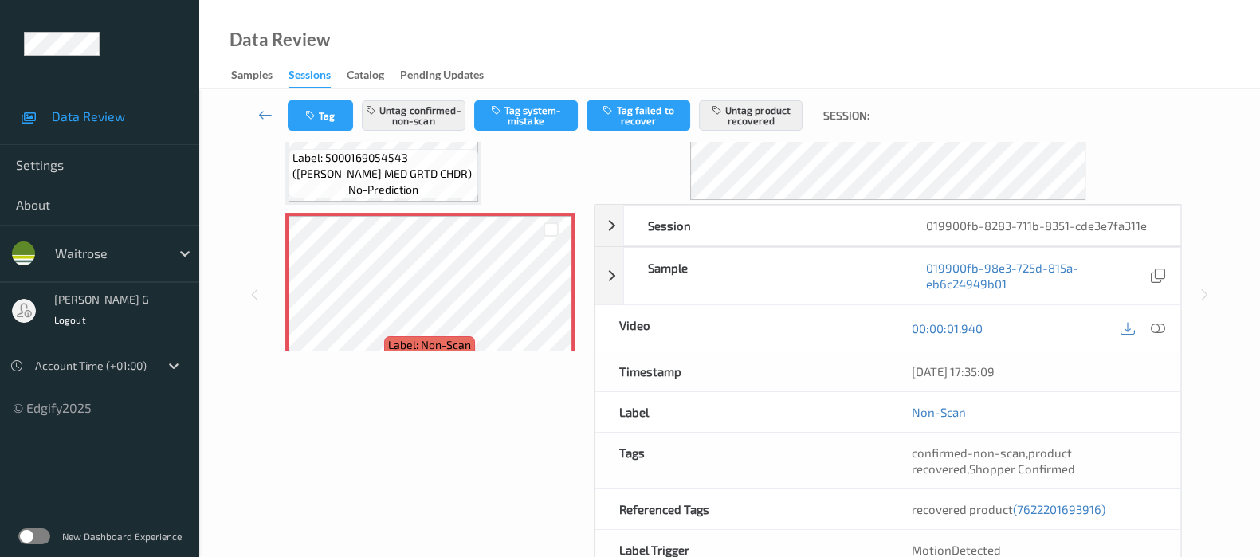
scroll to position [250, 0]
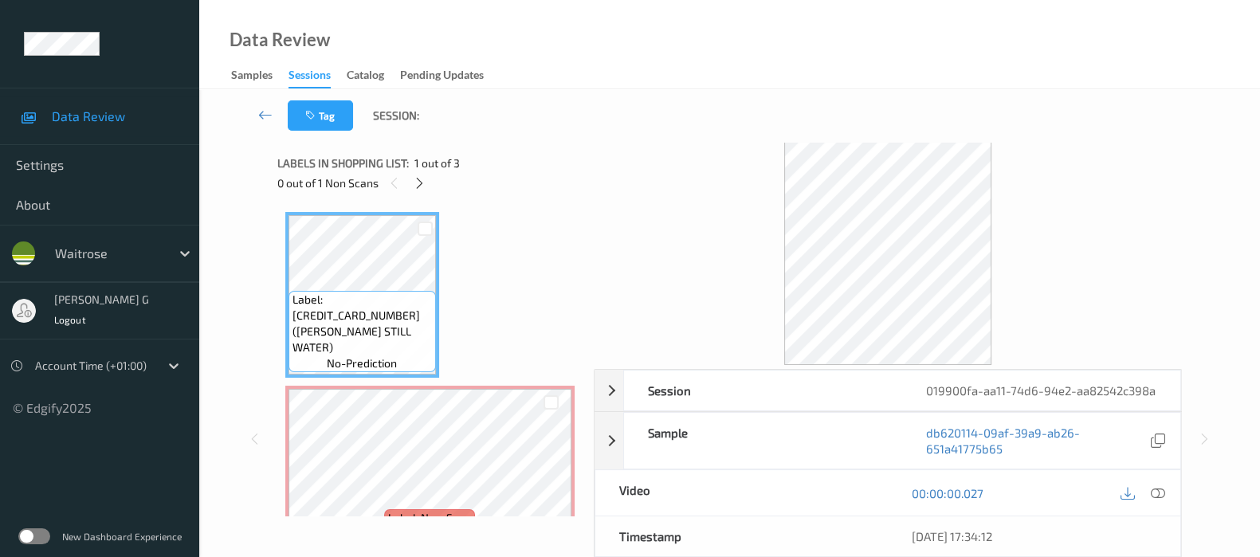
click at [618, 135] on div "Tag Session:" at bounding box center [729, 115] width 995 height 53
click at [418, 189] on icon at bounding box center [420, 183] width 14 height 14
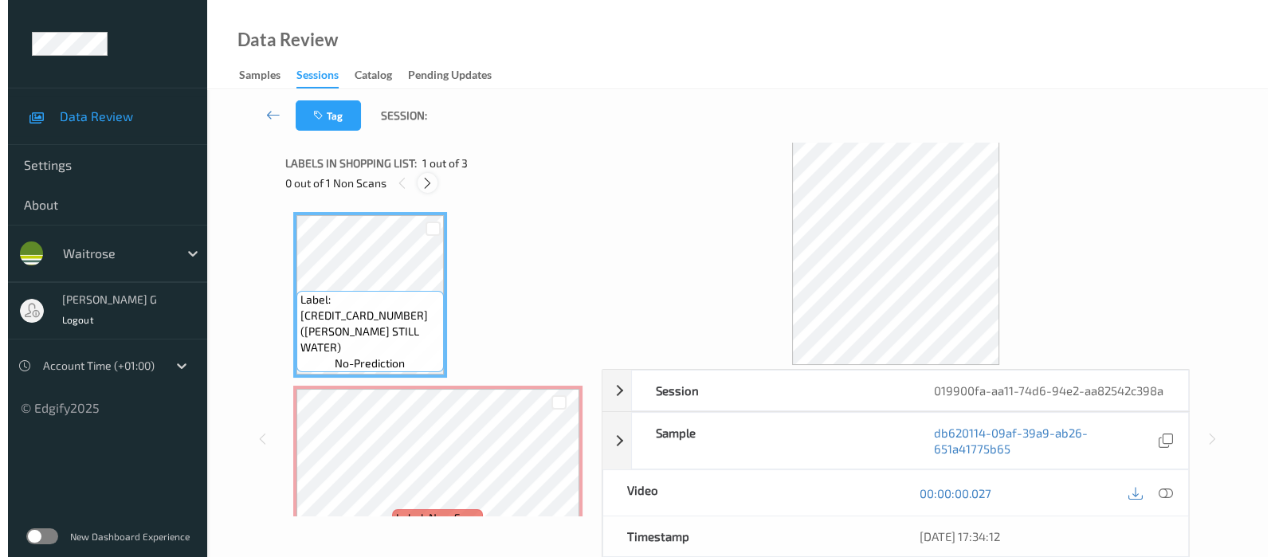
scroll to position [8, 0]
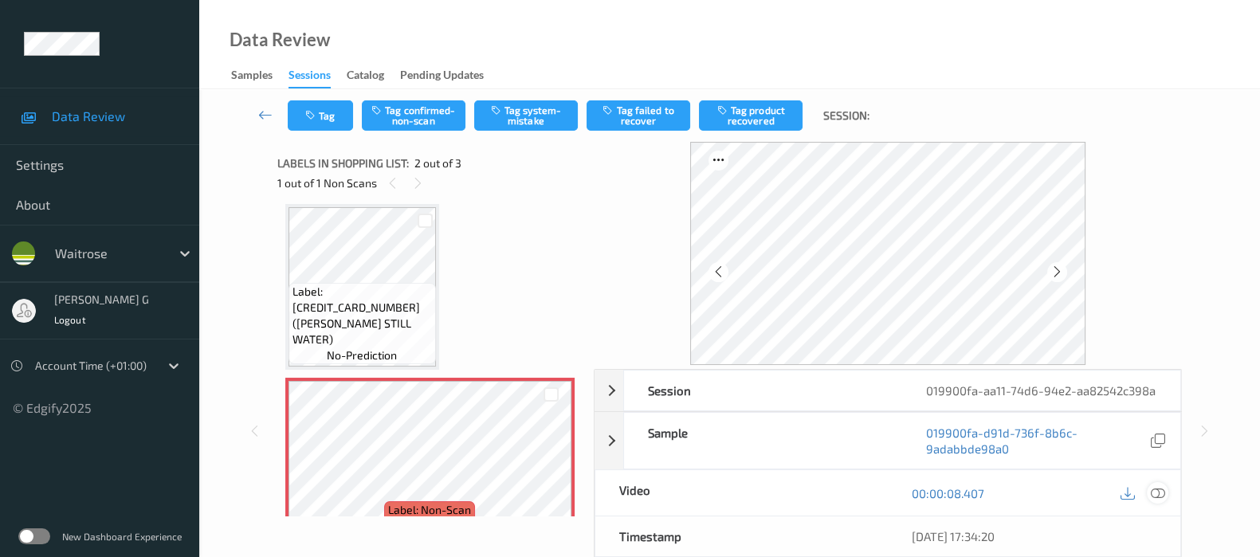
click at [1153, 500] on icon at bounding box center [1158, 493] width 14 height 14
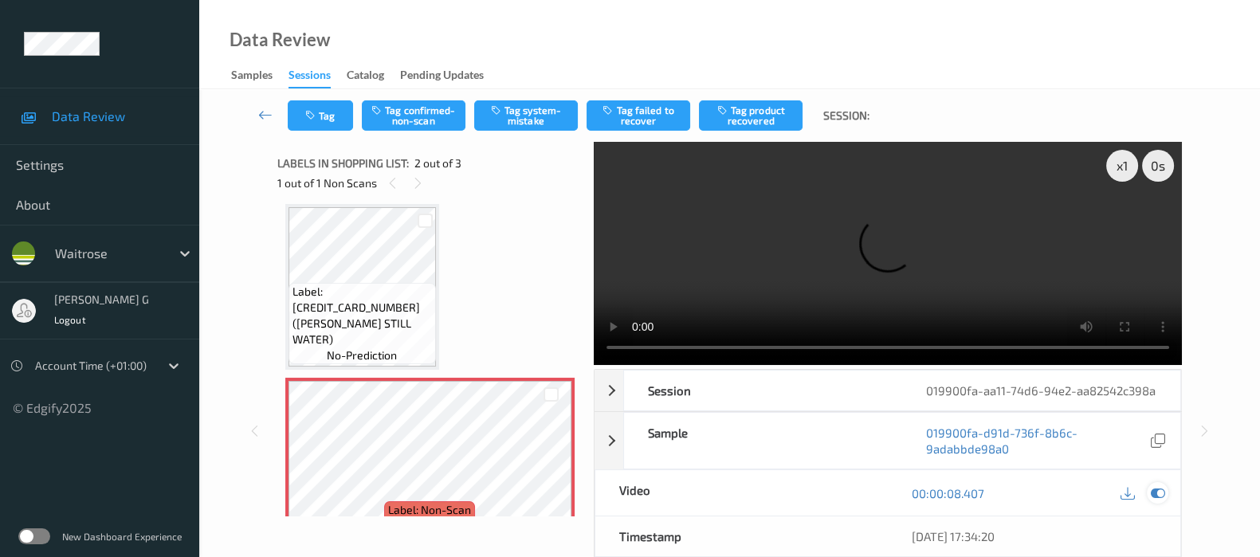
click at [1159, 504] on div at bounding box center [1158, 493] width 22 height 22
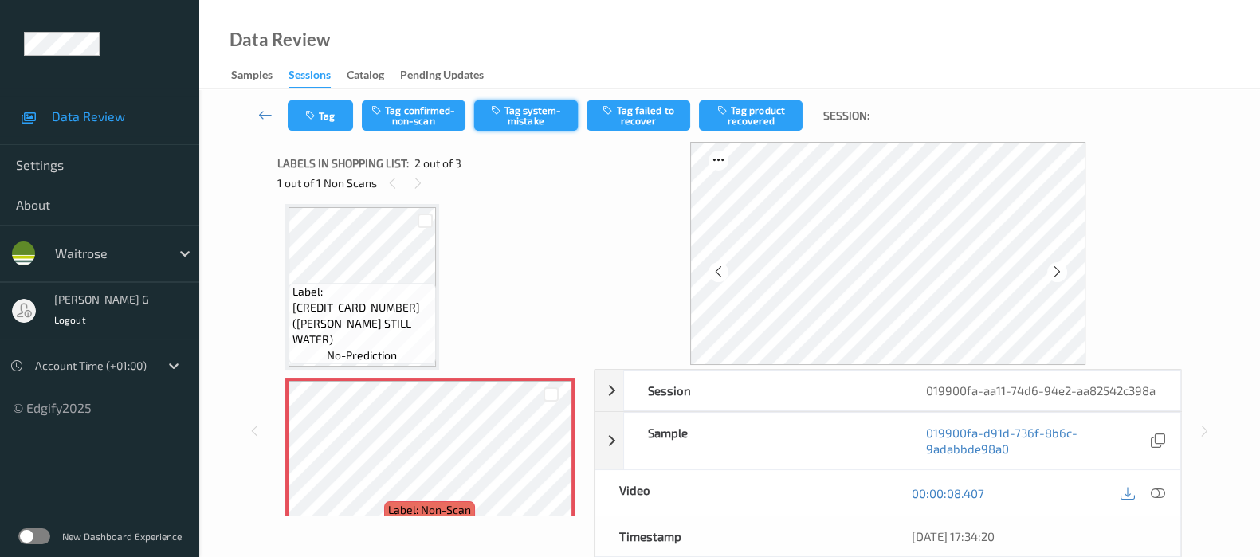
click at [537, 114] on button "Tag system-mistake" at bounding box center [526, 115] width 104 height 30
click at [321, 129] on button "Tag" at bounding box center [320, 115] width 65 height 30
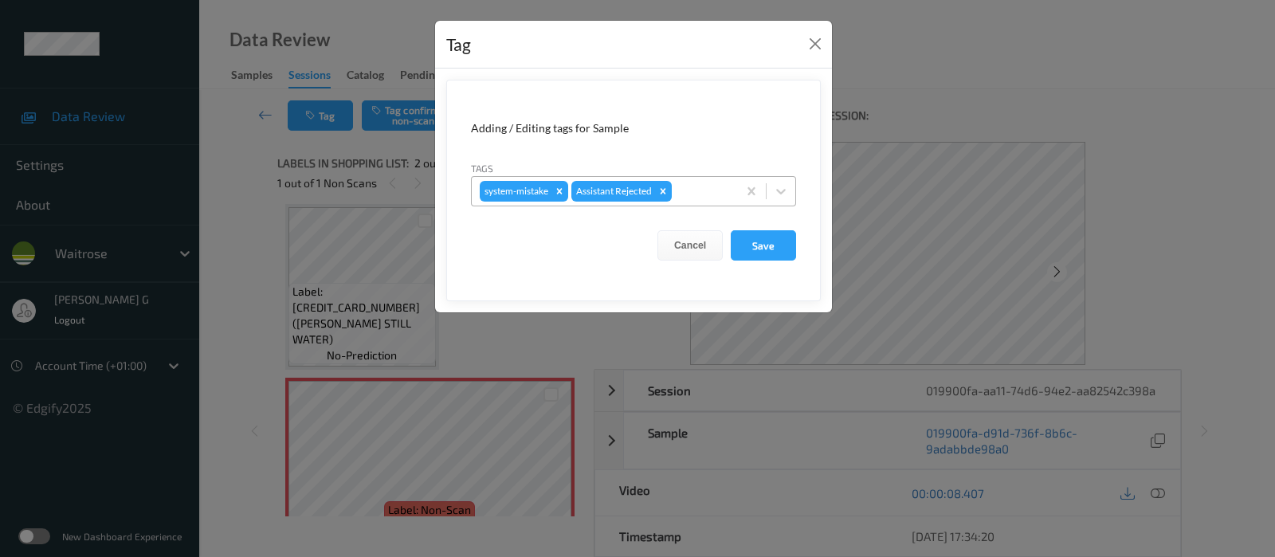
click at [697, 190] on div at bounding box center [702, 191] width 54 height 19
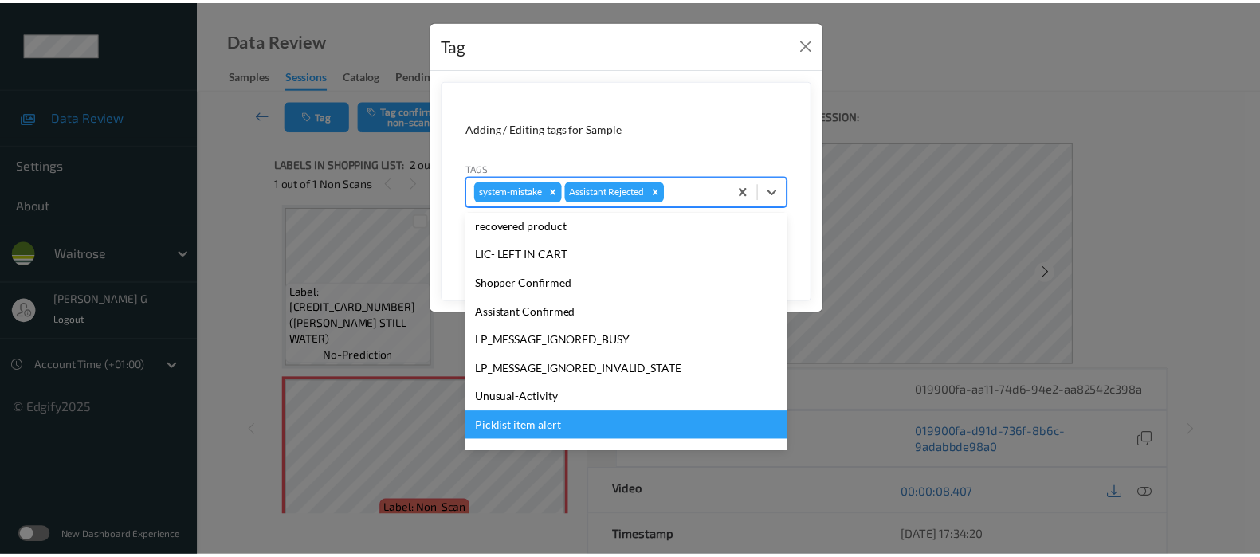
scroll to position [299, 0]
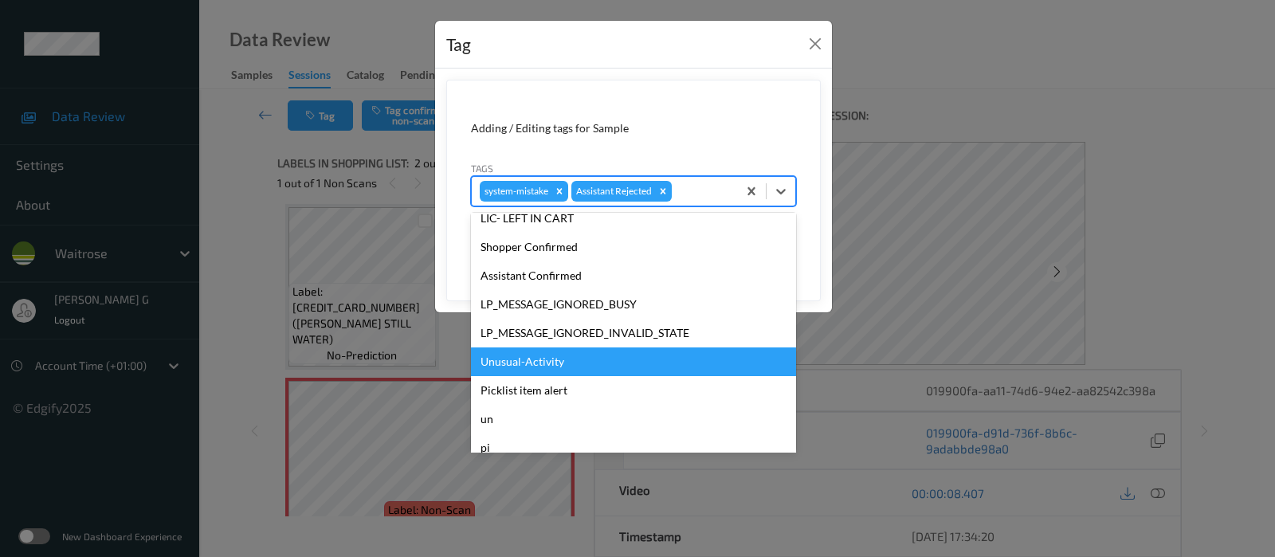
click at [528, 360] on div "Unusual-Activity" at bounding box center [633, 361] width 325 height 29
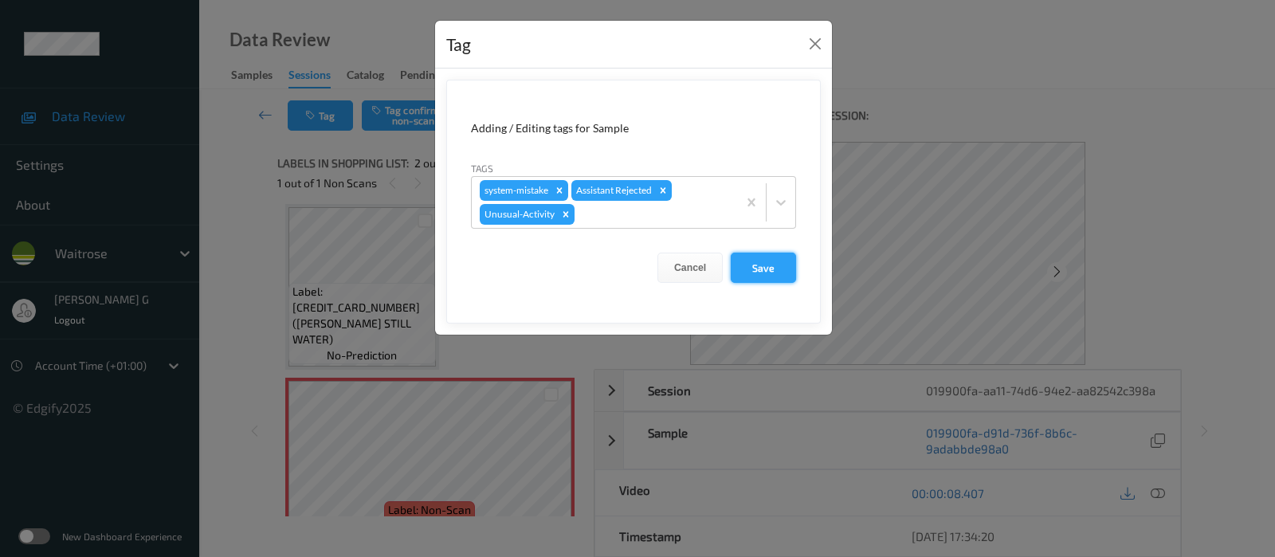
click at [767, 265] on button "Save" at bounding box center [763, 268] width 65 height 30
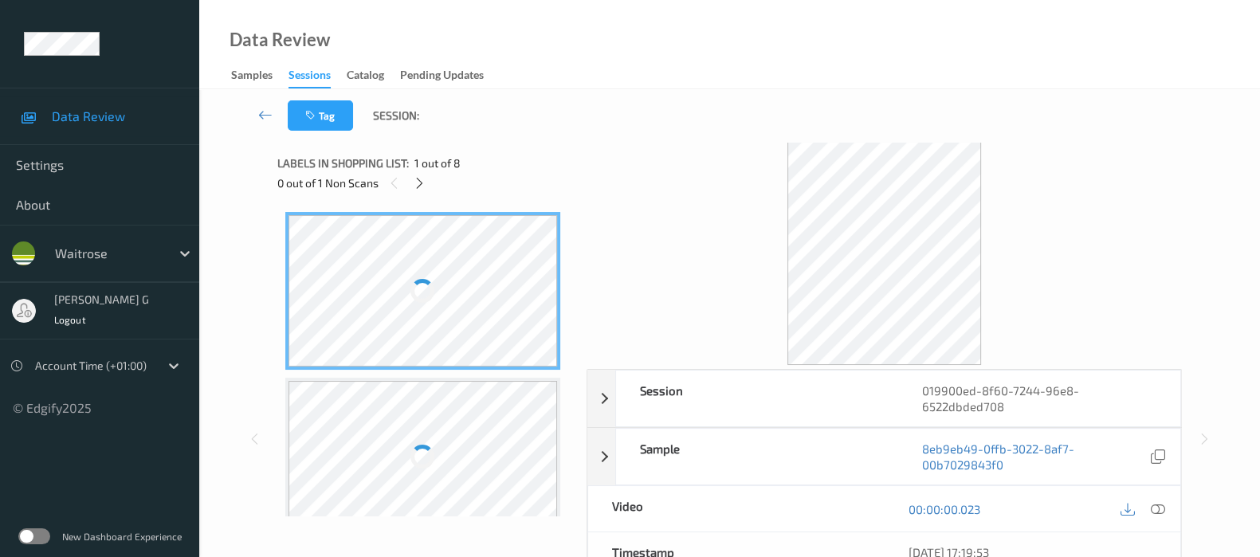
click at [645, 226] on div at bounding box center [884, 253] width 596 height 223
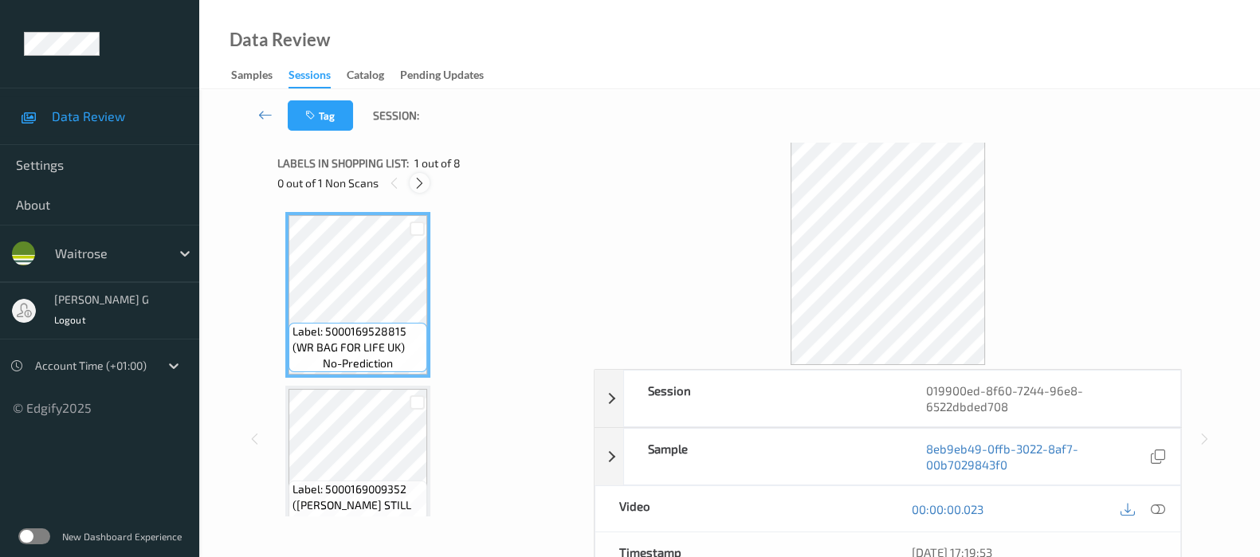
click at [422, 176] on icon at bounding box center [420, 183] width 14 height 14
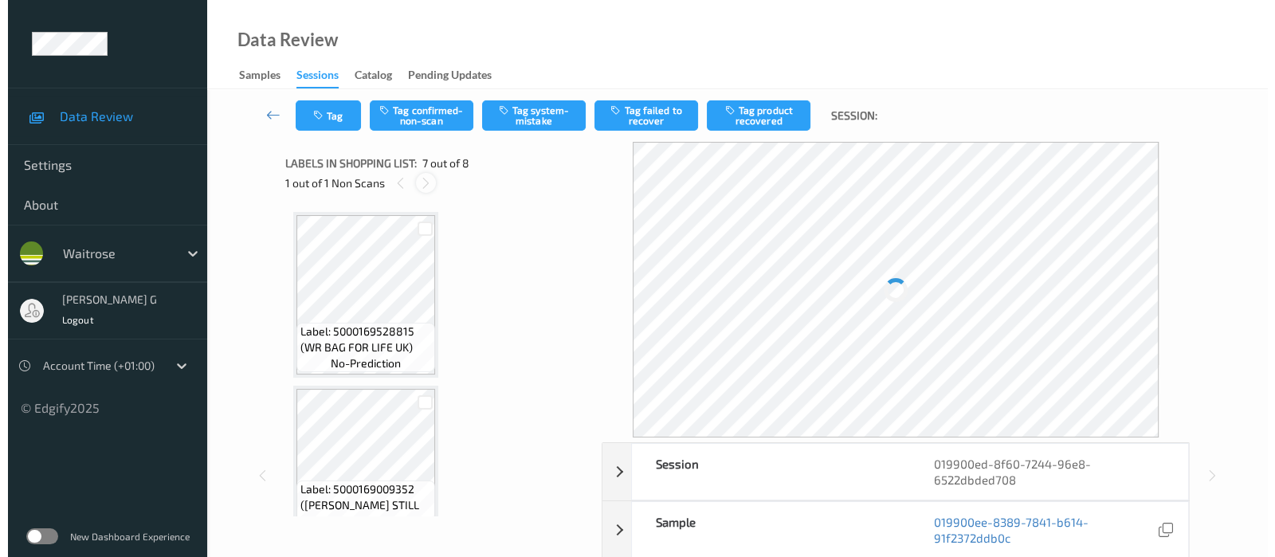
scroll to position [871, 0]
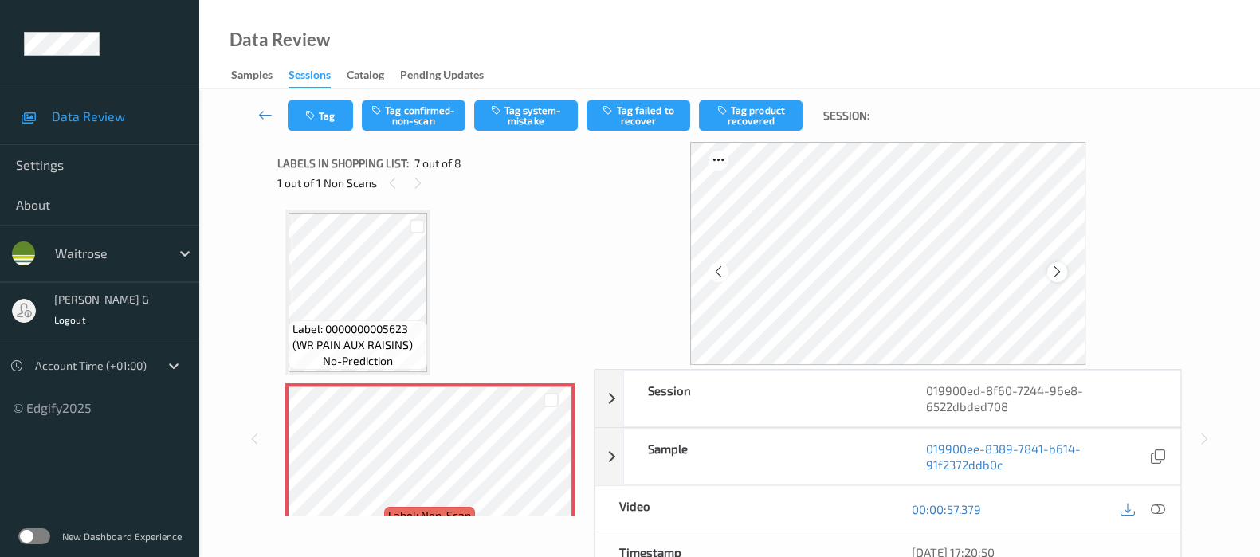
click at [1063, 269] on icon at bounding box center [1057, 272] width 14 height 14
click at [1064, 266] on icon at bounding box center [1057, 272] width 14 height 14
click at [715, 271] on icon at bounding box center [719, 272] width 14 height 14
click at [1159, 505] on icon at bounding box center [1158, 509] width 14 height 14
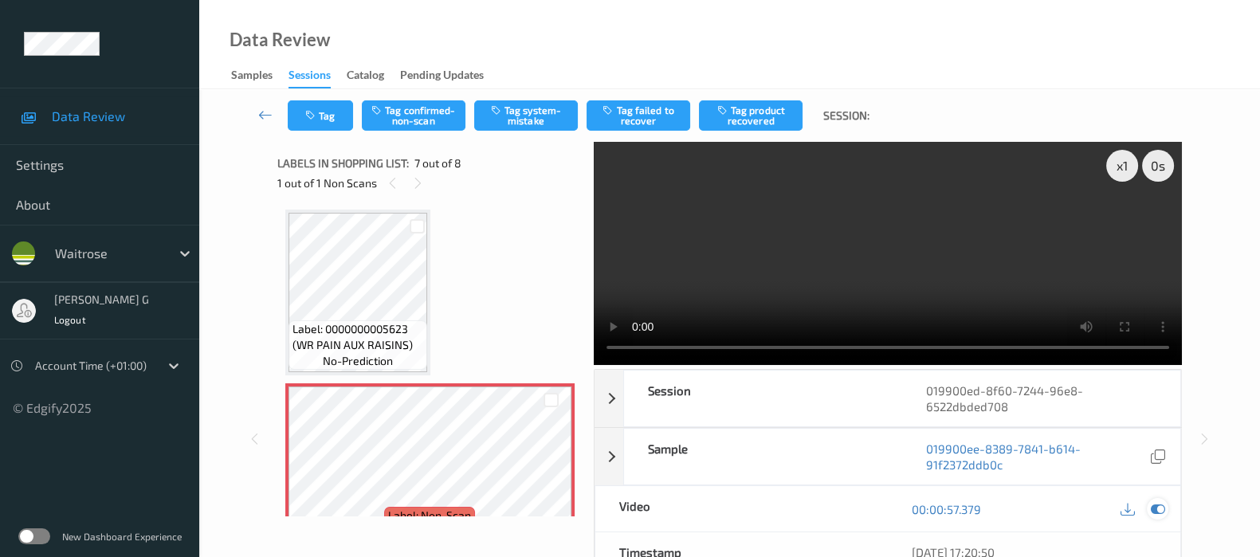
click at [1158, 512] on icon at bounding box center [1158, 509] width 14 height 14
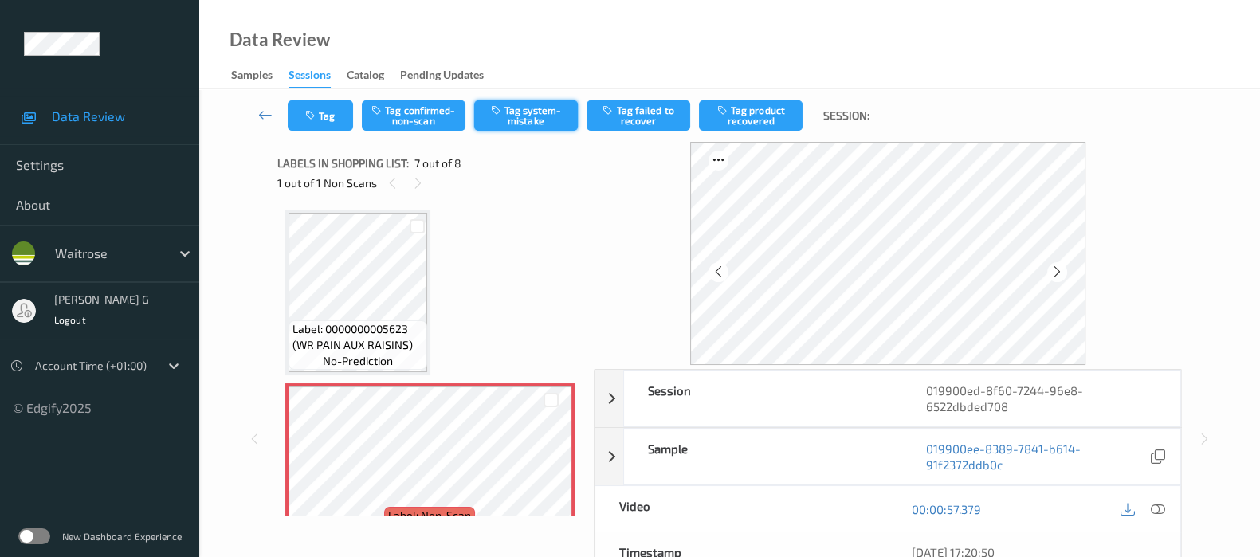
click at [520, 108] on button "Tag system-mistake" at bounding box center [526, 115] width 104 height 30
click at [332, 113] on button "Tag" at bounding box center [320, 115] width 65 height 30
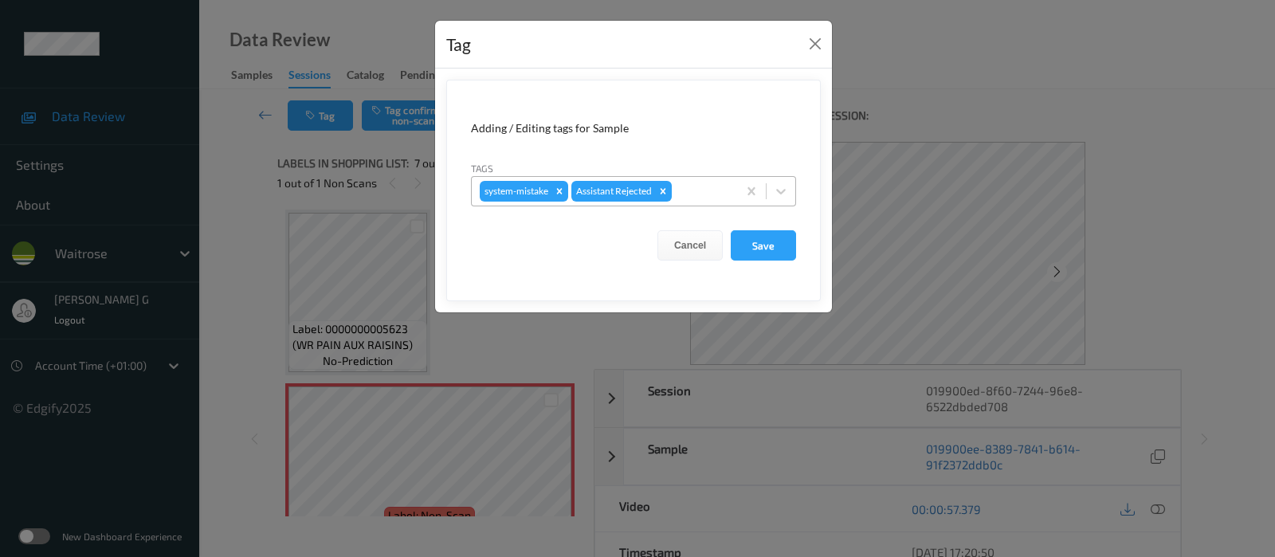
click at [707, 203] on div "system-mistake Assistant Rejected" at bounding box center [604, 191] width 265 height 27
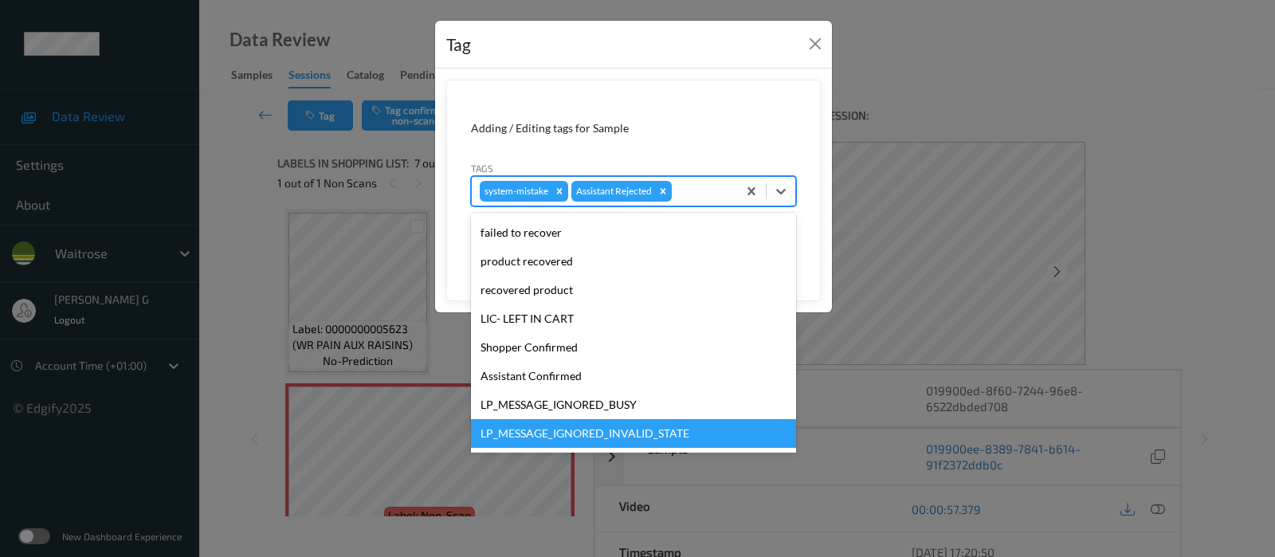
scroll to position [340, 0]
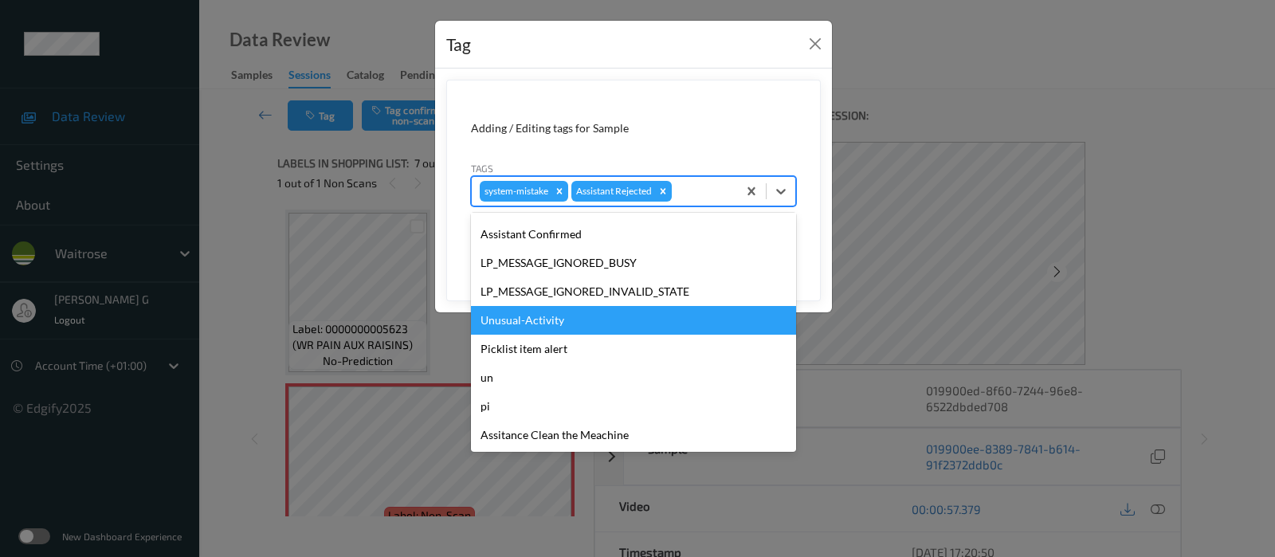
click at [533, 329] on div "Unusual-Activity" at bounding box center [633, 320] width 325 height 29
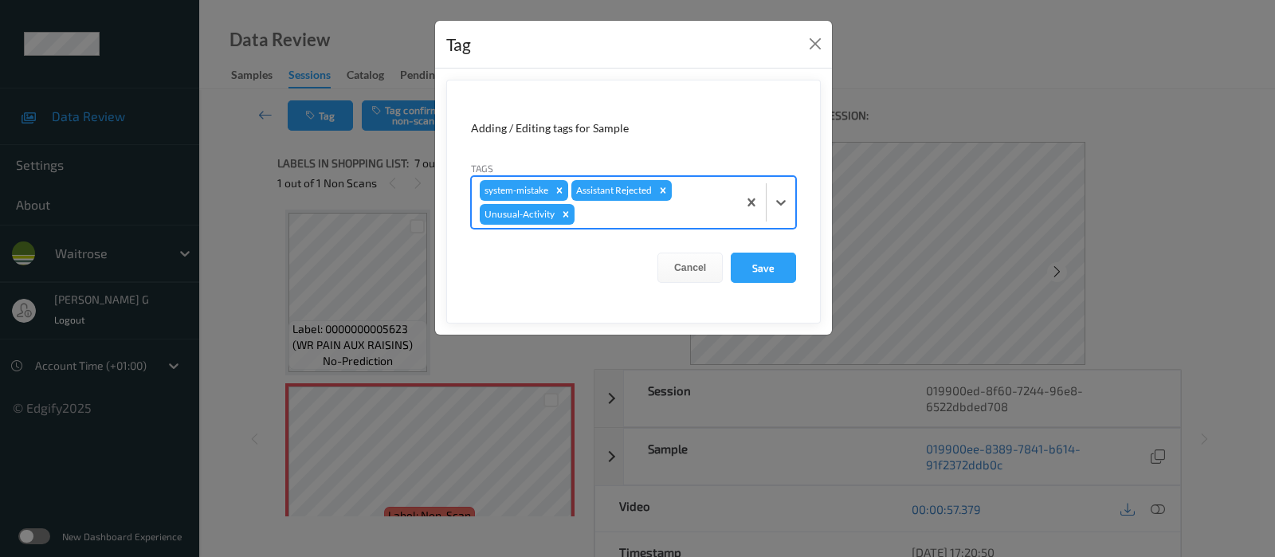
click at [706, 208] on div at bounding box center [653, 214] width 151 height 19
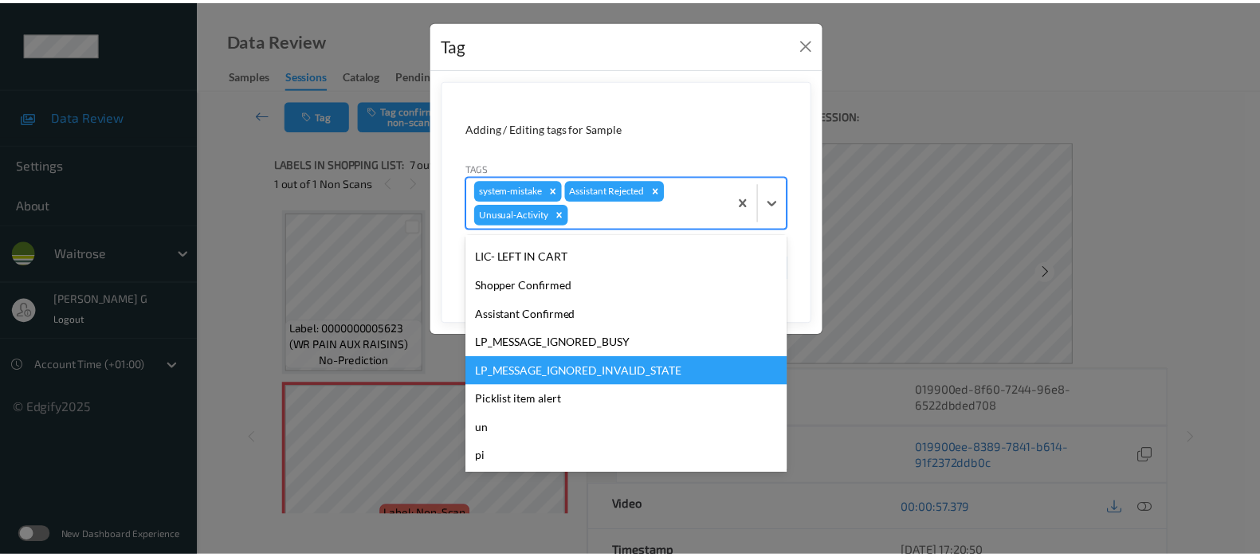
scroll to position [312, 0]
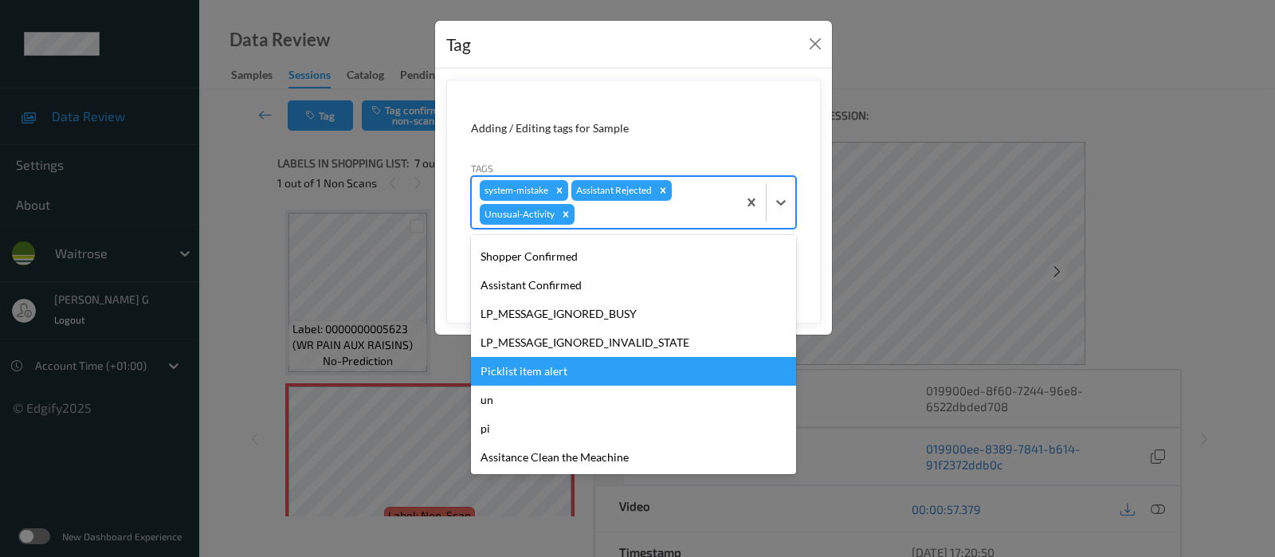
click at [517, 363] on div "Picklist item alert" at bounding box center [633, 371] width 325 height 29
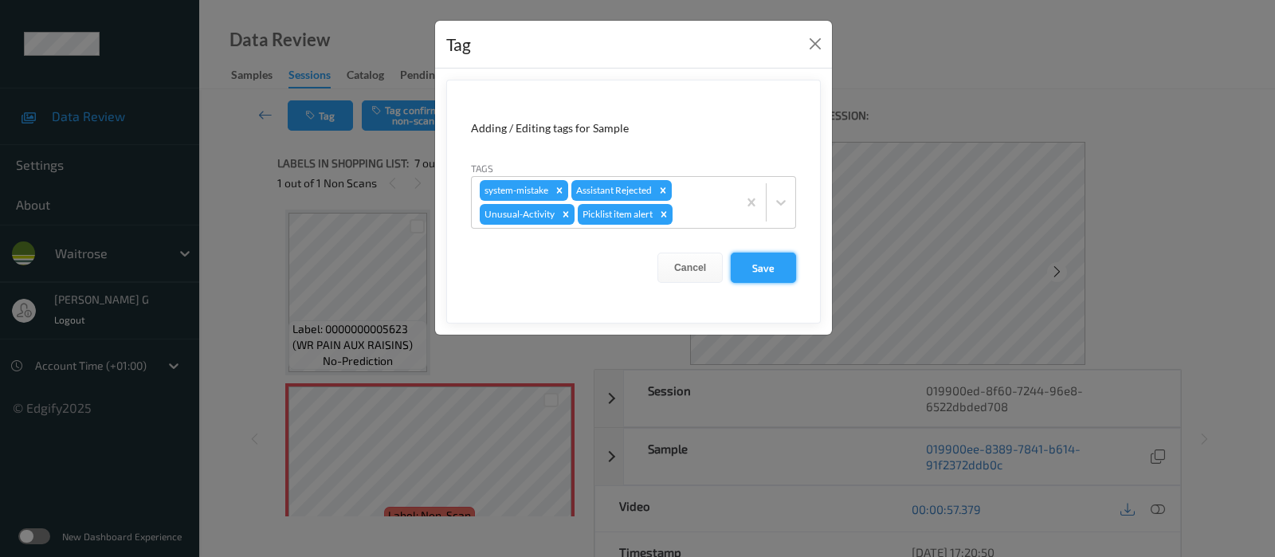
click at [769, 274] on button "Save" at bounding box center [763, 268] width 65 height 30
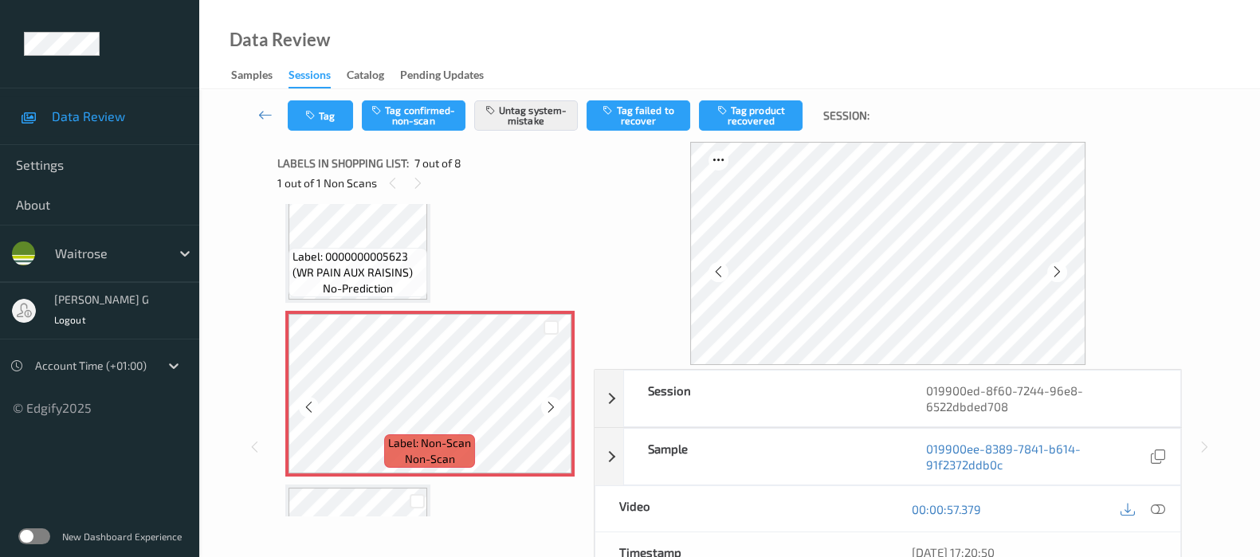
scroll to position [1070, 0]
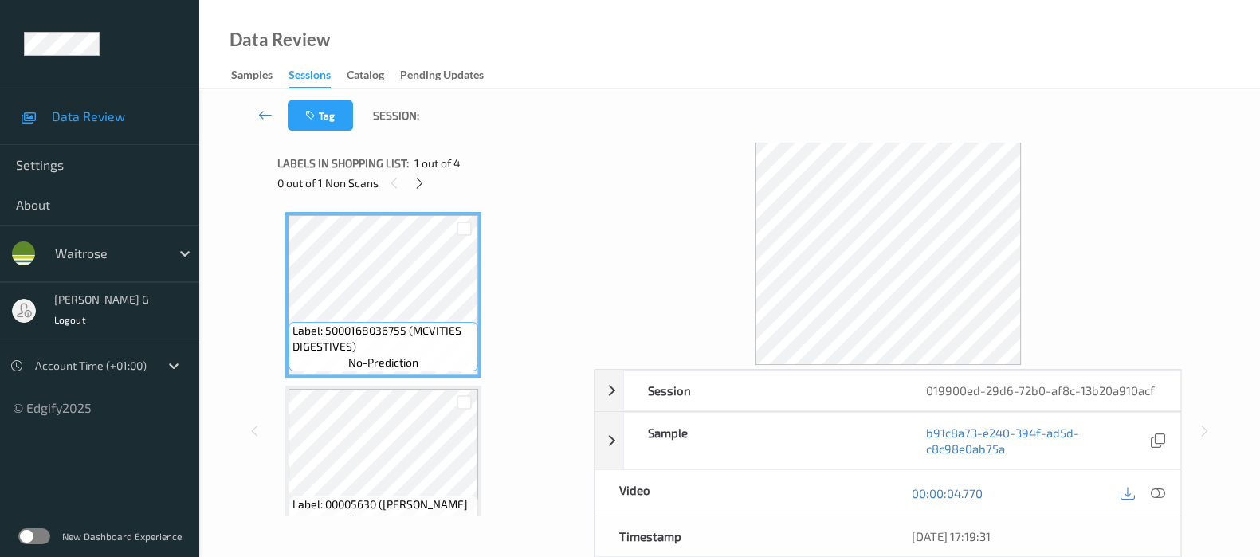
click at [598, 2] on div "Data Review Samples Sessions Catalog Pending Updates" at bounding box center [729, 44] width 1061 height 89
click at [421, 179] on icon at bounding box center [420, 183] width 14 height 14
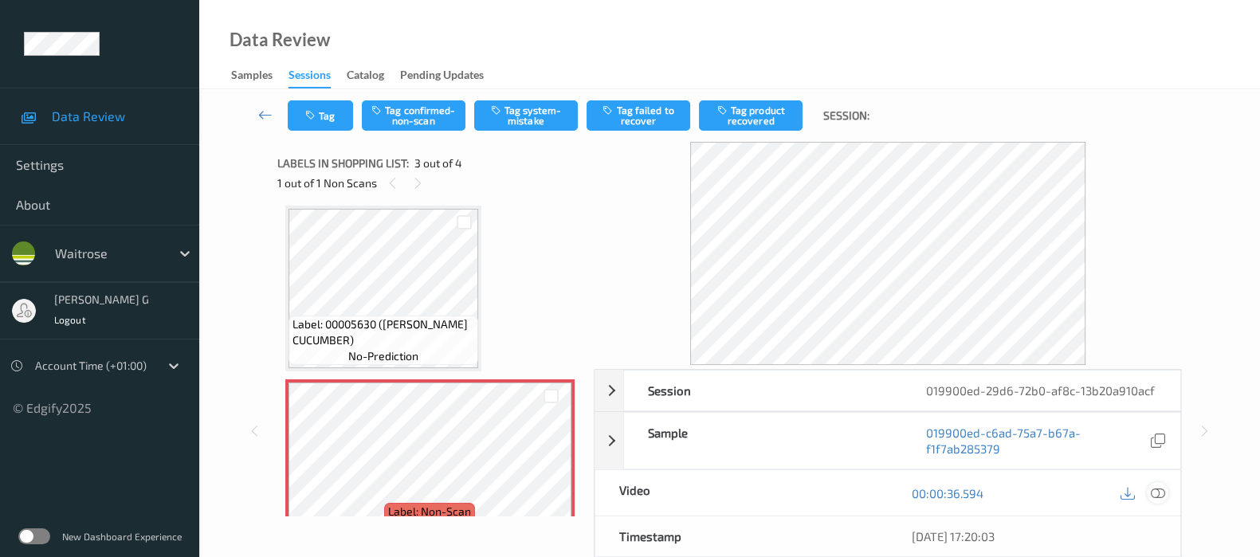
click at [1158, 491] on icon at bounding box center [1158, 493] width 14 height 14
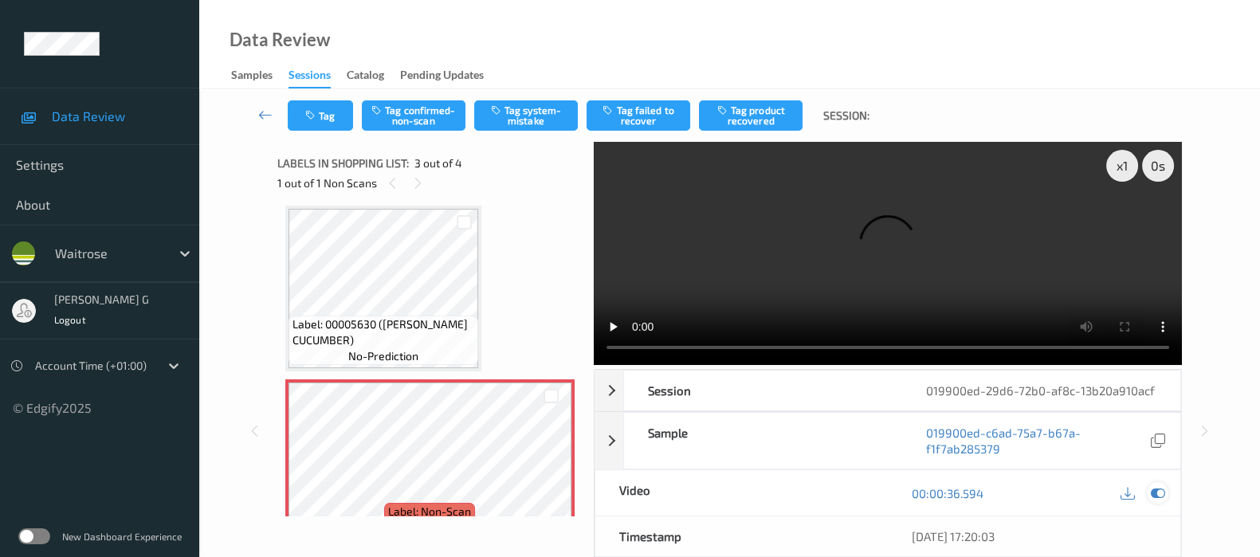
click at [1155, 486] on icon at bounding box center [1158, 493] width 14 height 14
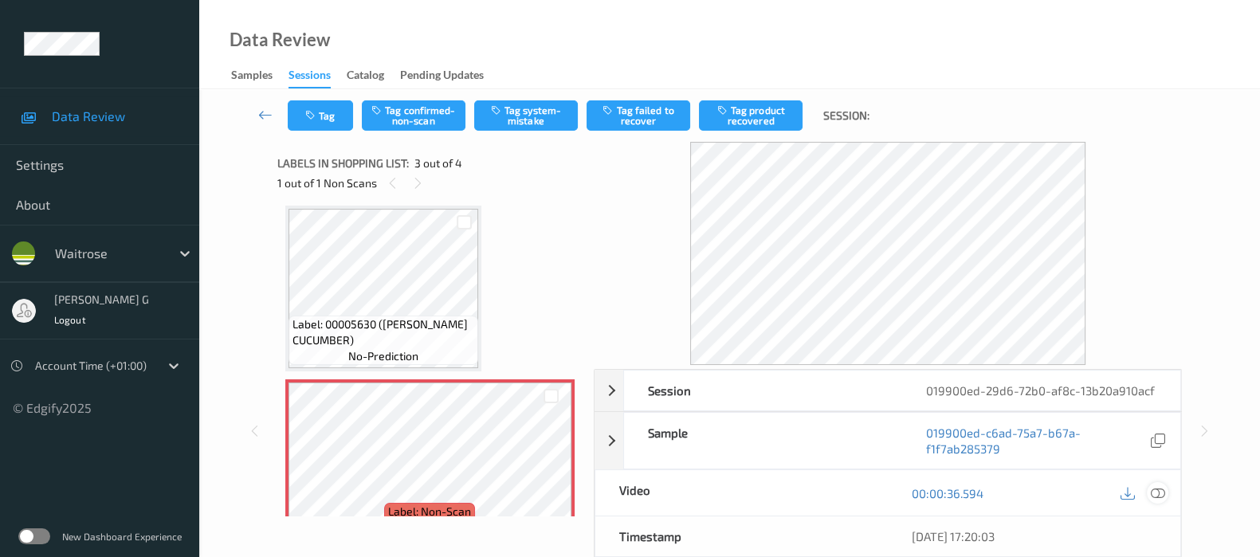
click at [1161, 489] on icon at bounding box center [1158, 493] width 14 height 14
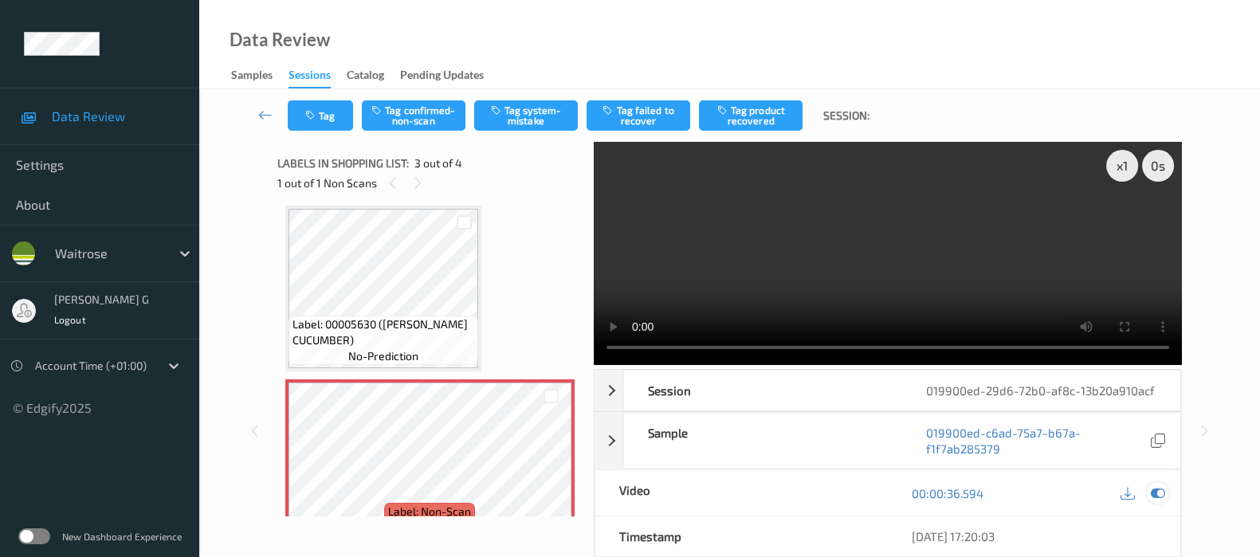
click at [1153, 495] on icon at bounding box center [1158, 493] width 14 height 14
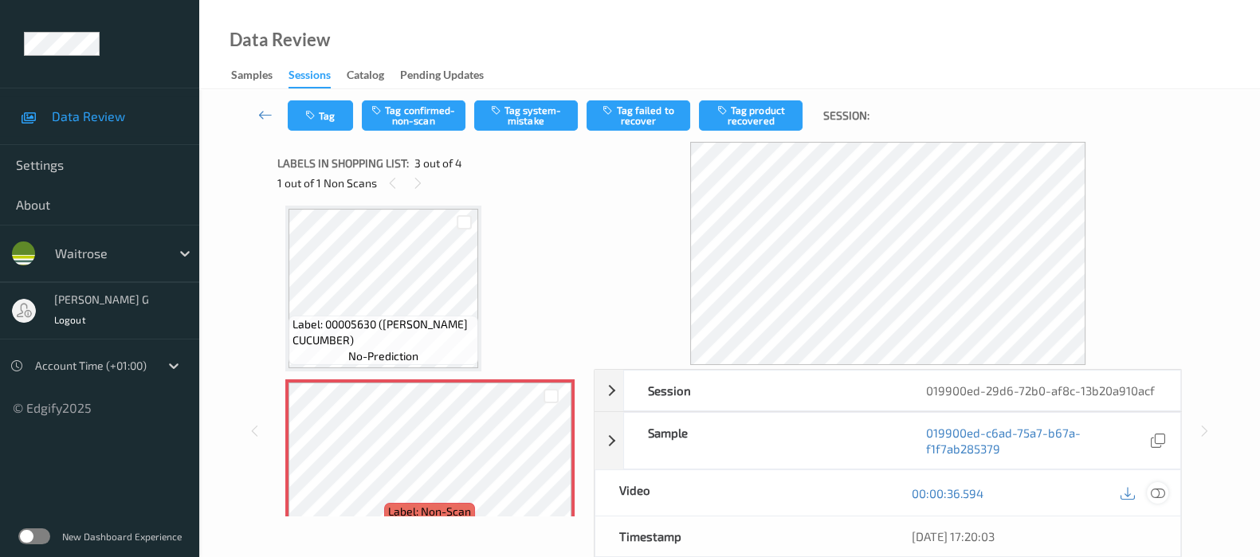
click at [1160, 492] on icon at bounding box center [1158, 493] width 14 height 14
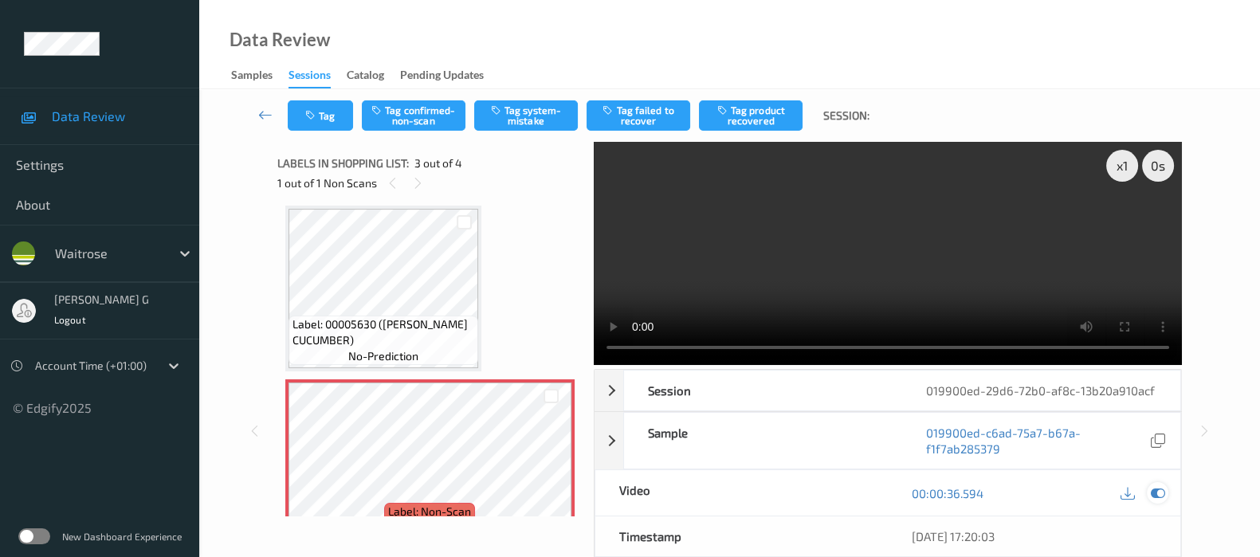
click at [1158, 491] on icon at bounding box center [1158, 493] width 14 height 14
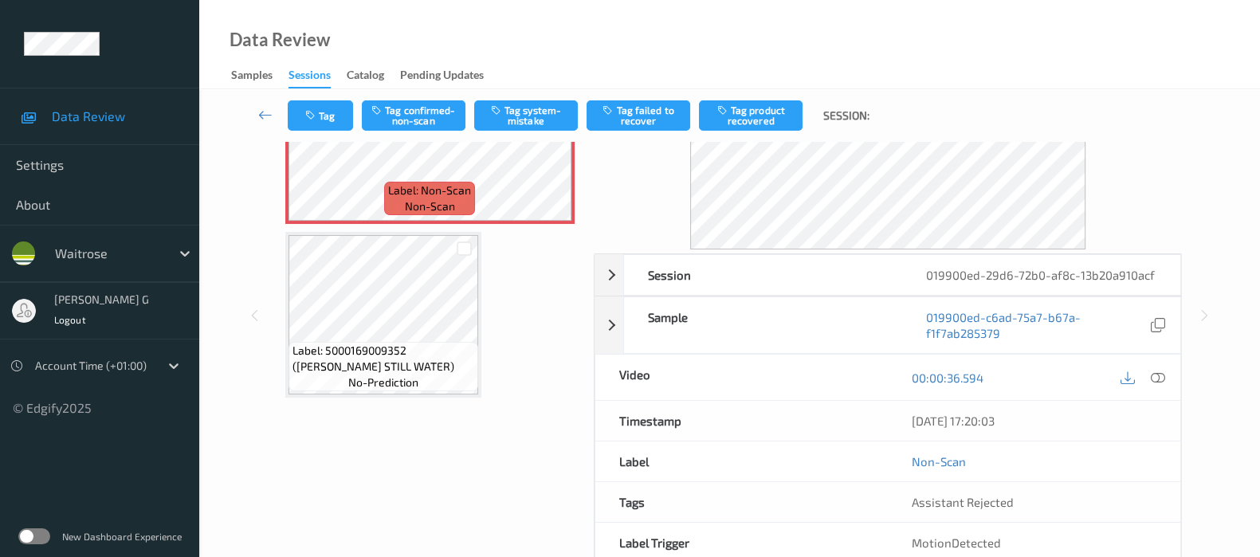
scroll to position [194, 0]
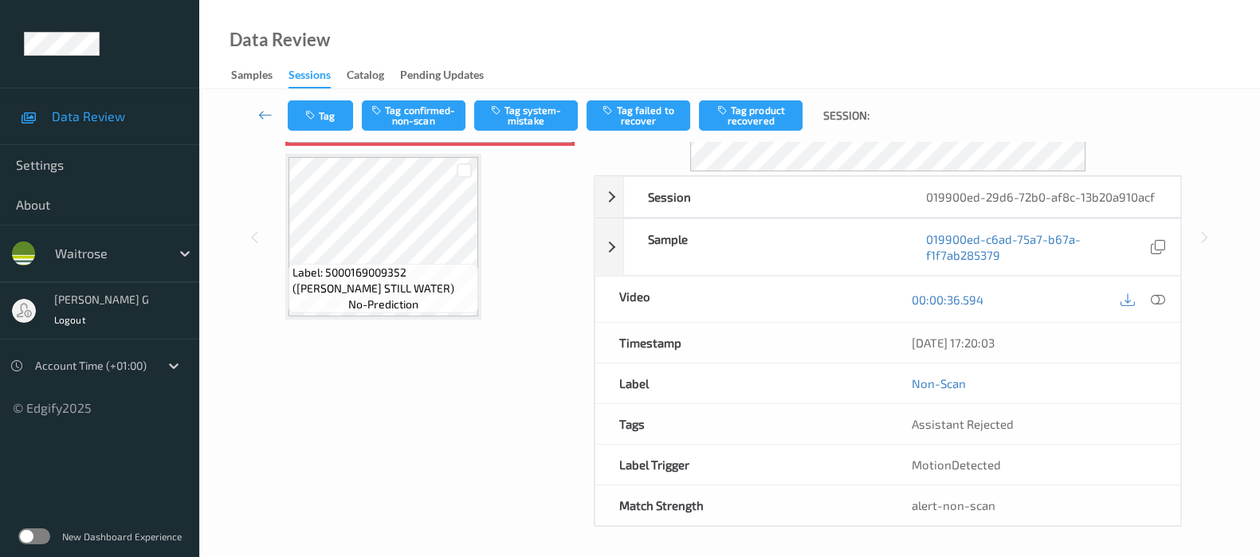
click at [354, 414] on div "Labels in shopping list: 3 out of 4 1 out of 1 Non Scans Label: 5000168036755 (…" at bounding box center [429, 237] width 305 height 579
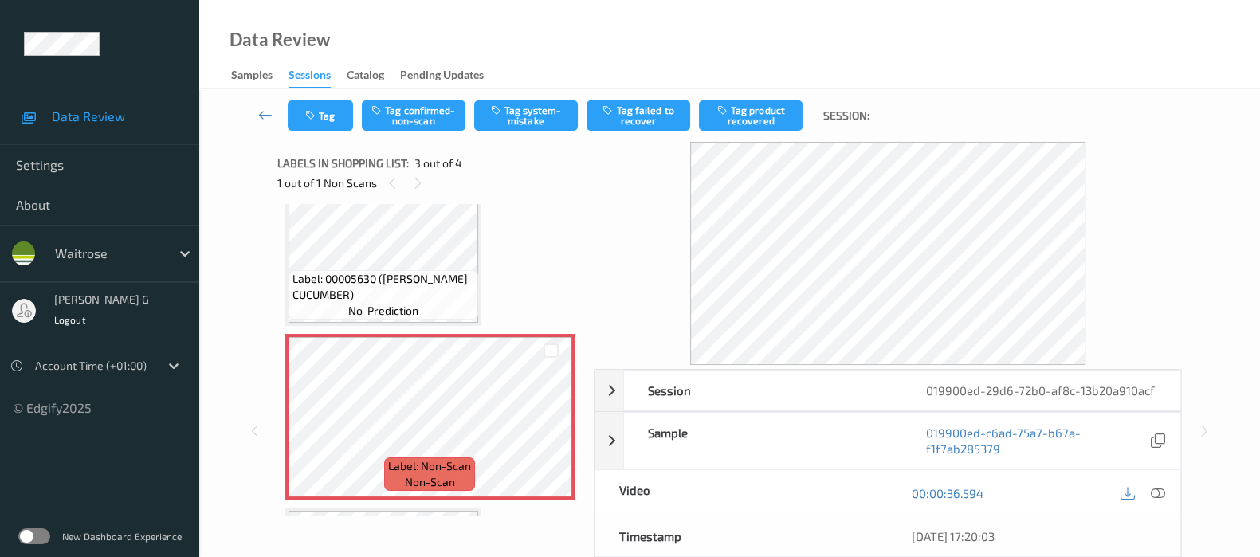
scroll to position [186, 0]
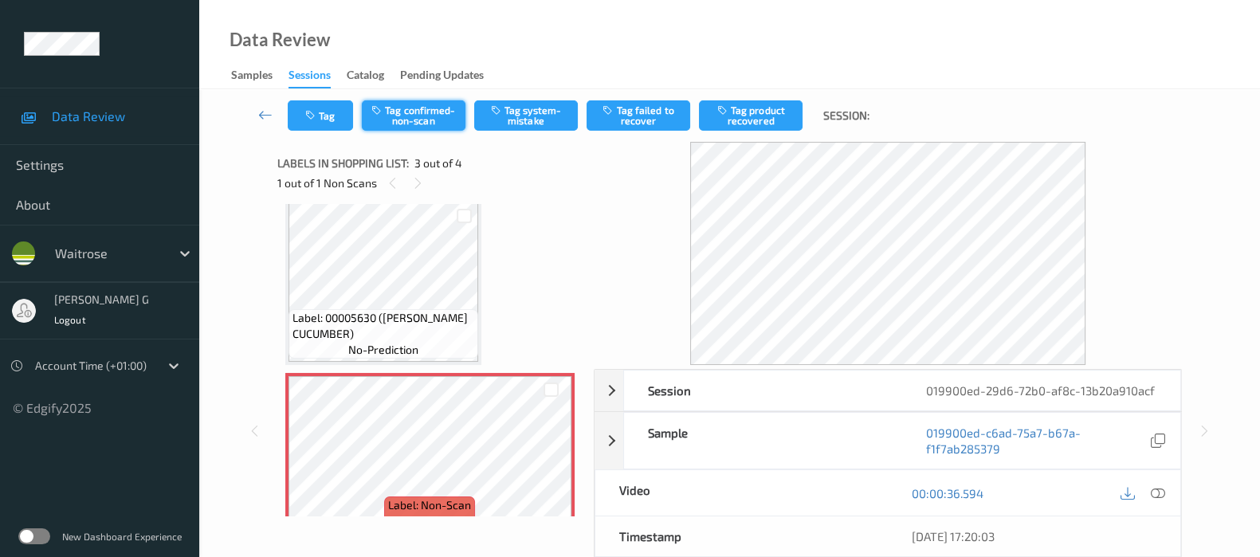
click at [403, 115] on button "Tag confirmed-non-scan" at bounding box center [414, 115] width 104 height 30
click at [630, 112] on button "Tag failed to recover" at bounding box center [638, 115] width 104 height 30
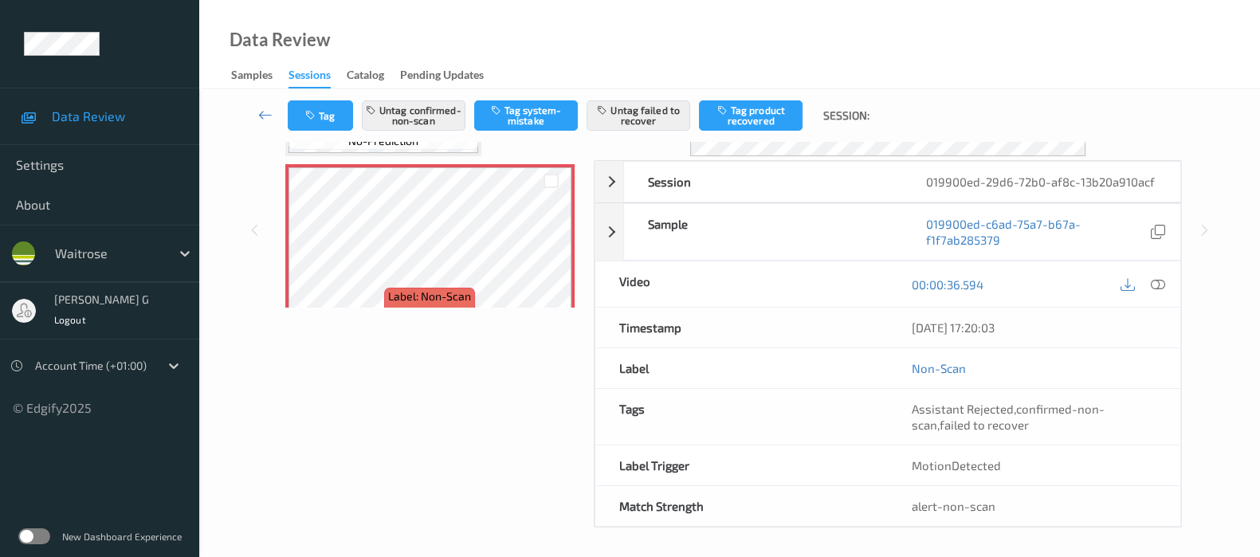
scroll to position [210, 0]
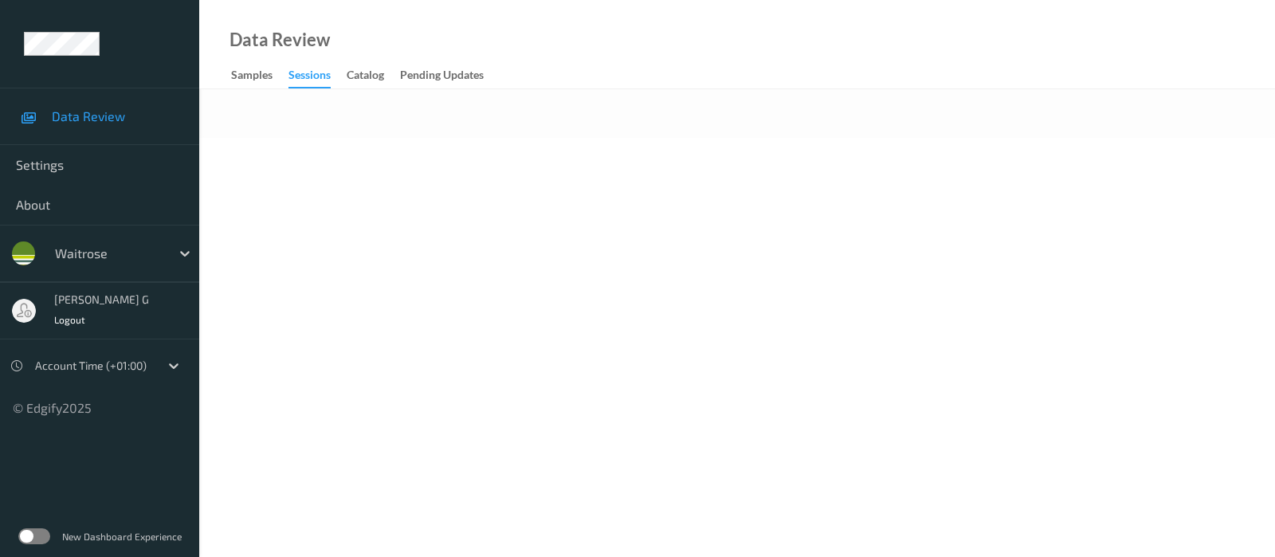
click at [746, 64] on div "Data Review Samples Sessions Catalog Pending Updates" at bounding box center [737, 44] width 1076 height 89
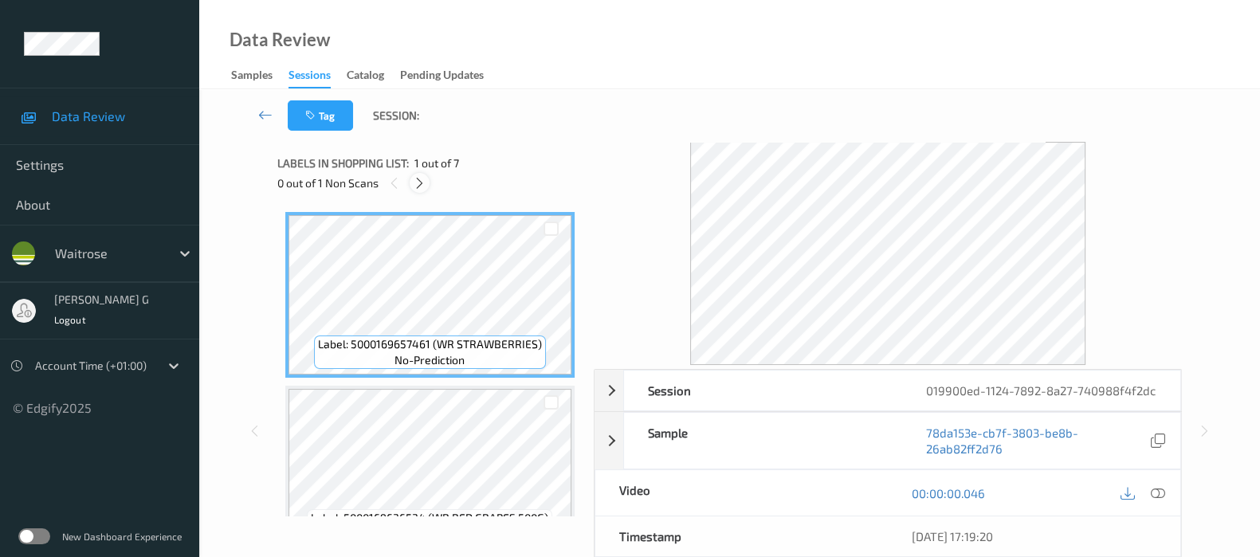
click at [416, 182] on icon at bounding box center [420, 183] width 14 height 14
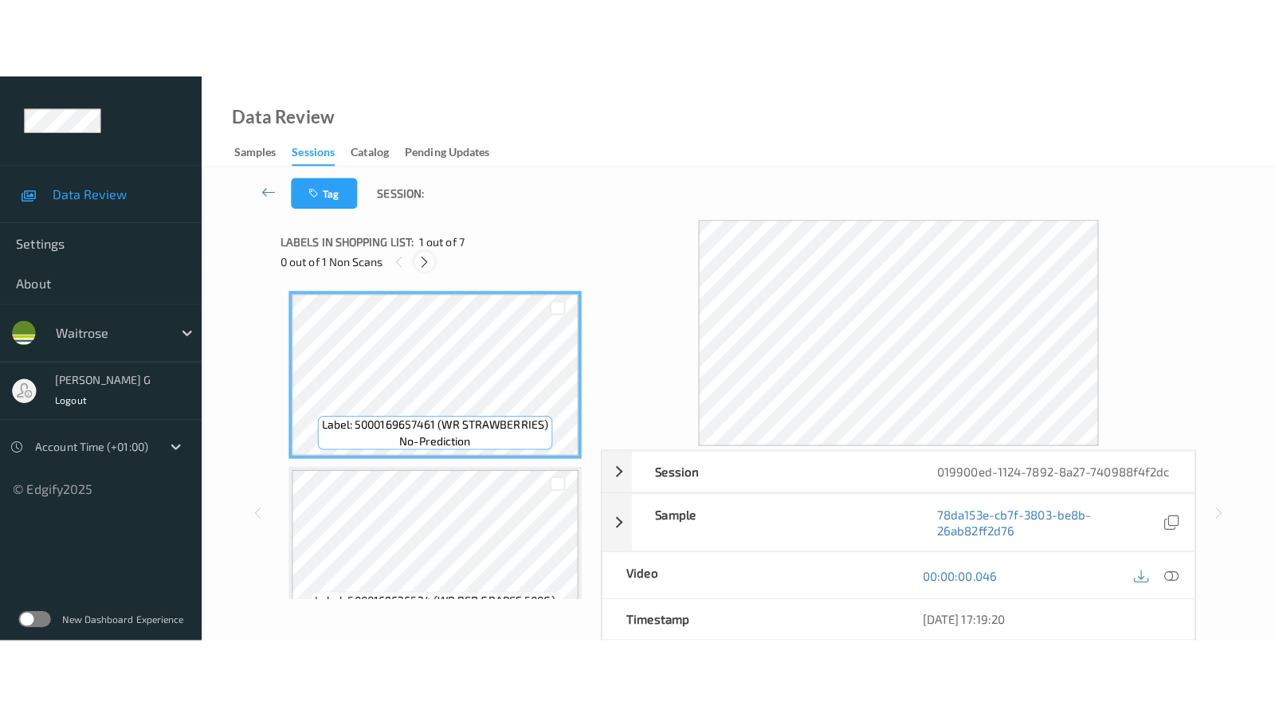
scroll to position [871, 0]
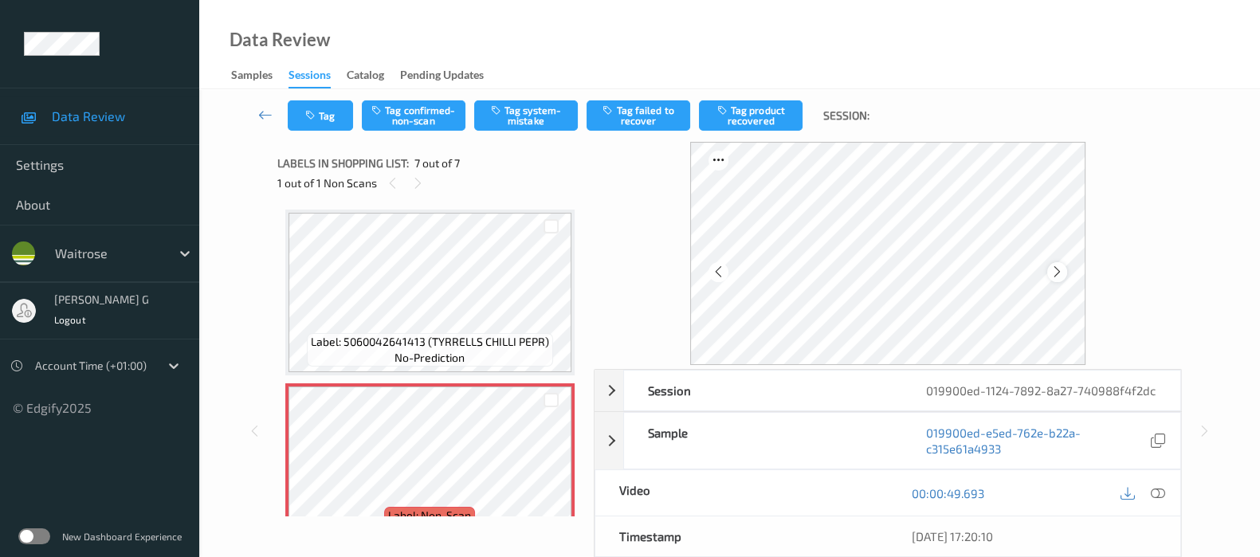
click at [1063, 272] on icon at bounding box center [1057, 272] width 14 height 14
click at [1057, 272] on icon at bounding box center [1057, 272] width 14 height 14
click at [1155, 500] on icon at bounding box center [1158, 493] width 14 height 14
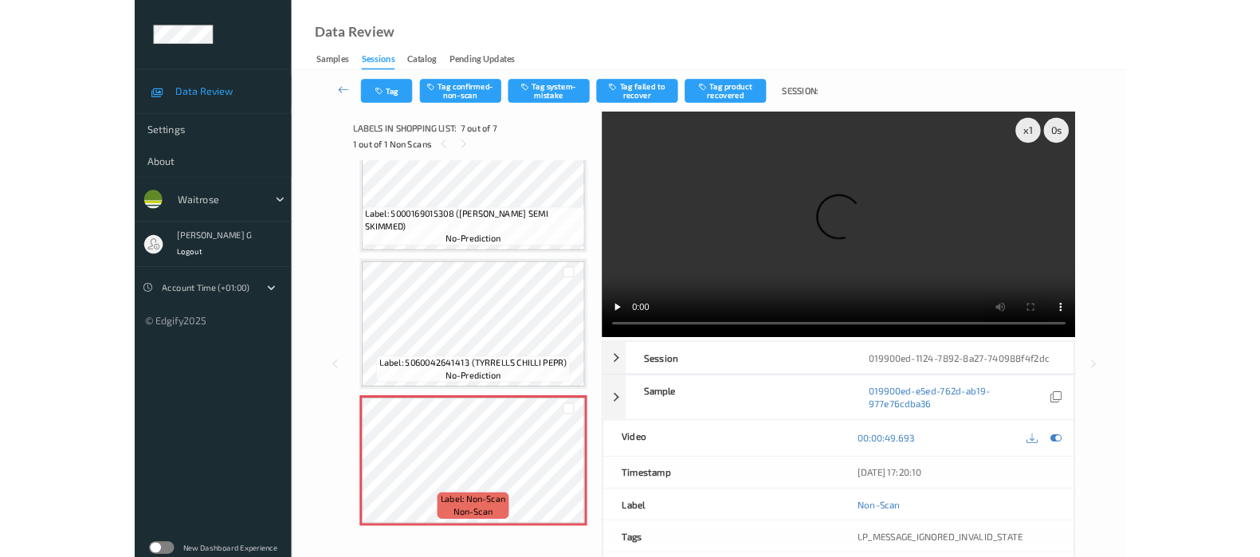
scroll to position [743, 0]
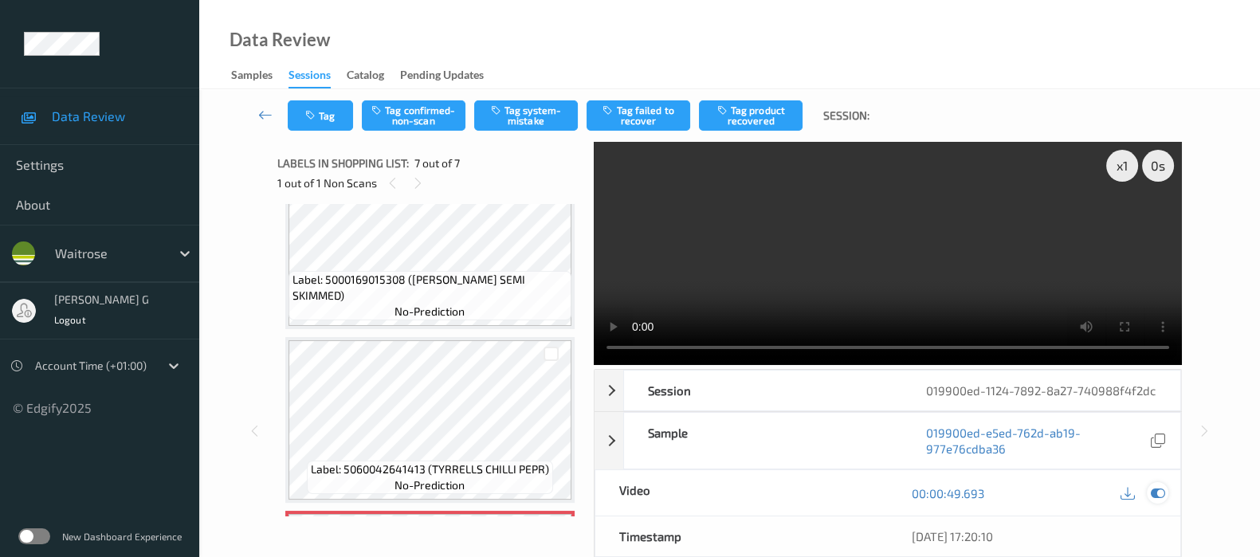
click at [1156, 500] on icon at bounding box center [1158, 493] width 14 height 14
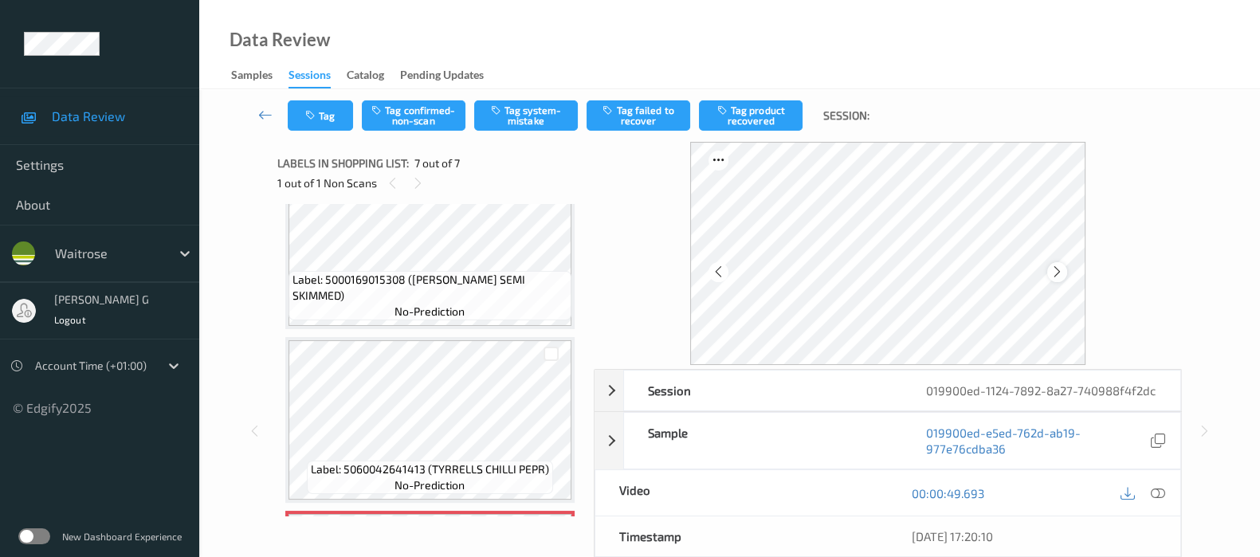
click at [1059, 273] on icon at bounding box center [1057, 272] width 14 height 14
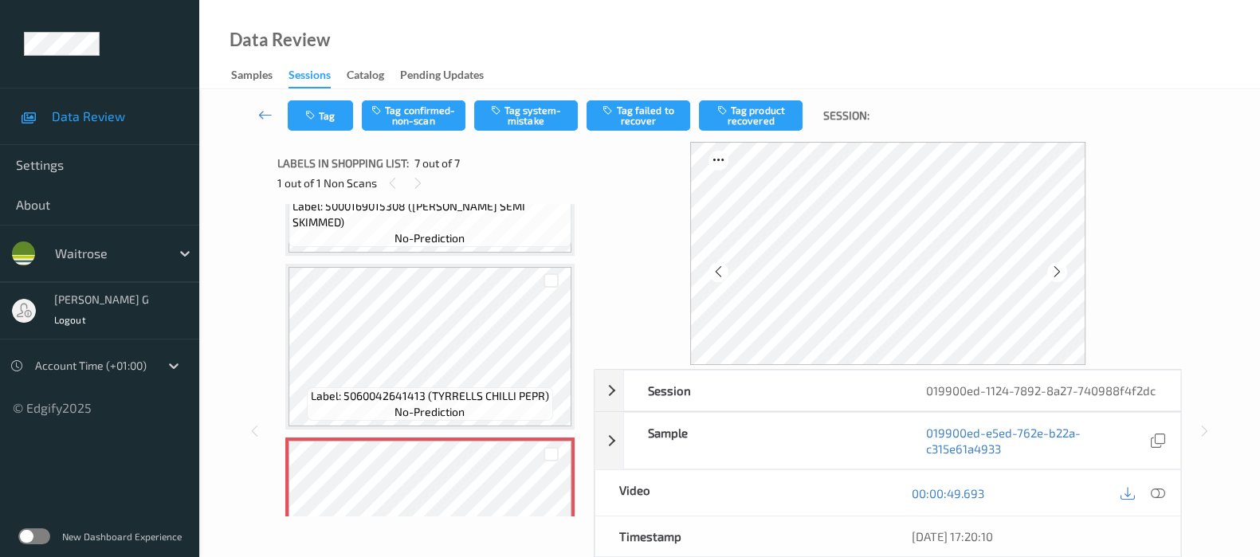
scroll to position [904, 0]
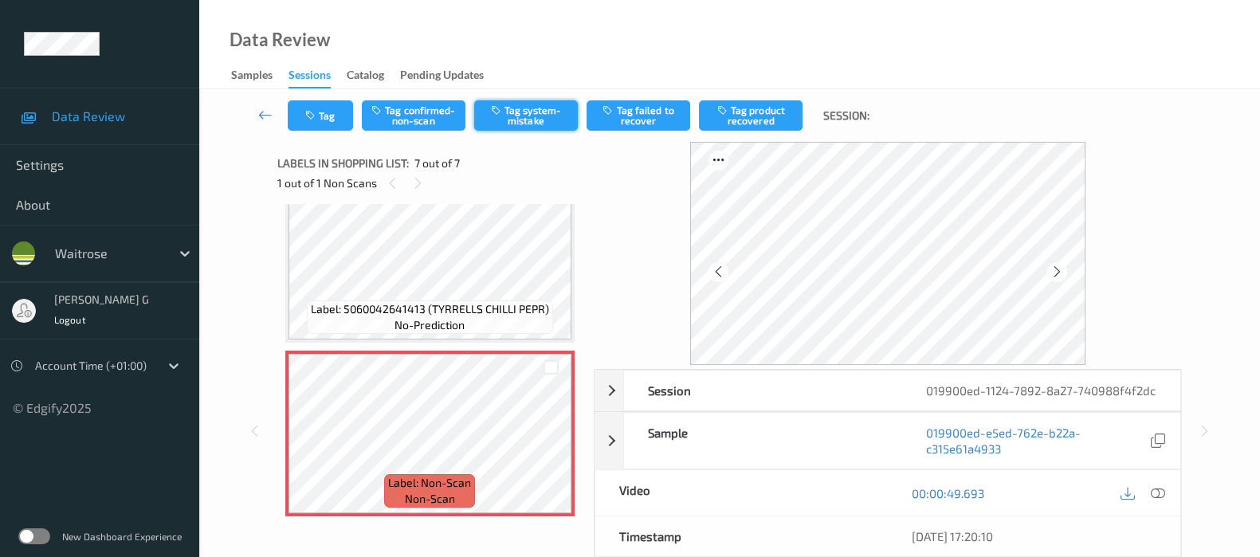
click at [508, 105] on button "Tag system-mistake" at bounding box center [526, 115] width 104 height 30
click at [535, 18] on div "Data Review Samples Sessions Catalog Pending Updates" at bounding box center [729, 44] width 1061 height 89
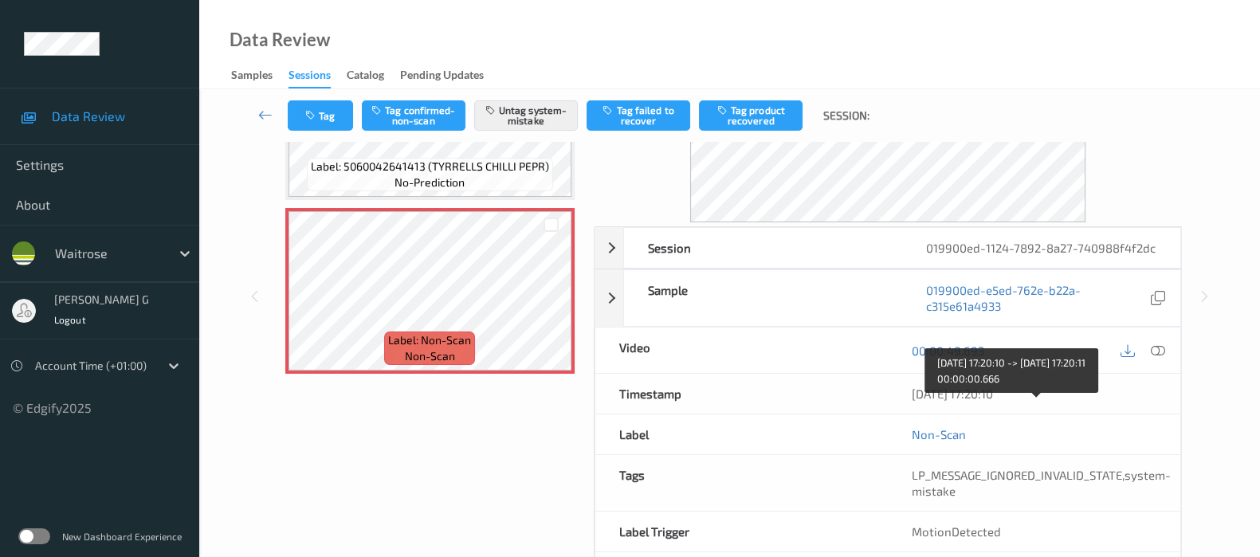
scroll to position [226, 0]
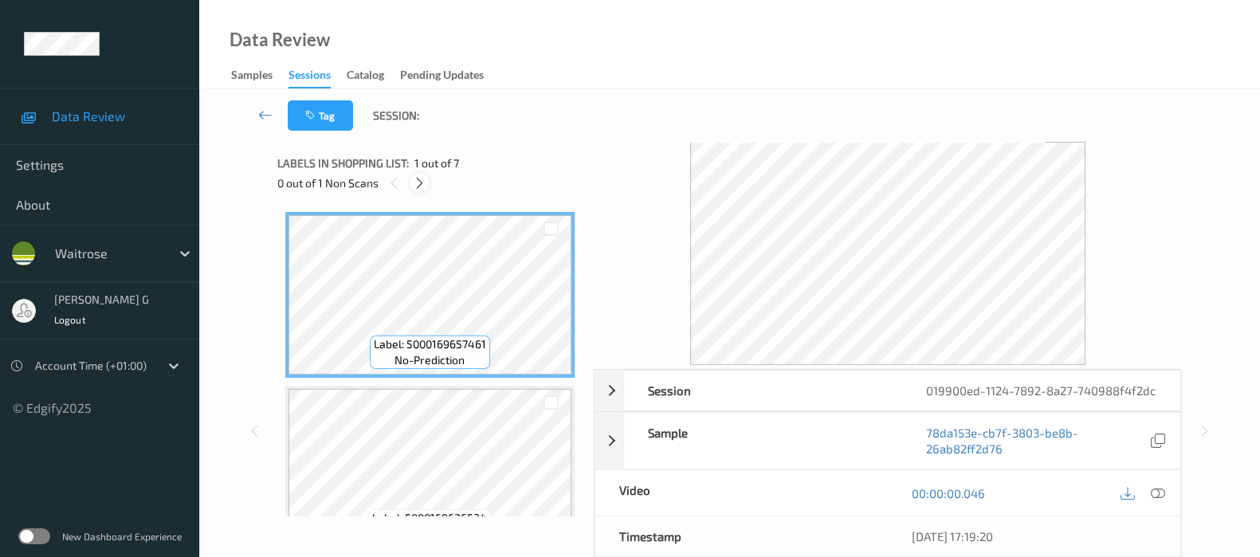
click at [410, 181] on div at bounding box center [420, 183] width 20 height 20
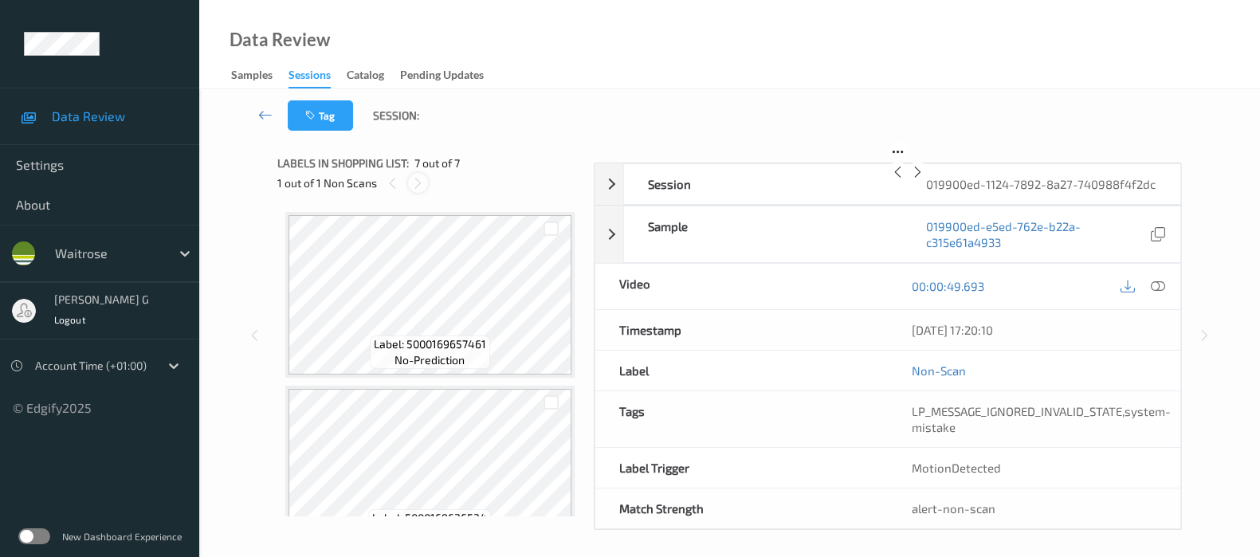
scroll to position [871, 0]
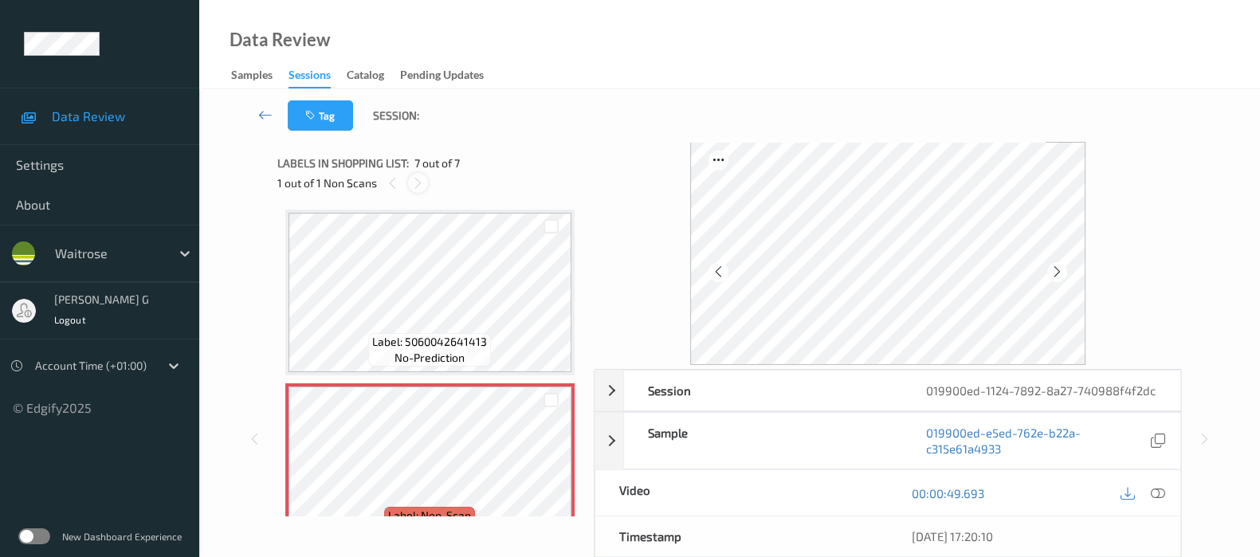
click at [417, 186] on icon at bounding box center [418, 183] width 14 height 14
click at [393, 186] on icon at bounding box center [393, 183] width 14 height 14
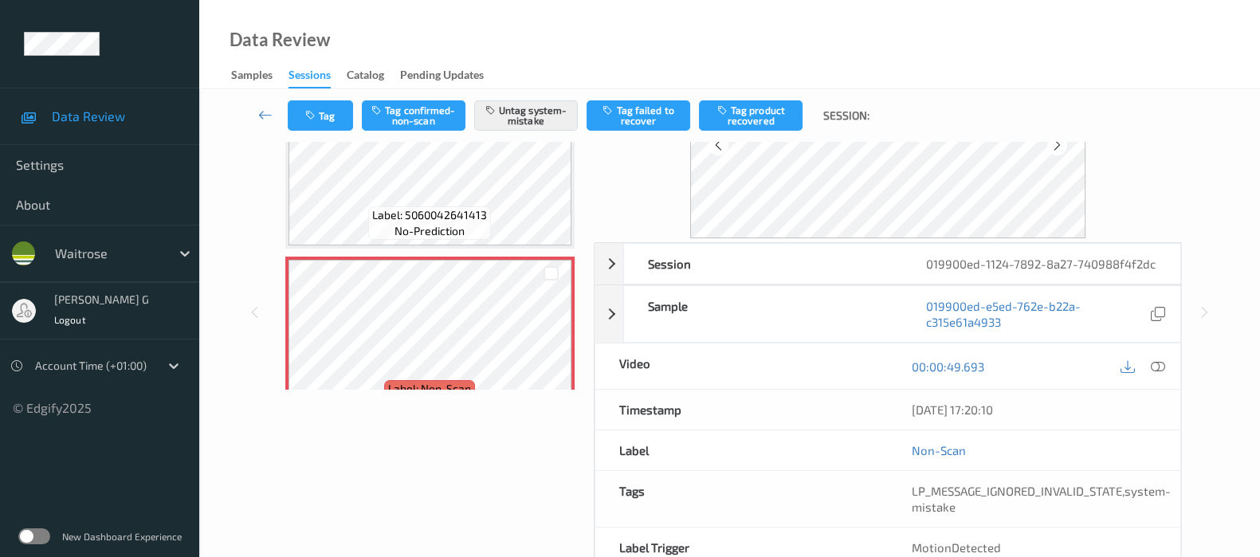
scroll to position [198, 0]
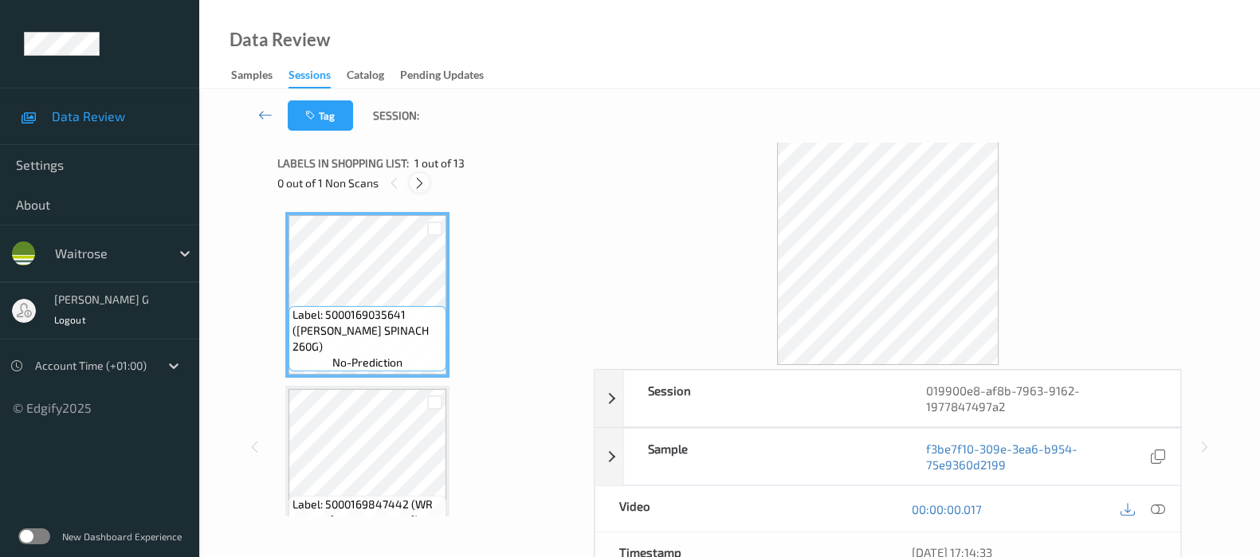
click at [421, 181] on icon at bounding box center [420, 183] width 14 height 14
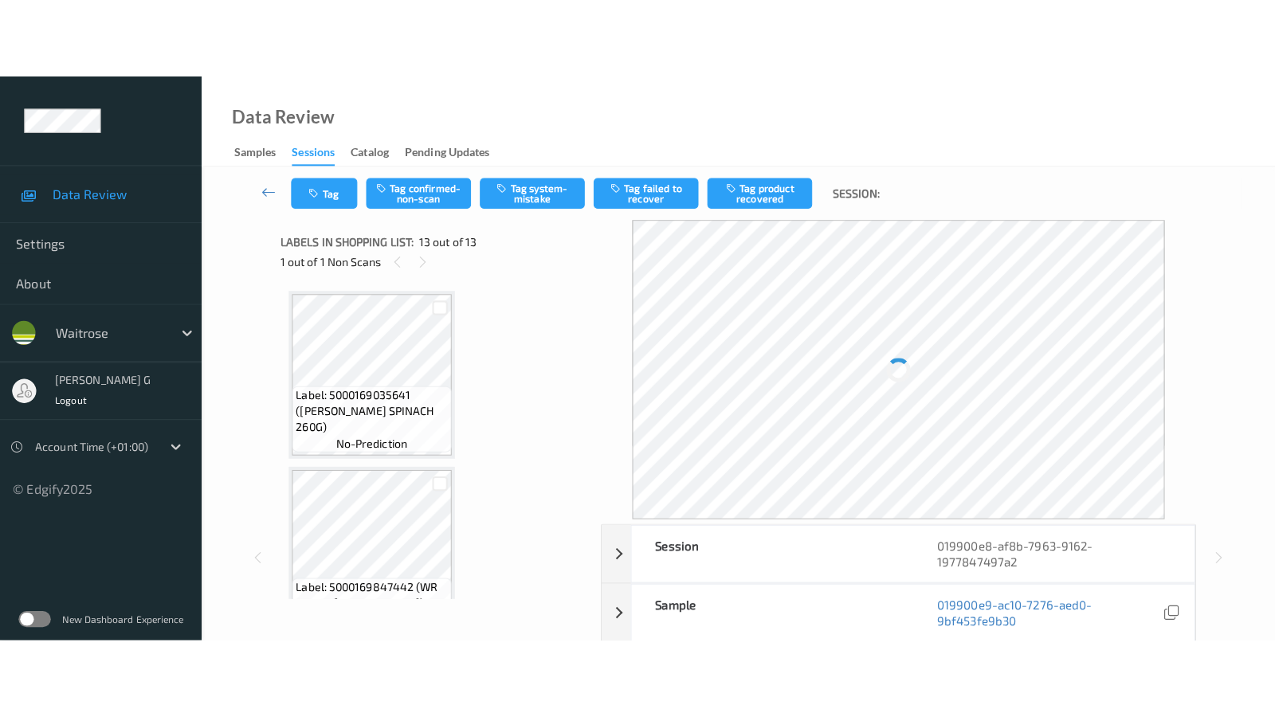
scroll to position [1907, 0]
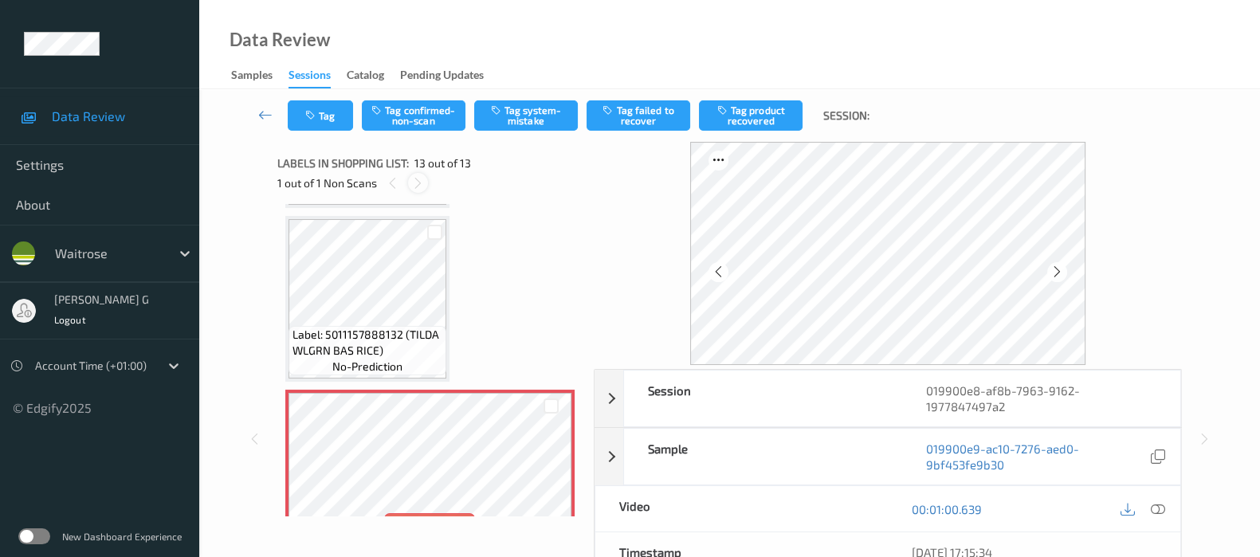
click at [411, 180] on icon at bounding box center [418, 183] width 14 height 14
click at [386, 185] on icon at bounding box center [393, 183] width 14 height 14
click at [1161, 508] on icon at bounding box center [1158, 509] width 14 height 14
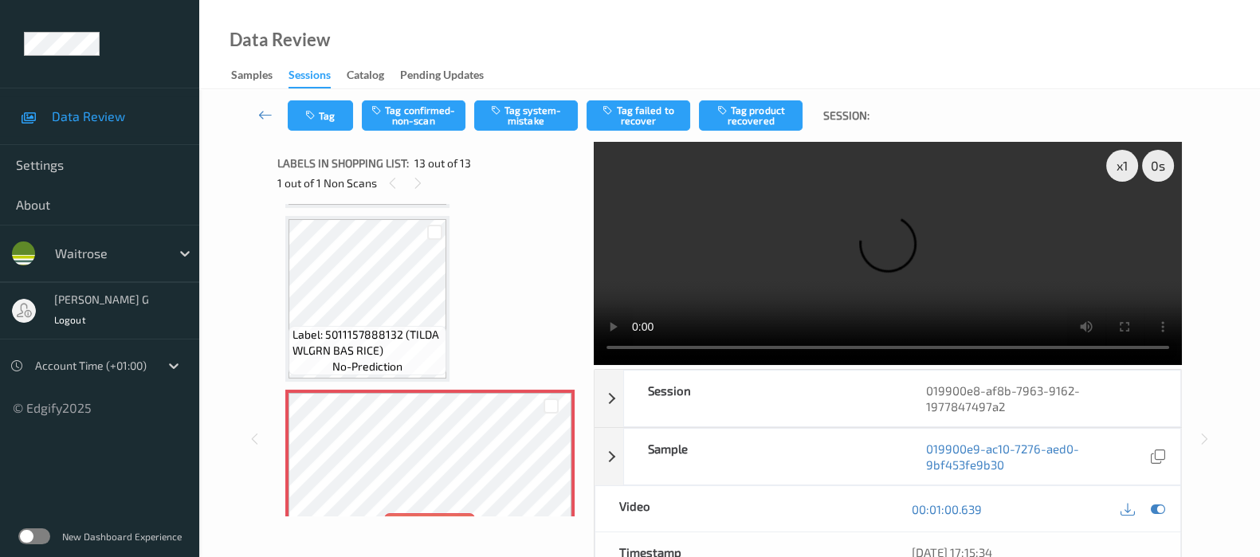
scroll to position [1779, 0]
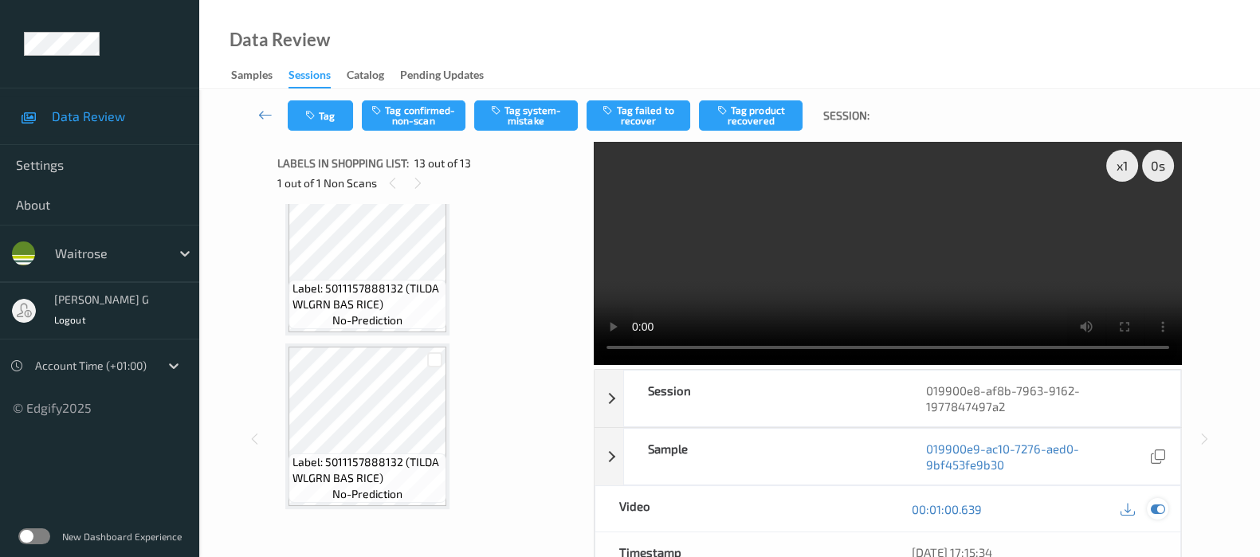
click at [1159, 515] on icon at bounding box center [1158, 509] width 14 height 14
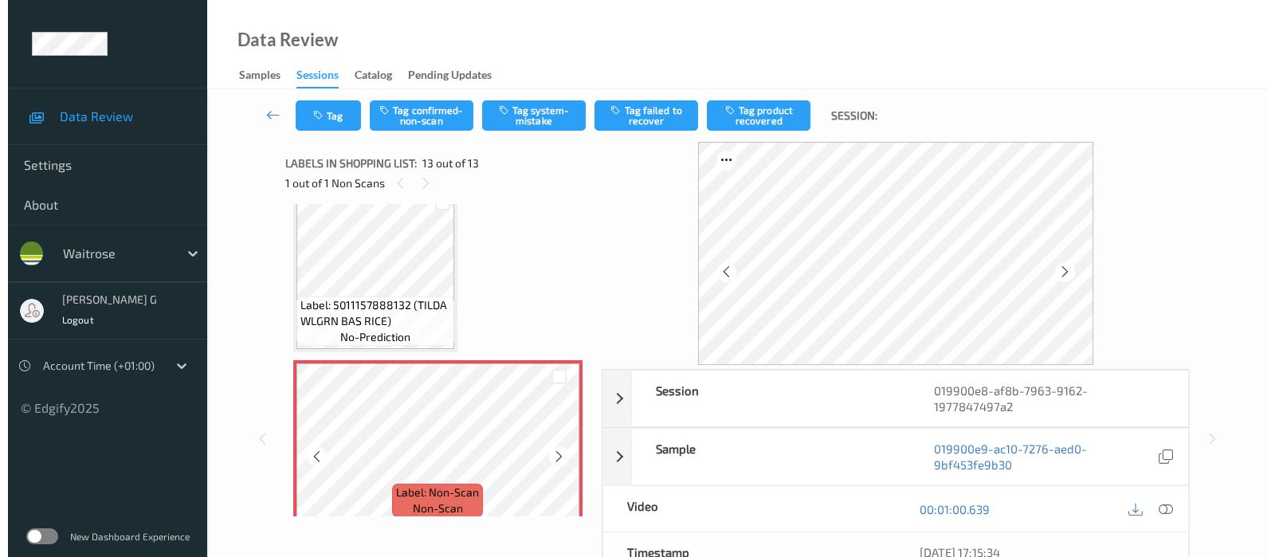
scroll to position [1940, 0]
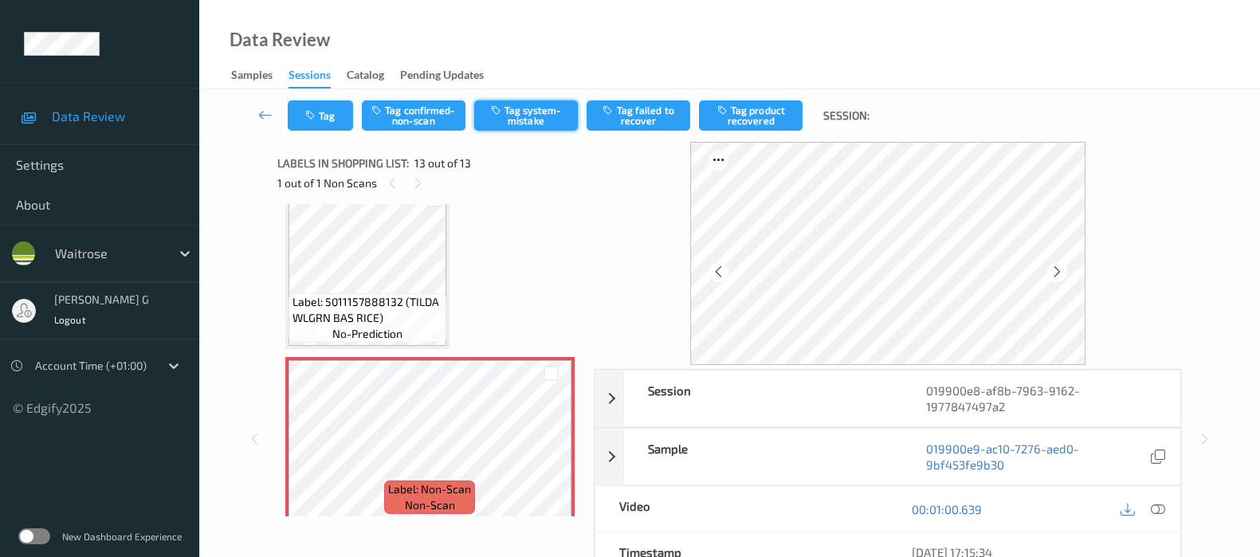
click at [520, 116] on button "Tag system-mistake" at bounding box center [526, 115] width 104 height 30
click at [330, 119] on button "Tag" at bounding box center [320, 115] width 65 height 30
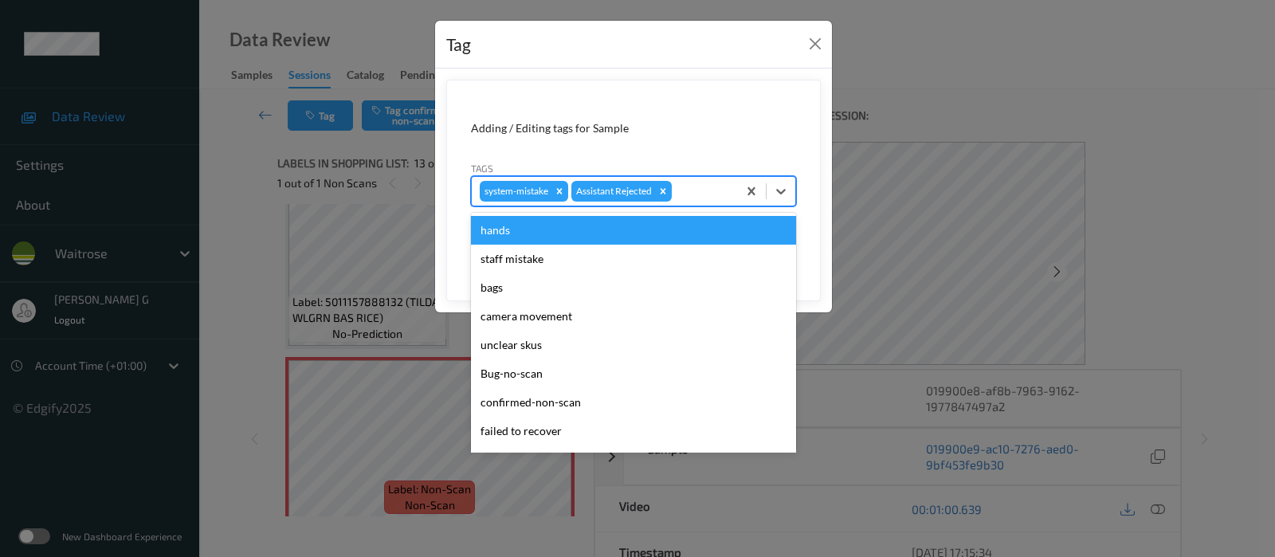
click at [712, 190] on div at bounding box center [702, 191] width 54 height 19
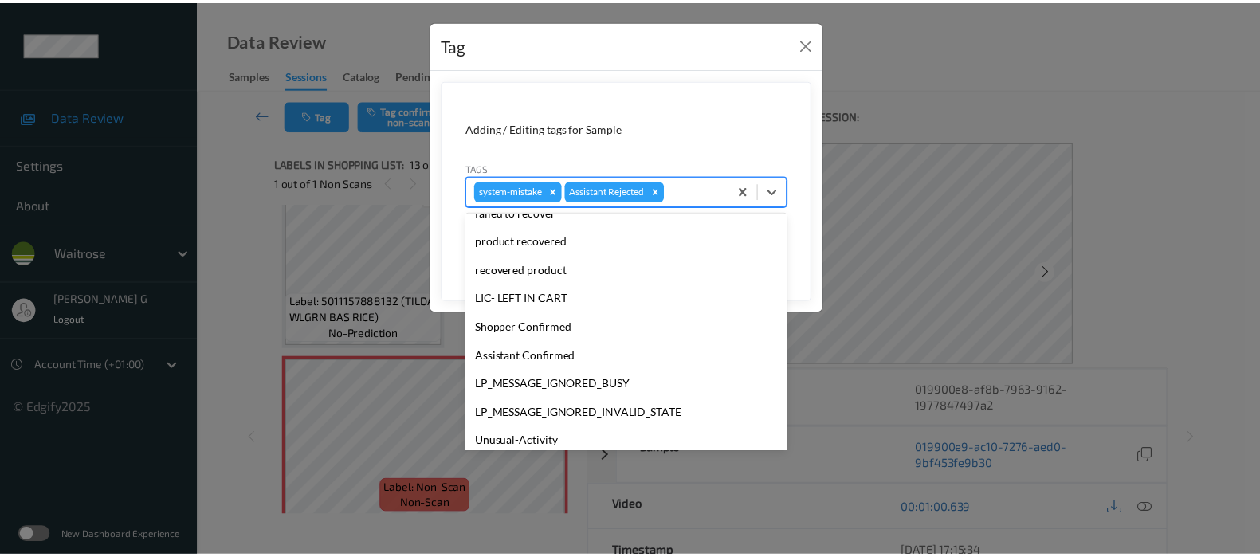
scroll to position [340, 0]
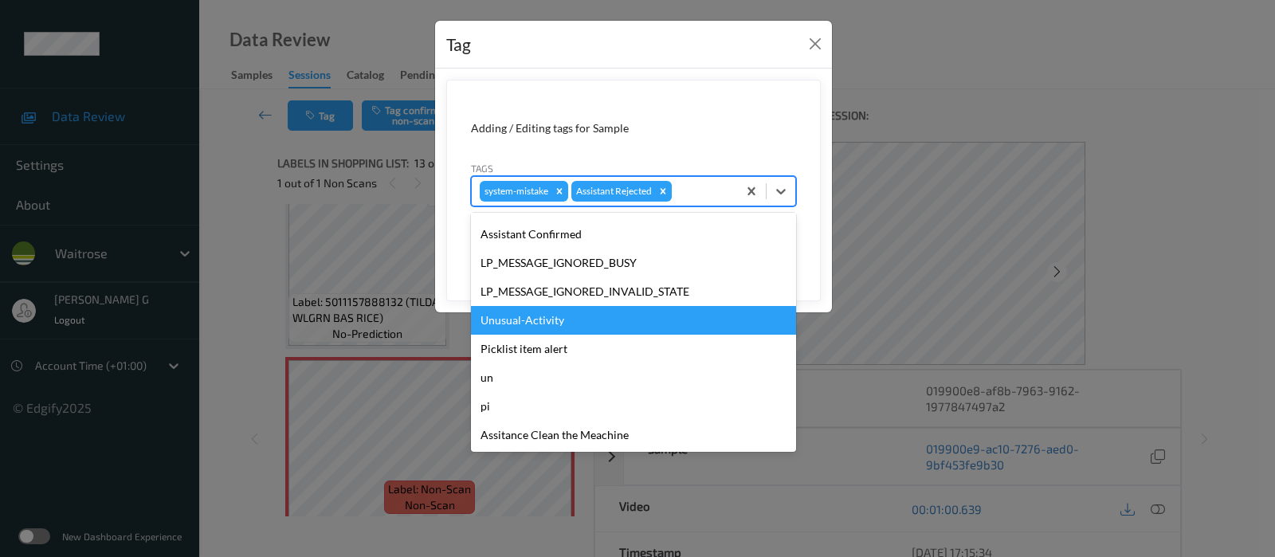
click at [513, 325] on div "Unusual-Activity" at bounding box center [633, 320] width 325 height 29
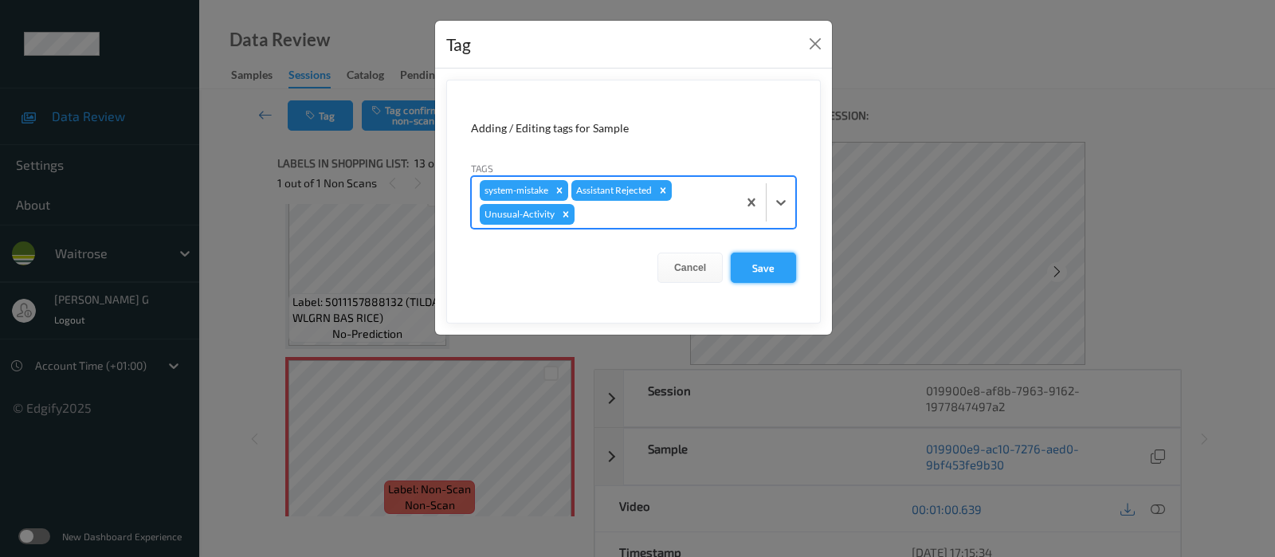
click at [766, 266] on button "Save" at bounding box center [763, 268] width 65 height 30
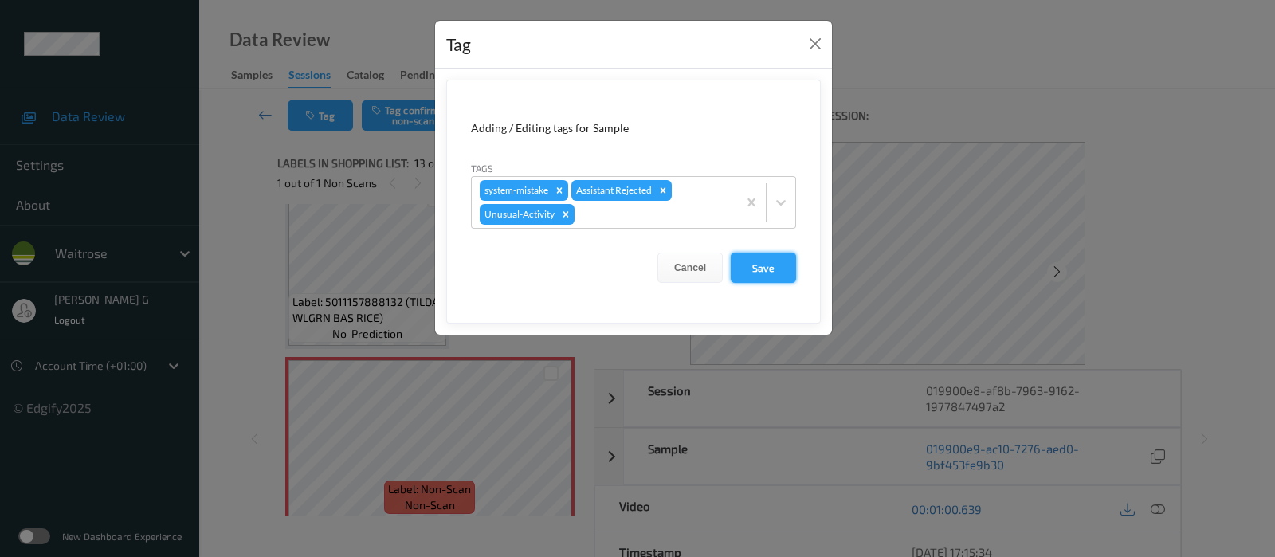
click at [768, 270] on button "Save" at bounding box center [763, 268] width 65 height 30
click at [761, 264] on button "Save" at bounding box center [763, 268] width 65 height 30
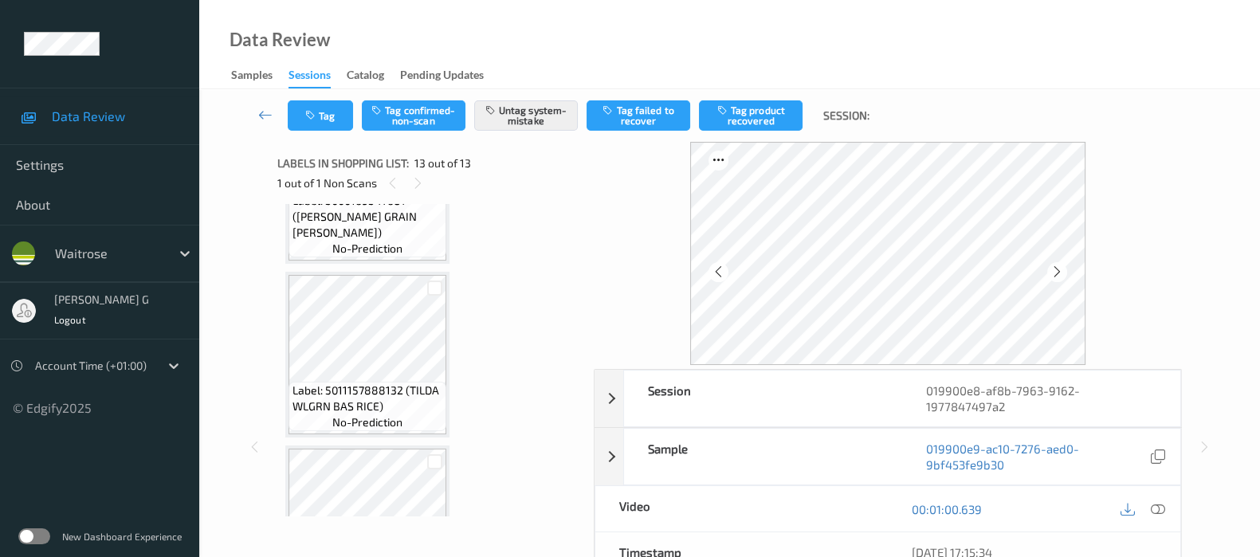
scroll to position [1541, 0]
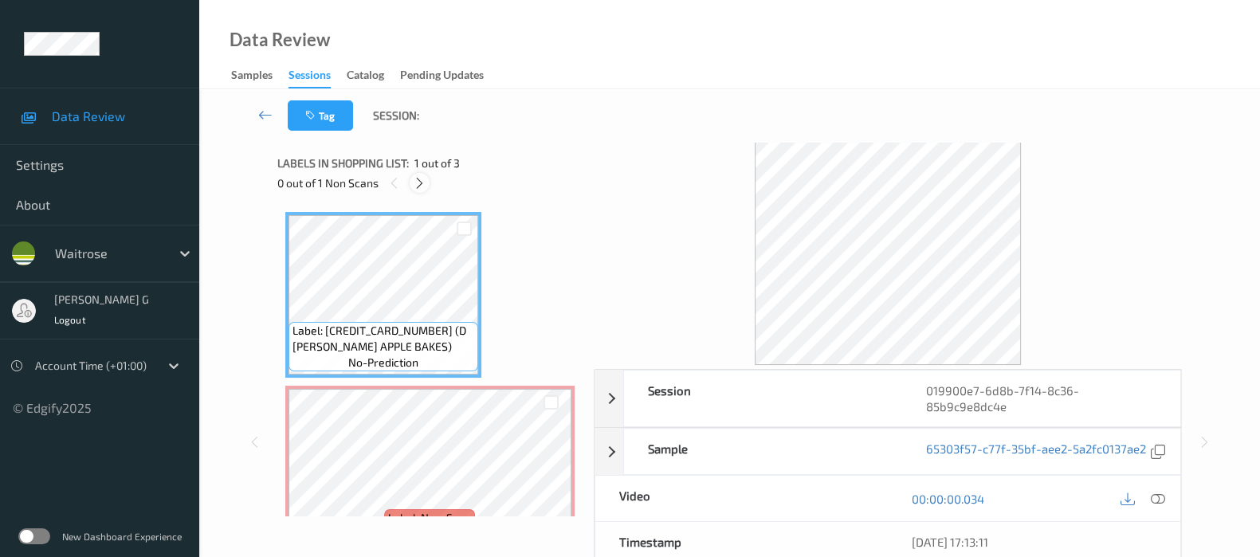
click at [416, 186] on icon at bounding box center [420, 183] width 14 height 14
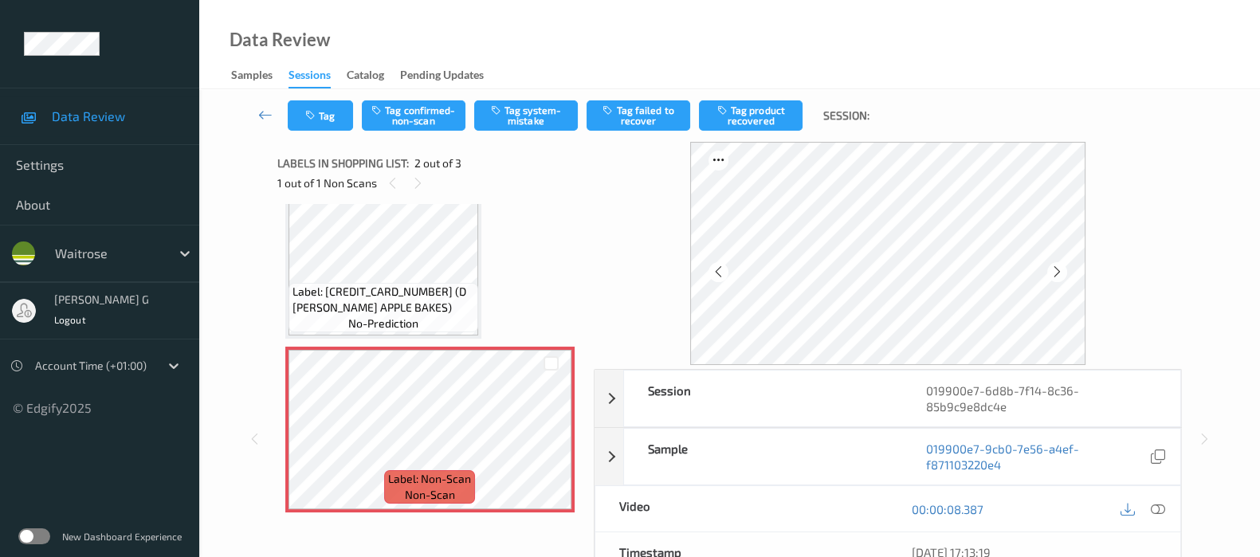
scroll to position [8, 0]
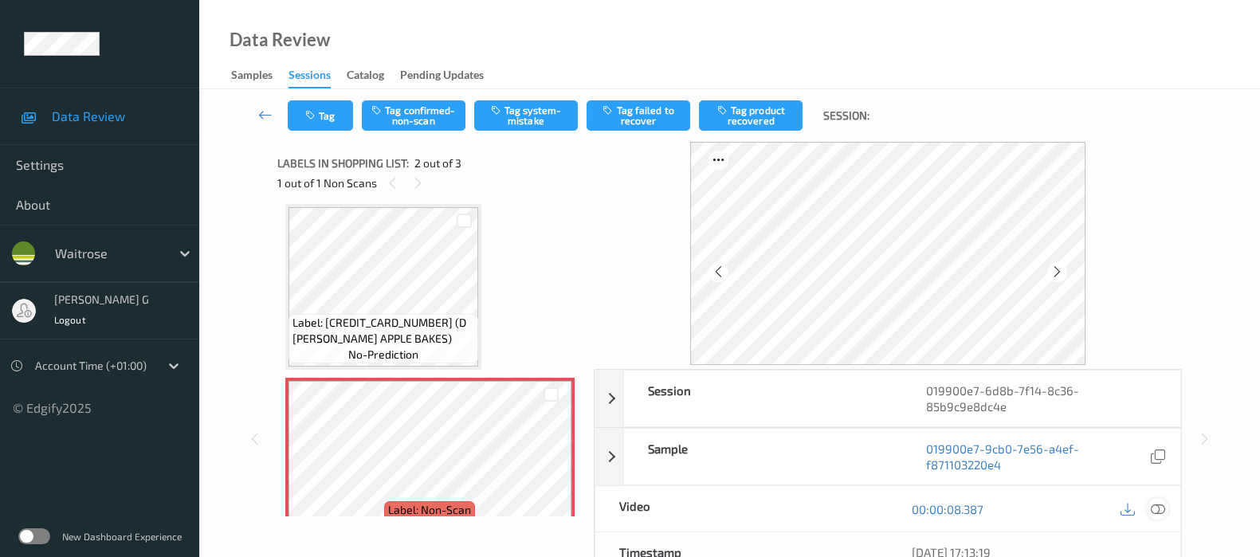
click at [1161, 508] on icon at bounding box center [1158, 509] width 14 height 14
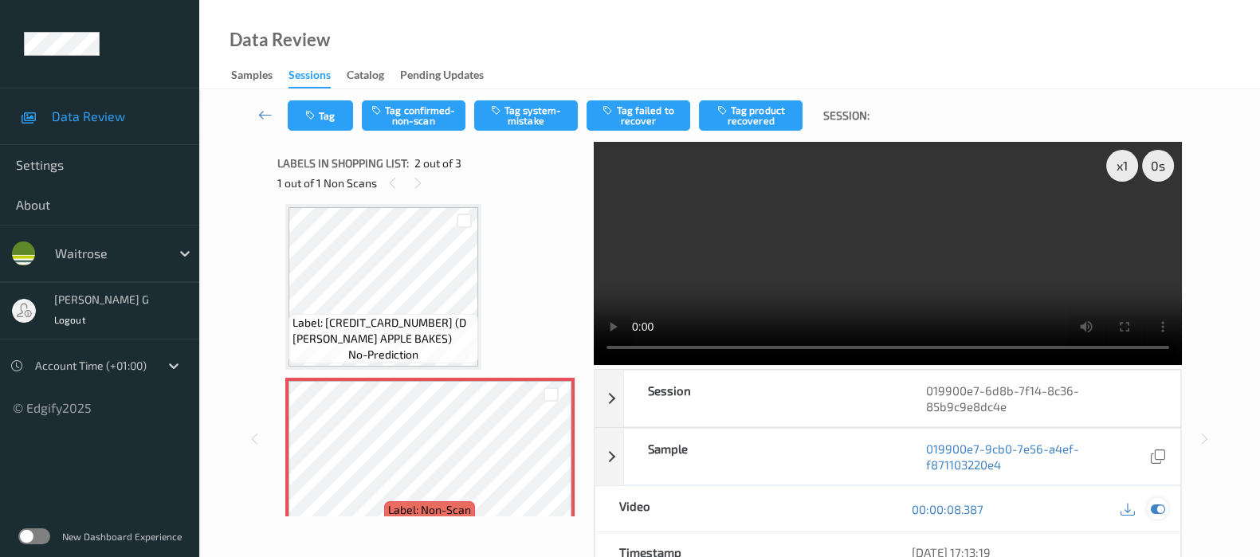
click at [1155, 511] on icon at bounding box center [1158, 509] width 14 height 14
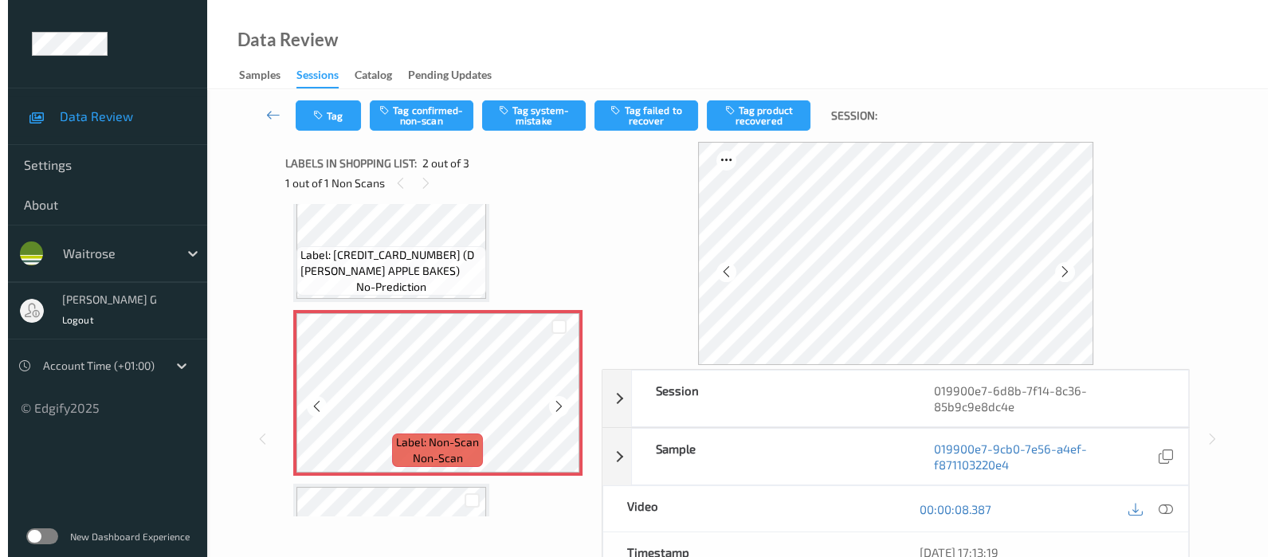
scroll to position [108, 0]
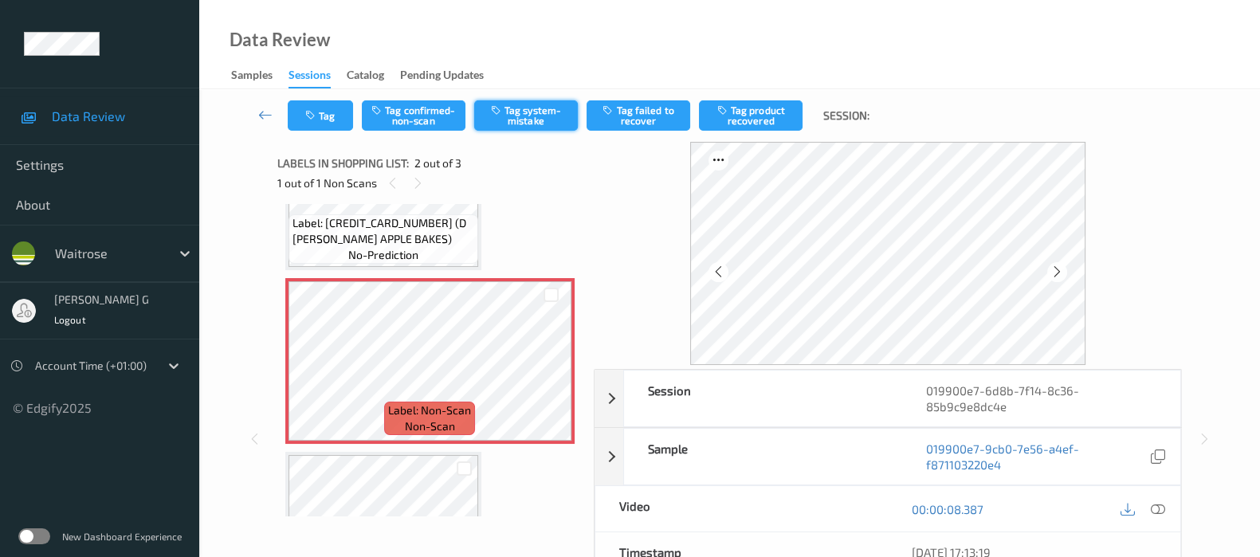
click at [525, 115] on button "Tag system-mistake" at bounding box center [526, 115] width 104 height 30
click at [330, 112] on button "Tag" at bounding box center [320, 115] width 65 height 30
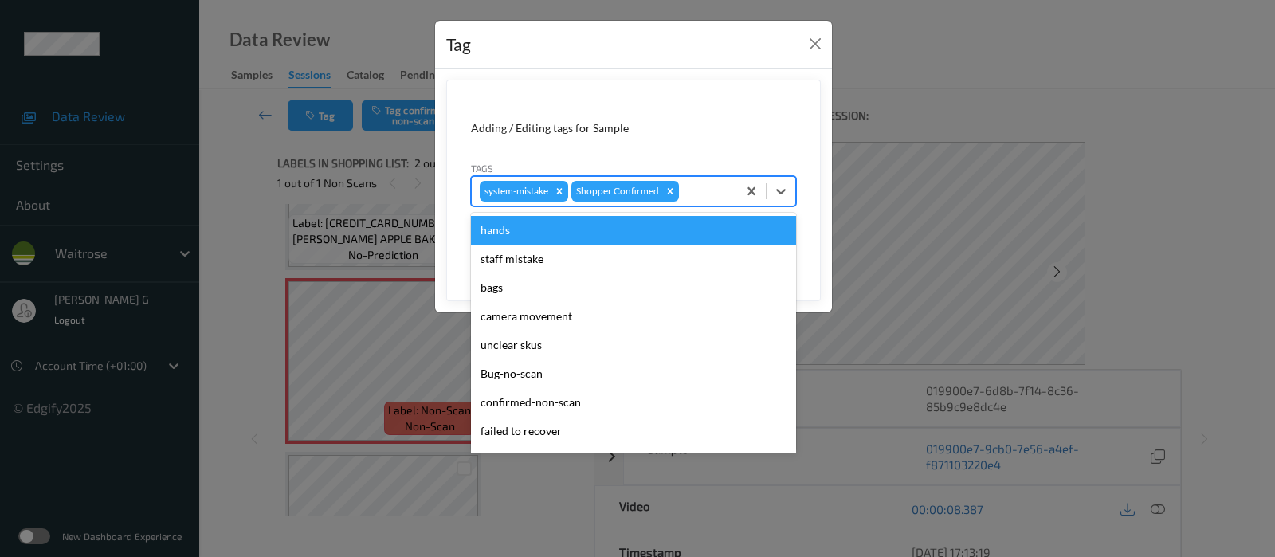
click at [711, 197] on div at bounding box center [705, 191] width 47 height 19
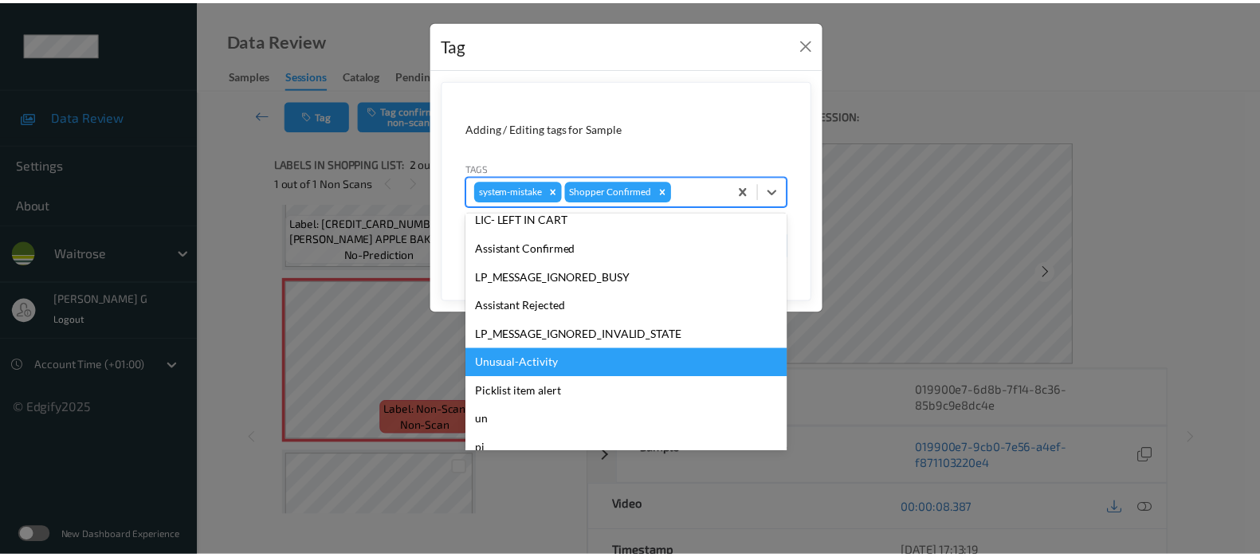
scroll to position [299, 0]
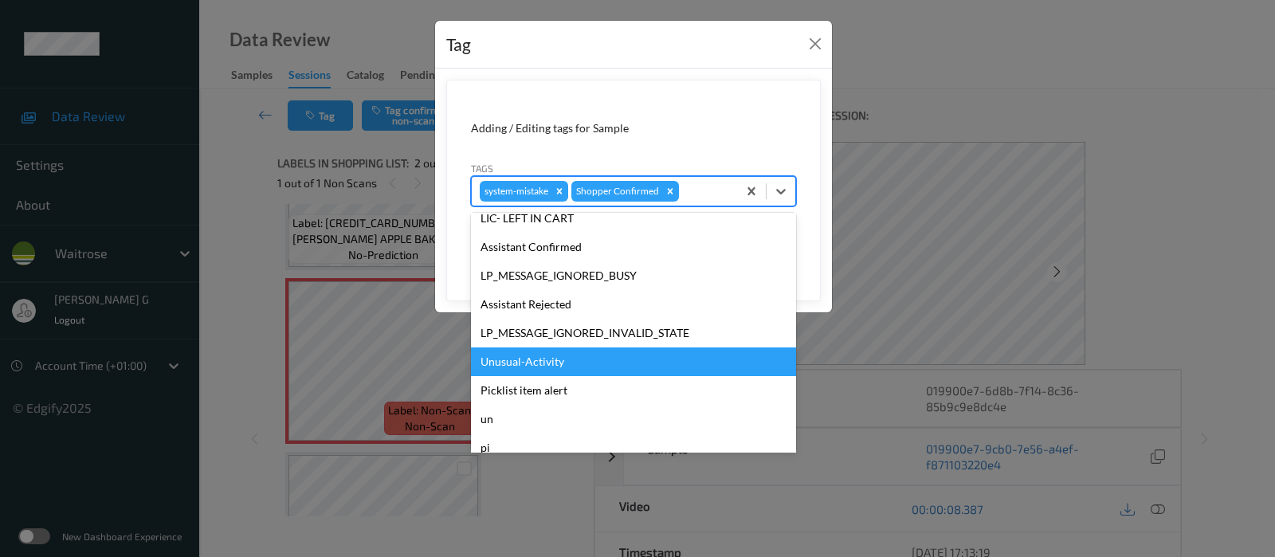
click at [508, 362] on div "Unusual-Activity" at bounding box center [633, 361] width 325 height 29
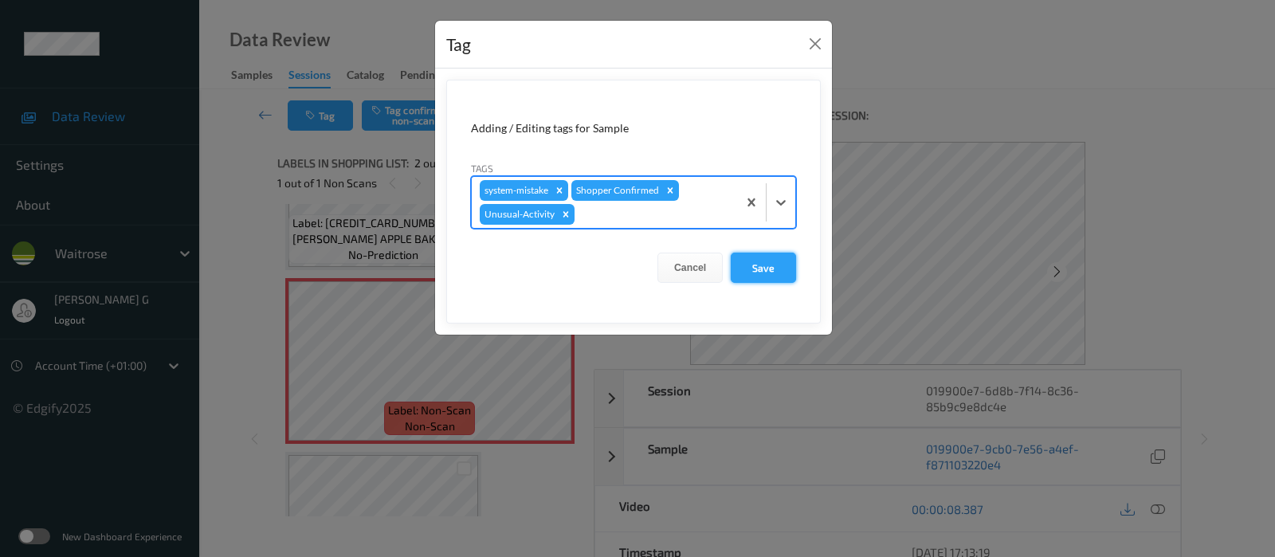
click at [764, 257] on button "Save" at bounding box center [763, 268] width 65 height 30
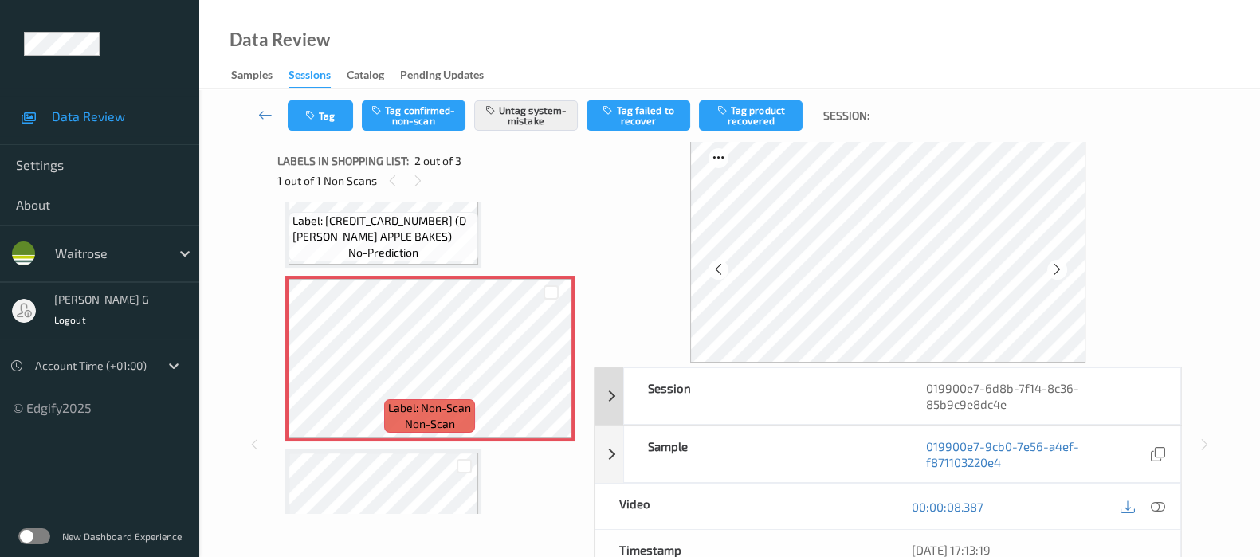
scroll to position [0, 0]
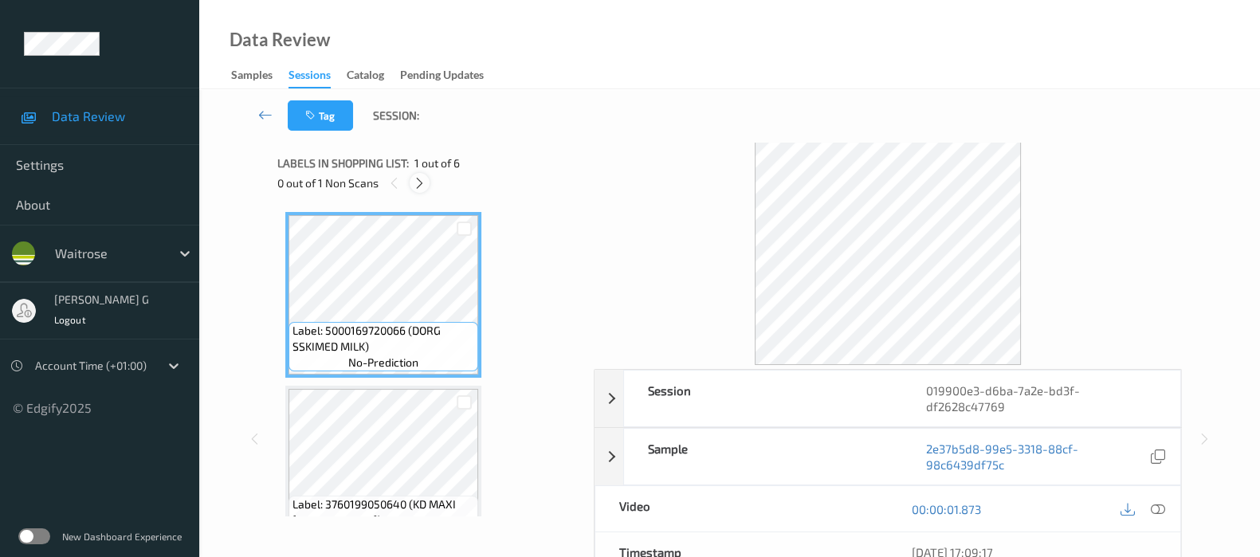
click at [414, 188] on icon at bounding box center [420, 183] width 14 height 14
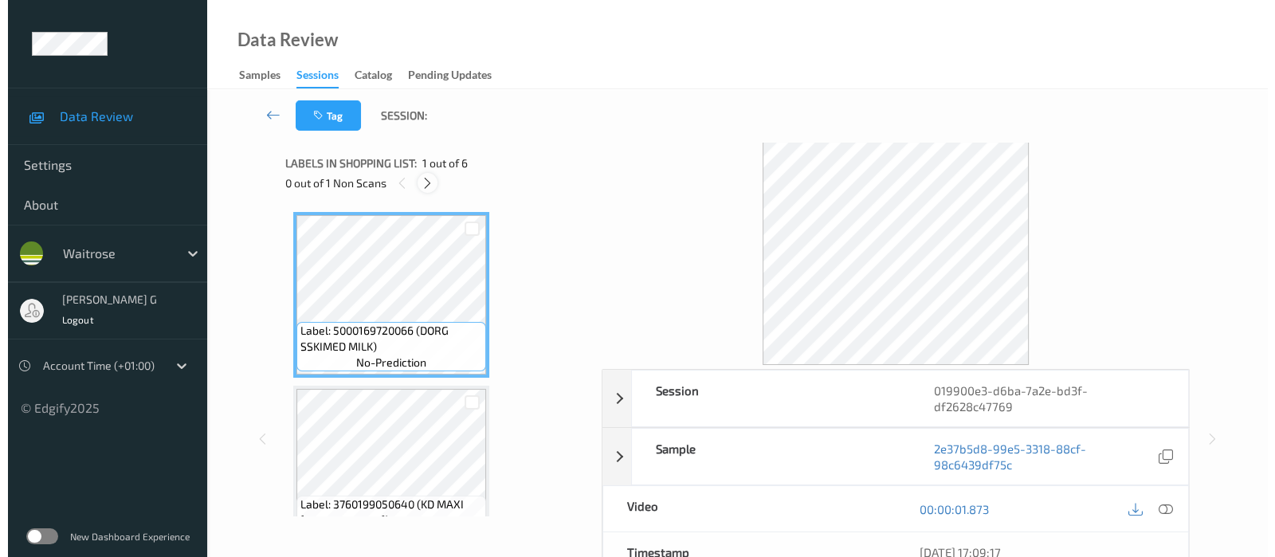
scroll to position [353, 0]
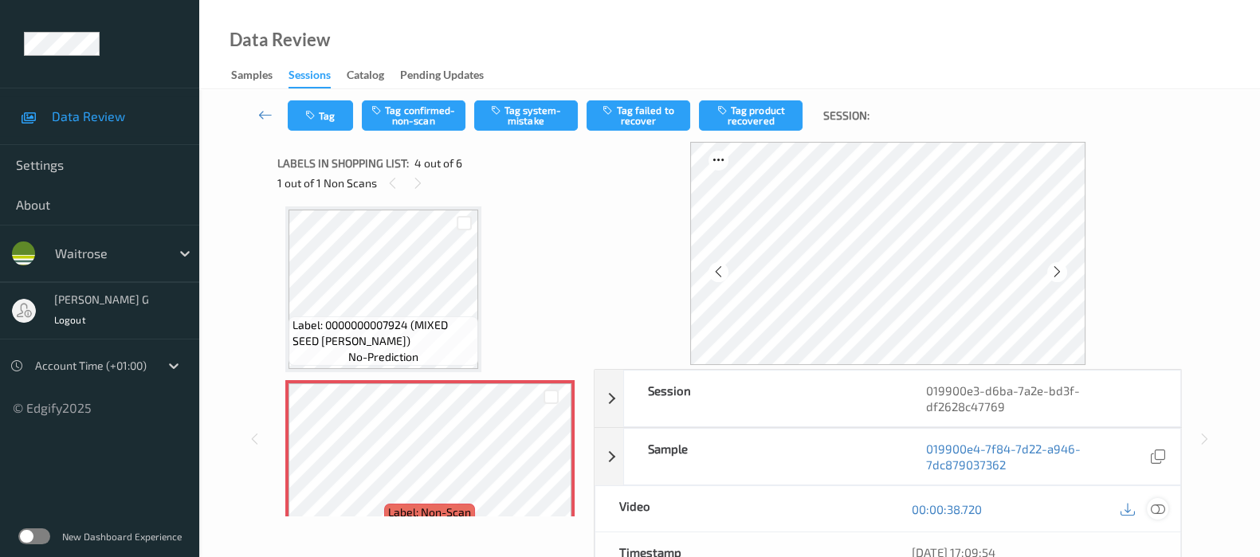
click at [1159, 505] on icon at bounding box center [1158, 509] width 14 height 14
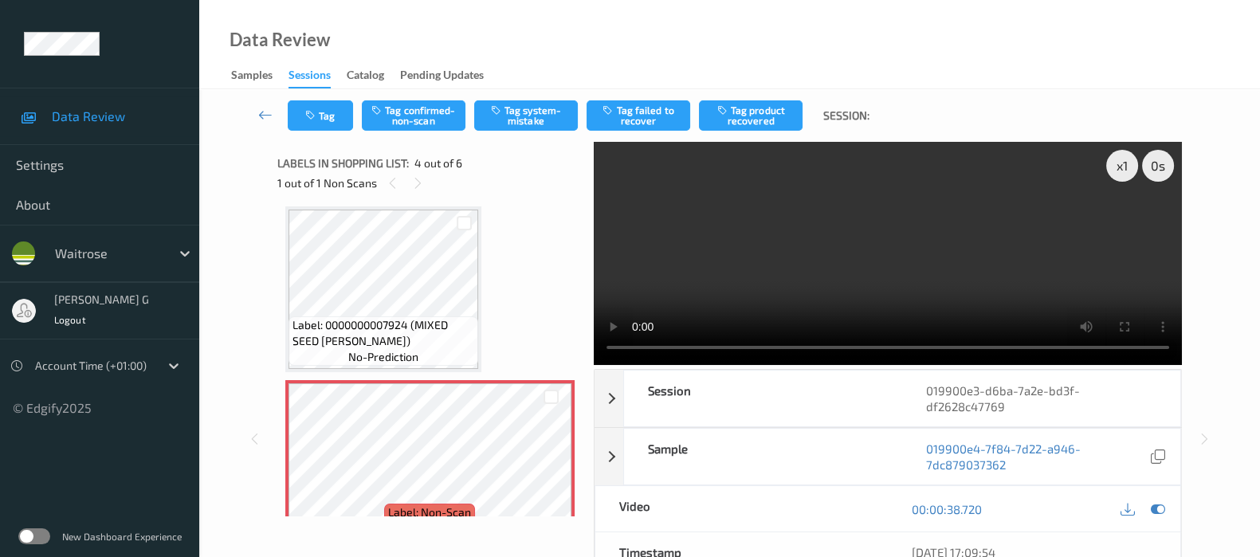
click at [702, 49] on div "Data Review Samples Sessions Catalog Pending Updates" at bounding box center [729, 44] width 1061 height 89
click at [1156, 512] on icon at bounding box center [1158, 509] width 14 height 14
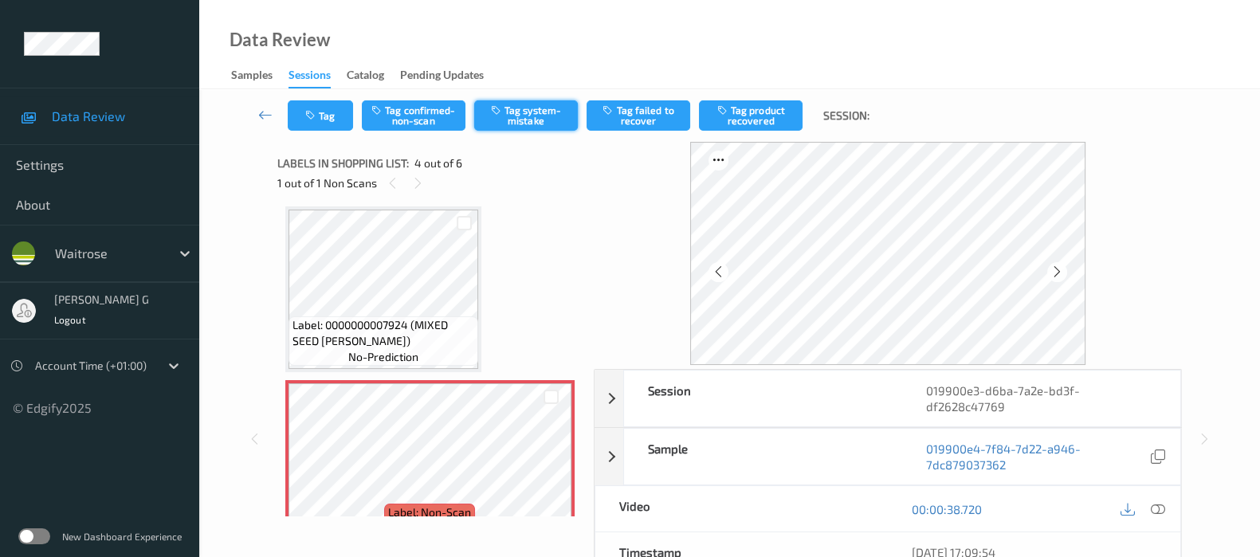
click at [520, 108] on button "Tag system-mistake" at bounding box center [526, 115] width 104 height 30
click at [315, 112] on icon "button" at bounding box center [312, 115] width 14 height 11
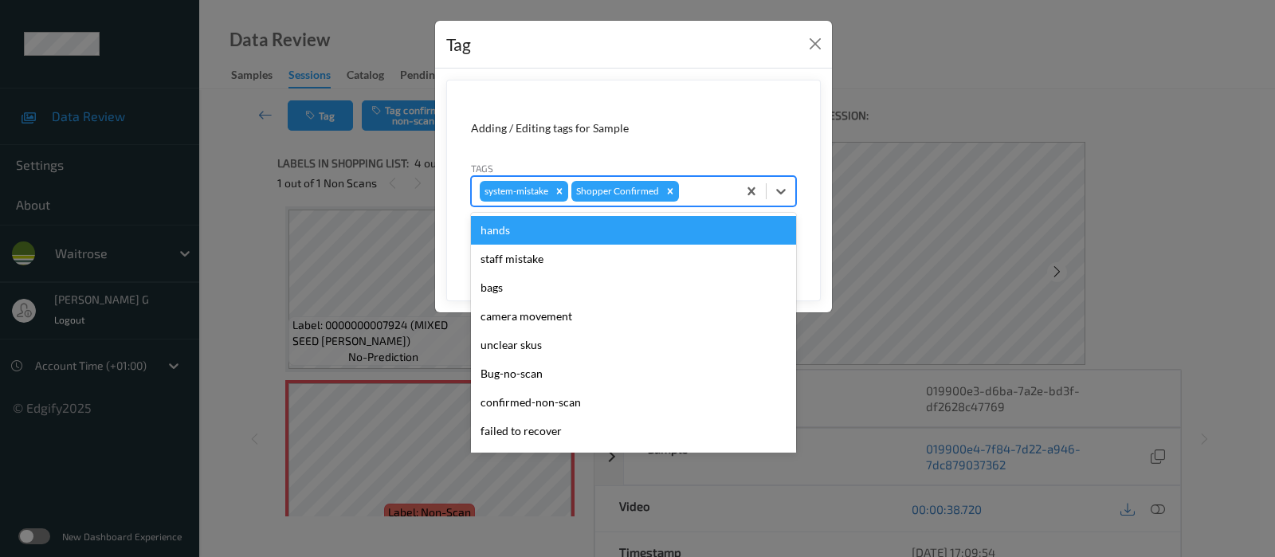
click at [709, 186] on div at bounding box center [705, 191] width 47 height 19
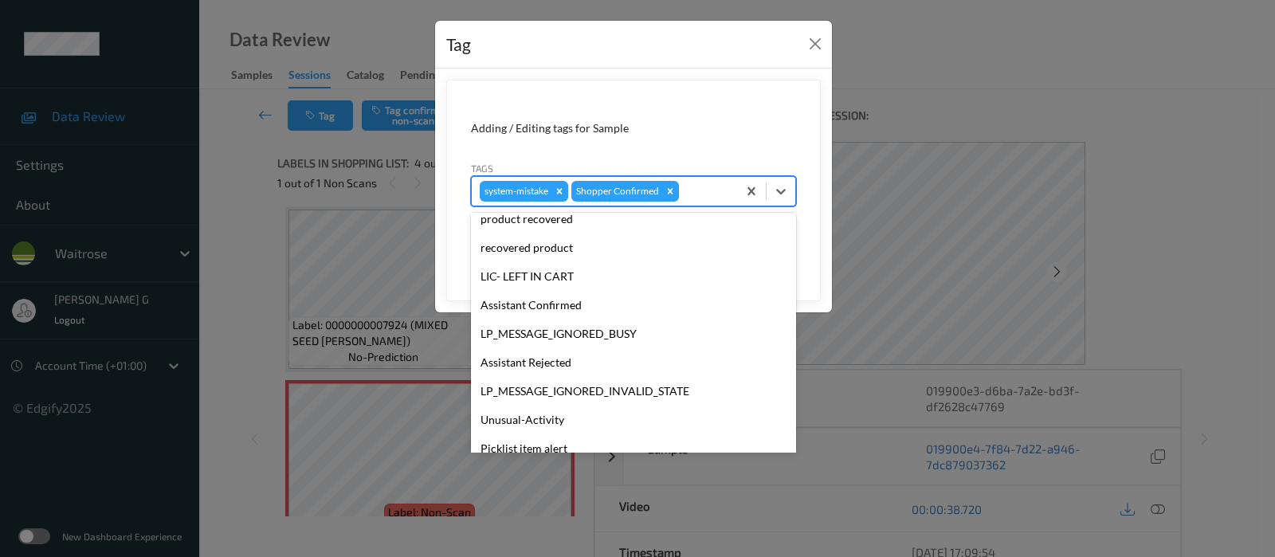
scroll to position [340, 0]
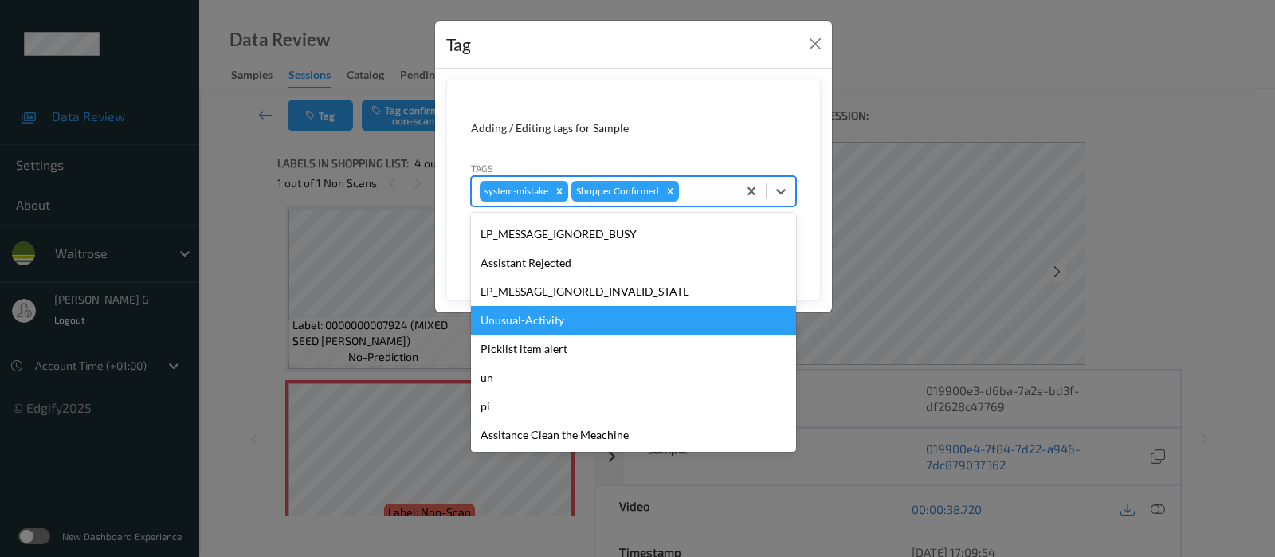
click at [538, 320] on div "Unusual-Activity" at bounding box center [633, 320] width 325 height 29
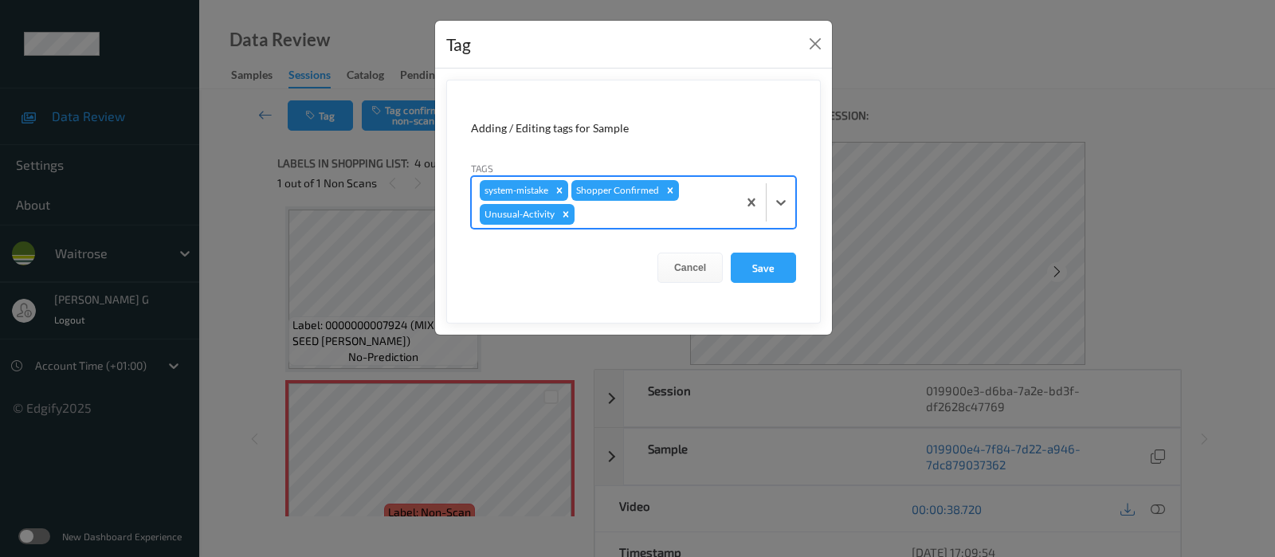
click at [661, 209] on div at bounding box center [653, 214] width 151 height 19
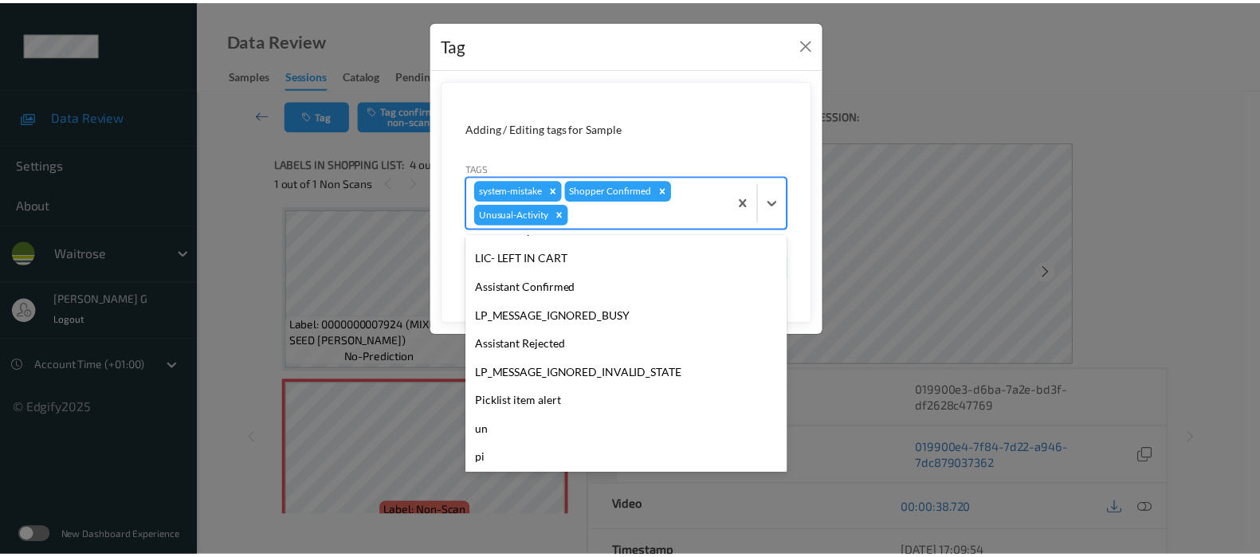
scroll to position [312, 0]
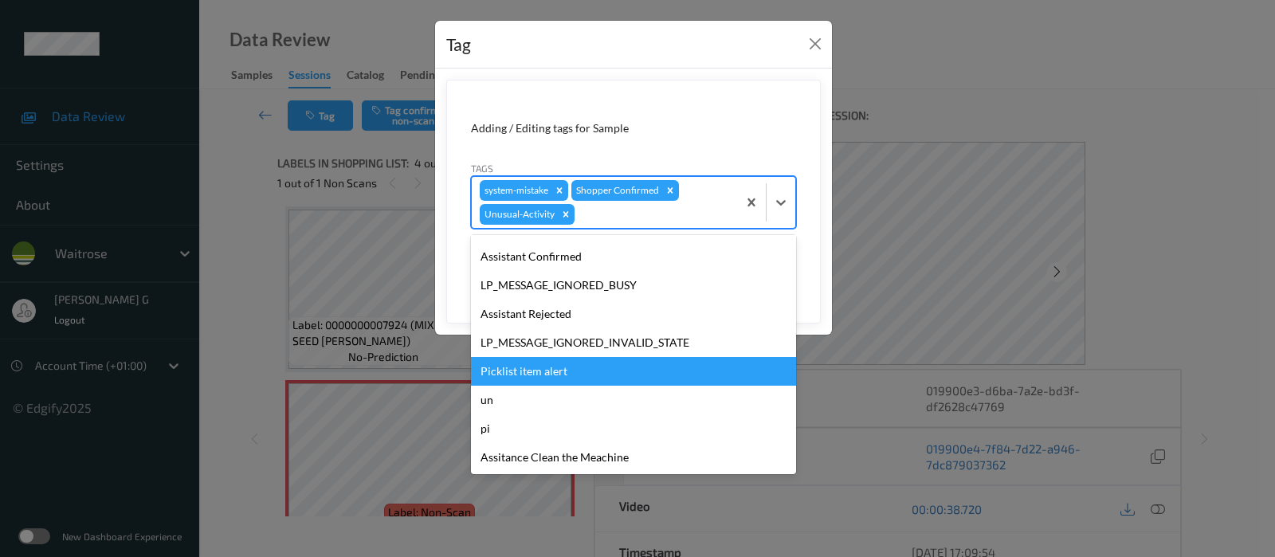
click at [528, 375] on div "Picklist item alert" at bounding box center [633, 371] width 325 height 29
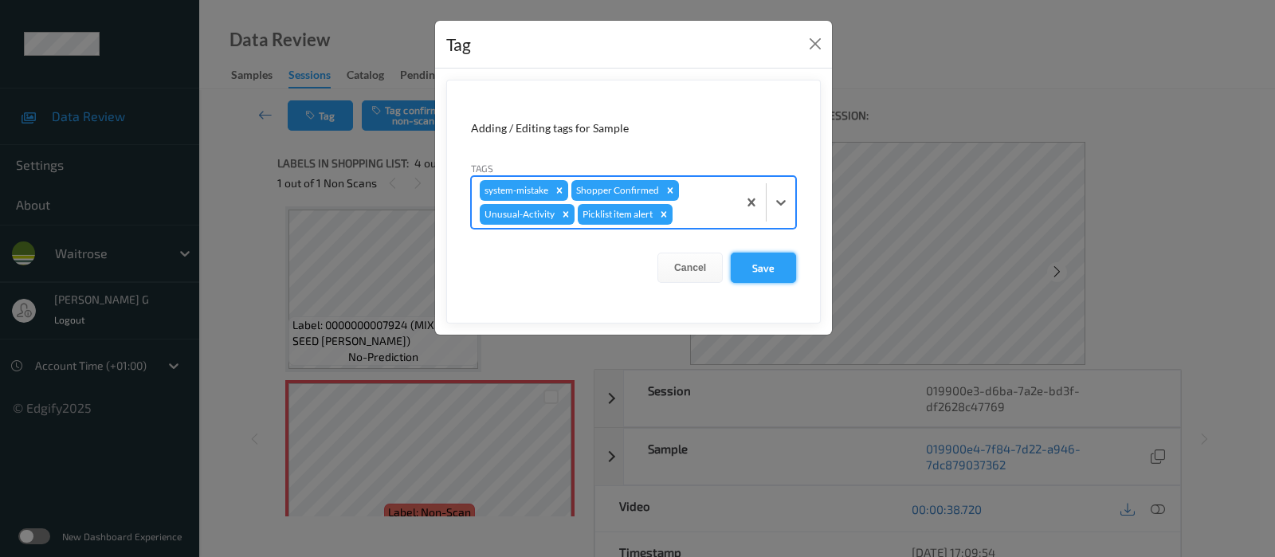
click at [744, 261] on button "Save" at bounding box center [763, 268] width 65 height 30
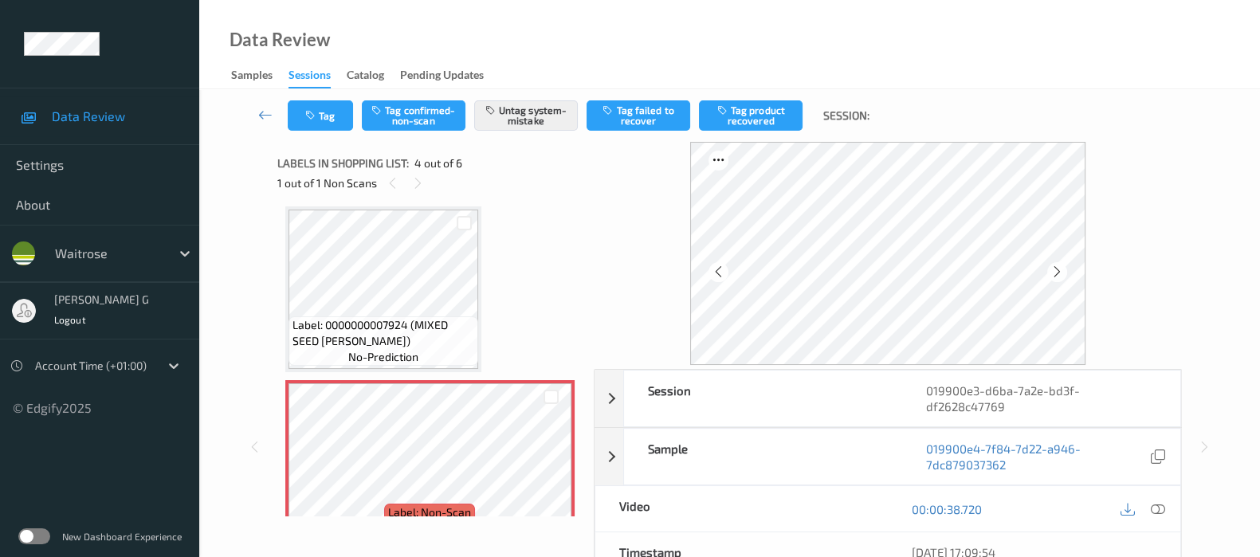
click at [534, 41] on div "Data Review Samples Sessions Catalog Pending Updates" at bounding box center [729, 44] width 1061 height 89
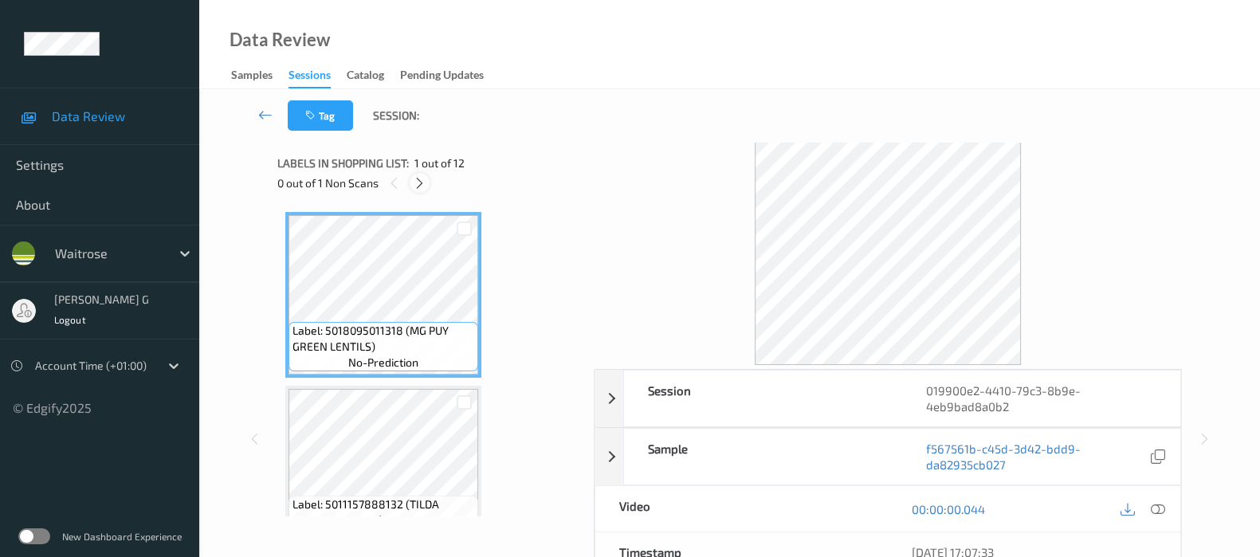
click at [422, 182] on icon at bounding box center [420, 183] width 14 height 14
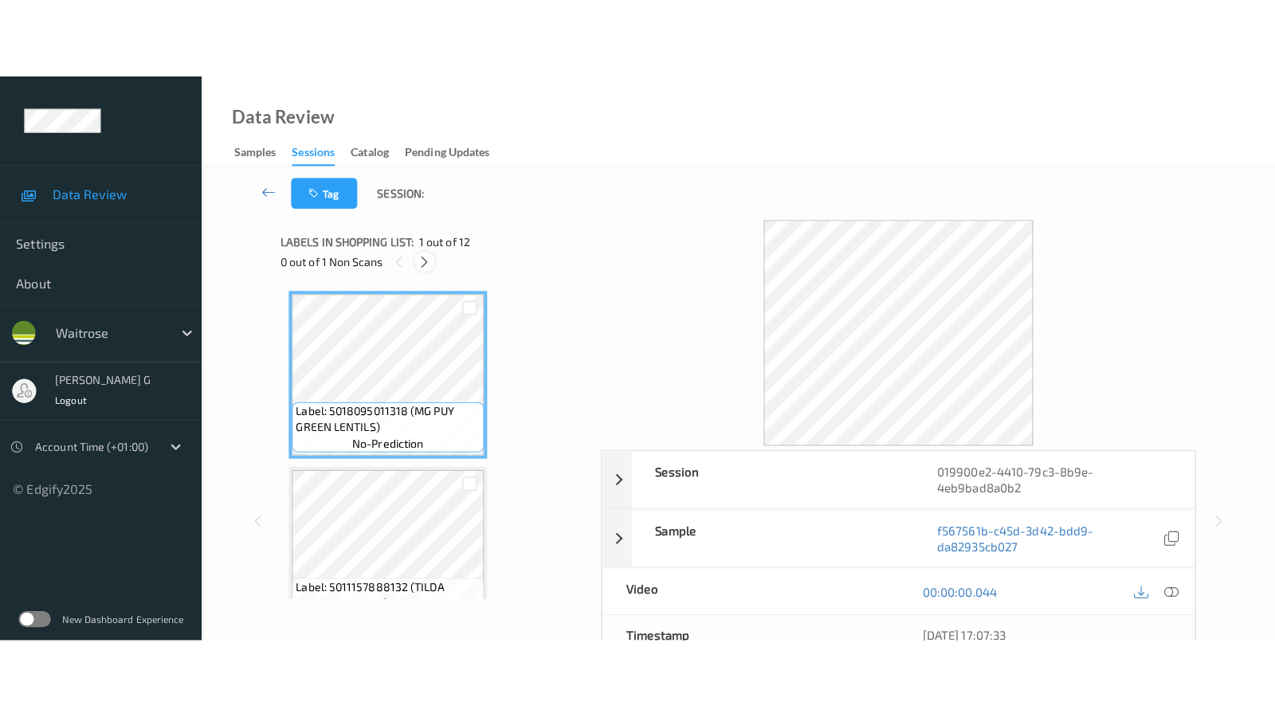
scroll to position [1734, 0]
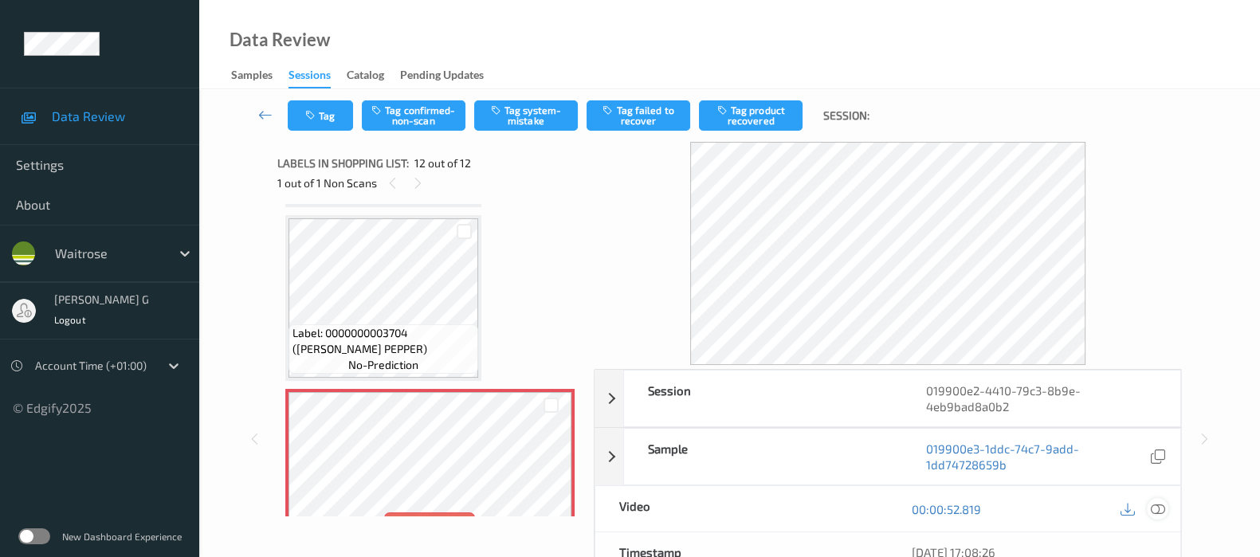
click at [1156, 508] on icon at bounding box center [1158, 509] width 14 height 14
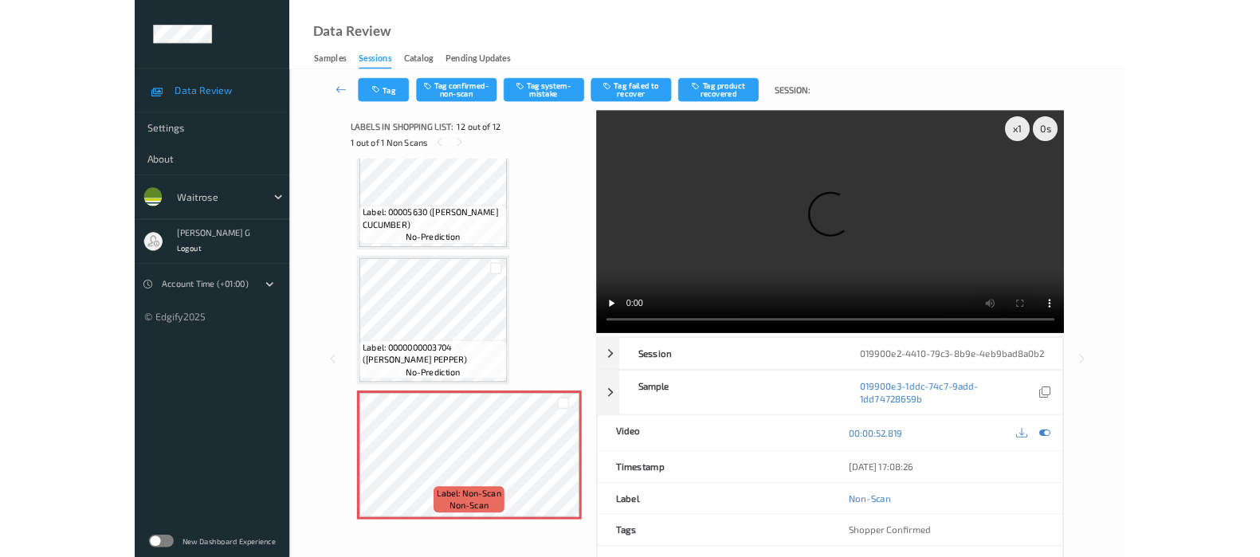
scroll to position [1606, 0]
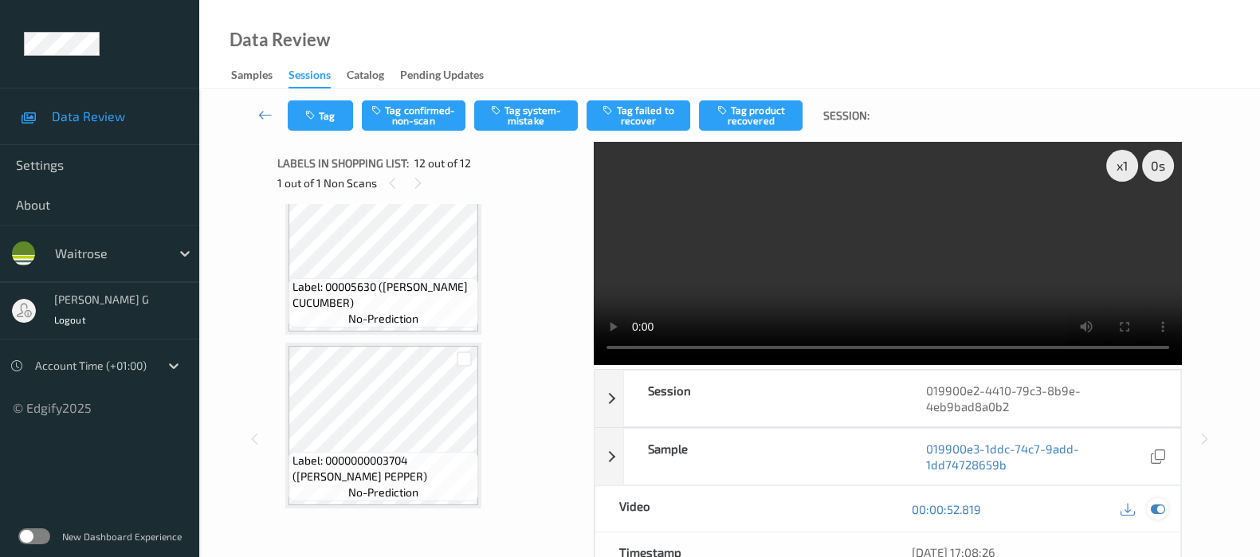
click at [1159, 505] on icon at bounding box center [1158, 509] width 14 height 14
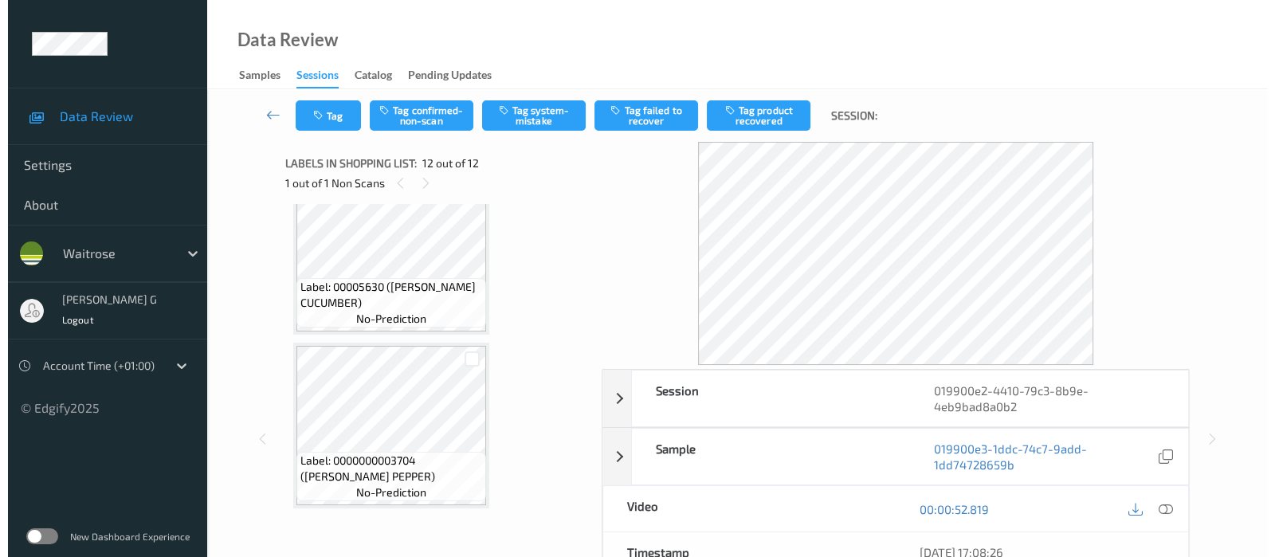
scroll to position [1767, 0]
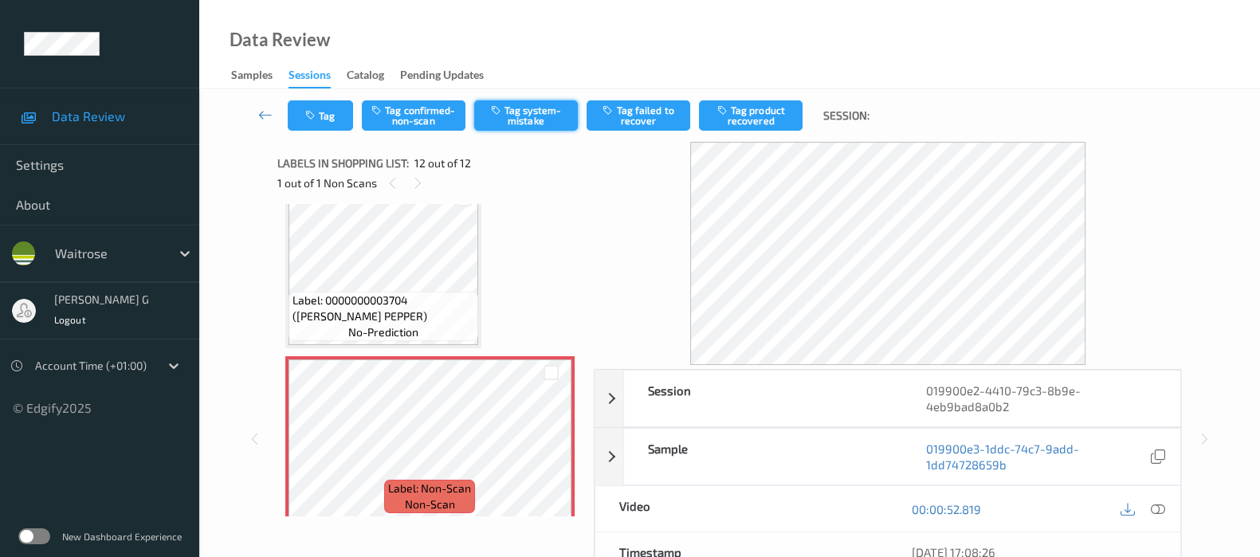
click at [535, 117] on button "Tag system-mistake" at bounding box center [526, 115] width 104 height 30
click at [329, 120] on button "Tag" at bounding box center [320, 115] width 65 height 30
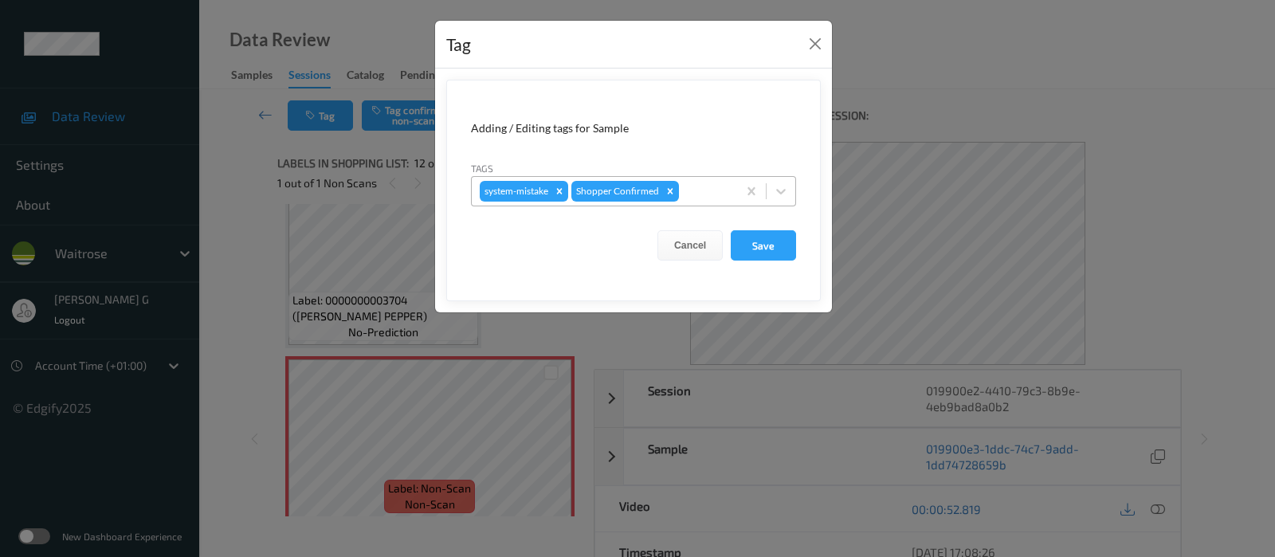
click at [717, 194] on div at bounding box center [705, 191] width 47 height 19
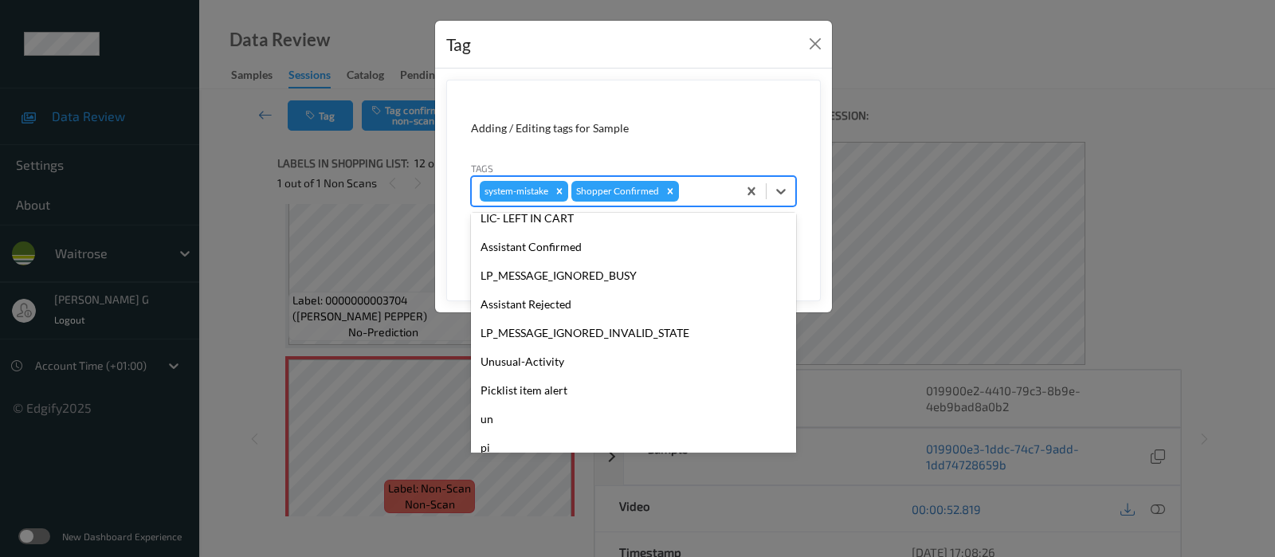
scroll to position [340, 0]
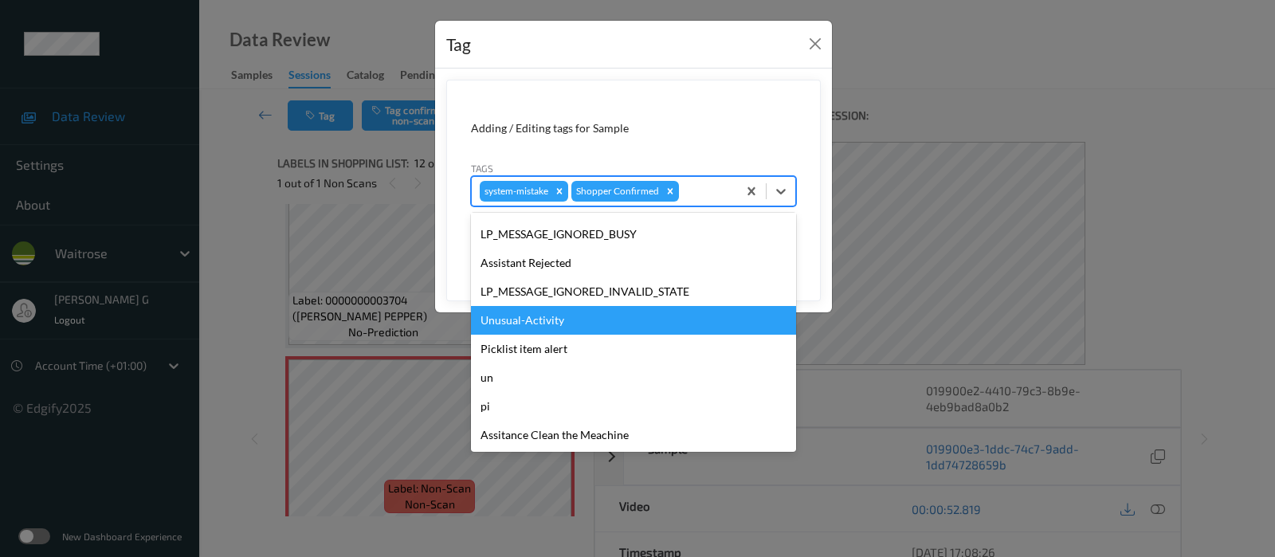
click at [513, 324] on div "Unusual-Activity" at bounding box center [633, 320] width 325 height 29
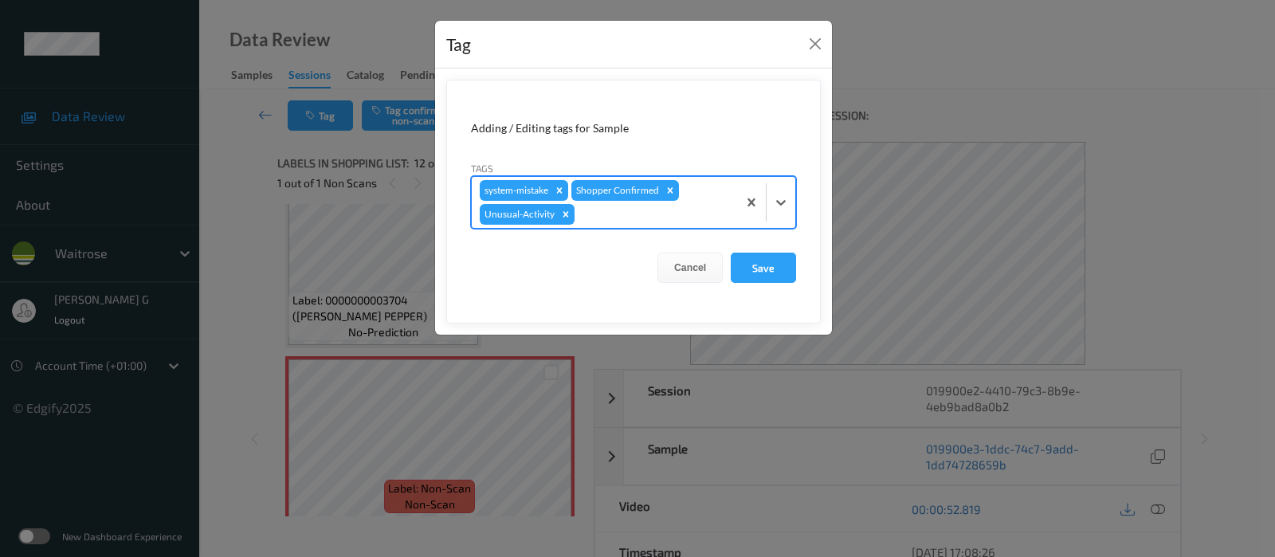
click at [704, 216] on div at bounding box center [653, 214] width 151 height 19
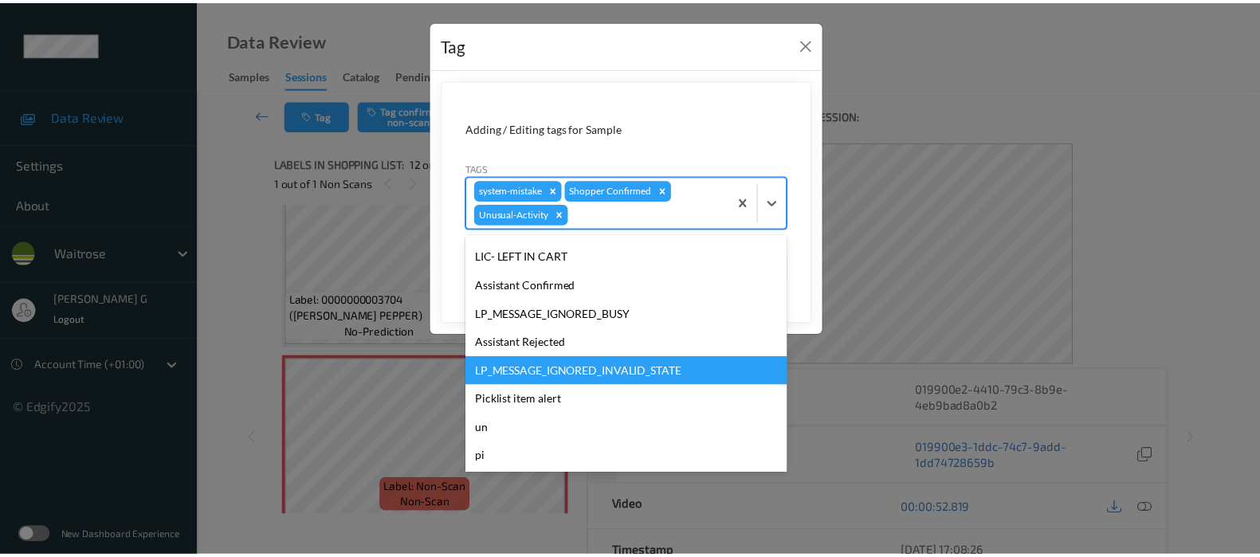
scroll to position [312, 0]
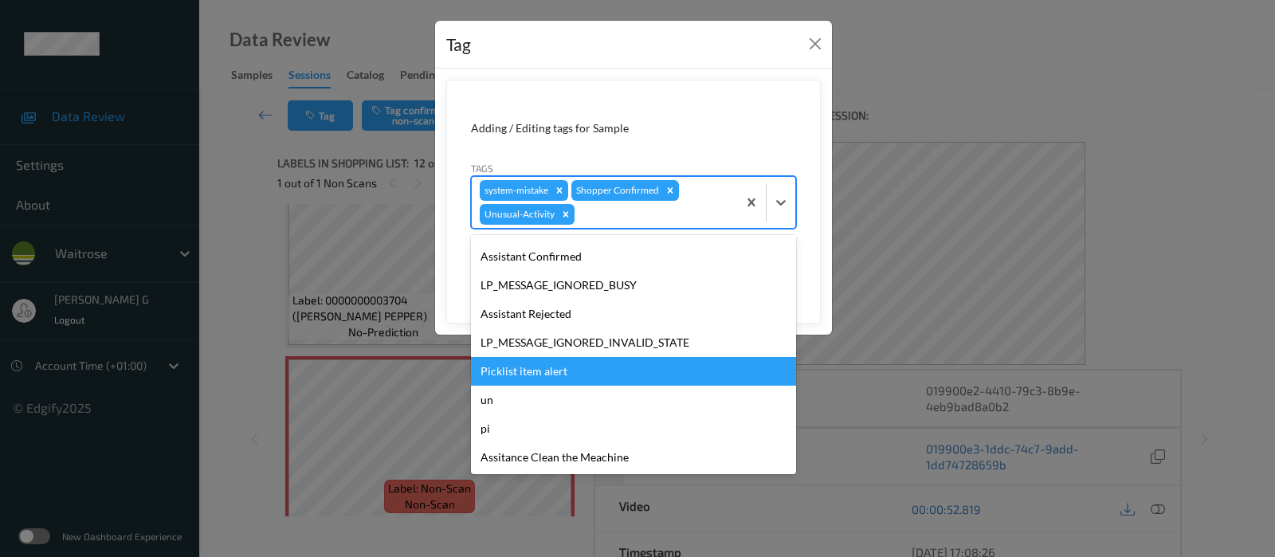
click at [506, 366] on div "Picklist item alert" at bounding box center [633, 371] width 325 height 29
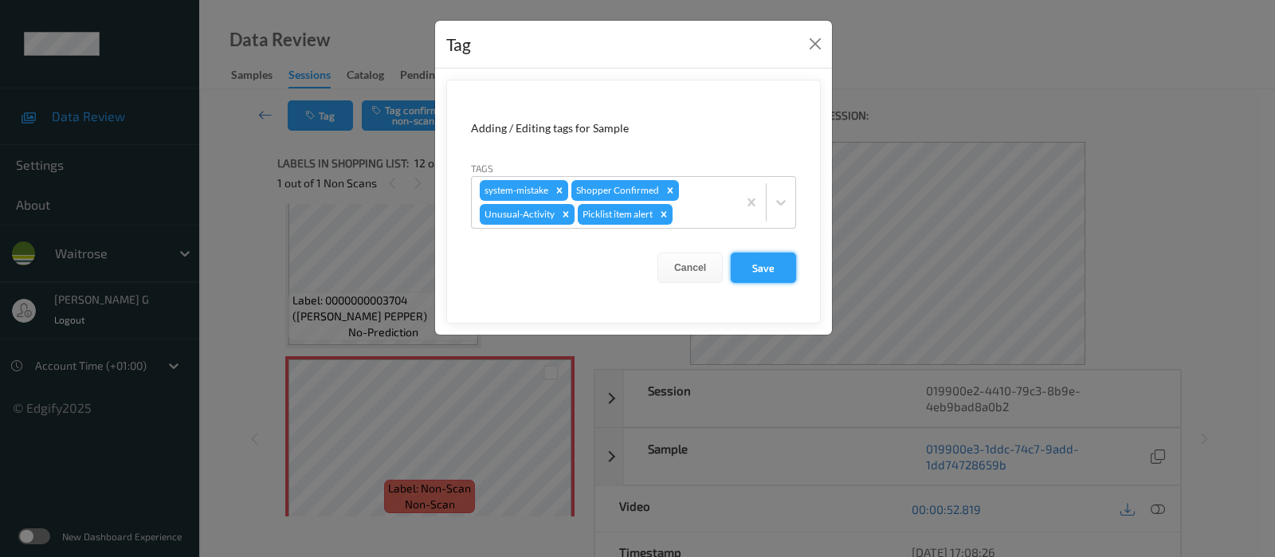
click at [764, 258] on button "Save" at bounding box center [763, 268] width 65 height 30
click at [755, 268] on button "Save" at bounding box center [763, 268] width 65 height 30
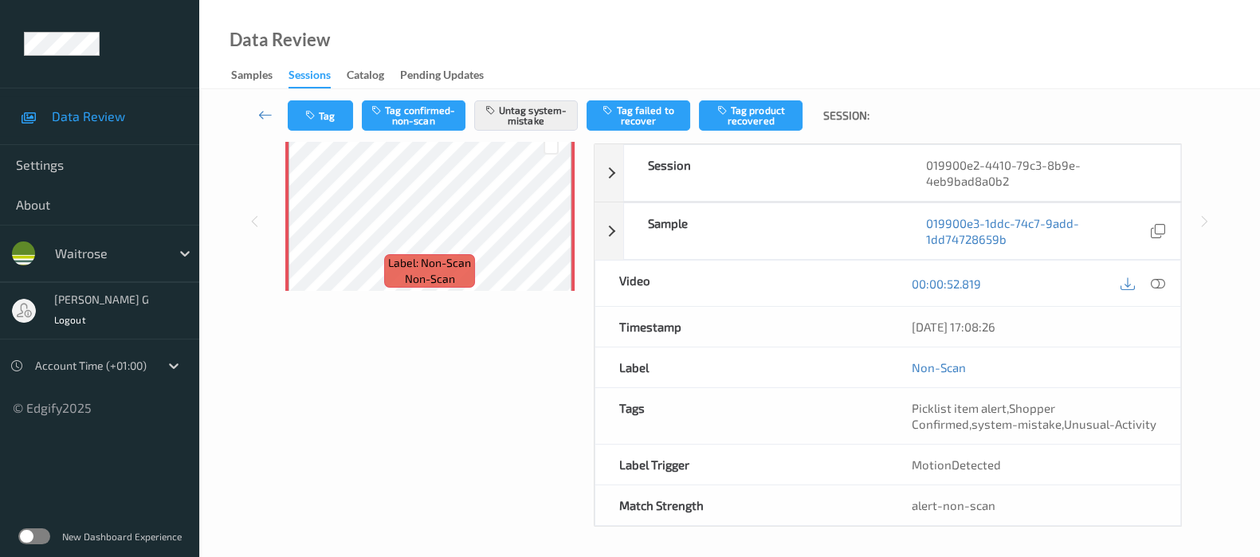
scroll to position [0, 0]
